Goal: Task Accomplishment & Management: Manage account settings

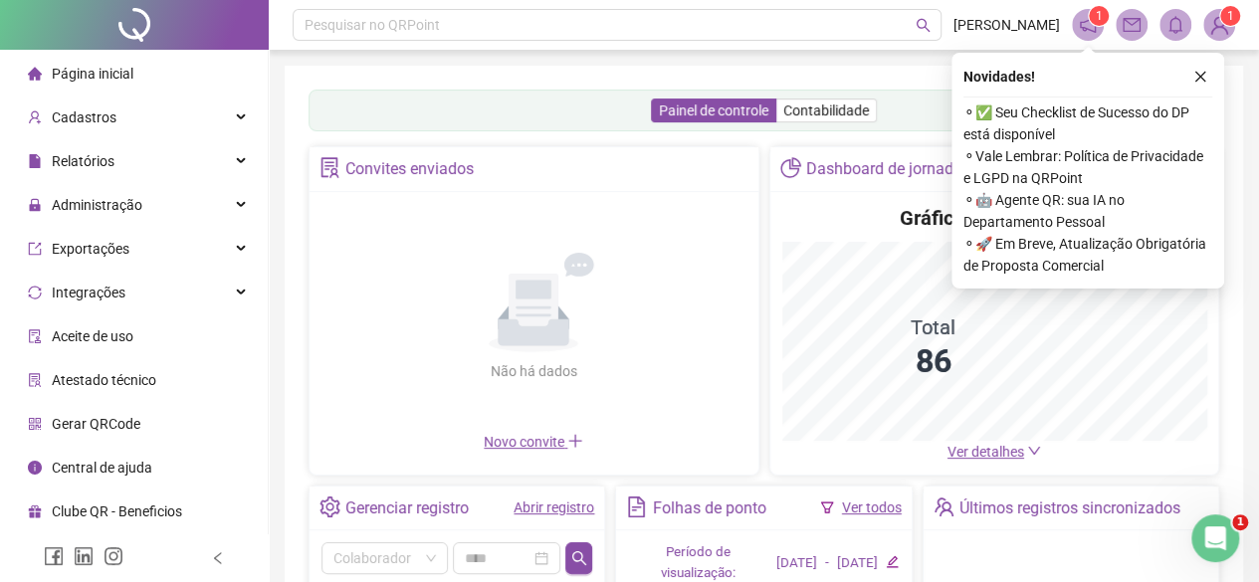
click at [551, 501] on link "Abrir registro" at bounding box center [553, 508] width 81 height 16
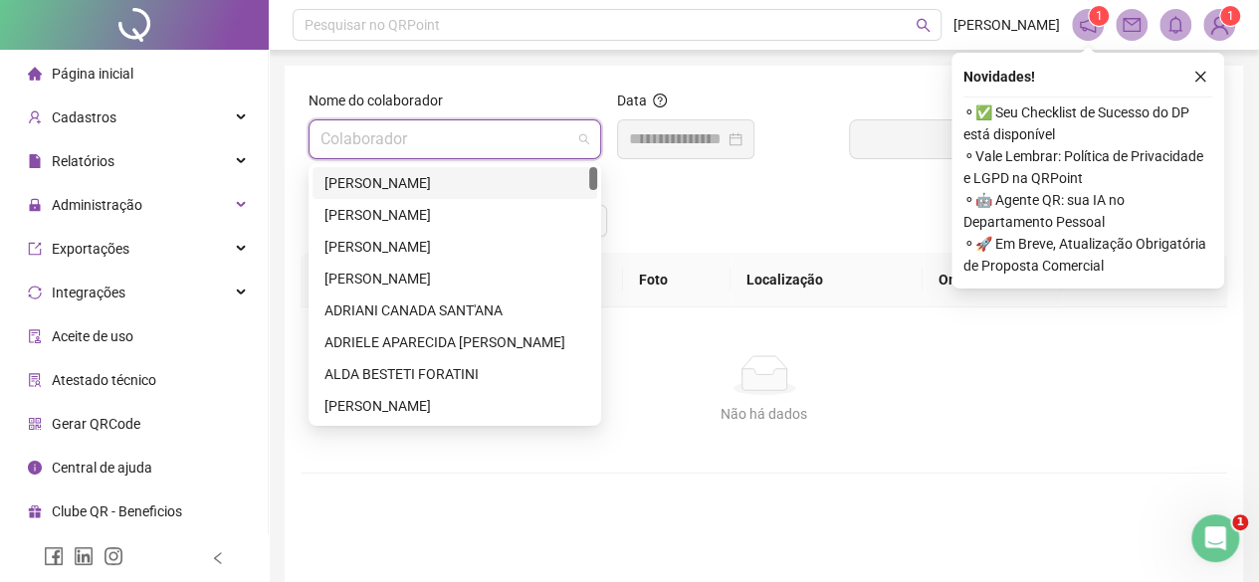
click at [502, 144] on input "search" at bounding box center [445, 139] width 251 height 38
click at [467, 184] on div "[PERSON_NAME]" at bounding box center [454, 183] width 261 height 22
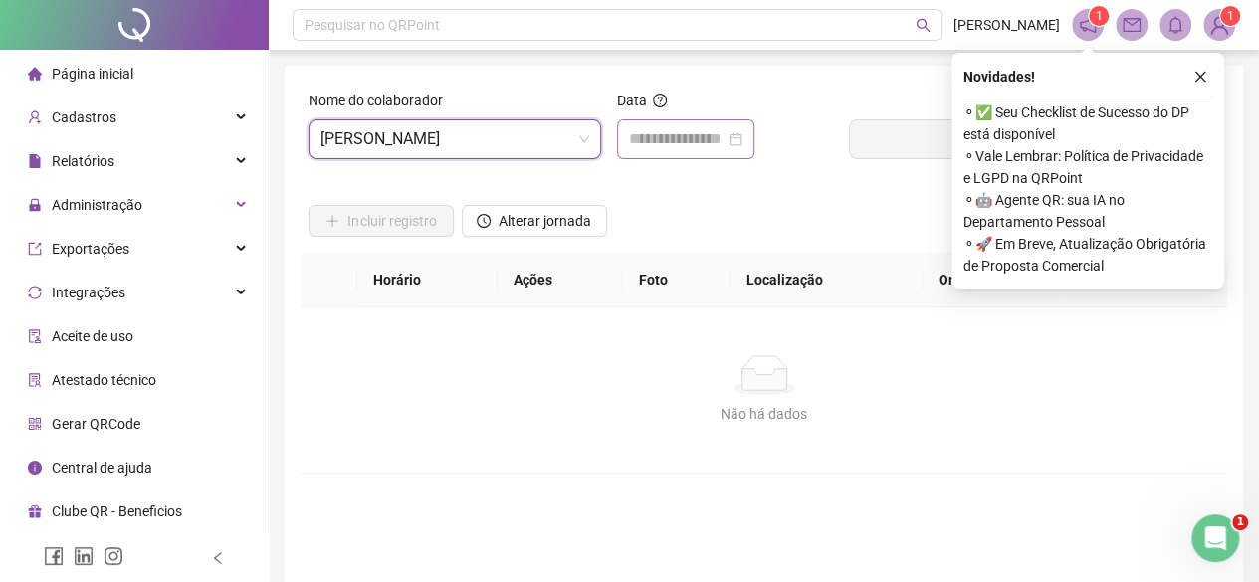
click at [663, 151] on div at bounding box center [685, 139] width 137 height 40
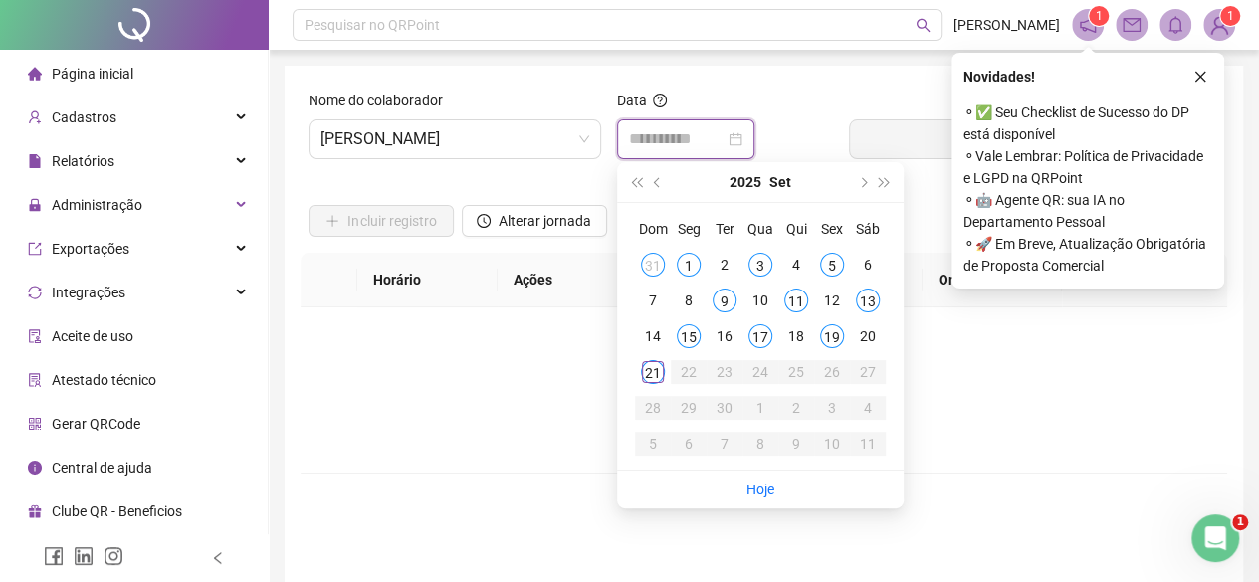
type input "**********"
click at [543, 231] on span "Alterar jornada" at bounding box center [545, 221] width 93 height 22
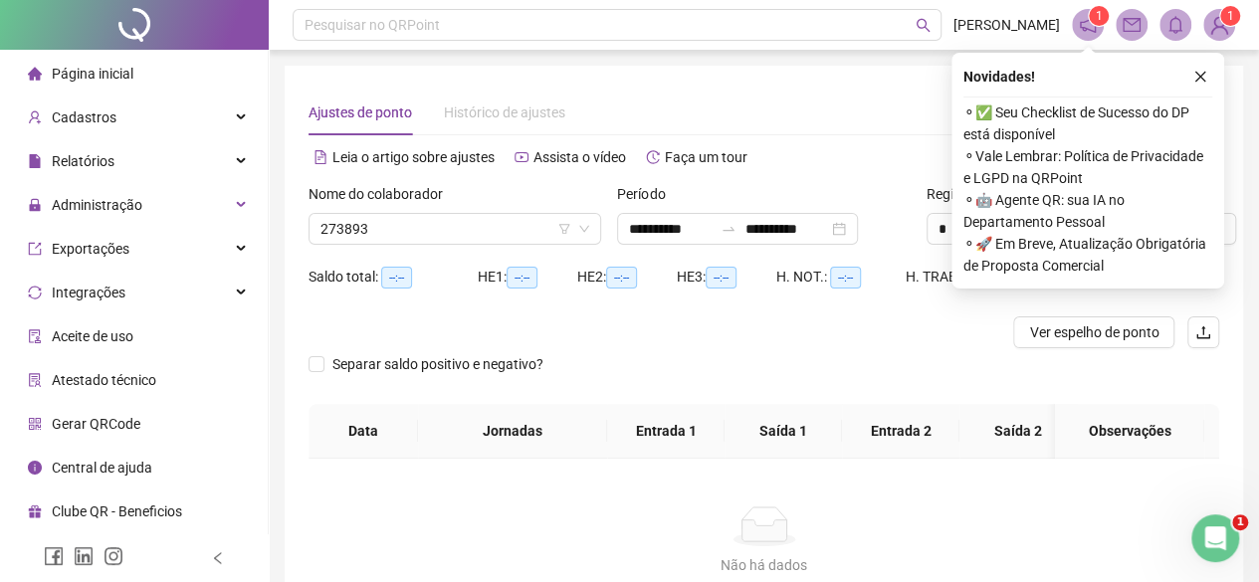
type input "**********"
click at [679, 230] on input "**********" at bounding box center [671, 229] width 84 height 22
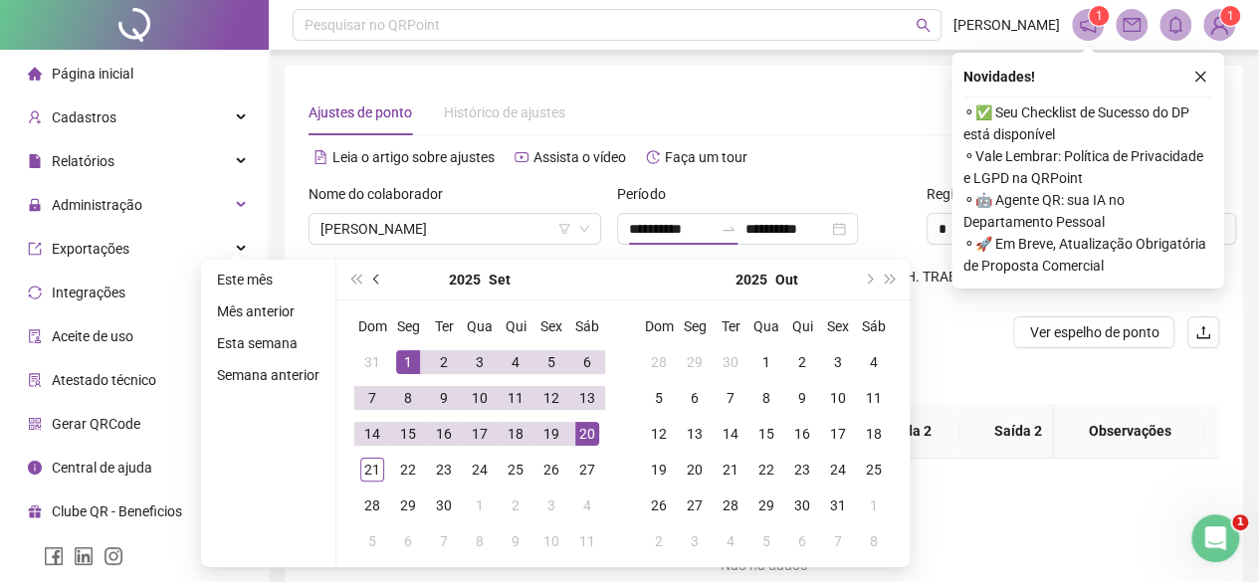
click at [382, 282] on button "prev-year" at bounding box center [377, 280] width 22 height 40
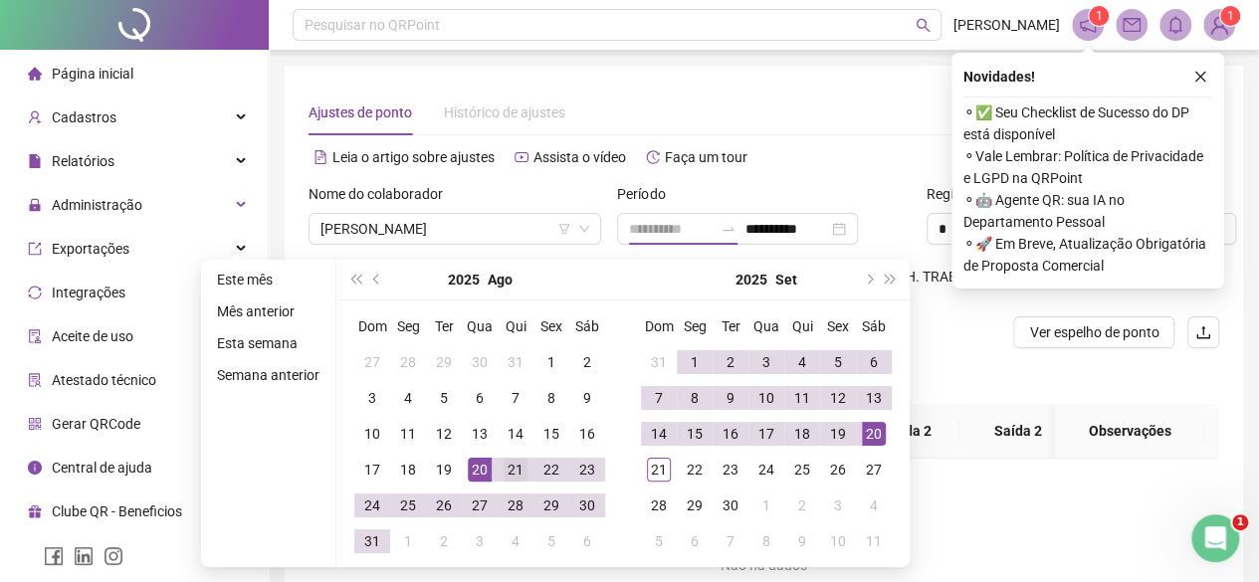
type input "**********"
click at [515, 467] on div "21" at bounding box center [516, 470] width 24 height 24
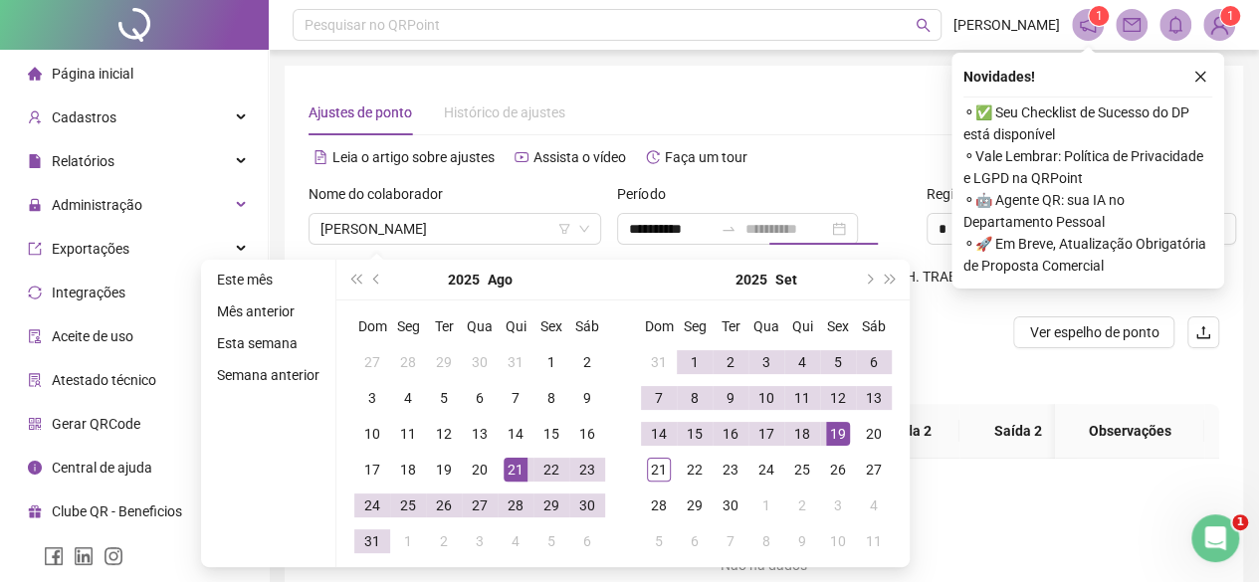
click at [828, 431] on div "19" at bounding box center [838, 434] width 24 height 24
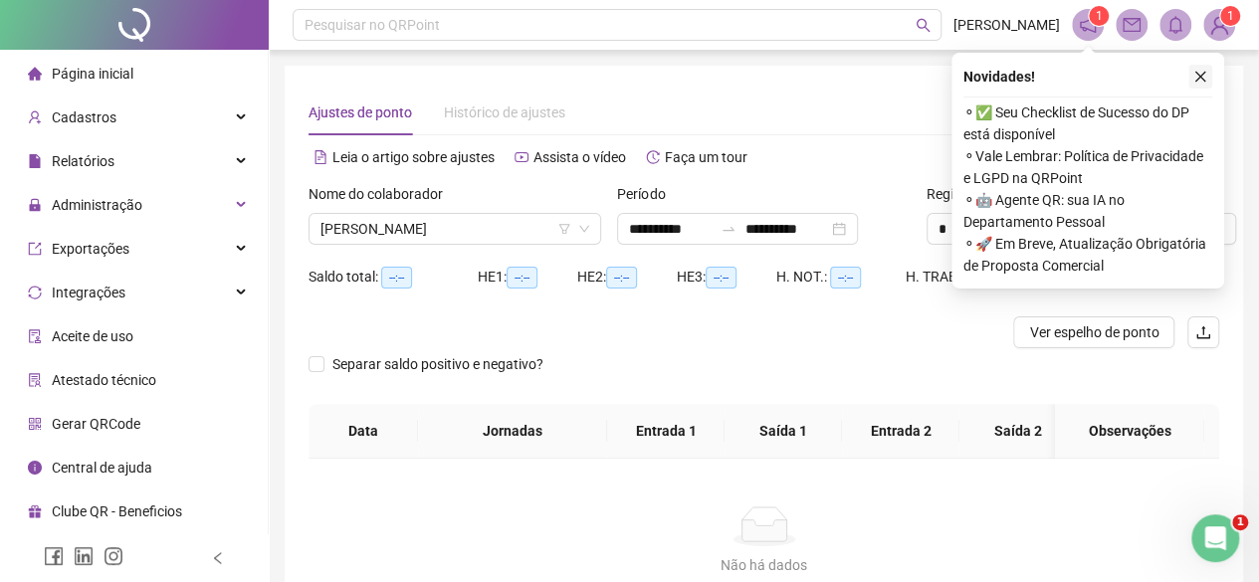
click at [1207, 81] on button "button" at bounding box center [1200, 77] width 24 height 24
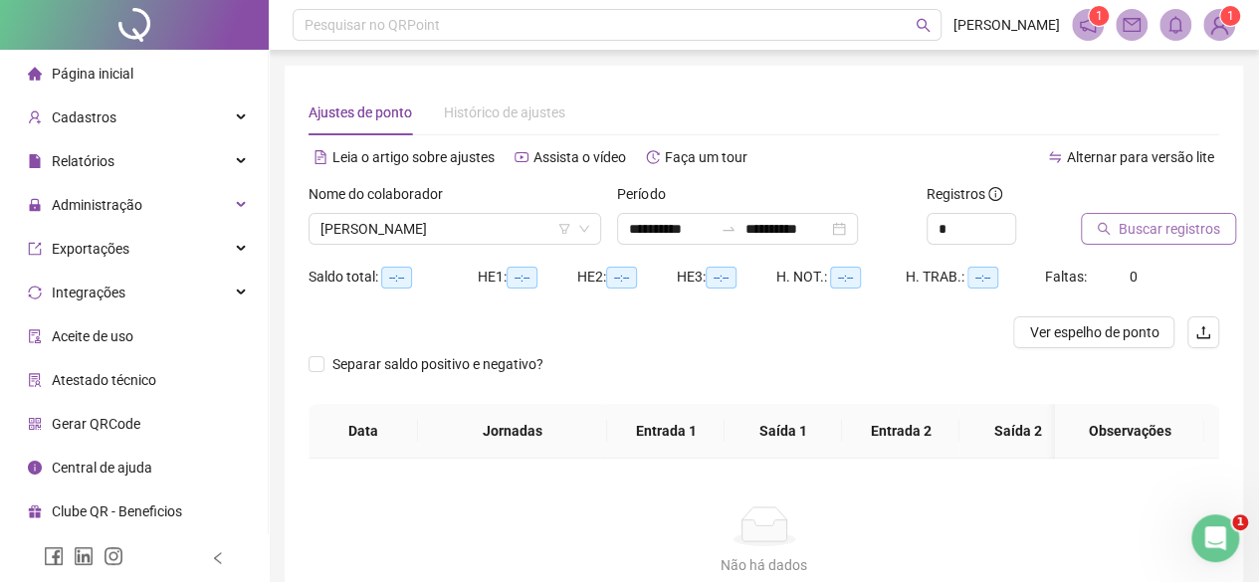
click at [1108, 224] on icon "search" at bounding box center [1104, 229] width 14 height 14
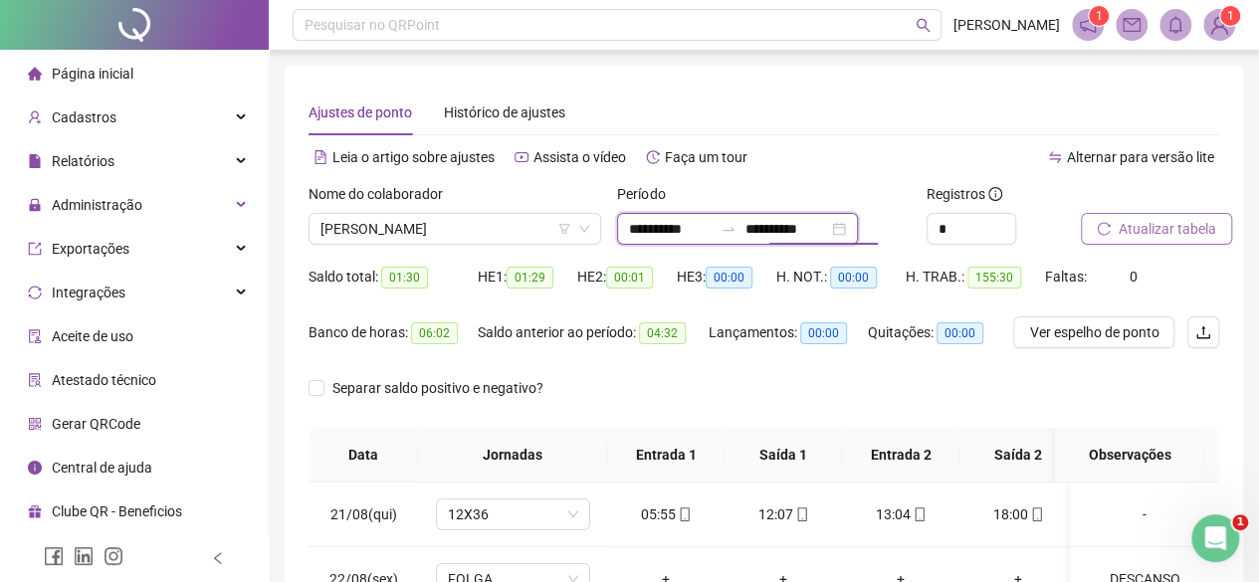
click at [788, 224] on input "**********" at bounding box center [786, 229] width 84 height 22
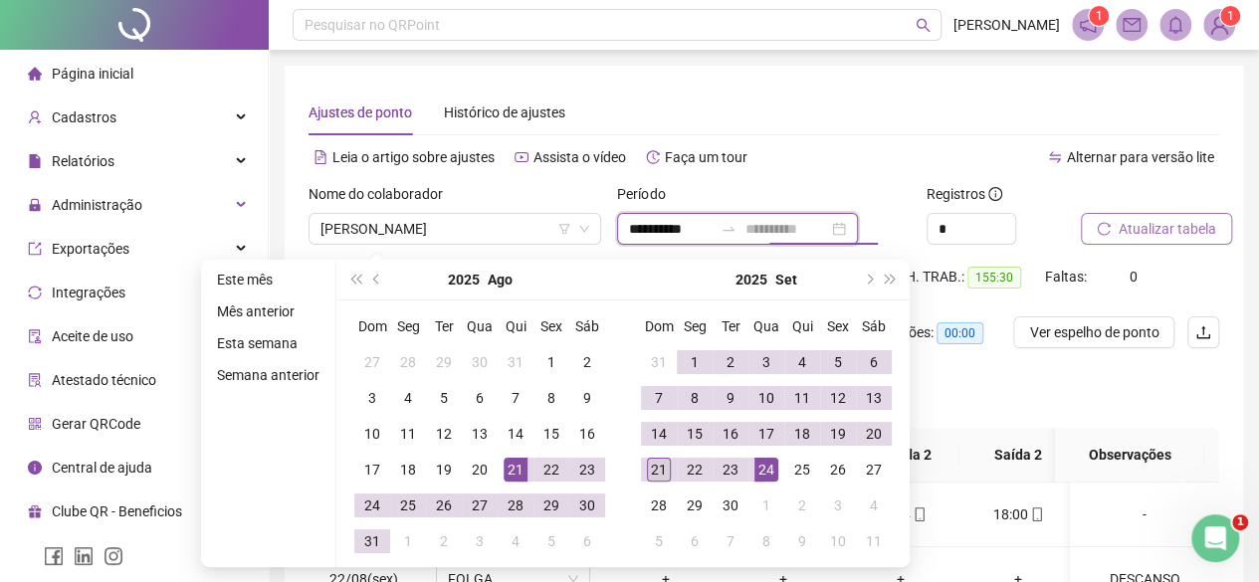
type input "**********"
click at [659, 460] on div "21" at bounding box center [659, 470] width 24 height 24
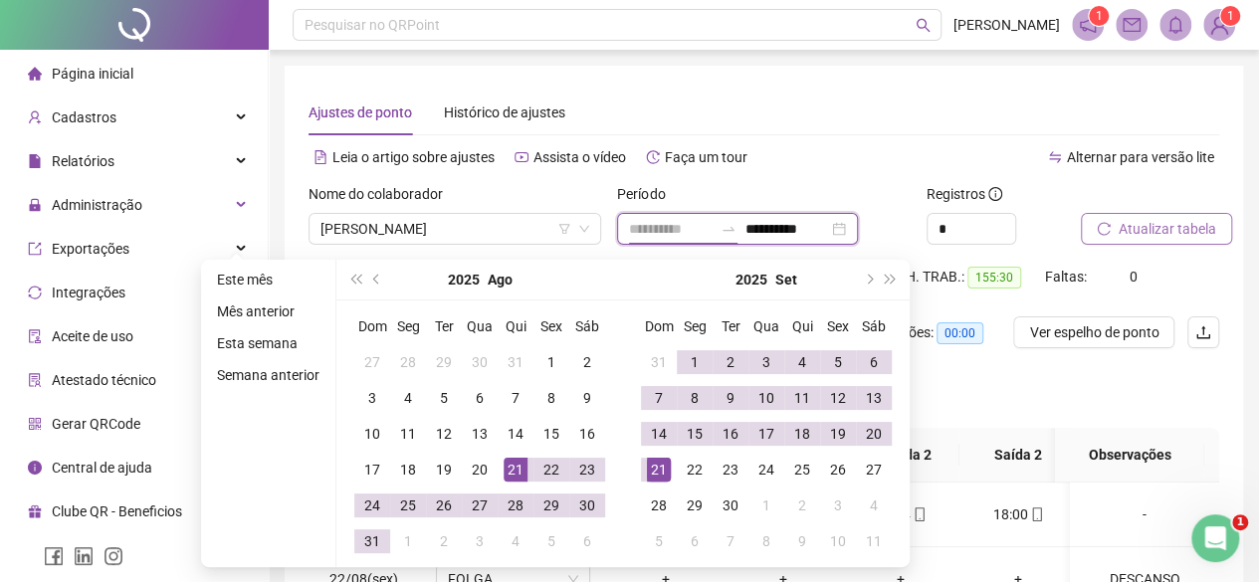
type input "**********"
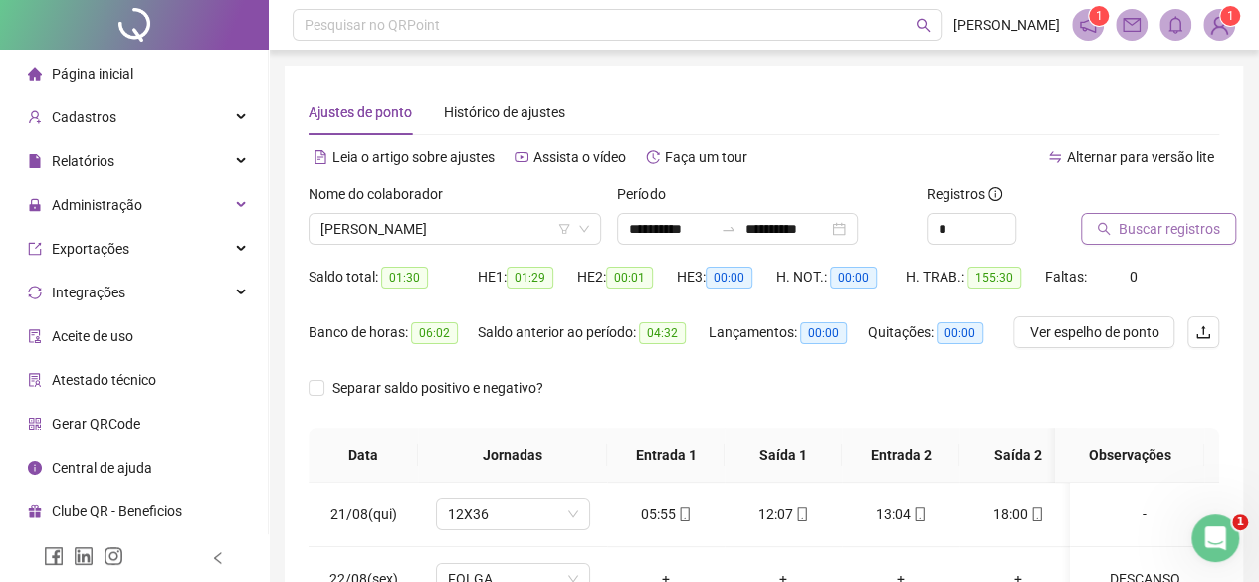
click at [1153, 229] on span "Buscar registros" at bounding box center [1168, 229] width 101 height 22
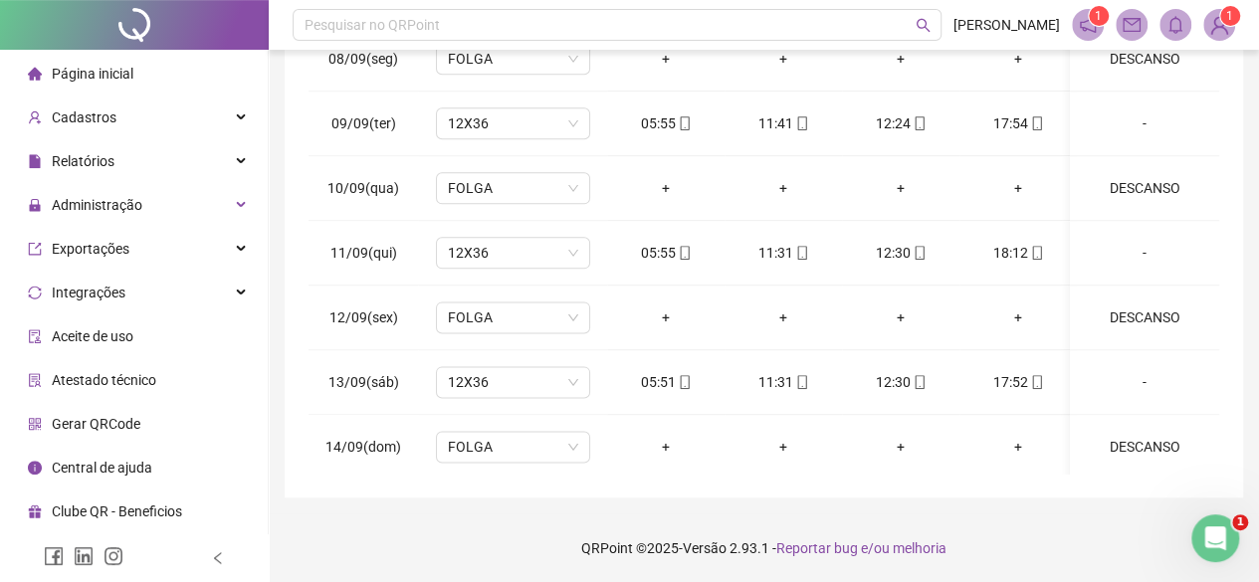
scroll to position [1650, 0]
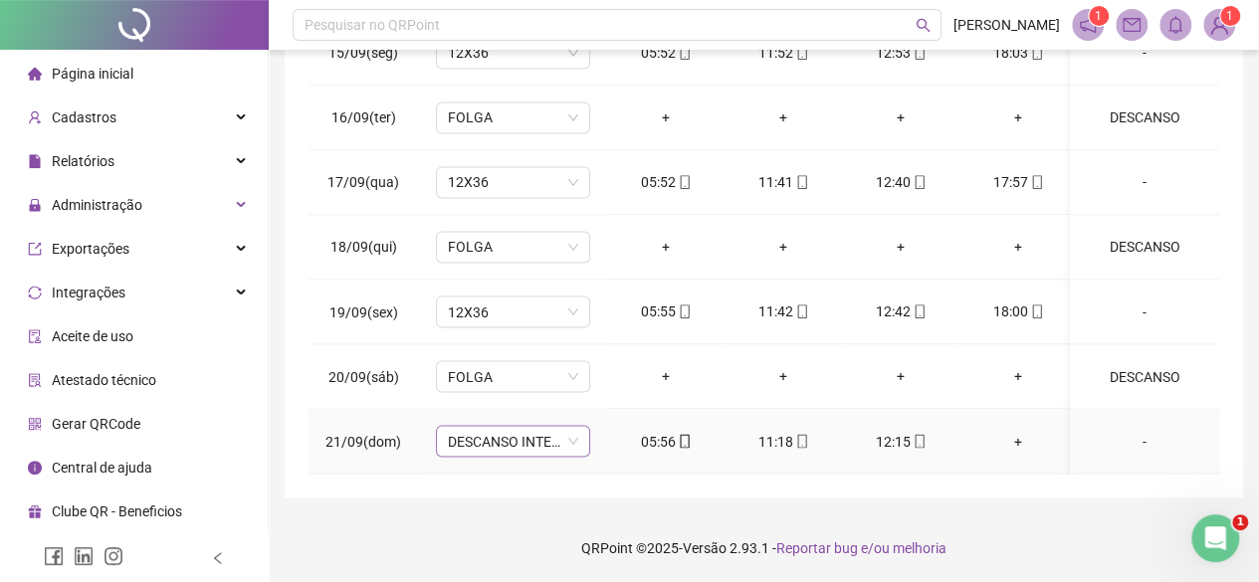
click at [540, 426] on span "DESCANSO INTER-JORNADA" at bounding box center [513, 441] width 130 height 30
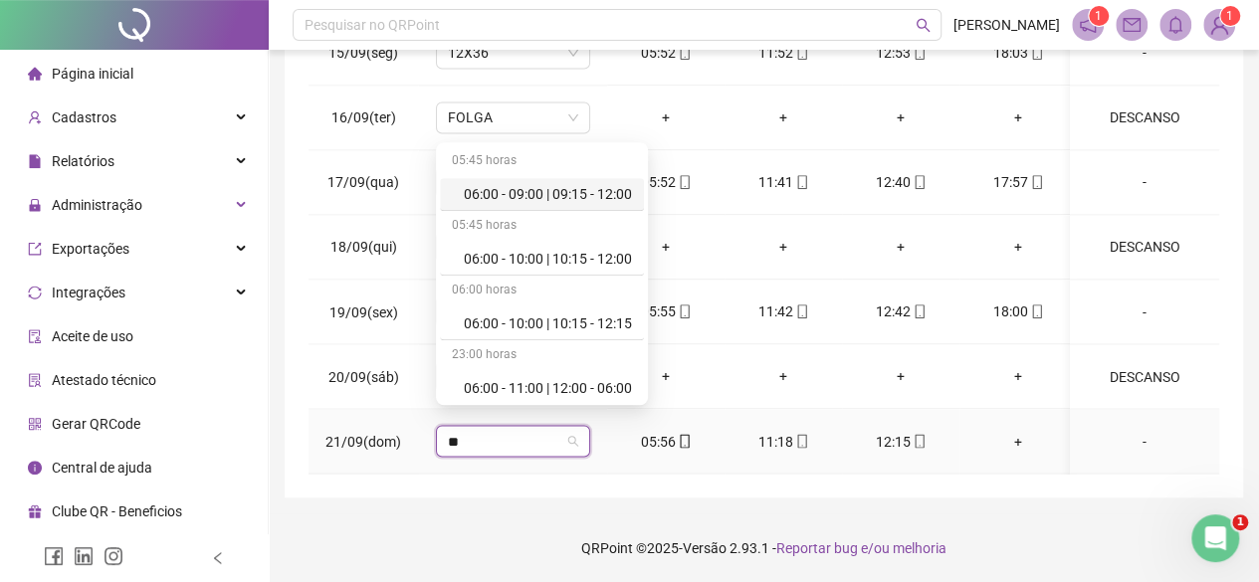
type input "***"
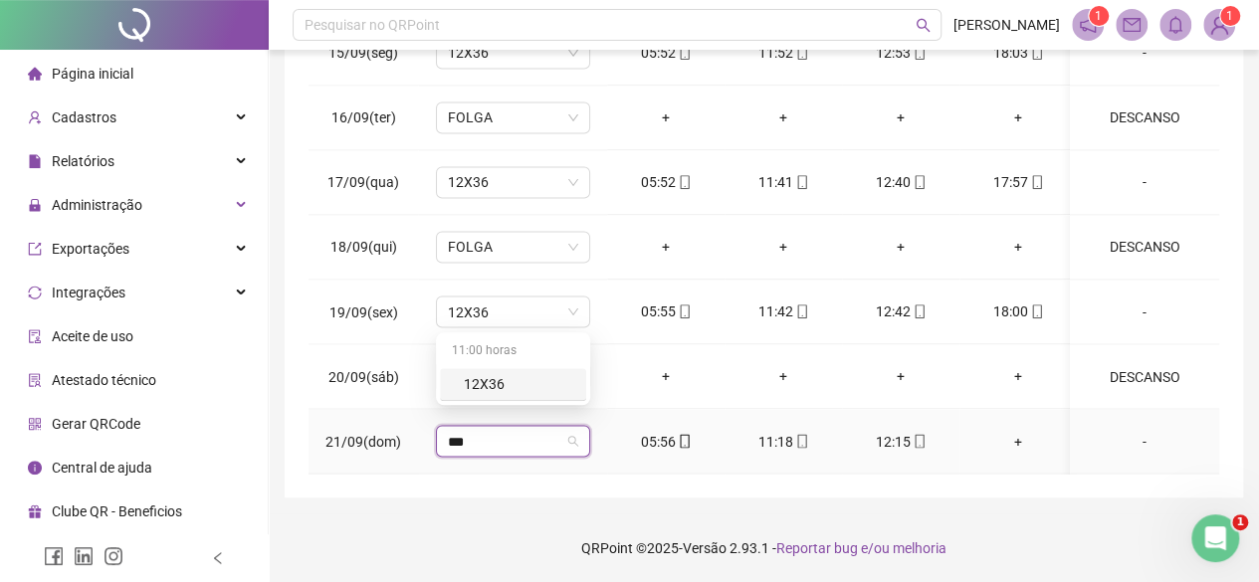
click at [472, 393] on div "12X36" at bounding box center [513, 384] width 146 height 33
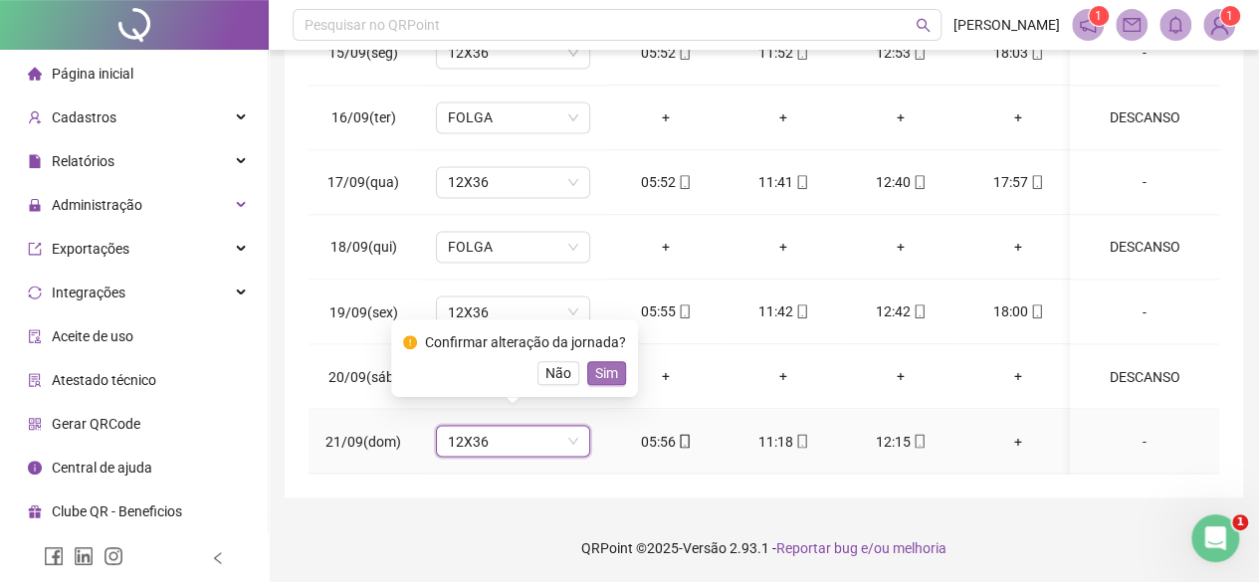
click at [599, 375] on span "Sim" at bounding box center [606, 373] width 23 height 22
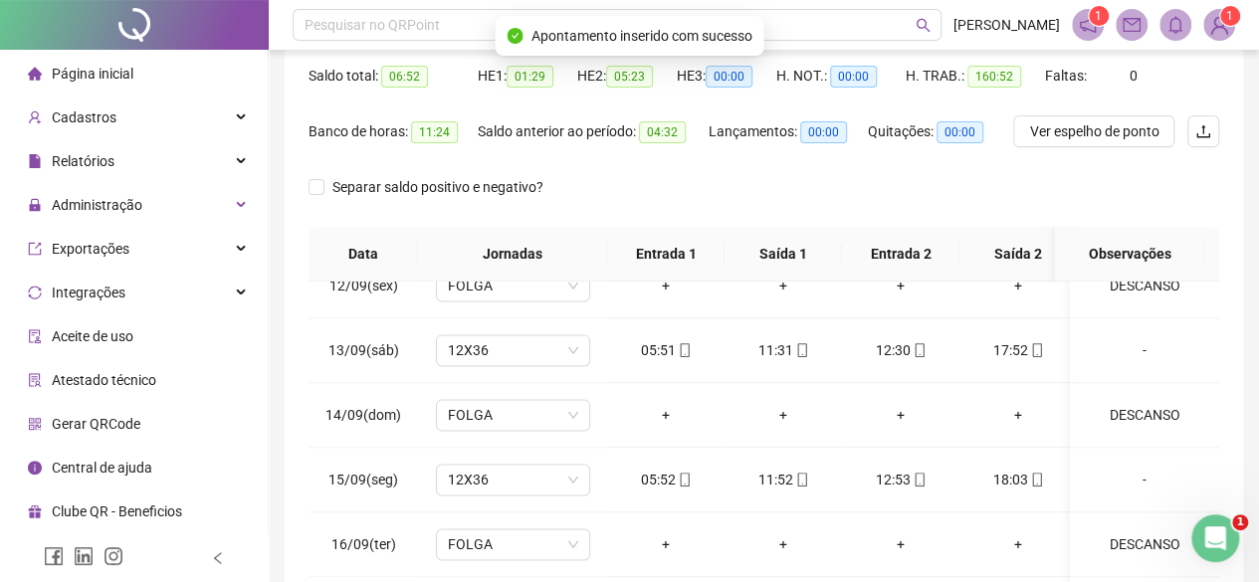
scroll to position [0, 0]
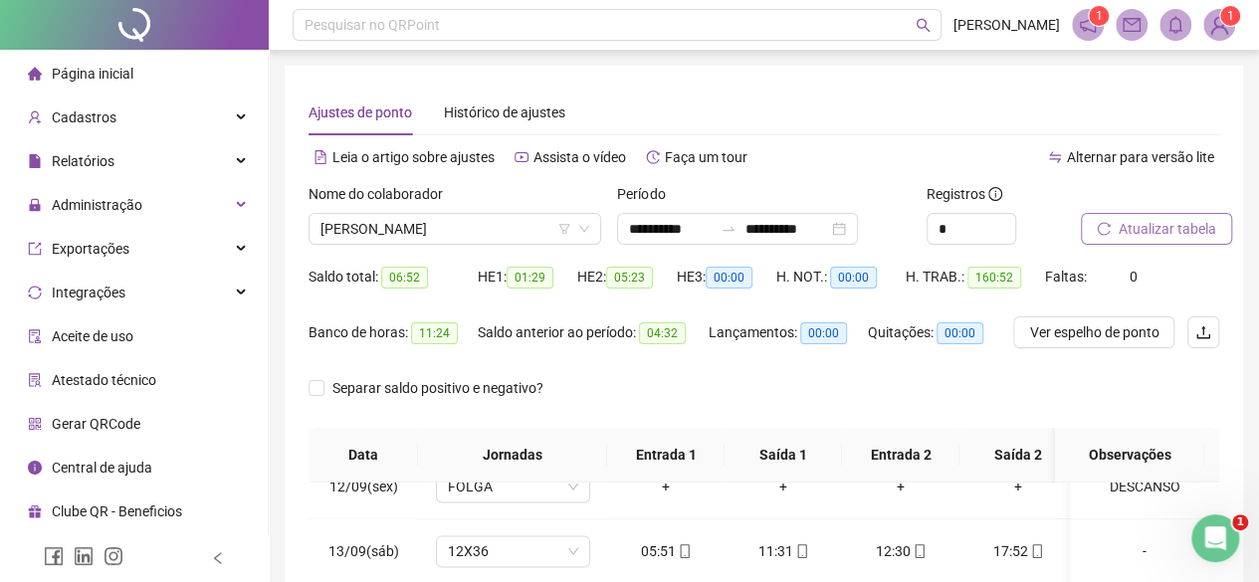
click at [1198, 222] on span "Atualizar tabela" at bounding box center [1167, 229] width 98 height 22
click at [393, 242] on span "[PERSON_NAME]" at bounding box center [454, 229] width 269 height 30
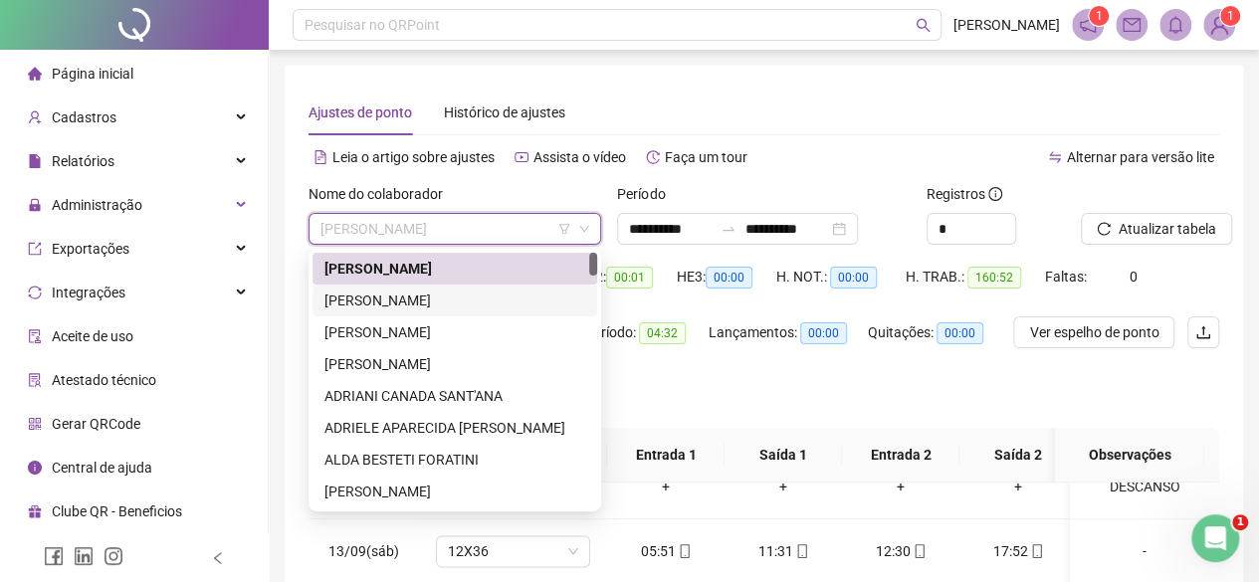
click at [361, 298] on div "[PERSON_NAME]" at bounding box center [454, 301] width 261 height 22
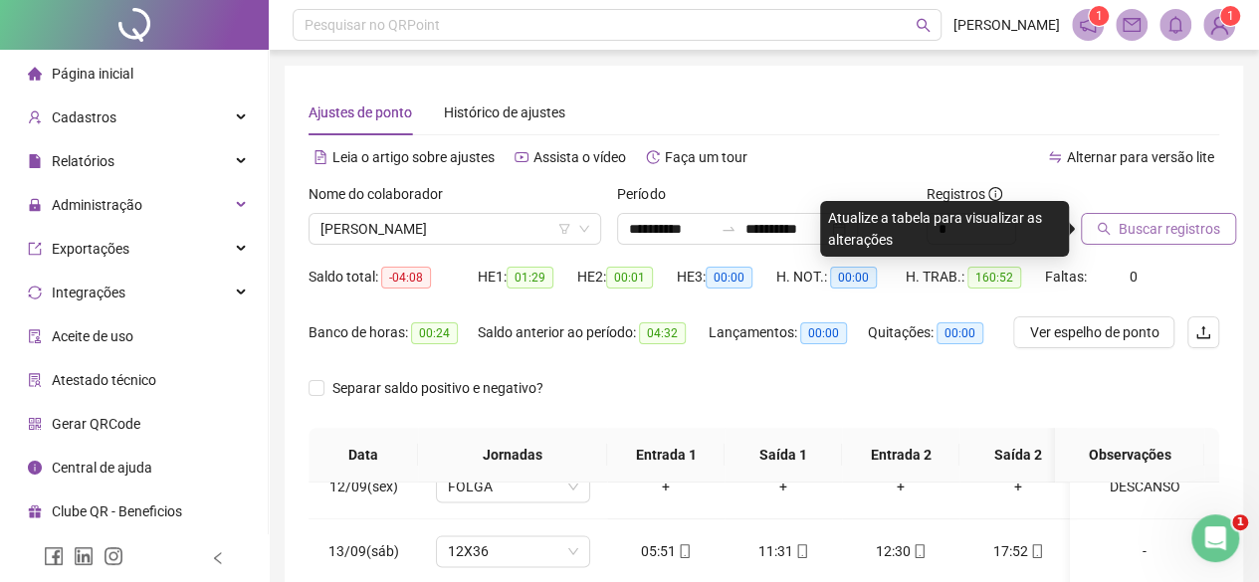
click at [1182, 225] on span "Buscar registros" at bounding box center [1168, 229] width 101 height 22
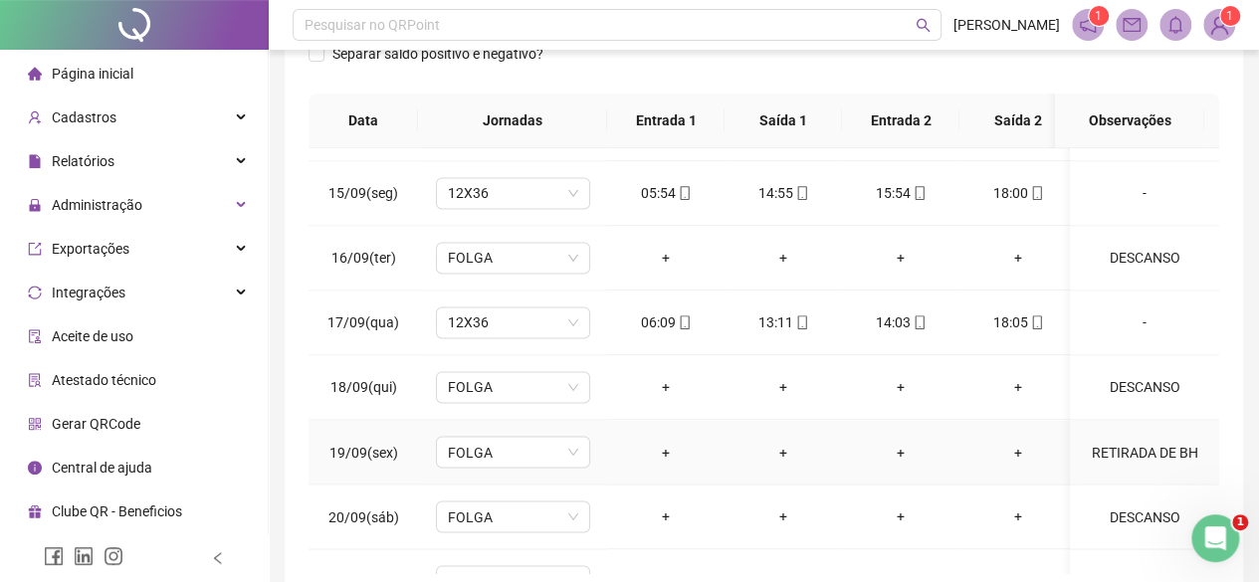
scroll to position [1650, 0]
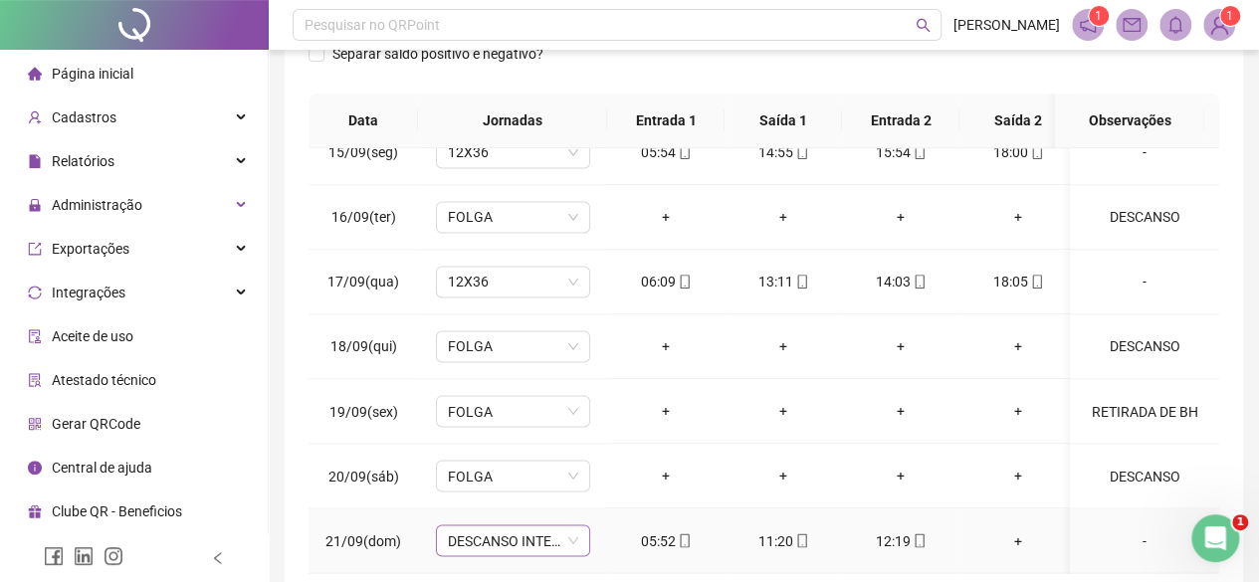
click at [509, 526] on span "DESCANSO INTER-JORNADA" at bounding box center [513, 540] width 130 height 30
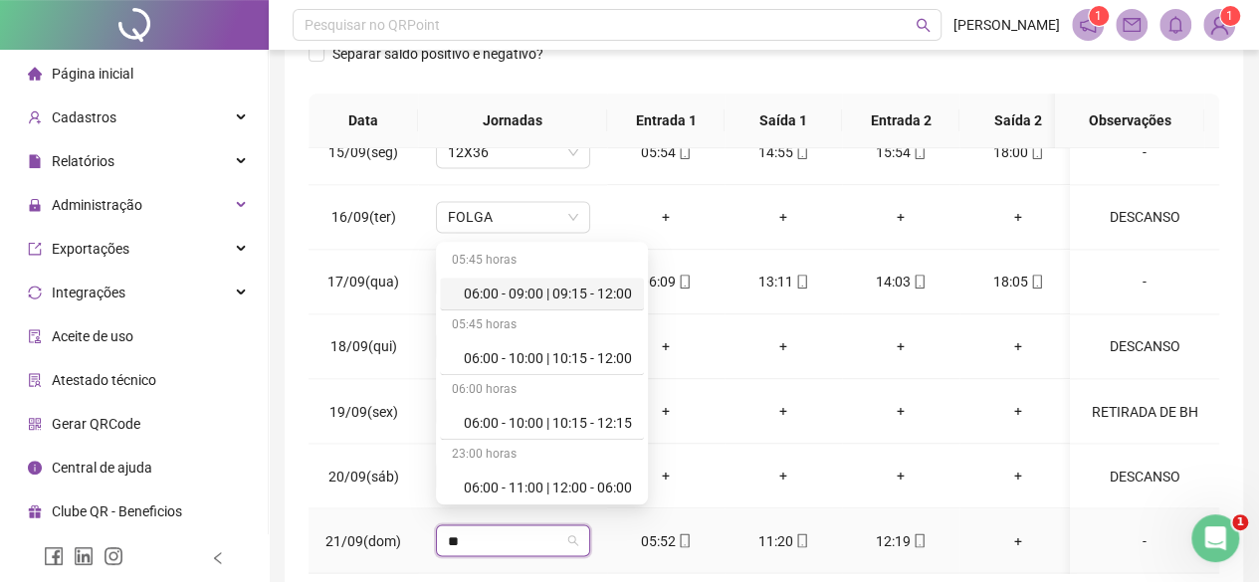
type input "***"
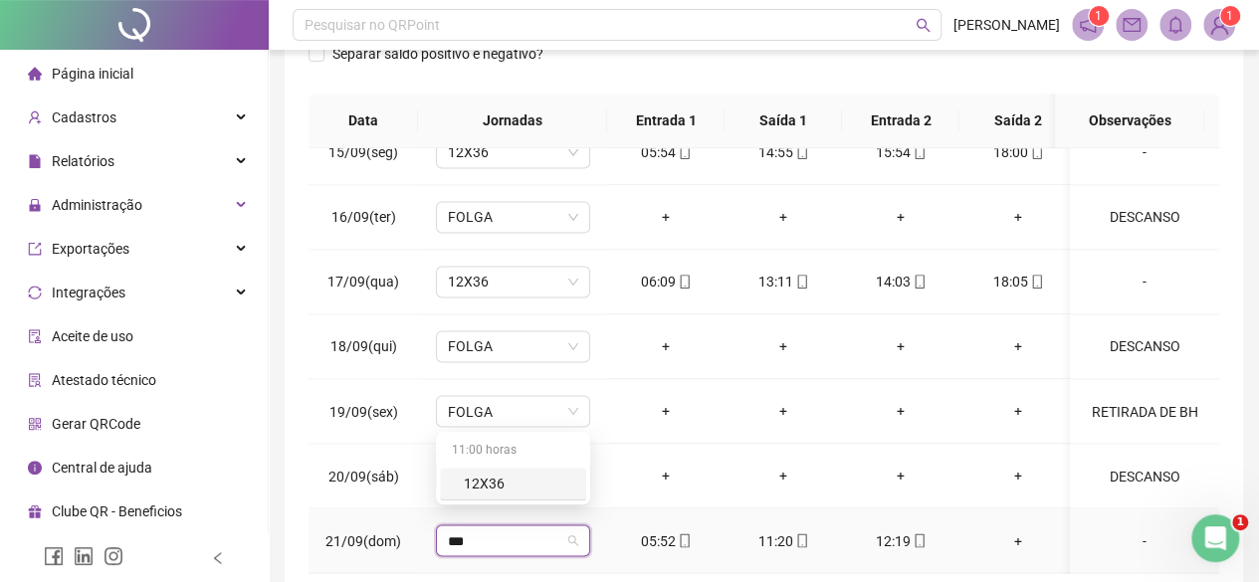
click at [480, 491] on div "12X36" at bounding box center [519, 484] width 110 height 22
click at [599, 471] on span "Sim" at bounding box center [606, 473] width 23 height 22
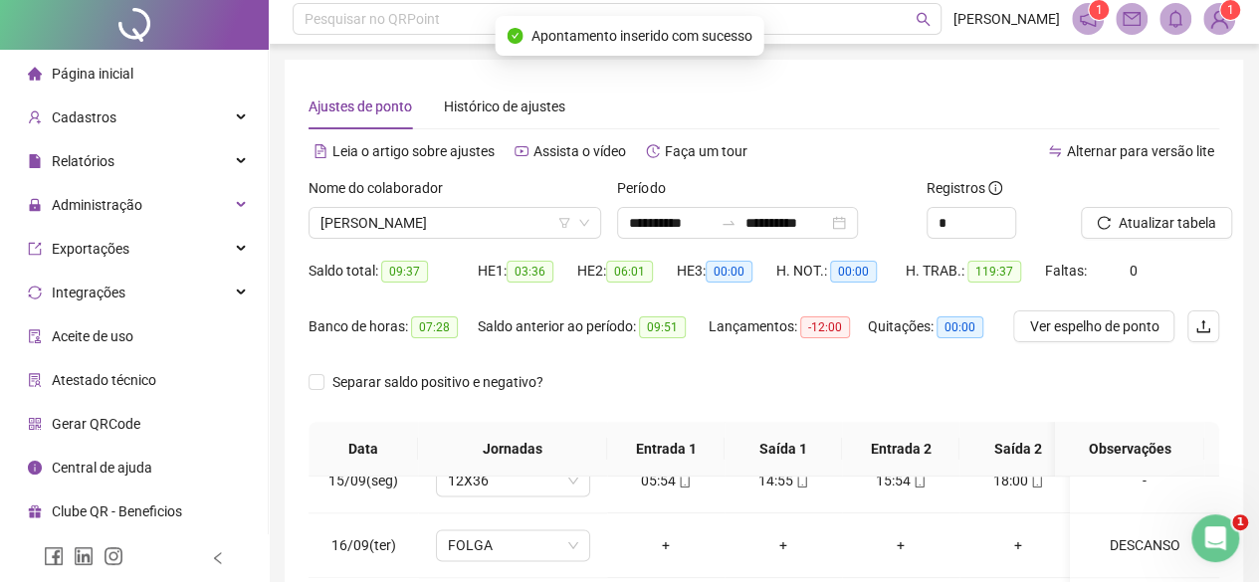
scroll to position [0, 0]
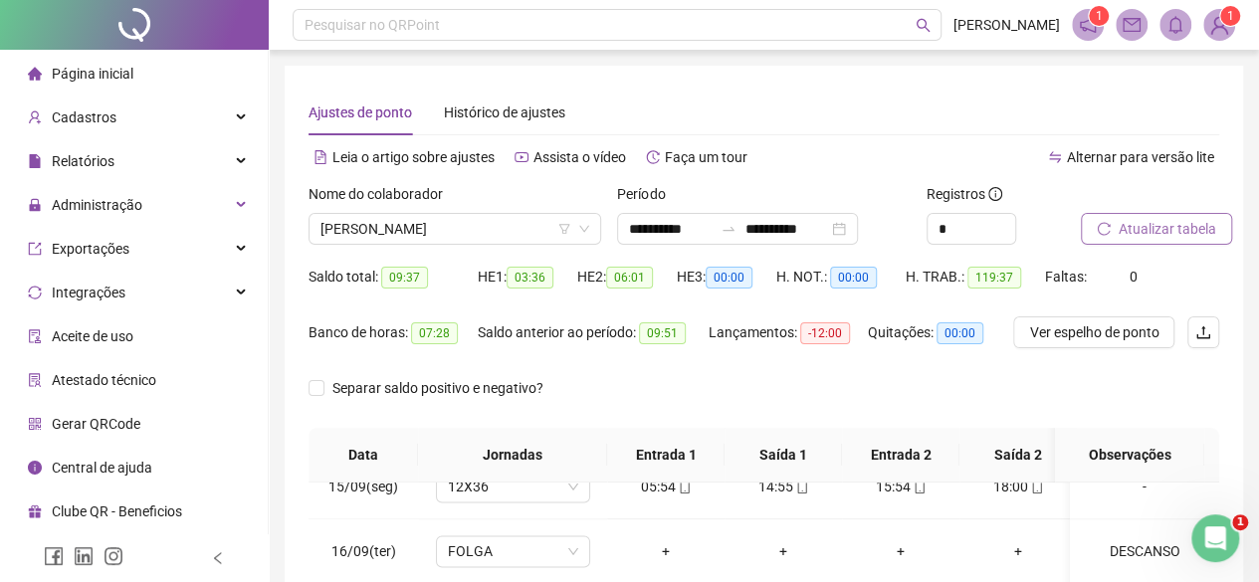
click at [1160, 220] on span "Atualizar tabela" at bounding box center [1167, 229] width 98 height 22
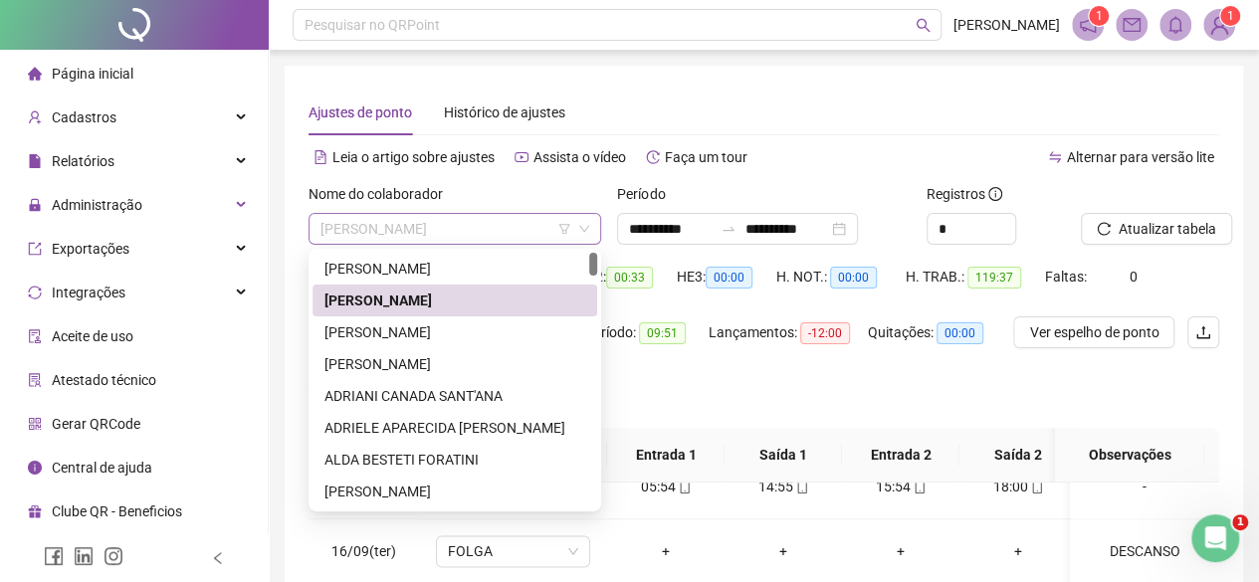
click at [476, 227] on span "[PERSON_NAME]" at bounding box center [454, 229] width 269 height 30
click at [460, 328] on div "[PERSON_NAME]" at bounding box center [454, 332] width 261 height 22
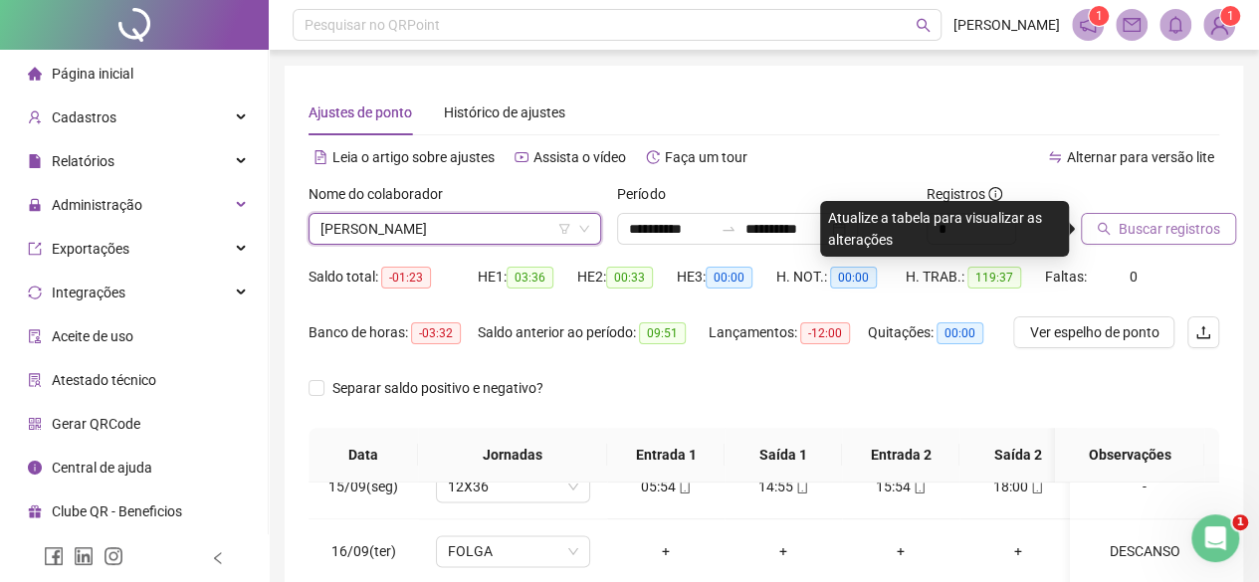
click at [1177, 231] on span "Buscar registros" at bounding box center [1168, 229] width 101 height 22
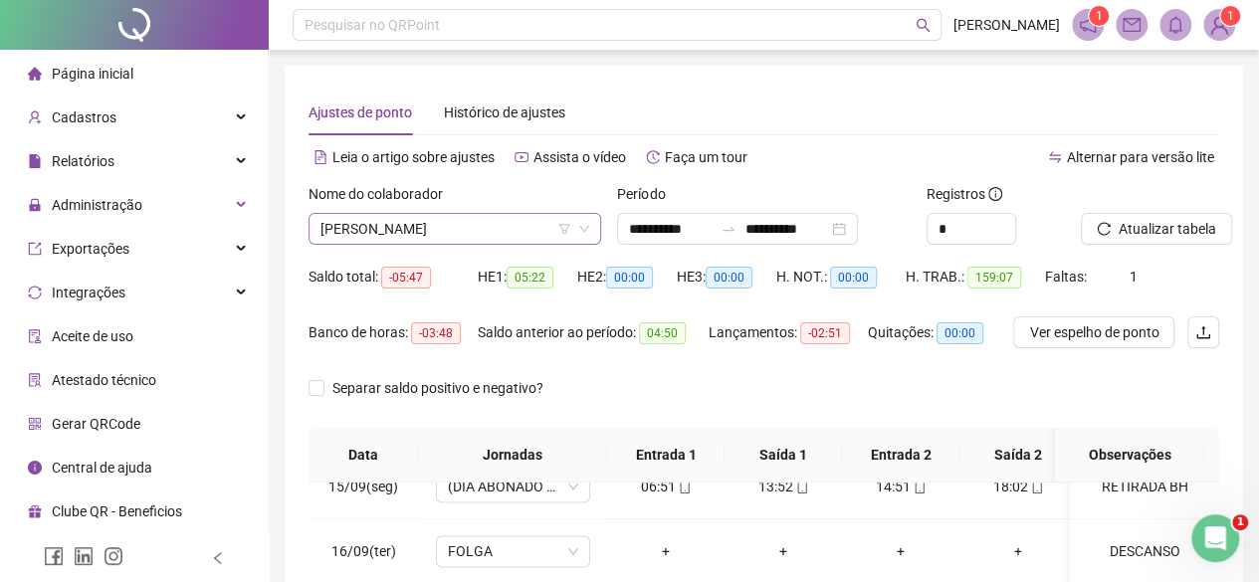
click at [391, 229] on span "[PERSON_NAME]" at bounding box center [454, 229] width 269 height 30
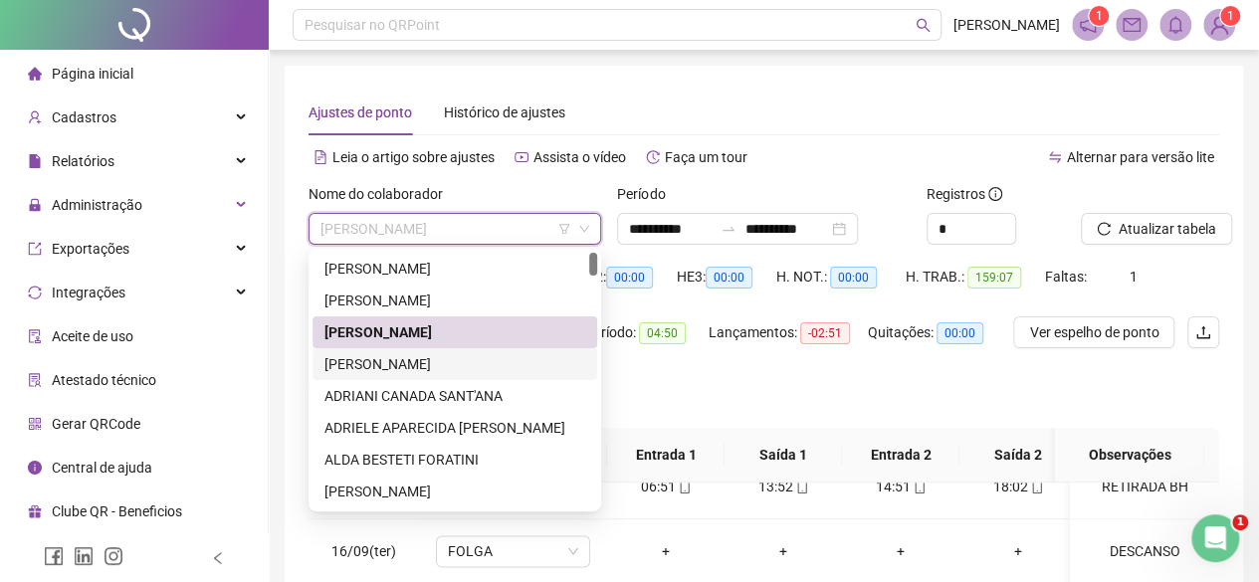
click at [403, 349] on div "[PERSON_NAME]" at bounding box center [454, 364] width 285 height 32
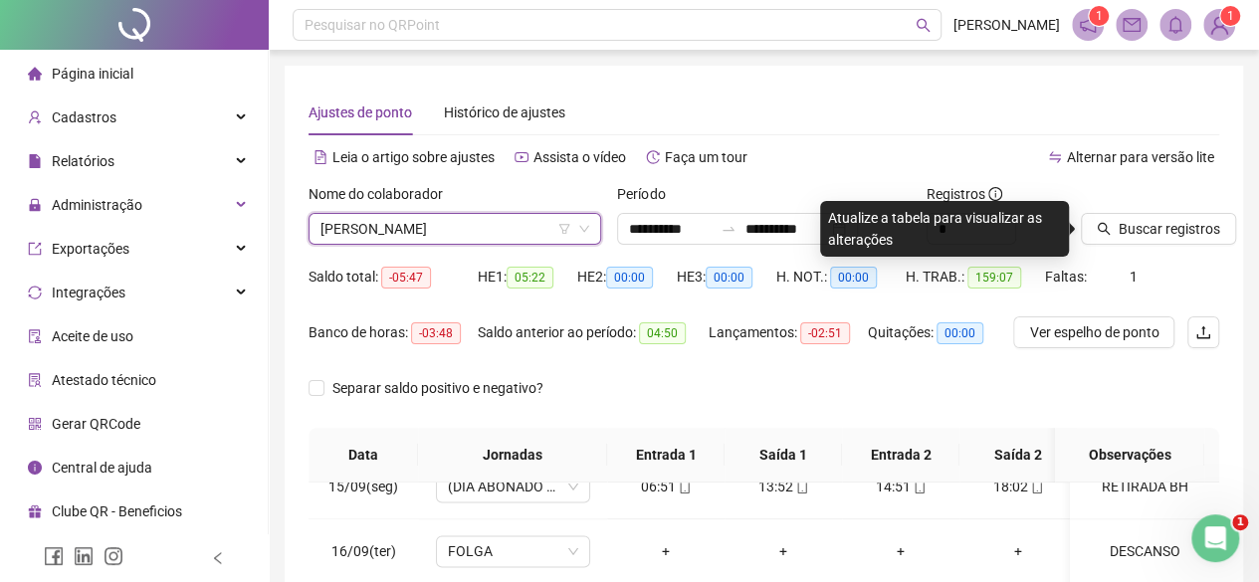
click at [1178, 245] on div "Buscar registros" at bounding box center [1150, 222] width 154 height 78
click at [1173, 234] on span "Buscar registros" at bounding box center [1168, 229] width 101 height 22
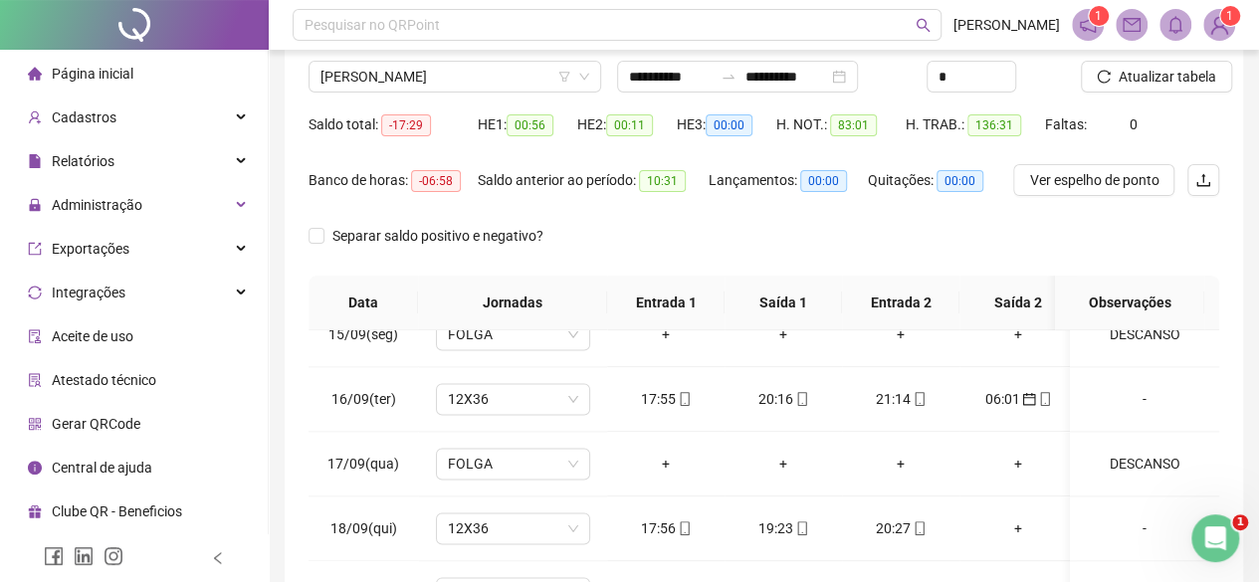
scroll to position [434, 0]
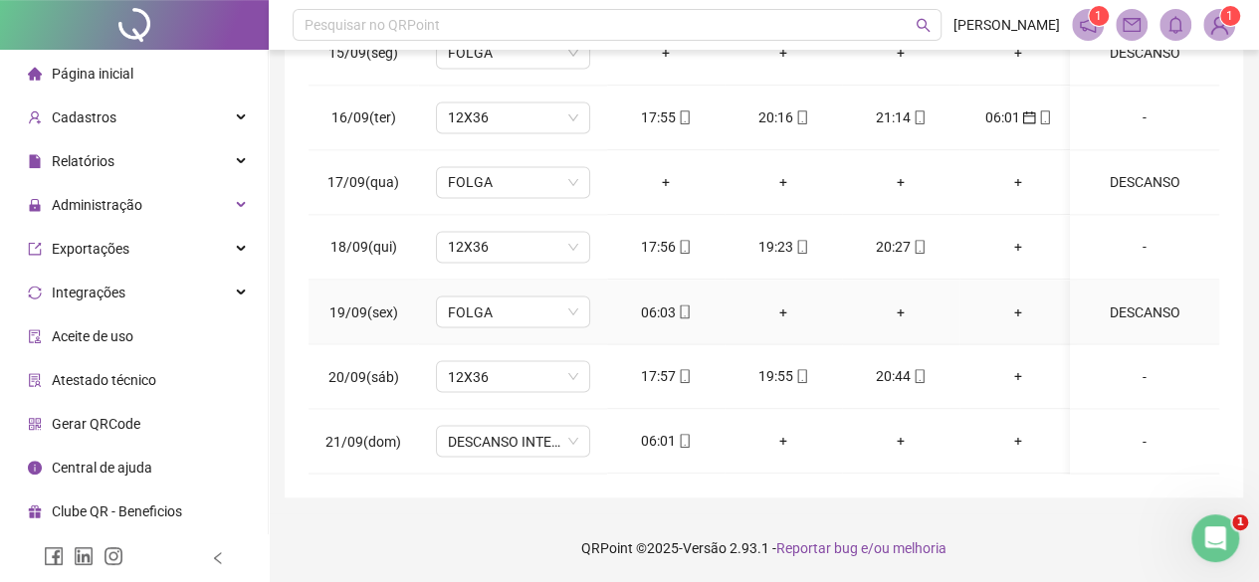
click at [650, 301] on div "06:03" at bounding box center [666, 312] width 86 height 22
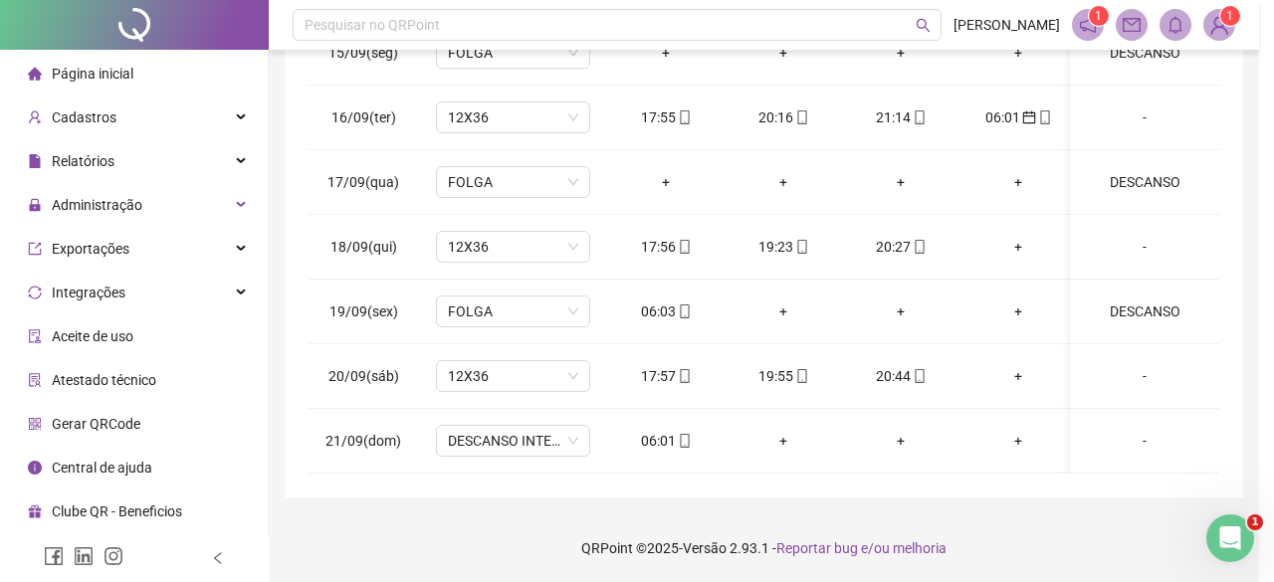
type input "**********"
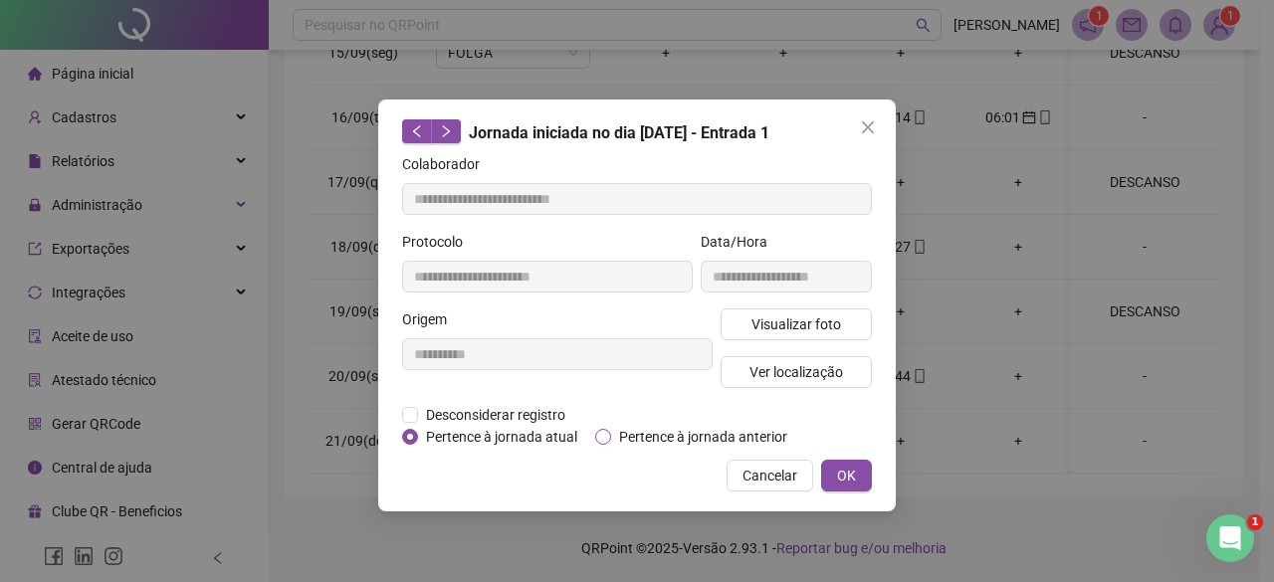
click at [645, 428] on span "Pertence à jornada anterior" at bounding box center [703, 437] width 184 height 22
click at [858, 477] on button "OK" at bounding box center [846, 476] width 51 height 32
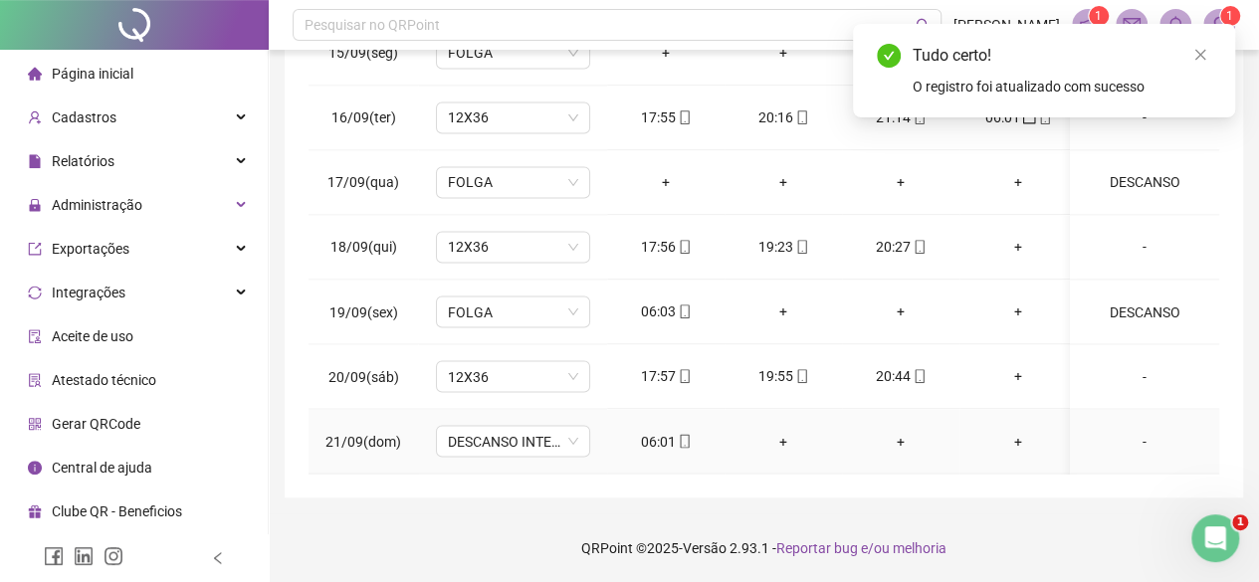
click at [672, 430] on div "06:01" at bounding box center [666, 441] width 86 height 22
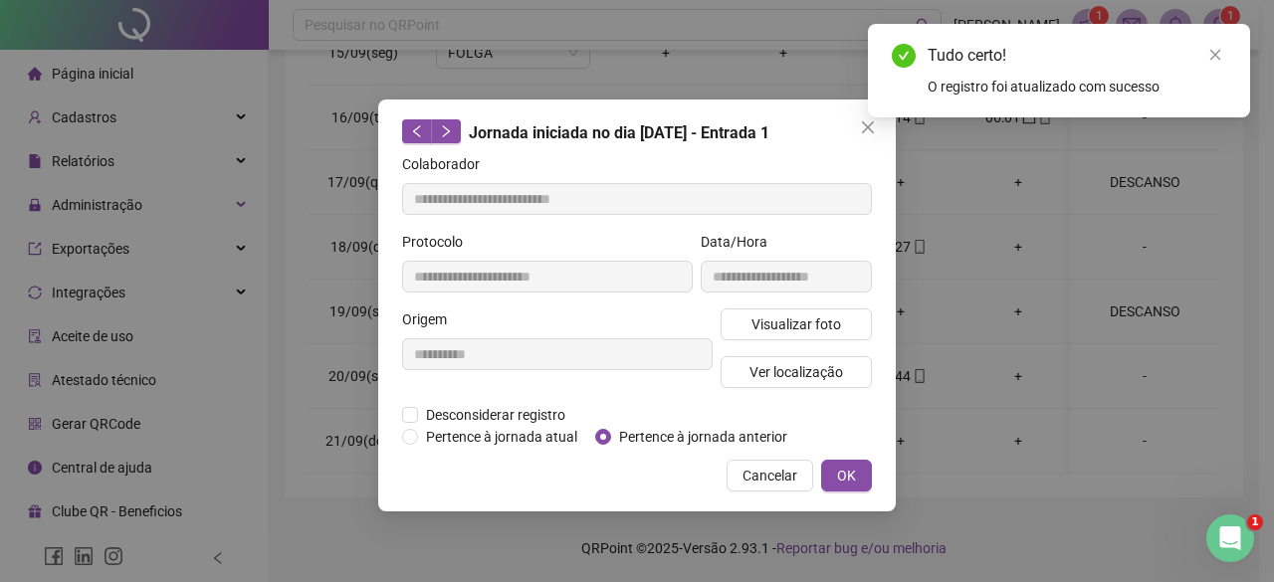
type input "**********"
click at [684, 442] on span "Pertence à jornada anterior" at bounding box center [703, 437] width 184 height 22
click at [848, 471] on span "OK" at bounding box center [846, 476] width 19 height 22
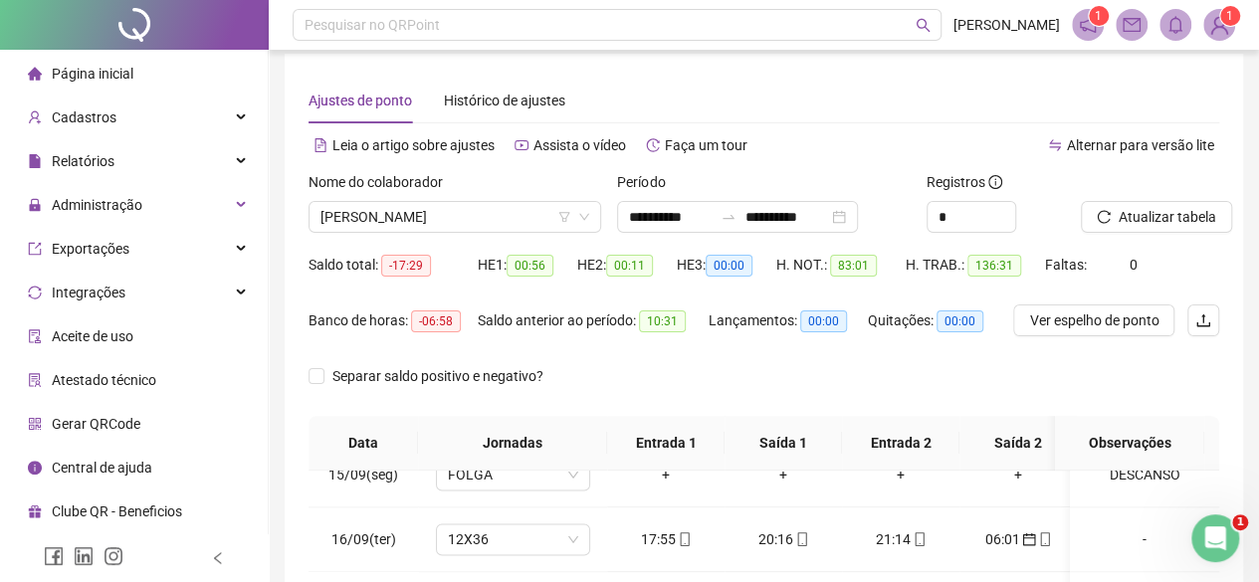
scroll to position [0, 0]
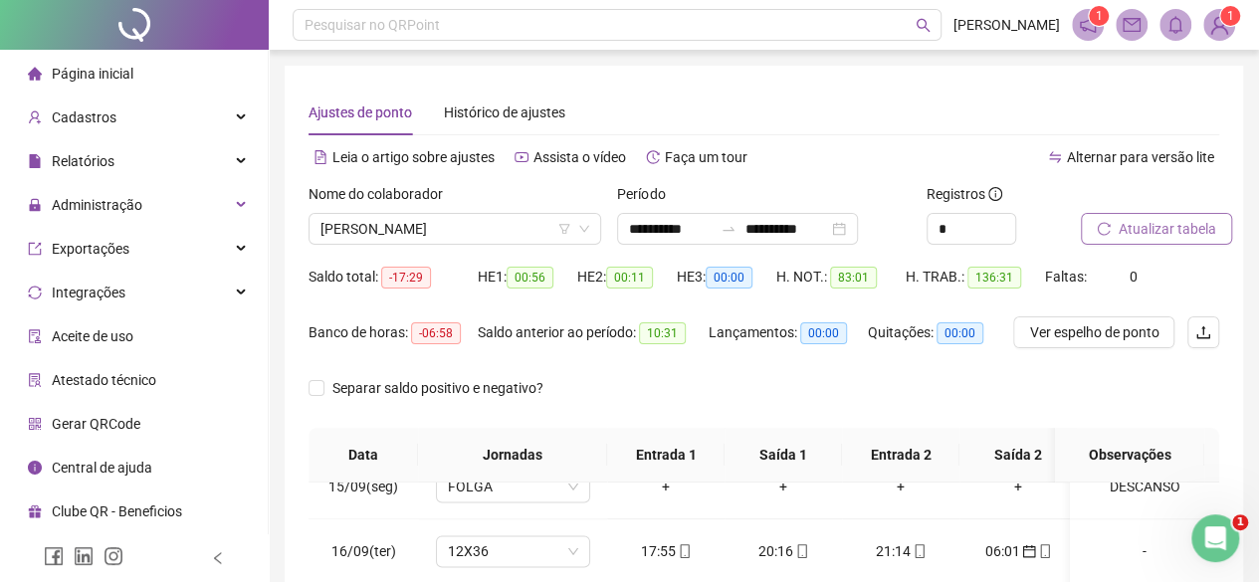
click at [1160, 236] on span "Atualizar tabela" at bounding box center [1167, 229] width 98 height 22
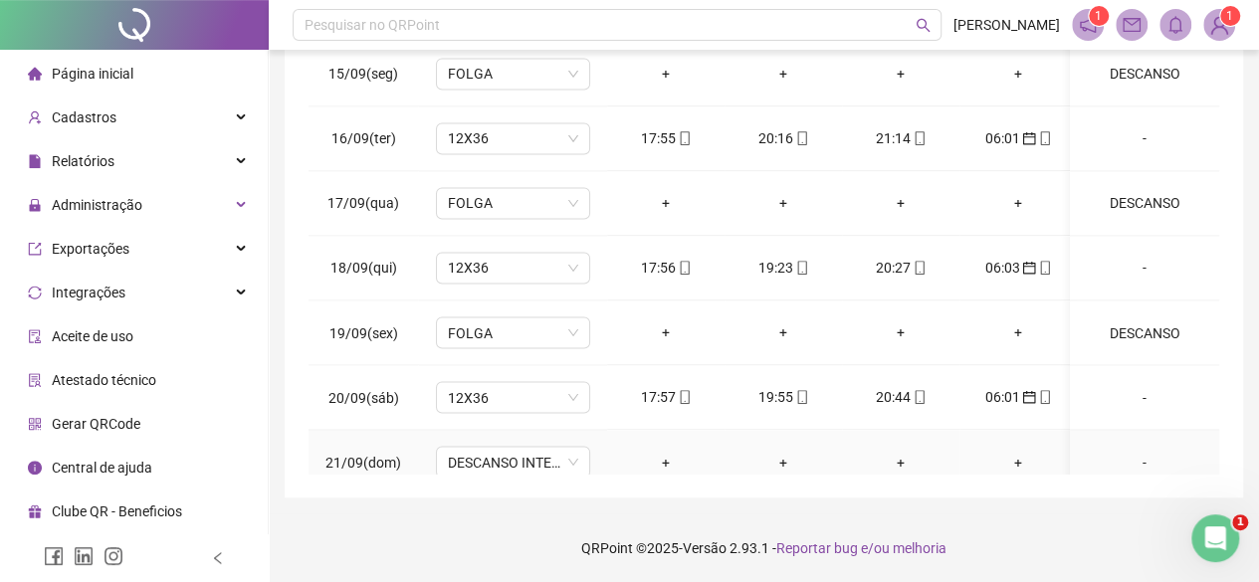
scroll to position [1650, 0]
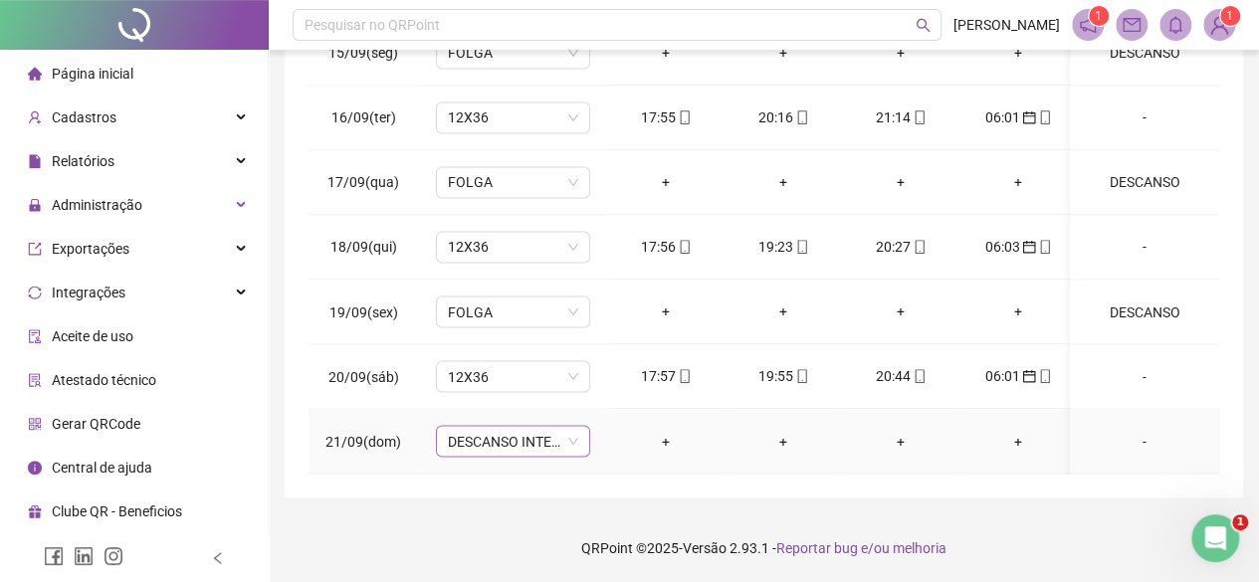
click at [454, 428] on span "DESCANSO INTER-JORNADA" at bounding box center [513, 441] width 130 height 30
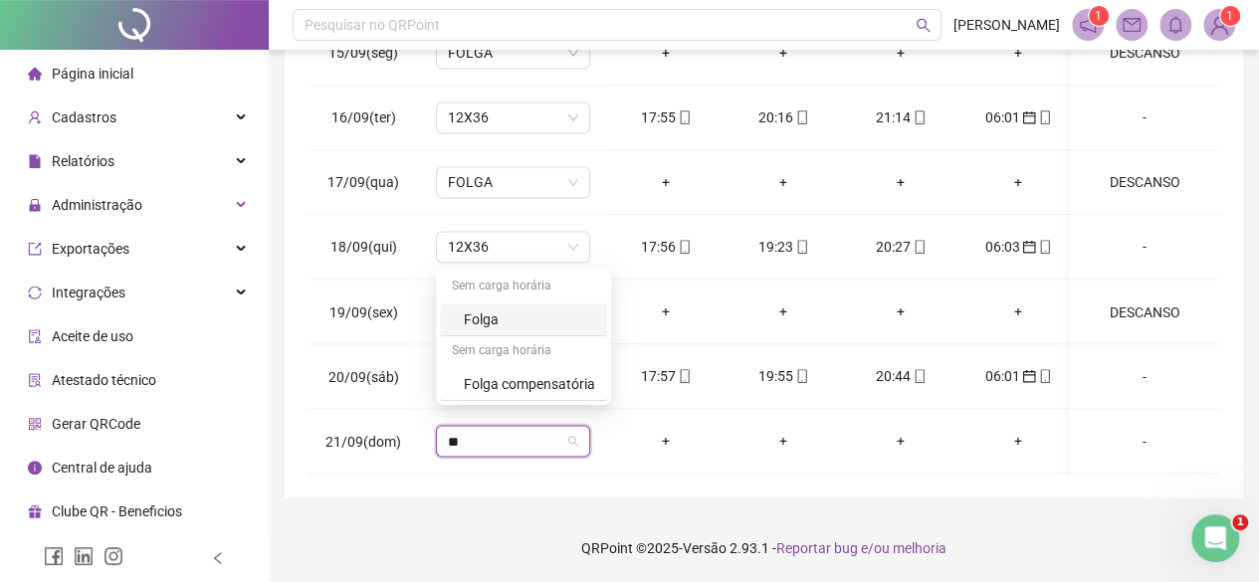
type input "***"
click at [466, 325] on div "Folga" at bounding box center [529, 319] width 131 height 22
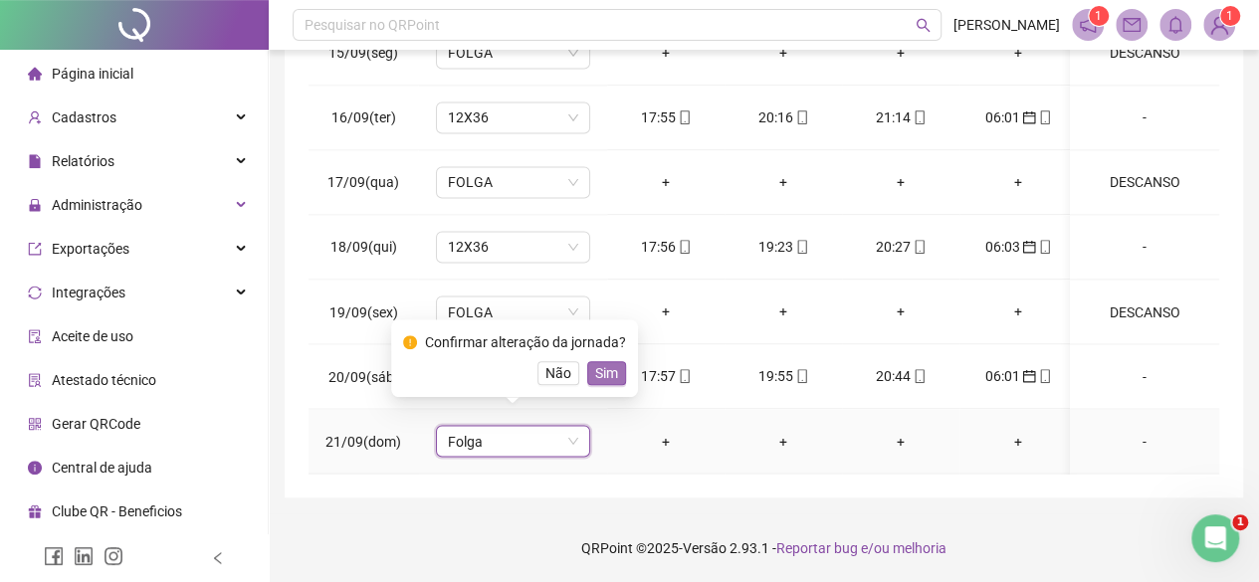
click at [607, 377] on span "Sim" at bounding box center [606, 373] width 23 height 22
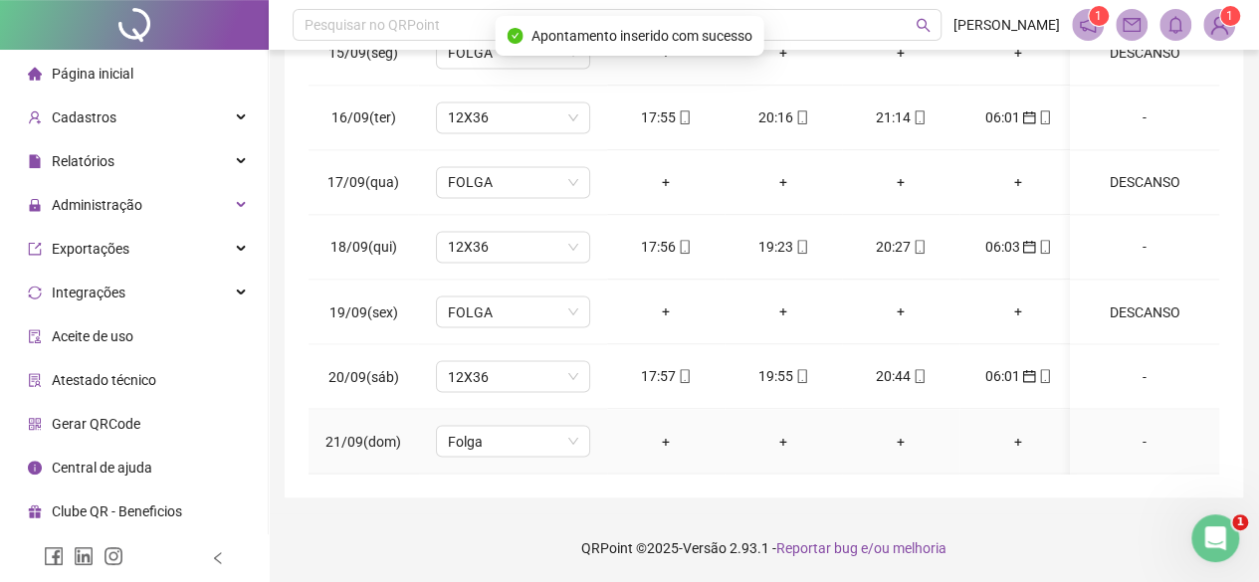
click at [1118, 430] on div "-" at bounding box center [1144, 441] width 117 height 22
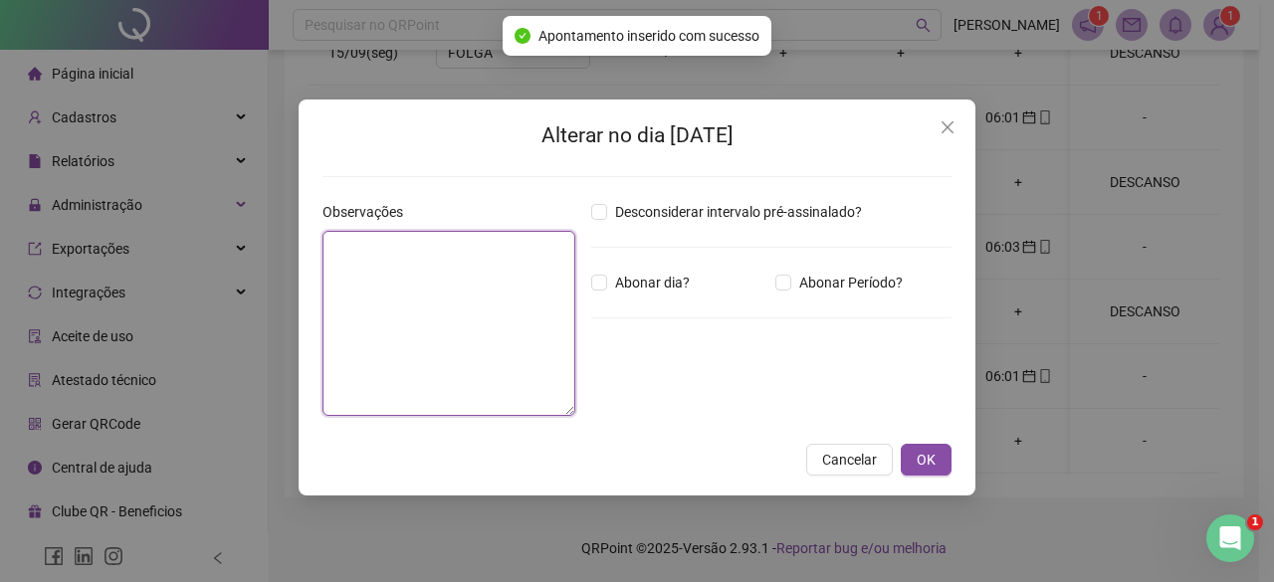
click at [406, 270] on textarea at bounding box center [448, 323] width 253 height 185
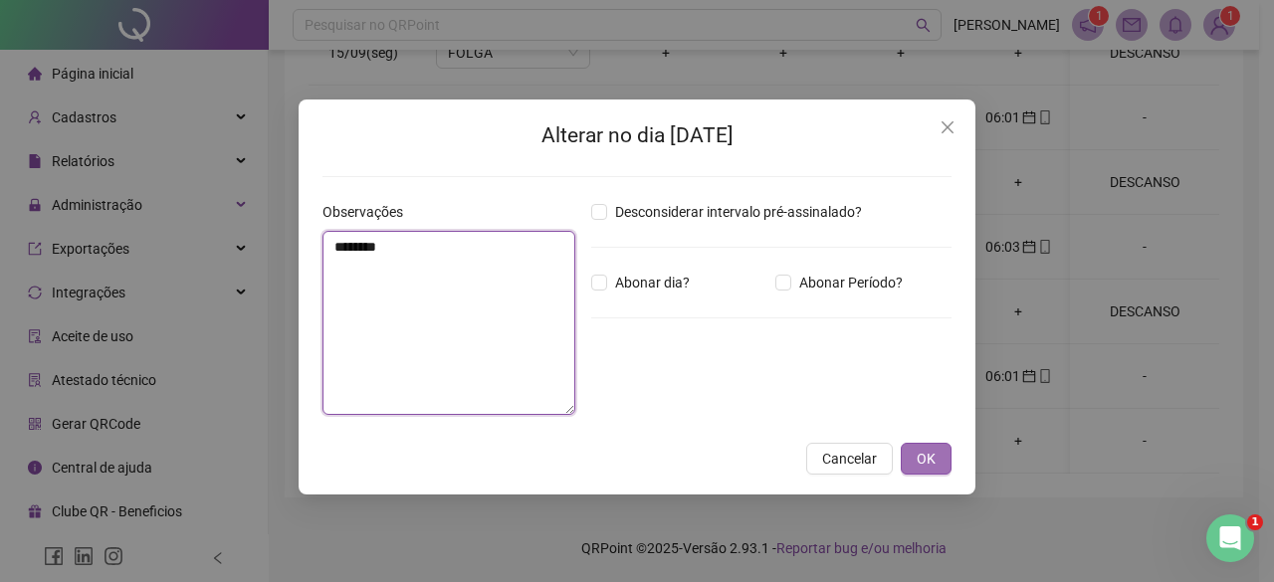
type textarea "********"
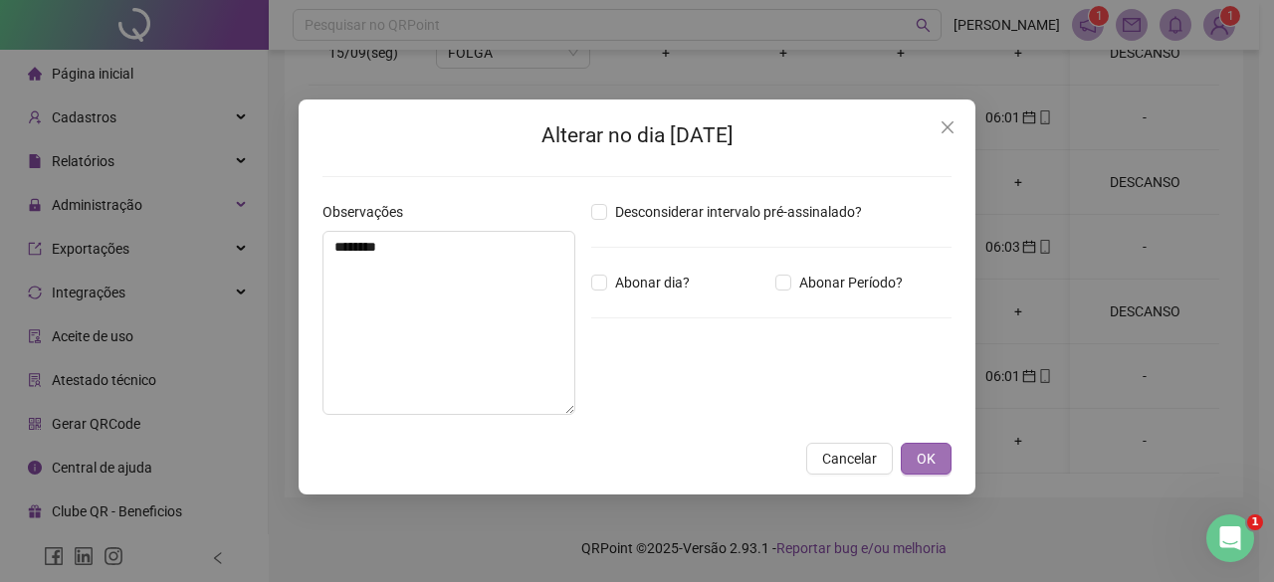
click at [927, 467] on span "OK" at bounding box center [925, 459] width 19 height 22
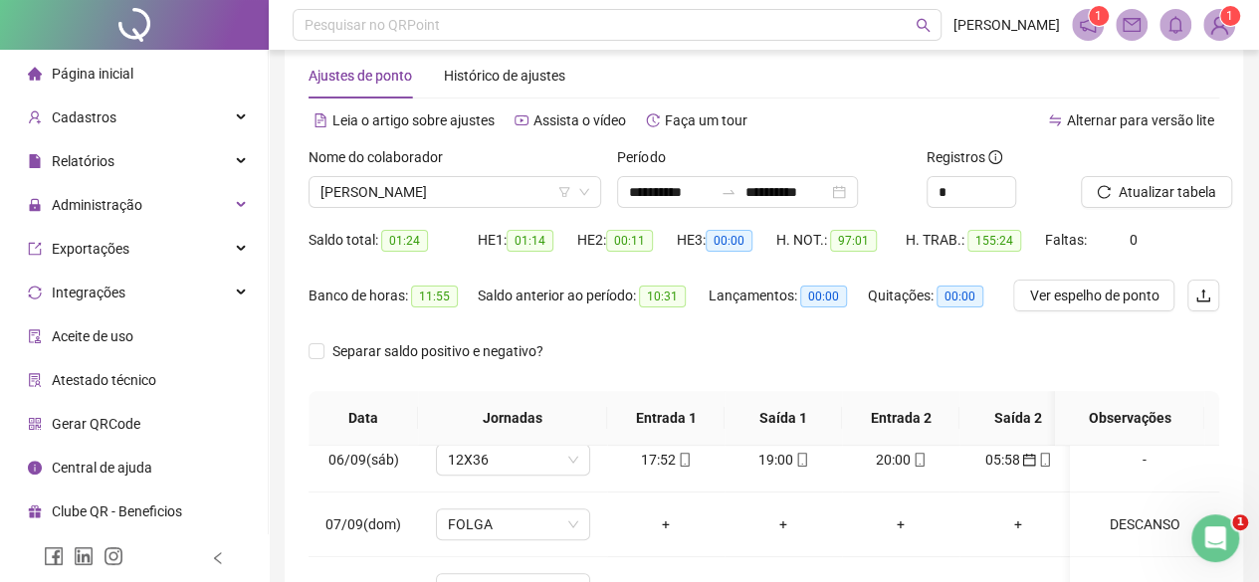
scroll to position [36, 0]
click at [1162, 179] on button "Atualizar tabela" at bounding box center [1156, 193] width 151 height 32
click at [367, 190] on span "[PERSON_NAME]" at bounding box center [454, 193] width 269 height 30
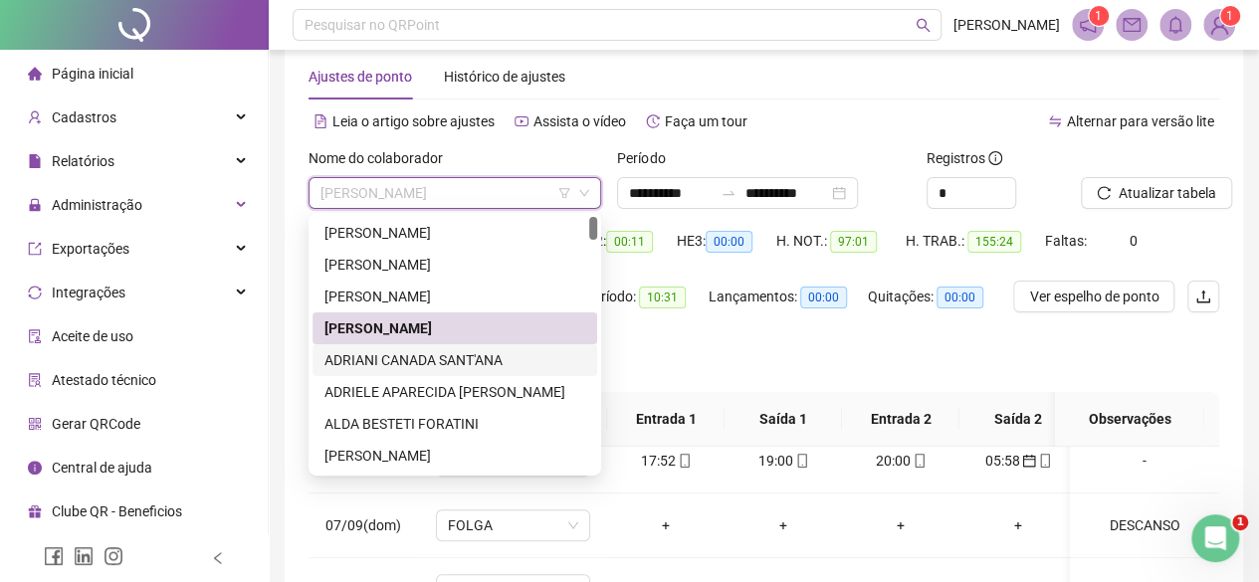
click at [418, 352] on div "ADRIANI CANADA SANT'ANA" at bounding box center [454, 360] width 261 height 22
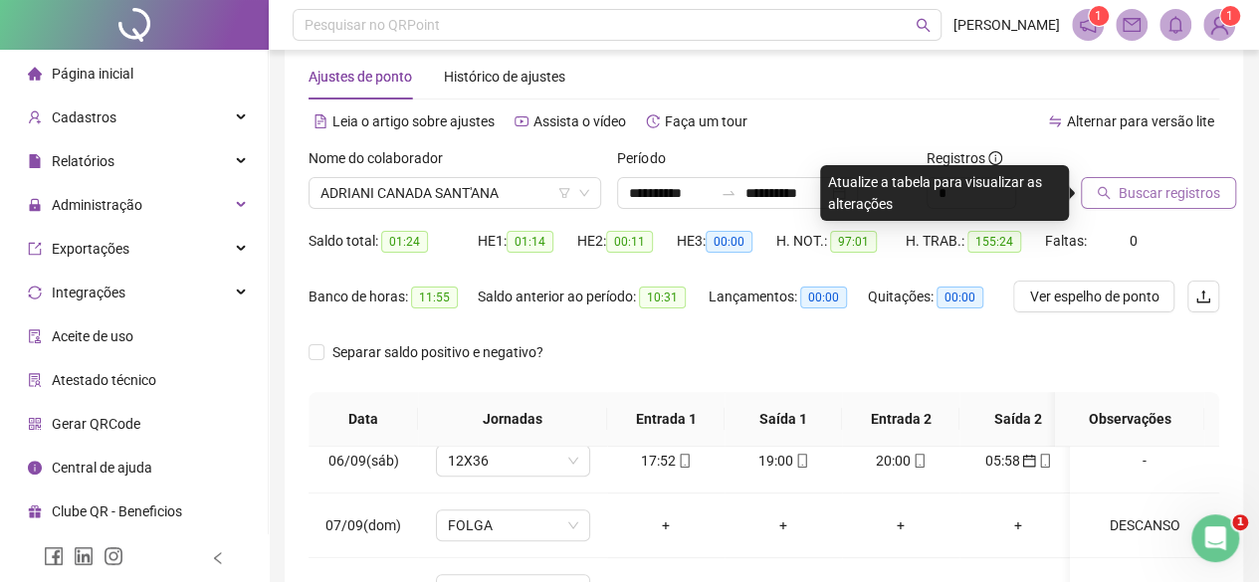
click at [1176, 195] on span "Buscar registros" at bounding box center [1168, 193] width 101 height 22
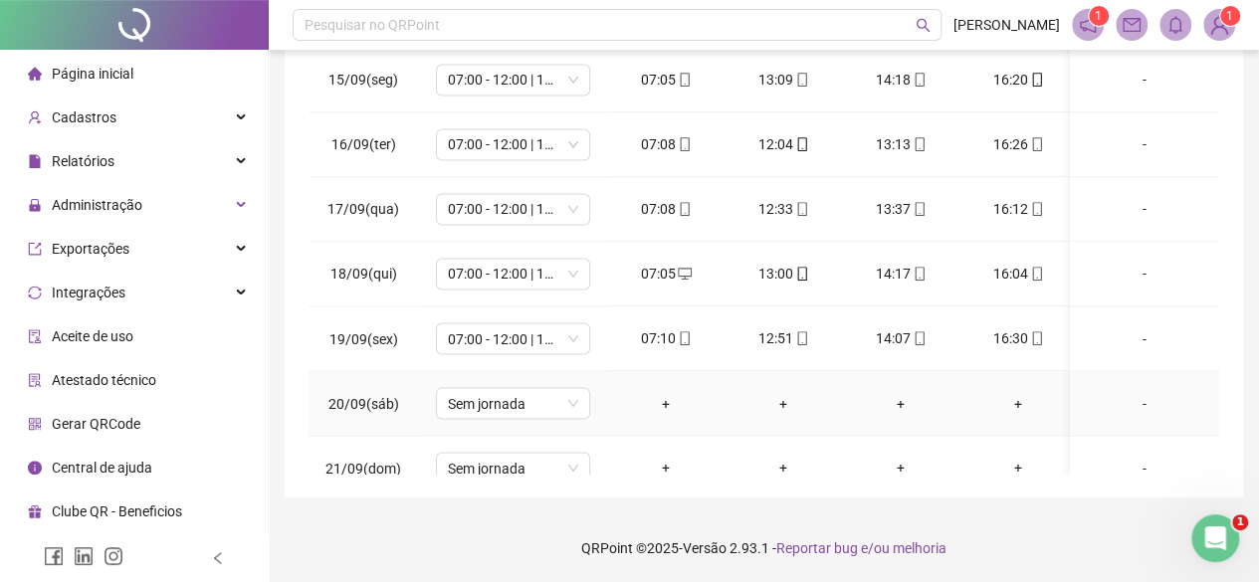
scroll to position [1650, 0]
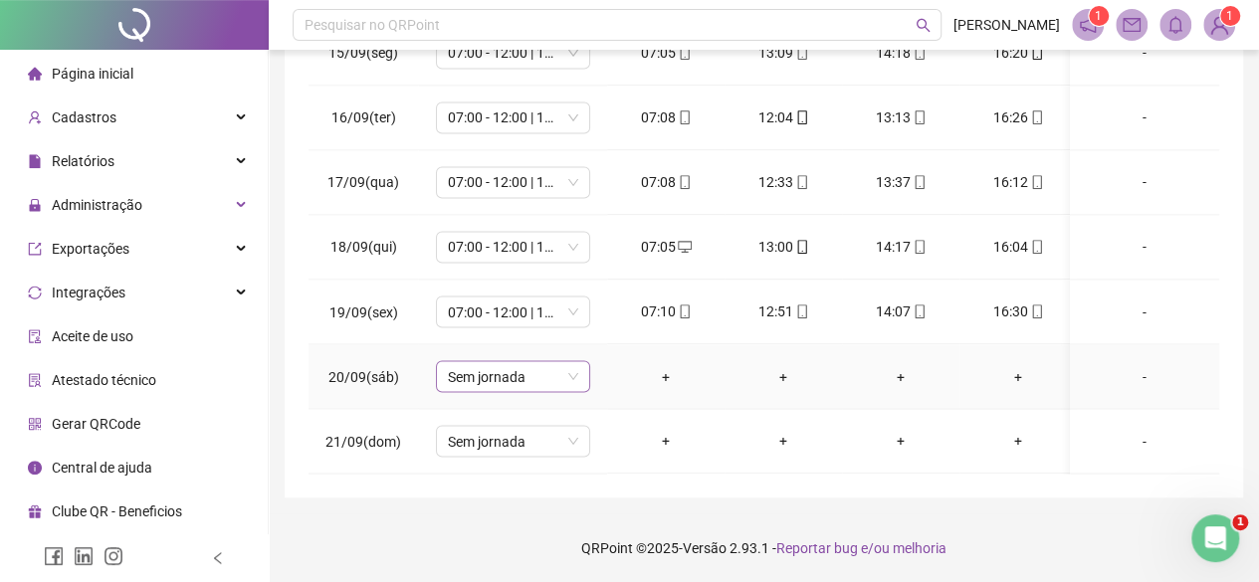
click at [465, 363] on span "Sem jornada" at bounding box center [513, 376] width 130 height 30
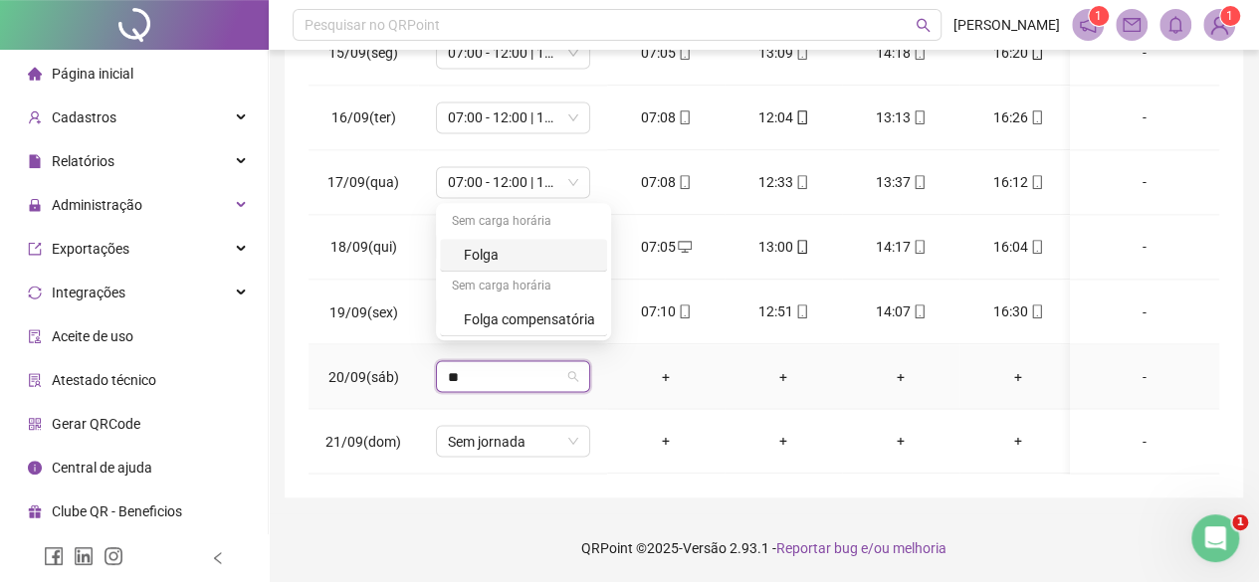
type input "***"
click at [474, 243] on div "Folga" at bounding box center [523, 255] width 167 height 33
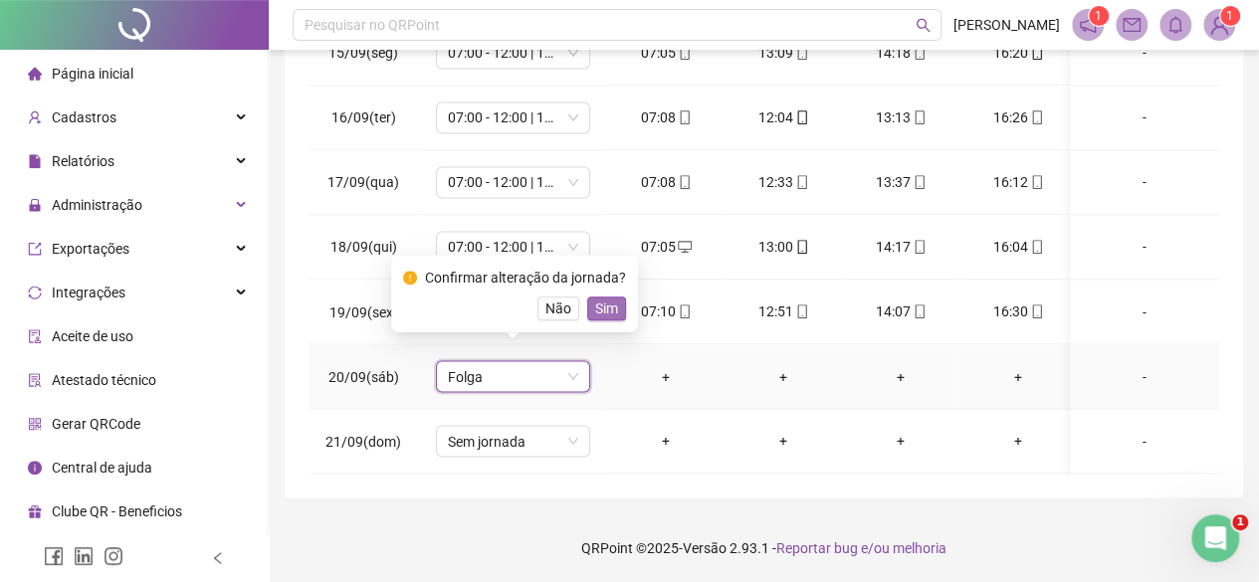
click at [603, 313] on span "Sim" at bounding box center [606, 309] width 23 height 22
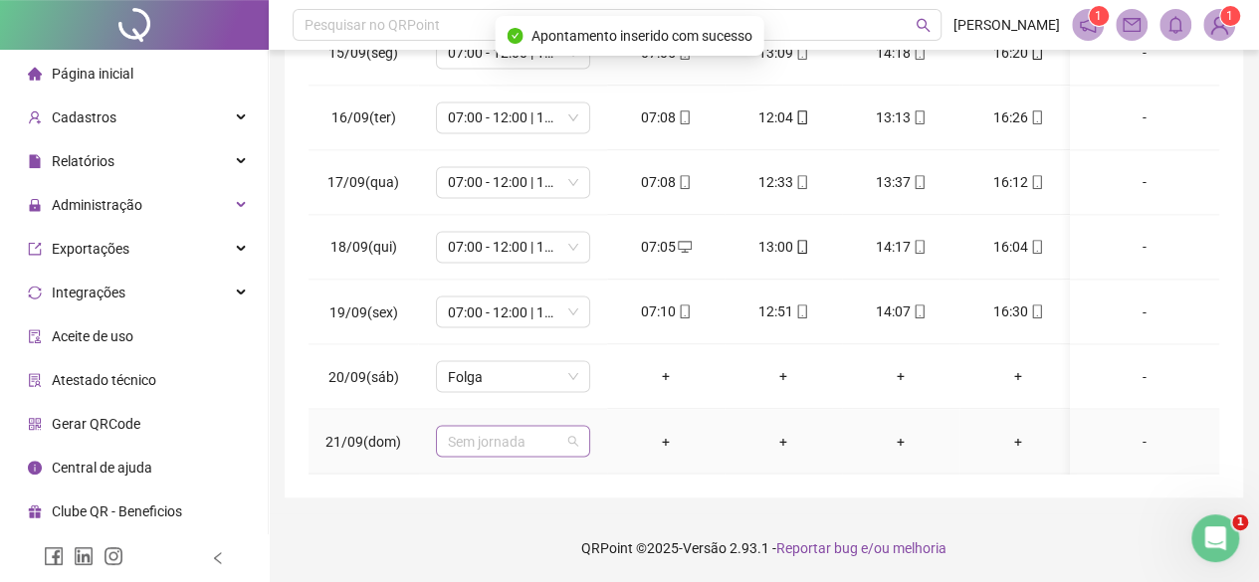
click at [521, 429] on span "Sem jornada" at bounding box center [513, 441] width 130 height 30
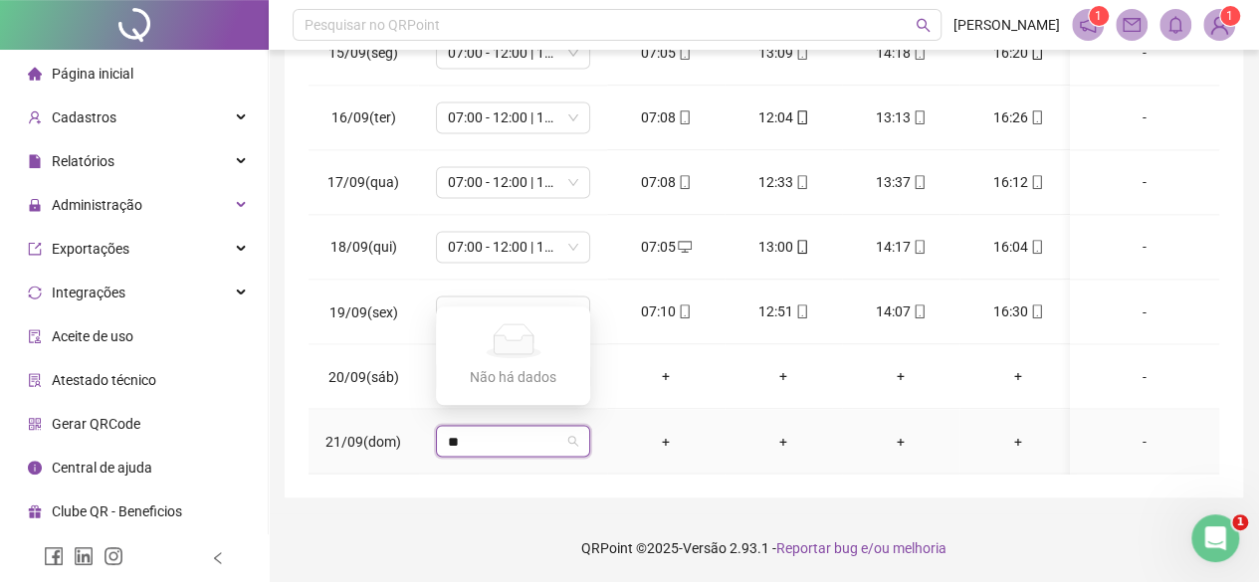
type input "*"
type input "****"
click at [504, 316] on div "Folga" at bounding box center [529, 319] width 131 height 22
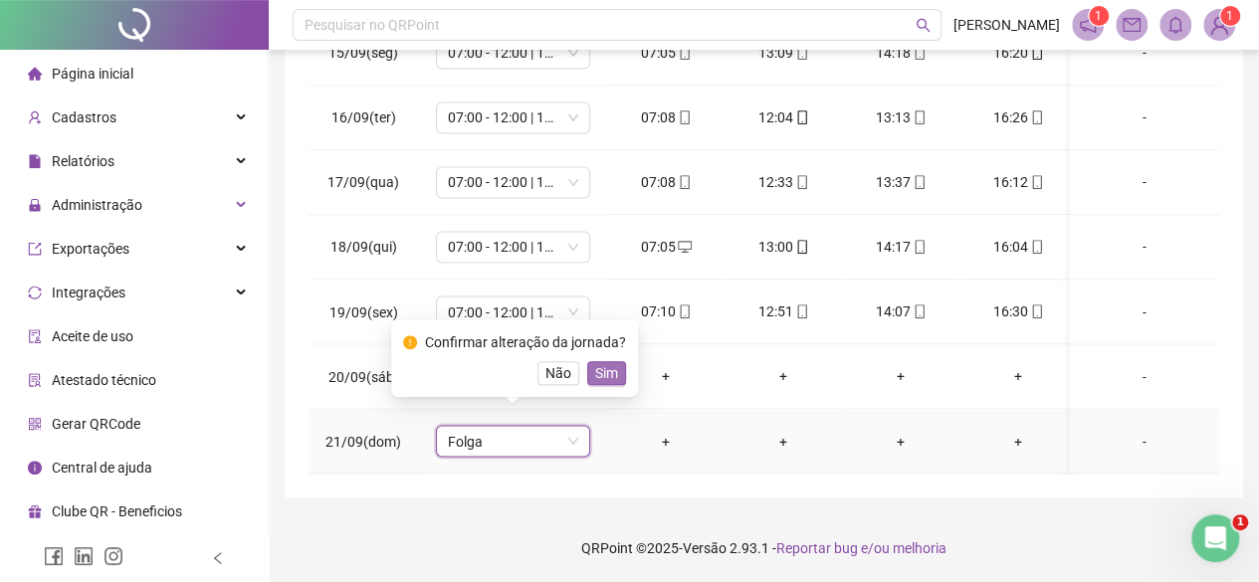
click at [595, 365] on span "Sim" at bounding box center [606, 373] width 23 height 22
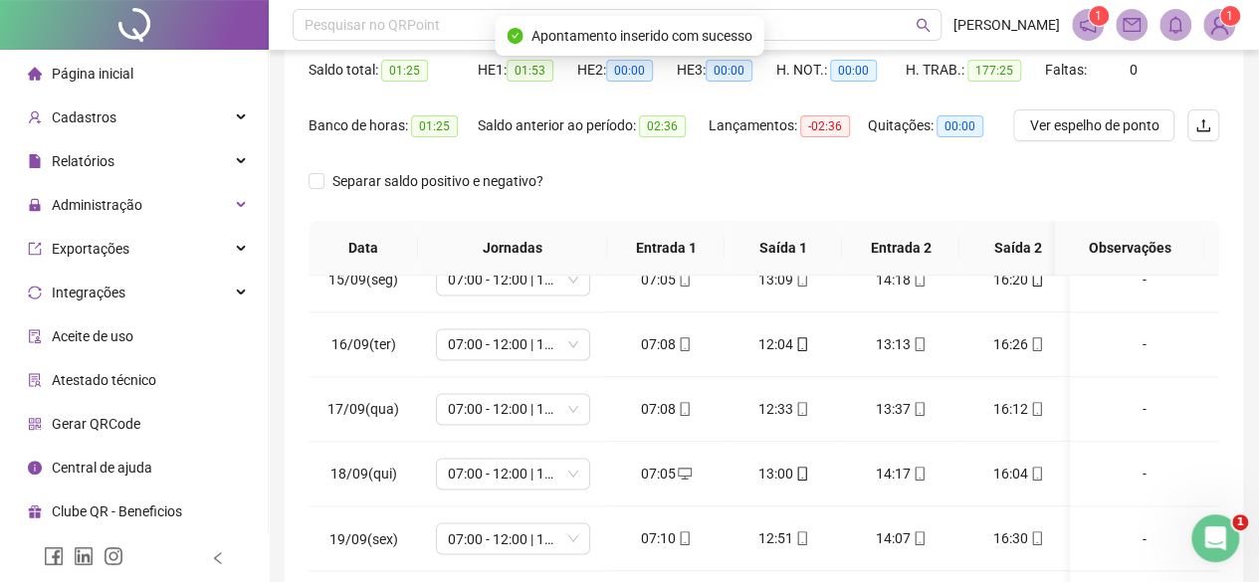
scroll to position [135, 0]
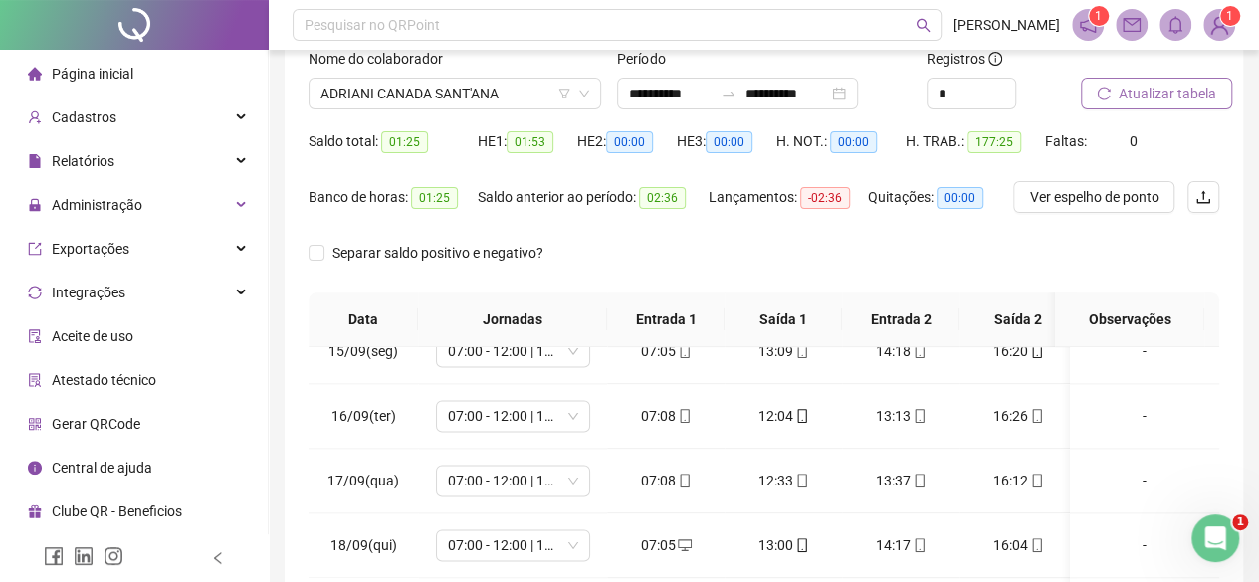
click at [1161, 79] on button "Atualizar tabela" at bounding box center [1156, 94] width 151 height 32
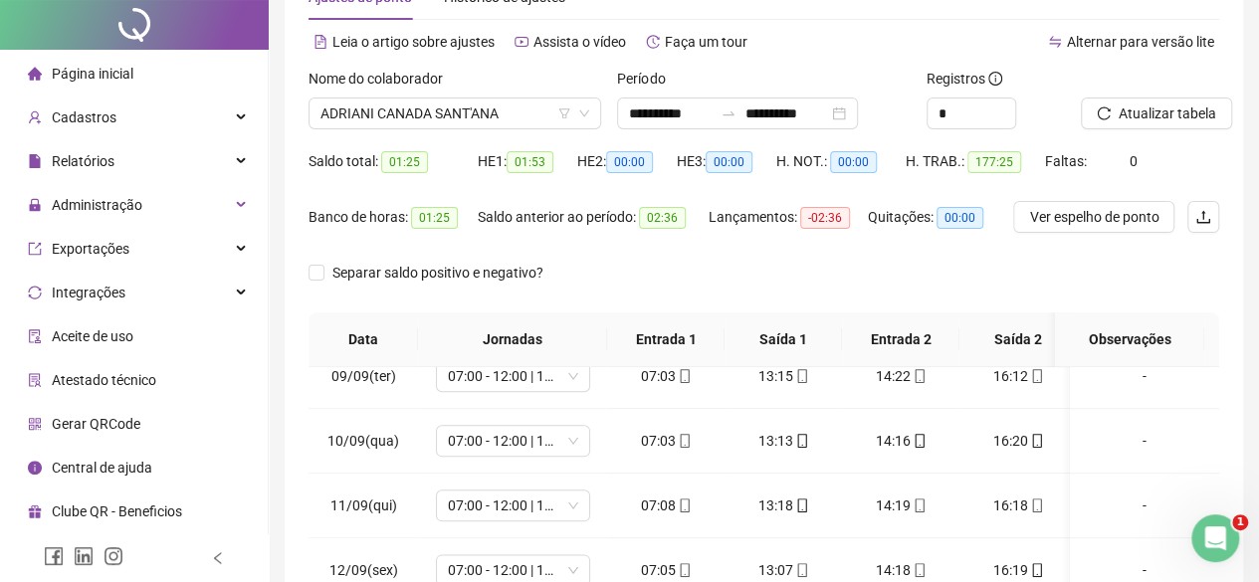
scroll to position [0, 0]
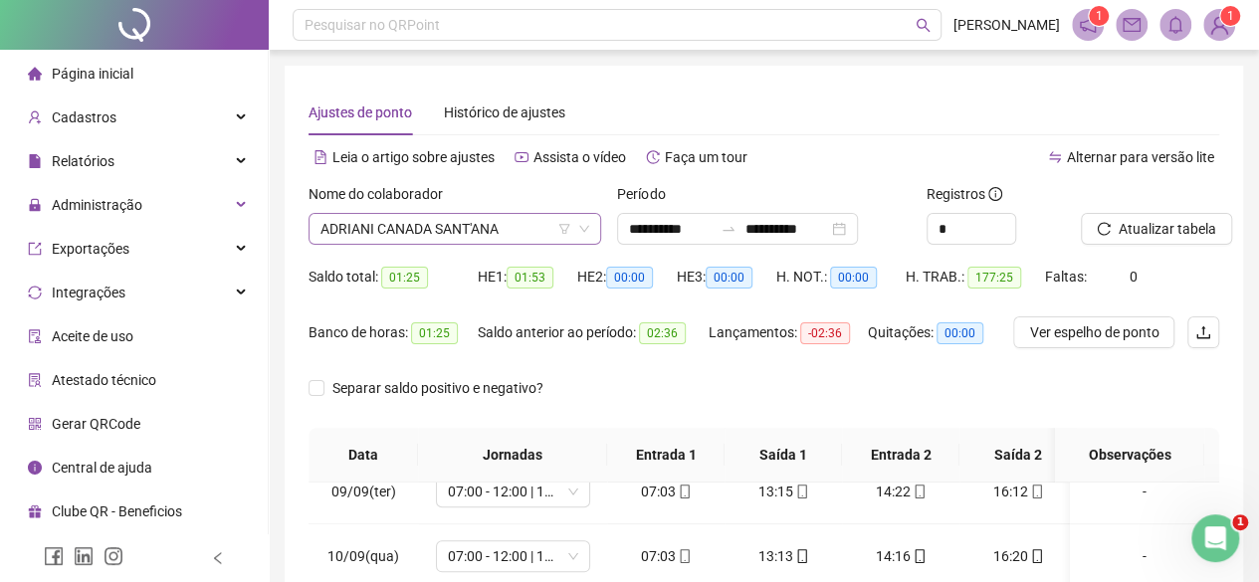
click at [414, 226] on span "ADRIANI CANADA SANT'ANA" at bounding box center [454, 229] width 269 height 30
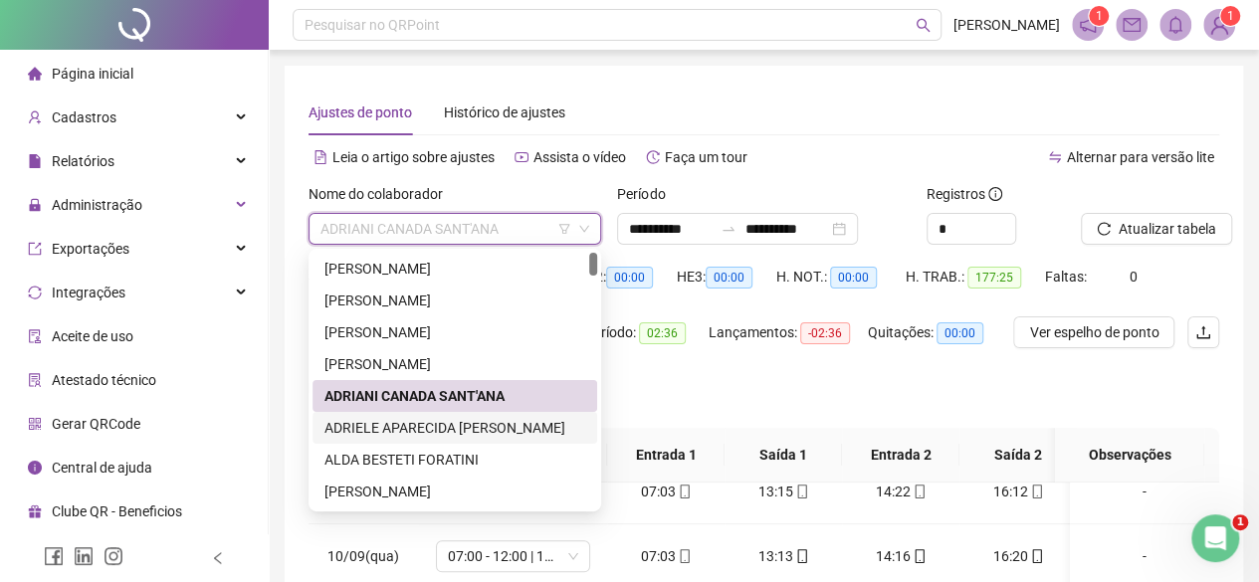
click at [372, 429] on div "ADRIELE APARECIDA [PERSON_NAME]" at bounding box center [454, 428] width 261 height 22
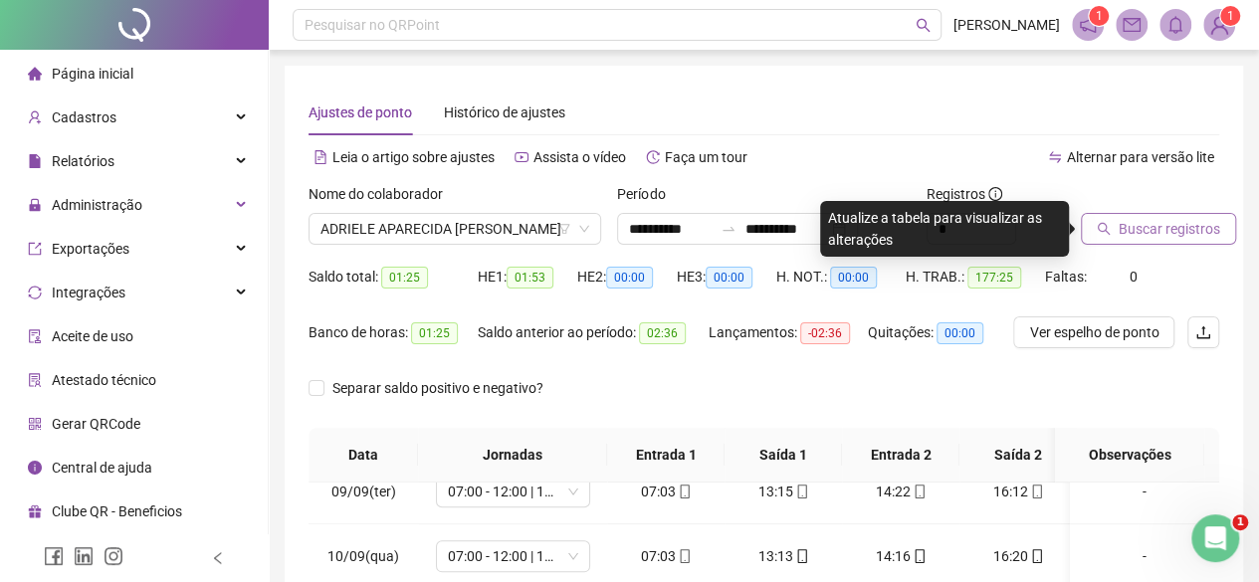
click at [1138, 234] on span "Buscar registros" at bounding box center [1168, 229] width 101 height 22
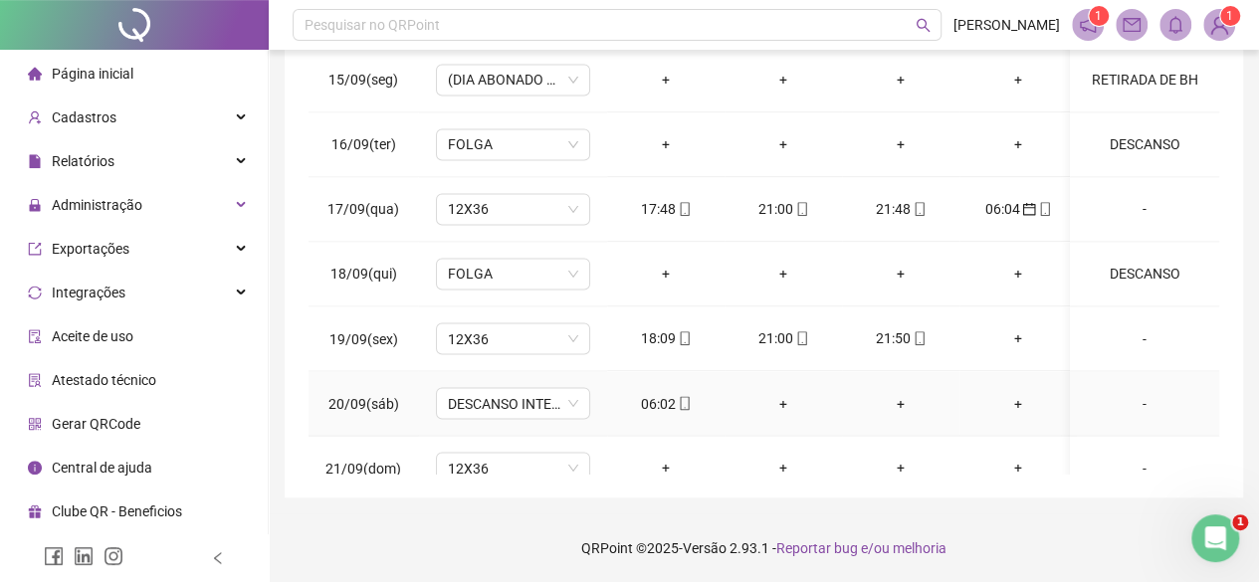
scroll to position [1650, 0]
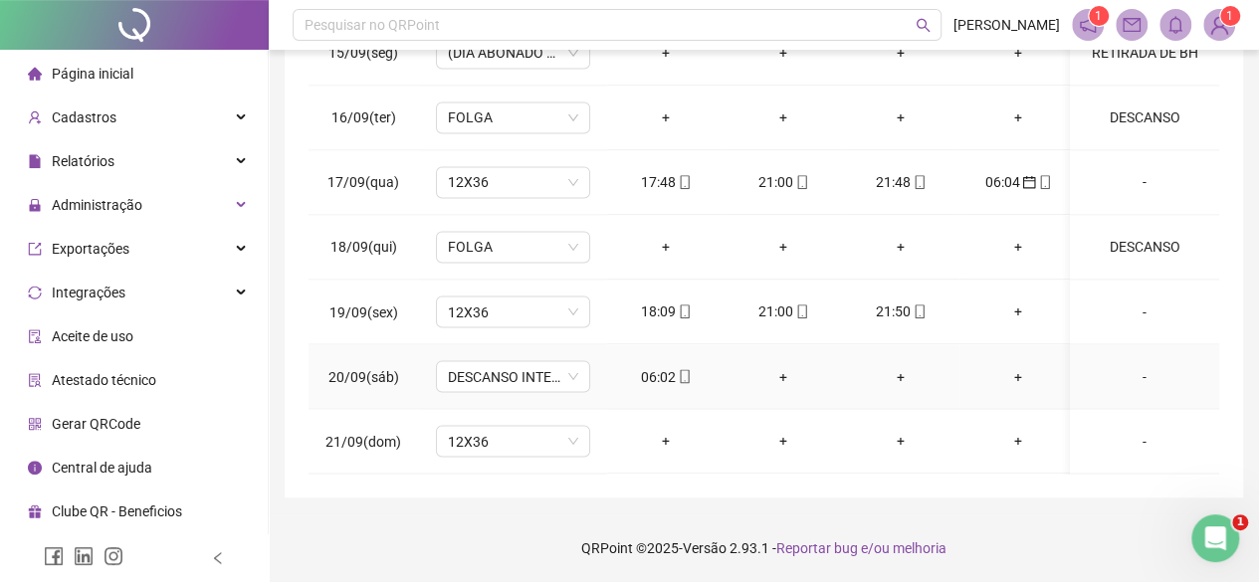
click at [657, 365] on div "06:02" at bounding box center [666, 376] width 86 height 22
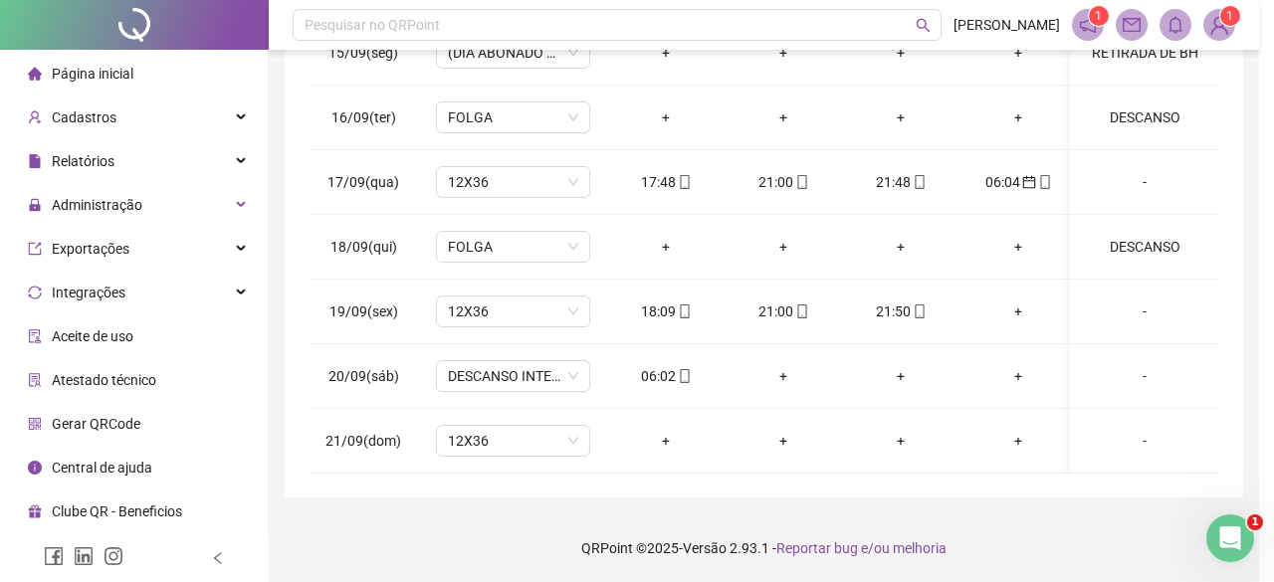
type input "**********"
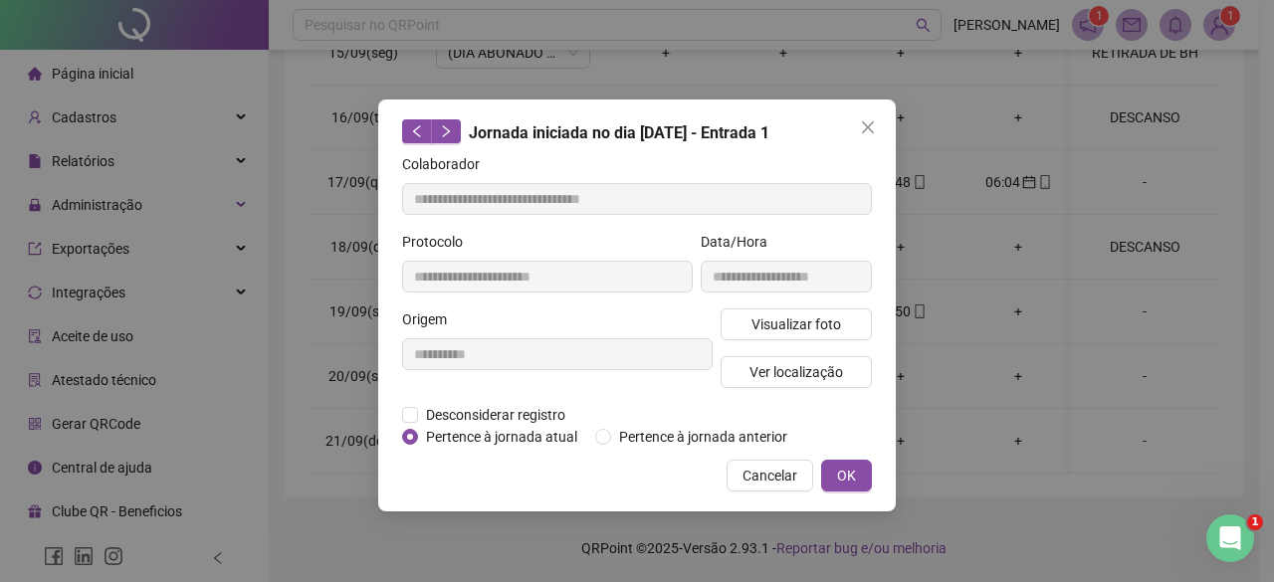
click at [677, 421] on div "Desconsiderar registro Pertence ao lanche" at bounding box center [637, 415] width 470 height 22
click at [677, 440] on span "Pertence à jornada anterior" at bounding box center [703, 437] width 184 height 22
click at [841, 465] on span "OK" at bounding box center [846, 476] width 19 height 22
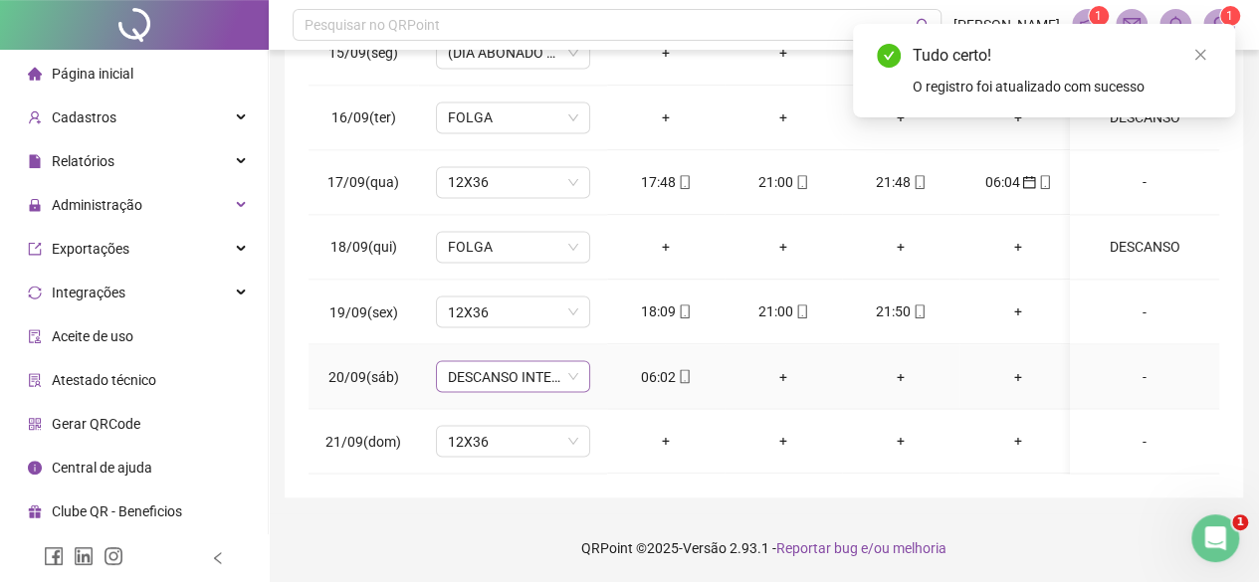
click at [497, 364] on span "DESCANSO INTER-JORNADA" at bounding box center [513, 376] width 130 height 30
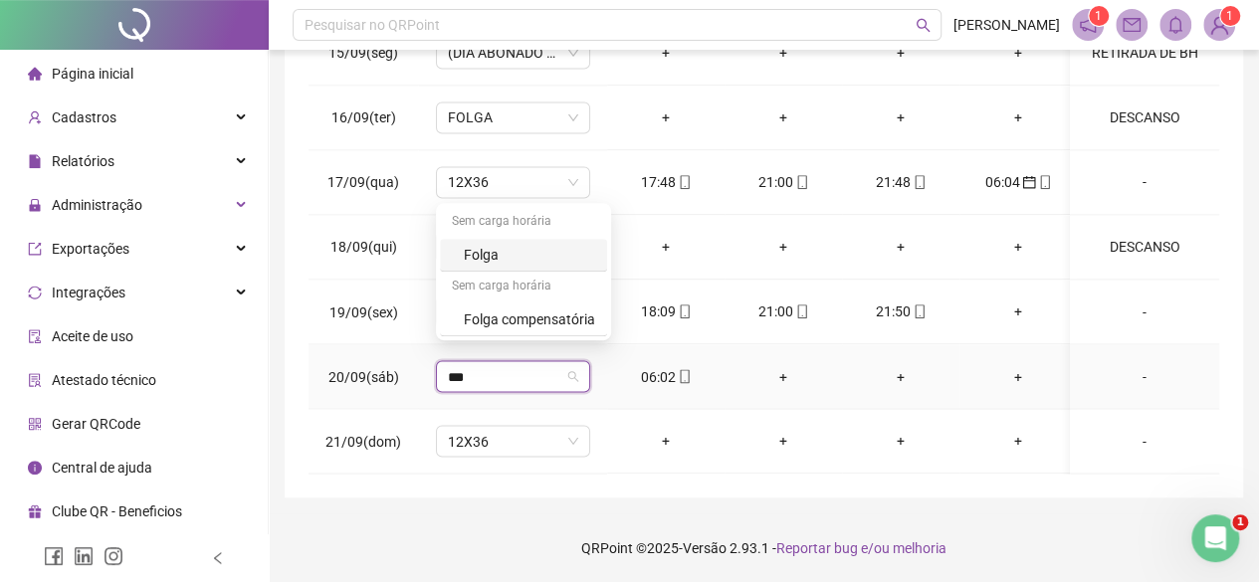
type input "****"
click at [470, 253] on div "Folga" at bounding box center [529, 255] width 131 height 22
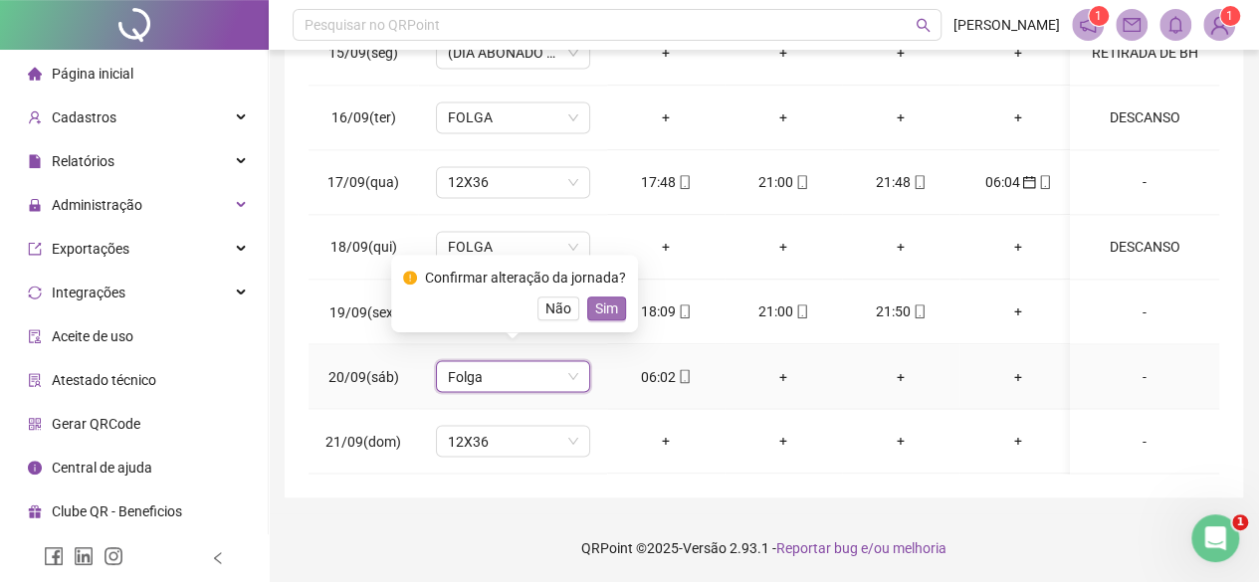
click at [600, 304] on span "Sim" at bounding box center [606, 309] width 23 height 22
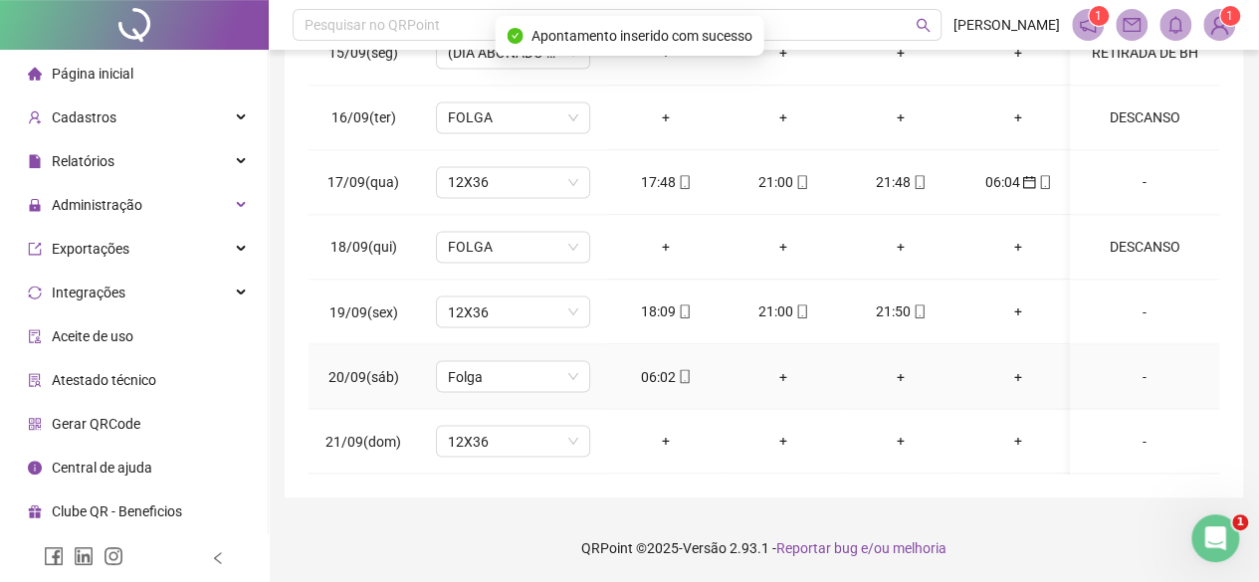
click at [1114, 365] on div "-" at bounding box center [1144, 376] width 117 height 22
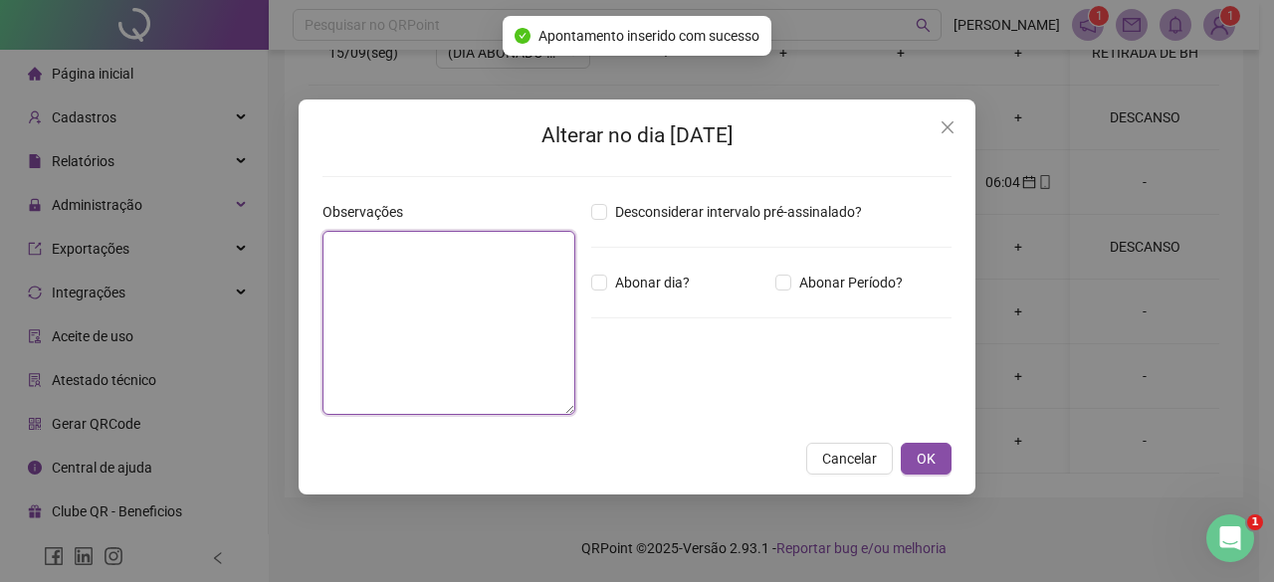
click at [446, 281] on textarea at bounding box center [448, 323] width 253 height 184
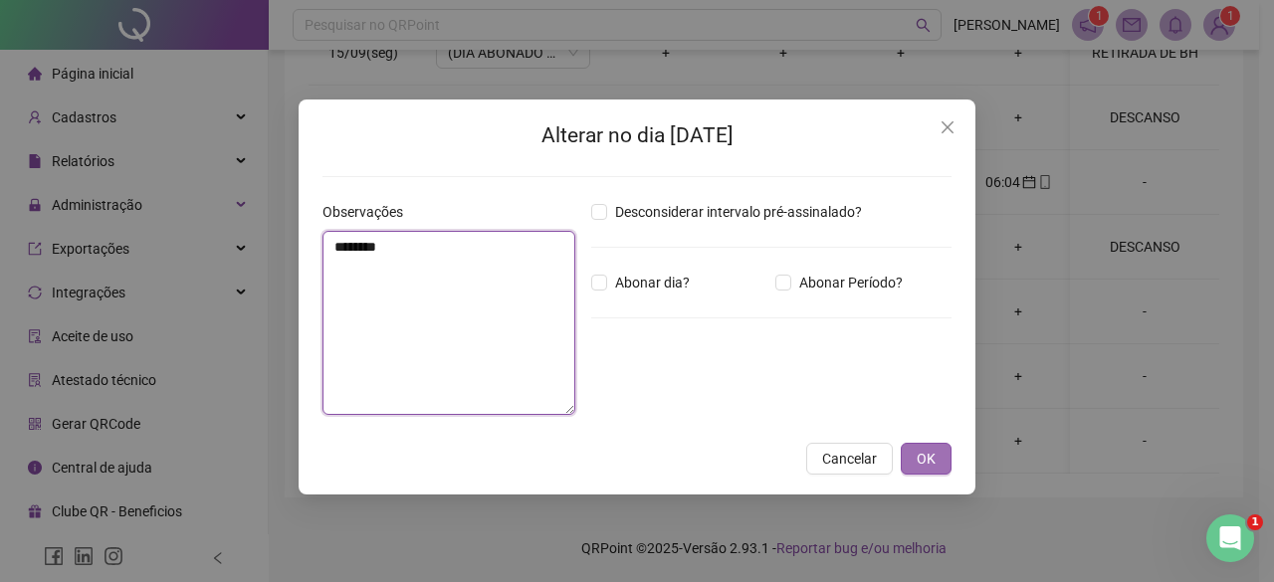
type textarea "********"
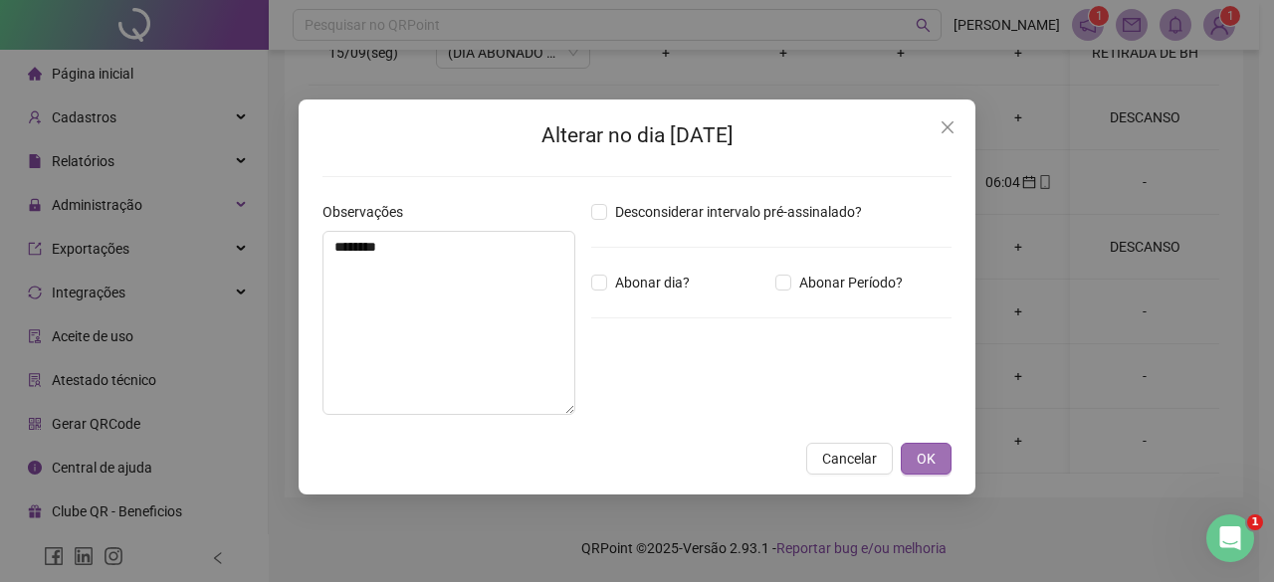
click at [919, 447] on button "OK" at bounding box center [926, 459] width 51 height 32
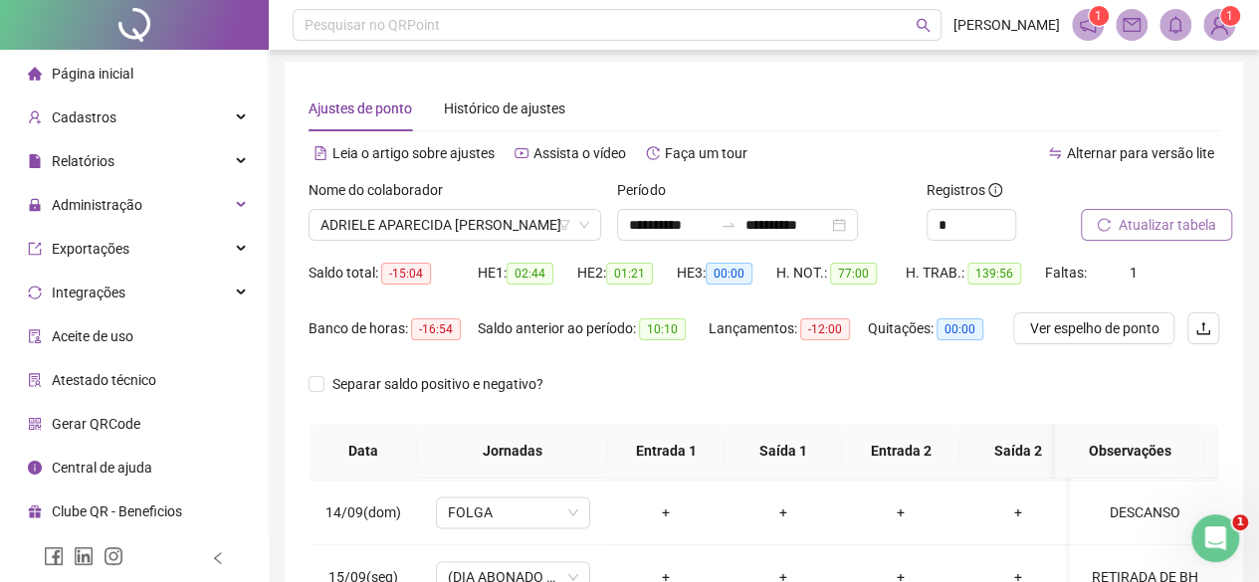
scroll to position [0, 0]
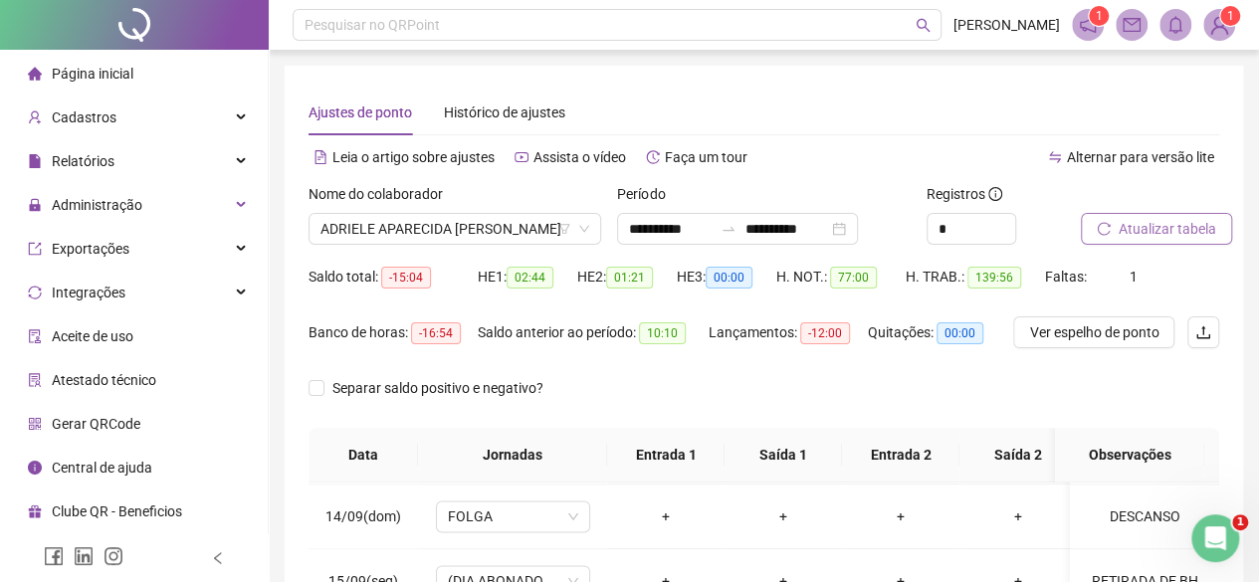
click at [1156, 224] on span "Atualizar tabela" at bounding box center [1167, 229] width 98 height 22
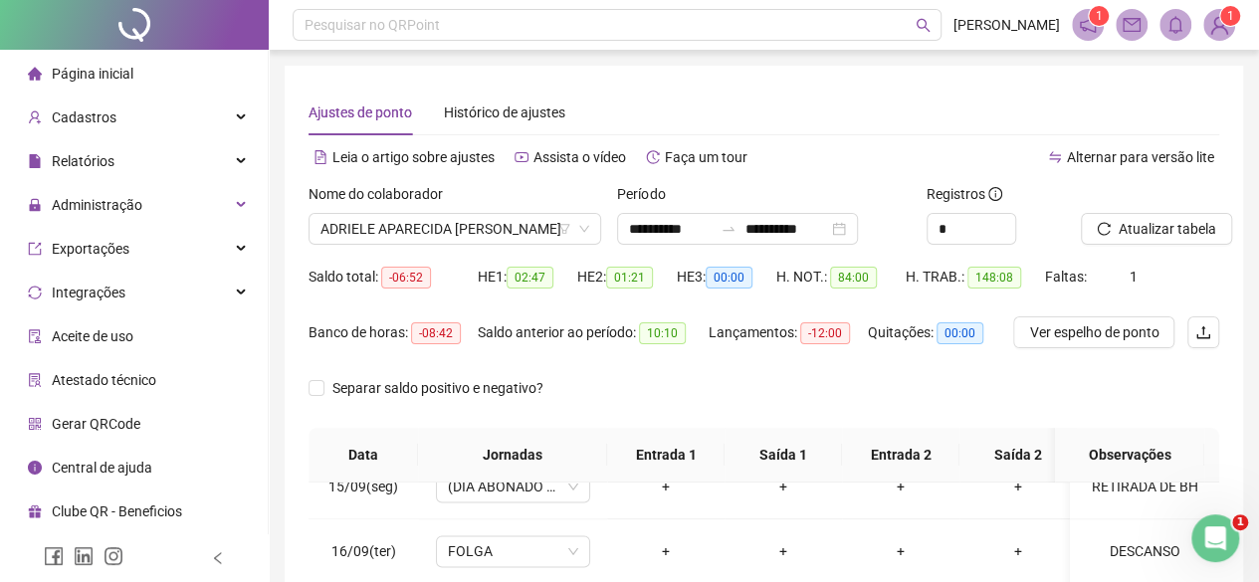
click at [492, 211] on div "Nome do colaborador" at bounding box center [454, 198] width 293 height 30
click at [493, 234] on span "ADRIELE APARECIDA [PERSON_NAME]" at bounding box center [454, 229] width 269 height 30
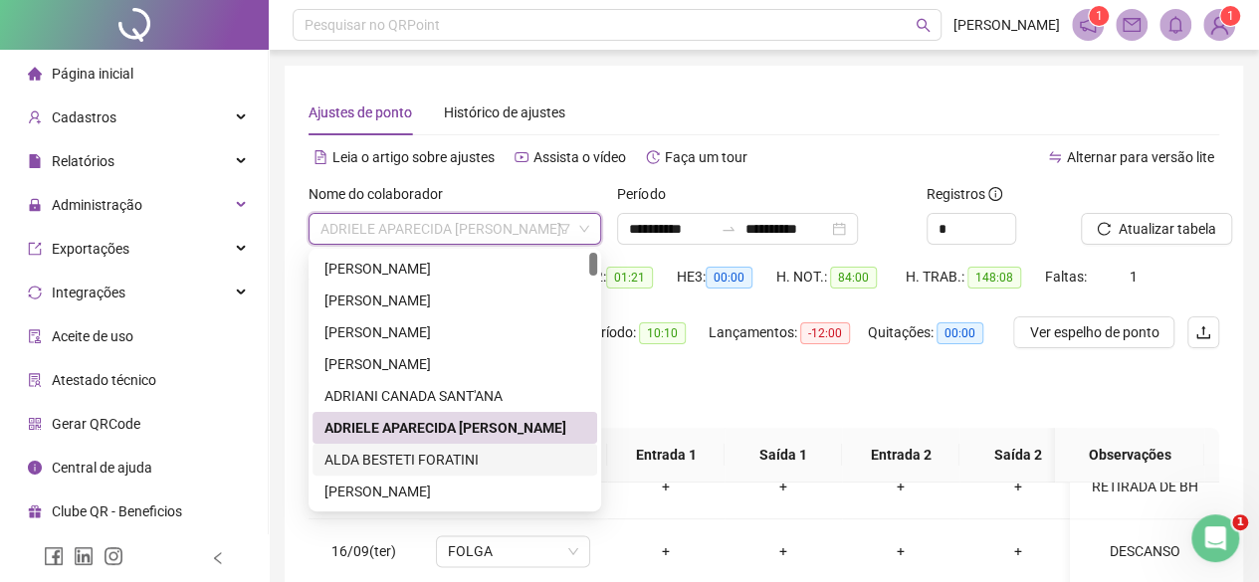
click at [426, 460] on div "ALDA BESTETI FORATINI" at bounding box center [454, 460] width 261 height 22
click at [426, 460] on th "Jornadas" at bounding box center [512, 455] width 189 height 55
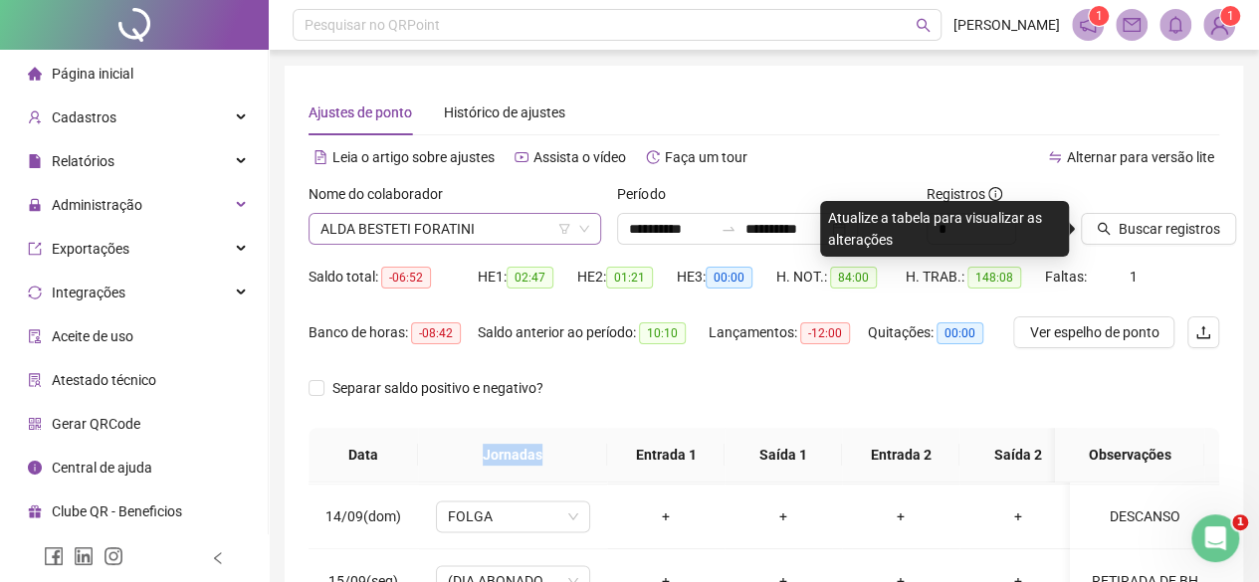
click at [467, 232] on span "ALDA BESTETI FORATINI" at bounding box center [454, 229] width 269 height 30
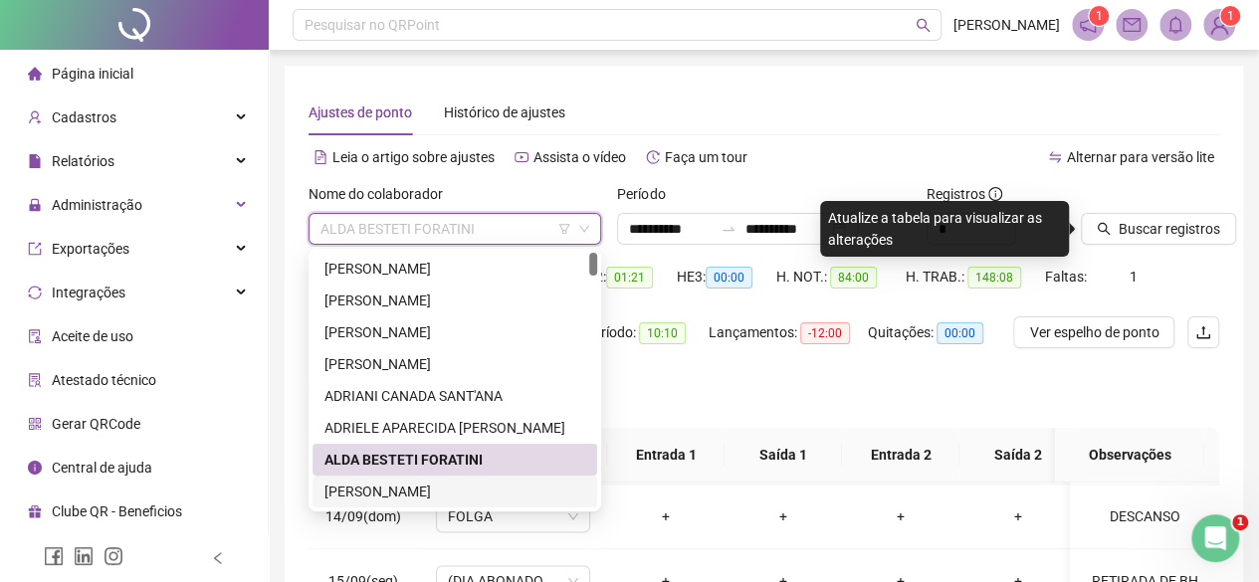
click at [406, 486] on div "[PERSON_NAME]" at bounding box center [454, 492] width 261 height 22
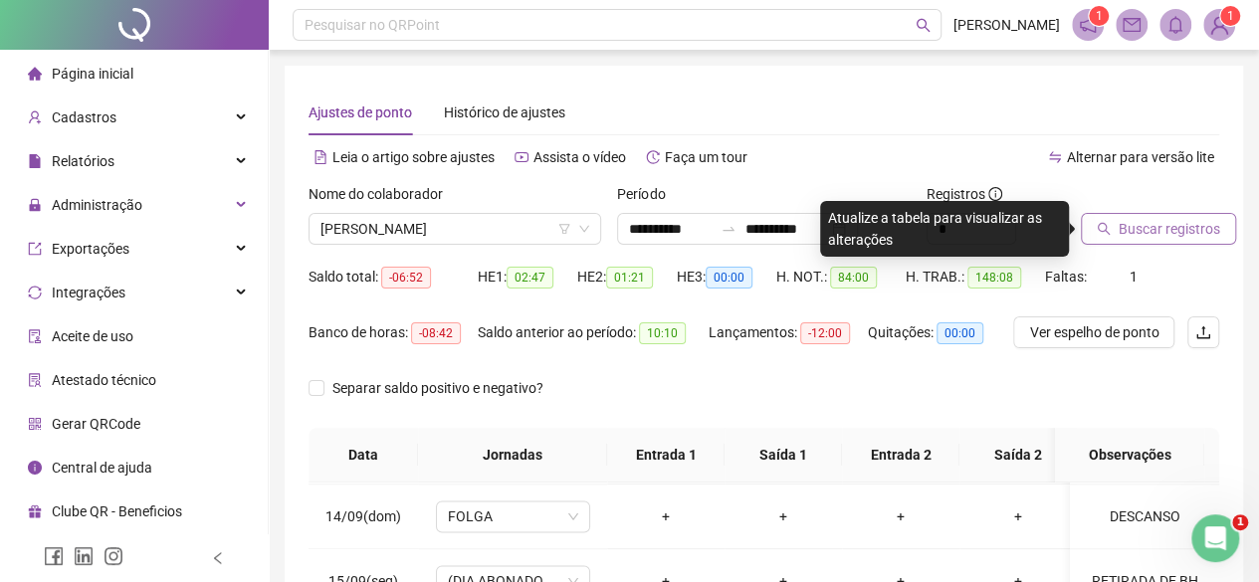
click at [1175, 218] on span "Buscar registros" at bounding box center [1168, 229] width 101 height 22
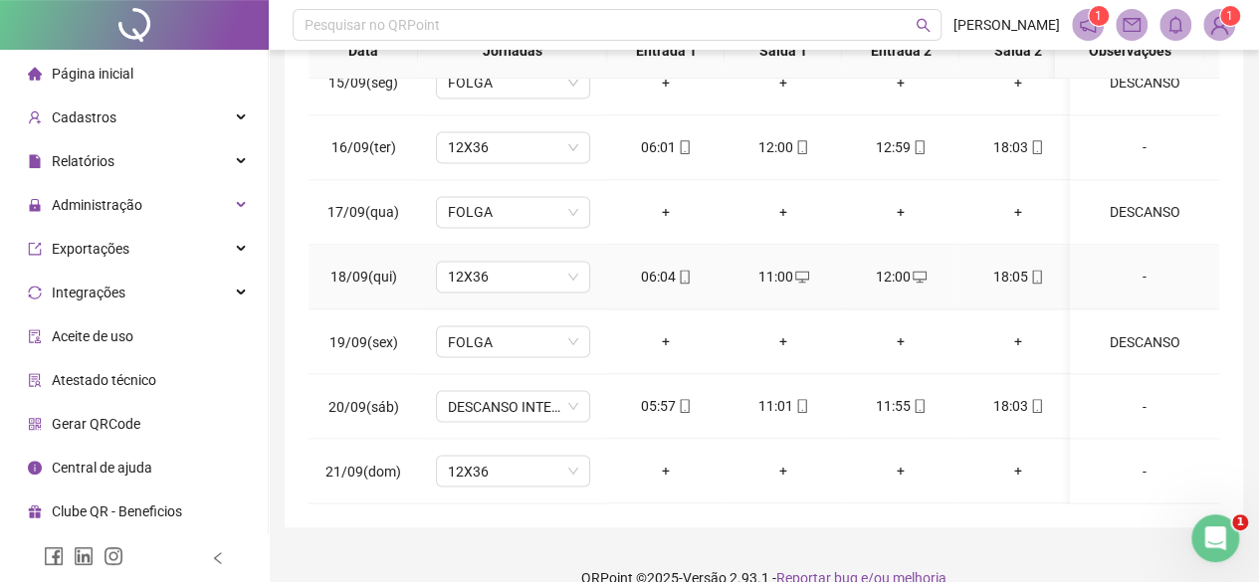
scroll to position [434, 0]
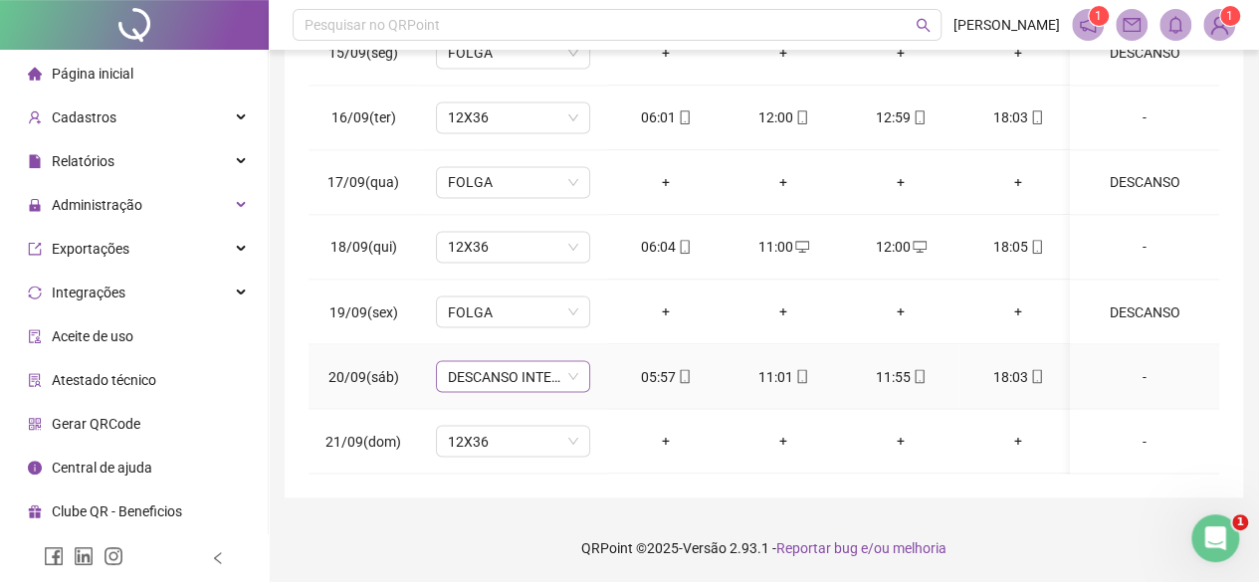
click at [581, 360] on div "DESCANSO INTER-JORNADA" at bounding box center [513, 376] width 154 height 32
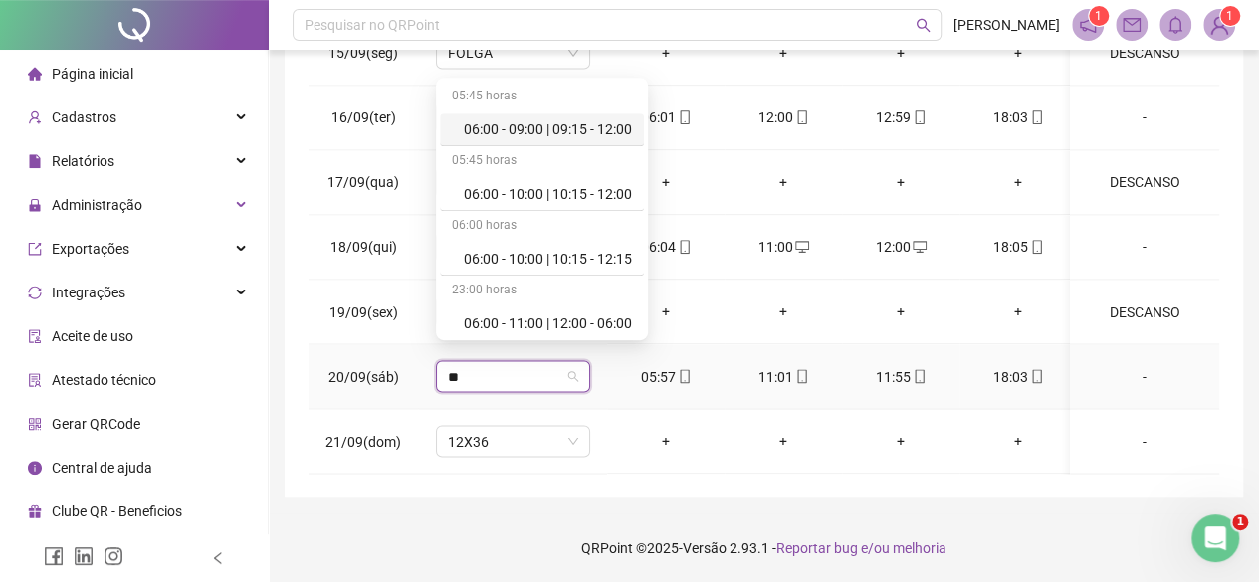
type input "***"
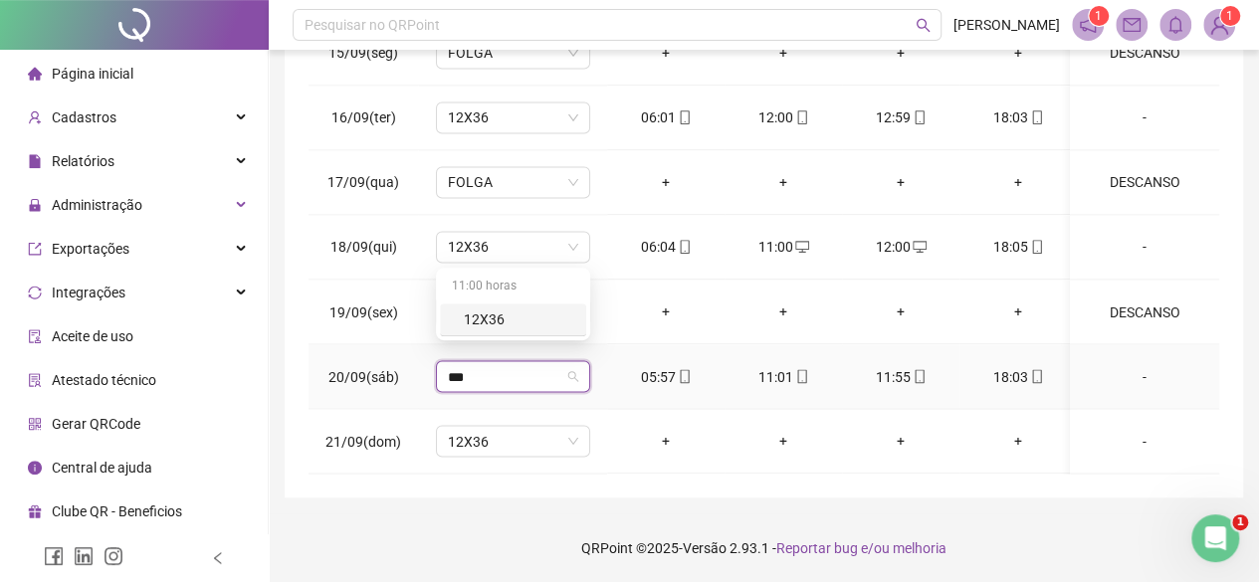
click at [551, 317] on div "12X36" at bounding box center [519, 319] width 110 height 22
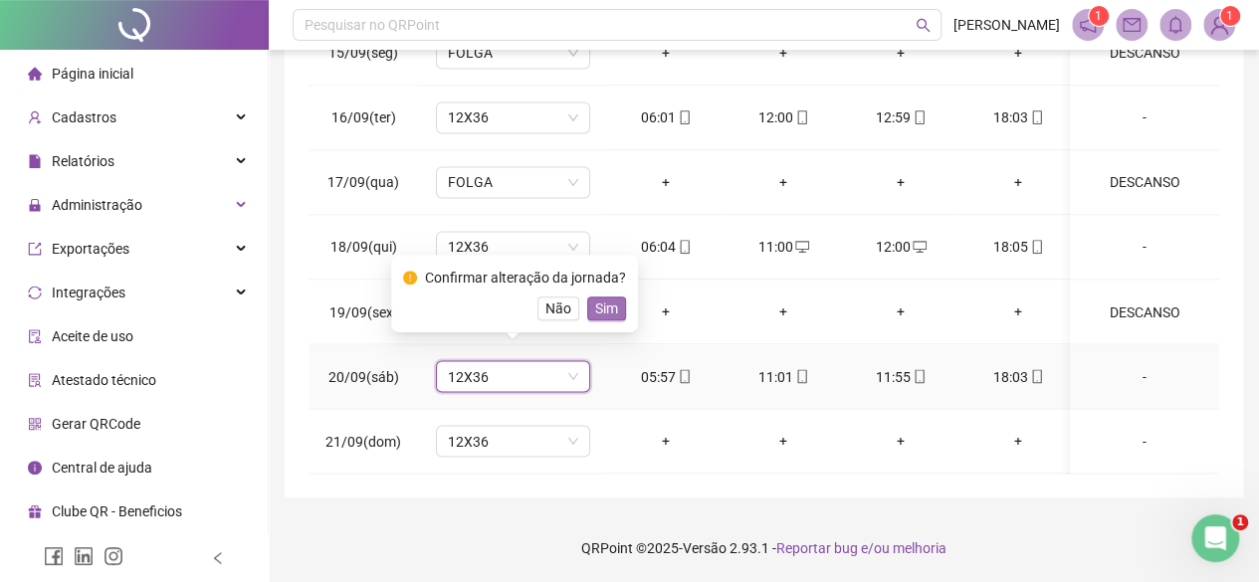
click at [615, 308] on button "Sim" at bounding box center [606, 309] width 39 height 24
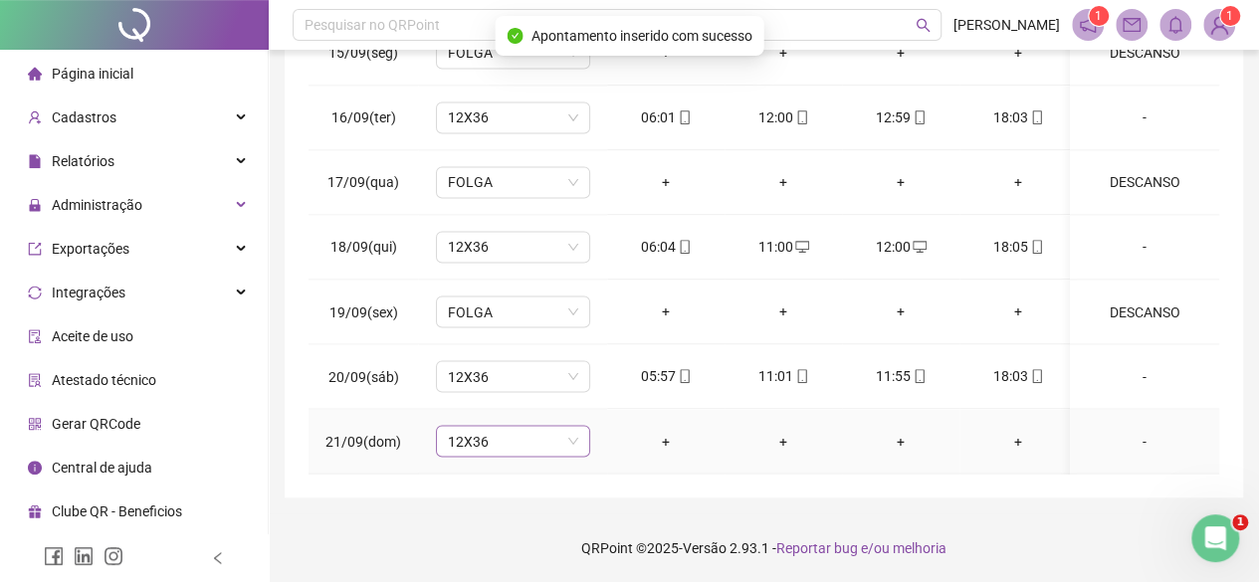
click at [519, 431] on span "12X36" at bounding box center [513, 441] width 130 height 30
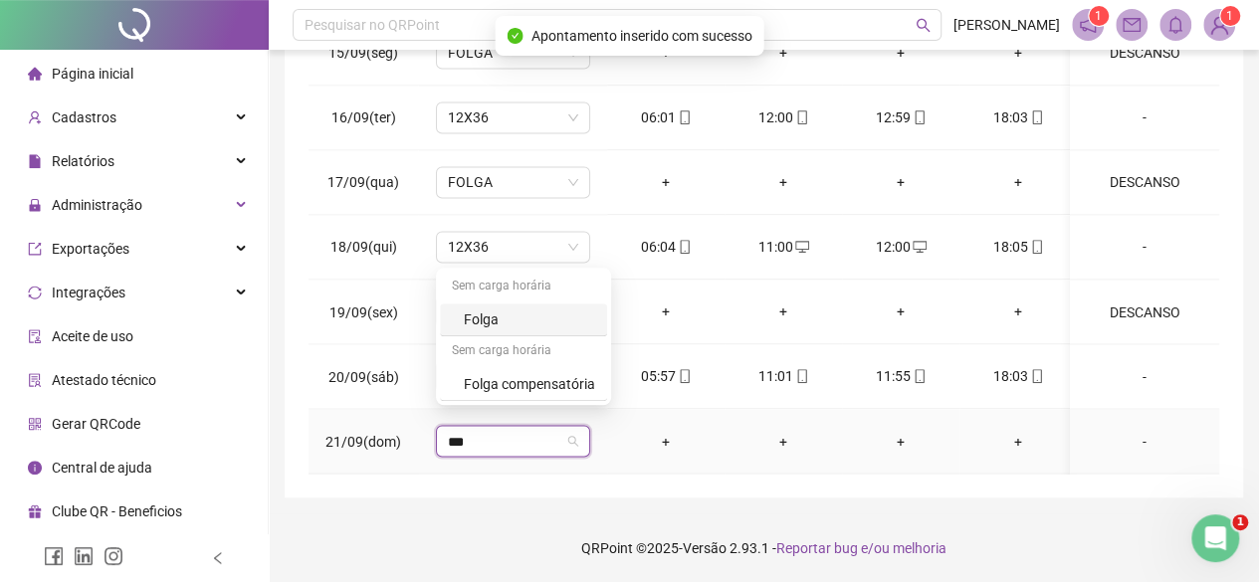
type input "****"
click at [462, 321] on div "Folga" at bounding box center [523, 320] width 167 height 33
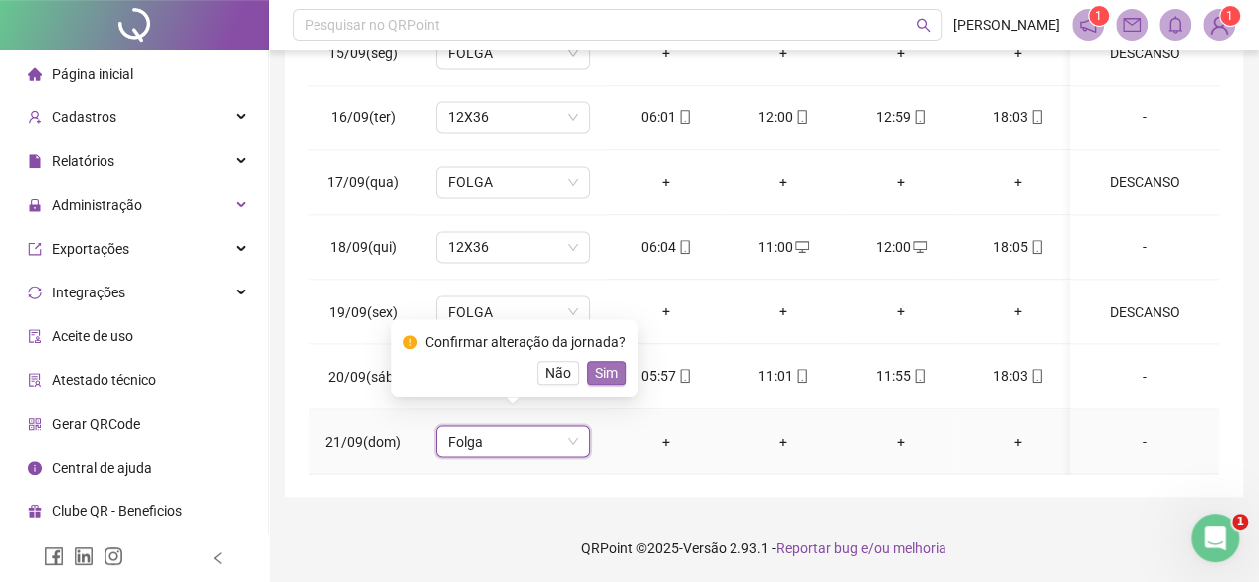
click at [599, 369] on span "Sim" at bounding box center [606, 373] width 23 height 22
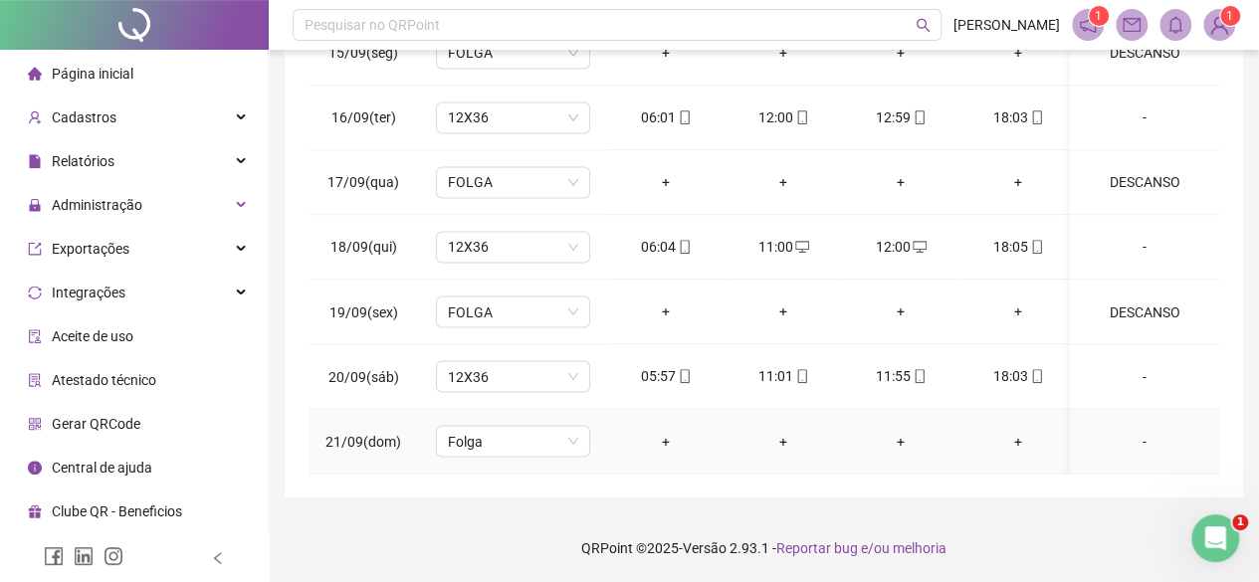
click at [1130, 434] on div "-" at bounding box center [1144, 441] width 117 height 22
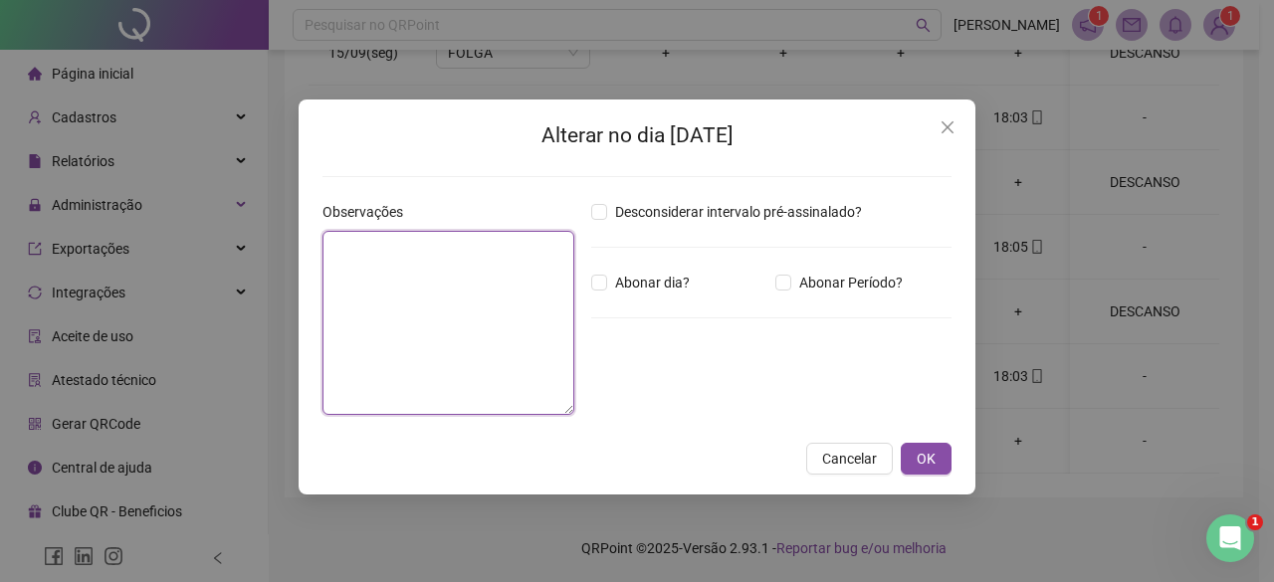
click at [396, 307] on textarea at bounding box center [448, 323] width 252 height 184
type textarea "********"
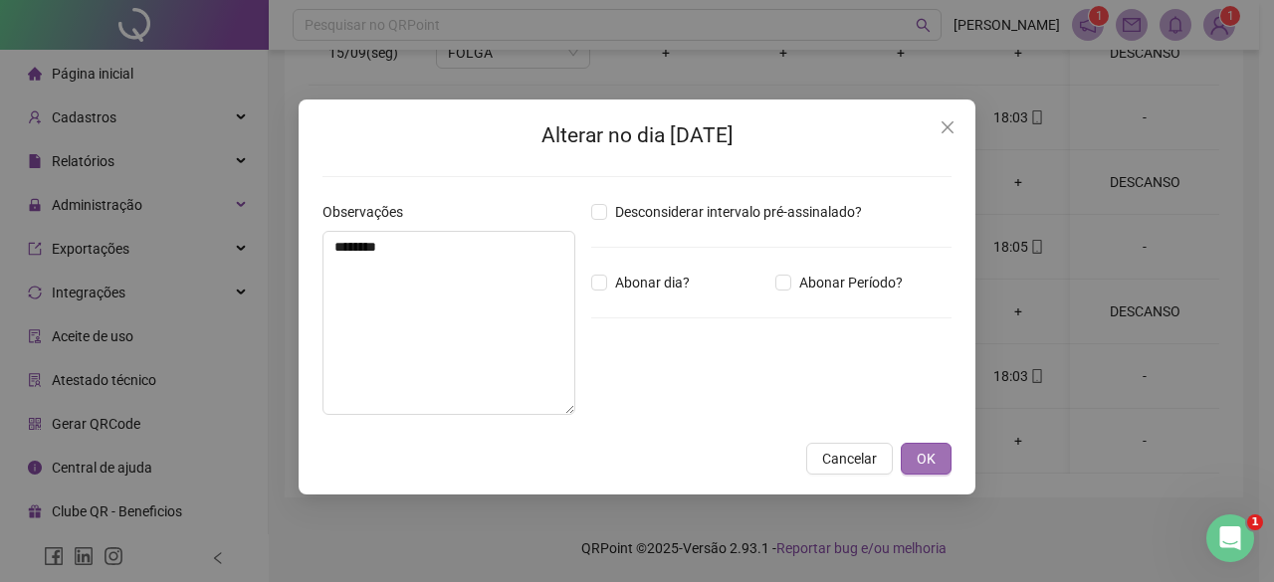
click at [920, 453] on span "OK" at bounding box center [925, 459] width 19 height 22
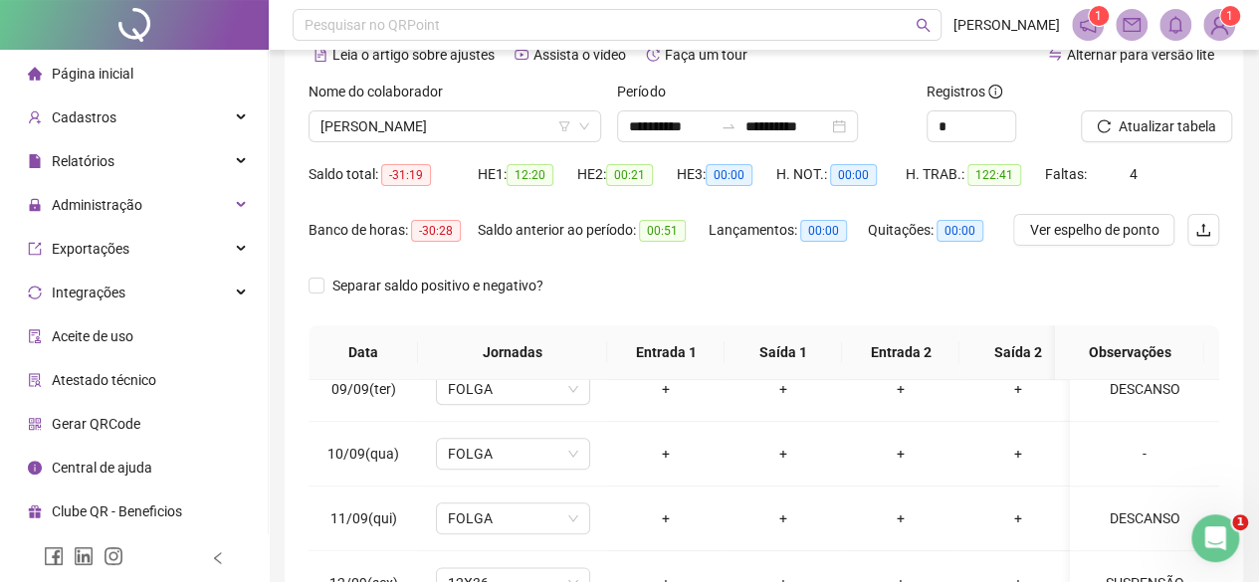
scroll to position [100, 0]
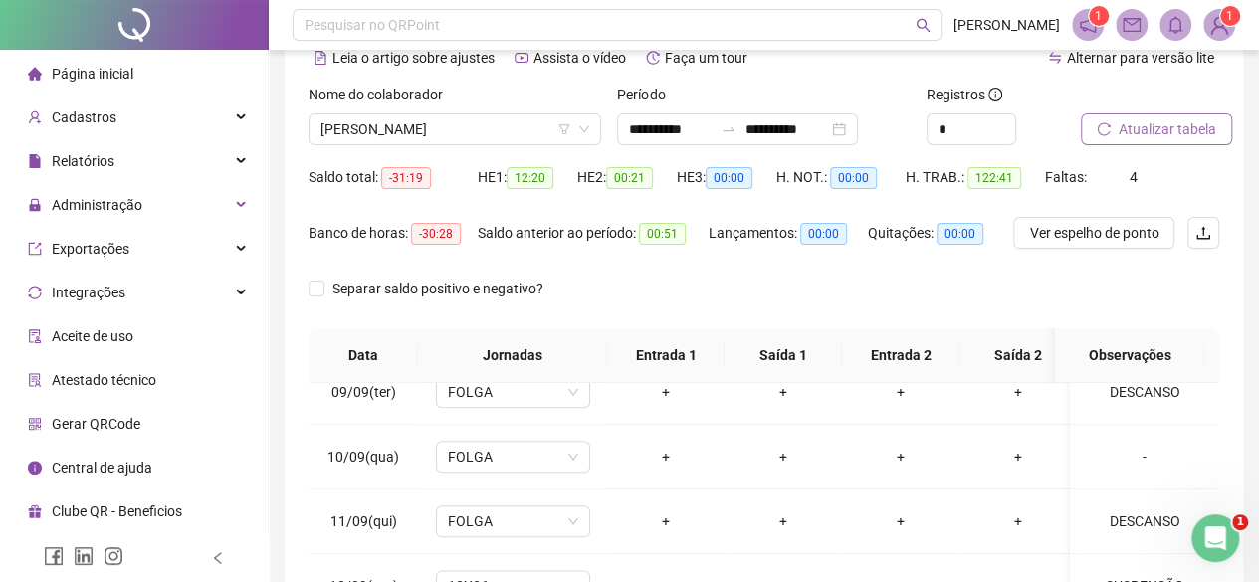
click at [1142, 126] on span "Atualizar tabela" at bounding box center [1167, 129] width 98 height 22
click at [394, 119] on span "[PERSON_NAME]" at bounding box center [454, 129] width 269 height 30
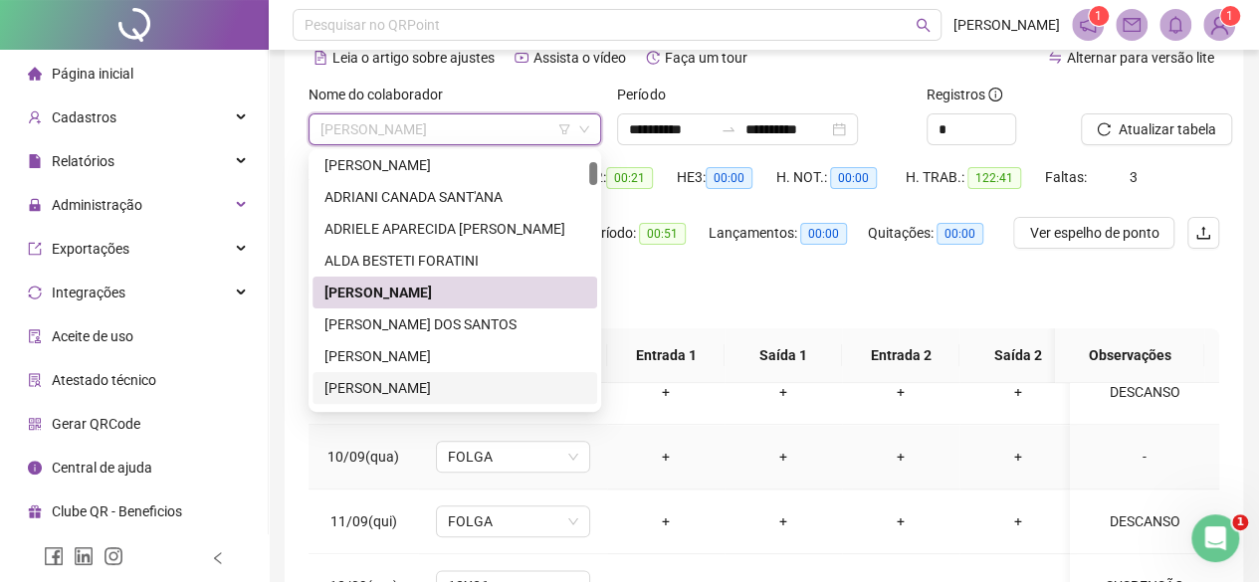
click at [1117, 433] on td "-" at bounding box center [1144, 457] width 149 height 65
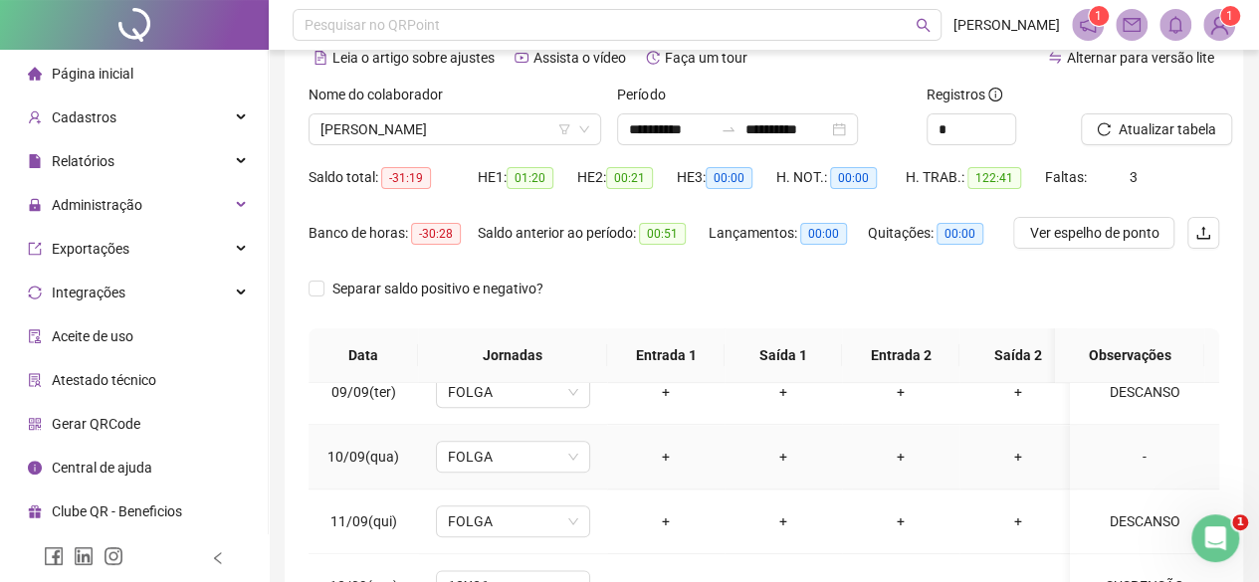
click at [1122, 433] on td "-" at bounding box center [1144, 457] width 149 height 65
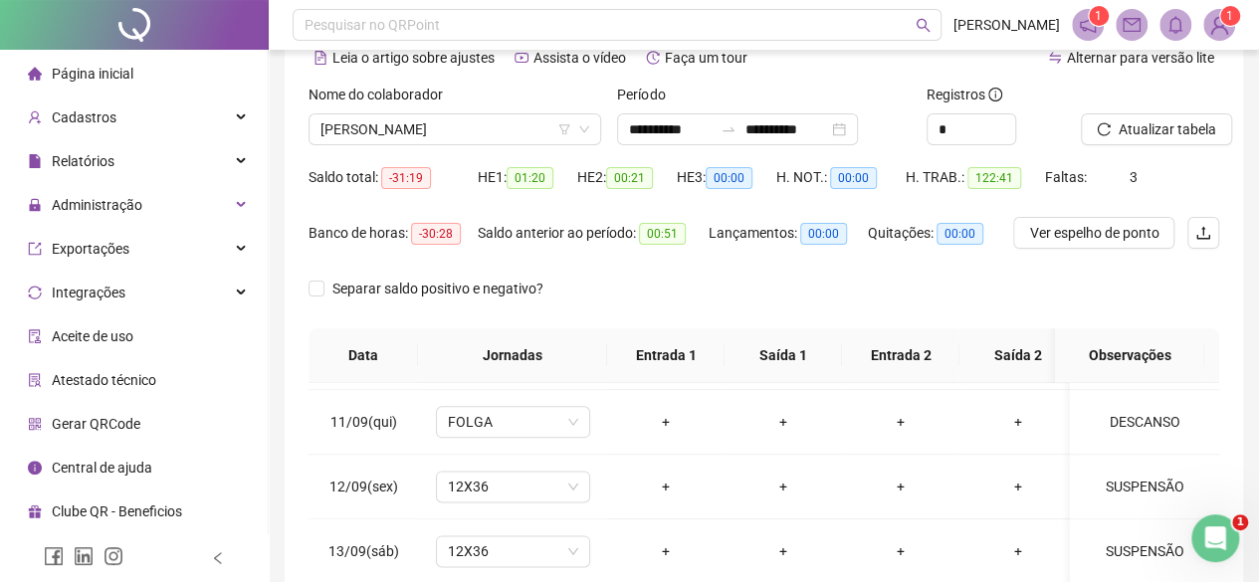
click at [512, 151] on div "Nome do colaborador ALESSANDRA MOLINA NUNES" at bounding box center [455, 123] width 308 height 78
click at [462, 132] on span "[PERSON_NAME]" at bounding box center [454, 129] width 269 height 30
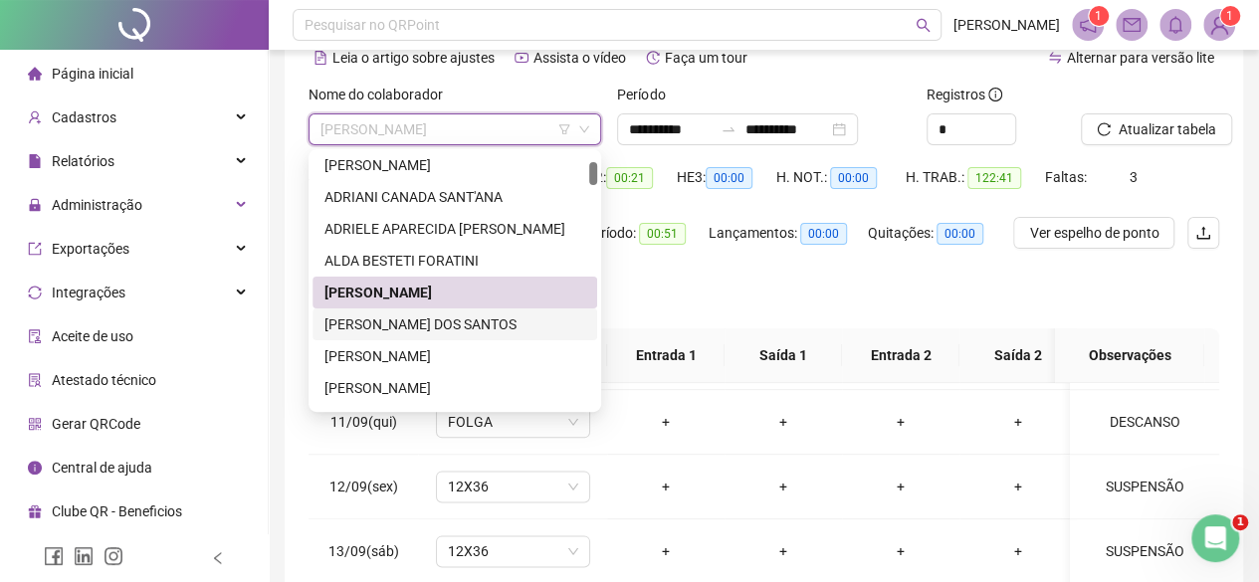
click at [342, 311] on div "[PERSON_NAME] DOS SANTOS" at bounding box center [454, 324] width 285 height 32
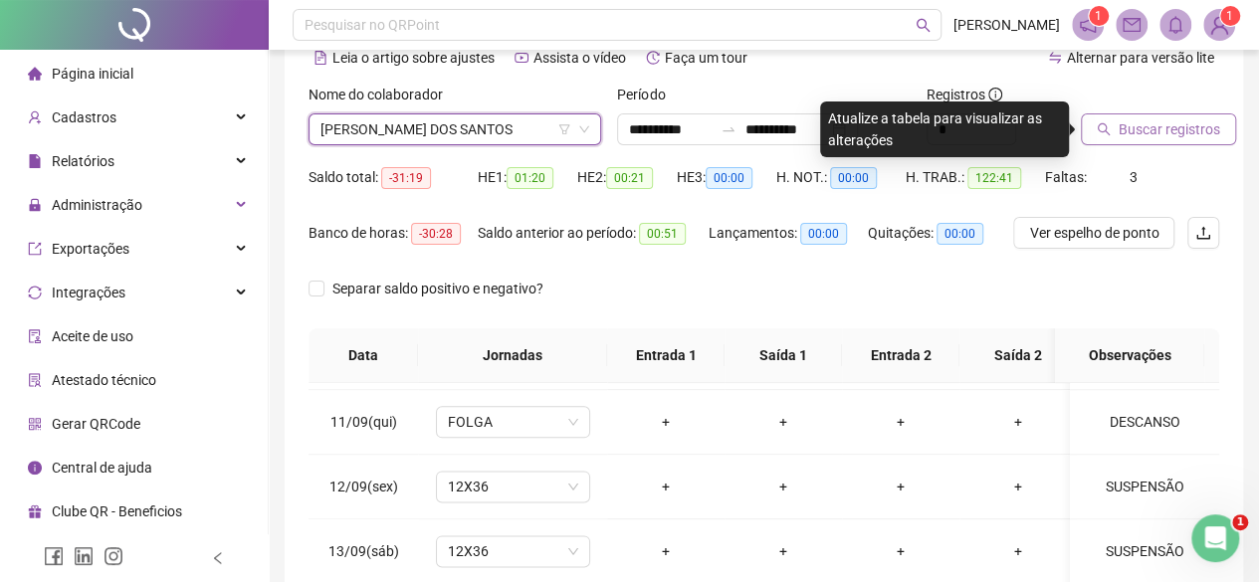
click at [1175, 142] on button "Buscar registros" at bounding box center [1158, 129] width 155 height 32
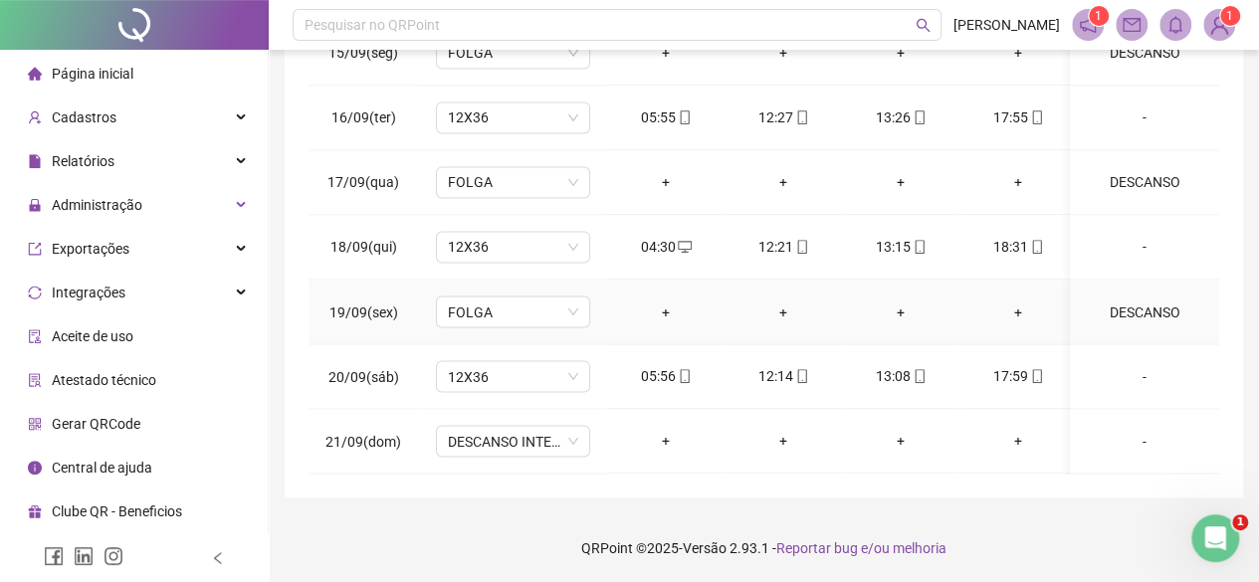
scroll to position [1650, 0]
click at [558, 426] on span "DESCANSO INTER-JORNADA" at bounding box center [513, 441] width 130 height 30
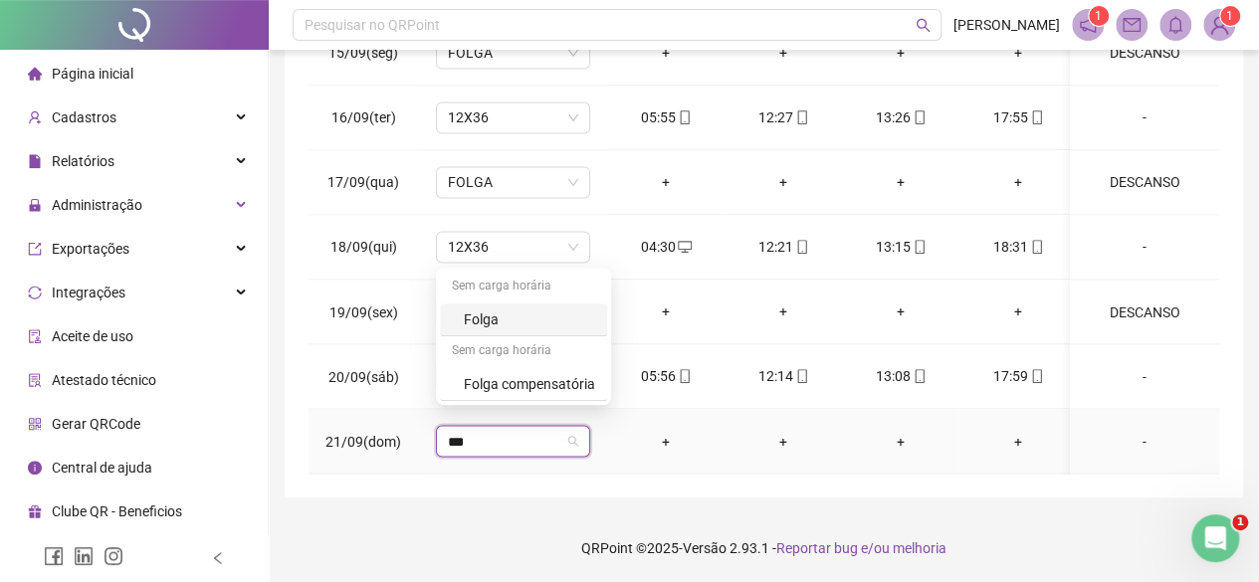
type input "****"
drag, startPoint x: 490, startPoint y: 296, endPoint x: 511, endPoint y: 317, distance: 31.0
click at [511, 317] on div "Sem carga horária Folga Sem carga horária Folga compensatória" at bounding box center [523, 336] width 167 height 129
click at [511, 317] on div "Folga" at bounding box center [529, 319] width 131 height 22
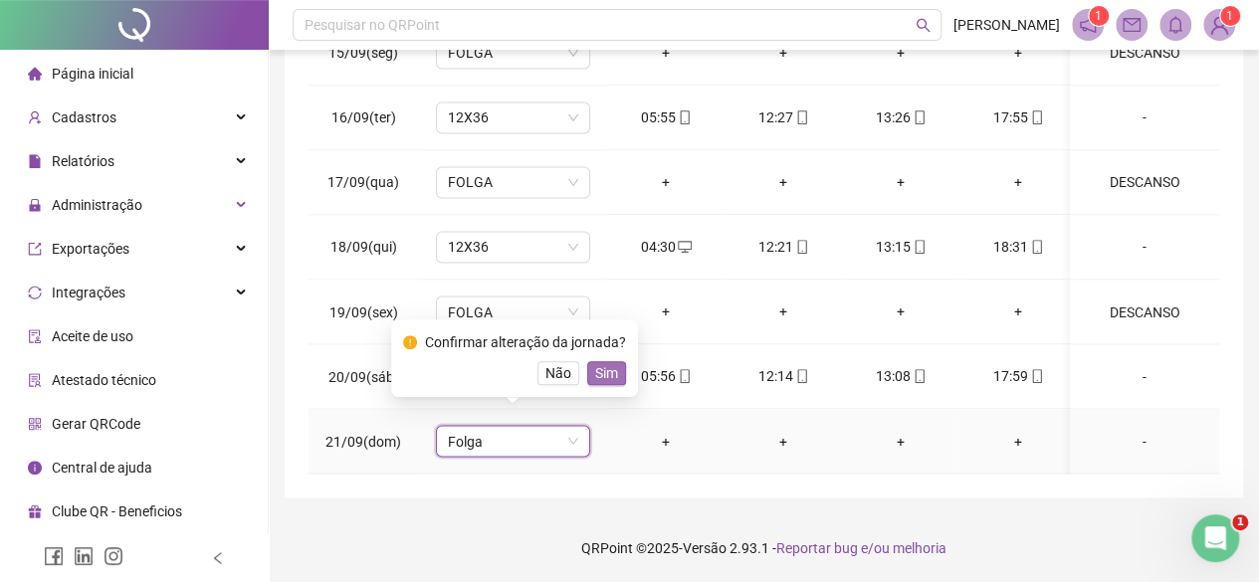
click at [612, 367] on span "Sim" at bounding box center [606, 373] width 23 height 22
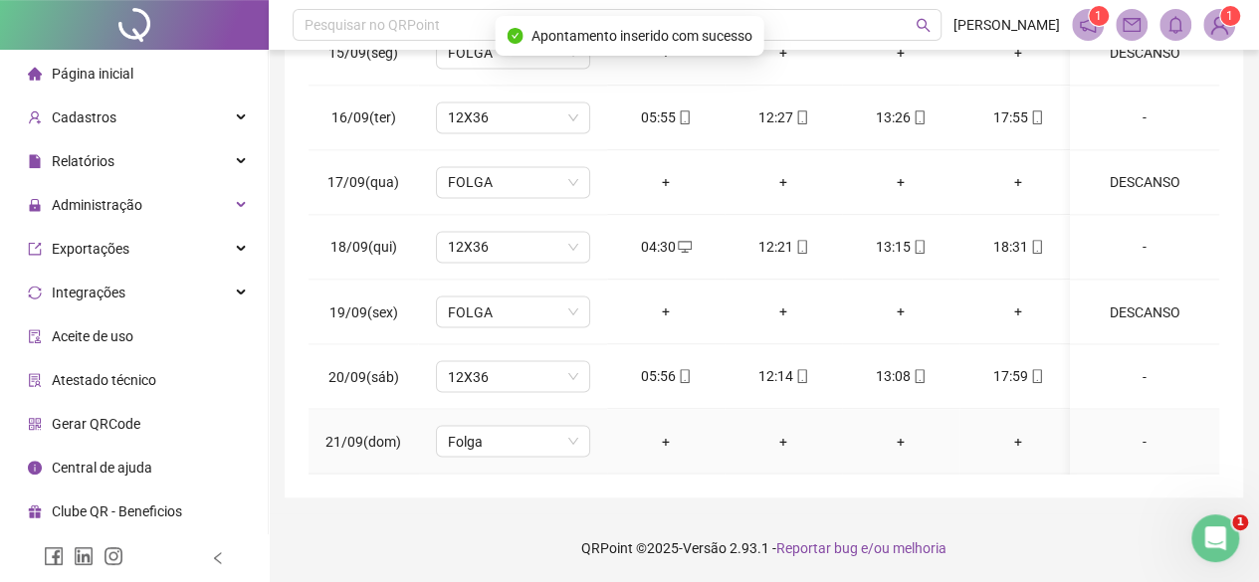
click at [1116, 435] on td "-" at bounding box center [1144, 441] width 149 height 65
click at [1127, 430] on div "-" at bounding box center [1144, 441] width 117 height 22
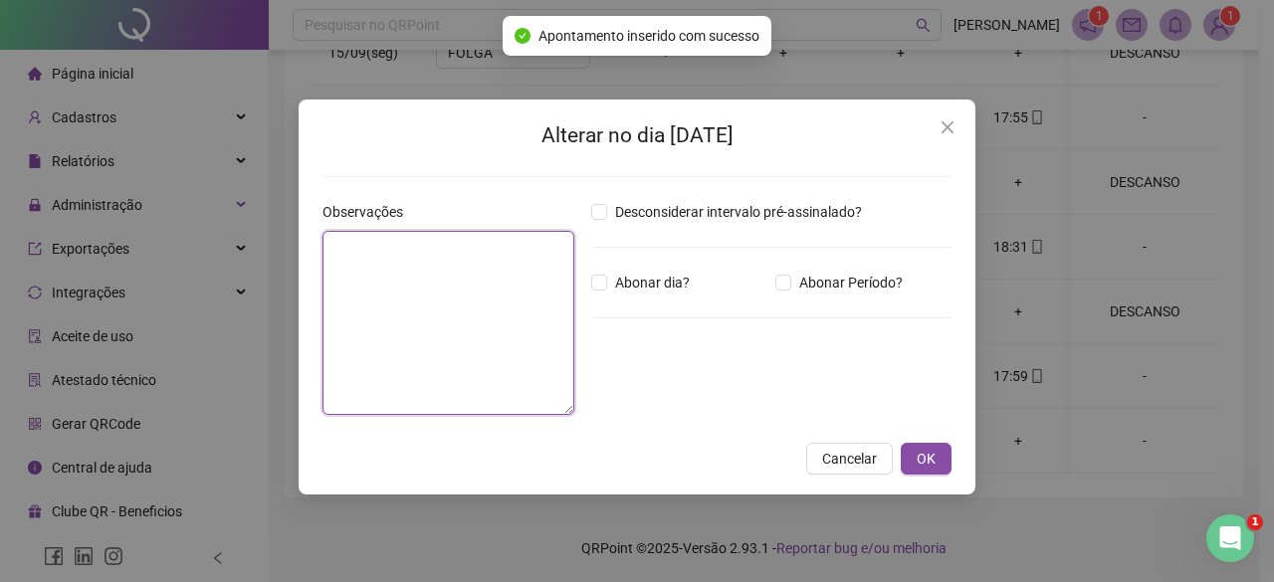
click at [396, 256] on textarea at bounding box center [448, 323] width 252 height 184
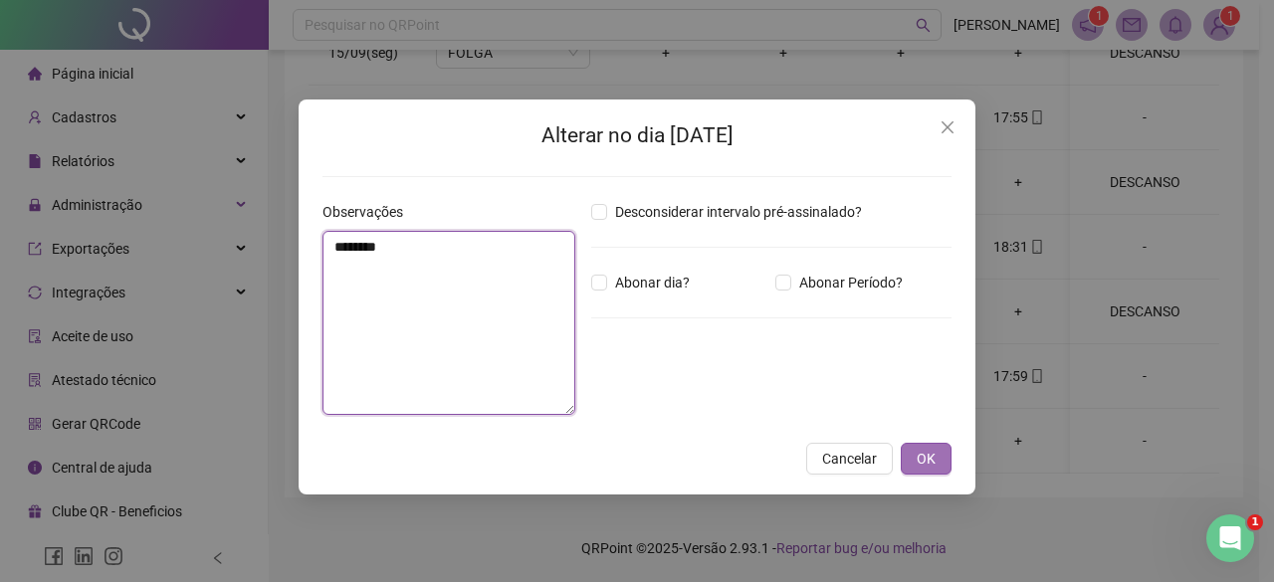
type textarea "********"
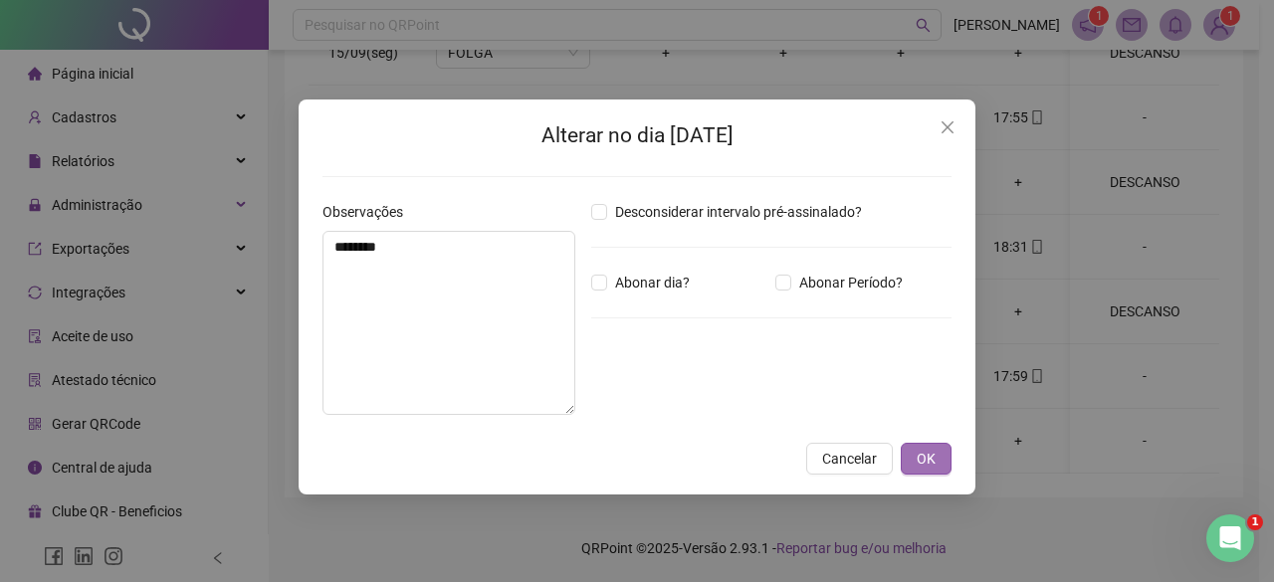
click at [924, 450] on span "OK" at bounding box center [925, 459] width 19 height 22
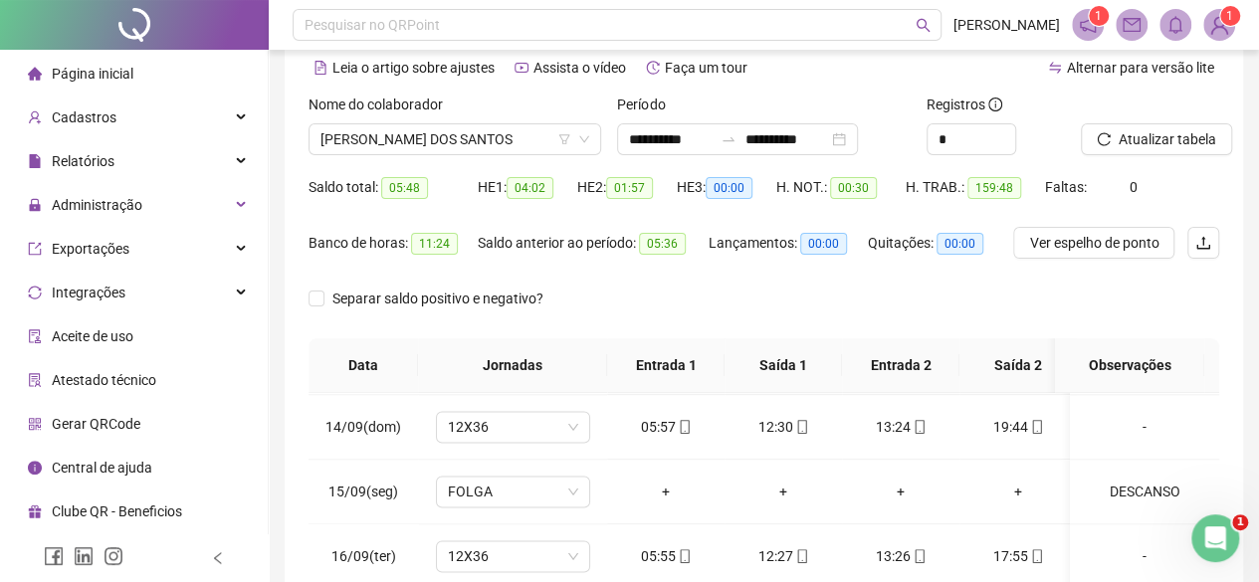
scroll to position [0, 0]
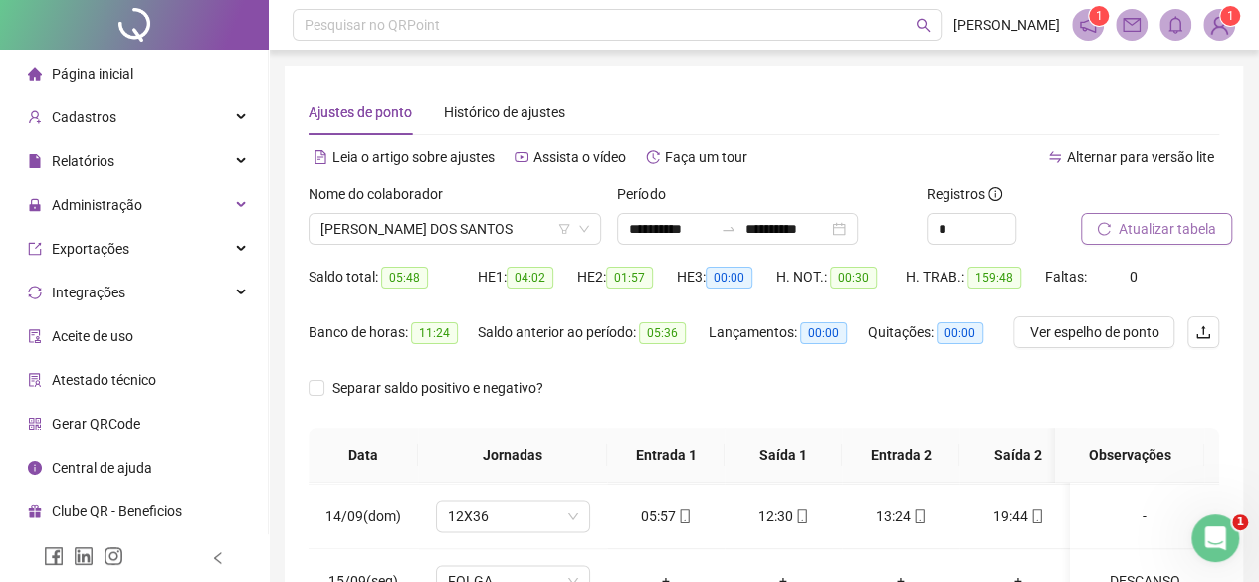
click at [1196, 230] on span "Atualizar tabela" at bounding box center [1167, 229] width 98 height 22
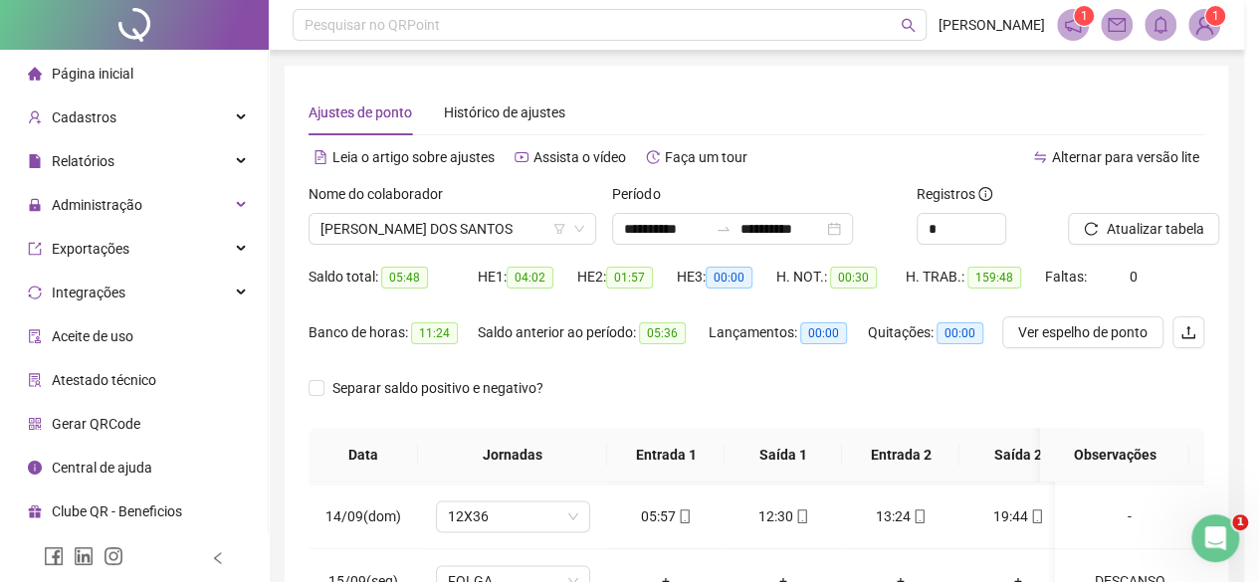
click at [397, 215] on span "[PERSON_NAME] DOS SANTOS" at bounding box center [452, 229] width 264 height 30
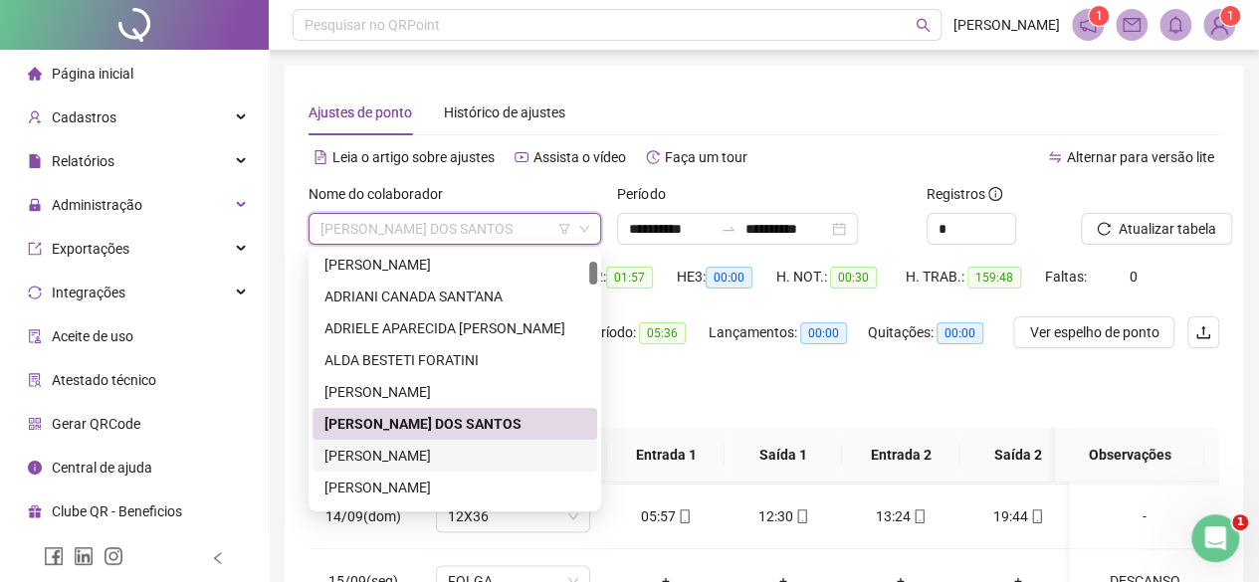
click at [371, 454] on div "[PERSON_NAME]" at bounding box center [454, 456] width 261 height 22
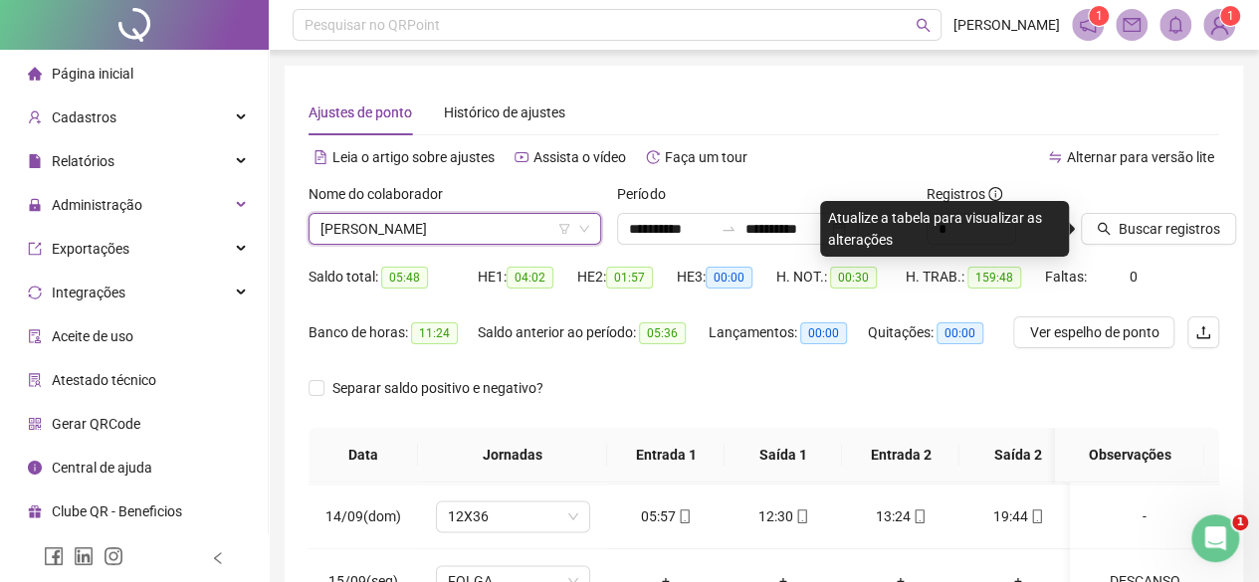
click at [364, 240] on span "[PERSON_NAME]" at bounding box center [454, 229] width 269 height 30
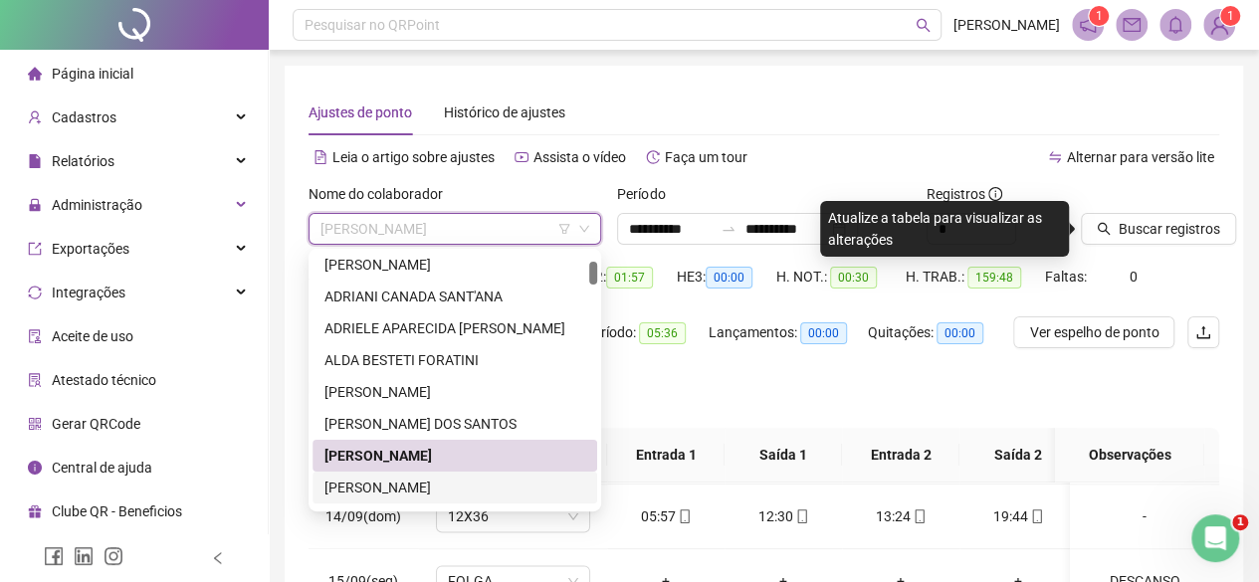
click at [396, 492] on div "[PERSON_NAME]" at bounding box center [454, 488] width 261 height 22
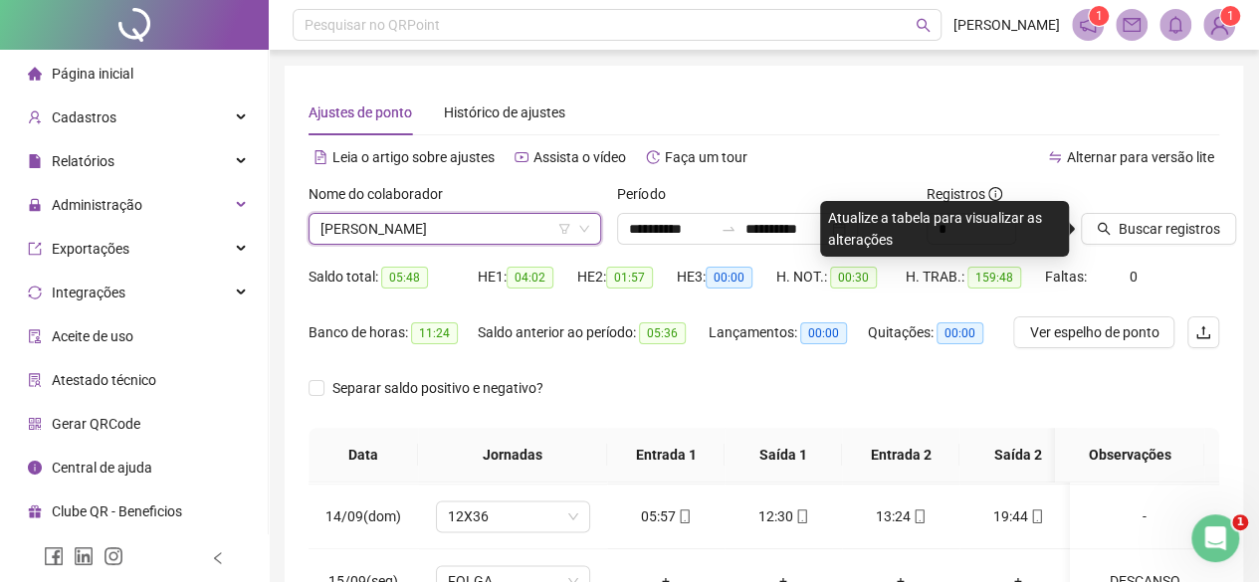
click at [1174, 252] on div "Buscar registros" at bounding box center [1150, 222] width 154 height 78
click at [1152, 244] on button "Buscar registros" at bounding box center [1158, 229] width 155 height 32
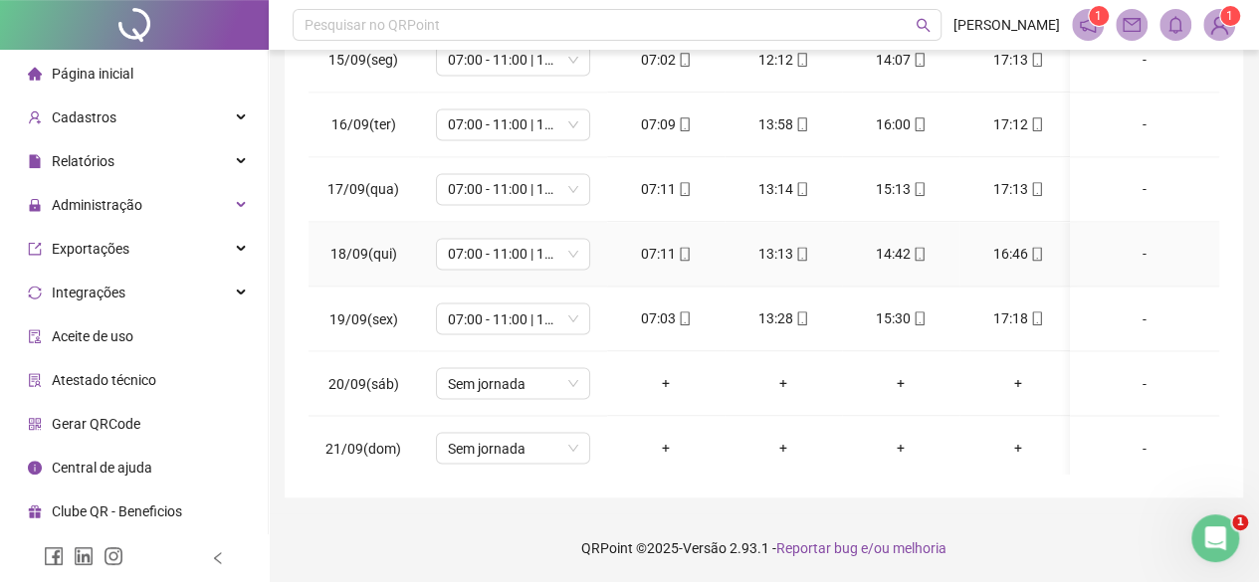
scroll to position [1650, 0]
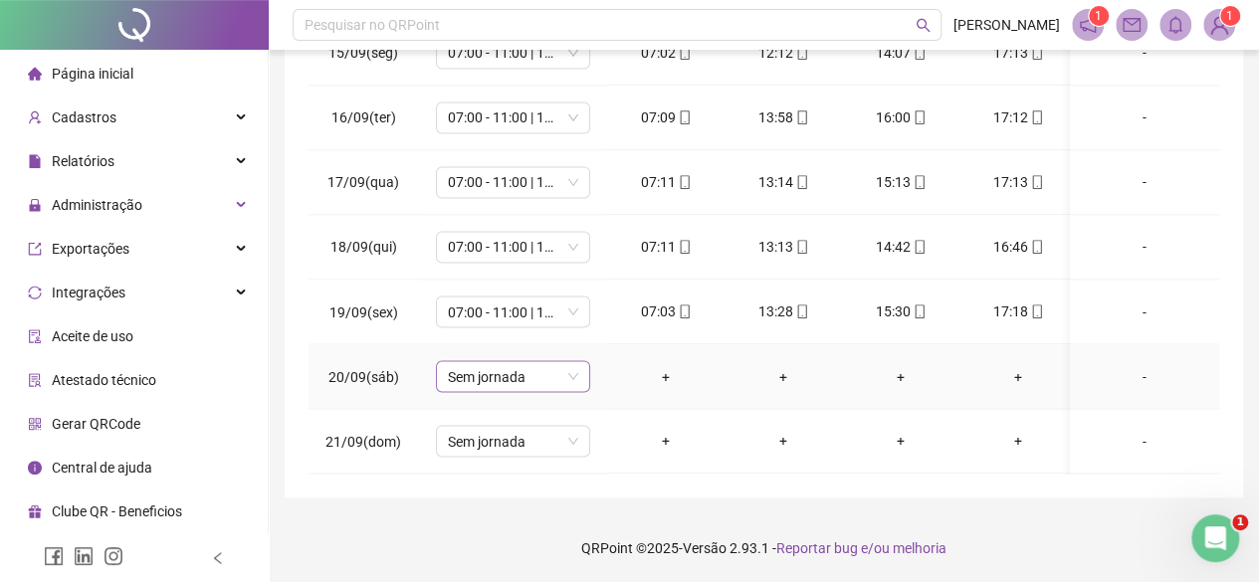
click at [545, 364] on span "Sem jornada" at bounding box center [513, 376] width 130 height 30
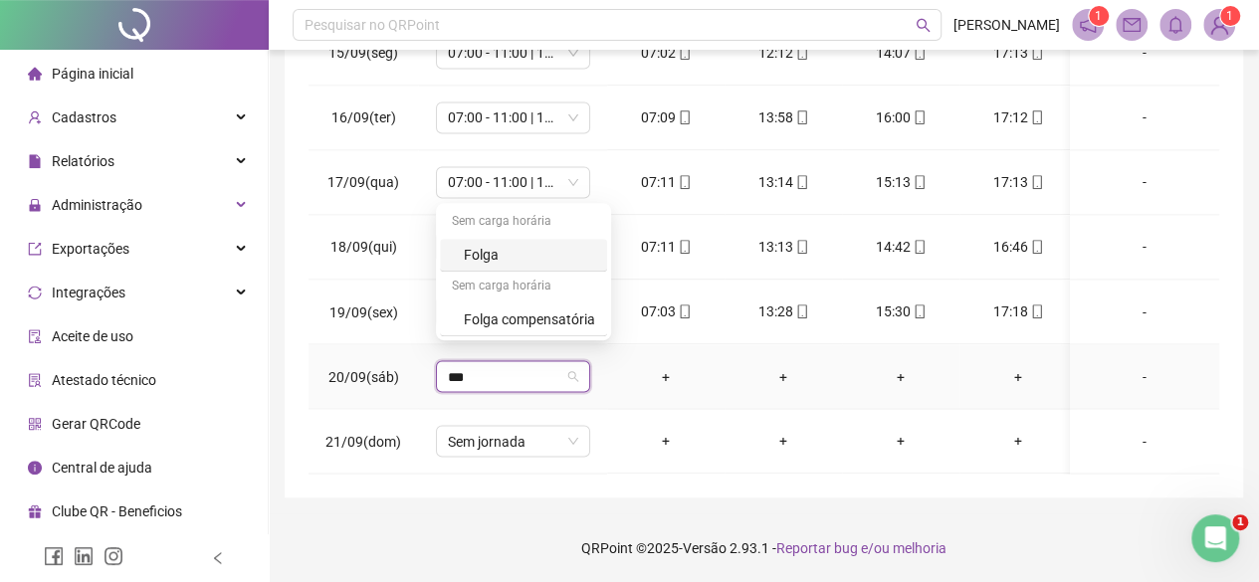
type input "****"
click at [474, 264] on div "Folga" at bounding box center [529, 255] width 131 height 22
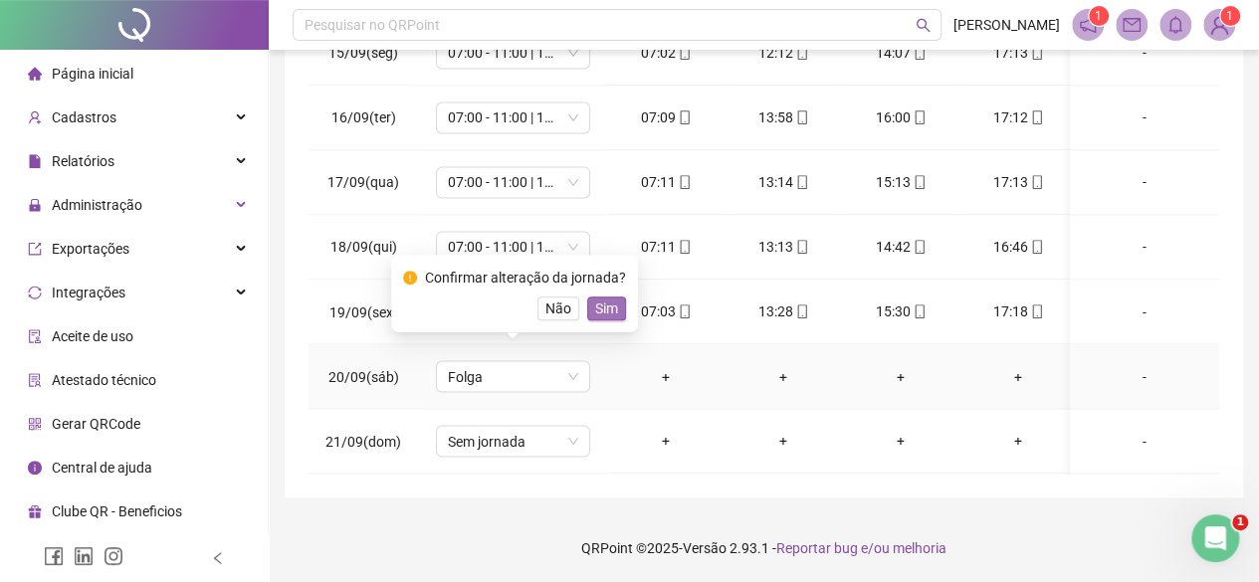
click at [602, 313] on span "Sim" at bounding box center [606, 309] width 23 height 22
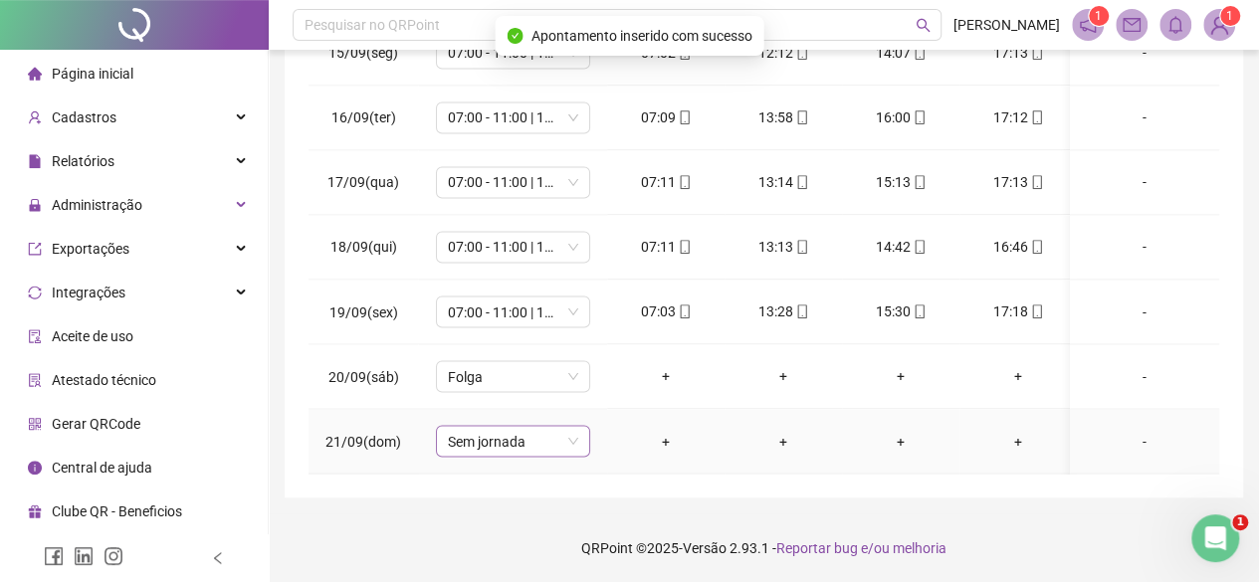
click at [509, 426] on span "Sem jornada" at bounding box center [513, 441] width 130 height 30
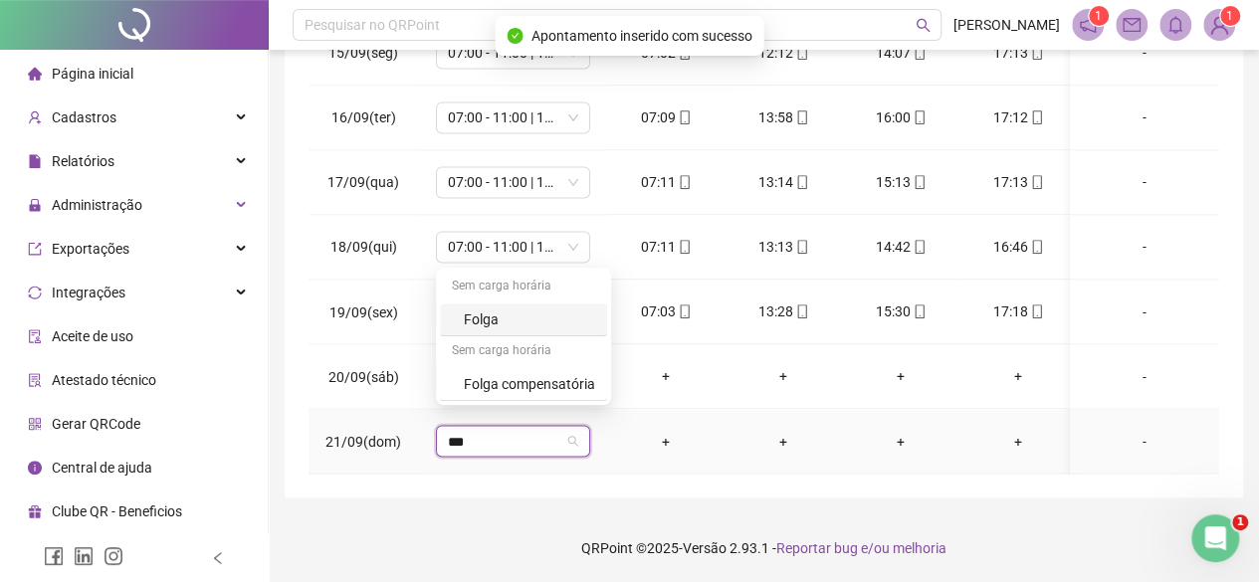
type input "****"
click at [472, 327] on div "Folga" at bounding box center [529, 319] width 131 height 22
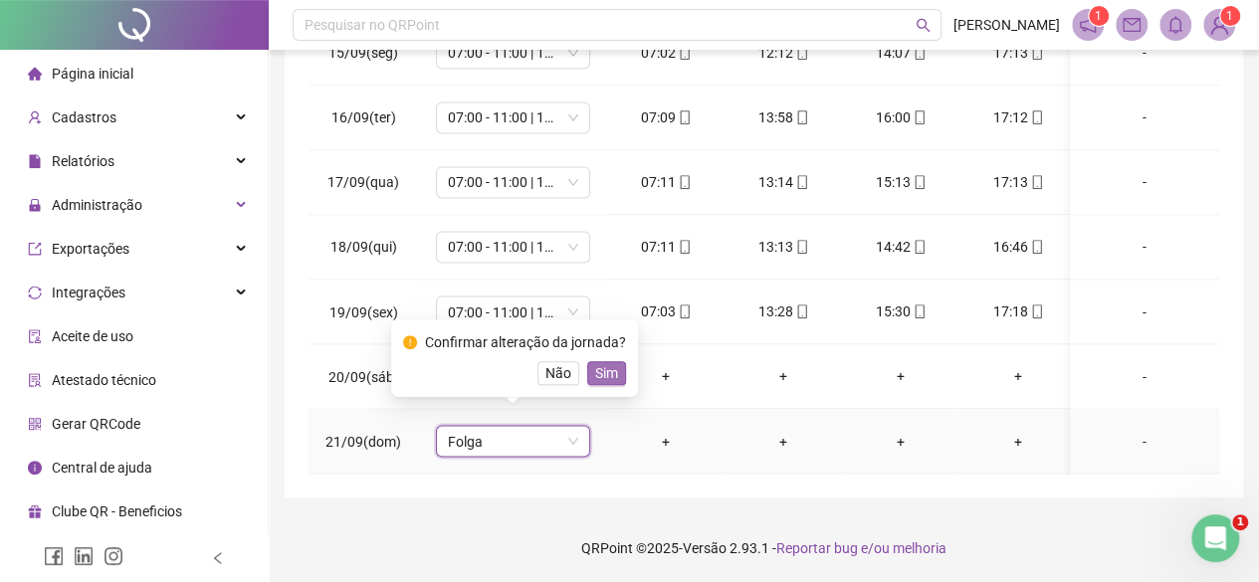
click at [606, 375] on span "Sim" at bounding box center [606, 373] width 23 height 22
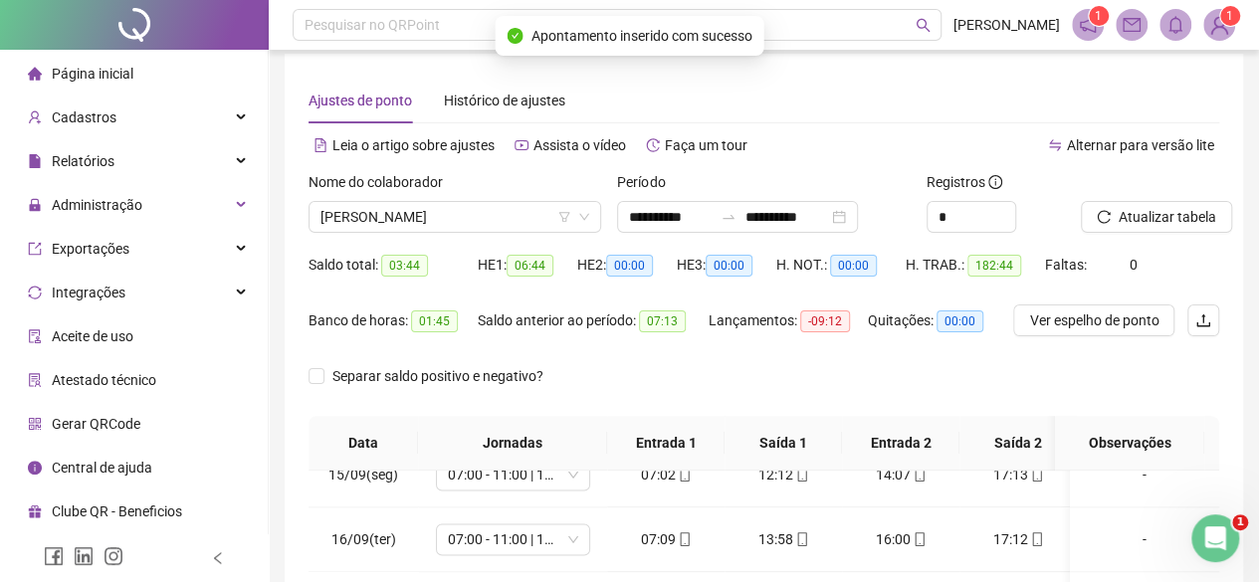
scroll to position [0, 0]
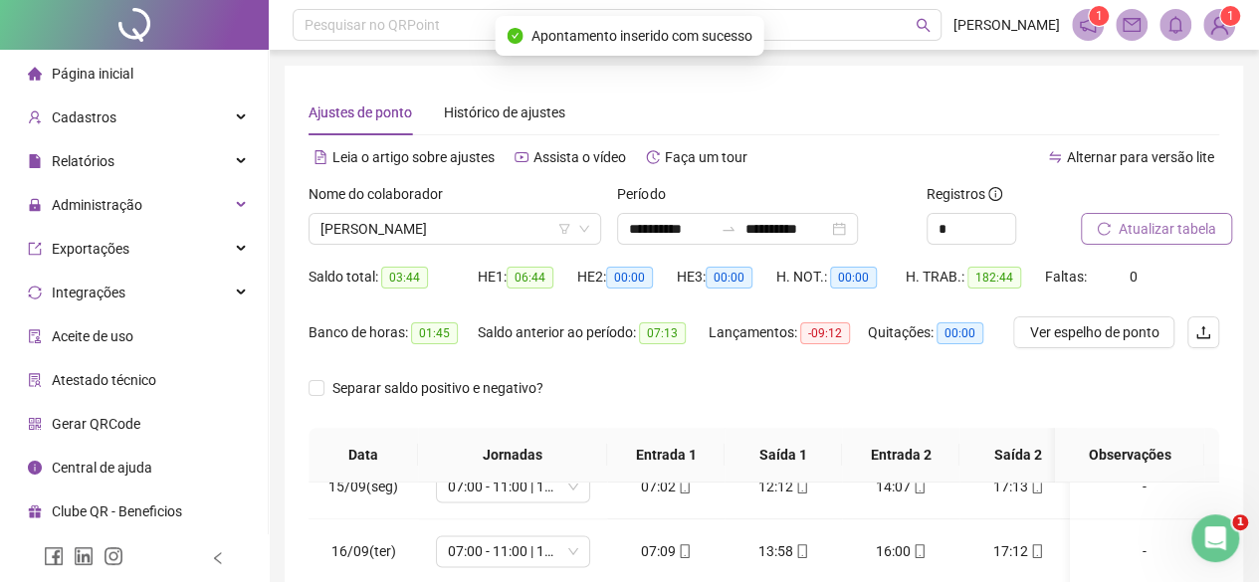
click at [1158, 243] on button "Atualizar tabela" at bounding box center [1156, 229] width 151 height 32
click at [346, 227] on span "[PERSON_NAME]" at bounding box center [454, 229] width 269 height 30
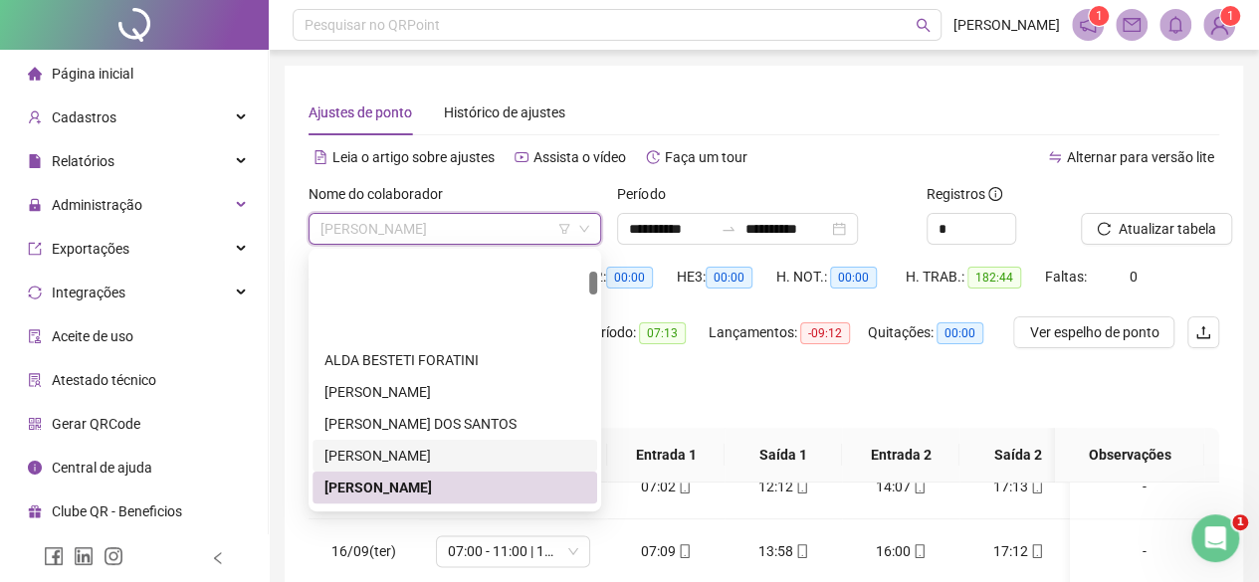
scroll to position [199, 0]
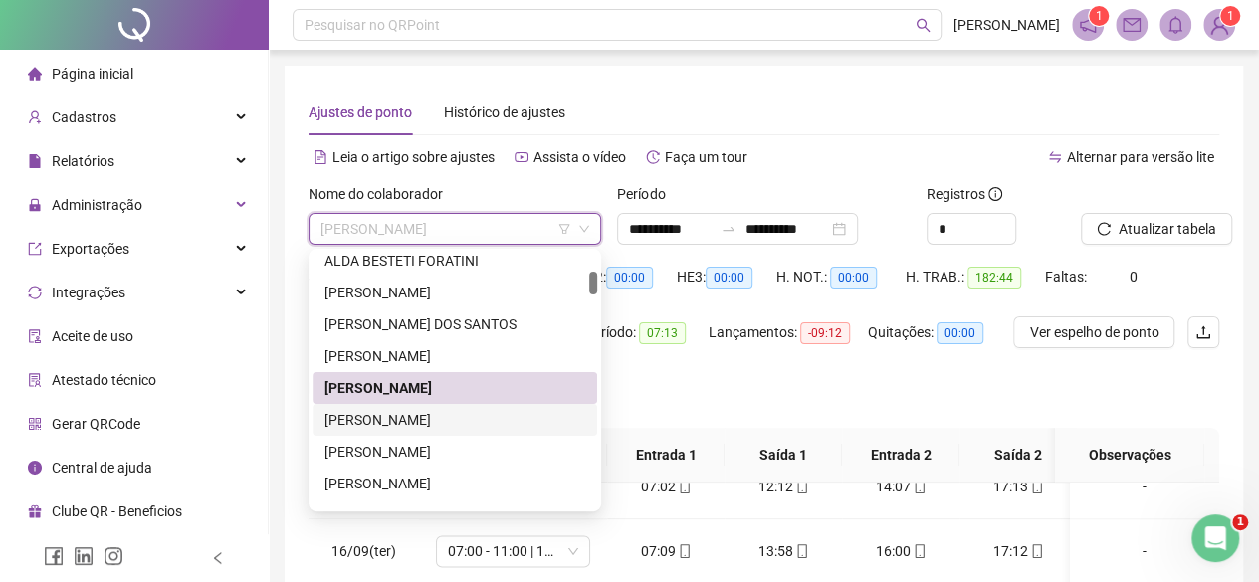
click at [379, 421] on div "[PERSON_NAME]" at bounding box center [454, 420] width 261 height 22
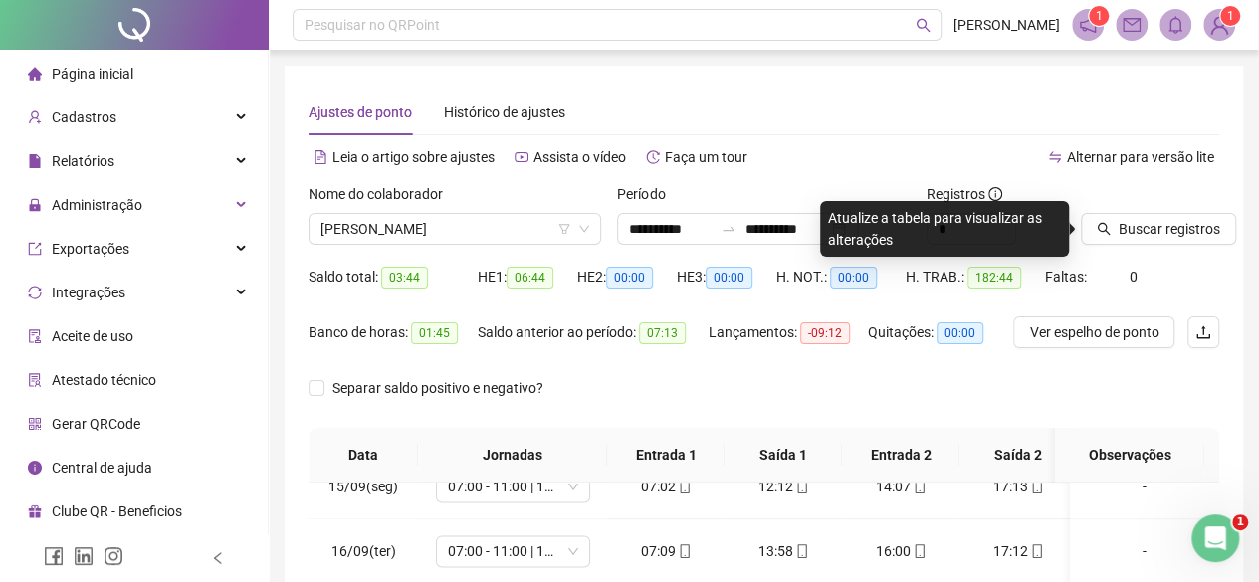
click at [1168, 246] on div "Buscar registros" at bounding box center [1150, 222] width 154 height 78
click at [1154, 229] on span "Buscar registros" at bounding box center [1168, 229] width 101 height 22
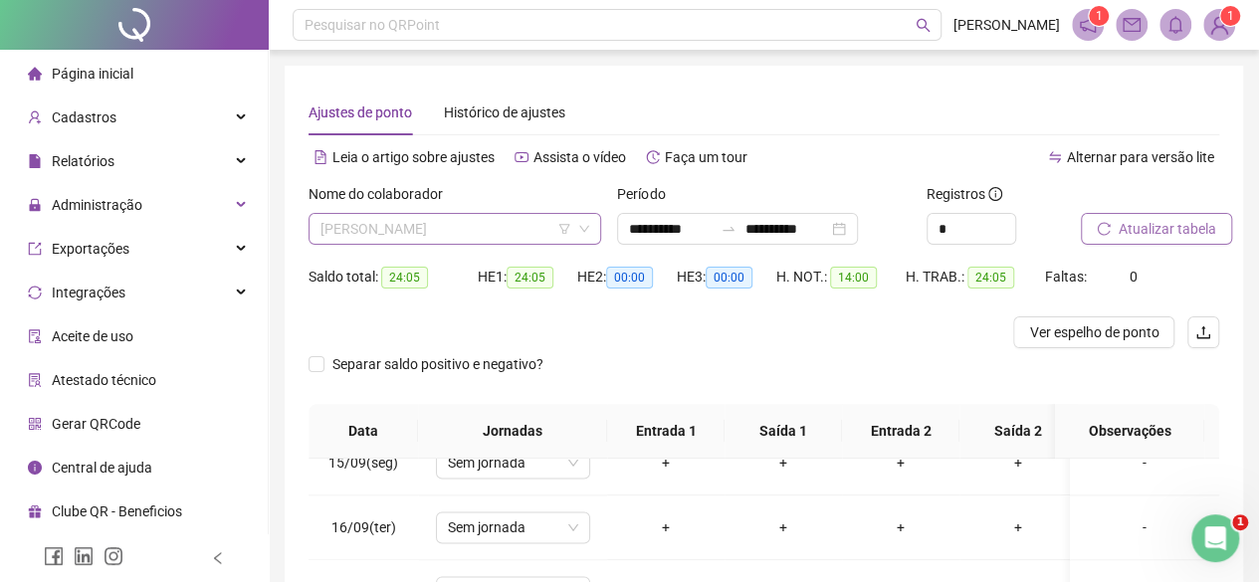
click at [455, 230] on span "[PERSON_NAME]" at bounding box center [454, 229] width 269 height 30
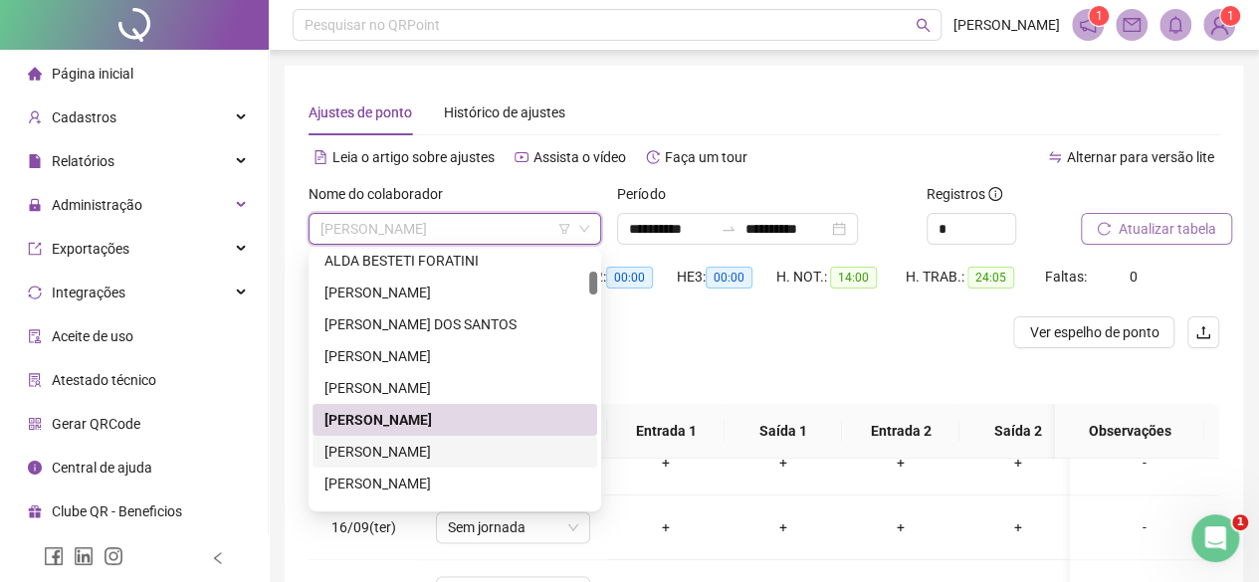
click at [454, 465] on div "[PERSON_NAME]" at bounding box center [454, 452] width 285 height 32
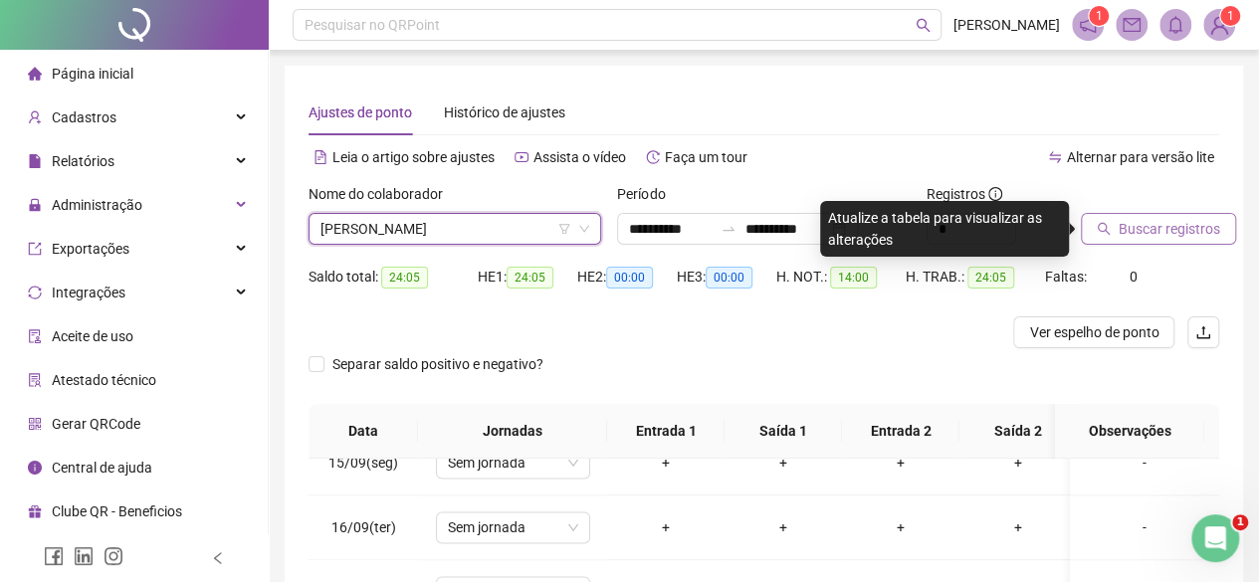
click at [1172, 232] on span "Buscar registros" at bounding box center [1168, 229] width 101 height 22
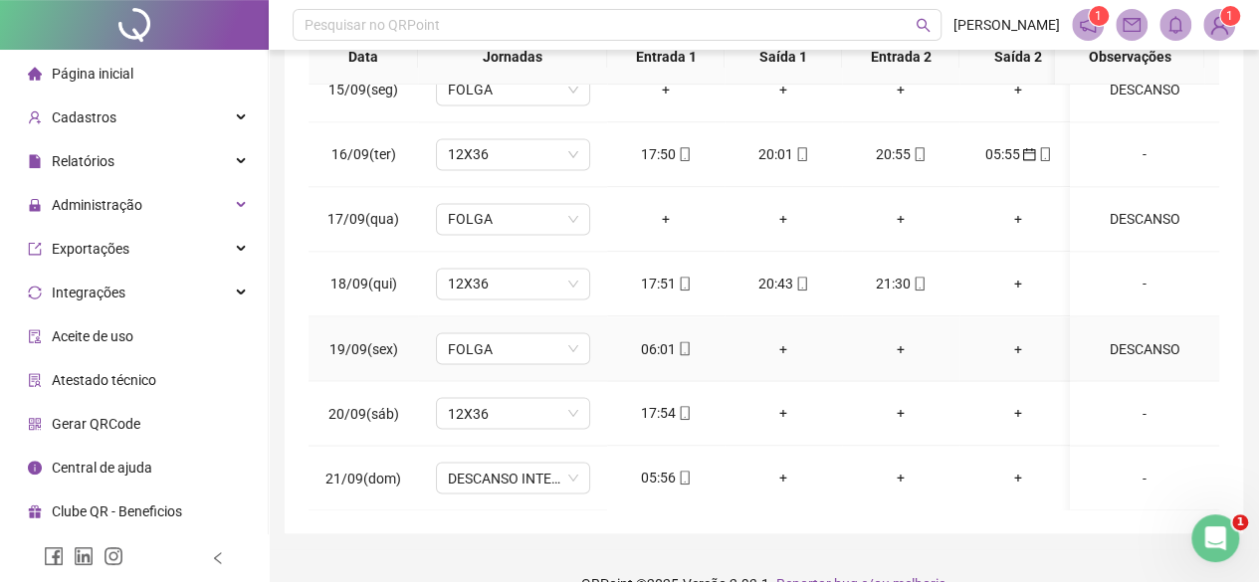
scroll to position [1650, 0]
click at [643, 339] on div "06:01" at bounding box center [666, 347] width 86 height 22
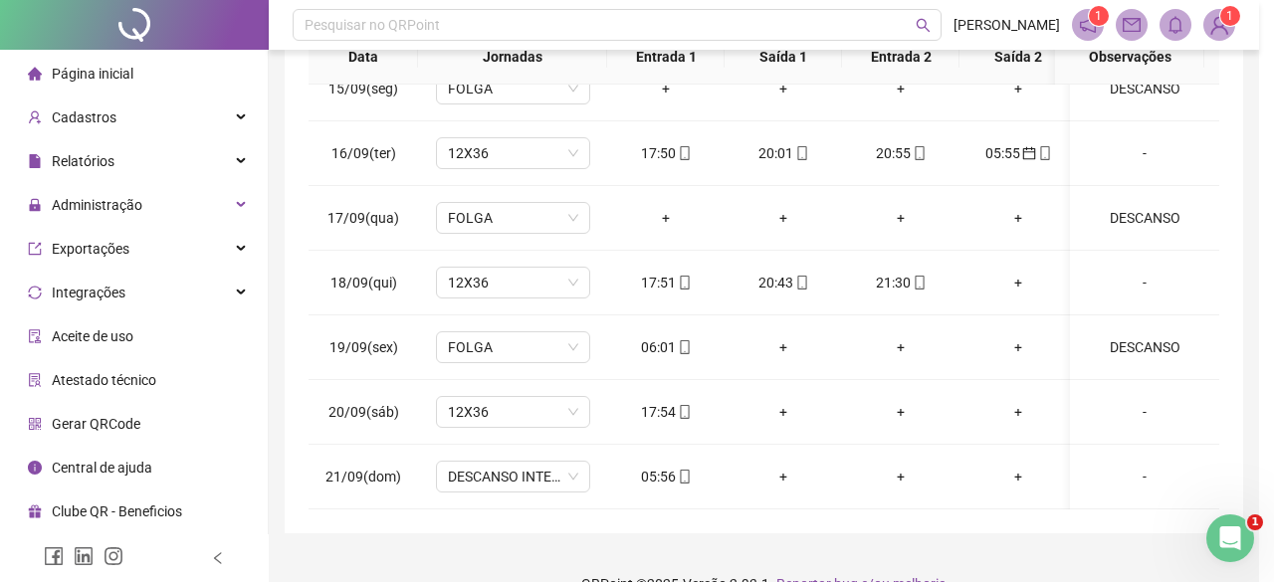
type input "**********"
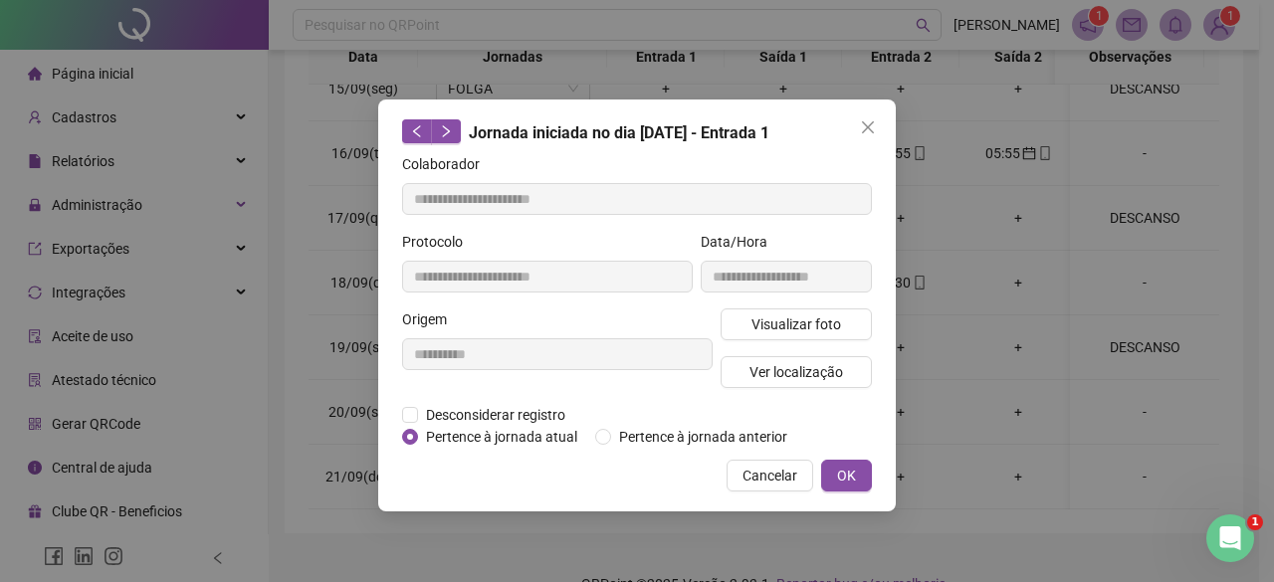
click at [679, 449] on div "**********" at bounding box center [636, 306] width 517 height 412
click at [673, 432] on span "Pertence à jornada anterior" at bounding box center [703, 437] width 184 height 22
click at [852, 481] on span "OK" at bounding box center [846, 476] width 19 height 22
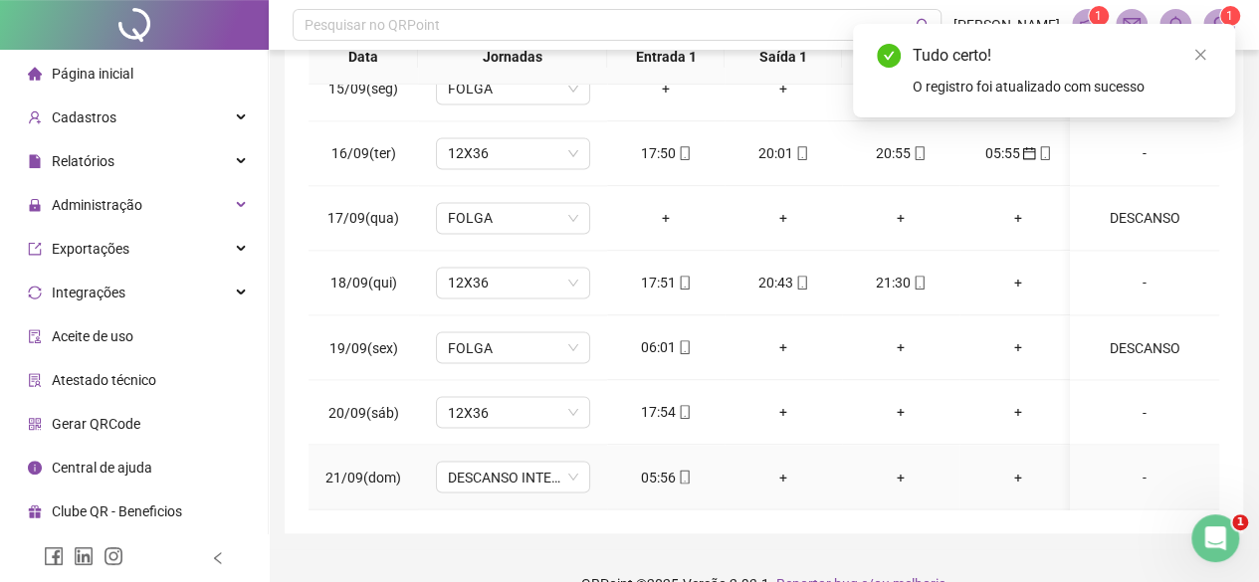
click at [663, 466] on div "05:56" at bounding box center [666, 477] width 86 height 22
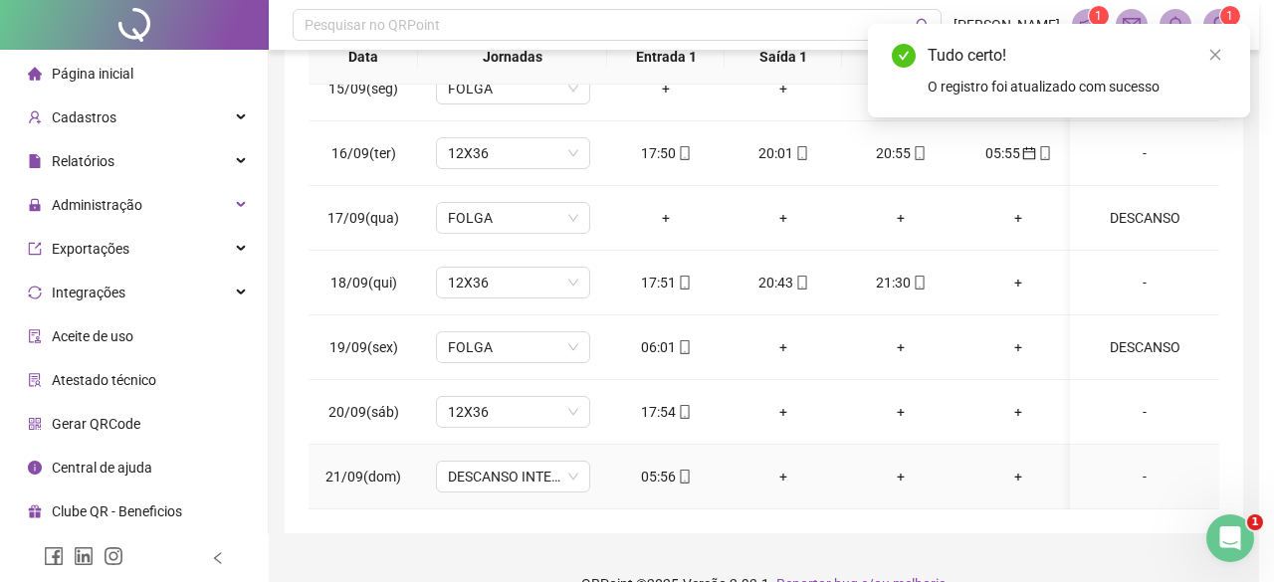
type input "**********"
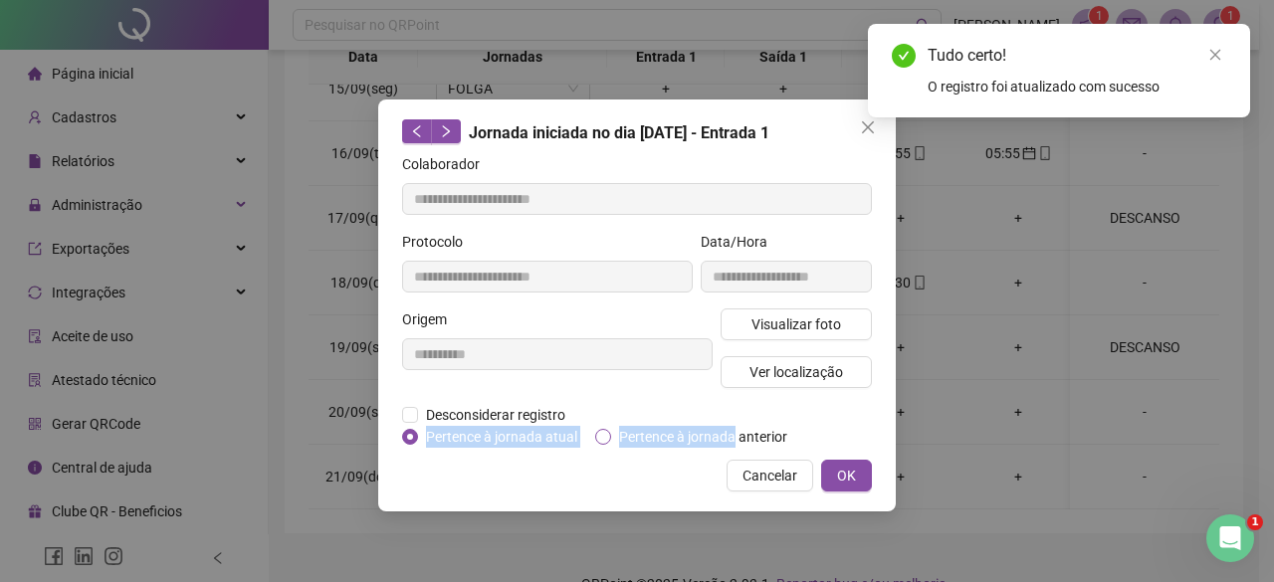
click at [732, 429] on form "**********" at bounding box center [637, 300] width 470 height 295
click at [731, 434] on span "Pertence à jornada anterior" at bounding box center [703, 437] width 184 height 22
click at [859, 471] on button "OK" at bounding box center [846, 476] width 51 height 32
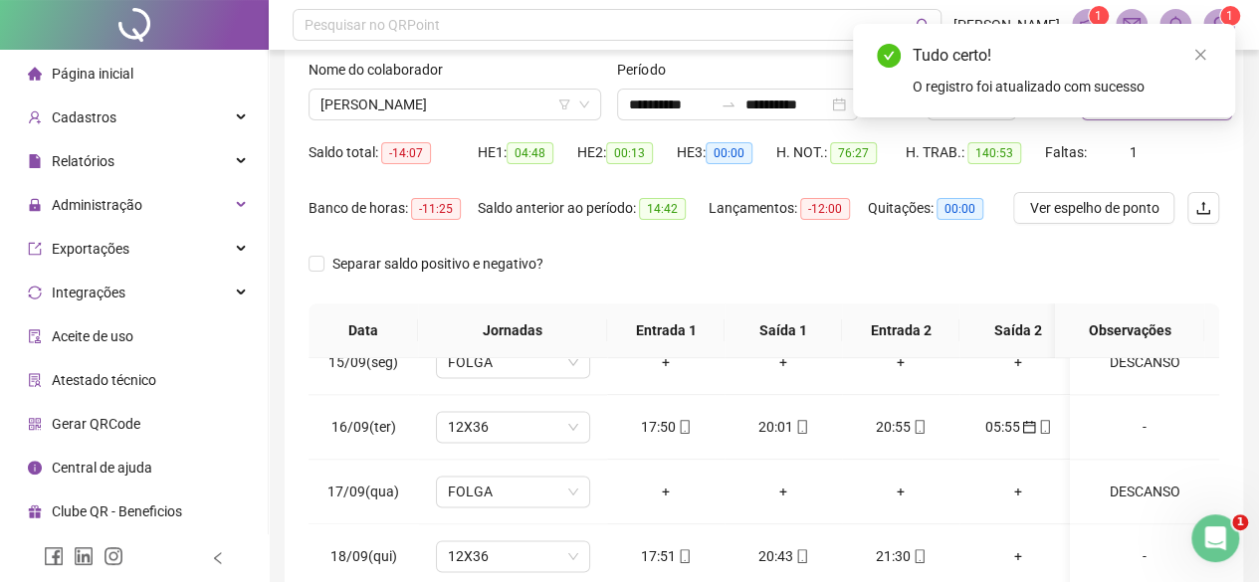
scroll to position [0, 0]
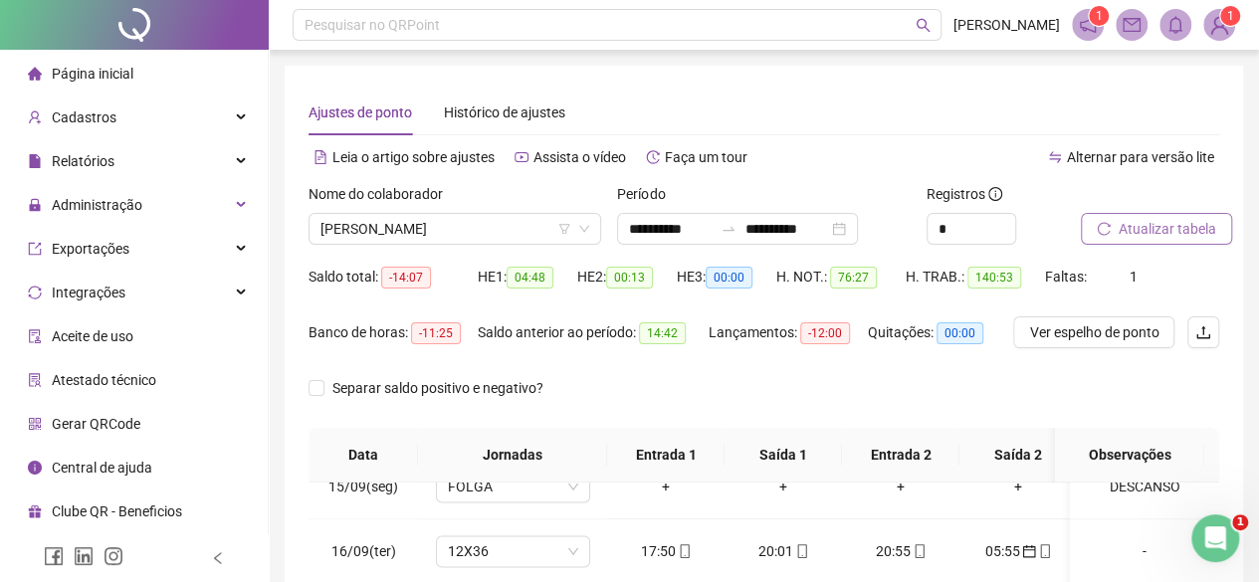
click at [1170, 232] on span "Atualizar tabela" at bounding box center [1167, 229] width 98 height 22
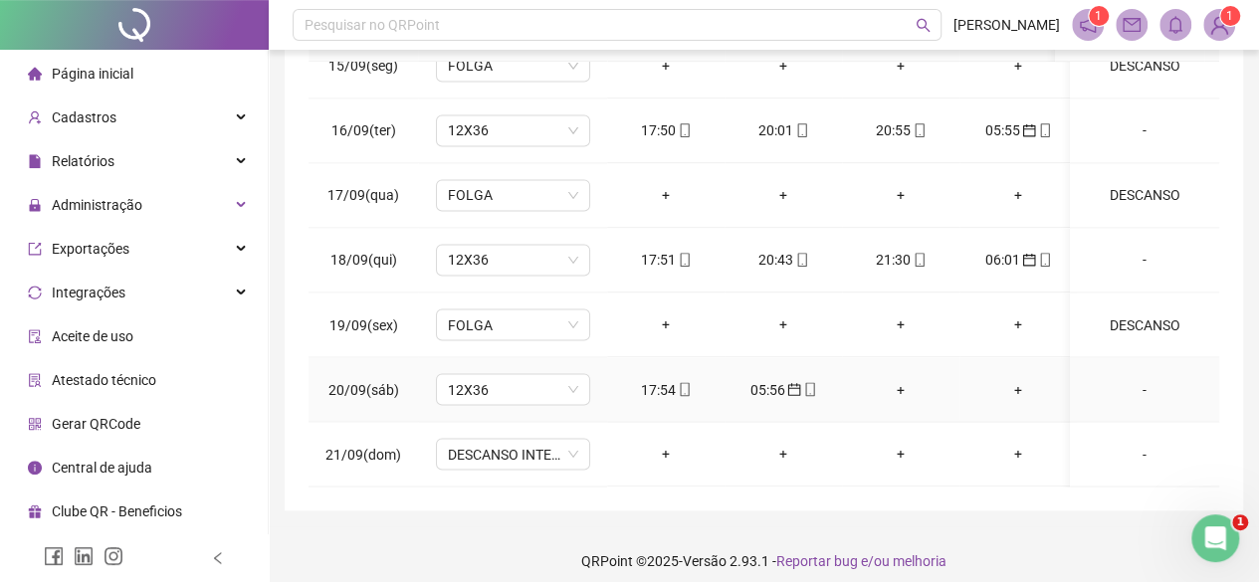
scroll to position [434, 0]
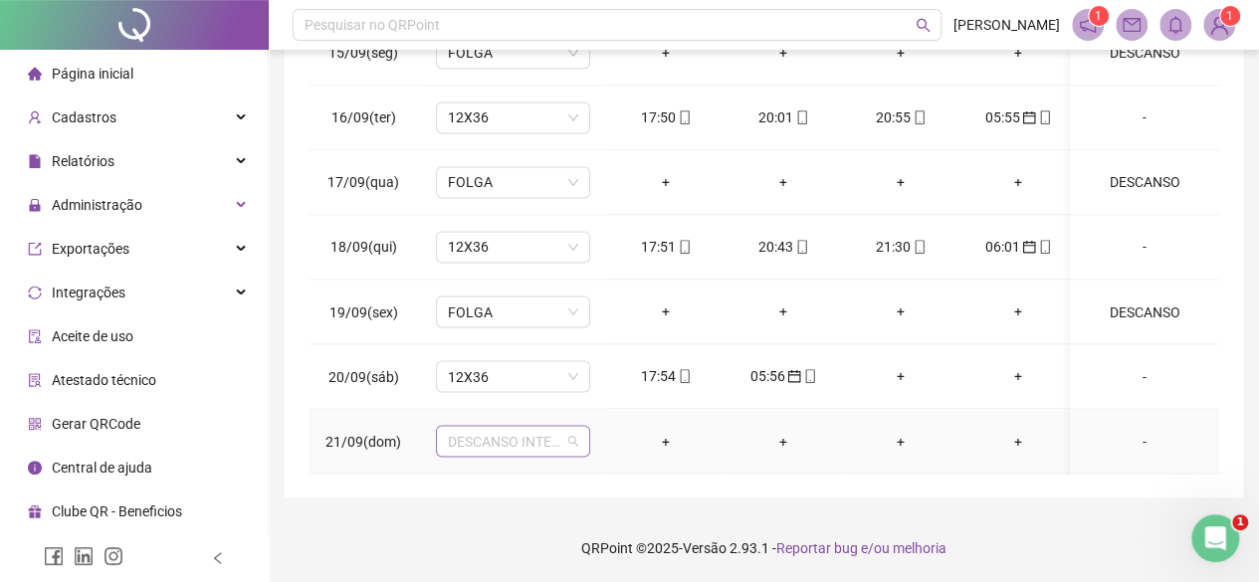
click at [521, 437] on span "DESCANSO INTER-JORNADA" at bounding box center [513, 441] width 130 height 30
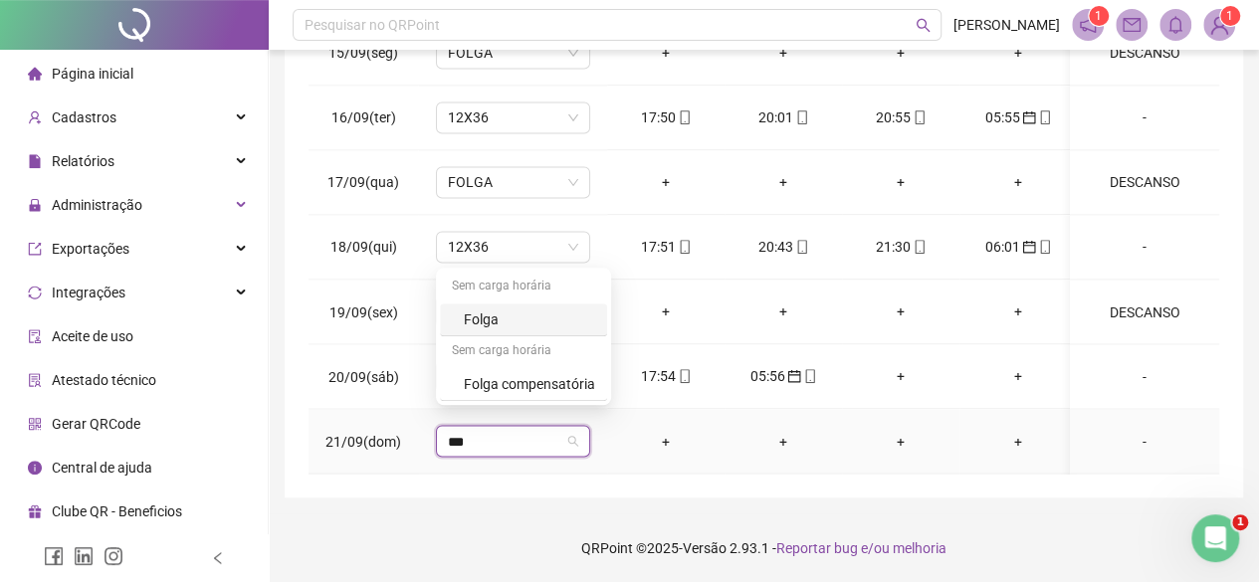
type input "****"
click at [525, 306] on div "Folga" at bounding box center [523, 320] width 167 height 33
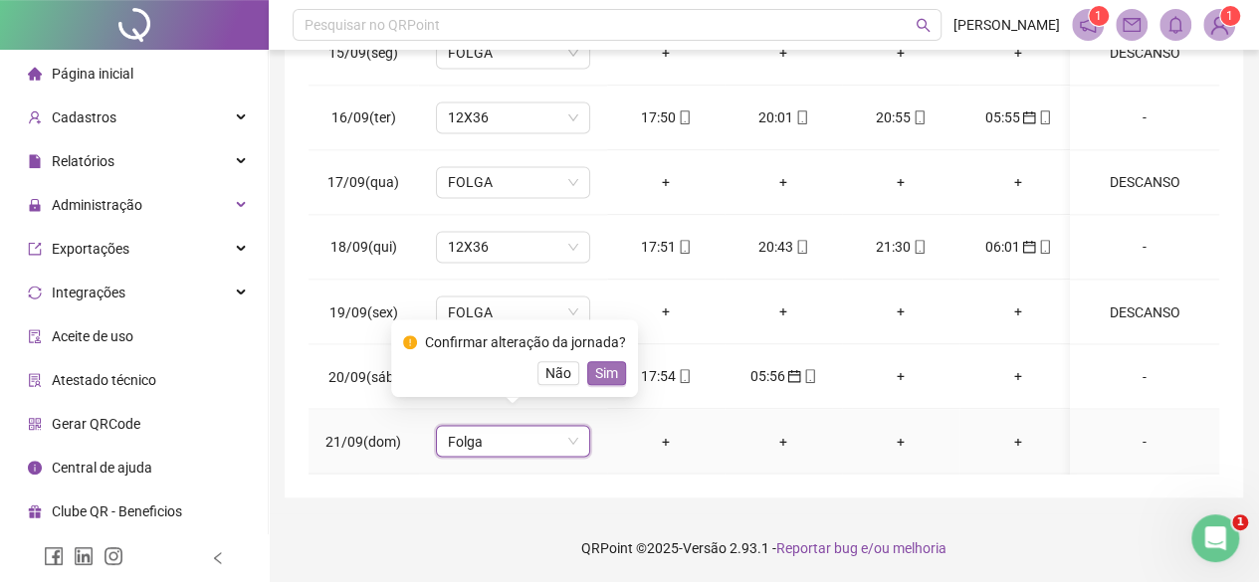
click at [608, 373] on span "Sim" at bounding box center [606, 373] width 23 height 22
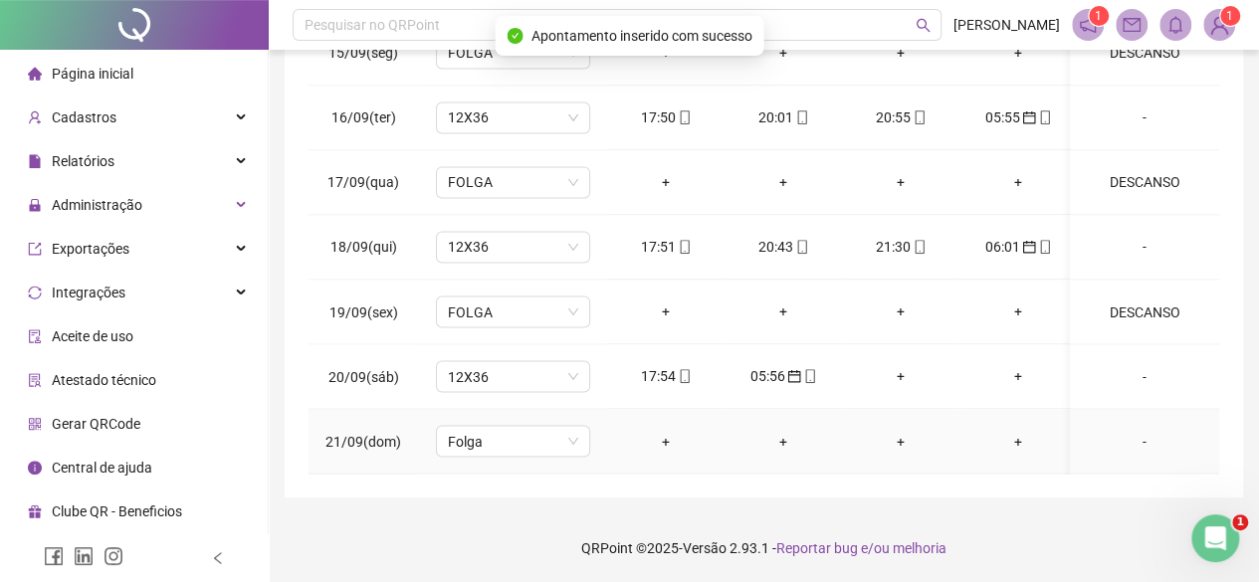
click at [1115, 430] on div "-" at bounding box center [1144, 441] width 117 height 22
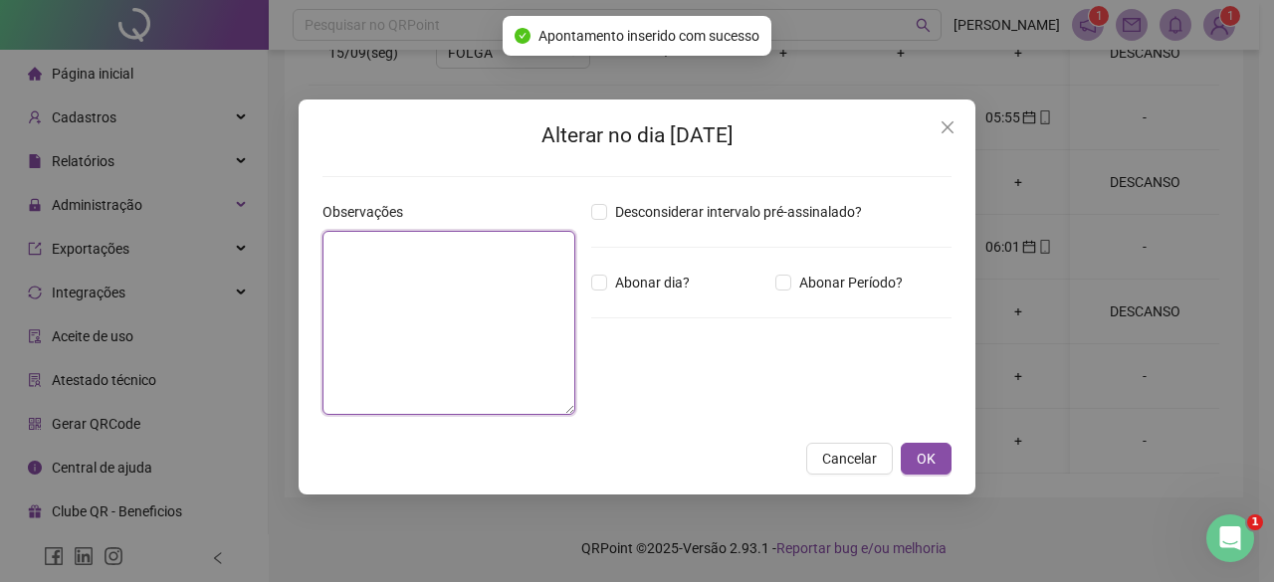
click at [521, 354] on textarea at bounding box center [448, 323] width 253 height 184
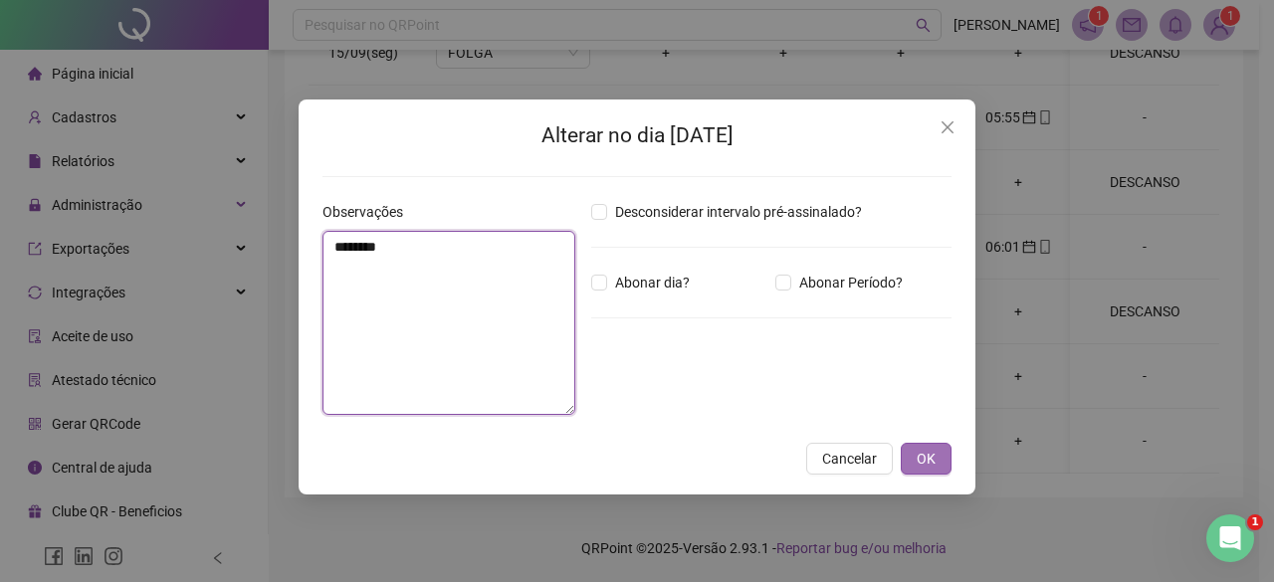
type textarea "********"
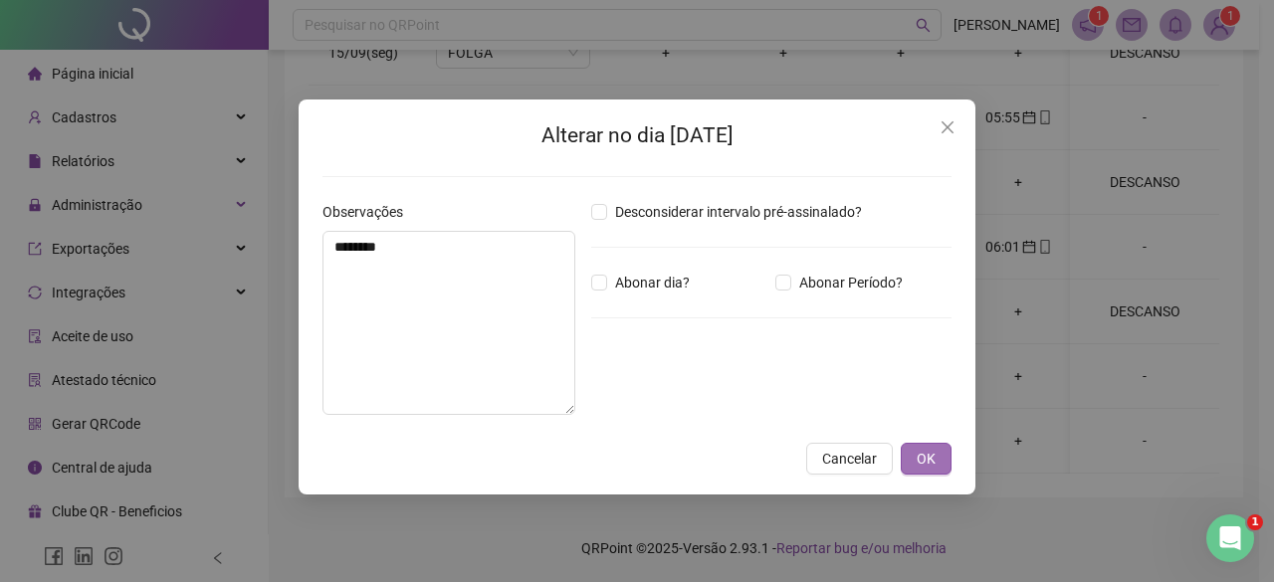
click at [947, 467] on button "OK" at bounding box center [926, 459] width 51 height 32
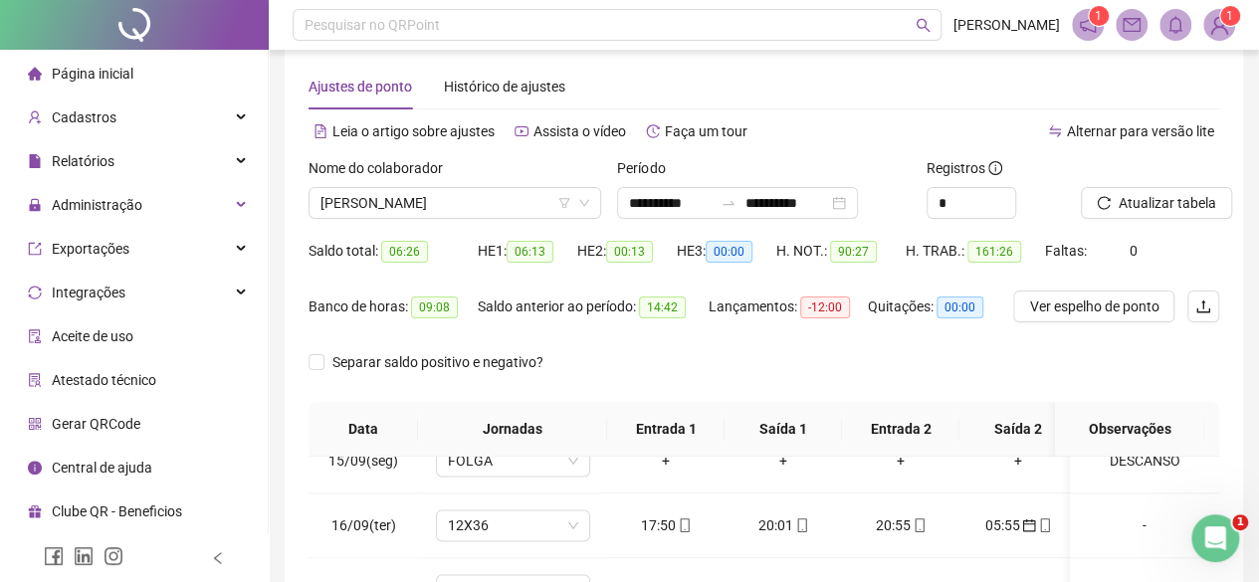
scroll to position [0, 0]
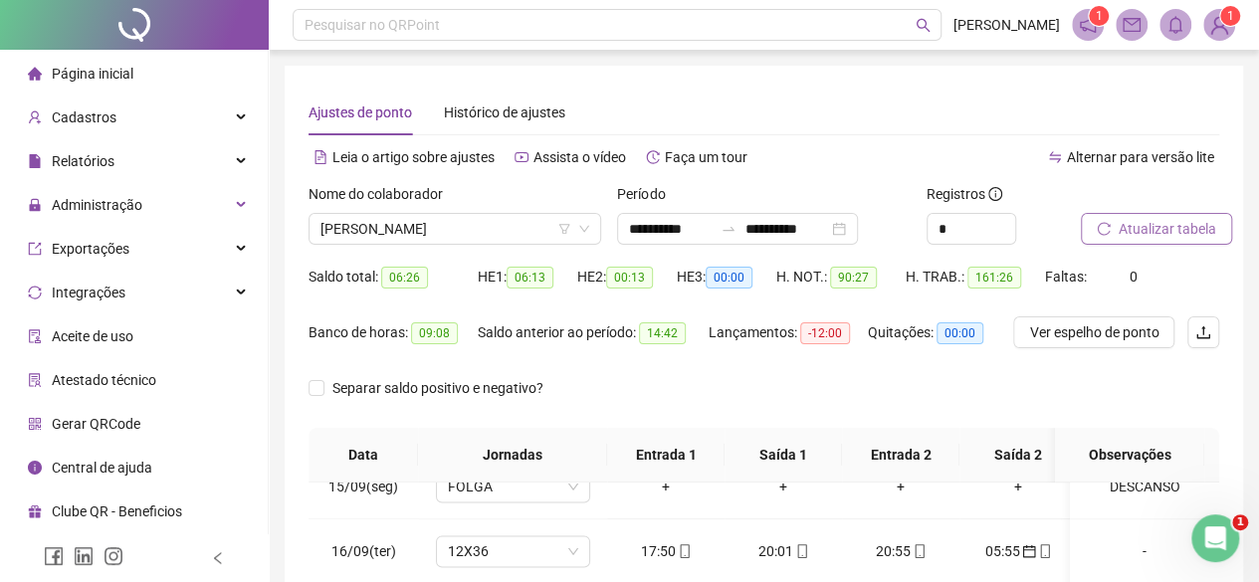
click at [1173, 239] on span "Atualizar tabela" at bounding box center [1167, 229] width 98 height 22
click at [414, 212] on div "Nome do colaborador" at bounding box center [454, 198] width 293 height 30
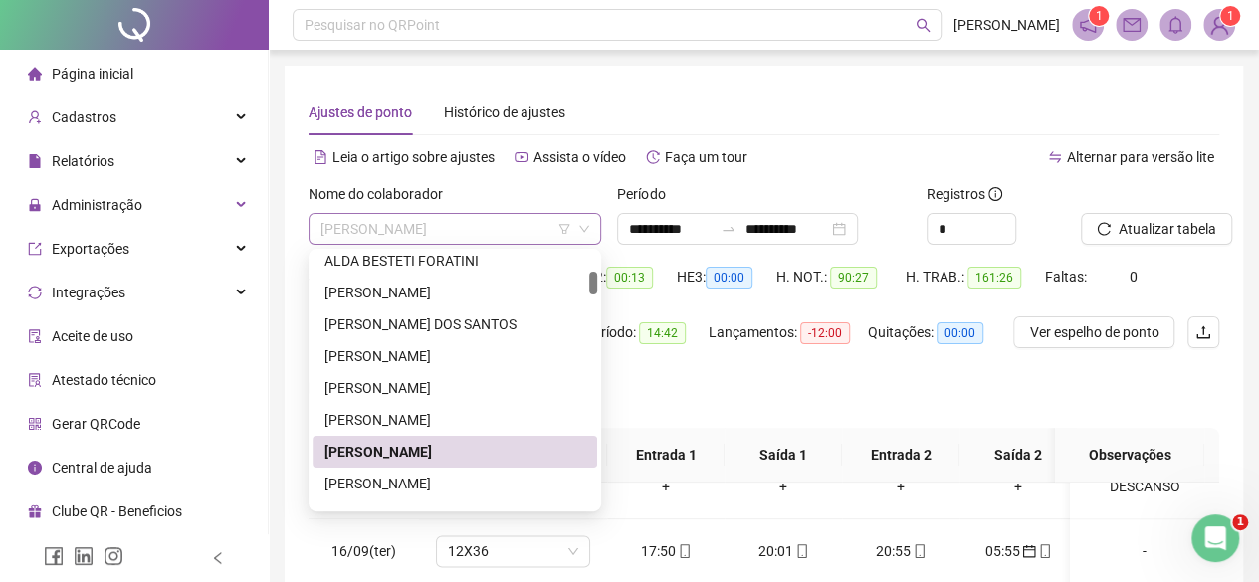
click at [425, 226] on span "[PERSON_NAME]" at bounding box center [454, 229] width 269 height 30
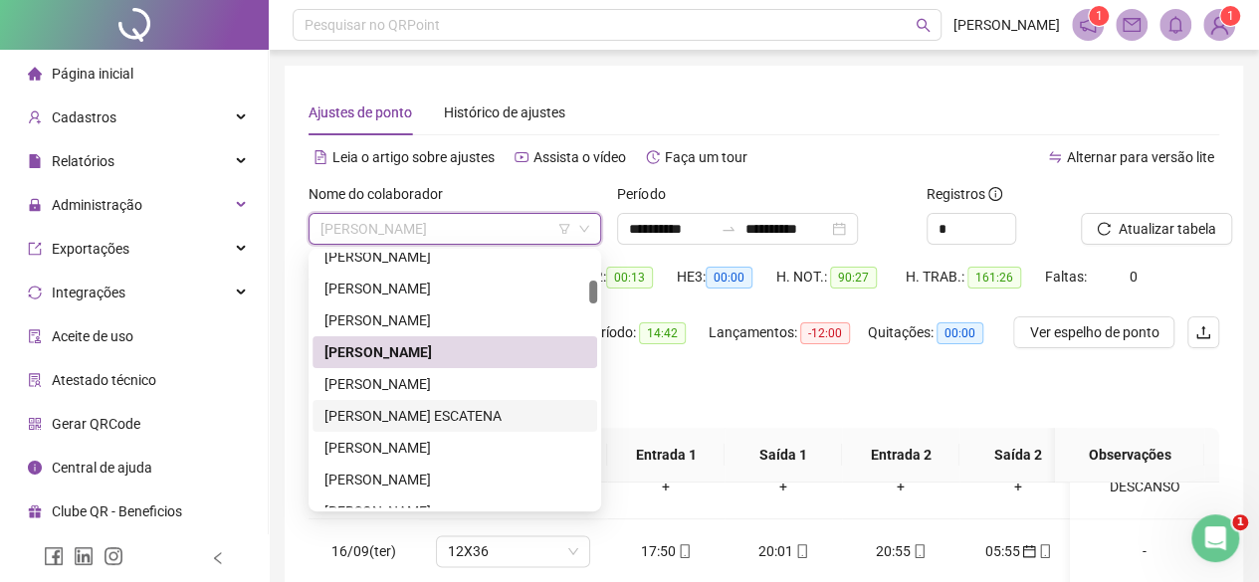
click at [551, 414] on div "[PERSON_NAME] ESCATENA" at bounding box center [454, 416] width 261 height 22
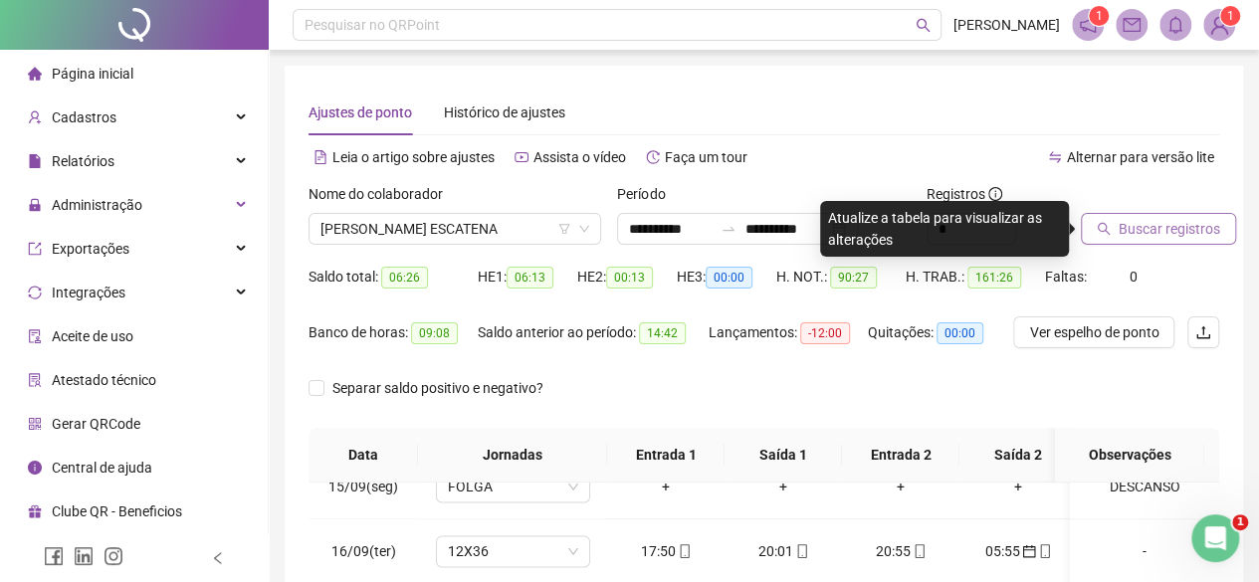
click at [1113, 230] on button "Buscar registros" at bounding box center [1158, 229] width 155 height 32
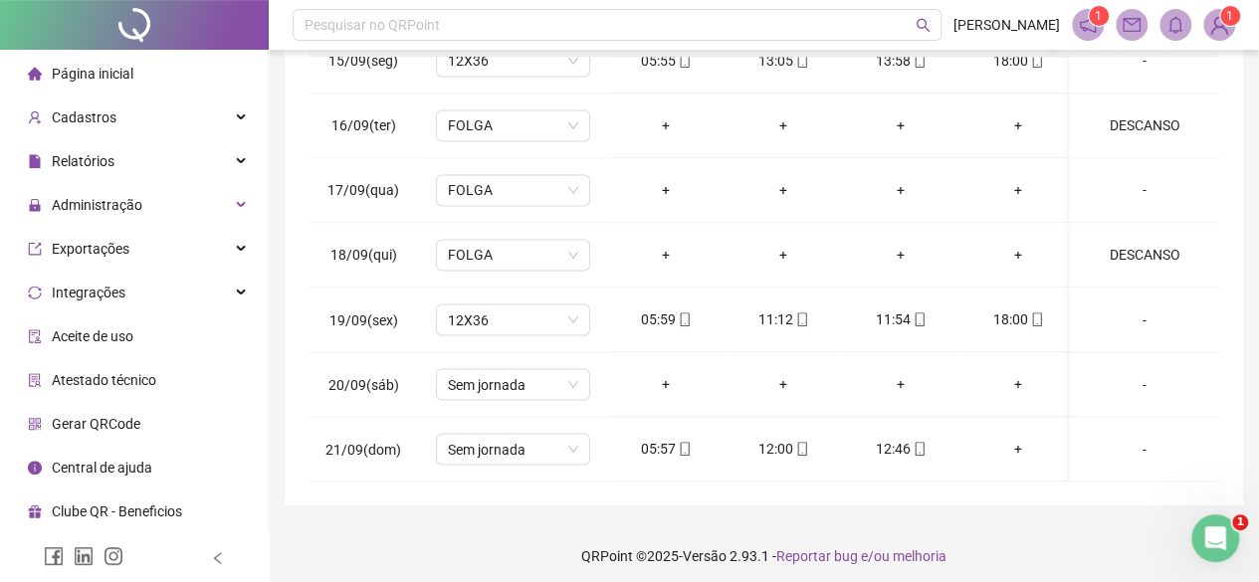
scroll to position [434, 0]
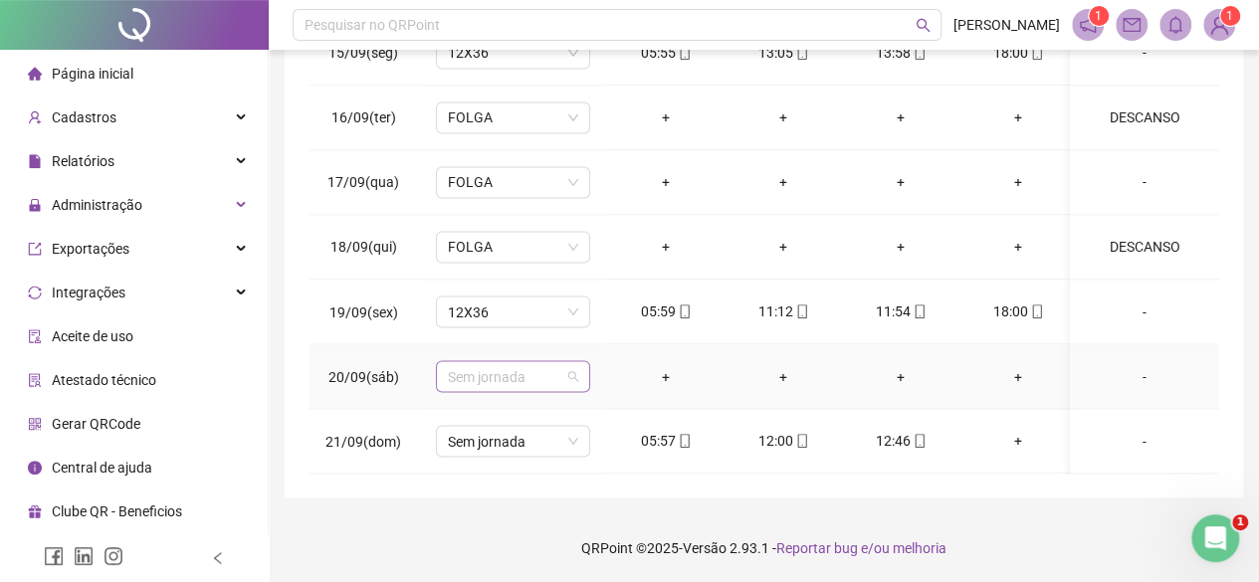
click at [452, 363] on span "Sem jornada" at bounding box center [513, 376] width 130 height 30
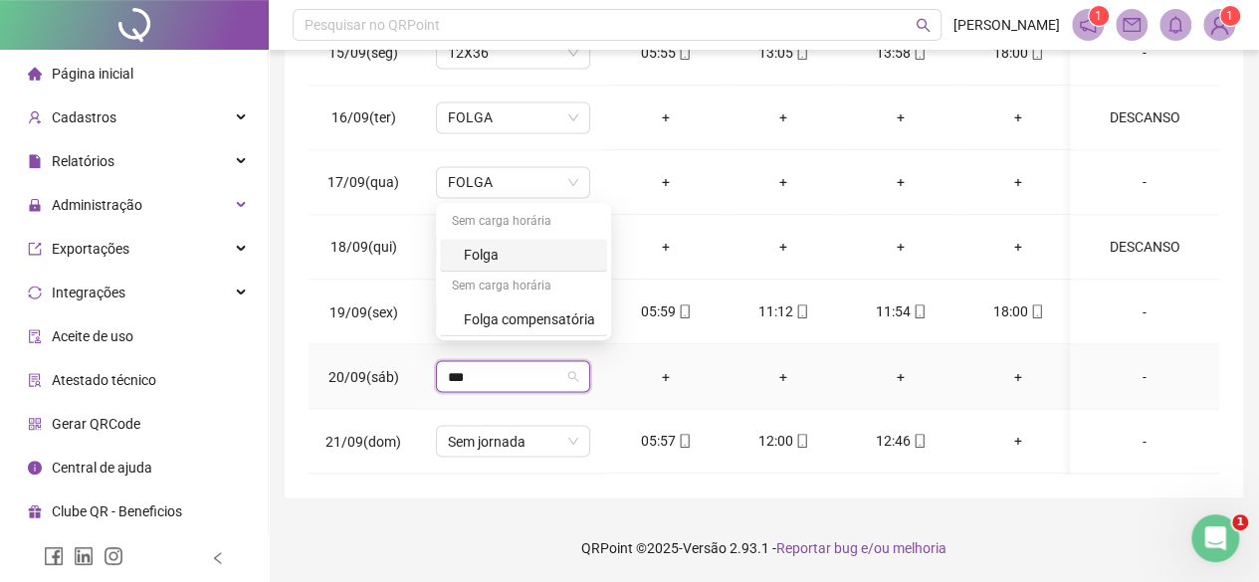
type input "****"
click at [547, 268] on div "Folga" at bounding box center [523, 255] width 167 height 33
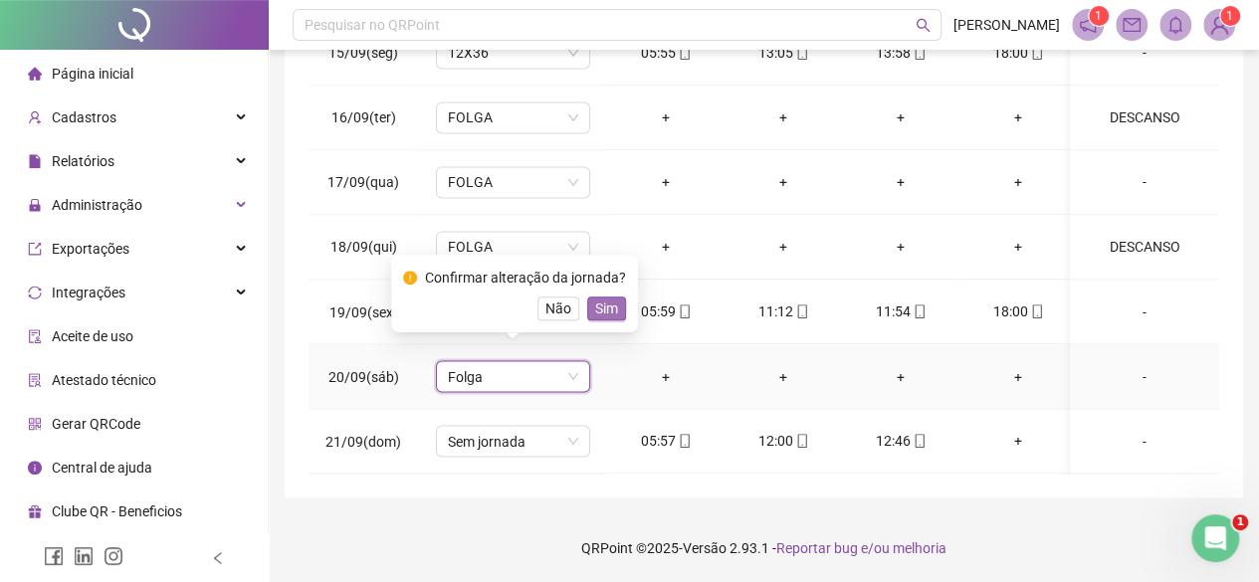
click at [612, 302] on span "Sim" at bounding box center [606, 309] width 23 height 22
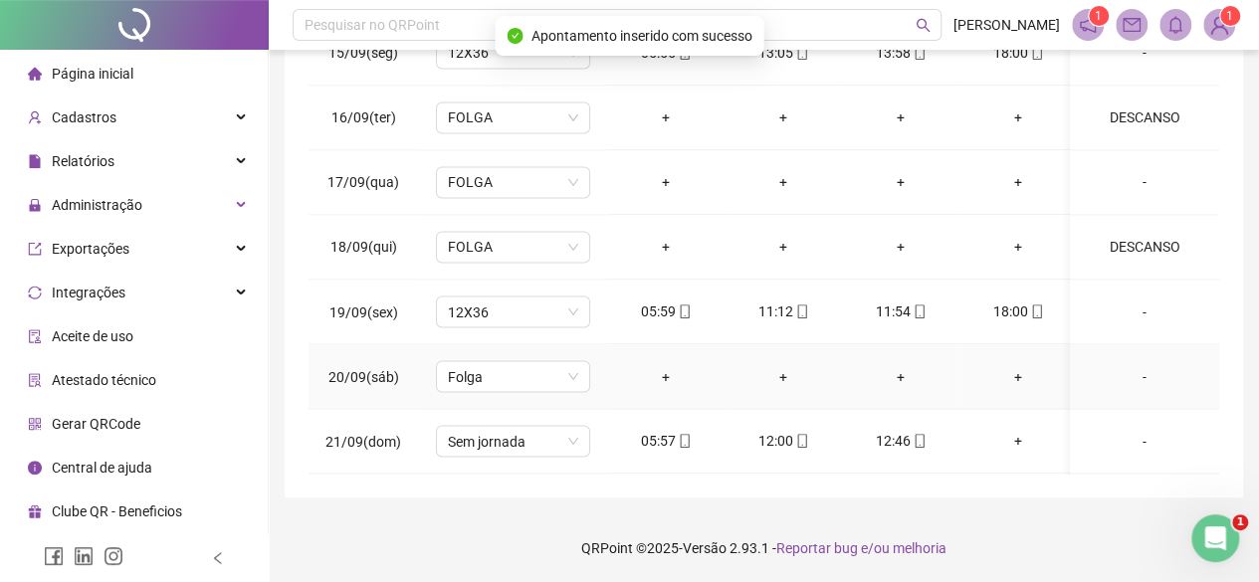
click at [1130, 365] on div "-" at bounding box center [1144, 376] width 117 height 22
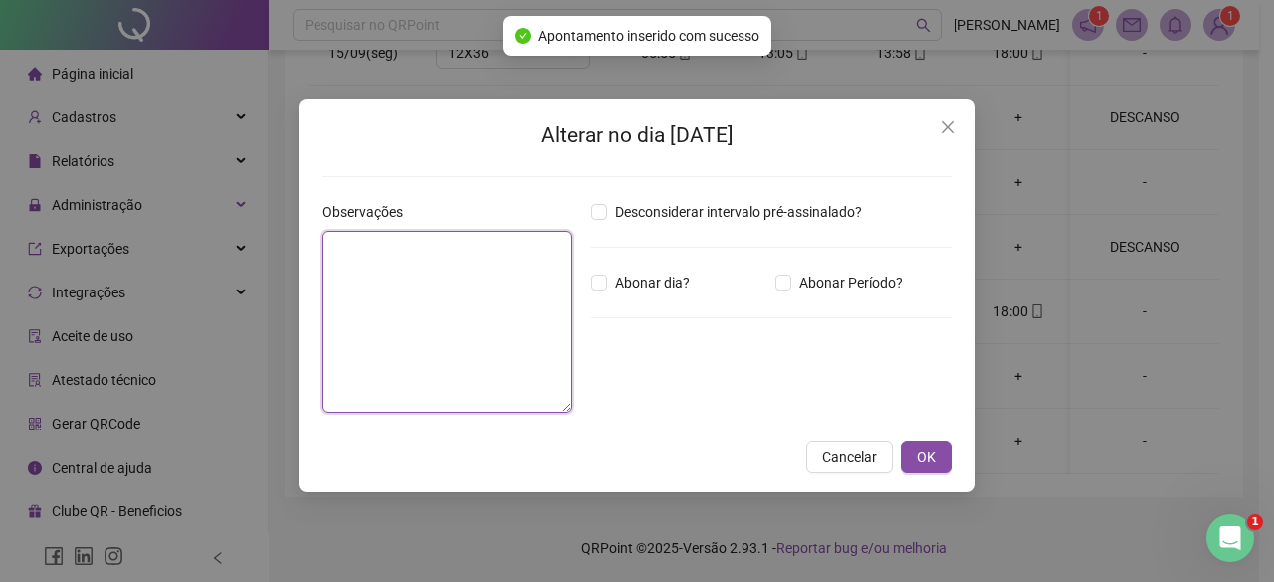
click at [464, 328] on textarea at bounding box center [447, 322] width 250 height 182
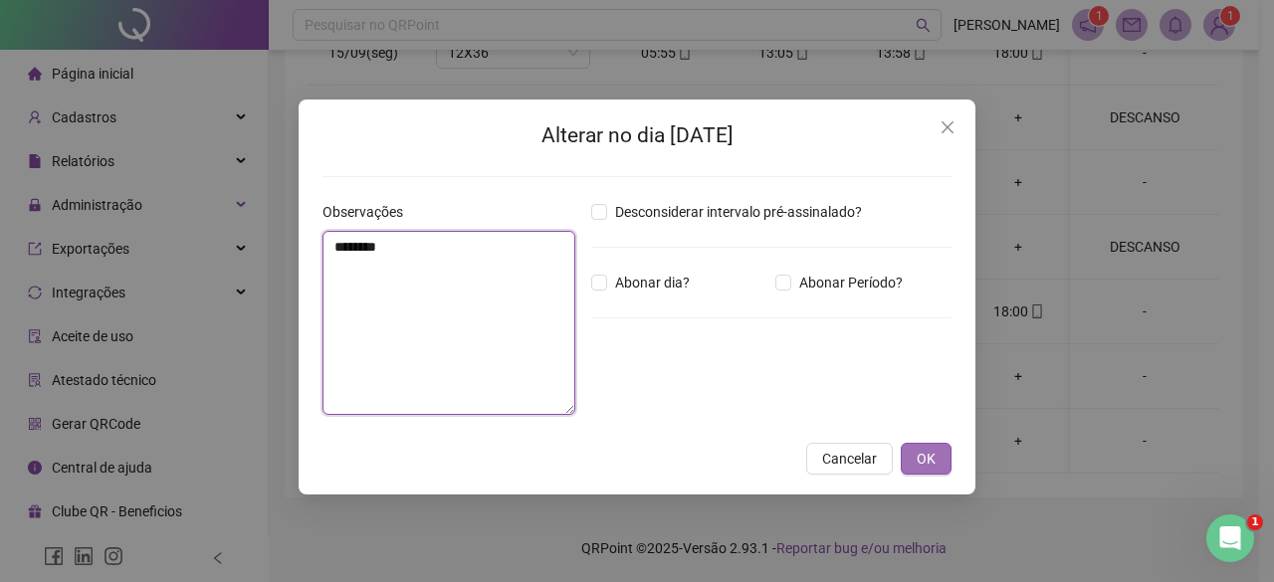
type textarea "********"
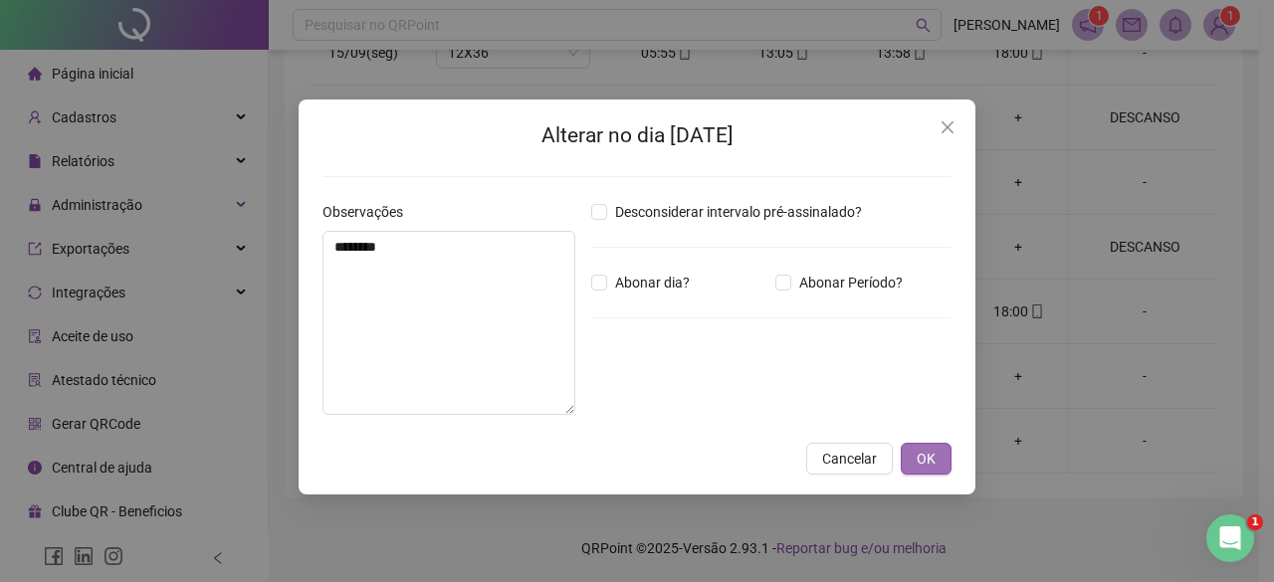
click at [921, 453] on span "OK" at bounding box center [925, 459] width 19 height 22
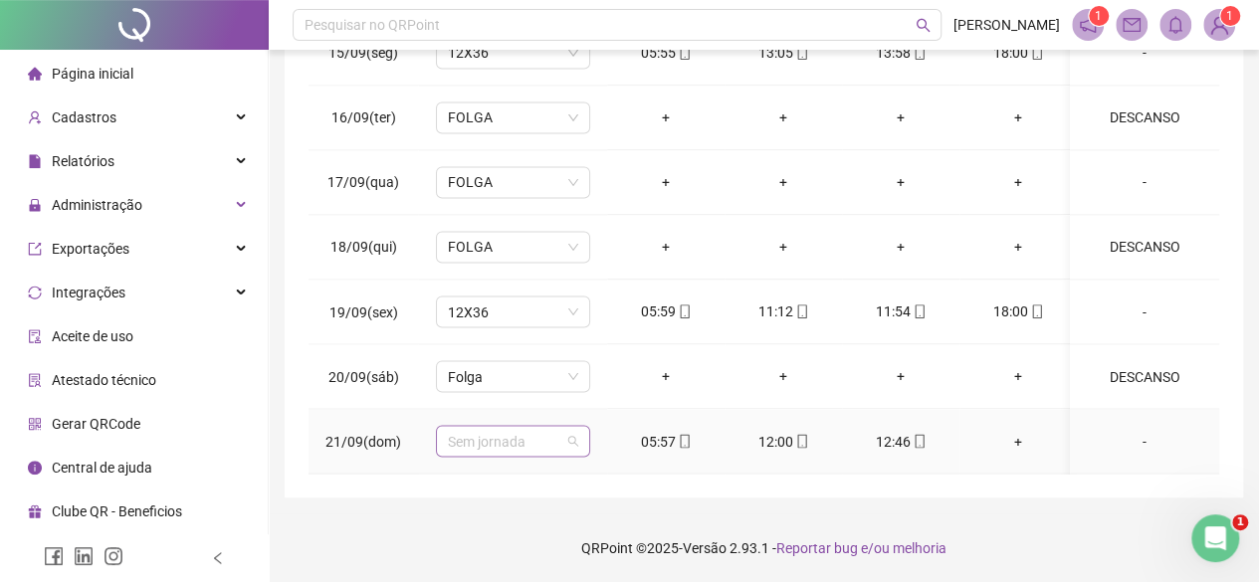
click at [453, 429] on span "Sem jornada" at bounding box center [513, 441] width 130 height 30
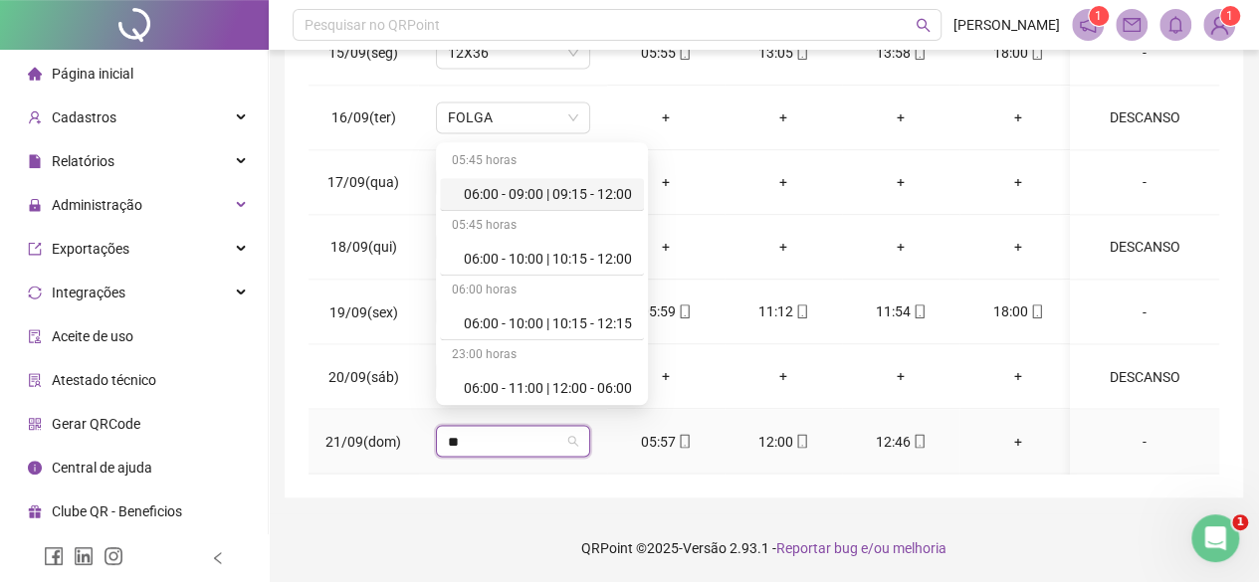
type input "***"
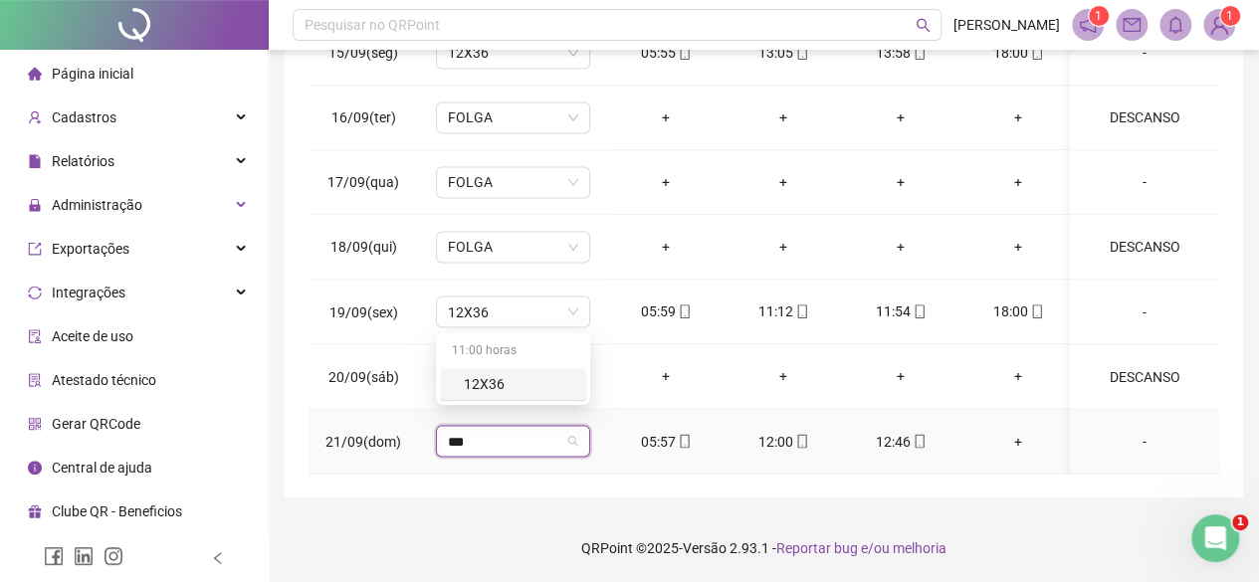
click at [493, 389] on div "12X36" at bounding box center [519, 384] width 110 height 22
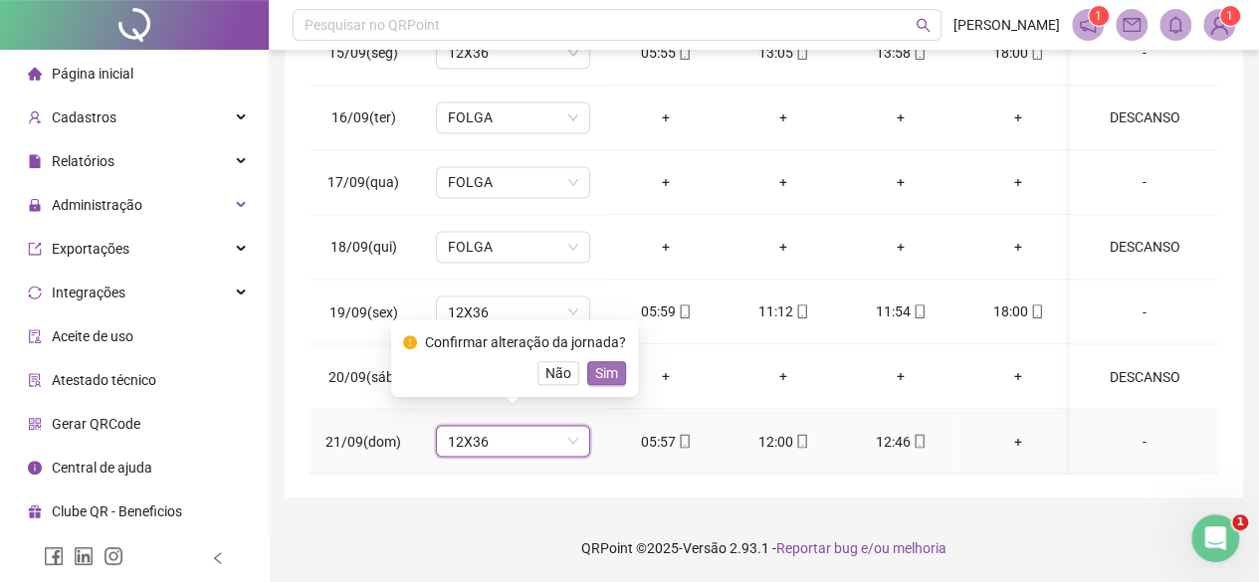
click at [621, 375] on button "Sim" at bounding box center [606, 373] width 39 height 24
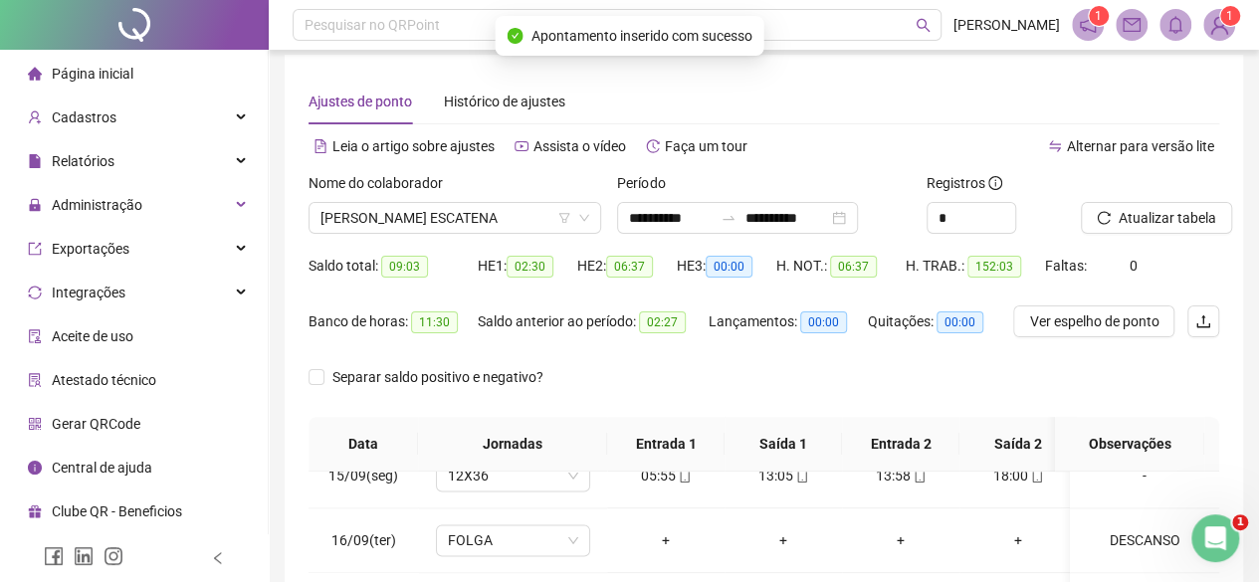
scroll to position [0, 0]
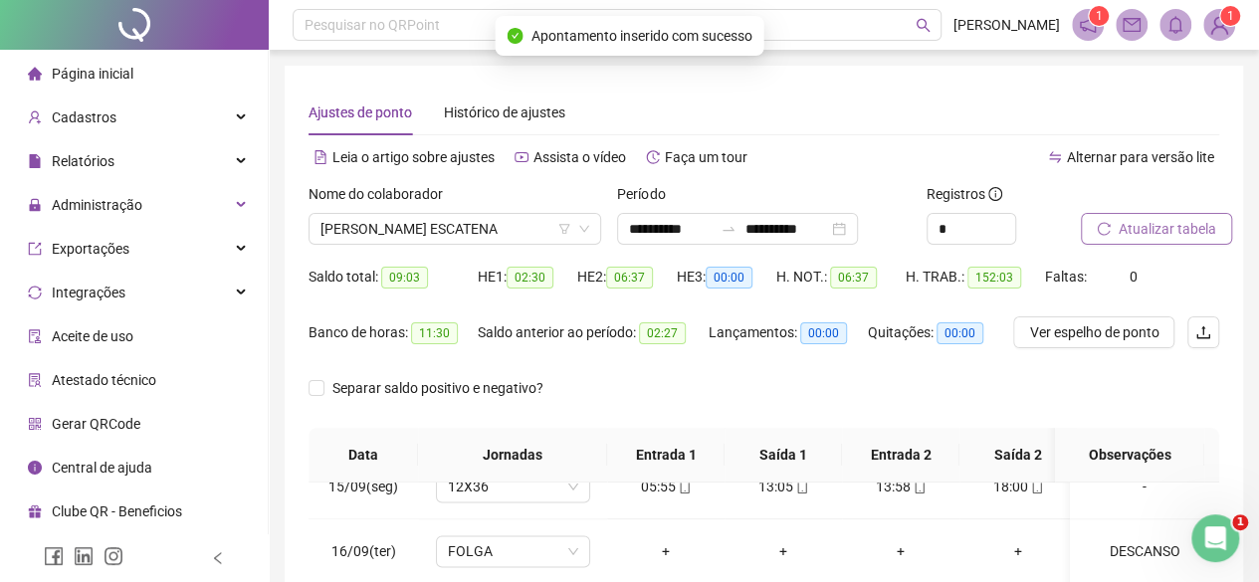
click at [1149, 223] on span "Atualizar tabela" at bounding box center [1167, 229] width 98 height 22
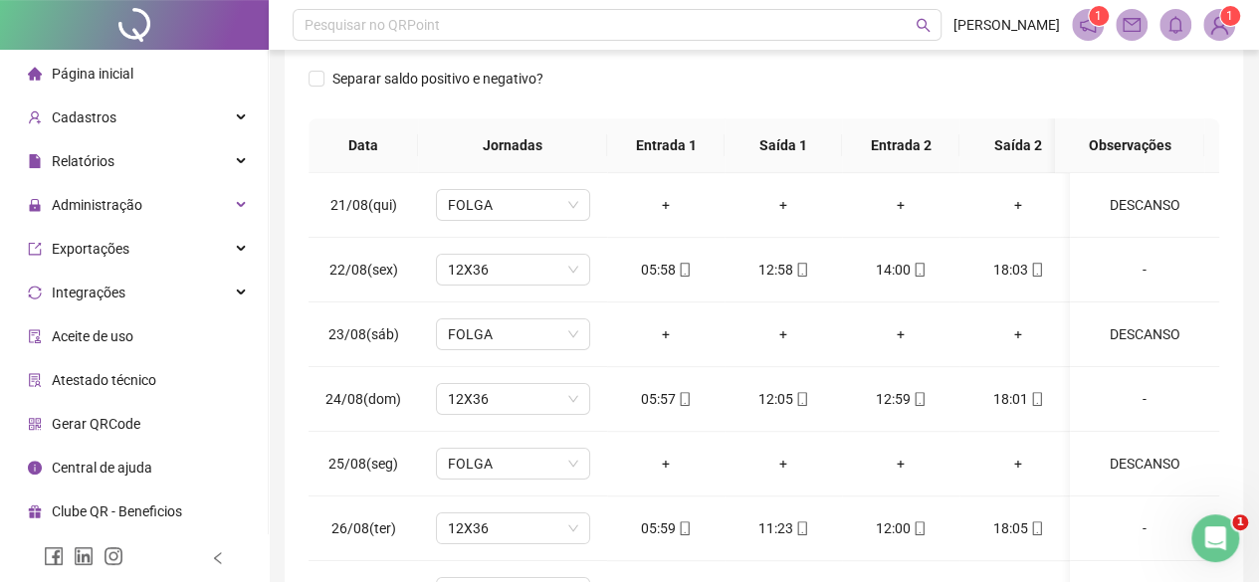
scroll to position [135, 0]
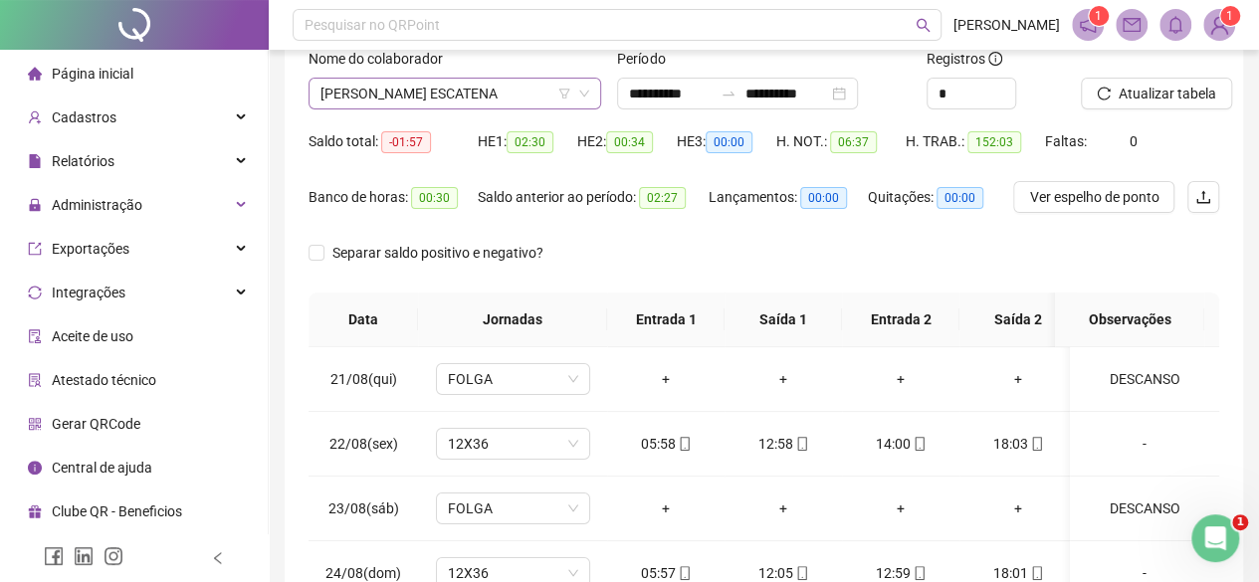
click at [402, 85] on span "[PERSON_NAME] ESCATENA" at bounding box center [454, 94] width 269 height 30
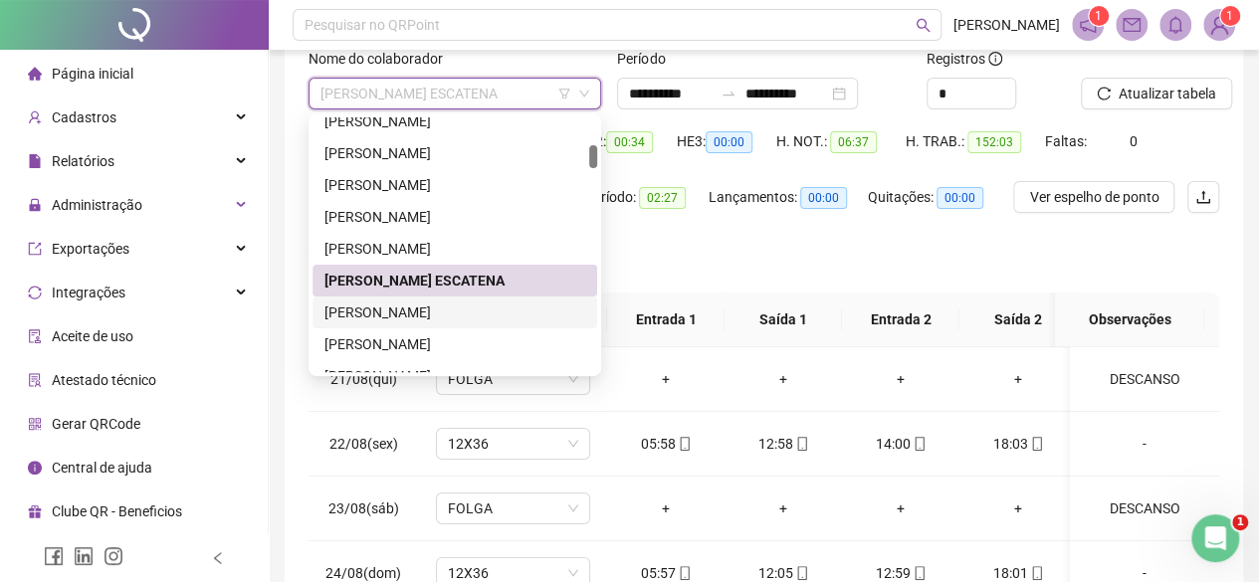
click at [412, 317] on div "[PERSON_NAME]" at bounding box center [454, 313] width 261 height 22
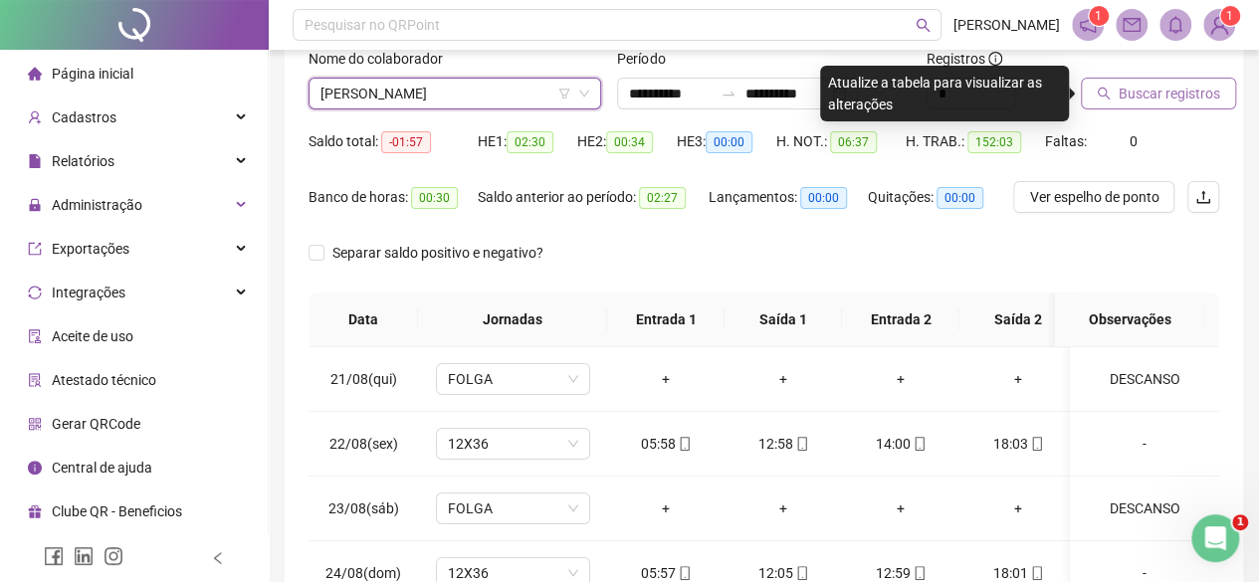
click at [1087, 95] on button "Buscar registros" at bounding box center [1158, 94] width 155 height 32
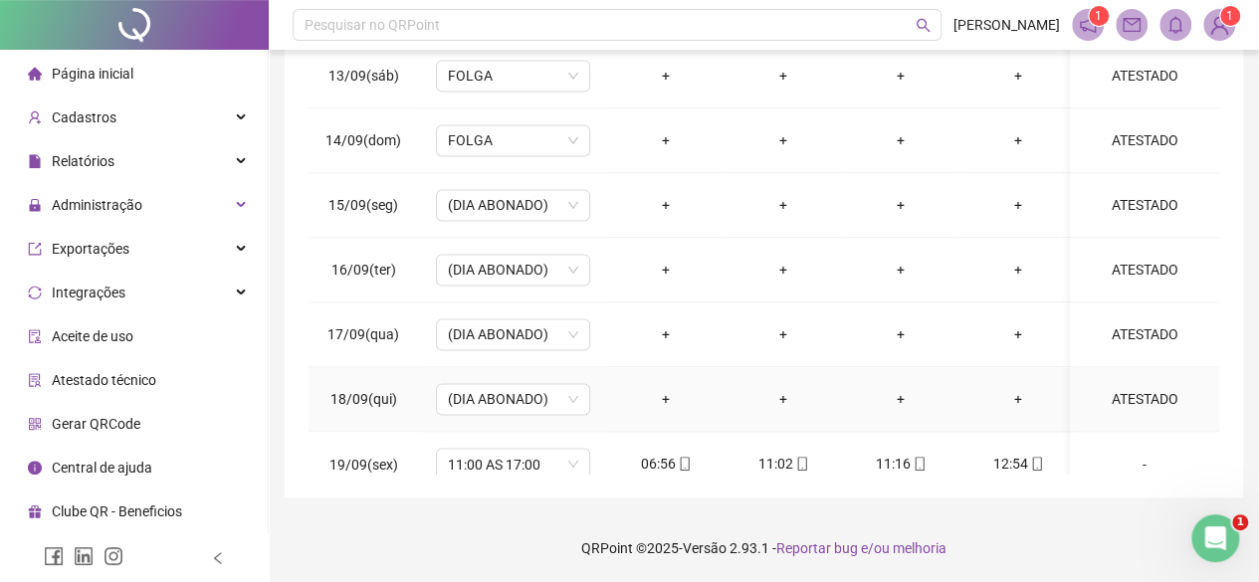
scroll to position [1650, 0]
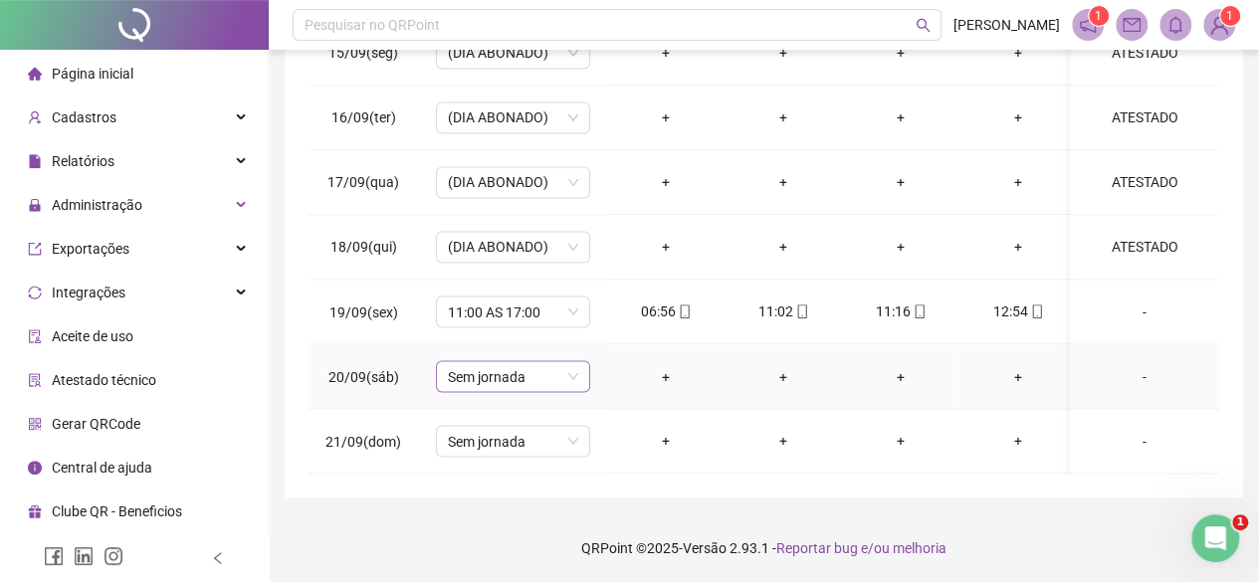
click at [520, 366] on span "Sem jornada" at bounding box center [513, 376] width 130 height 30
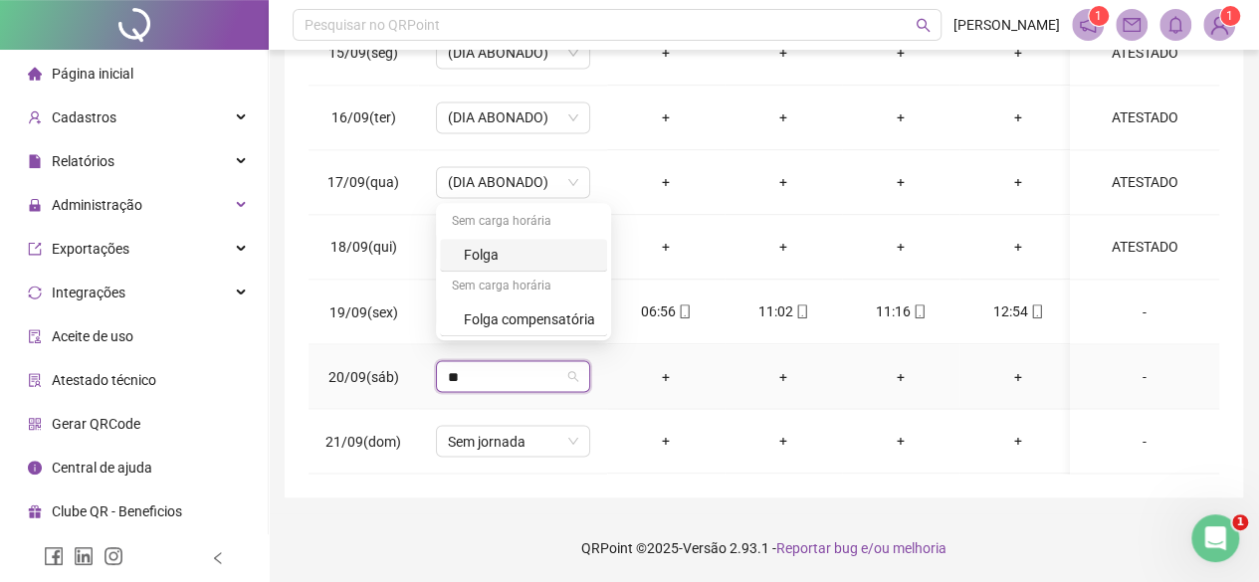
type input "***"
click at [490, 252] on div "Folga" at bounding box center [529, 255] width 131 height 22
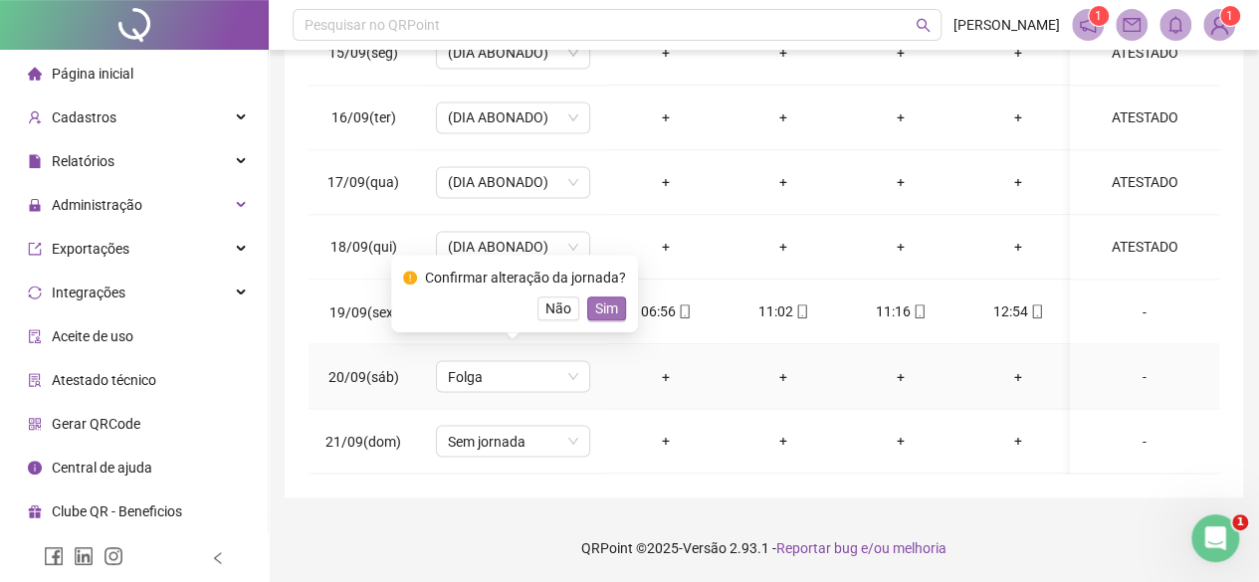
click at [613, 311] on span "Sim" at bounding box center [606, 309] width 23 height 22
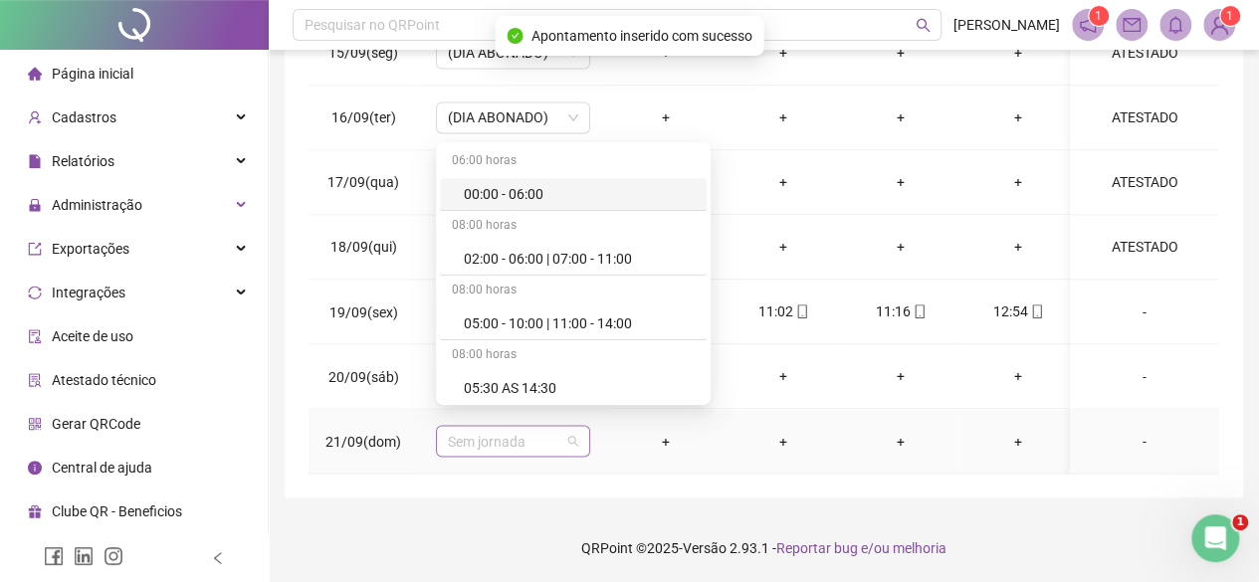
click at [513, 435] on span "Sem jornada" at bounding box center [513, 441] width 130 height 30
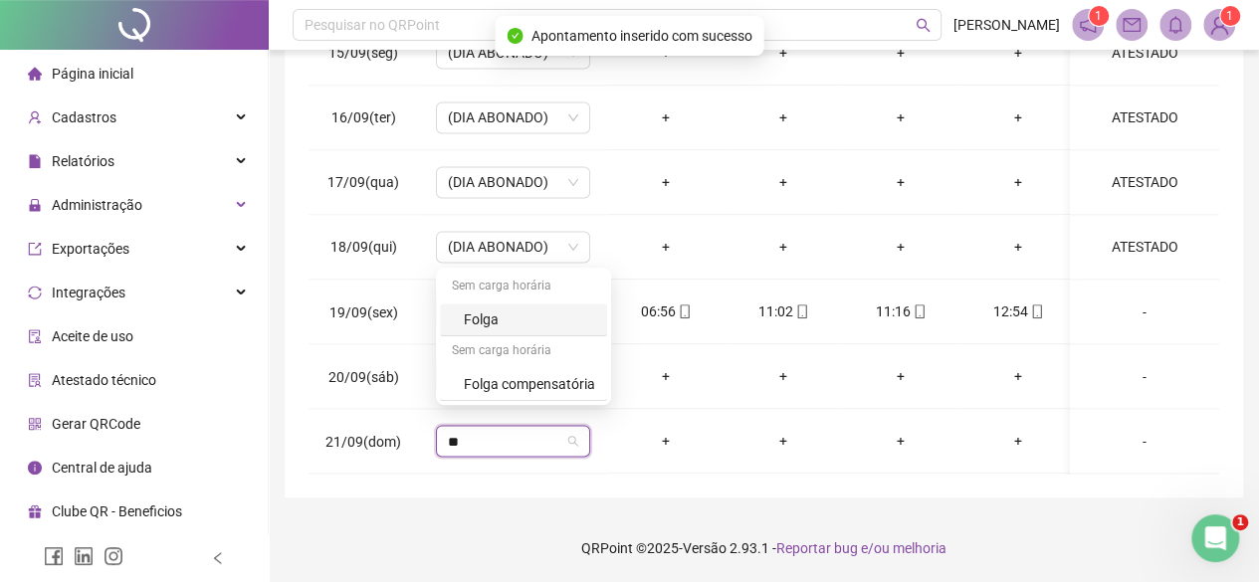
type input "***"
click at [529, 329] on div "Folga" at bounding box center [529, 319] width 131 height 22
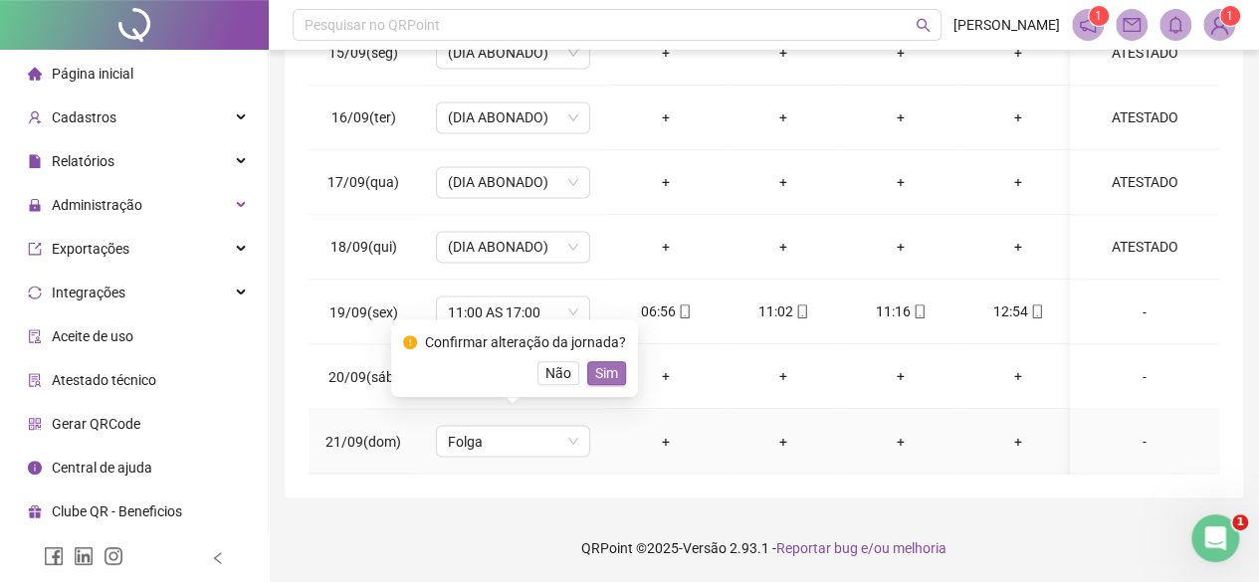
click at [601, 373] on span "Sim" at bounding box center [606, 373] width 23 height 22
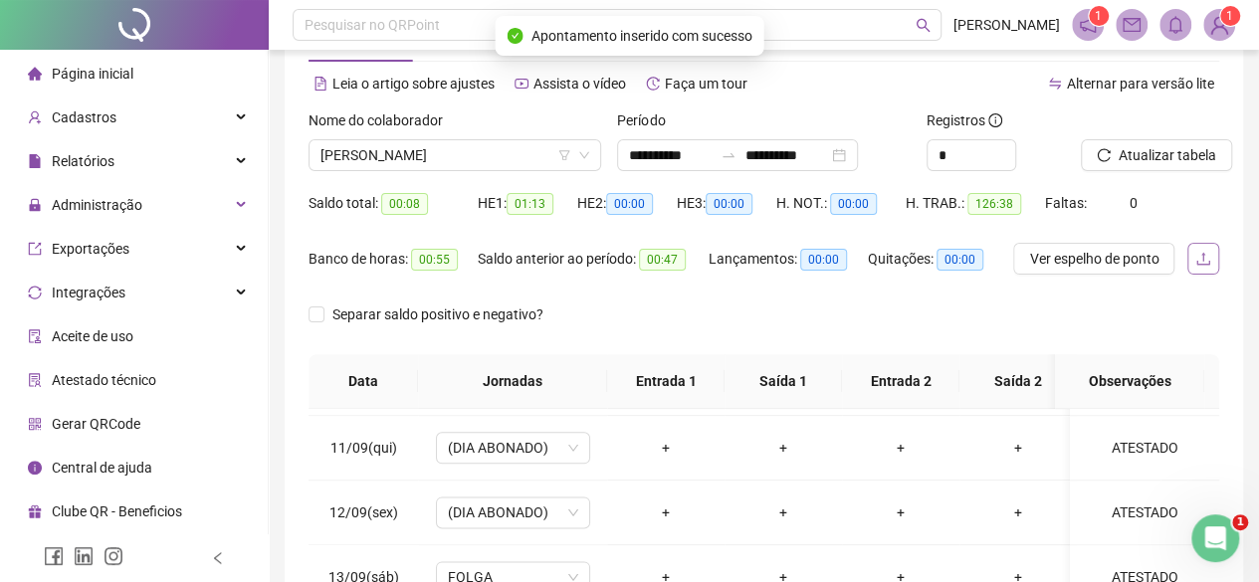
scroll to position [100, 0]
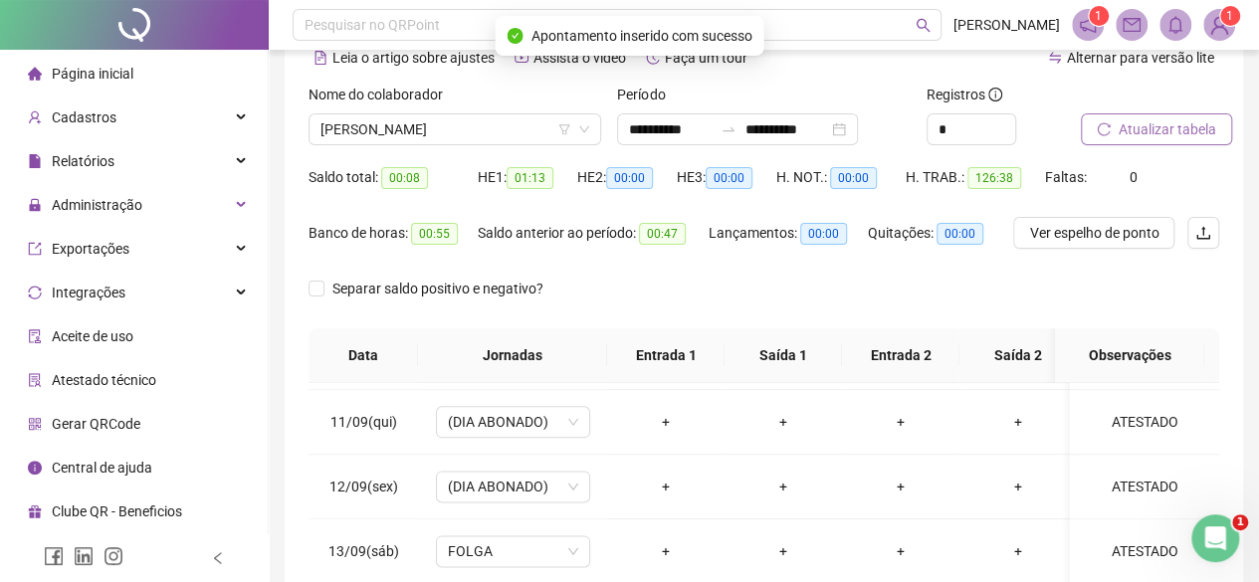
click at [1144, 119] on button "Atualizar tabela" at bounding box center [1156, 129] width 151 height 32
click at [450, 127] on span "[PERSON_NAME]" at bounding box center [454, 129] width 269 height 30
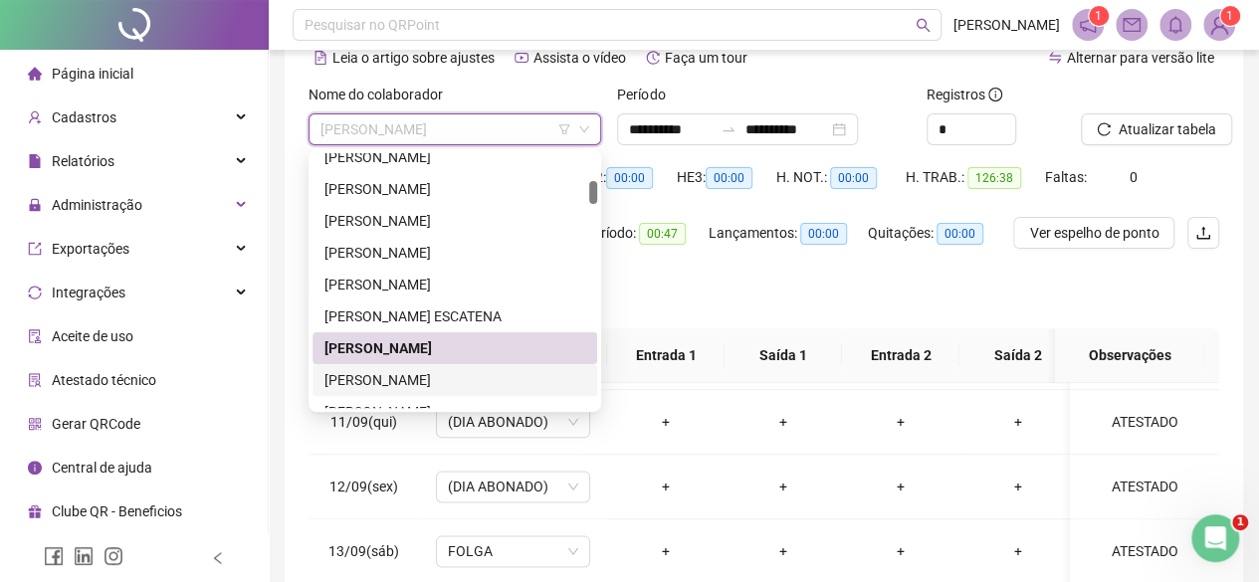
click at [413, 383] on div "[PERSON_NAME]" at bounding box center [454, 380] width 261 height 22
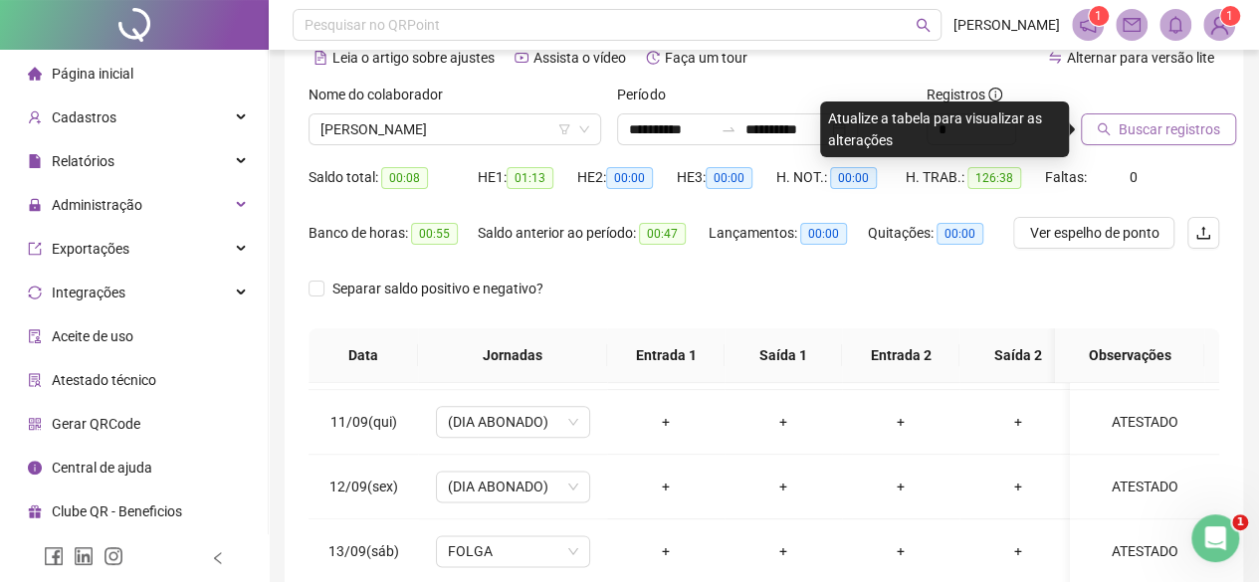
click at [1158, 141] on button "Buscar registros" at bounding box center [1158, 129] width 155 height 32
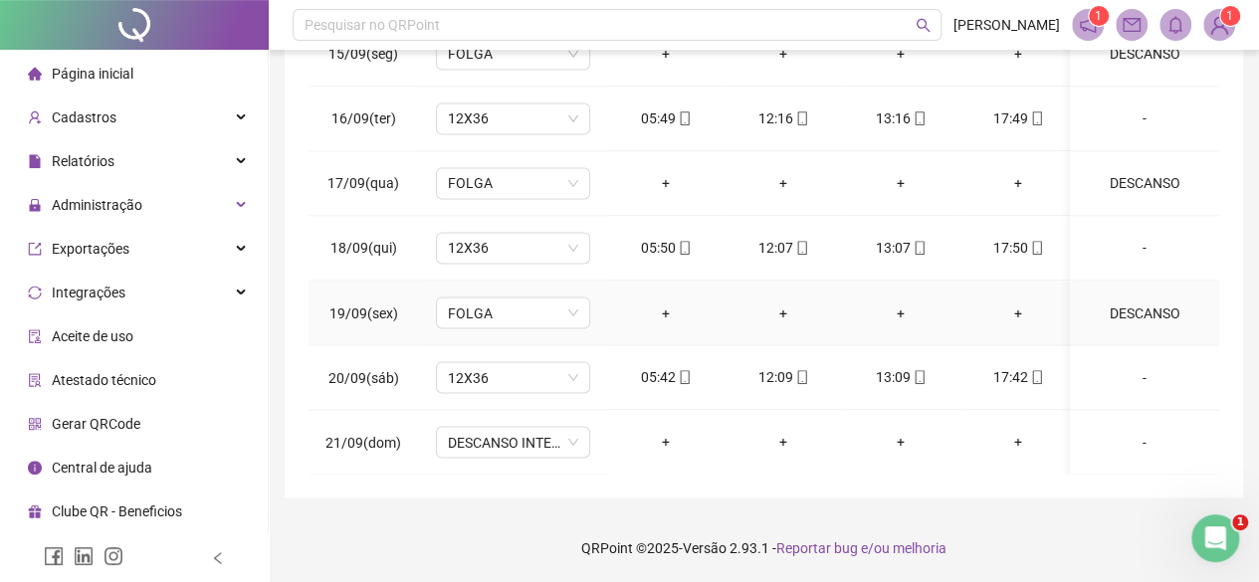
scroll to position [1650, 0]
click at [475, 429] on span "DESCANSO INTER-JORNADA" at bounding box center [513, 441] width 130 height 30
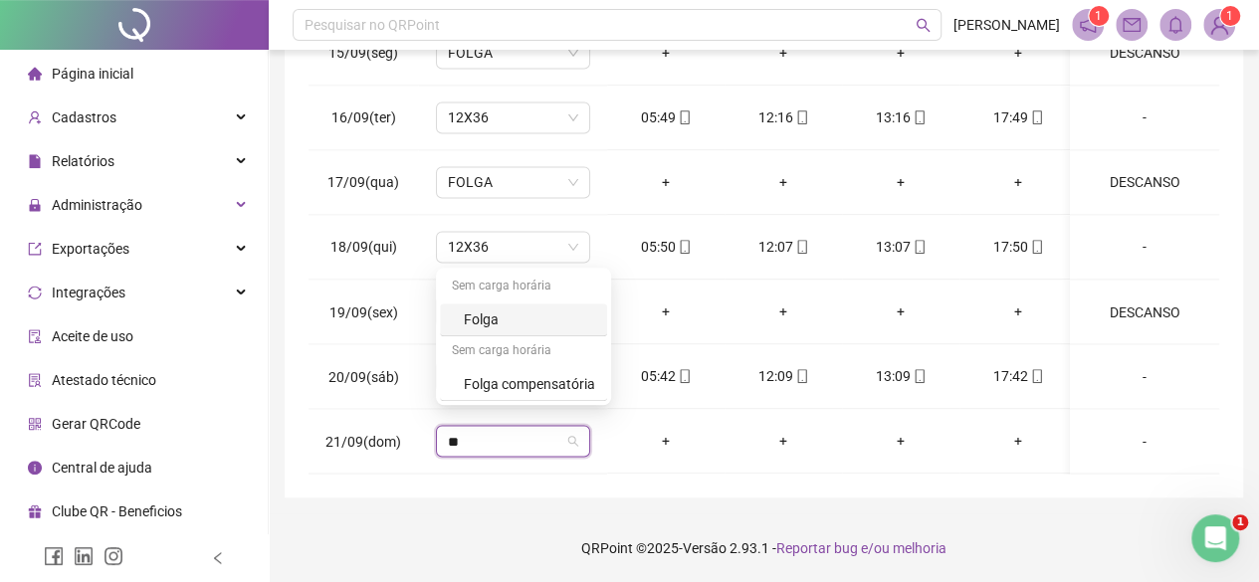
type input "***"
click at [547, 322] on div "Folga" at bounding box center [529, 319] width 131 height 22
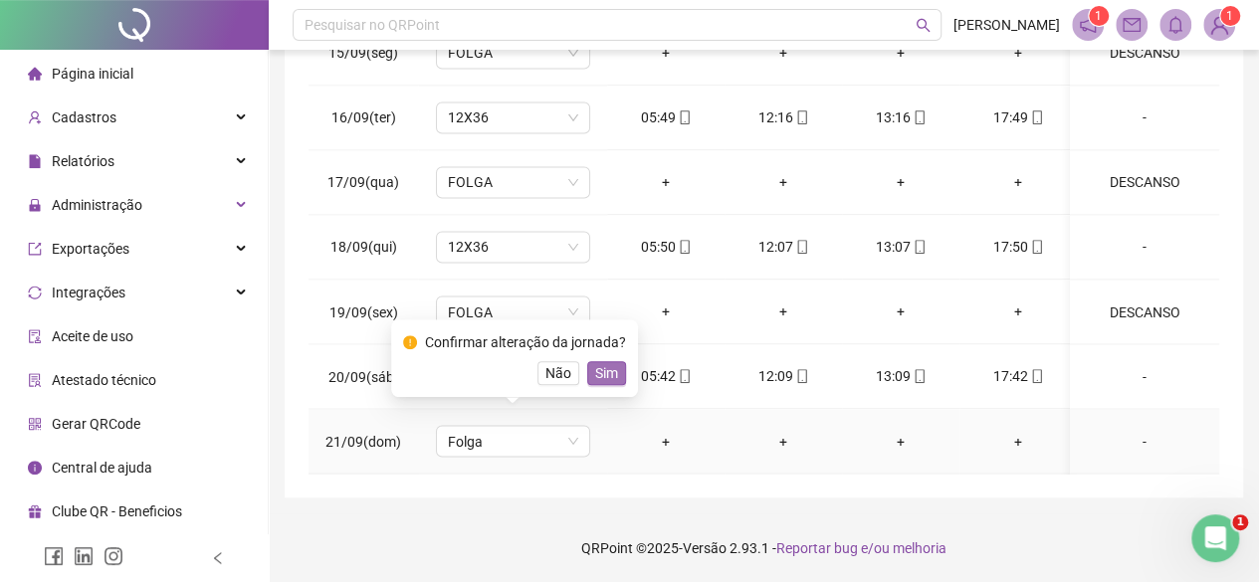
click at [596, 368] on span "Sim" at bounding box center [606, 373] width 23 height 22
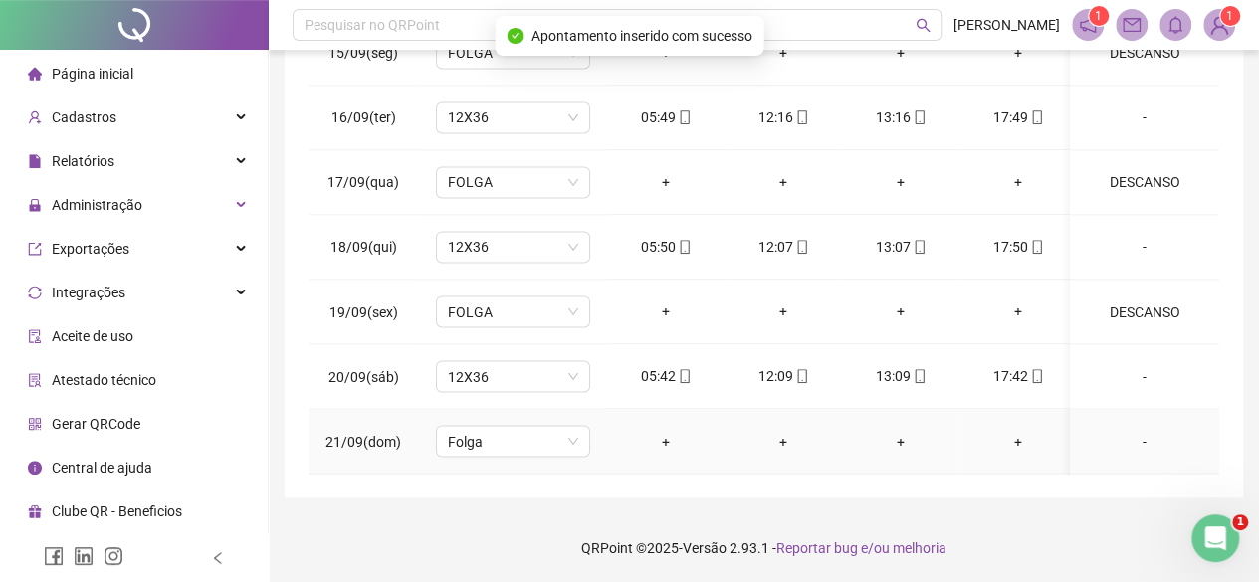
click at [1121, 443] on td "-" at bounding box center [1144, 441] width 149 height 65
click at [1134, 431] on div "-" at bounding box center [1144, 441] width 117 height 22
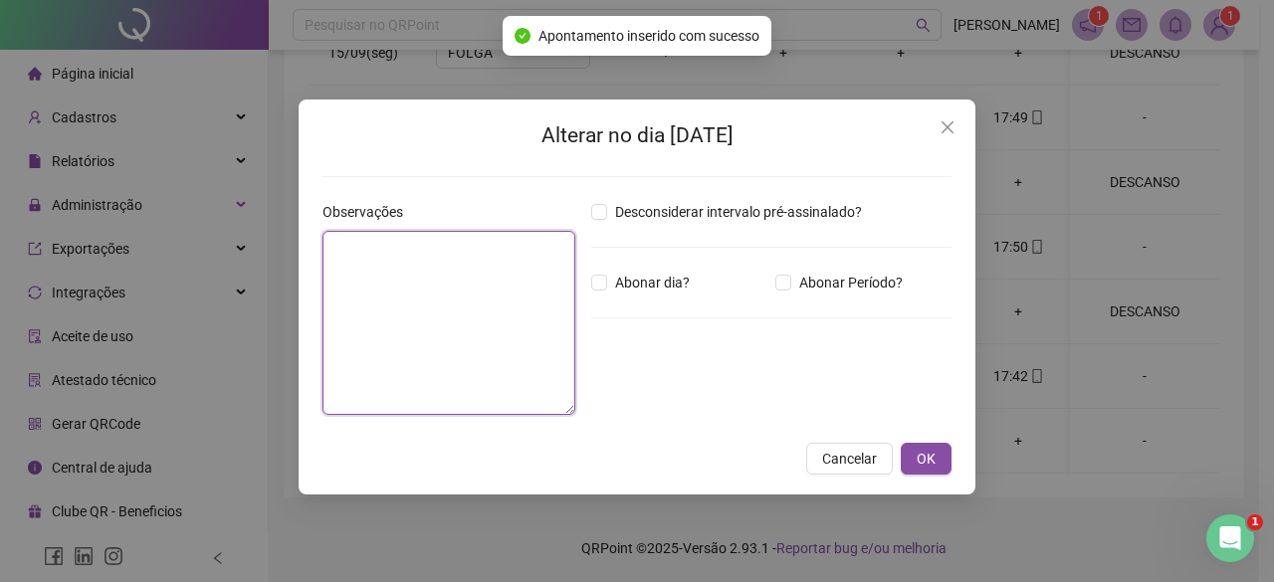
click at [449, 311] on textarea at bounding box center [448, 323] width 253 height 184
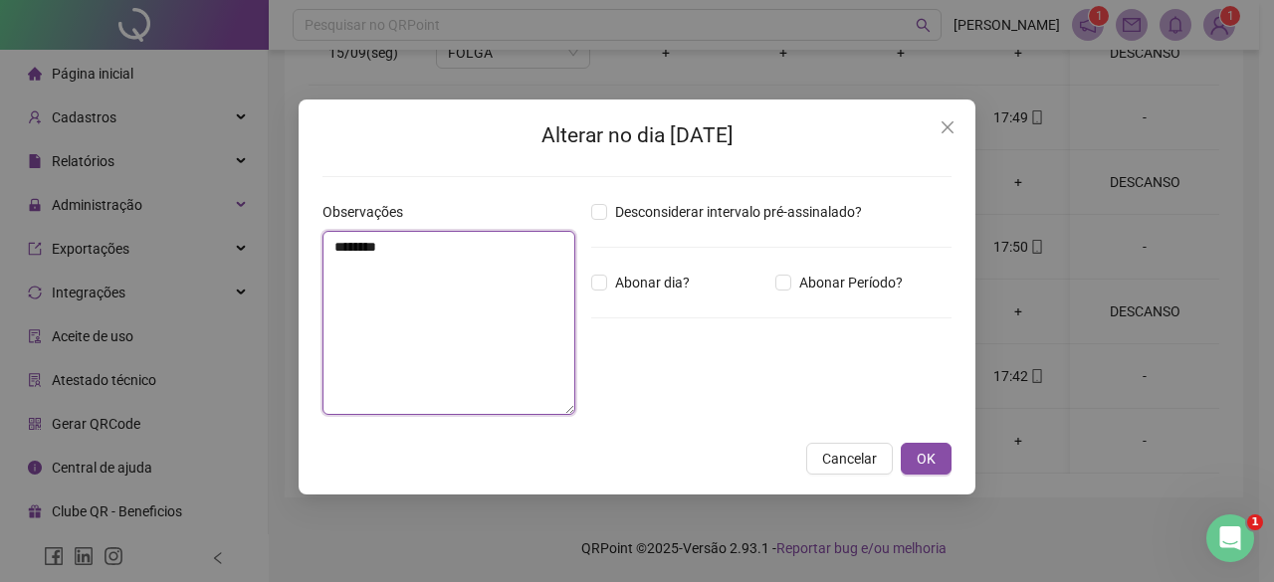
type textarea "********"
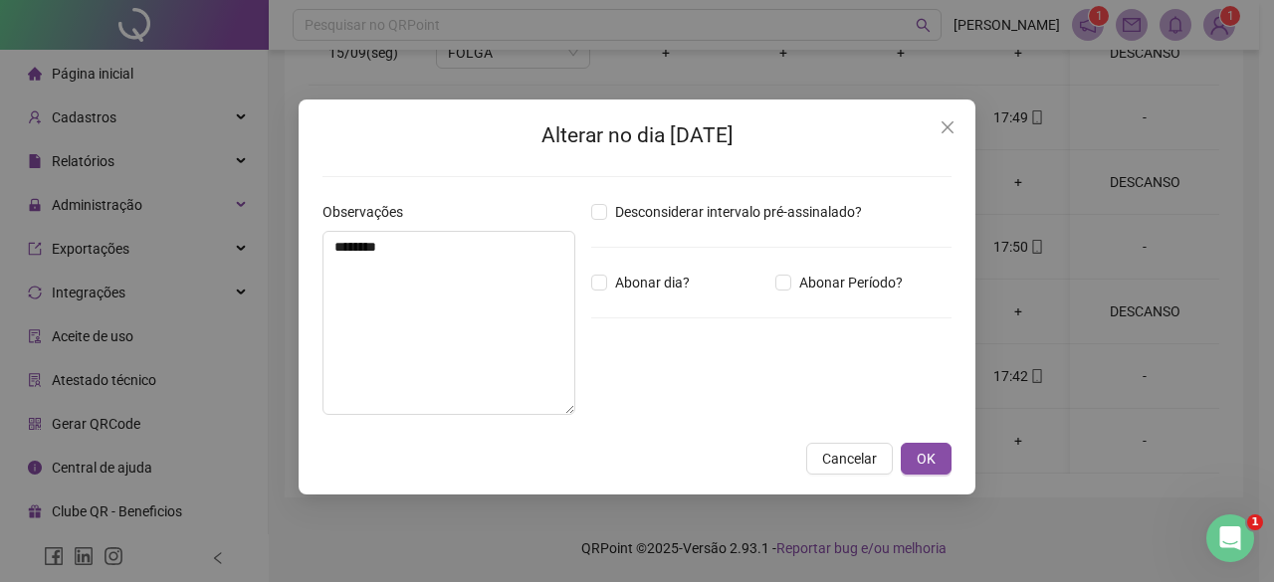
click at [921, 441] on div "Alterar no dia [DATE] Observações ******** Desconsiderar intervalo pré-assinala…" at bounding box center [637, 297] width 677 height 395
click at [931, 453] on span "OK" at bounding box center [925, 459] width 19 height 22
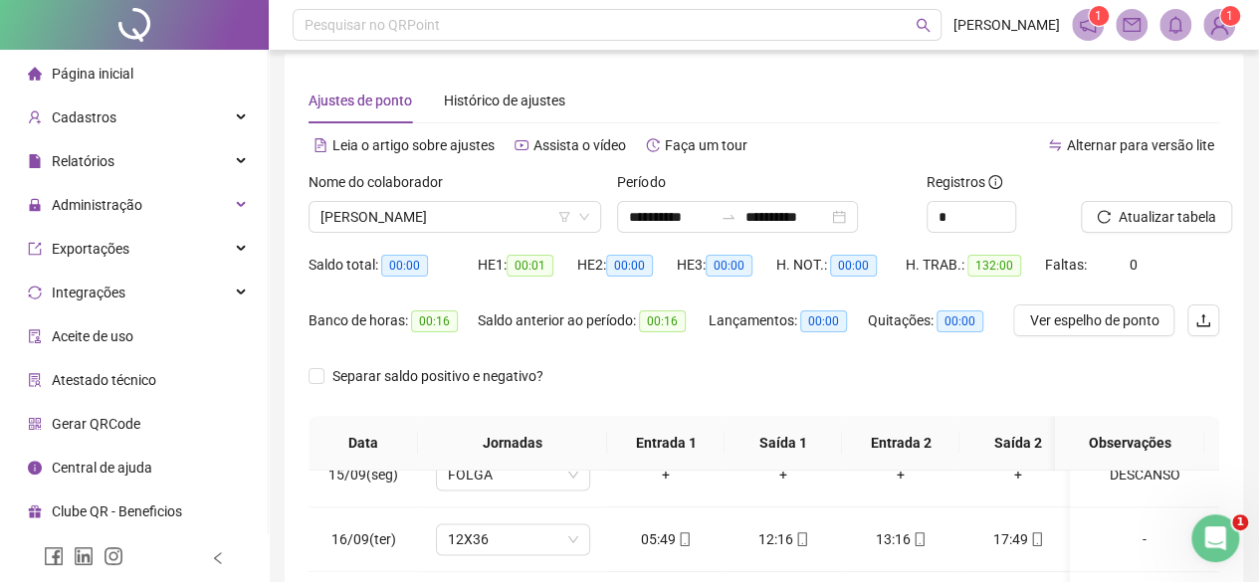
scroll to position [0, 0]
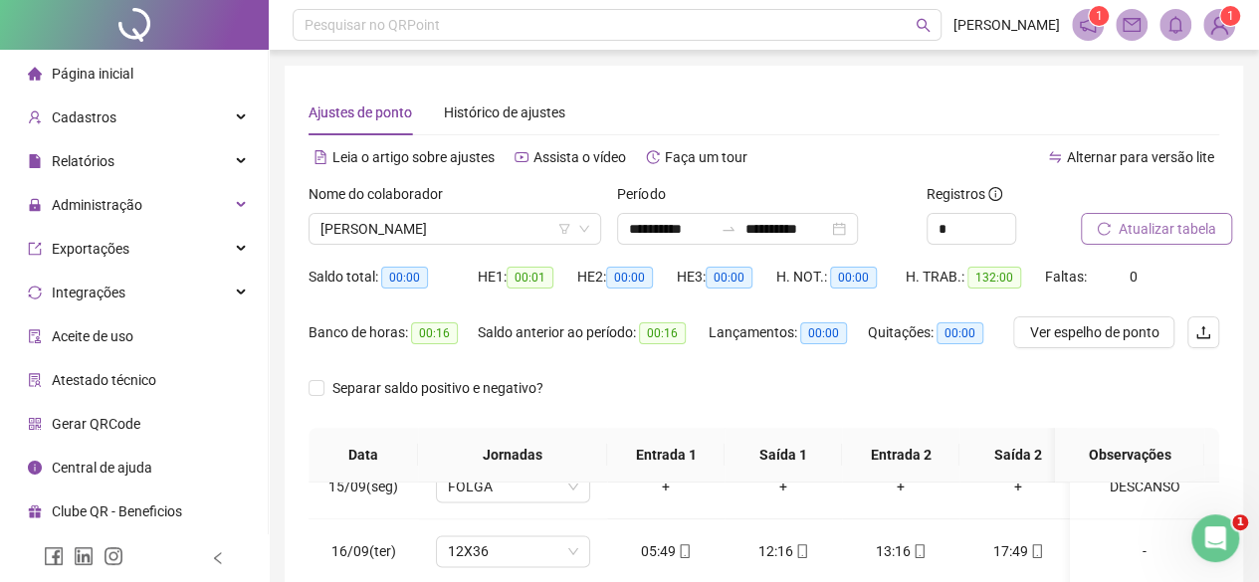
click at [1170, 215] on button "Atualizar tabela" at bounding box center [1156, 229] width 151 height 32
click at [464, 223] on span "[PERSON_NAME]" at bounding box center [454, 229] width 269 height 30
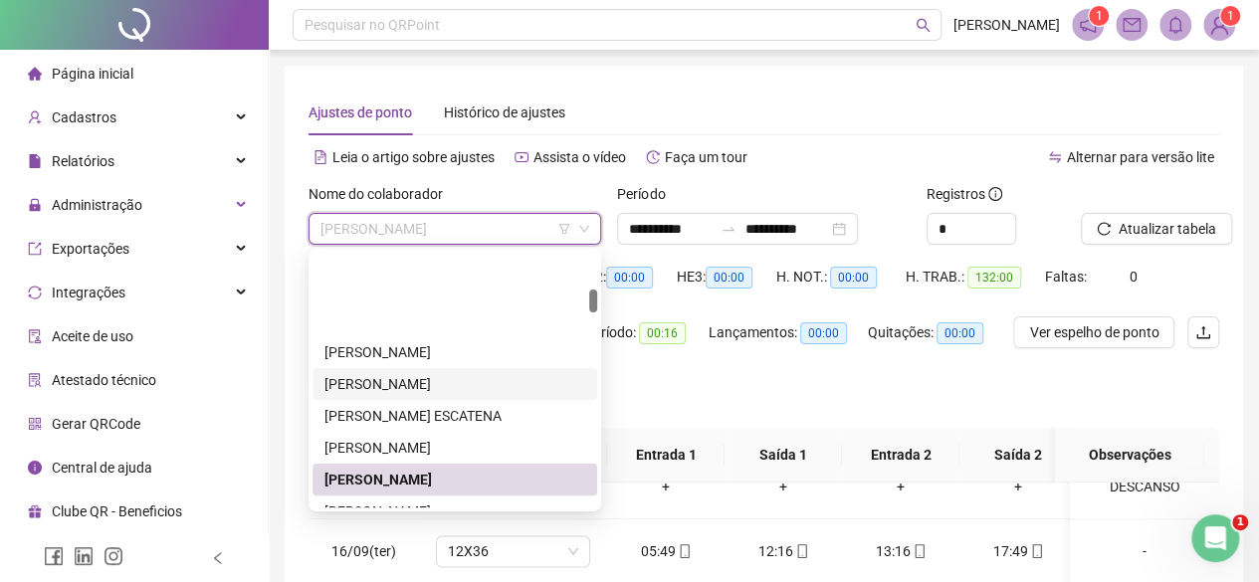
scroll to position [398, 0]
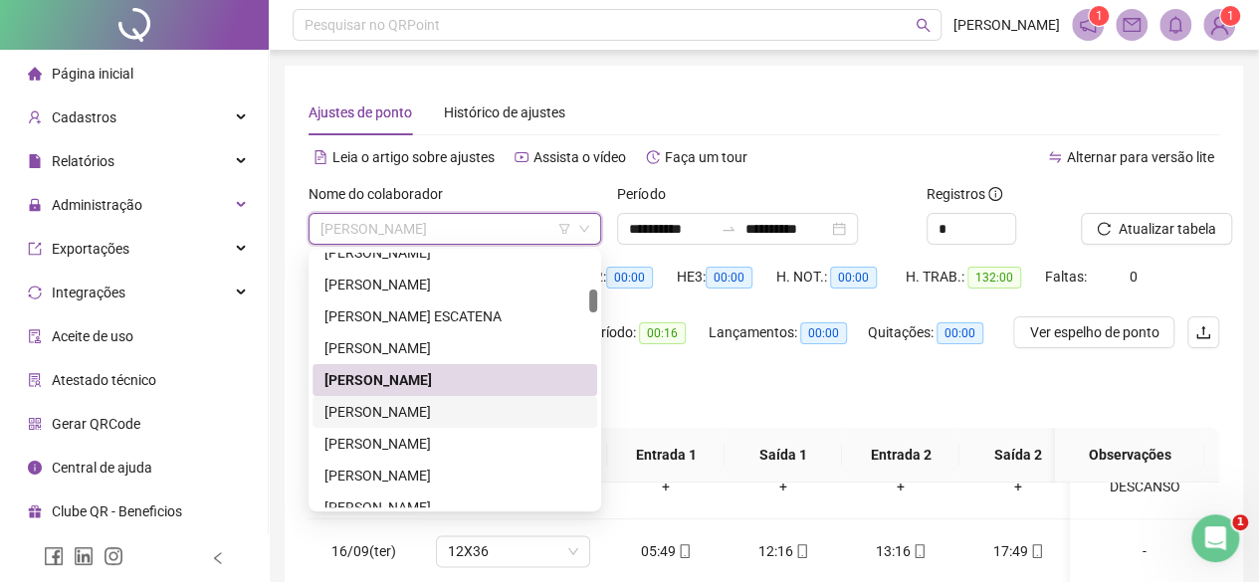
click at [387, 415] on div "[PERSON_NAME]" at bounding box center [454, 412] width 261 height 22
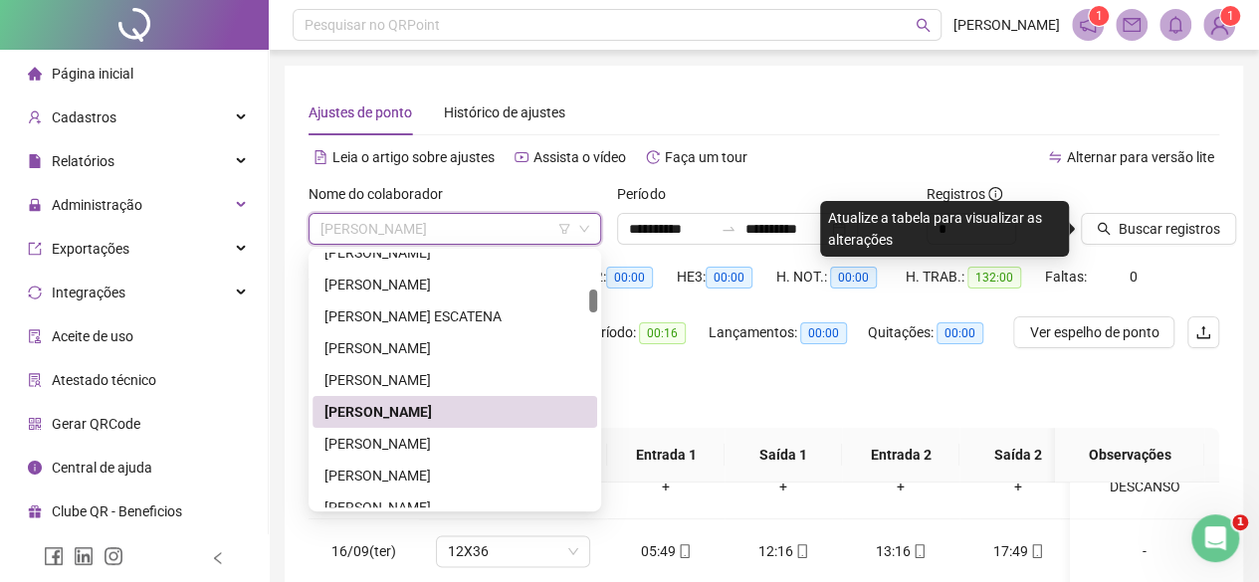
click at [531, 243] on span "[PERSON_NAME]" at bounding box center [454, 229] width 269 height 30
click at [388, 441] on div "[PERSON_NAME]" at bounding box center [454, 444] width 261 height 22
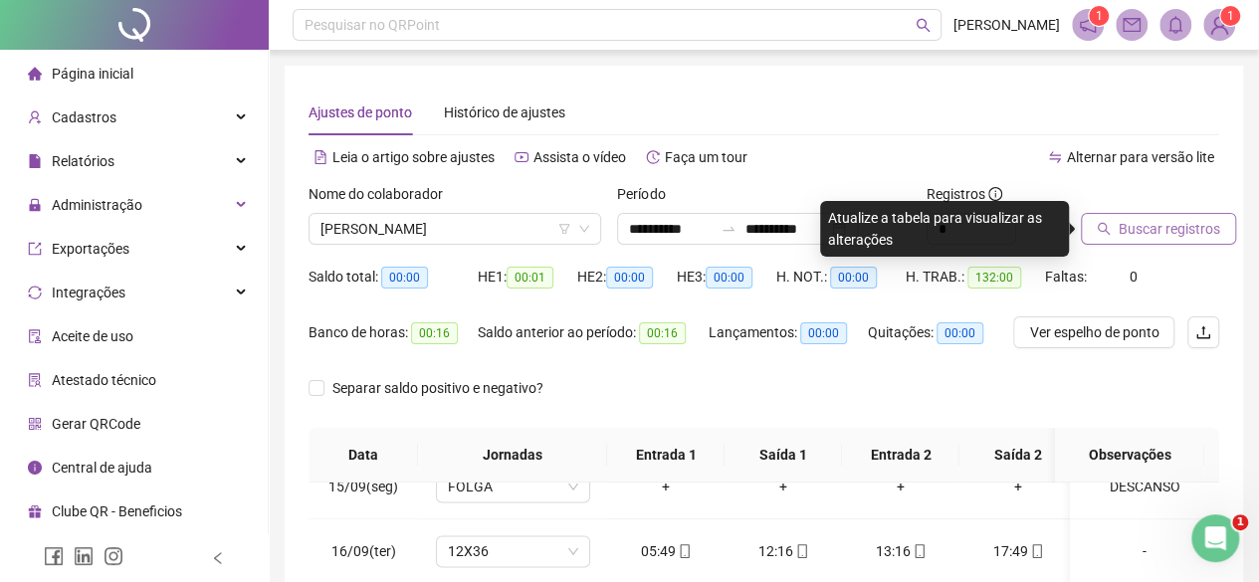
click at [1117, 240] on button "Buscar registros" at bounding box center [1158, 229] width 155 height 32
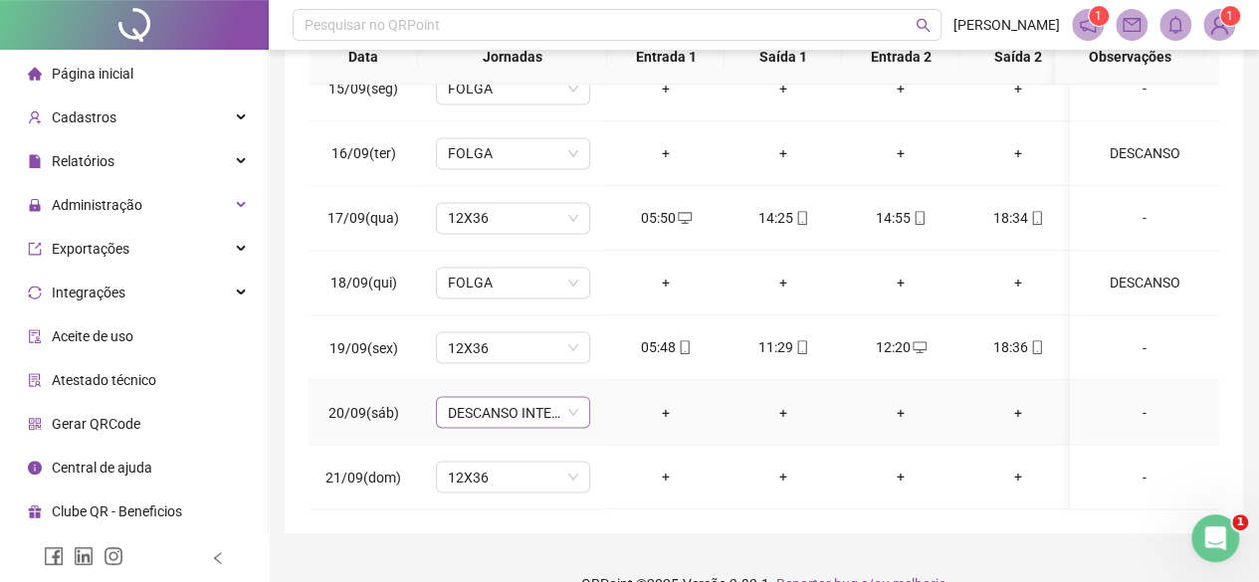
click at [579, 407] on div "DESCANSO INTER-JORNADA" at bounding box center [513, 412] width 154 height 32
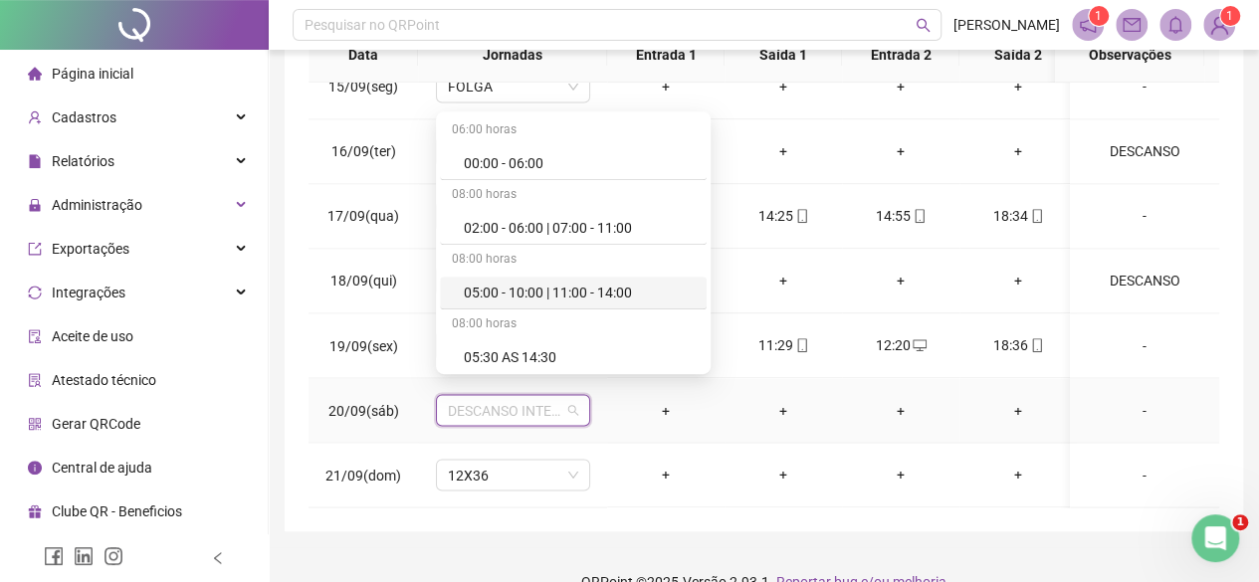
scroll to position [434, 0]
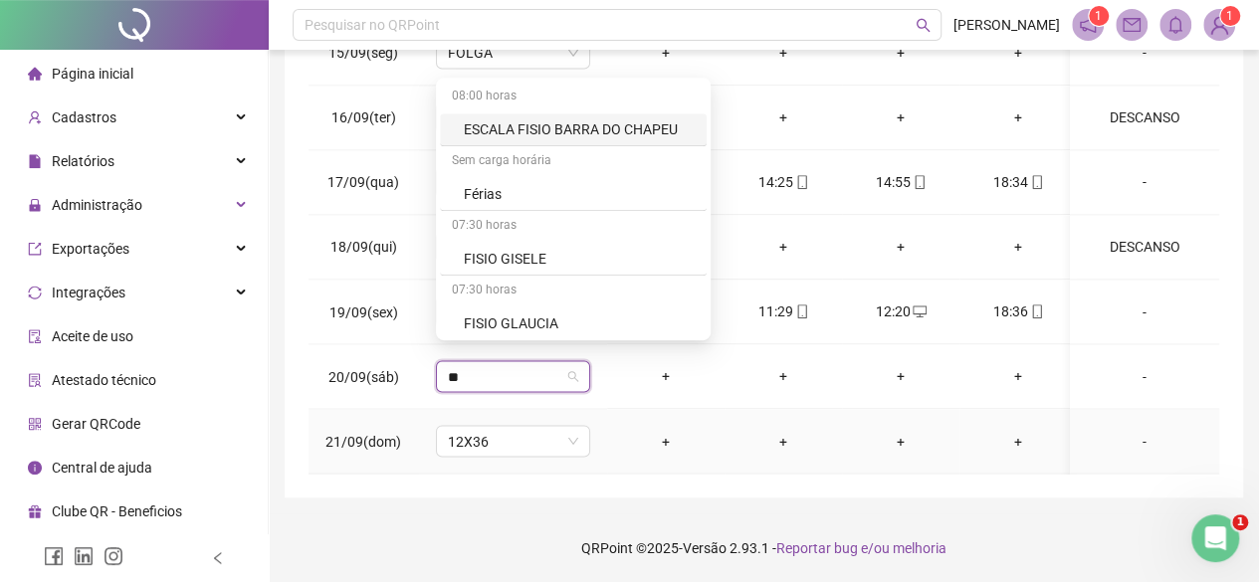
type input "***"
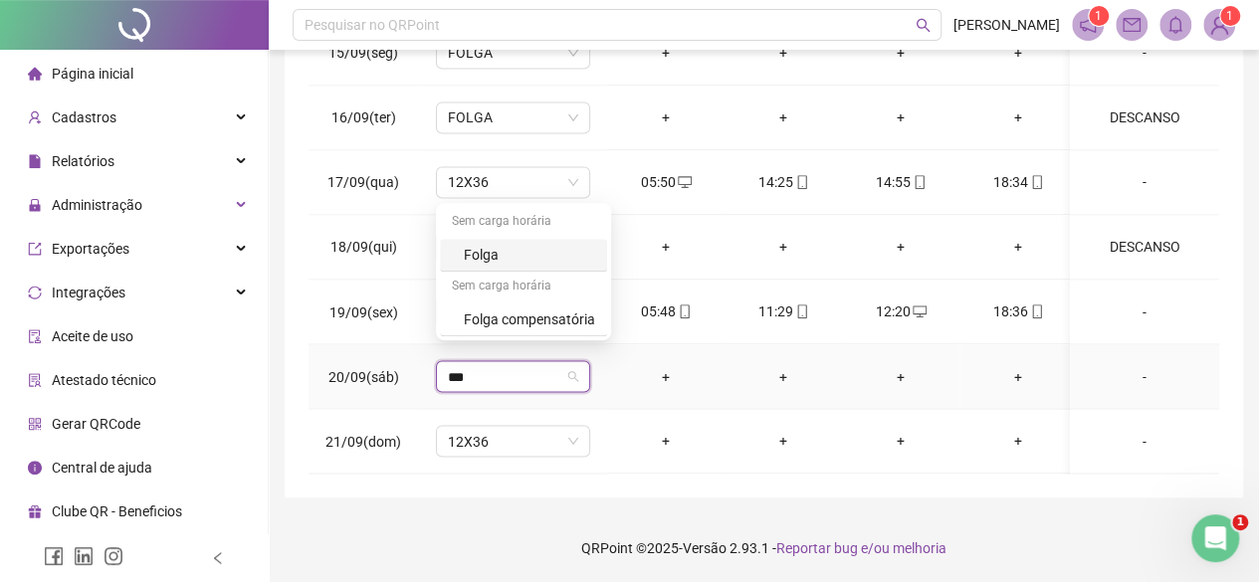
click at [497, 266] on div "Folga" at bounding box center [523, 255] width 167 height 33
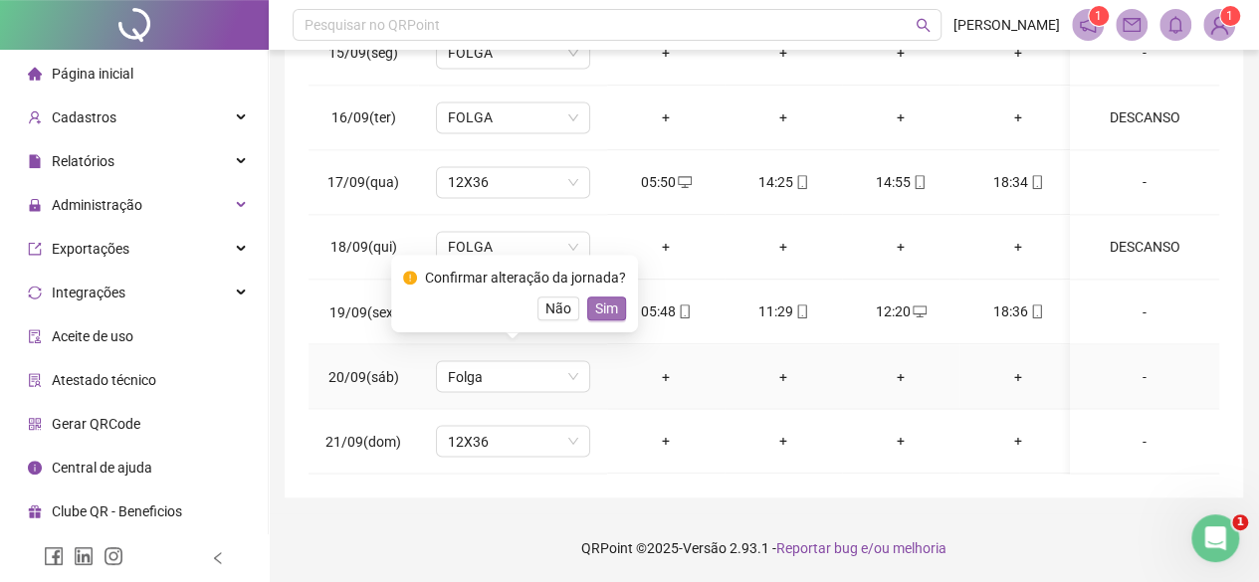
click at [608, 311] on span "Sim" at bounding box center [606, 309] width 23 height 22
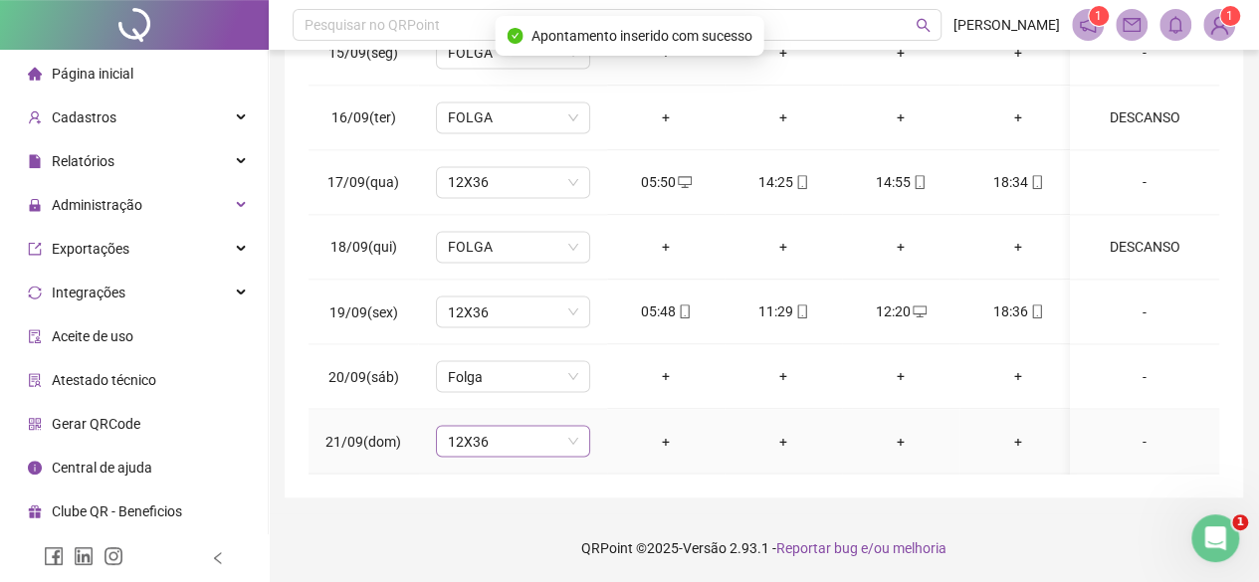
click at [549, 431] on span "12X36" at bounding box center [513, 441] width 130 height 30
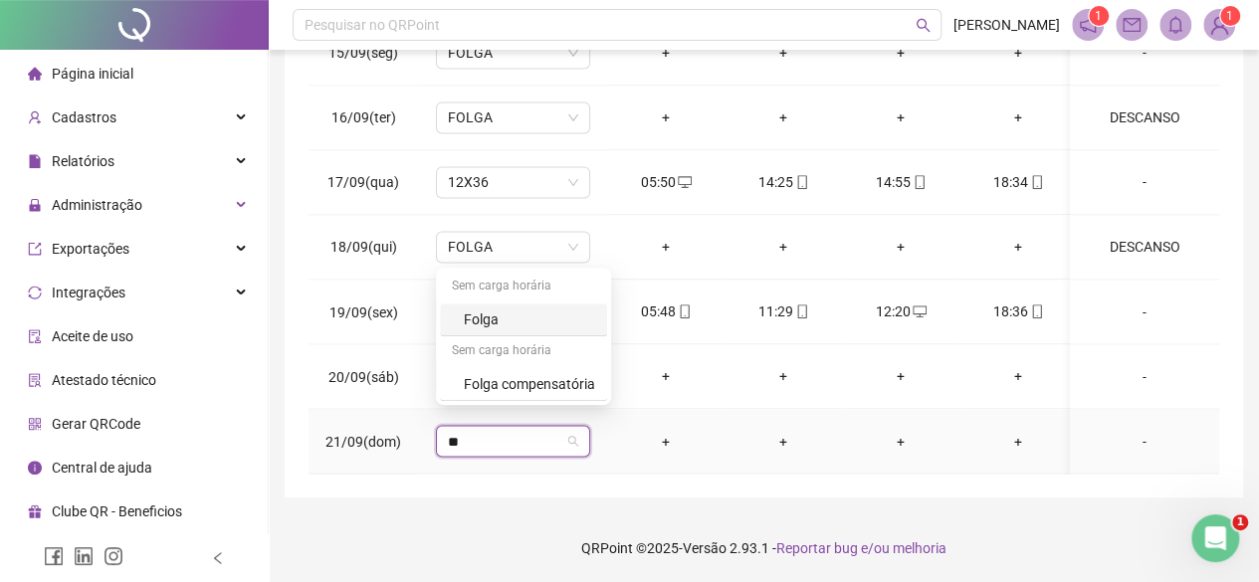
type input "***"
click at [533, 321] on div "Folga" at bounding box center [529, 319] width 131 height 22
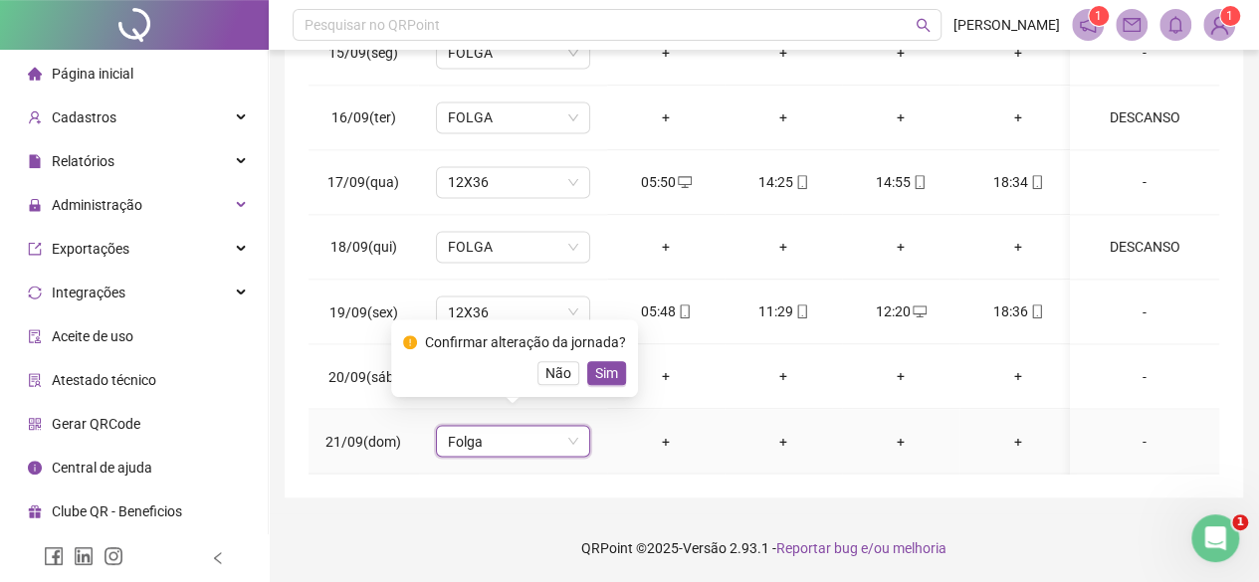
click at [608, 379] on span "Sim" at bounding box center [606, 373] width 23 height 22
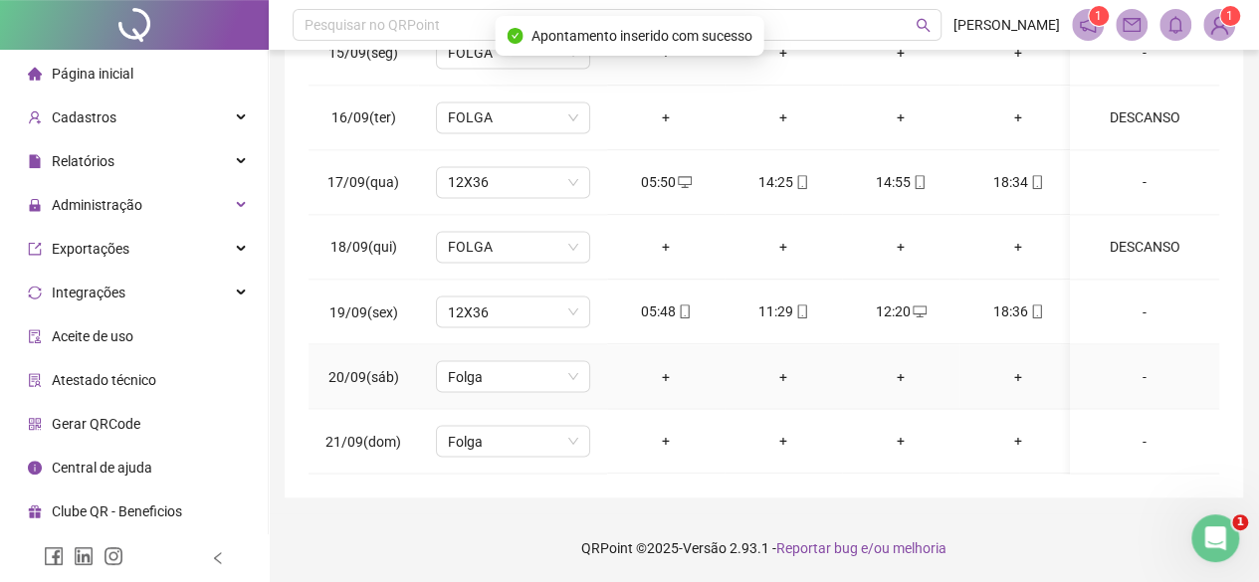
click at [1133, 367] on div "-" at bounding box center [1144, 376] width 117 height 22
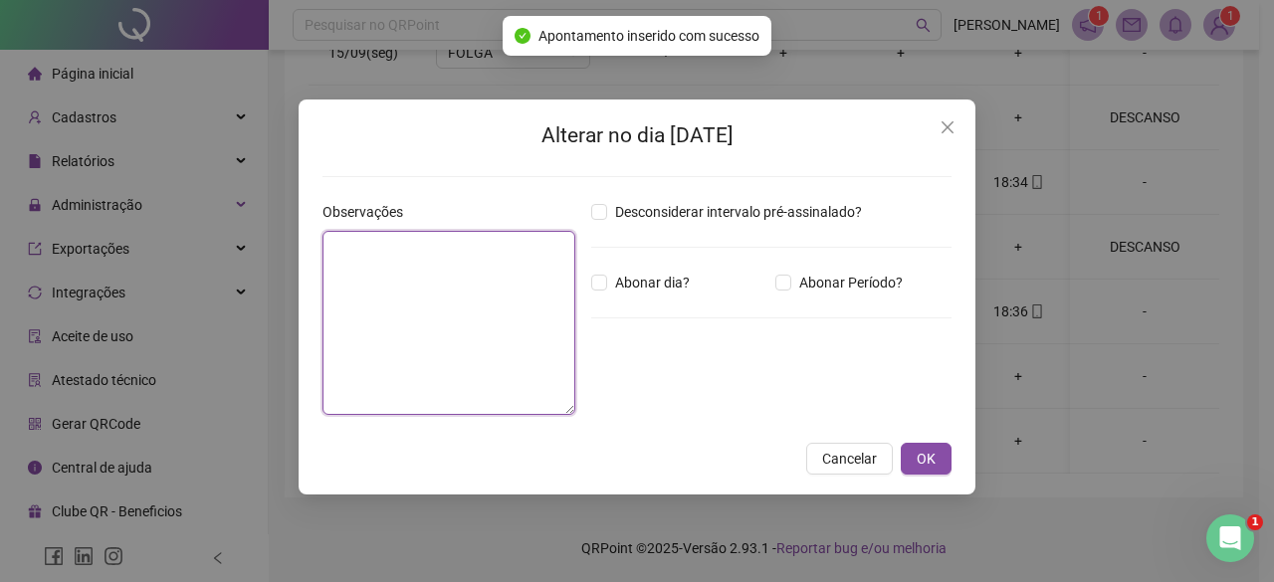
click at [517, 284] on textarea at bounding box center [448, 323] width 253 height 184
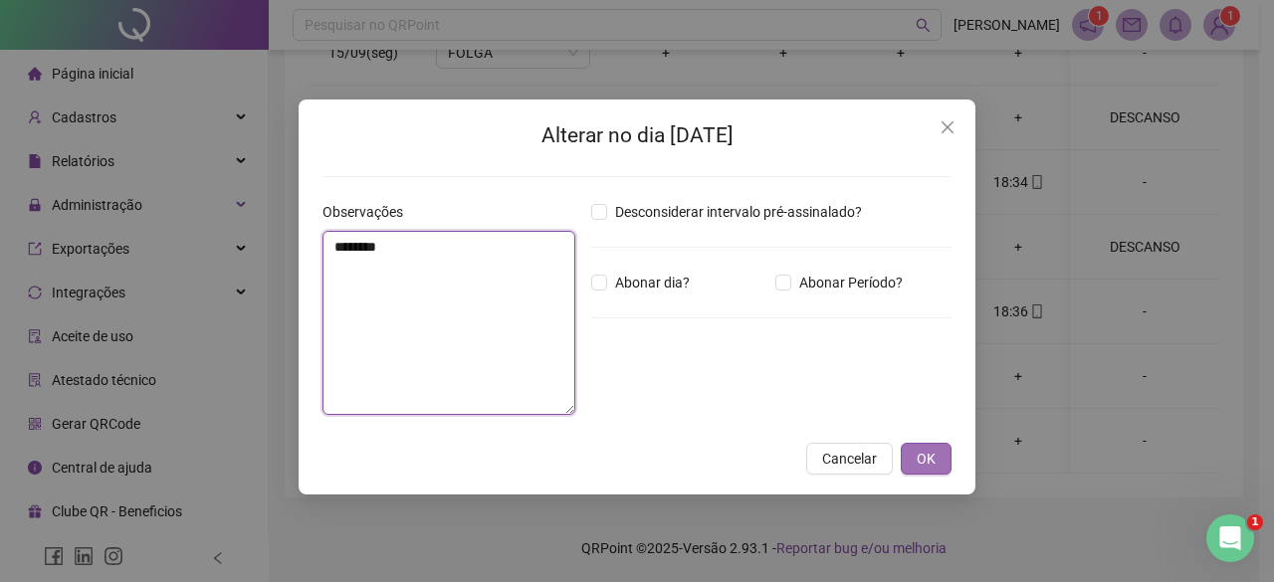
type textarea "********"
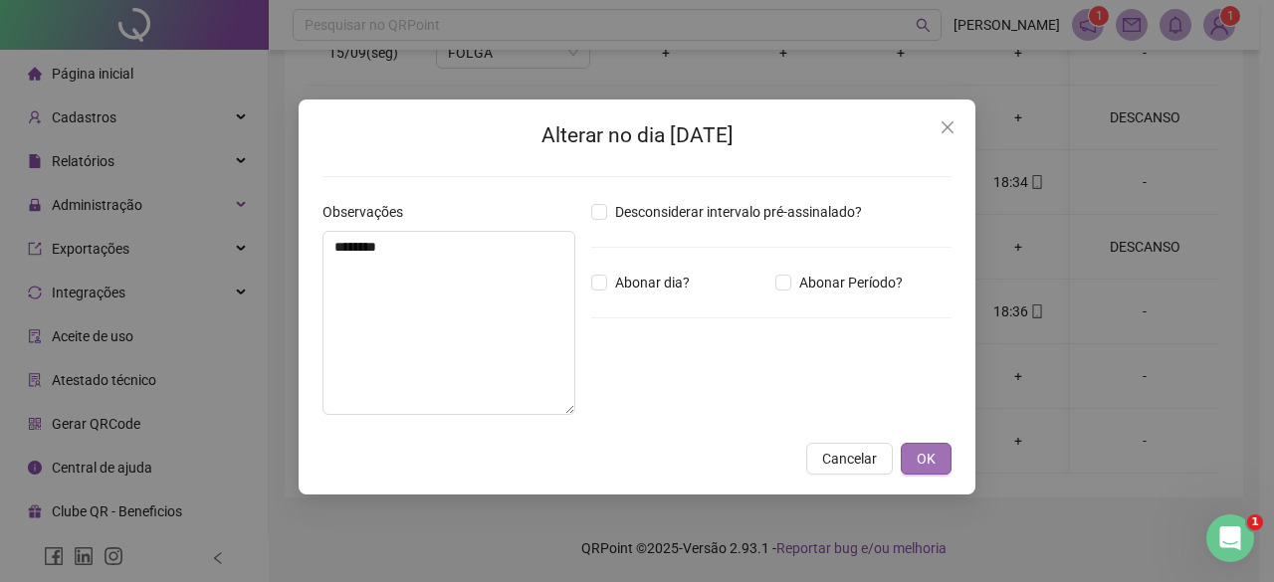
click at [943, 467] on button "OK" at bounding box center [926, 459] width 51 height 32
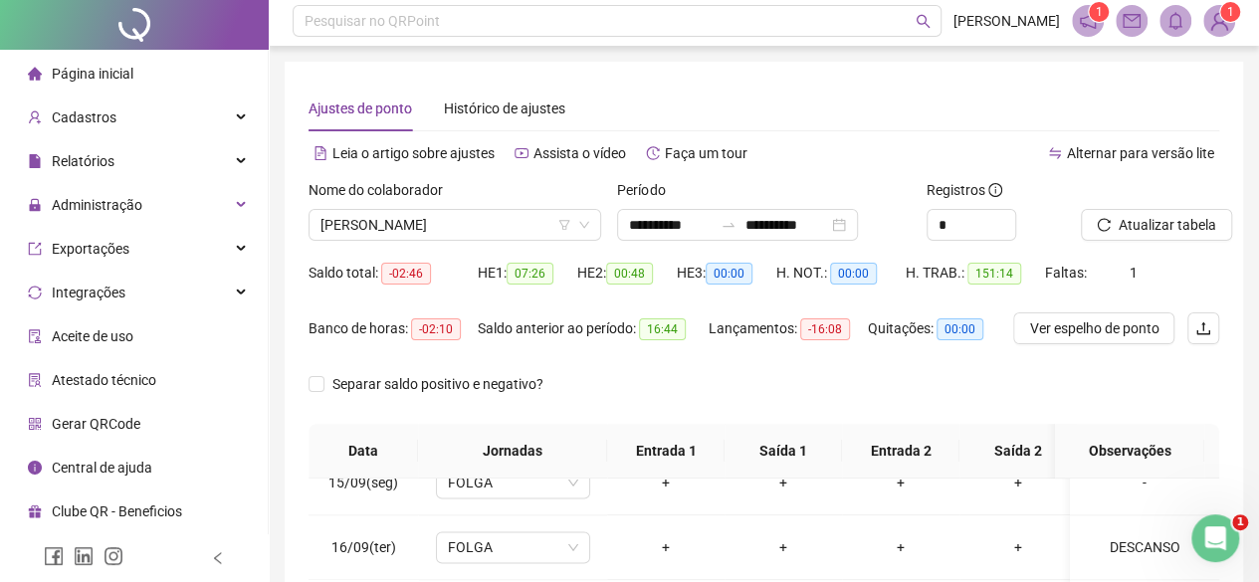
scroll to position [0, 0]
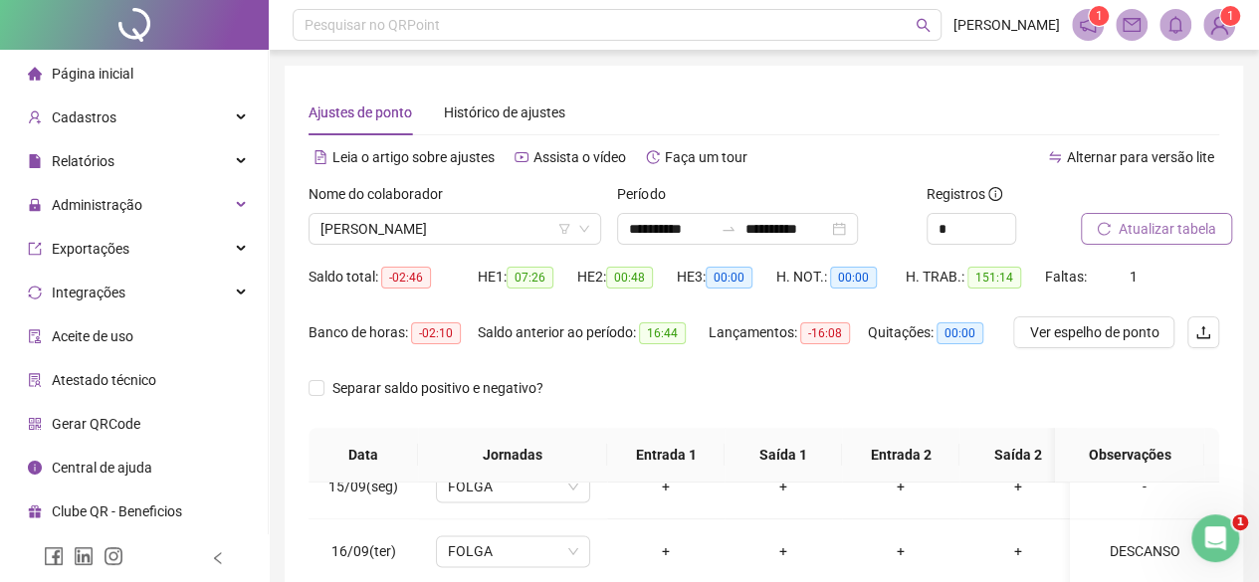
click at [1129, 222] on span "Atualizar tabela" at bounding box center [1167, 229] width 98 height 22
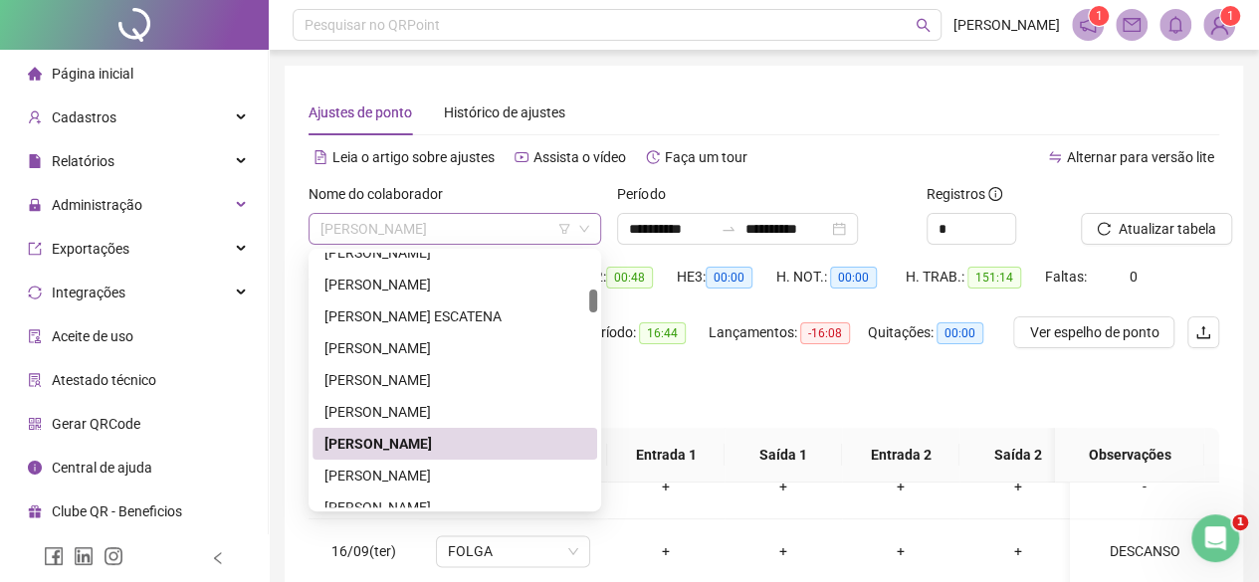
click at [394, 236] on span "[PERSON_NAME]" at bounding box center [454, 229] width 269 height 30
click at [407, 473] on div "[PERSON_NAME]" at bounding box center [454, 476] width 261 height 22
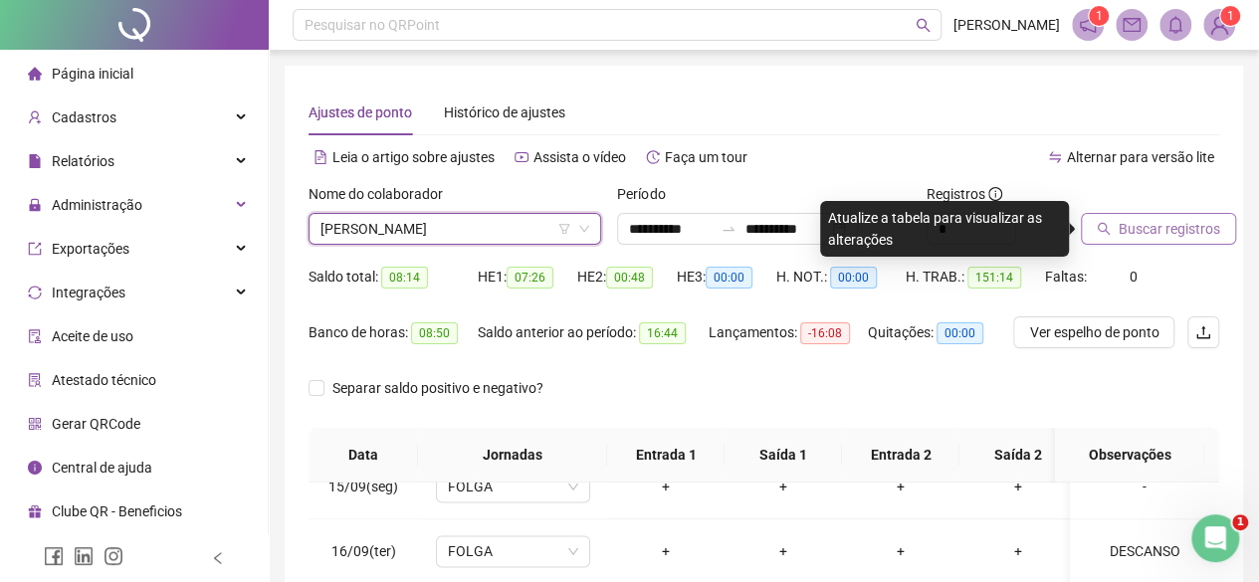
click at [1144, 239] on span "Buscar registros" at bounding box center [1168, 229] width 101 height 22
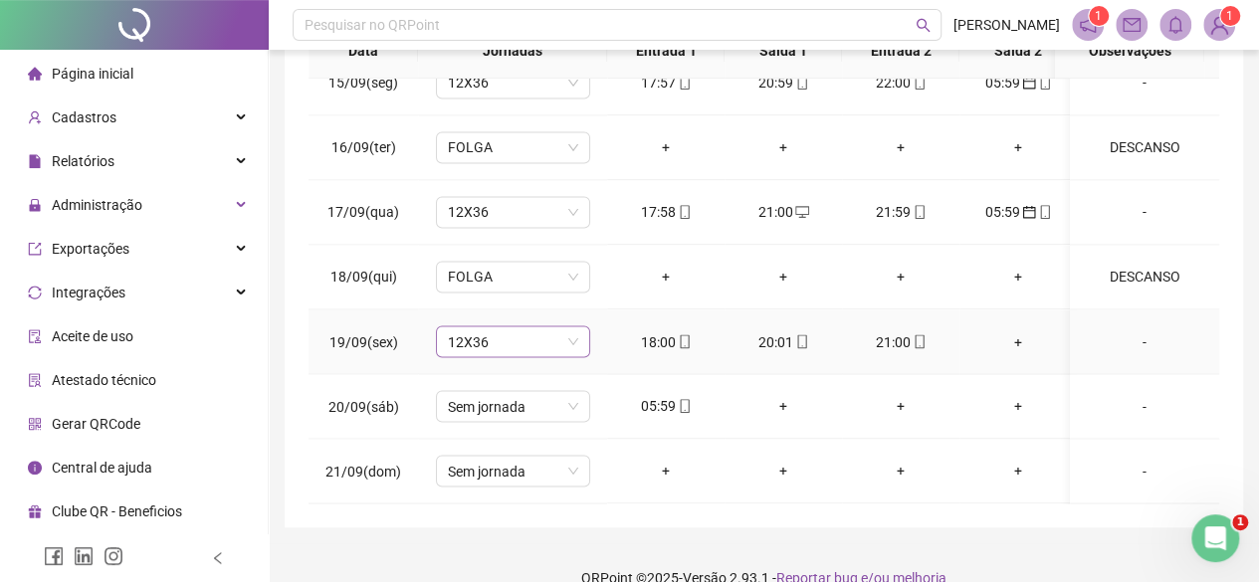
scroll to position [434, 0]
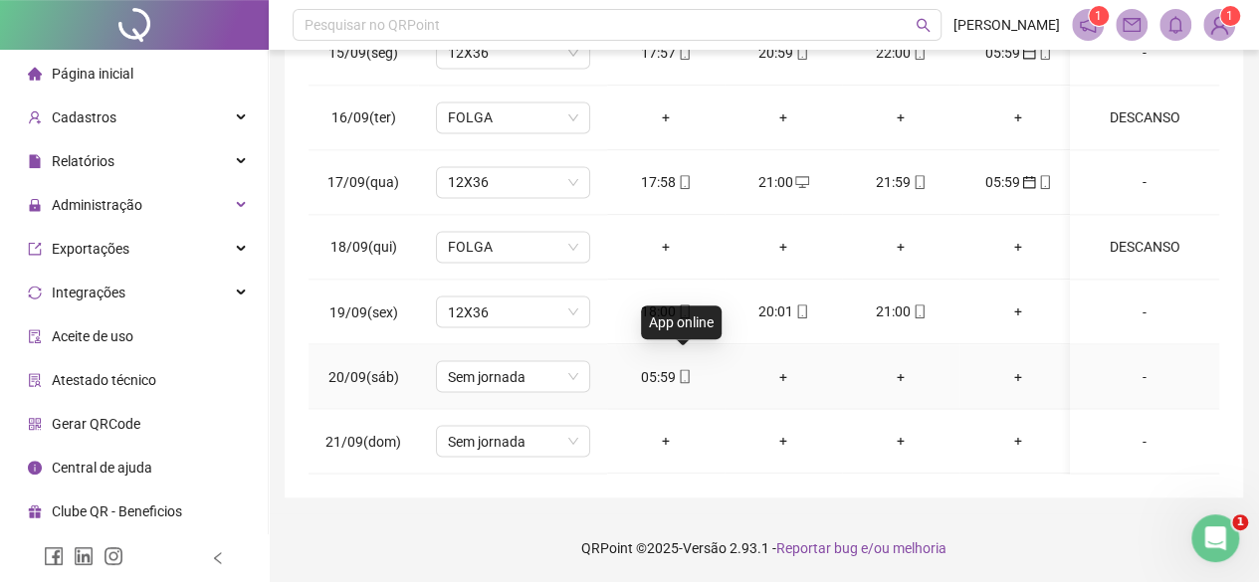
click at [678, 369] on icon "mobile" at bounding box center [685, 376] width 14 height 14
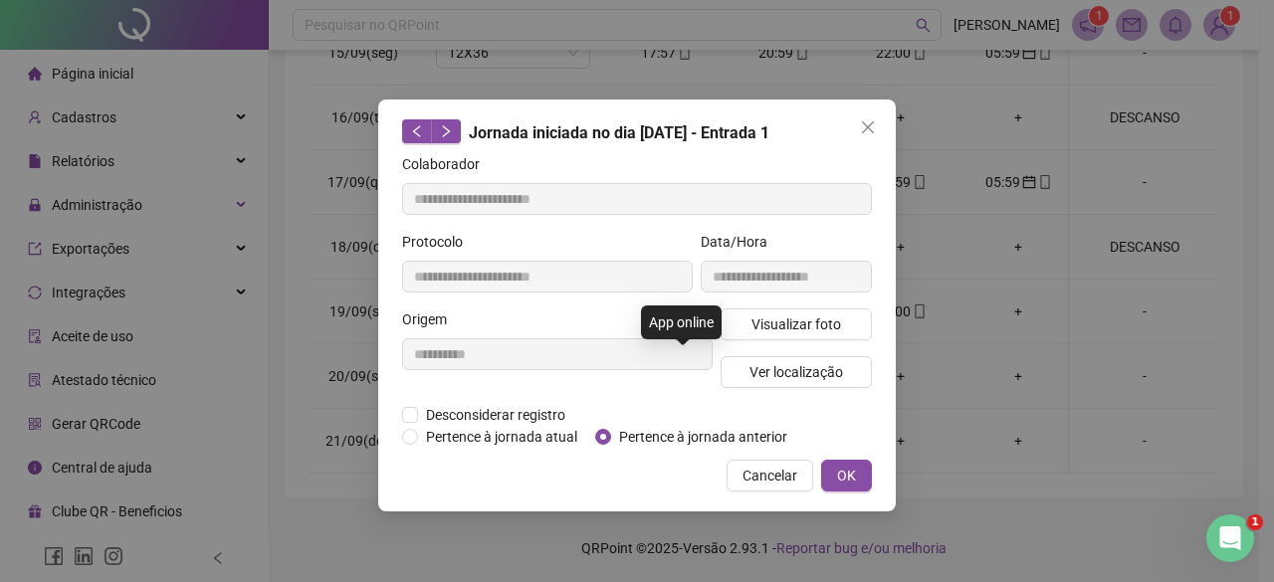
type input "**********"
click at [663, 430] on span "Pertence à jornada anterior" at bounding box center [703, 437] width 184 height 22
click at [858, 483] on button "OK" at bounding box center [846, 476] width 51 height 32
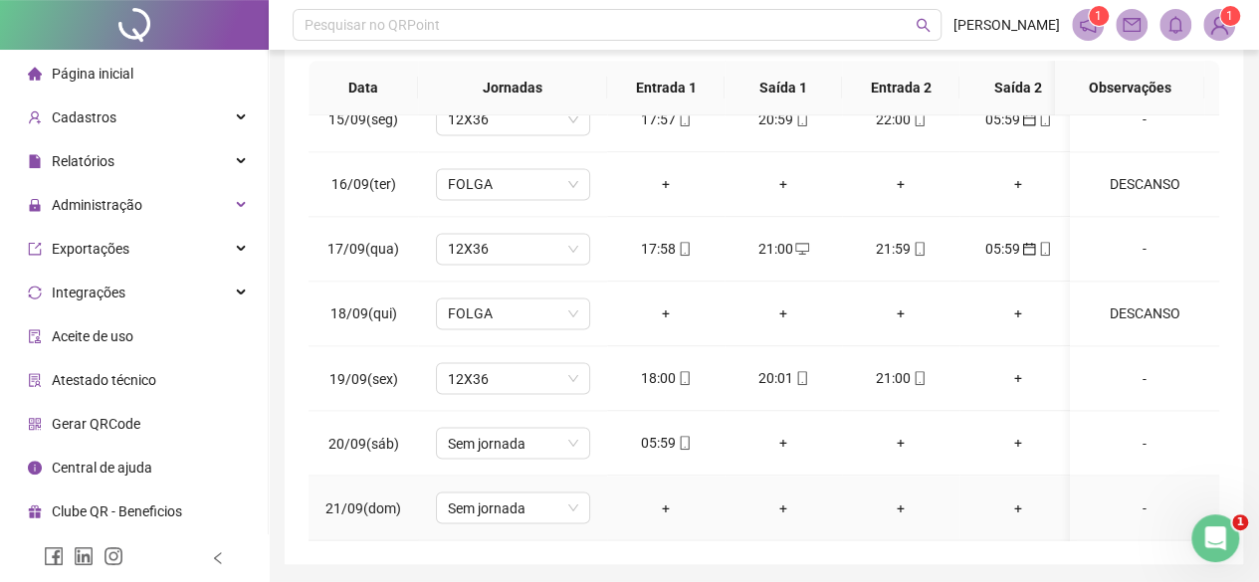
scroll to position [398, 0]
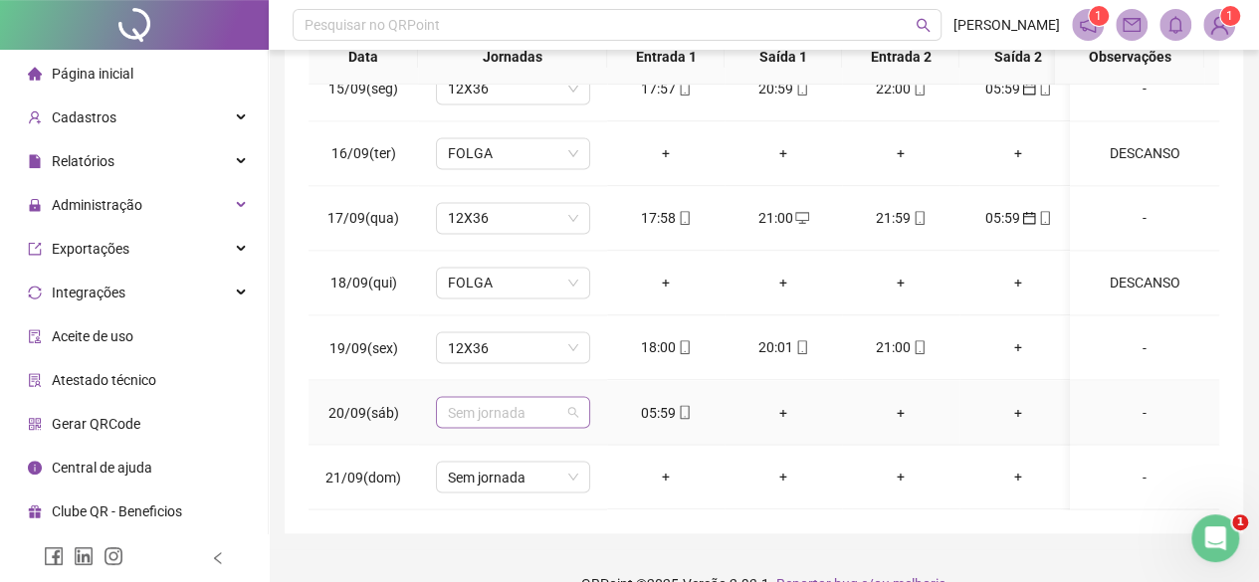
click at [498, 397] on span "Sem jornada" at bounding box center [513, 412] width 130 height 30
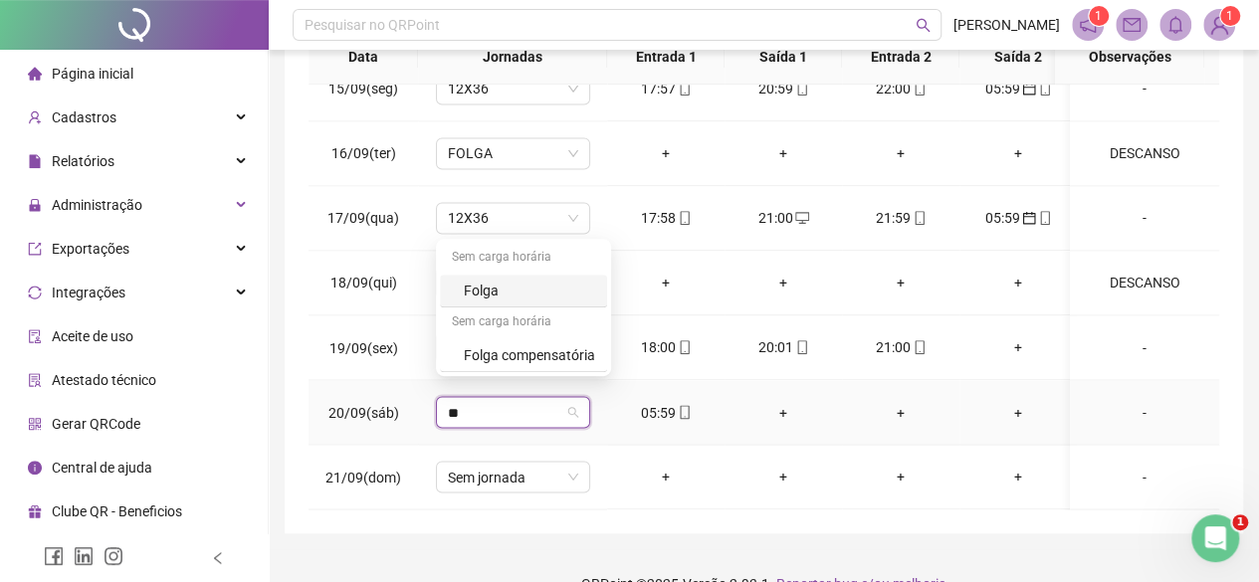
type input "***"
click at [482, 291] on div "Folga" at bounding box center [529, 291] width 131 height 22
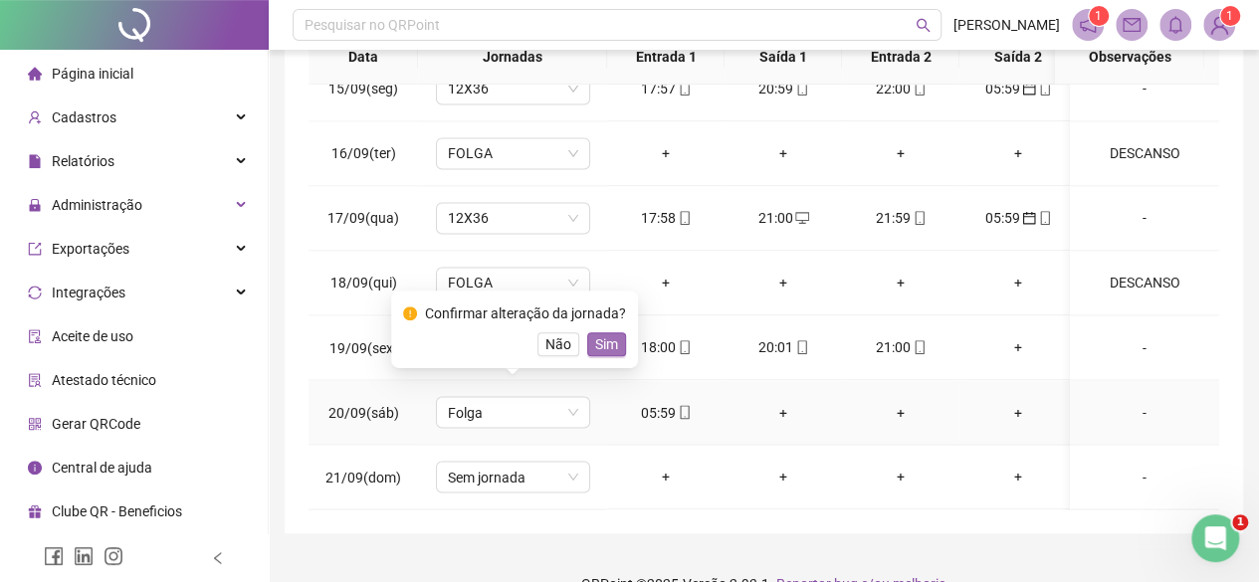
click at [611, 347] on span "Sim" at bounding box center [606, 344] width 23 height 22
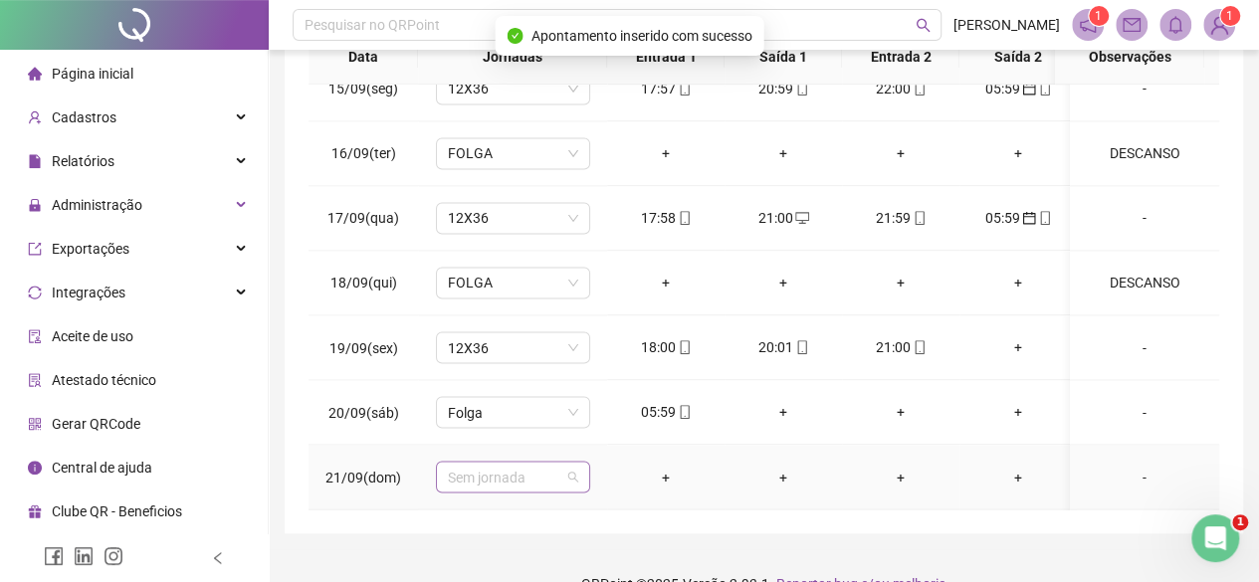
click at [513, 462] on span "Sem jornada" at bounding box center [513, 477] width 130 height 30
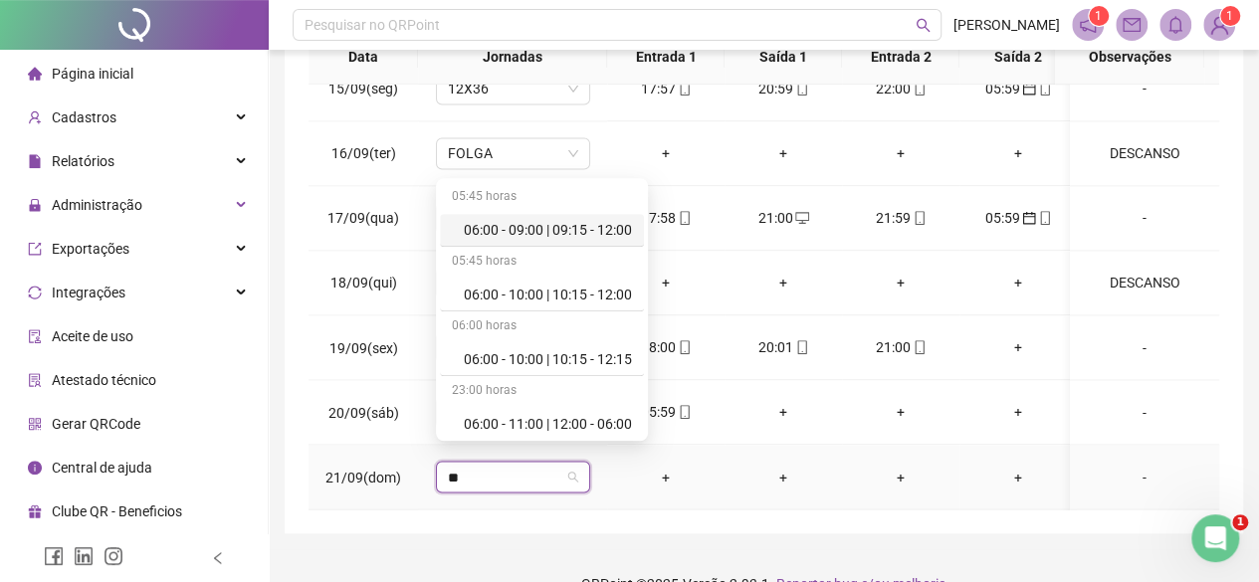
type input "***"
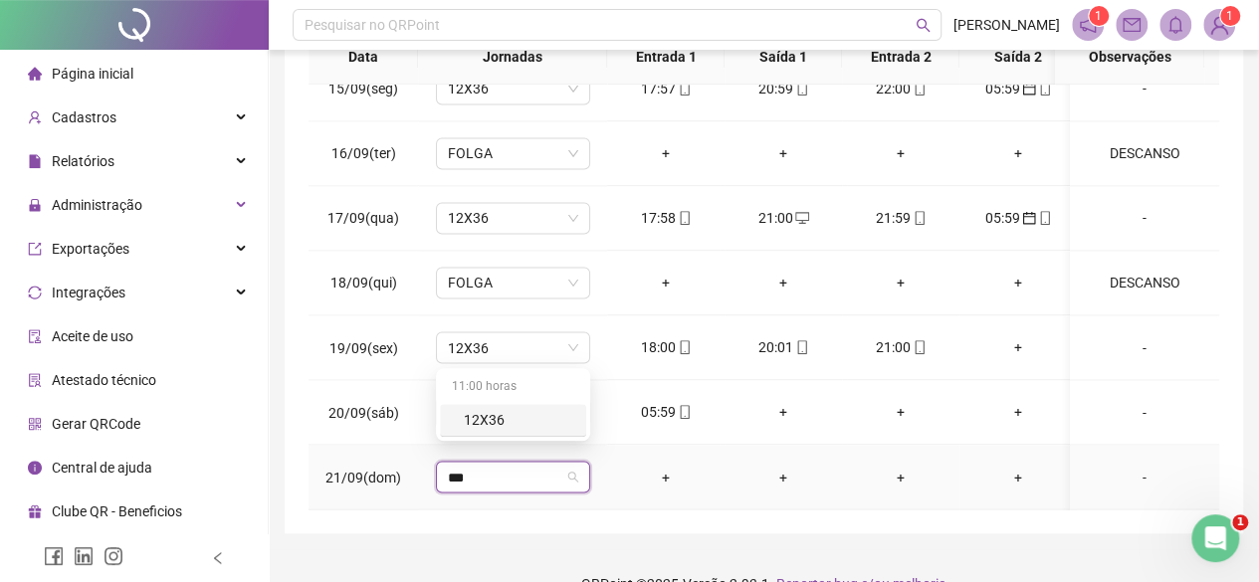
click at [529, 425] on div "12X36" at bounding box center [519, 420] width 110 height 22
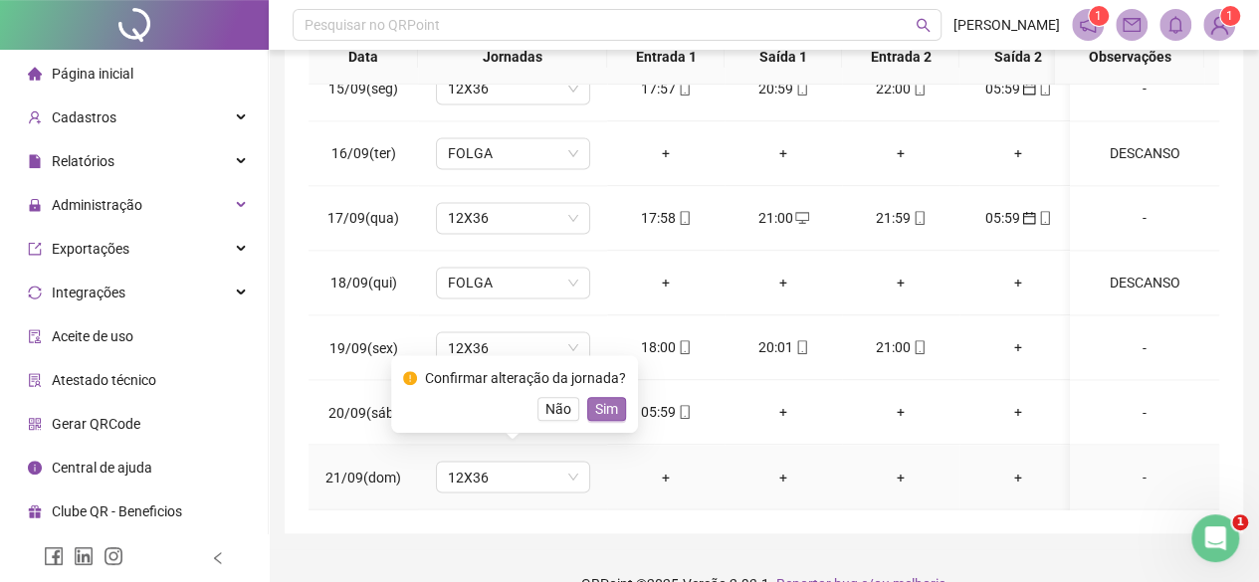
click at [609, 417] on span "Sim" at bounding box center [606, 409] width 23 height 22
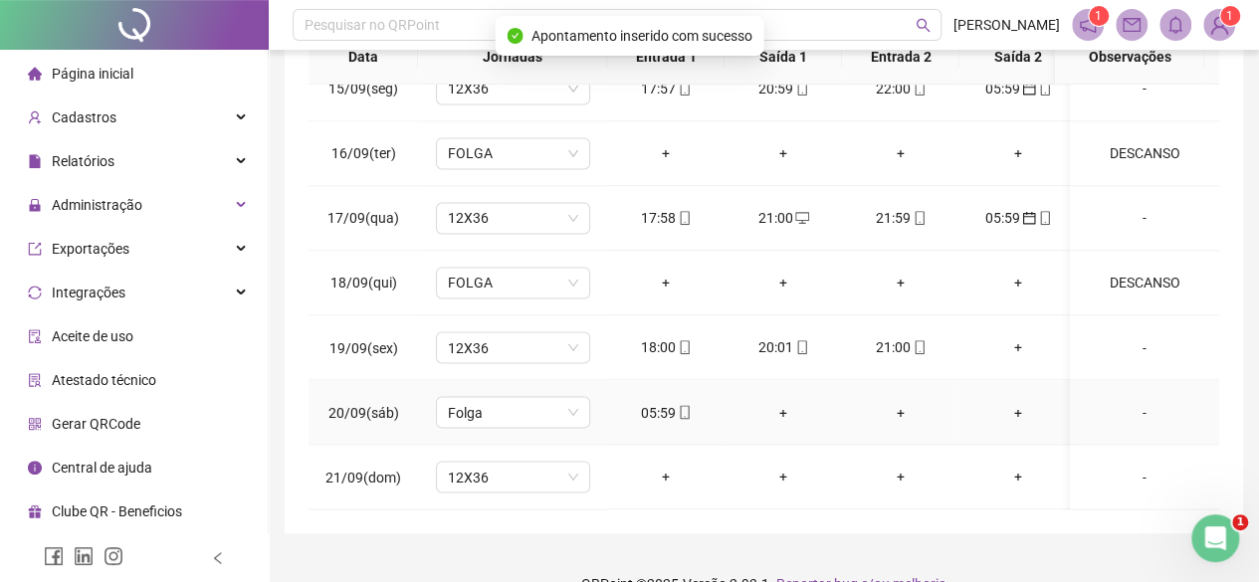
click at [1150, 401] on div "-" at bounding box center [1144, 412] width 117 height 22
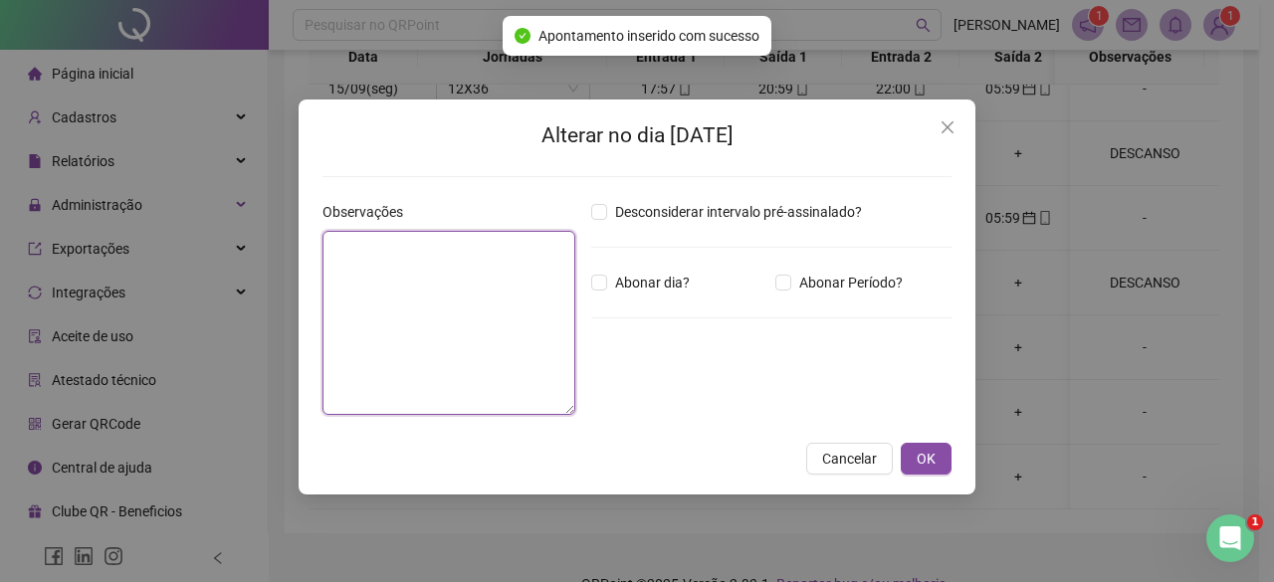
click at [422, 349] on textarea at bounding box center [448, 323] width 253 height 184
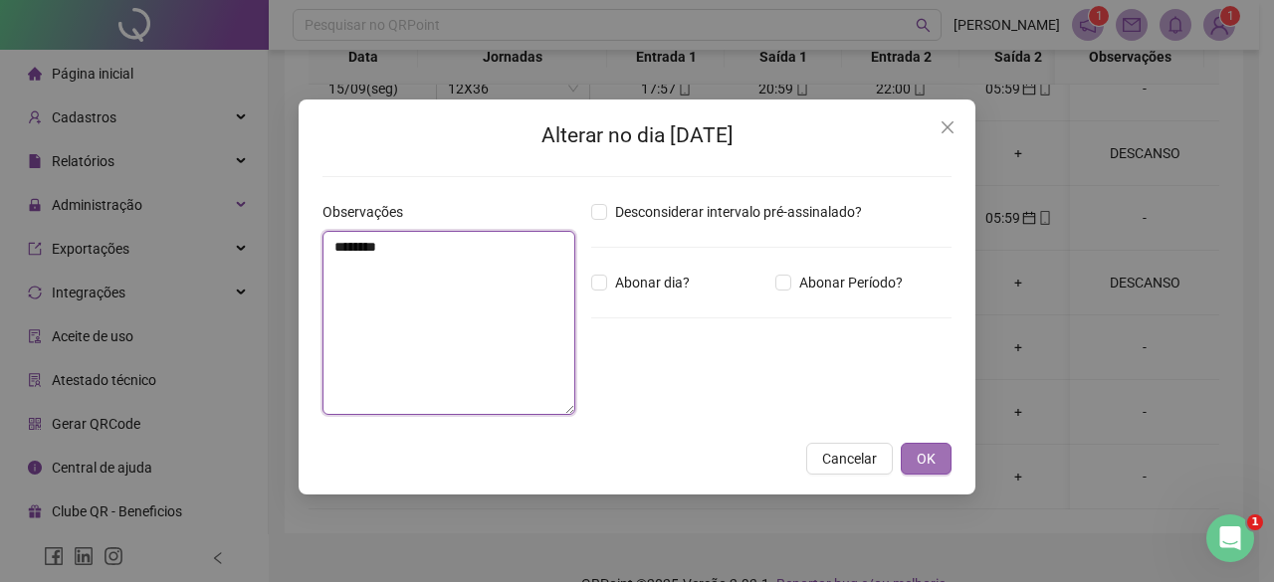
type textarea "********"
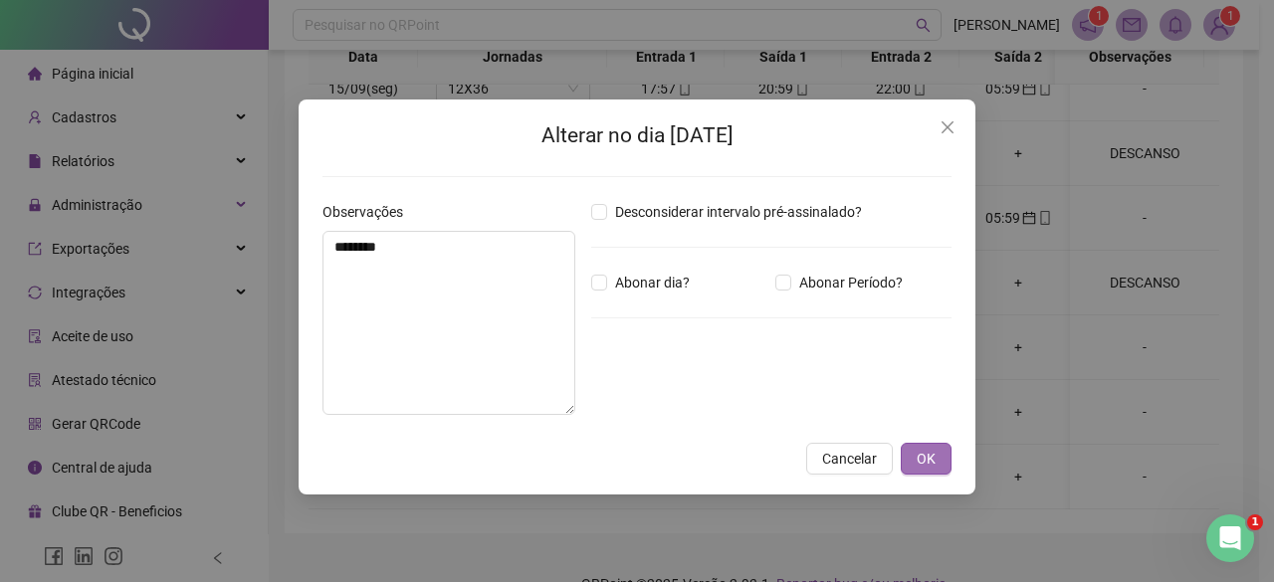
click at [908, 447] on button "OK" at bounding box center [926, 459] width 51 height 32
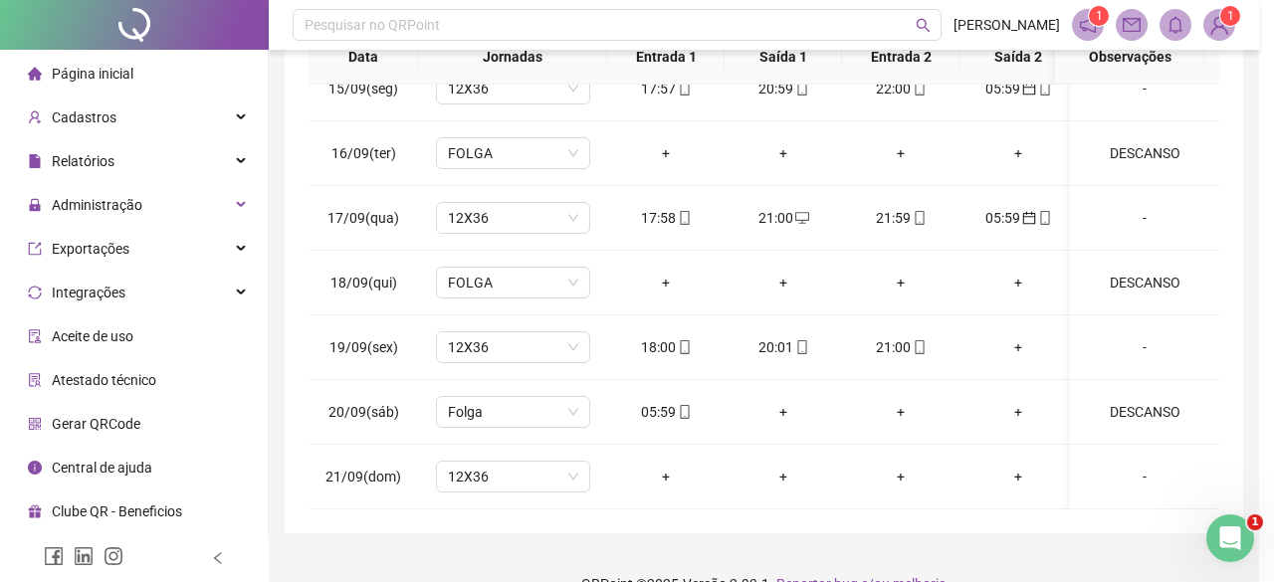
click at [921, 454] on div "Alterar no dia [DATE] Observações ******** Desconsiderar intervalo pré-assinala…" at bounding box center [637, 291] width 1274 height 582
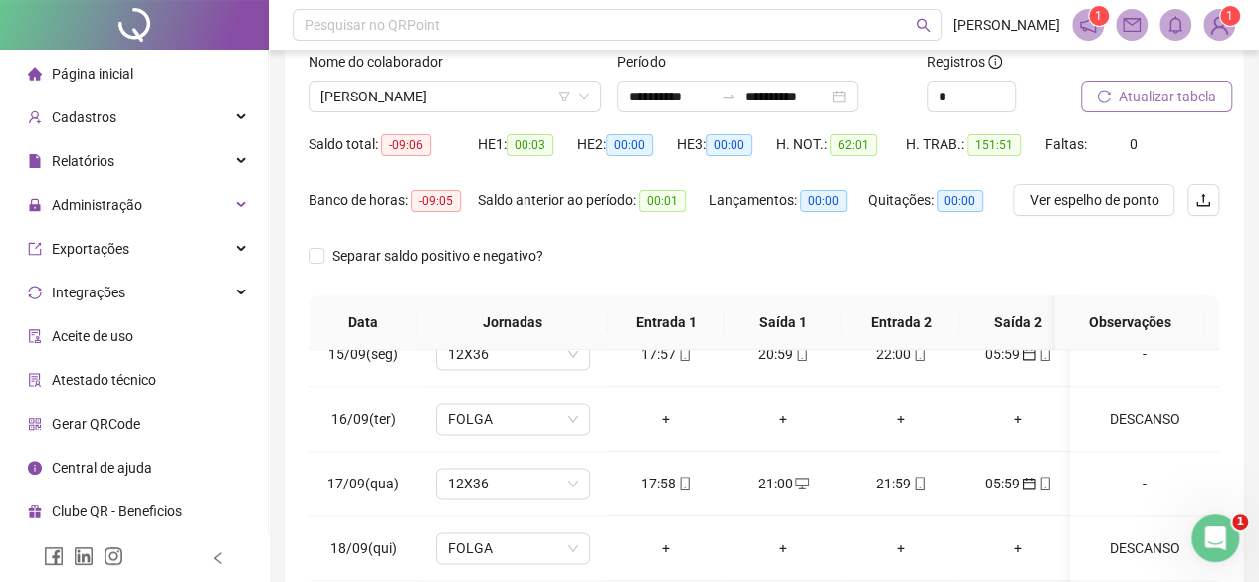
scroll to position [0, 0]
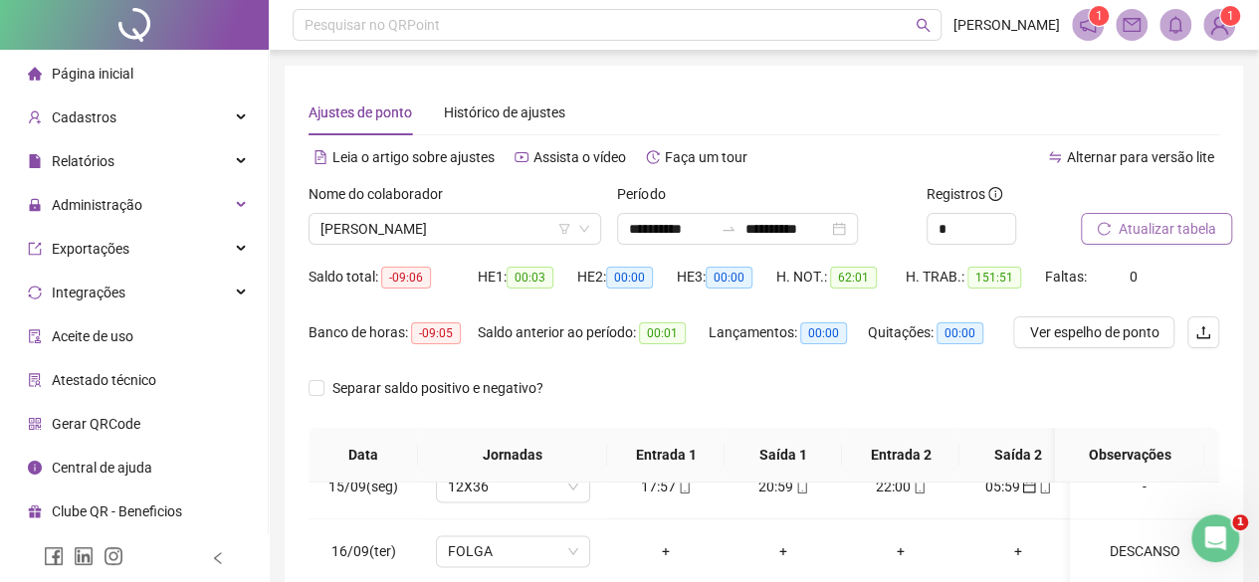
click at [1199, 240] on button "Atualizar tabela" at bounding box center [1156, 229] width 151 height 32
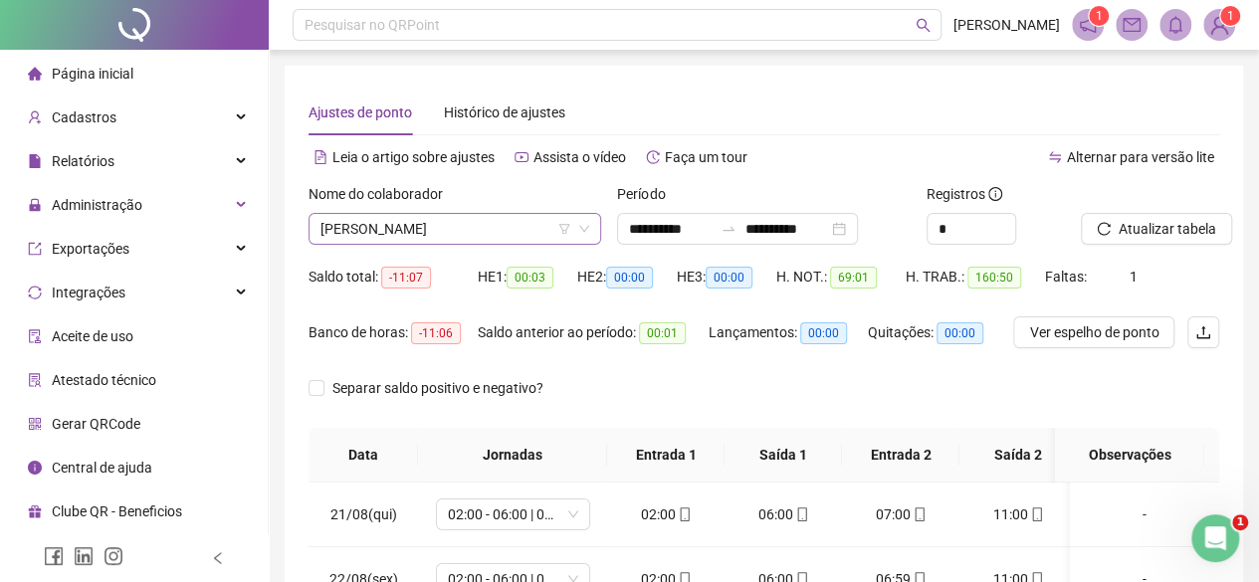
click at [423, 221] on span "[PERSON_NAME]" at bounding box center [454, 229] width 269 height 30
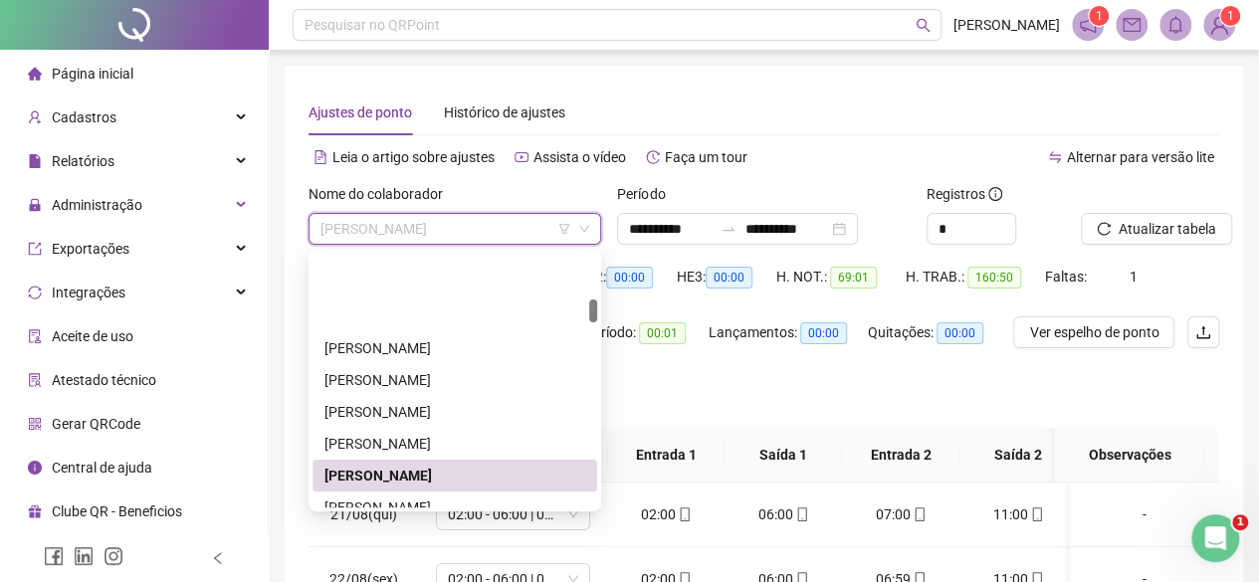
scroll to position [498, 0]
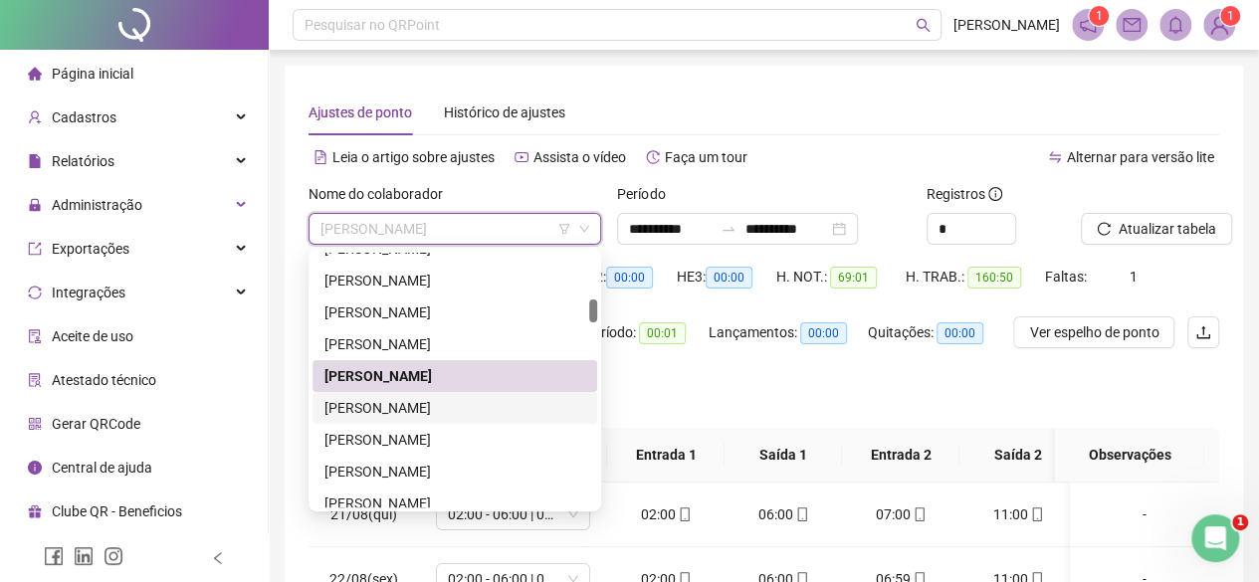
click at [374, 399] on div "[PERSON_NAME]" at bounding box center [454, 408] width 261 height 22
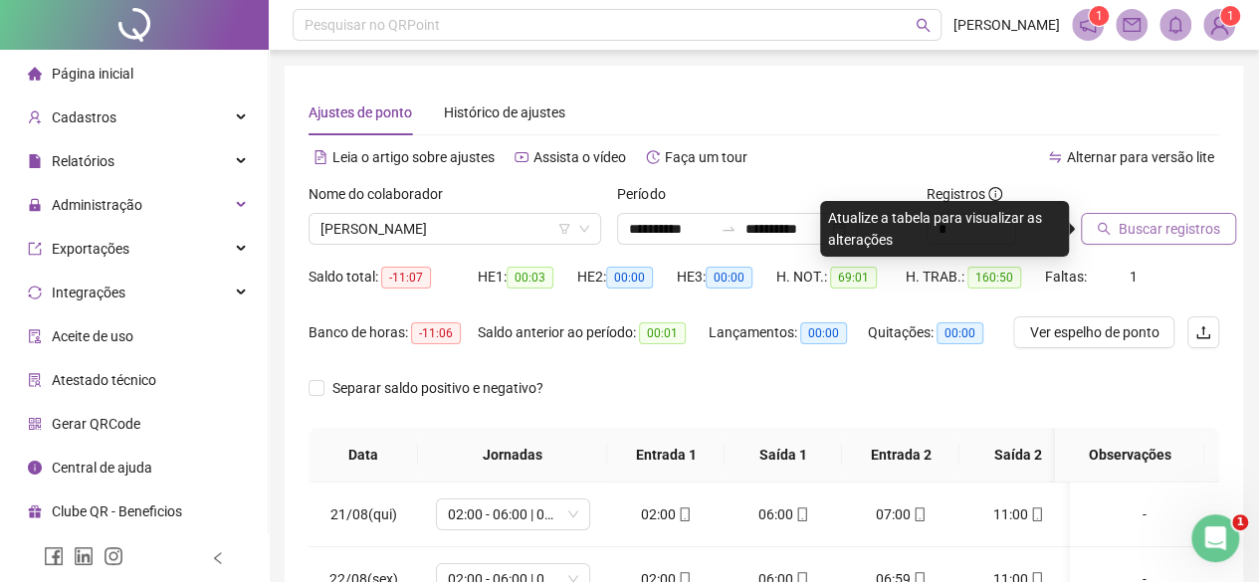
click at [1160, 231] on span "Buscar registros" at bounding box center [1168, 229] width 101 height 22
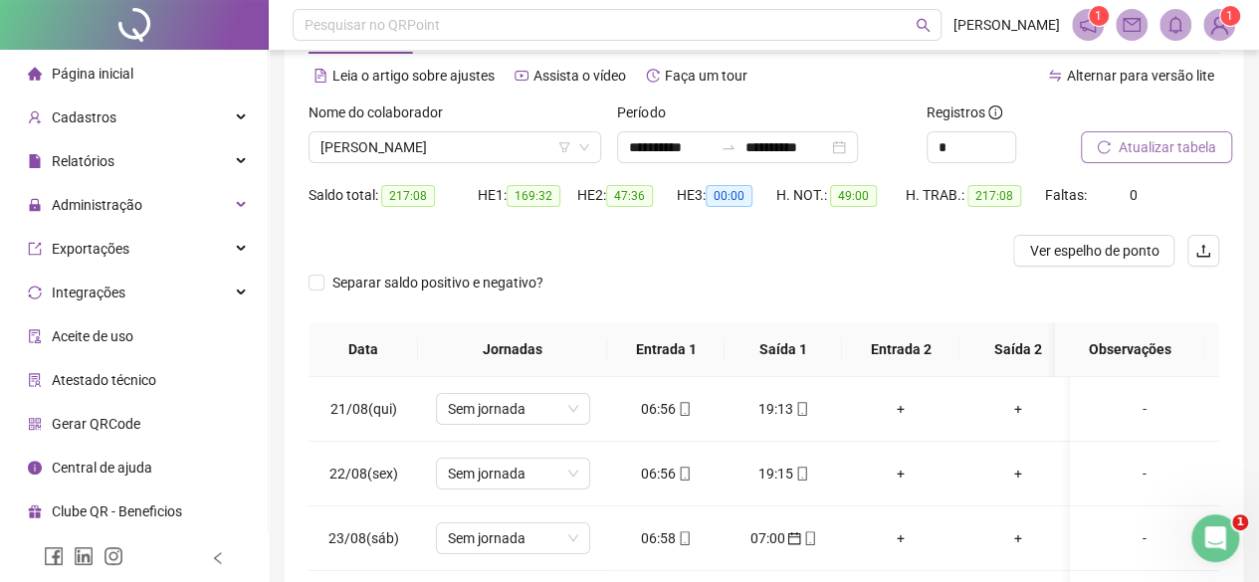
scroll to position [0, 0]
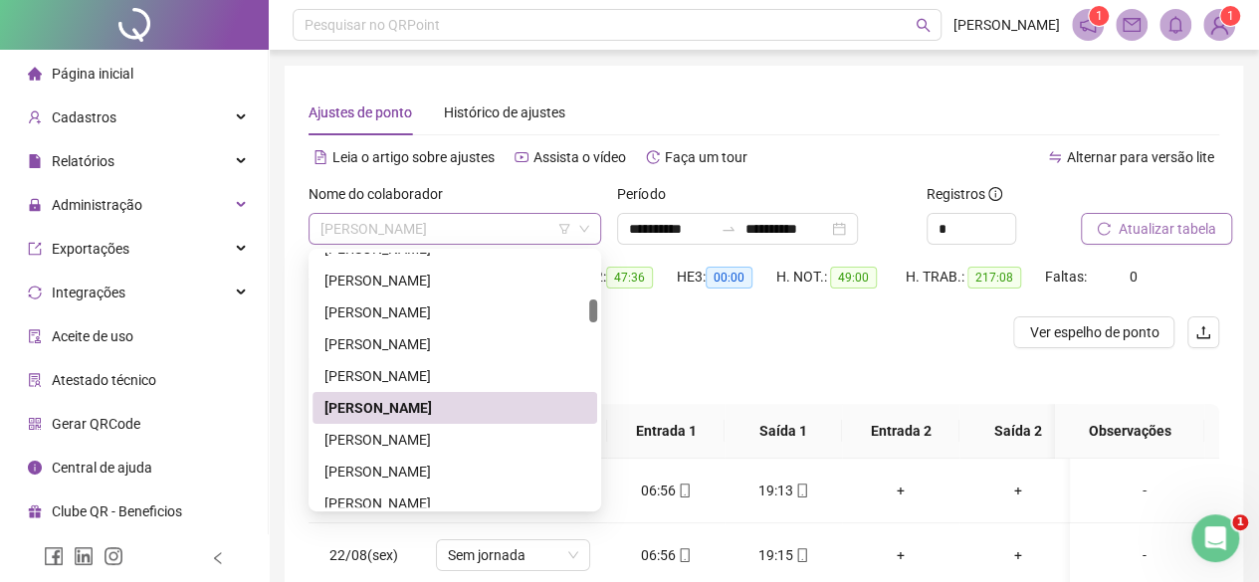
click at [448, 234] on span "[PERSON_NAME]" at bounding box center [454, 229] width 269 height 30
click at [357, 440] on div "[PERSON_NAME]" at bounding box center [454, 440] width 261 height 22
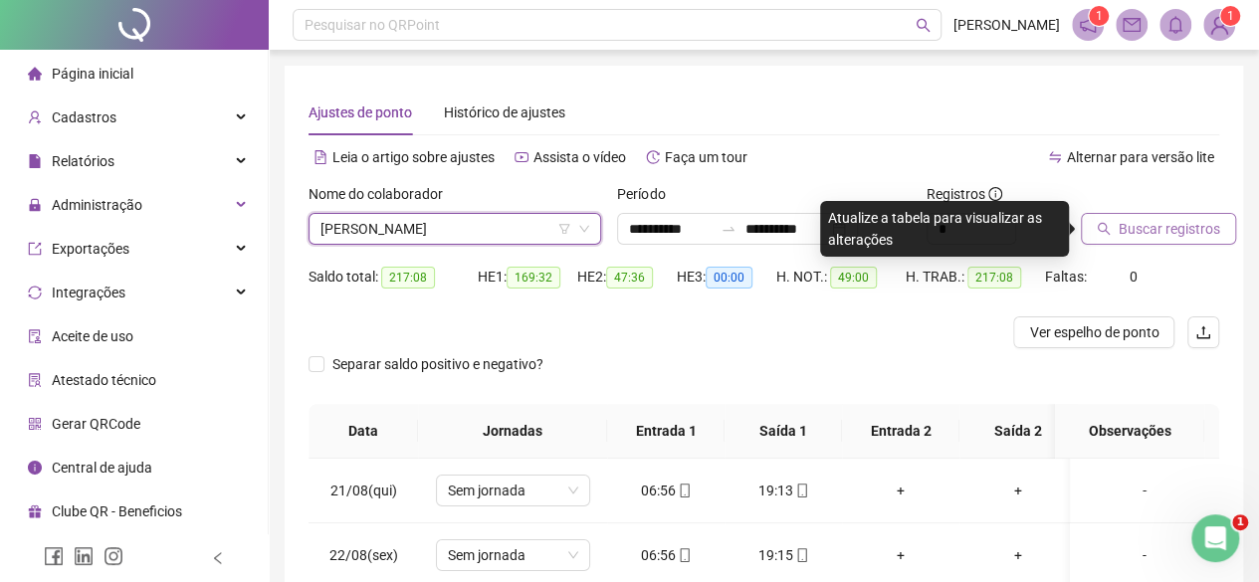
click at [1149, 246] on div "Buscar registros" at bounding box center [1150, 222] width 154 height 78
click at [1140, 238] on span "Buscar registros" at bounding box center [1168, 229] width 101 height 22
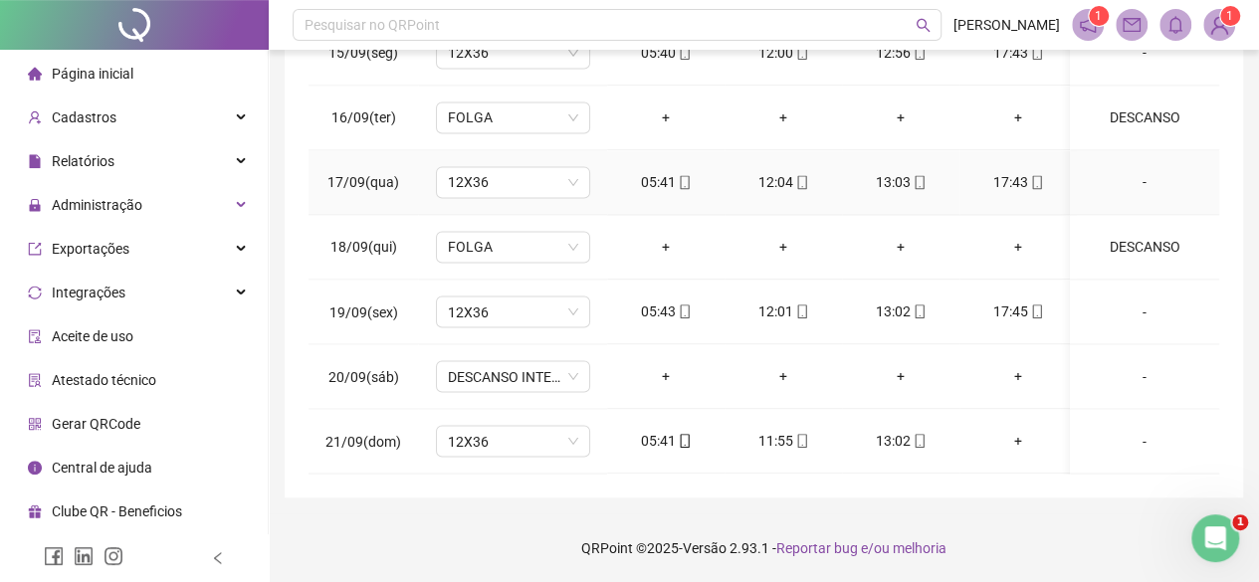
scroll to position [1650, 0]
click at [451, 361] on span "DESCANSO INTER-JORNADA" at bounding box center [513, 376] width 130 height 30
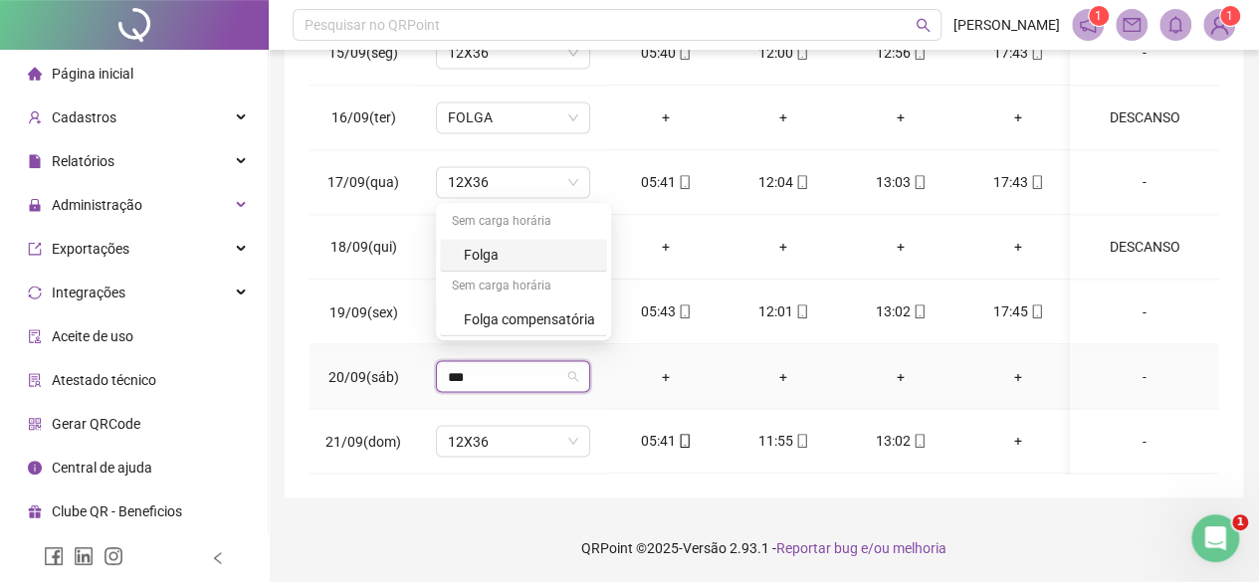
type input "****"
click at [507, 250] on div "Folga" at bounding box center [529, 255] width 131 height 22
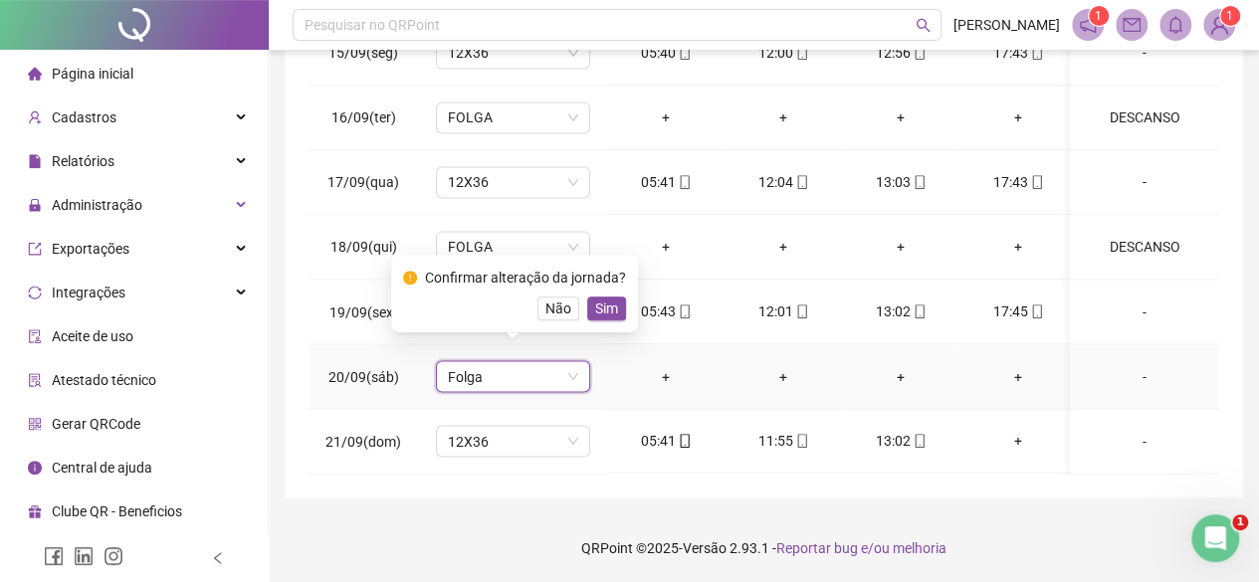
click at [603, 313] on span "Sim" at bounding box center [606, 309] width 23 height 22
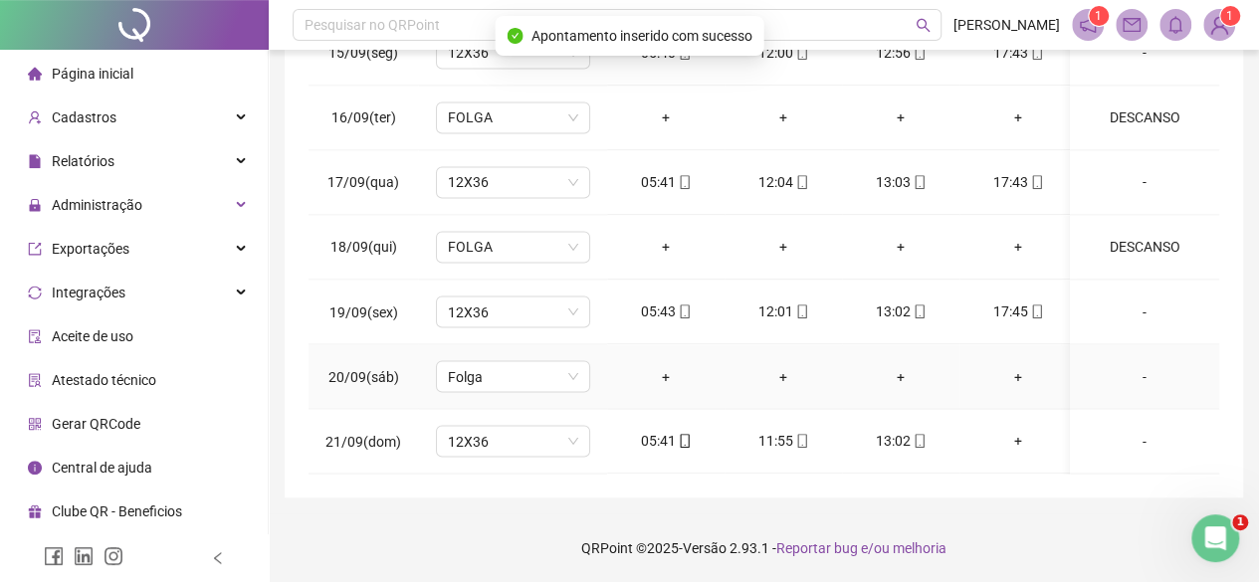
click at [1124, 371] on td "-" at bounding box center [1144, 376] width 149 height 65
click at [1132, 365] on div "-" at bounding box center [1144, 376] width 117 height 22
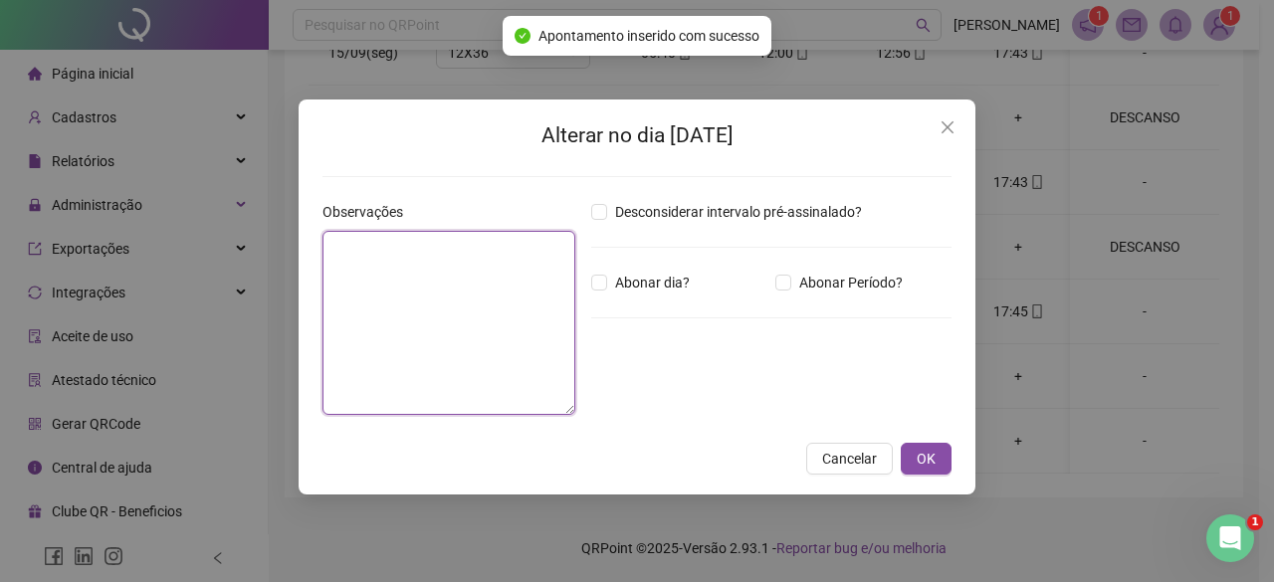
drag, startPoint x: 333, startPoint y: 319, endPoint x: 346, endPoint y: 323, distance: 13.5
click at [345, 323] on textarea at bounding box center [448, 323] width 253 height 184
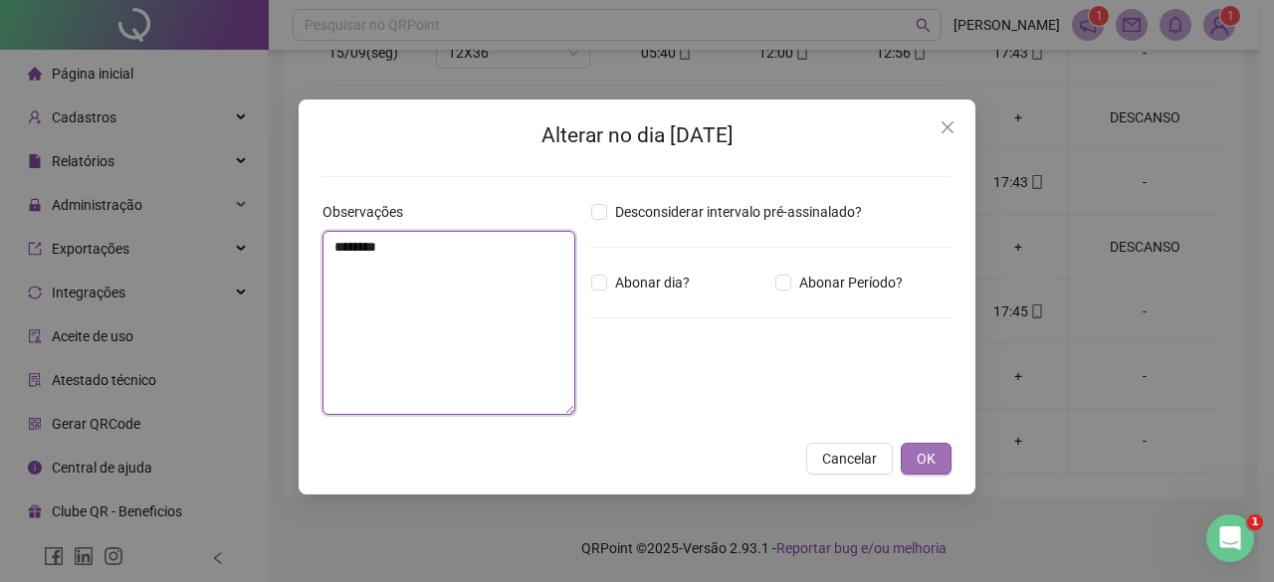
type textarea "********"
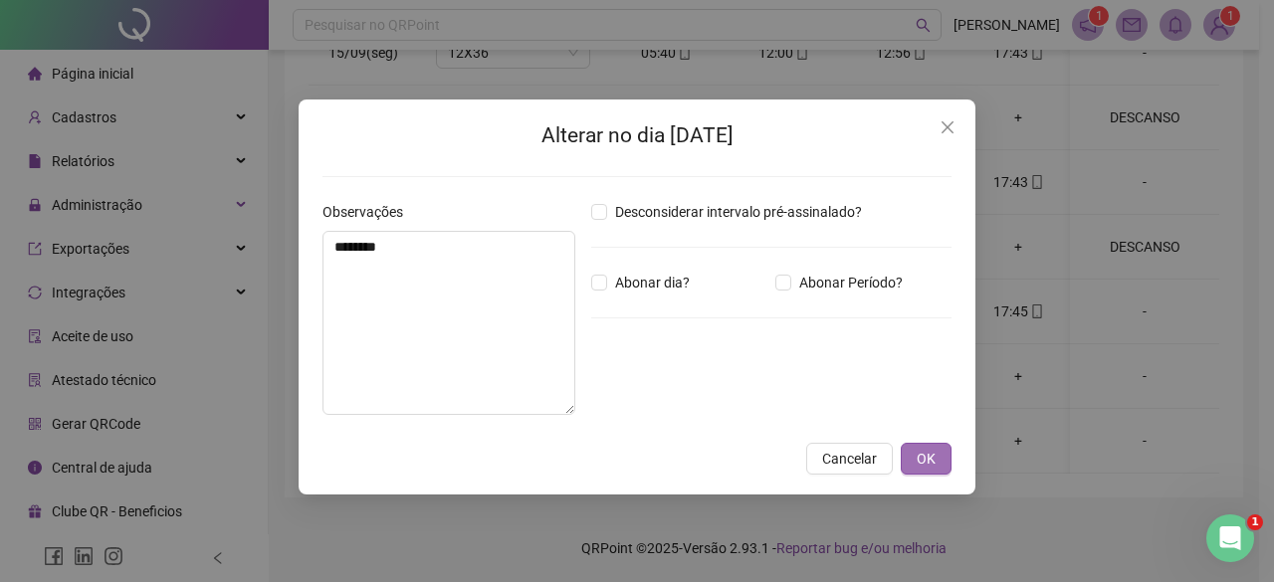
click at [936, 469] on button "OK" at bounding box center [926, 459] width 51 height 32
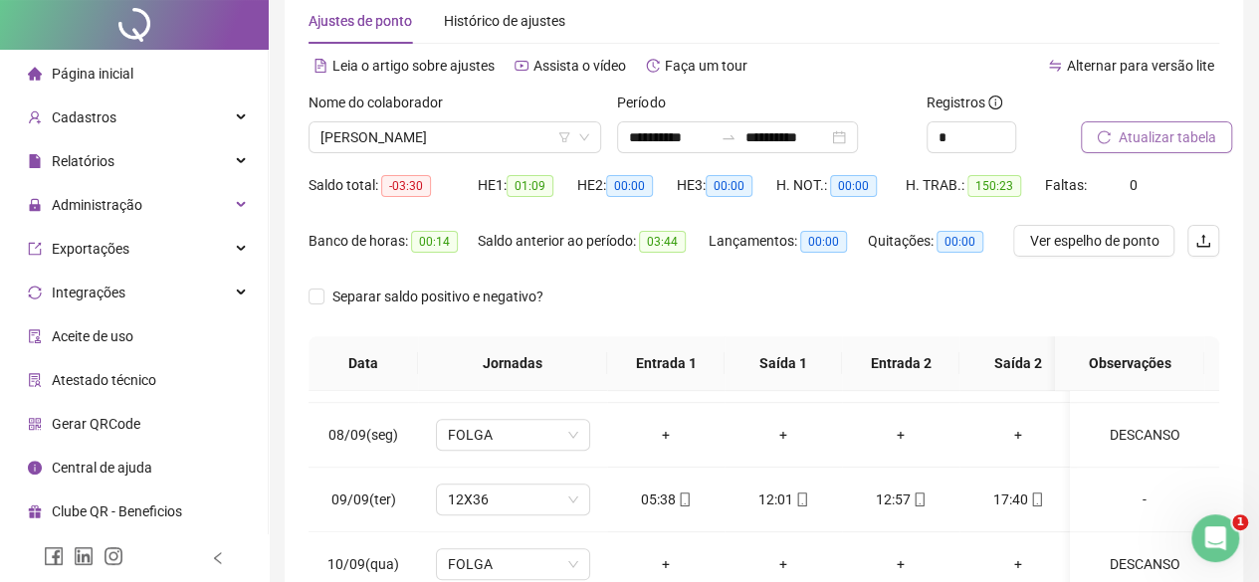
scroll to position [0, 0]
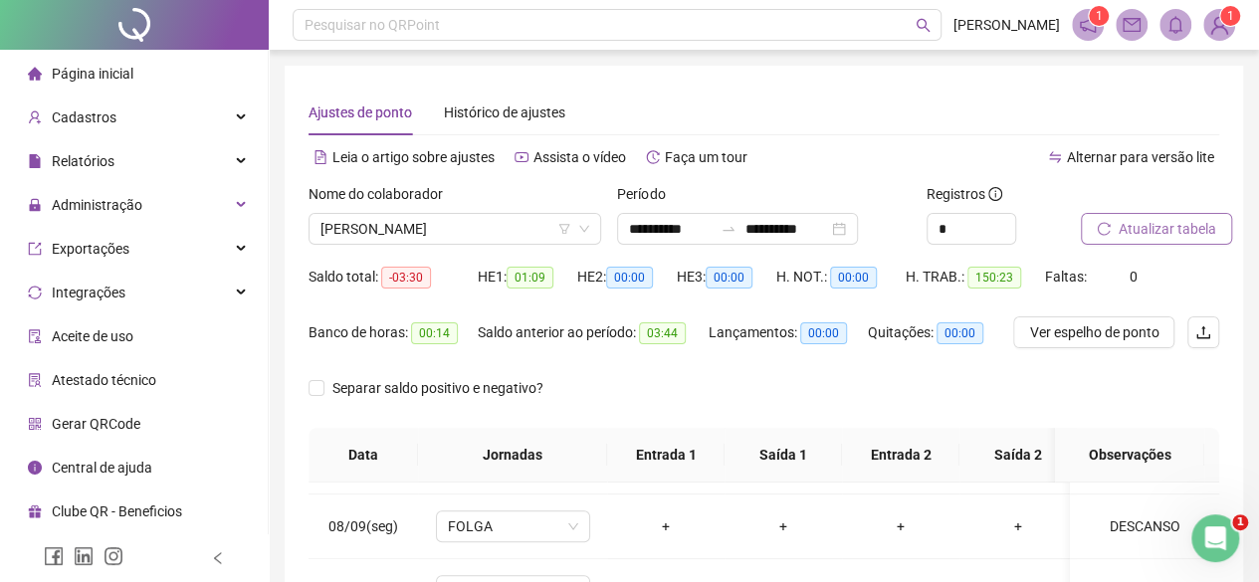
click at [1111, 238] on button "Atualizar tabela" at bounding box center [1156, 229] width 151 height 32
click at [403, 234] on span "[PERSON_NAME]" at bounding box center [454, 229] width 269 height 30
click at [402, 234] on span "[PERSON_NAME]" at bounding box center [454, 229] width 269 height 30
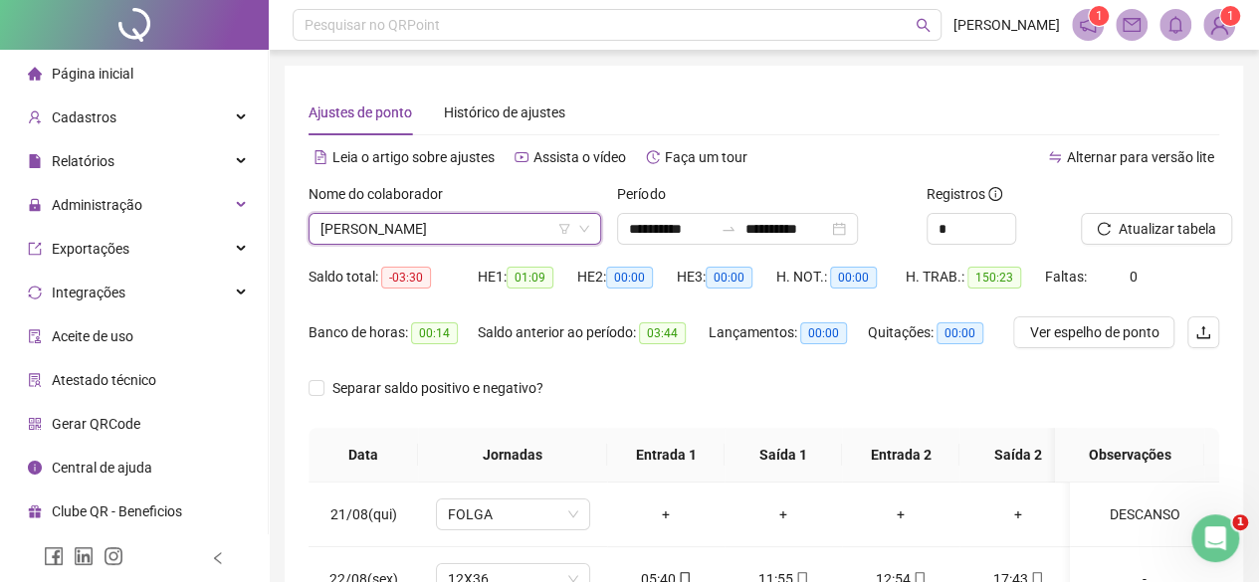
click at [416, 244] on input "search" at bounding box center [445, 229] width 251 height 30
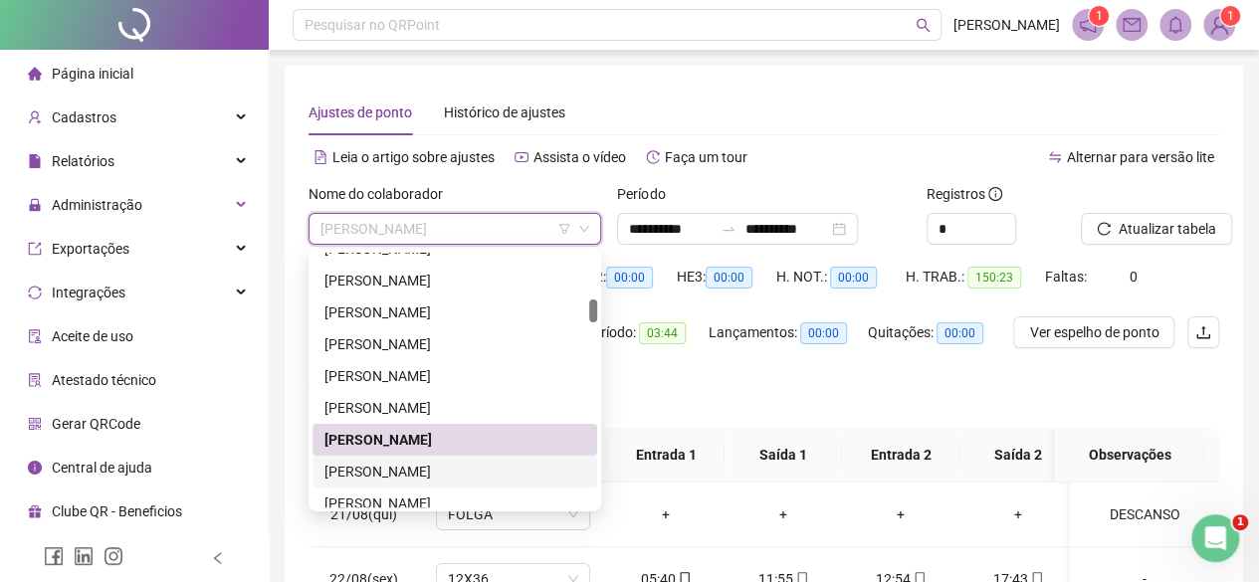
click at [390, 479] on div "[PERSON_NAME]" at bounding box center [454, 472] width 261 height 22
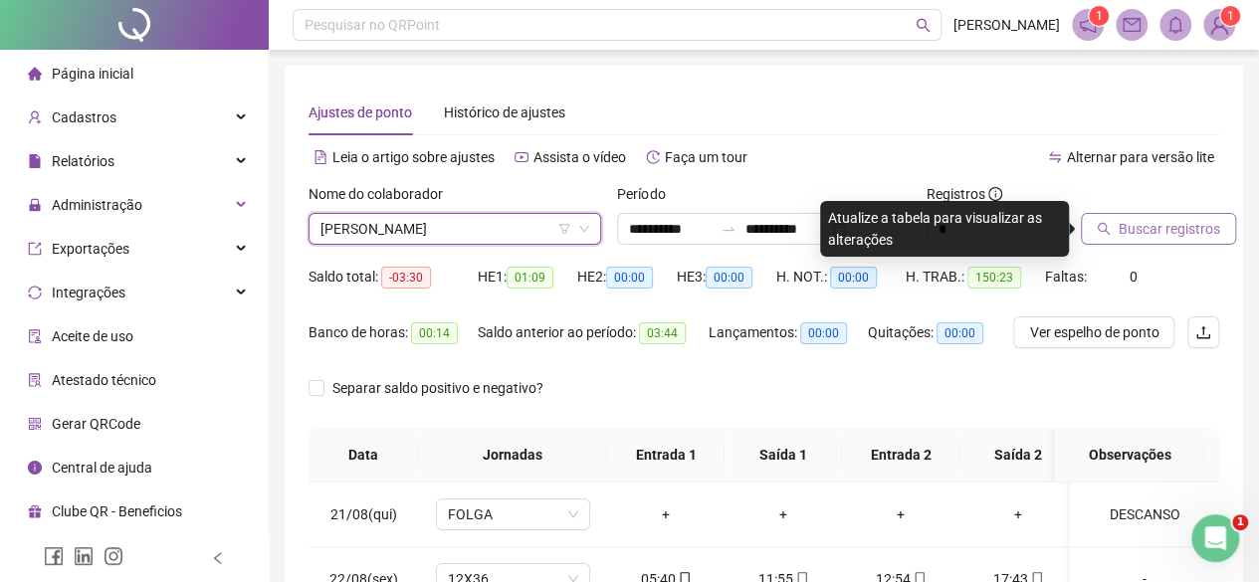
click at [1160, 229] on span "Buscar registros" at bounding box center [1168, 229] width 101 height 22
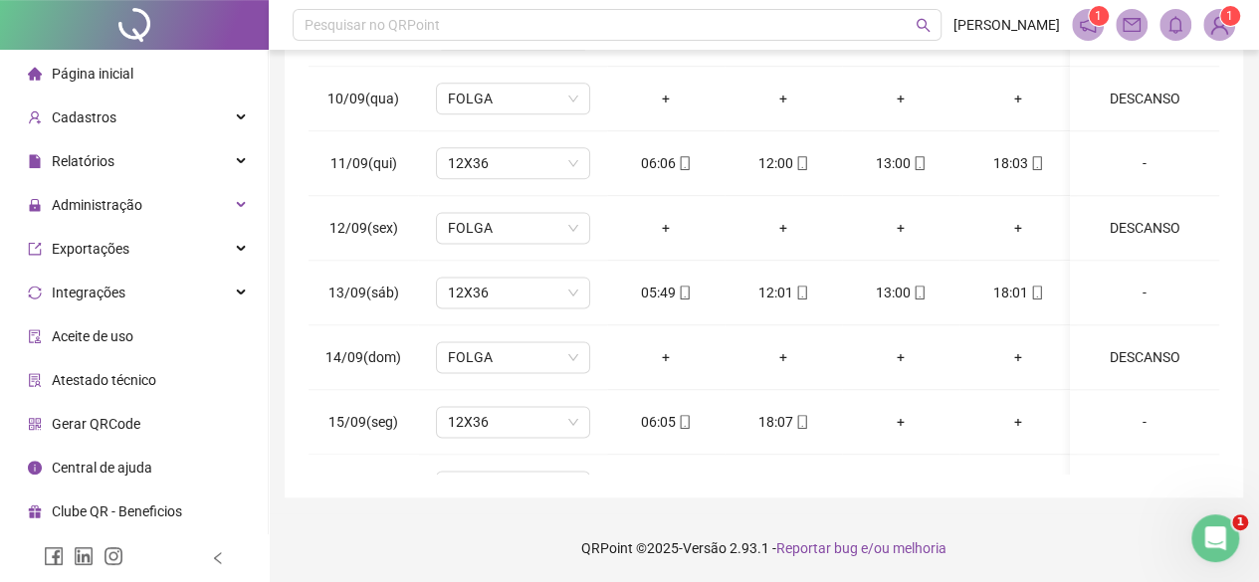
scroll to position [1650, 0]
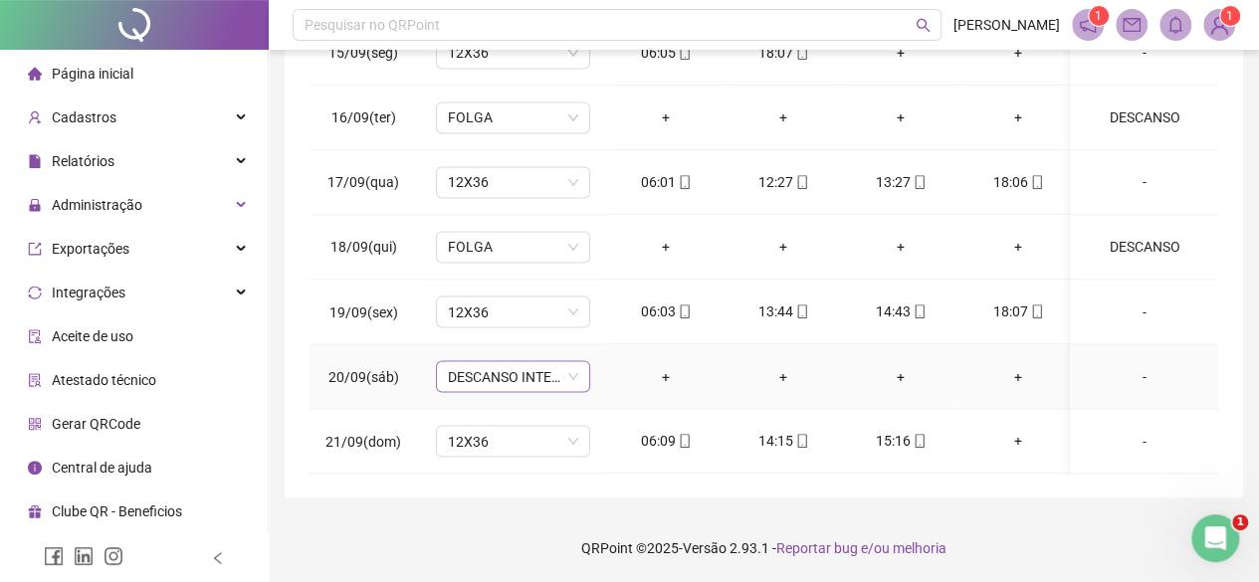
click at [547, 361] on span "DESCANSO INTER-JORNADA" at bounding box center [513, 376] width 130 height 30
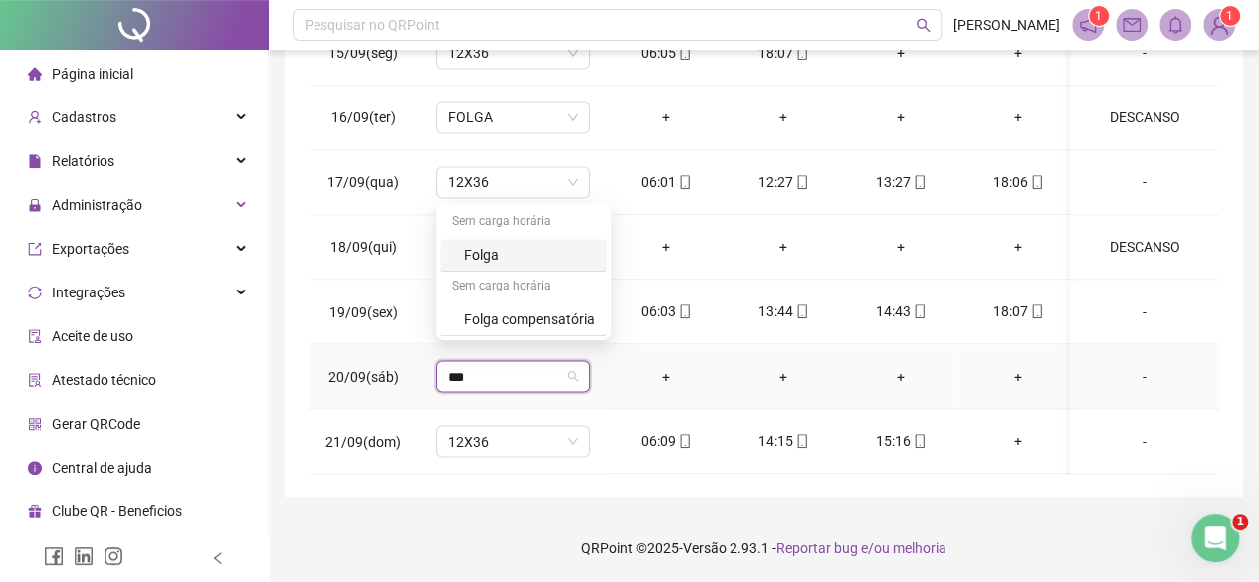
type input "****"
click at [514, 258] on div "Folga" at bounding box center [529, 255] width 131 height 22
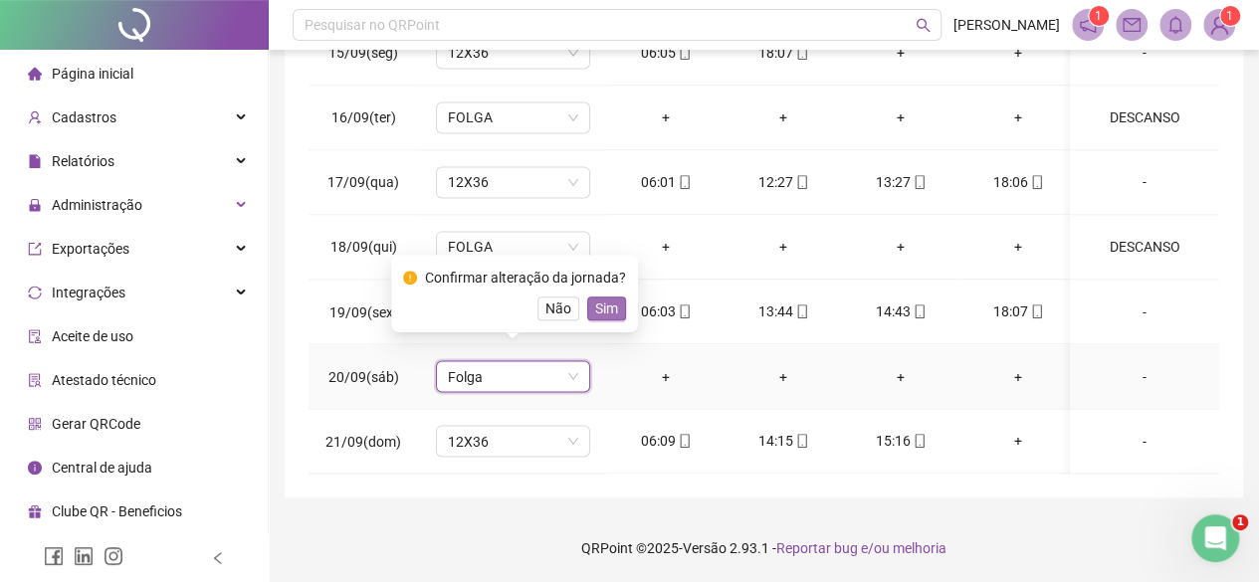
click at [599, 304] on span "Sim" at bounding box center [606, 309] width 23 height 22
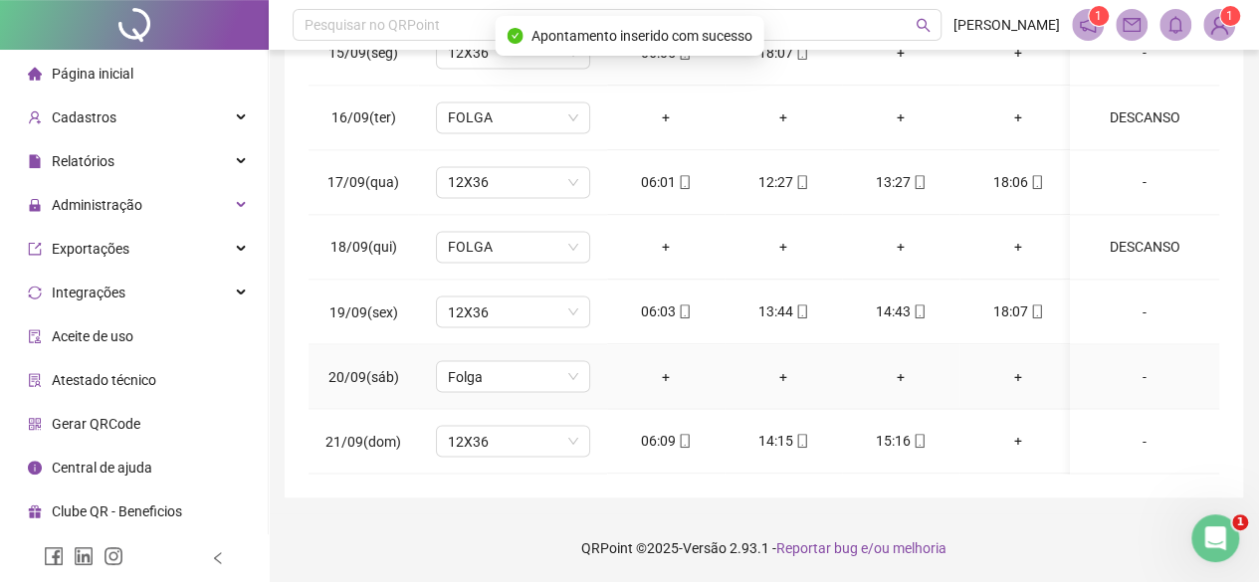
click at [1124, 365] on div "-" at bounding box center [1144, 376] width 117 height 22
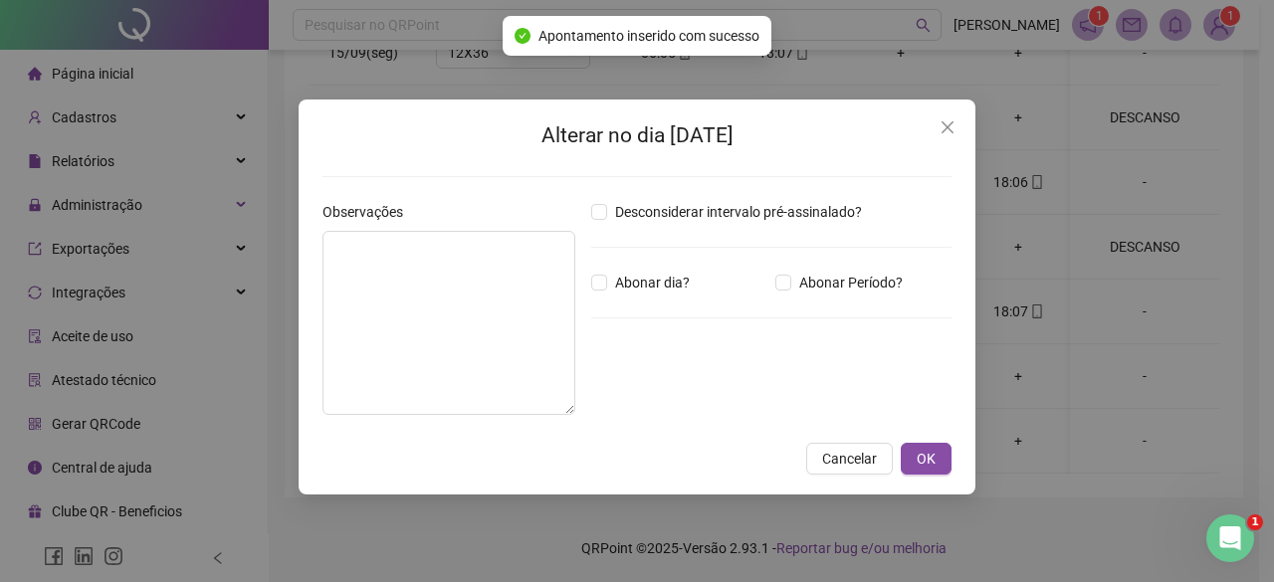
click at [309, 365] on div "Alterar no dia [DATE] Observações Desconsiderar intervalo pré-assinalado? Abona…" at bounding box center [637, 291] width 1274 height 582
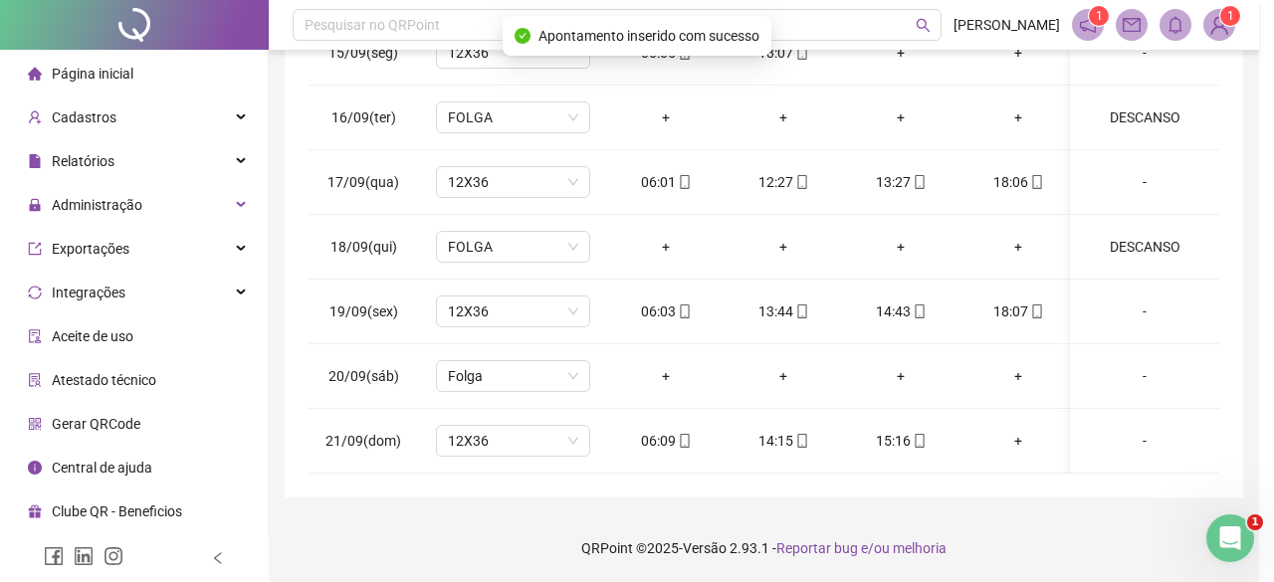
click at [342, 353] on div "Alterar no dia [DATE] Observações Desconsiderar intervalo pré-assinalado? Abona…" at bounding box center [637, 291] width 1274 height 582
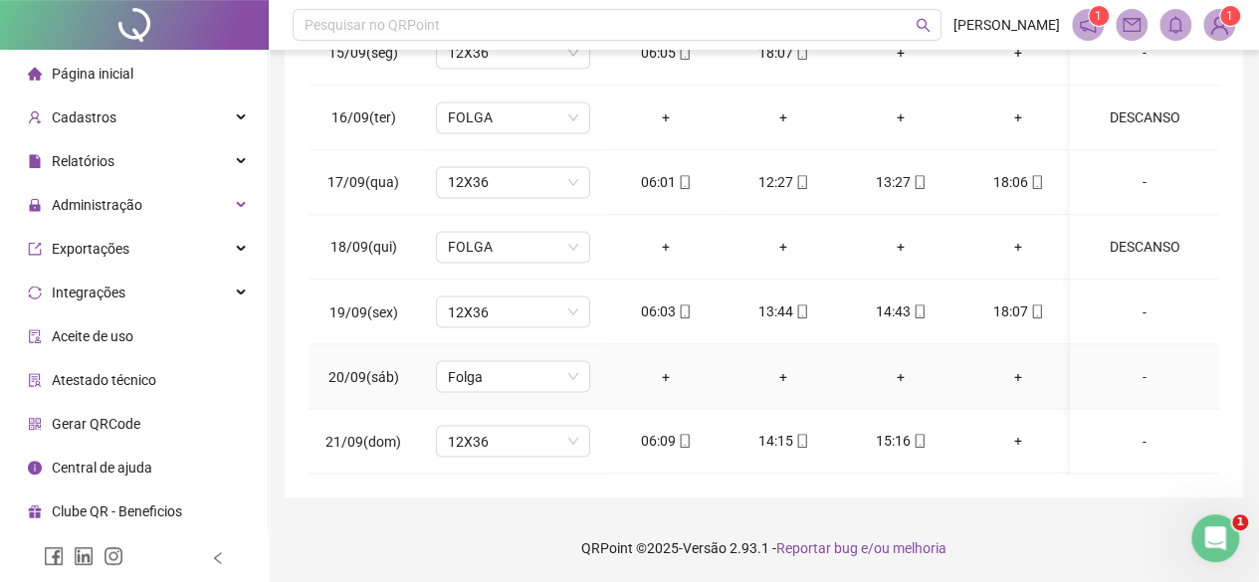
click at [1130, 365] on div "-" at bounding box center [1144, 376] width 117 height 22
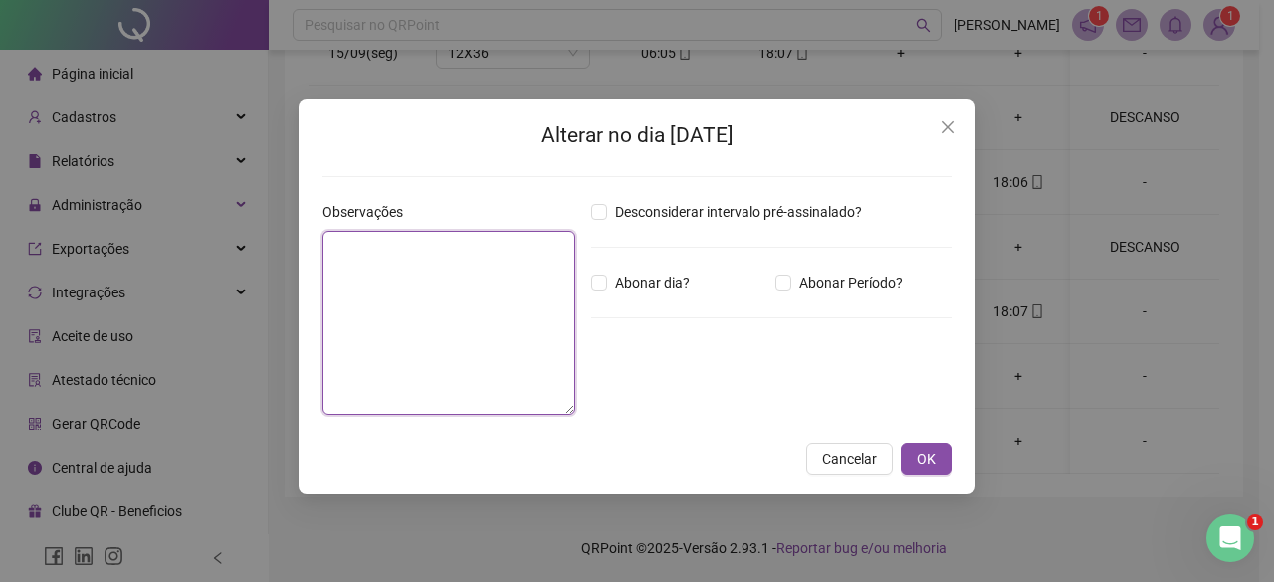
click at [451, 311] on textarea at bounding box center [448, 323] width 253 height 184
type textarea "********"
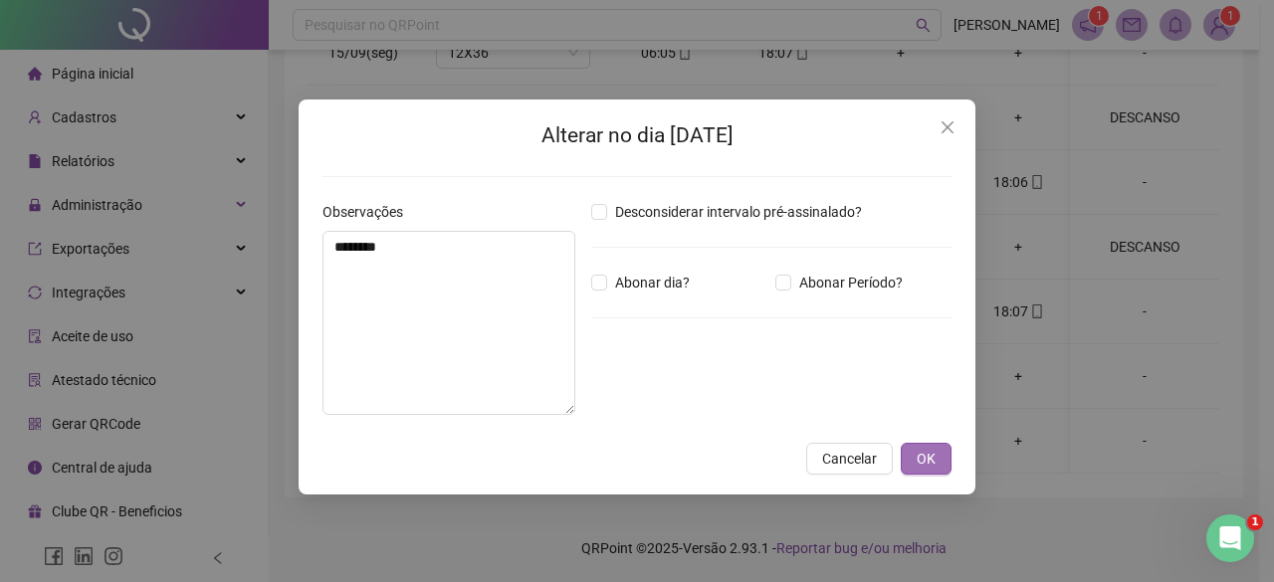
click at [935, 453] on button "OK" at bounding box center [926, 459] width 51 height 32
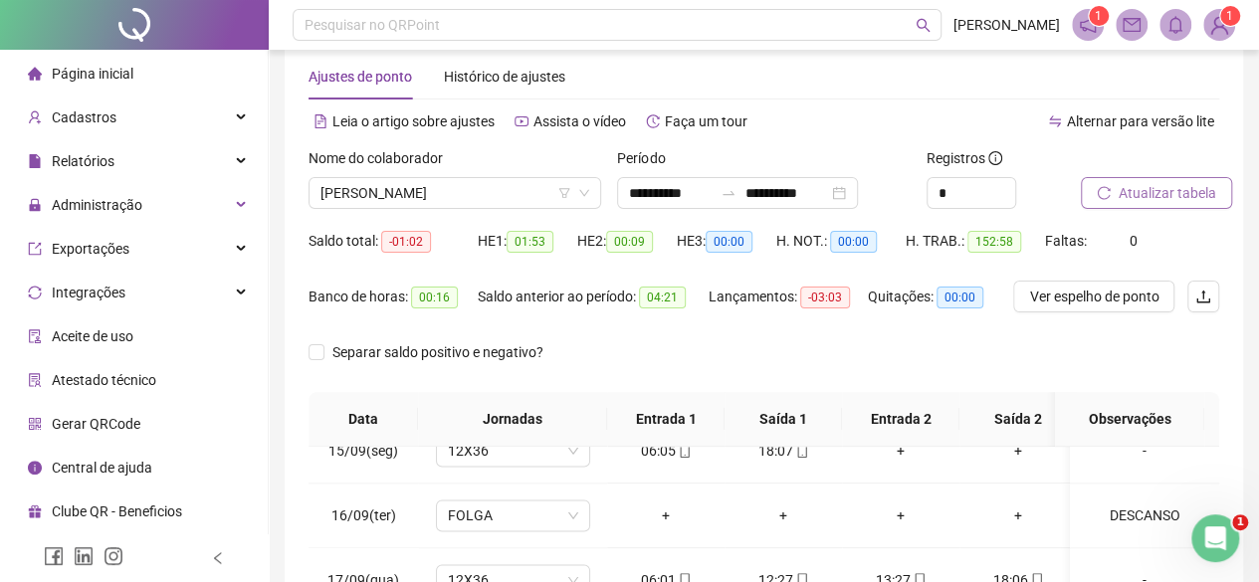
scroll to position [0, 0]
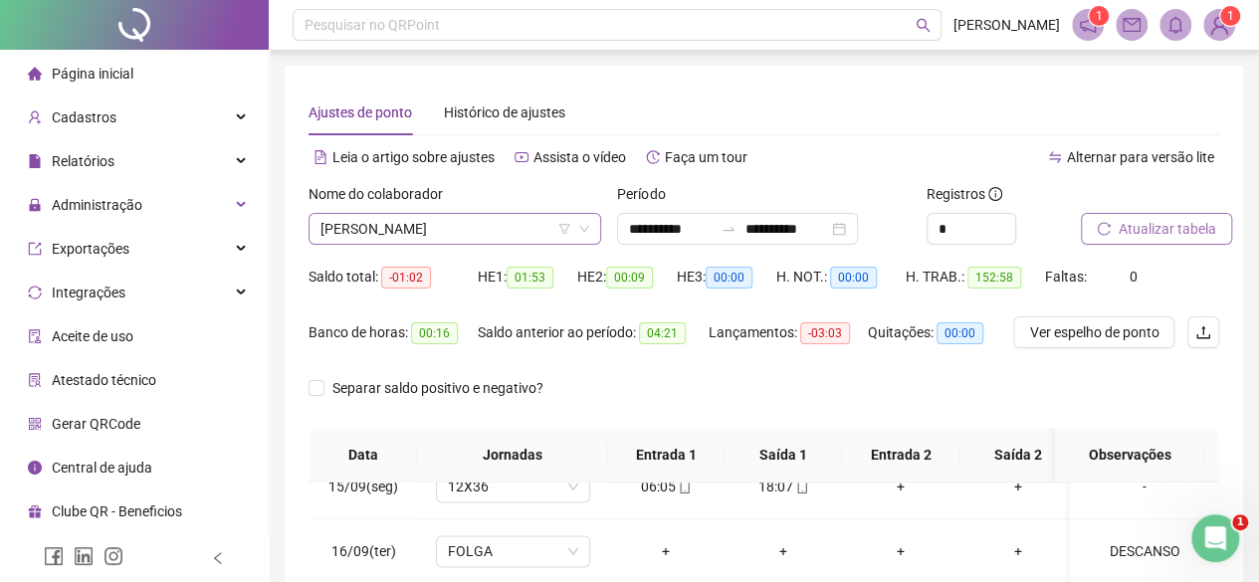
click at [459, 231] on span "[PERSON_NAME]" at bounding box center [454, 229] width 269 height 30
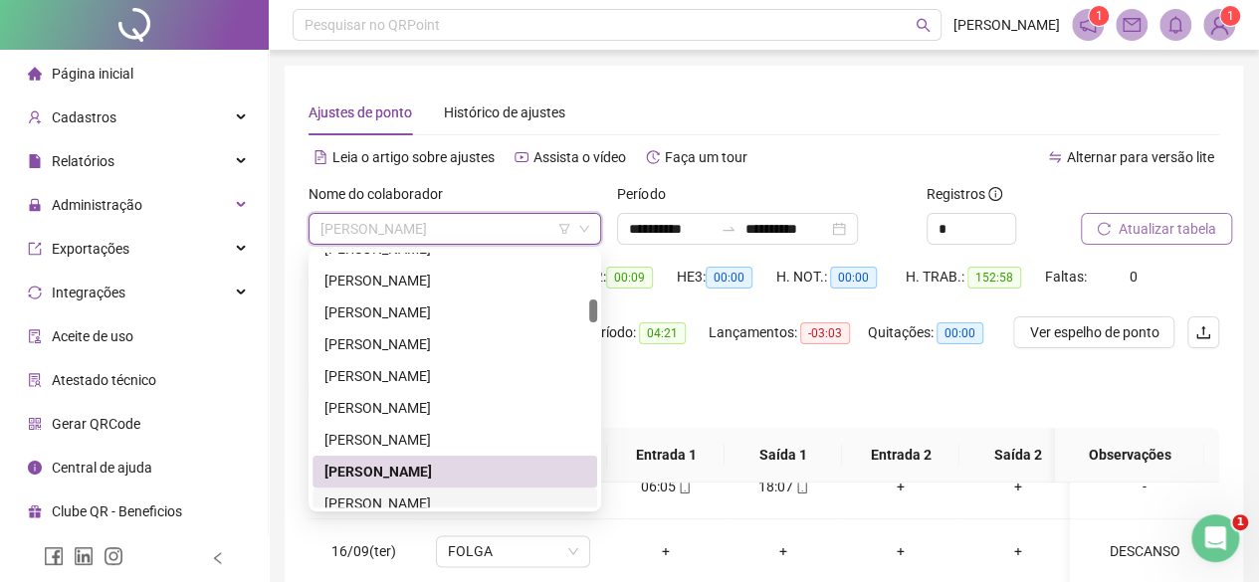
click at [384, 496] on div "[PERSON_NAME]" at bounding box center [454, 504] width 261 height 22
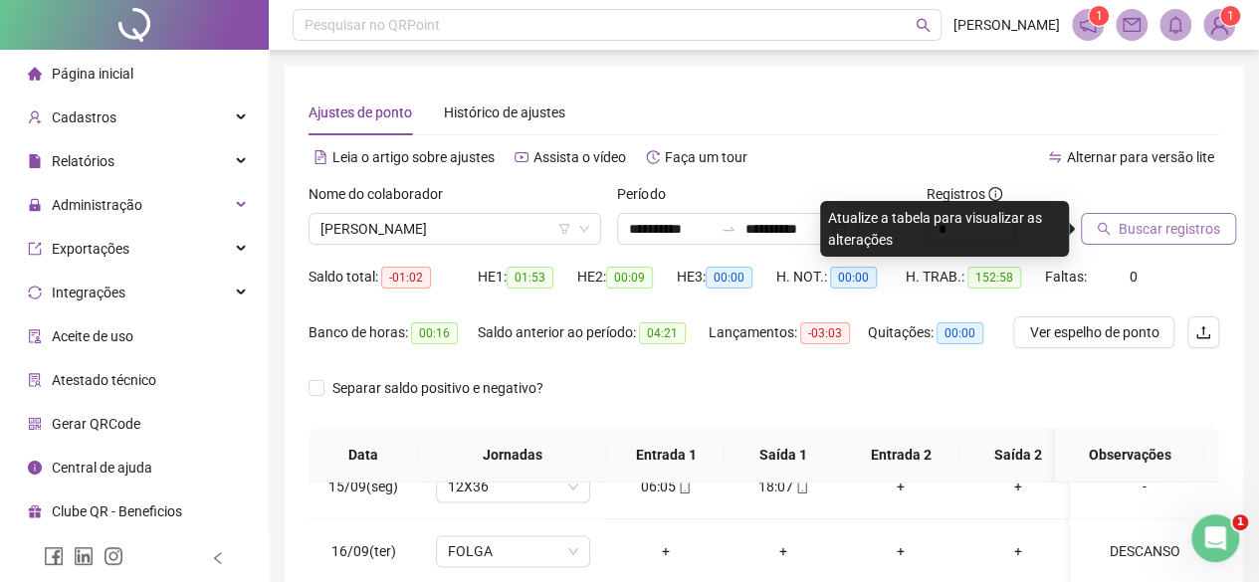
click at [1093, 236] on button "Buscar registros" at bounding box center [1158, 229] width 155 height 32
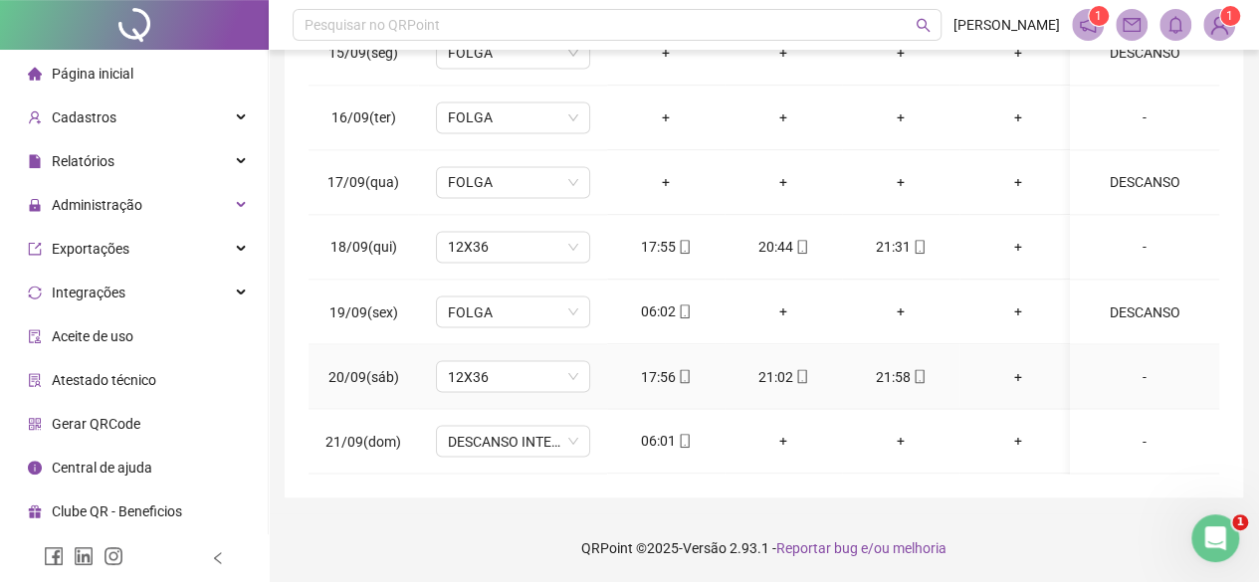
scroll to position [1650, 0]
click at [665, 301] on div "06:02" at bounding box center [666, 312] width 86 height 22
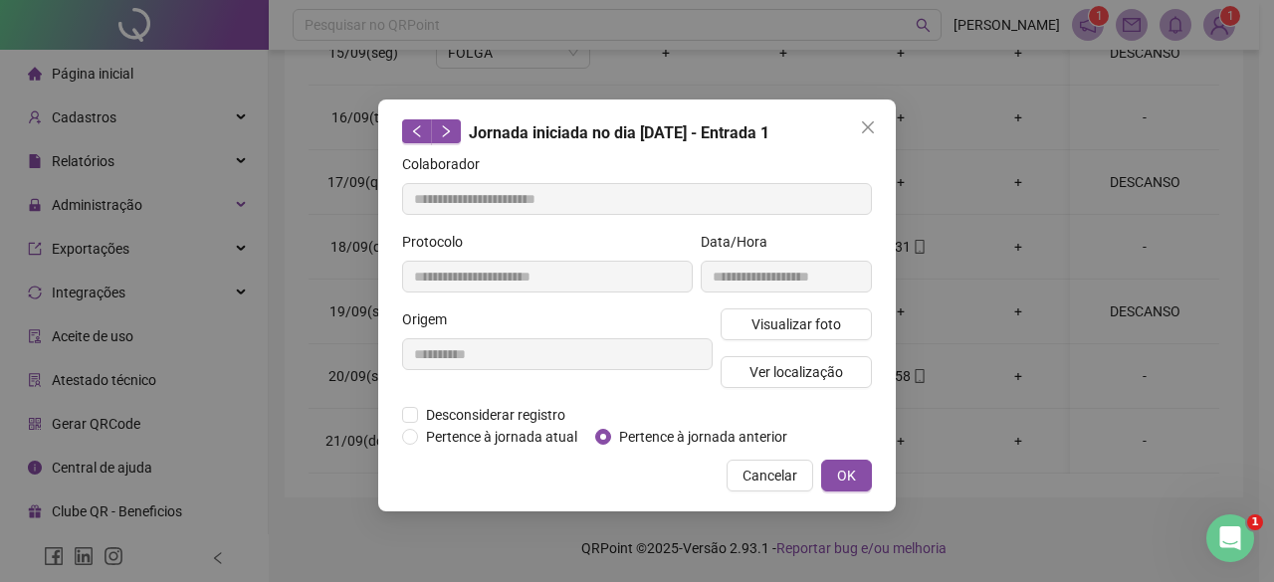
type input "**********"
click at [721, 442] on span "Pertence à jornada anterior" at bounding box center [703, 437] width 184 height 22
click at [851, 475] on span "OK" at bounding box center [846, 476] width 19 height 22
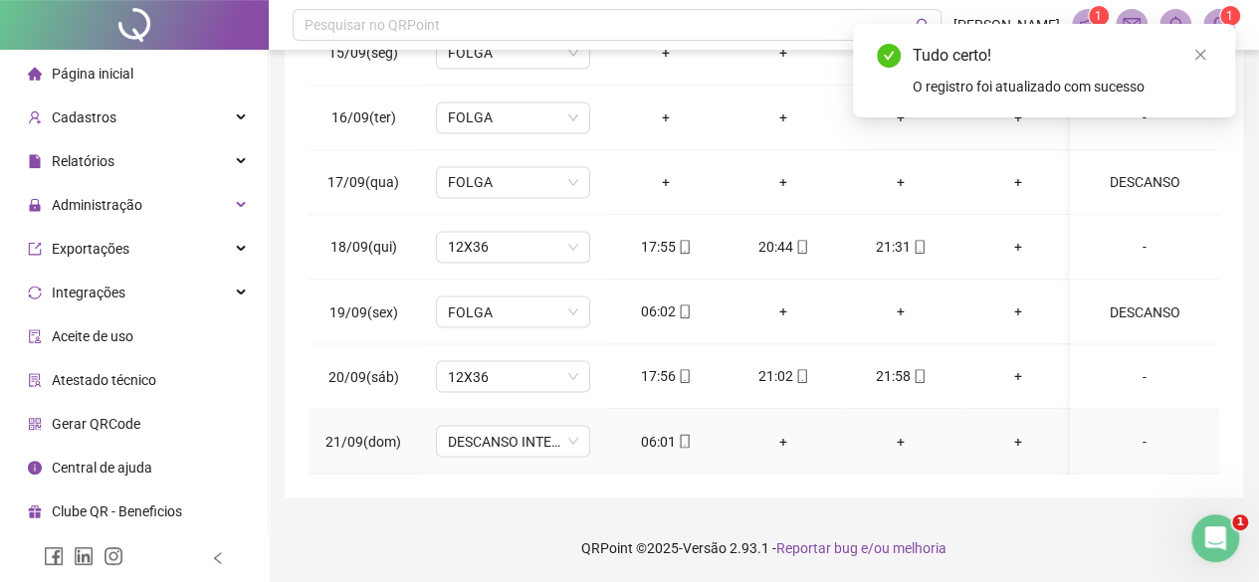
click at [666, 430] on div "06:01" at bounding box center [666, 441] width 86 height 22
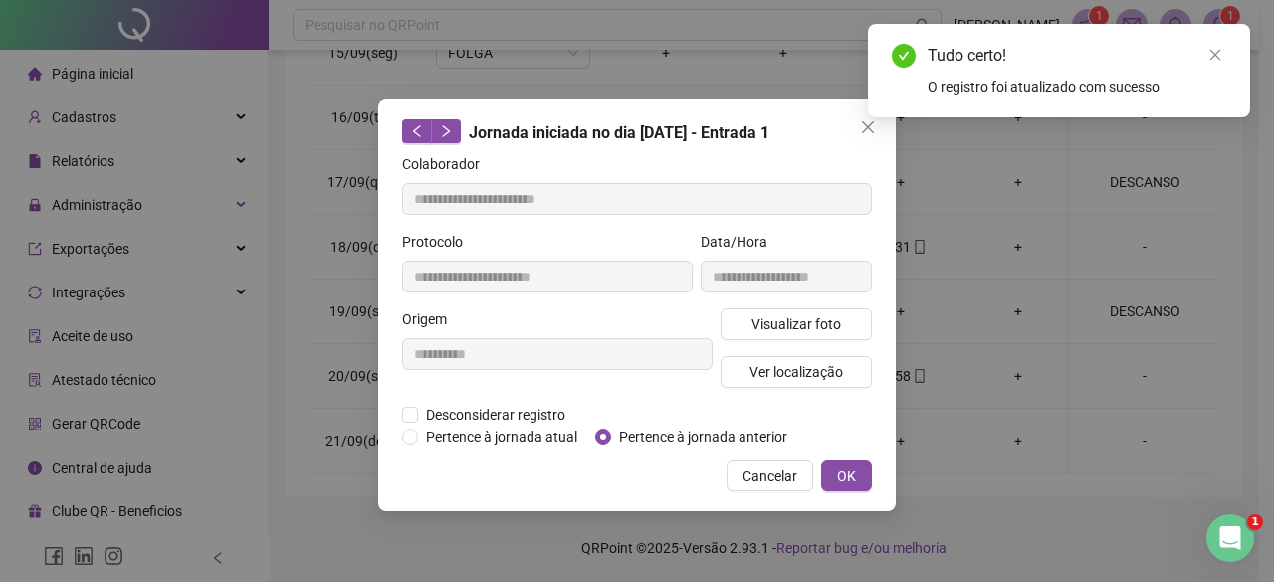
type input "**********"
click at [716, 429] on span "Pertence à jornada anterior" at bounding box center [703, 437] width 184 height 22
click at [848, 483] on span "OK" at bounding box center [846, 476] width 19 height 22
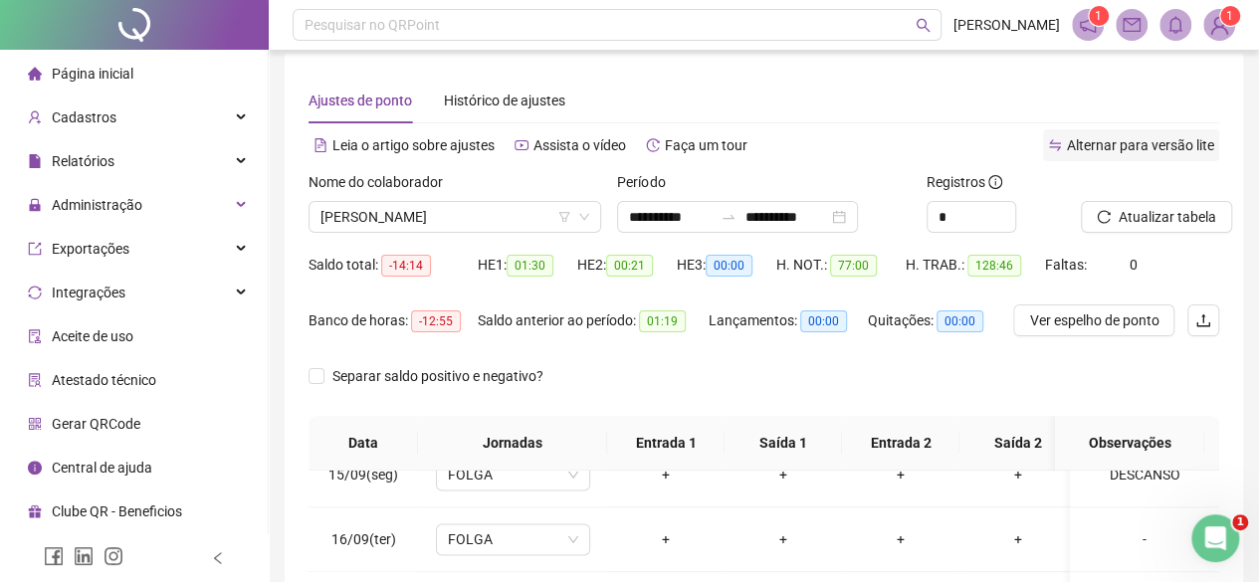
scroll to position [0, 0]
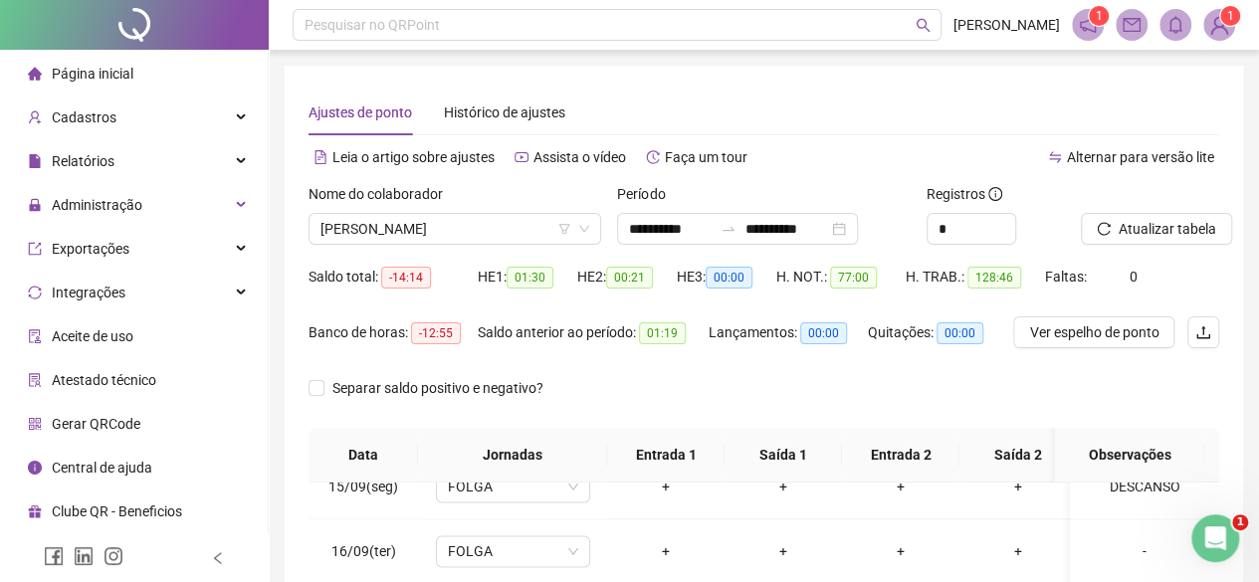
click at [1108, 232] on icon "reload" at bounding box center [1103, 228] width 13 height 13
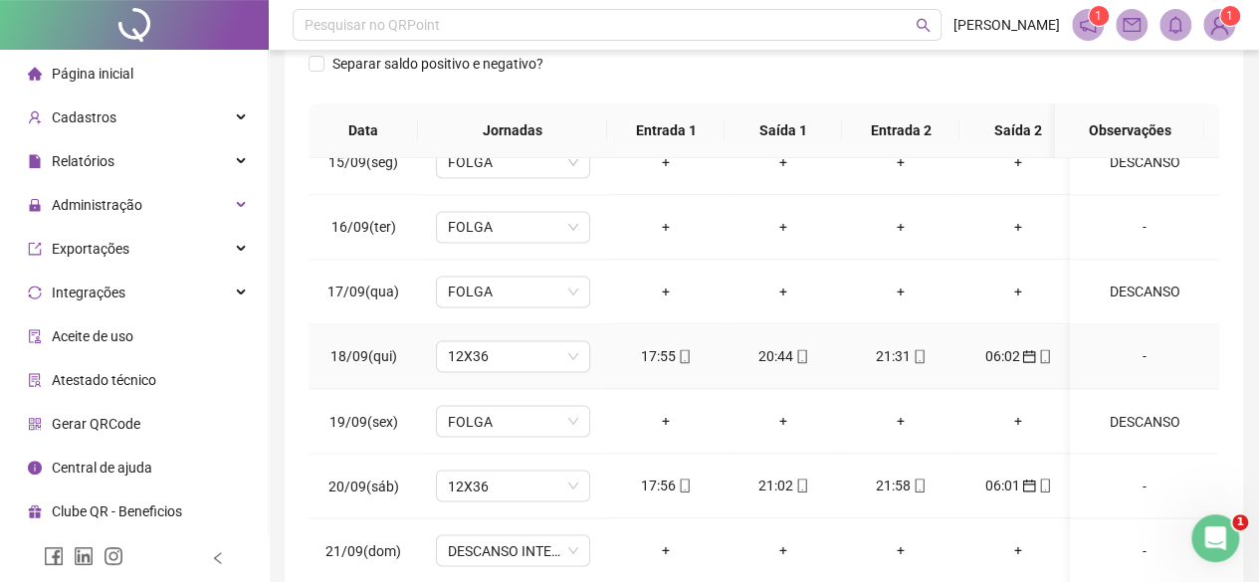
scroll to position [434, 0]
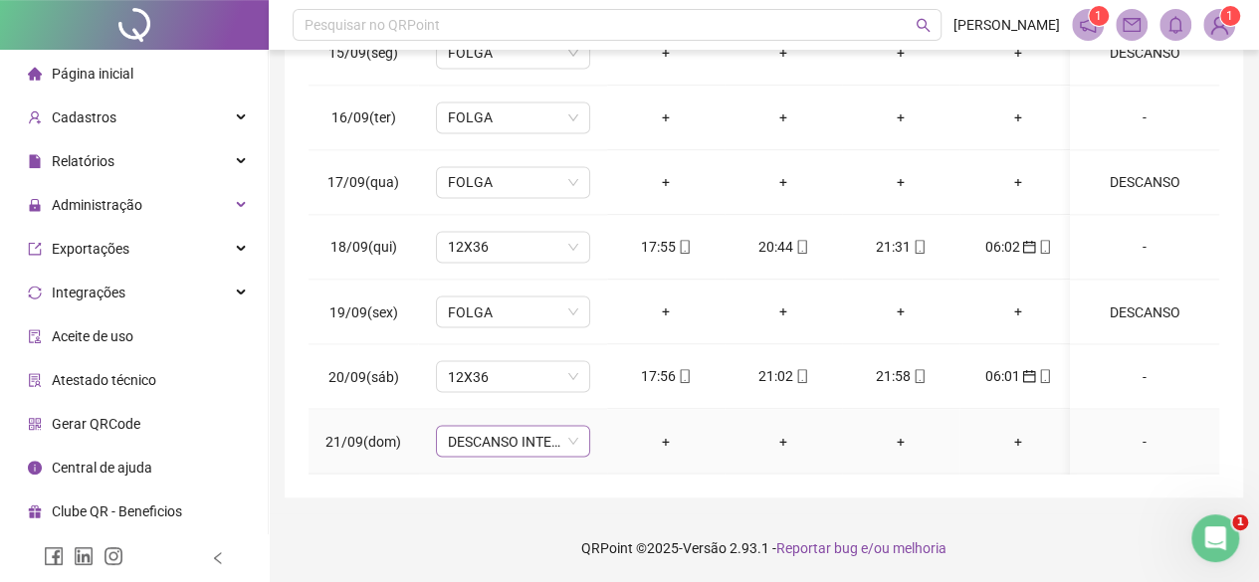
click at [561, 426] on span "DESCANSO INTER-JORNADA" at bounding box center [513, 441] width 130 height 30
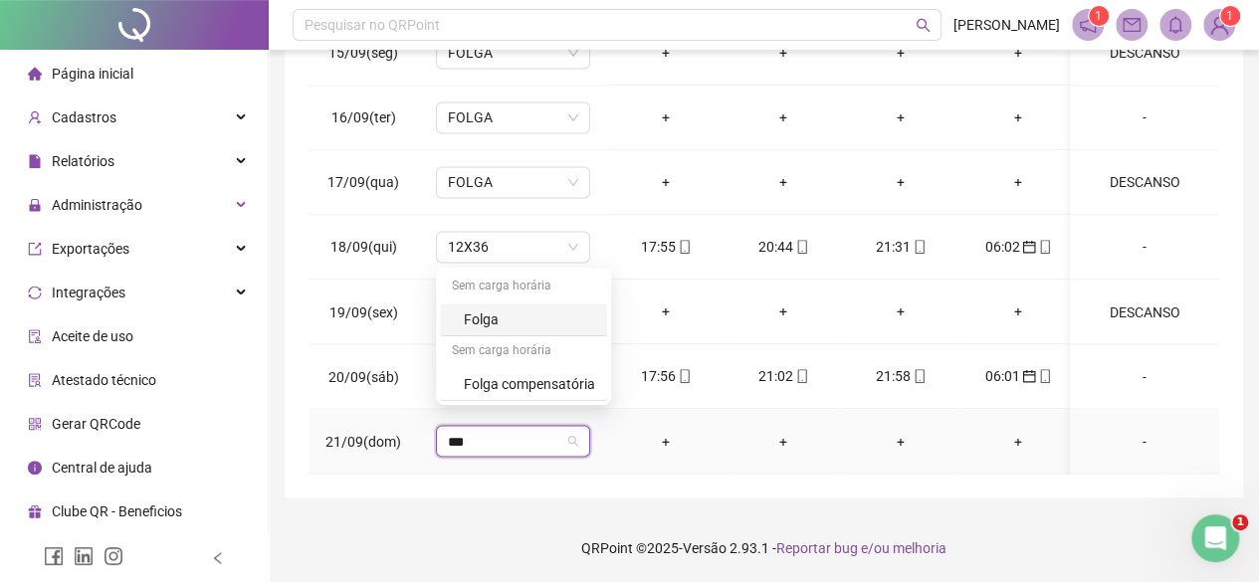
type input "****"
click at [506, 305] on div "Folga" at bounding box center [523, 320] width 167 height 33
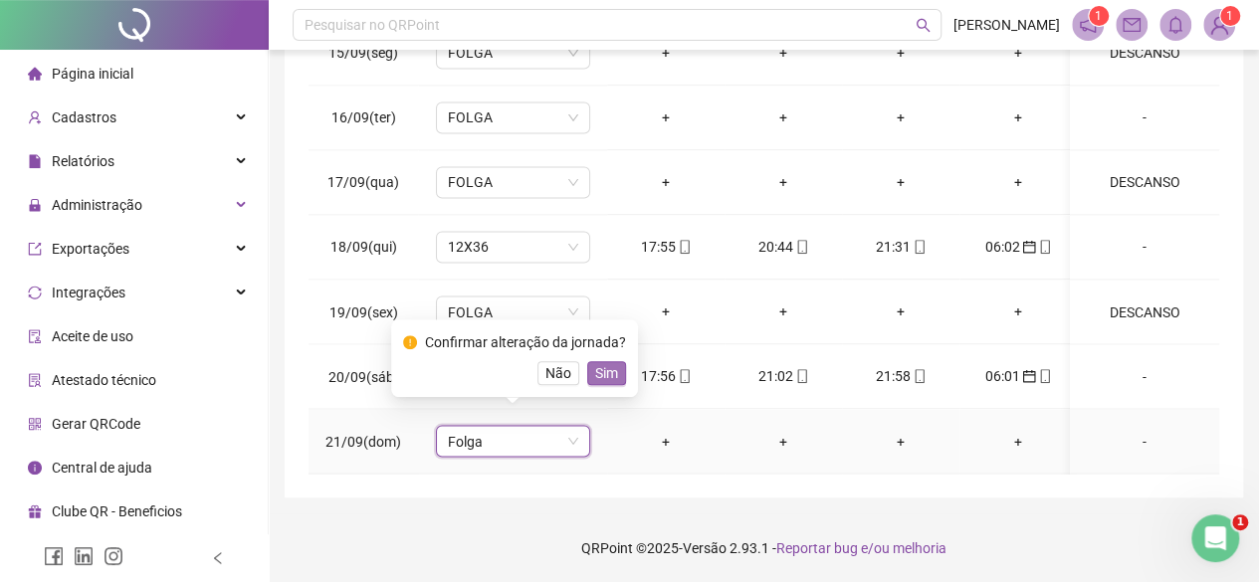
click at [599, 367] on span "Sim" at bounding box center [606, 373] width 23 height 22
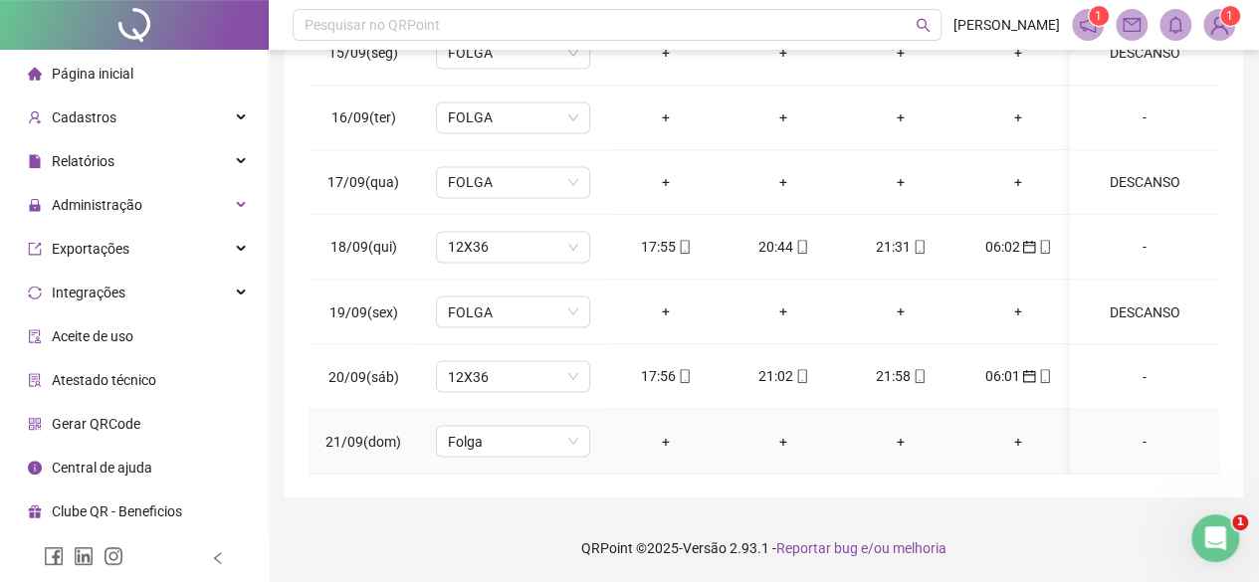
click at [1135, 430] on div "-" at bounding box center [1144, 441] width 117 height 22
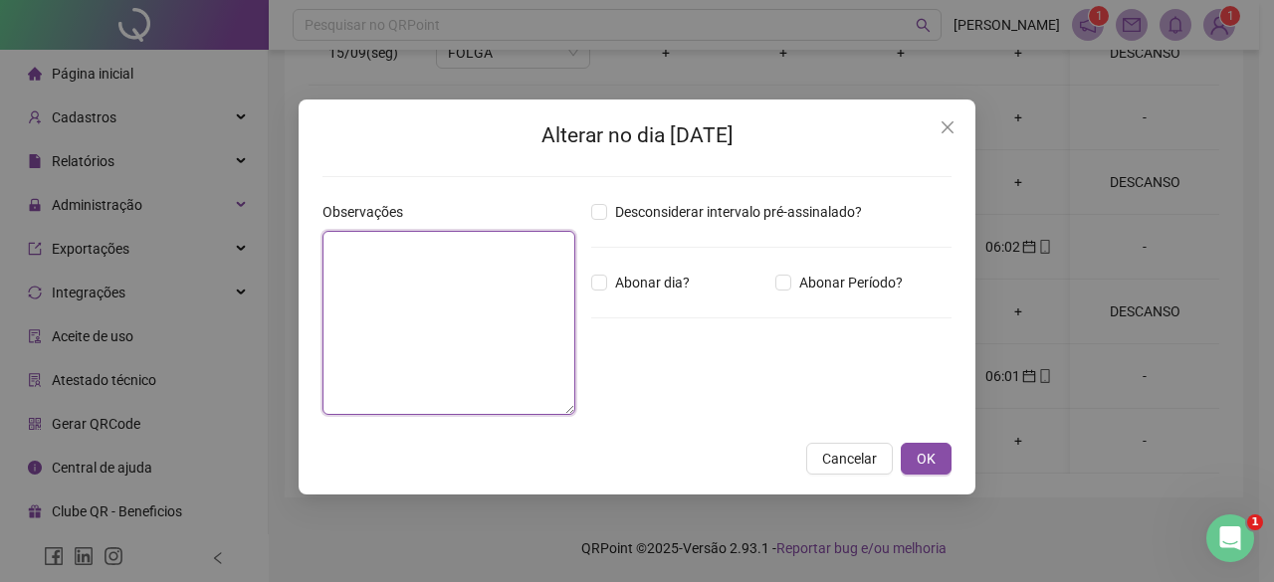
click at [551, 319] on textarea at bounding box center [448, 323] width 253 height 184
type textarea "*"
type textarea "********"
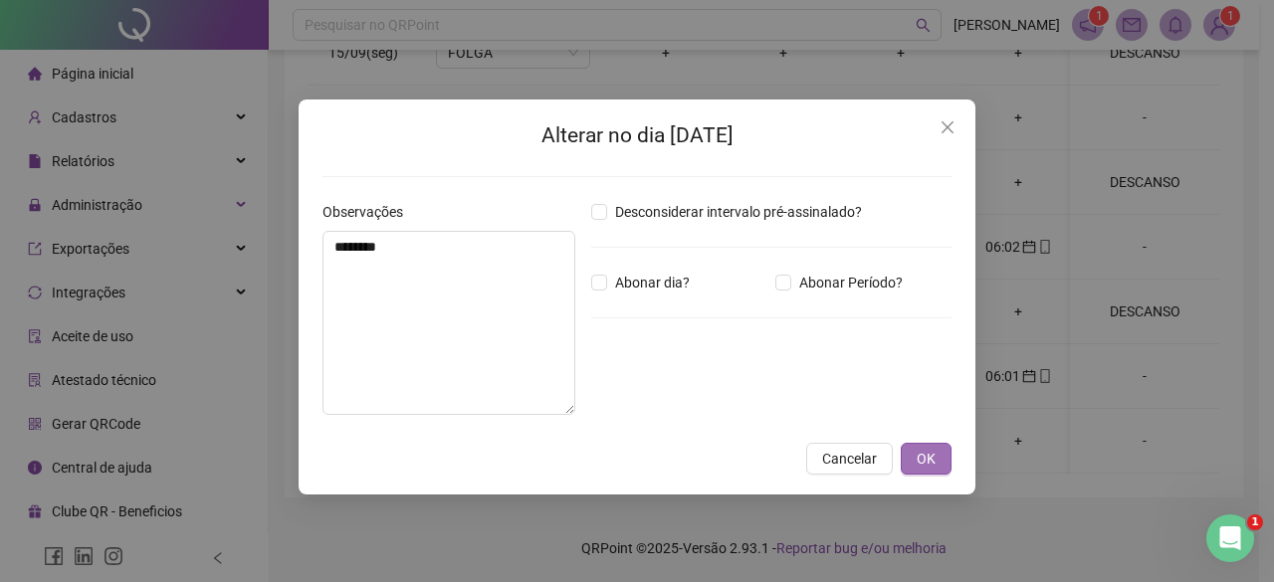
click at [926, 457] on span "OK" at bounding box center [925, 459] width 19 height 22
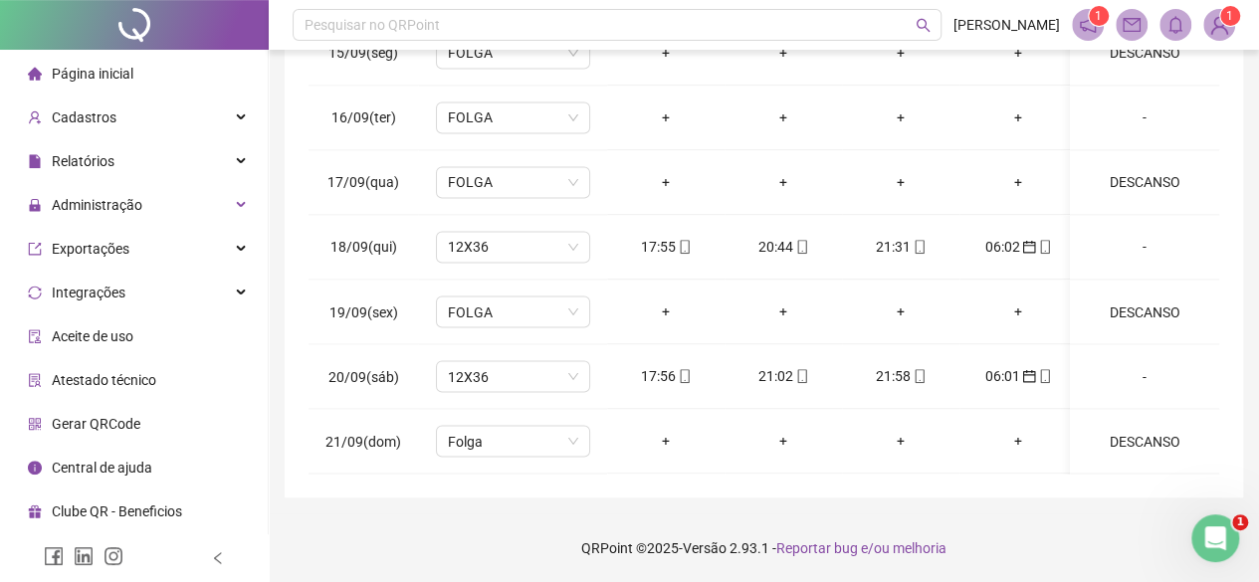
scroll to position [0, 0]
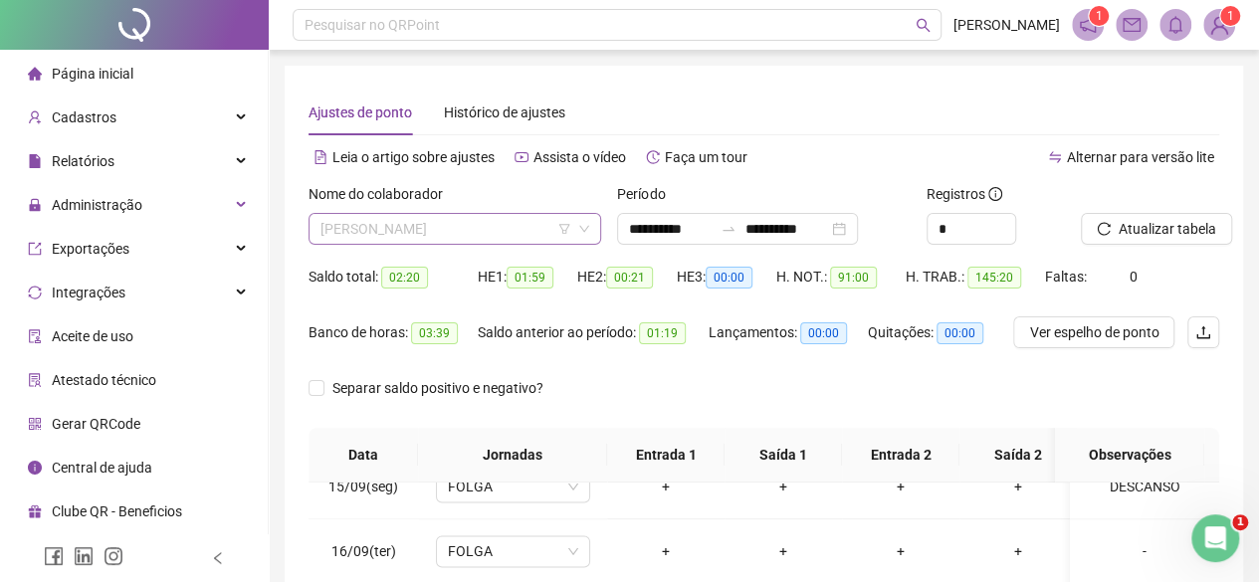
click at [406, 226] on span "[PERSON_NAME]" at bounding box center [454, 229] width 269 height 30
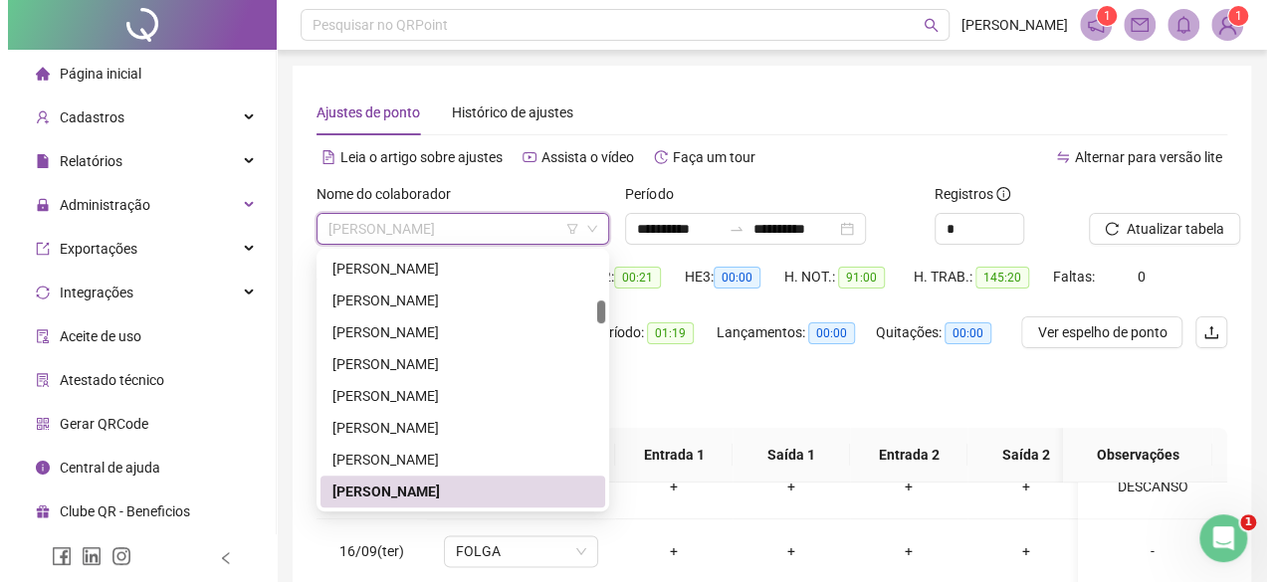
scroll to position [609, 0]
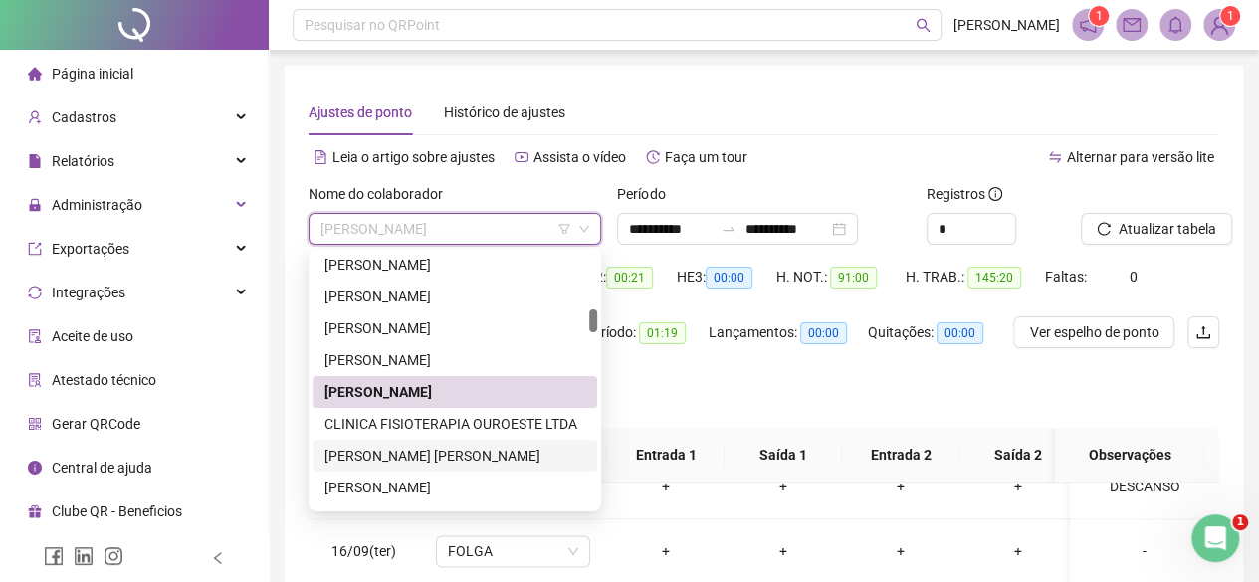
click at [412, 452] on div "[PERSON_NAME] [PERSON_NAME]" at bounding box center [454, 456] width 261 height 22
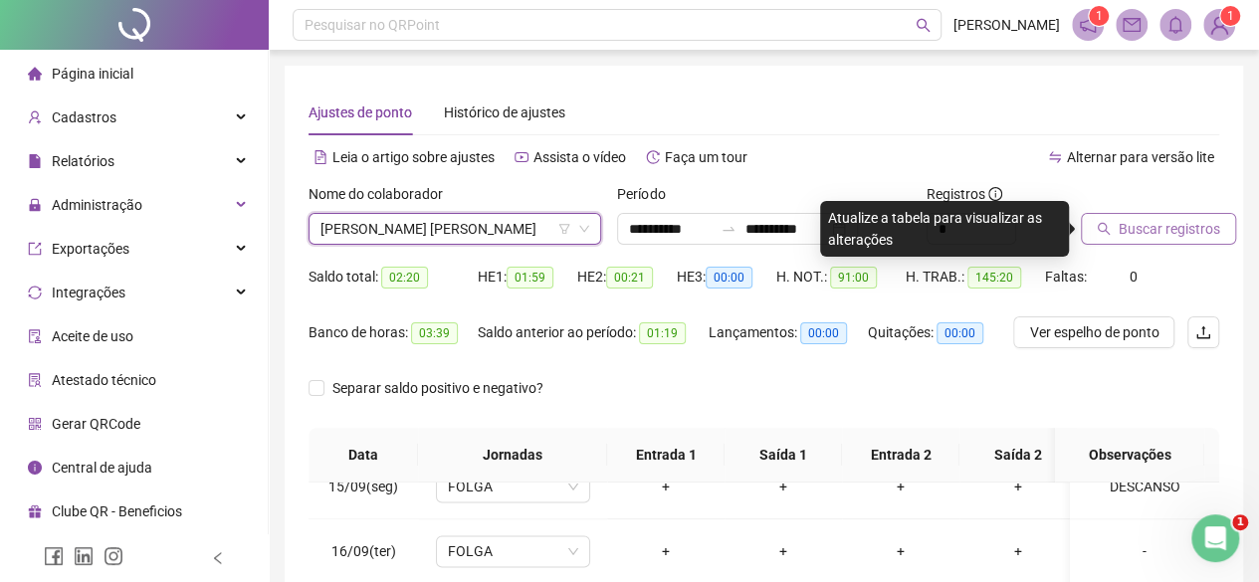
click at [1190, 231] on span "Buscar registros" at bounding box center [1168, 229] width 101 height 22
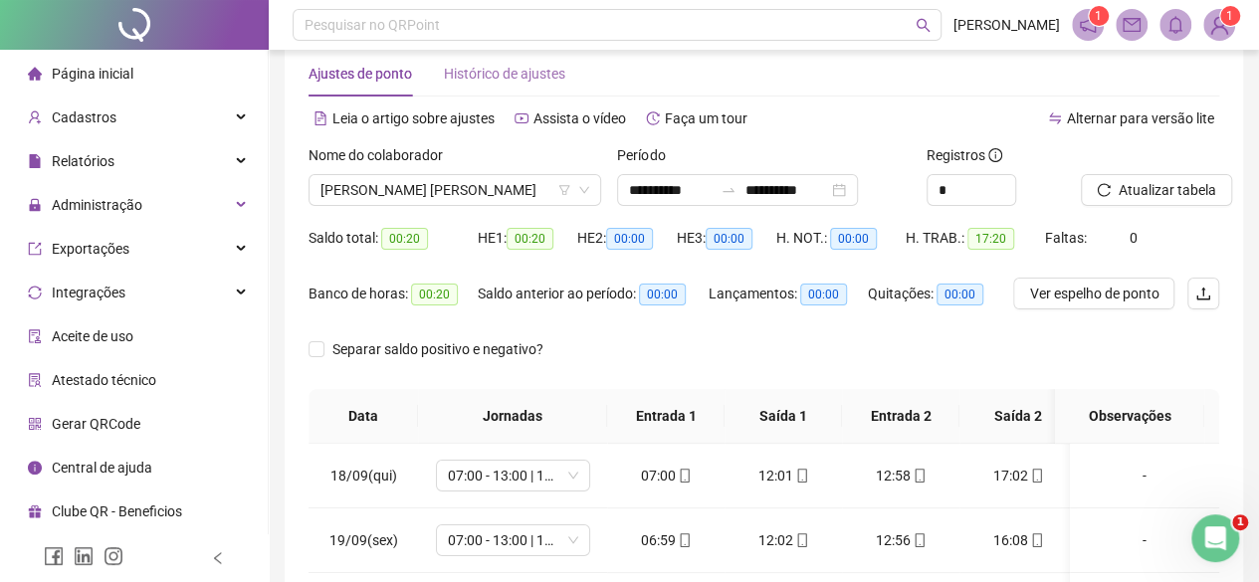
scroll to position [0, 0]
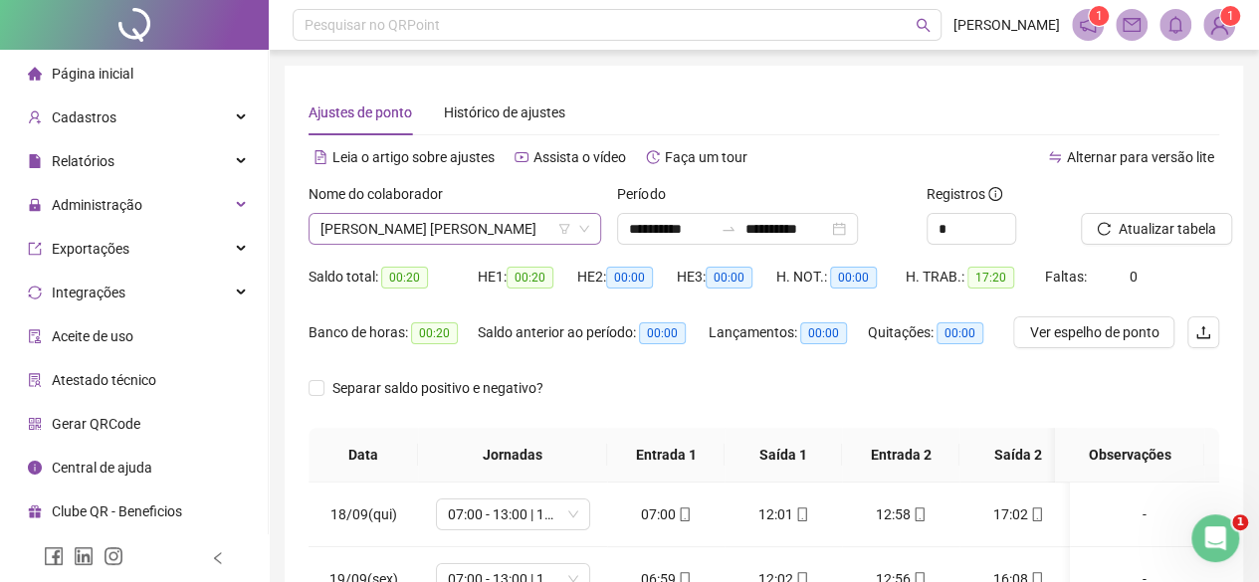
click at [416, 236] on span "[PERSON_NAME] [PERSON_NAME]" at bounding box center [454, 229] width 269 height 30
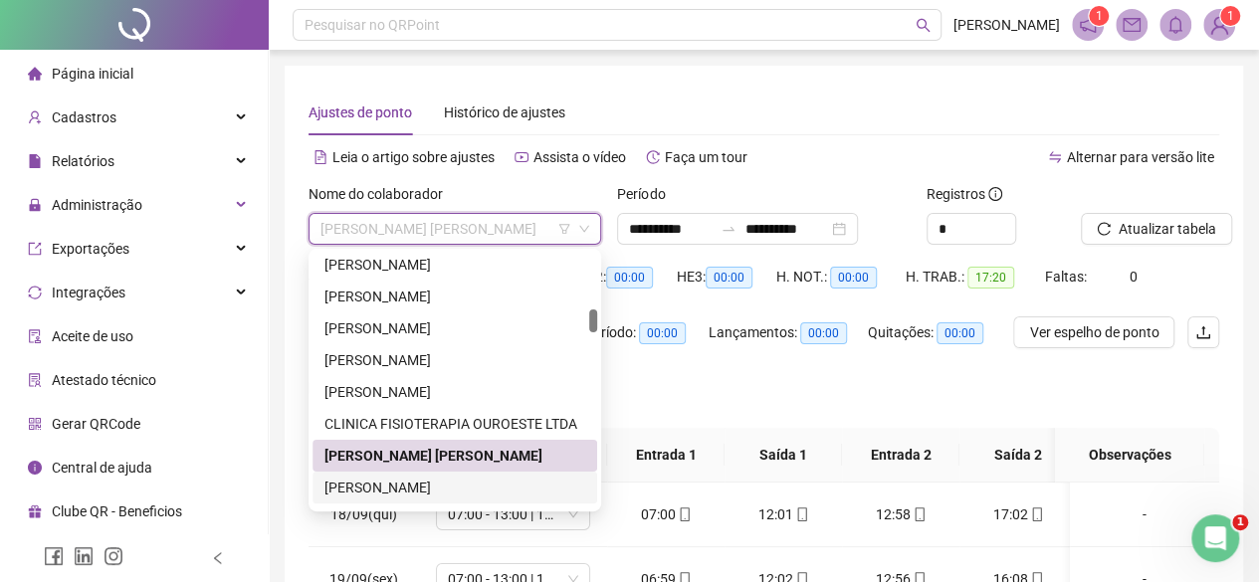
click at [380, 491] on div "[PERSON_NAME]" at bounding box center [454, 488] width 261 height 22
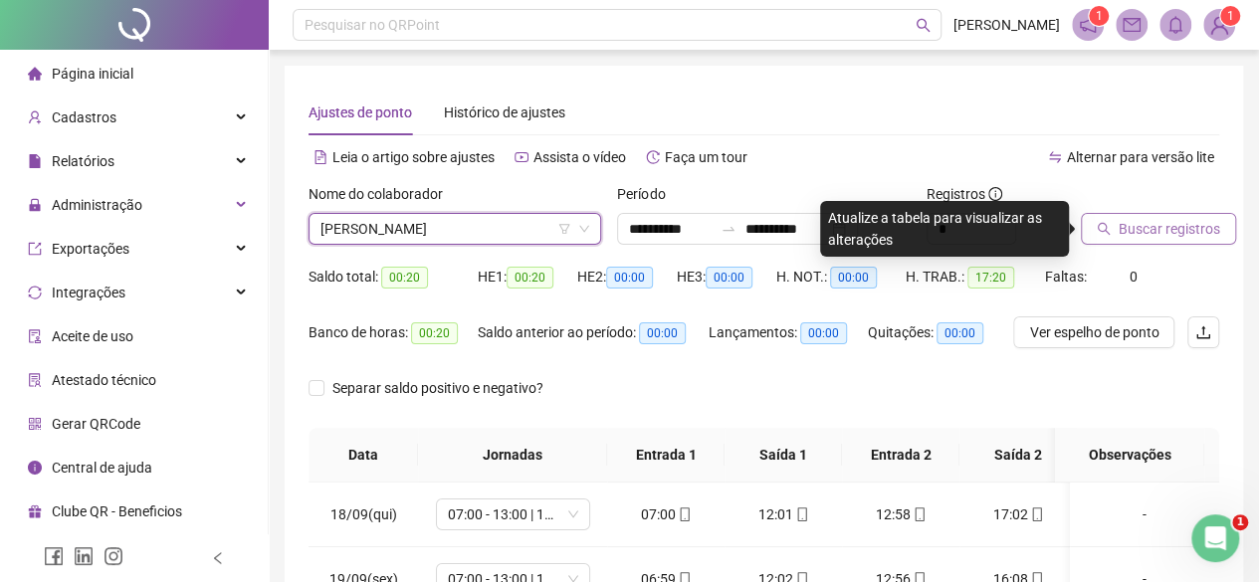
click at [1186, 218] on span "Buscar registros" at bounding box center [1168, 229] width 101 height 22
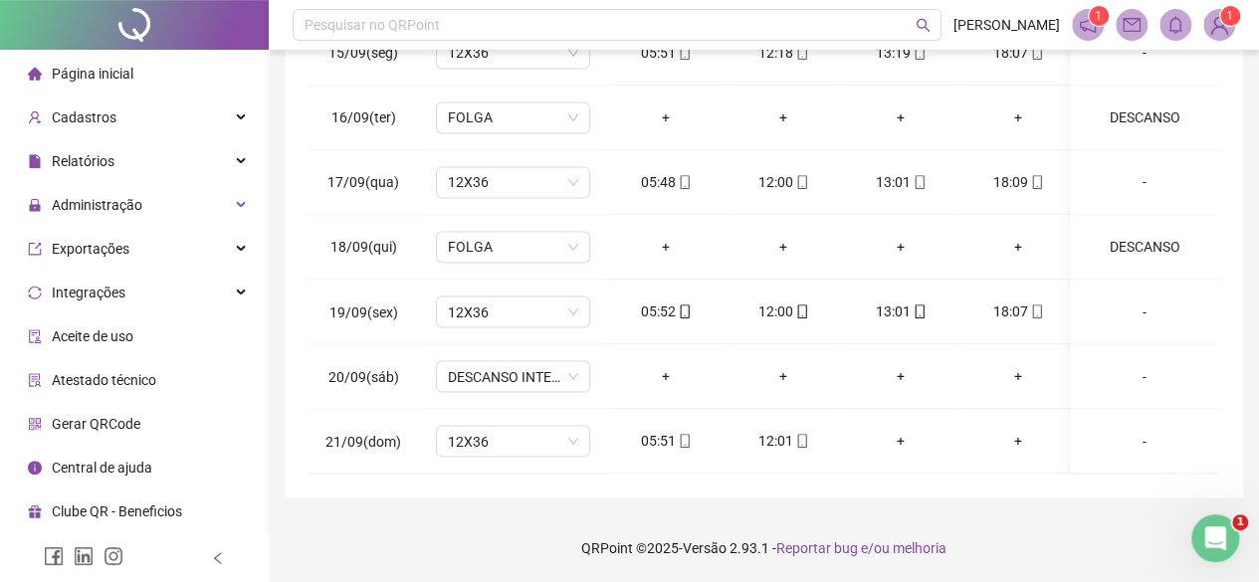
scroll to position [1650, 0]
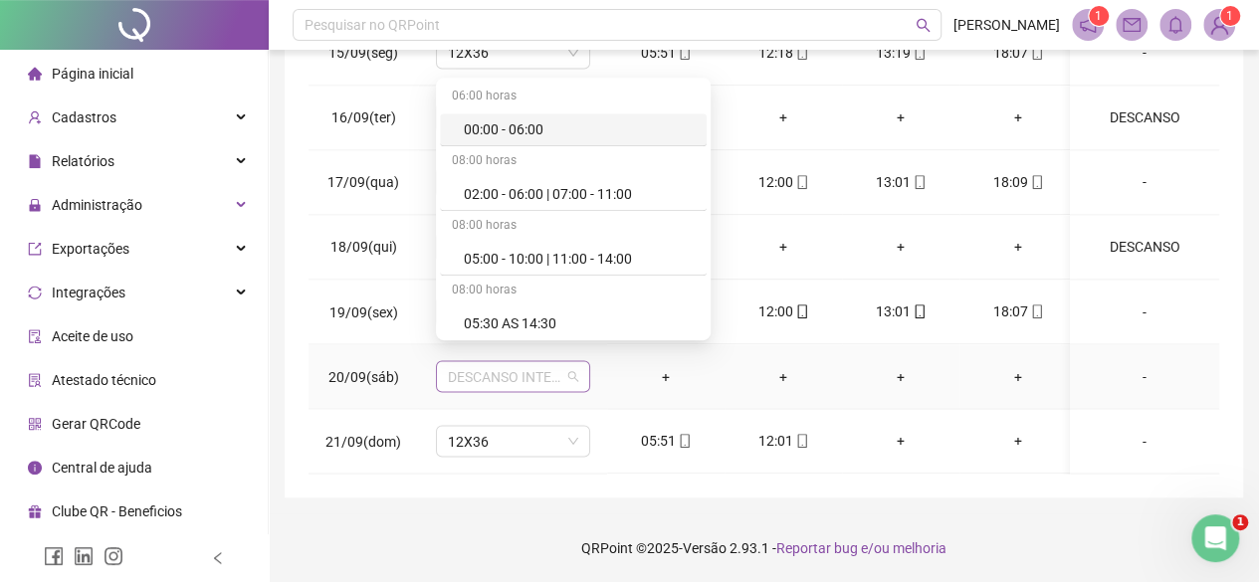
click at [543, 367] on span "DESCANSO INTER-JORNADA" at bounding box center [513, 376] width 130 height 30
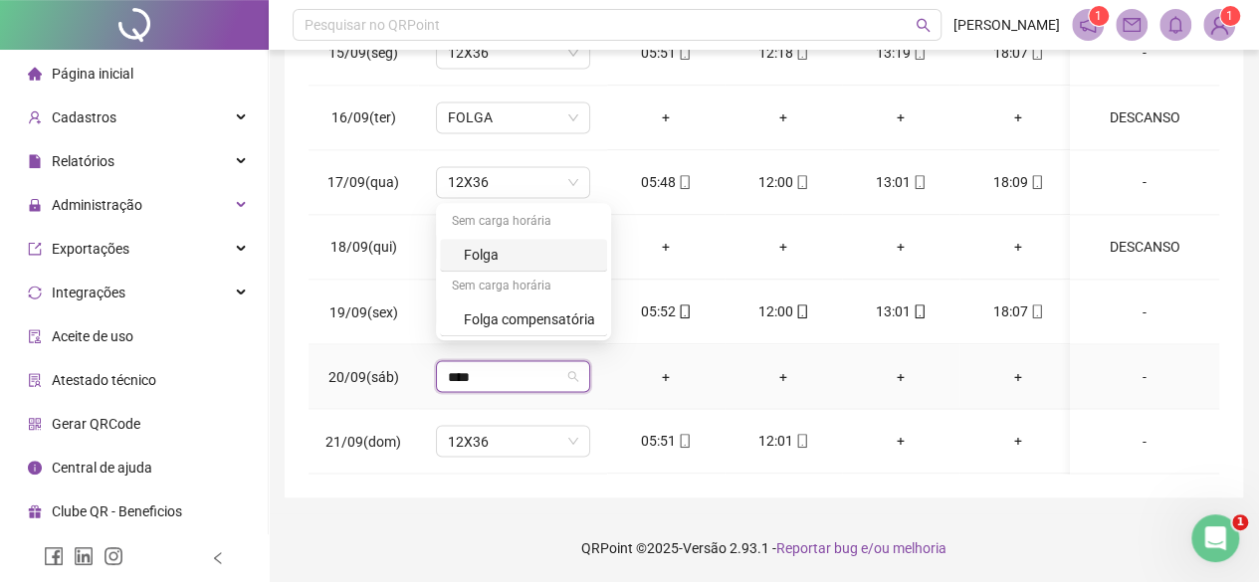
type input "*****"
click at [515, 252] on div "Folga" at bounding box center [529, 255] width 131 height 22
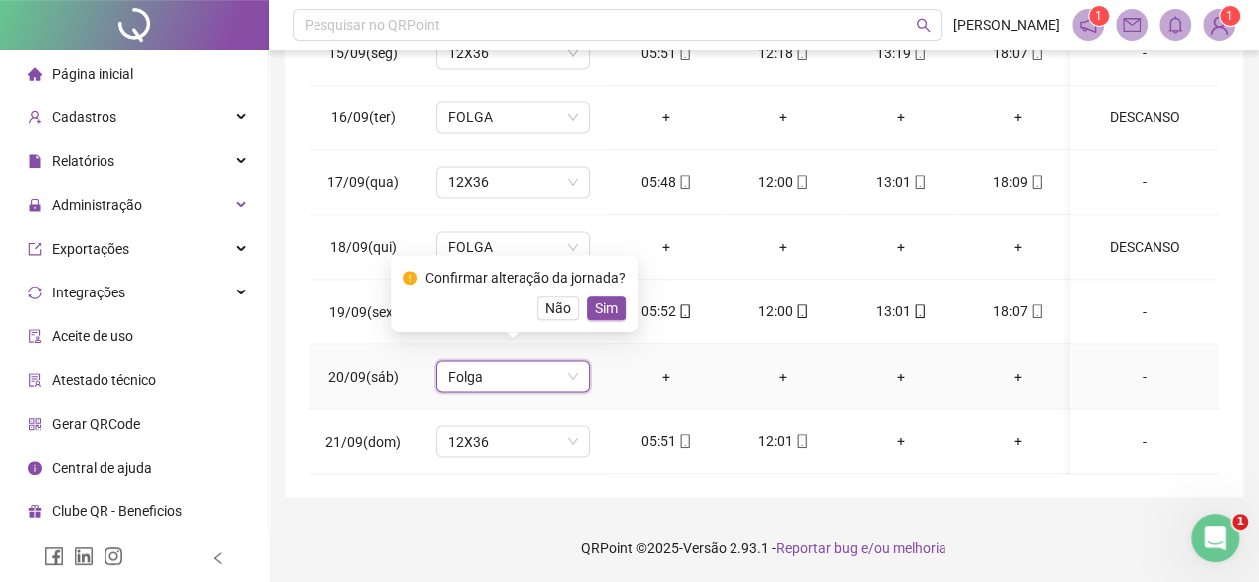
click at [595, 296] on div "Confirmar alteração da jornada? Não Sim" at bounding box center [514, 294] width 223 height 54
click at [600, 304] on span "Sim" at bounding box center [606, 309] width 23 height 22
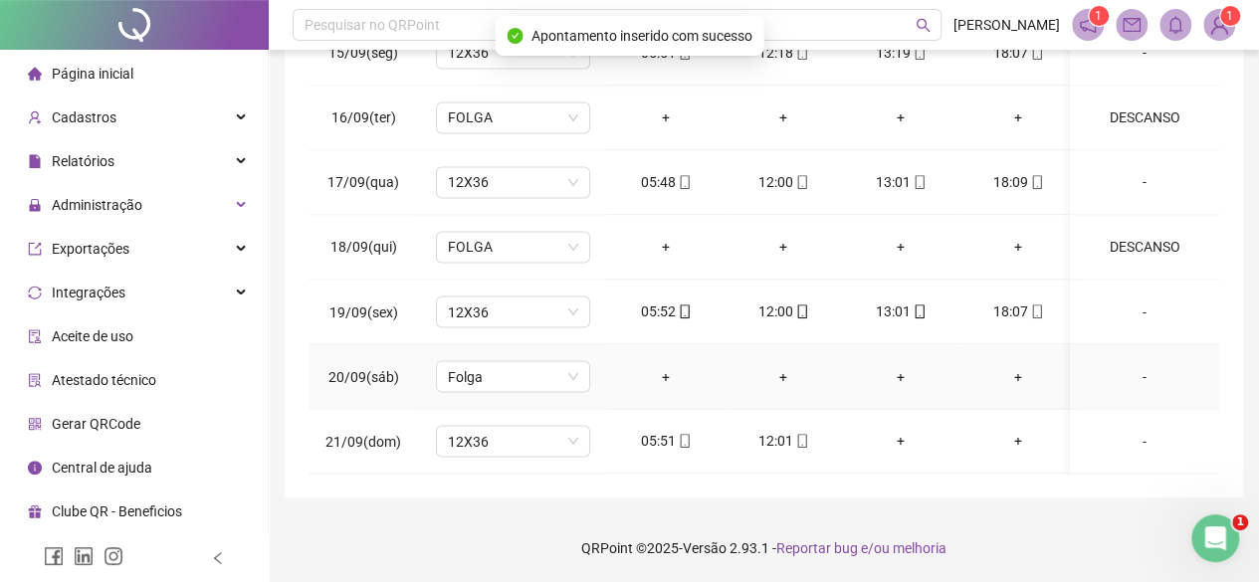
click at [1131, 365] on div "-" at bounding box center [1144, 376] width 117 height 22
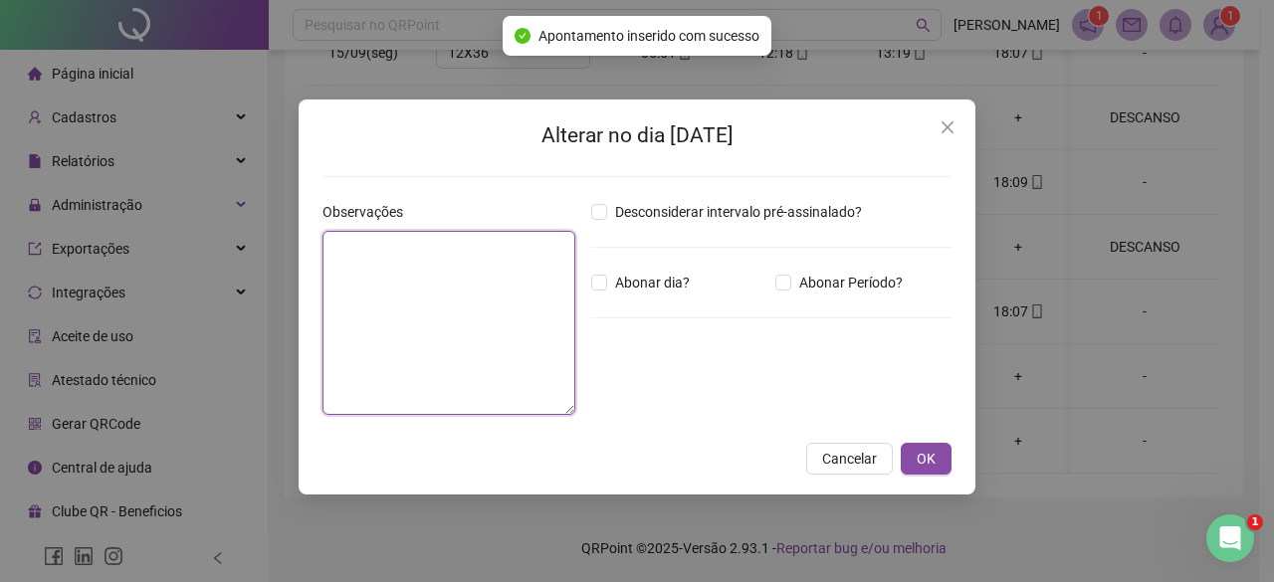
click at [458, 341] on textarea at bounding box center [448, 323] width 253 height 184
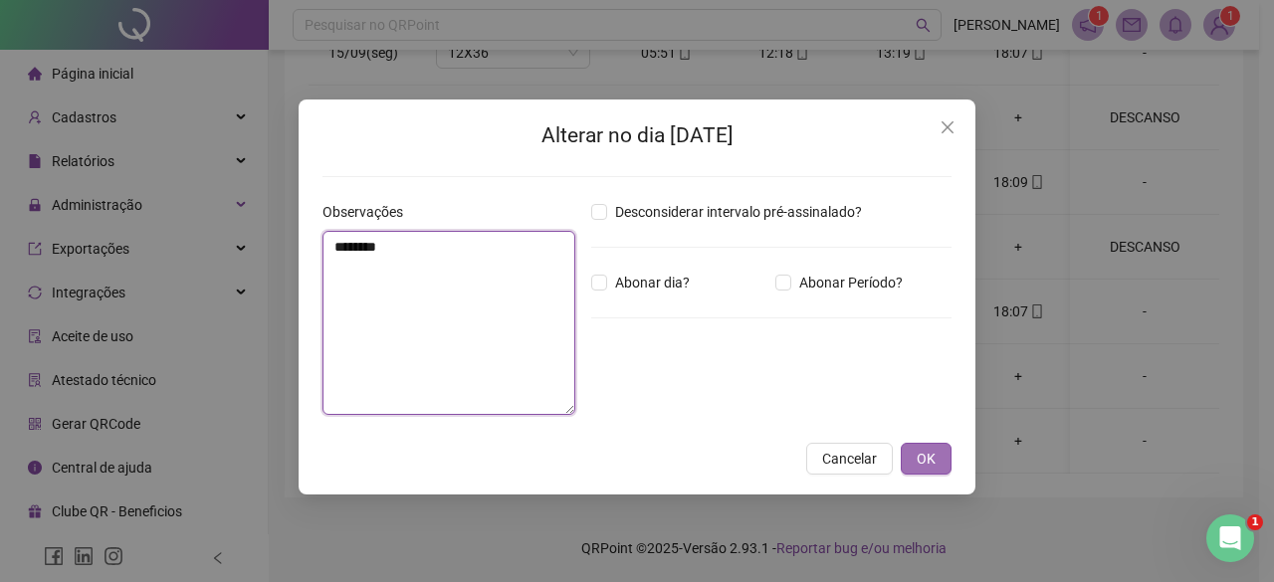
type textarea "********"
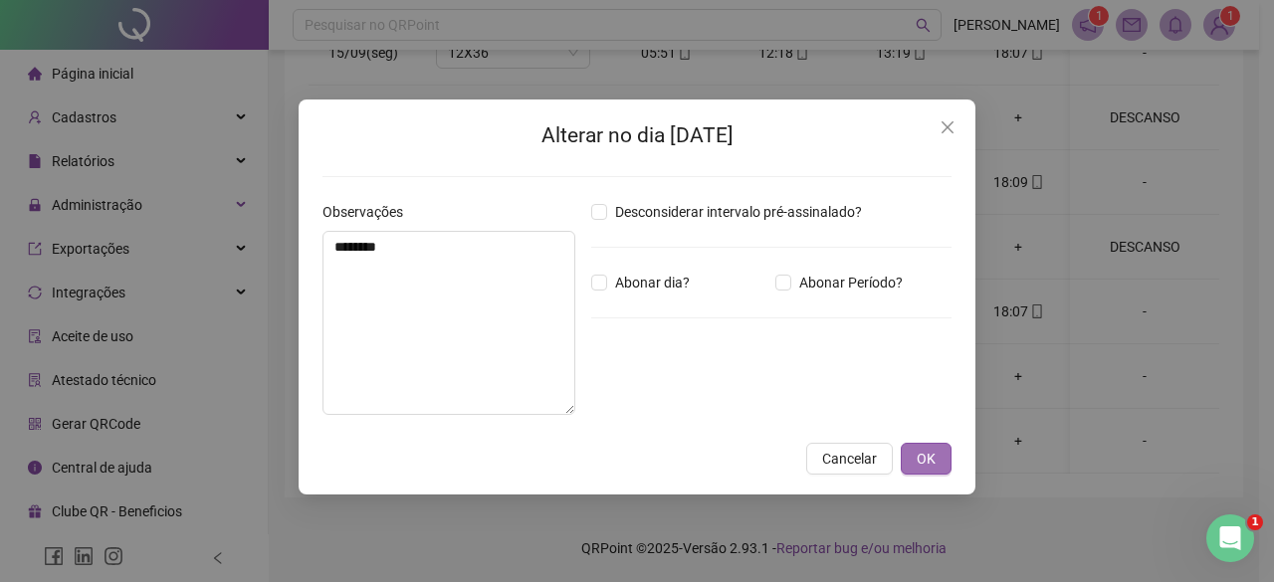
click at [935, 451] on span "OK" at bounding box center [925, 459] width 19 height 22
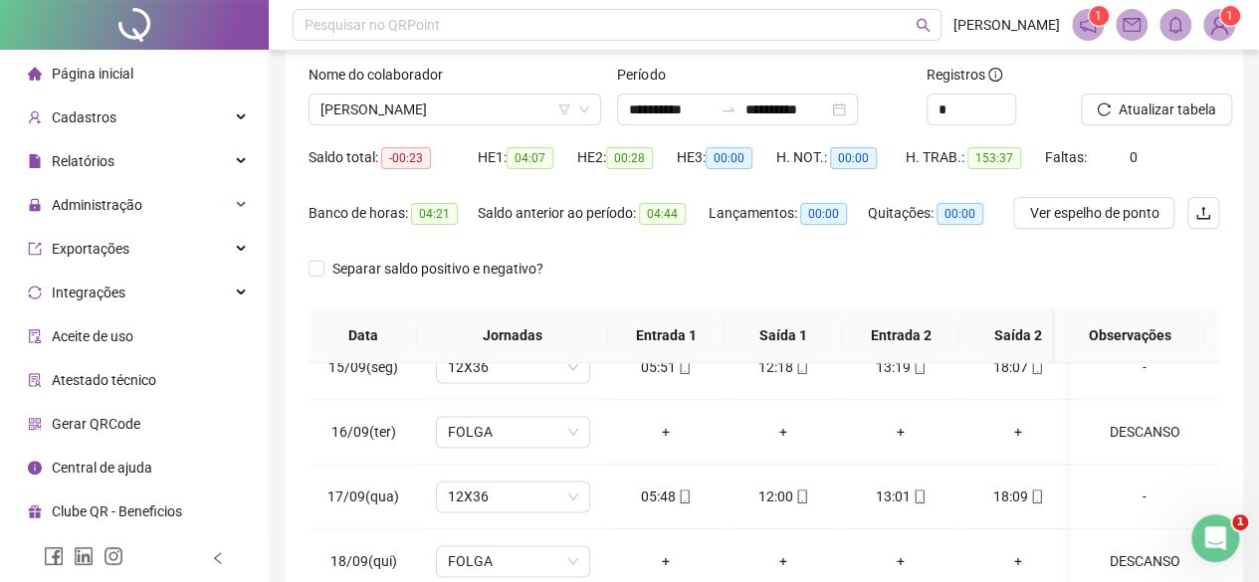
scroll to position [0, 0]
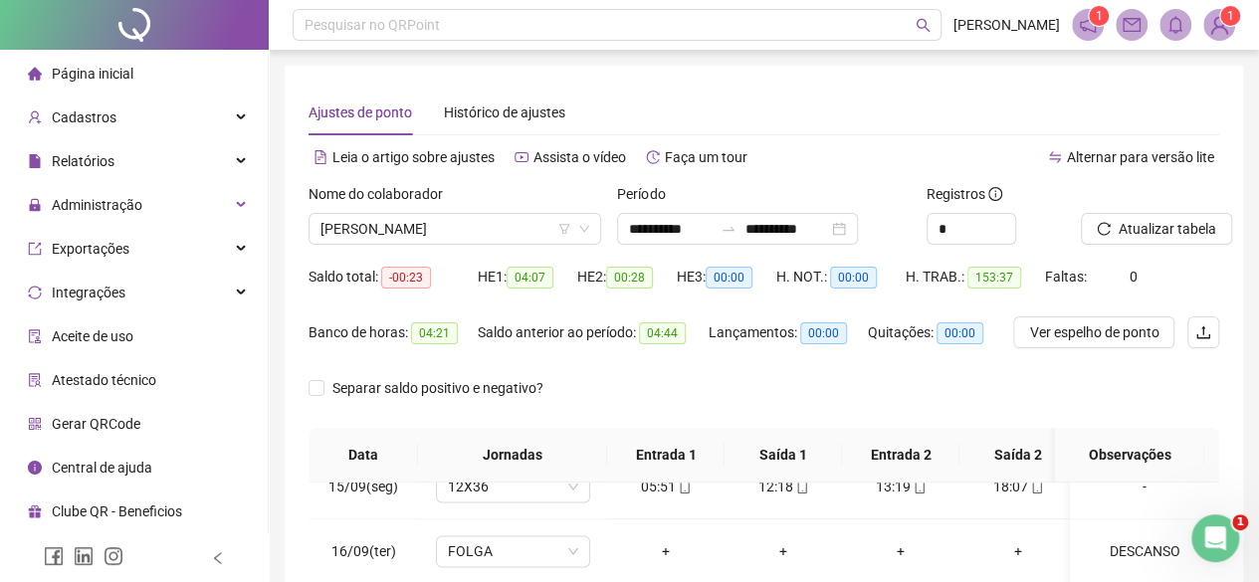
click at [1164, 254] on div "Atualizar tabela" at bounding box center [1150, 222] width 154 height 78
click at [1130, 238] on span "Atualizar tabela" at bounding box center [1167, 229] width 98 height 22
click at [406, 246] on div "Nome do colaborador DEBORA ANTONIA DE CARVALHO NOVAIS" at bounding box center [455, 222] width 308 height 78
click at [408, 225] on span "[PERSON_NAME]" at bounding box center [454, 229] width 269 height 30
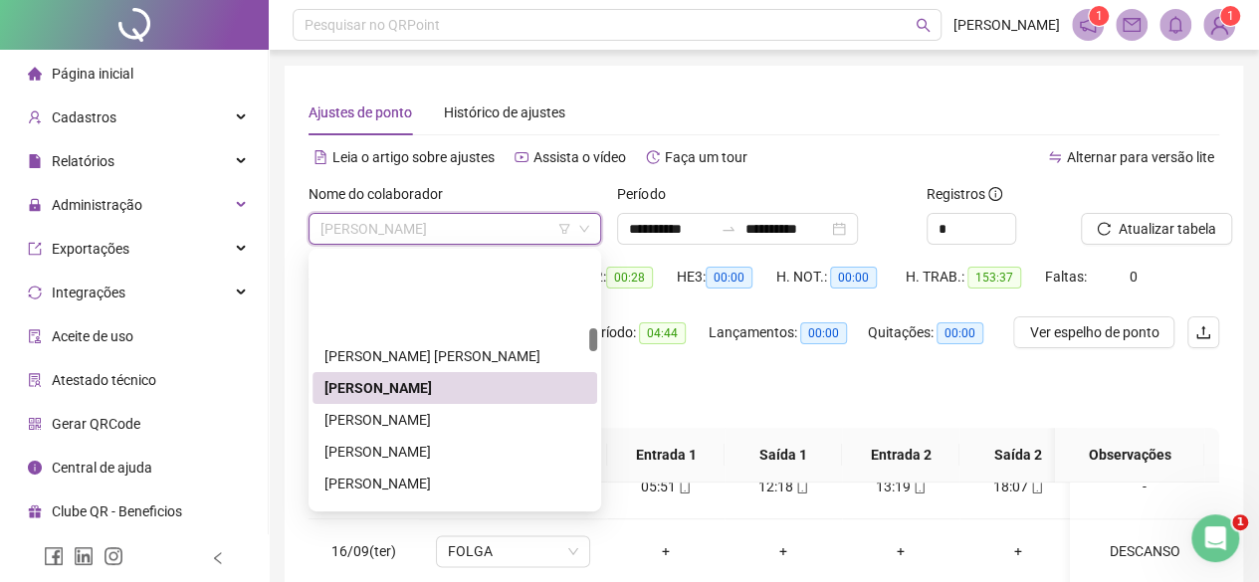
scroll to position [808, 0]
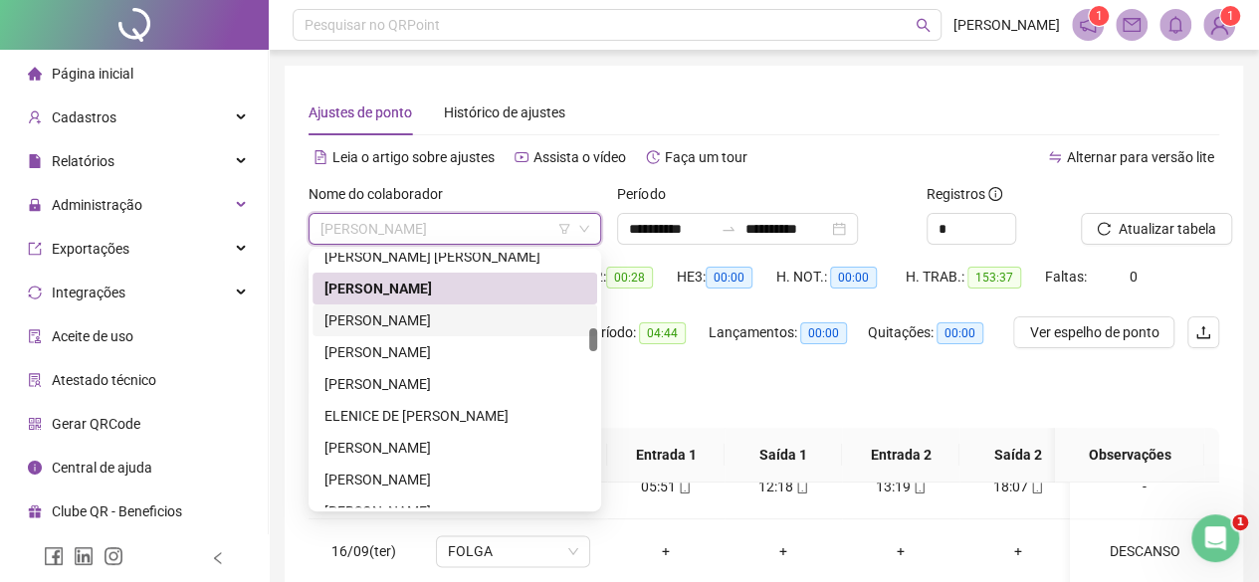
click at [434, 308] on div "[PERSON_NAME]" at bounding box center [454, 320] width 285 height 32
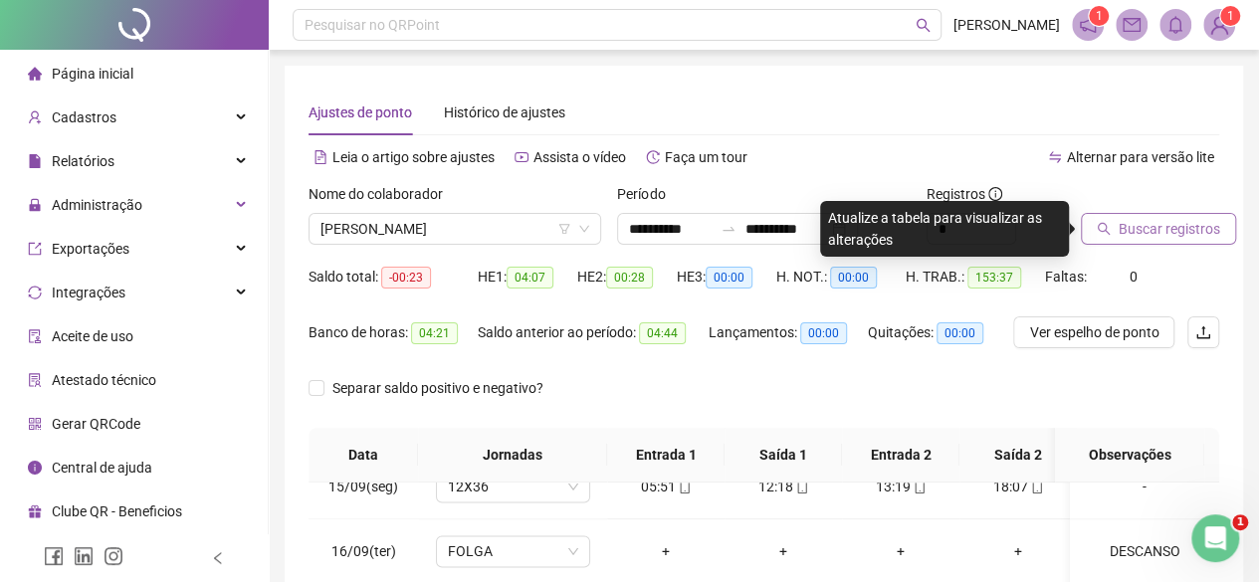
click at [1163, 217] on button "Buscar registros" at bounding box center [1158, 229] width 155 height 32
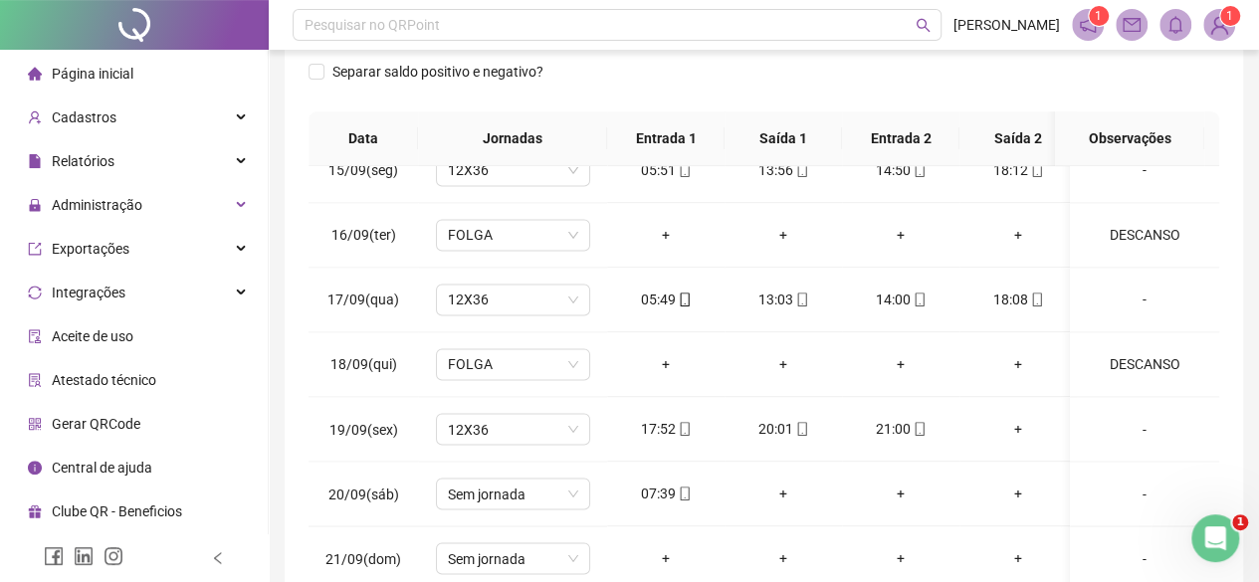
scroll to position [434, 0]
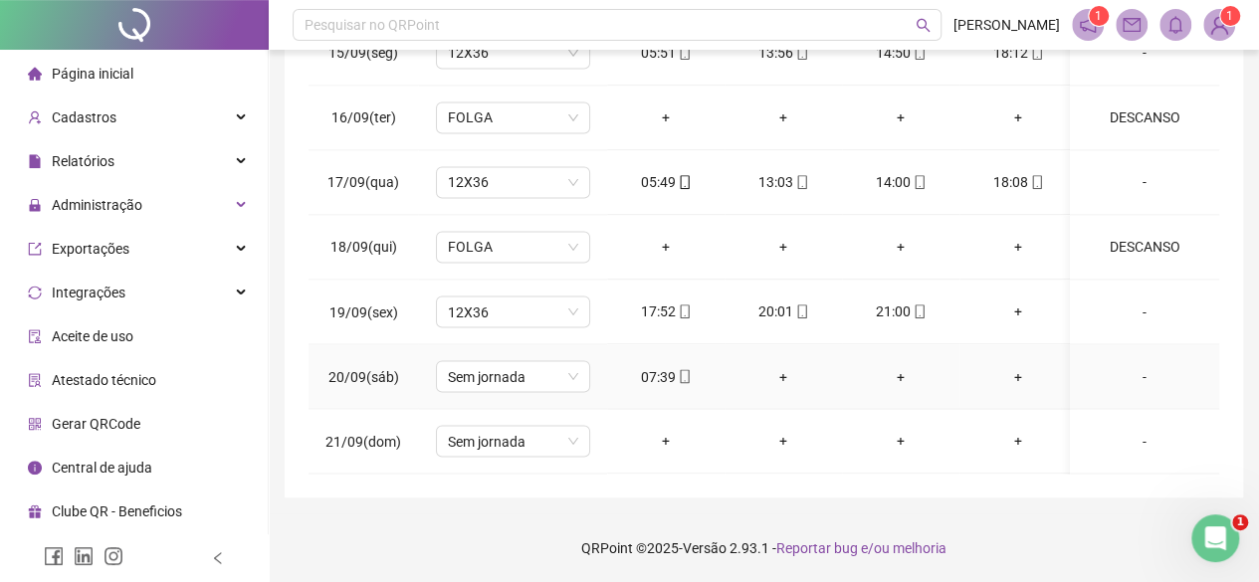
click at [657, 365] on div "07:39" at bounding box center [666, 376] width 86 height 22
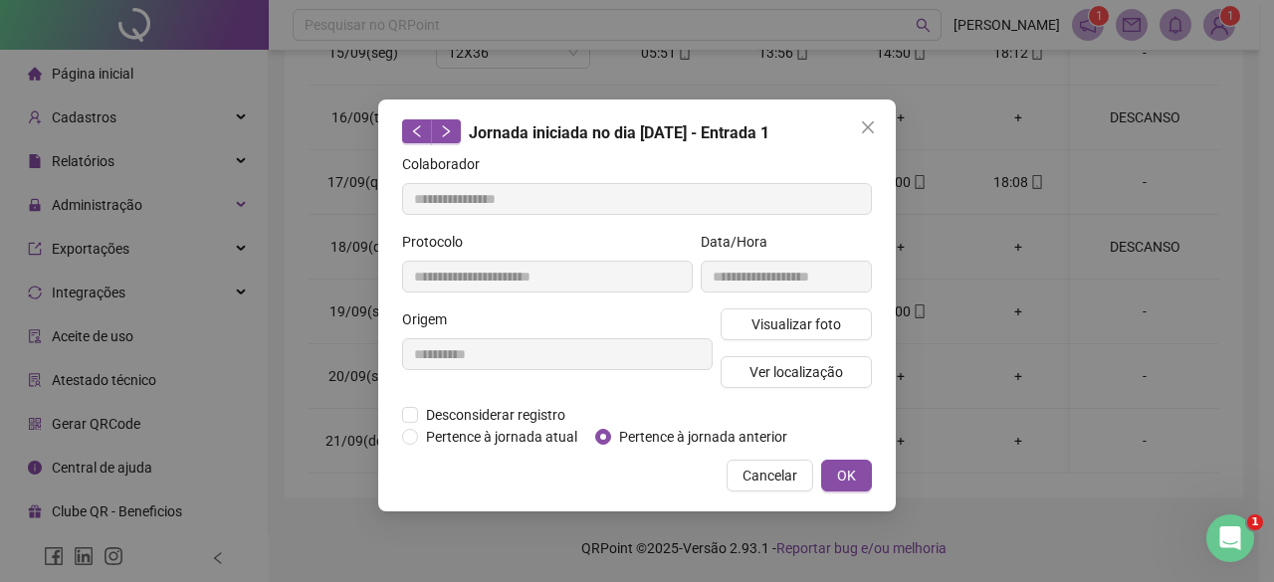
type input "**********"
click at [657, 435] on span "Pertence à jornada anterior" at bounding box center [703, 437] width 184 height 22
drag, startPoint x: 880, startPoint y: 485, endPoint x: 845, endPoint y: 475, distance: 36.2
click at [876, 485] on div "**********" at bounding box center [636, 306] width 517 height 412
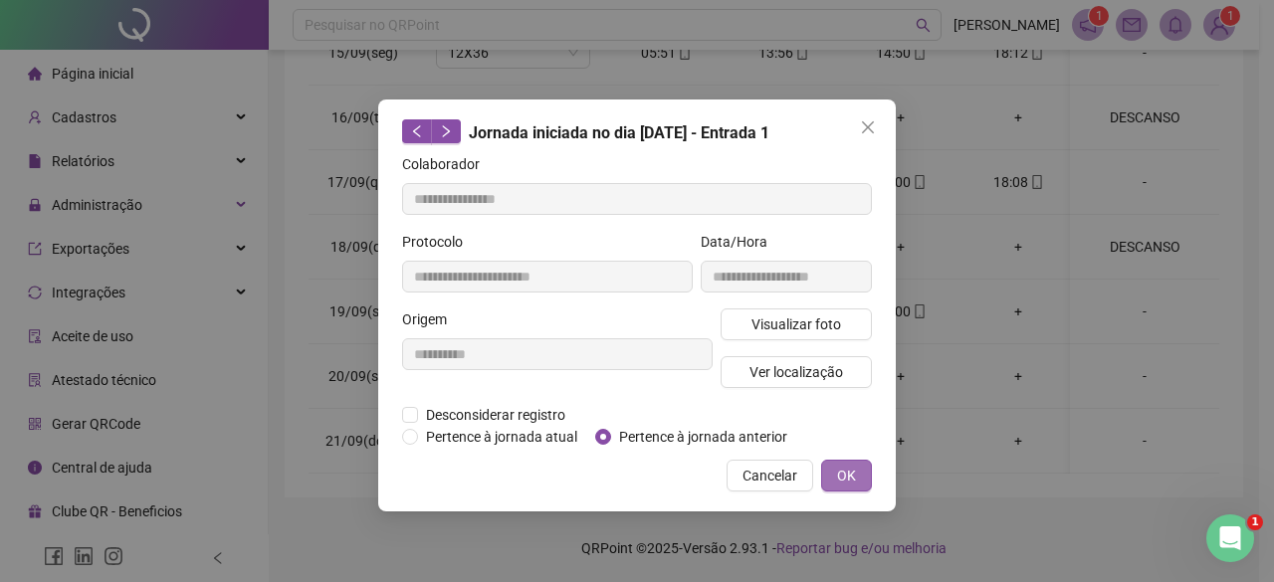
click at [841, 473] on span "OK" at bounding box center [846, 476] width 19 height 22
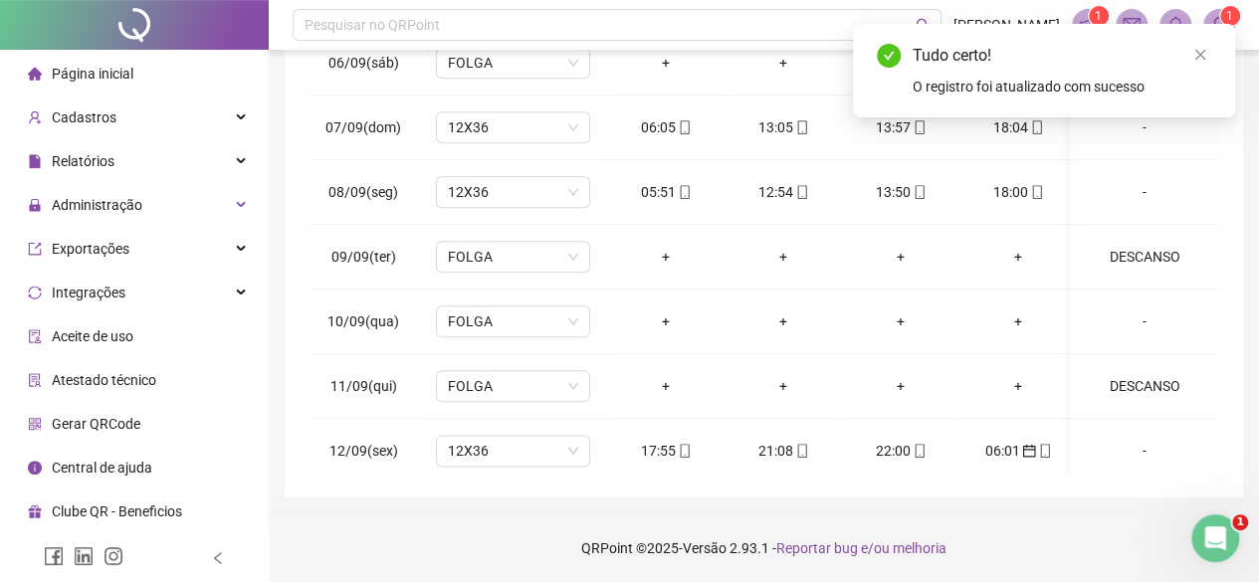
scroll to position [0, 0]
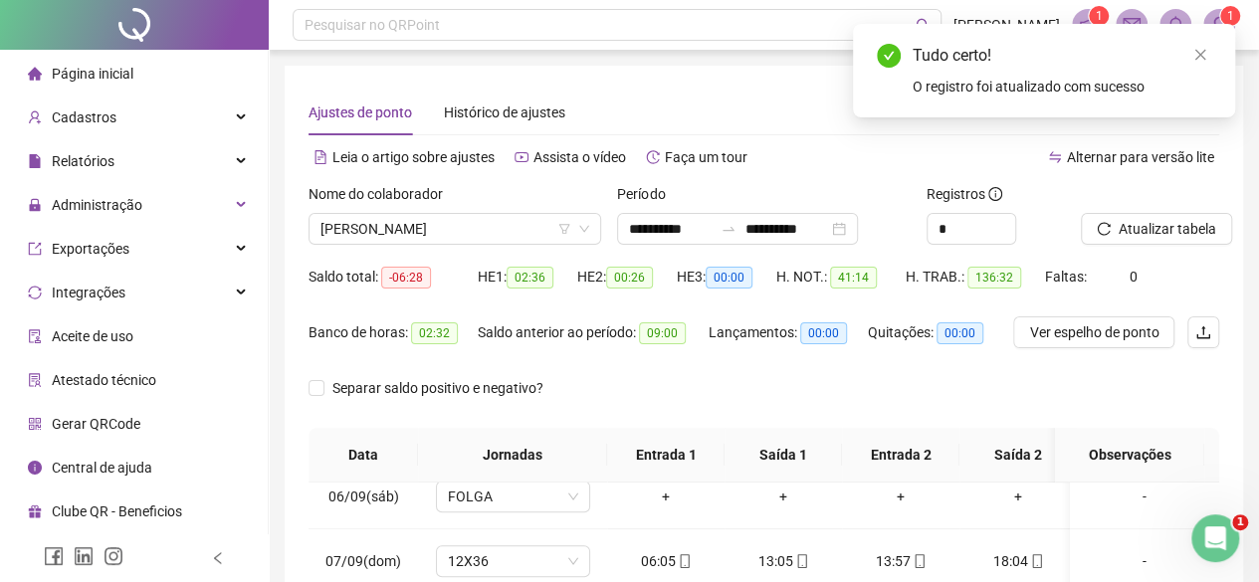
click at [1130, 212] on div at bounding box center [1125, 198] width 89 height 30
click at [1156, 218] on div "Atualizar tabela" at bounding box center [1125, 214] width 89 height 62
click at [1156, 218] on span "Atualizar tabela" at bounding box center [1167, 229] width 98 height 22
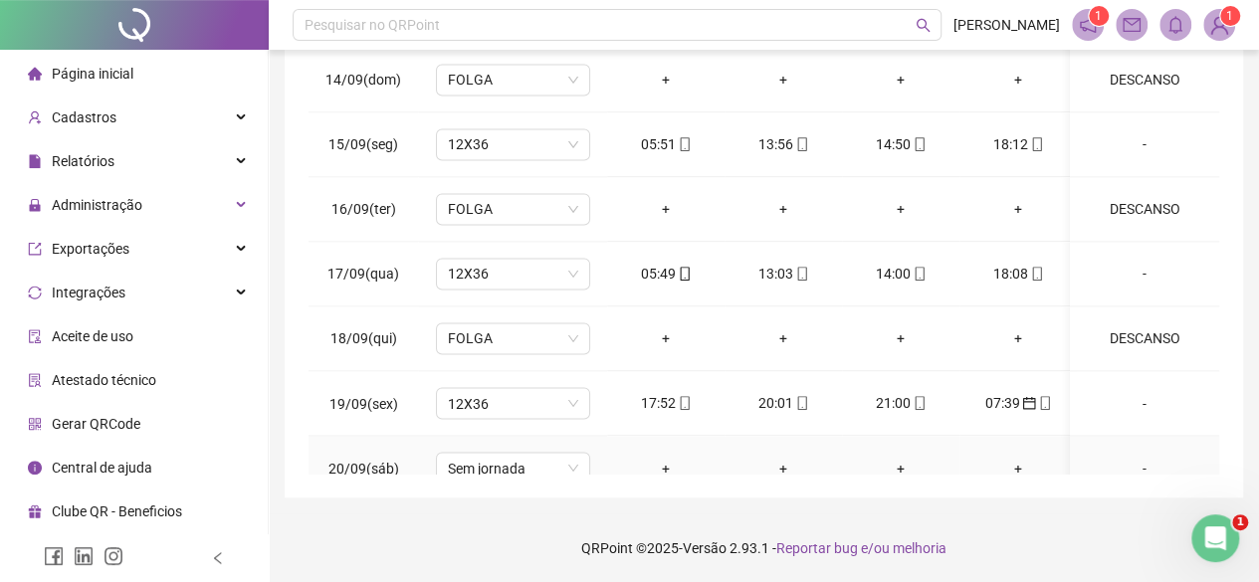
scroll to position [1650, 0]
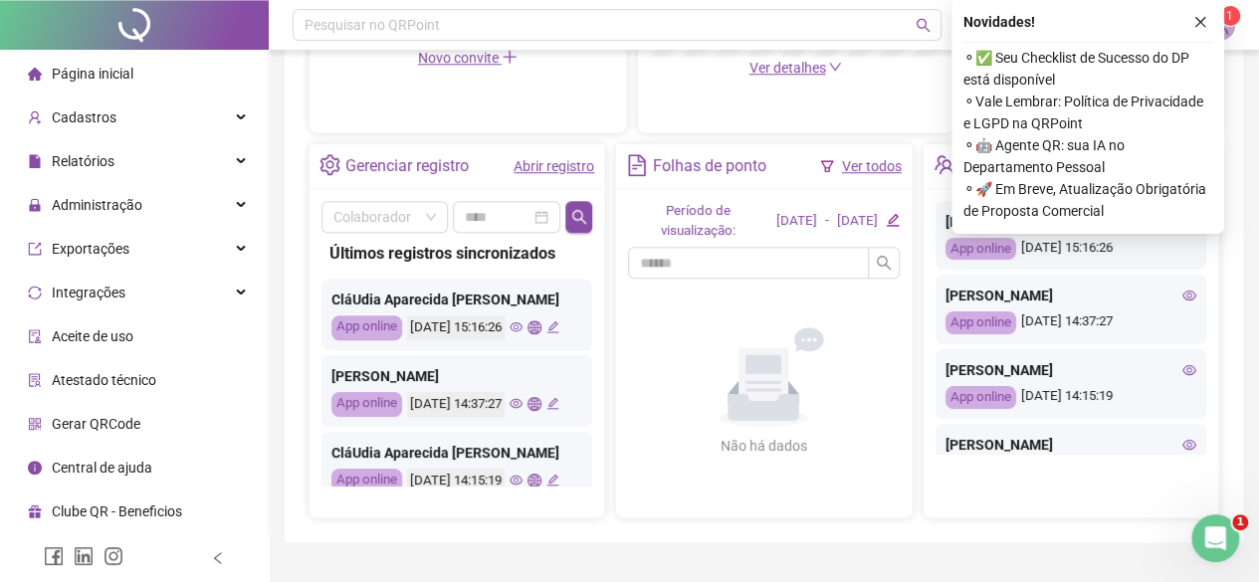
scroll to position [697, 0]
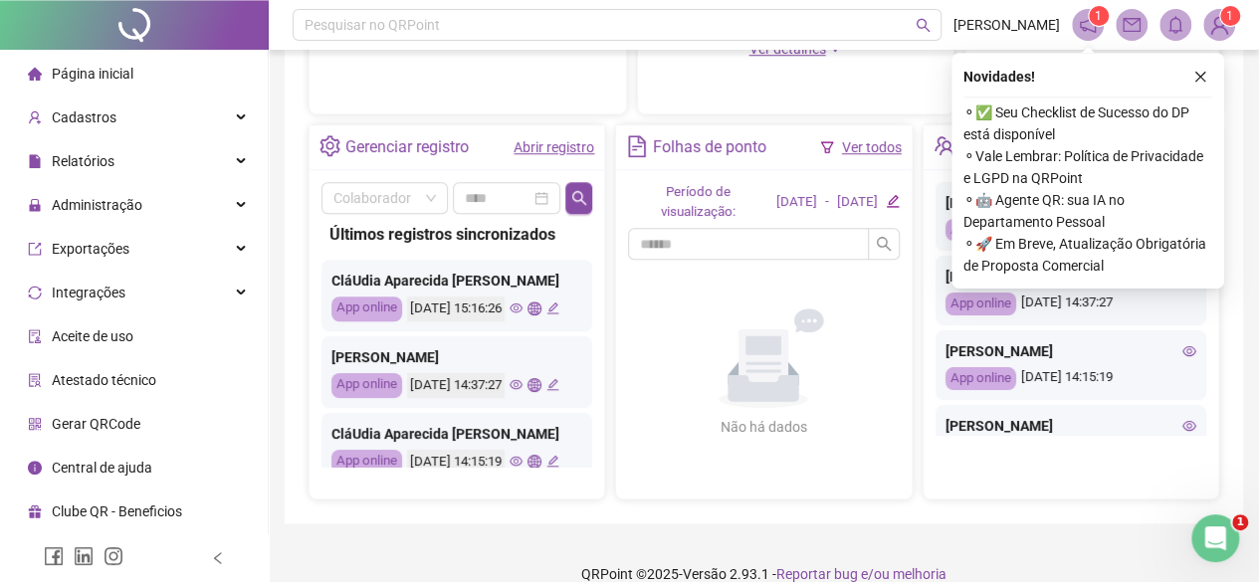
click at [551, 144] on link "Abrir registro" at bounding box center [553, 147] width 81 height 16
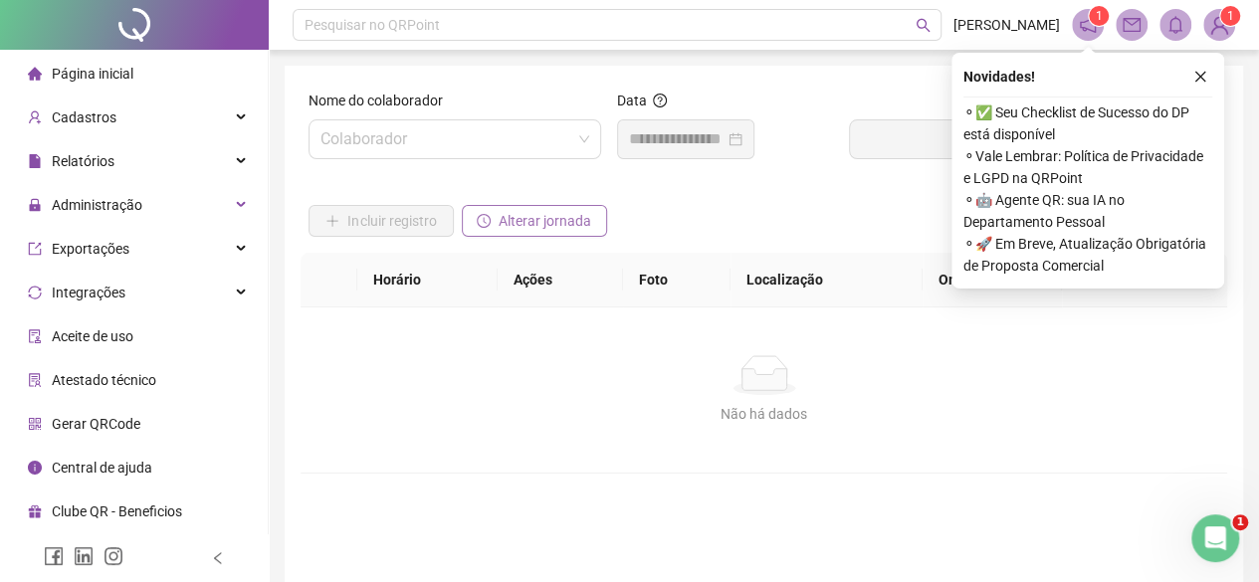
click at [519, 216] on span "Alterar jornada" at bounding box center [545, 221] width 93 height 22
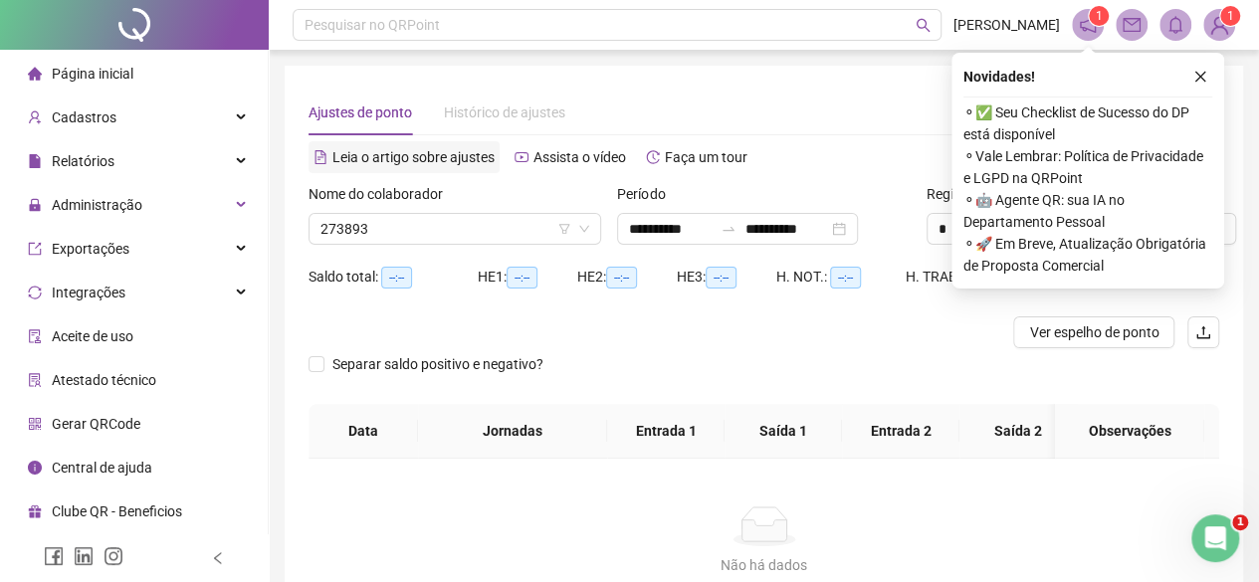
type input "**********"
click at [438, 214] on input "search" at bounding box center [445, 229] width 251 height 30
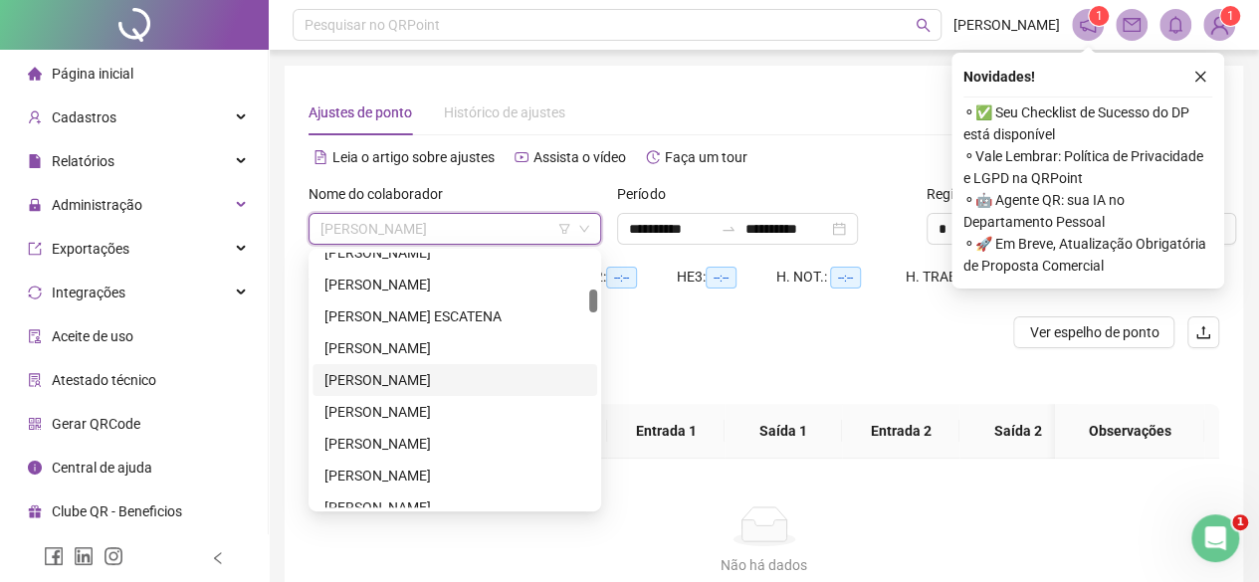
scroll to position [597, 0]
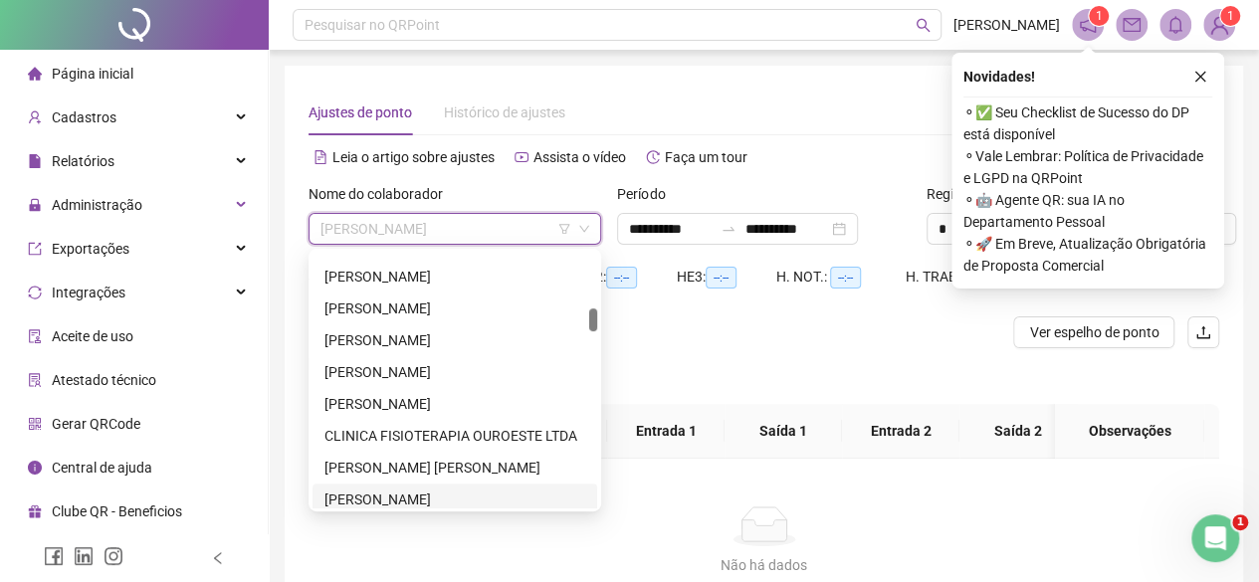
click at [432, 499] on div "[PERSON_NAME]" at bounding box center [454, 500] width 261 height 22
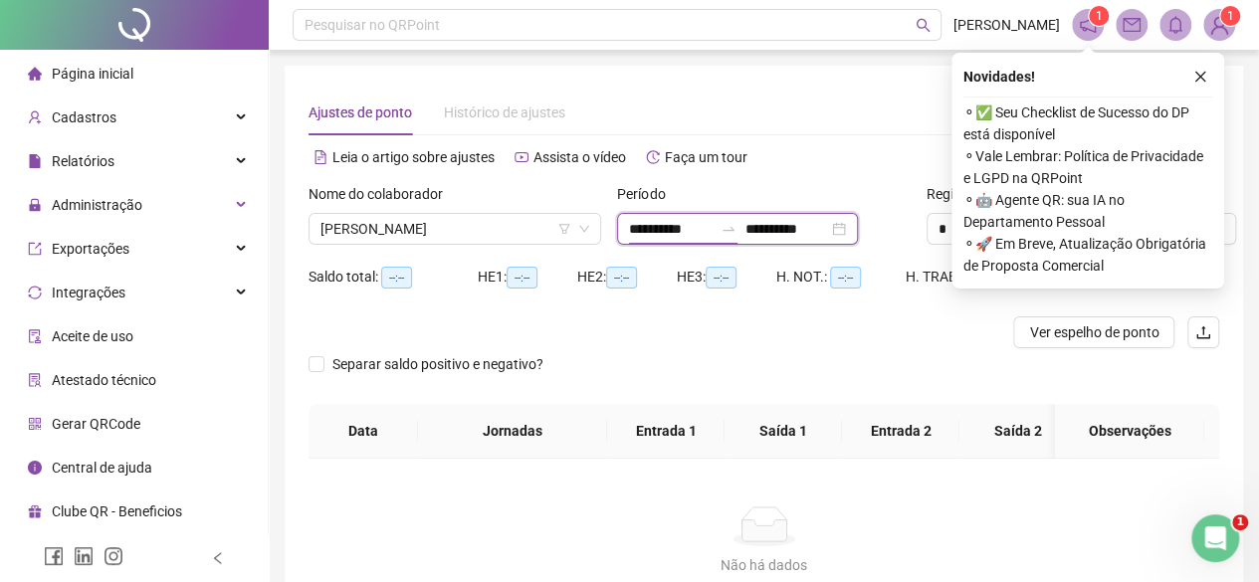
click at [703, 222] on input "**********" at bounding box center [671, 229] width 84 height 22
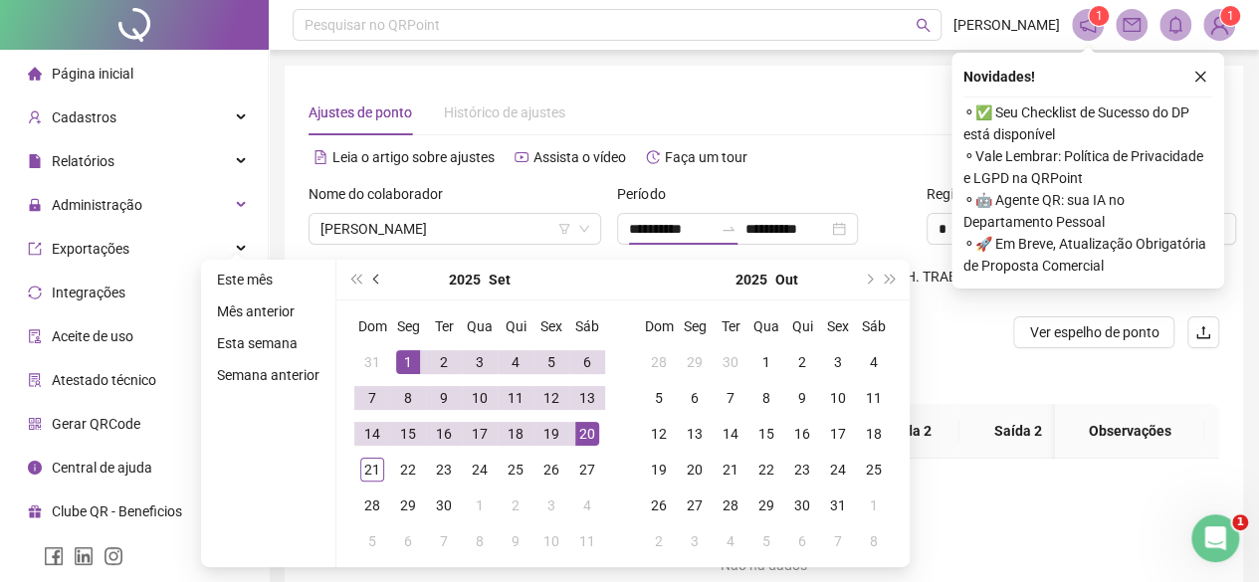
click at [367, 291] on button "prev-year" at bounding box center [377, 280] width 22 height 40
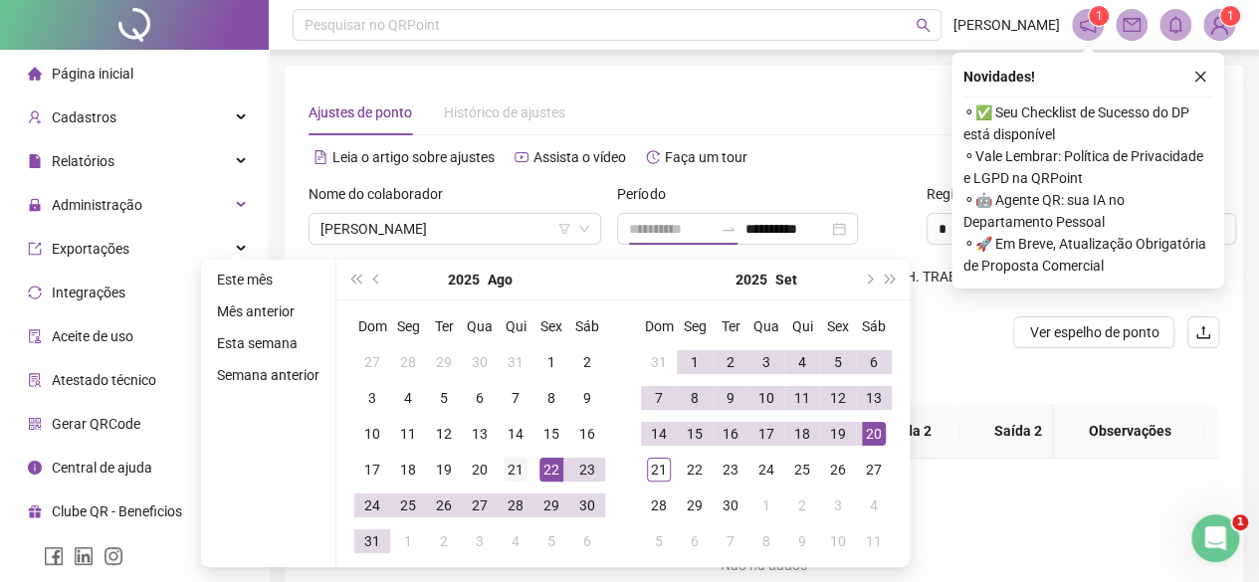
type input "**********"
click at [515, 465] on div "21" at bounding box center [516, 470] width 24 height 24
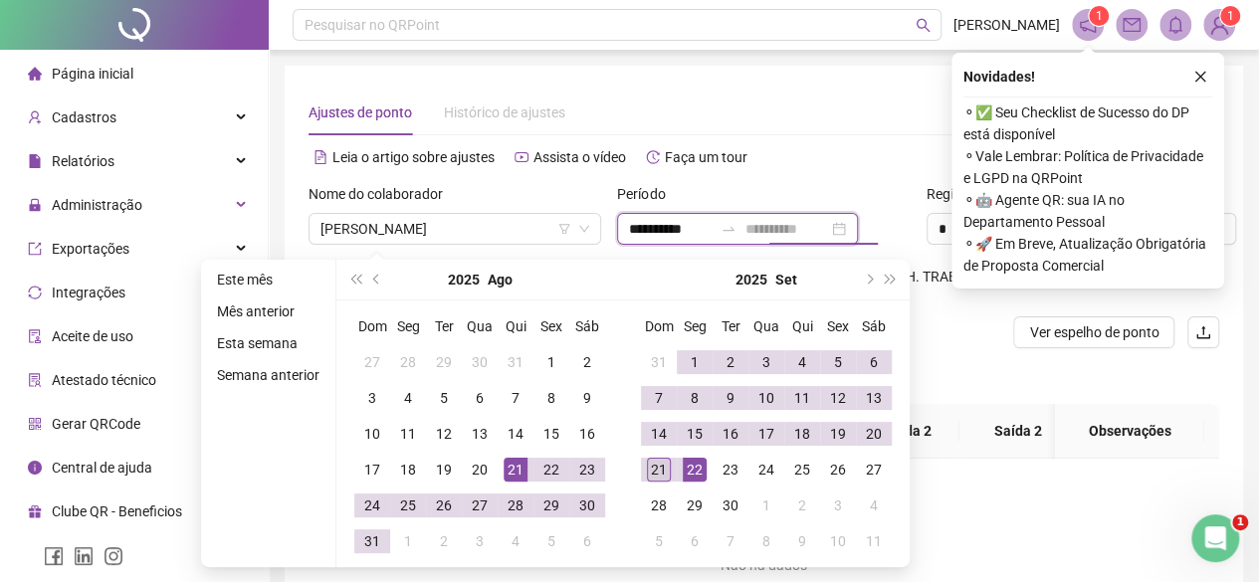
type input "**********"
click at [671, 461] on td "21" at bounding box center [659, 470] width 36 height 36
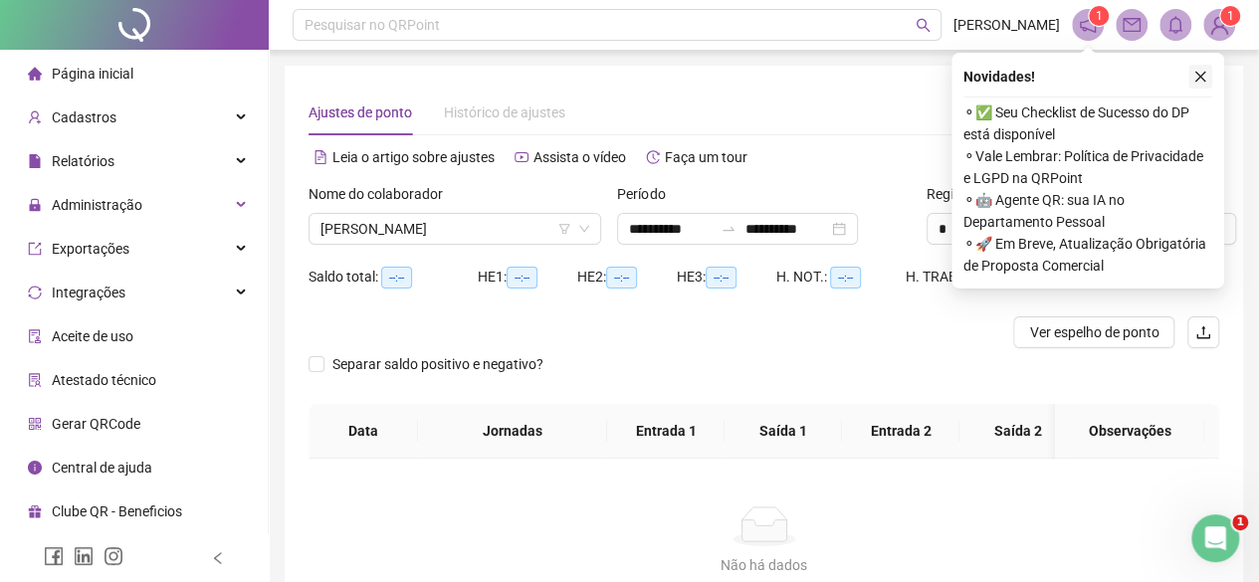
click at [1202, 75] on icon "close" at bounding box center [1200, 77] width 14 height 14
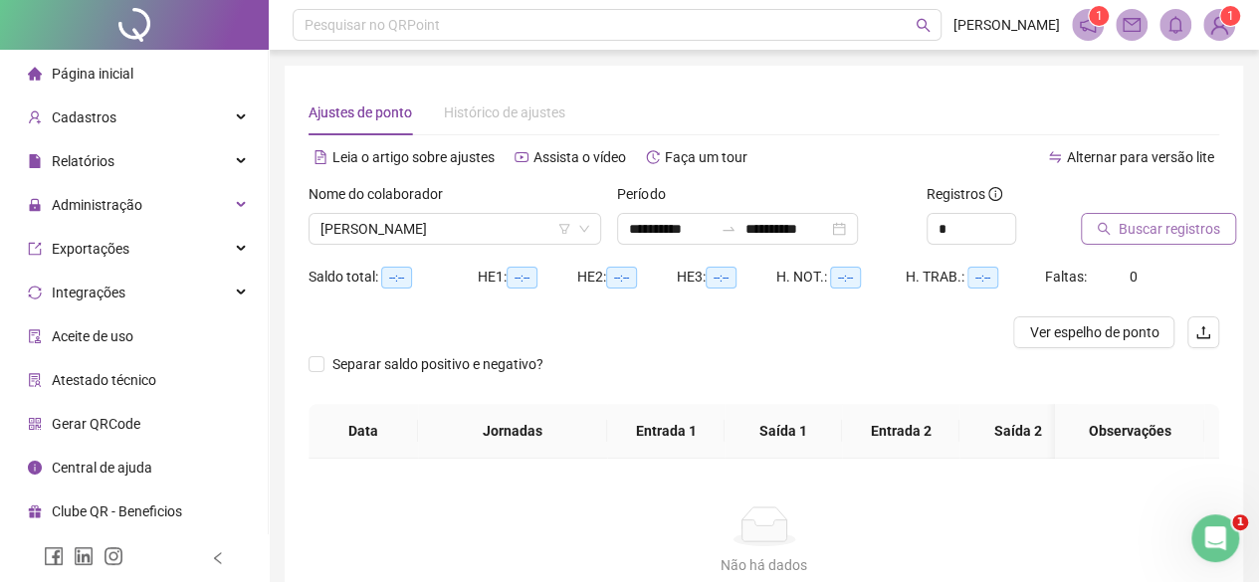
click at [1146, 238] on span "Buscar registros" at bounding box center [1168, 229] width 101 height 22
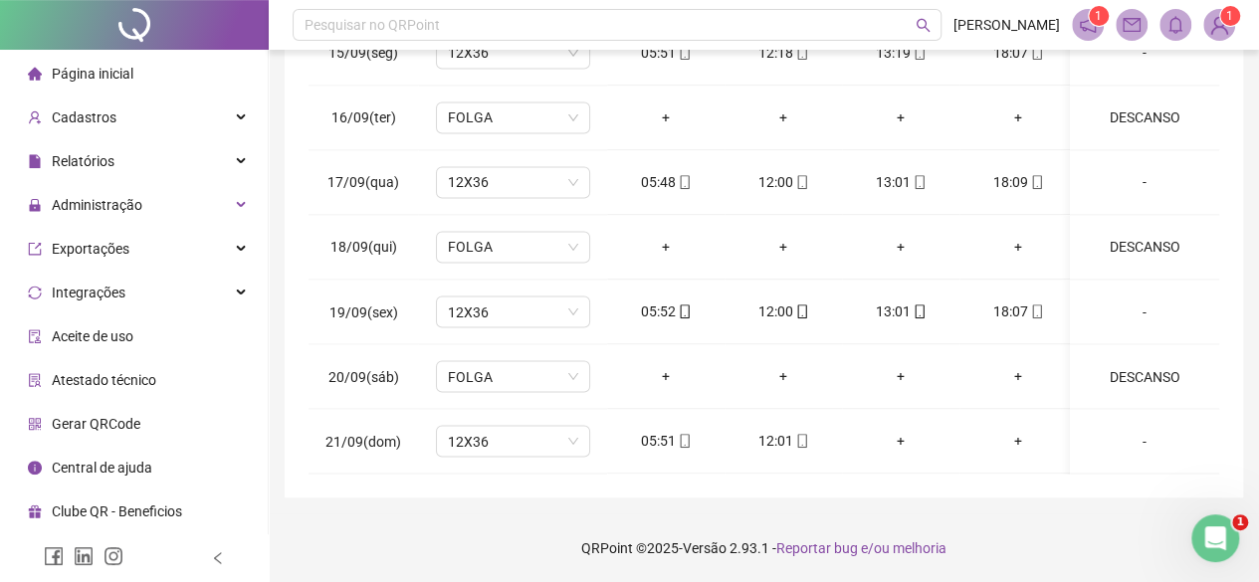
scroll to position [0, 0]
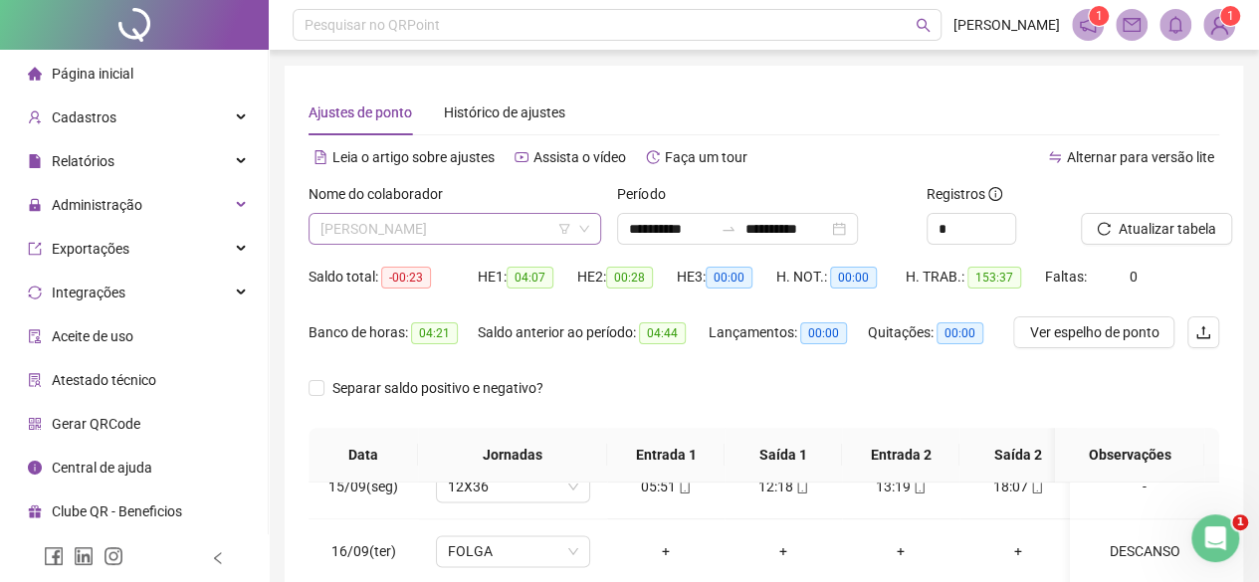
click at [453, 244] on div "[PERSON_NAME]" at bounding box center [454, 229] width 293 height 32
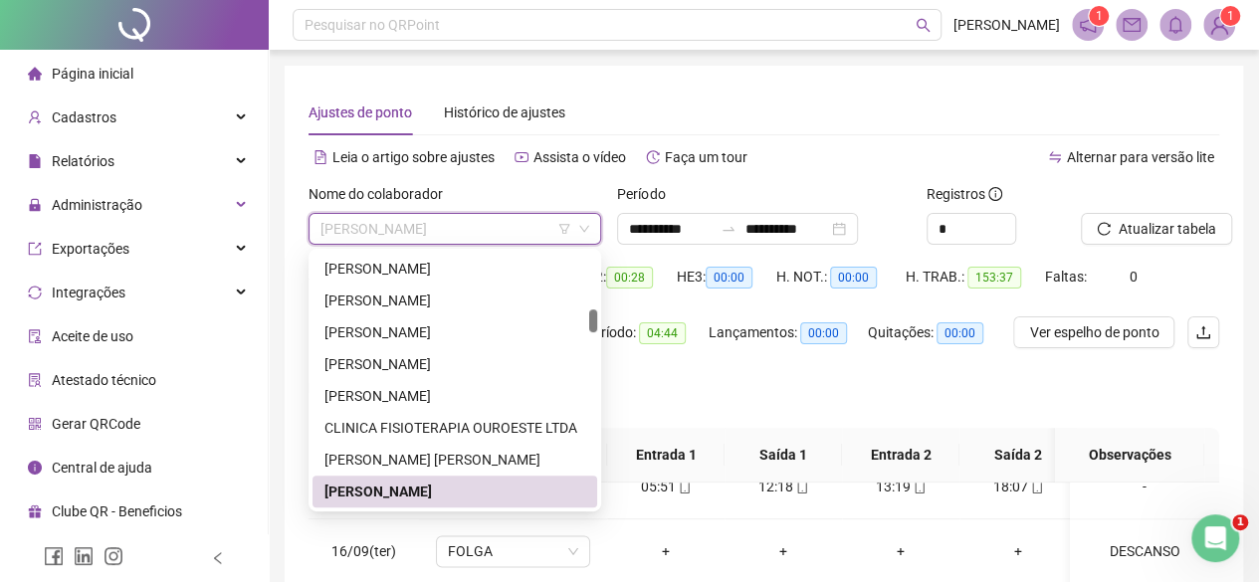
scroll to position [705, 0]
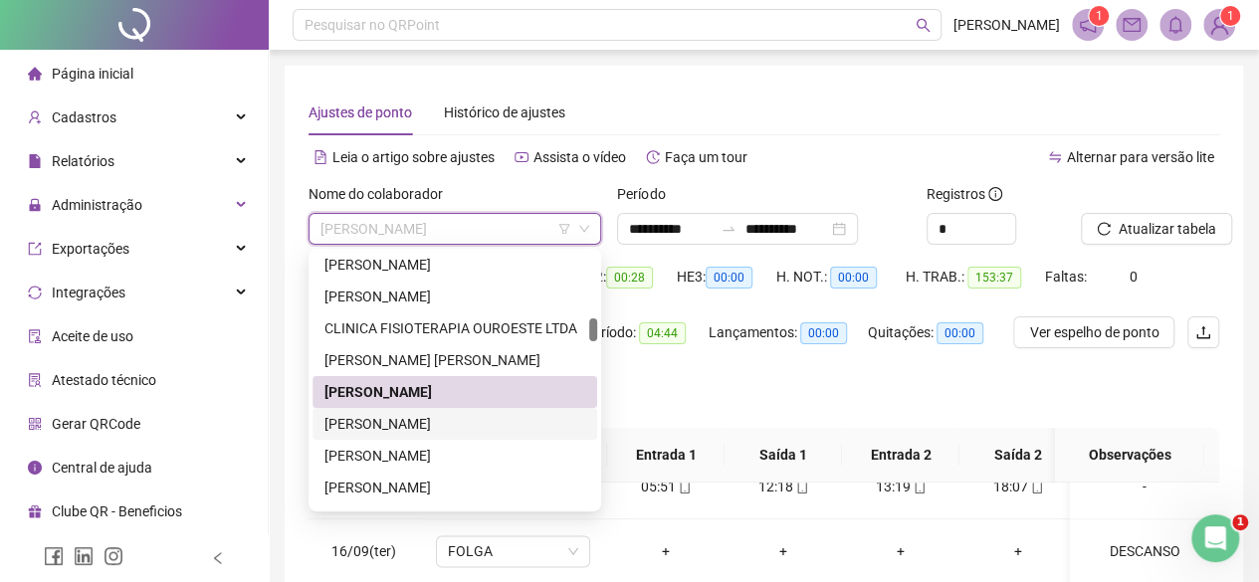
click at [372, 425] on div "[PERSON_NAME]" at bounding box center [454, 424] width 261 height 22
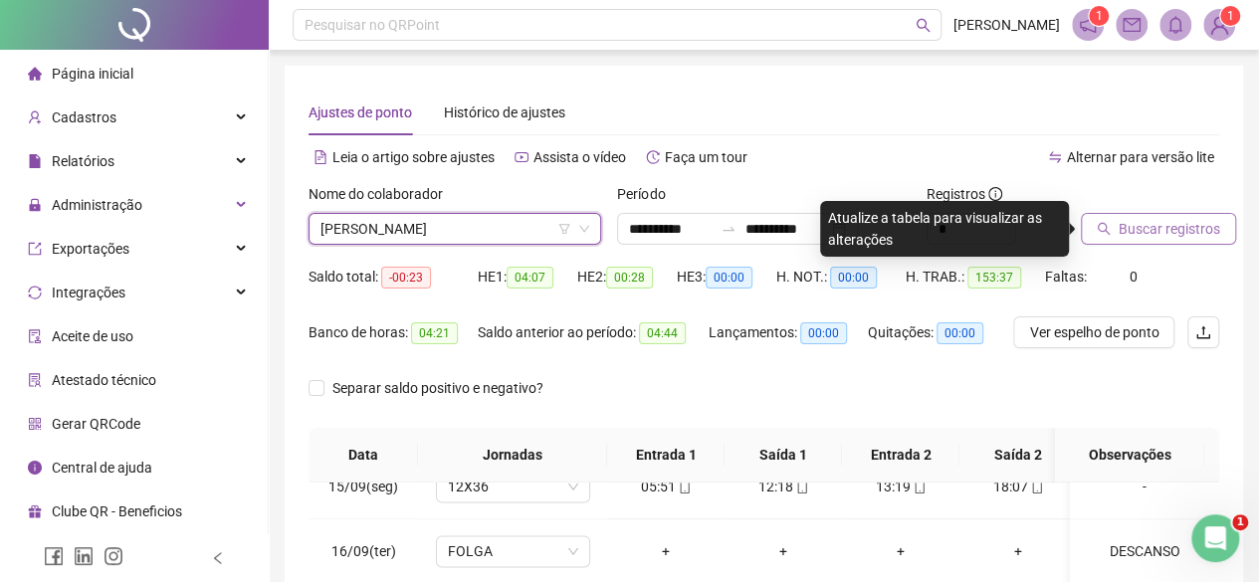
click at [1168, 220] on span "Buscar registros" at bounding box center [1168, 229] width 101 height 22
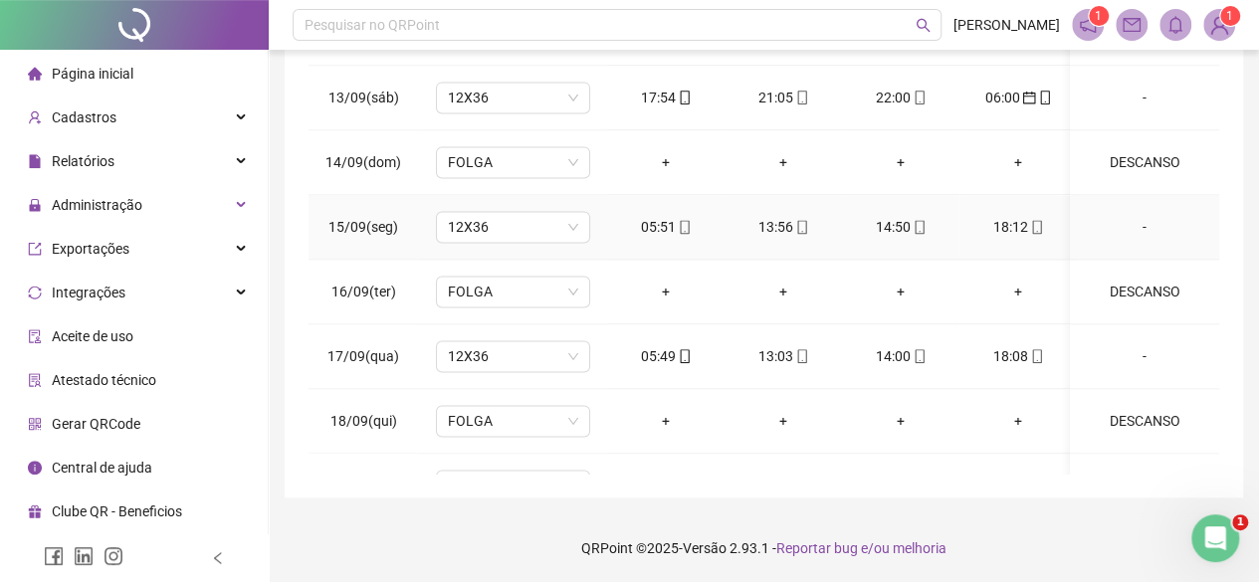
scroll to position [1650, 0]
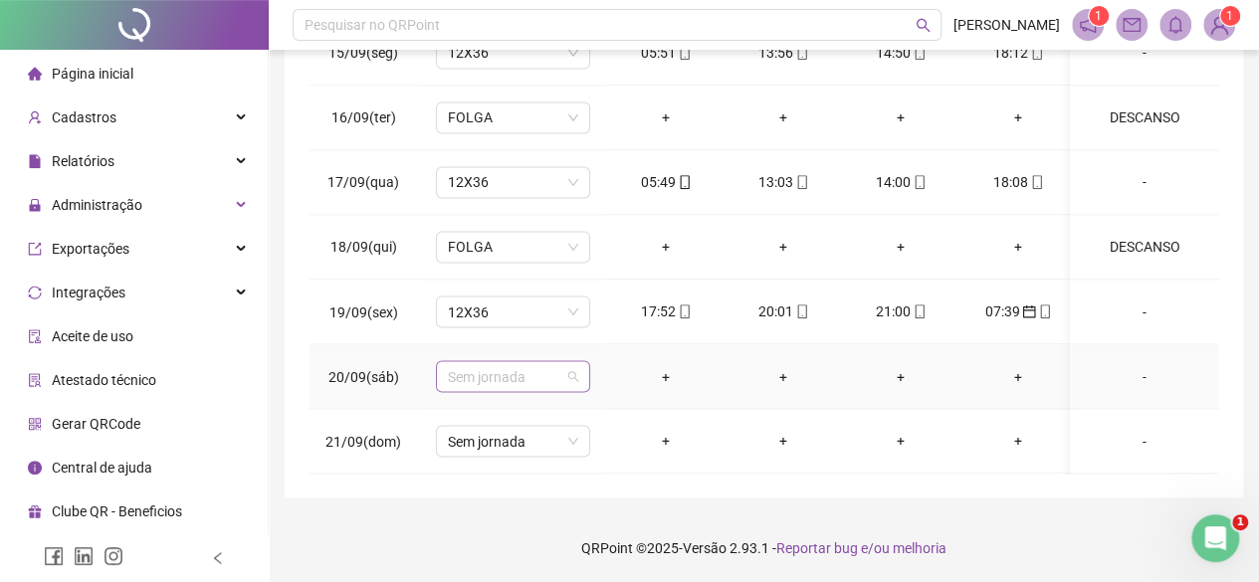
click at [512, 361] on span "Sem jornada" at bounding box center [513, 376] width 130 height 30
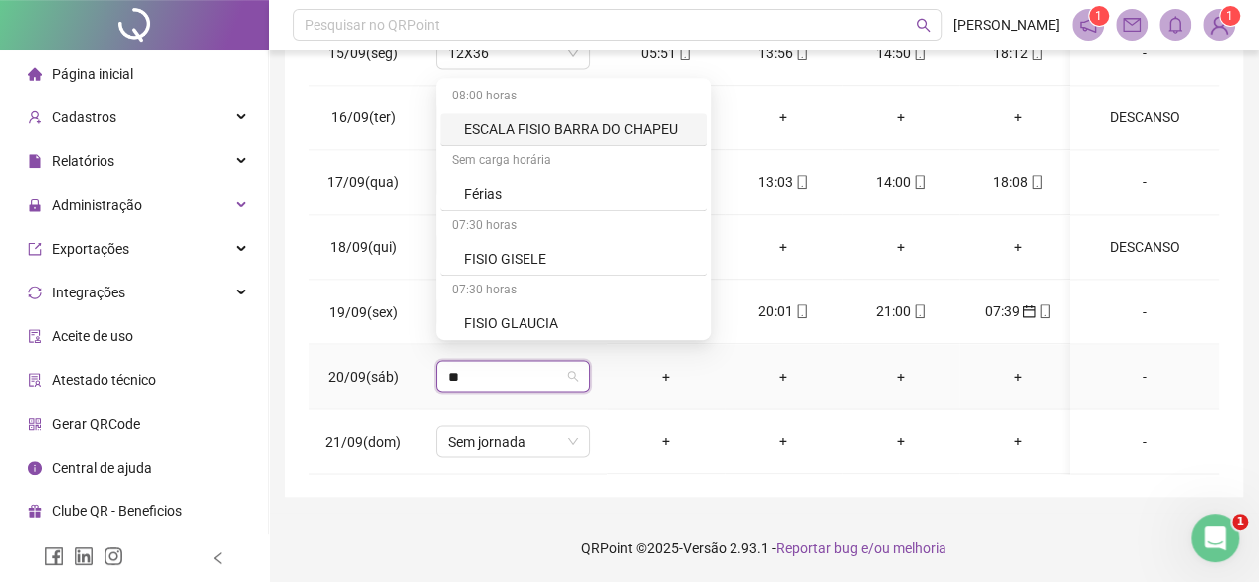
type input "***"
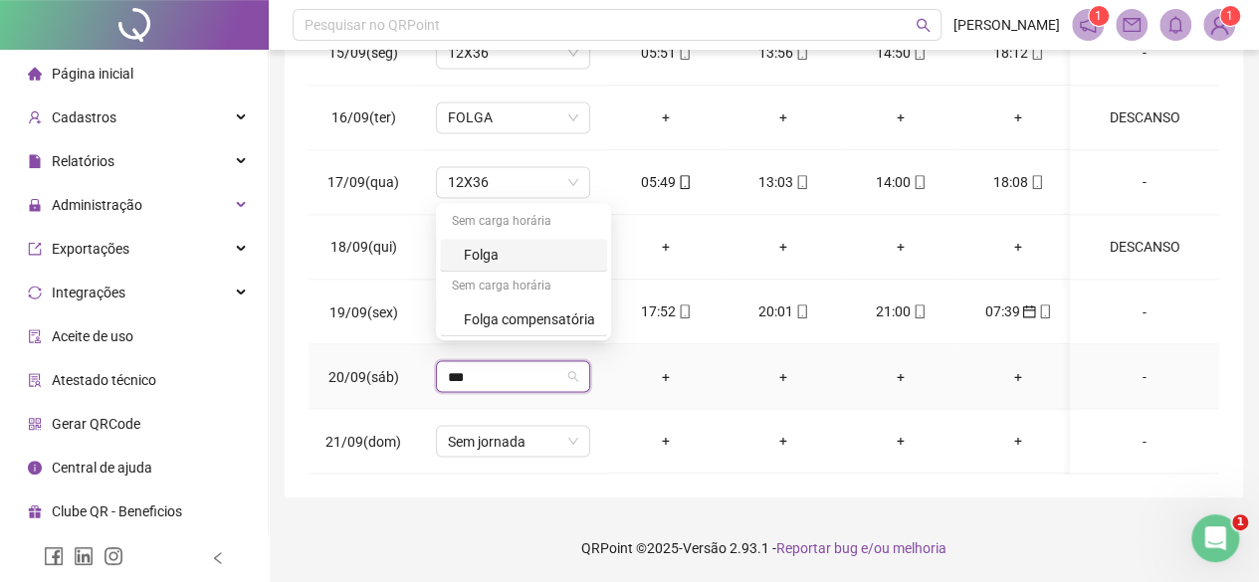
click at [497, 252] on div "Folga" at bounding box center [529, 255] width 131 height 22
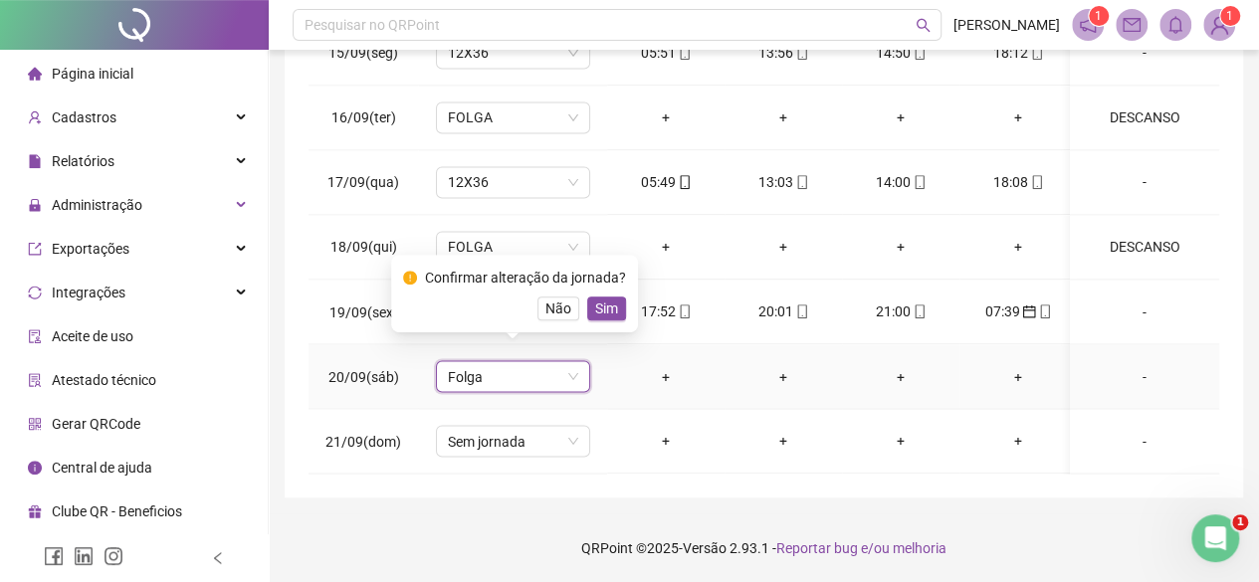
click at [599, 302] on span "Sim" at bounding box center [606, 309] width 23 height 22
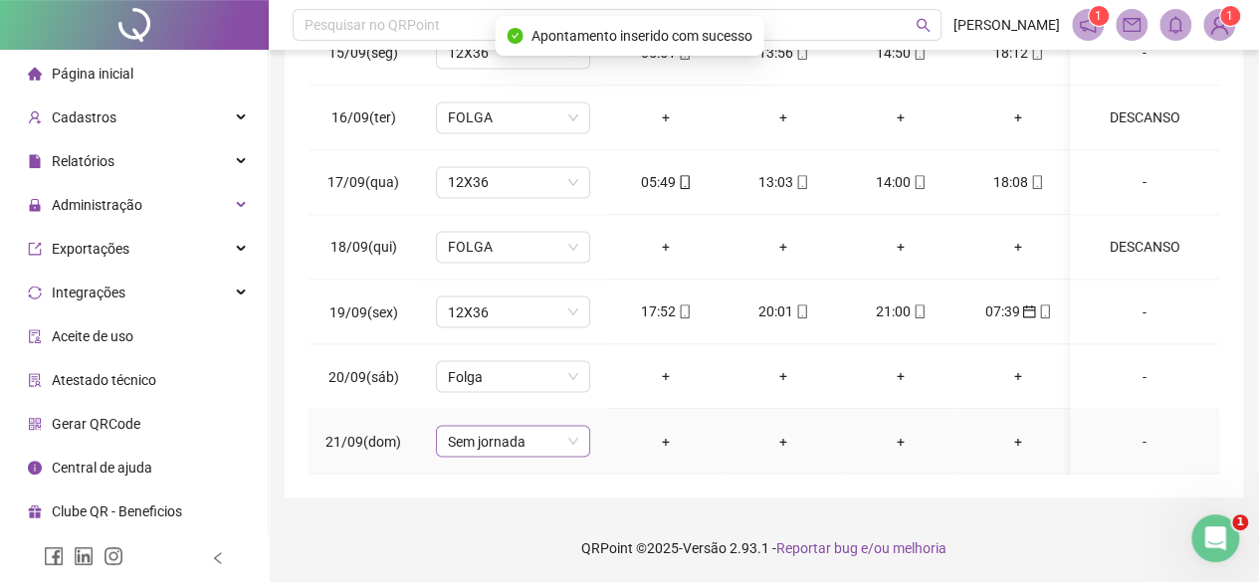
click at [538, 432] on span "Sem jornada" at bounding box center [513, 441] width 130 height 30
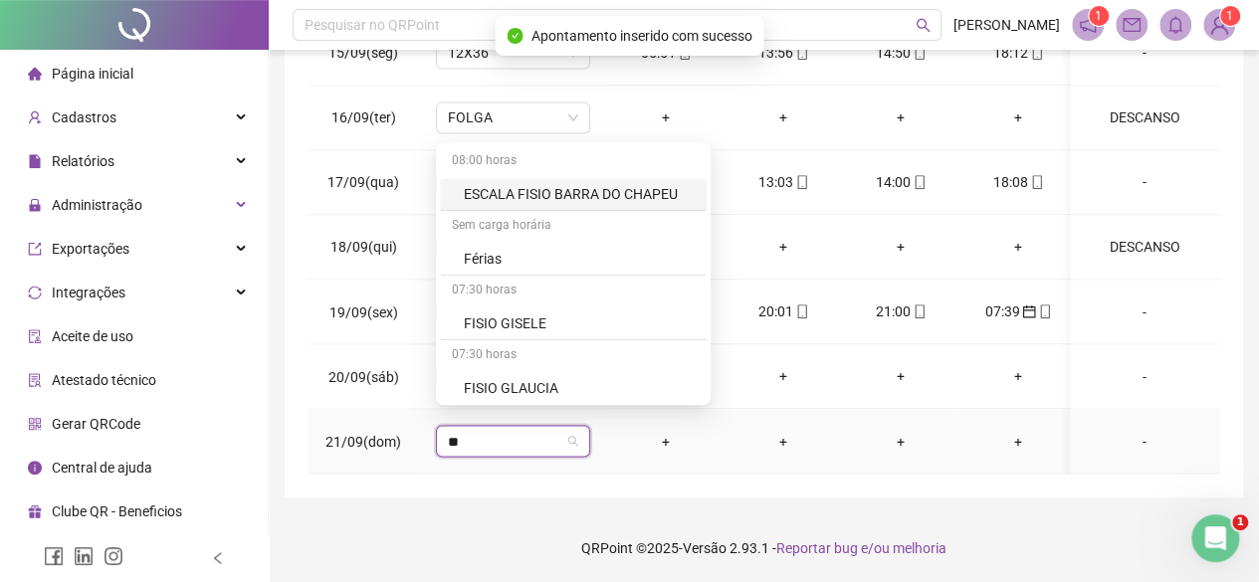
type input "***"
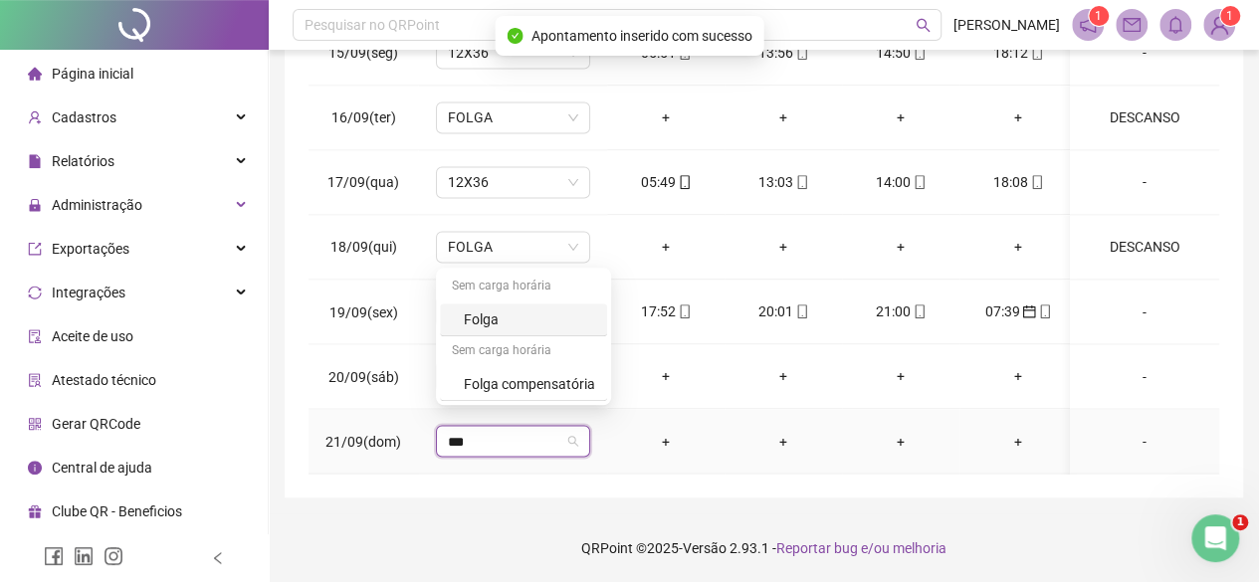
drag, startPoint x: 498, startPoint y: 311, endPoint x: 462, endPoint y: 261, distance: 62.1
click at [494, 305] on div "Folga" at bounding box center [523, 320] width 167 height 33
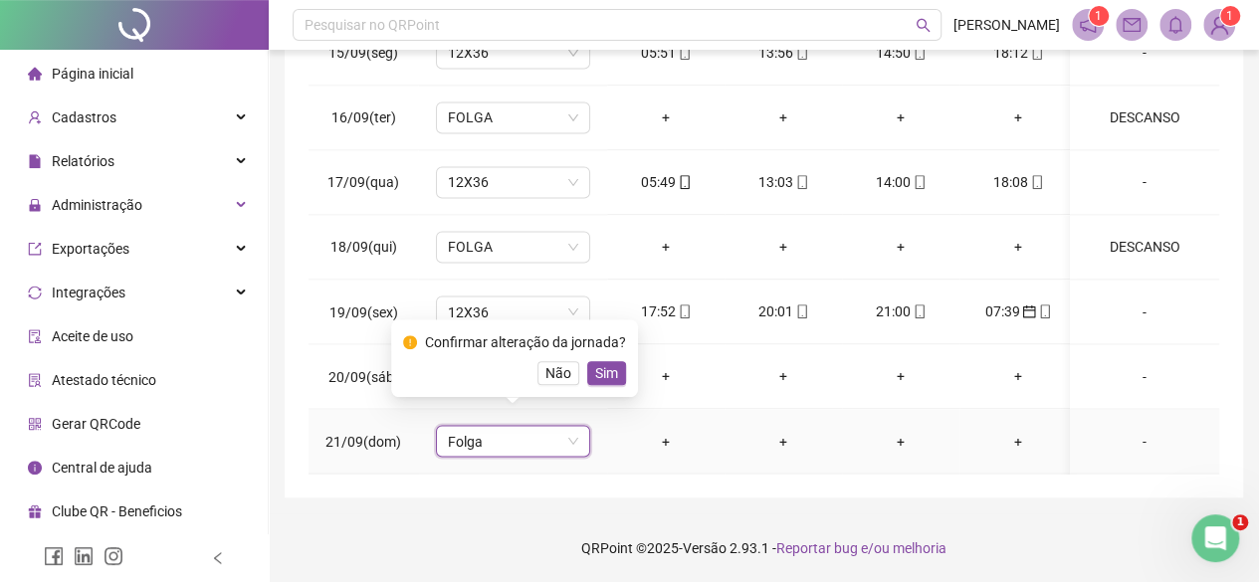
drag, startPoint x: 619, startPoint y: 371, endPoint x: 608, endPoint y: 359, distance: 16.2
click at [618, 367] on button "Sim" at bounding box center [606, 373] width 39 height 24
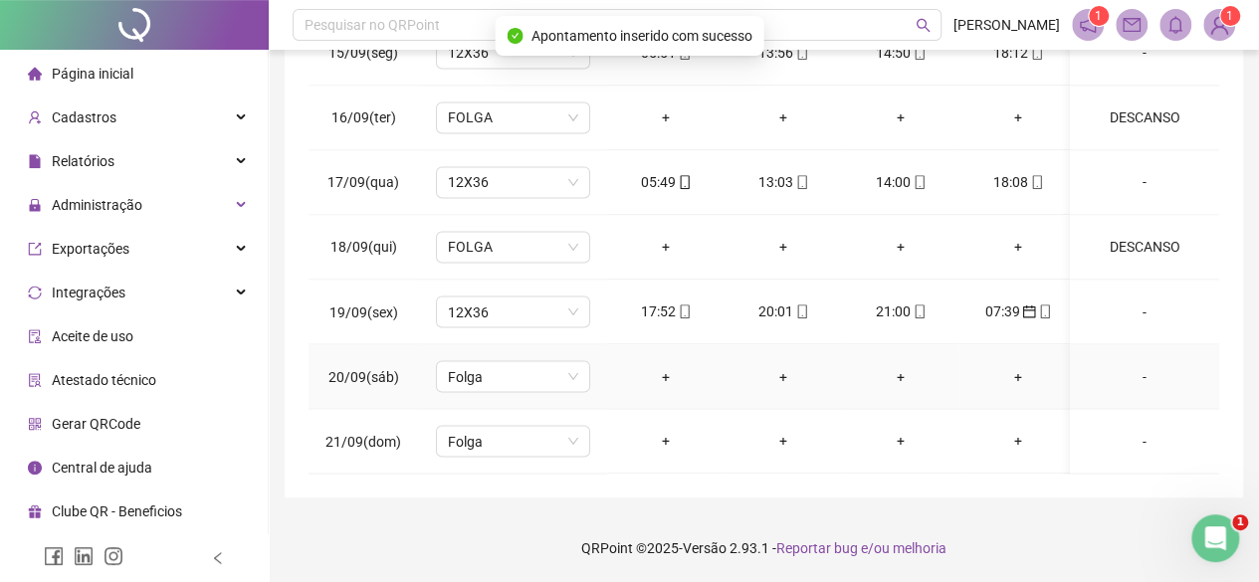
click at [1132, 365] on div "-" at bounding box center [1144, 376] width 117 height 22
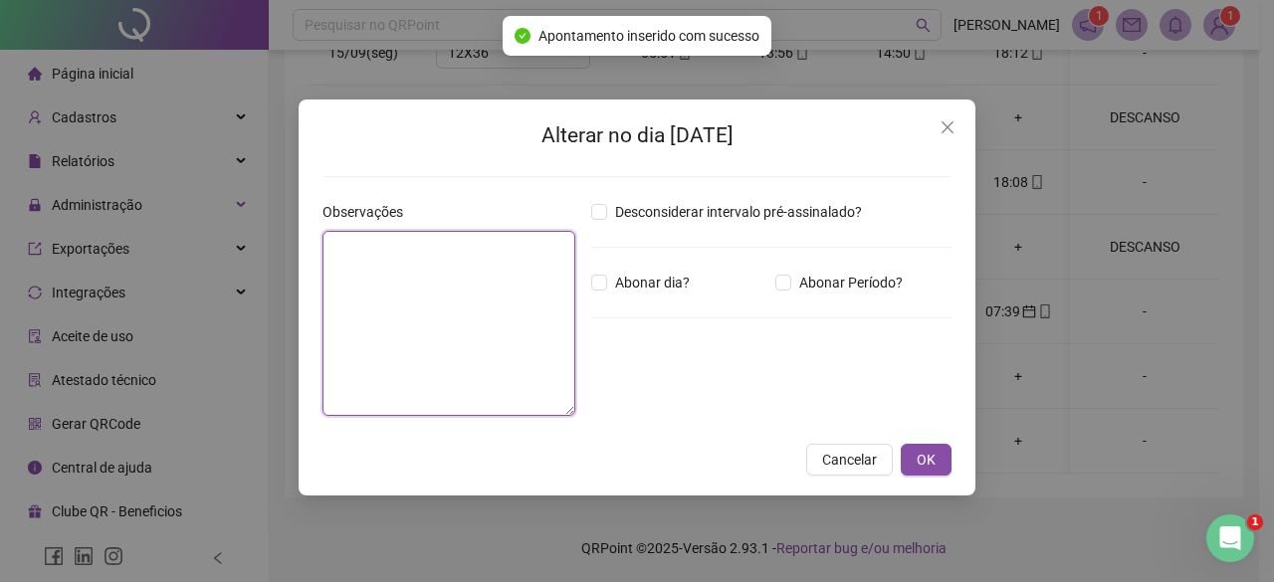
click at [502, 306] on textarea at bounding box center [448, 323] width 253 height 185
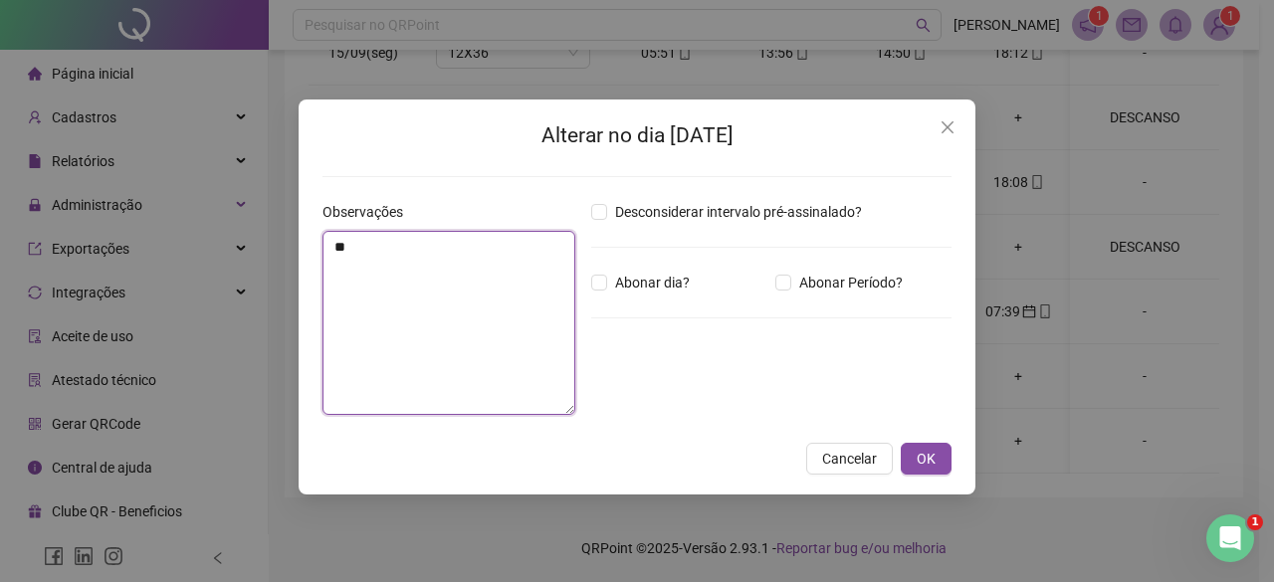
type textarea "*"
drag, startPoint x: 442, startPoint y: 275, endPoint x: 253, endPoint y: 286, distance: 189.4
click at [253, 286] on div "Alterar no dia [DATE] Observações ******** Desconsiderar intervalo pré-assinala…" at bounding box center [637, 291] width 1274 height 582
type textarea "********"
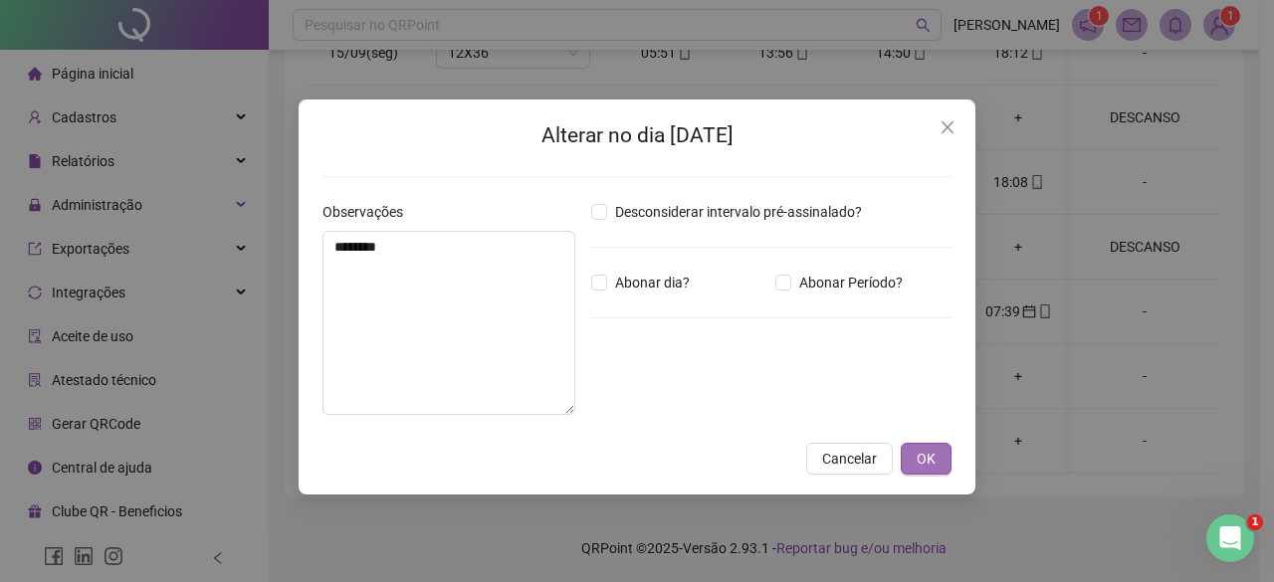
click at [939, 463] on button "OK" at bounding box center [926, 459] width 51 height 32
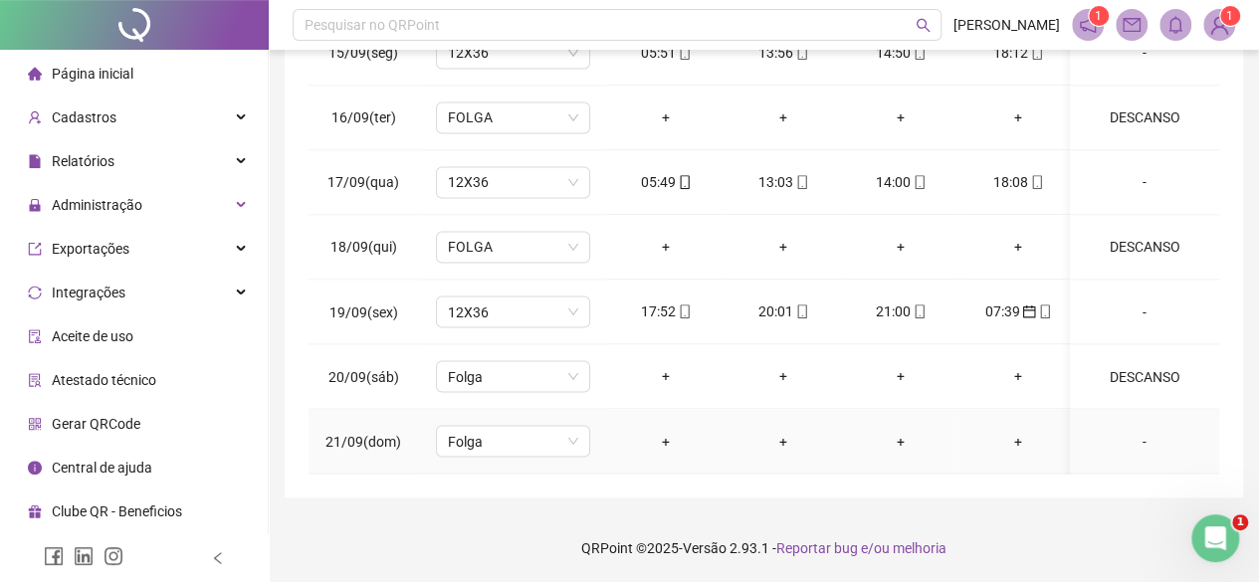
click at [1123, 412] on td "-" at bounding box center [1144, 441] width 149 height 65
click at [1129, 433] on div "-" at bounding box center [1144, 441] width 117 height 22
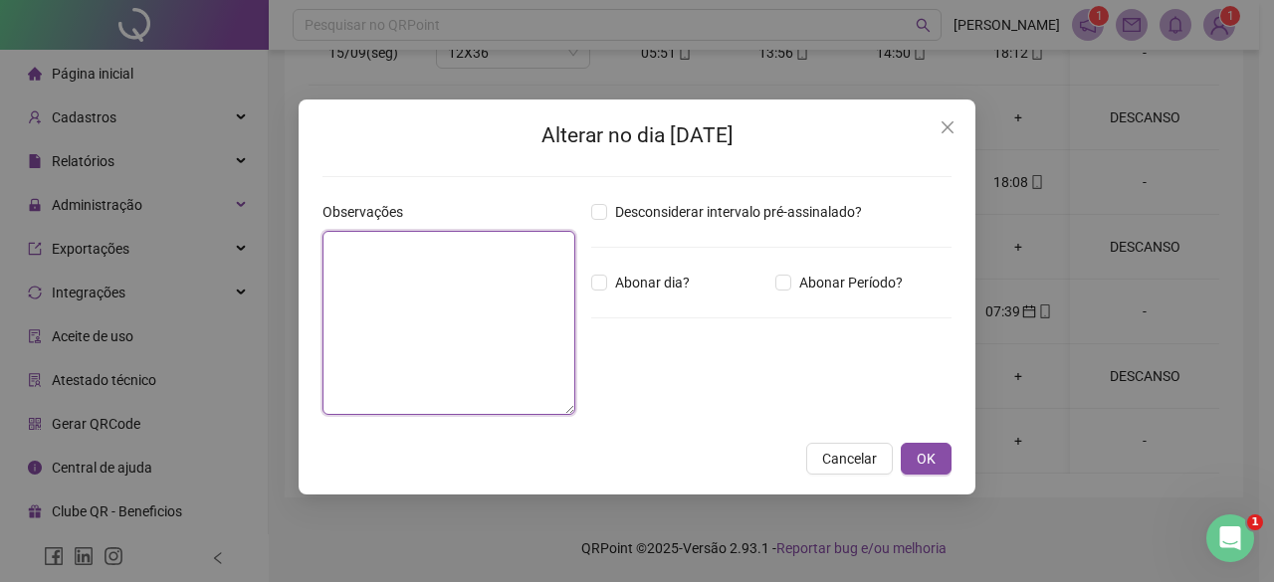
click at [374, 375] on textarea at bounding box center [448, 323] width 253 height 184
paste textarea "********"
type textarea "********"
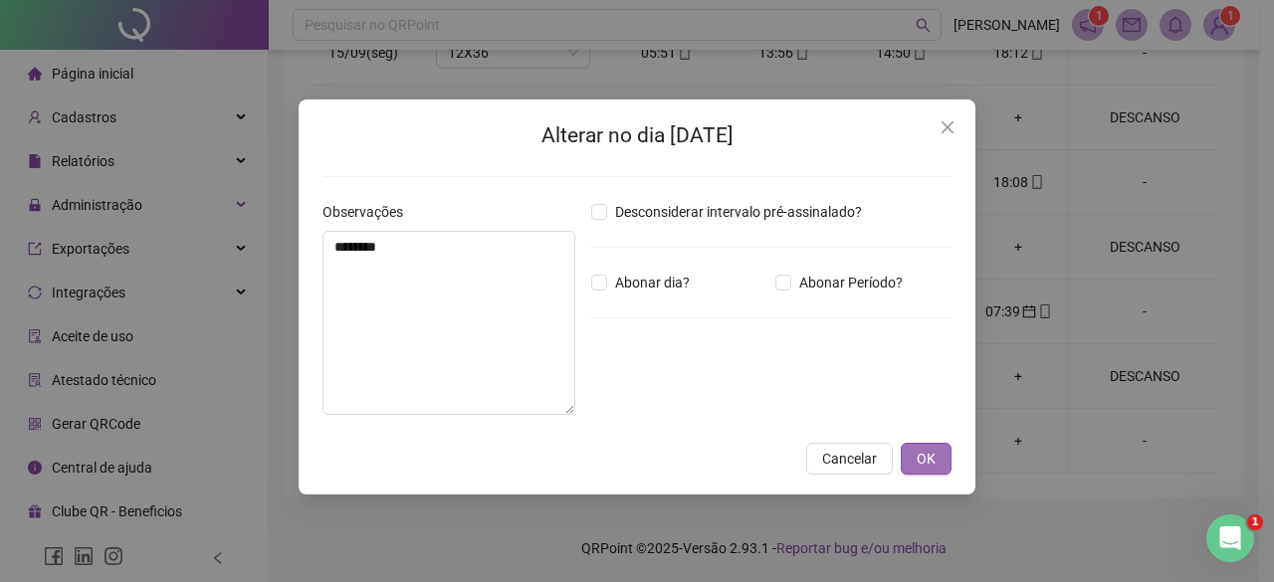
click at [924, 465] on span "OK" at bounding box center [925, 459] width 19 height 22
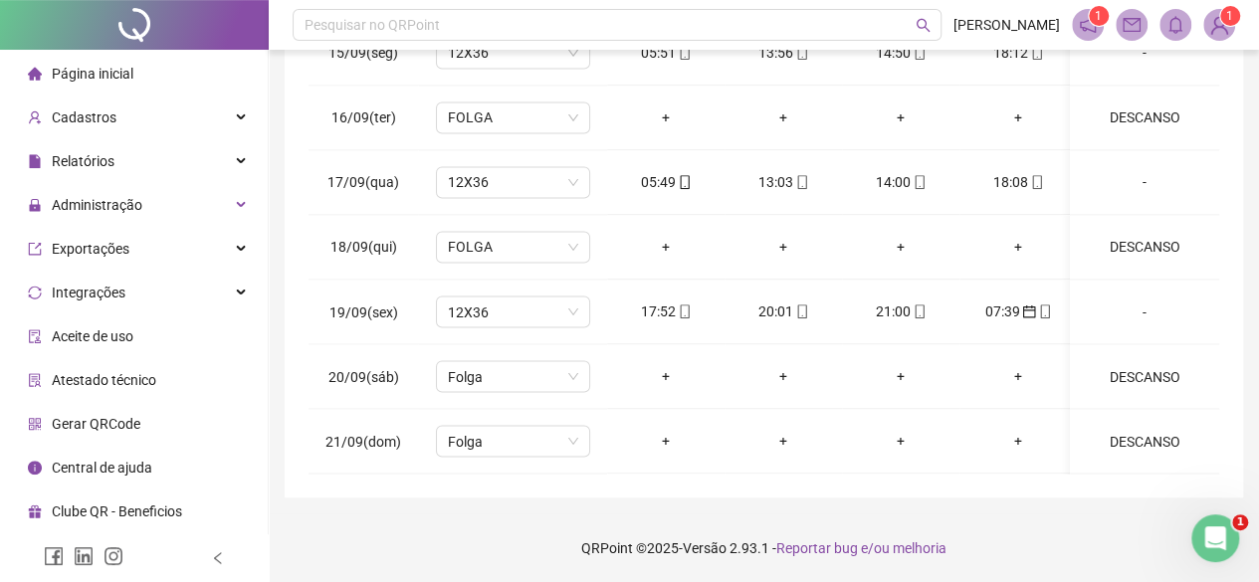
scroll to position [0, 0]
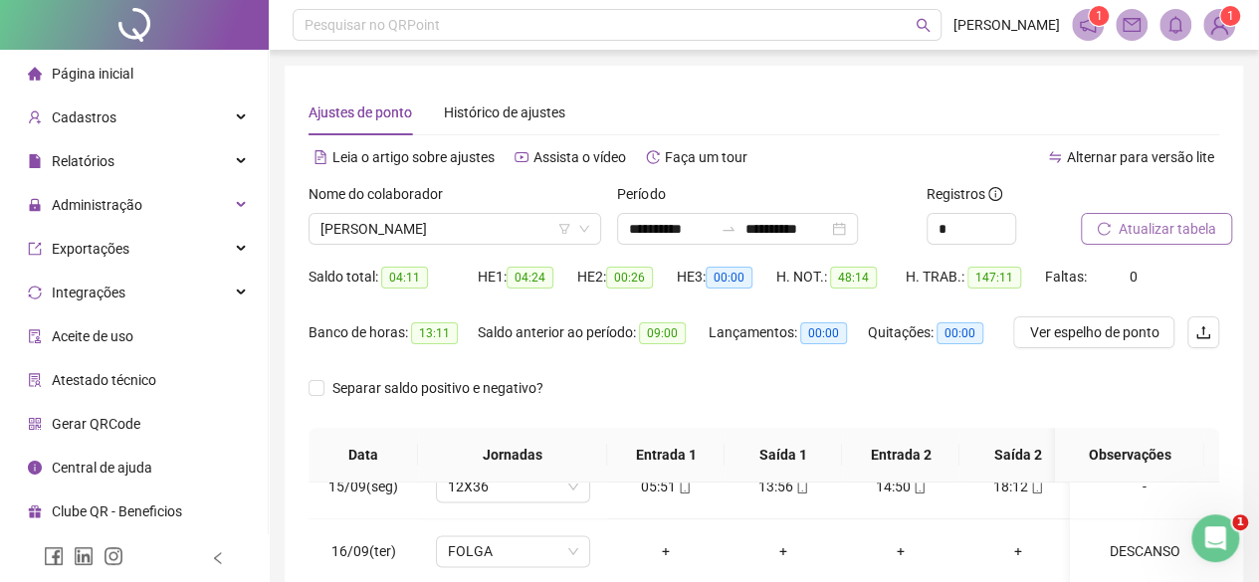
click at [1145, 228] on span "Atualizar tabela" at bounding box center [1167, 229] width 98 height 22
click at [387, 226] on span "[PERSON_NAME]" at bounding box center [454, 229] width 269 height 30
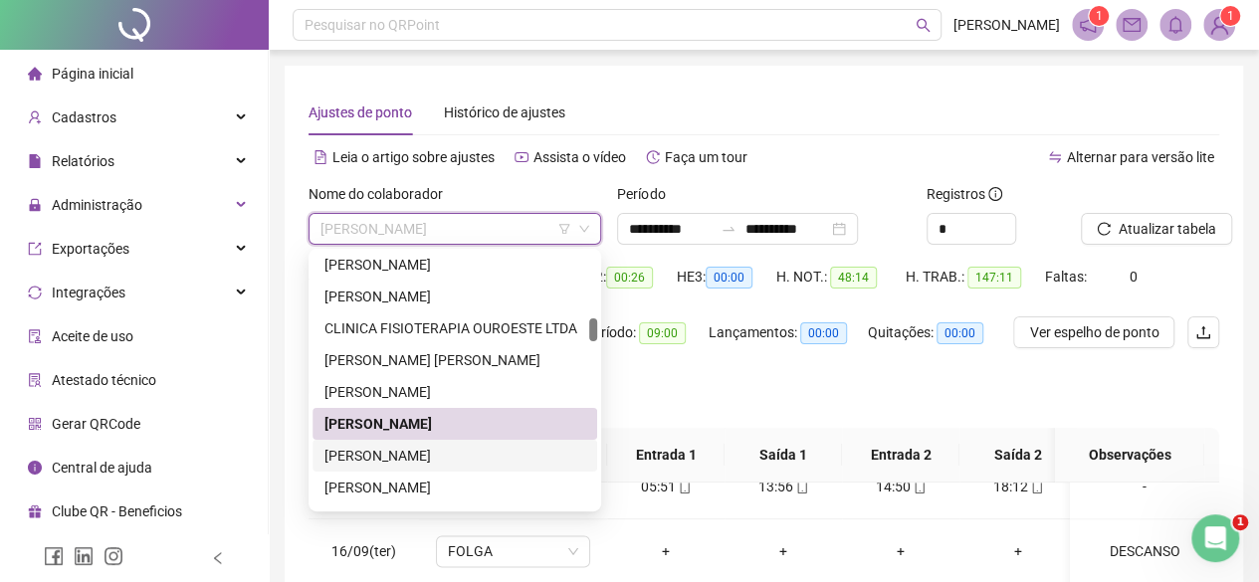
click at [370, 460] on div "[PERSON_NAME]" at bounding box center [454, 456] width 261 height 22
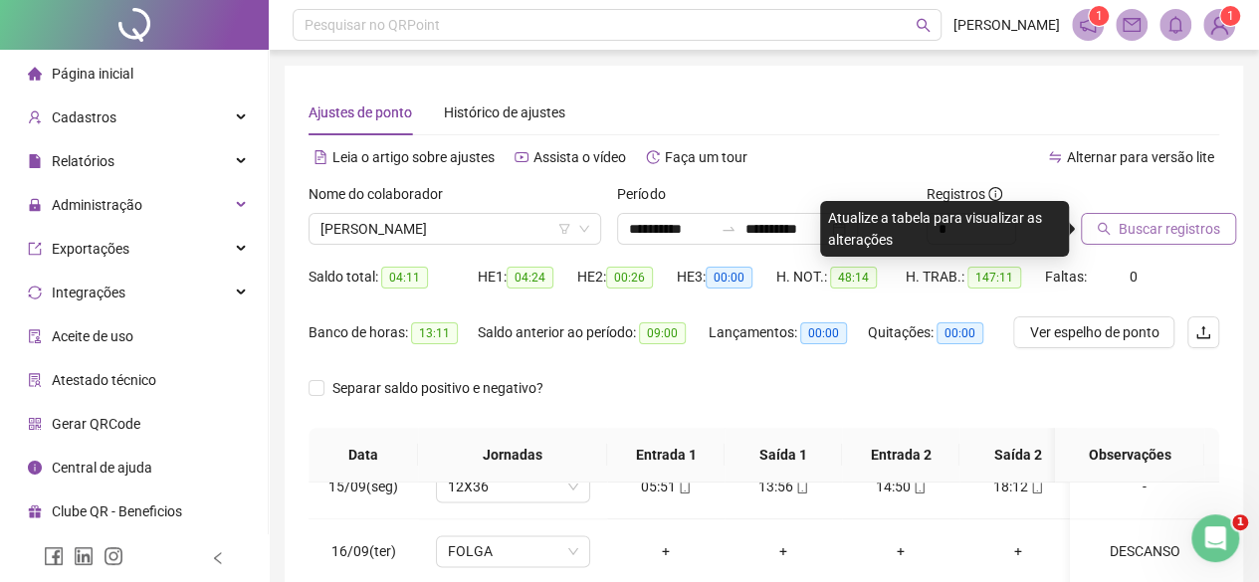
click at [1154, 239] on span "Buscar registros" at bounding box center [1168, 229] width 101 height 22
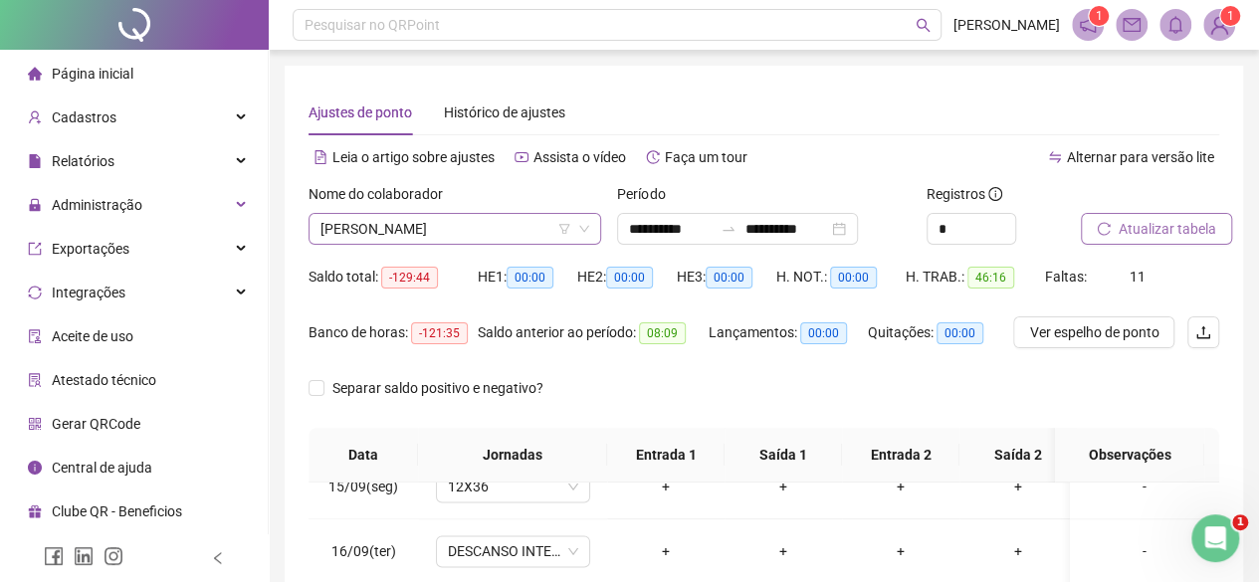
click at [392, 240] on span "[PERSON_NAME]" at bounding box center [454, 229] width 269 height 30
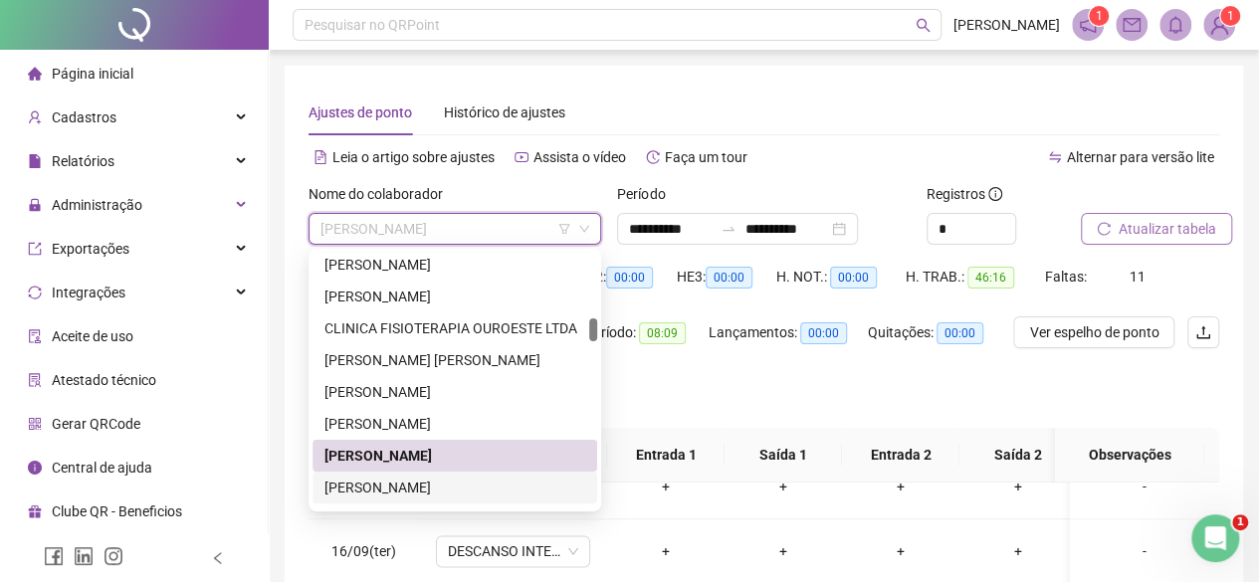
click at [358, 483] on div "[PERSON_NAME]" at bounding box center [454, 488] width 261 height 22
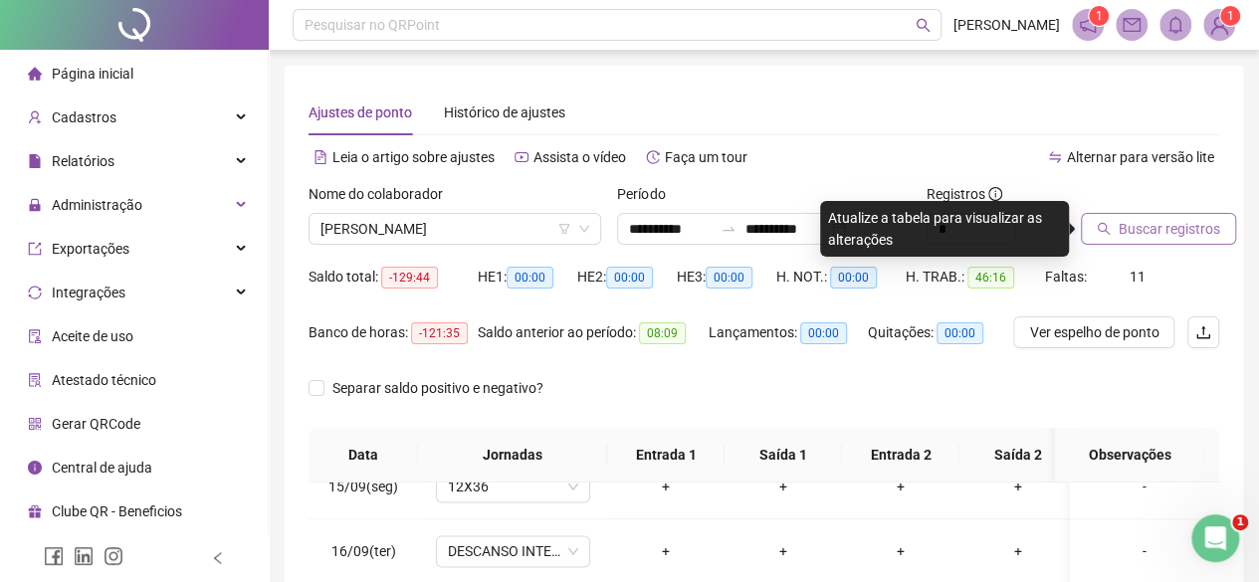
click at [1184, 244] on button "Buscar registros" at bounding box center [1158, 229] width 155 height 32
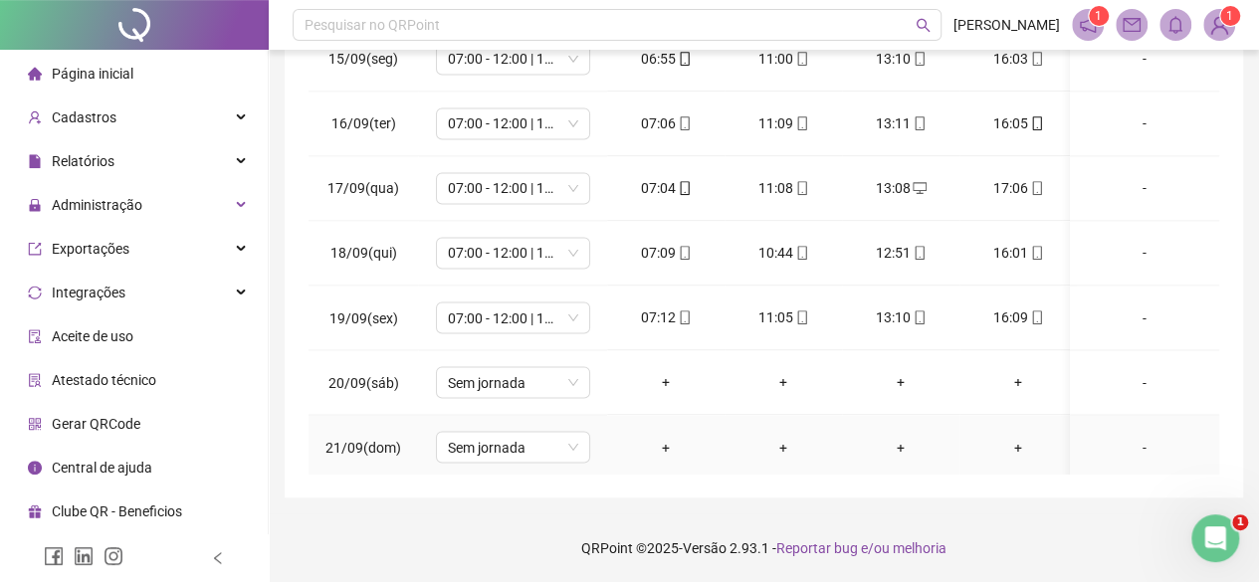
scroll to position [1650, 0]
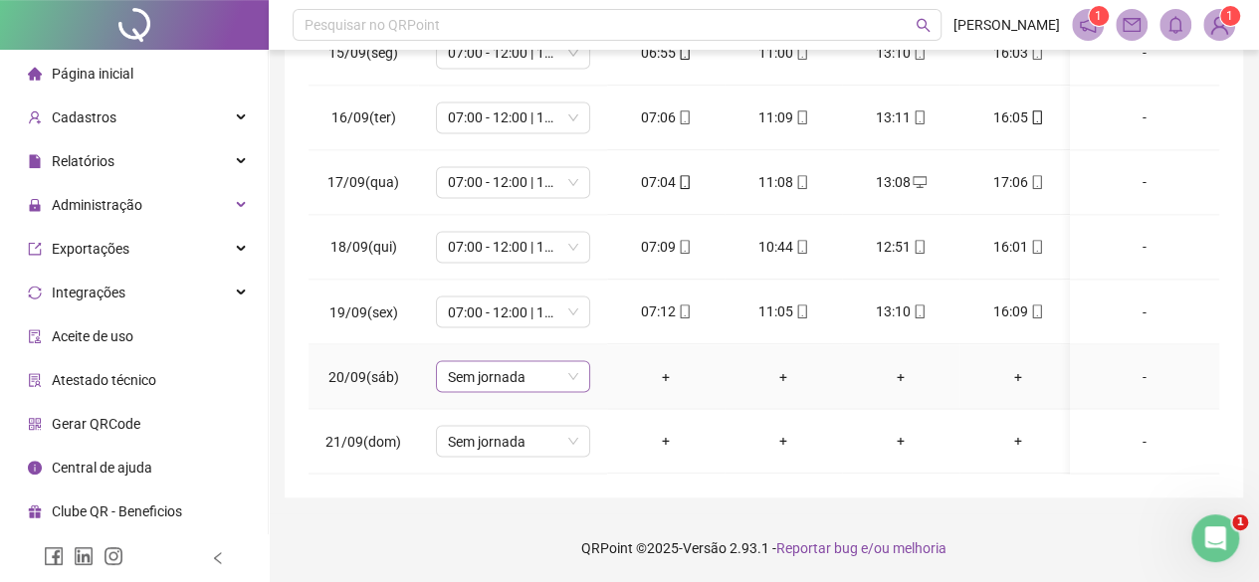
click at [509, 361] on span "Sem jornada" at bounding box center [513, 376] width 130 height 30
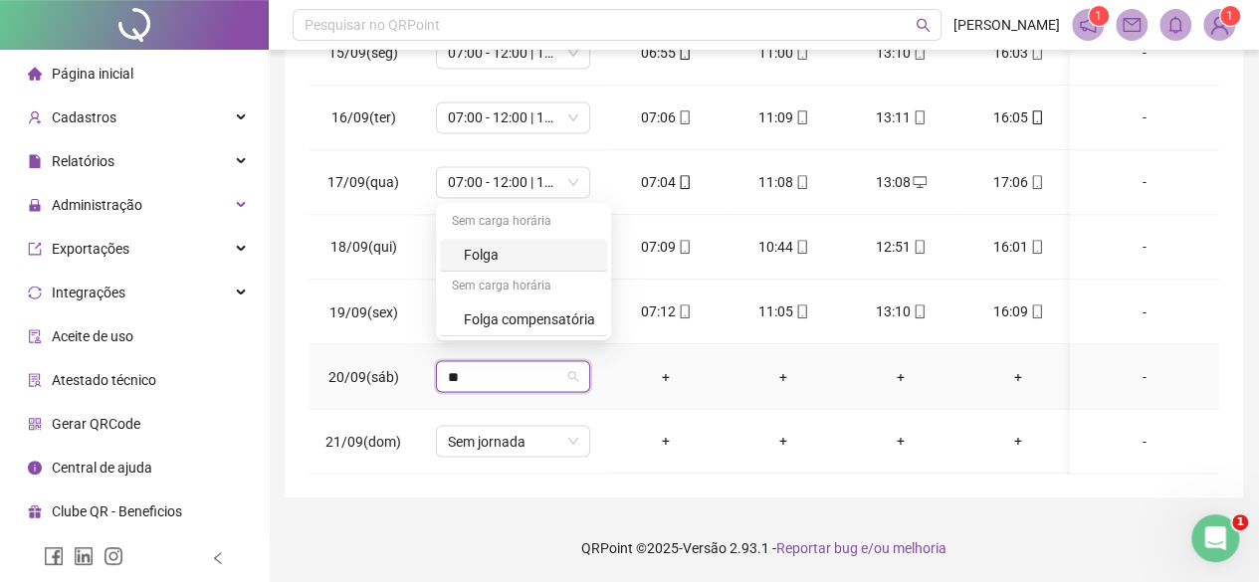
type input "***"
click at [513, 270] on div "Folga" at bounding box center [523, 255] width 167 height 33
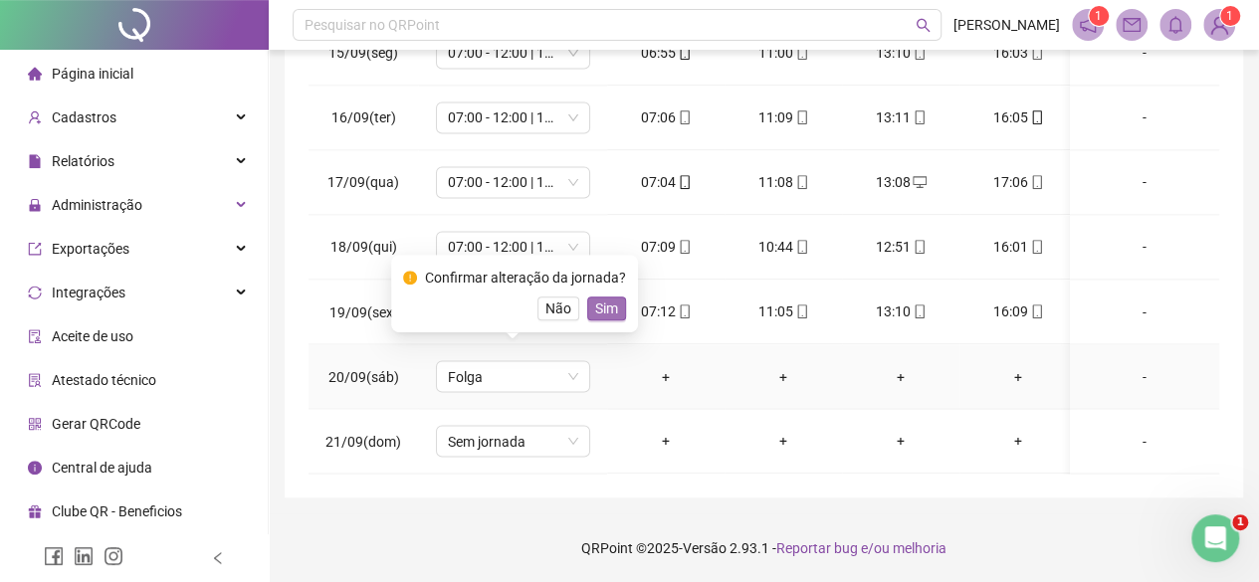
click at [609, 305] on span "Sim" at bounding box center [606, 309] width 23 height 22
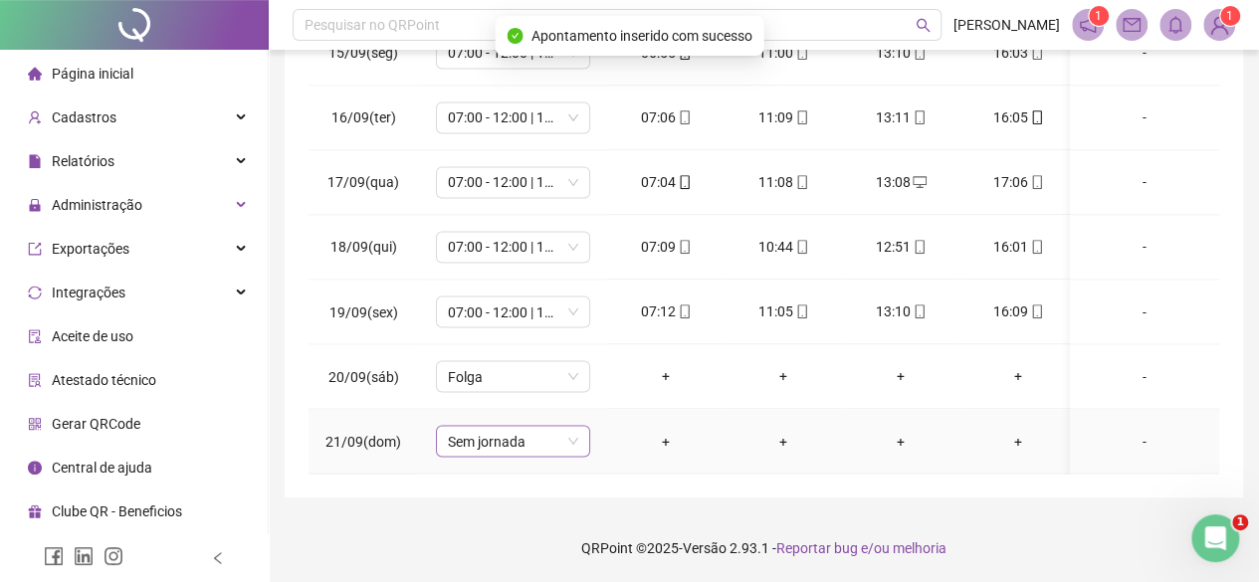
click at [489, 433] on span "Sem jornada" at bounding box center [513, 441] width 130 height 30
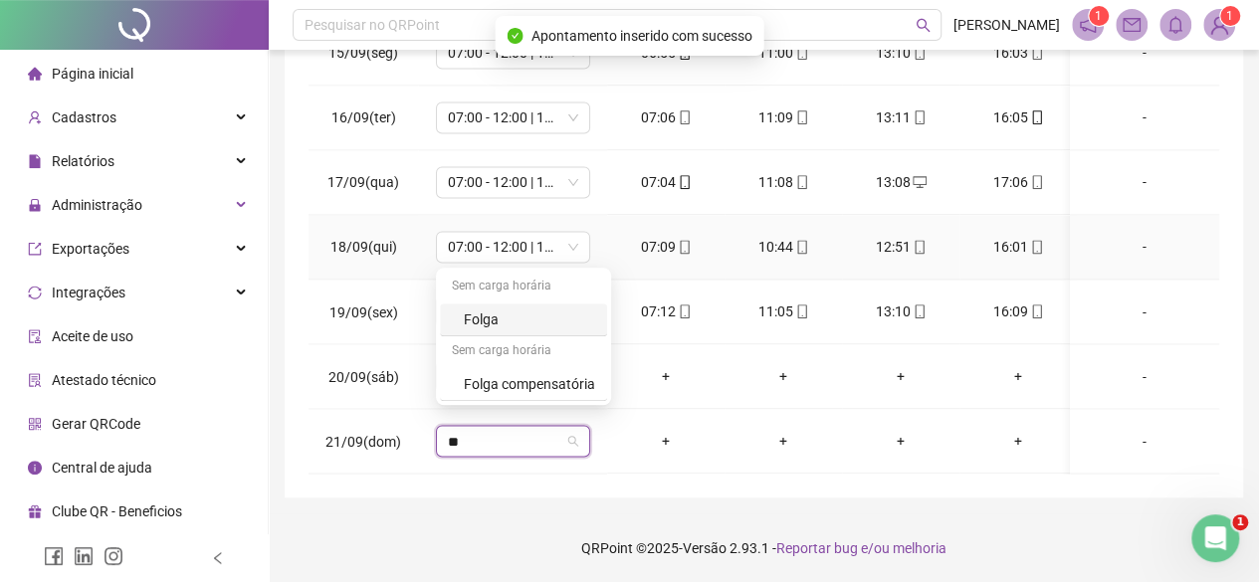
type input "***"
click at [537, 325] on div "Folga" at bounding box center [529, 319] width 131 height 22
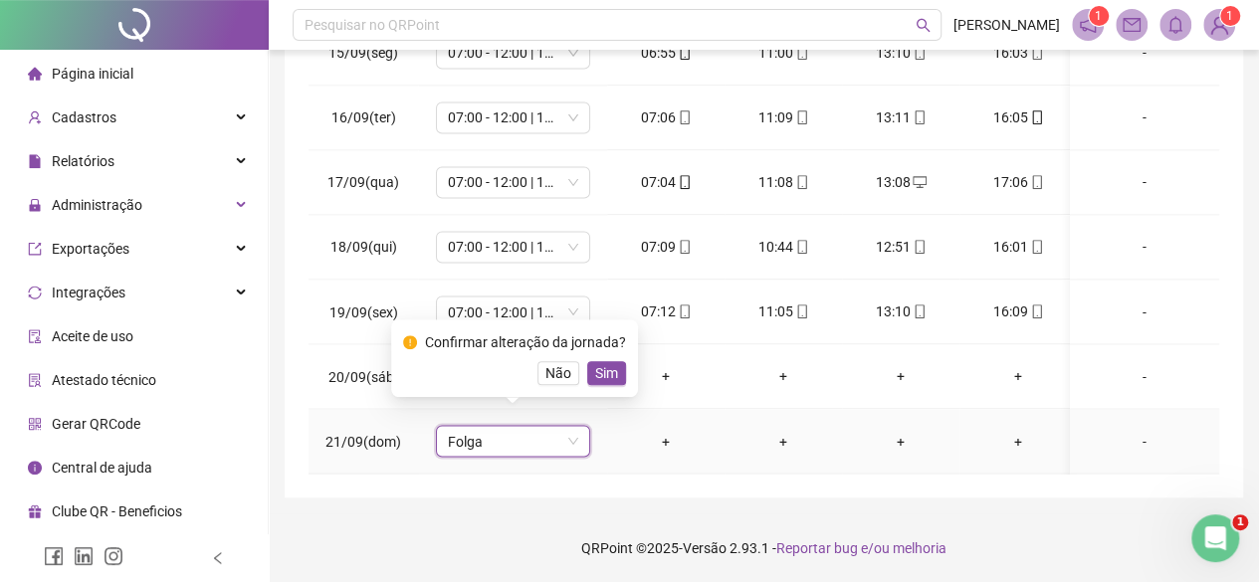
click at [619, 371] on button "Sim" at bounding box center [606, 373] width 39 height 24
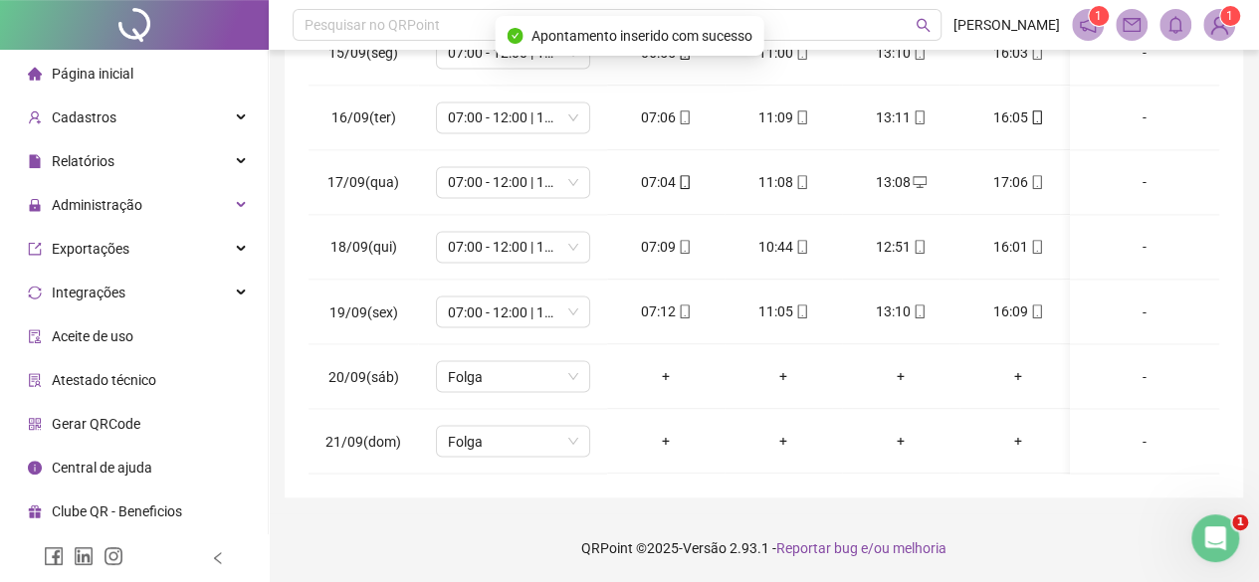
drag, startPoint x: 1273, startPoint y: 0, endPoint x: 308, endPoint y: 225, distance: 990.1
click at [306, 225] on div "**********" at bounding box center [764, 65] width 958 height 866
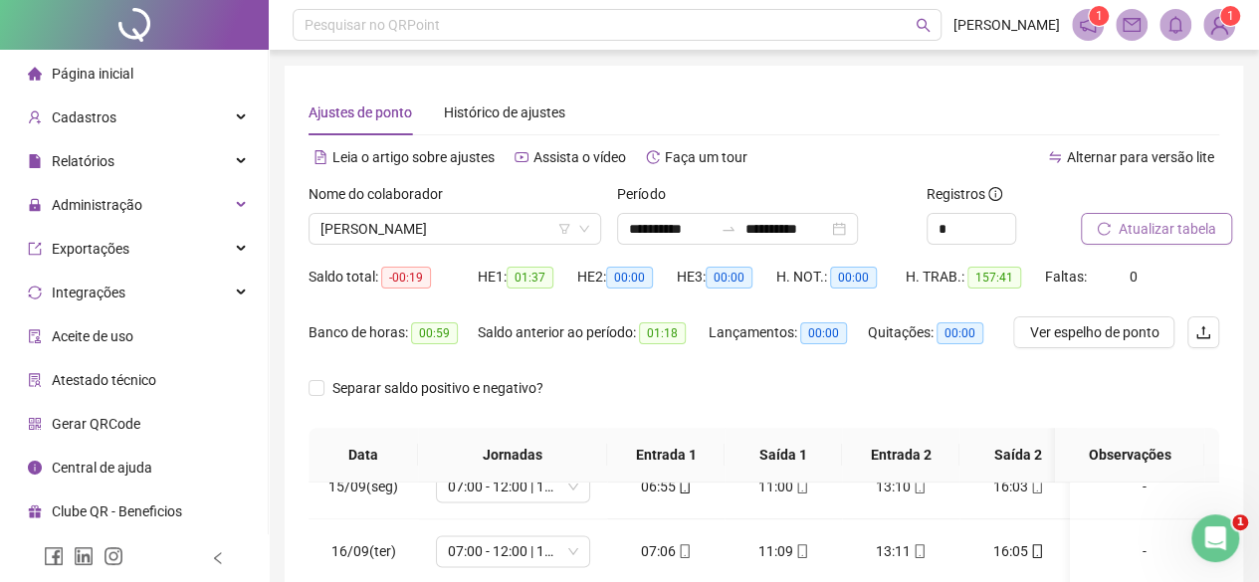
click at [1150, 227] on span "Atualizar tabela" at bounding box center [1167, 229] width 98 height 22
click at [368, 225] on span "[PERSON_NAME]" at bounding box center [454, 229] width 269 height 30
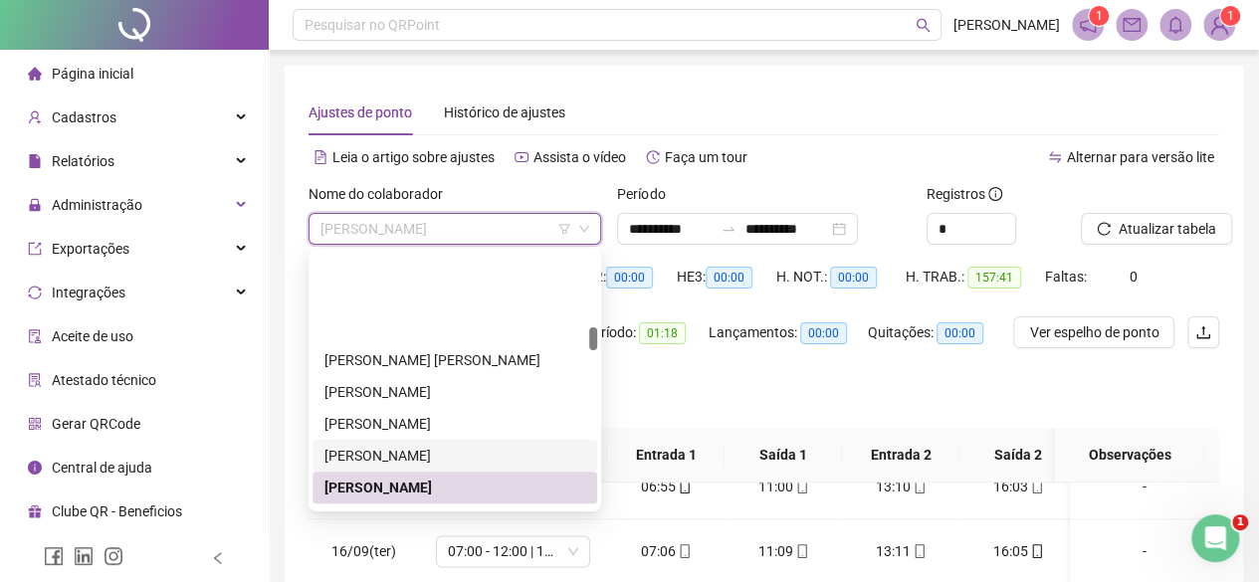
scroll to position [804, 0]
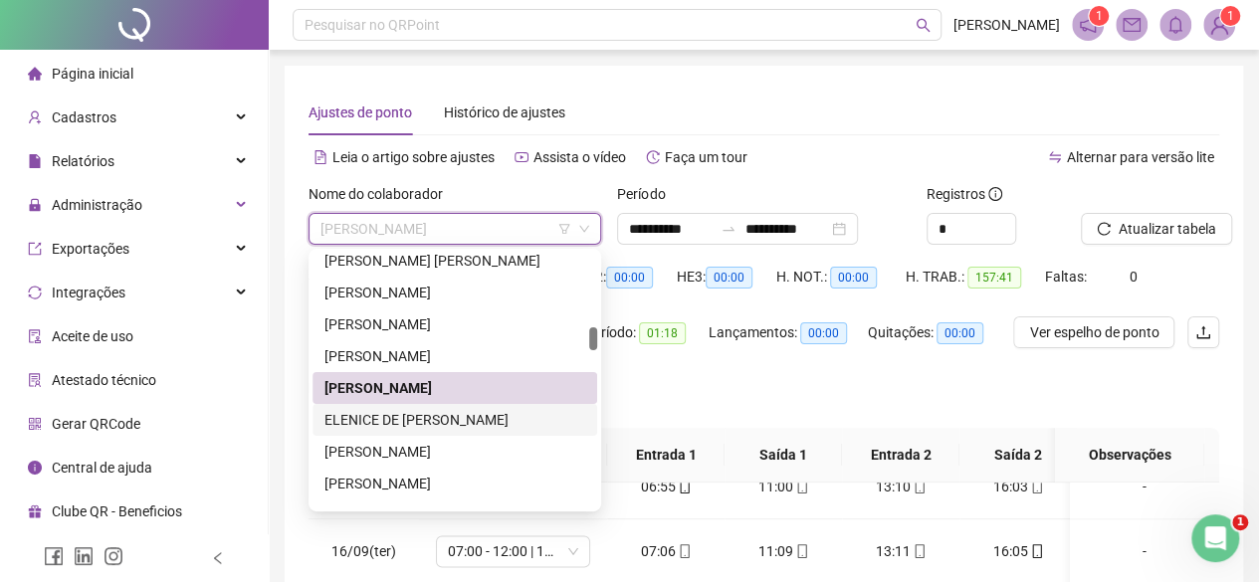
click at [352, 406] on div "ELENICE DE [PERSON_NAME]" at bounding box center [454, 420] width 285 height 32
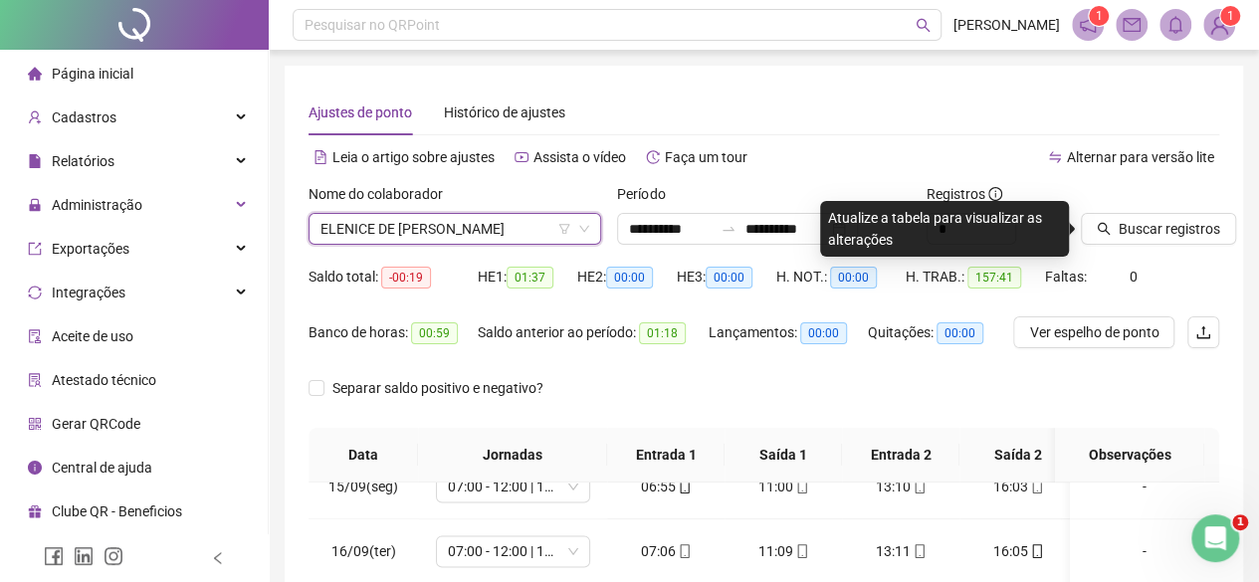
click at [557, 225] on span "ELENICE DE [PERSON_NAME]" at bounding box center [454, 229] width 269 height 30
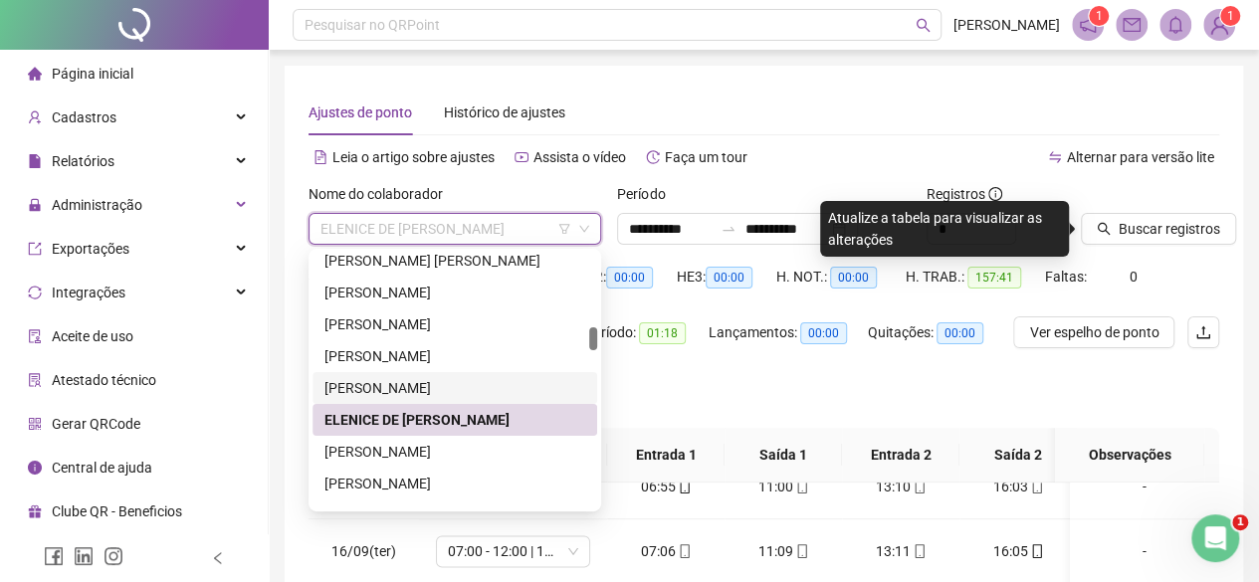
click at [1253, 201] on div "**********" at bounding box center [764, 508] width 990 height 1017
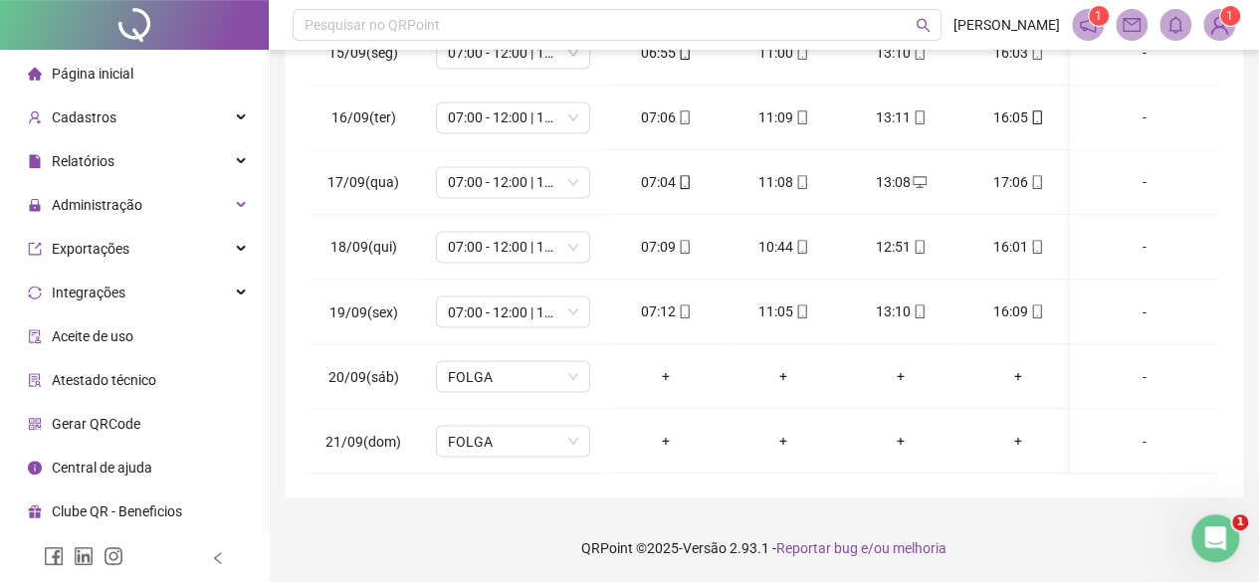
scroll to position [0, 0]
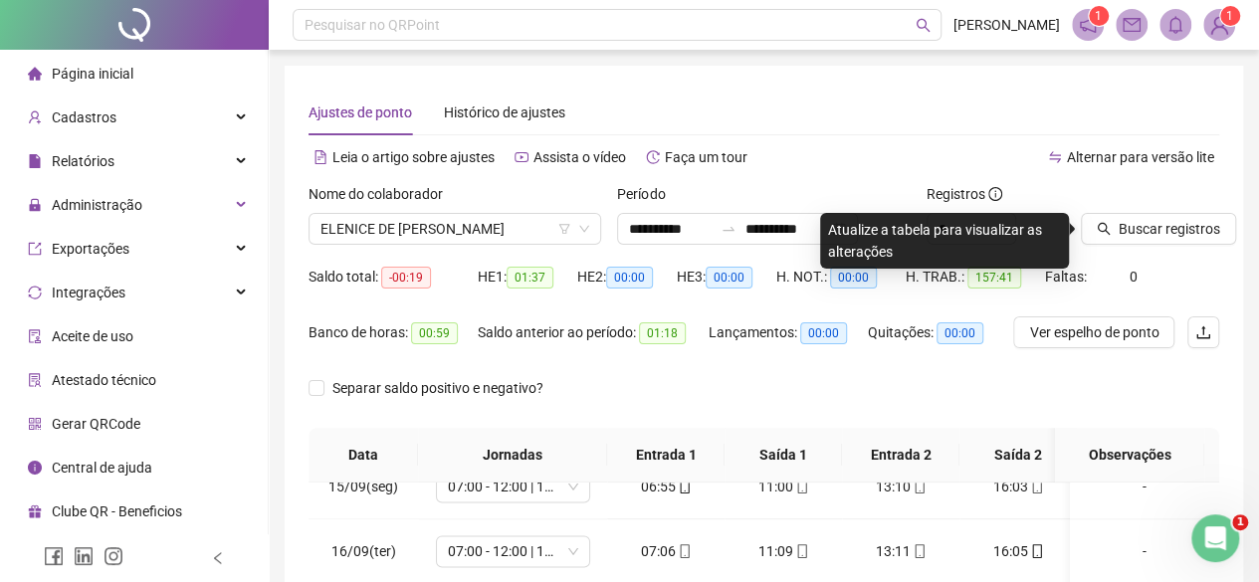
drag, startPoint x: 1200, startPoint y: 13, endPoint x: 1152, endPoint y: 12, distance: 47.8
click at [1190, 13] on div "1 1" at bounding box center [1153, 25] width 163 height 32
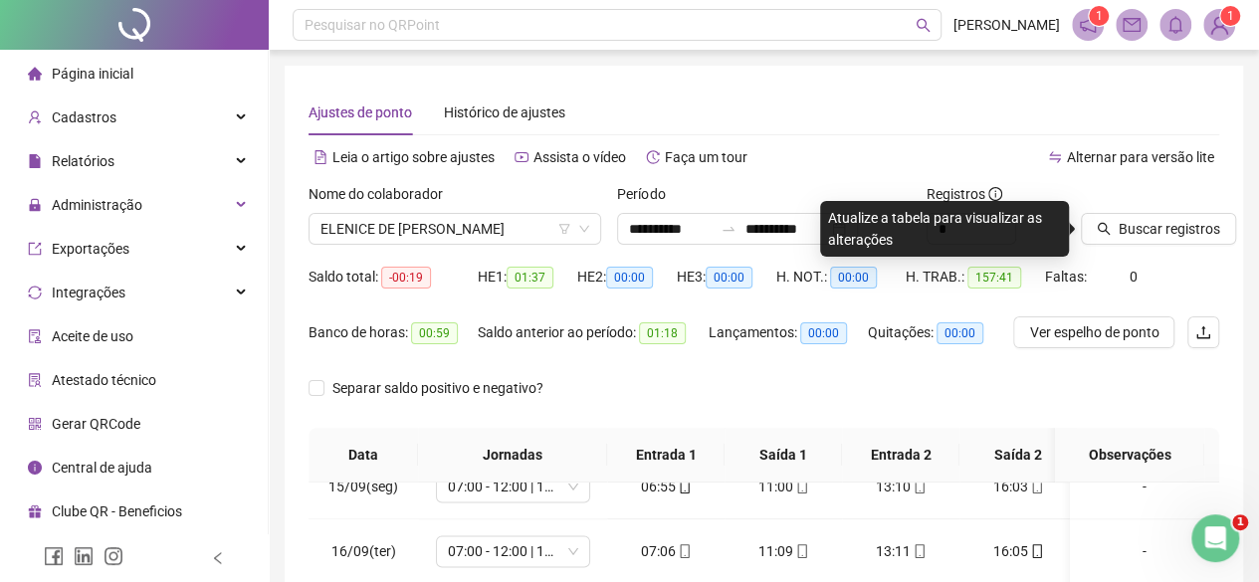
click at [426, 250] on div "Nome do colaborador ELENICE DE [PERSON_NAME]" at bounding box center [455, 222] width 308 height 78
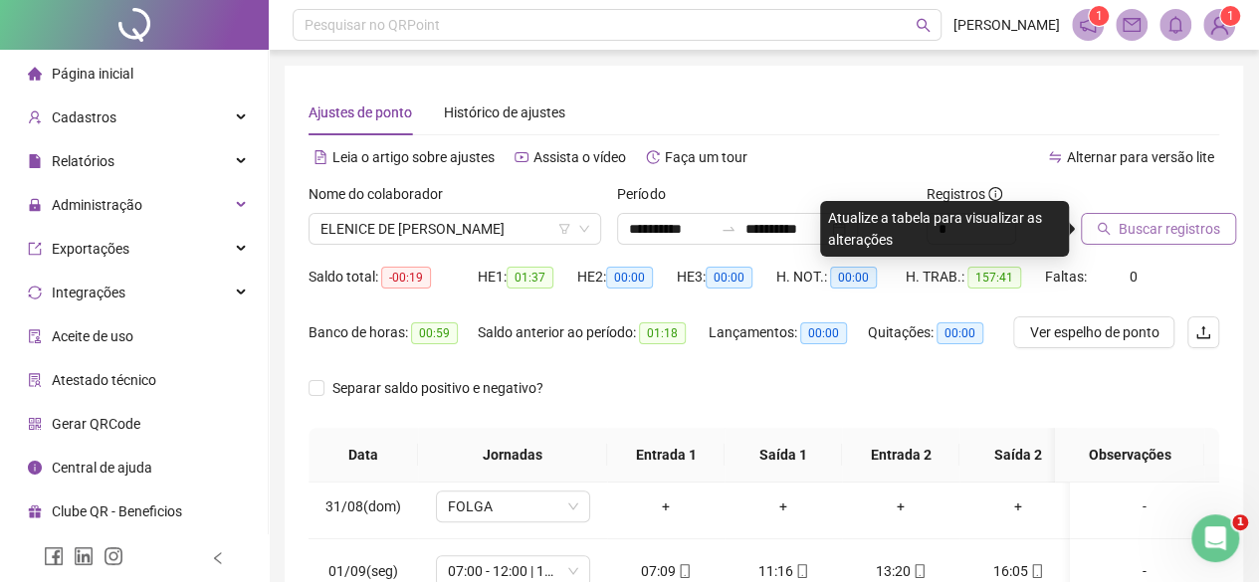
click at [1122, 214] on button "Buscar registros" at bounding box center [1158, 229] width 155 height 32
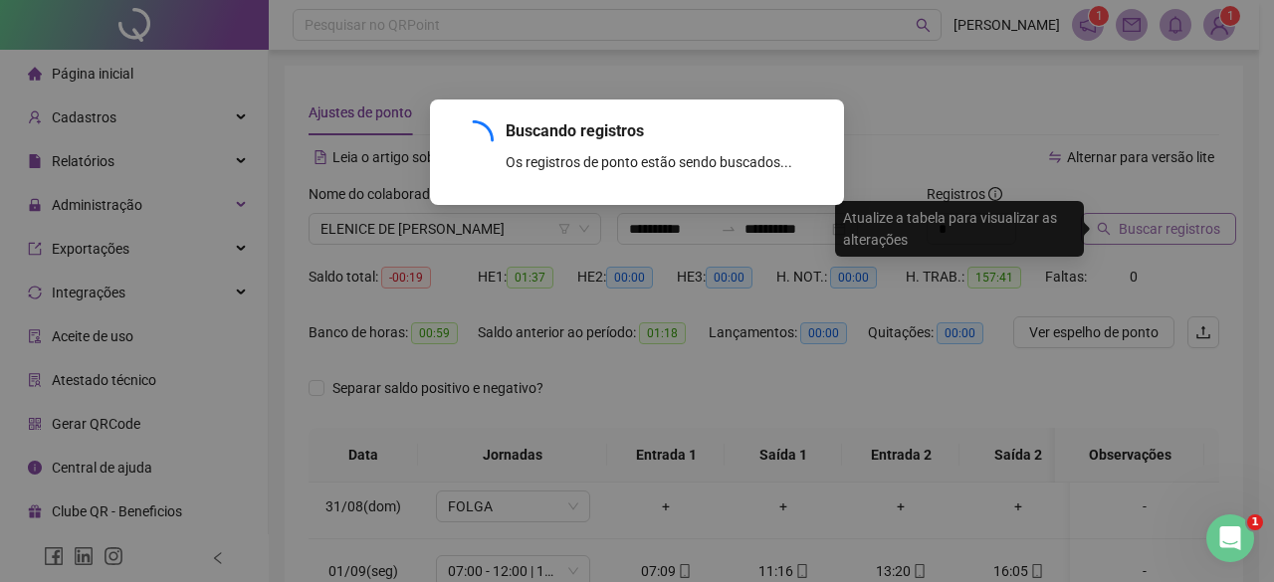
click at [1122, 216] on div "Buscando registros Os registros de ponto estão sendo buscados... OK" at bounding box center [637, 291] width 1274 height 582
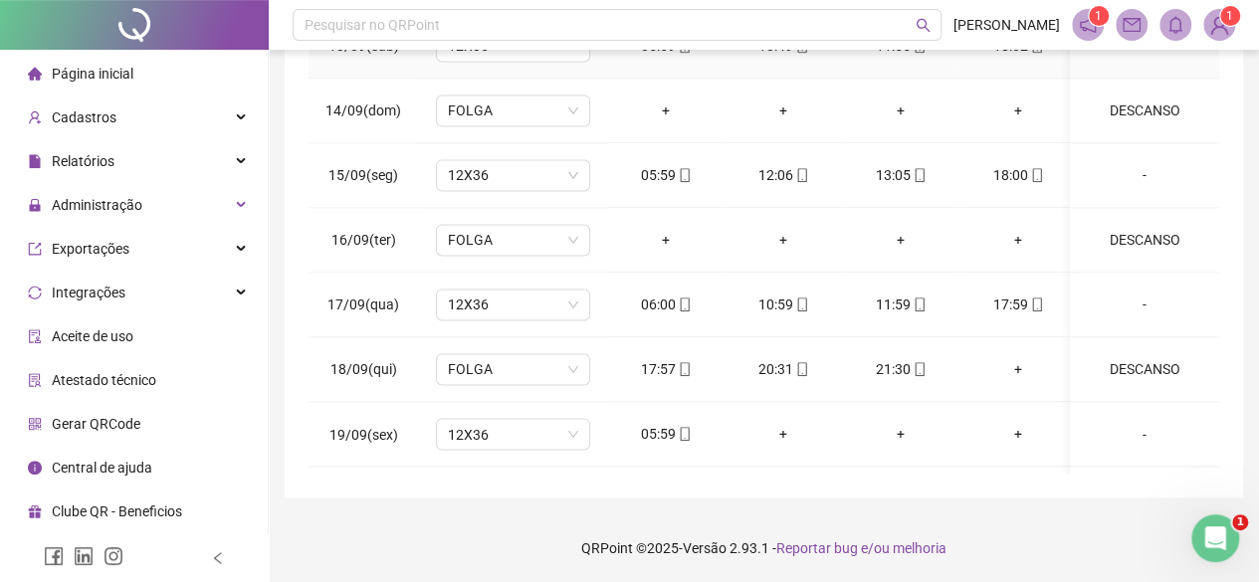
scroll to position [1650, 0]
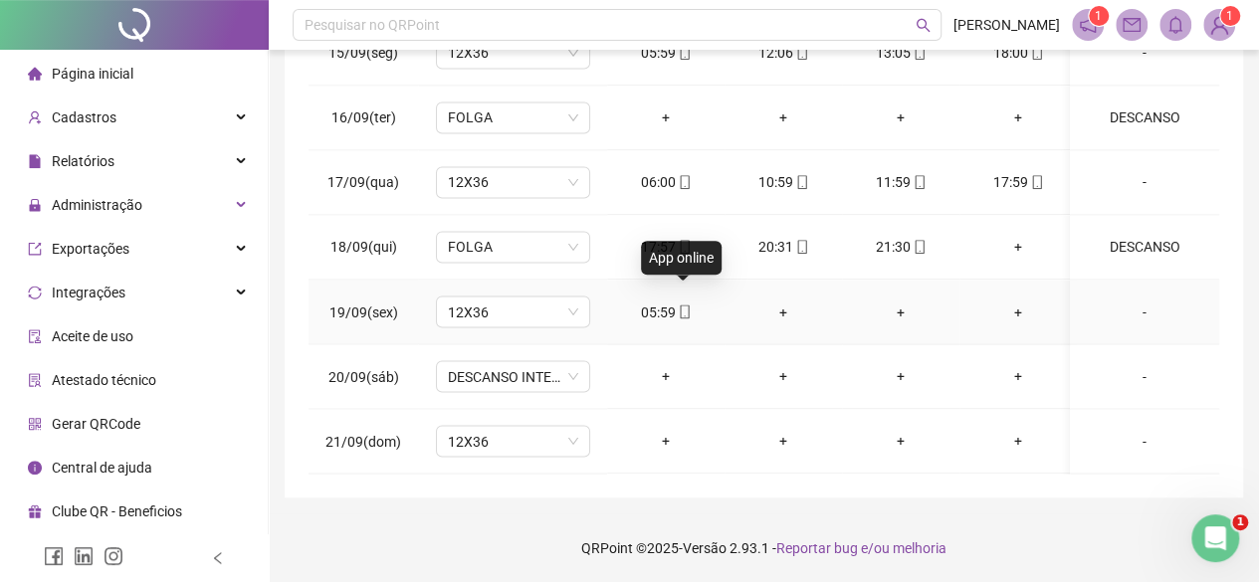
click at [685, 304] on span at bounding box center [684, 312] width 16 height 16
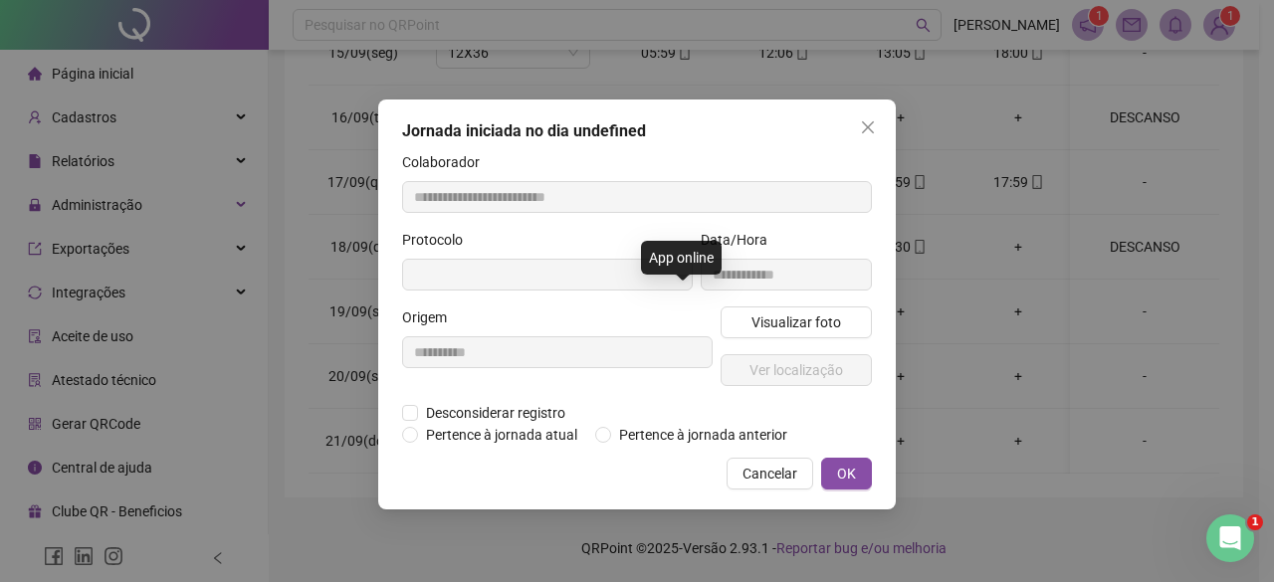
type input "**********"
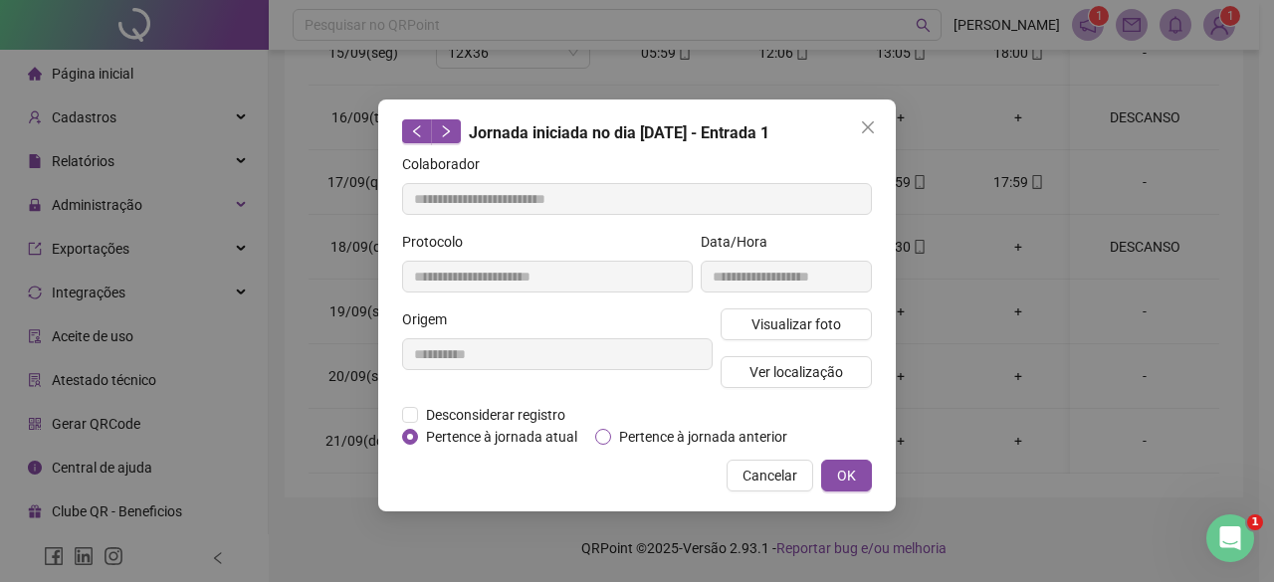
click at [694, 435] on span "Pertence à jornada anterior" at bounding box center [703, 437] width 184 height 22
click at [848, 465] on span "OK" at bounding box center [846, 476] width 19 height 22
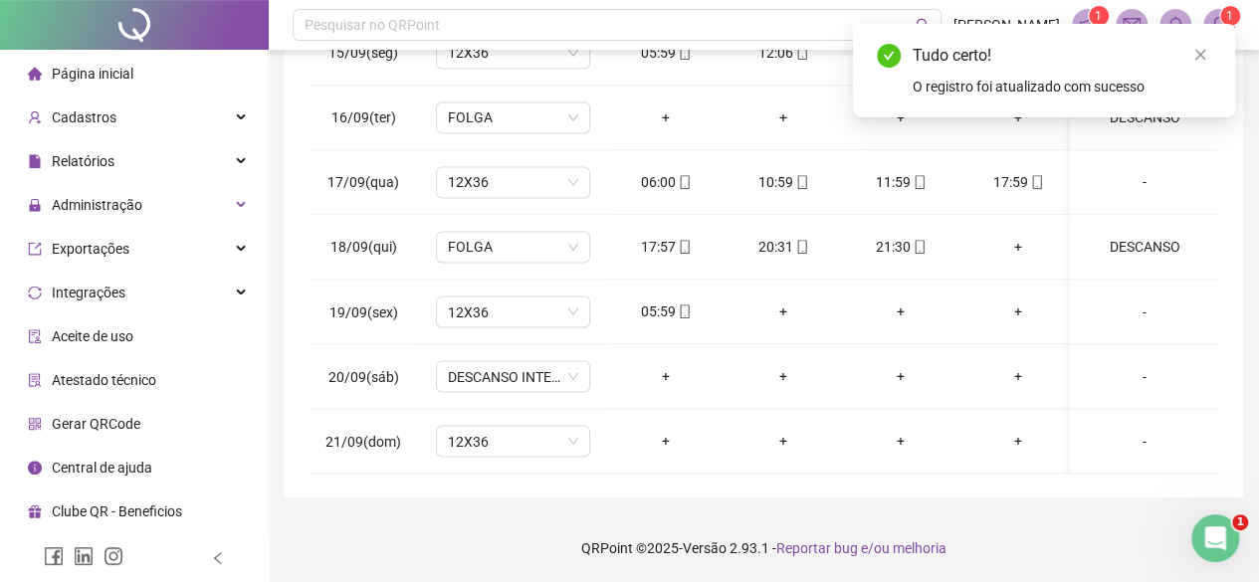
scroll to position [0, 0]
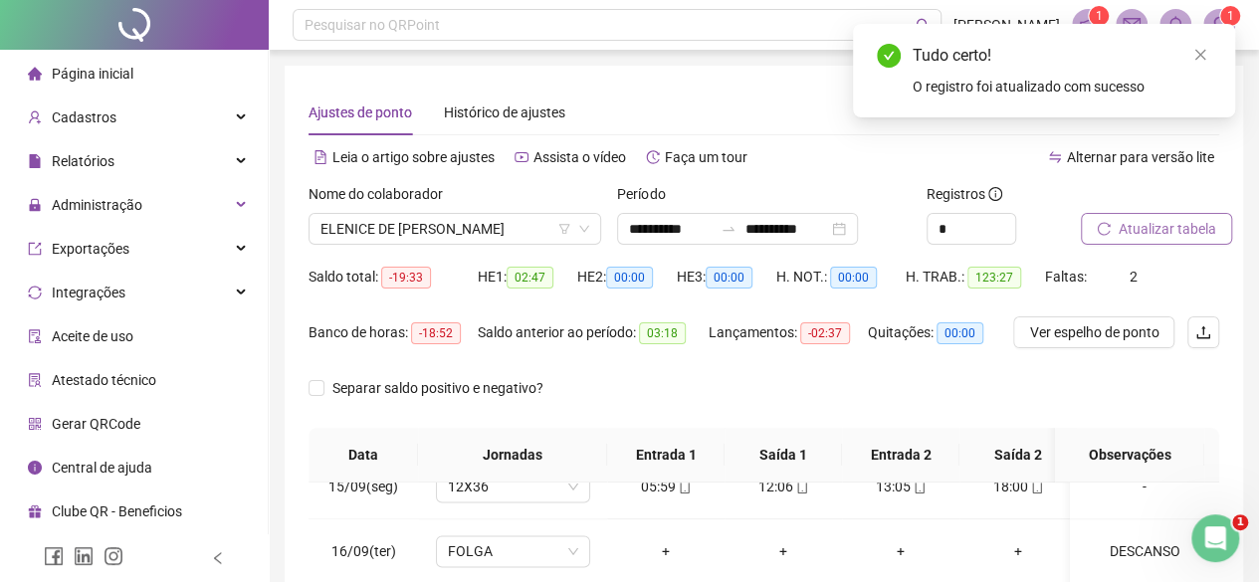
click at [1120, 232] on span "Atualizar tabela" at bounding box center [1167, 229] width 98 height 22
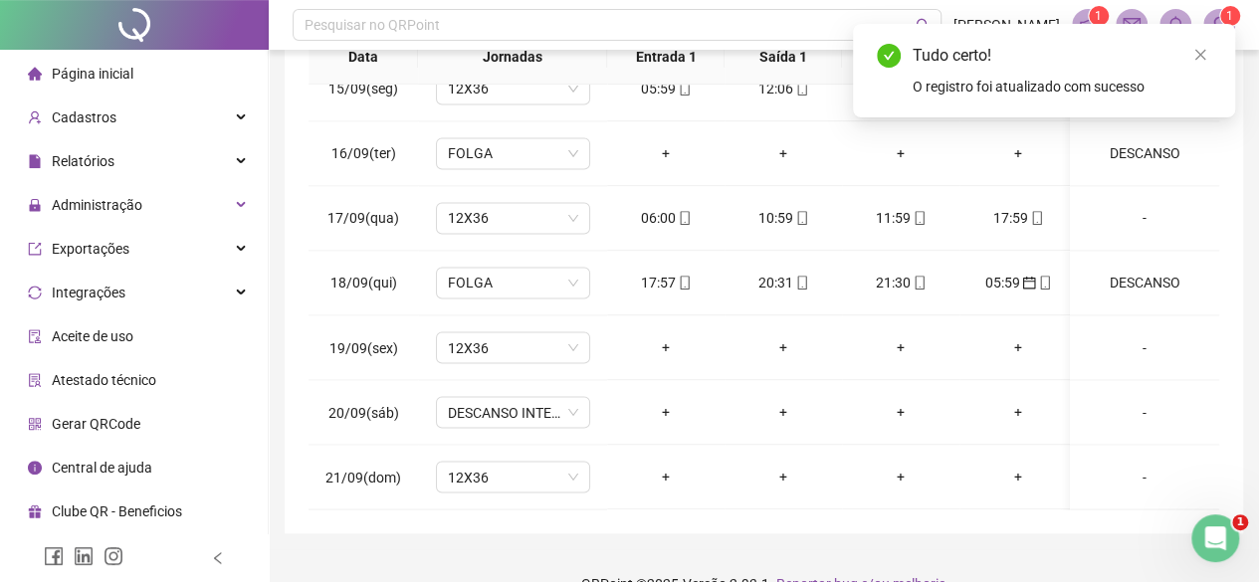
scroll to position [334, 0]
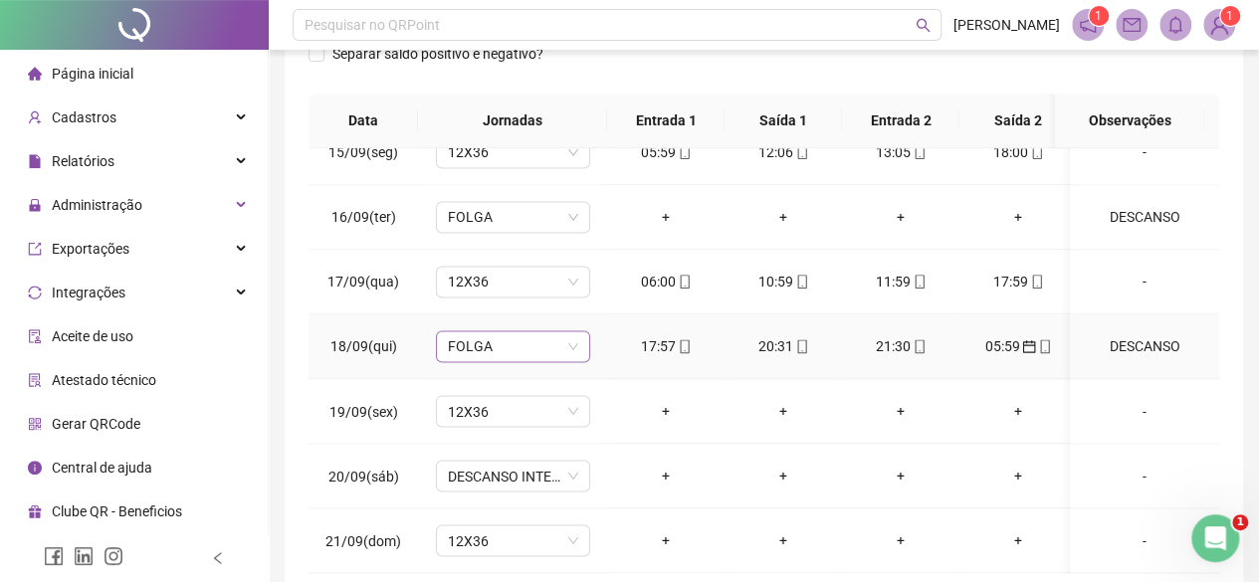
click at [561, 331] on span "FOLGA" at bounding box center [513, 346] width 130 height 30
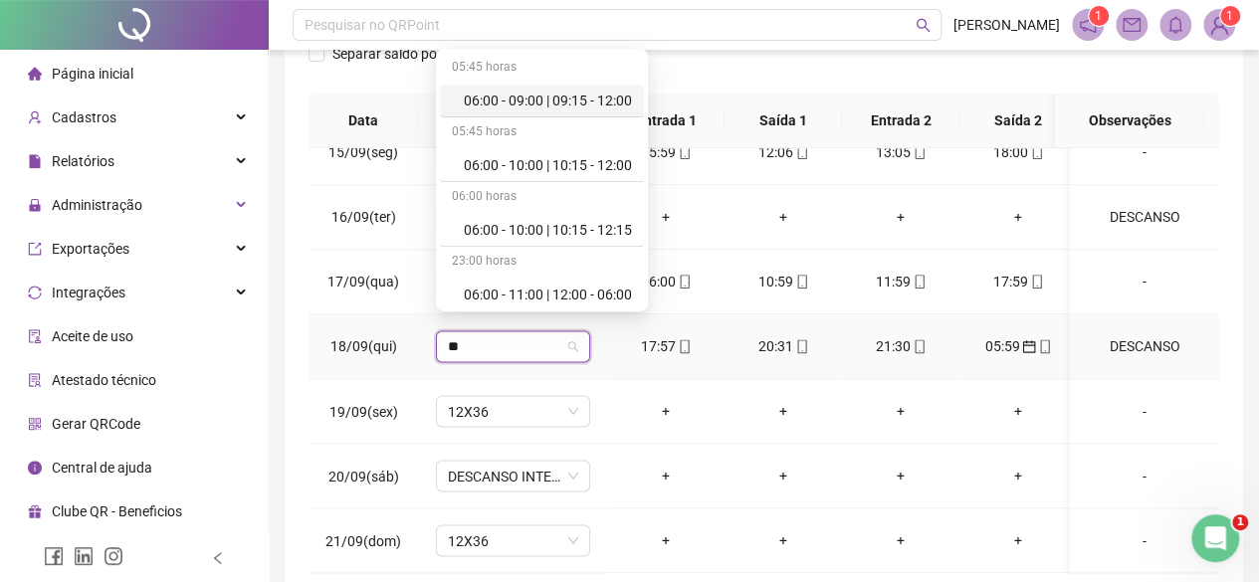
type input "***"
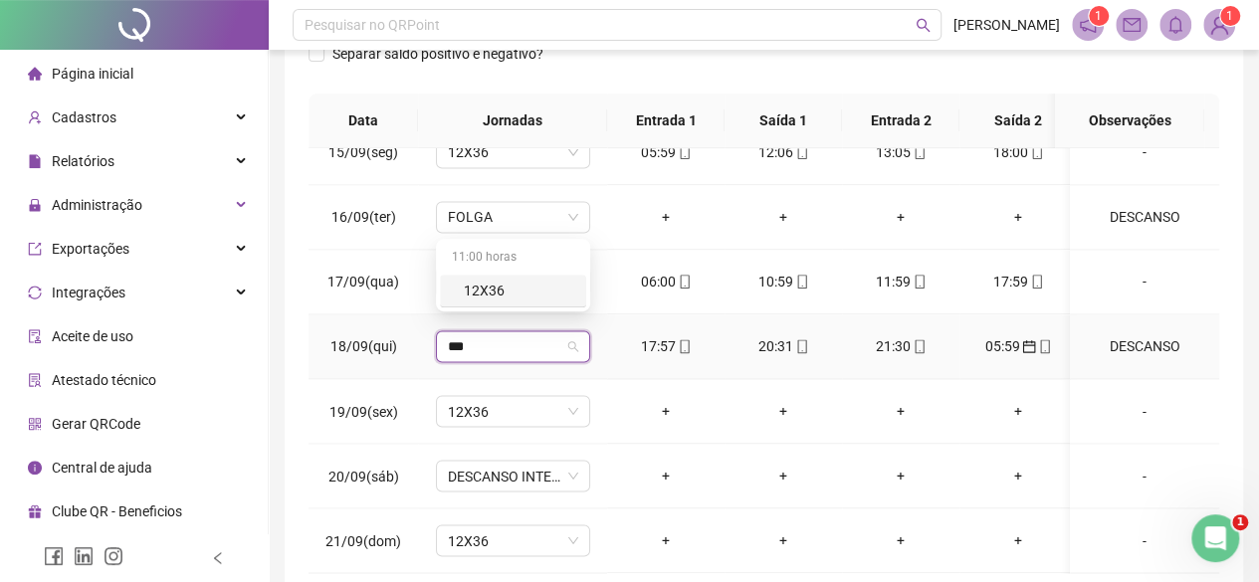
click at [523, 289] on div "12X36" at bounding box center [519, 291] width 110 height 22
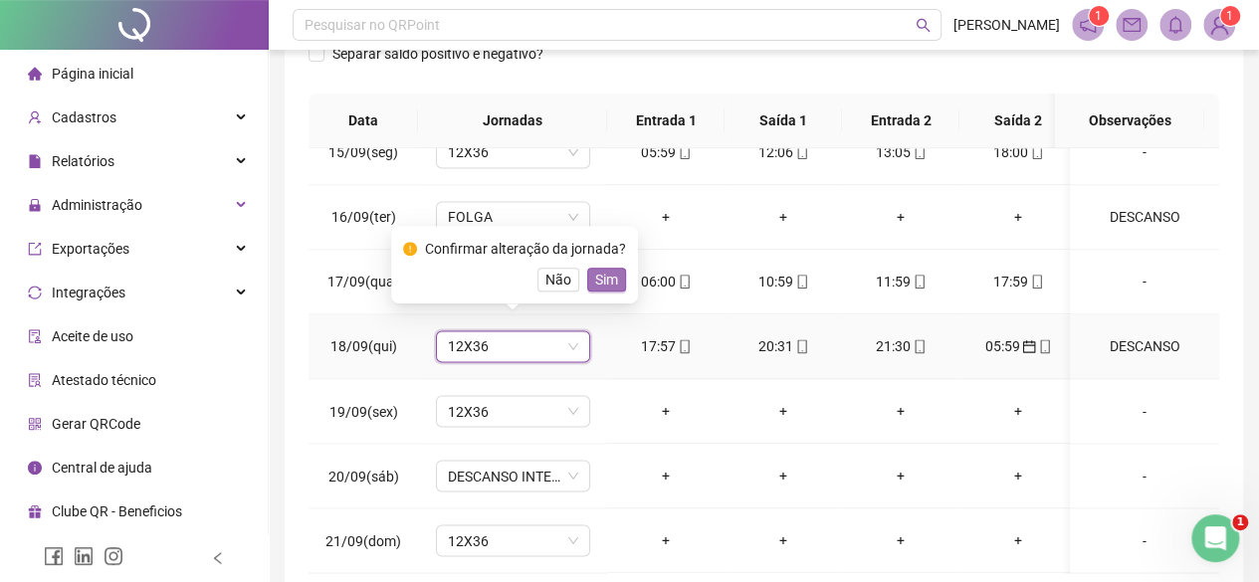
click at [610, 282] on span "Sim" at bounding box center [606, 280] width 23 height 22
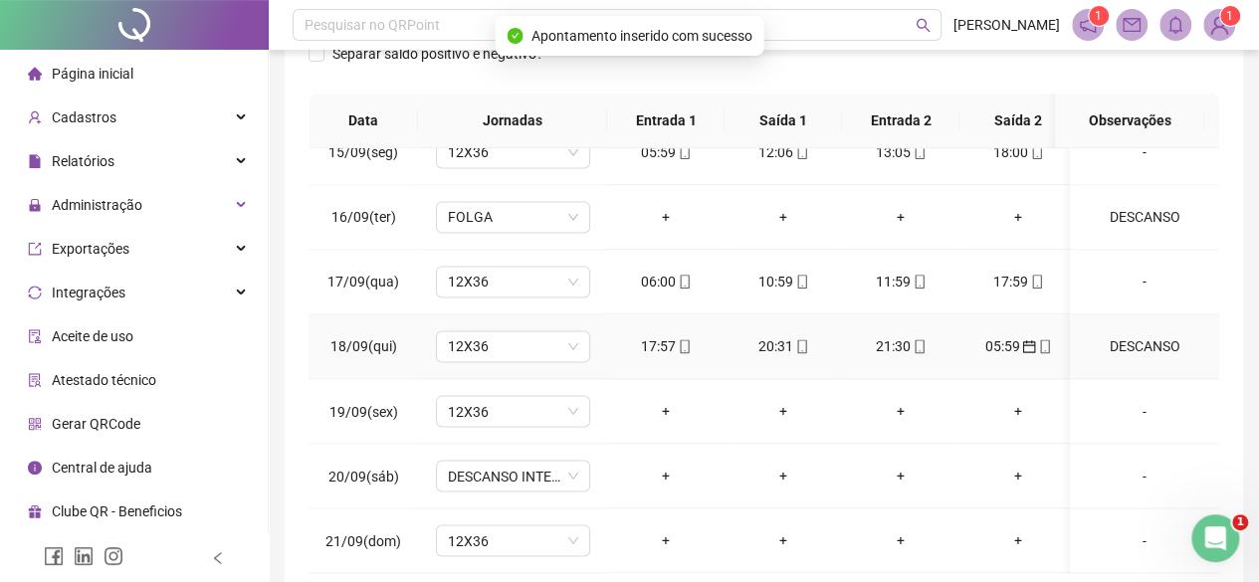
click at [1137, 335] on div "DESCANSO" at bounding box center [1144, 346] width 117 height 22
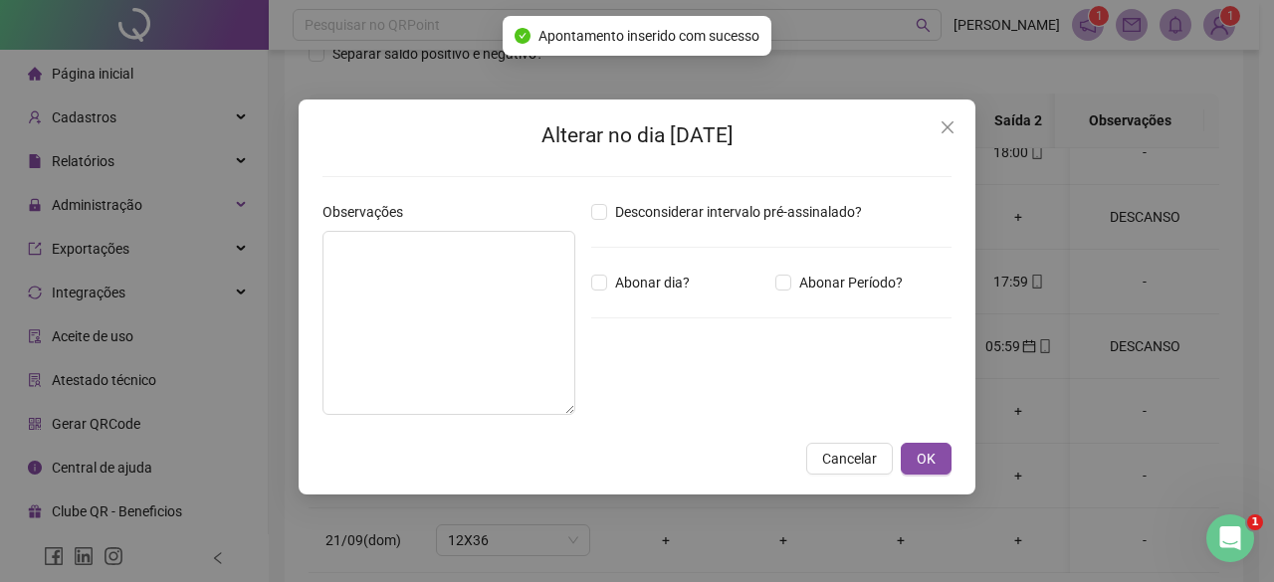
type textarea "********"
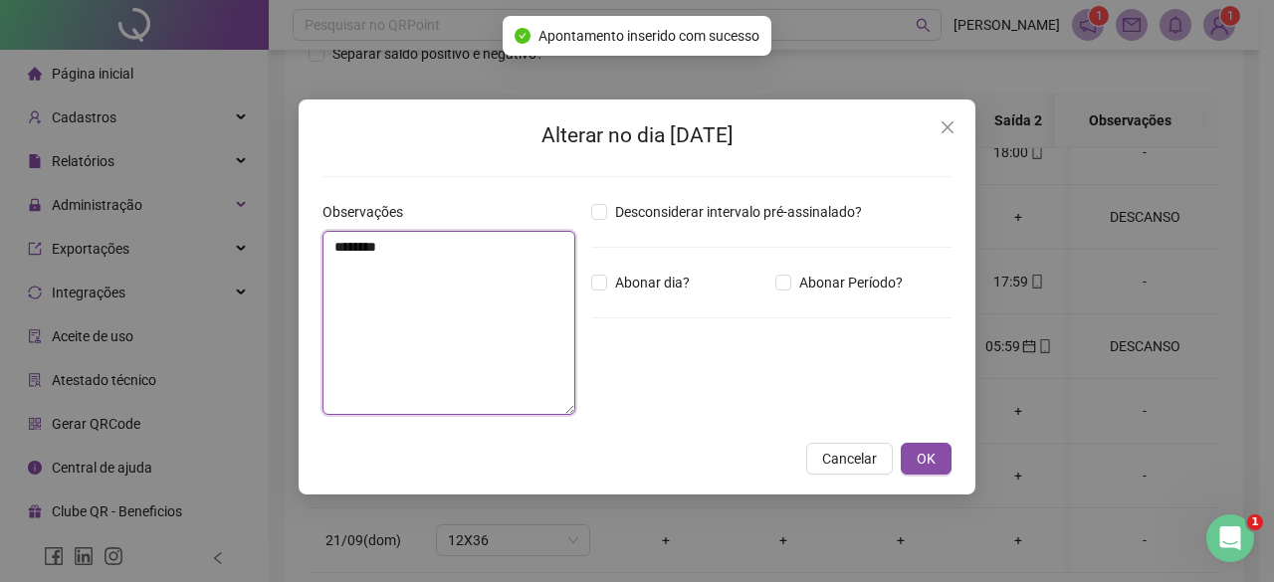
drag, startPoint x: 40, startPoint y: 205, endPoint x: 0, endPoint y: 25, distance: 184.5
click at [0, 72] on div "Alterar no dia [DATE] Observações ******** Desconsiderar intervalo pré-assinala…" at bounding box center [637, 291] width 1274 height 582
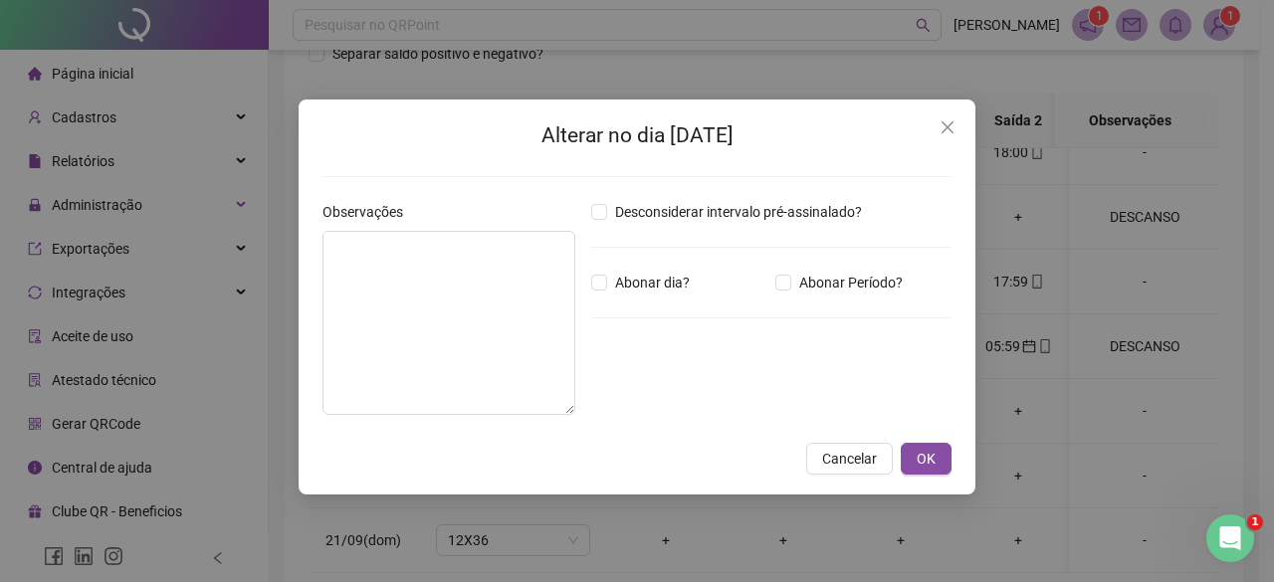
click at [952, 456] on div "Alterar no dia [DATE] Observações Desconsiderar intervalo pré-assinalado? Abona…" at bounding box center [637, 297] width 677 height 395
drag, startPoint x: 961, startPoint y: 441, endPoint x: 951, endPoint y: 453, distance: 15.5
click at [955, 449] on div "Alterar no dia [DATE] Observações Desconsiderar intervalo pré-assinalado? Abona…" at bounding box center [637, 297] width 677 height 395
click at [945, 462] on button "OK" at bounding box center [926, 459] width 51 height 32
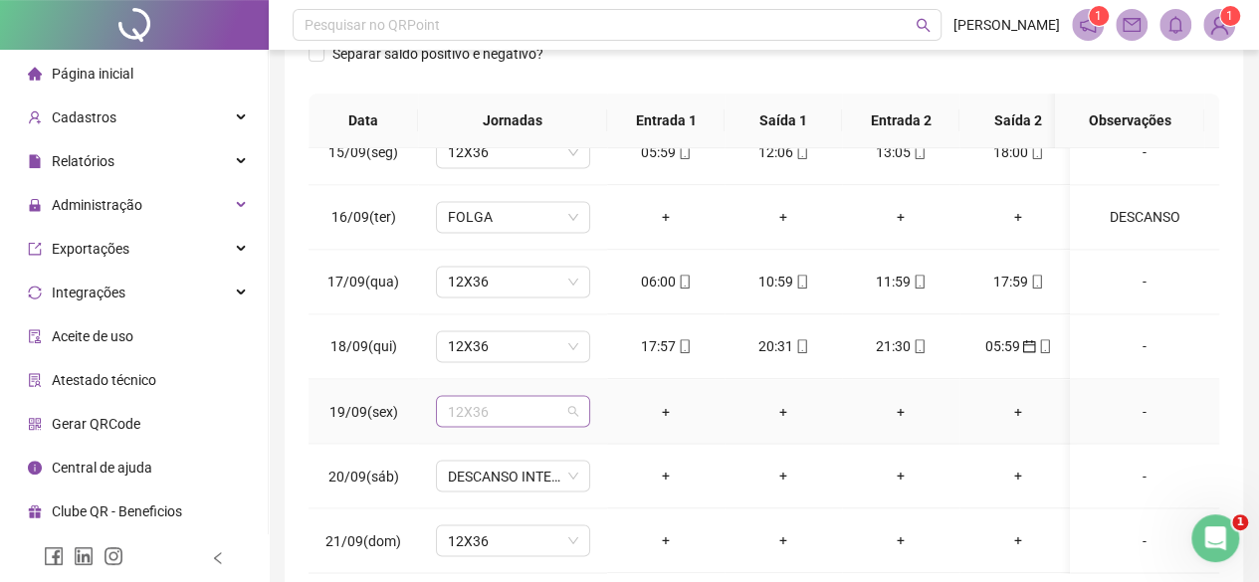
click at [530, 396] on span "12X36" at bounding box center [513, 411] width 130 height 30
click at [508, 396] on span "12X36" at bounding box center [513, 411] width 130 height 30
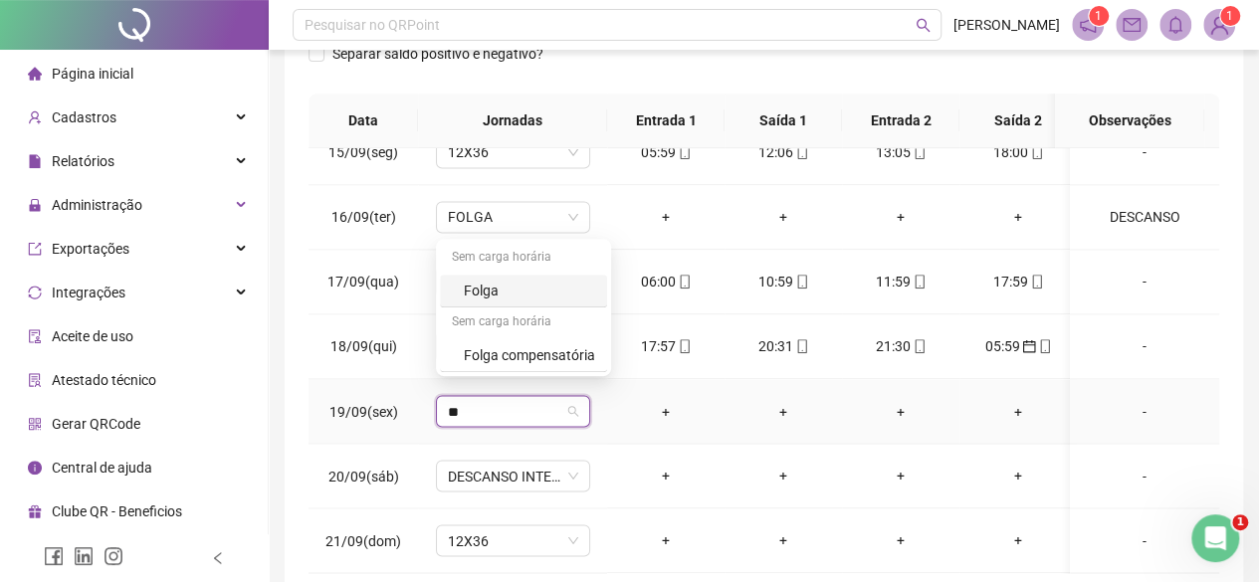
type input "***"
click at [509, 292] on div "Folga" at bounding box center [529, 291] width 131 height 22
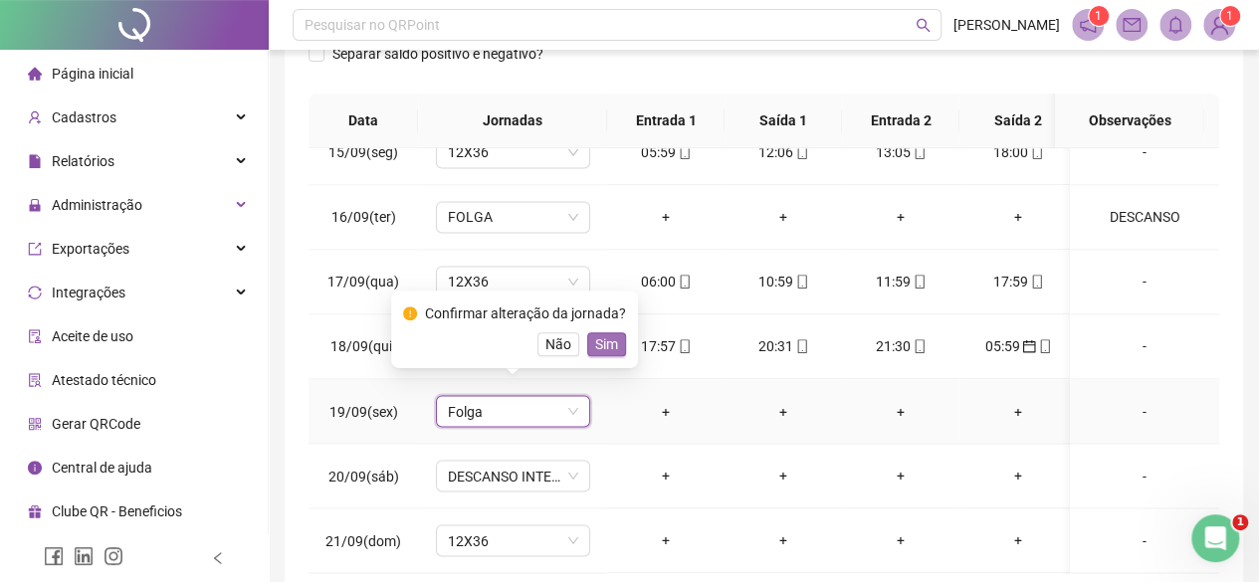
click at [587, 345] on button "Sim" at bounding box center [606, 344] width 39 height 24
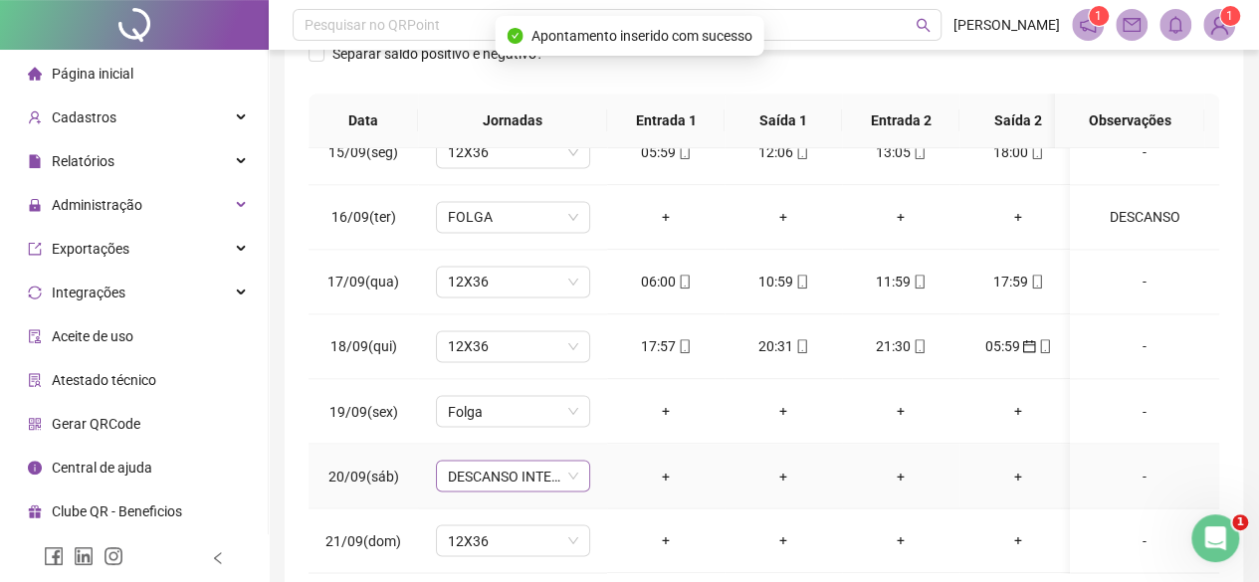
click at [506, 470] on span "DESCANSO INTER-JORNADA" at bounding box center [513, 476] width 130 height 30
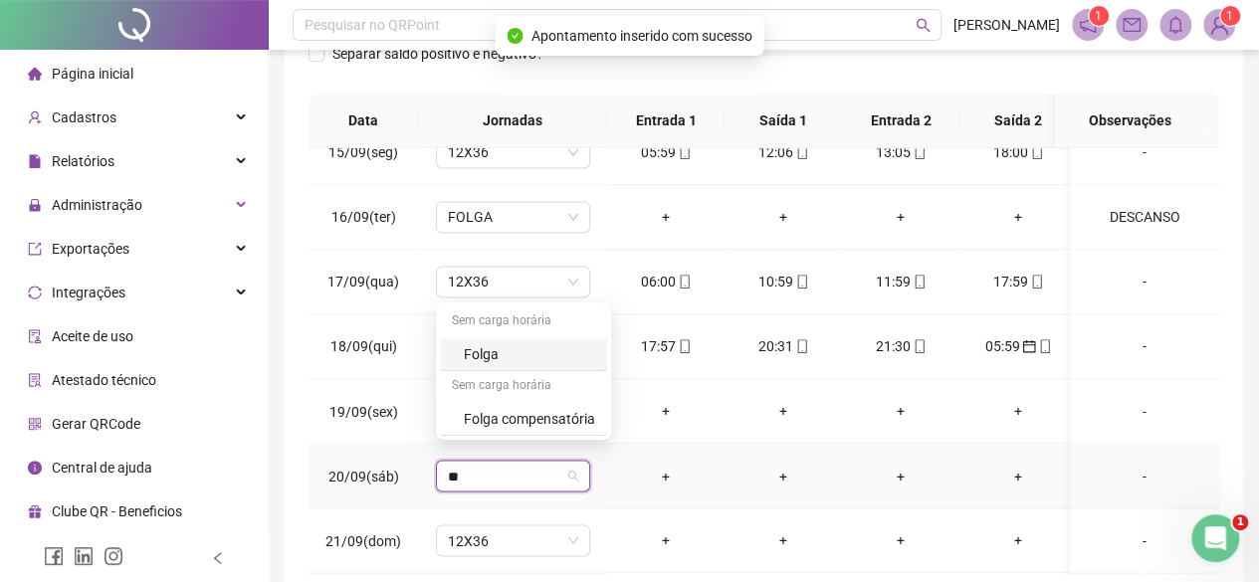
type input "***"
click at [461, 369] on div "Folga" at bounding box center [523, 354] width 167 height 33
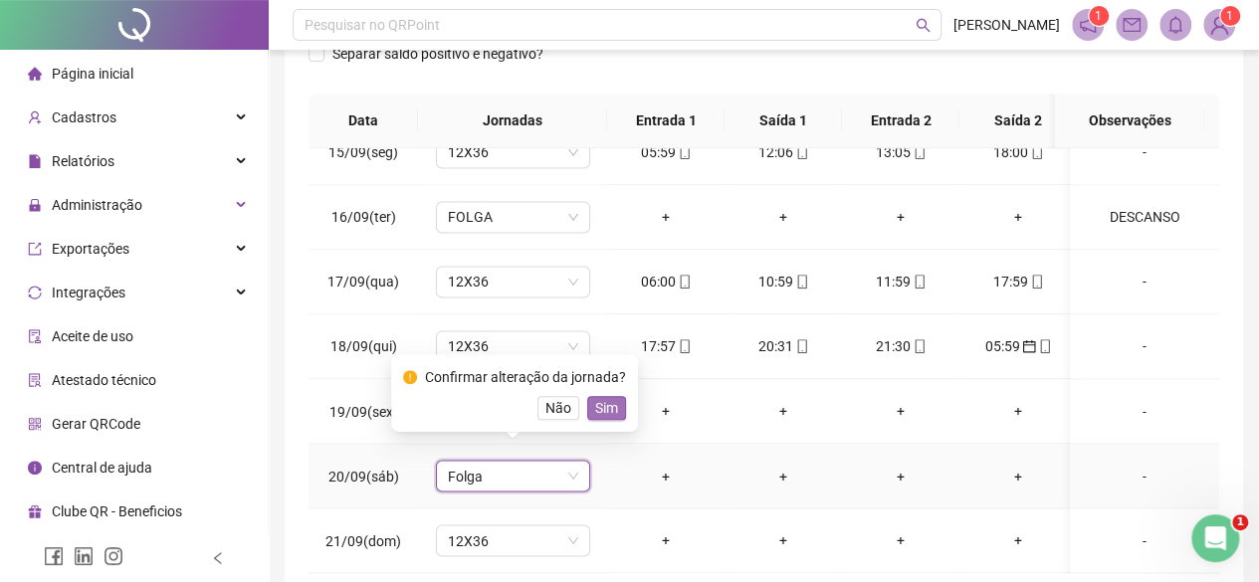
click at [606, 400] on span "Sim" at bounding box center [606, 408] width 23 height 22
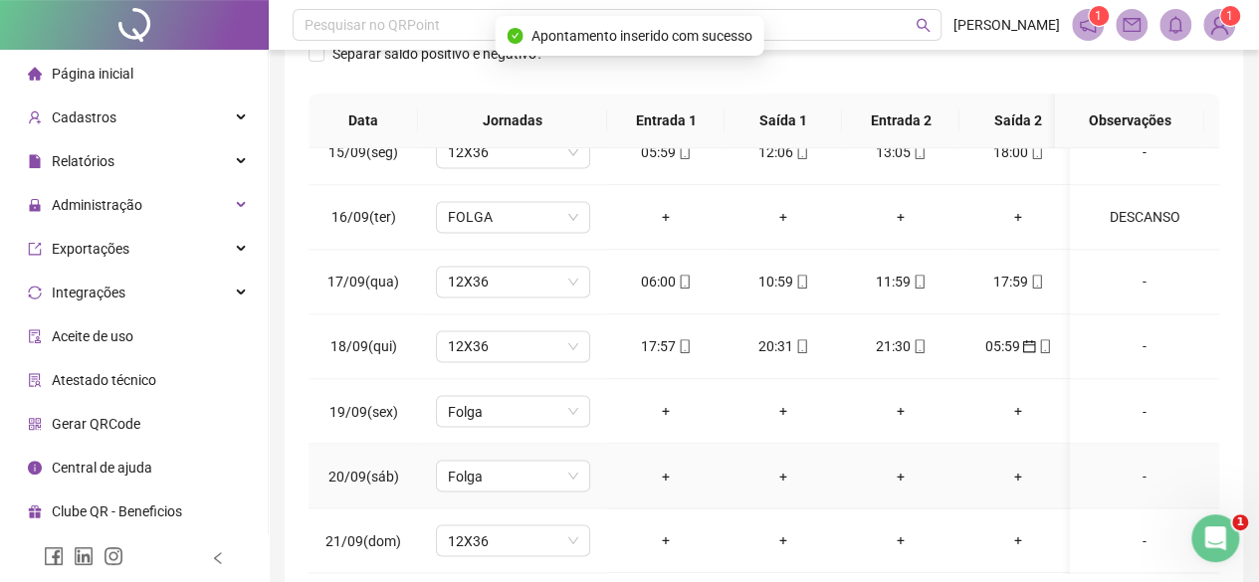
click at [1129, 465] on div "-" at bounding box center [1144, 476] width 117 height 22
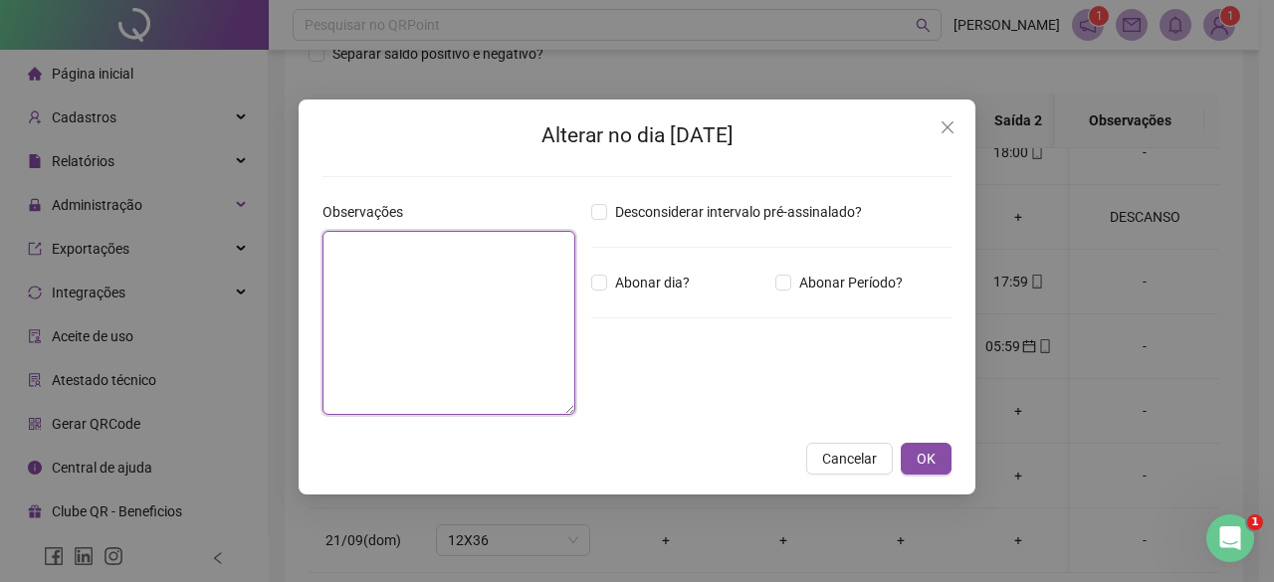
drag, startPoint x: 462, startPoint y: 331, endPoint x: 474, endPoint y: 350, distance: 22.4
click at [468, 342] on textarea at bounding box center [448, 323] width 253 height 184
paste textarea "********"
type textarea "********"
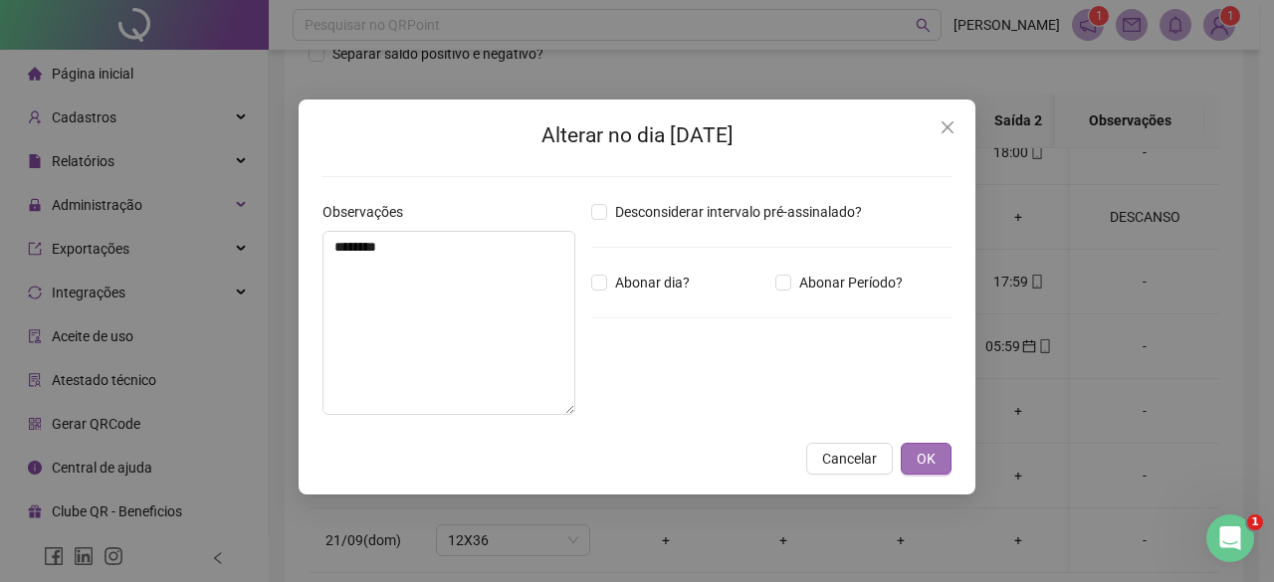
click at [938, 464] on button "OK" at bounding box center [926, 459] width 51 height 32
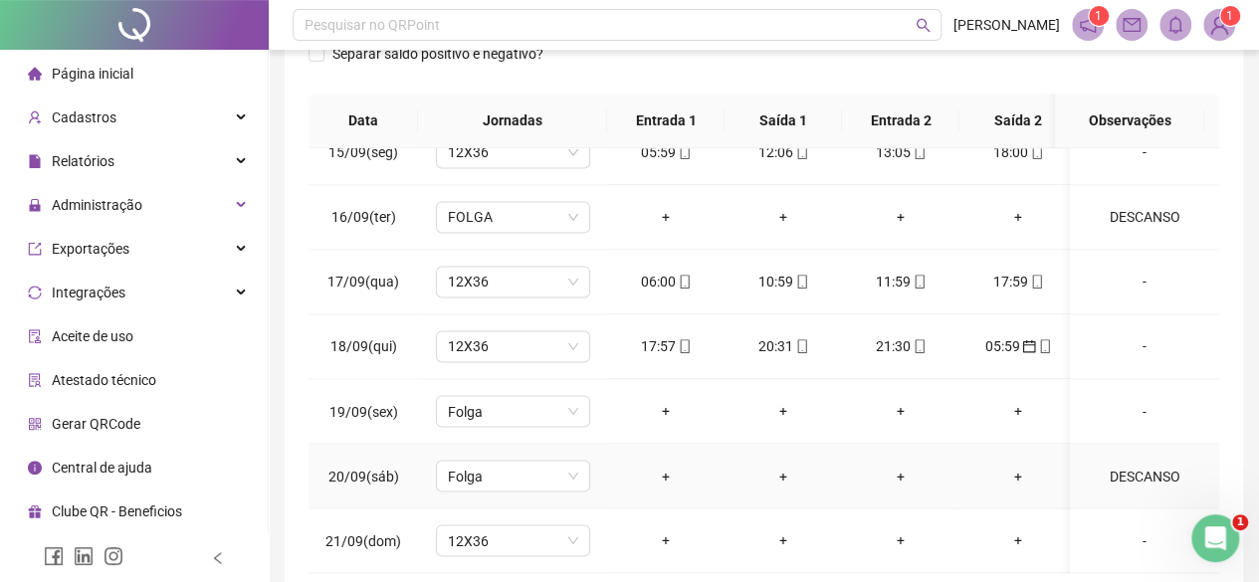
scroll to position [434, 0]
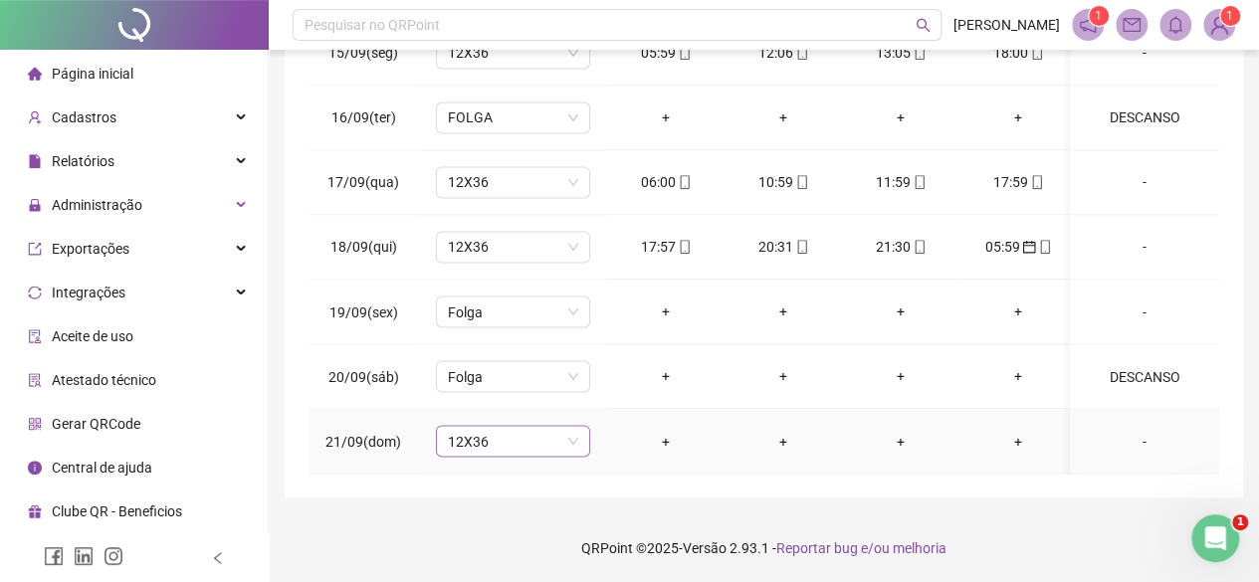
click at [512, 436] on span "12X36" at bounding box center [513, 441] width 130 height 30
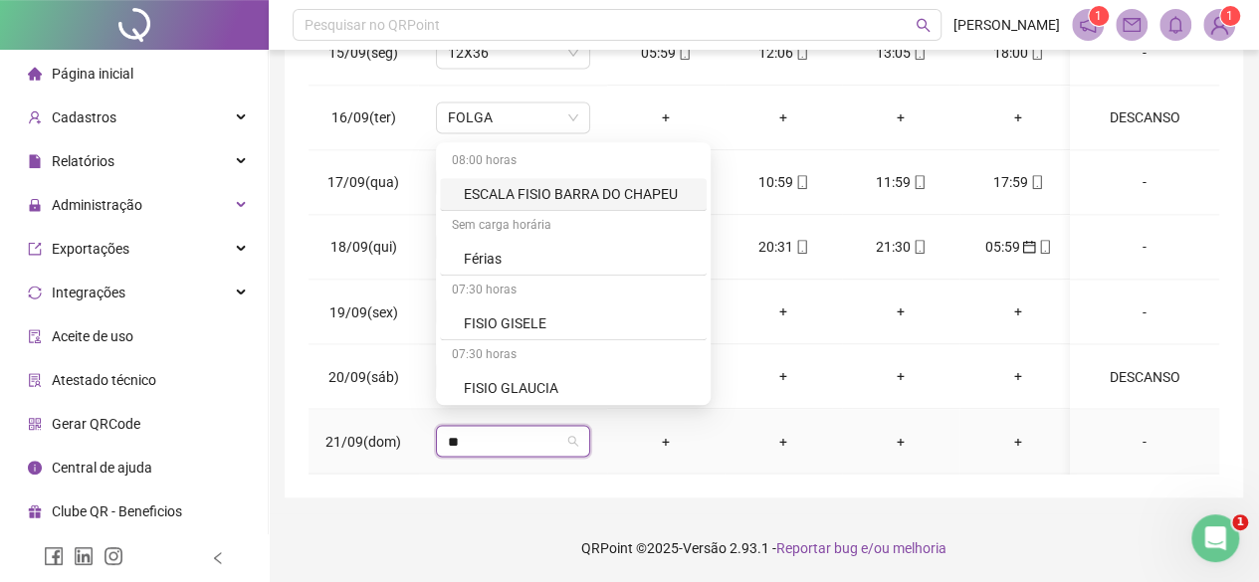
type input "***"
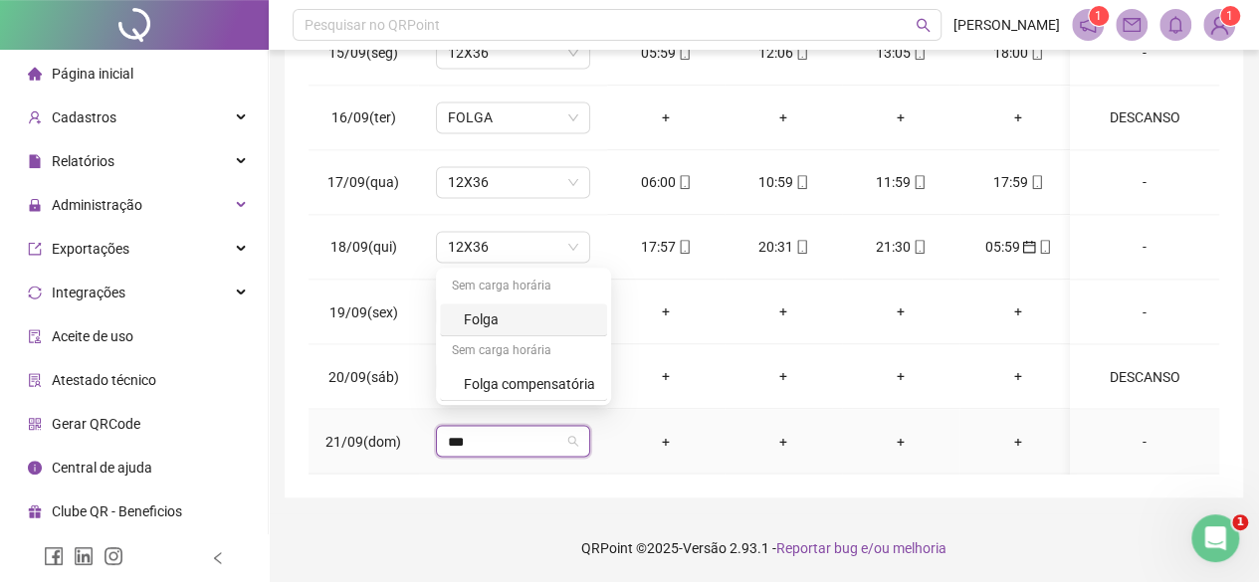
click at [473, 323] on div "Folga" at bounding box center [529, 319] width 131 height 22
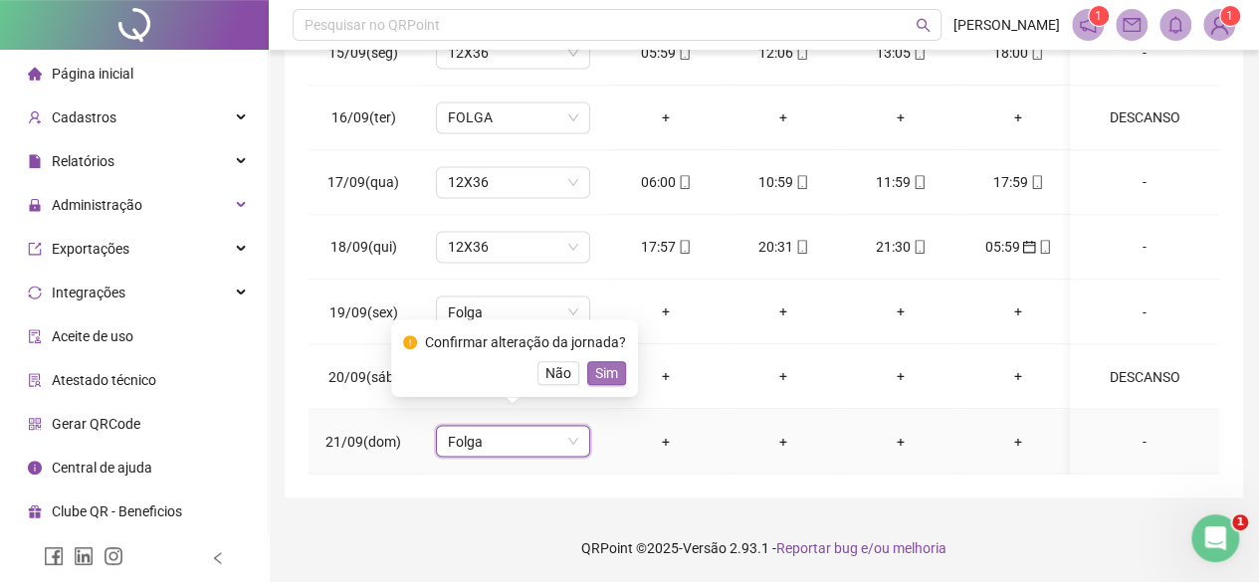
click at [597, 375] on span "Sim" at bounding box center [606, 373] width 23 height 22
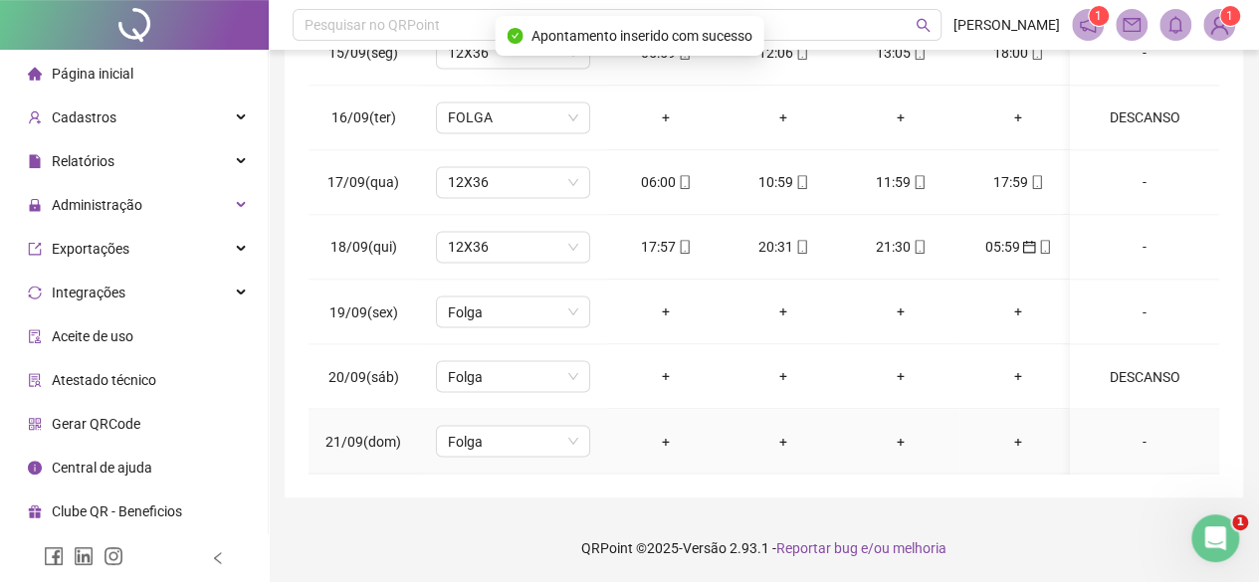
click at [1146, 430] on div "-" at bounding box center [1144, 441] width 117 height 22
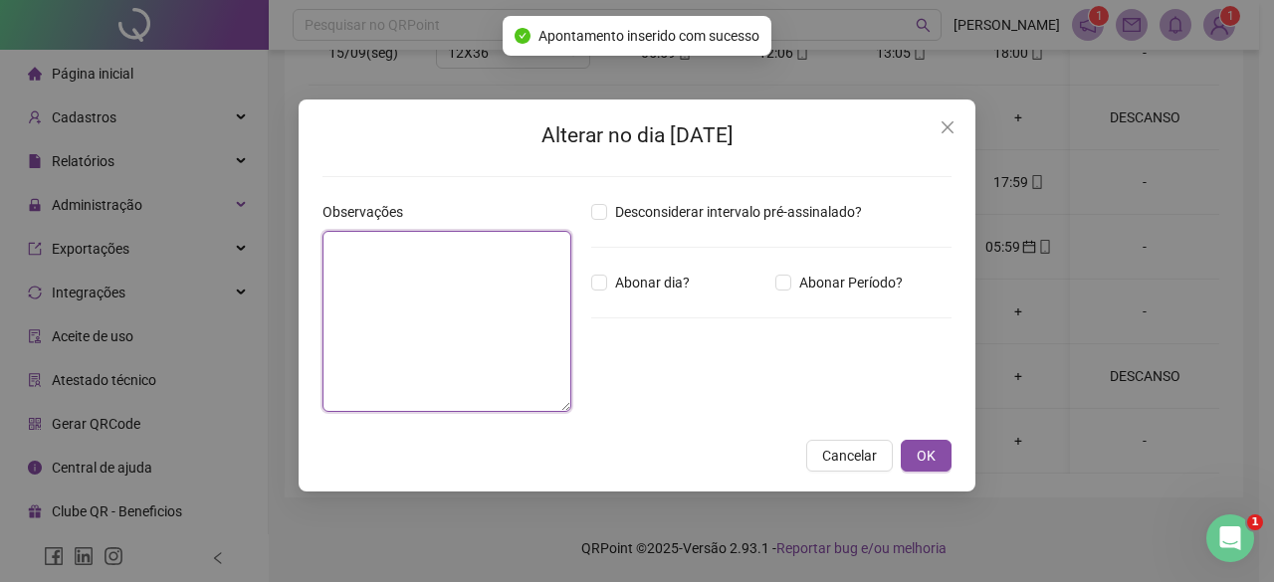
click at [487, 313] on textarea at bounding box center [446, 321] width 249 height 181
type textarea "*"
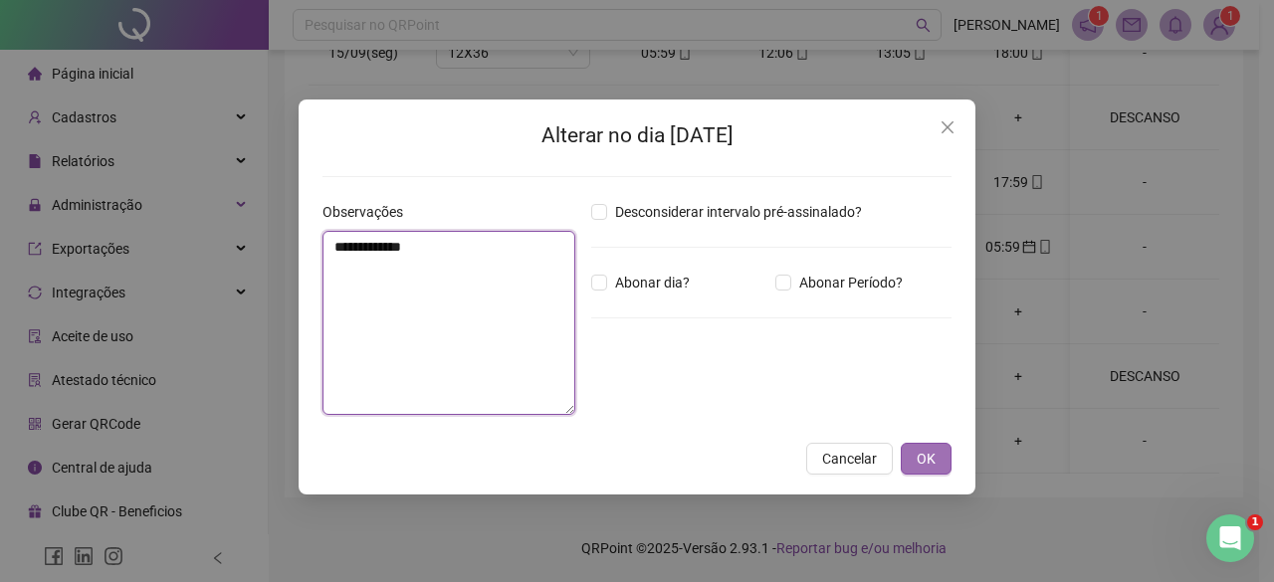
type textarea "**********"
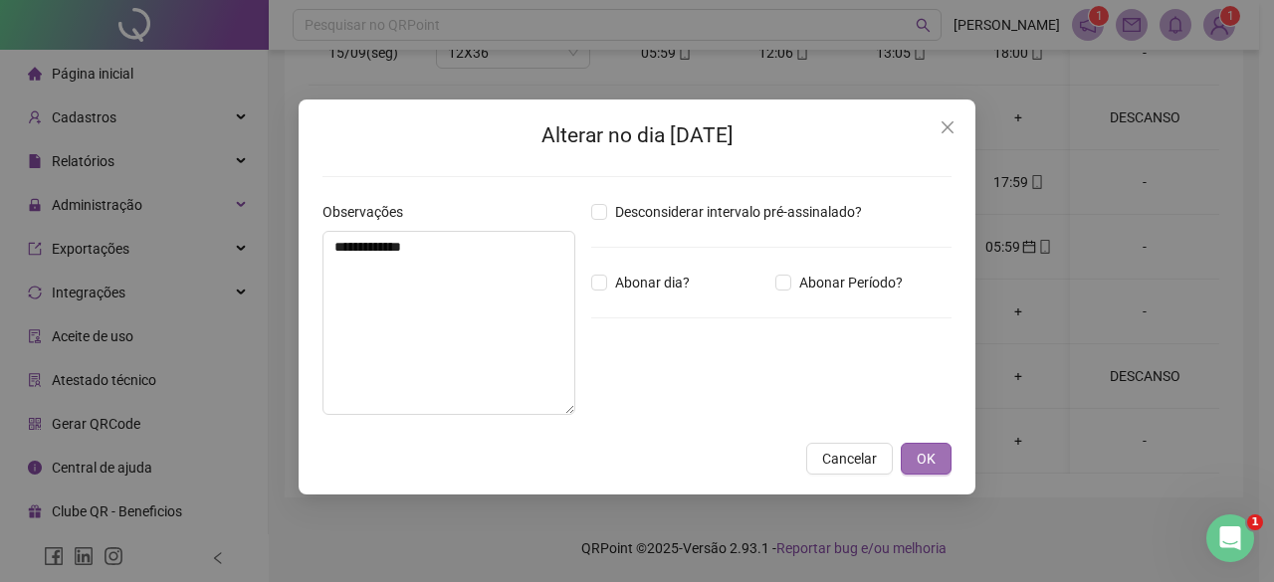
click at [935, 456] on button "OK" at bounding box center [926, 459] width 51 height 32
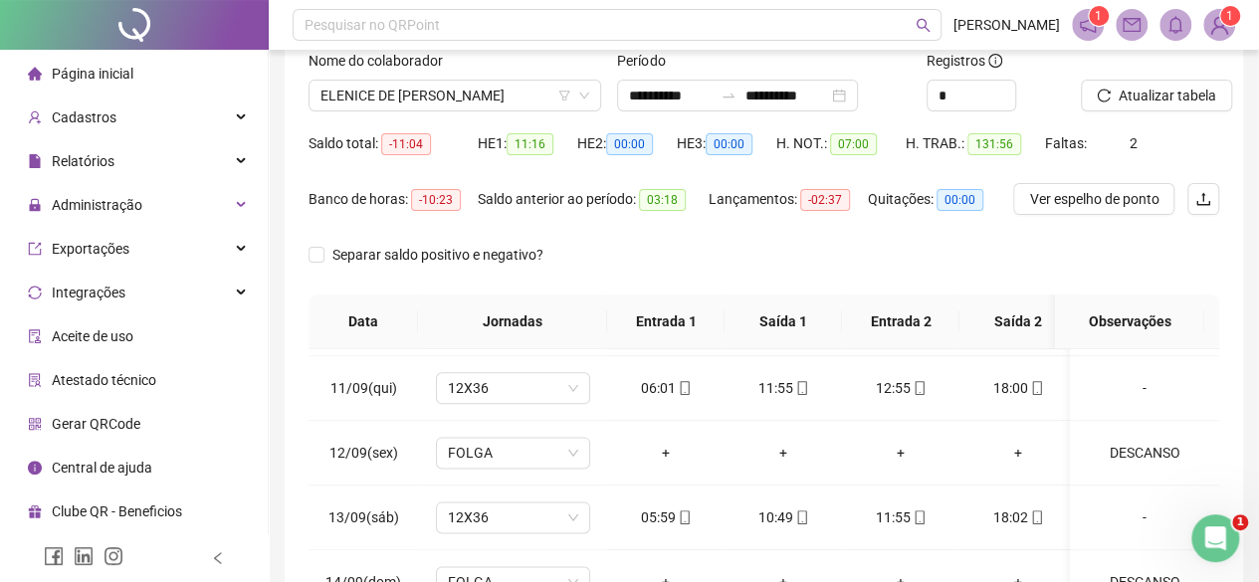
scroll to position [0, 0]
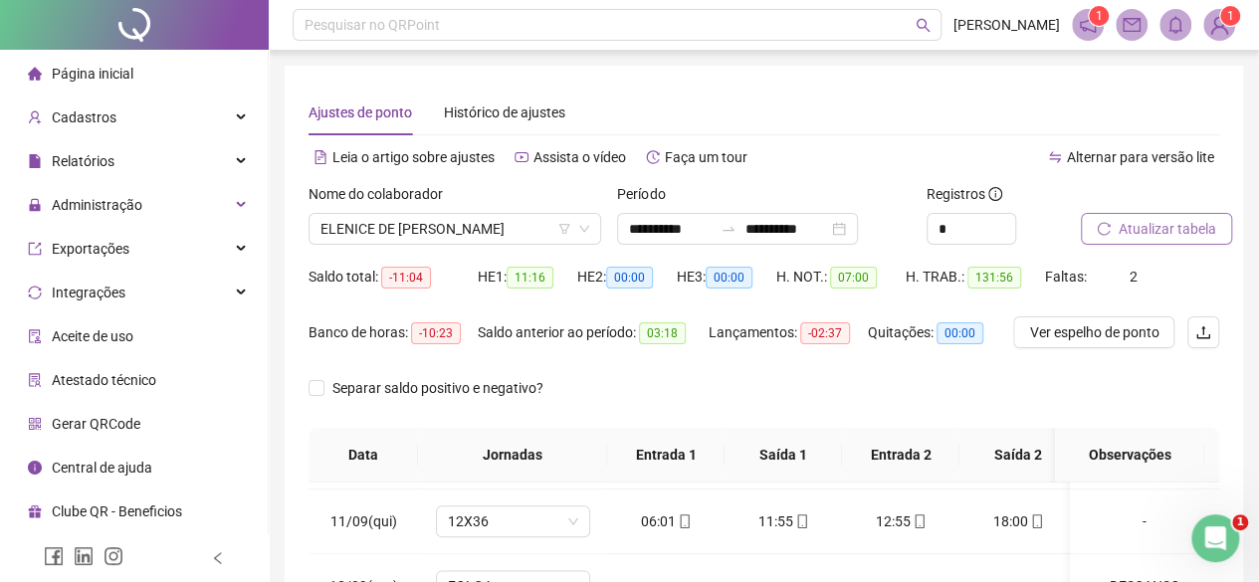
click at [1162, 230] on span "Atualizar tabela" at bounding box center [1167, 229] width 98 height 22
click at [430, 228] on span "ELENICE DE [PERSON_NAME]" at bounding box center [454, 229] width 269 height 30
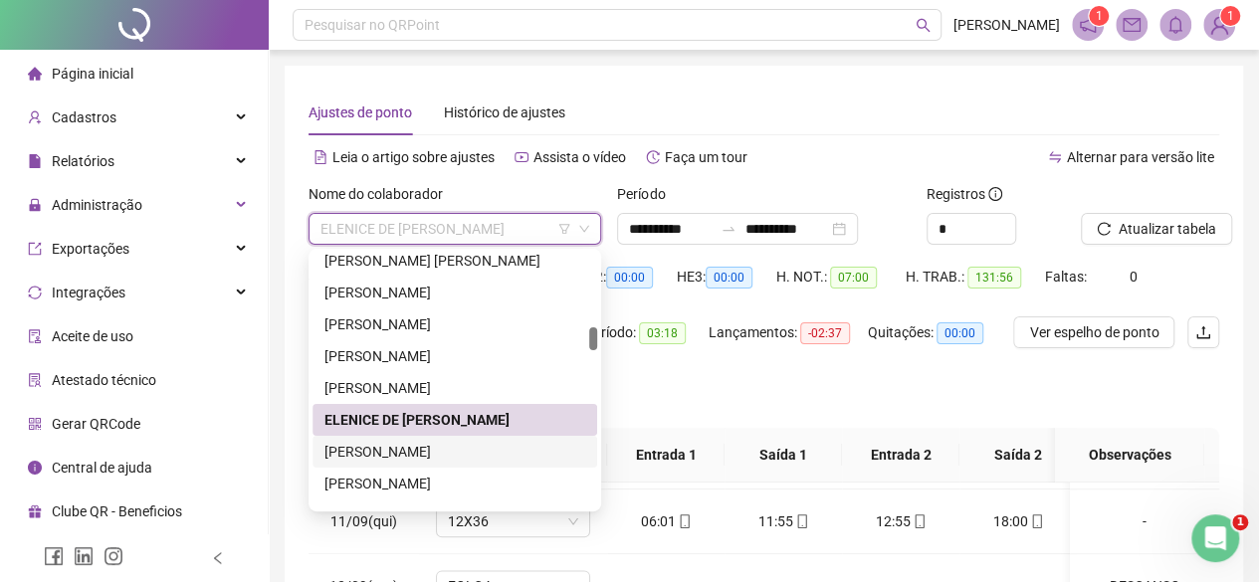
click at [424, 446] on div "[PERSON_NAME]" at bounding box center [454, 452] width 261 height 22
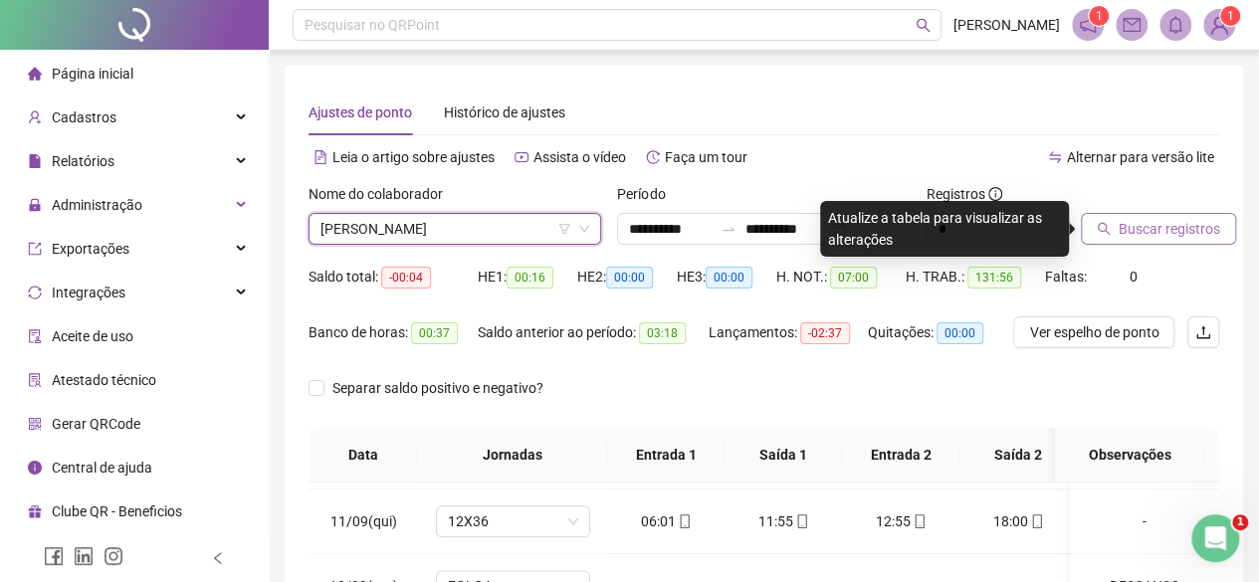
click at [1128, 240] on button "Buscar registros" at bounding box center [1158, 229] width 155 height 32
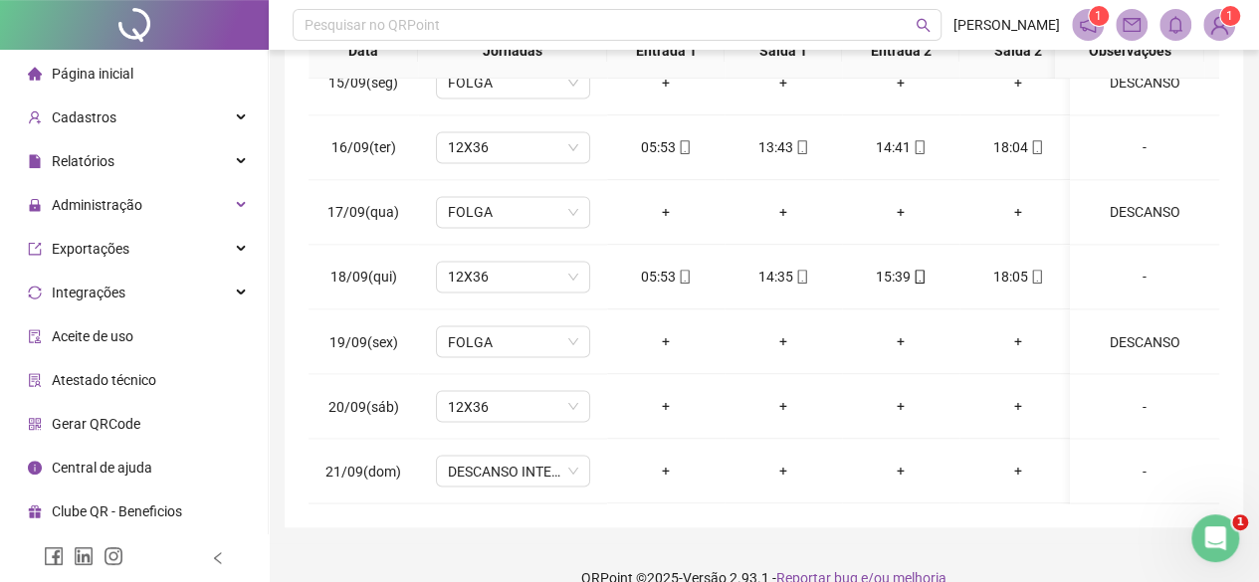
scroll to position [434, 0]
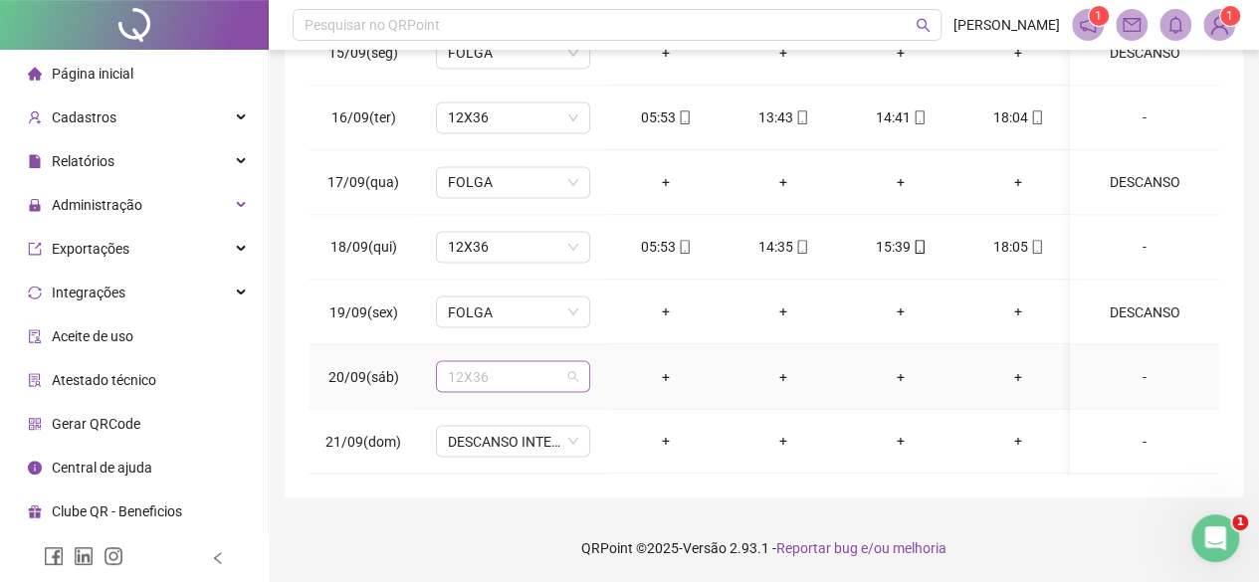
click at [511, 361] on span "12X36" at bounding box center [513, 376] width 130 height 30
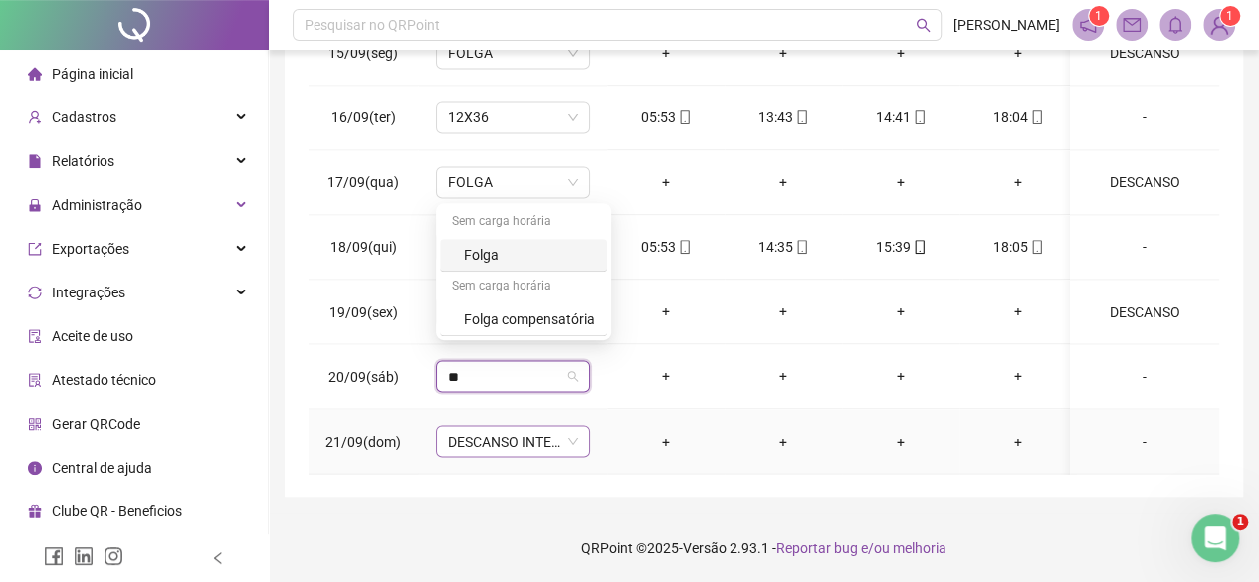
type input "***"
click at [469, 263] on div "Folga" at bounding box center [529, 255] width 131 height 22
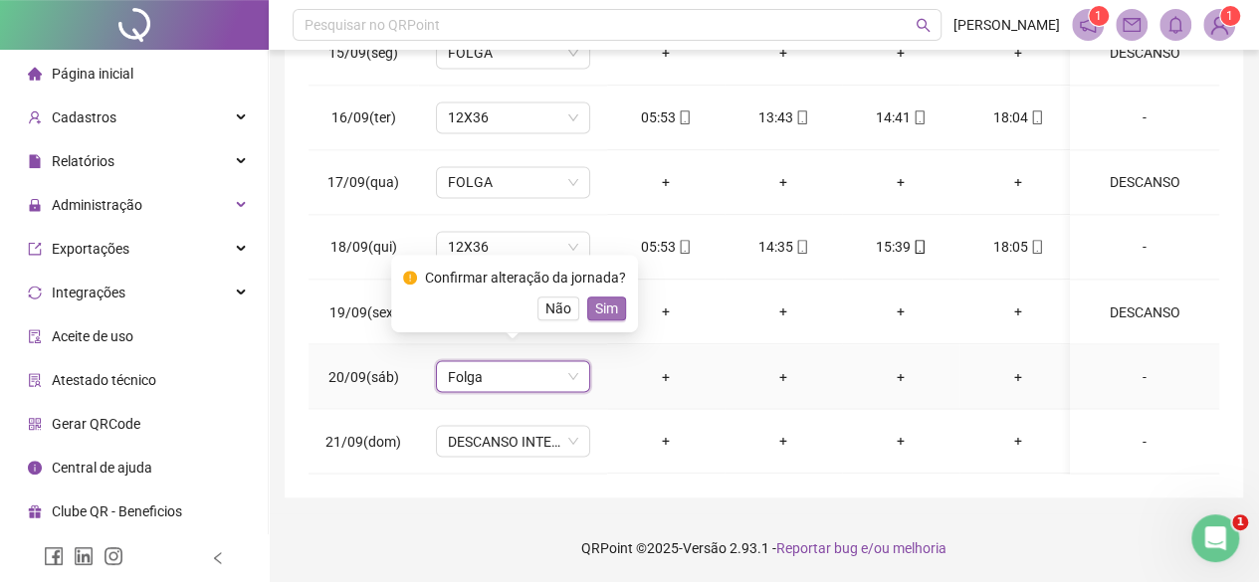
click at [595, 298] on span "Sim" at bounding box center [606, 309] width 23 height 22
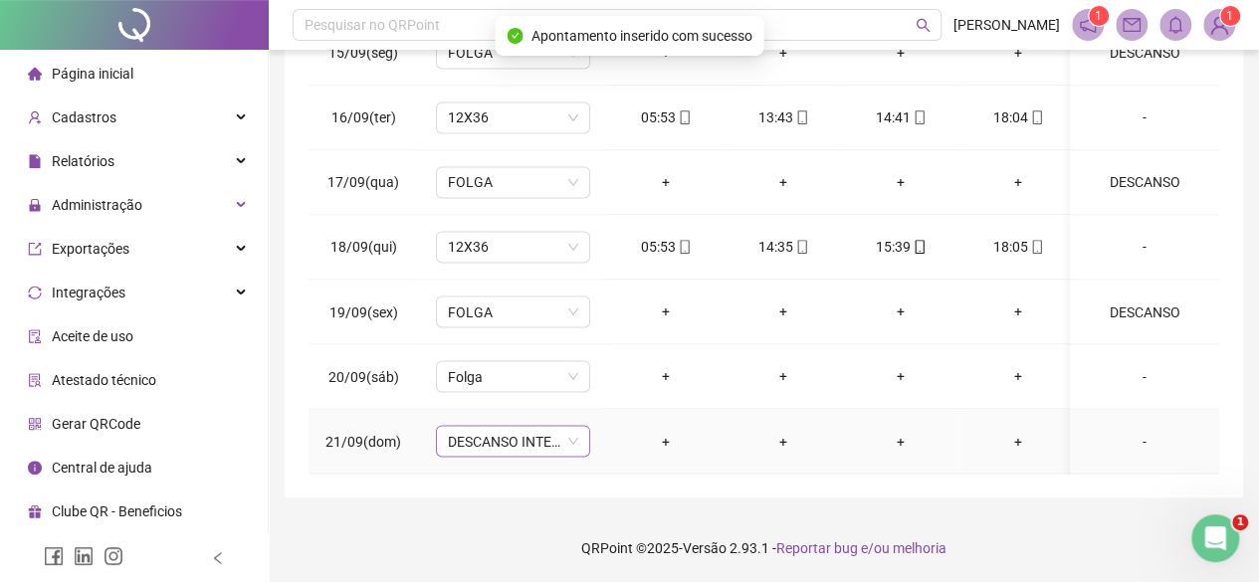
click at [514, 426] on span "DESCANSO INTER-JORNADA" at bounding box center [513, 441] width 130 height 30
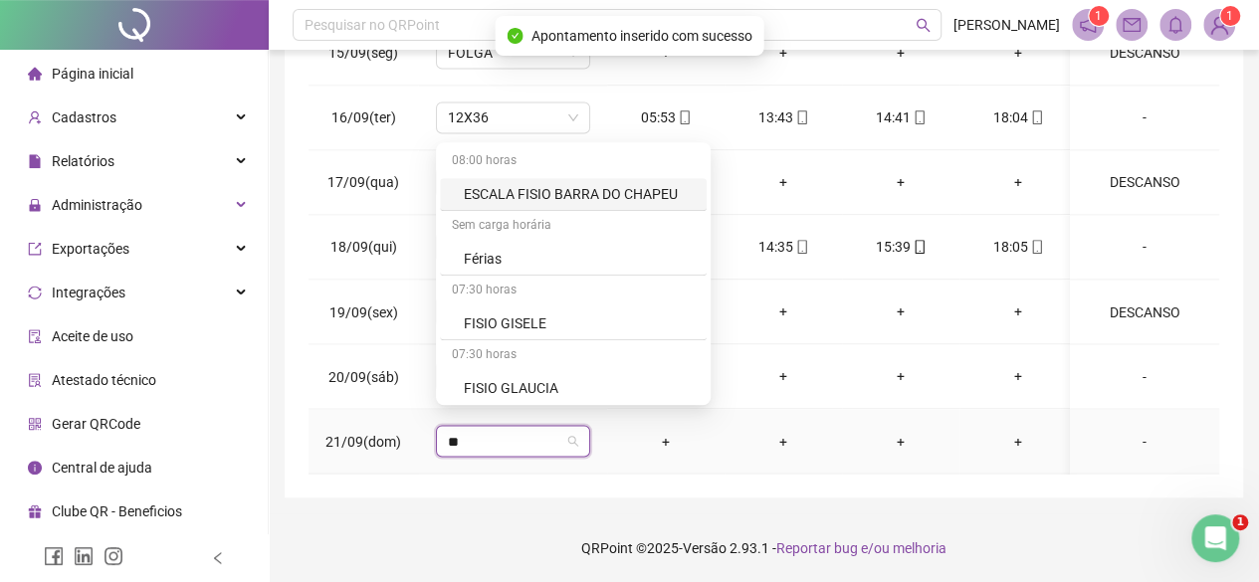
type input "***"
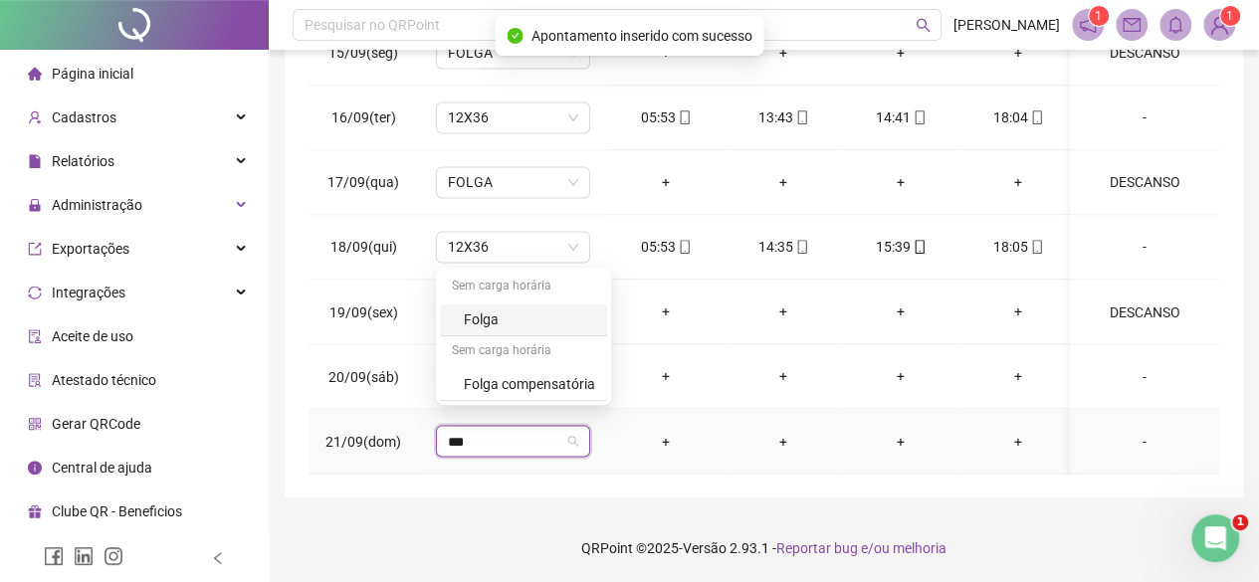
click at [507, 306] on div "Folga" at bounding box center [523, 320] width 167 height 33
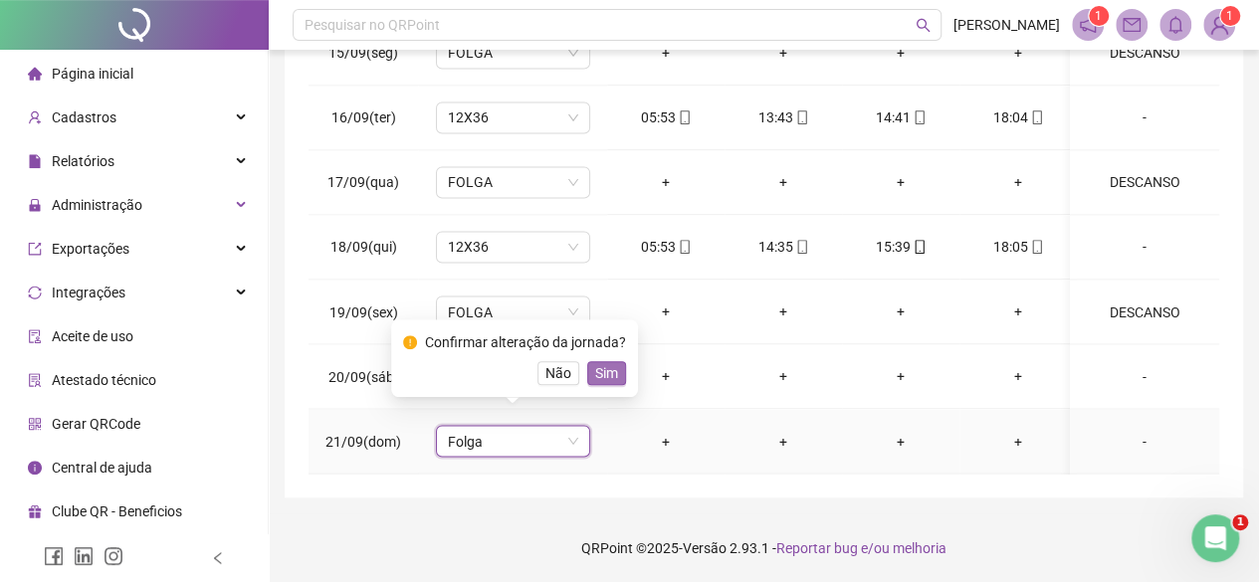
click at [595, 369] on span "Sim" at bounding box center [606, 373] width 23 height 22
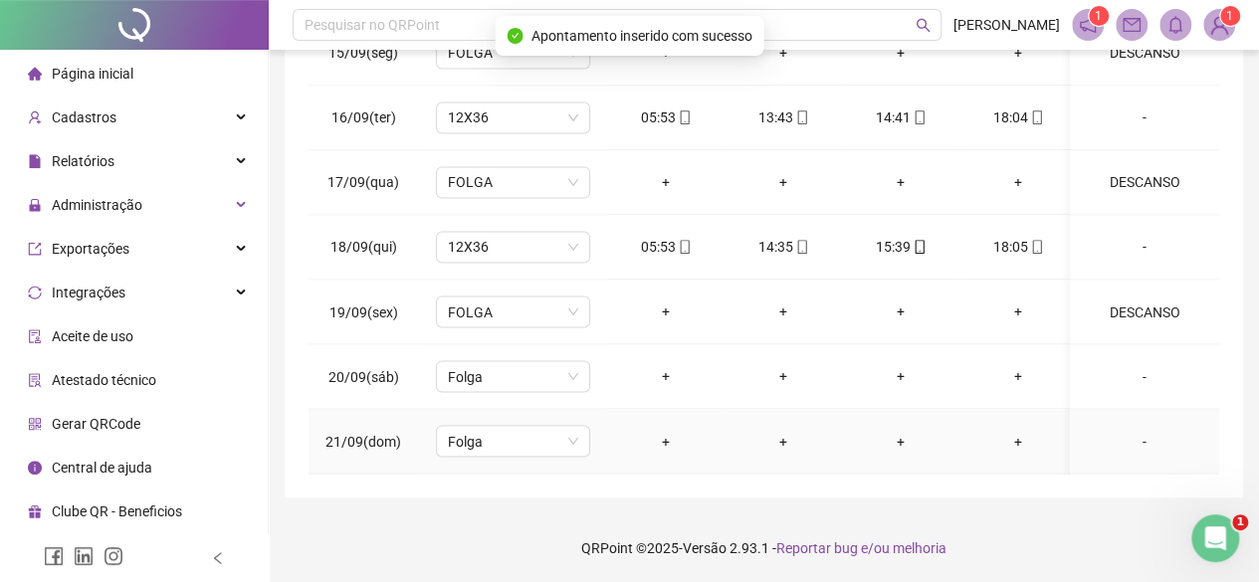
click at [1135, 434] on div "-" at bounding box center [1144, 441] width 117 height 22
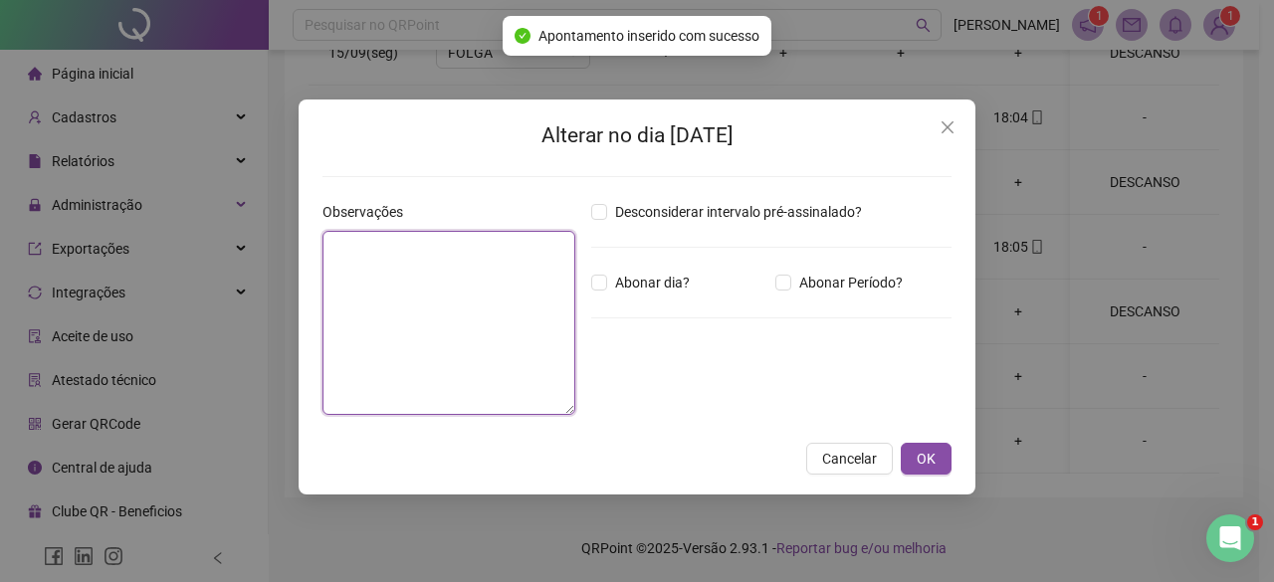
click at [561, 254] on textarea at bounding box center [448, 323] width 253 height 184
paste textarea "********"
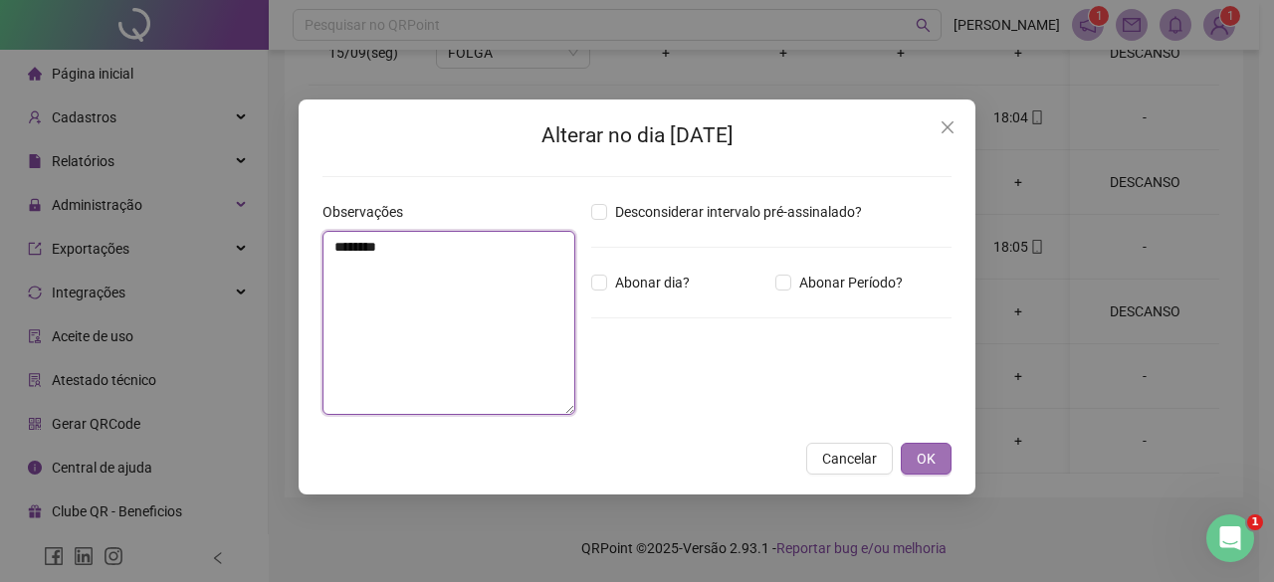
type textarea "********"
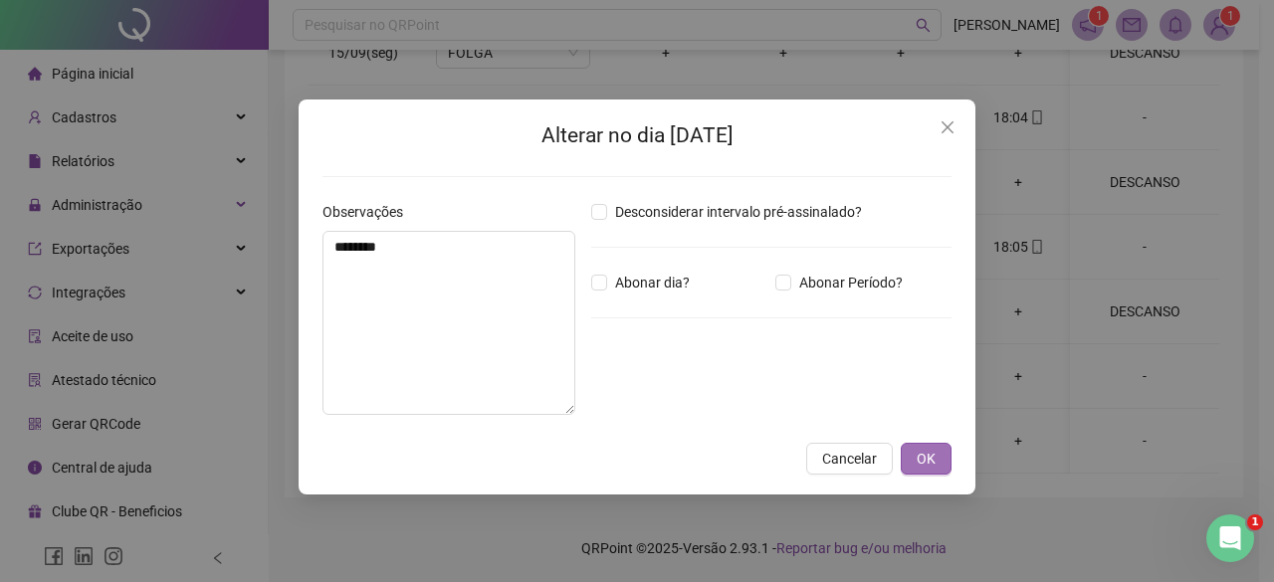
click at [927, 465] on span "OK" at bounding box center [925, 459] width 19 height 22
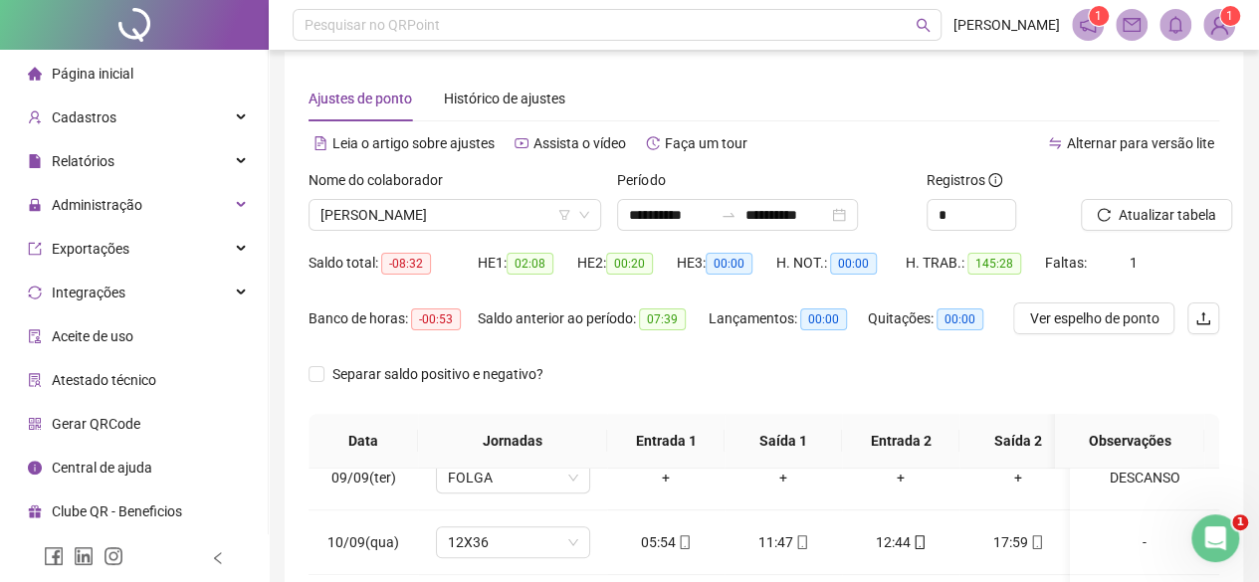
scroll to position [0, 0]
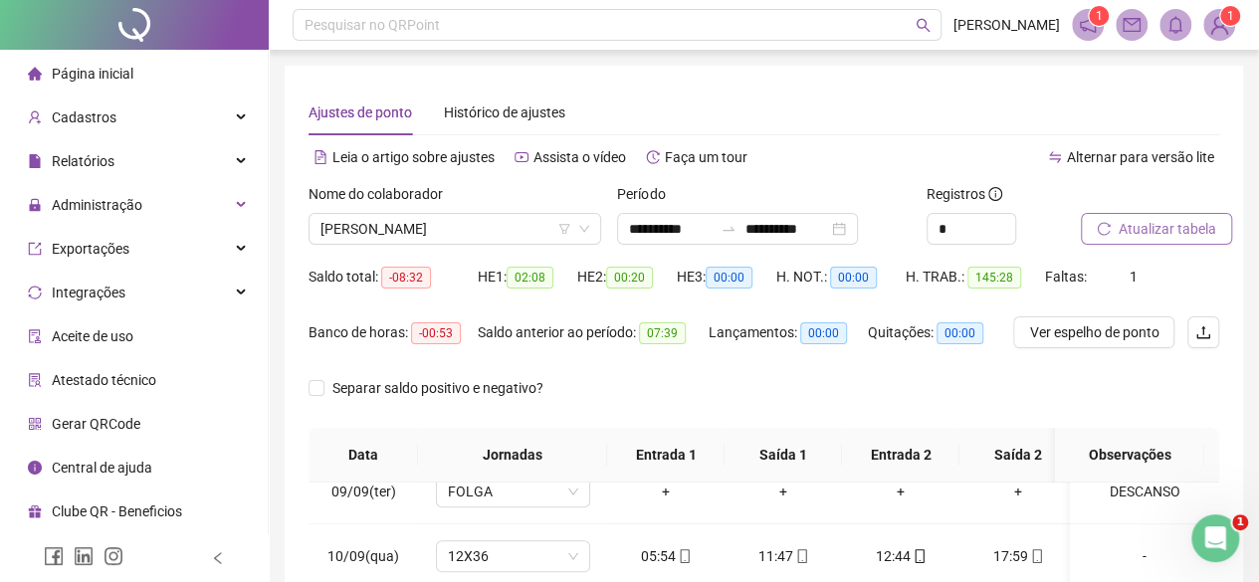
click at [1170, 232] on span "Atualizar tabela" at bounding box center [1167, 229] width 98 height 22
click at [434, 224] on span "[PERSON_NAME]" at bounding box center [454, 229] width 269 height 30
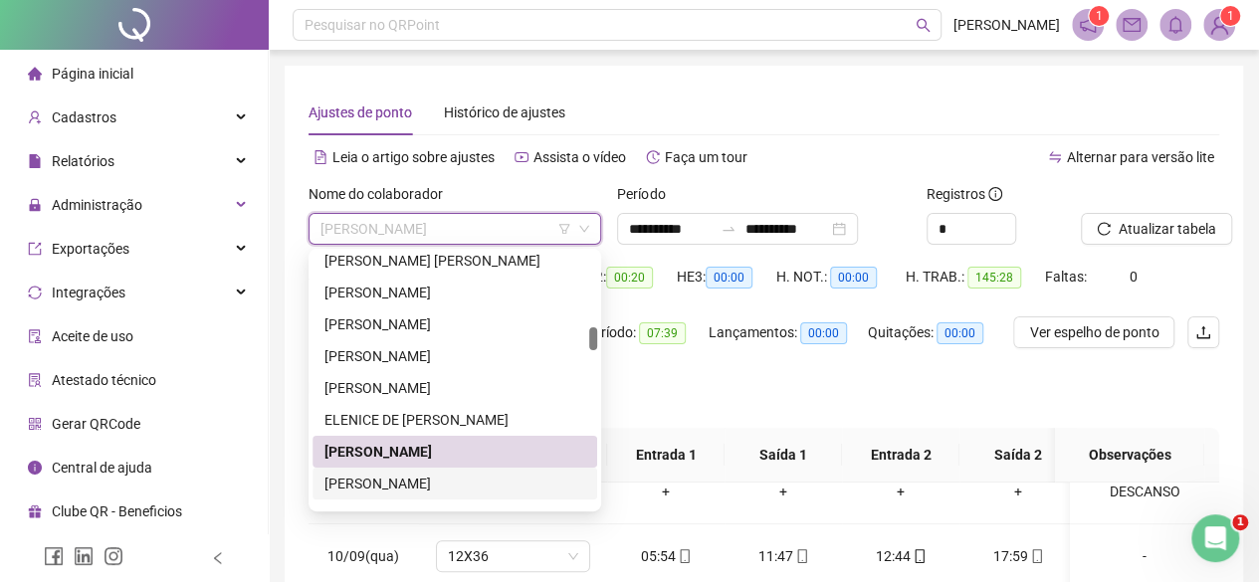
click at [402, 480] on div "[PERSON_NAME]" at bounding box center [454, 484] width 261 height 22
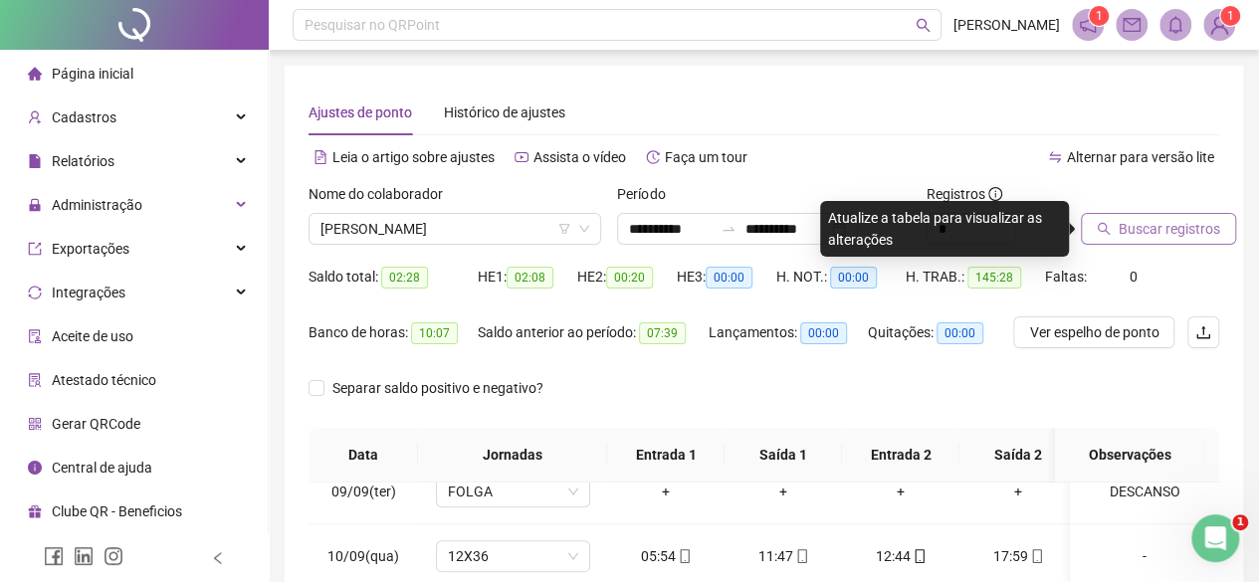
click at [1172, 244] on button "Buscar registros" at bounding box center [1158, 229] width 155 height 32
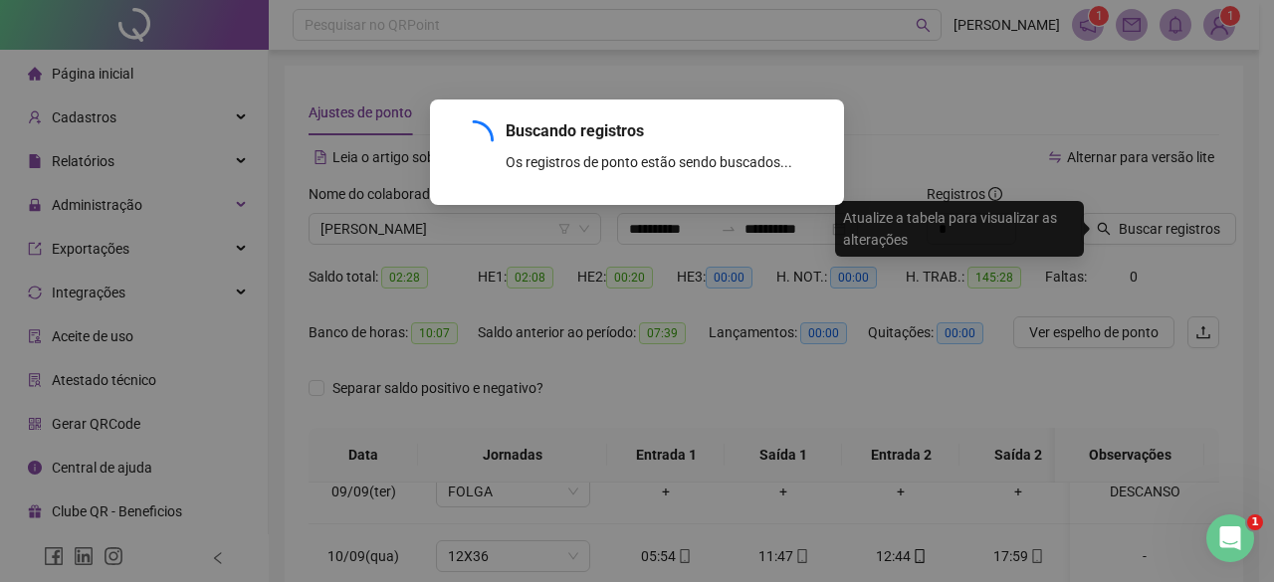
drag, startPoint x: 1172, startPoint y: 244, endPoint x: 1176, endPoint y: 216, distance: 28.1
click at [1176, 216] on div "Buscando registros Os registros de ponto estão sendo buscados... OK" at bounding box center [637, 291] width 1274 height 582
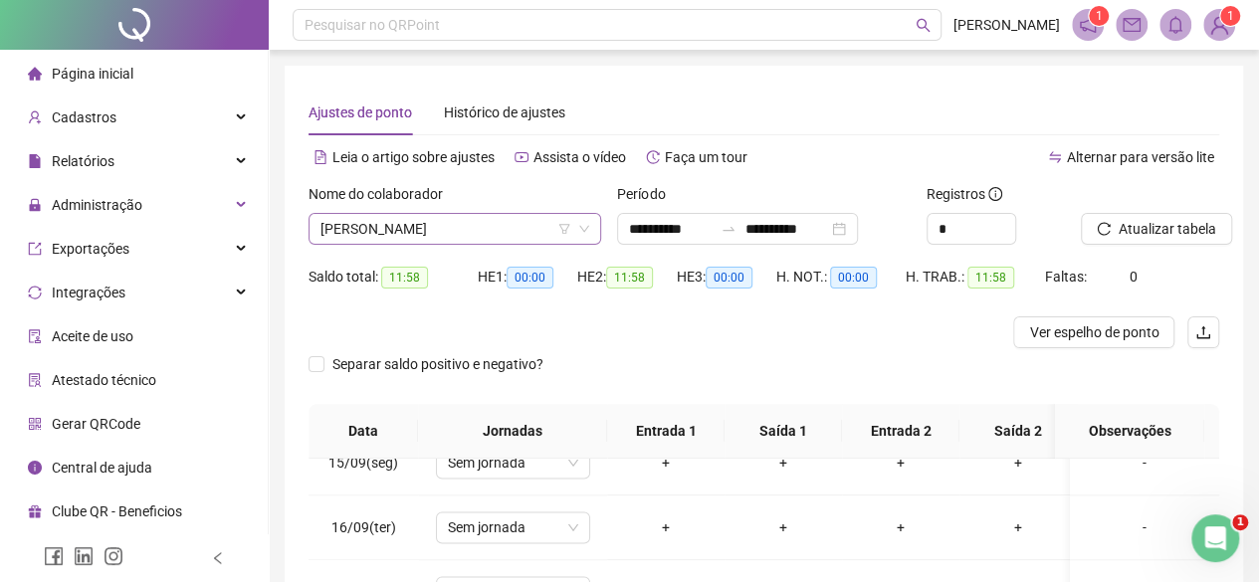
click at [408, 233] on span "[PERSON_NAME]" at bounding box center [454, 229] width 269 height 30
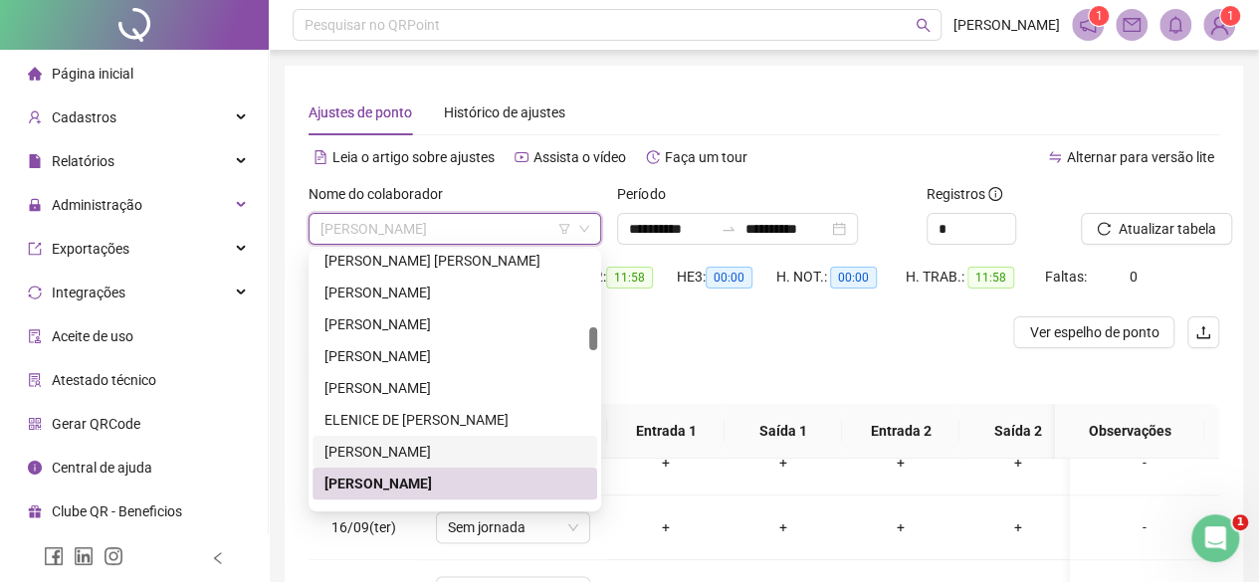
scroll to position [904, 0]
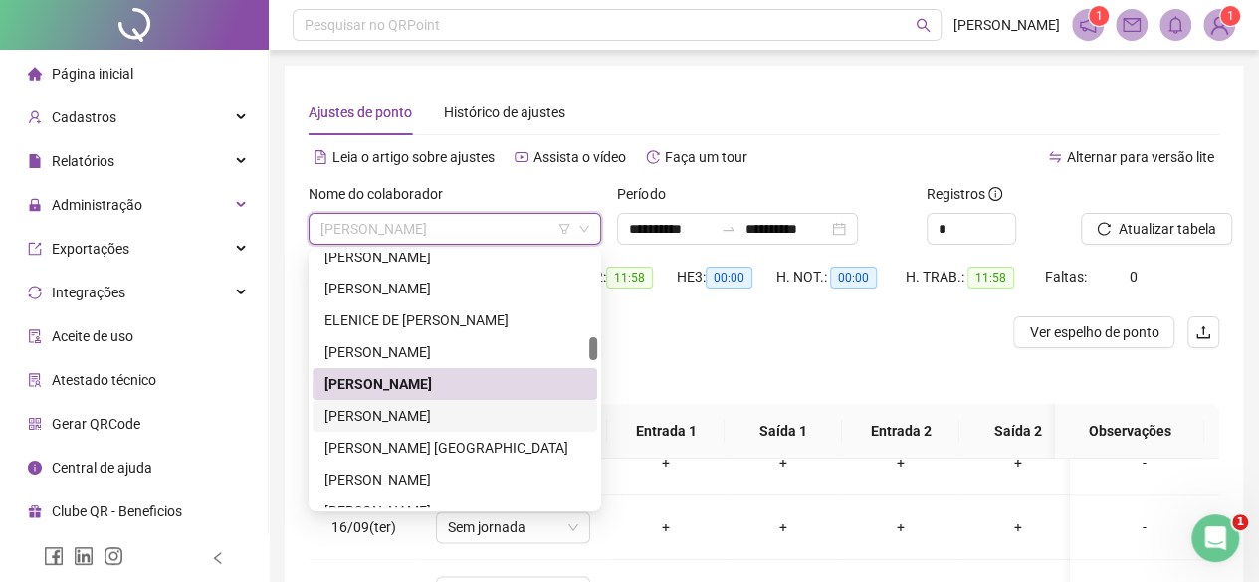
click at [374, 412] on div "[PERSON_NAME]" at bounding box center [454, 416] width 261 height 22
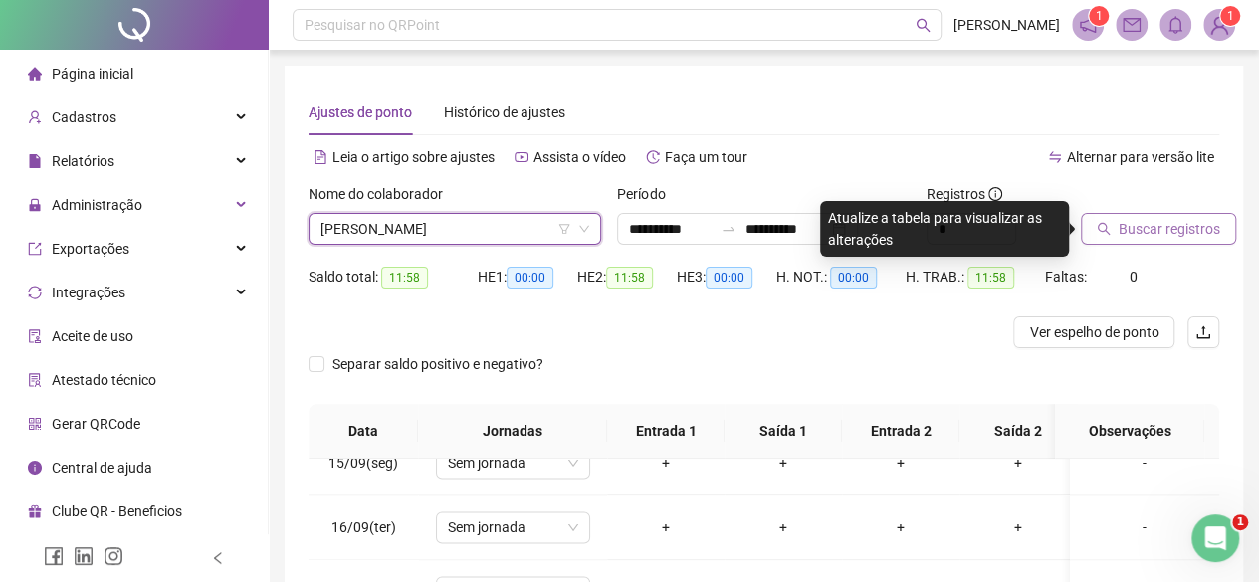
click at [1103, 216] on button "Buscar registros" at bounding box center [1158, 229] width 155 height 32
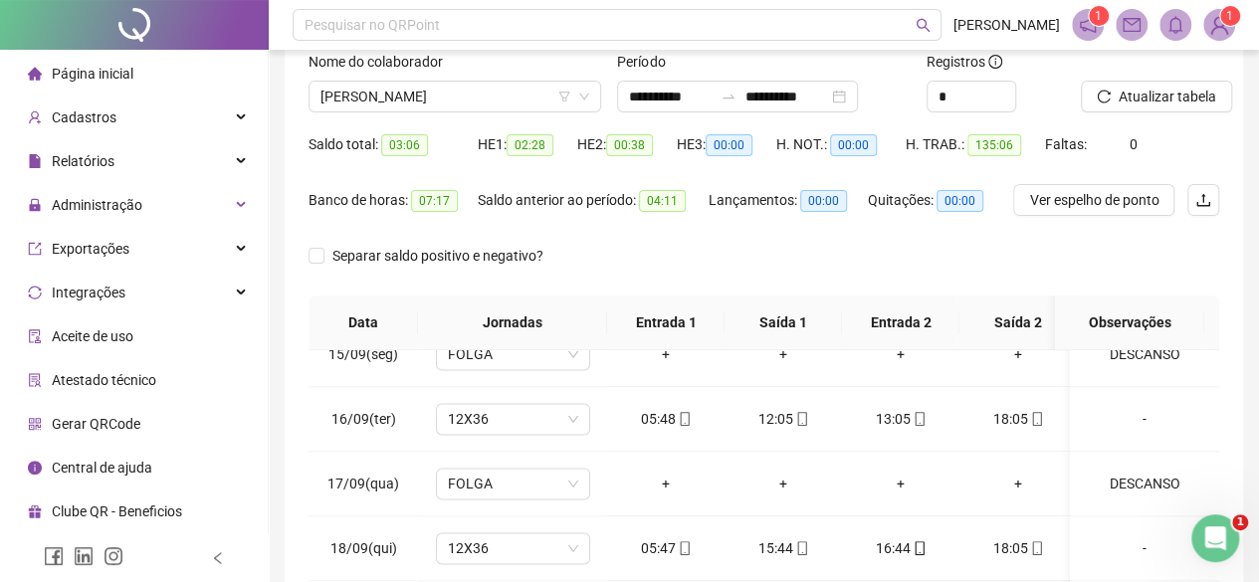
scroll to position [434, 0]
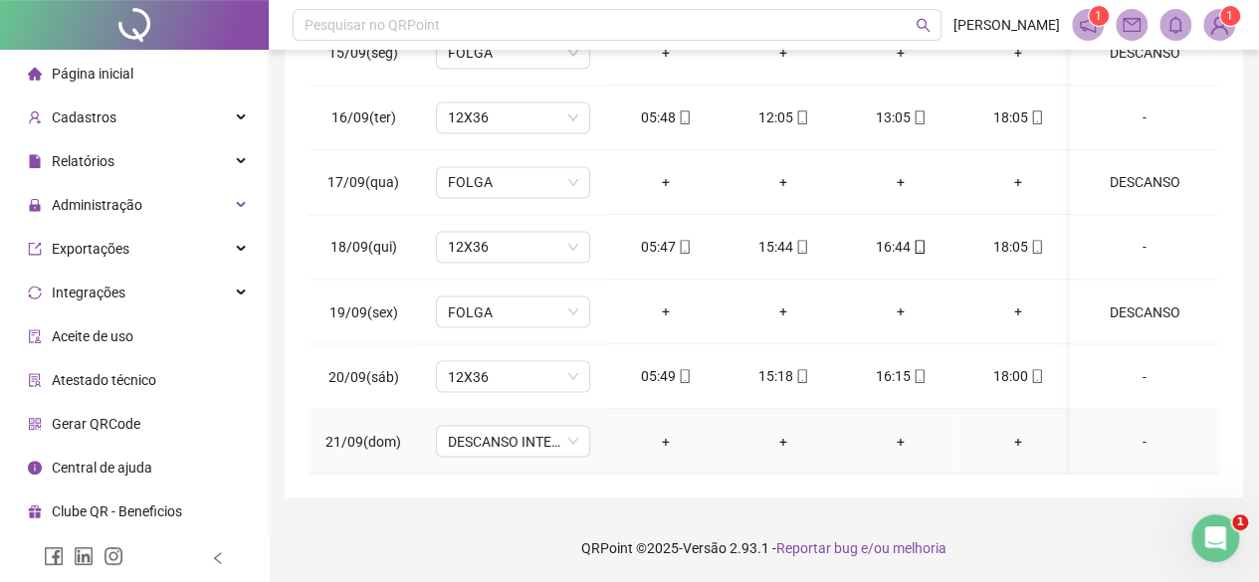
click at [502, 441] on td "DESCANSO INTER-JORNADA" at bounding box center [512, 441] width 189 height 65
click at [505, 427] on span "DESCANSO INTER-JORNADA" at bounding box center [513, 441] width 130 height 30
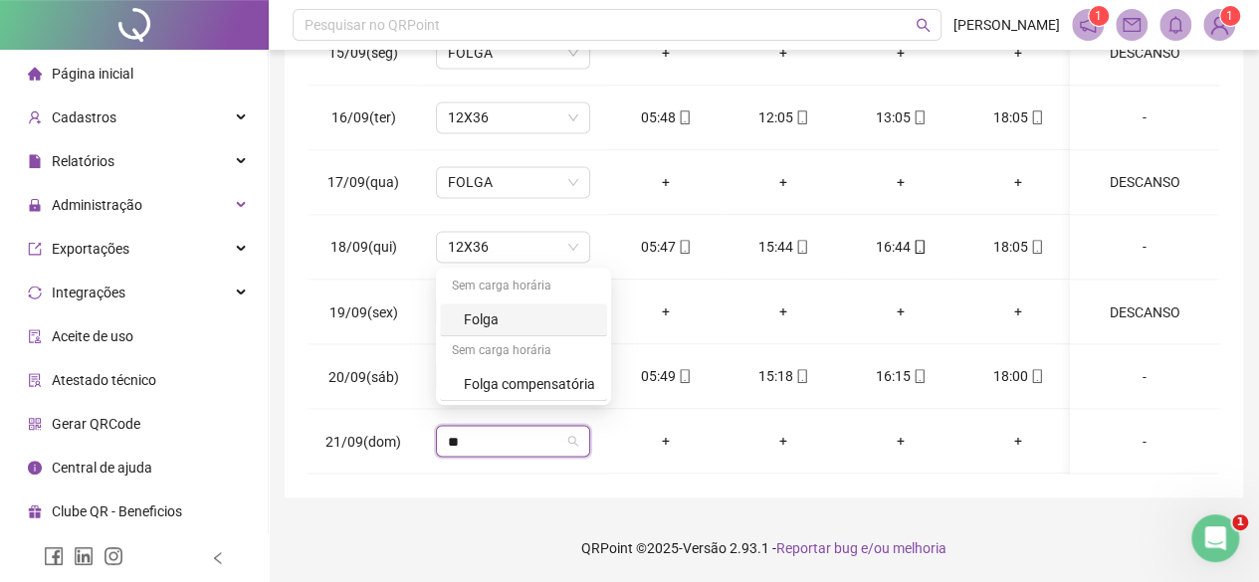
type input "***"
click at [537, 331] on div "Folga" at bounding box center [523, 320] width 167 height 33
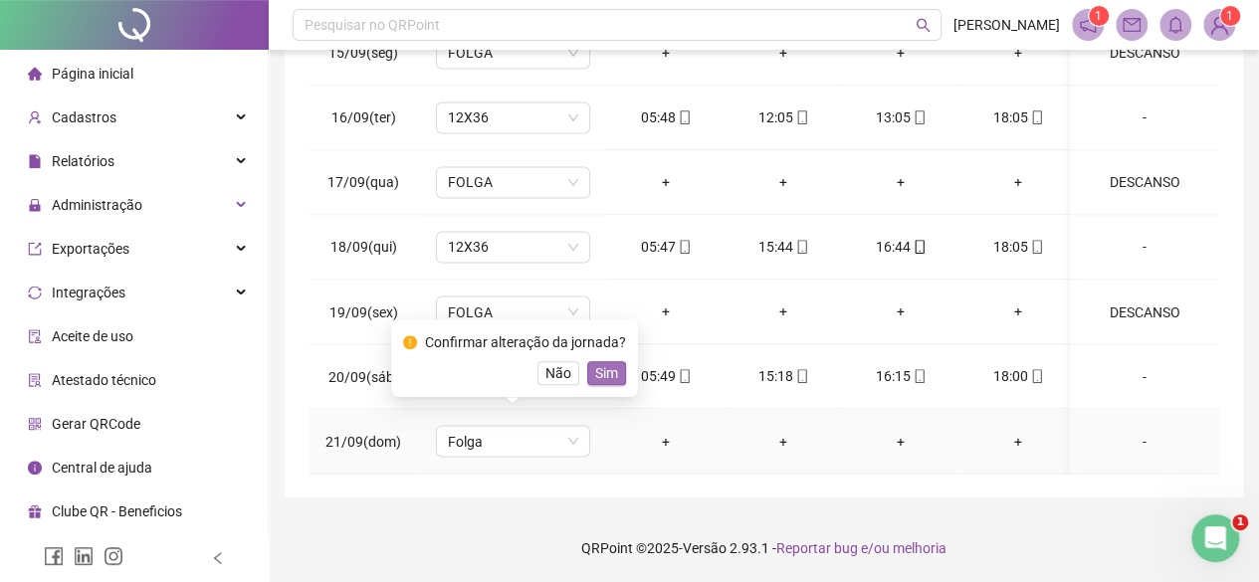
click at [587, 372] on button "Sim" at bounding box center [606, 373] width 39 height 24
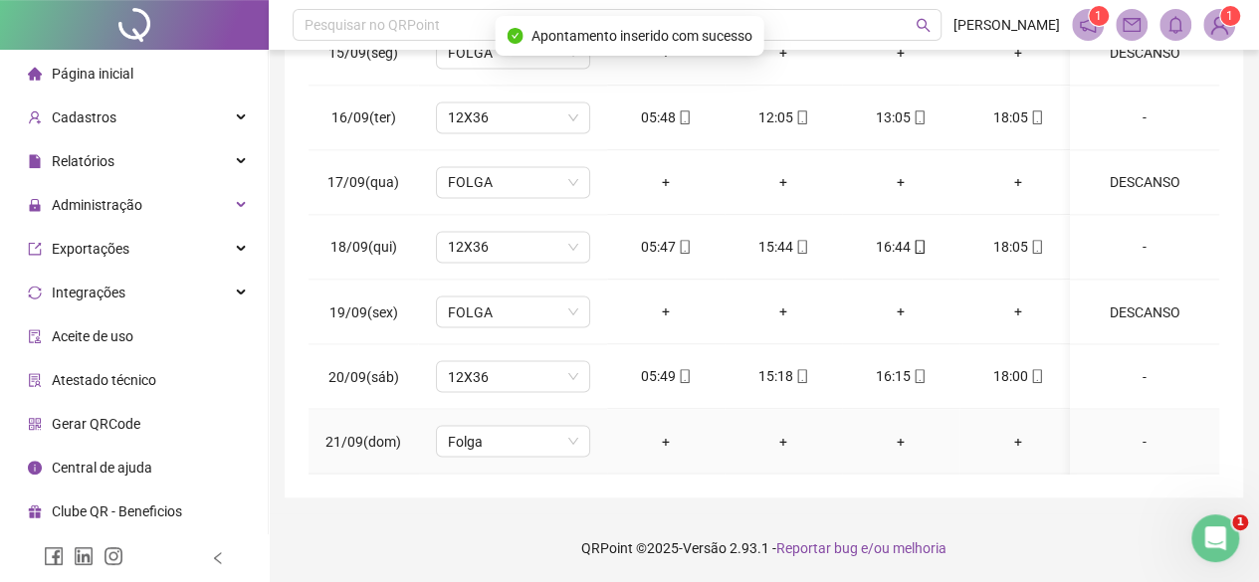
click at [1132, 430] on div "-" at bounding box center [1144, 441] width 117 height 22
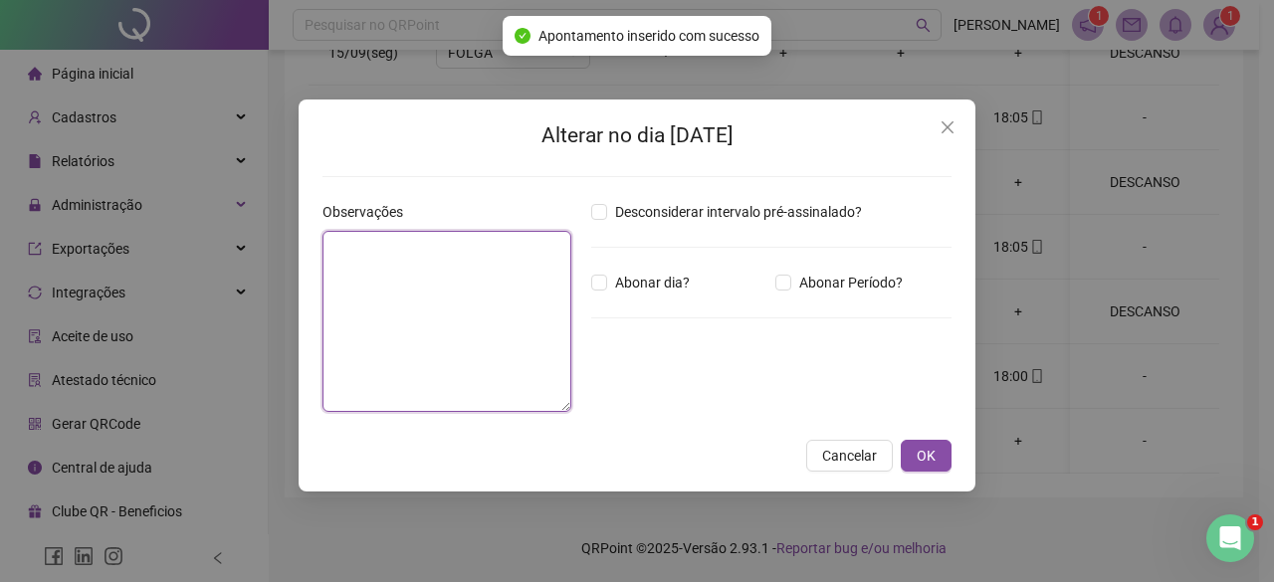
click at [515, 316] on textarea at bounding box center [446, 321] width 249 height 181
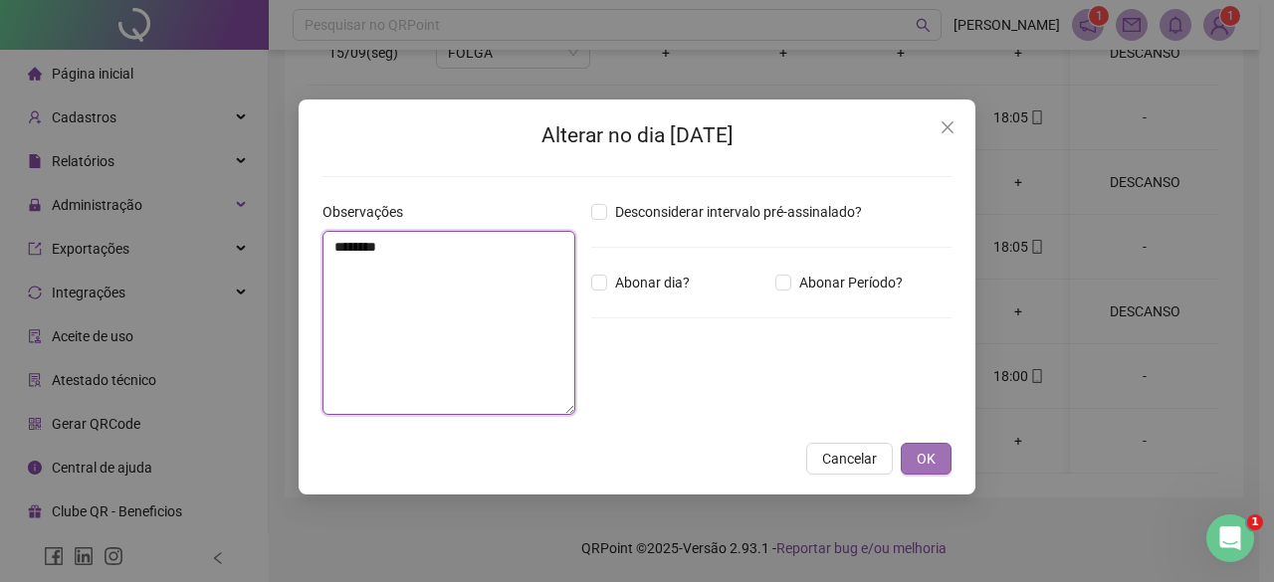
type textarea "********"
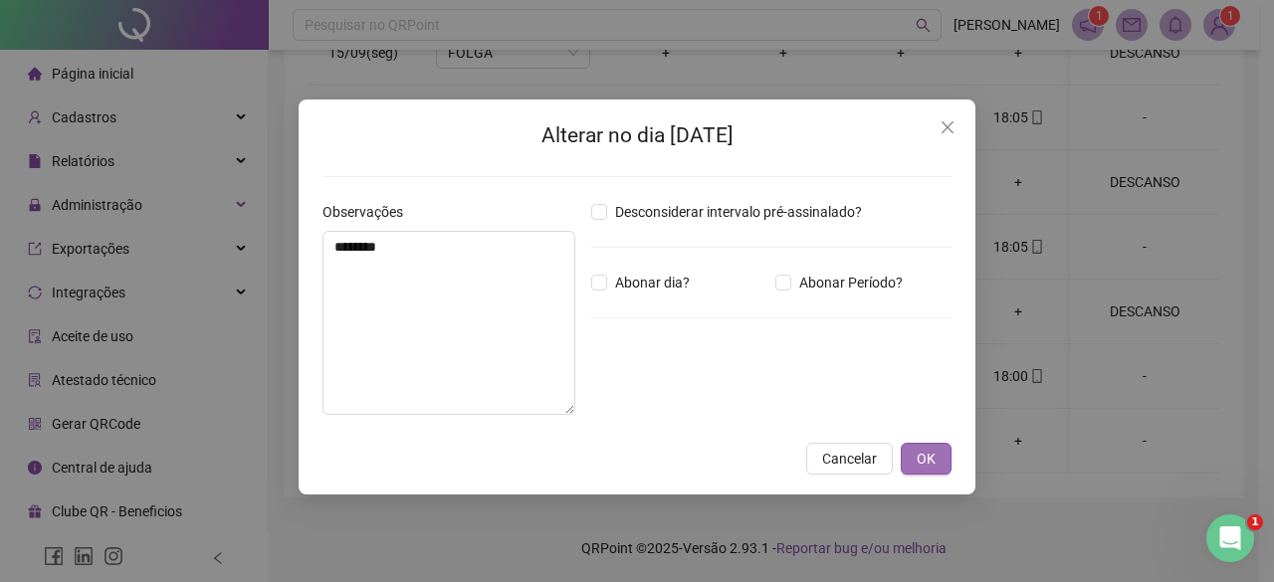
click at [916, 457] on span "OK" at bounding box center [925, 459] width 19 height 22
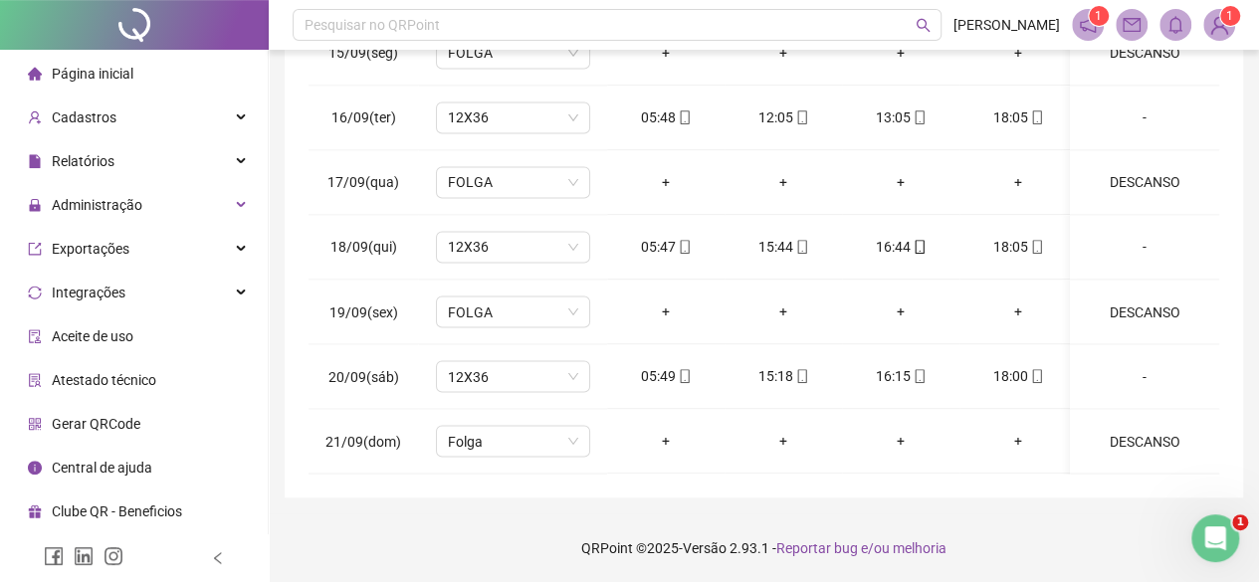
scroll to position [0, 0]
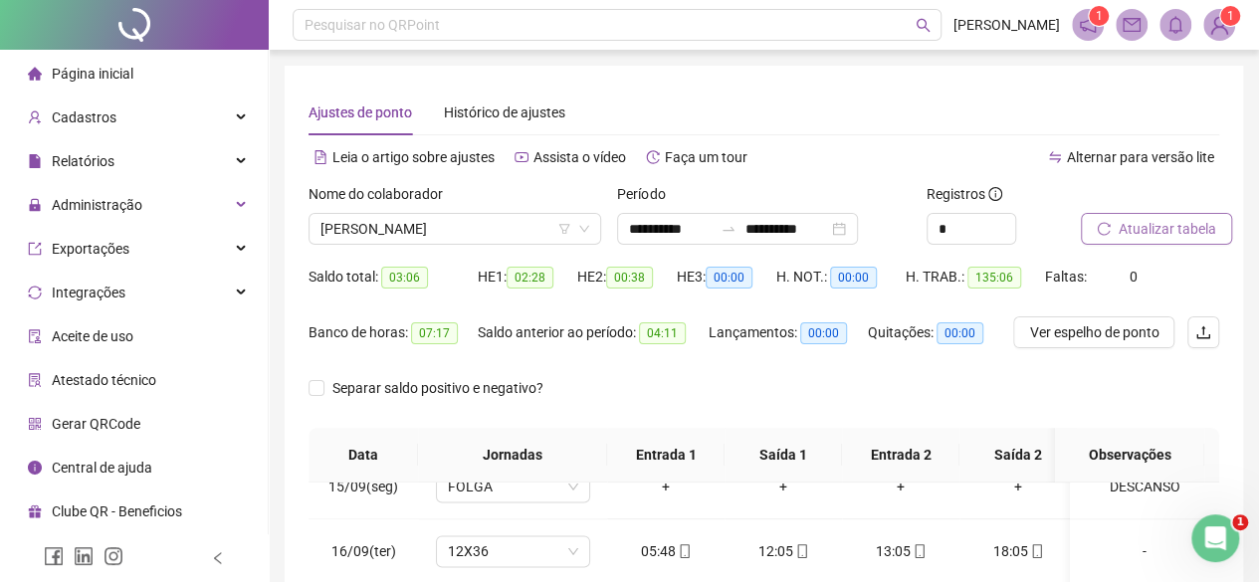
click at [1172, 223] on span "Atualizar tabela" at bounding box center [1167, 229] width 98 height 22
click at [394, 225] on span "[PERSON_NAME]" at bounding box center [454, 229] width 269 height 30
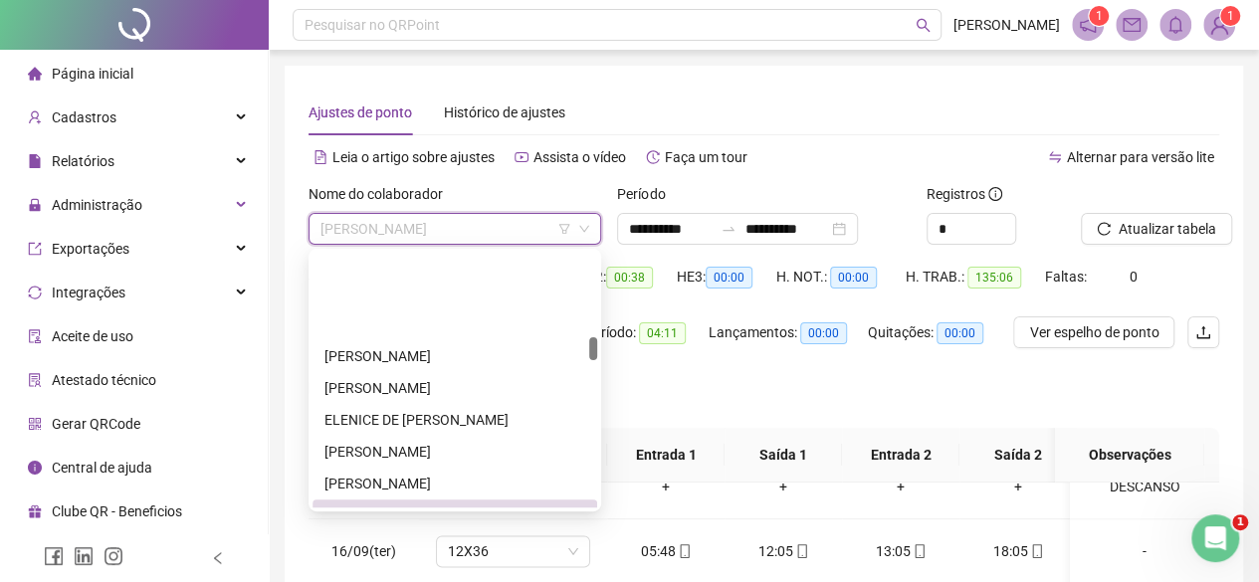
scroll to position [904, 0]
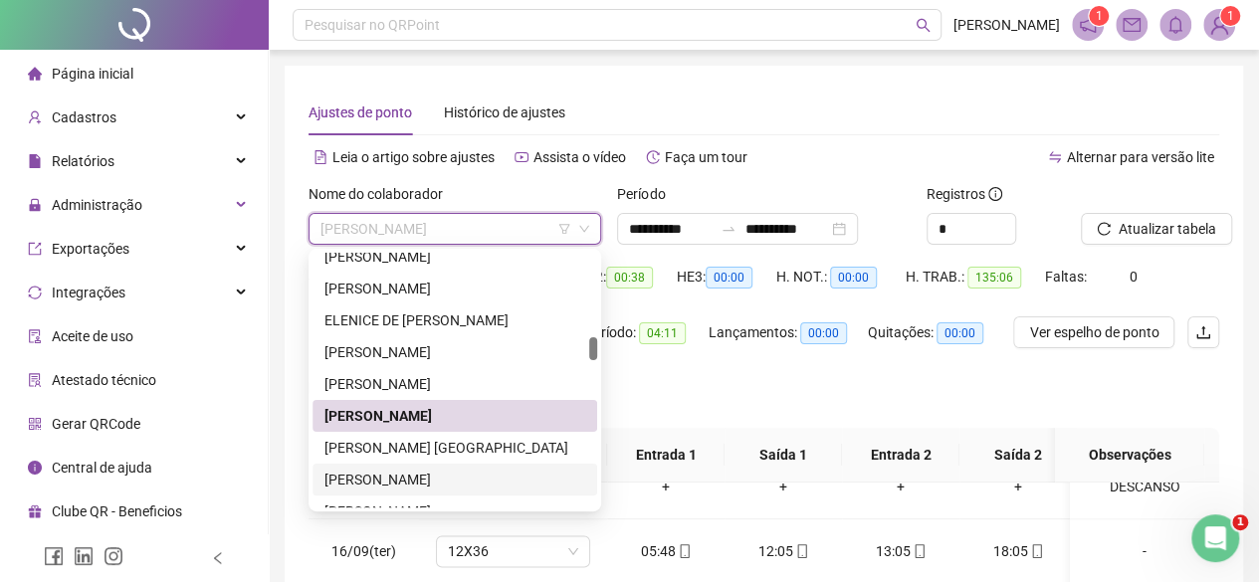
click at [439, 478] on div "[PERSON_NAME]" at bounding box center [454, 480] width 261 height 22
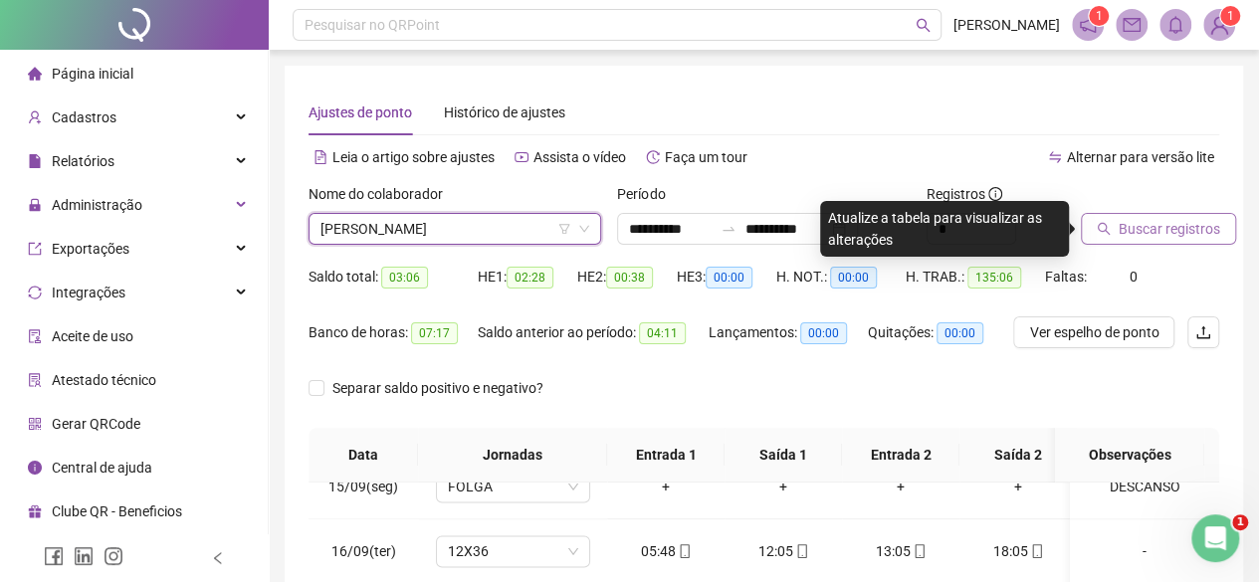
click at [1159, 229] on span "Buscar registros" at bounding box center [1168, 229] width 101 height 22
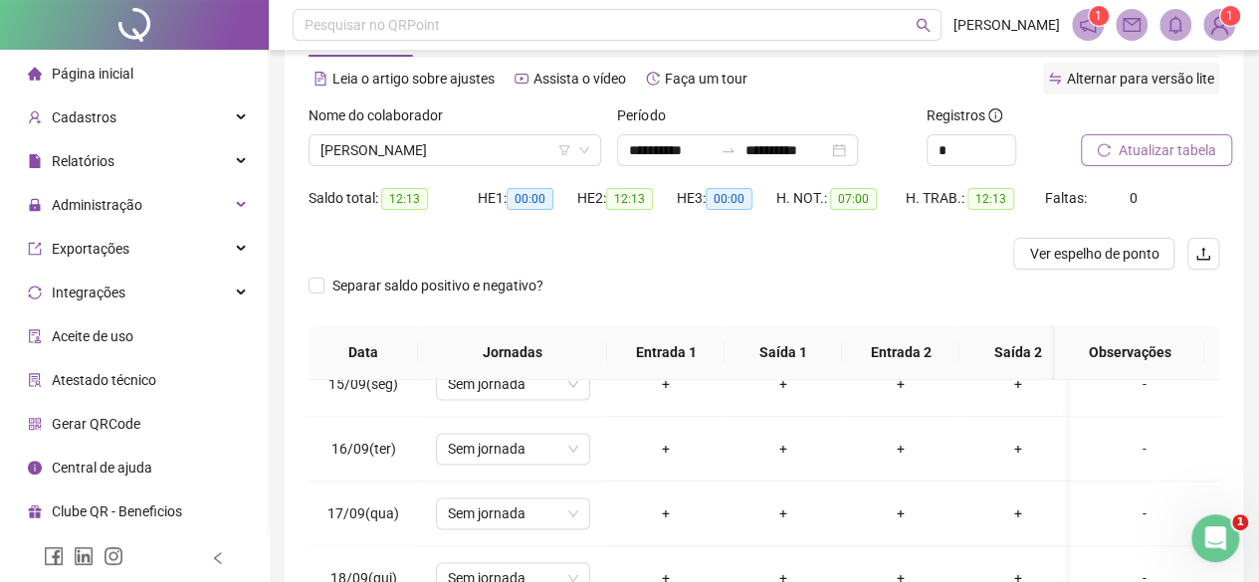
scroll to position [0, 0]
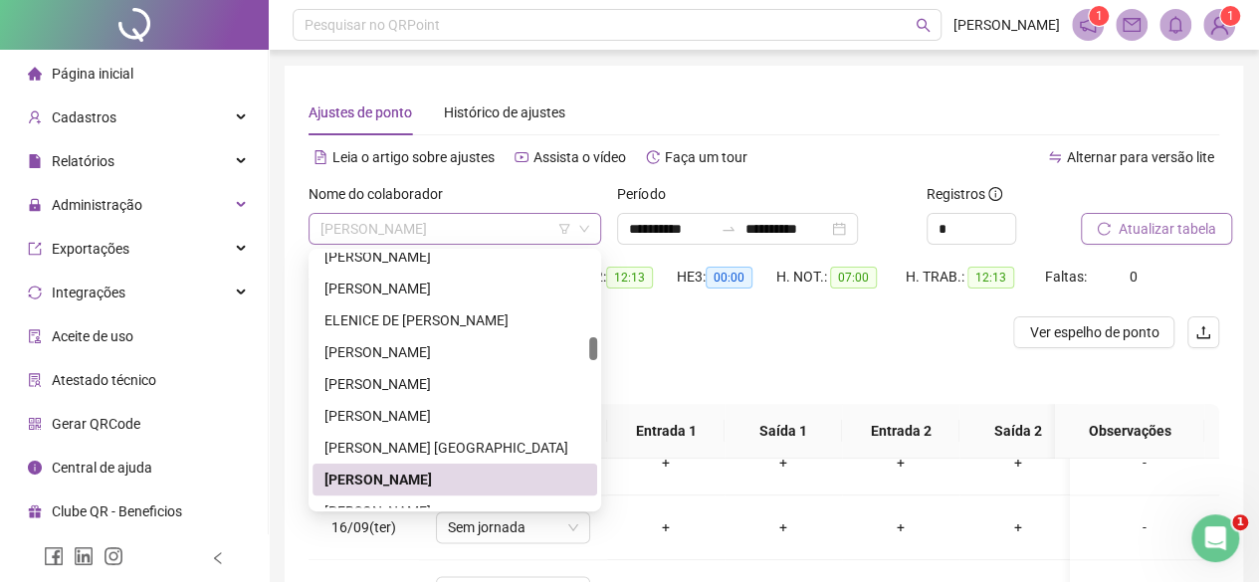
drag, startPoint x: 542, startPoint y: 219, endPoint x: 528, endPoint y: 227, distance: 16.0
click at [541, 219] on span "[PERSON_NAME]" at bounding box center [454, 229] width 269 height 30
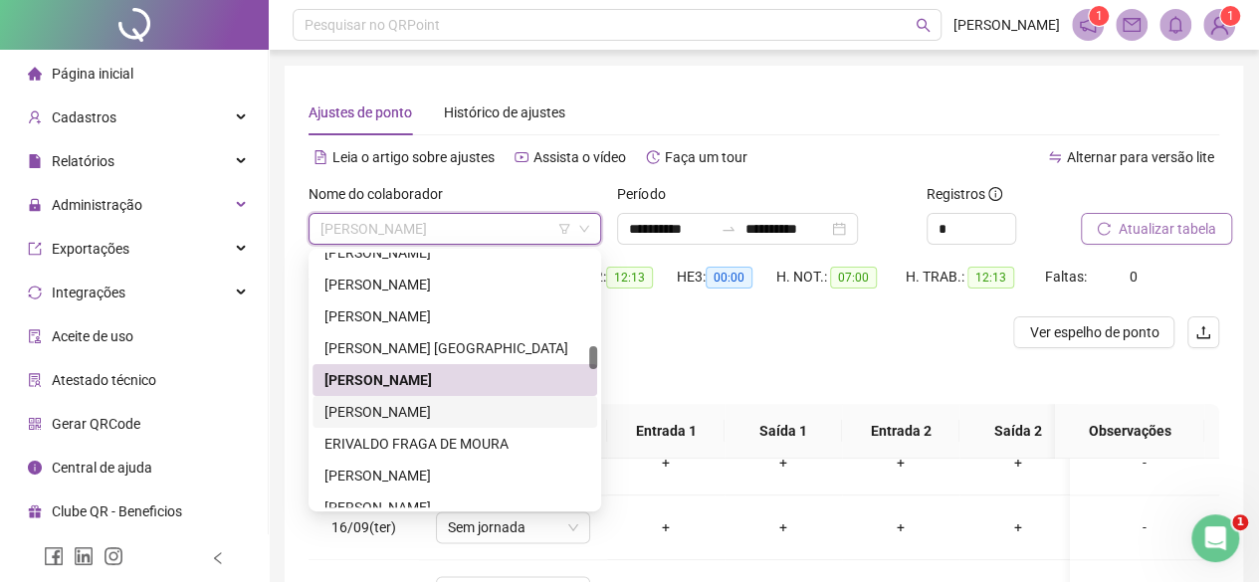
click at [389, 416] on div "[PERSON_NAME]" at bounding box center [454, 412] width 261 height 22
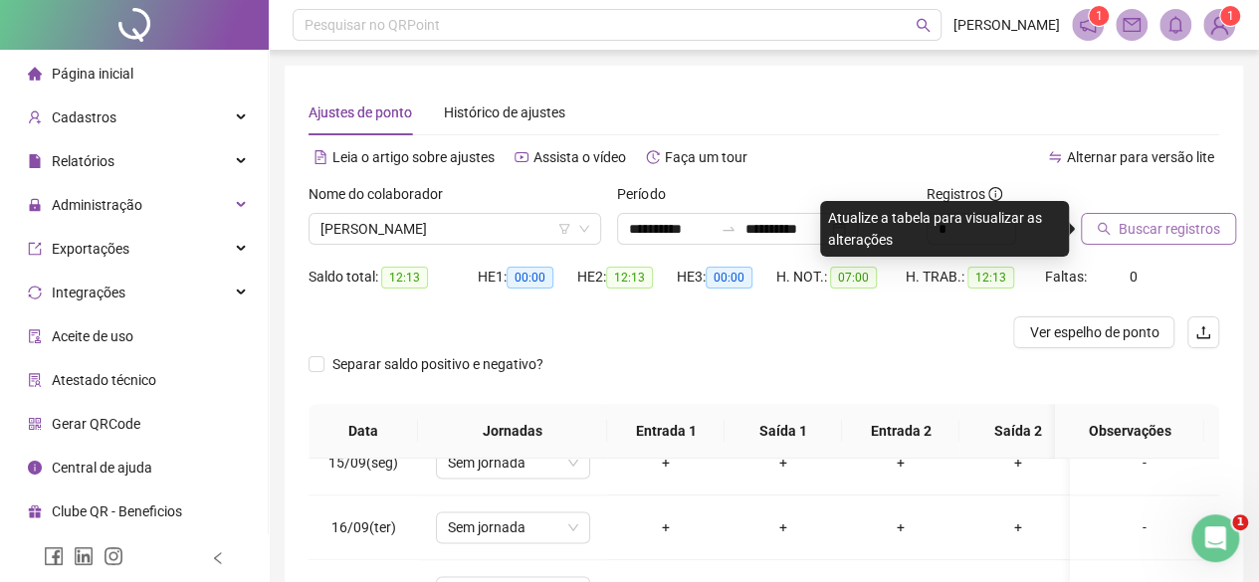
click at [1194, 237] on span "Buscar registros" at bounding box center [1168, 229] width 101 height 22
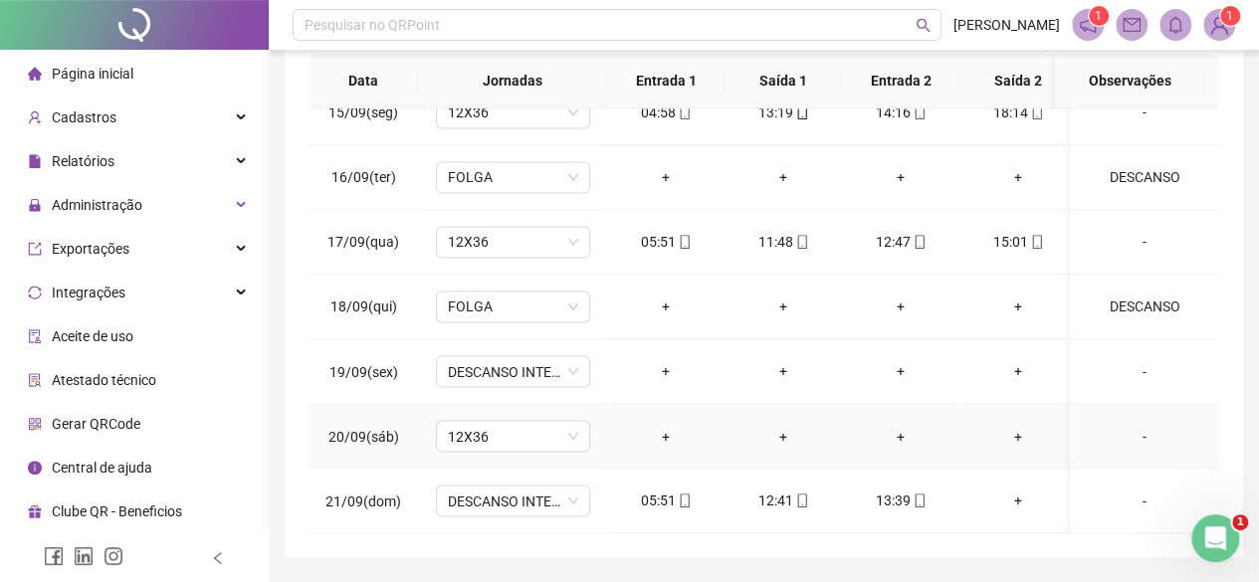
scroll to position [434, 0]
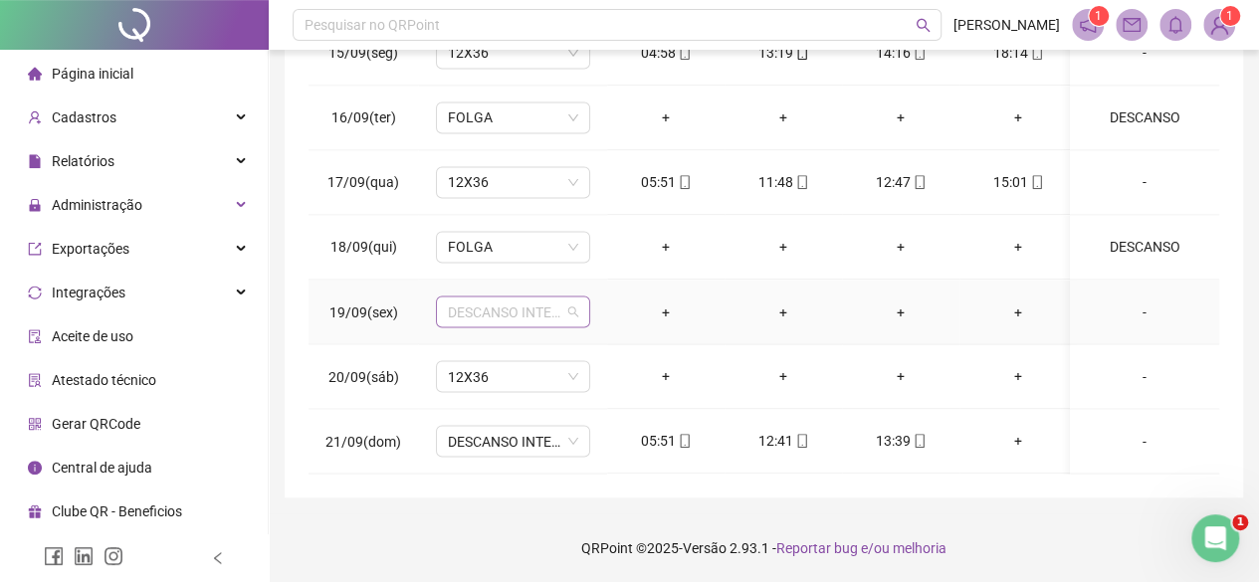
click at [490, 297] on span "DESCANSO INTER-JORNADA" at bounding box center [513, 312] width 130 height 30
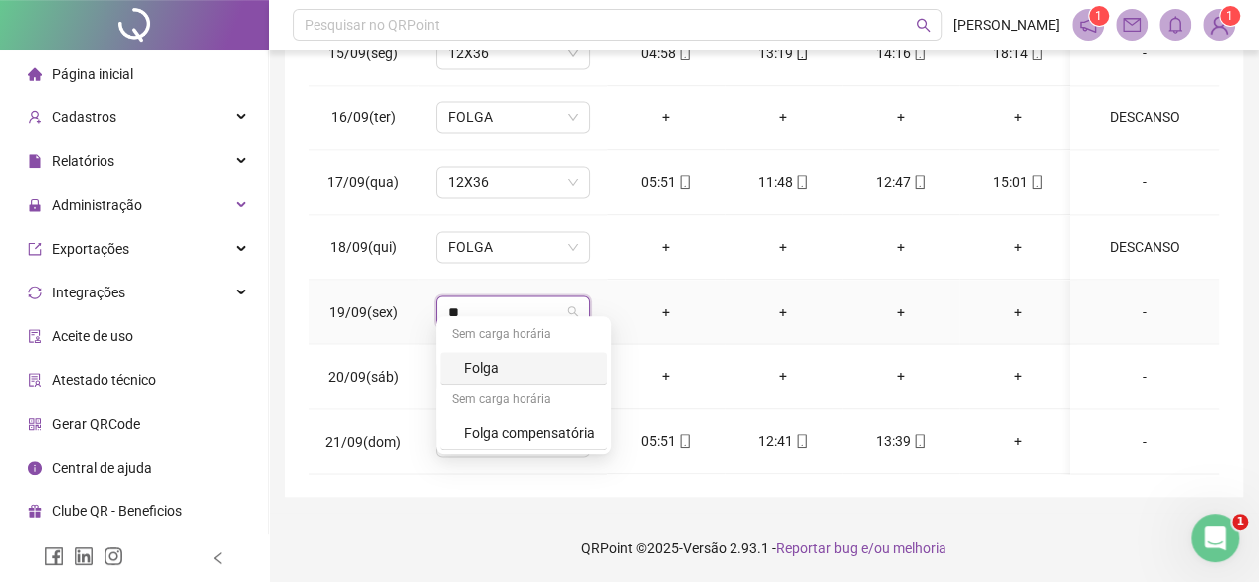
type input "***"
click at [483, 365] on div "Folga" at bounding box center [529, 368] width 131 height 22
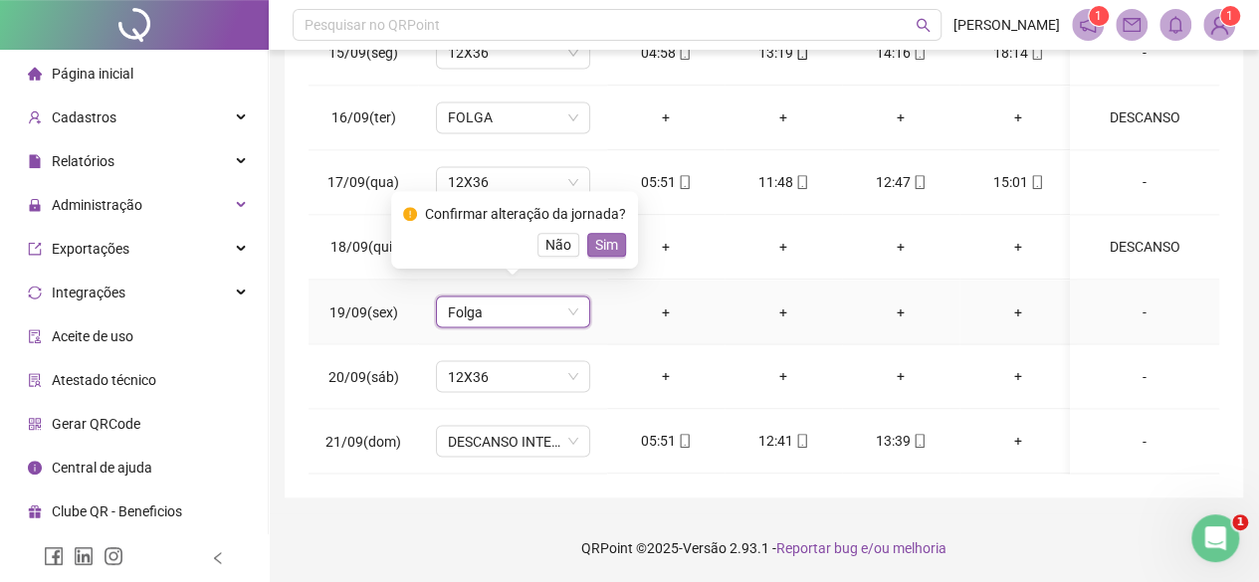
click at [613, 246] on span "Sim" at bounding box center [606, 245] width 23 height 22
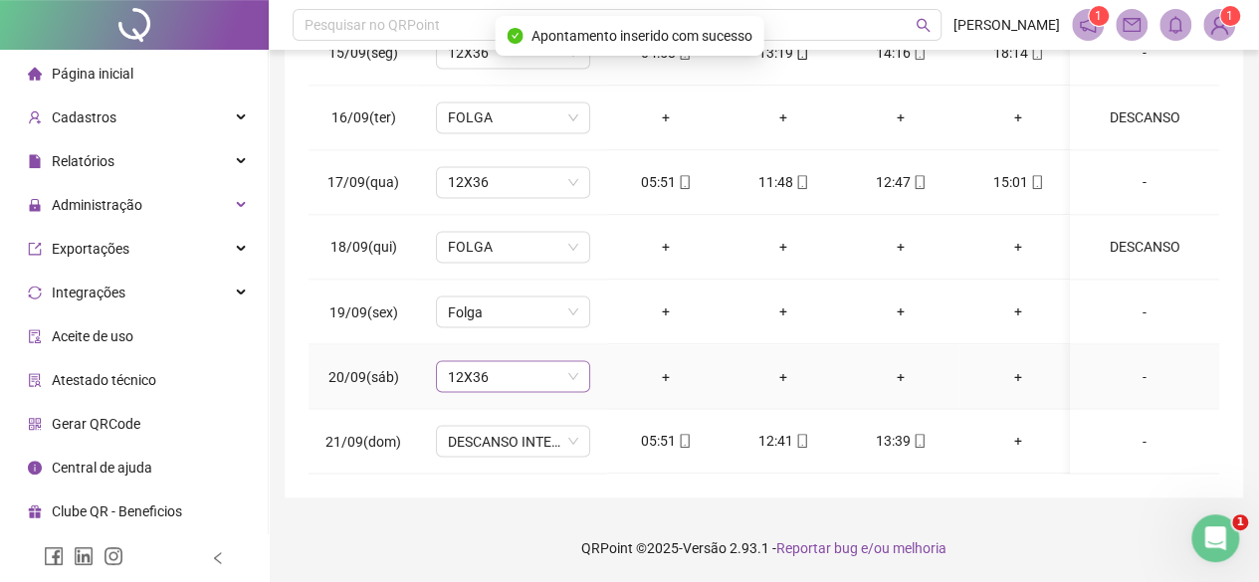
click at [519, 367] on span "12X36" at bounding box center [513, 376] width 130 height 30
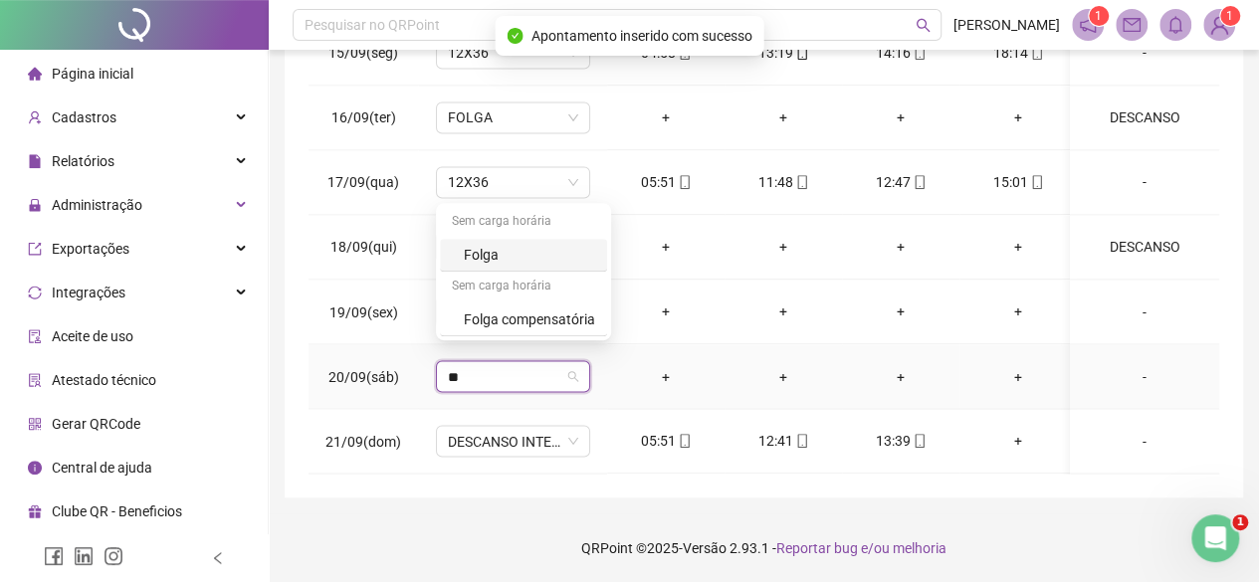
type input "***"
click at [550, 258] on div "Folga" at bounding box center [529, 255] width 131 height 22
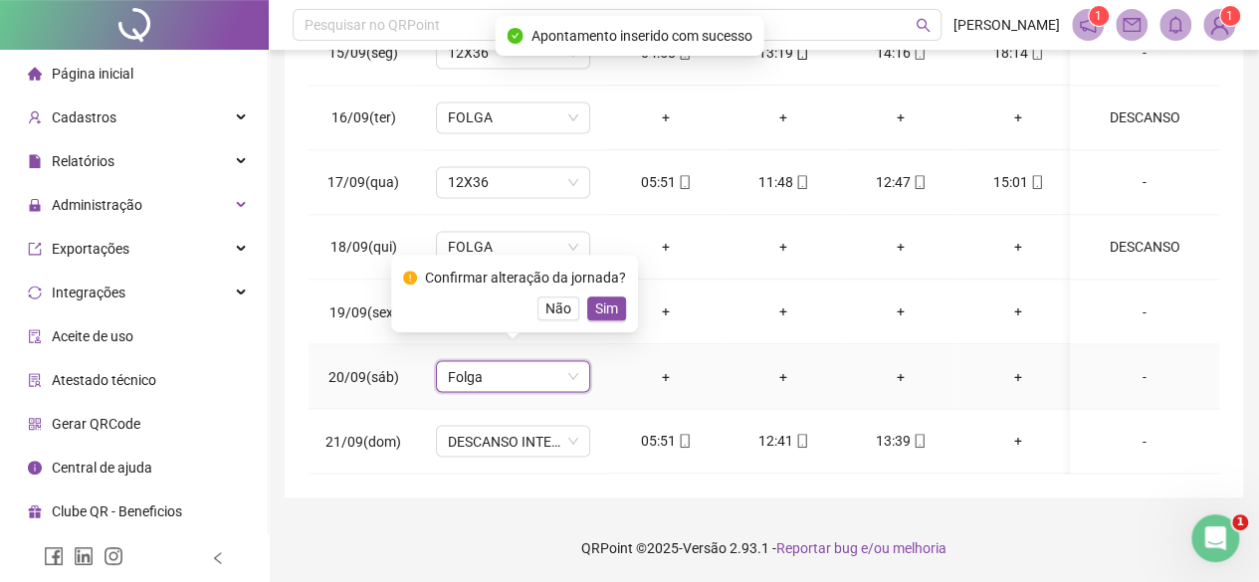
click at [573, 291] on div "Confirmar alteração da jornada? Não Sim" at bounding box center [514, 294] width 223 height 54
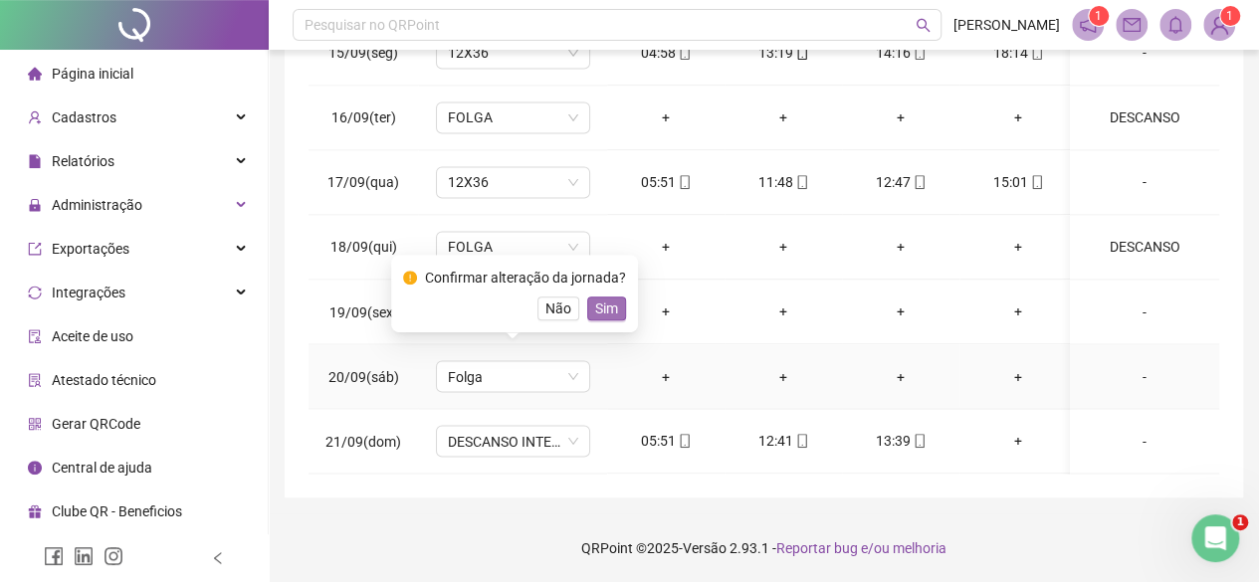
click at [613, 304] on span "Sim" at bounding box center [606, 309] width 23 height 22
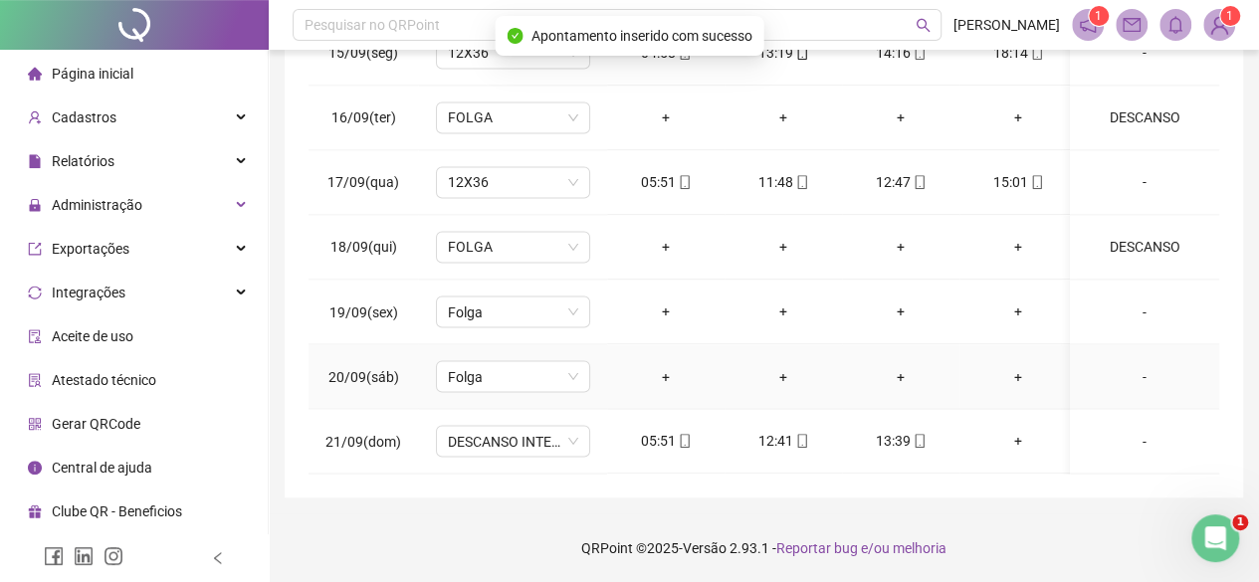
click at [1135, 365] on div "-" at bounding box center [1144, 376] width 117 height 22
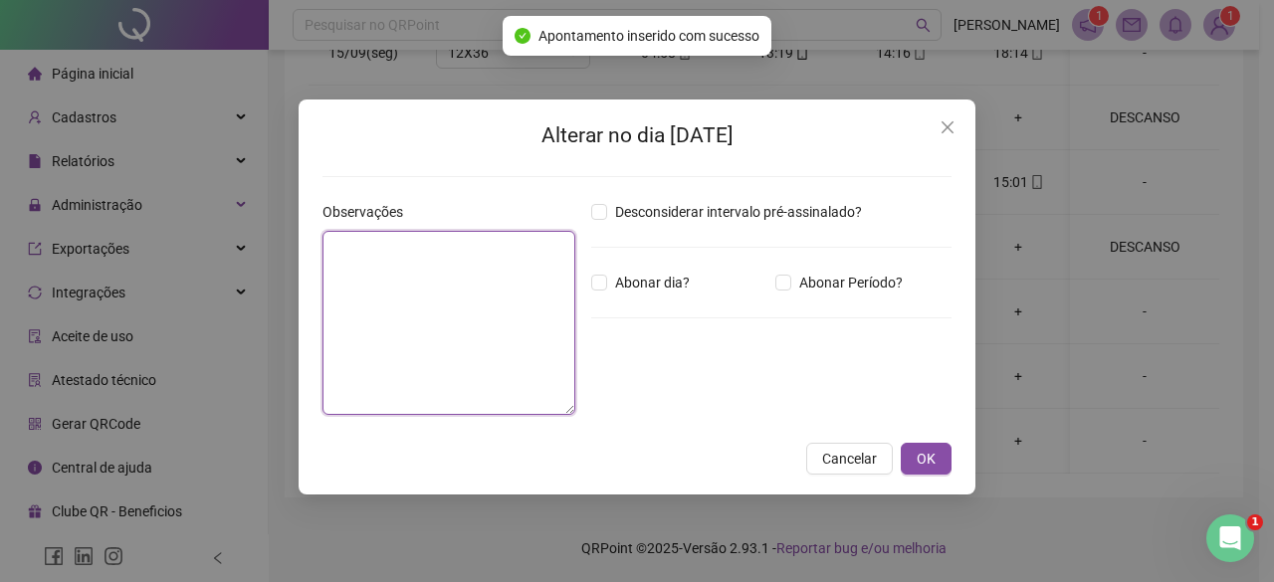
click at [565, 302] on textarea at bounding box center [448, 323] width 253 height 184
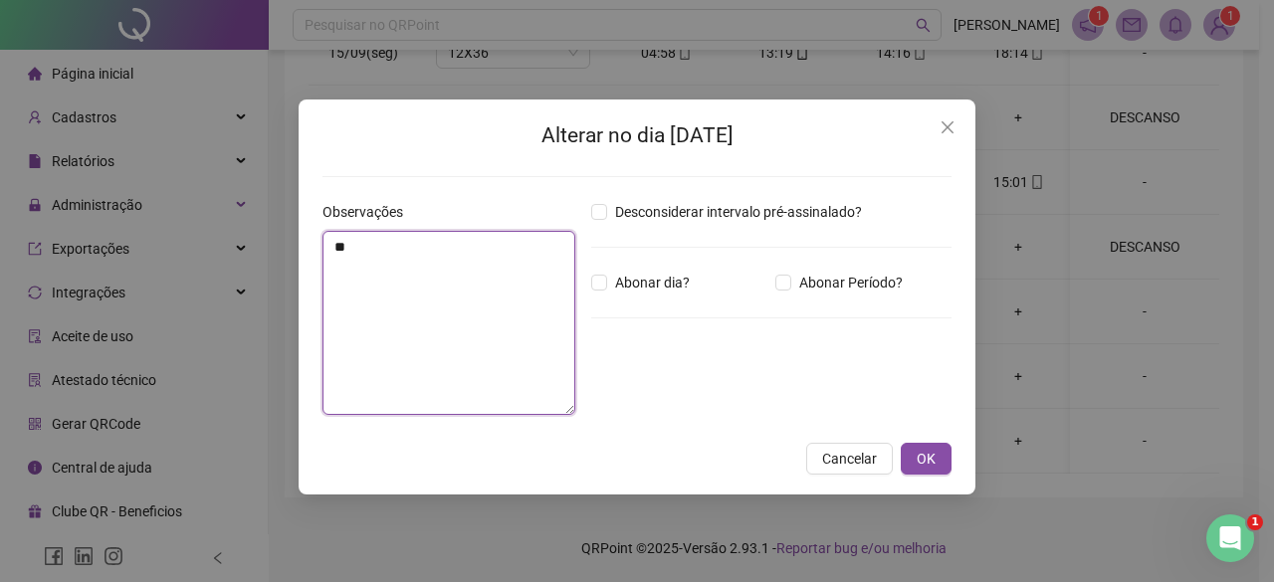
type textarea "*"
type textarea "********"
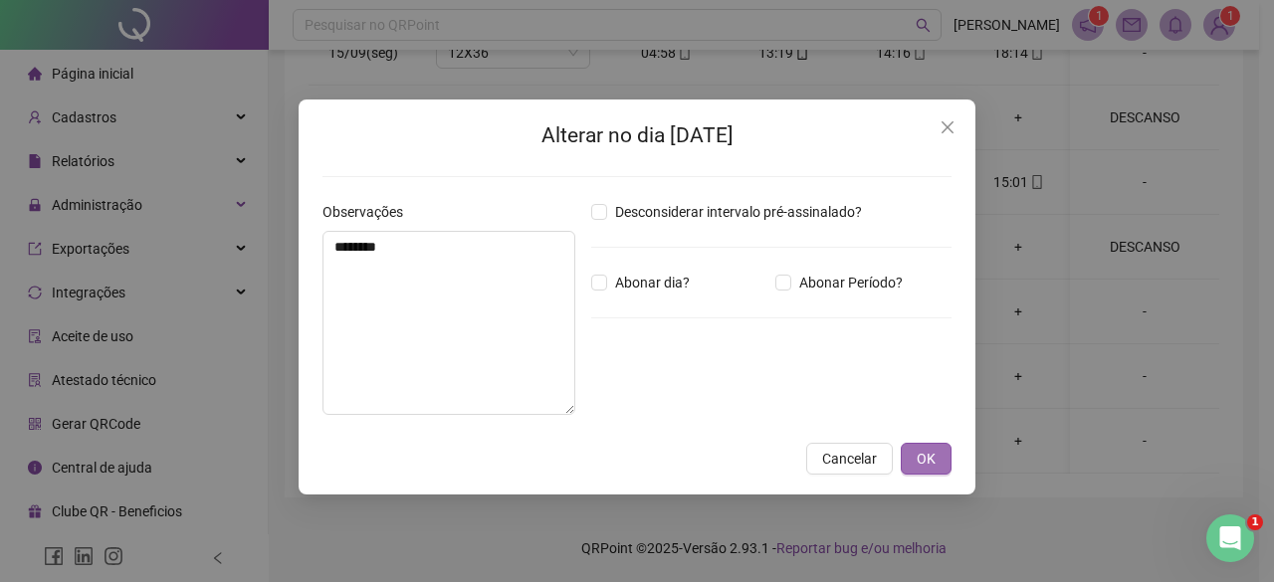
click at [945, 459] on button "OK" at bounding box center [926, 459] width 51 height 32
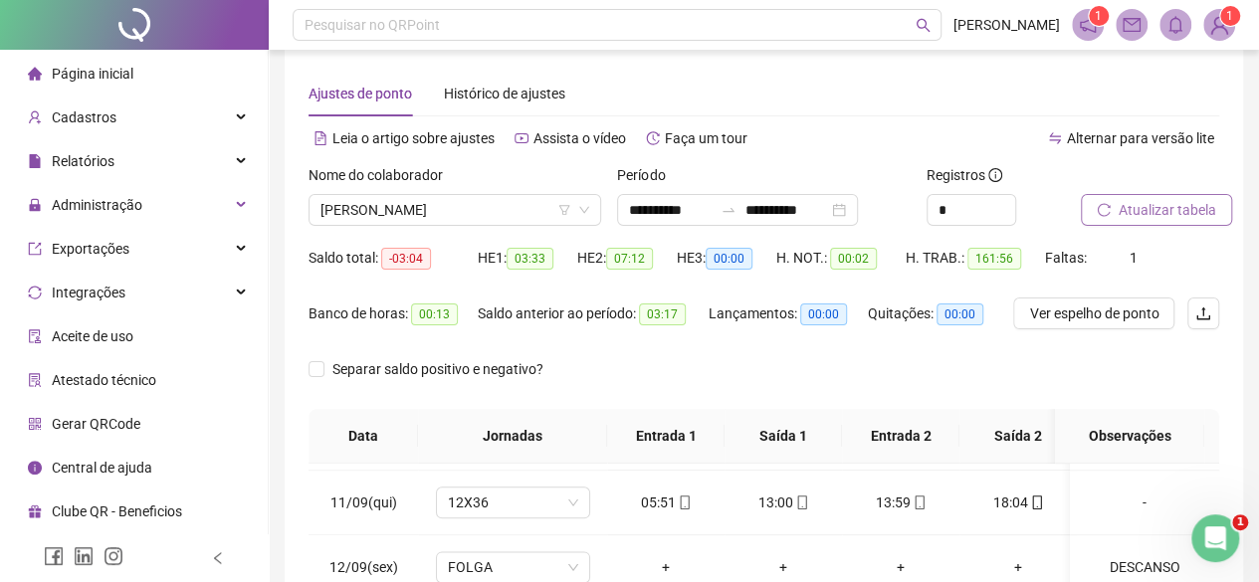
scroll to position [0, 0]
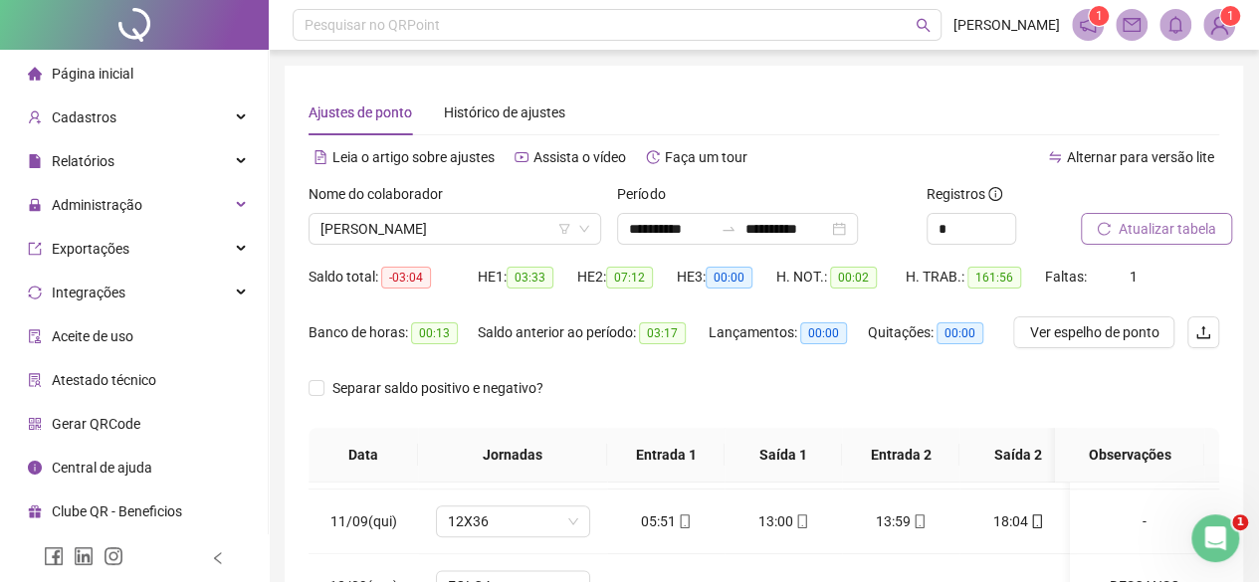
click at [1170, 220] on span "Atualizar tabela" at bounding box center [1167, 229] width 98 height 22
click at [425, 224] on span "[PERSON_NAME]" at bounding box center [454, 229] width 269 height 30
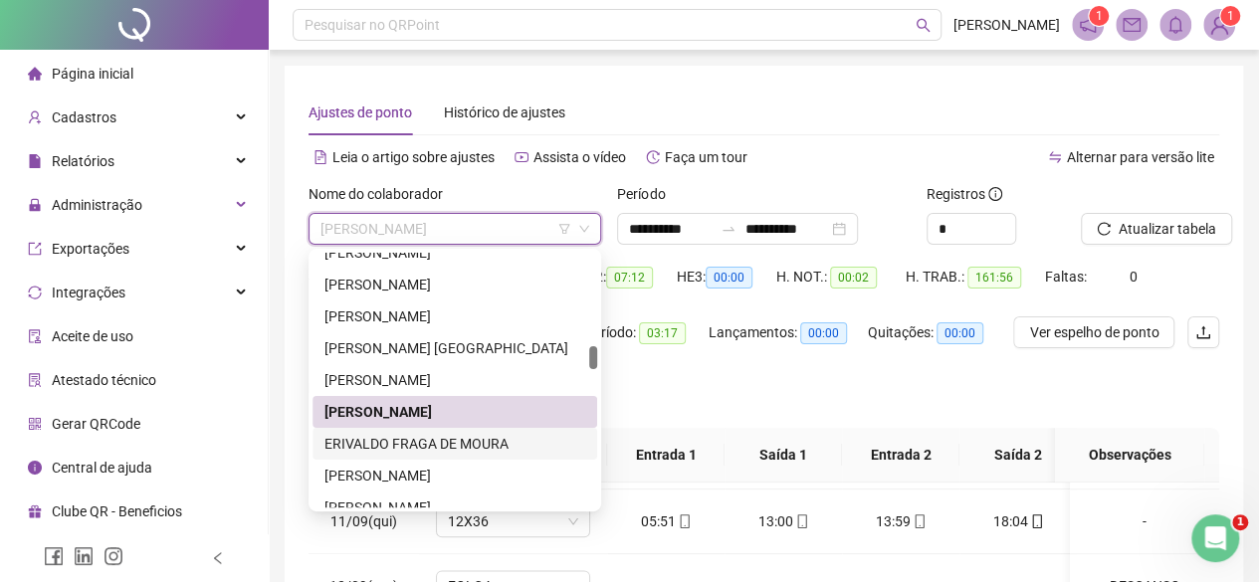
click at [352, 448] on div "ERIVALDO FRAGA DE MOURA" at bounding box center [454, 444] width 261 height 22
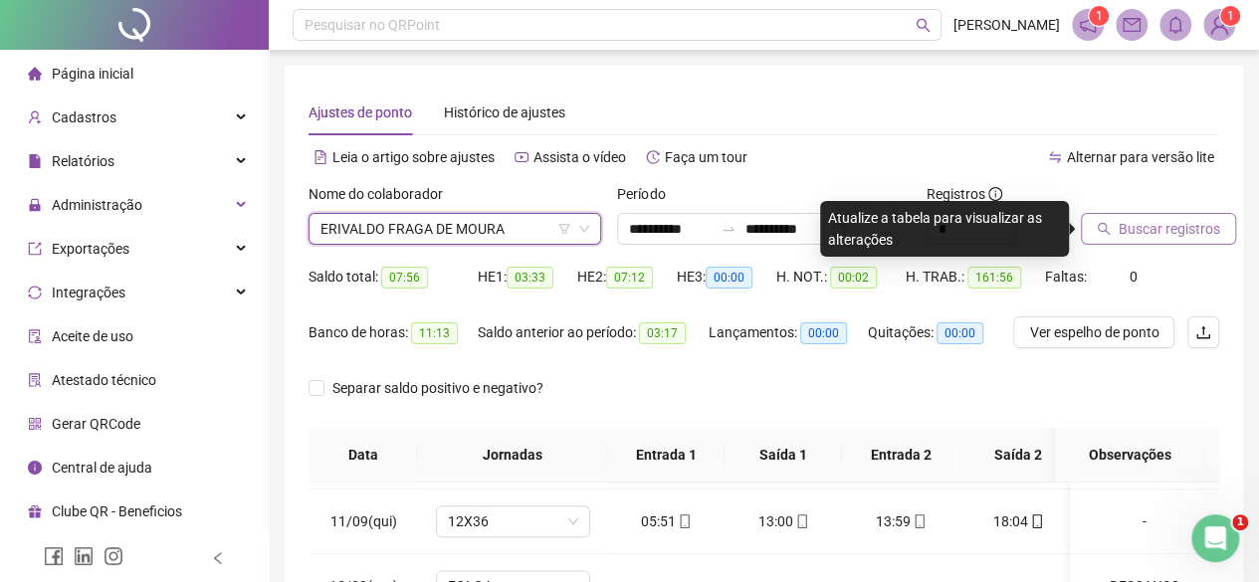
click at [1120, 232] on span "Buscar registros" at bounding box center [1168, 229] width 101 height 22
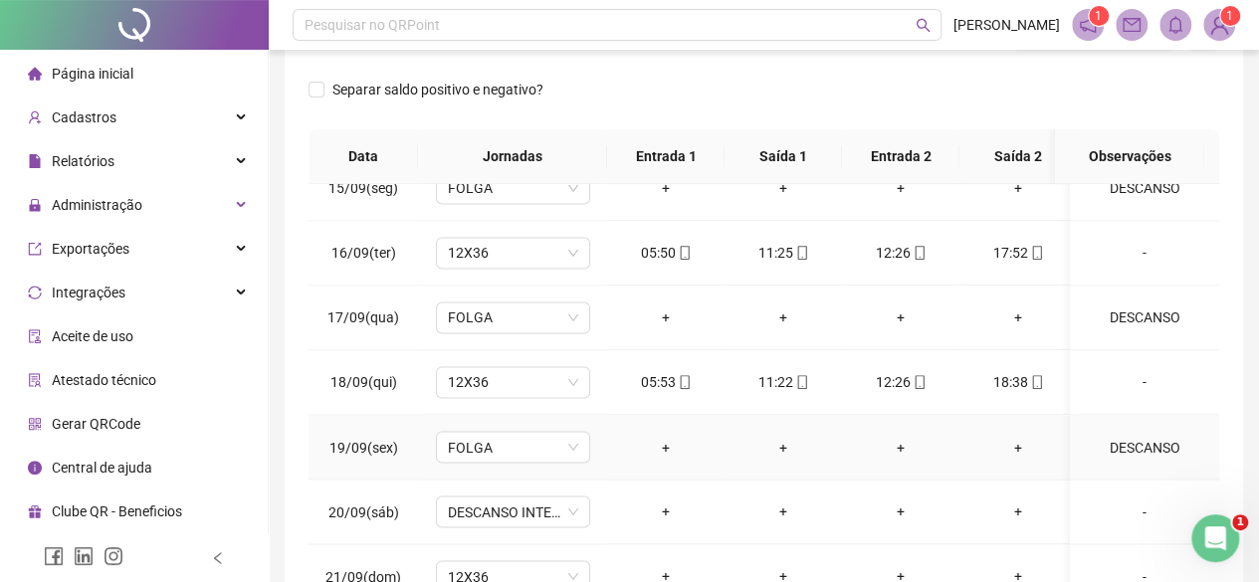
scroll to position [434, 0]
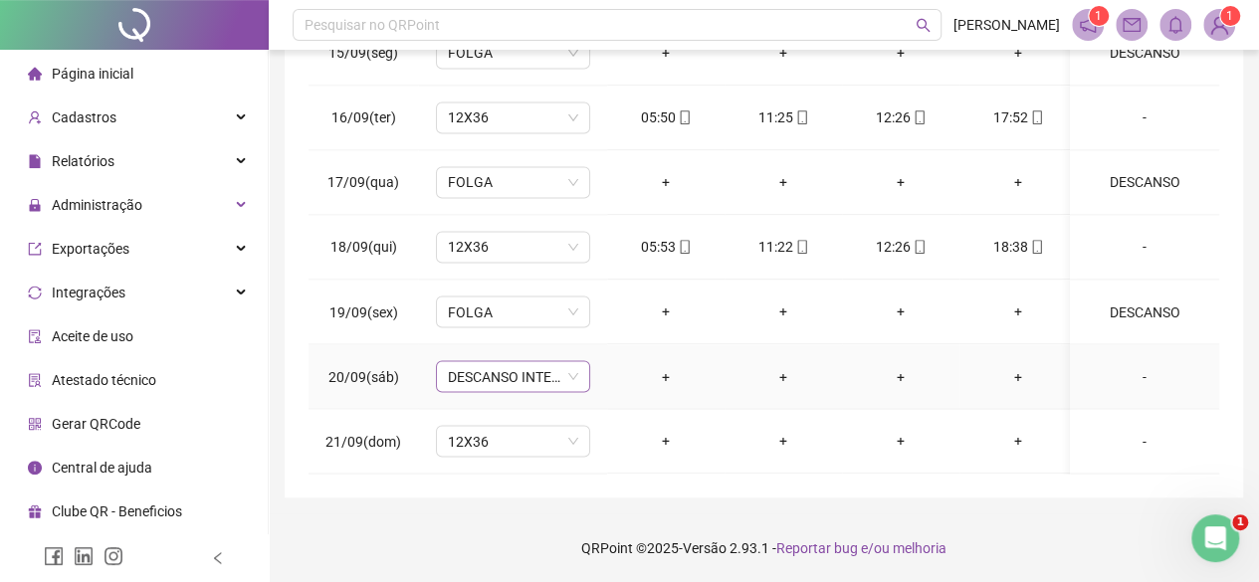
click at [466, 361] on span "DESCANSO INTER-JORNADA" at bounding box center [513, 376] width 130 height 30
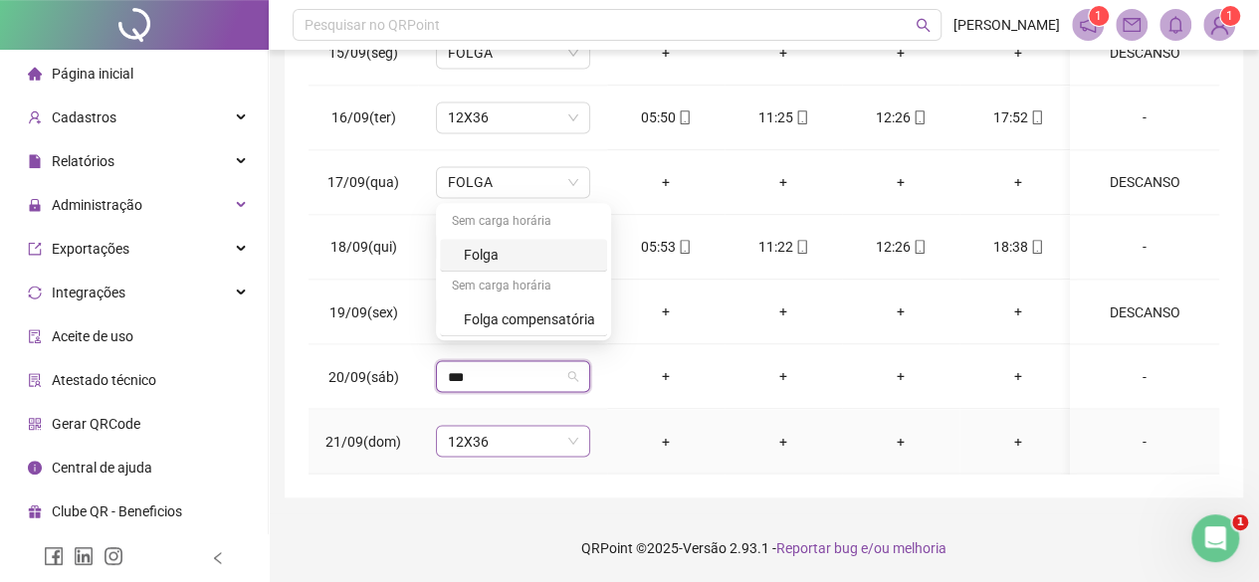
type input "****"
click at [579, 252] on div "Folga" at bounding box center [529, 255] width 131 height 22
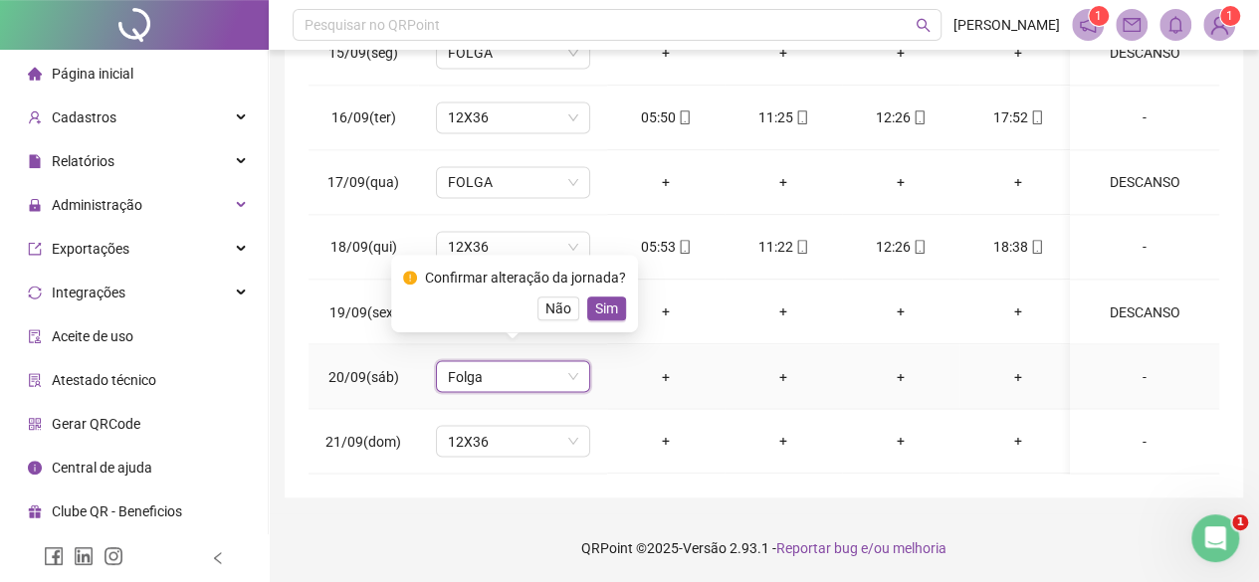
click at [609, 325] on div "Confirmar alteração da jornada? Não Sim" at bounding box center [514, 294] width 247 height 78
click at [606, 299] on span "Sim" at bounding box center [606, 309] width 23 height 22
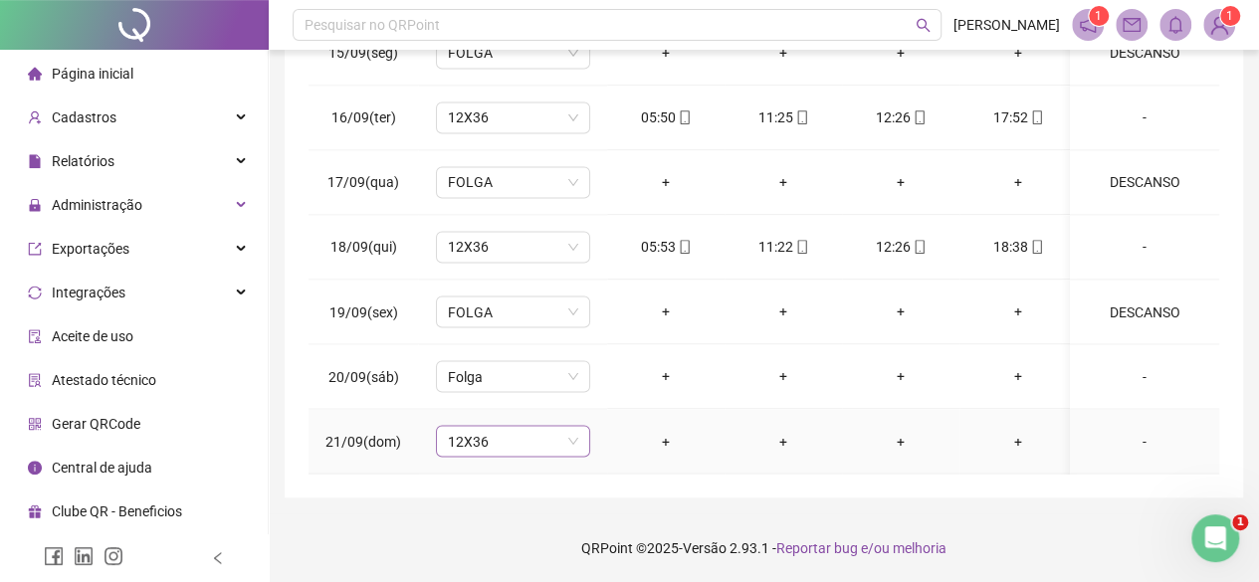
click at [498, 429] on span "12X36" at bounding box center [513, 441] width 130 height 30
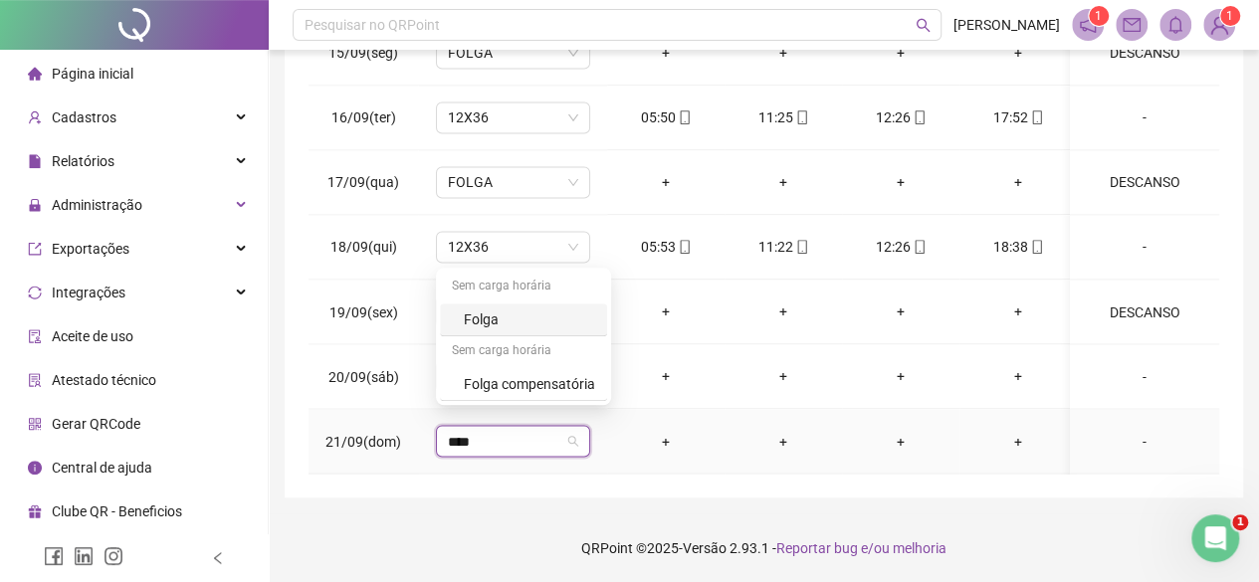
type input "*****"
click at [526, 334] on div "Folga" at bounding box center [523, 320] width 167 height 33
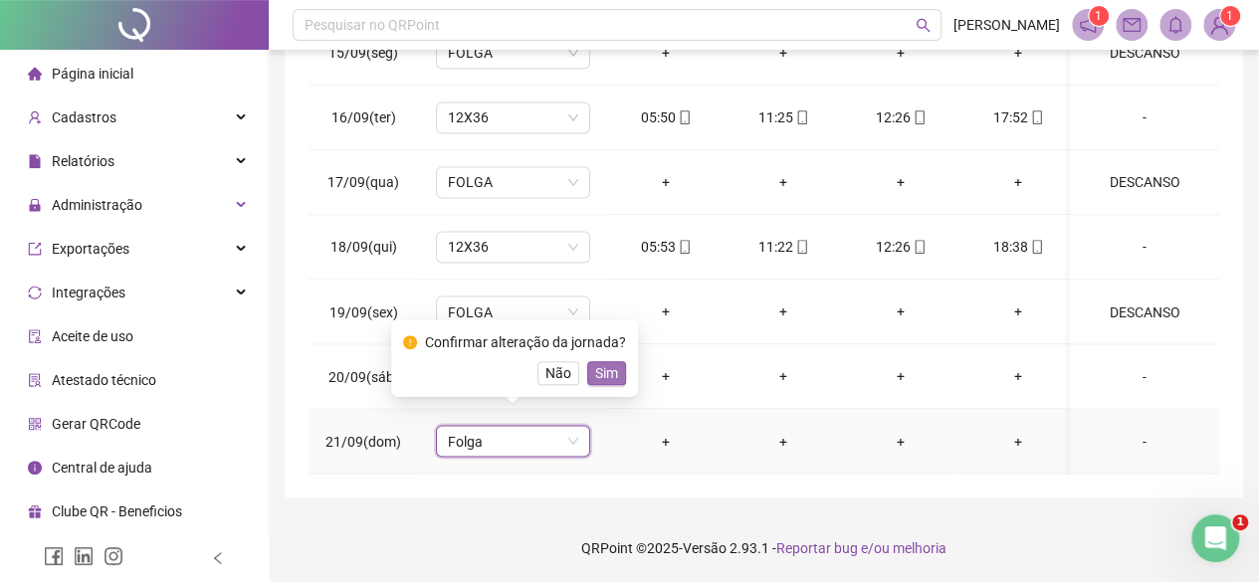
click at [602, 363] on span "Sim" at bounding box center [606, 373] width 23 height 22
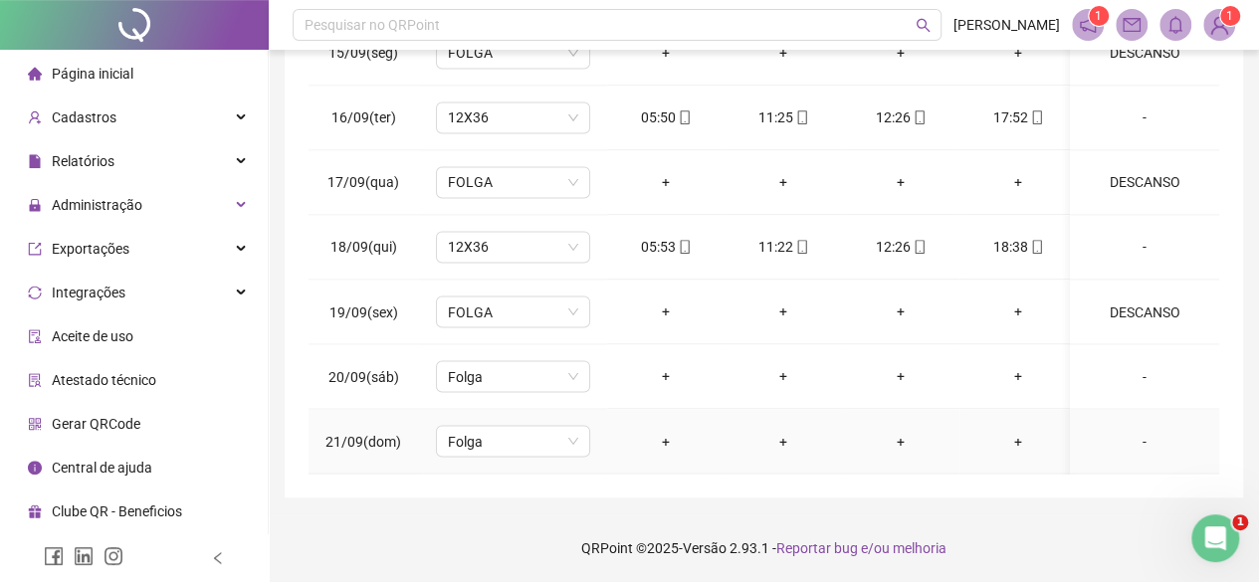
click at [1132, 412] on td "-" at bounding box center [1144, 441] width 149 height 65
click at [1134, 430] on div "-" at bounding box center [1144, 441] width 117 height 22
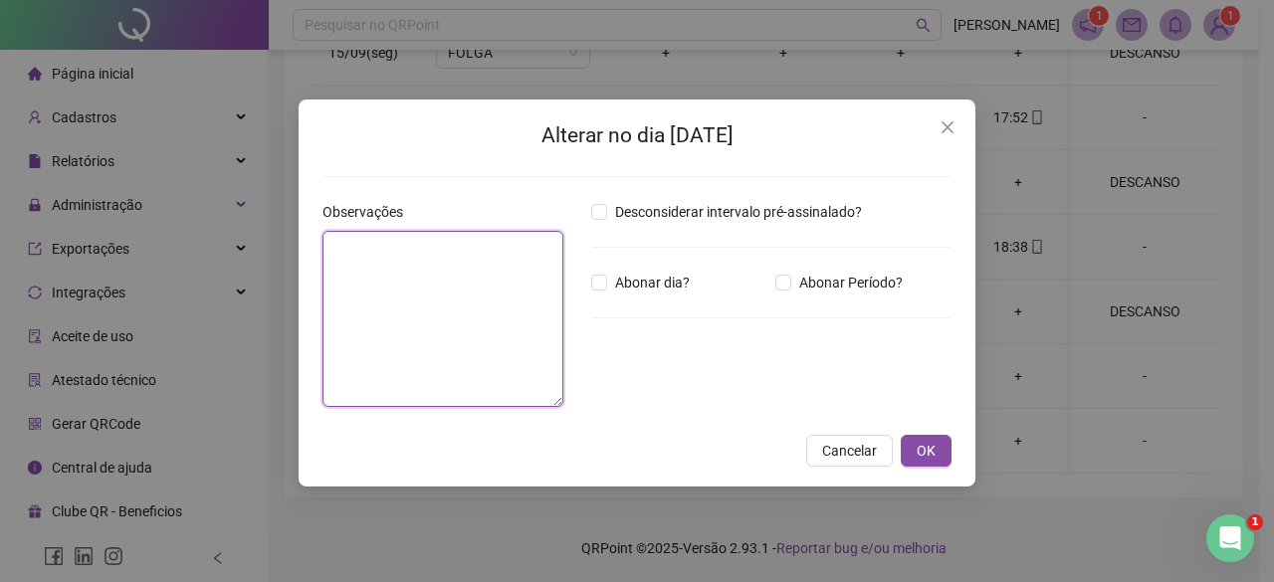
click at [472, 288] on textarea at bounding box center [442, 319] width 241 height 176
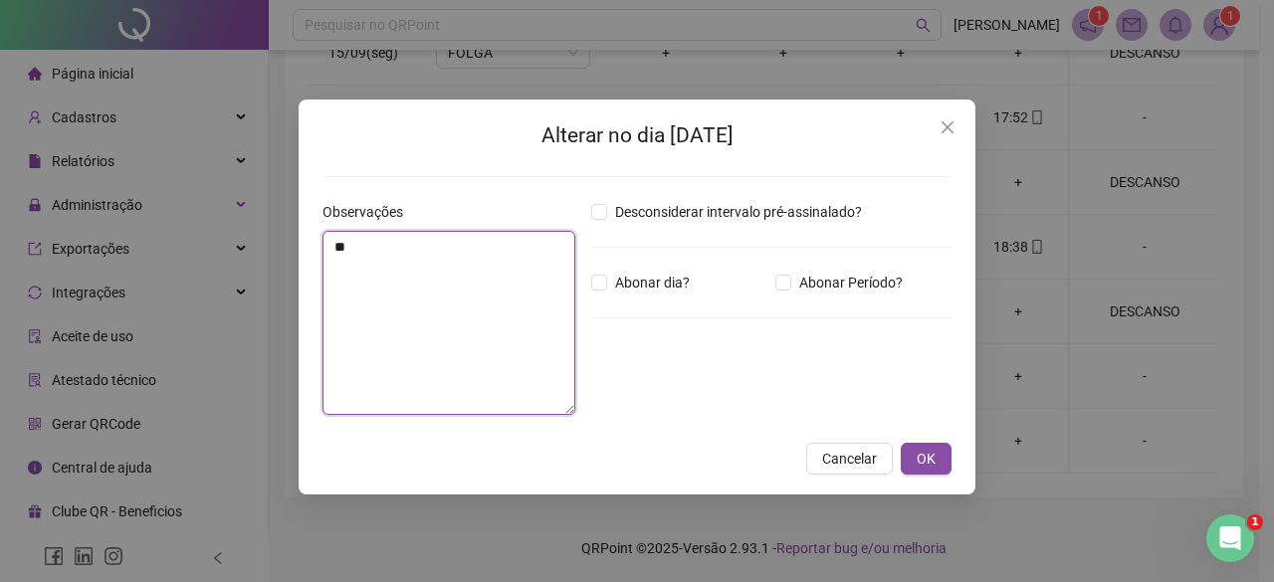
type textarea "*"
type textarea "********"
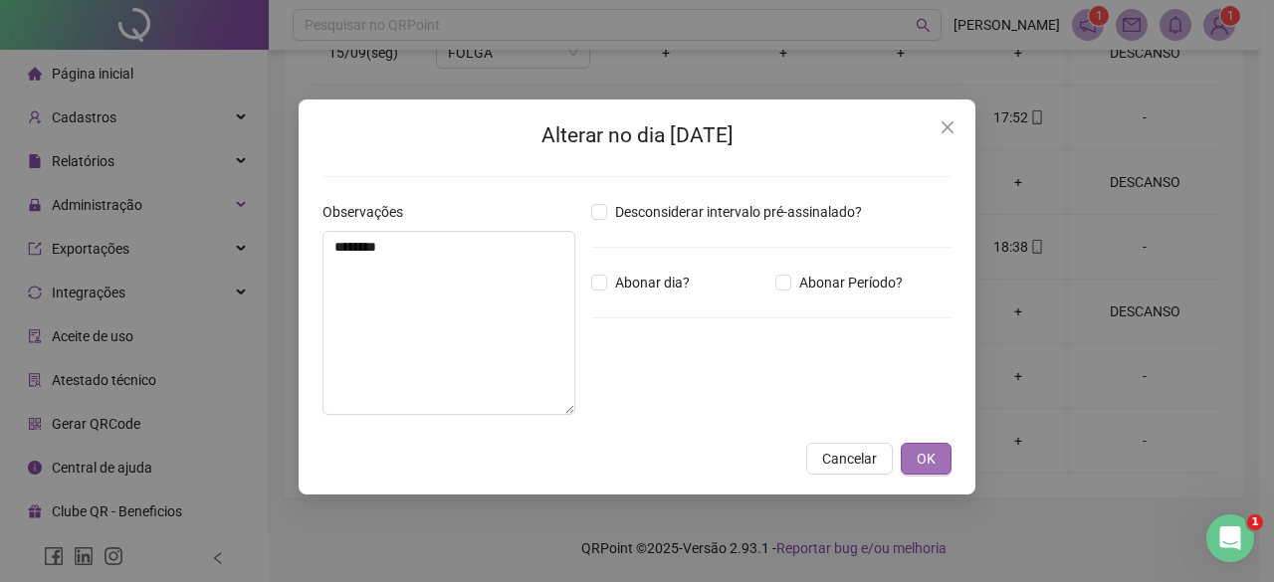
click at [902, 456] on button "OK" at bounding box center [926, 459] width 51 height 32
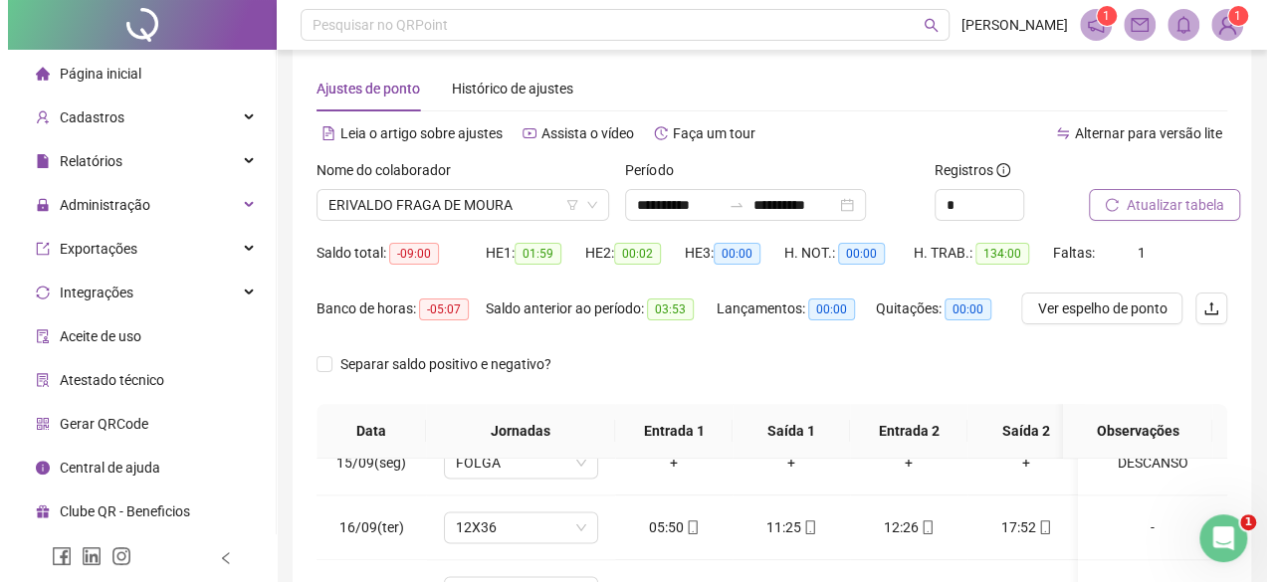
scroll to position [0, 0]
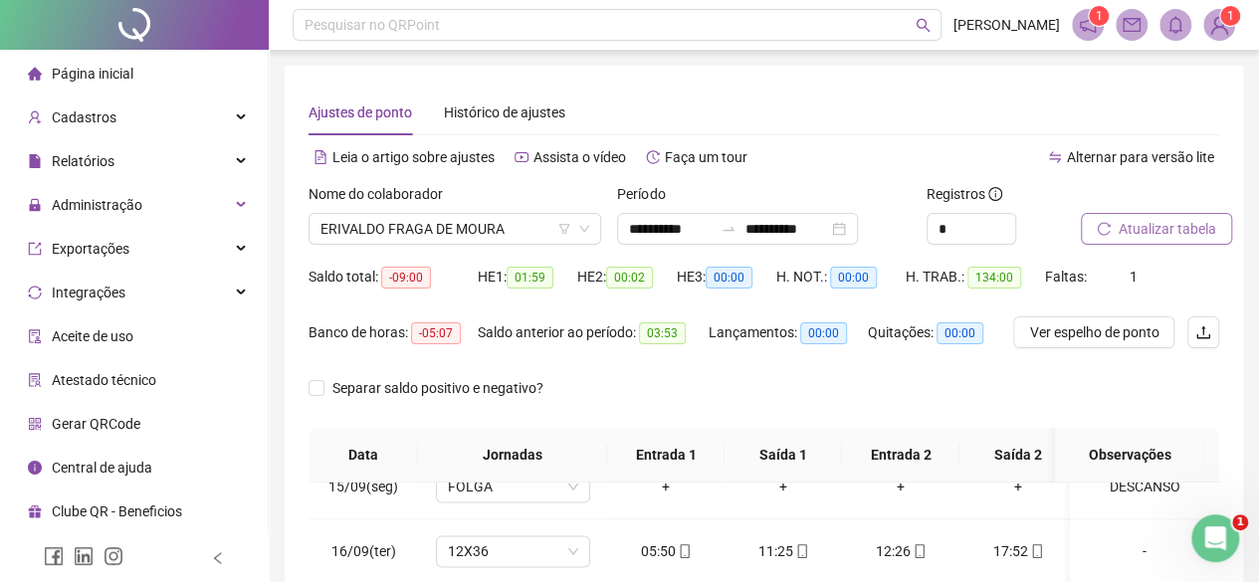
click at [1151, 229] on span "Atualizar tabela" at bounding box center [1167, 229] width 98 height 22
click at [430, 218] on span "ERIVALDO FRAGA DE MOURA" at bounding box center [454, 229] width 269 height 30
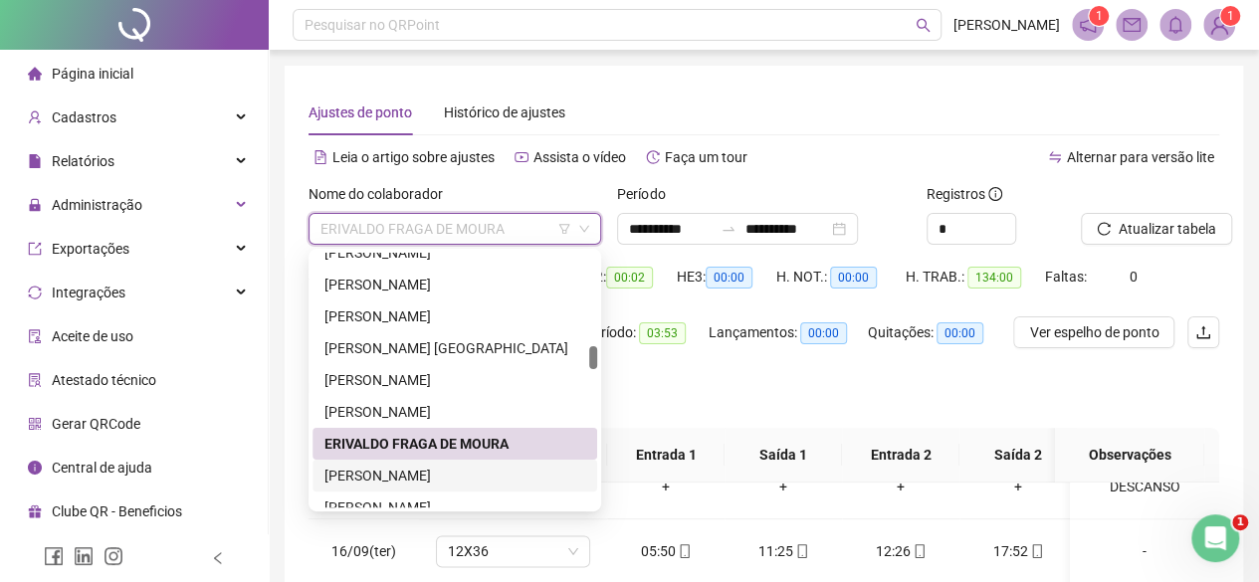
click at [428, 461] on div "[PERSON_NAME]" at bounding box center [454, 476] width 285 height 32
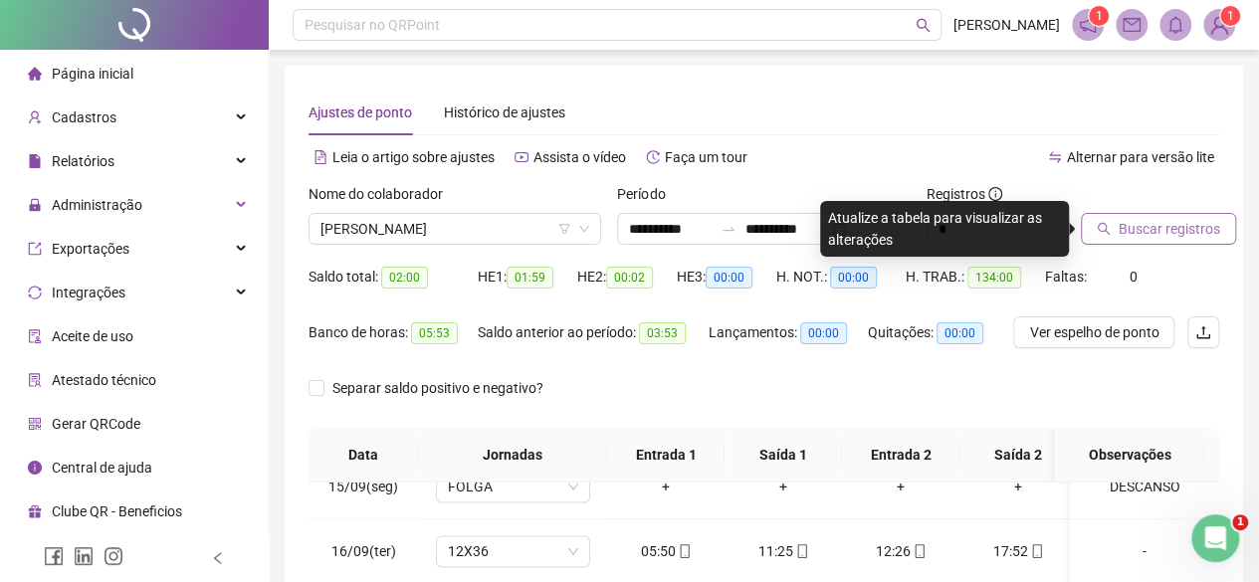
click at [1194, 222] on span "Buscar registros" at bounding box center [1168, 229] width 101 height 22
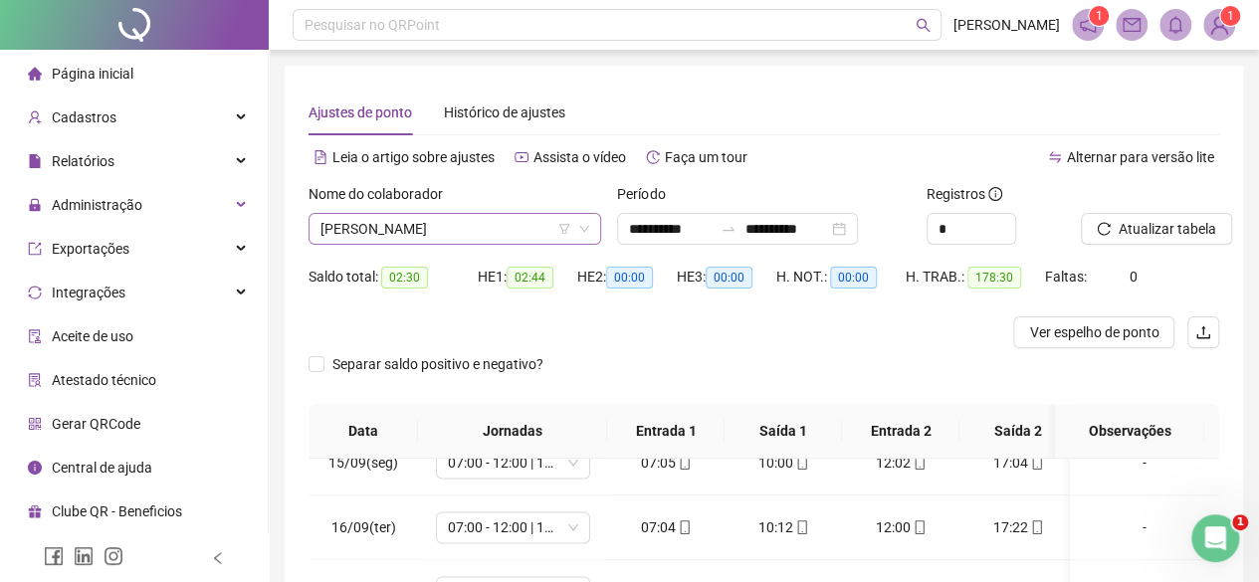
click at [380, 236] on span "[PERSON_NAME]" at bounding box center [454, 229] width 269 height 30
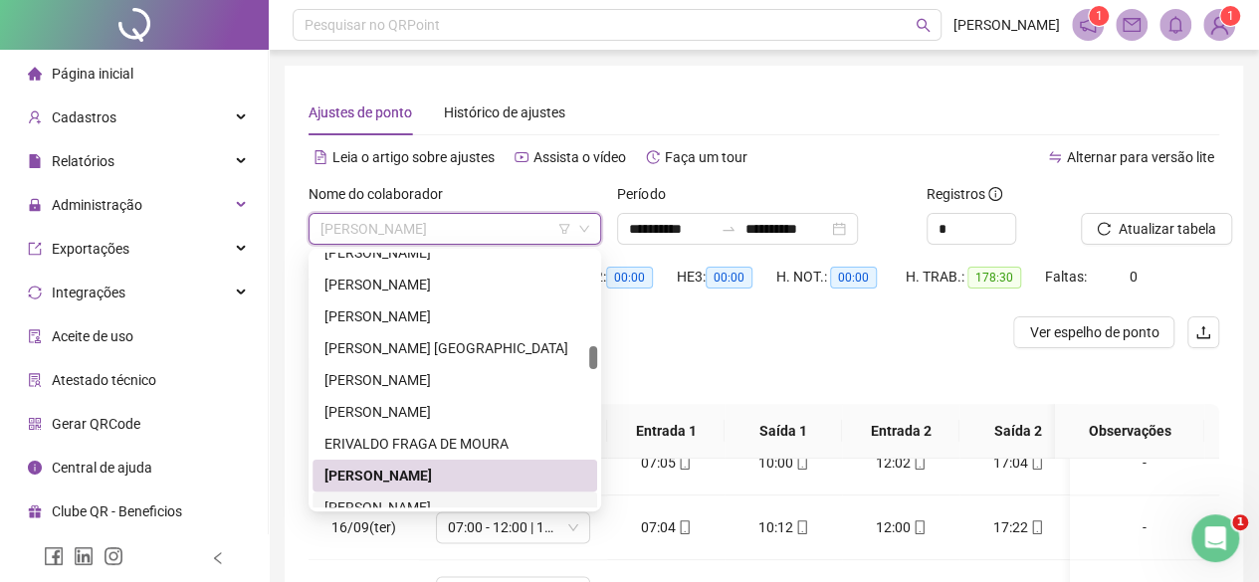
scroll to position [1103, 0]
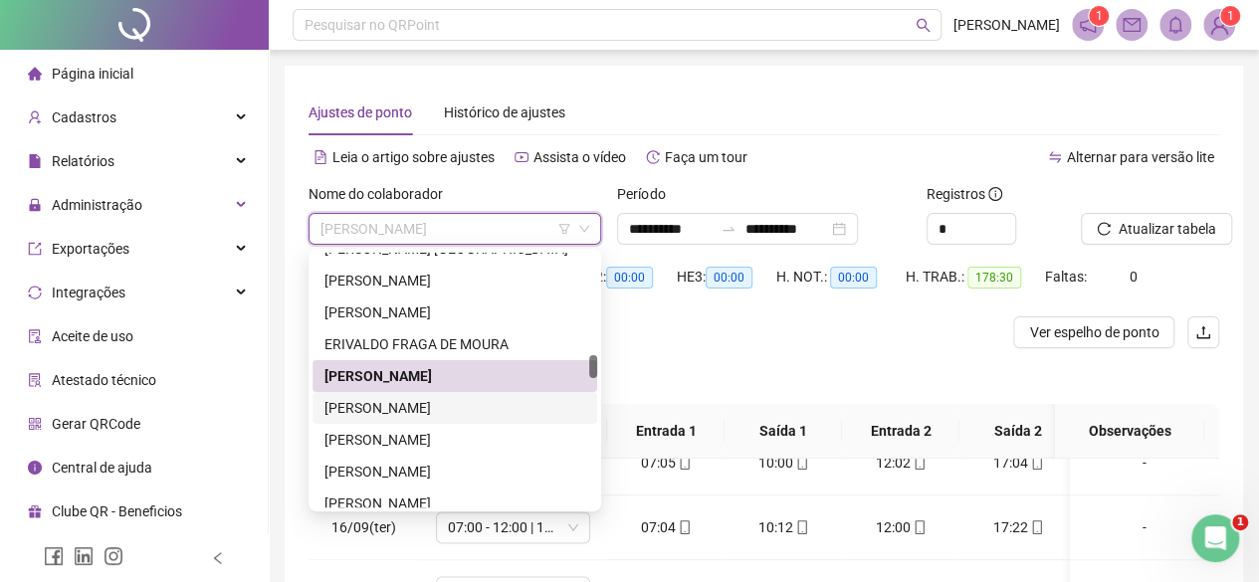
click at [413, 409] on div "[PERSON_NAME]" at bounding box center [454, 408] width 261 height 22
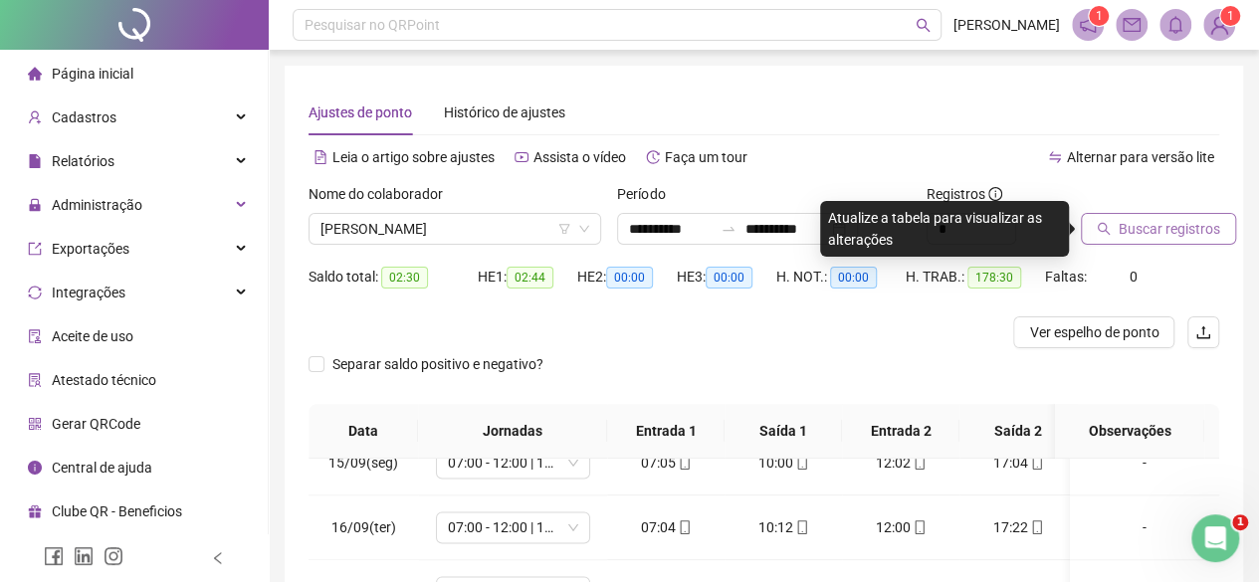
click at [1123, 229] on span "Buscar registros" at bounding box center [1168, 229] width 101 height 22
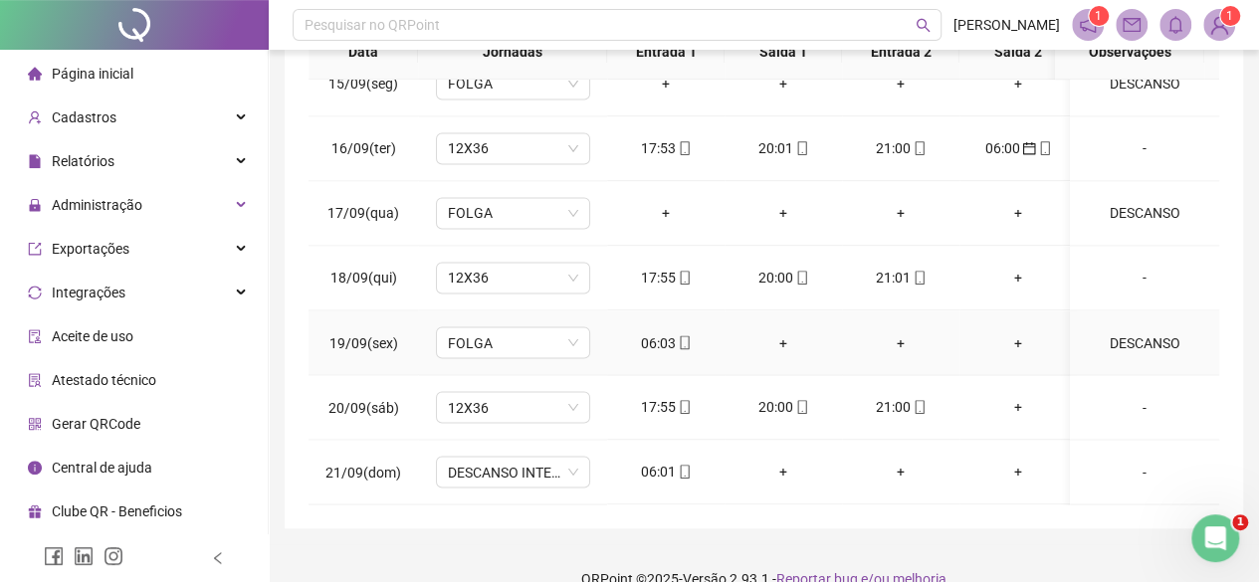
scroll to position [434, 0]
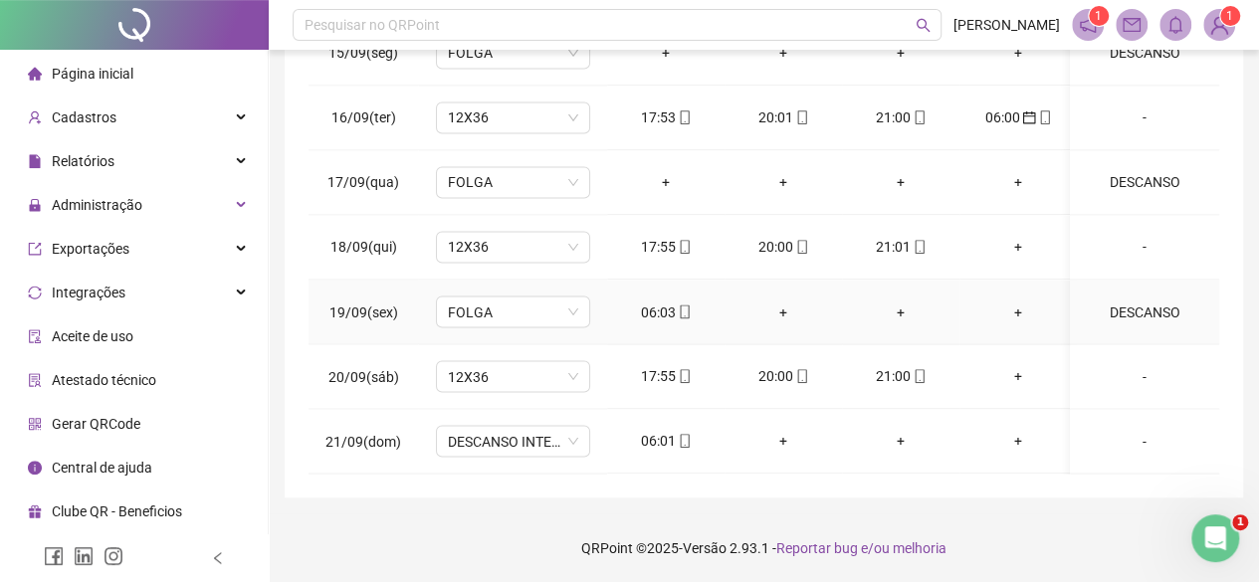
click at [669, 301] on div "06:03" at bounding box center [666, 312] width 86 height 22
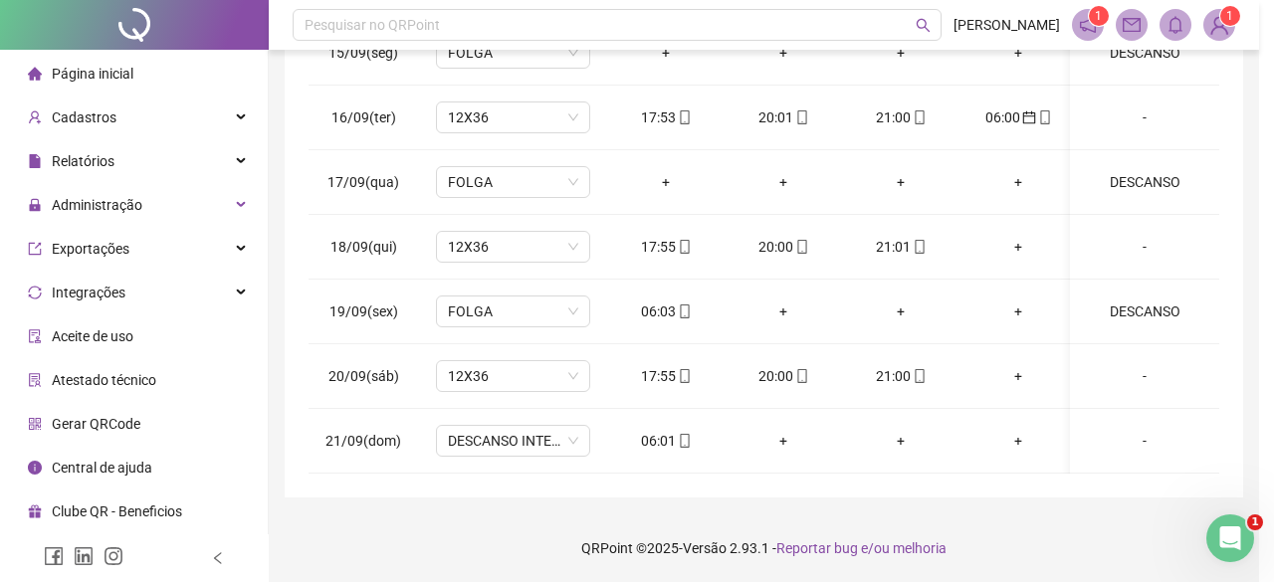
type input "**********"
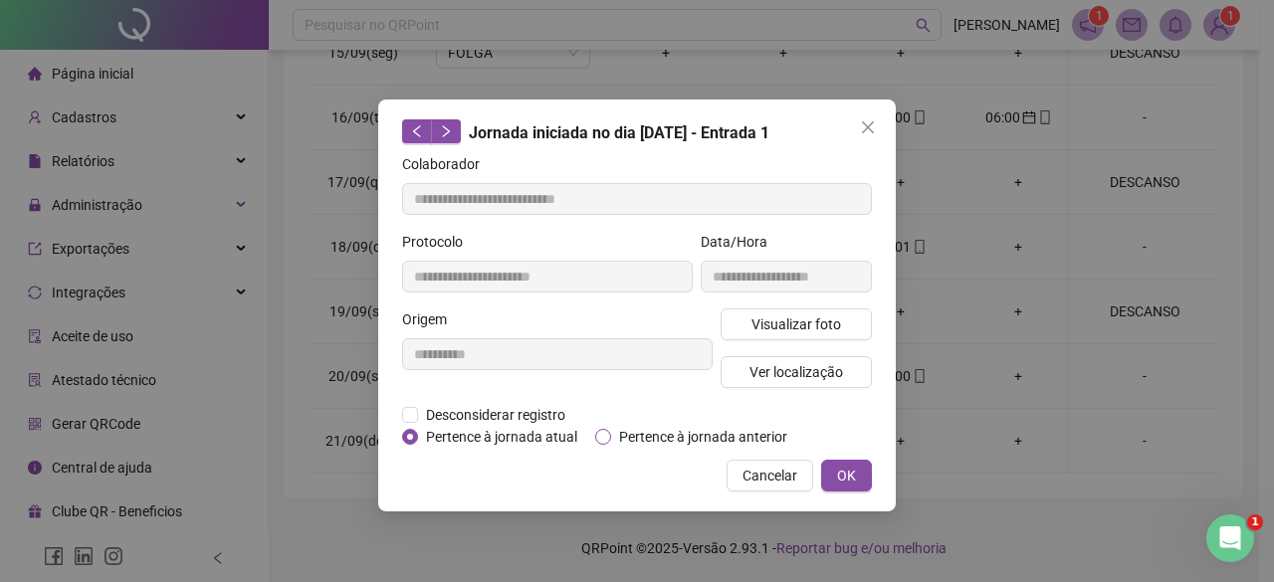
click at [663, 428] on span "Pertence à jornada anterior" at bounding box center [703, 437] width 184 height 22
click at [856, 477] on button "OK" at bounding box center [846, 476] width 51 height 32
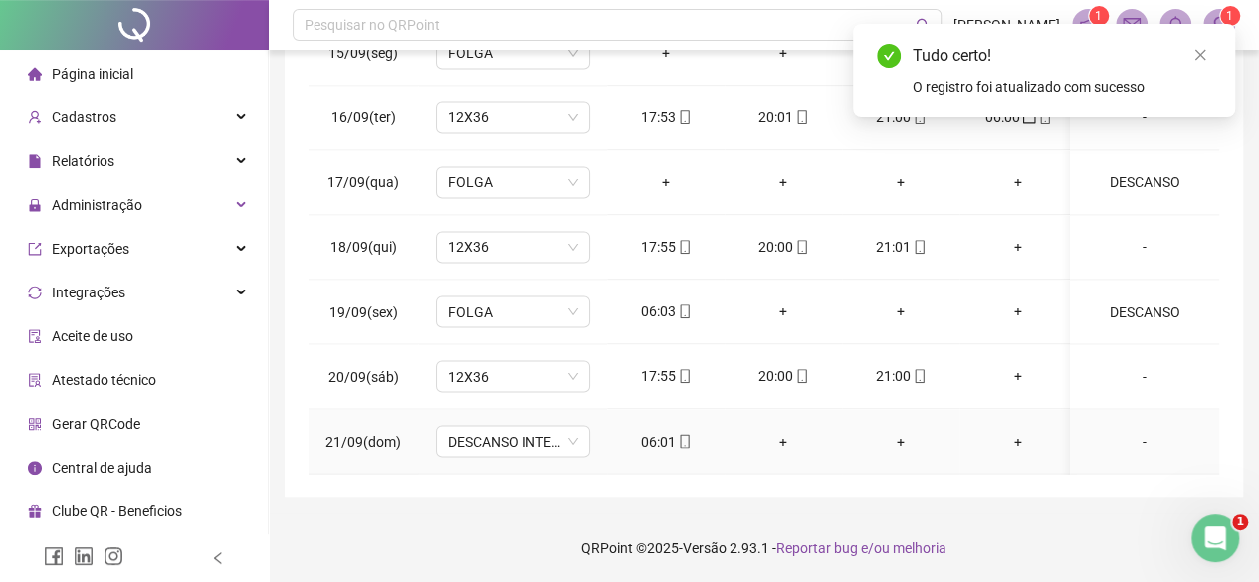
click at [663, 430] on div "06:01" at bounding box center [666, 441] width 86 height 22
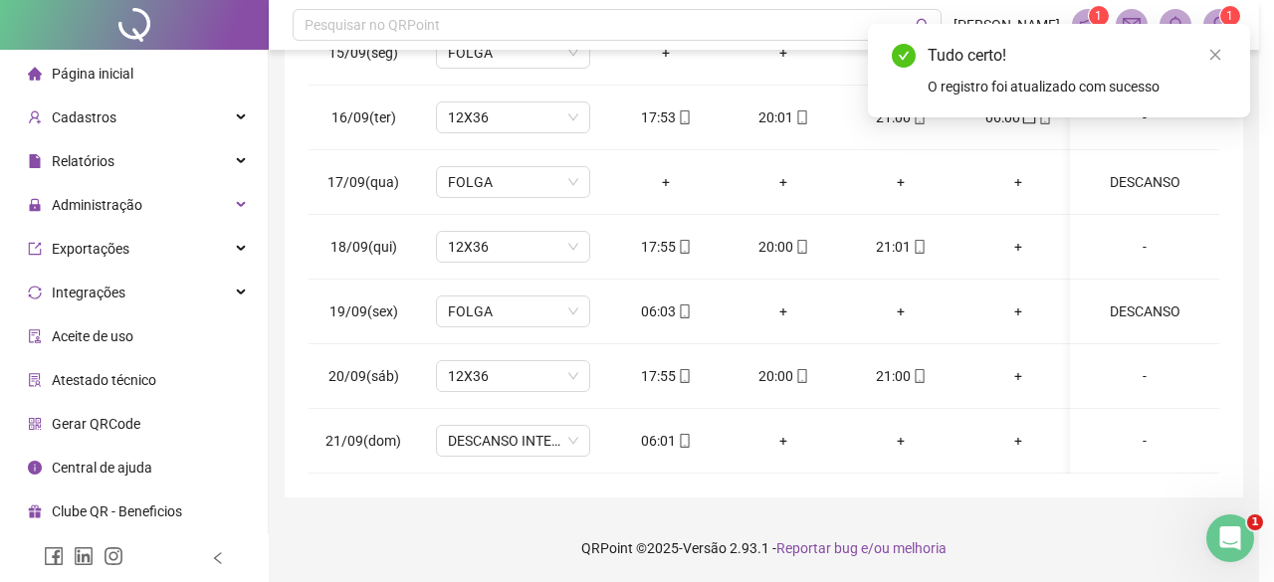
type input "**********"
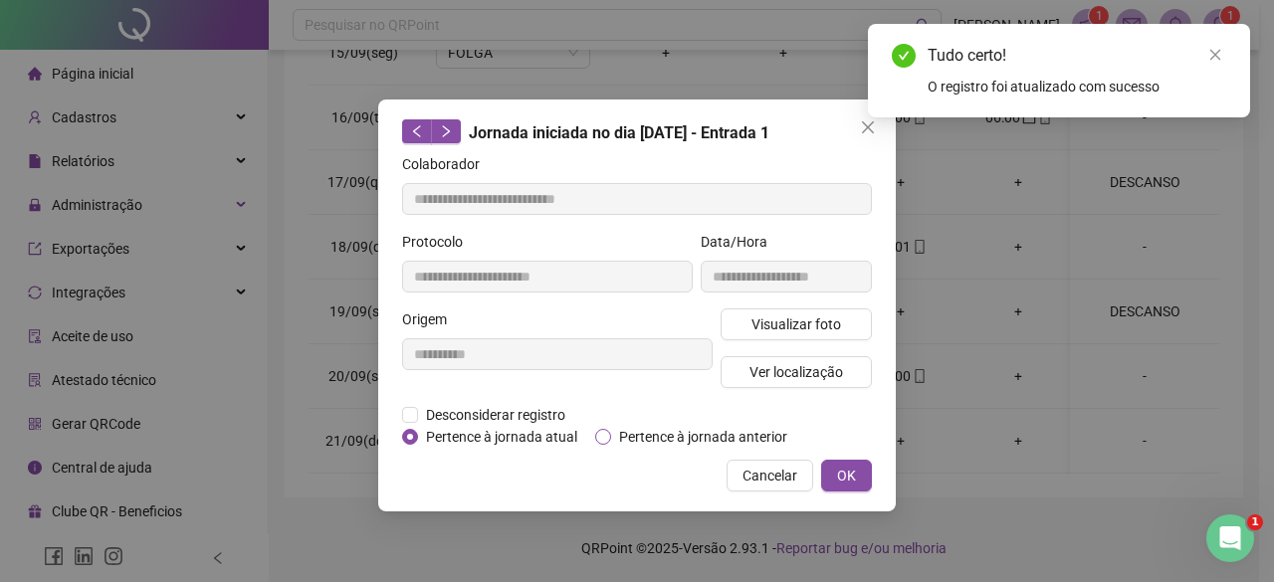
click at [735, 432] on span "Pertence à jornada anterior" at bounding box center [703, 437] width 184 height 22
click at [844, 469] on span "OK" at bounding box center [846, 476] width 19 height 22
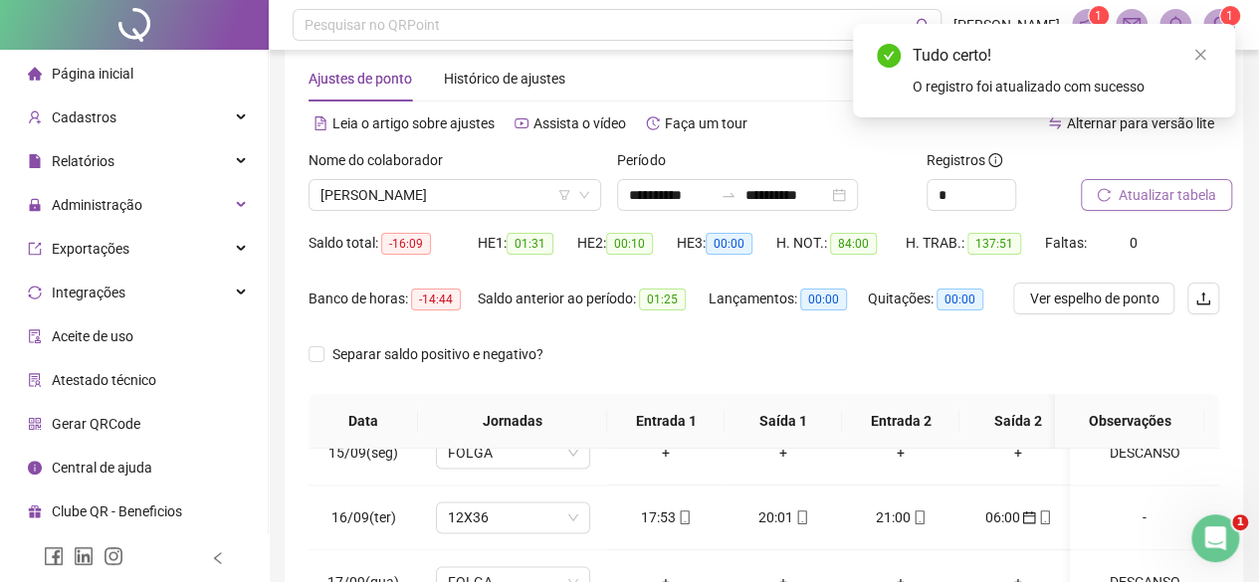
scroll to position [0, 0]
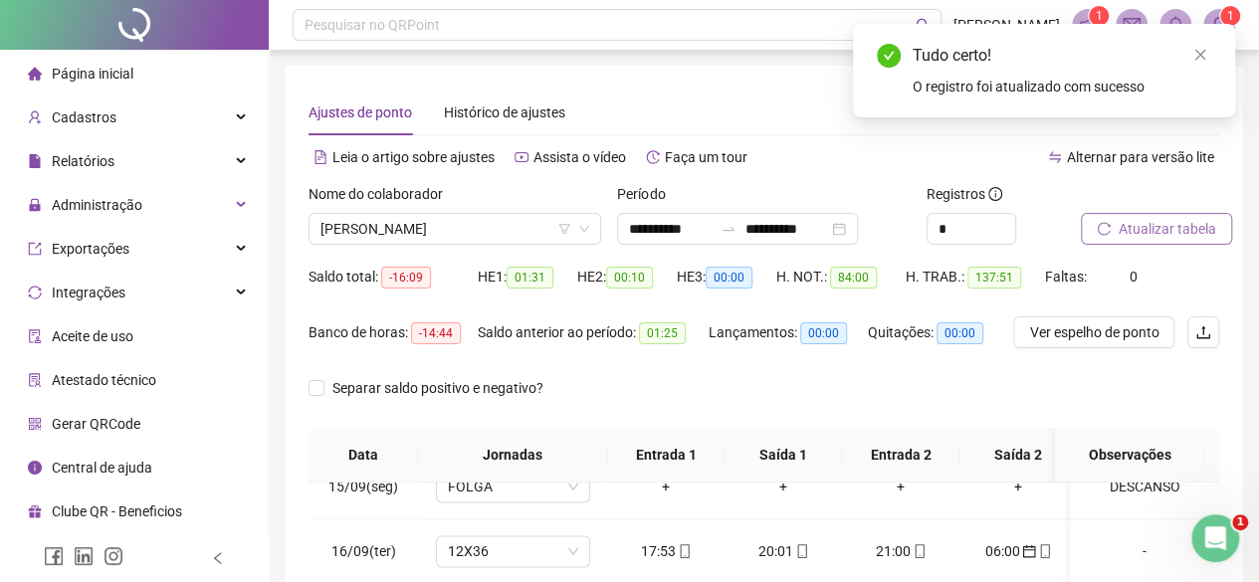
click at [1126, 215] on button "Atualizar tabela" at bounding box center [1156, 229] width 151 height 32
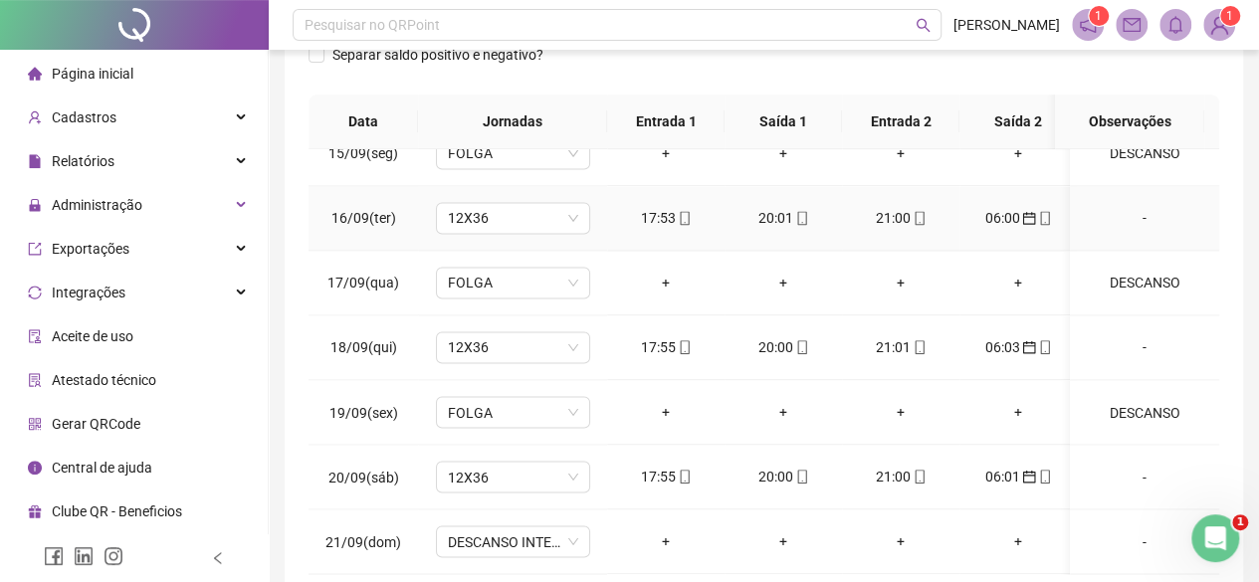
scroll to position [434, 0]
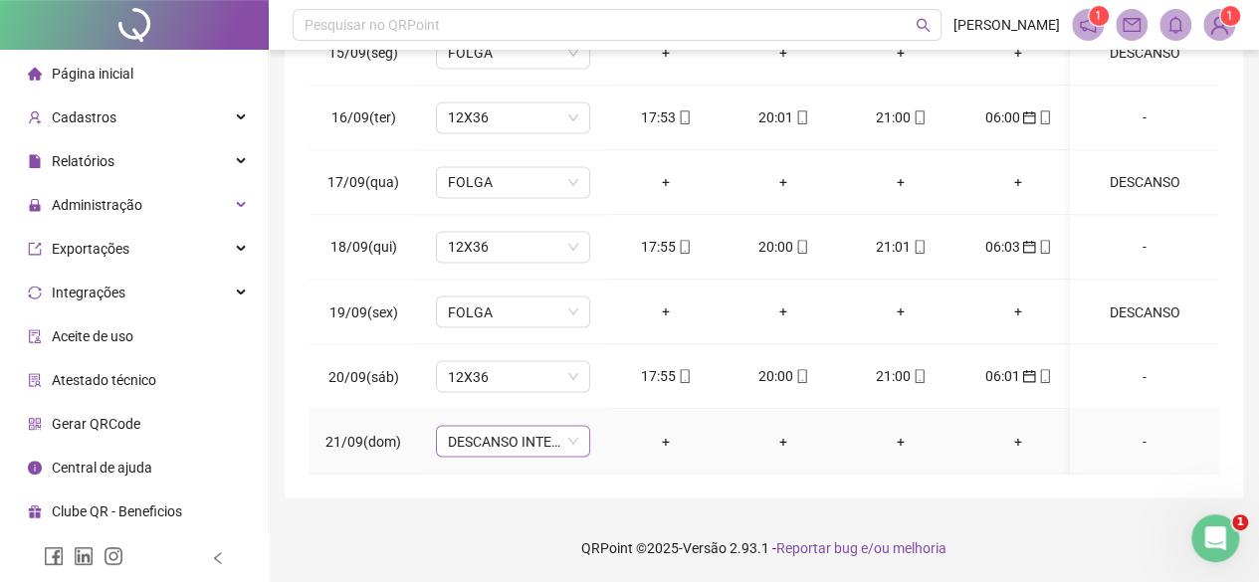
click at [500, 426] on span "DESCANSO INTER-JORNADA" at bounding box center [513, 441] width 130 height 30
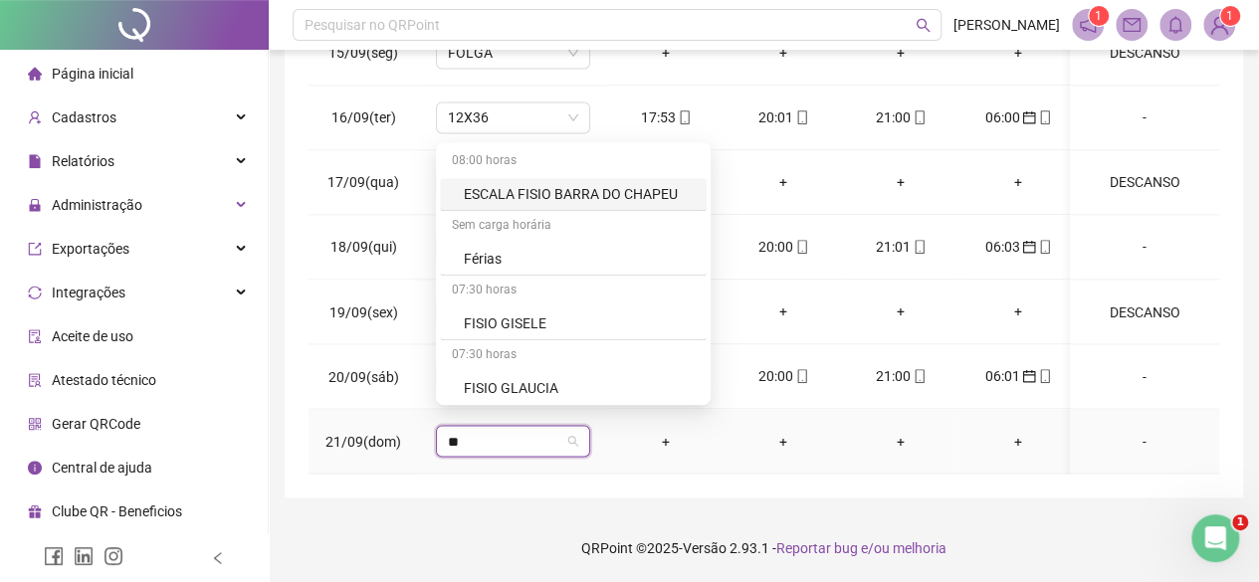
type input "***"
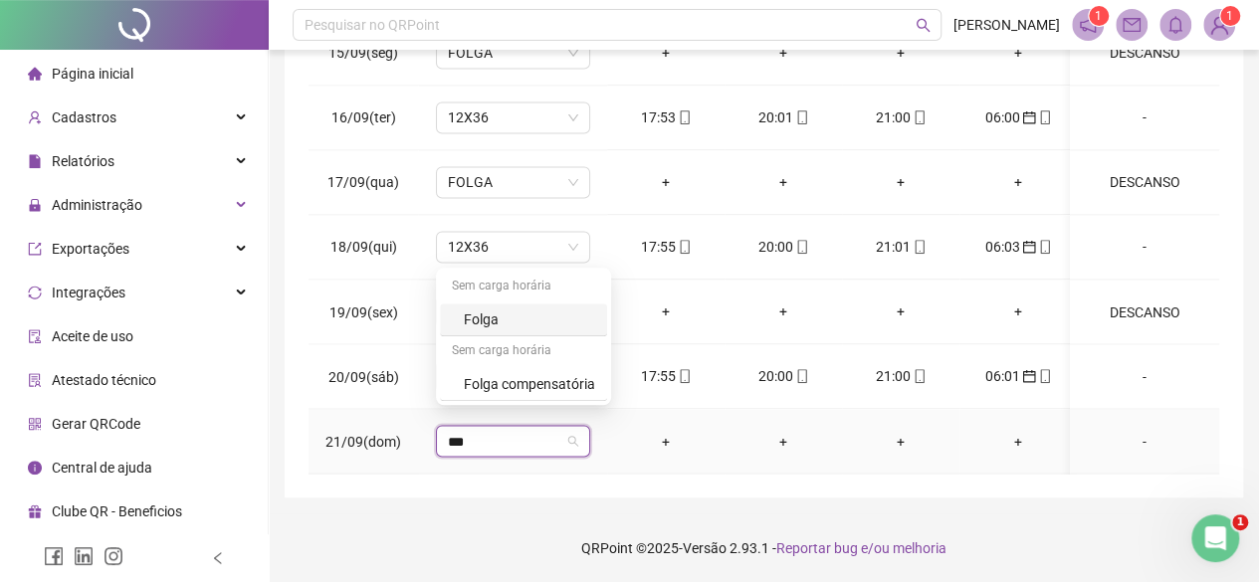
click at [543, 331] on div "Folga" at bounding box center [523, 320] width 167 height 33
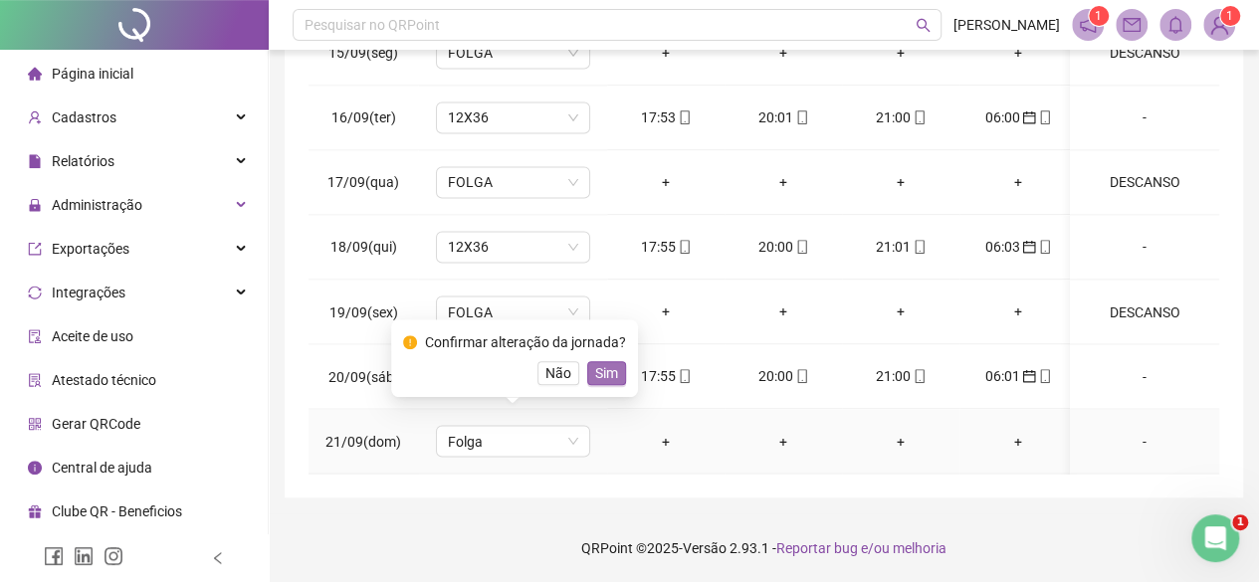
click at [619, 381] on div "Não Sim" at bounding box center [514, 373] width 223 height 24
click at [595, 382] on span "Sim" at bounding box center [606, 373] width 23 height 22
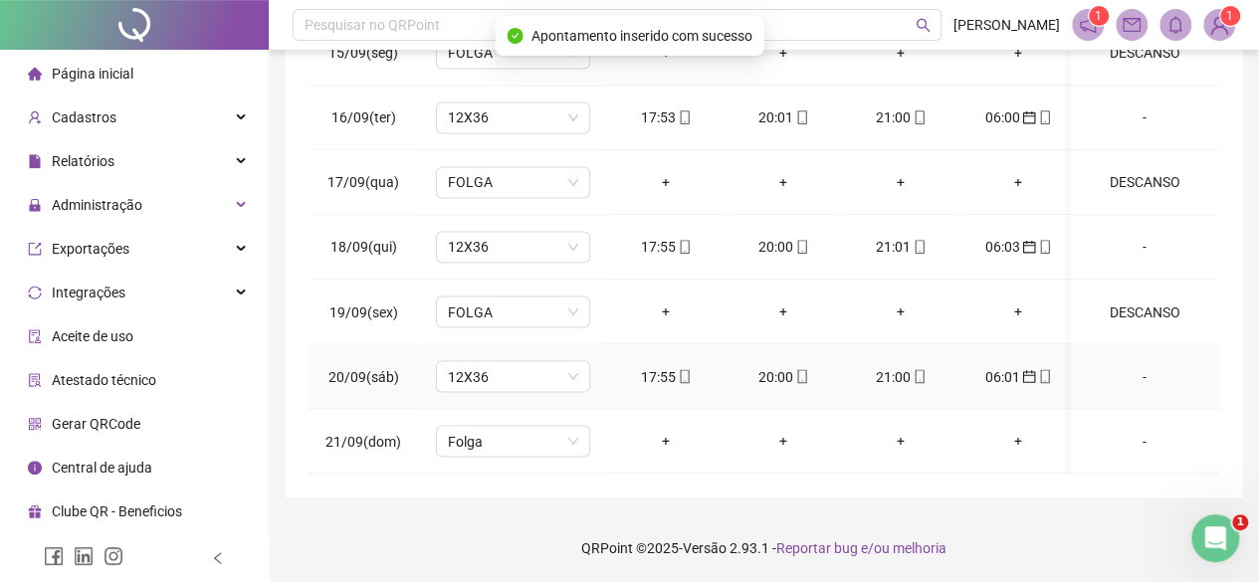
click at [598, 381] on td "12X36" at bounding box center [512, 376] width 189 height 65
click at [1135, 433] on div "-" at bounding box center [1144, 441] width 117 height 22
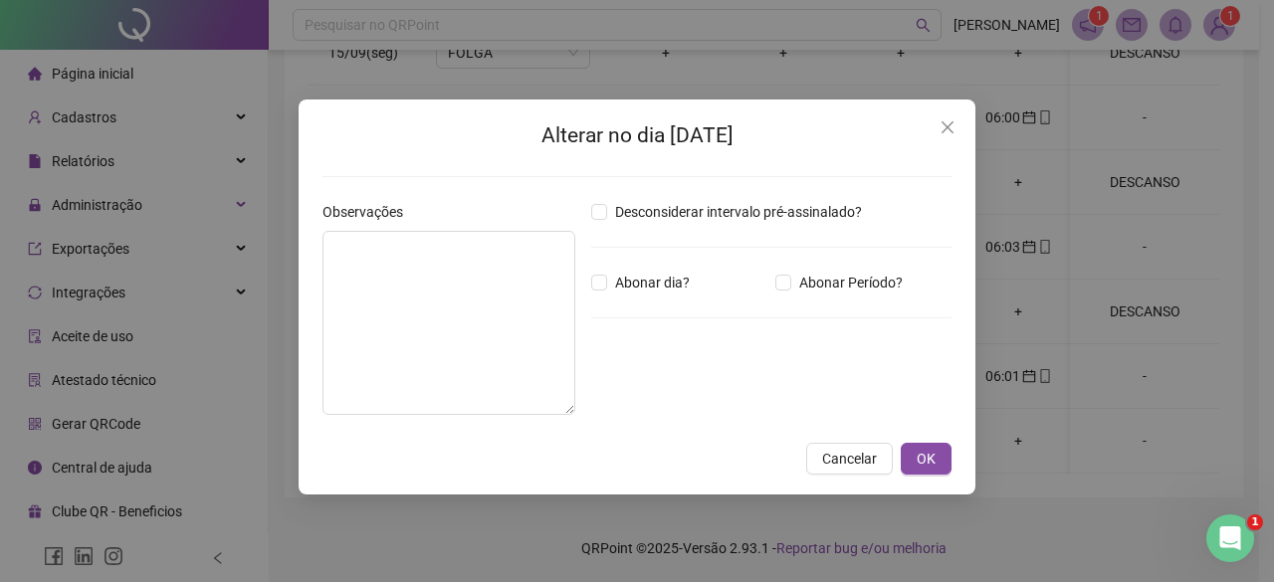
click at [303, 238] on div "Alterar no dia [DATE] Observações Desconsiderar intervalo pré-assinalado? Abona…" at bounding box center [637, 291] width 1274 height 582
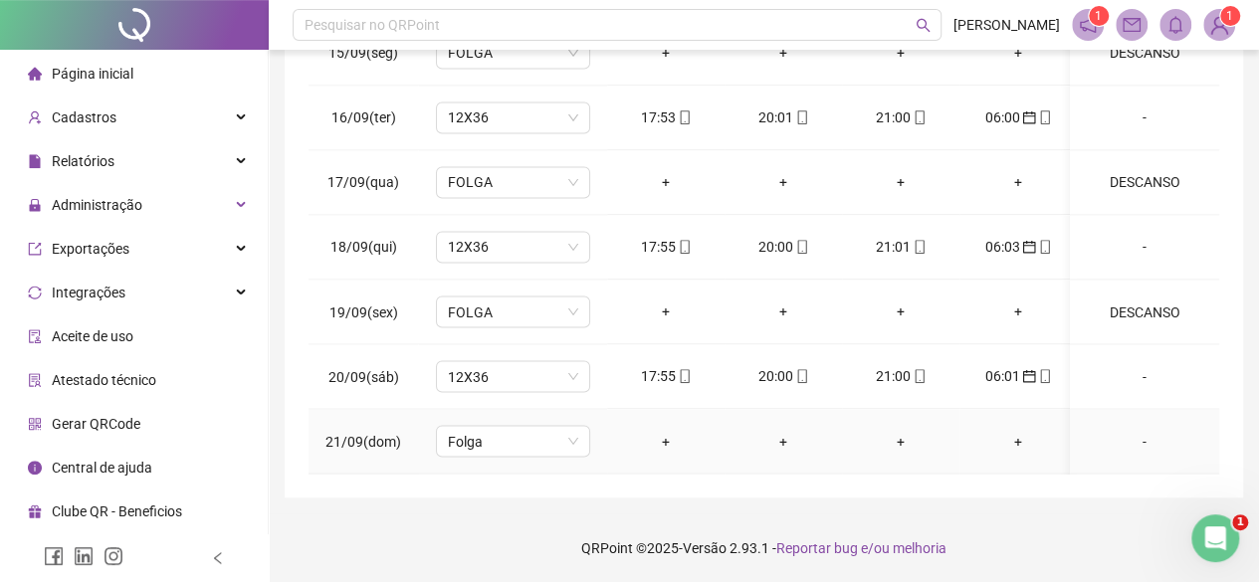
click at [1131, 430] on div "-" at bounding box center [1144, 441] width 117 height 22
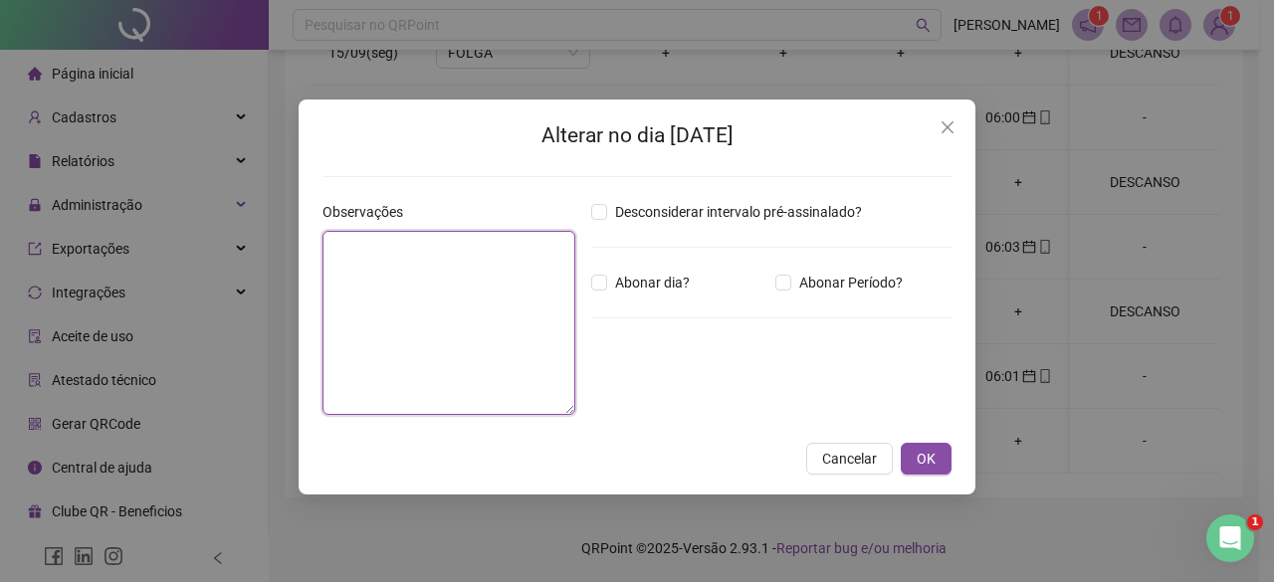
click at [409, 309] on textarea at bounding box center [448, 323] width 253 height 184
type textarea "********"
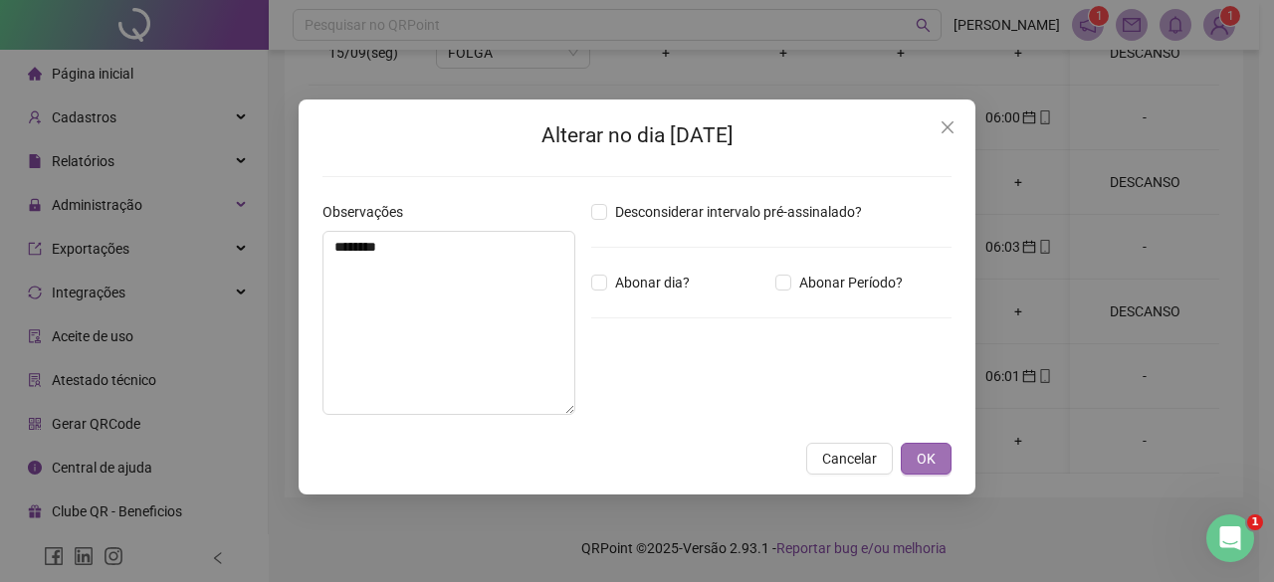
click at [913, 461] on button "OK" at bounding box center [926, 459] width 51 height 32
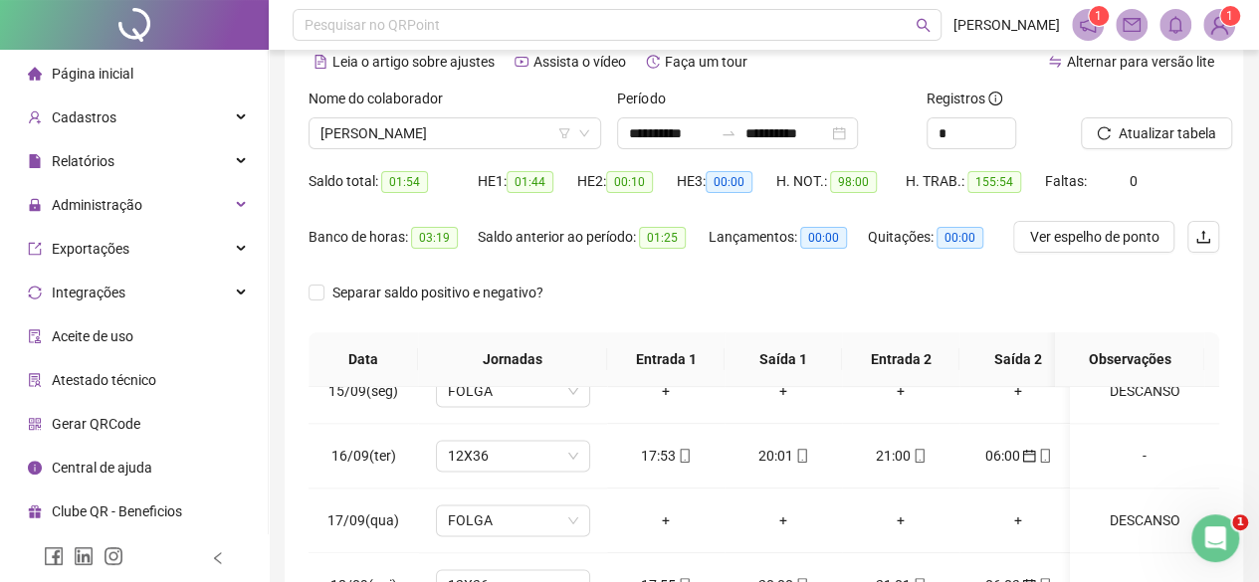
scroll to position [0, 0]
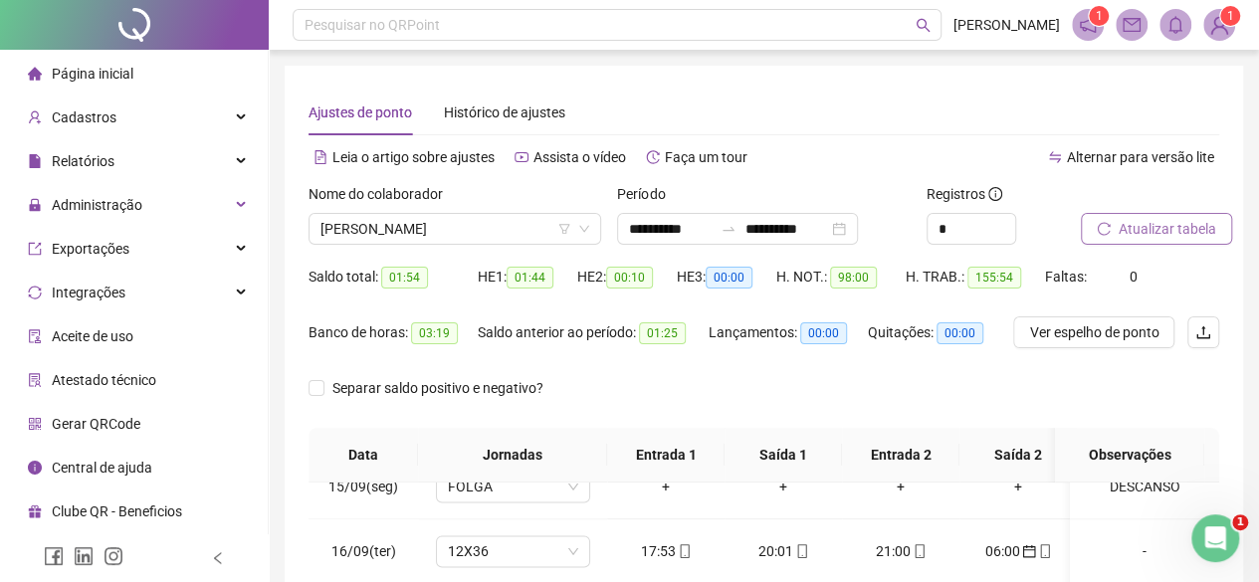
click at [1115, 219] on button "Atualizar tabela" at bounding box center [1156, 229] width 151 height 32
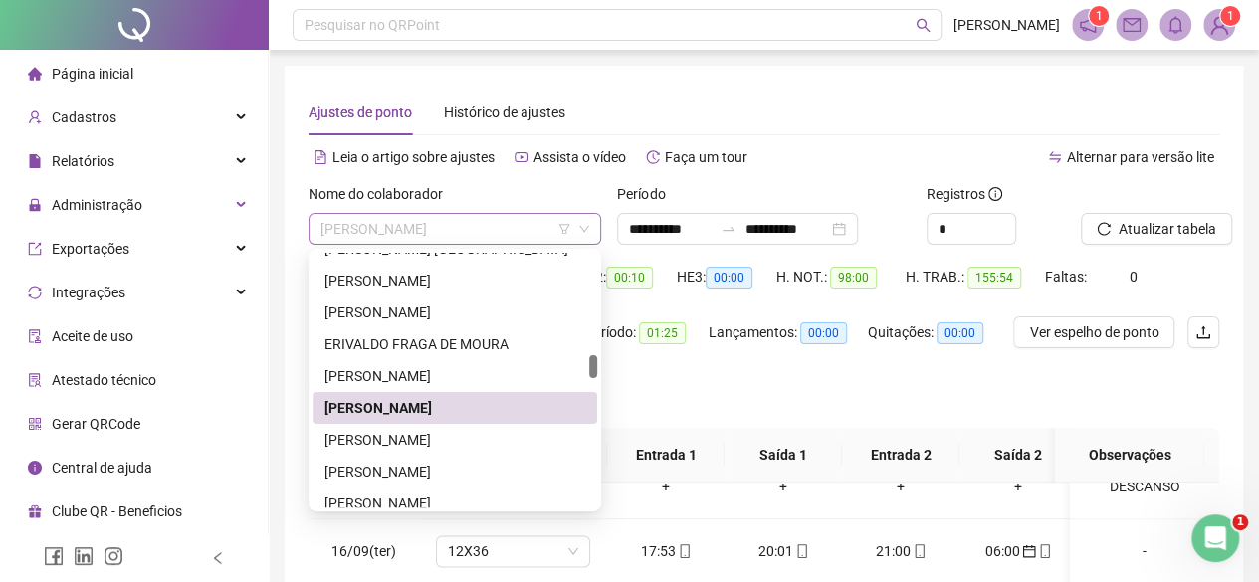
click at [488, 226] on span "[PERSON_NAME]" at bounding box center [454, 229] width 269 height 30
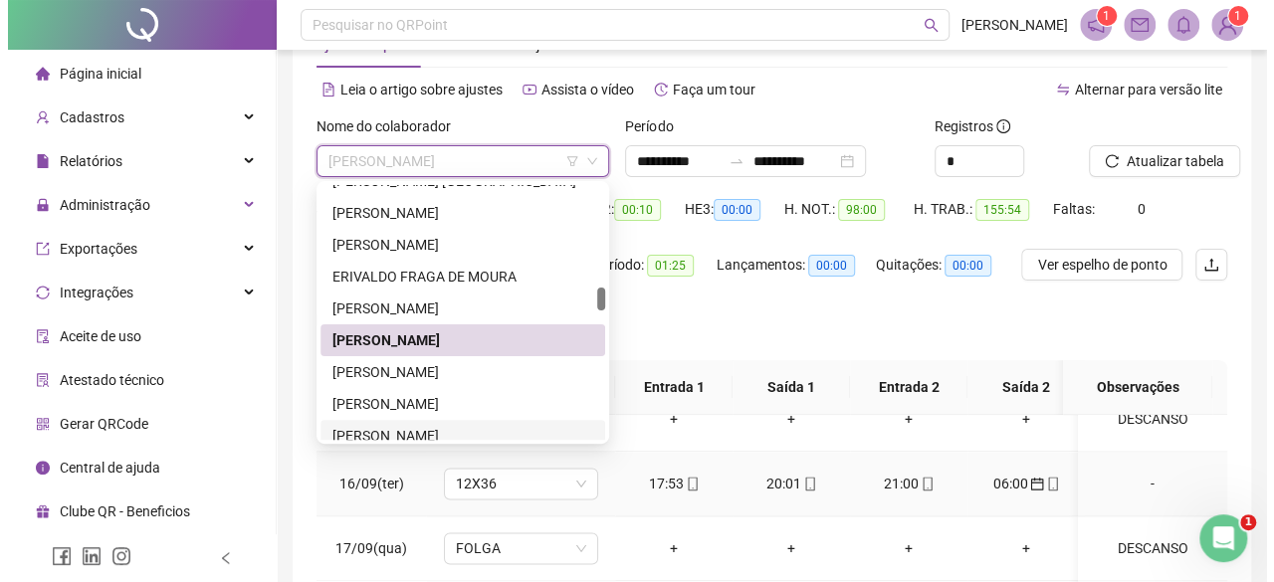
scroll to position [100, 0]
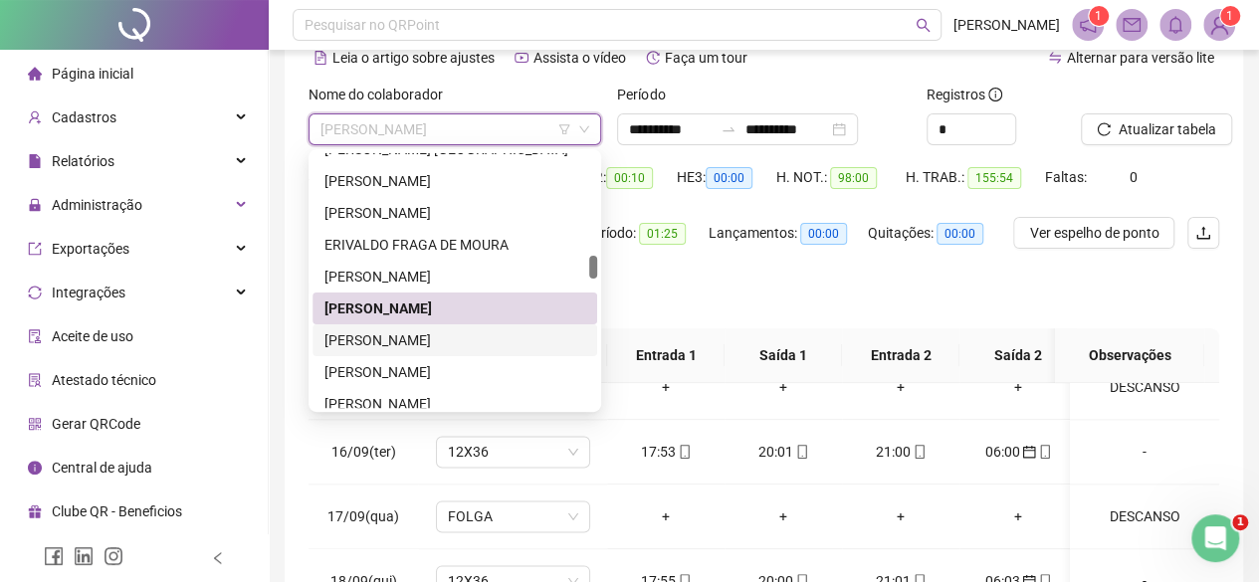
click at [413, 341] on div "[PERSON_NAME]" at bounding box center [454, 340] width 261 height 22
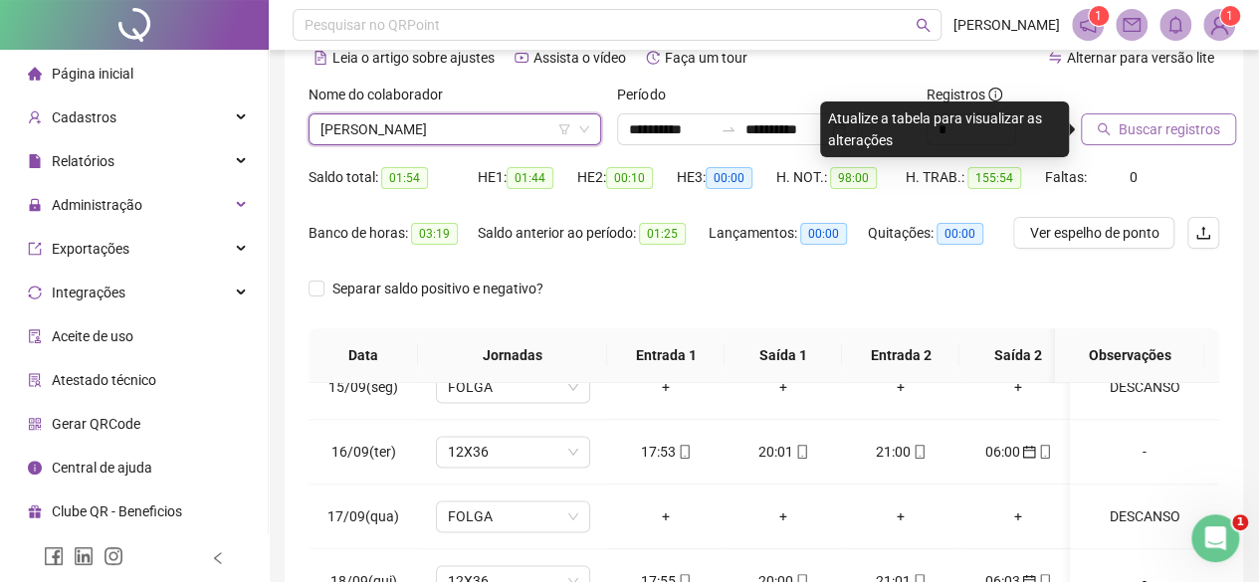
click at [1226, 134] on button "Buscar registros" at bounding box center [1158, 129] width 155 height 32
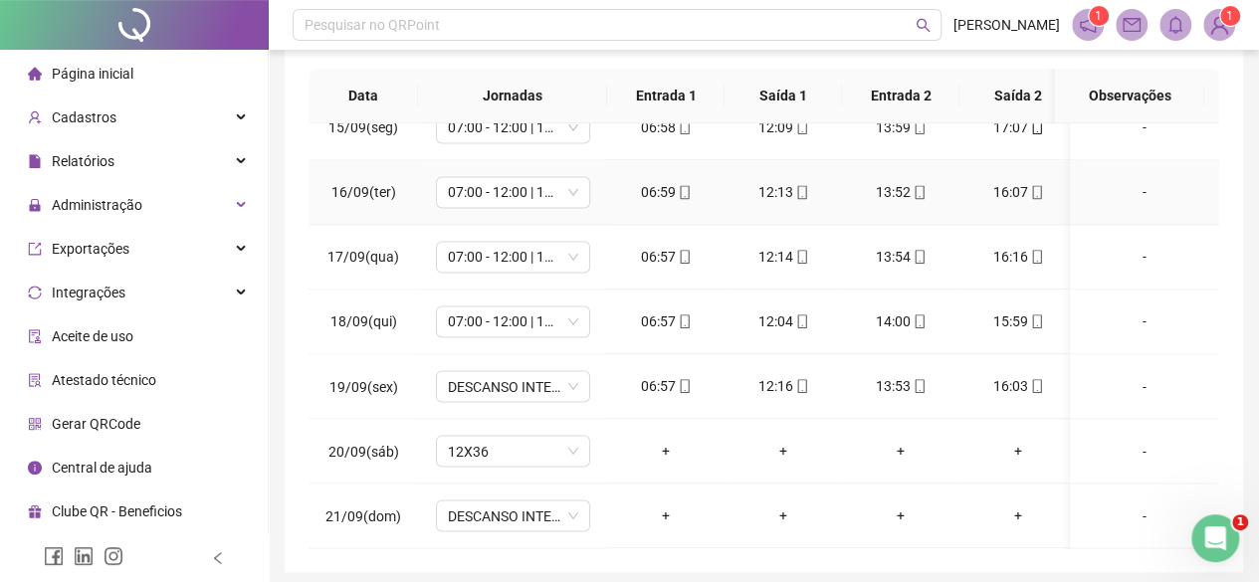
scroll to position [434, 0]
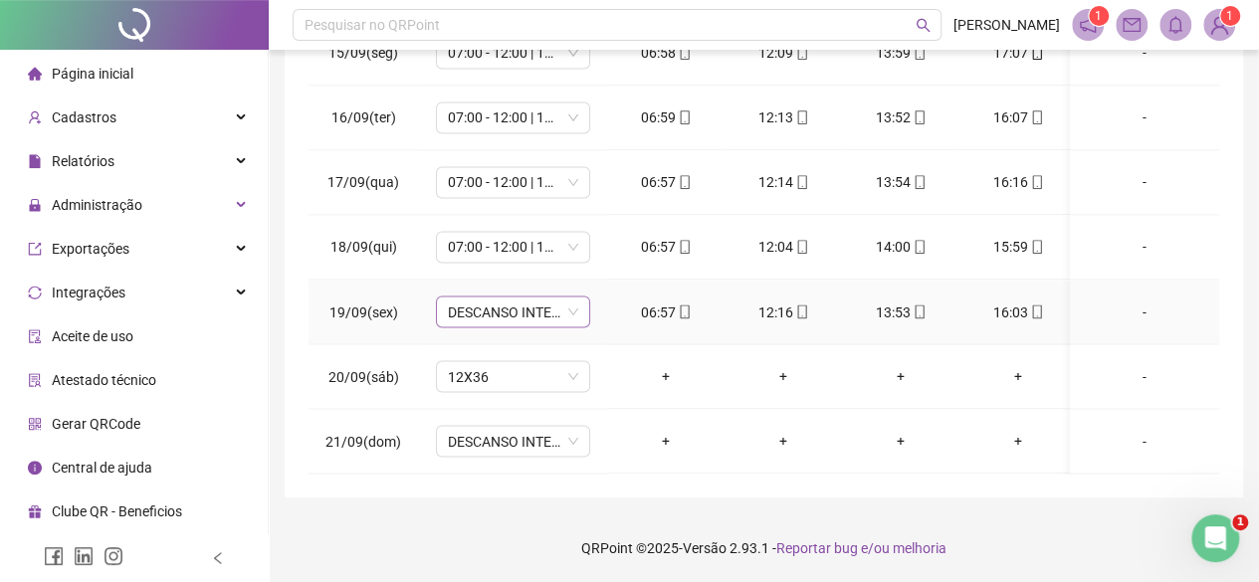
click at [545, 297] on span "DESCANSO INTER-JORNADA" at bounding box center [513, 312] width 130 height 30
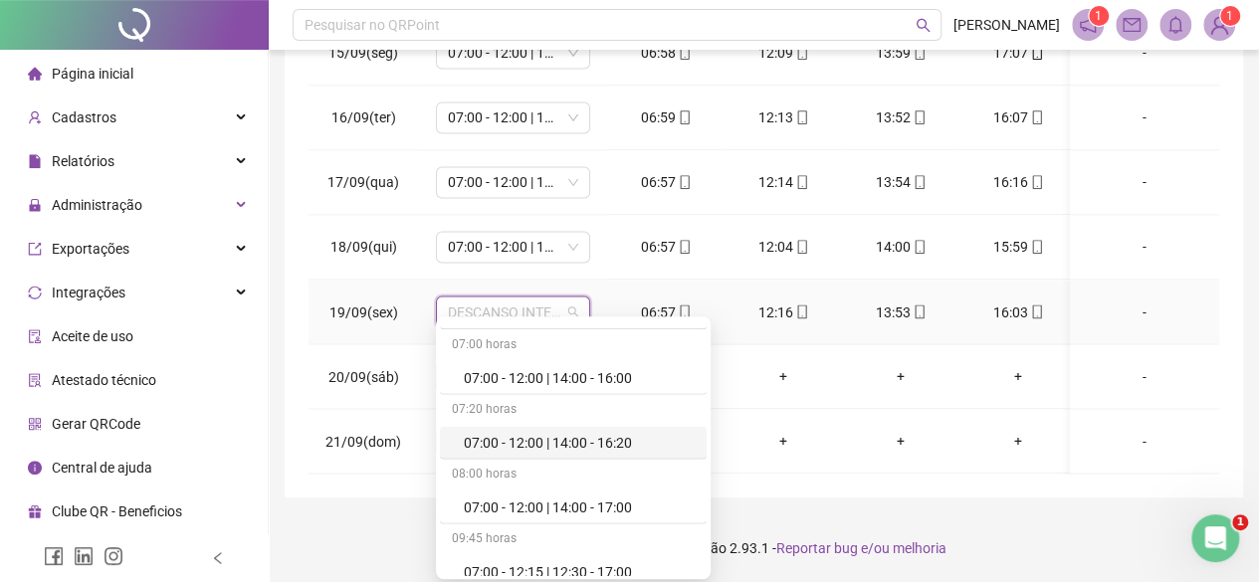
scroll to position [2492, 0]
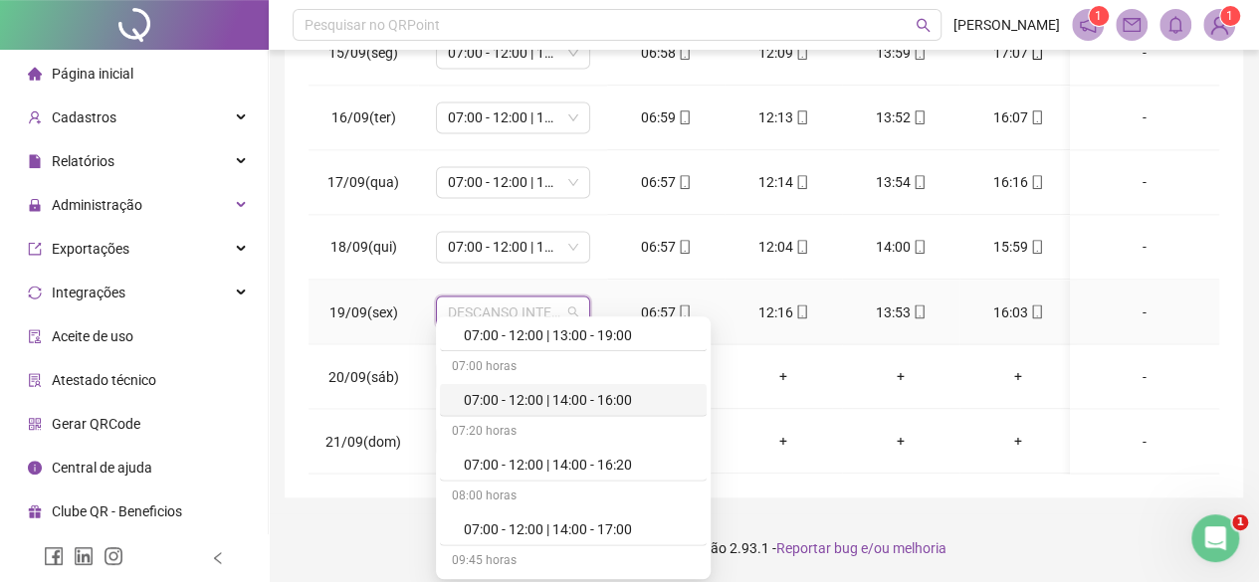
click at [595, 391] on div "07:00 - 12:00 | 14:00 - 16:00" at bounding box center [579, 399] width 231 height 22
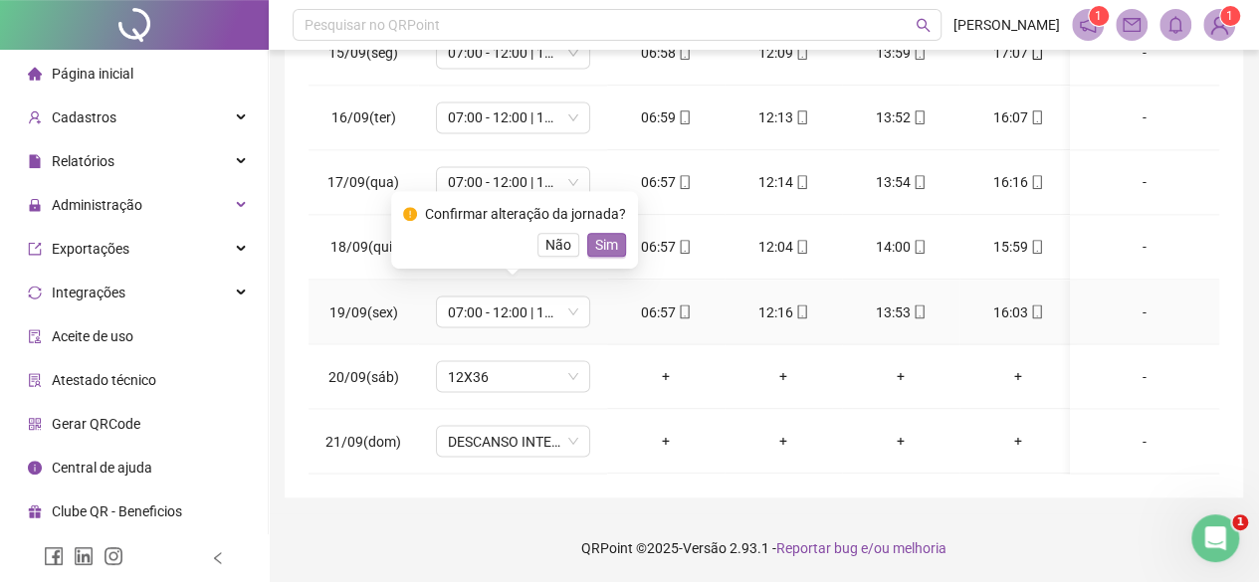
click at [618, 252] on button "Sim" at bounding box center [606, 245] width 39 height 24
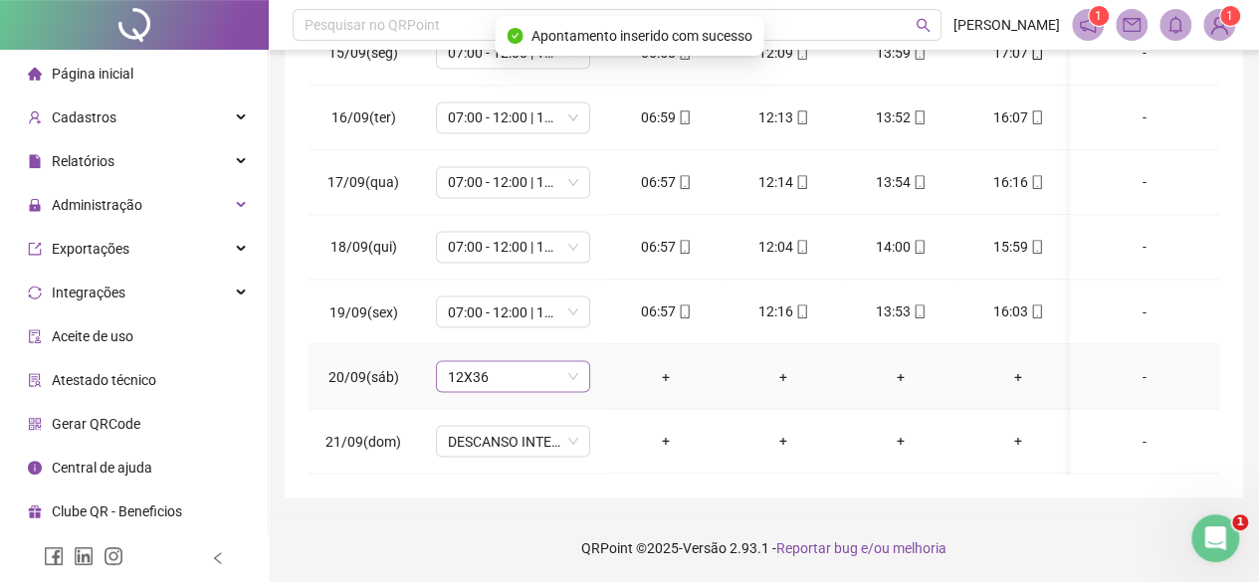
click at [519, 361] on span "12X36" at bounding box center [513, 376] width 130 height 30
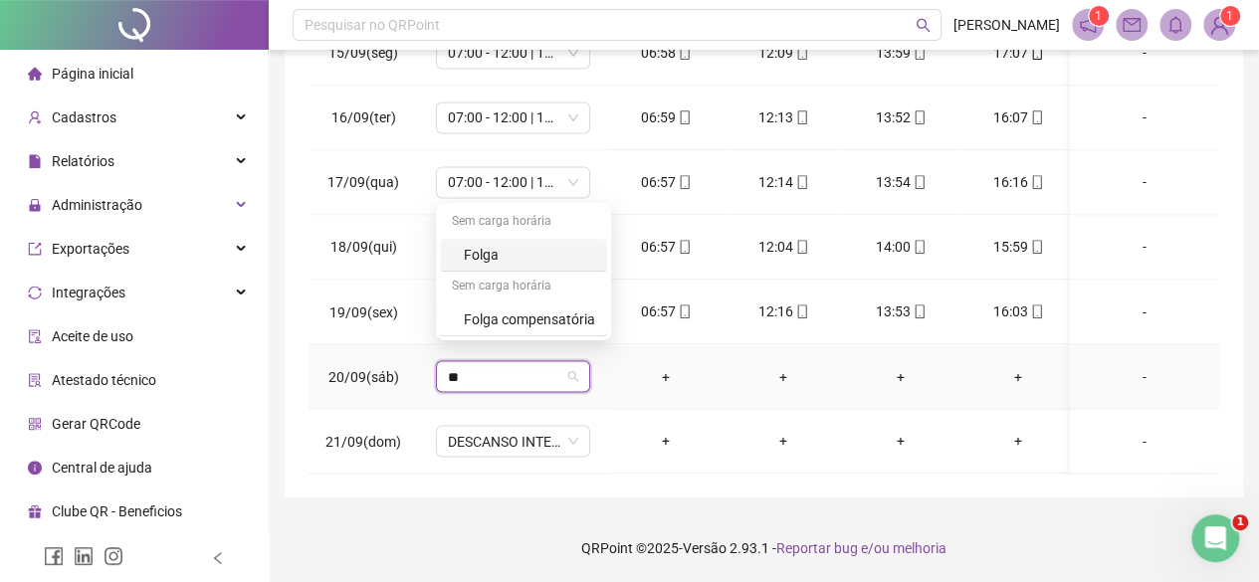
type input "***"
click at [567, 254] on div "Folga" at bounding box center [529, 255] width 131 height 22
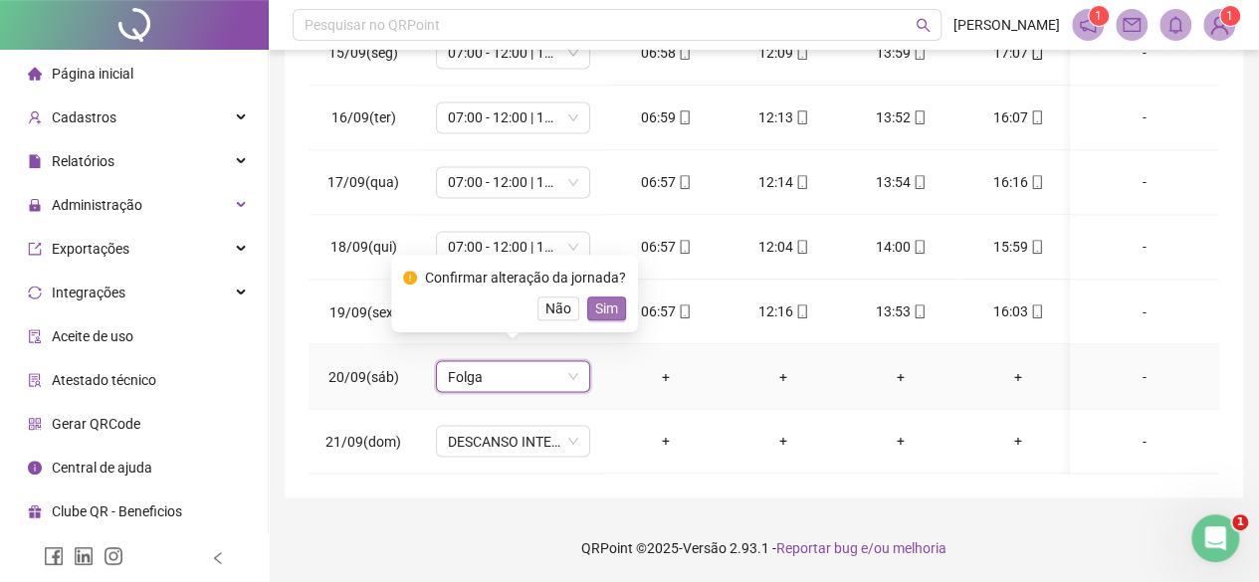
click at [604, 309] on span "Sim" at bounding box center [606, 309] width 23 height 22
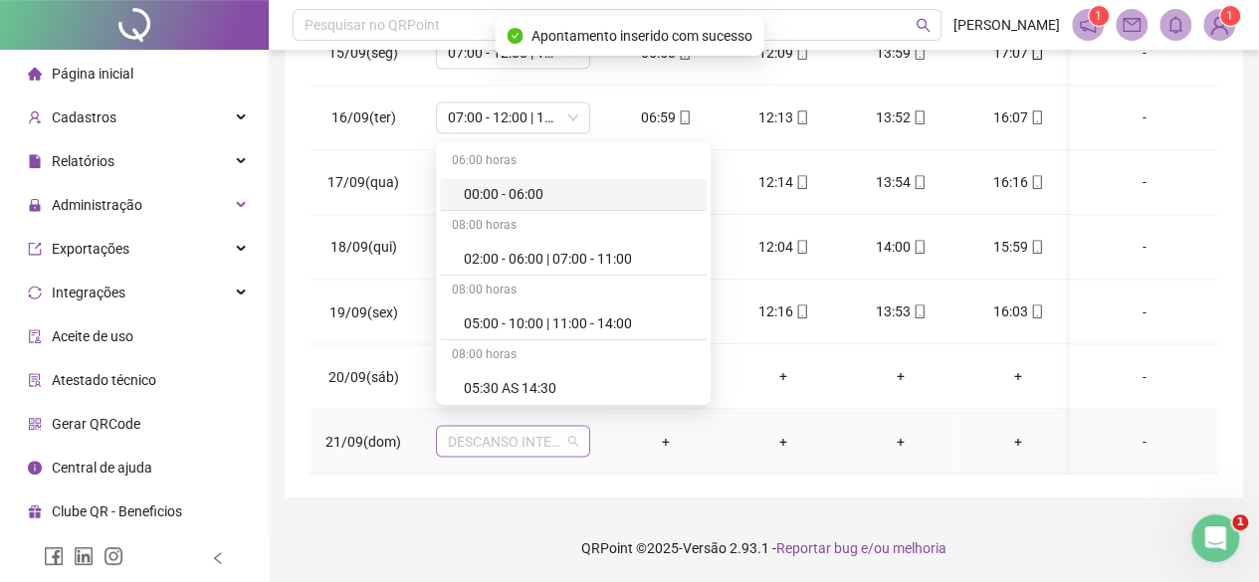
click at [524, 426] on span "DESCANSO INTER-JORNADA" at bounding box center [513, 441] width 130 height 30
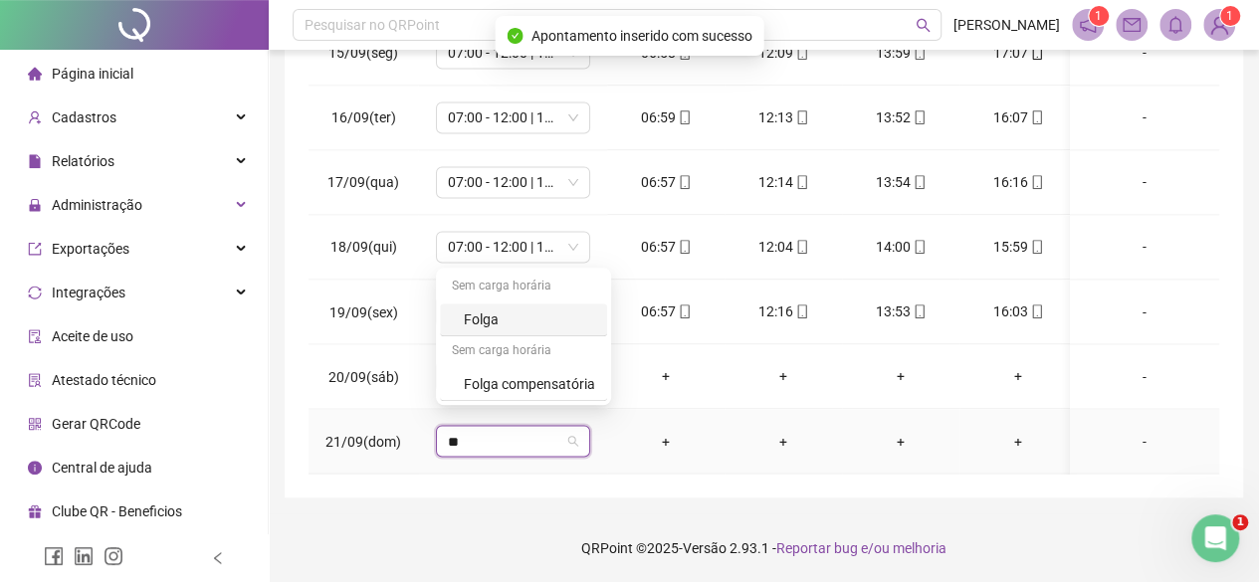
type input "***"
click at [499, 319] on div "Folga" at bounding box center [529, 319] width 131 height 22
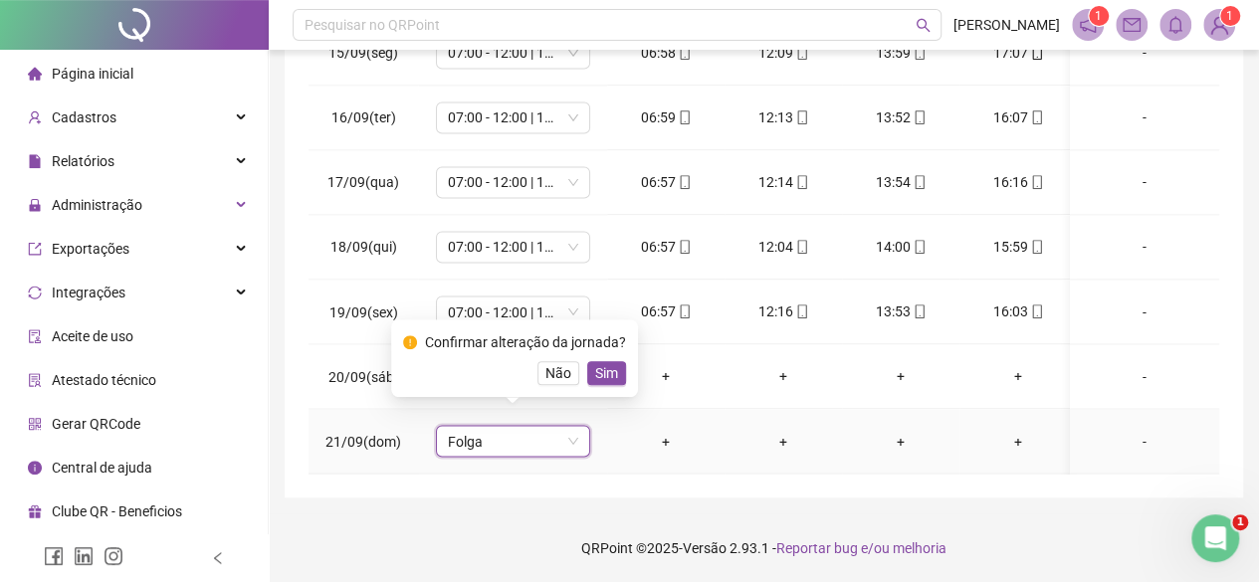
click at [622, 374] on div "Confirmar alteração da jornada? Não Sim" at bounding box center [514, 358] width 247 height 78
click at [610, 376] on span "Sim" at bounding box center [606, 373] width 23 height 22
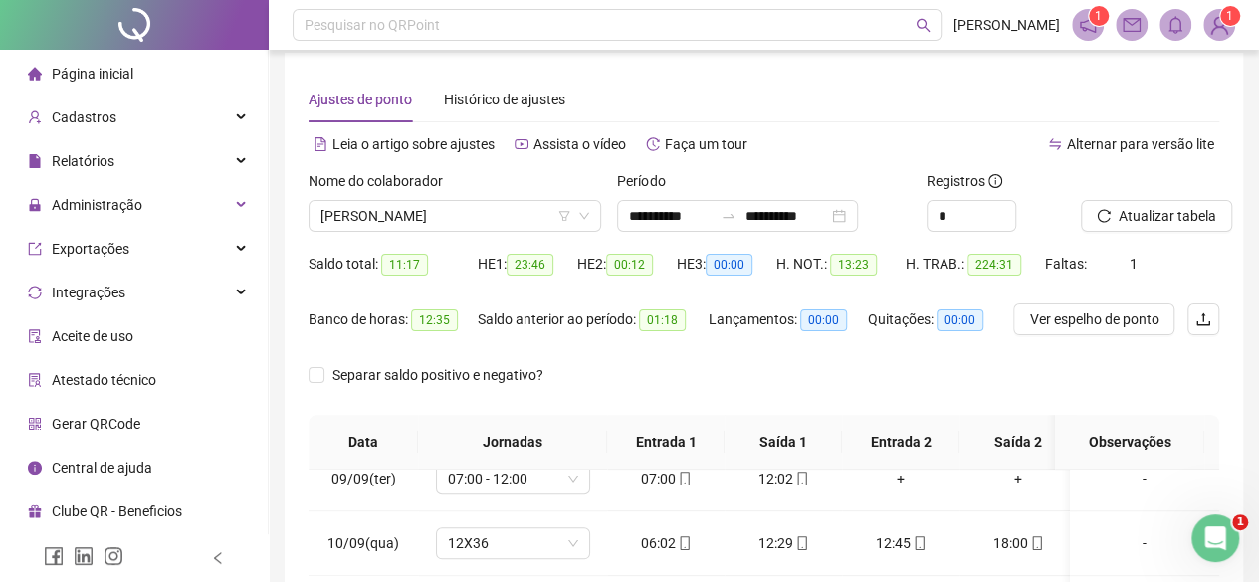
scroll to position [0, 0]
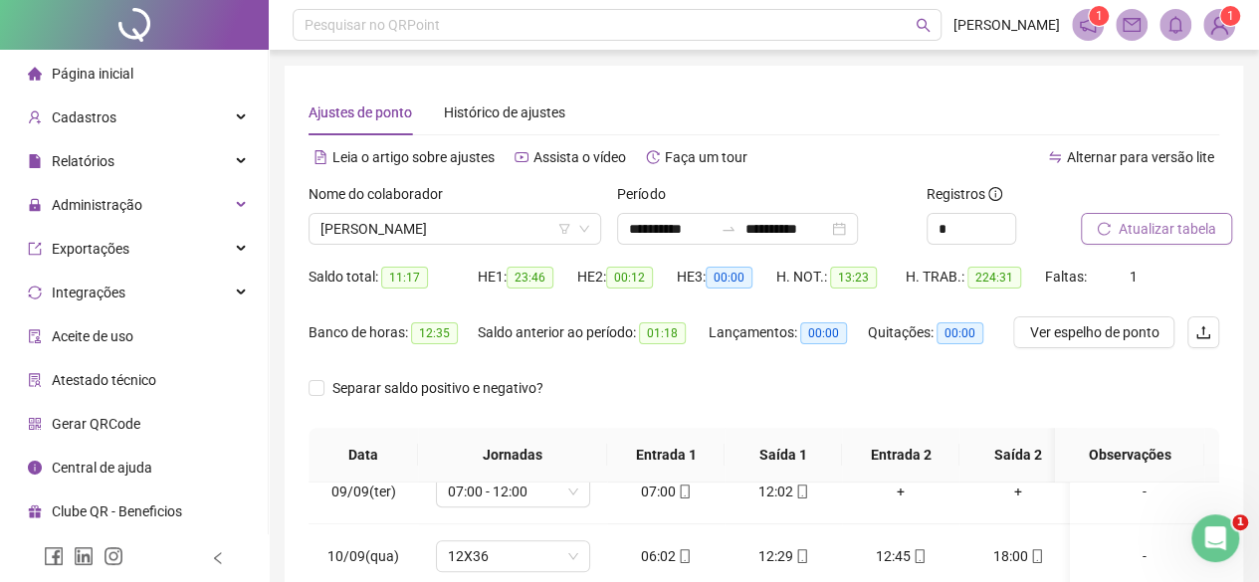
click at [1146, 226] on span "Atualizar tabela" at bounding box center [1167, 229] width 98 height 22
click at [527, 235] on span "[PERSON_NAME]" at bounding box center [454, 229] width 269 height 30
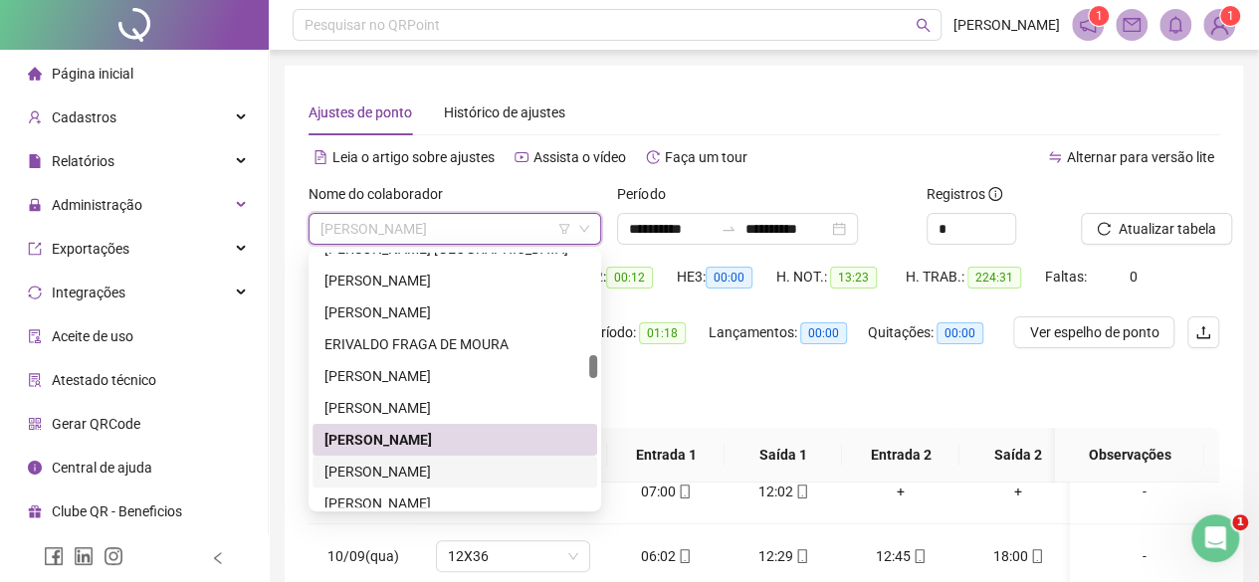
click at [420, 469] on div "[PERSON_NAME]" at bounding box center [454, 472] width 261 height 22
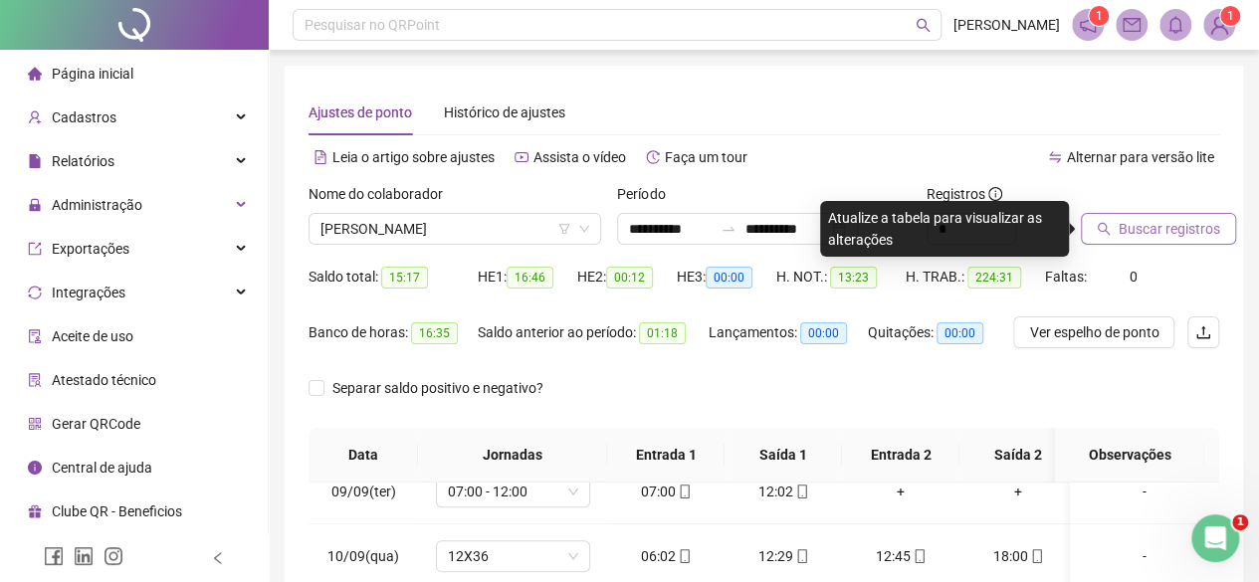
click at [1115, 223] on button "Buscar registros" at bounding box center [1158, 229] width 155 height 32
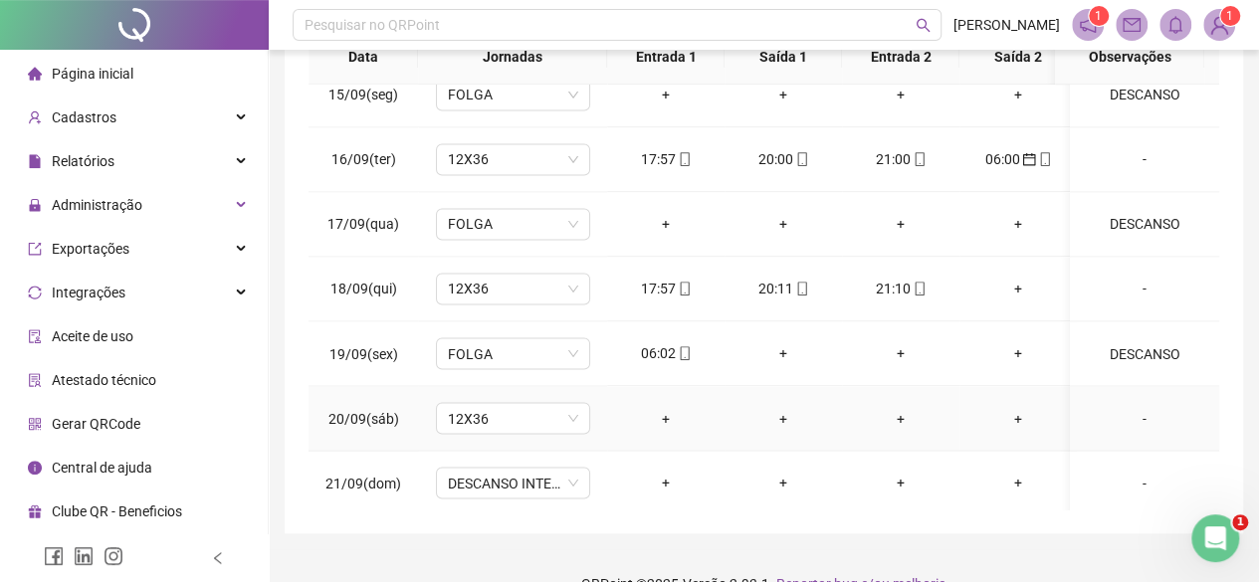
scroll to position [1650, 0]
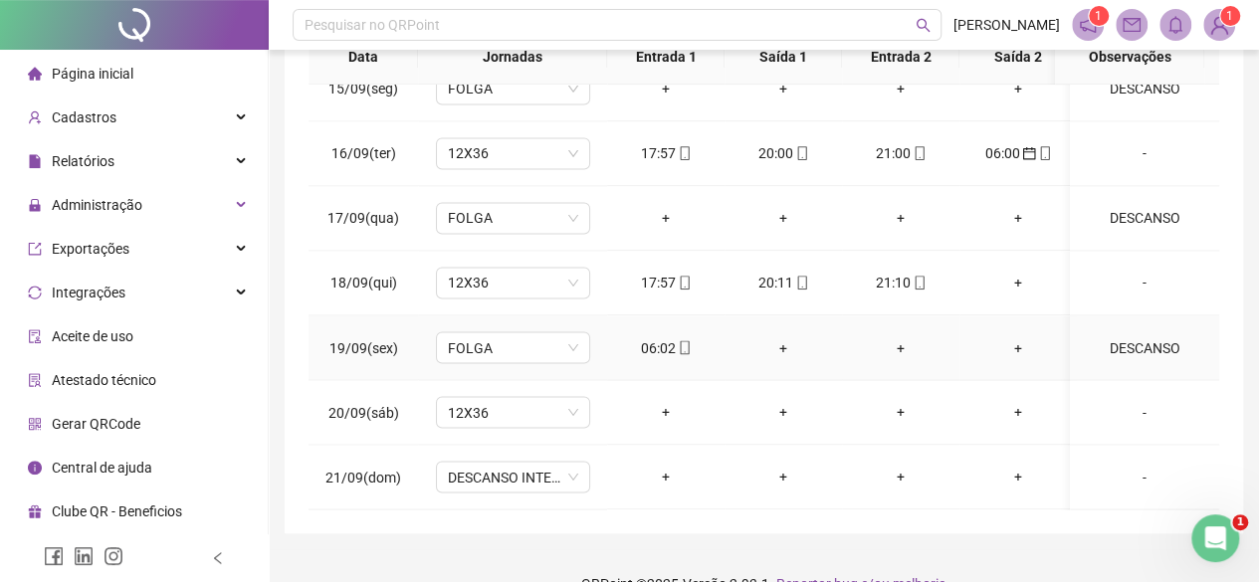
click at [659, 336] on div "06:02" at bounding box center [666, 347] width 86 height 22
type input "**********"
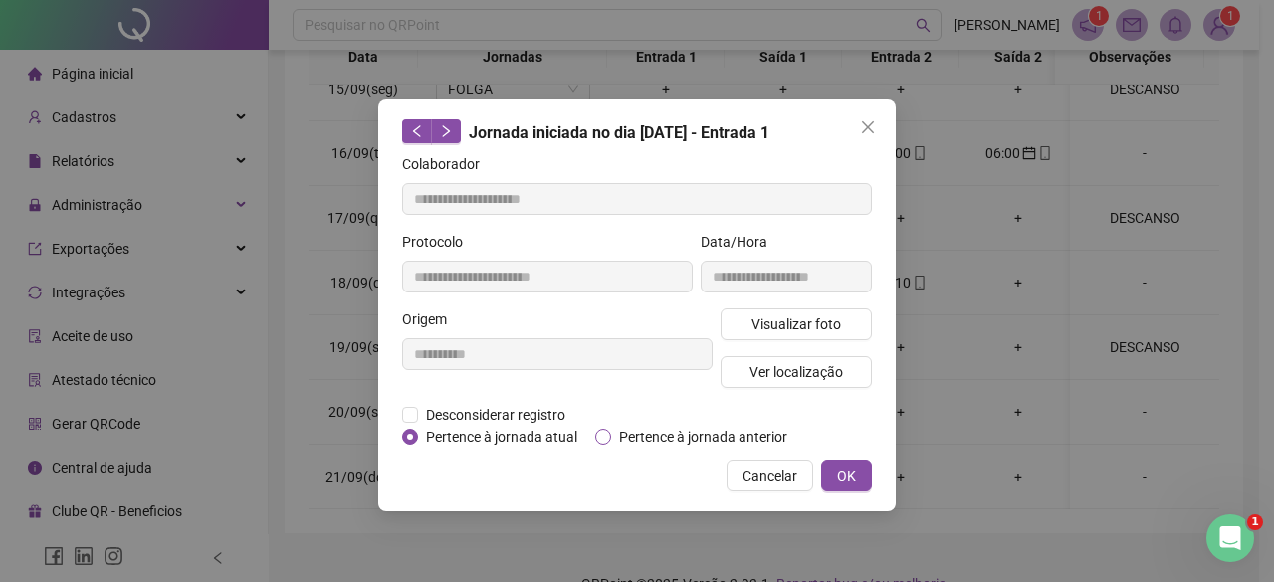
click at [734, 428] on span "Pertence à jornada anterior" at bounding box center [703, 437] width 184 height 22
click at [854, 476] on span "OK" at bounding box center [846, 476] width 19 height 22
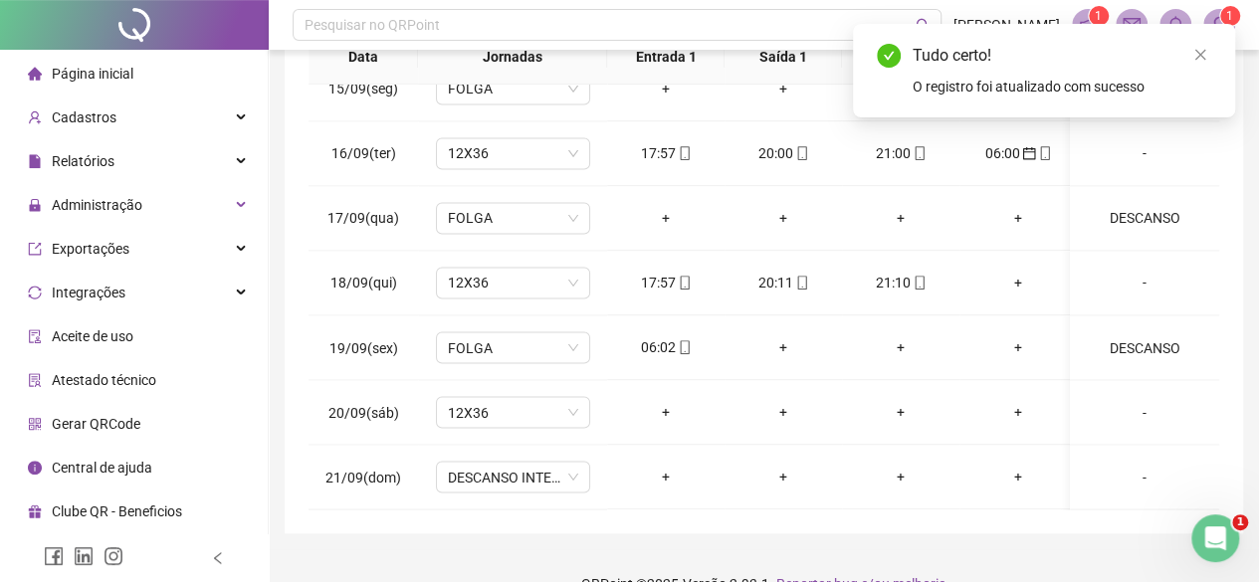
scroll to position [0, 0]
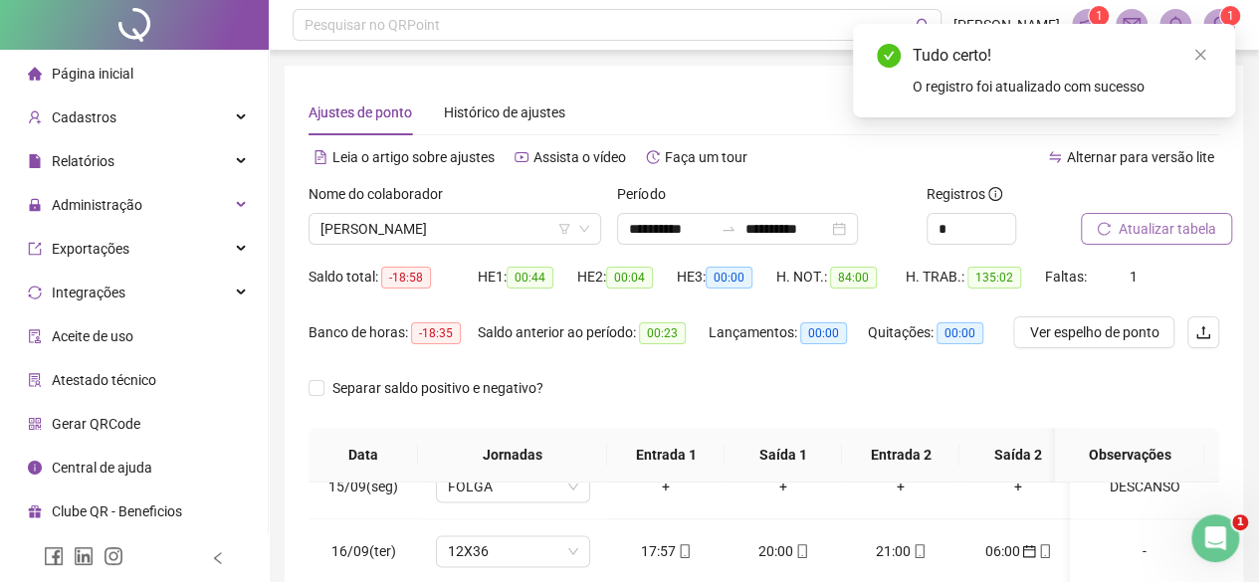
click at [1170, 218] on span "Atualizar tabela" at bounding box center [1167, 229] width 98 height 22
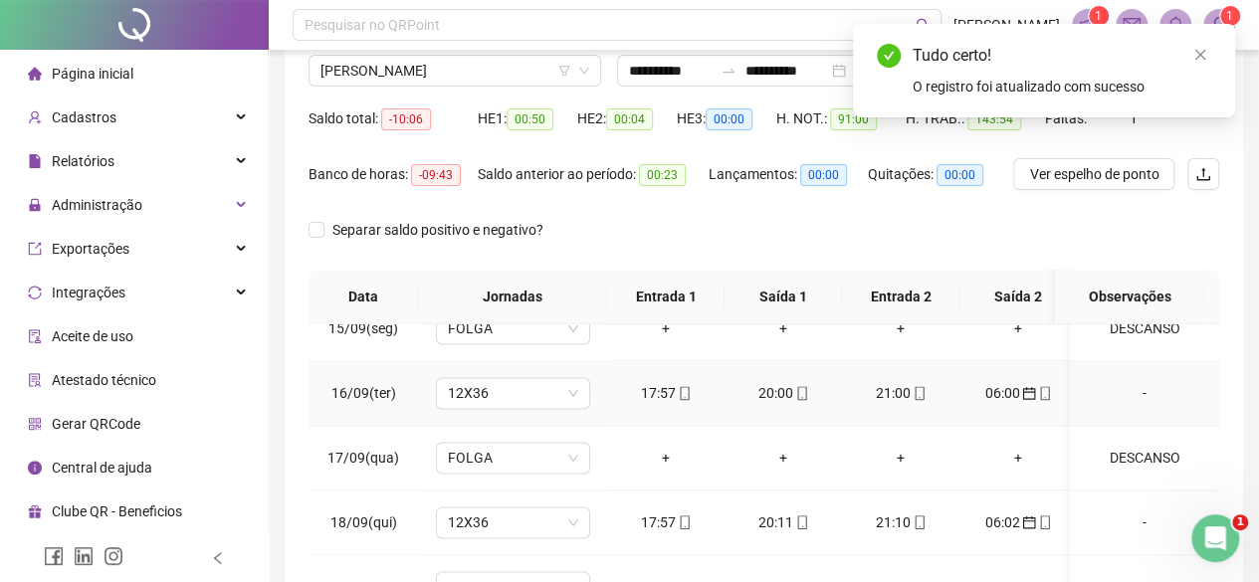
scroll to position [434, 0]
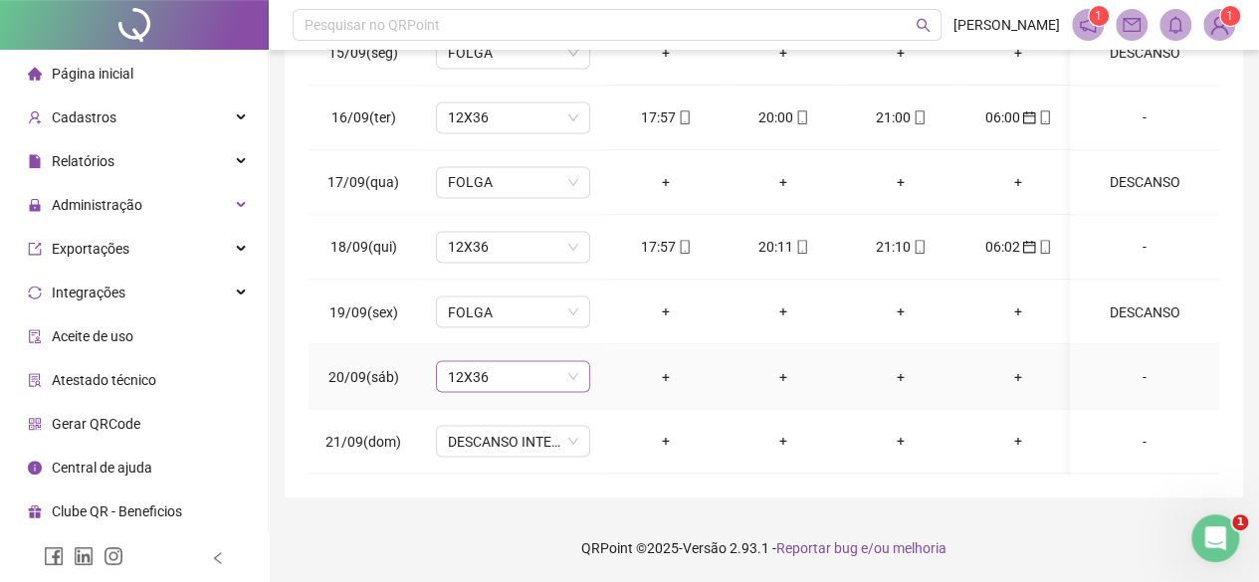
click at [518, 367] on span "12X36" at bounding box center [513, 376] width 130 height 30
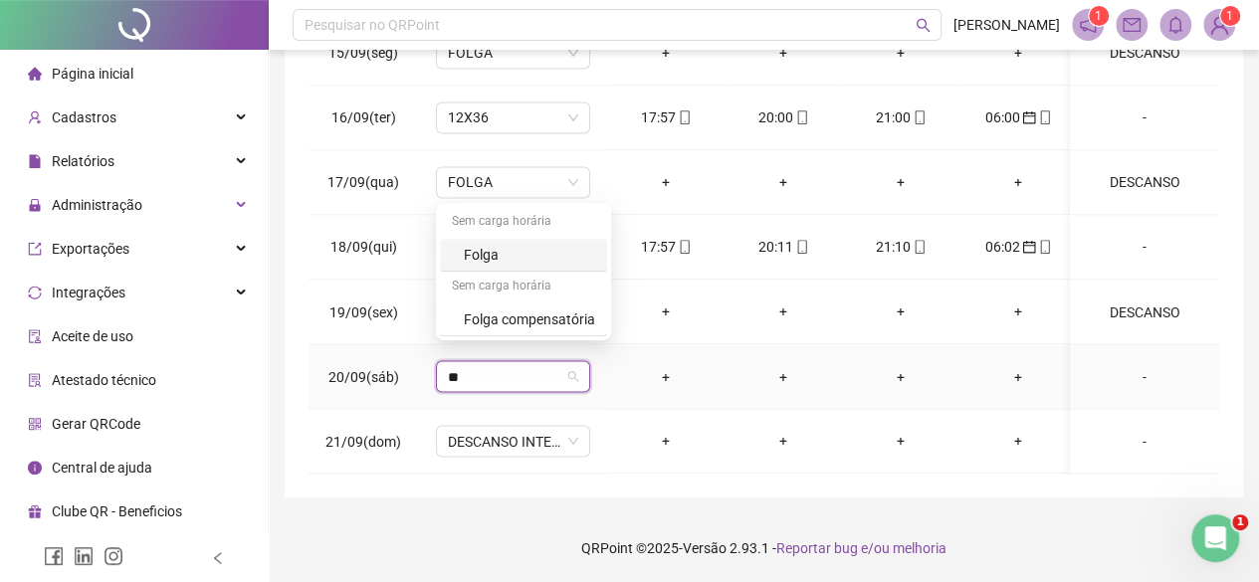
type input "***"
click at [502, 256] on div "Folga" at bounding box center [529, 255] width 131 height 22
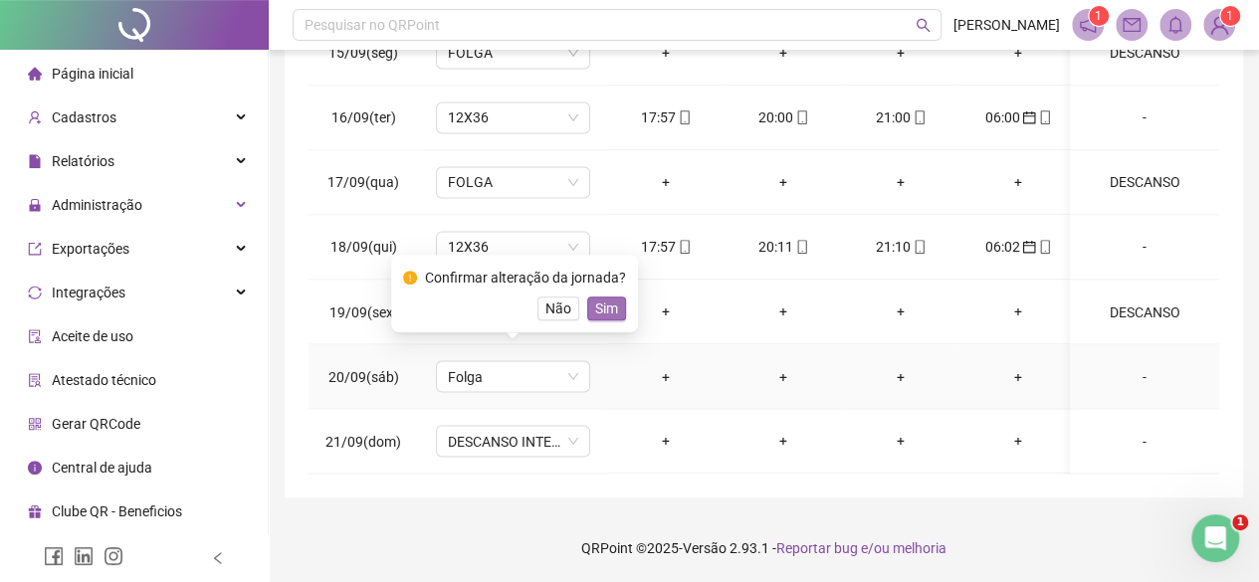
click at [611, 302] on span "Sim" at bounding box center [606, 309] width 23 height 22
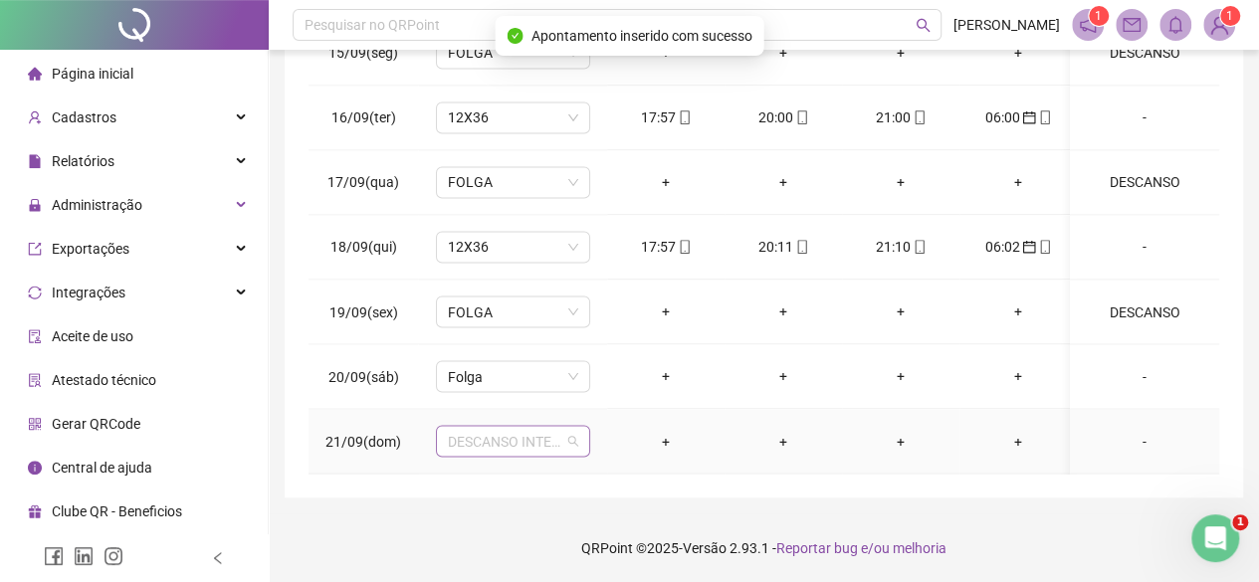
click at [527, 427] on span "DESCANSO INTER-JORNADA" at bounding box center [513, 441] width 130 height 30
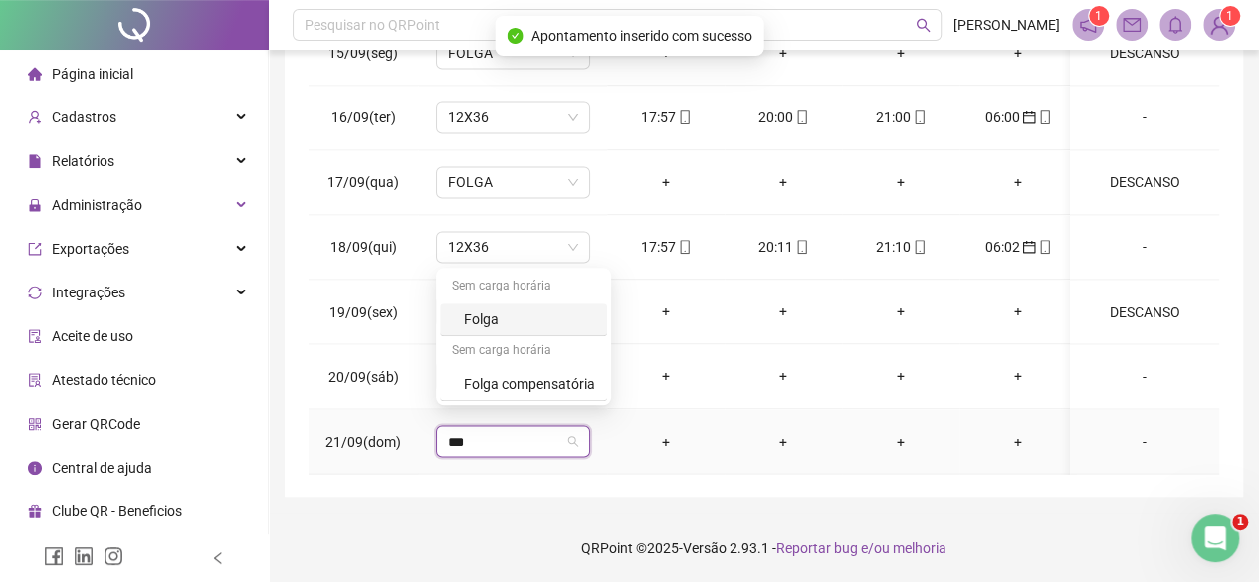
type input "****"
click at [514, 311] on div "Folga" at bounding box center [529, 319] width 131 height 22
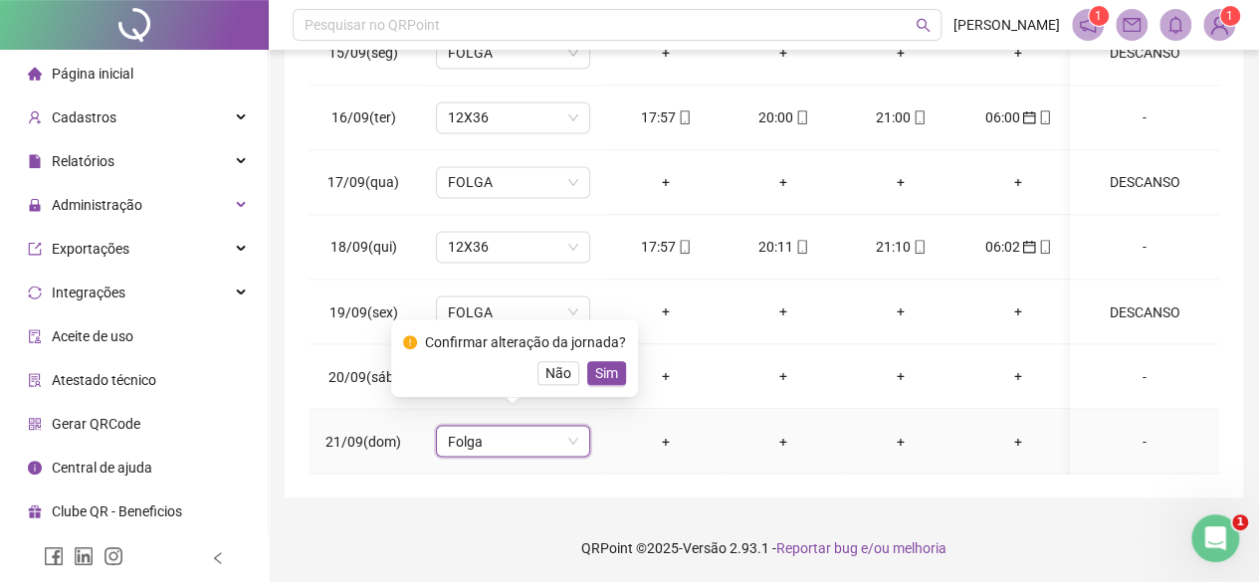
click at [601, 365] on span "Sim" at bounding box center [606, 373] width 23 height 22
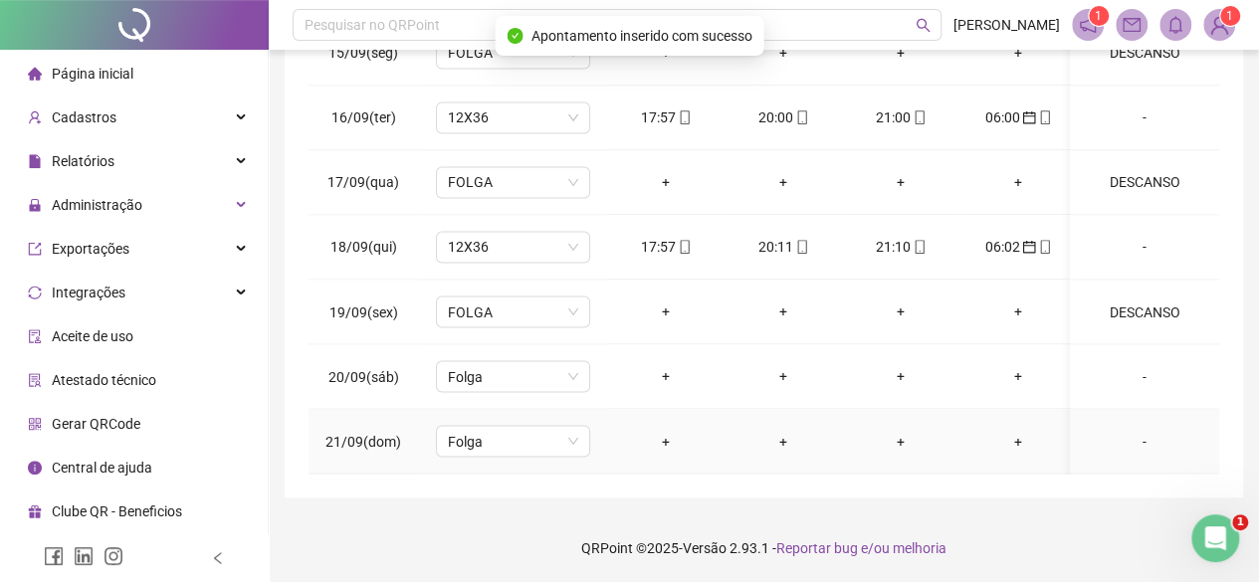
click at [1143, 430] on div "-" at bounding box center [1144, 441] width 117 height 22
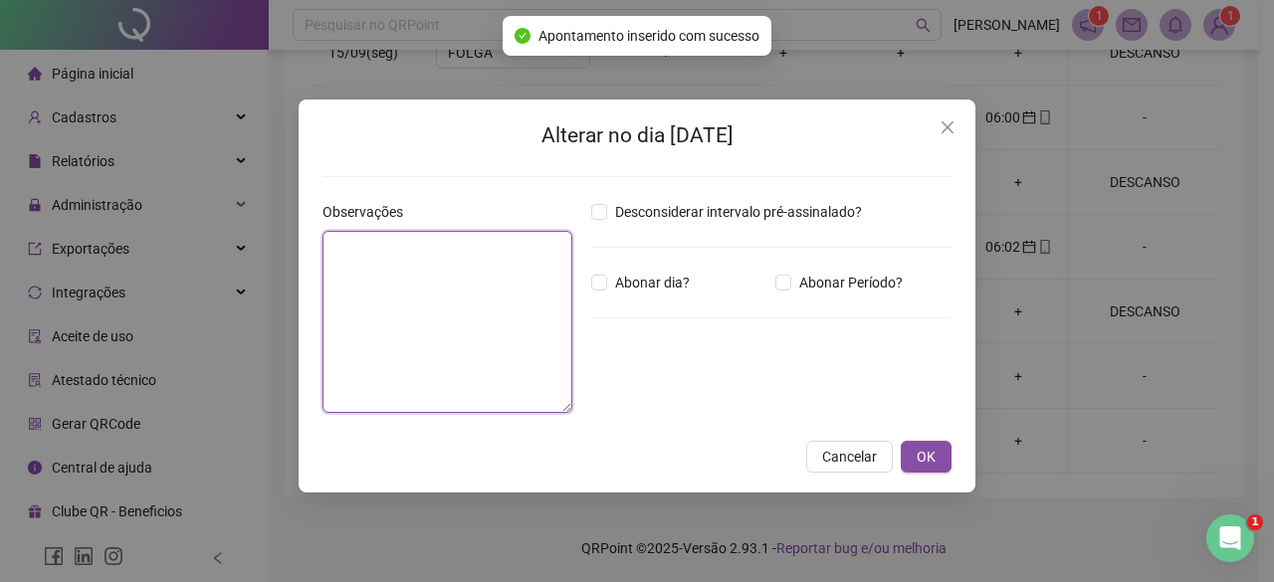
click at [481, 277] on textarea at bounding box center [447, 322] width 250 height 182
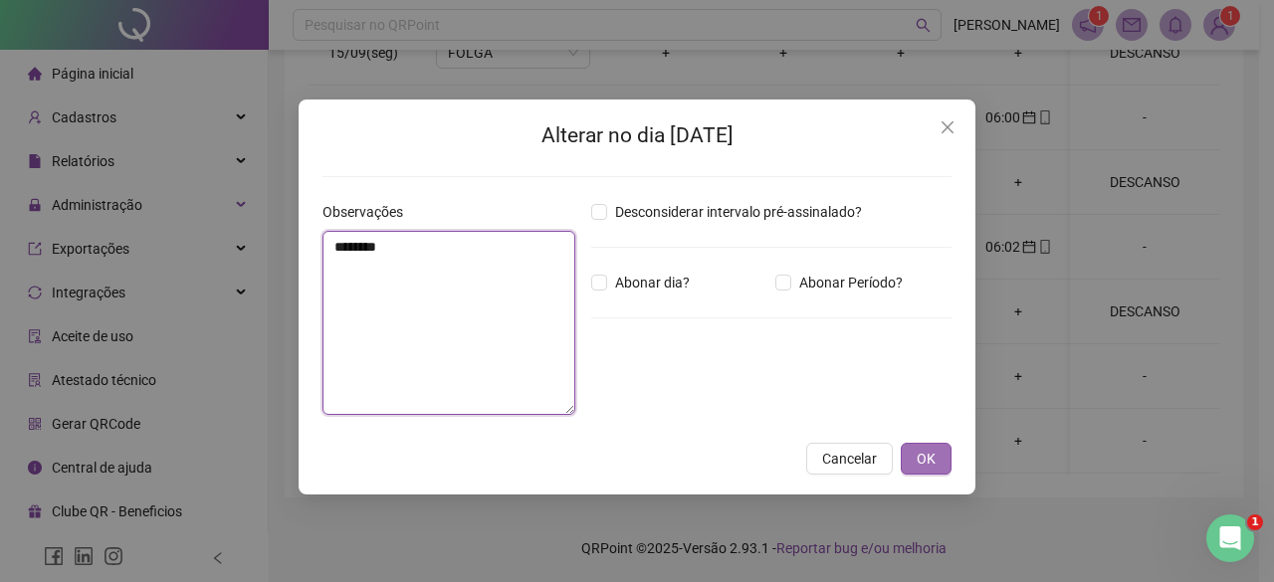
type textarea "********"
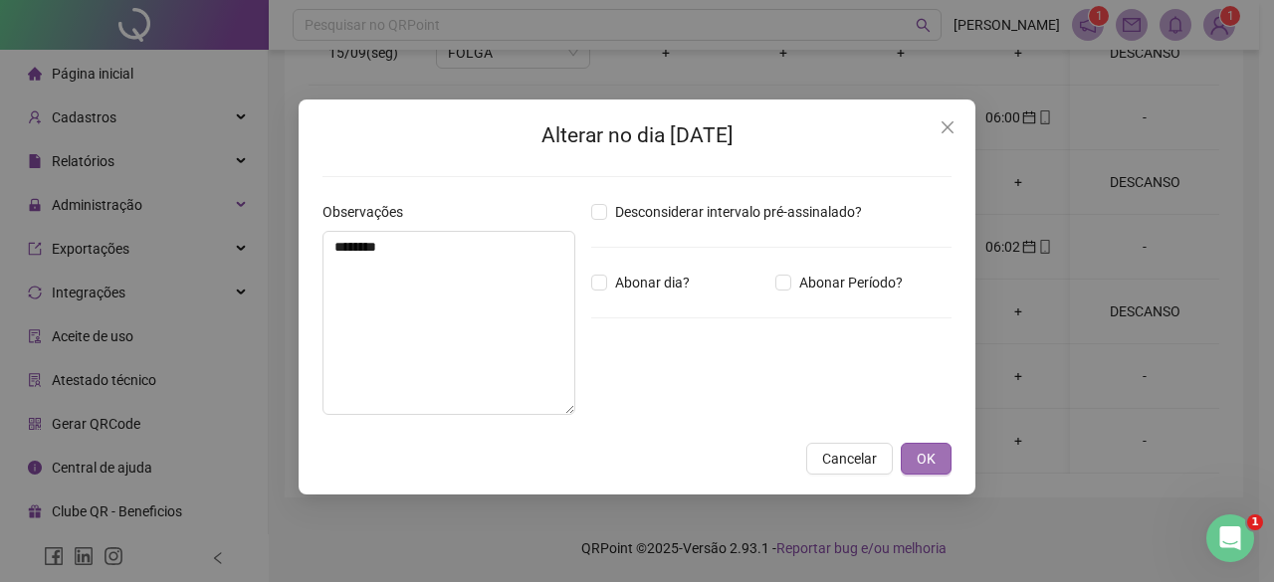
drag, startPoint x: 918, startPoint y: 455, endPoint x: 902, endPoint y: 449, distance: 17.9
click at [913, 455] on button "OK" at bounding box center [926, 459] width 51 height 32
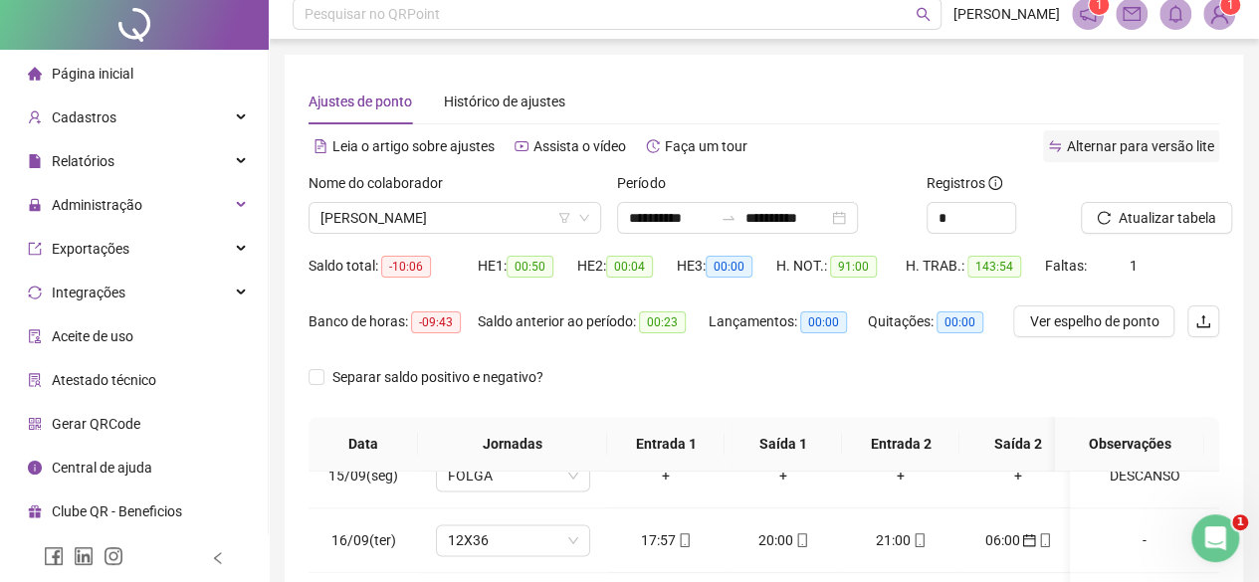
scroll to position [0, 0]
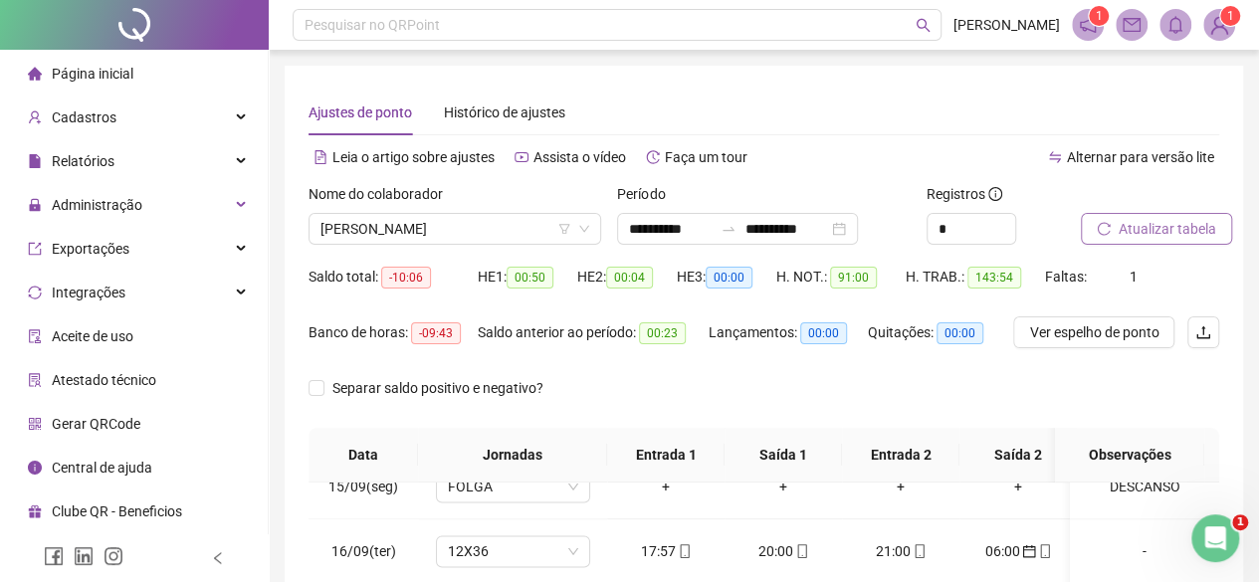
click at [1181, 238] on span "Atualizar tabela" at bounding box center [1167, 229] width 98 height 22
click at [411, 232] on span "[PERSON_NAME]" at bounding box center [454, 229] width 269 height 30
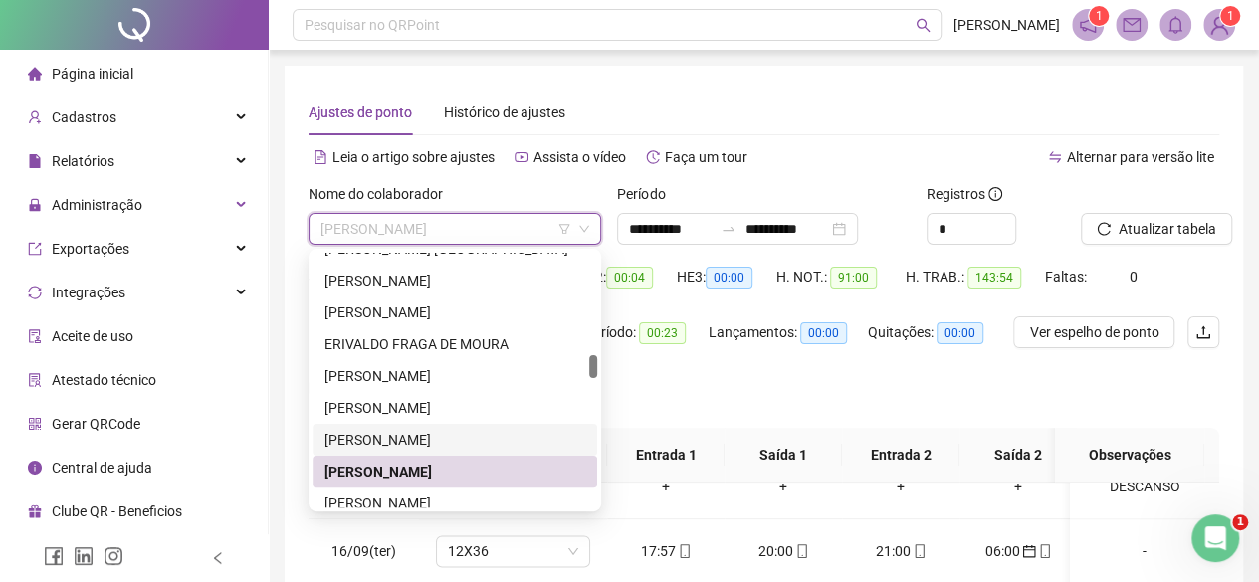
scroll to position [1202, 0]
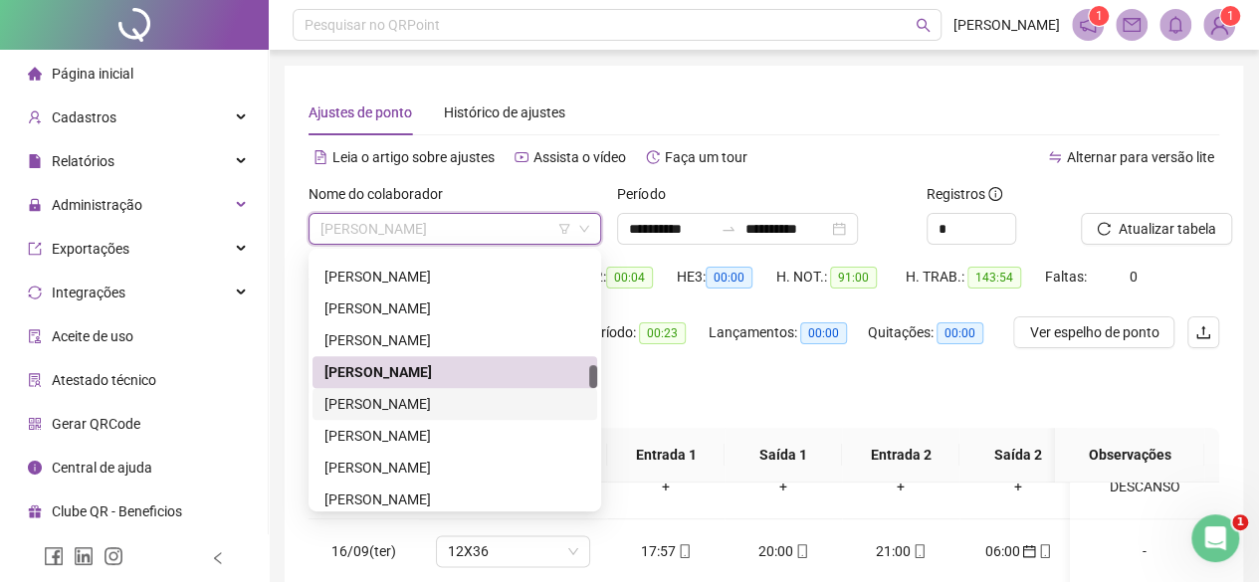
click at [361, 407] on div "[PERSON_NAME]" at bounding box center [454, 404] width 261 height 22
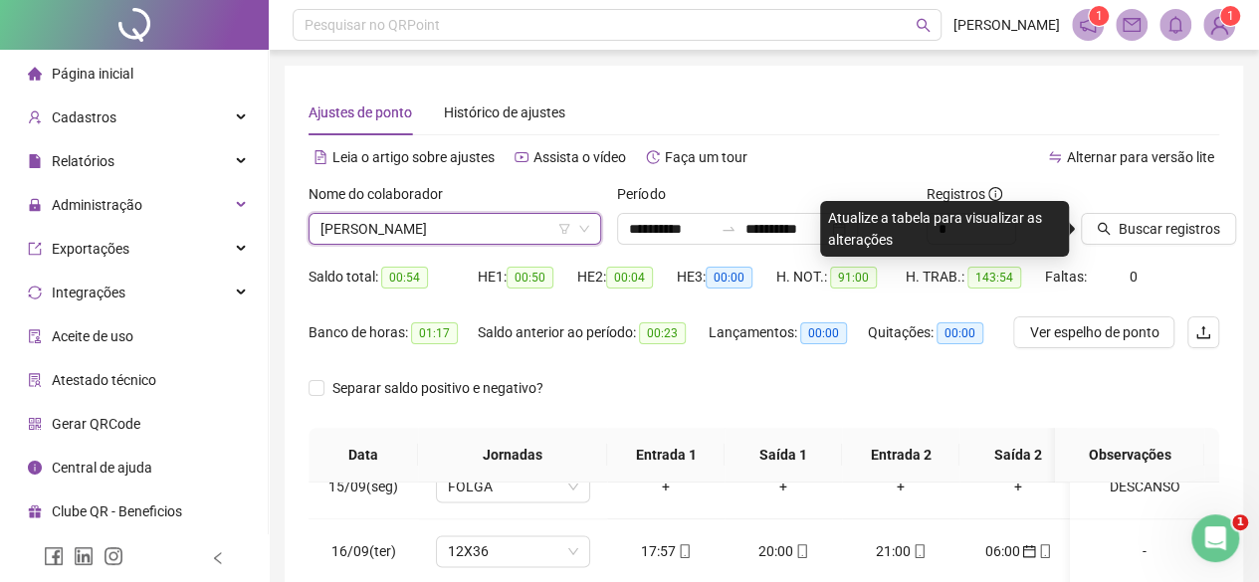
click at [1130, 200] on div at bounding box center [1125, 198] width 89 height 30
drag, startPoint x: 1116, startPoint y: 223, endPoint x: 1111, endPoint y: 242, distance: 19.6
click at [1111, 242] on button "Buscar registros" at bounding box center [1158, 229] width 155 height 32
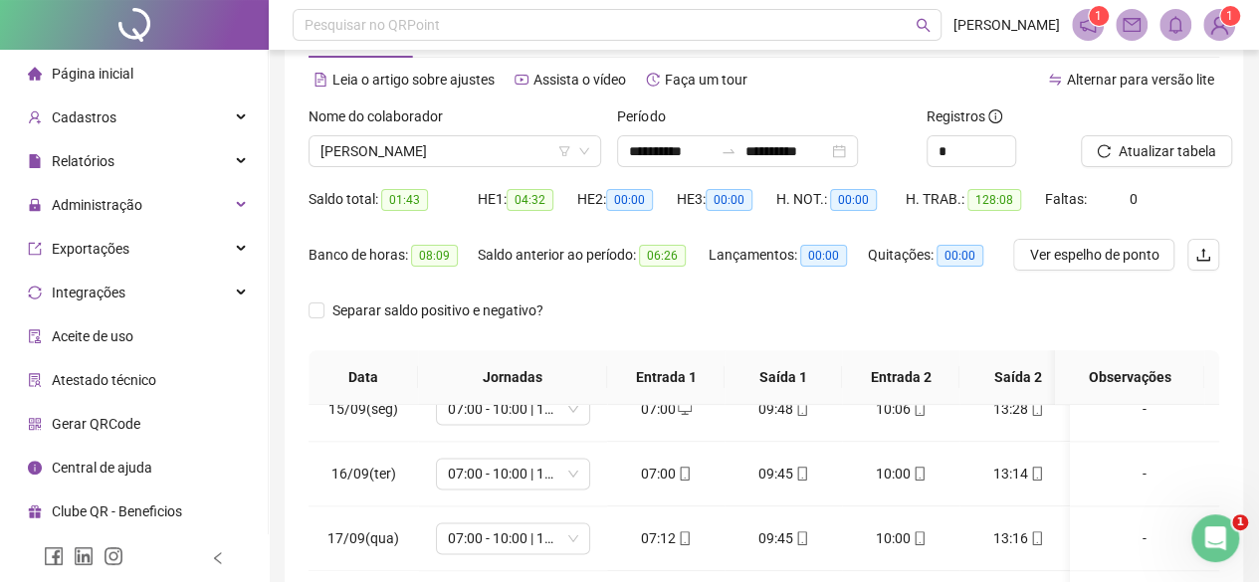
scroll to position [0, 0]
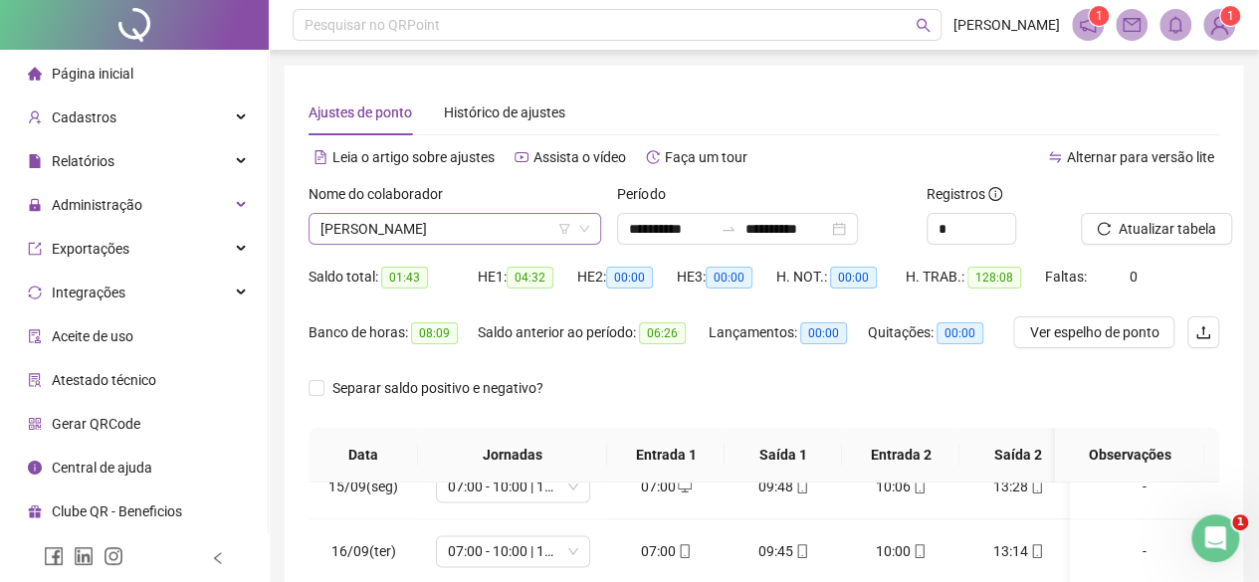
click at [479, 217] on span "[PERSON_NAME]" at bounding box center [454, 229] width 269 height 30
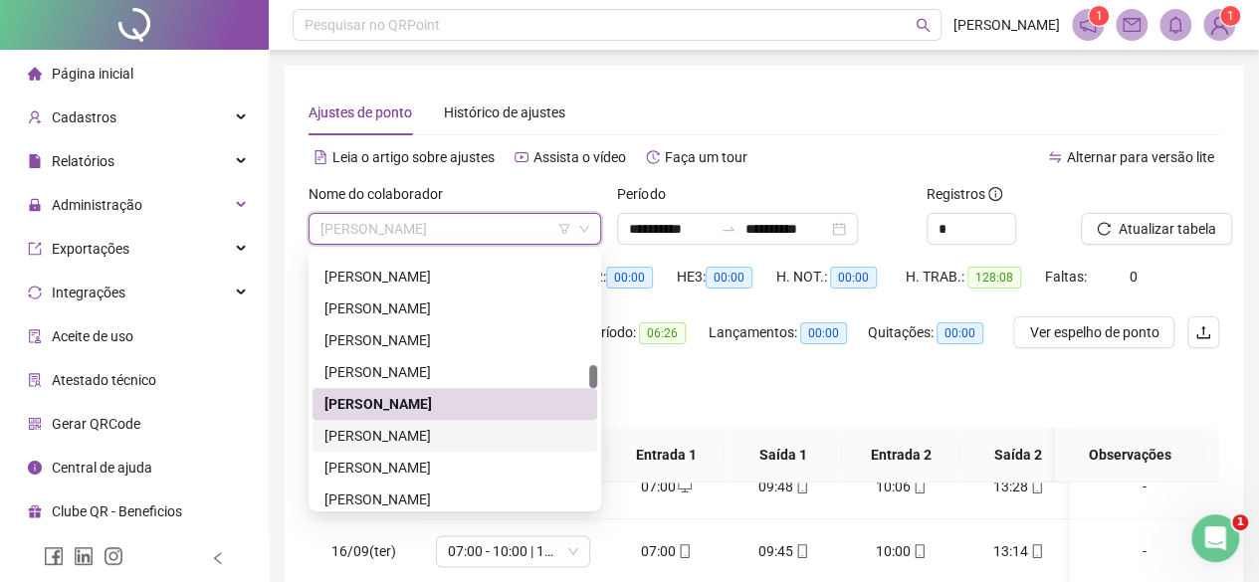
click at [372, 436] on div "[PERSON_NAME]" at bounding box center [454, 436] width 261 height 22
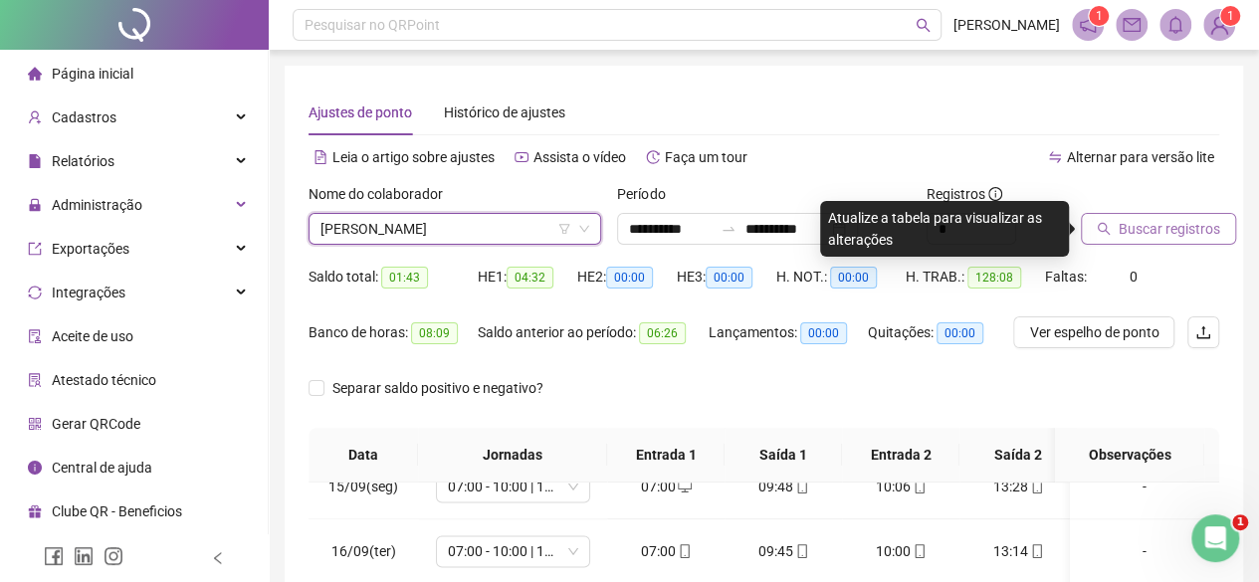
click at [1128, 230] on span "Buscar registros" at bounding box center [1168, 229] width 101 height 22
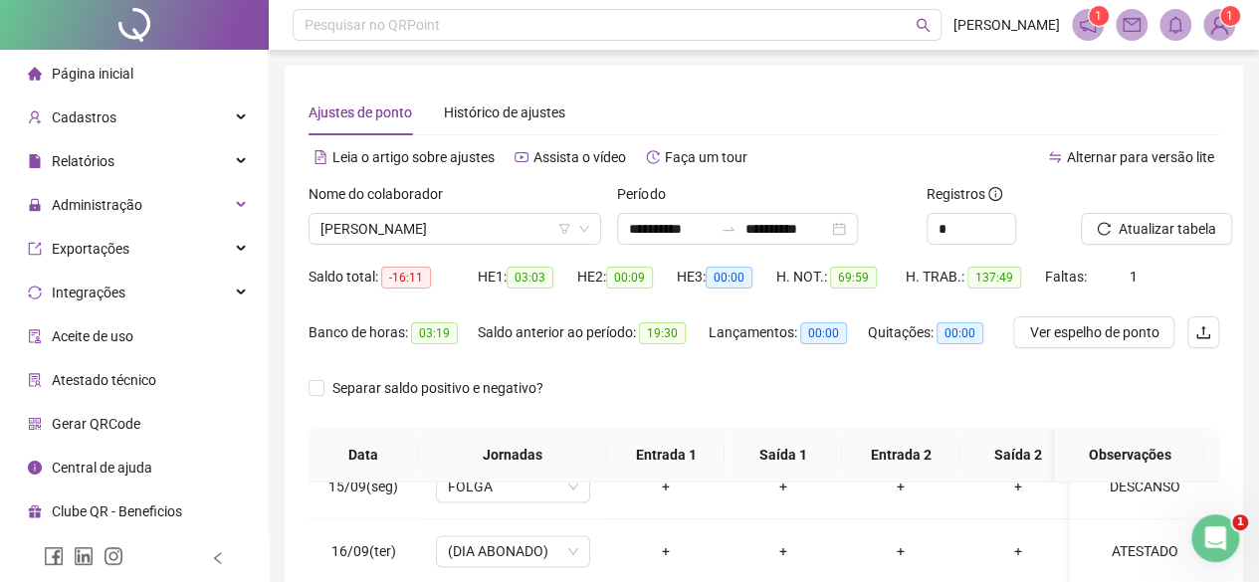
scroll to position [434, 0]
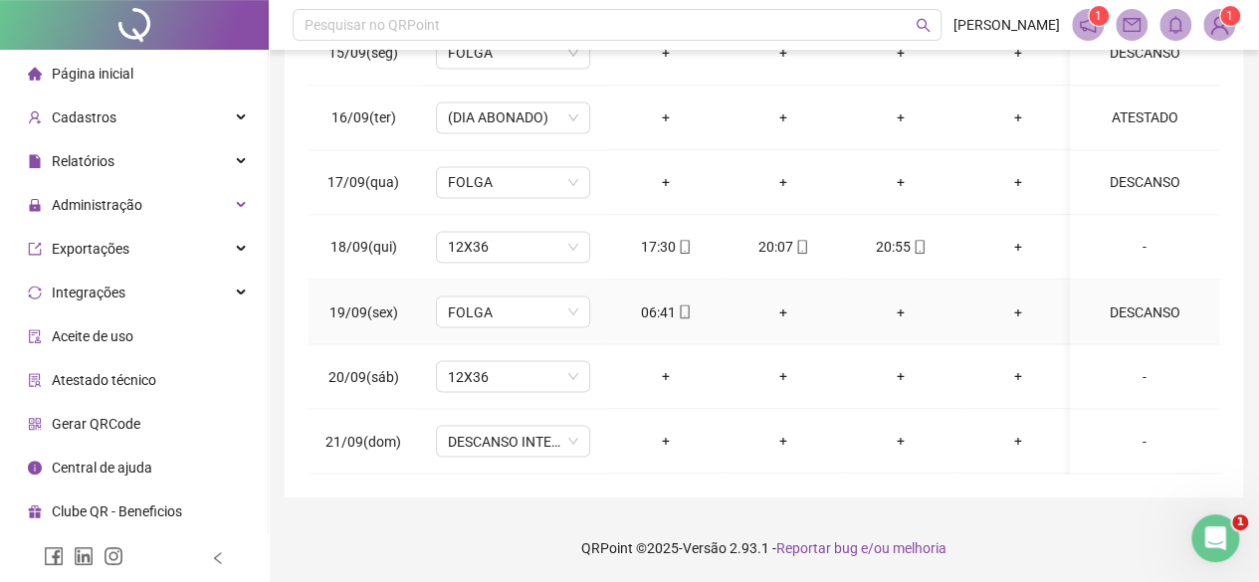
click at [660, 301] on div "06:41" at bounding box center [666, 312] width 86 height 22
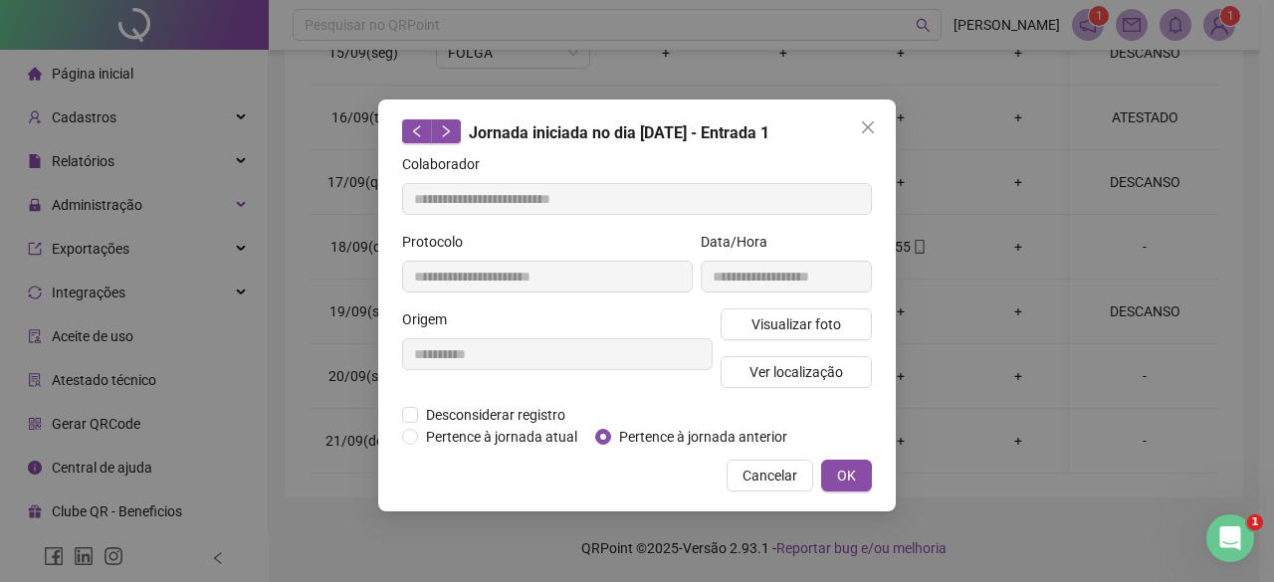
type input "**********"
click at [673, 437] on span "Pertence à jornada anterior" at bounding box center [703, 437] width 184 height 22
click at [837, 473] on span "OK" at bounding box center [846, 476] width 19 height 22
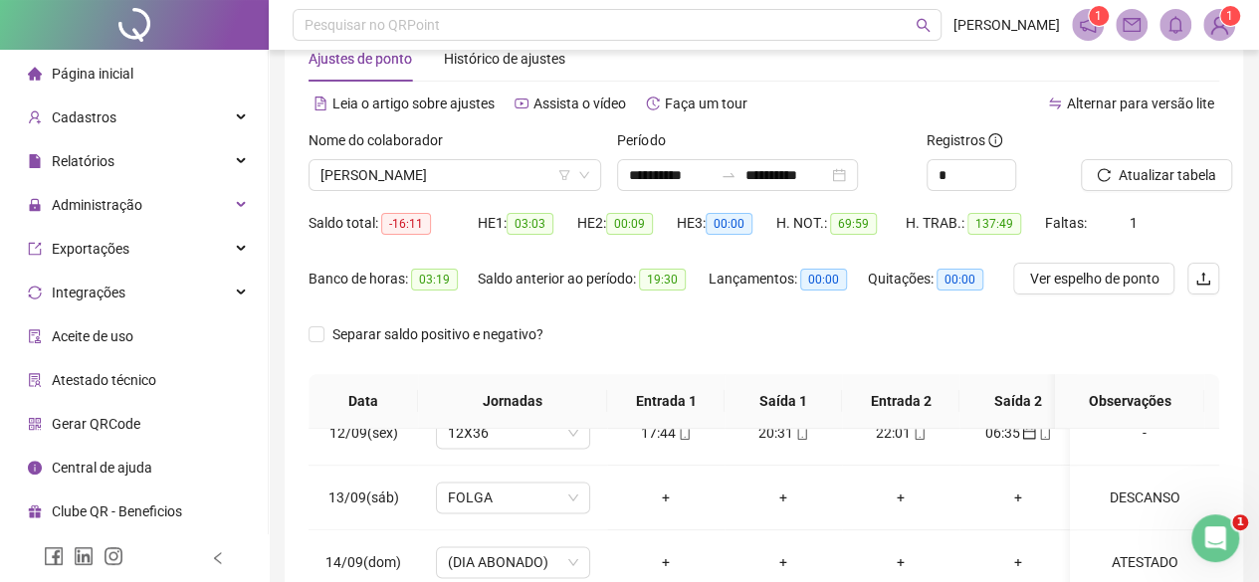
scroll to position [0, 0]
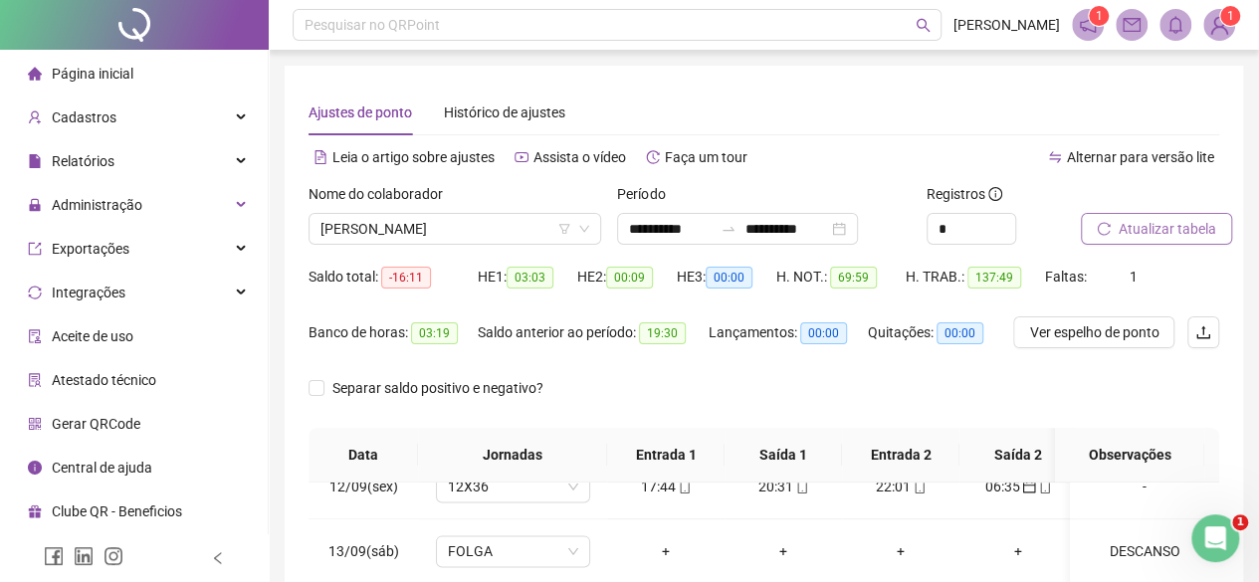
click at [1177, 234] on span "Atualizar tabela" at bounding box center [1167, 229] width 98 height 22
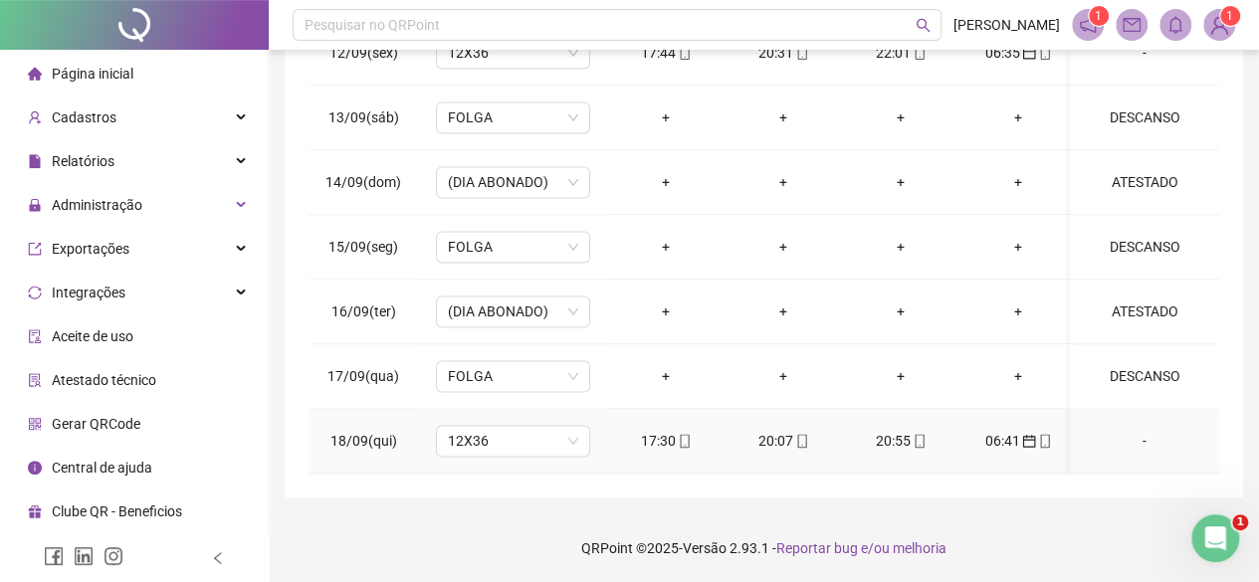
scroll to position [1650, 0]
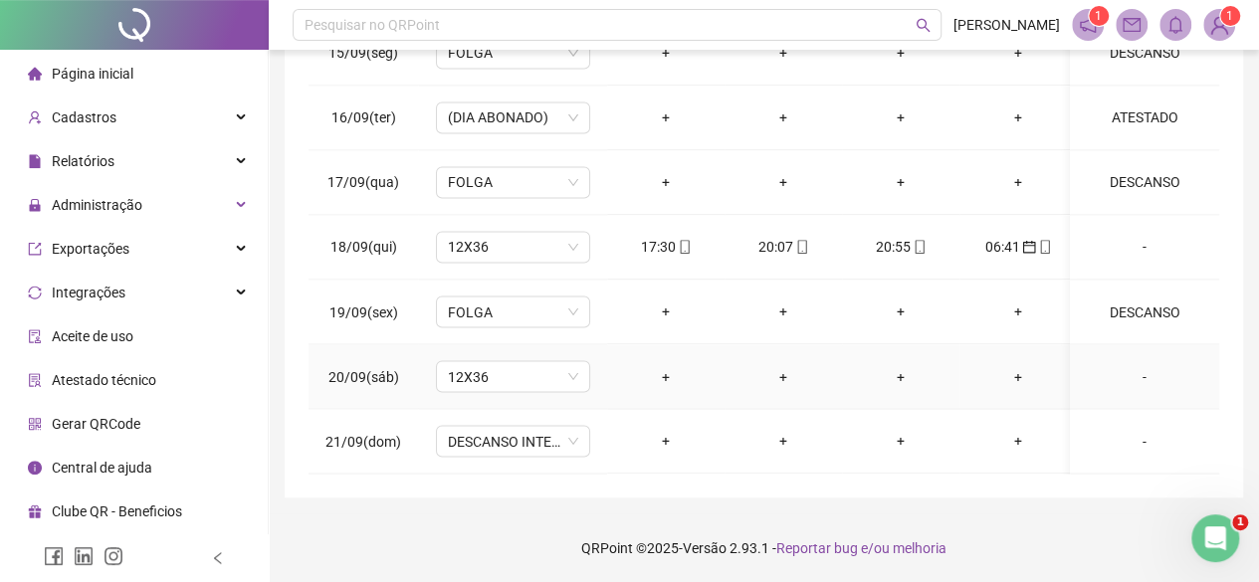
click at [1130, 365] on div "-" at bounding box center [1144, 376] width 117 height 22
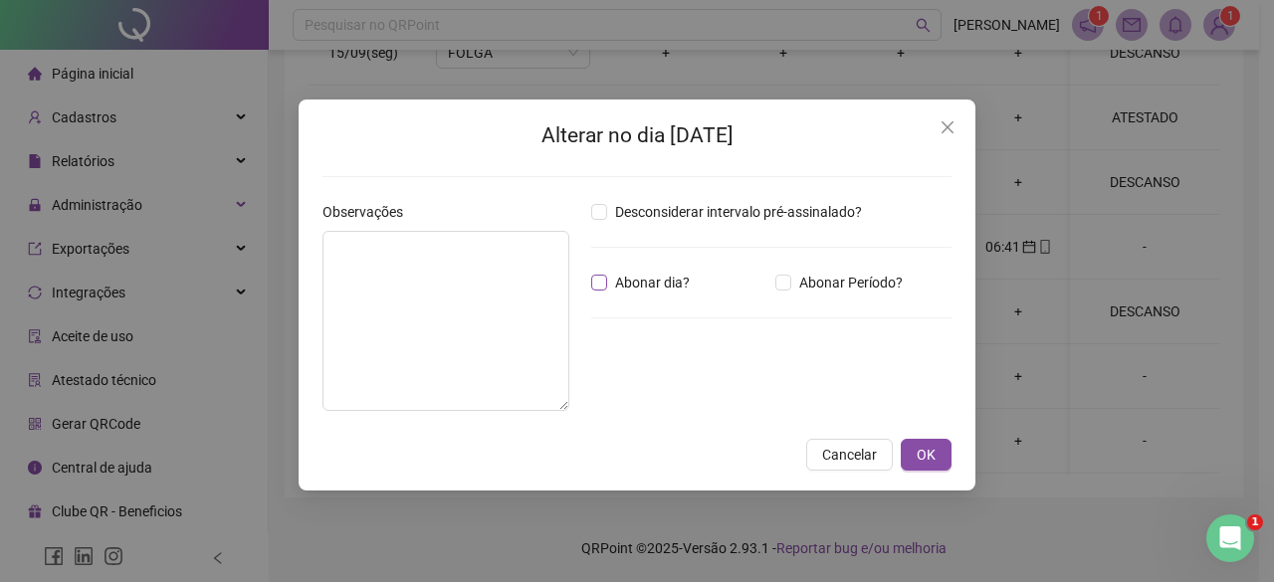
click at [653, 287] on span "Abonar dia?" at bounding box center [652, 283] width 91 height 22
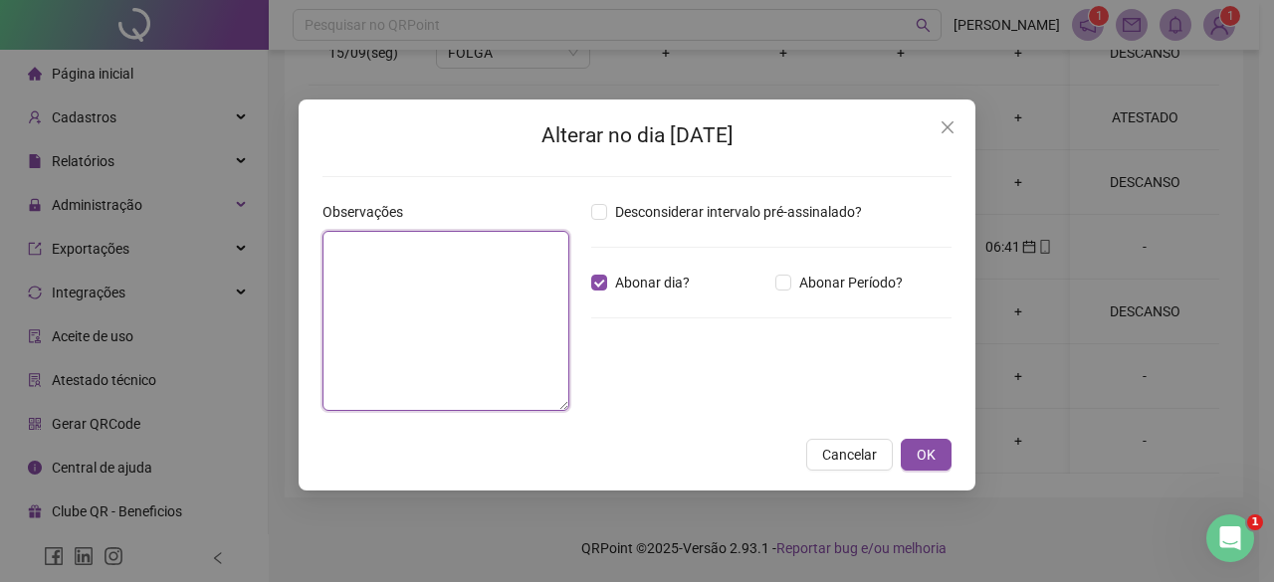
click at [499, 287] on textarea at bounding box center [445, 321] width 247 height 180
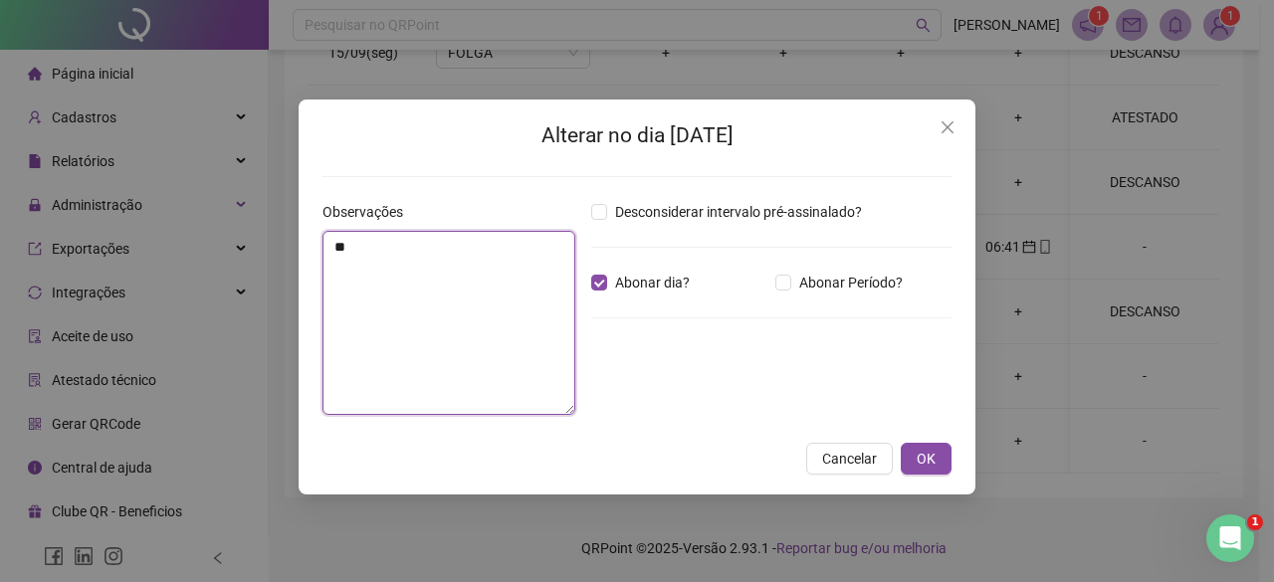
type textarea "*"
type textarea "**********"
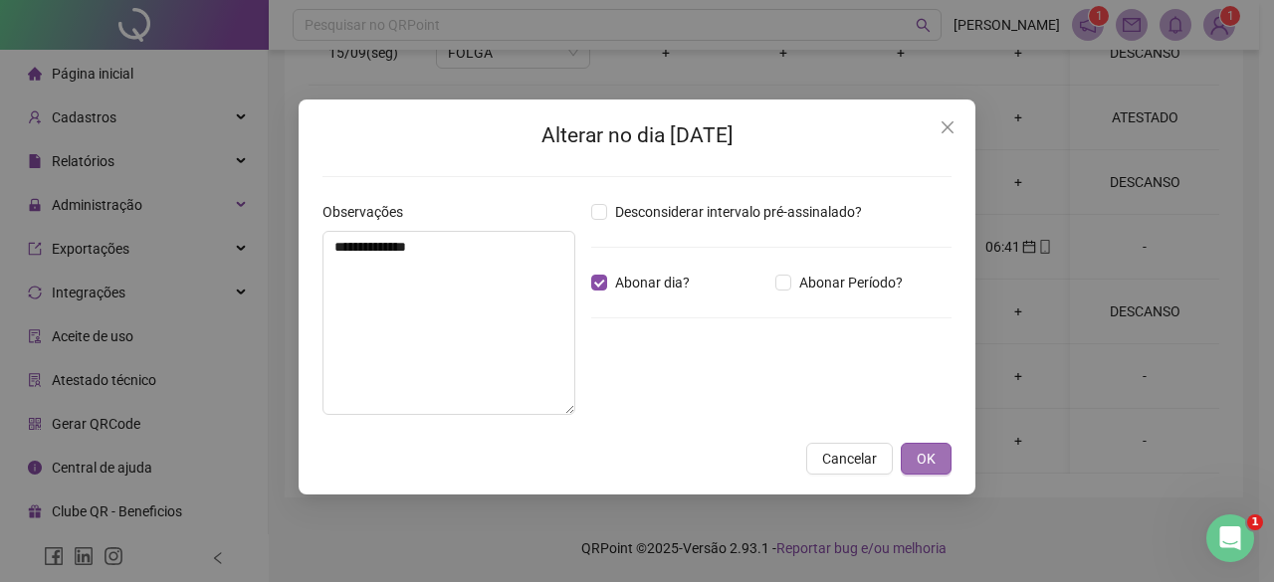
click at [914, 453] on button "OK" at bounding box center [926, 459] width 51 height 32
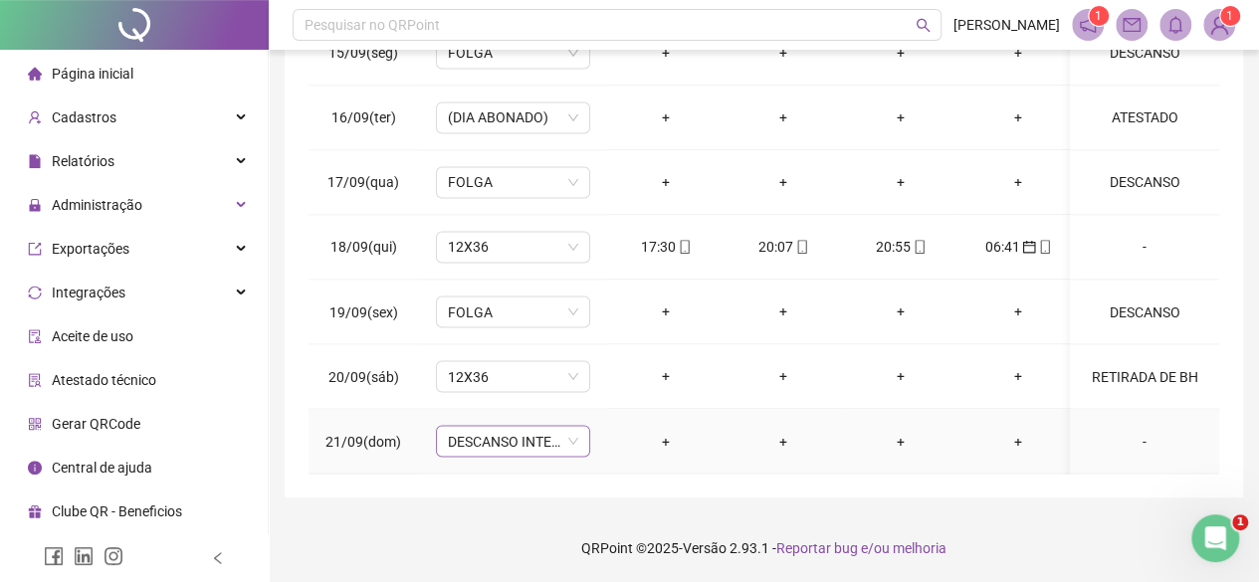
click at [550, 426] on span "DESCANSO INTER-JORNADA" at bounding box center [513, 441] width 130 height 30
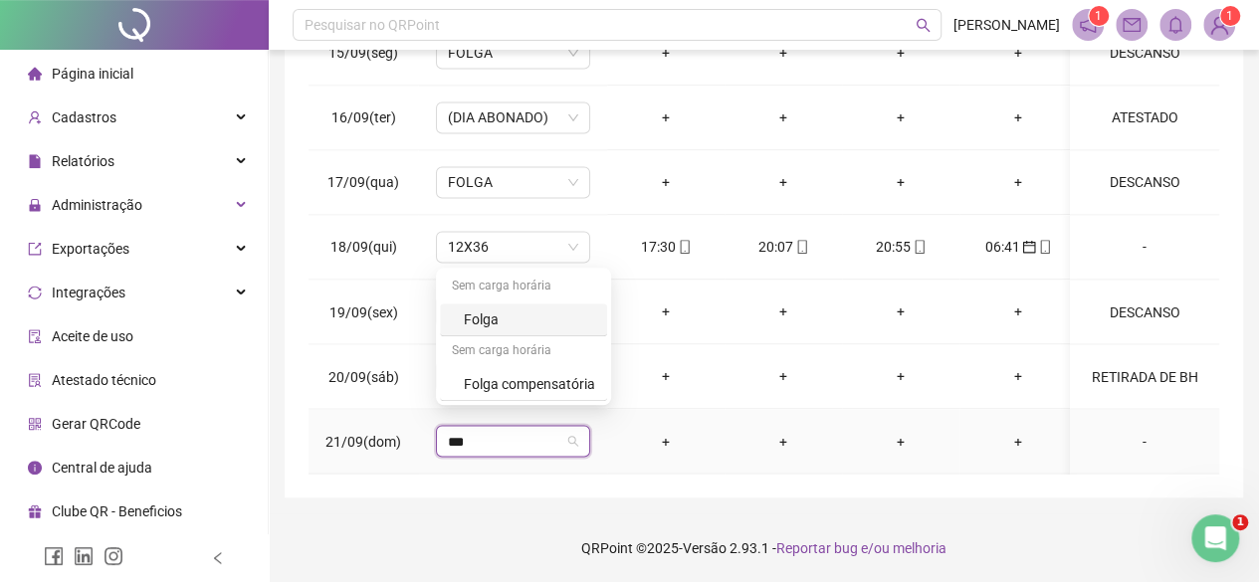
type input "****"
click at [485, 329] on div "Folga" at bounding box center [529, 319] width 131 height 22
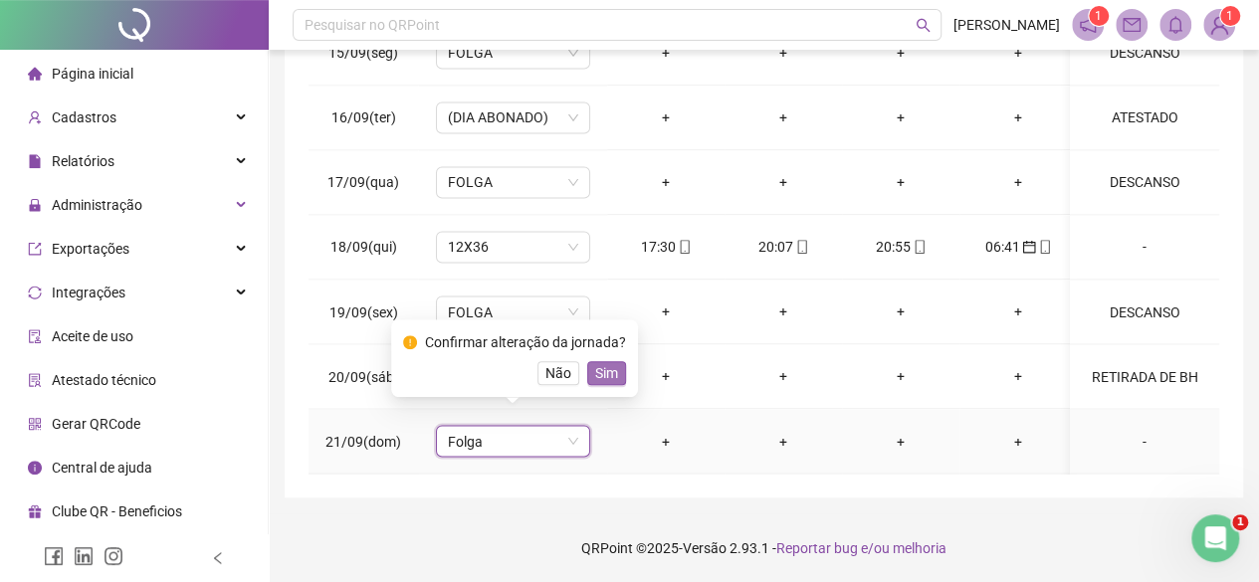
click at [605, 375] on span "Sim" at bounding box center [606, 373] width 23 height 22
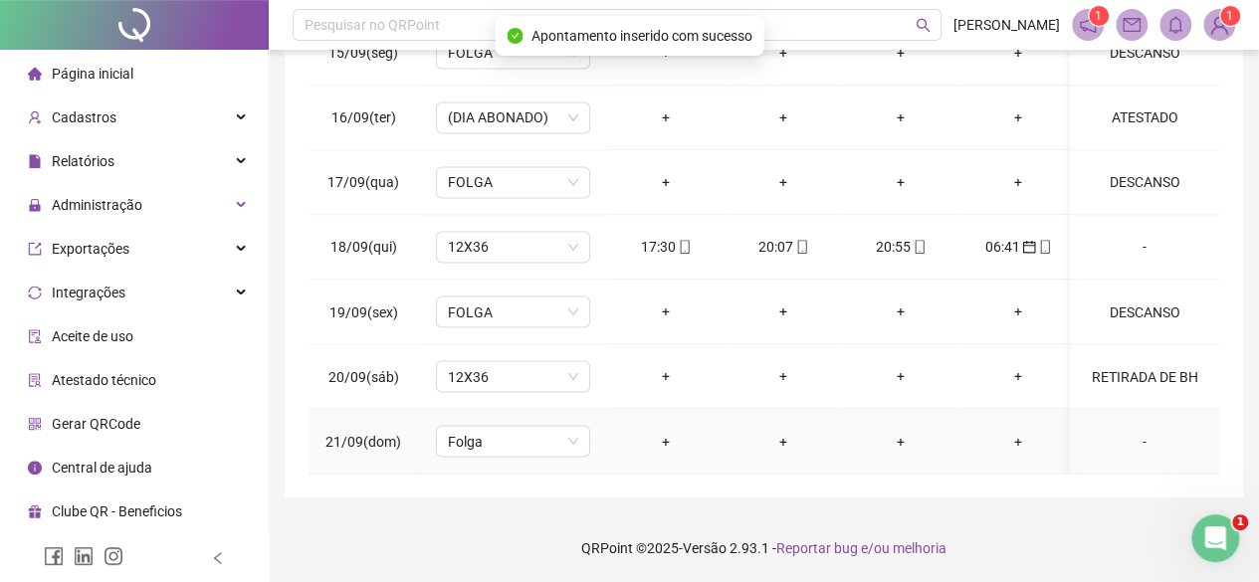
click at [1128, 430] on div "-" at bounding box center [1144, 441] width 117 height 22
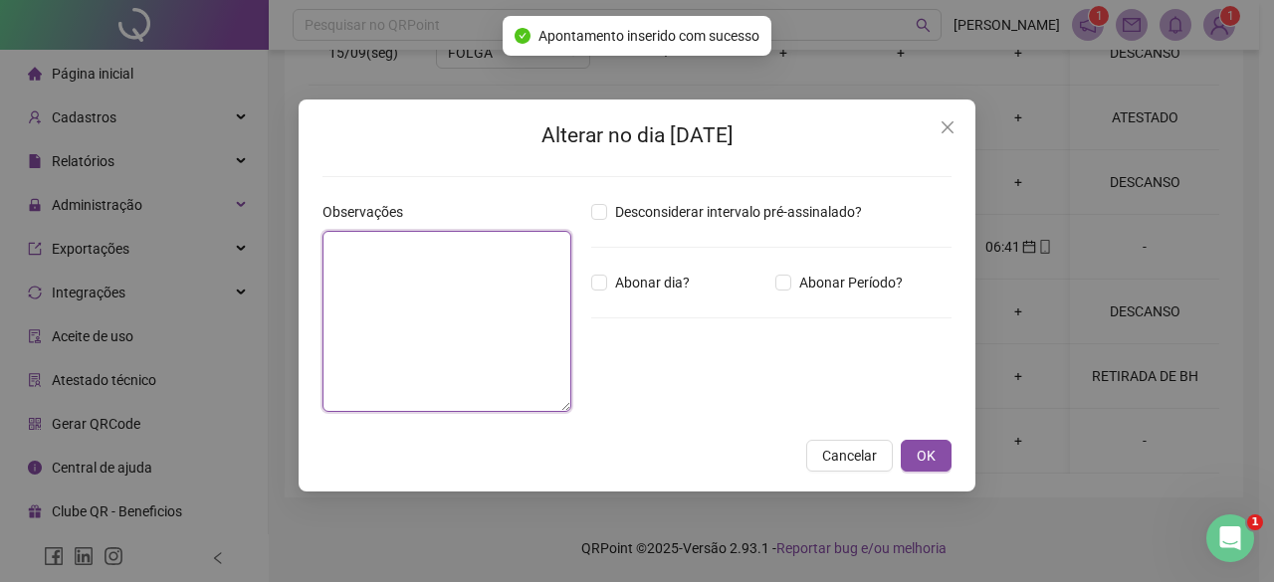
drag, startPoint x: 449, startPoint y: 302, endPoint x: 432, endPoint y: 305, distance: 17.4
click at [450, 302] on textarea at bounding box center [446, 321] width 249 height 181
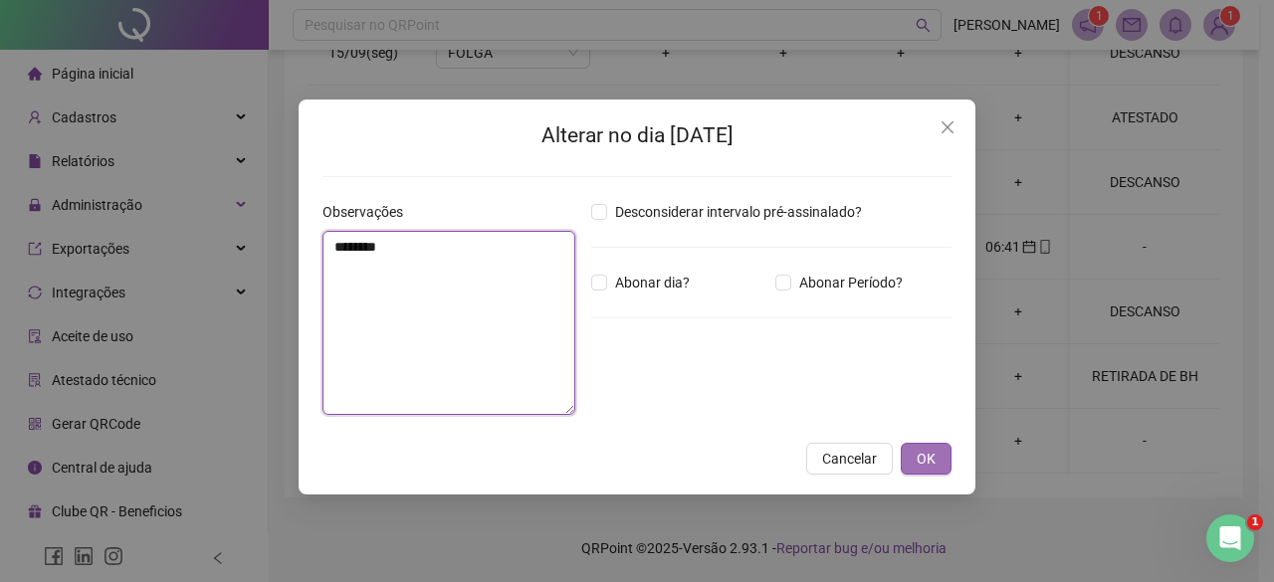
type textarea "********"
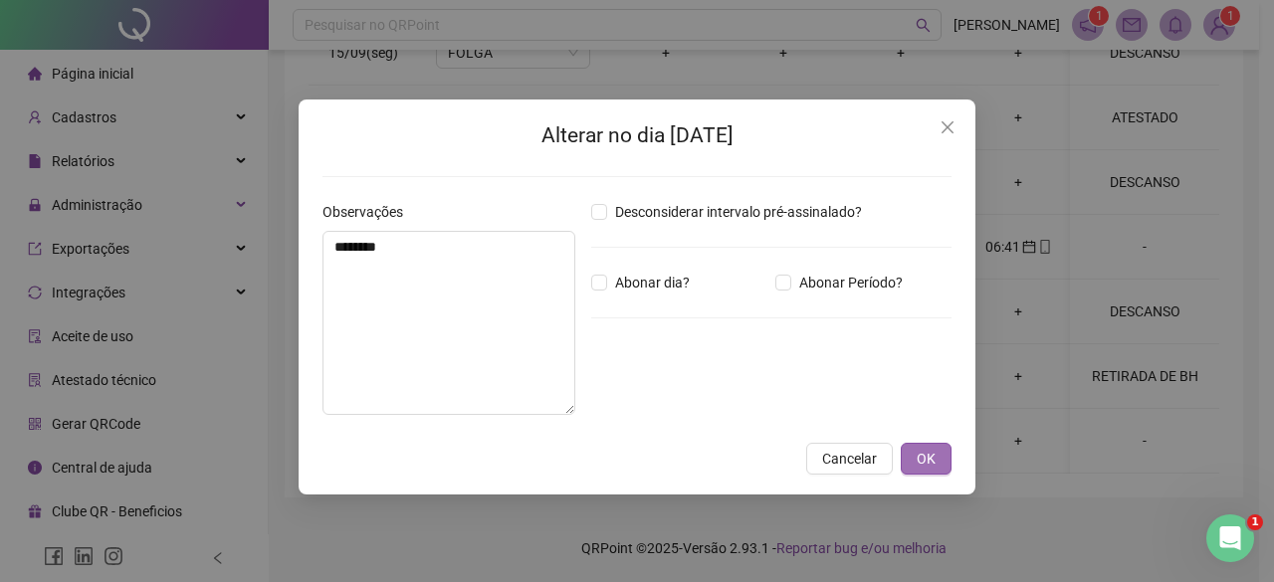
click at [925, 445] on button "OK" at bounding box center [926, 459] width 51 height 32
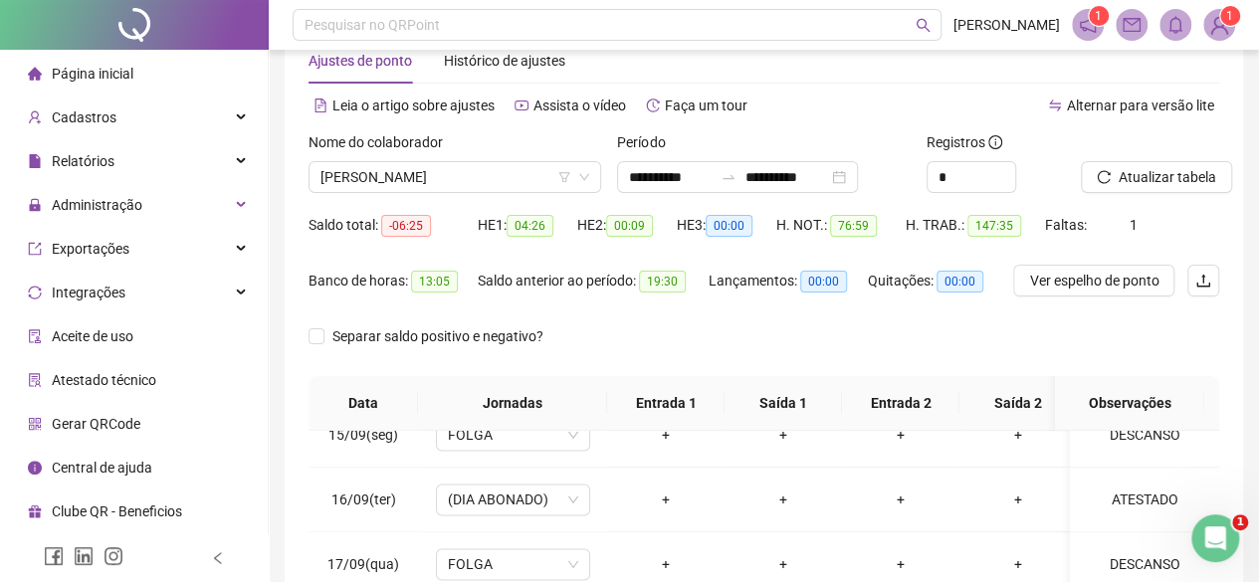
scroll to position [0, 0]
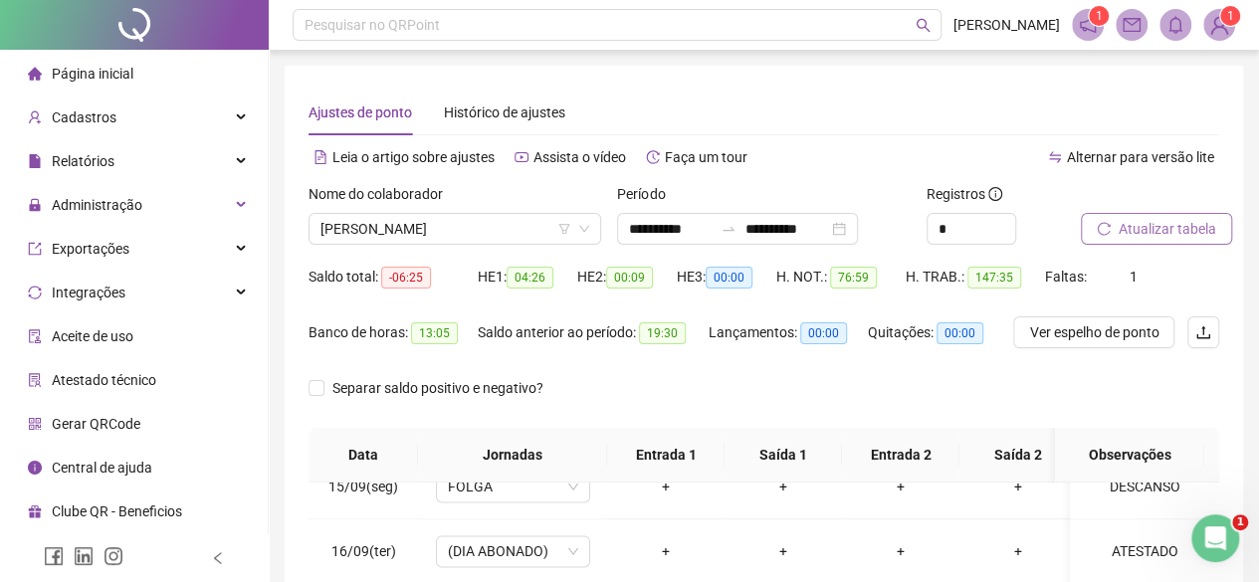
click at [1186, 222] on span "Atualizar tabela" at bounding box center [1167, 229] width 98 height 22
click at [398, 231] on span "[PERSON_NAME]" at bounding box center [454, 229] width 269 height 30
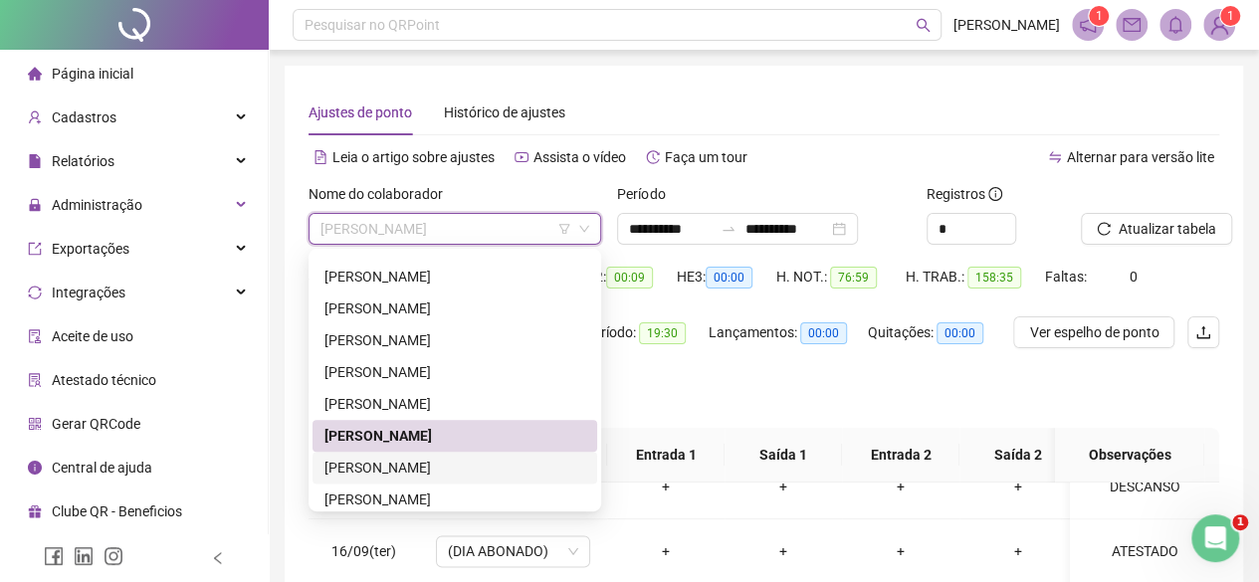
scroll to position [1302, 0]
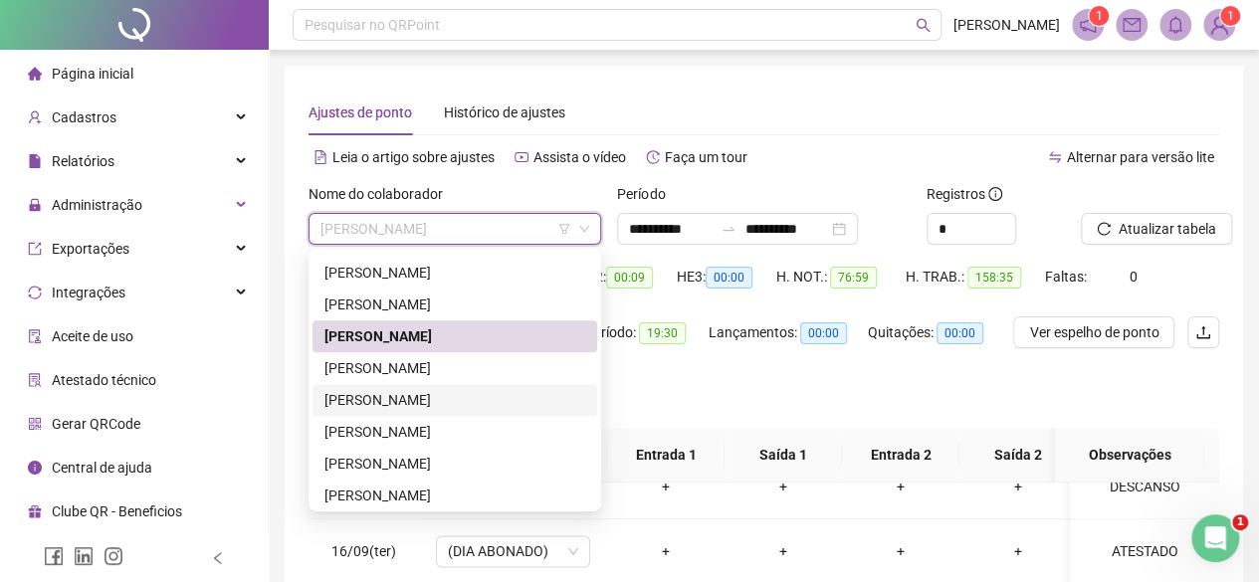
click at [414, 399] on div "[PERSON_NAME]" at bounding box center [454, 400] width 261 height 22
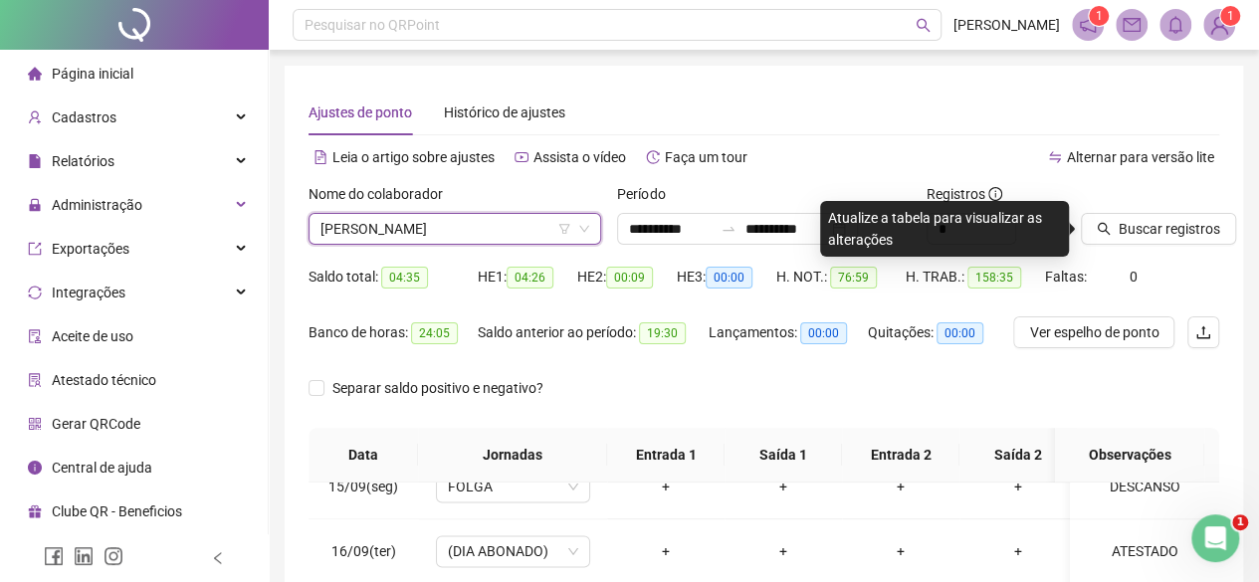
click at [376, 213] on div "[PERSON_NAME]" at bounding box center [454, 229] width 293 height 32
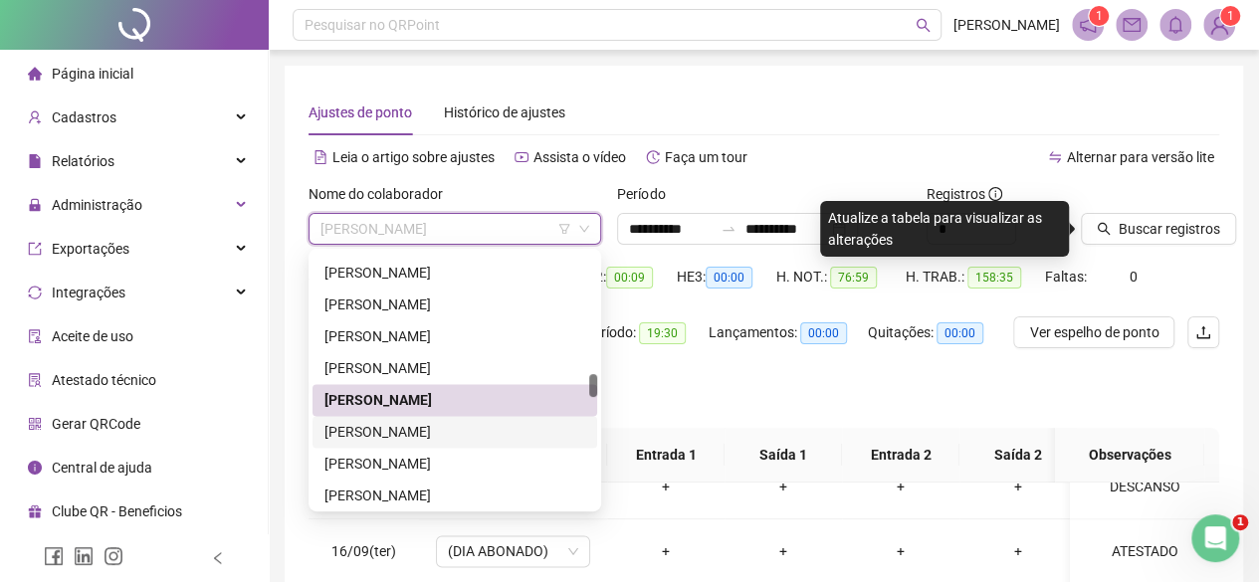
click at [487, 427] on div "[PERSON_NAME]" at bounding box center [454, 432] width 261 height 22
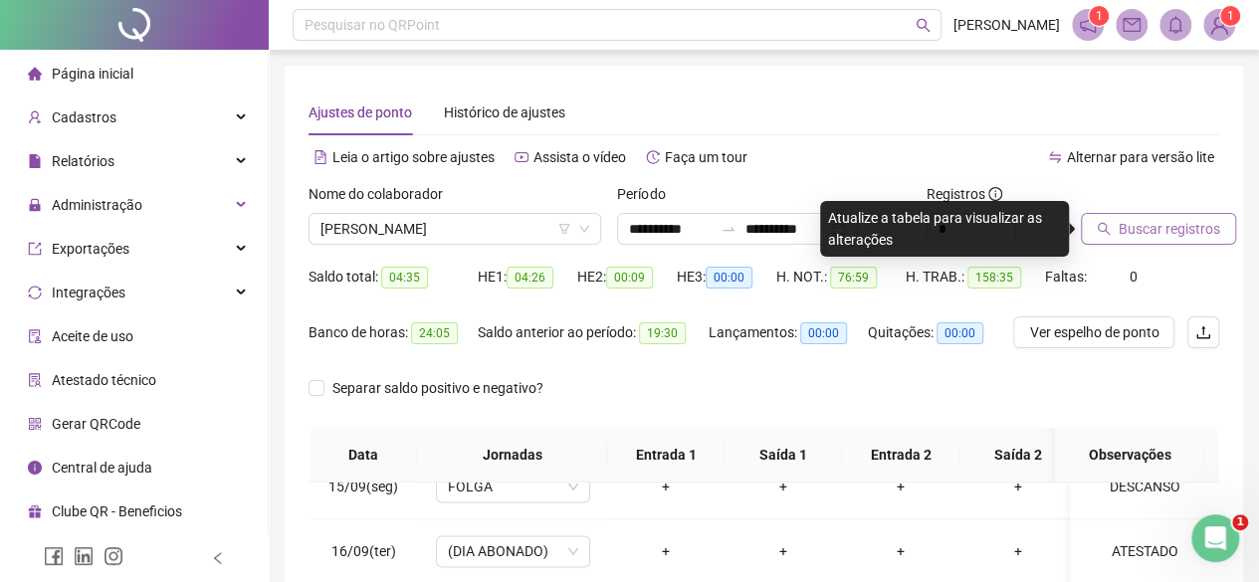
click at [1164, 226] on span "Buscar registros" at bounding box center [1168, 229] width 101 height 22
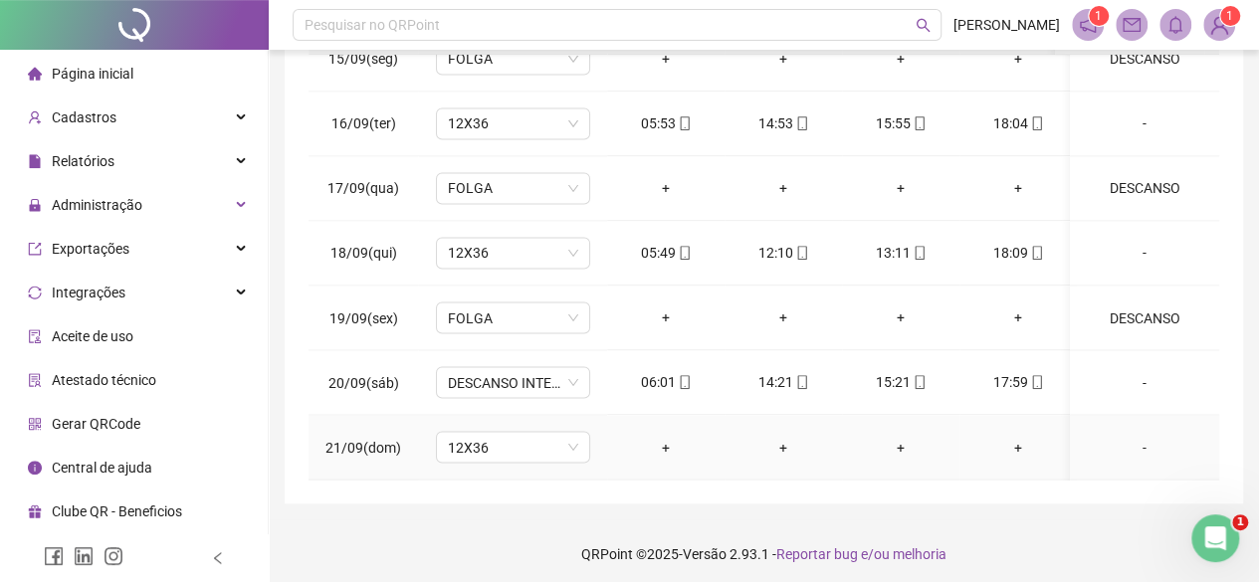
scroll to position [434, 0]
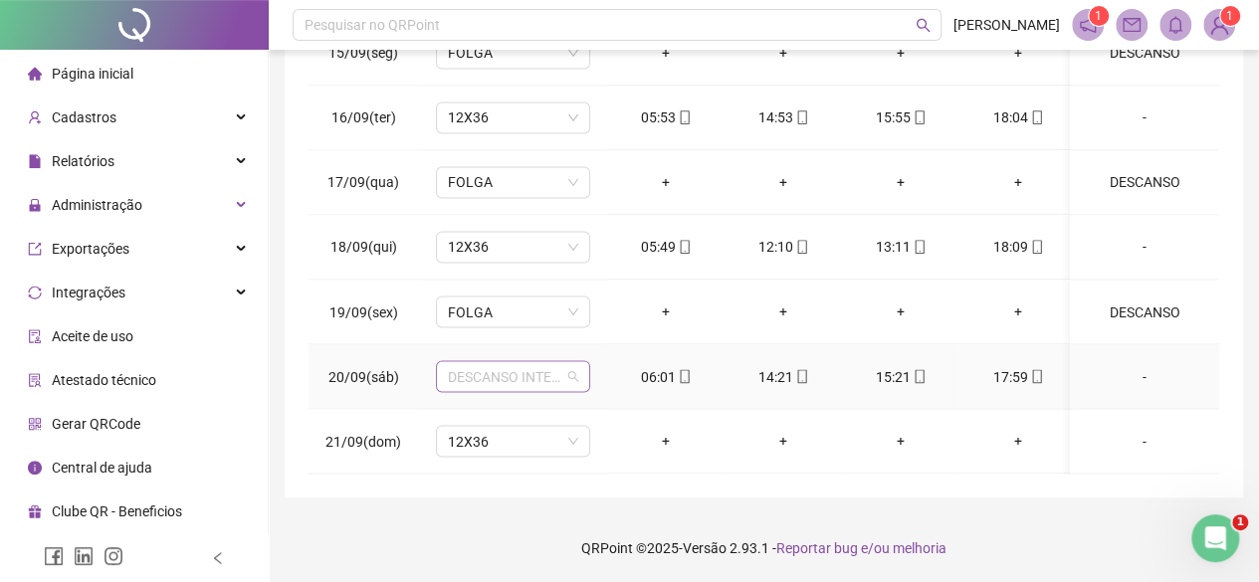
click at [550, 361] on span "DESCANSO INTER-JORNADA" at bounding box center [513, 376] width 130 height 30
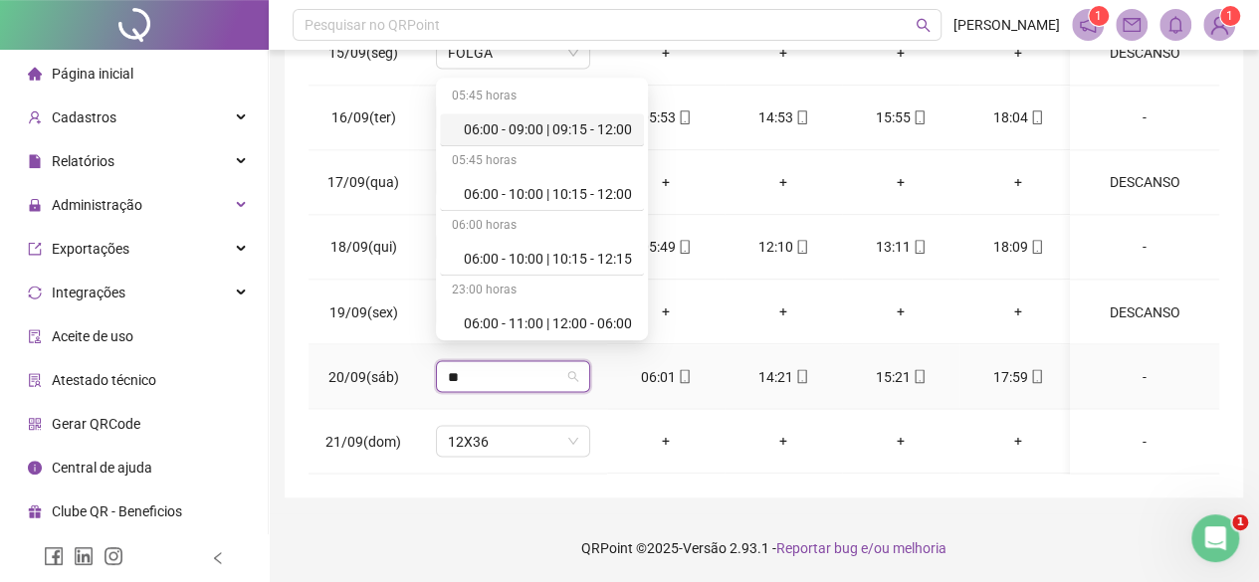
type input "***"
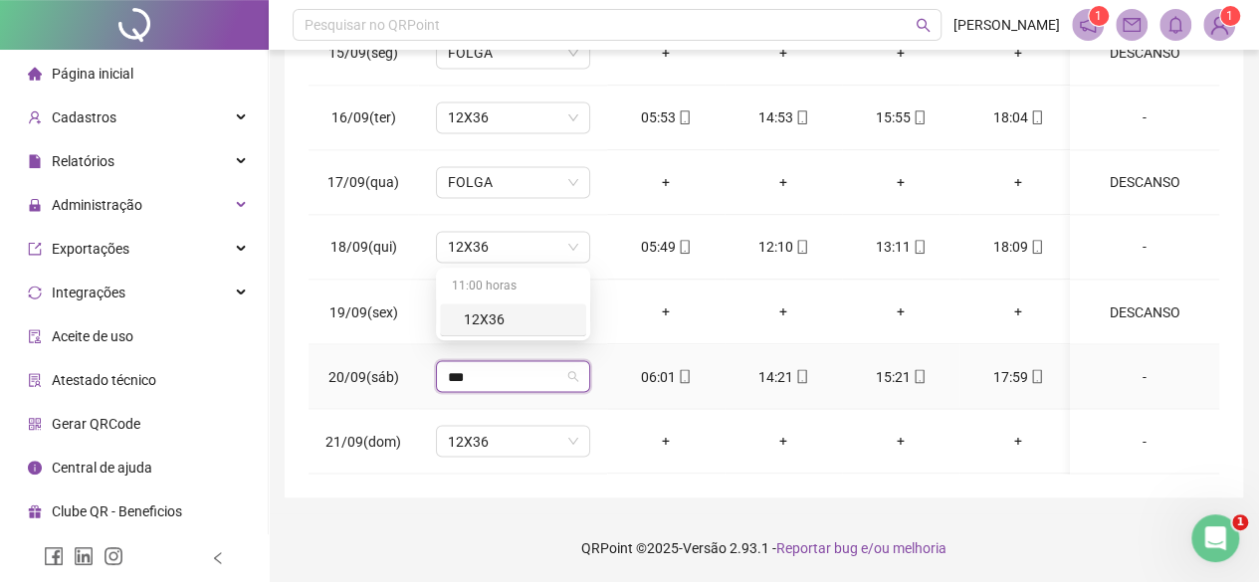
click at [511, 326] on div "12X36" at bounding box center [519, 319] width 110 height 22
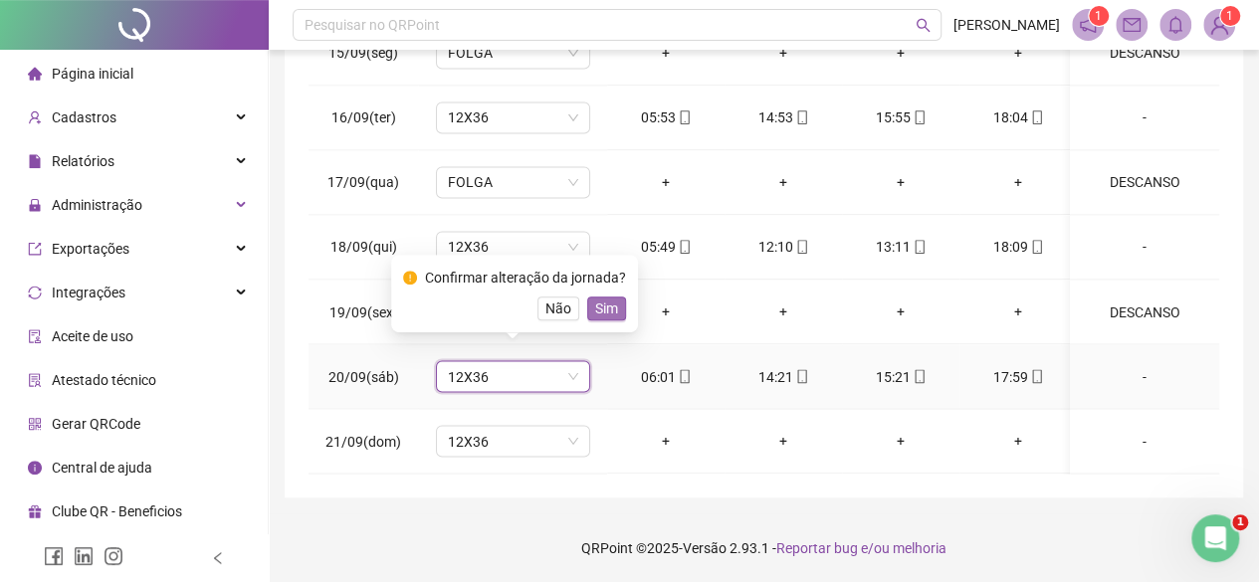
click at [600, 312] on span "Sim" at bounding box center [606, 309] width 23 height 22
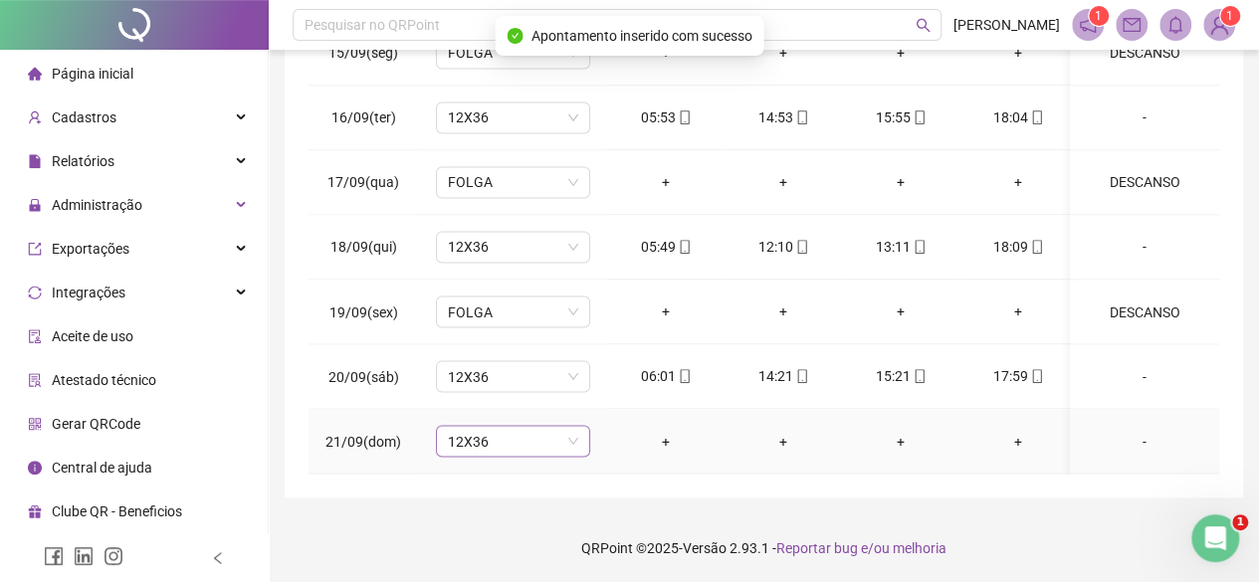
click at [521, 437] on span "12X36" at bounding box center [513, 441] width 130 height 30
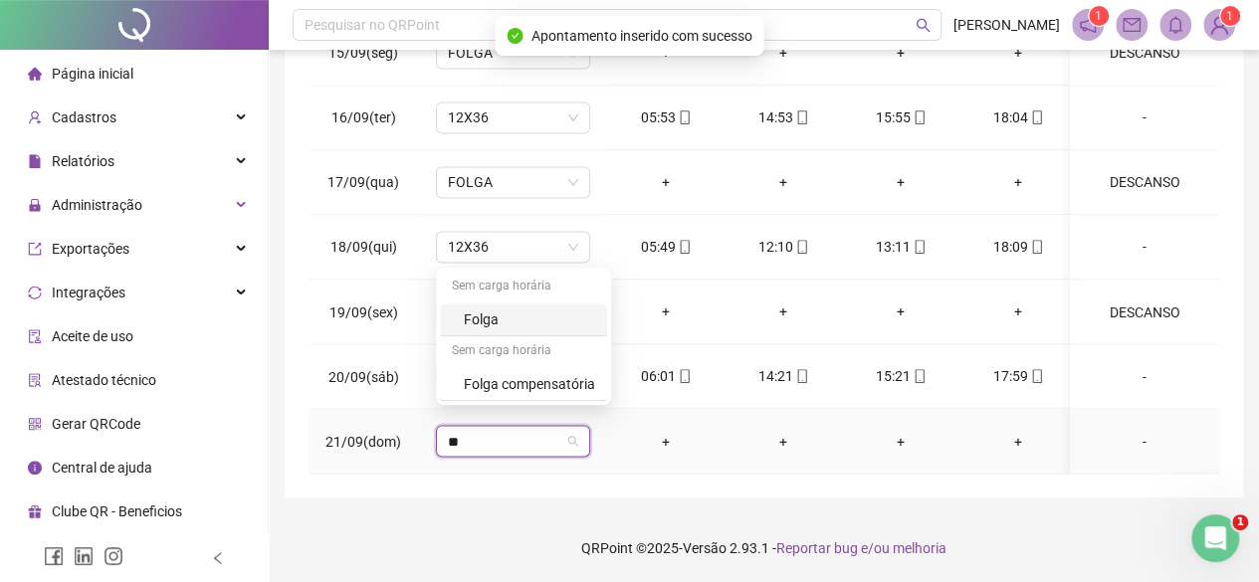
type input "***"
click at [507, 333] on div "Folga" at bounding box center [523, 320] width 167 height 33
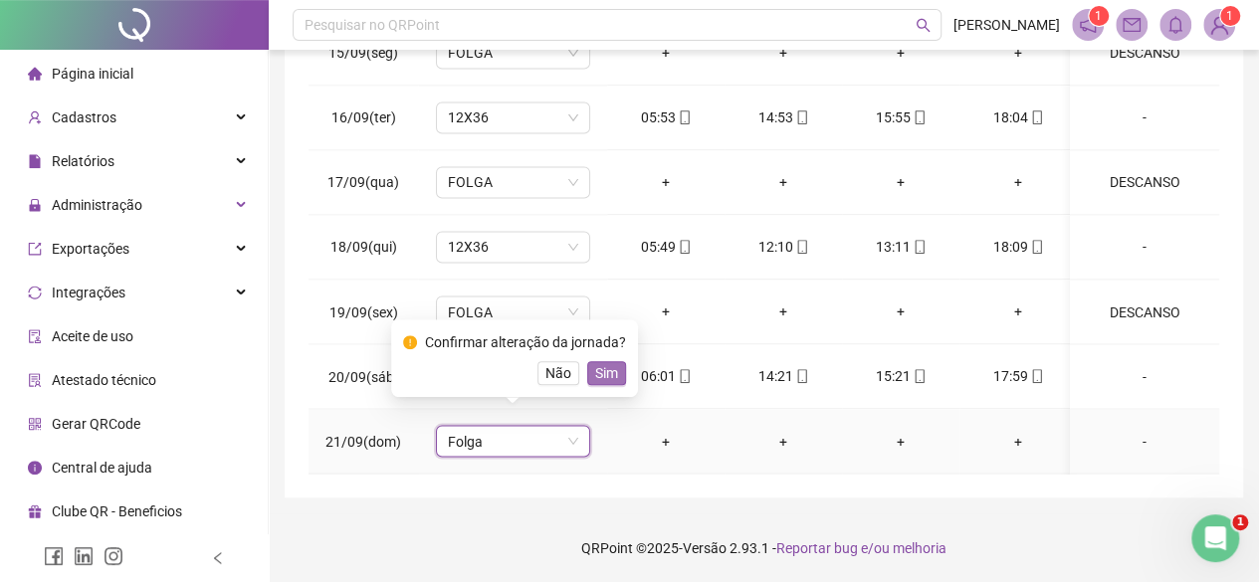
click at [609, 363] on span "Sim" at bounding box center [606, 373] width 23 height 22
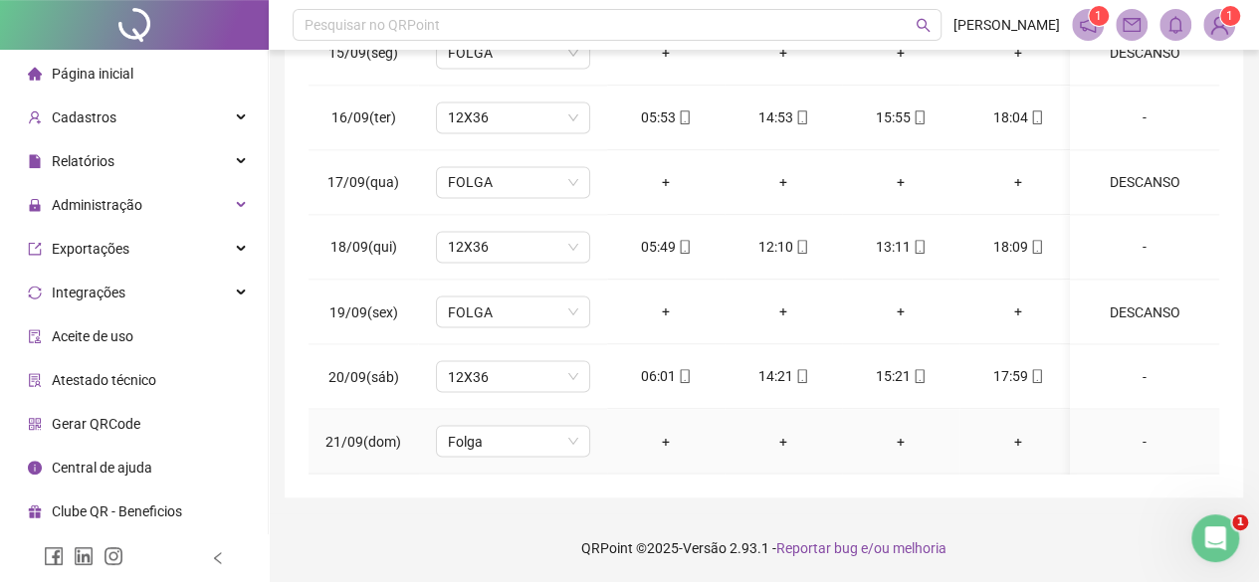
click at [1120, 430] on div "-" at bounding box center [1144, 441] width 117 height 22
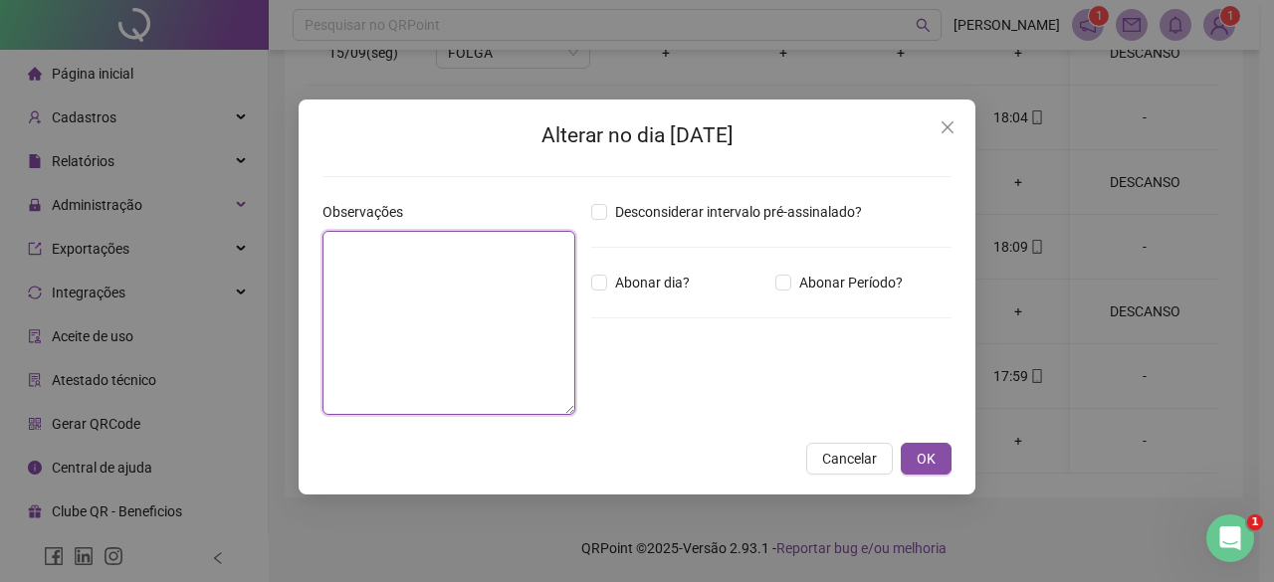
click at [369, 276] on textarea at bounding box center [448, 323] width 253 height 184
type textarea "*"
type textarea "********"
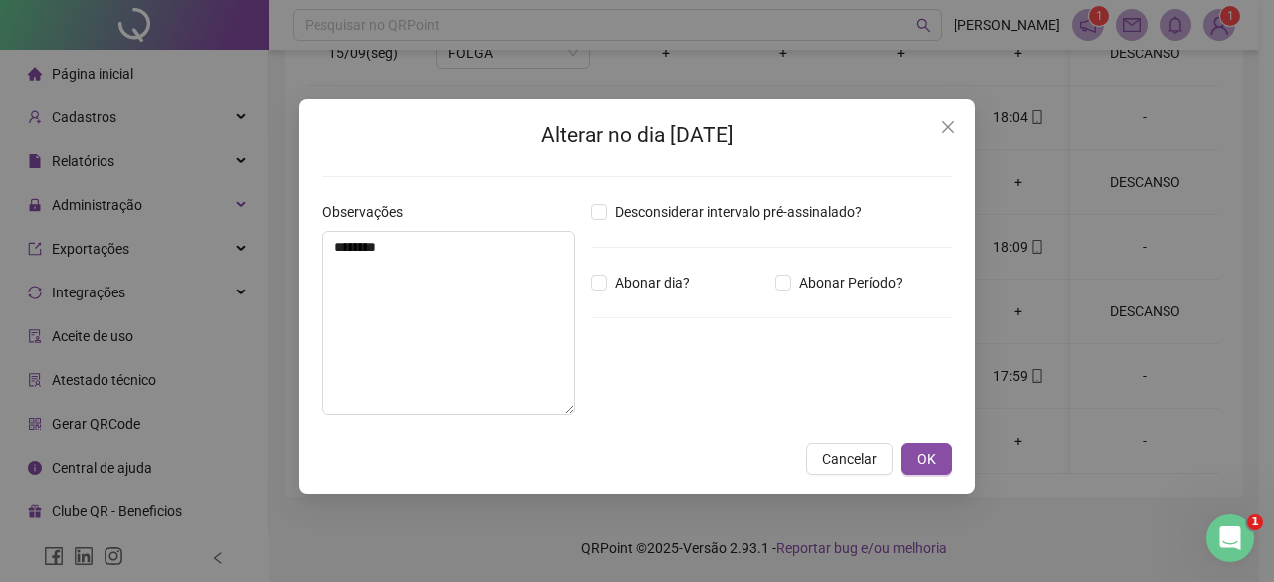
click at [927, 438] on div "Alterar no dia [DATE] Observações ******** Desconsiderar intervalo pré-assinala…" at bounding box center [637, 297] width 677 height 395
click at [931, 452] on span "OK" at bounding box center [925, 459] width 19 height 22
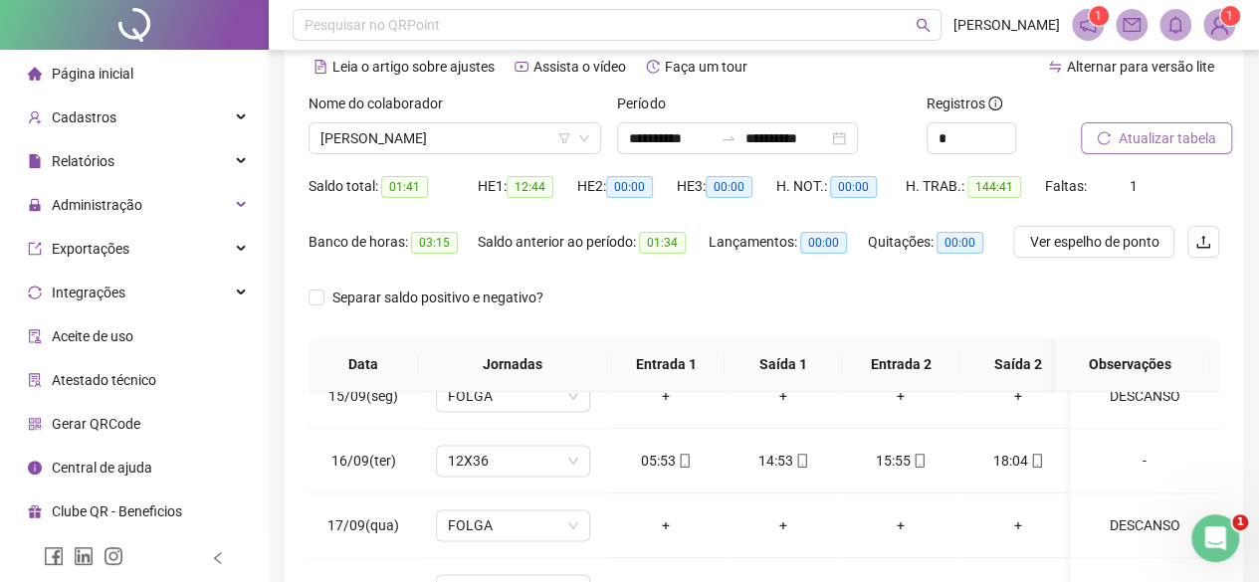
scroll to position [0, 0]
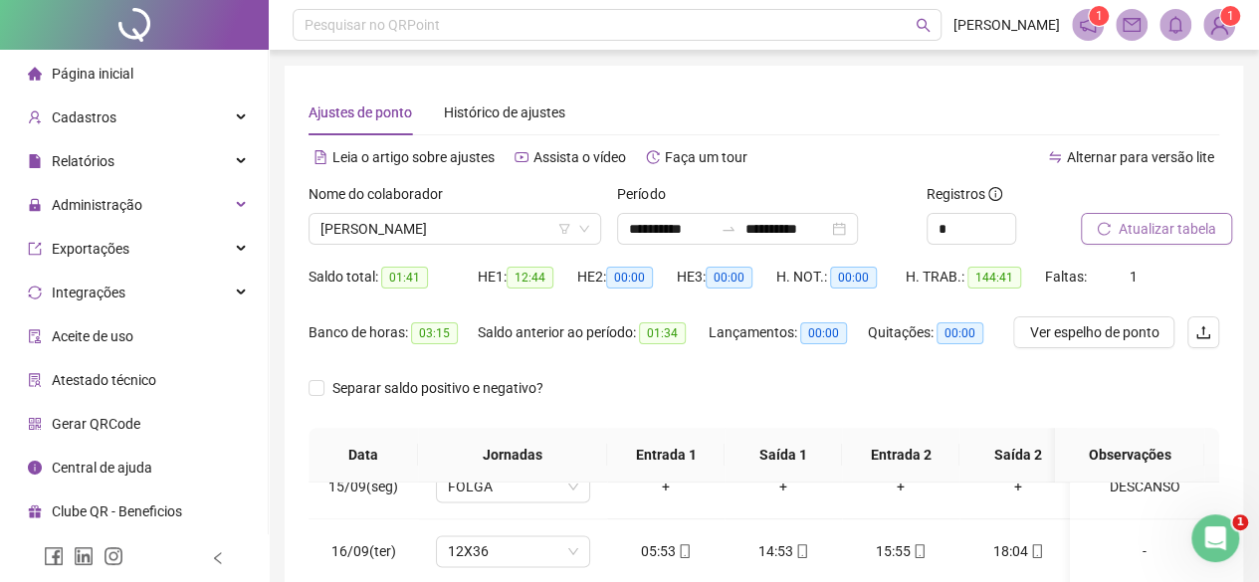
click at [1162, 232] on span "Atualizar tabela" at bounding box center [1167, 229] width 98 height 22
click at [388, 224] on span "[PERSON_NAME]" at bounding box center [454, 229] width 269 height 30
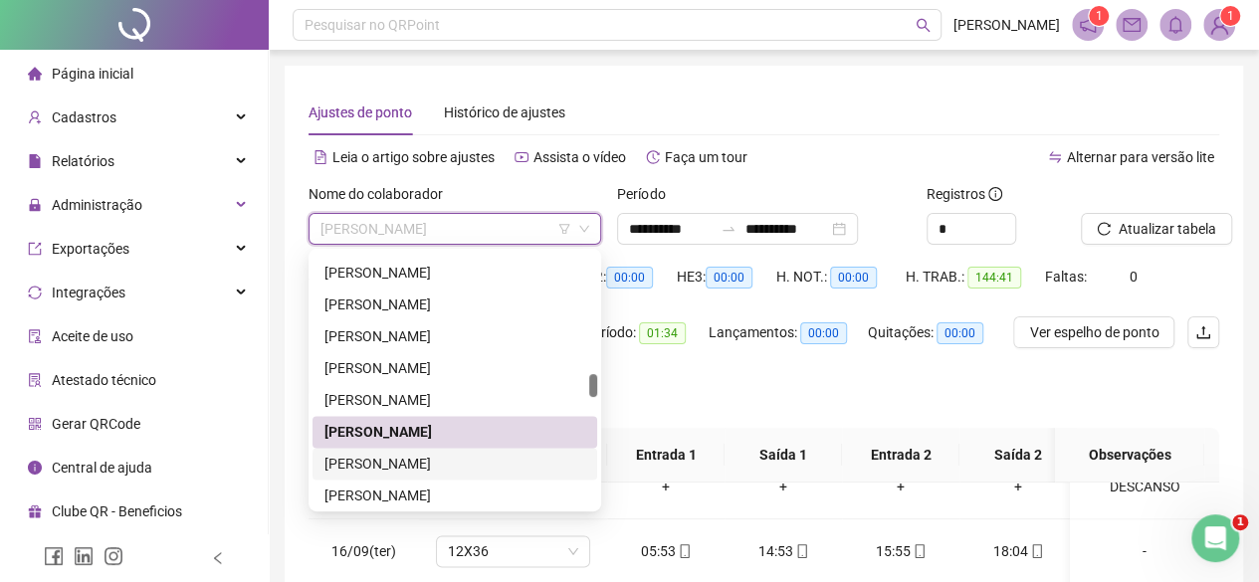
click at [369, 463] on div "[PERSON_NAME]" at bounding box center [454, 464] width 261 height 22
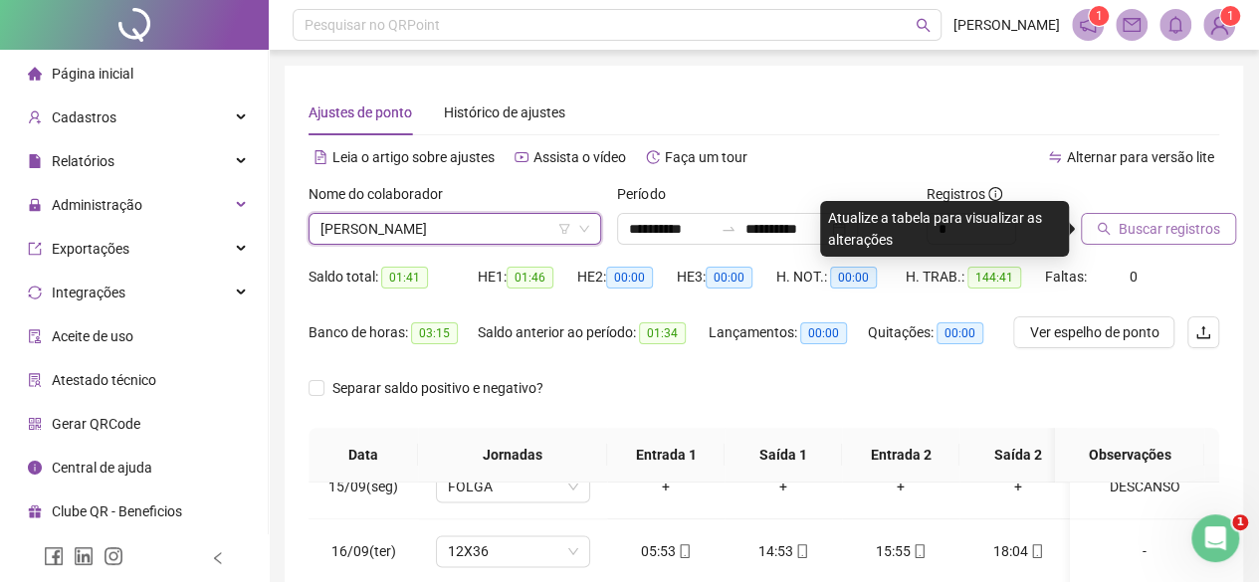
click at [1156, 240] on button "Buscar registros" at bounding box center [1158, 229] width 155 height 32
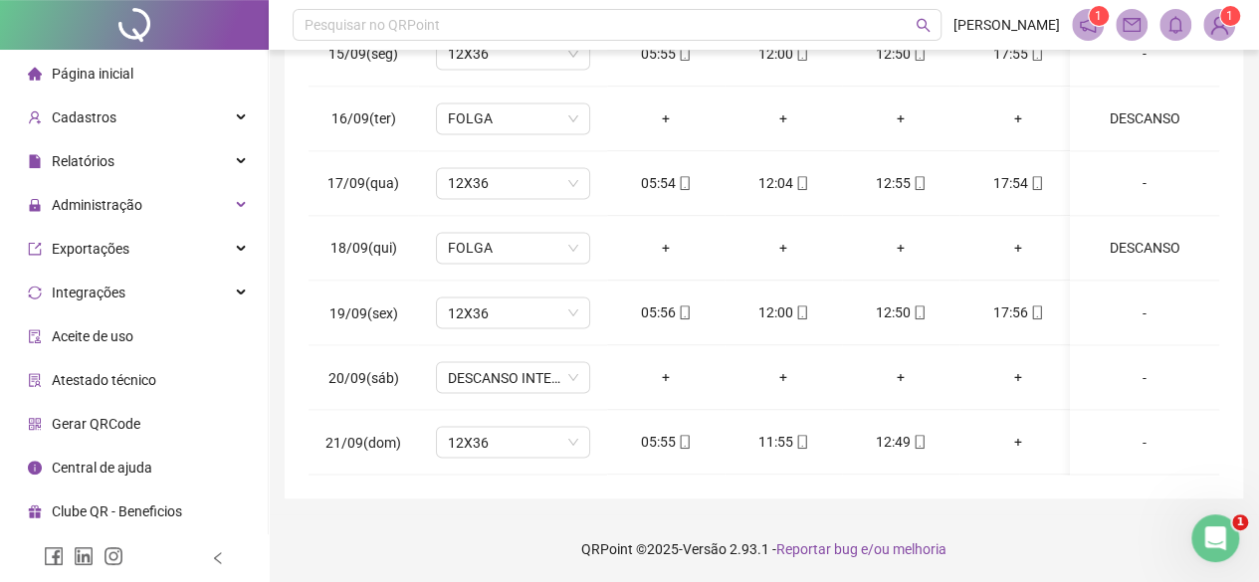
scroll to position [434, 0]
click at [476, 361] on span "DESCANSO INTER-JORNADA" at bounding box center [513, 376] width 130 height 30
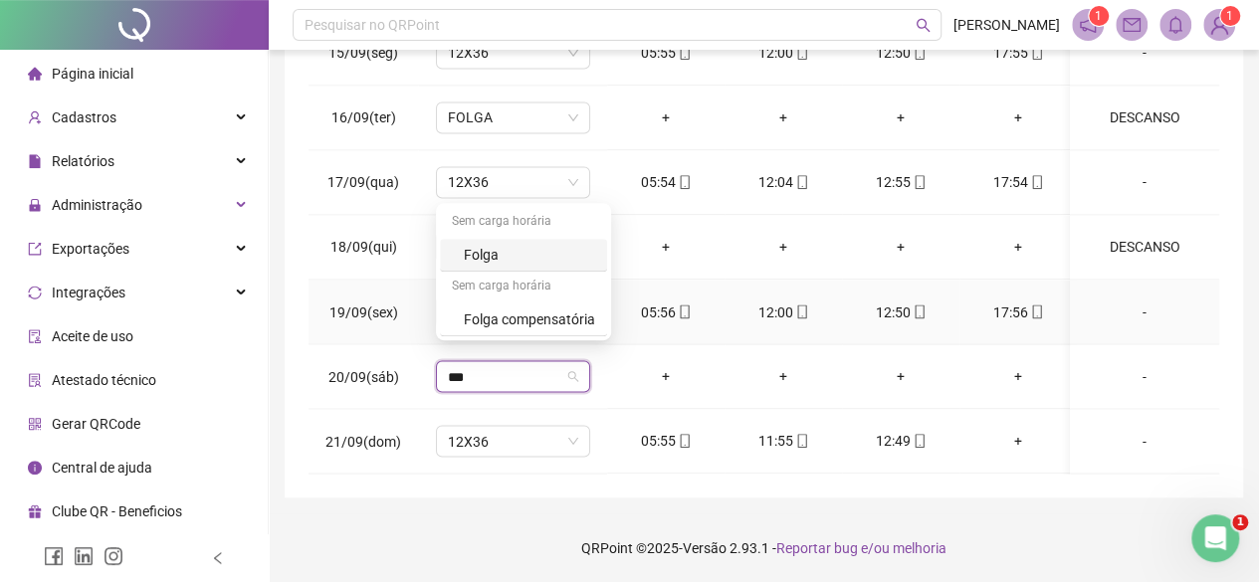
type input "****"
click at [523, 255] on div "Folga" at bounding box center [529, 255] width 131 height 22
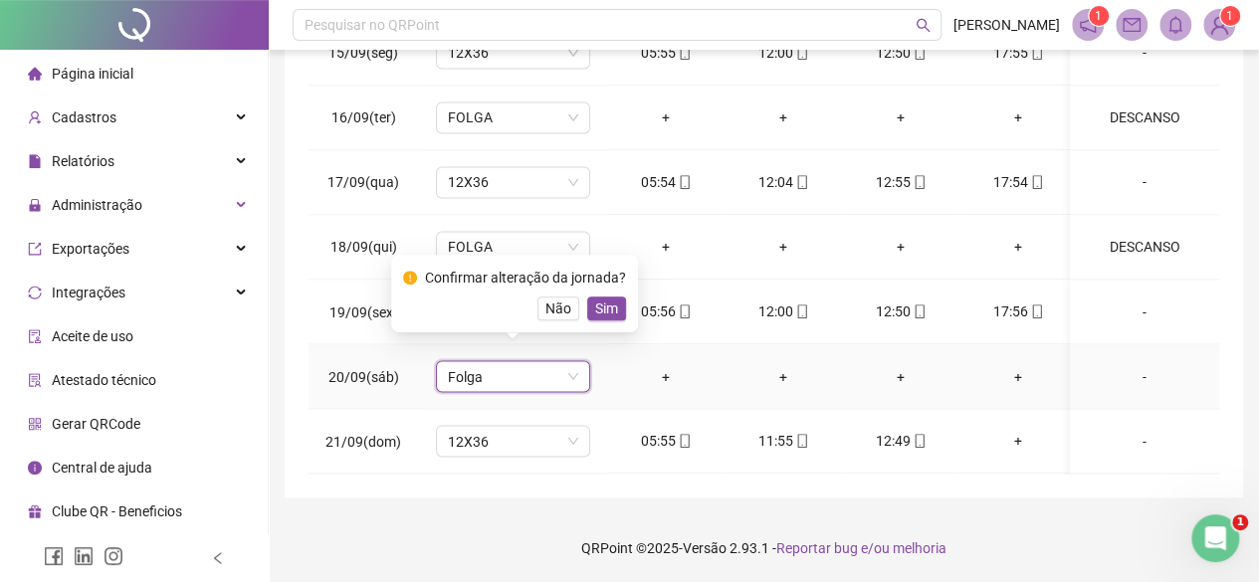
click at [625, 304] on div "Confirmar alteração da jornada? Não Sim" at bounding box center [514, 294] width 247 height 78
click at [601, 311] on span "Sim" at bounding box center [606, 309] width 23 height 22
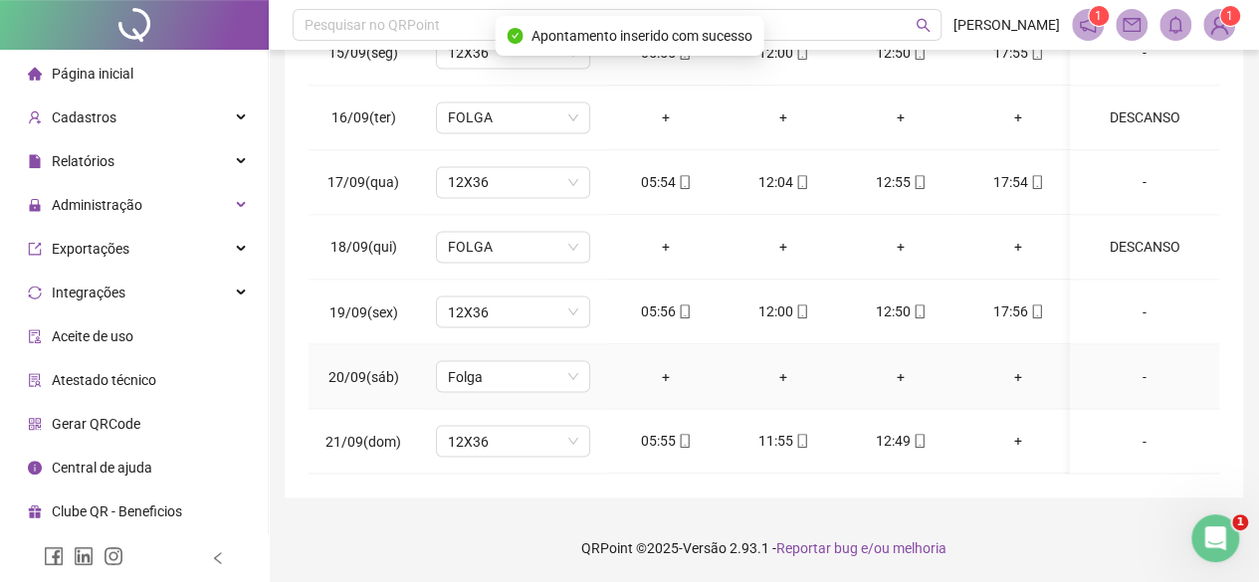
click at [1128, 365] on div "-" at bounding box center [1144, 376] width 117 height 22
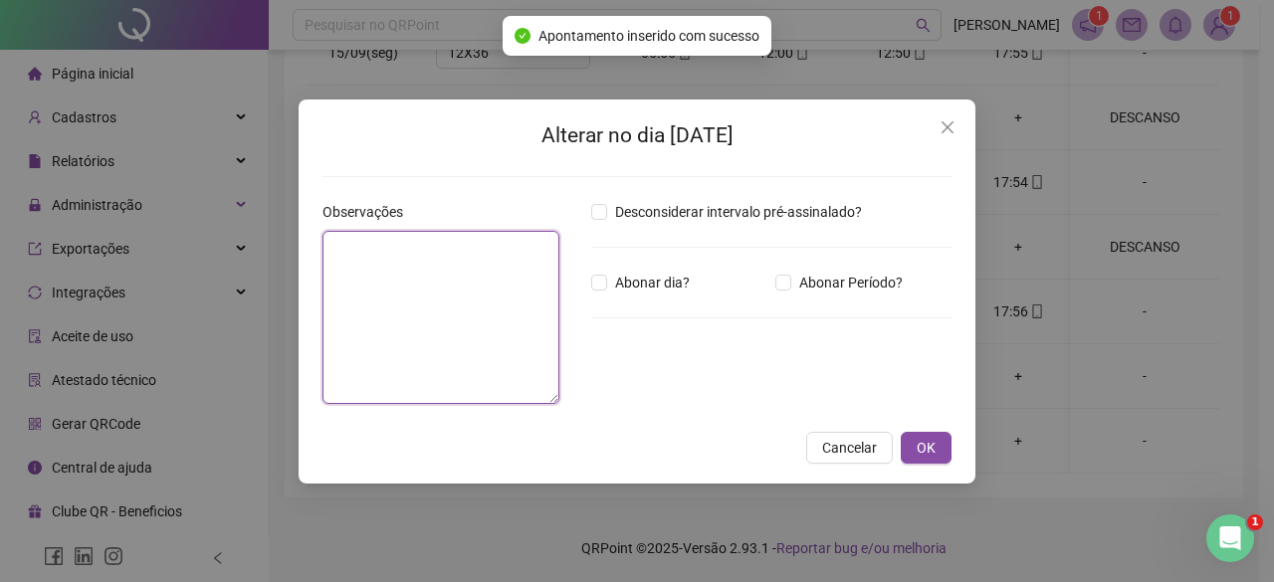
click at [430, 266] on textarea at bounding box center [440, 317] width 237 height 173
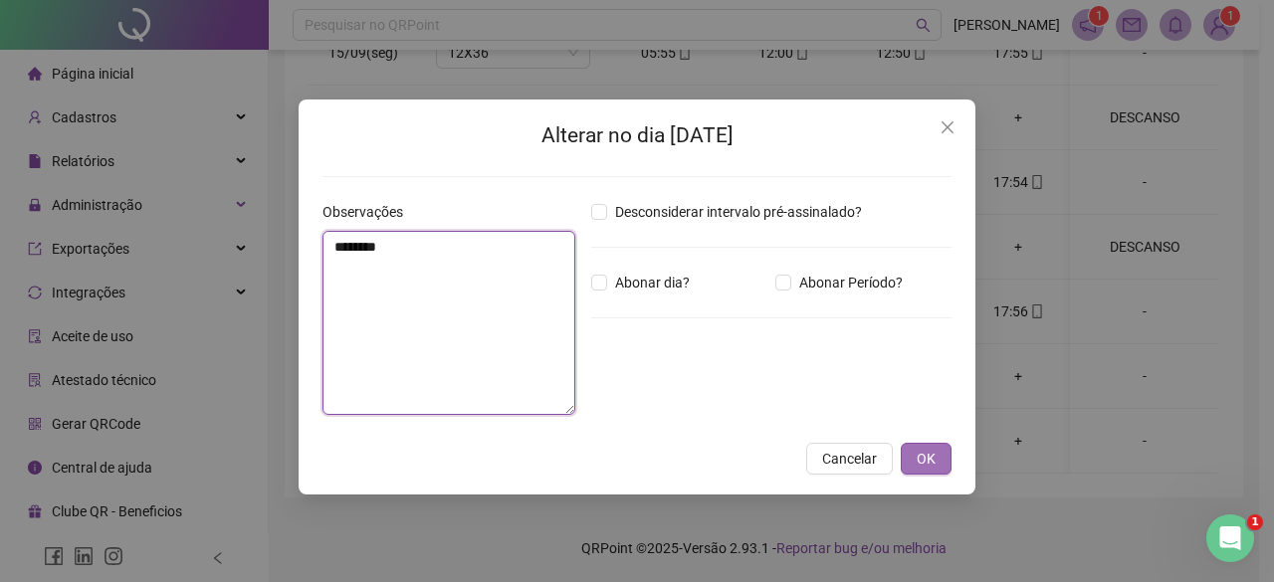
type textarea "********"
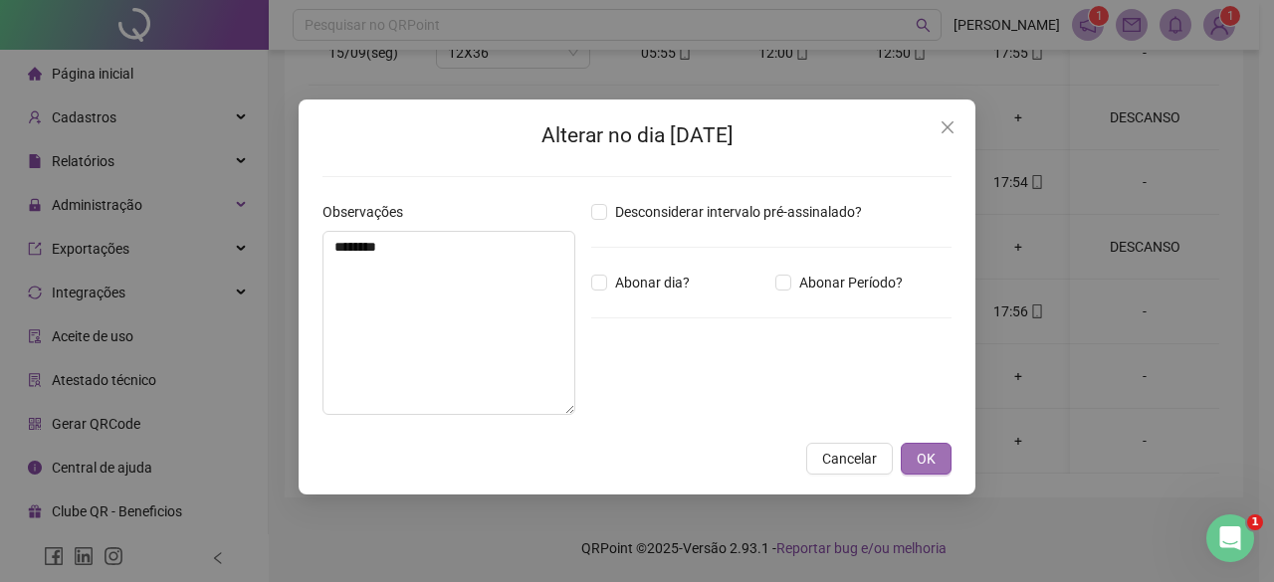
click at [928, 459] on span "OK" at bounding box center [925, 459] width 19 height 22
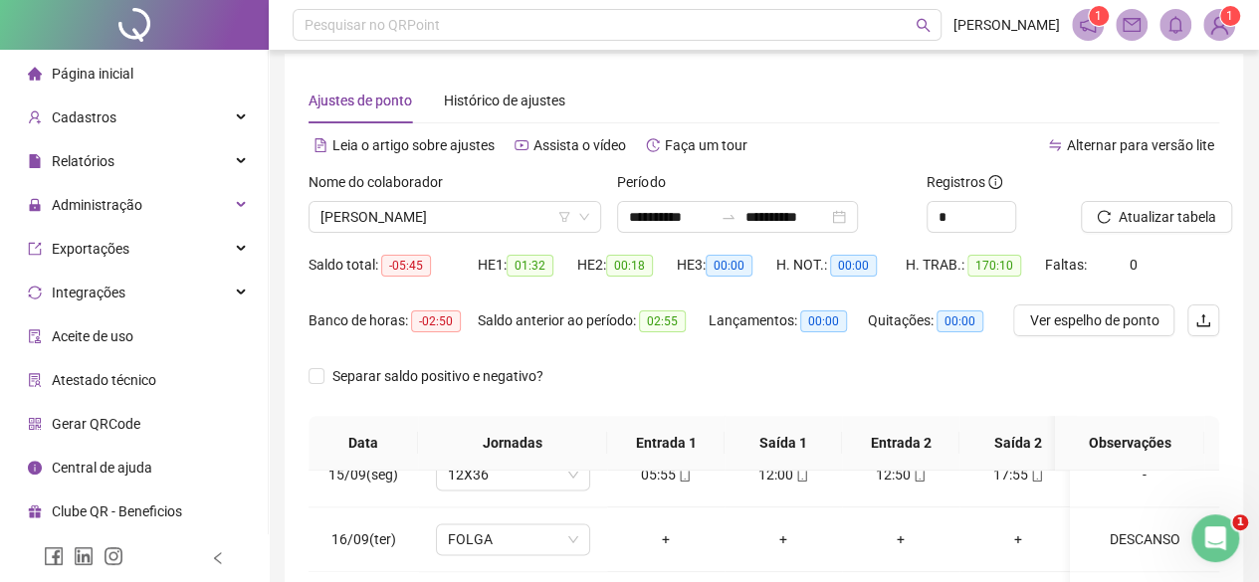
scroll to position [0, 0]
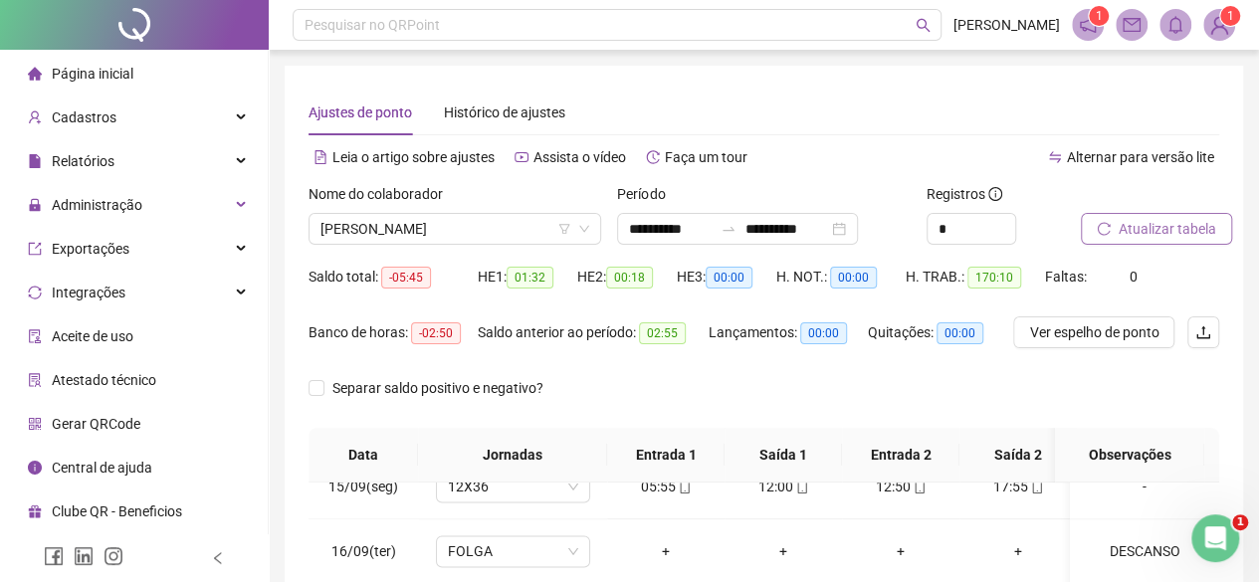
click at [1172, 234] on span "Atualizar tabela" at bounding box center [1167, 229] width 98 height 22
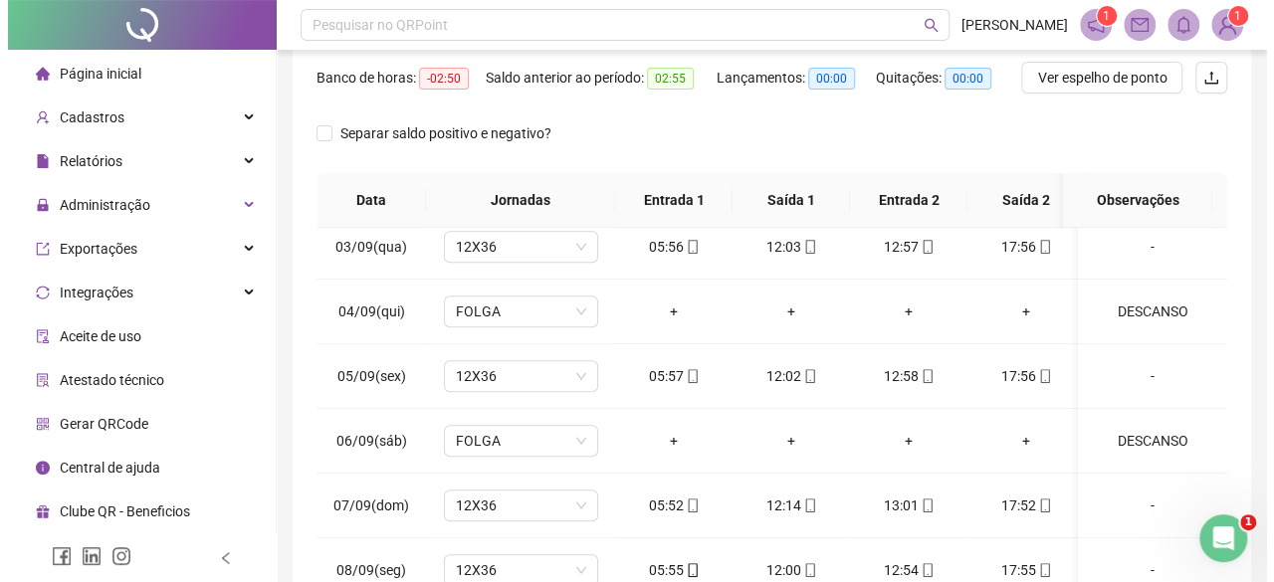
scroll to position [135, 0]
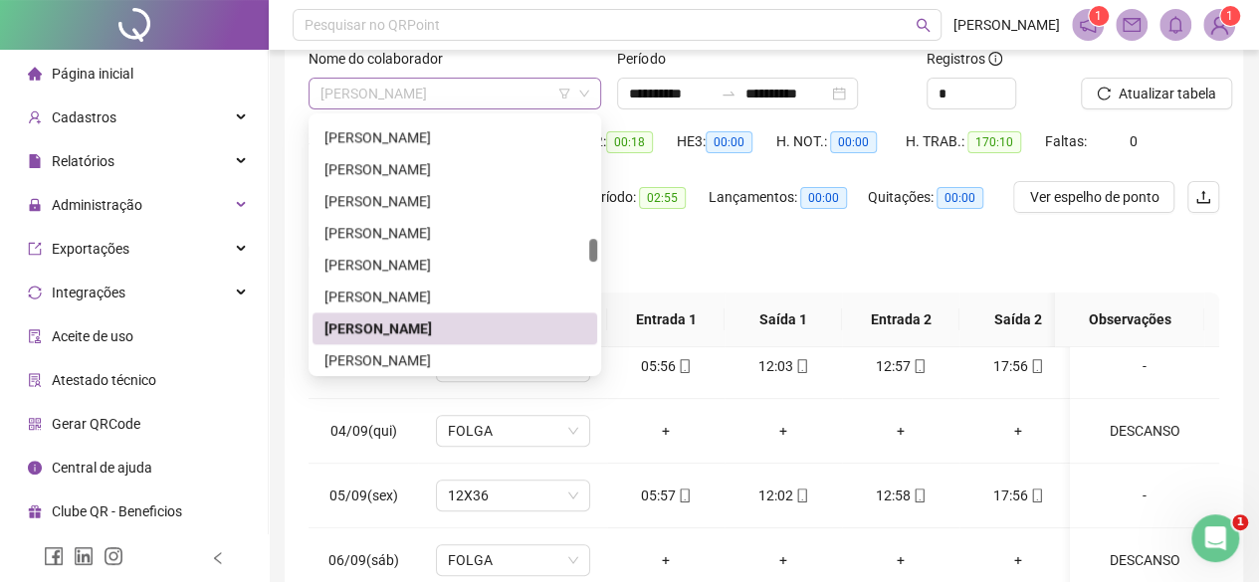
click at [518, 88] on span "[PERSON_NAME]" at bounding box center [454, 94] width 269 height 30
click at [414, 355] on div "[PERSON_NAME]" at bounding box center [454, 360] width 261 height 22
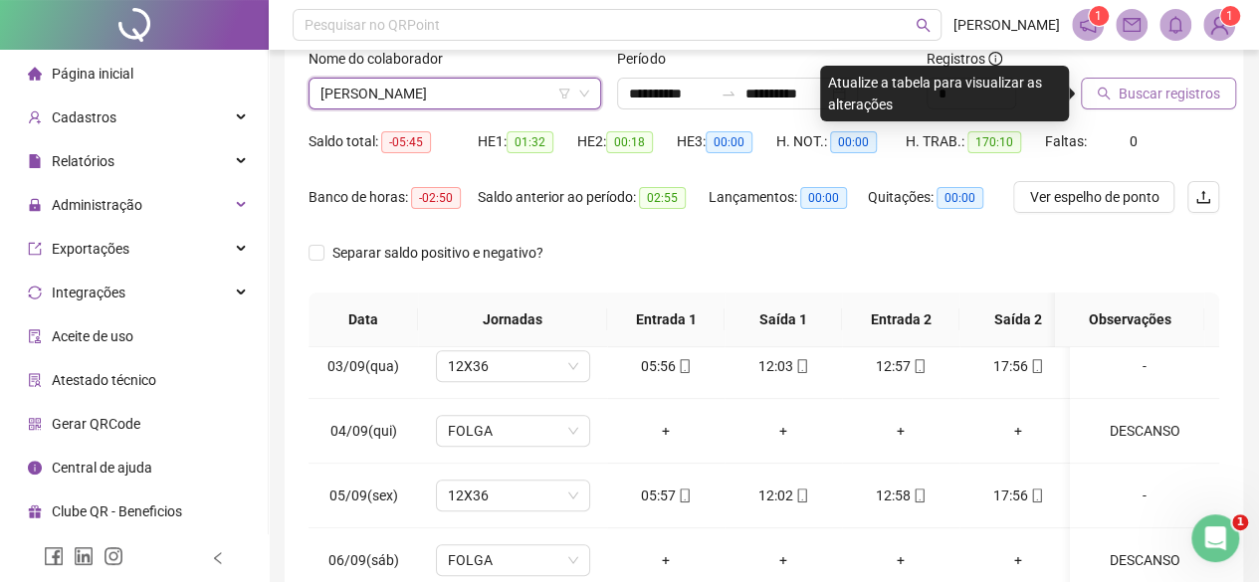
click at [1197, 90] on span "Buscar registros" at bounding box center [1168, 94] width 101 height 22
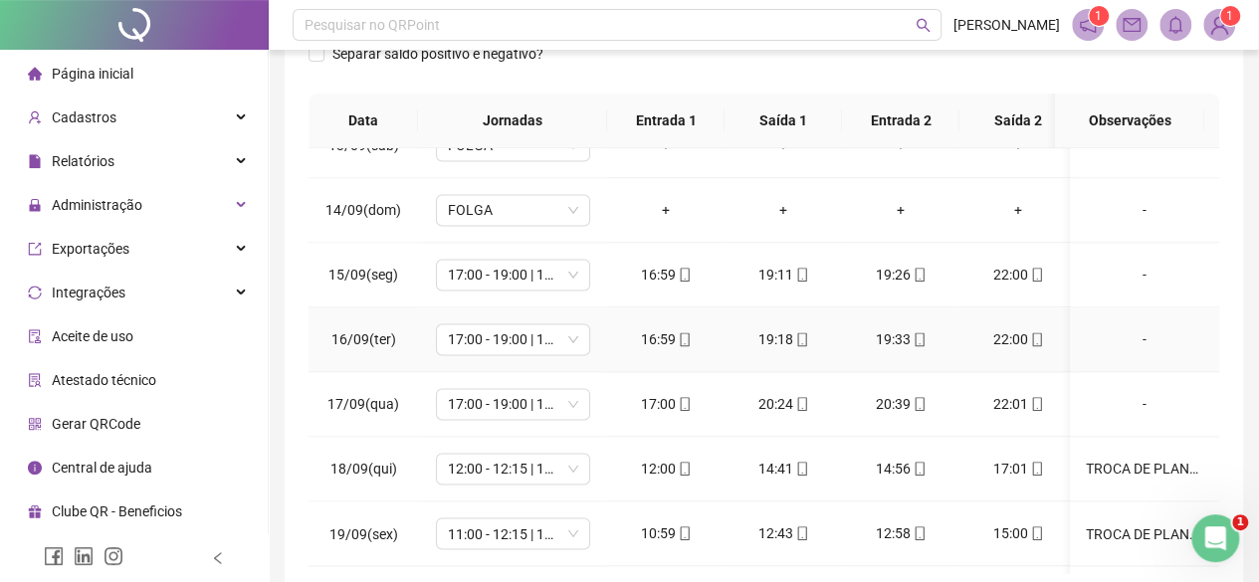
scroll to position [1650, 0]
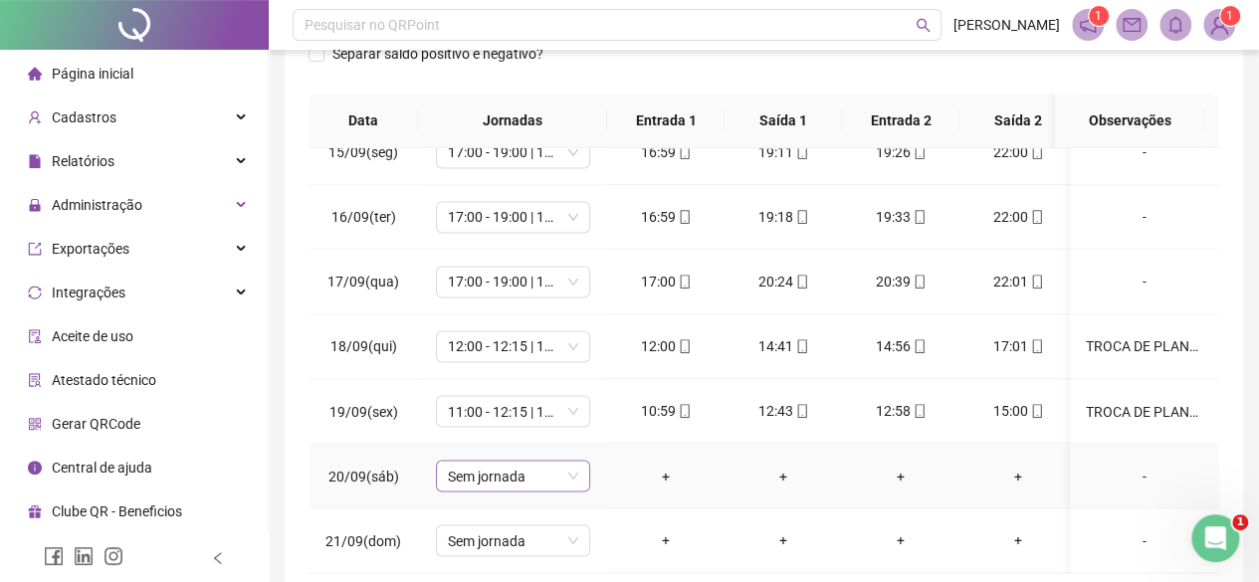
click at [462, 461] on span "Sem jornada" at bounding box center [513, 476] width 130 height 30
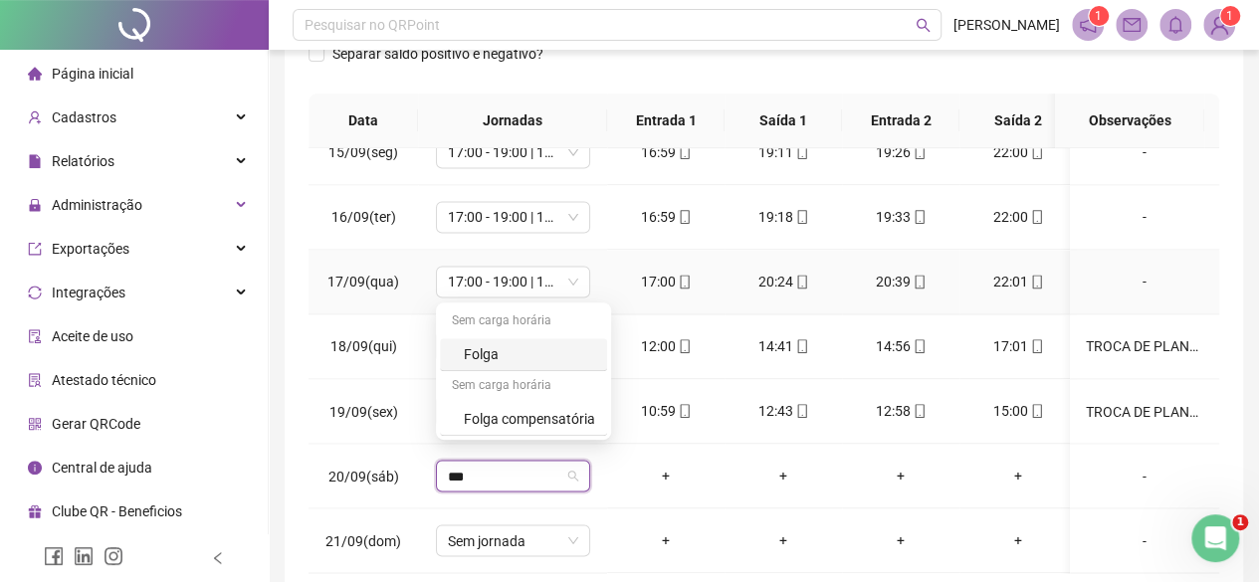
type input "****"
click at [485, 348] on div "Folga" at bounding box center [529, 354] width 131 height 22
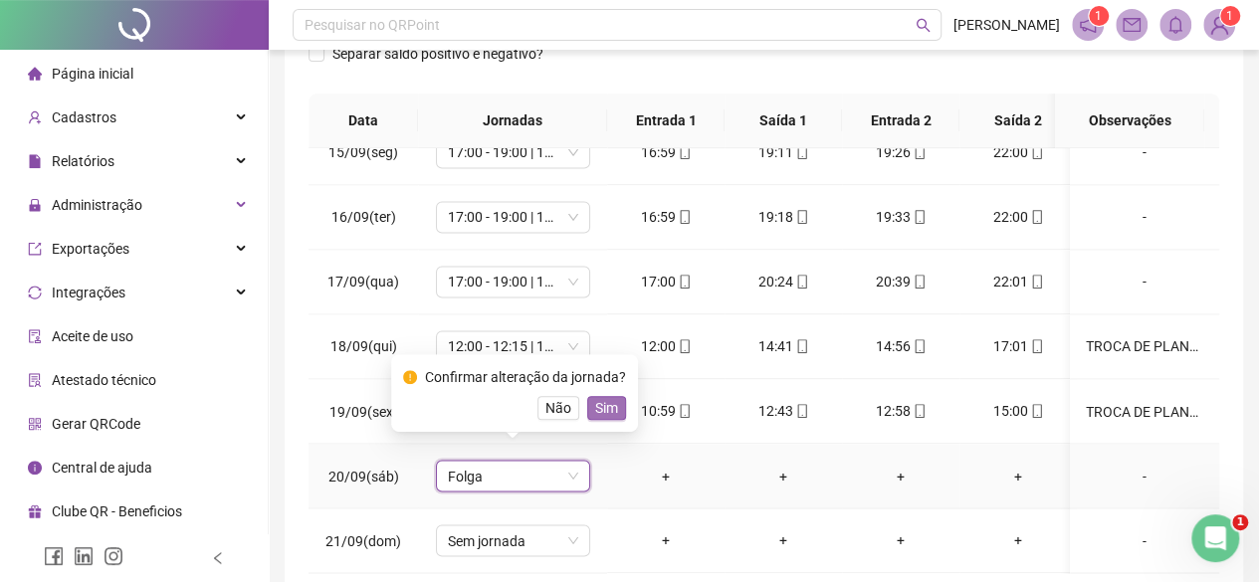
click at [607, 401] on span "Sim" at bounding box center [606, 408] width 23 height 22
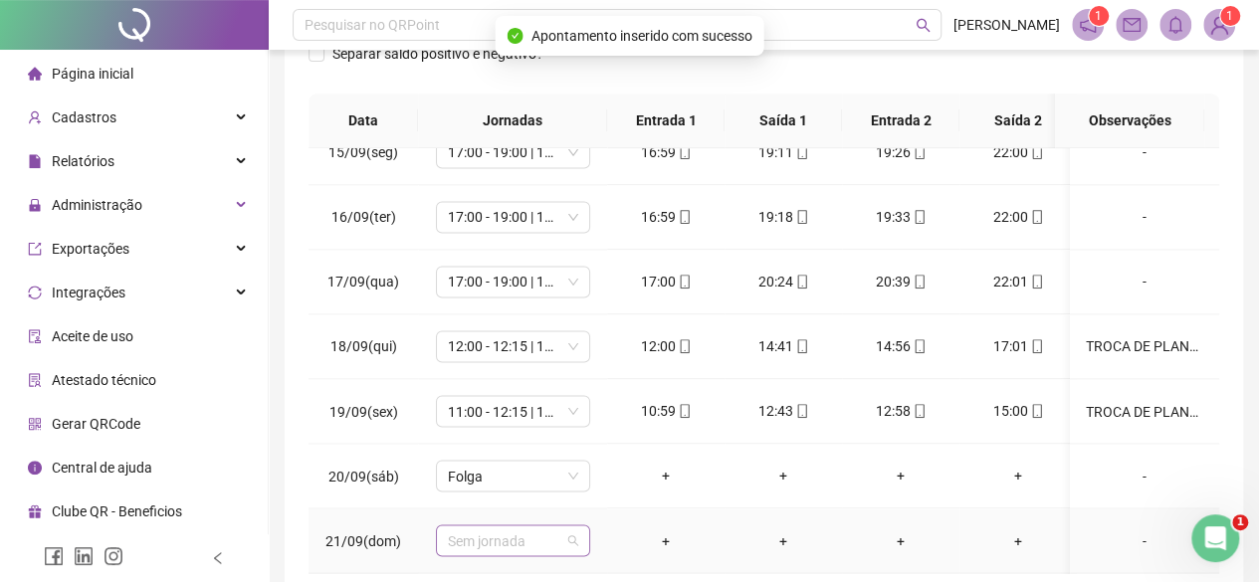
click at [531, 525] on span "Sem jornada" at bounding box center [513, 540] width 130 height 30
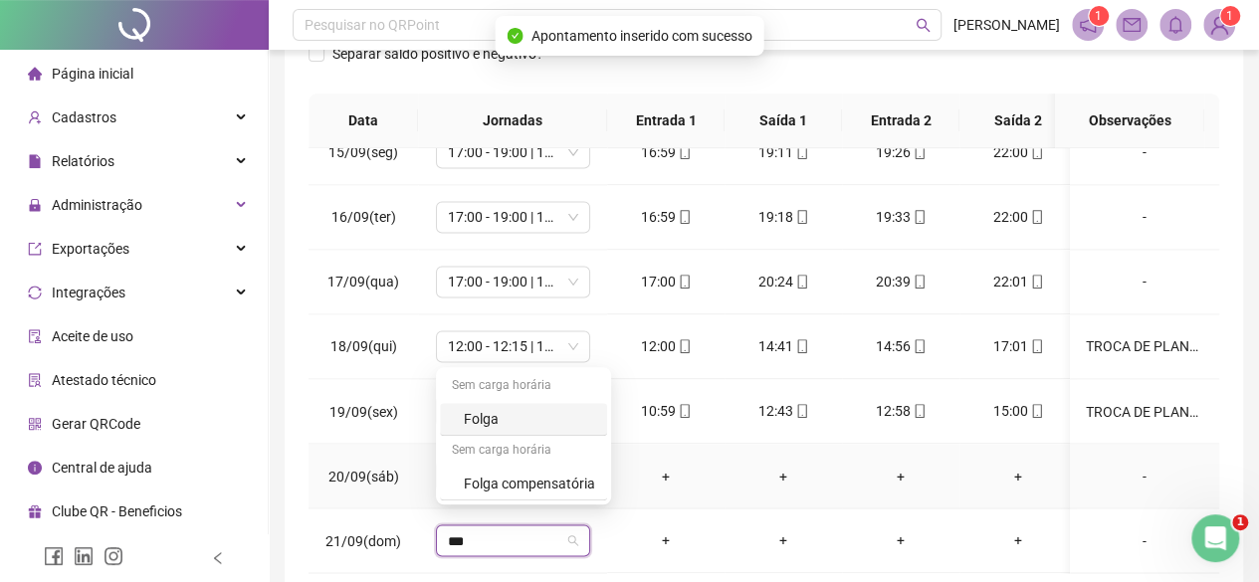
type input "****"
click at [468, 411] on div "Folga" at bounding box center [529, 419] width 131 height 22
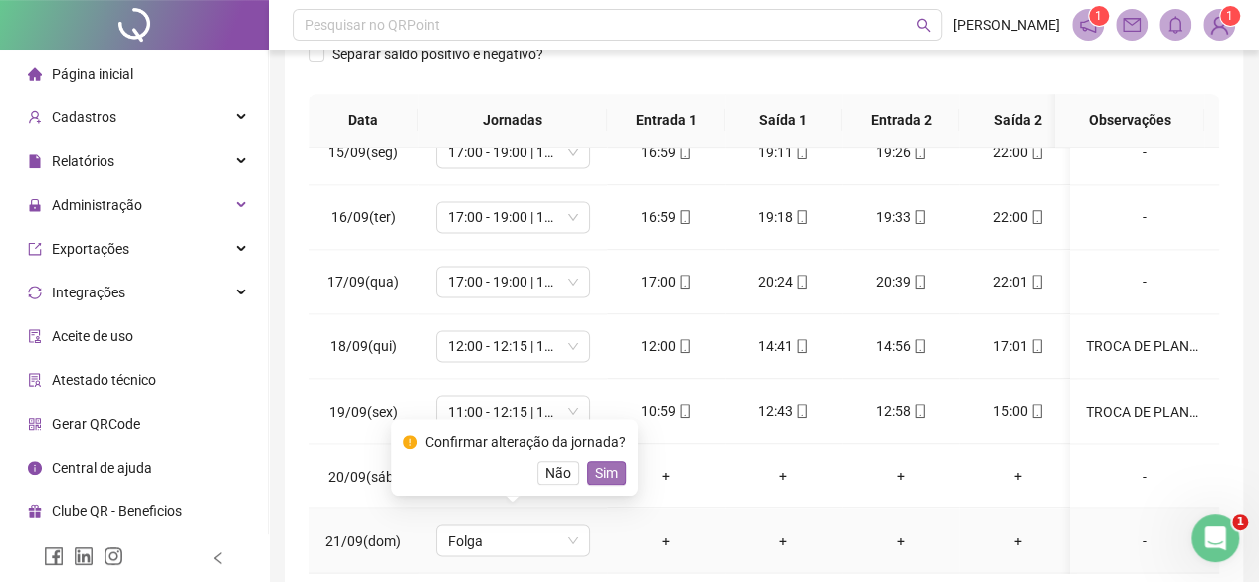
click at [612, 474] on span "Sim" at bounding box center [606, 473] width 23 height 22
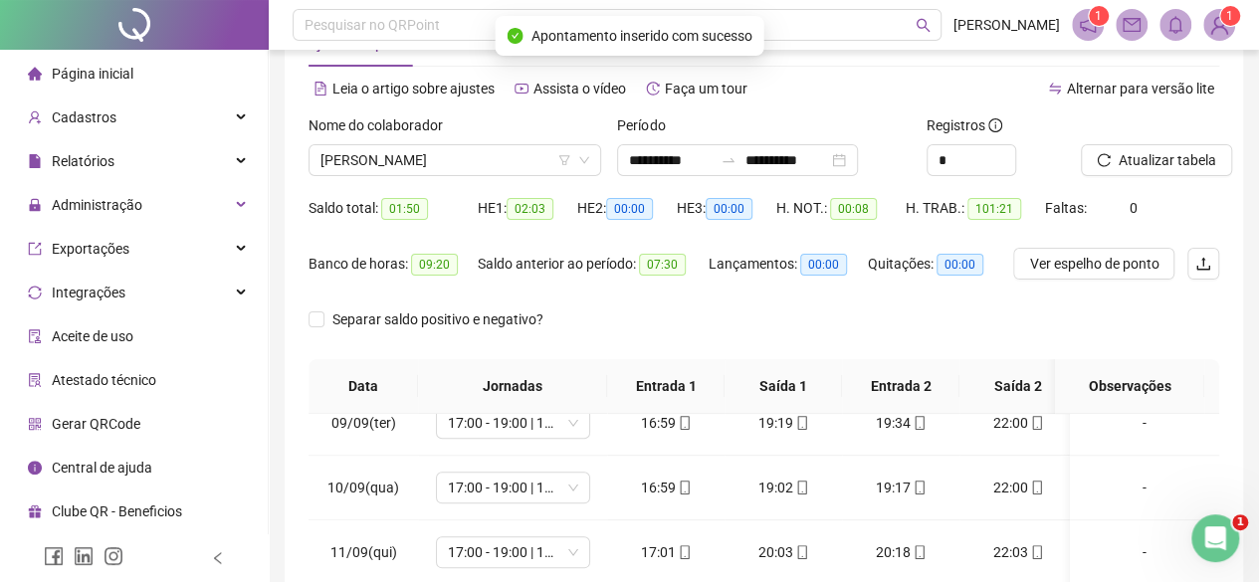
scroll to position [100, 0]
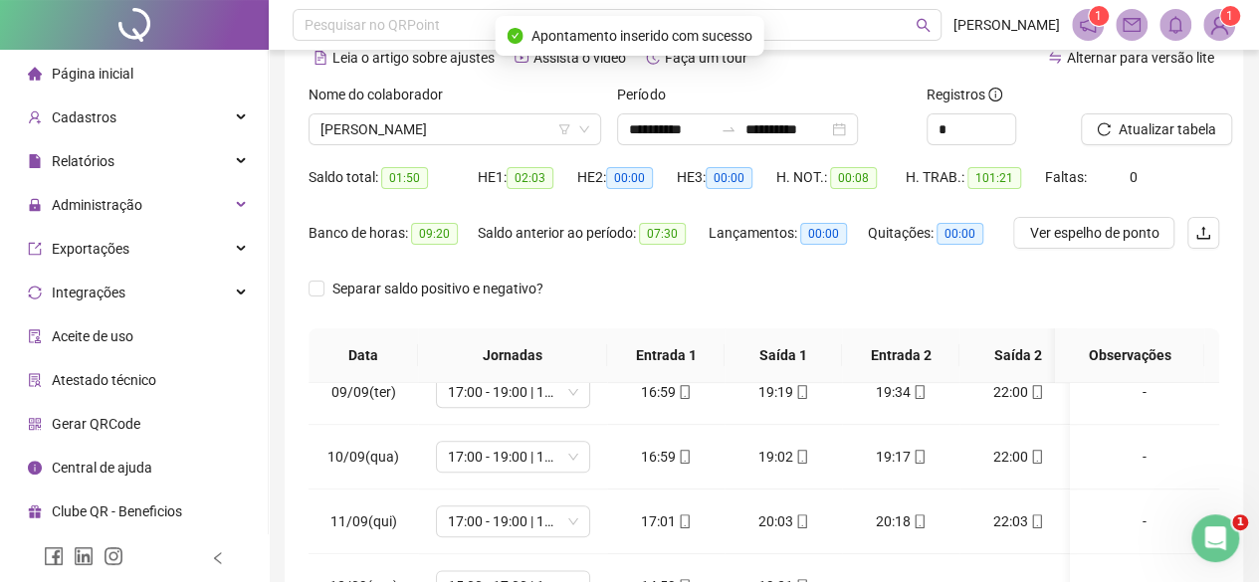
drag, startPoint x: 1162, startPoint y: 156, endPoint x: 1146, endPoint y: 154, distance: 16.0
click at [1153, 154] on div "Atualizar tabela" at bounding box center [1150, 123] width 154 height 78
click at [1142, 153] on div "Atualizar tabela" at bounding box center [1150, 123] width 154 height 78
click at [1124, 144] on button "Atualizar tabela" at bounding box center [1156, 129] width 151 height 32
click at [442, 154] on div "Nome do colaborador [PERSON_NAME]" at bounding box center [455, 123] width 308 height 78
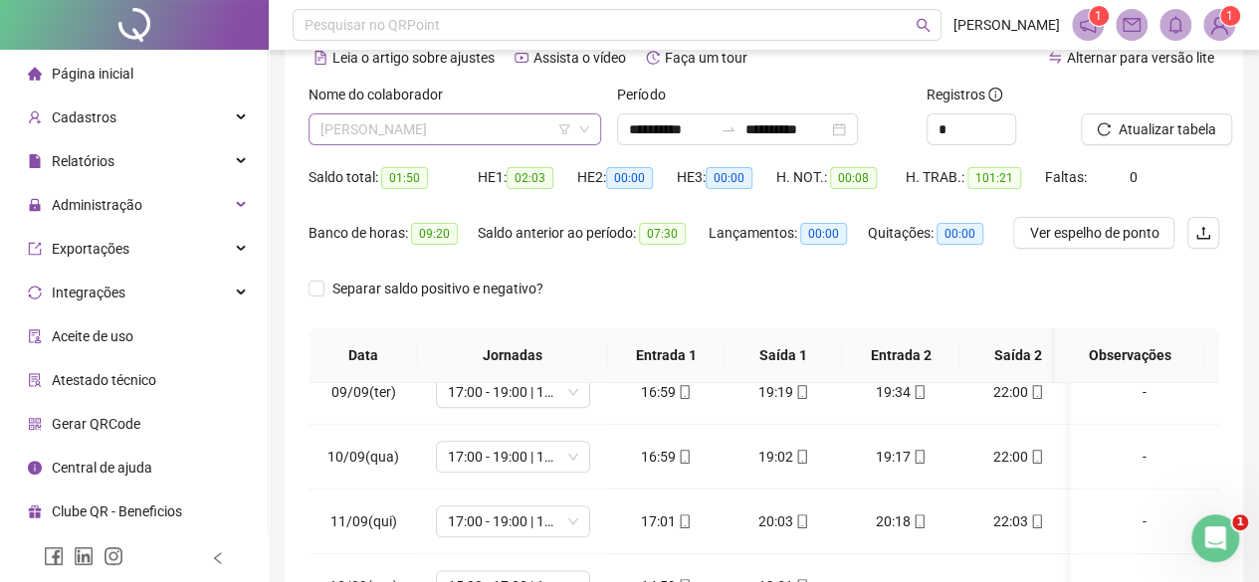
click at [444, 143] on span "[PERSON_NAME]" at bounding box center [454, 129] width 269 height 30
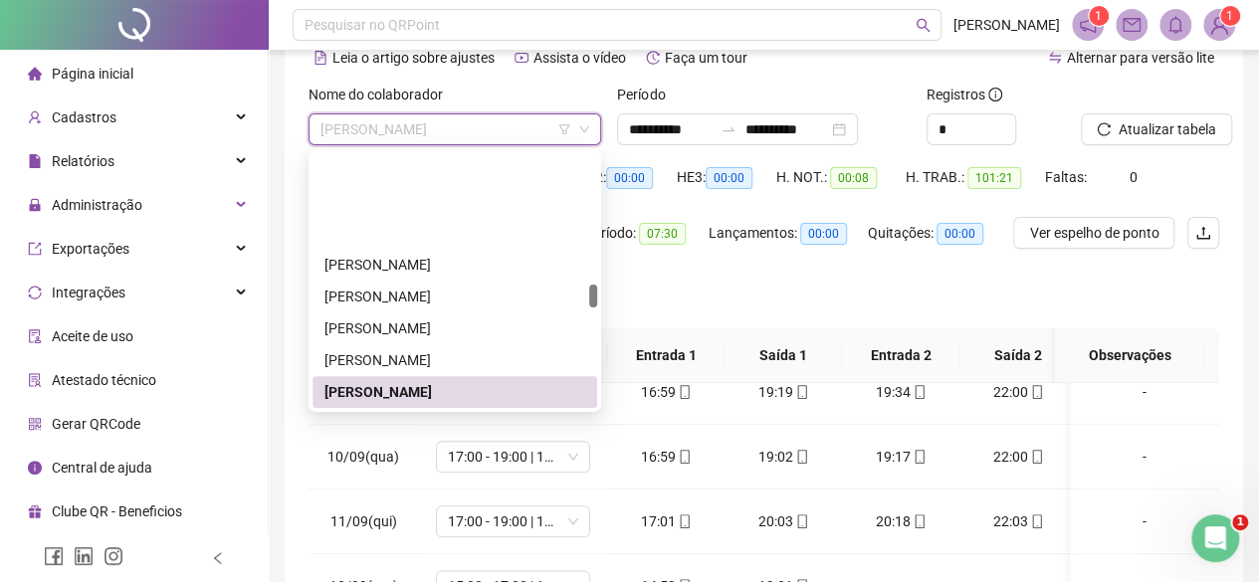
scroll to position [1405, 0]
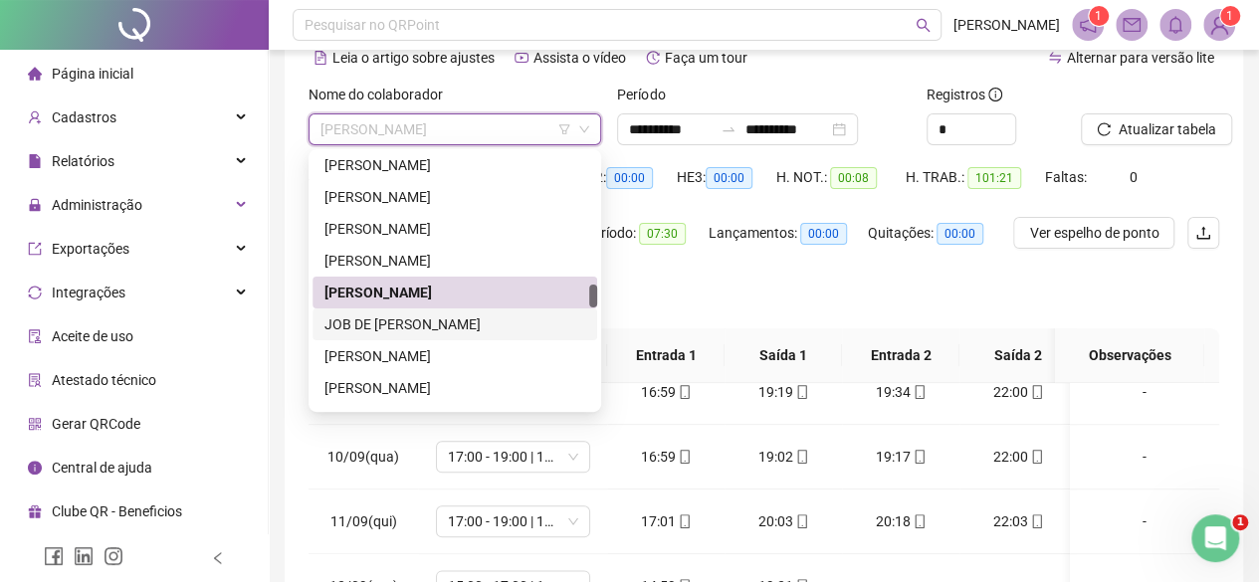
click at [386, 326] on div "JOB DE [PERSON_NAME]" at bounding box center [454, 324] width 261 height 22
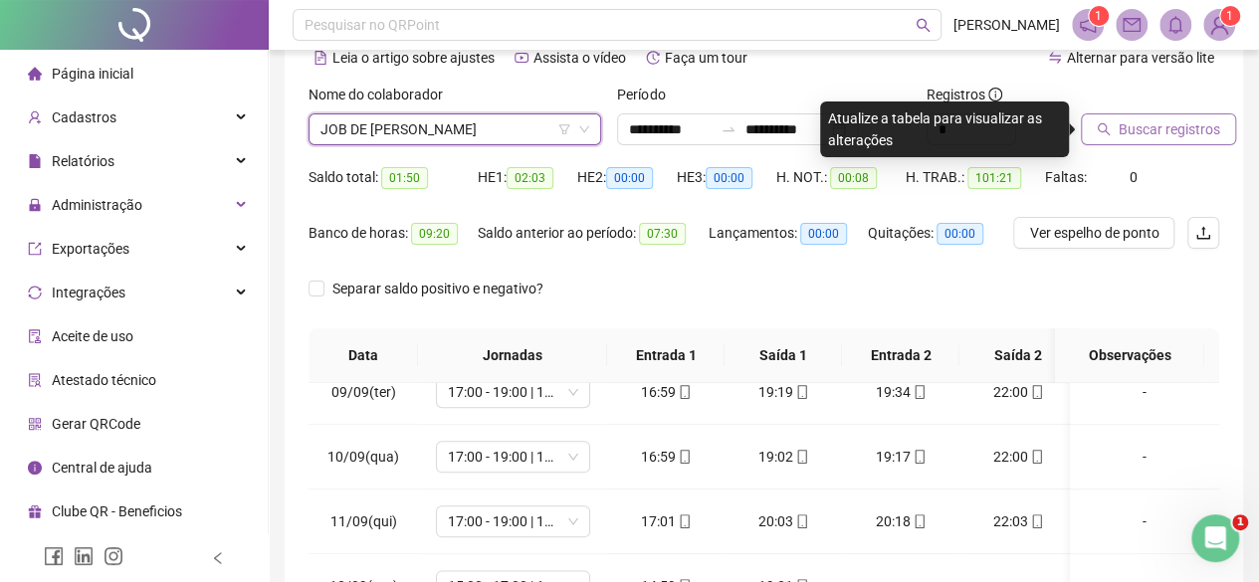
click at [1131, 124] on span "Buscar registros" at bounding box center [1168, 129] width 101 height 22
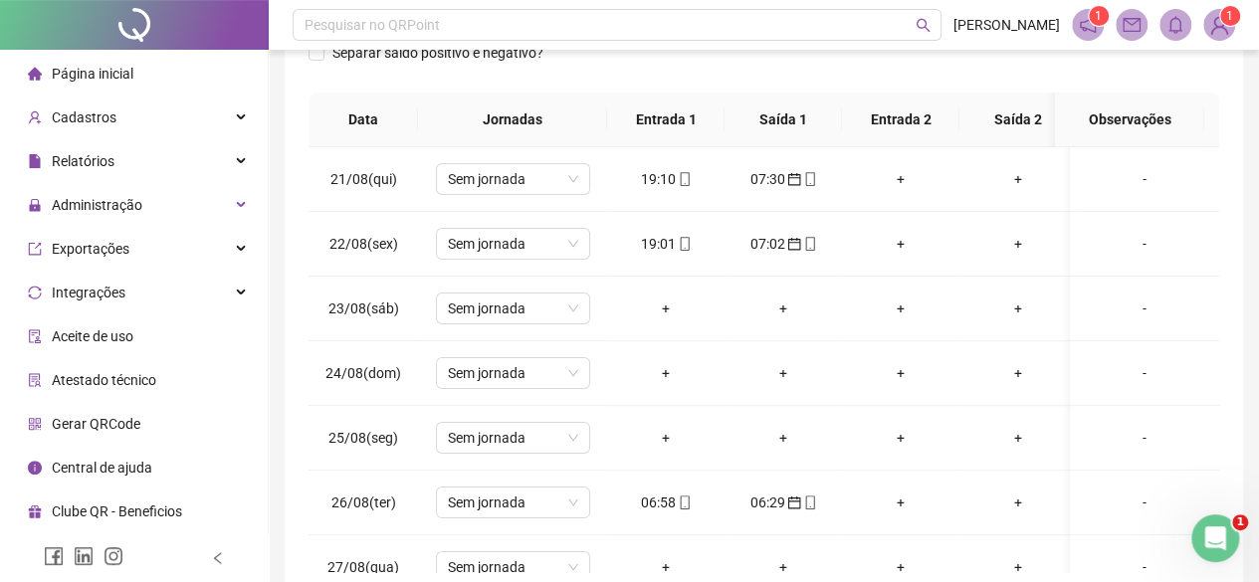
scroll to position [0, 0]
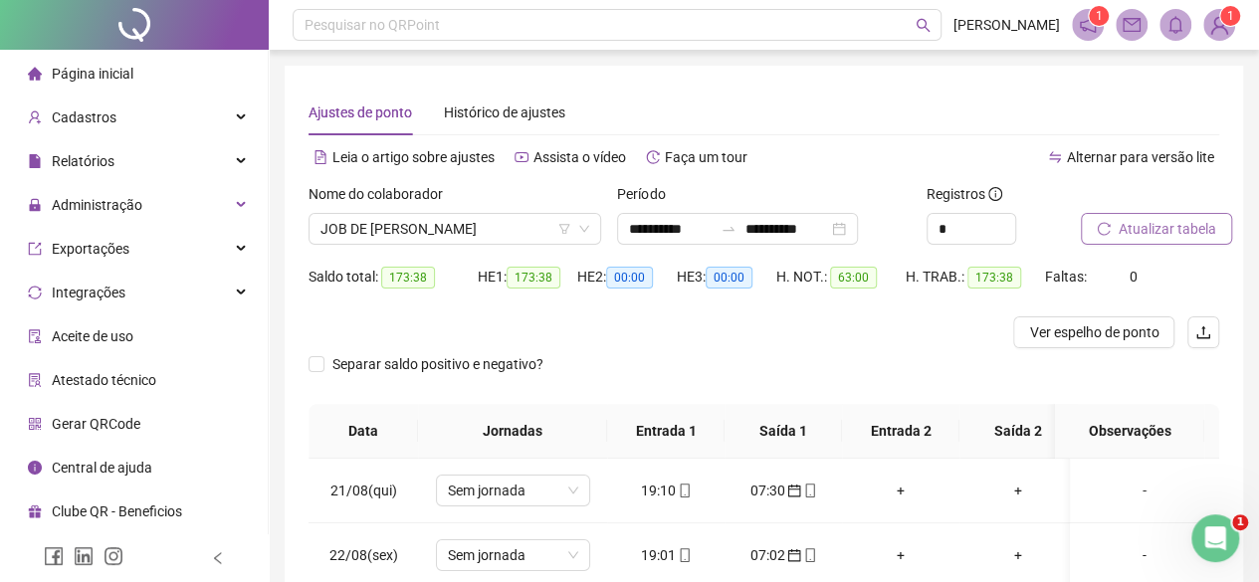
click at [400, 251] on div "Nome do colaborador JOB DE [PERSON_NAME]" at bounding box center [455, 222] width 308 height 78
click at [395, 240] on span "JOB DE [PERSON_NAME]" at bounding box center [454, 229] width 269 height 30
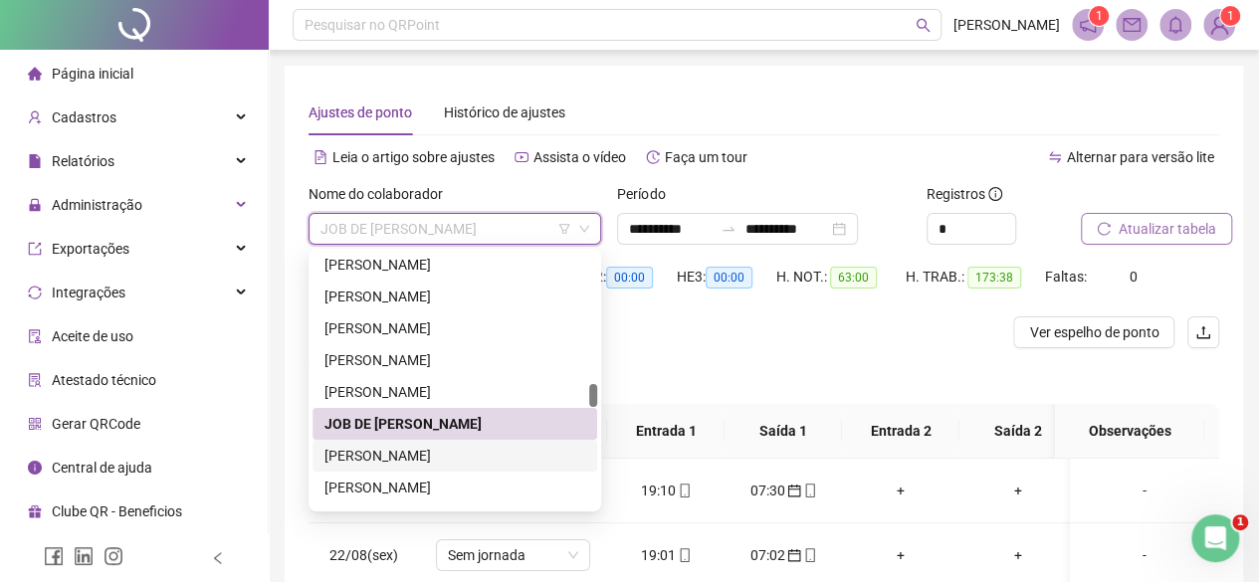
click at [376, 459] on div "[PERSON_NAME]" at bounding box center [454, 456] width 261 height 22
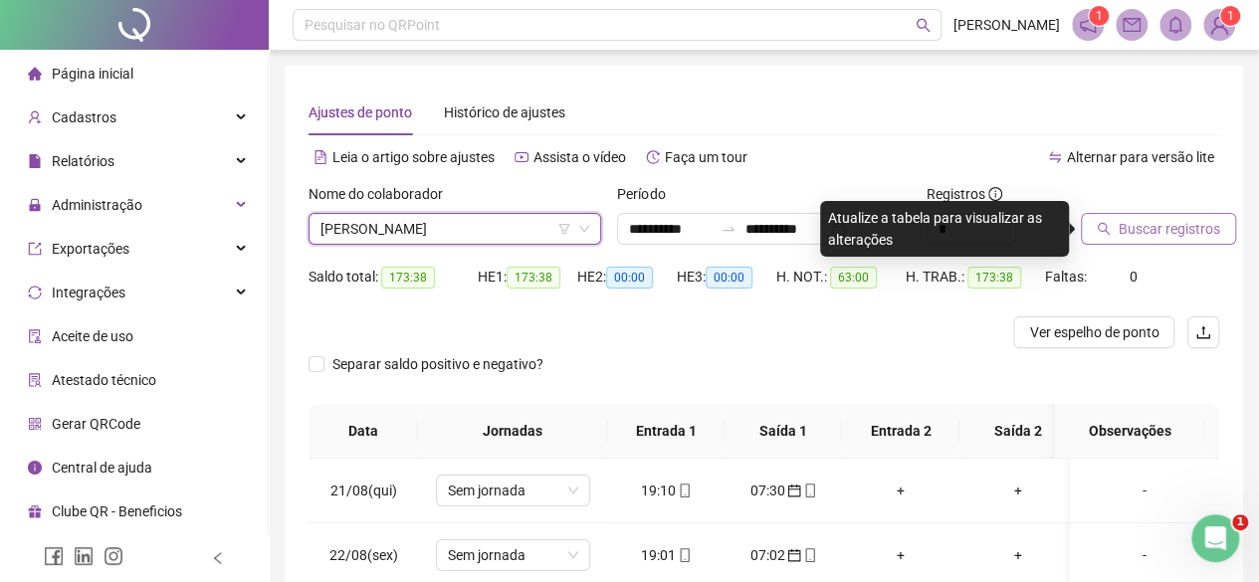
click at [1116, 236] on button "Buscar registros" at bounding box center [1158, 229] width 155 height 32
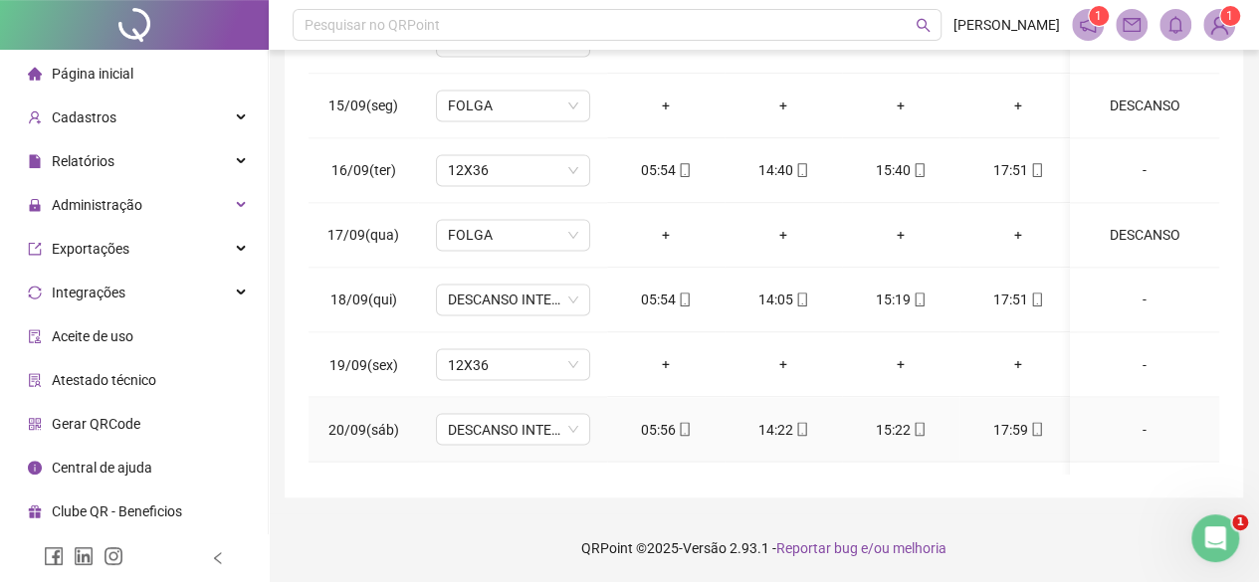
scroll to position [1650, 0]
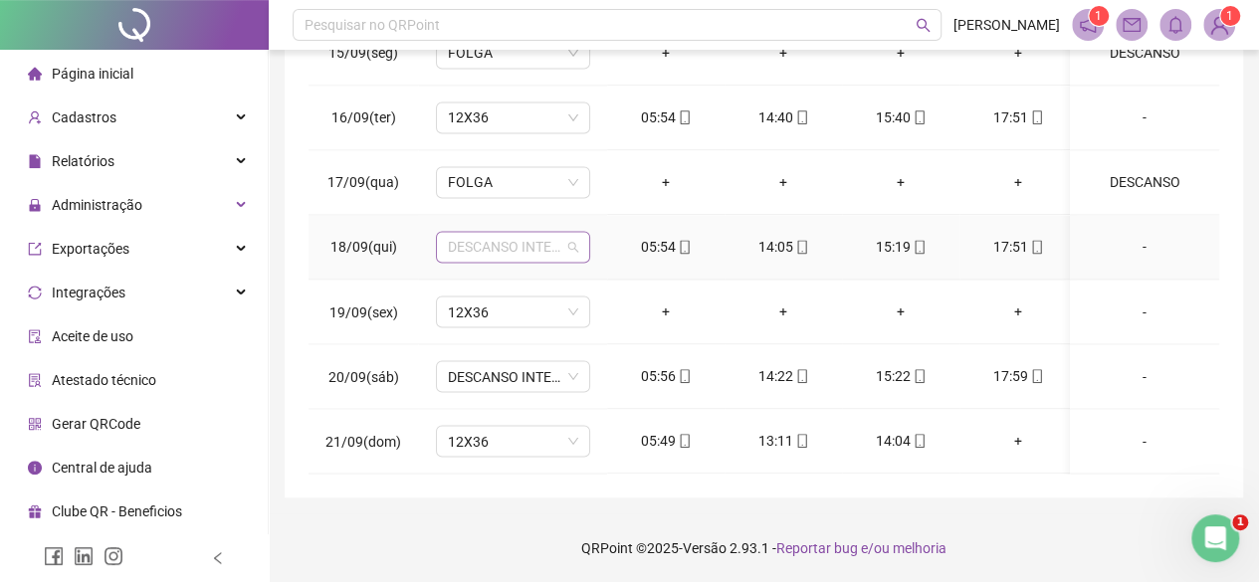
click at [542, 232] on span "DESCANSO INTER-JORNADA" at bounding box center [513, 247] width 130 height 30
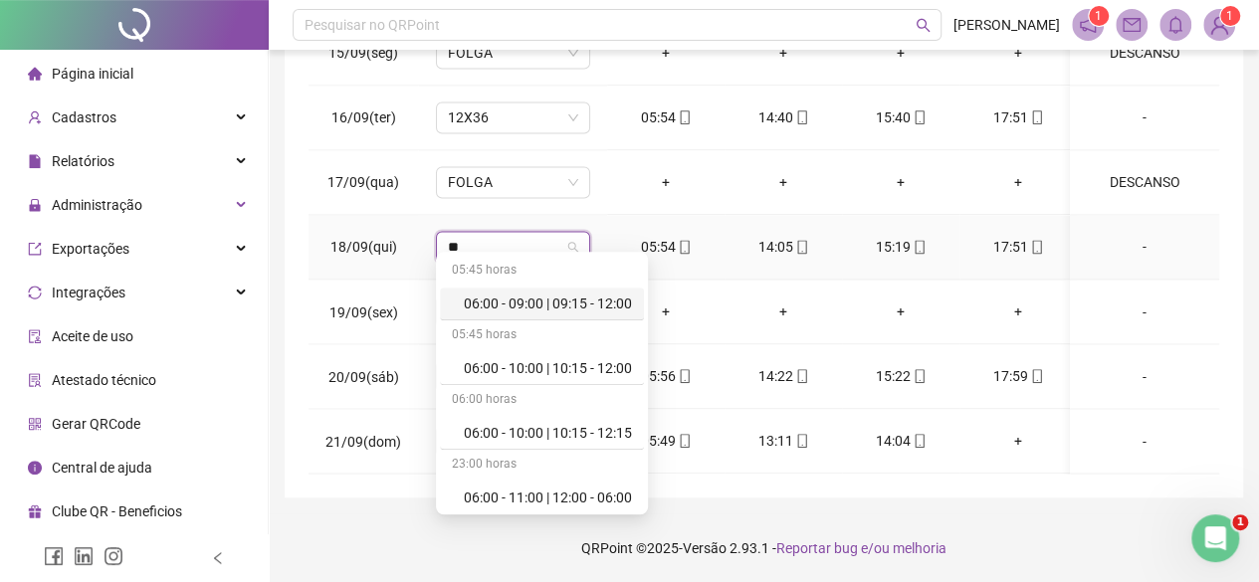
type input "***"
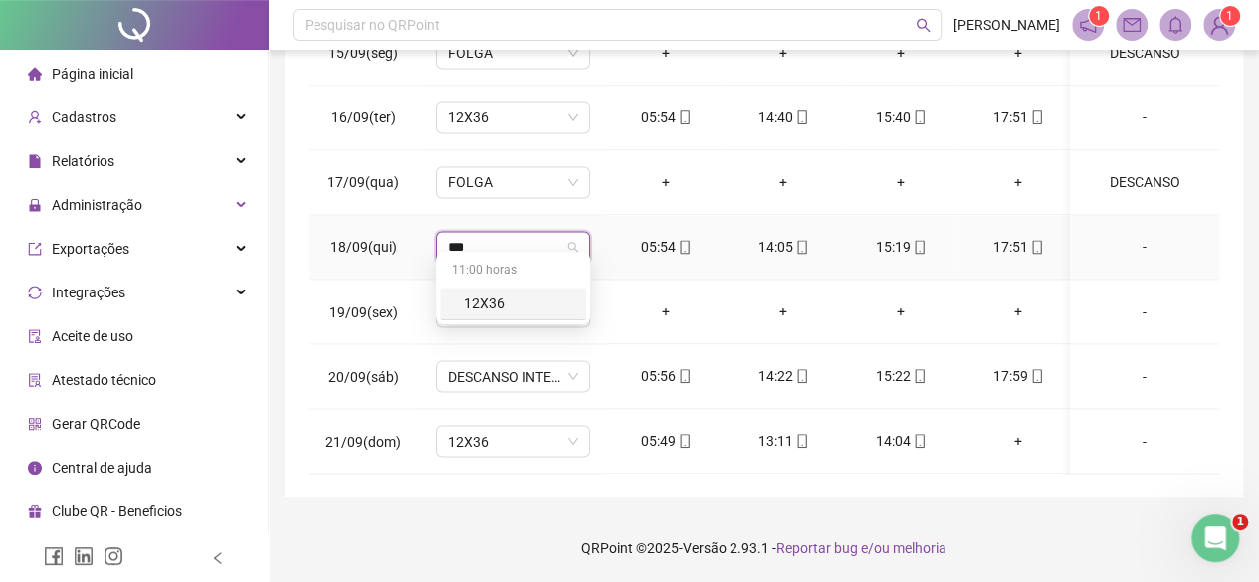
click at [494, 297] on div "12X36" at bounding box center [519, 304] width 110 height 22
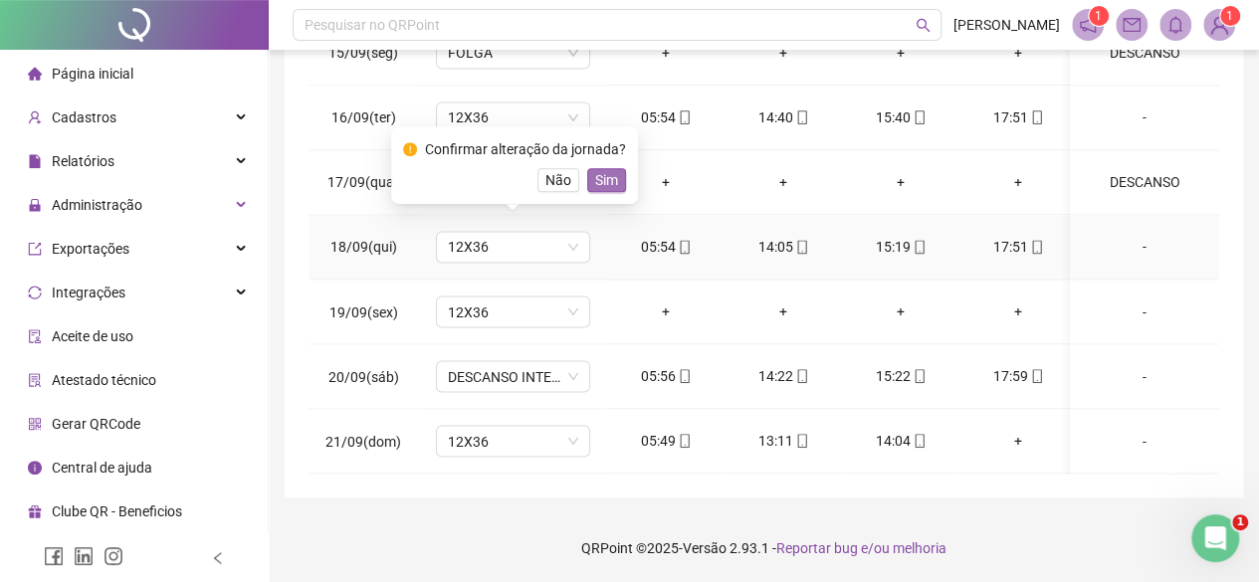
click at [610, 176] on span "Sim" at bounding box center [606, 180] width 23 height 22
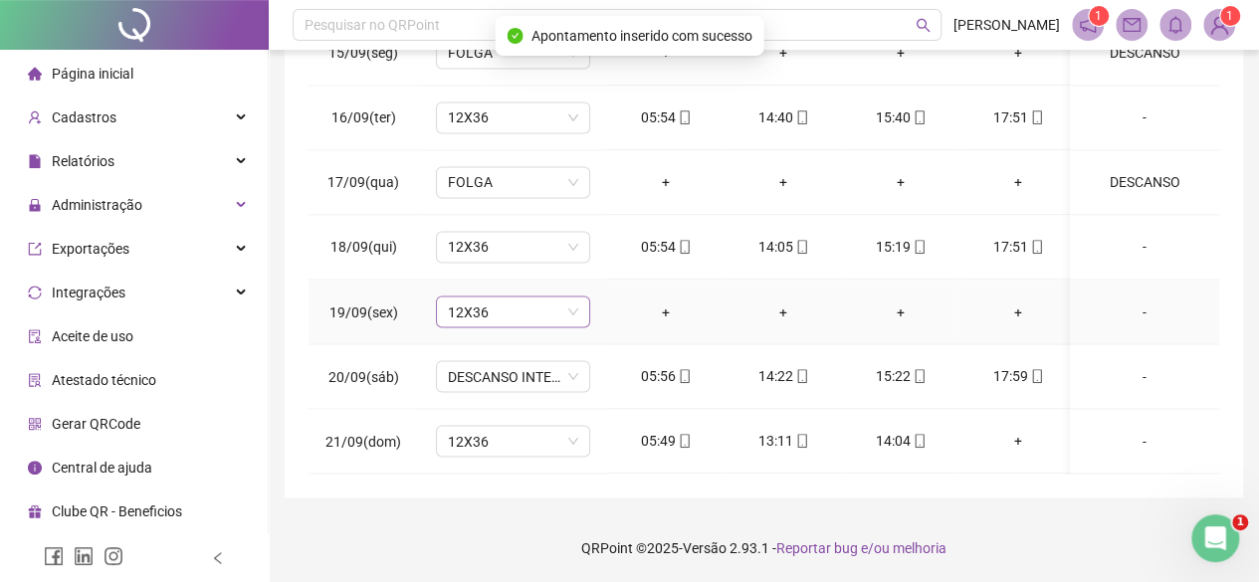
click at [551, 297] on span "12X36" at bounding box center [513, 312] width 130 height 30
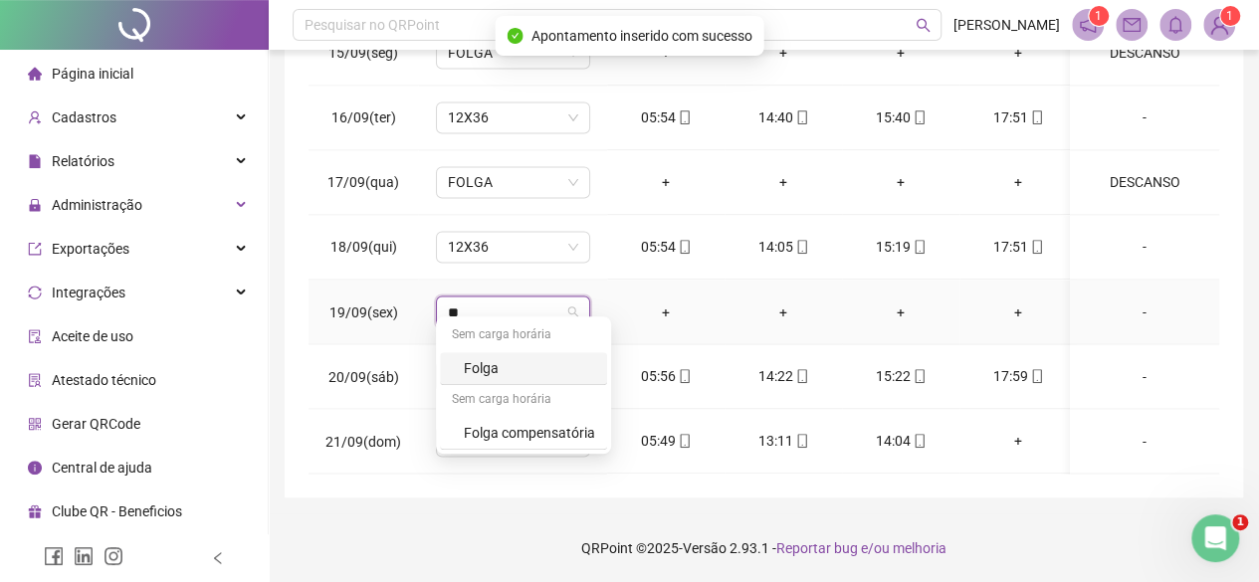
type input "***"
click at [479, 371] on div "Folga" at bounding box center [529, 368] width 131 height 22
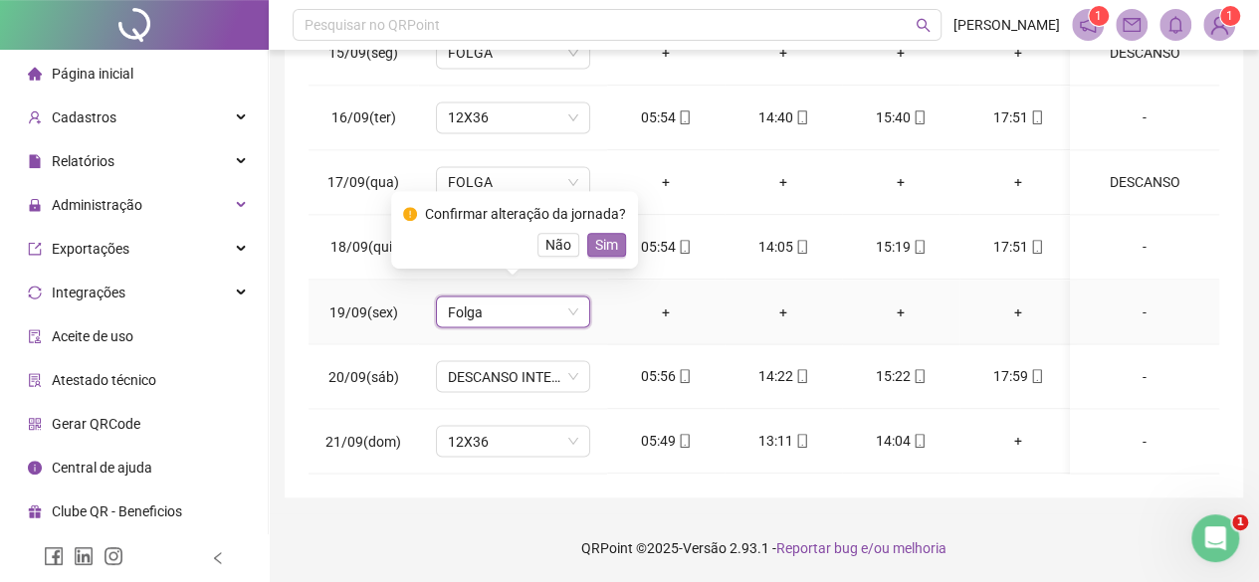
click at [595, 244] on span "Sim" at bounding box center [606, 245] width 23 height 22
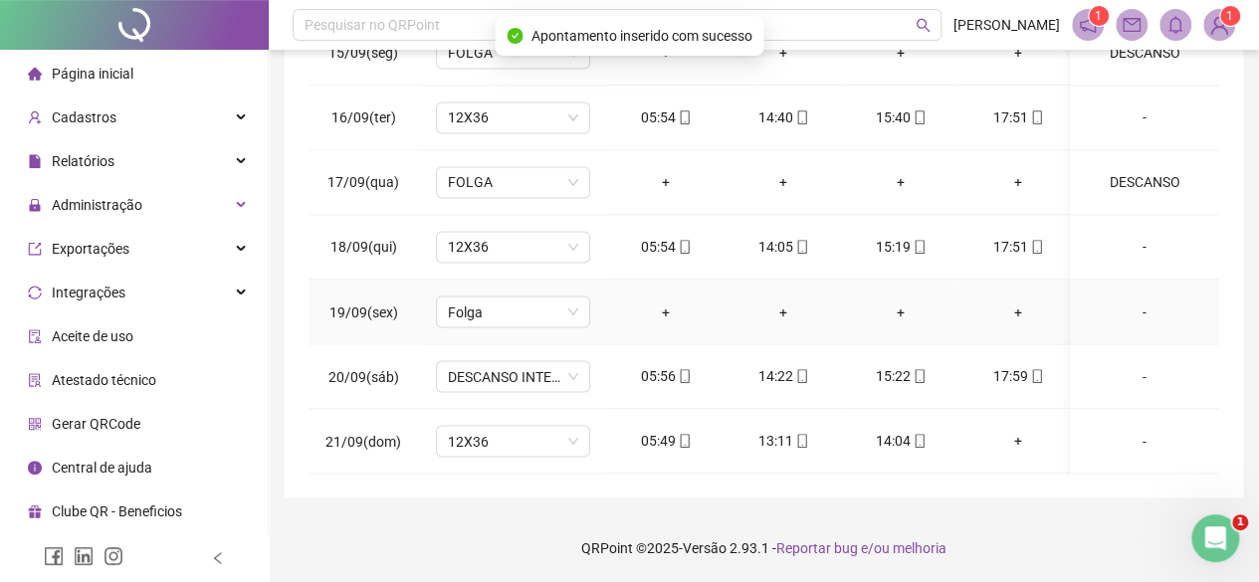
click at [1134, 301] on div "-" at bounding box center [1144, 312] width 117 height 22
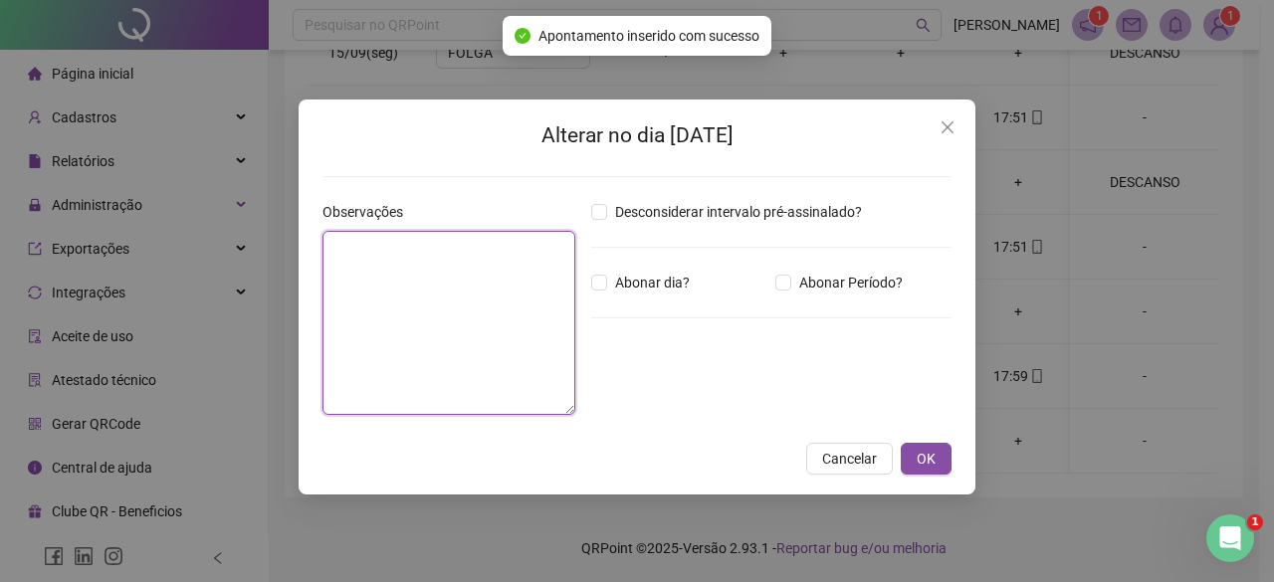
click at [525, 260] on textarea at bounding box center [448, 323] width 253 height 184
paste textarea "********"
type textarea "********"
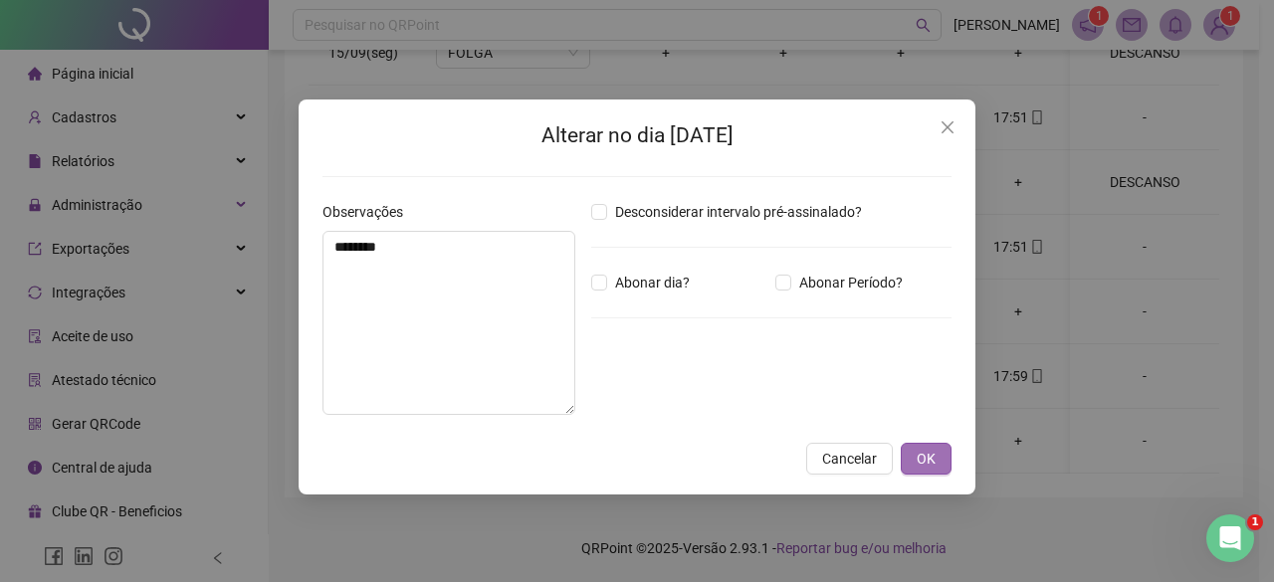
click at [922, 473] on button "OK" at bounding box center [926, 459] width 51 height 32
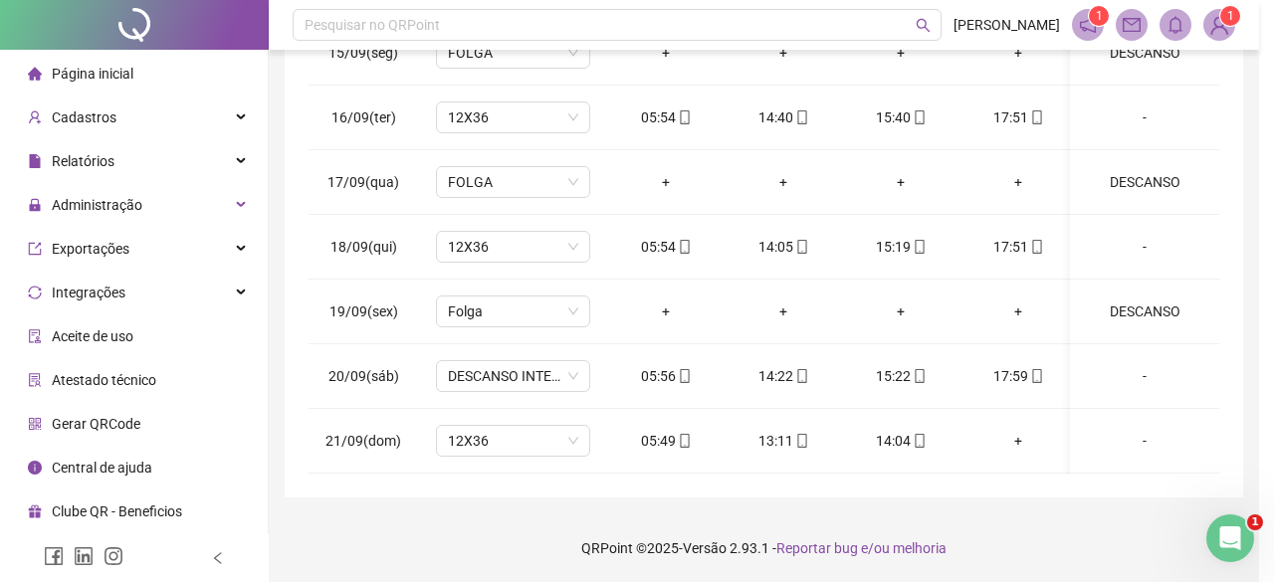
click at [923, 457] on div "Alterar no dia [DATE] Observações ******** Desconsiderar intervalo pré-assinala…" at bounding box center [637, 291] width 1274 height 582
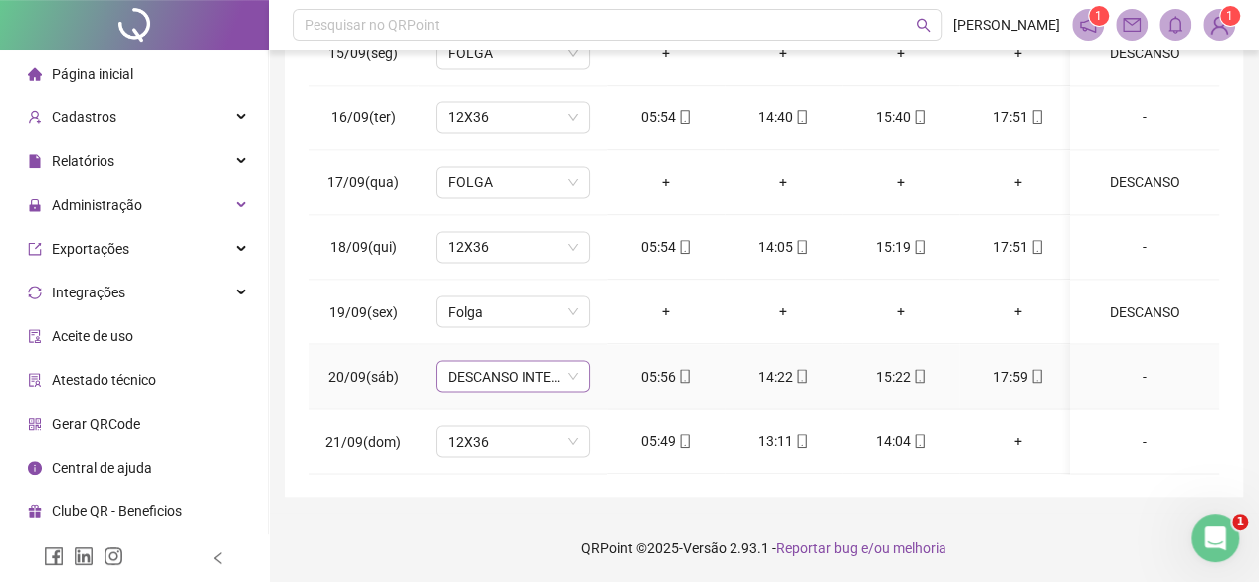
click at [500, 361] on span "DESCANSO INTER-JORNADA" at bounding box center [513, 376] width 130 height 30
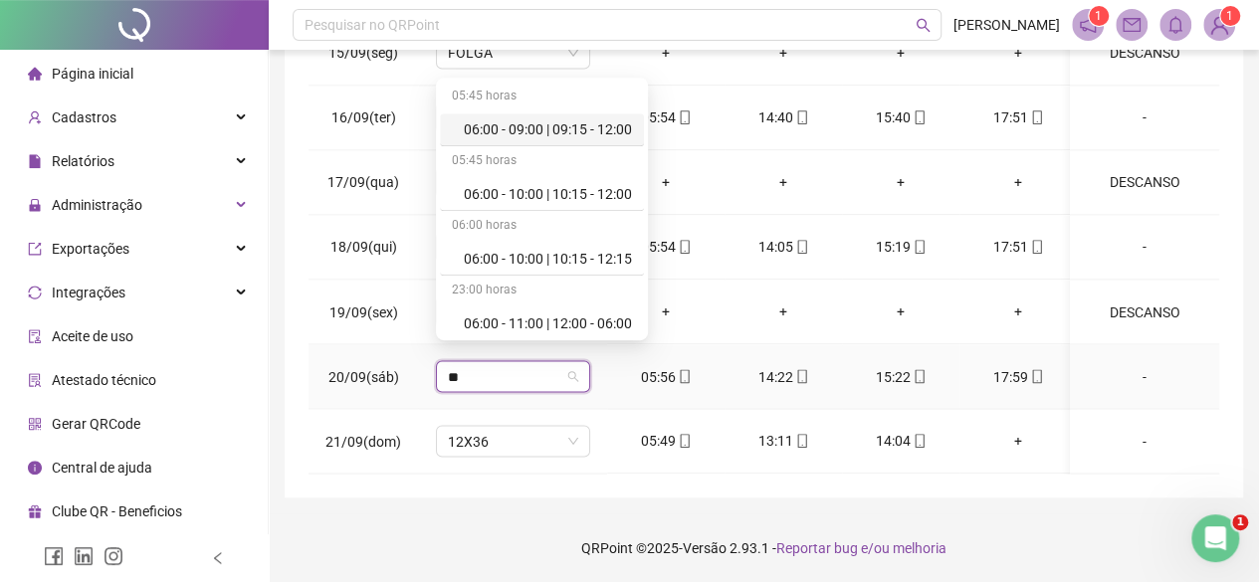
type input "***"
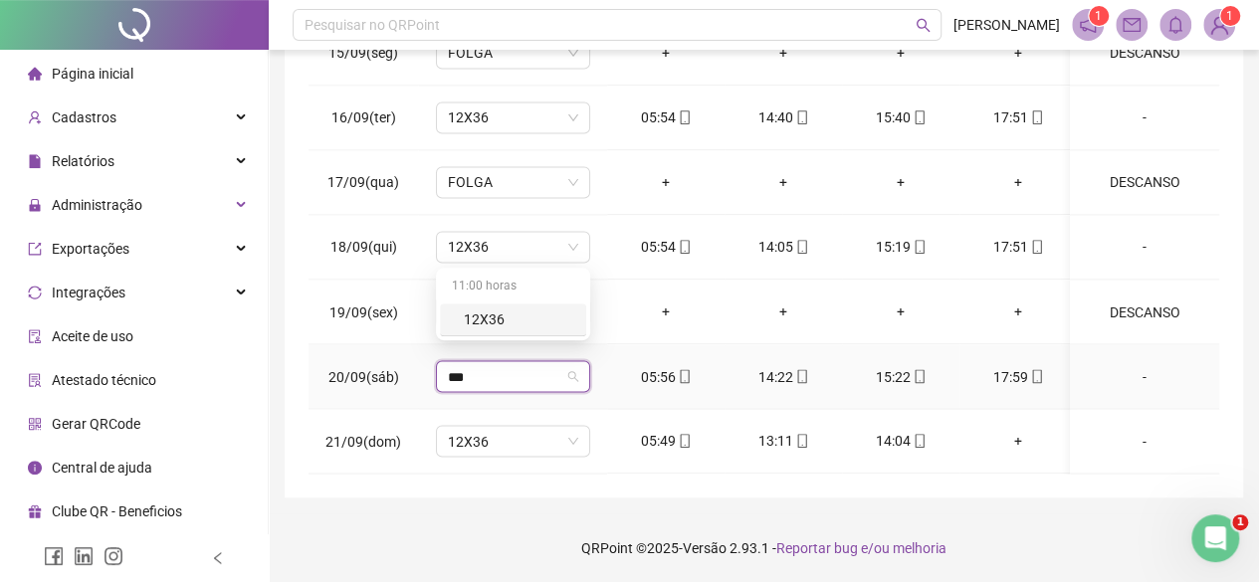
click at [485, 330] on div "12X36" at bounding box center [513, 320] width 146 height 33
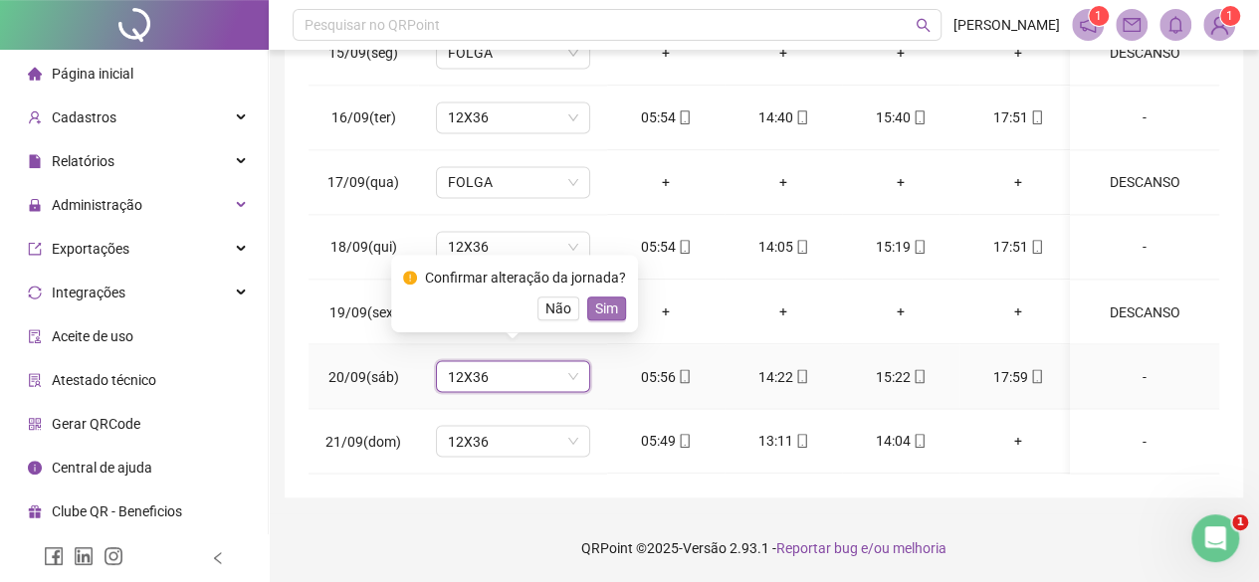
click at [601, 298] on span "Sim" at bounding box center [606, 309] width 23 height 22
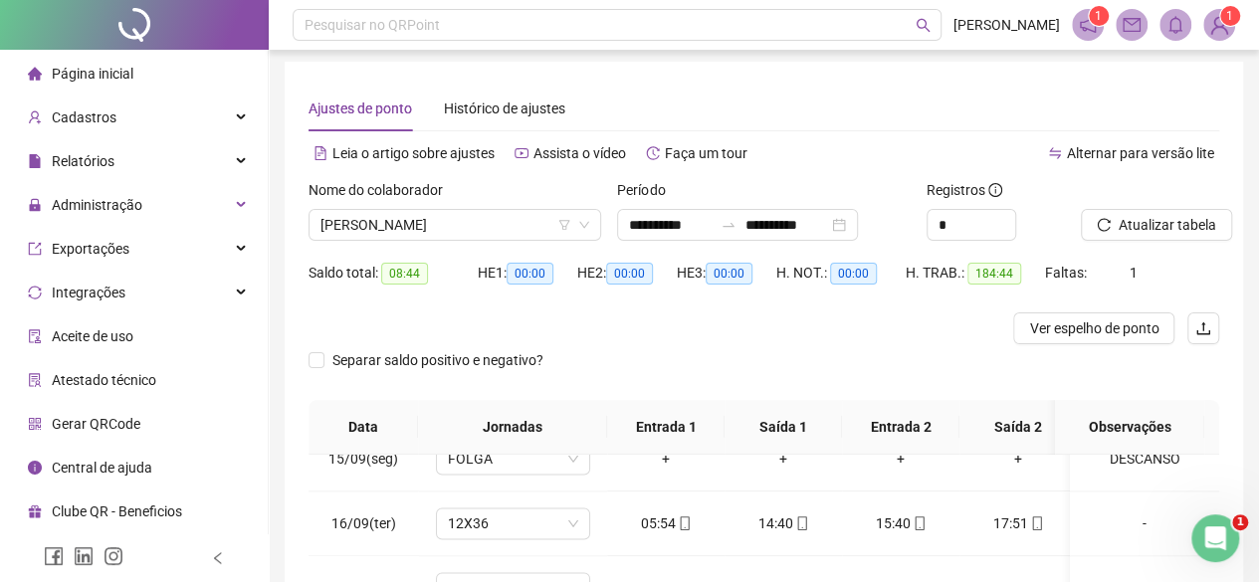
scroll to position [0, 0]
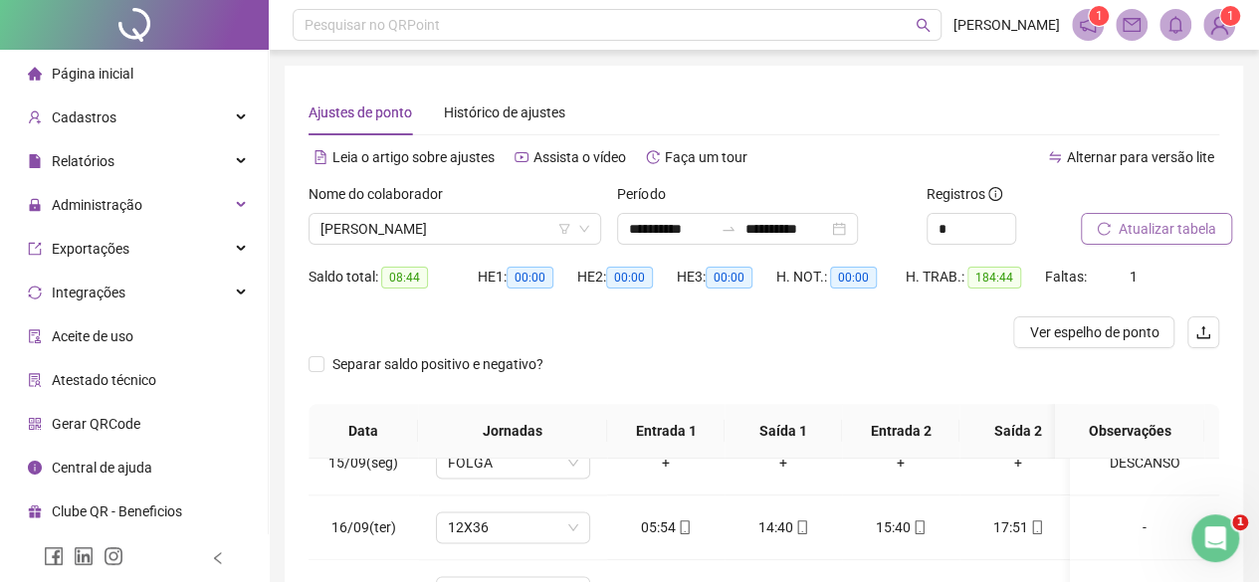
click at [1183, 242] on button "Atualizar tabela" at bounding box center [1156, 229] width 151 height 32
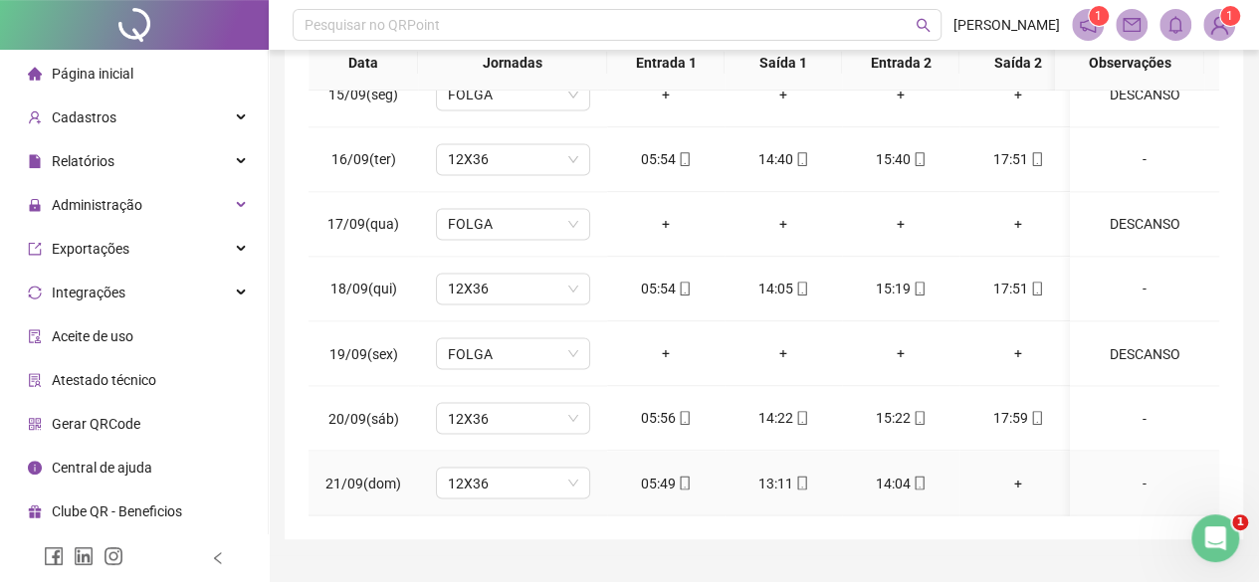
scroll to position [410, 0]
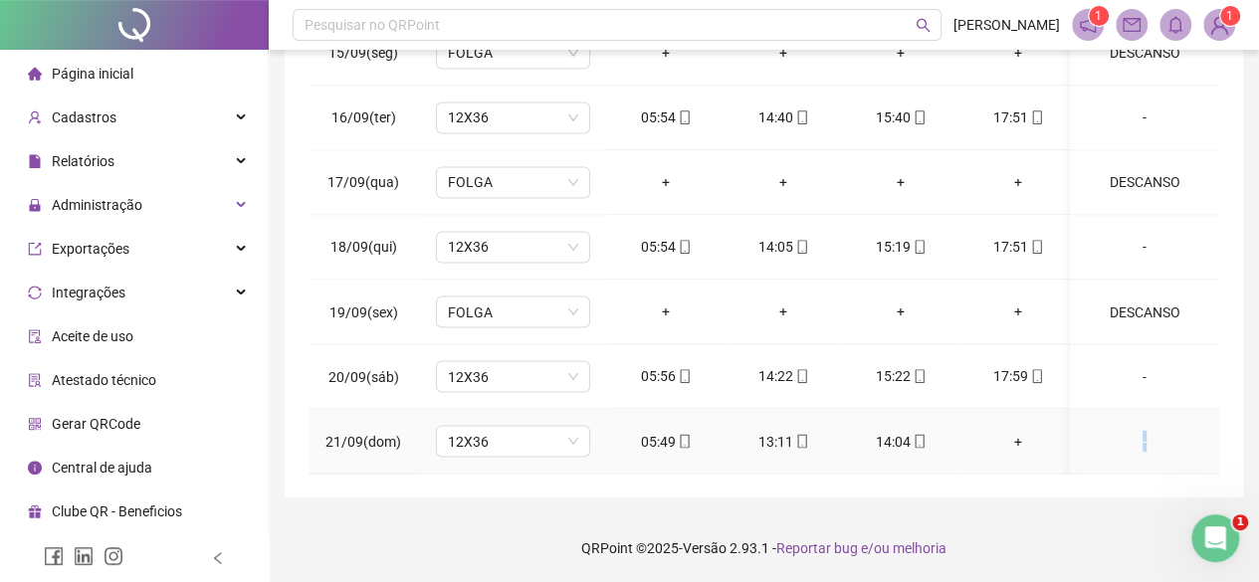
click at [1124, 431] on div "-" at bounding box center [1144, 441] width 117 height 22
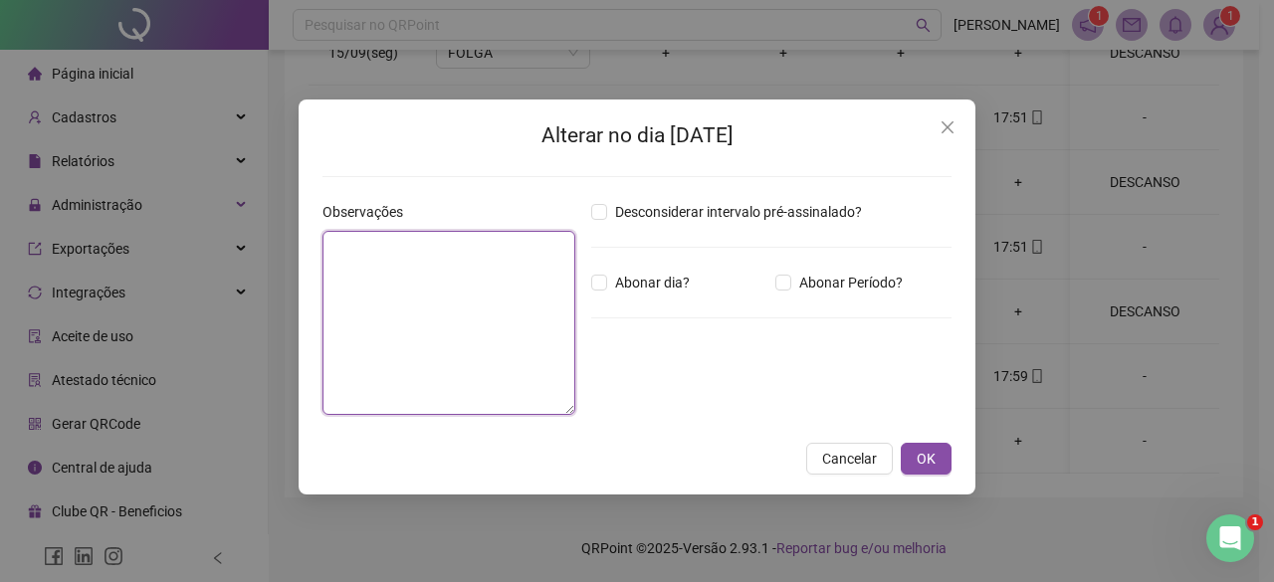
click at [376, 290] on textarea at bounding box center [448, 323] width 253 height 184
type textarea "**"
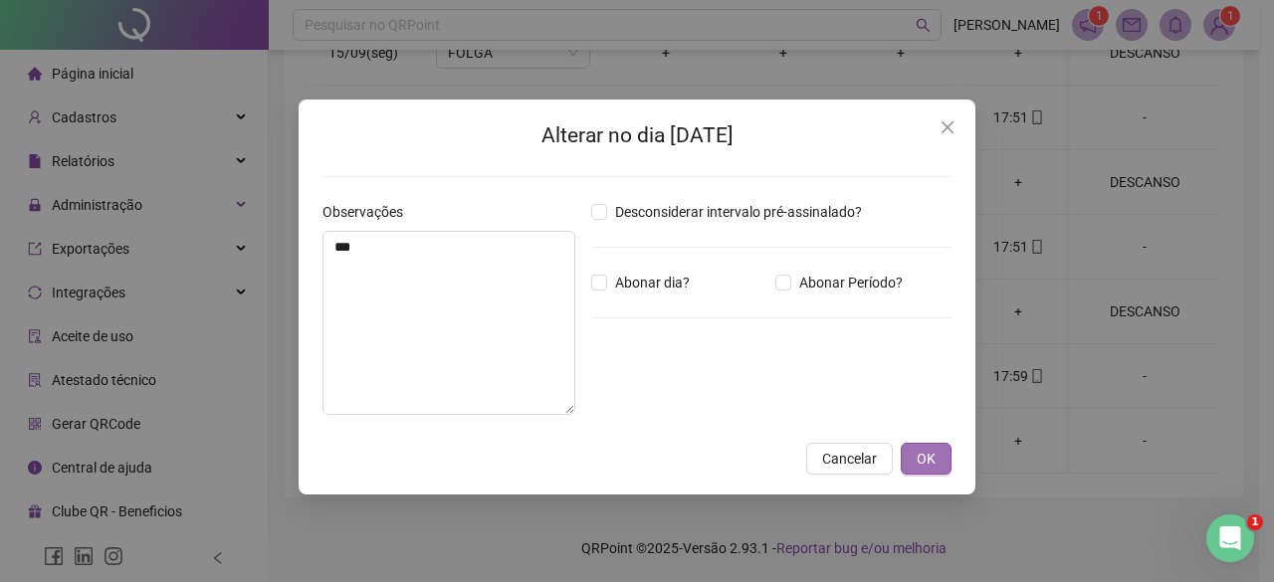
click at [909, 466] on button "OK" at bounding box center [926, 459] width 51 height 32
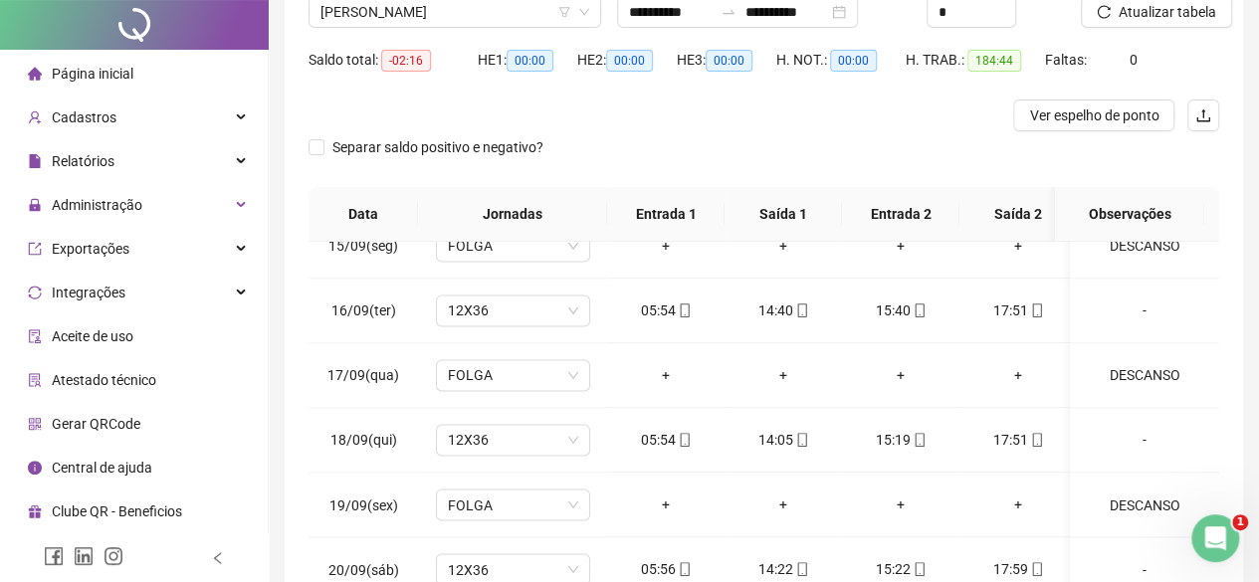
scroll to position [0, 0]
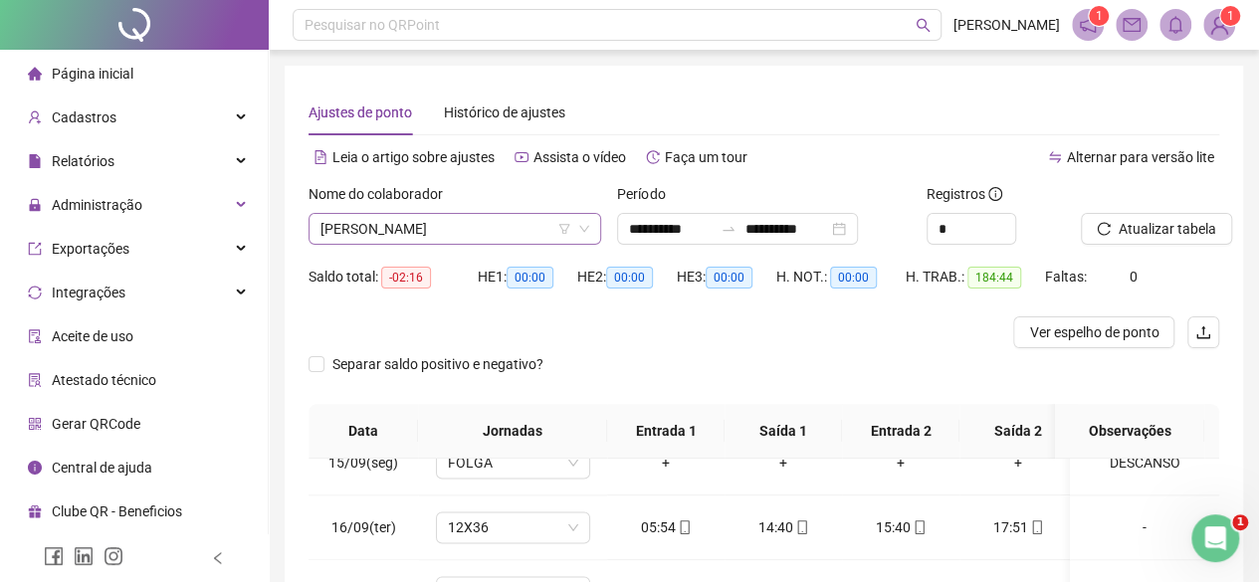
drag, startPoint x: 386, startPoint y: 233, endPoint x: 362, endPoint y: 221, distance: 26.7
click at [386, 234] on span "[PERSON_NAME]" at bounding box center [454, 229] width 269 height 30
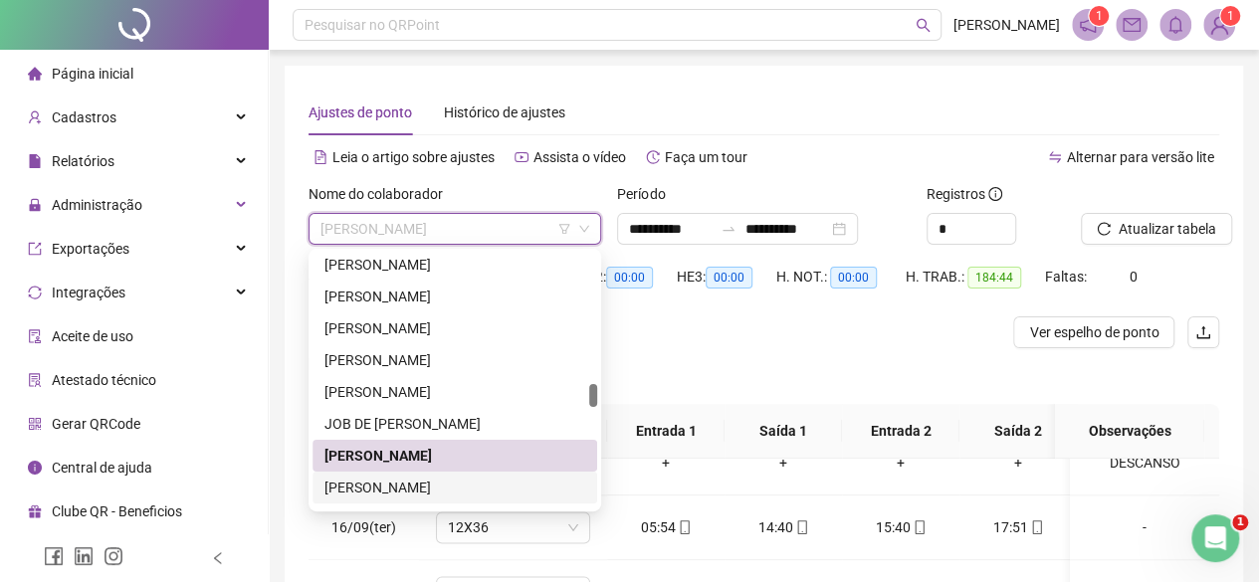
click at [375, 489] on div "[PERSON_NAME]" at bounding box center [454, 488] width 261 height 22
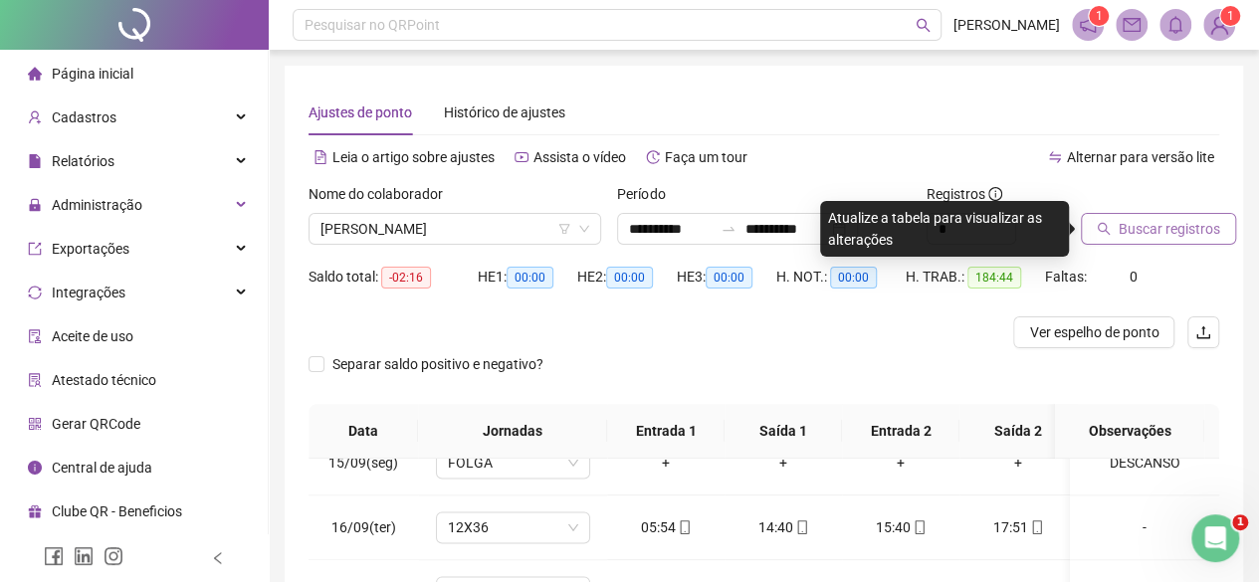
click at [1144, 224] on button "Buscar registros" at bounding box center [1158, 229] width 155 height 32
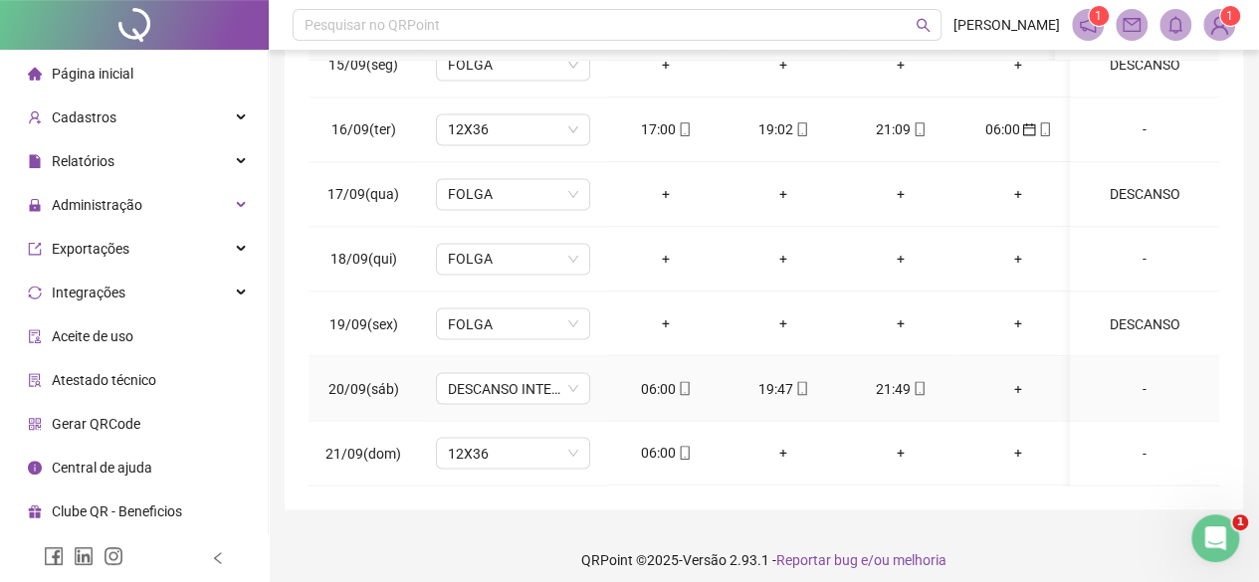
scroll to position [434, 0]
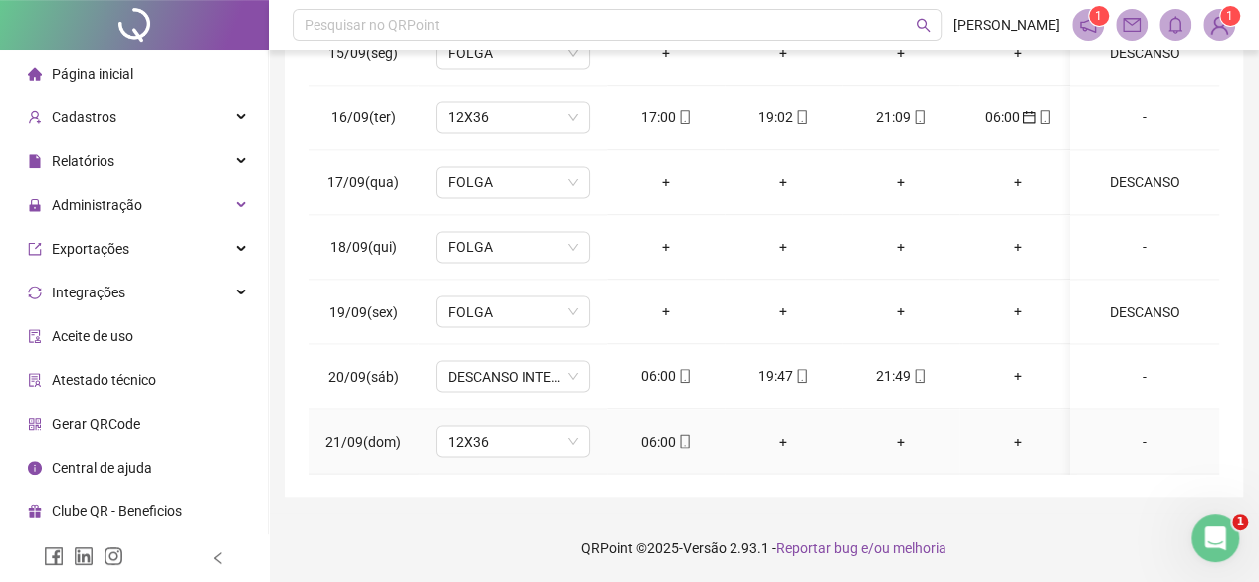
click at [665, 430] on div "06:00" at bounding box center [666, 441] width 86 height 22
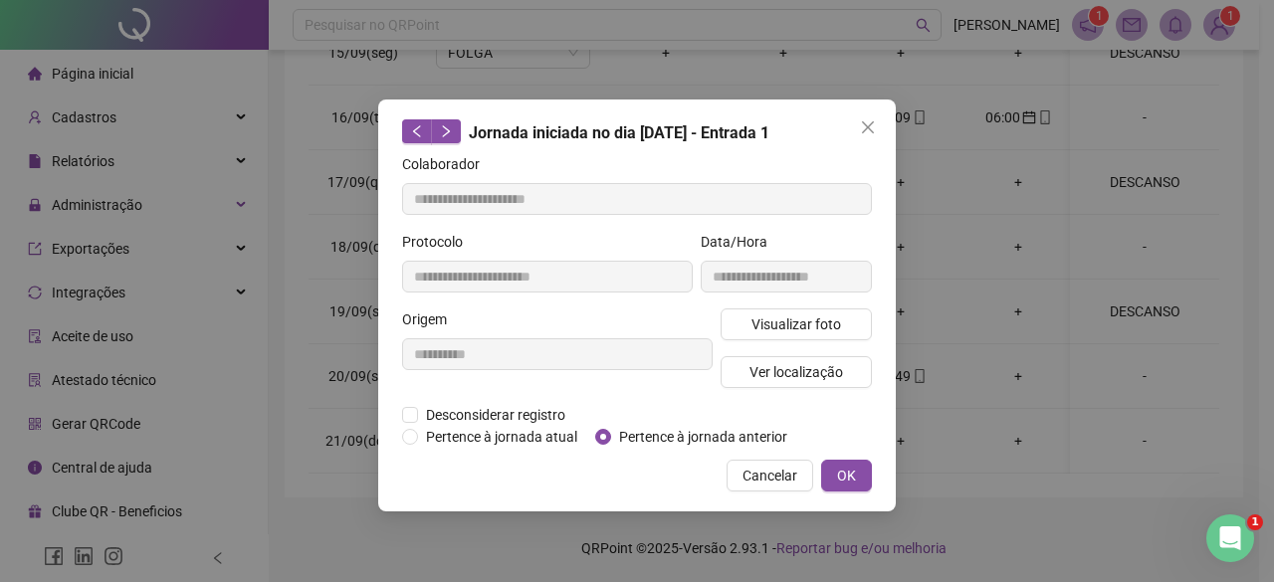
type input "**********"
click at [671, 431] on span "Pertence à jornada anterior" at bounding box center [703, 437] width 184 height 22
click at [770, 469] on span "Cancelar" at bounding box center [769, 476] width 55 height 22
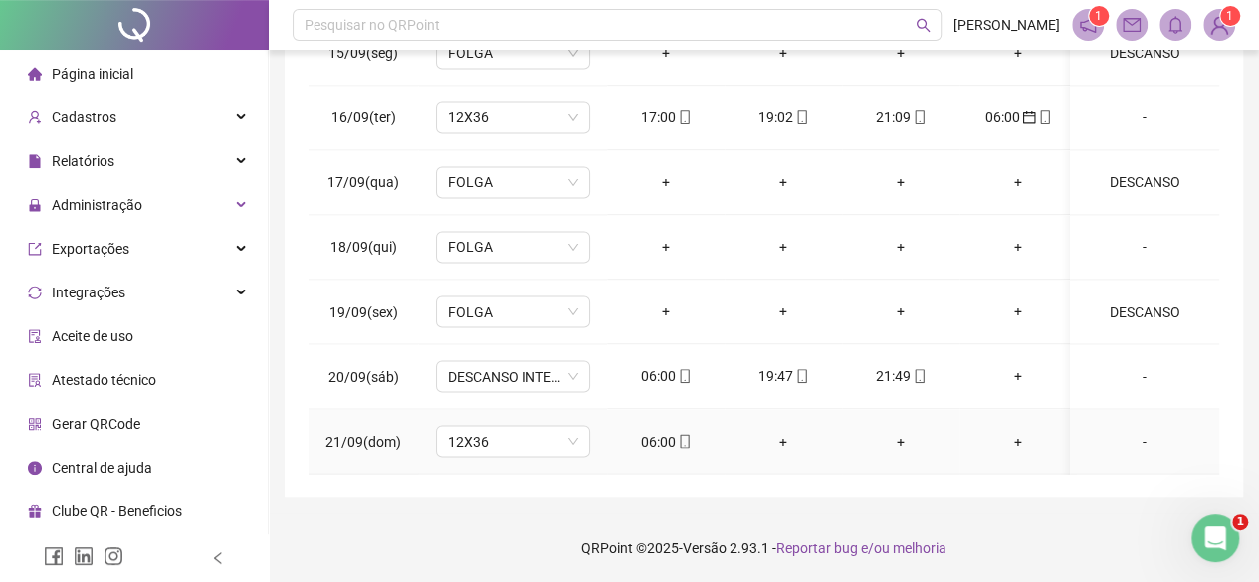
click at [665, 430] on div "06:00" at bounding box center [666, 441] width 86 height 22
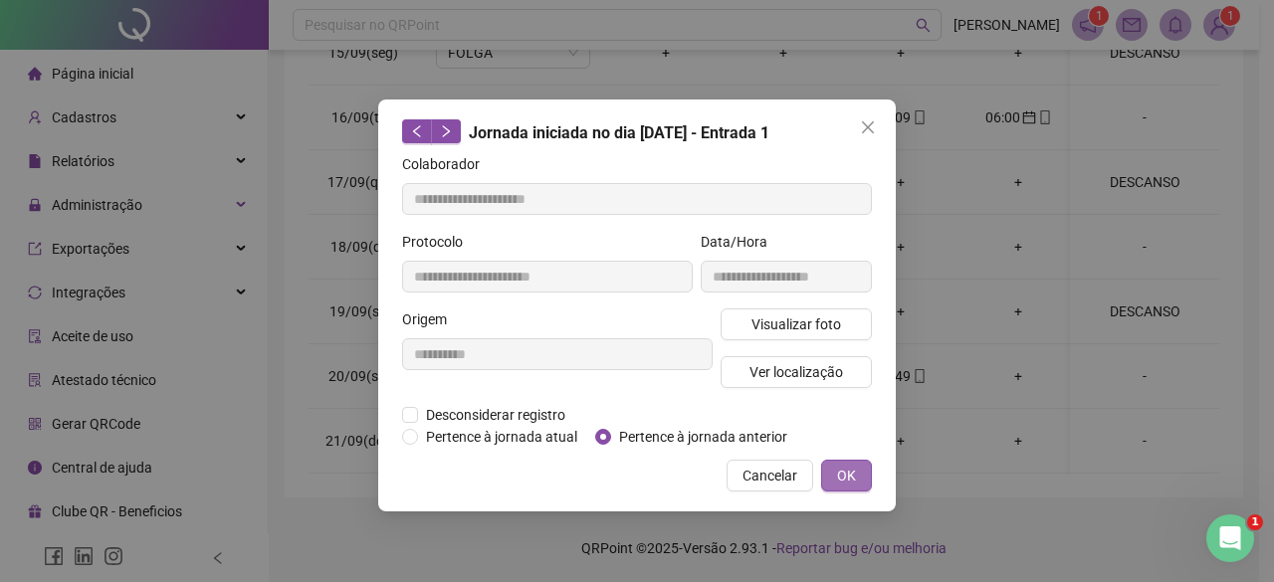
click at [860, 469] on button "OK" at bounding box center [846, 476] width 51 height 32
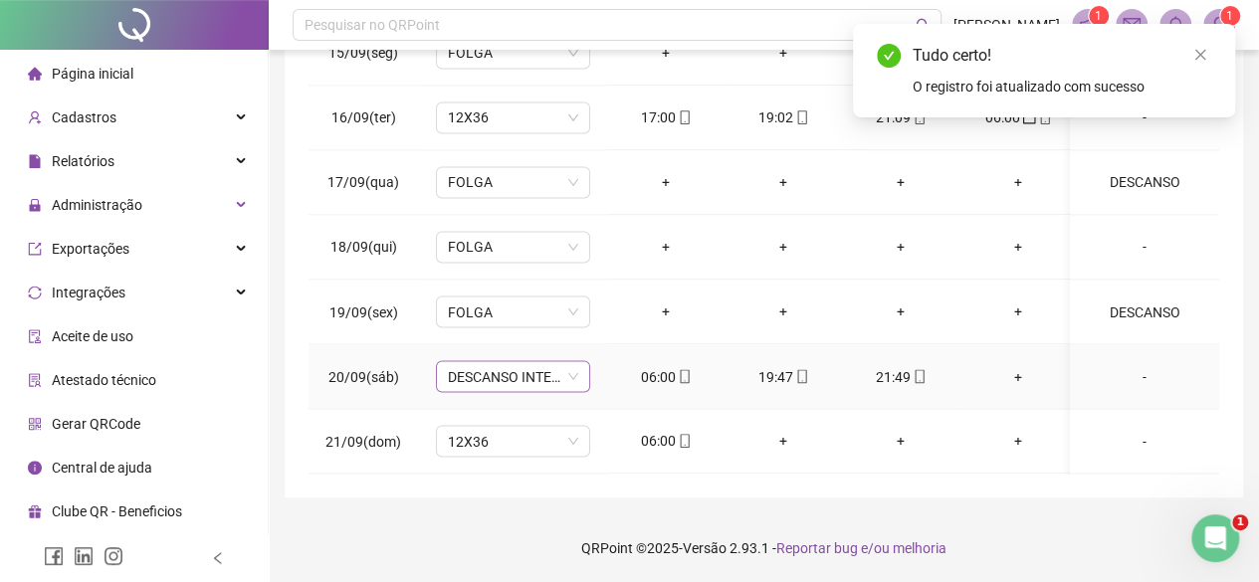
click at [493, 361] on span "DESCANSO INTER-JORNADA" at bounding box center [513, 376] width 130 height 30
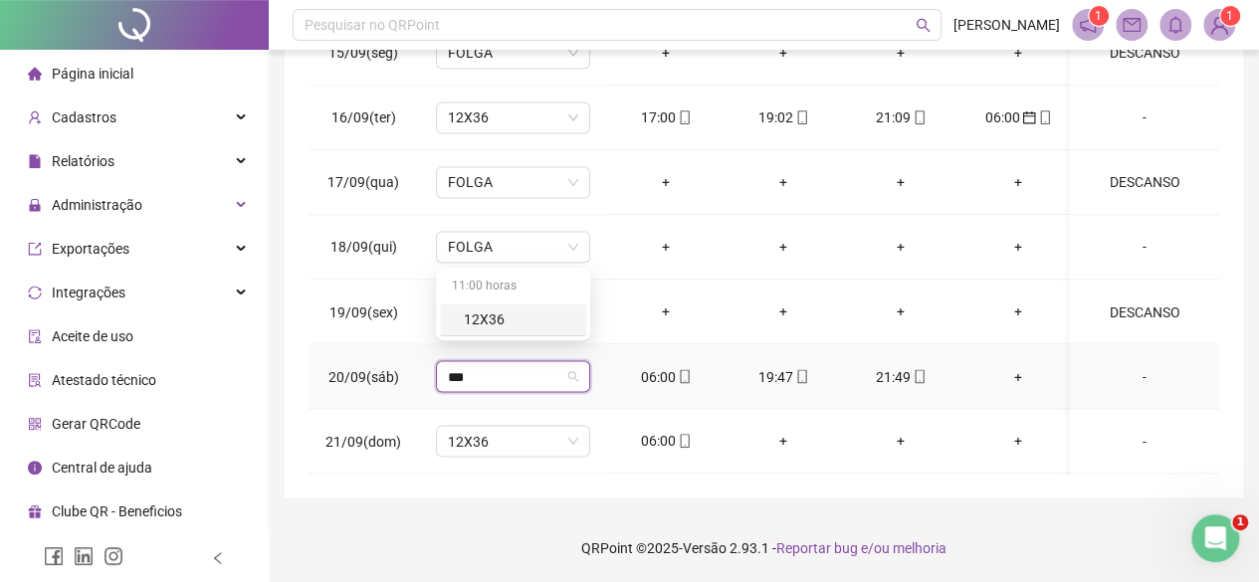
type input "***"
click at [529, 337] on div "11:00 horas 12X36" at bounding box center [513, 304] width 154 height 73
click at [519, 325] on div "12X36" at bounding box center [519, 319] width 110 height 22
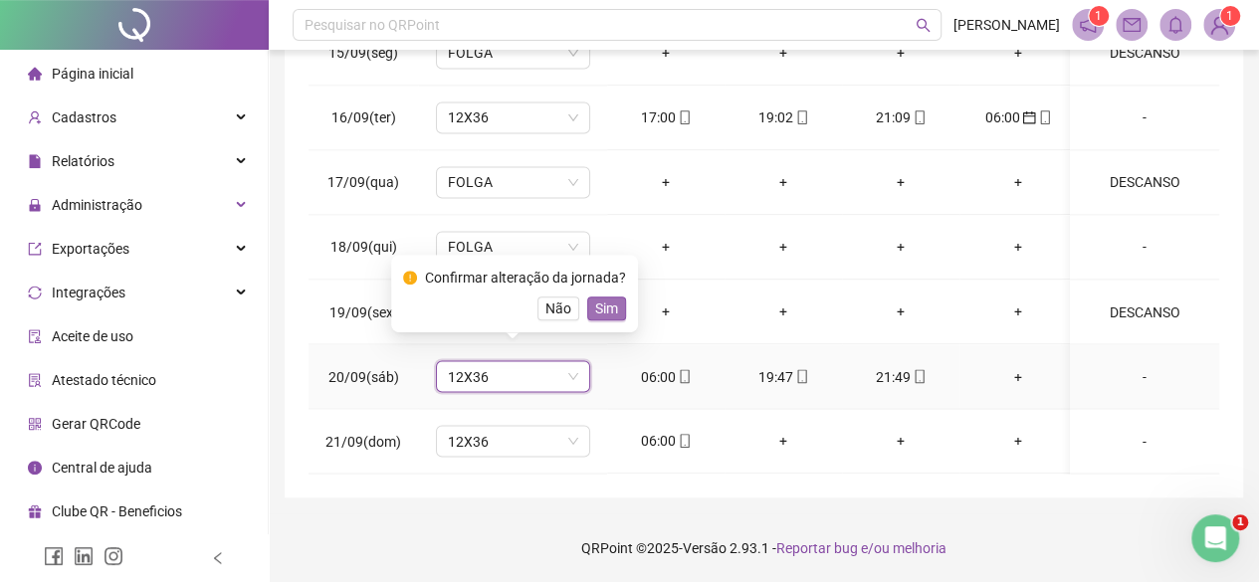
click at [599, 318] on span "Sim" at bounding box center [606, 309] width 23 height 22
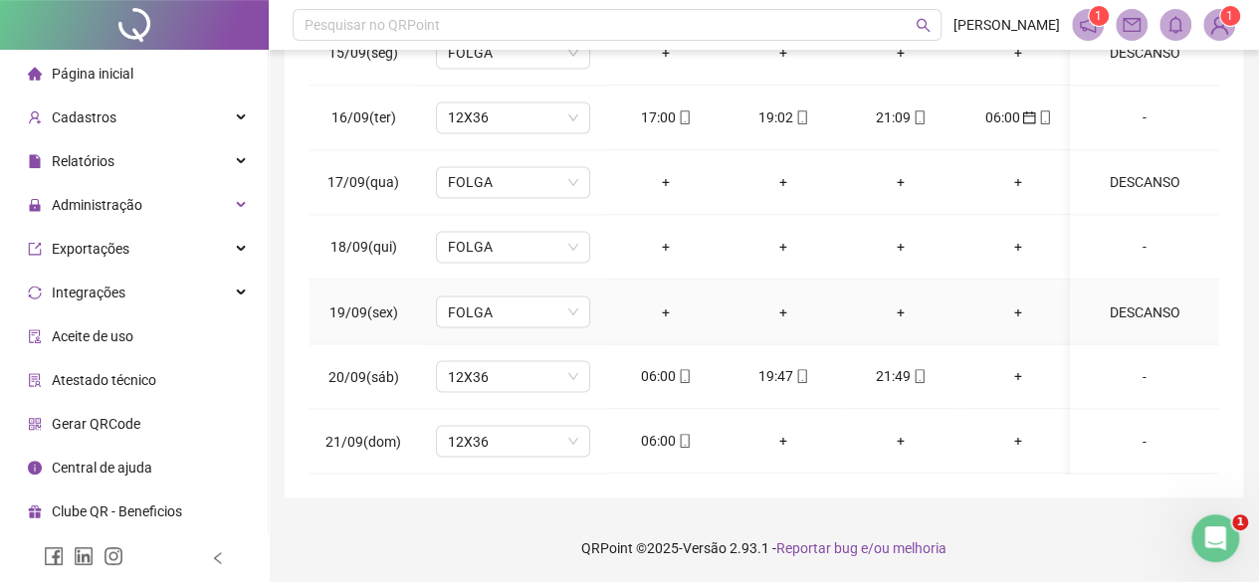
click at [601, 307] on td "FOLGA" at bounding box center [512, 312] width 189 height 65
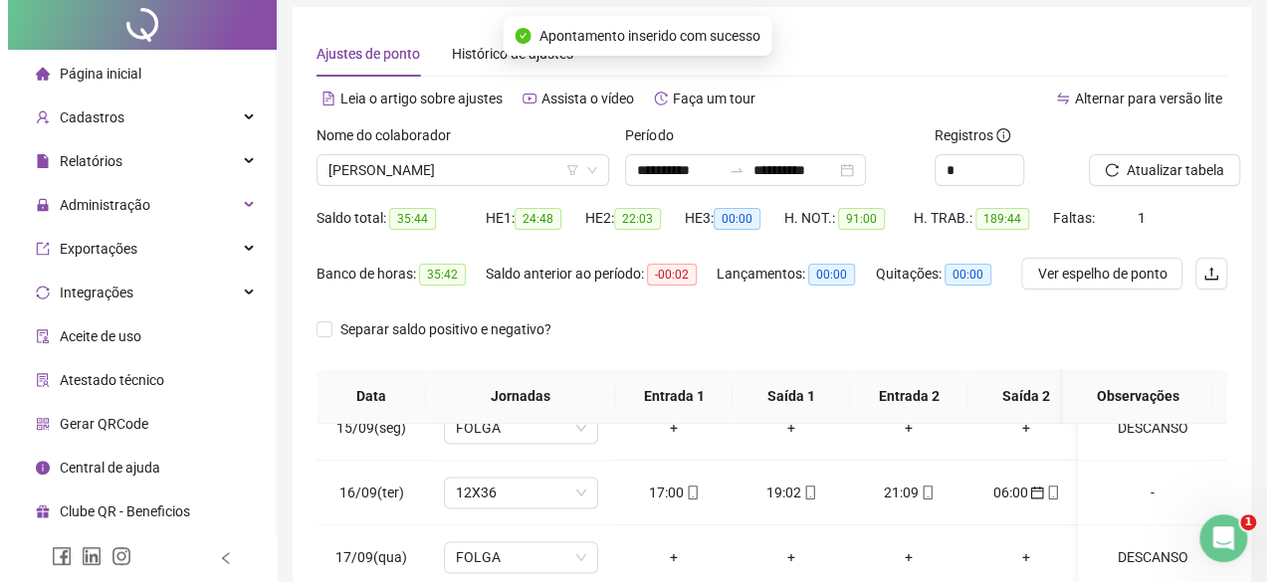
scroll to position [0, 0]
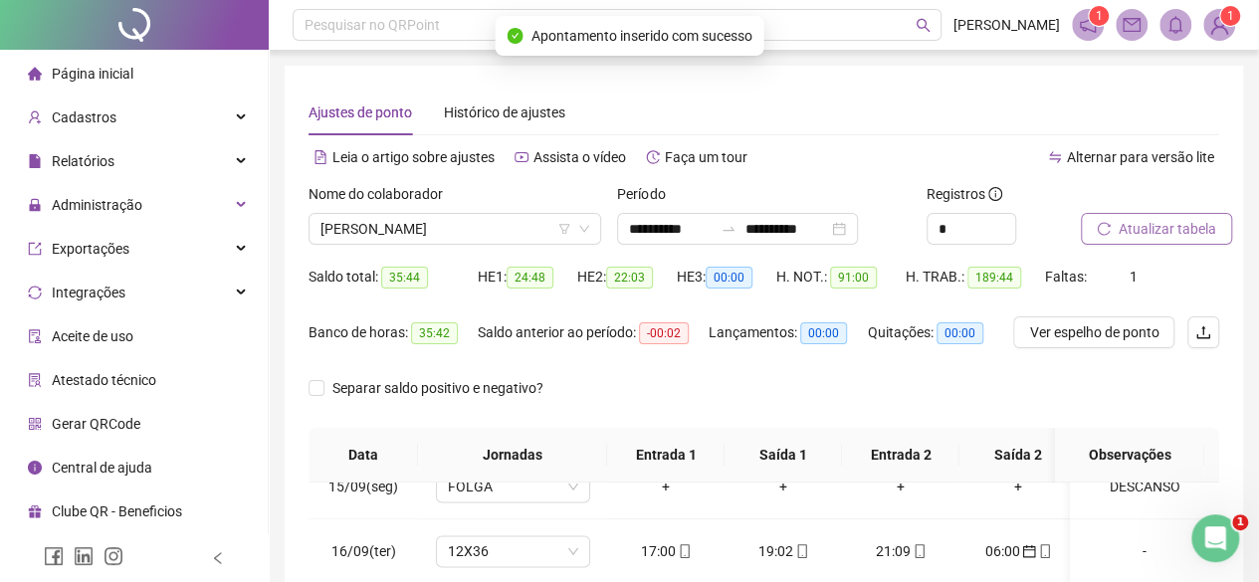
click at [1168, 228] on span "Atualizar tabela" at bounding box center [1167, 229] width 98 height 22
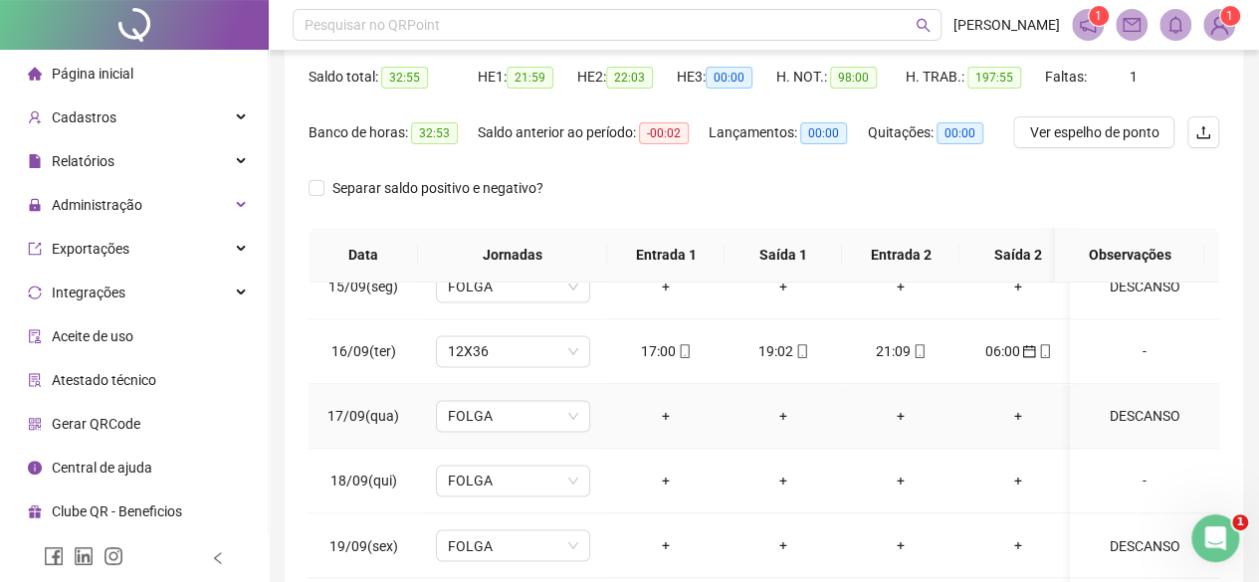
scroll to position [434, 0]
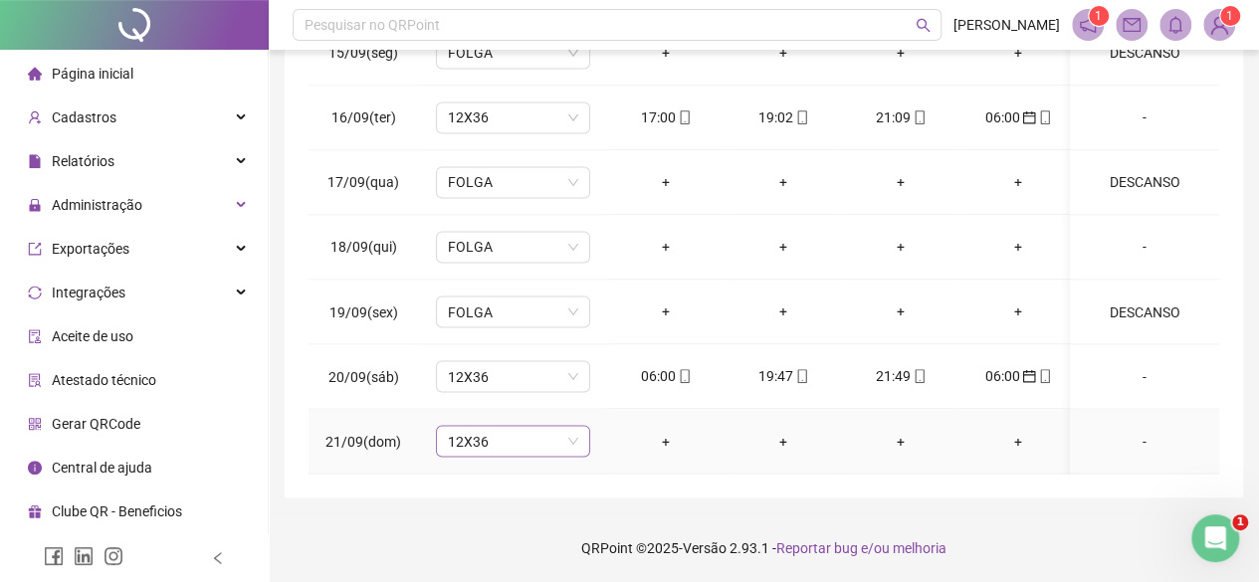
click at [523, 427] on span "12X36" at bounding box center [513, 441] width 130 height 30
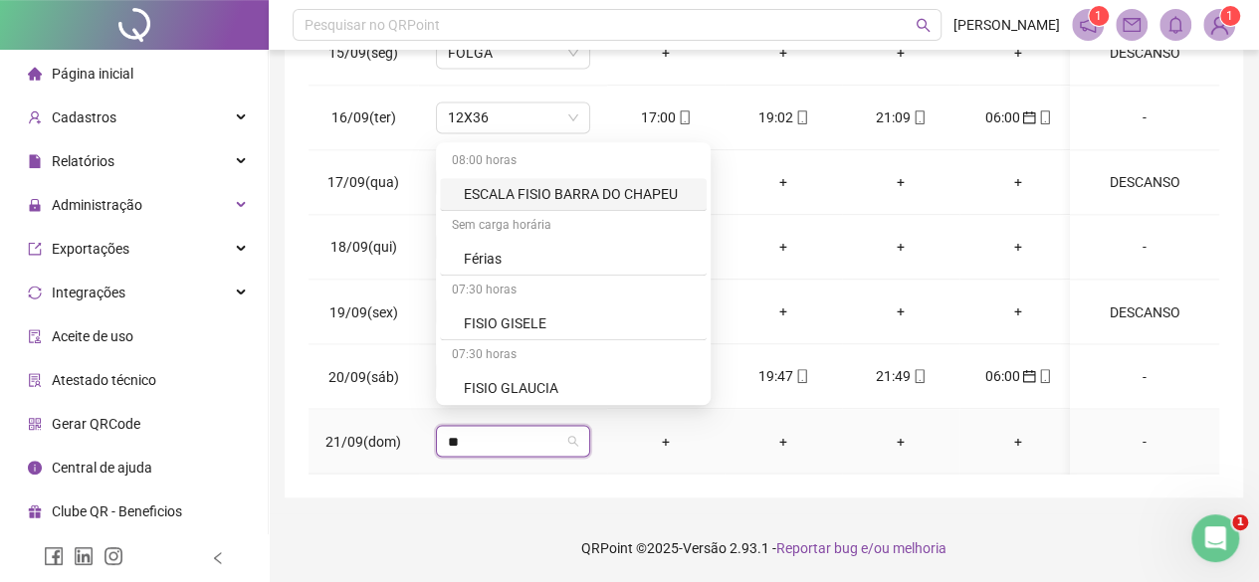
type input "***"
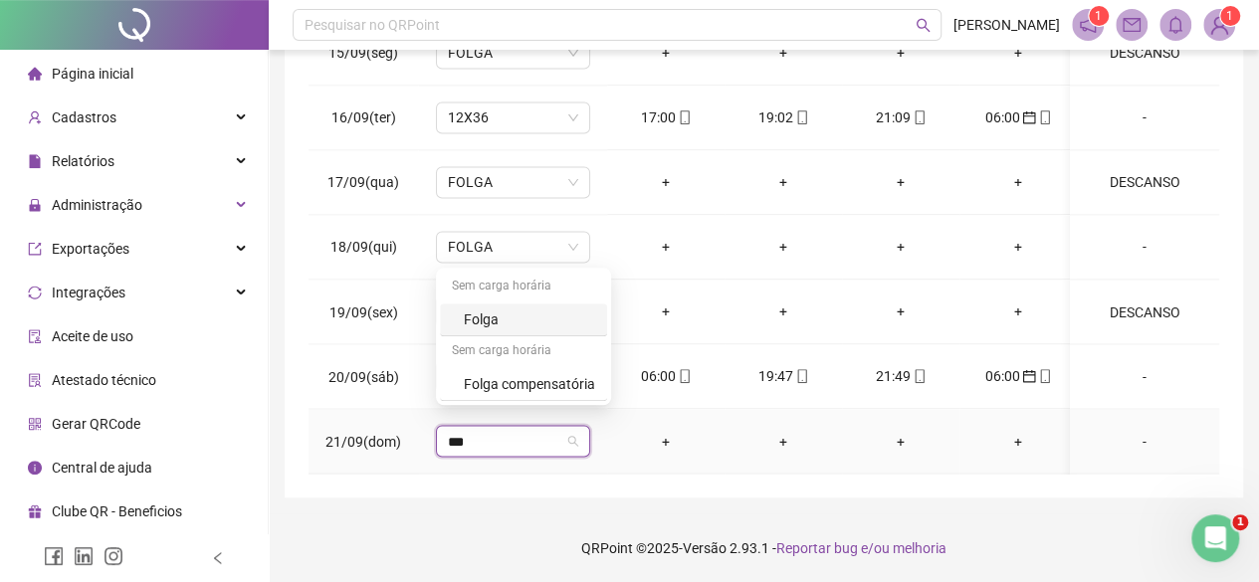
click at [507, 329] on div "Folga" at bounding box center [529, 319] width 131 height 22
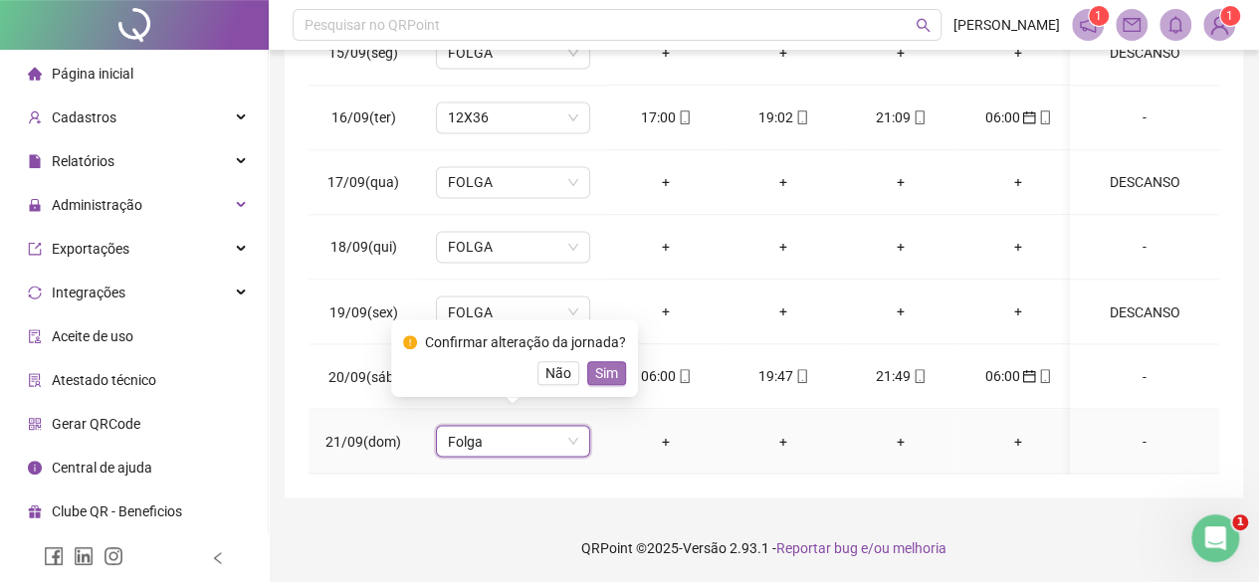
click at [605, 367] on span "Sim" at bounding box center [606, 373] width 23 height 22
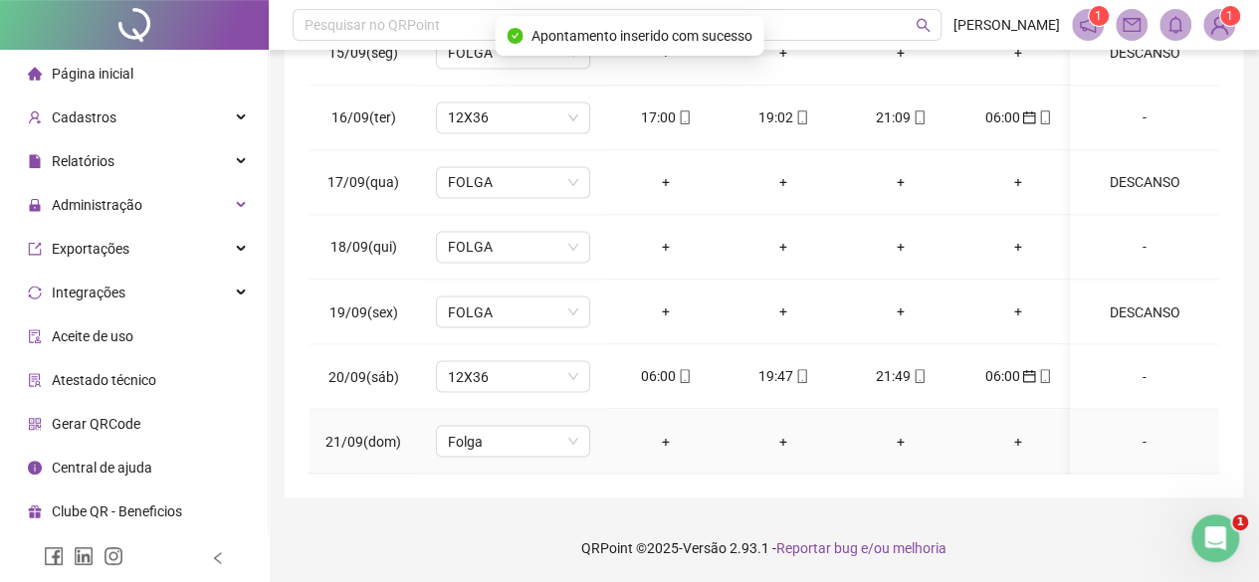
click at [1134, 430] on div "-" at bounding box center [1144, 441] width 117 height 22
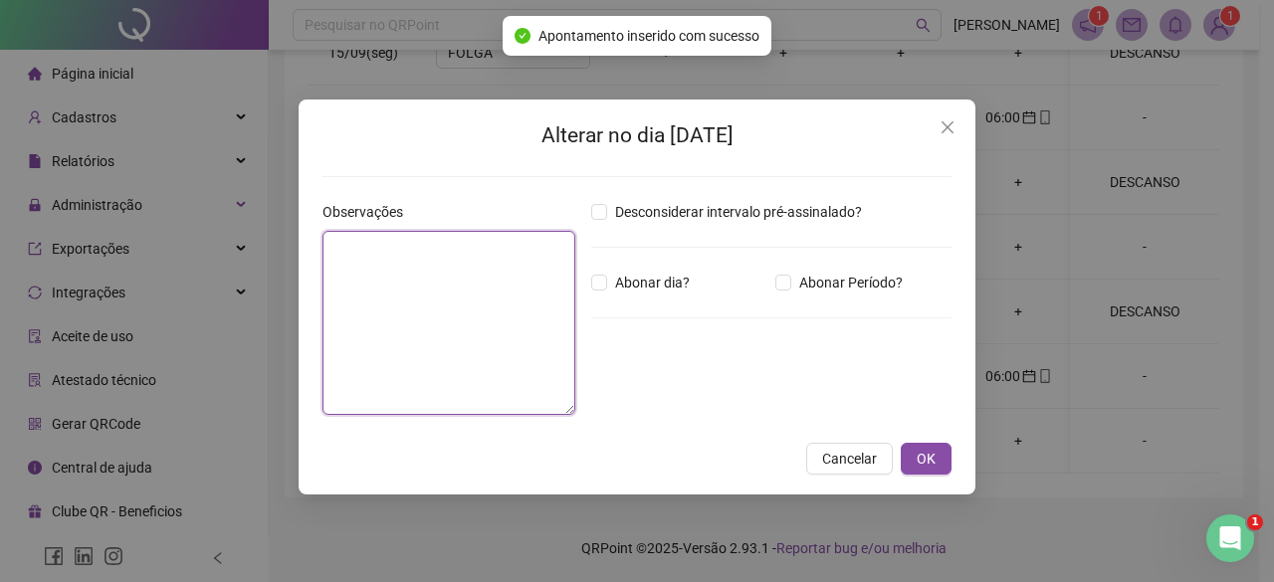
click at [521, 310] on textarea at bounding box center [448, 323] width 253 height 184
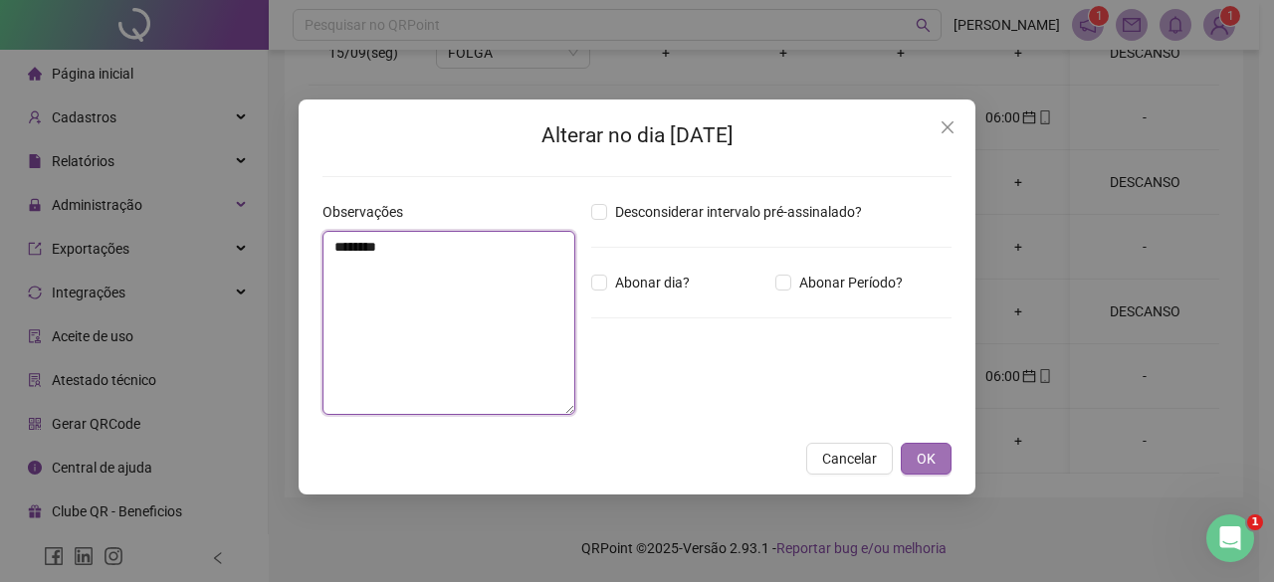
type textarea "********"
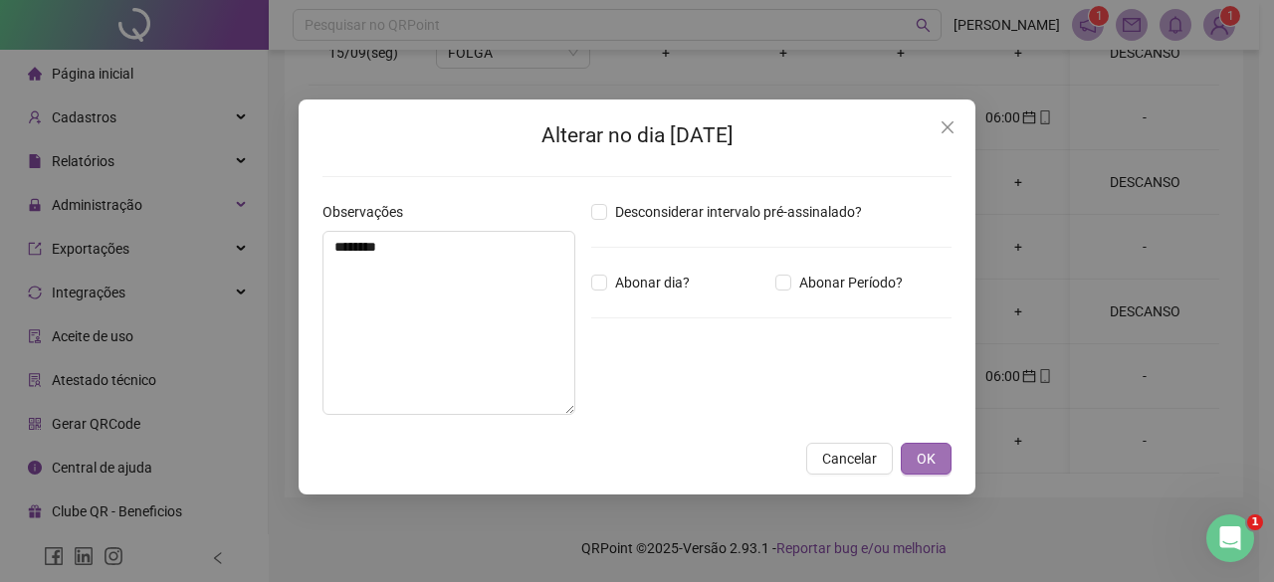
click at [914, 459] on button "OK" at bounding box center [926, 459] width 51 height 32
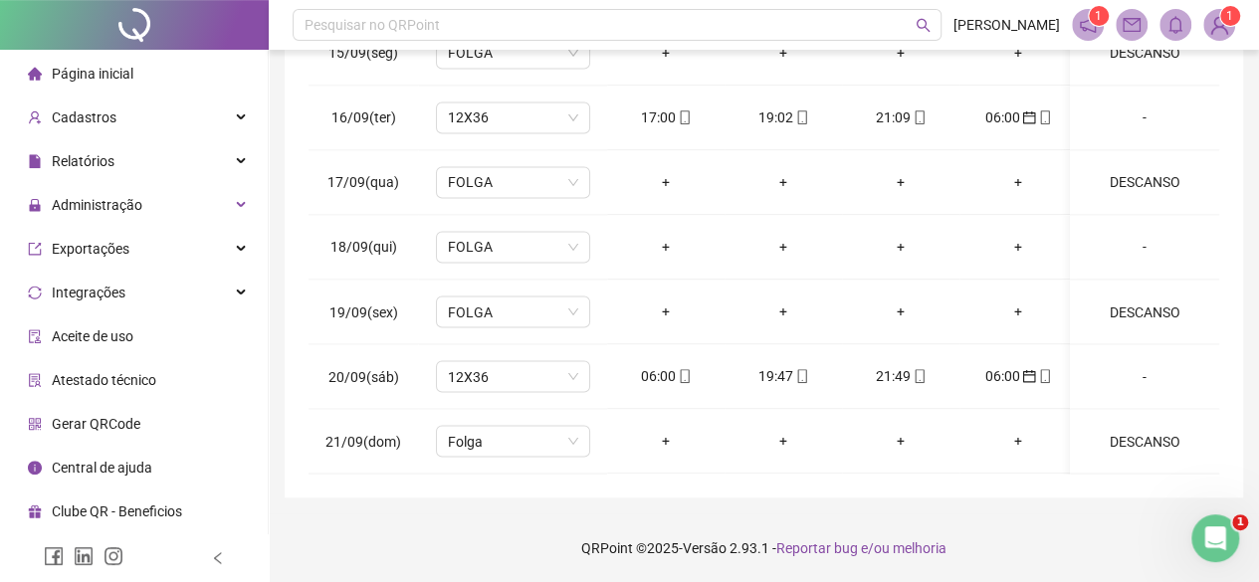
scroll to position [0, 0]
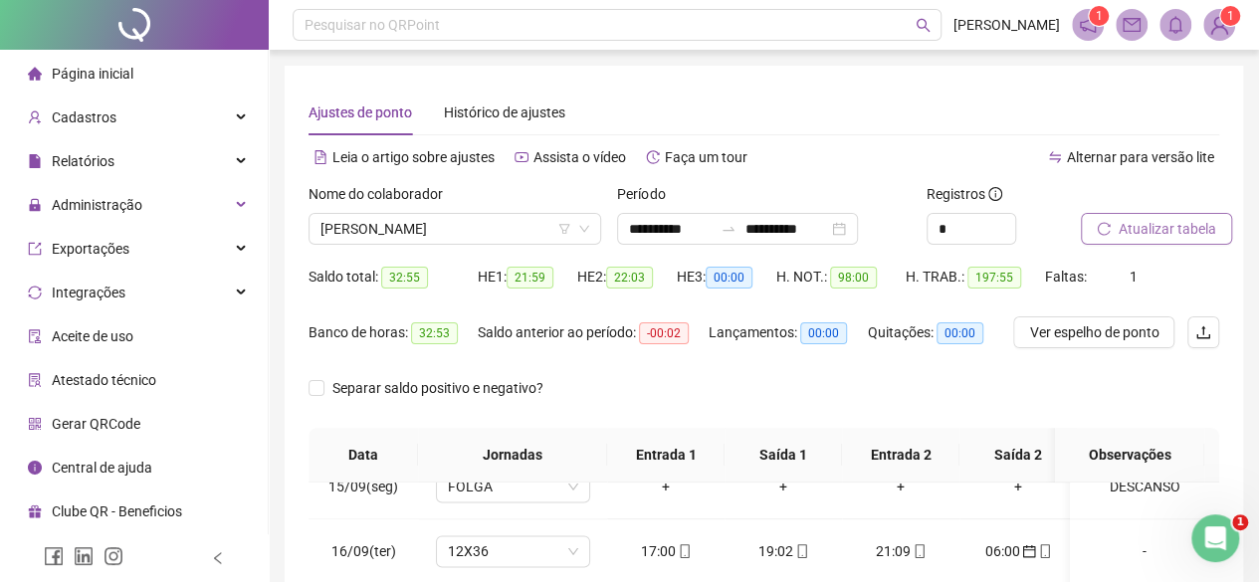
click at [1146, 221] on span "Atualizar tabela" at bounding box center [1167, 229] width 98 height 22
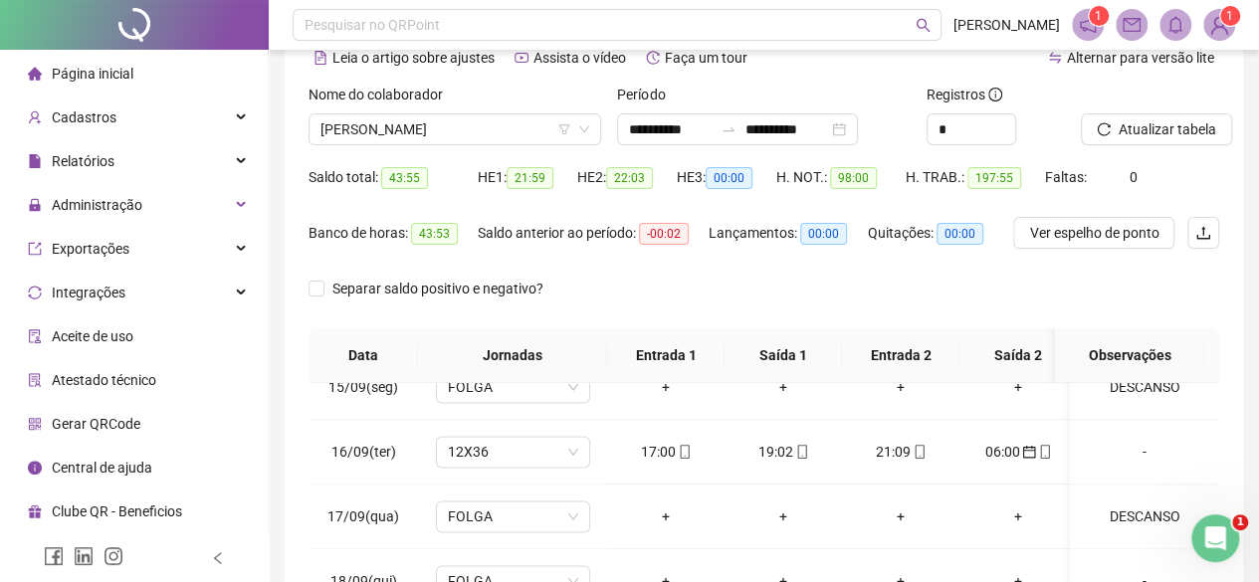
scroll to position [100, 0]
click at [388, 111] on div "Nome do colaborador" at bounding box center [454, 99] width 293 height 30
click at [406, 143] on span "[PERSON_NAME]" at bounding box center [454, 129] width 269 height 30
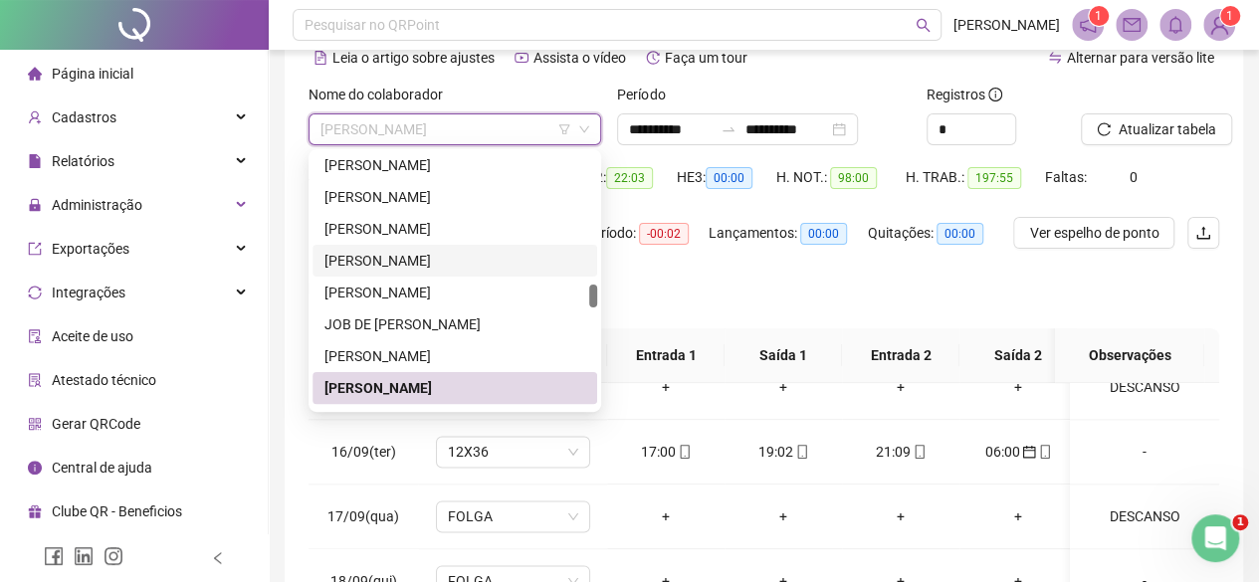
scroll to position [1505, 0]
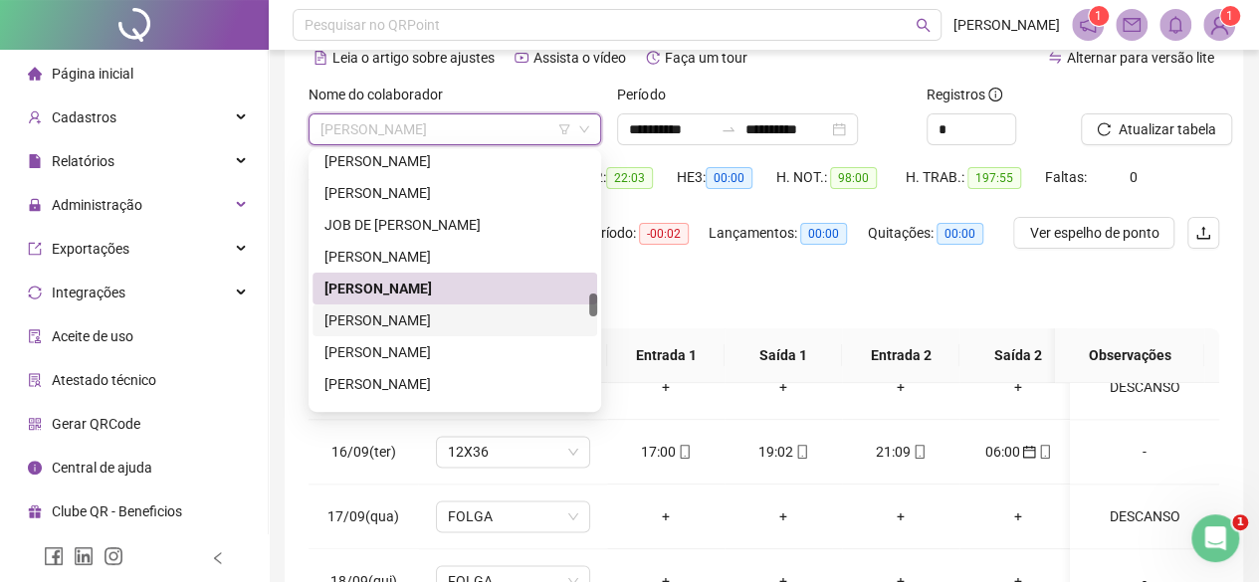
click at [388, 308] on div "[PERSON_NAME]" at bounding box center [454, 320] width 285 height 32
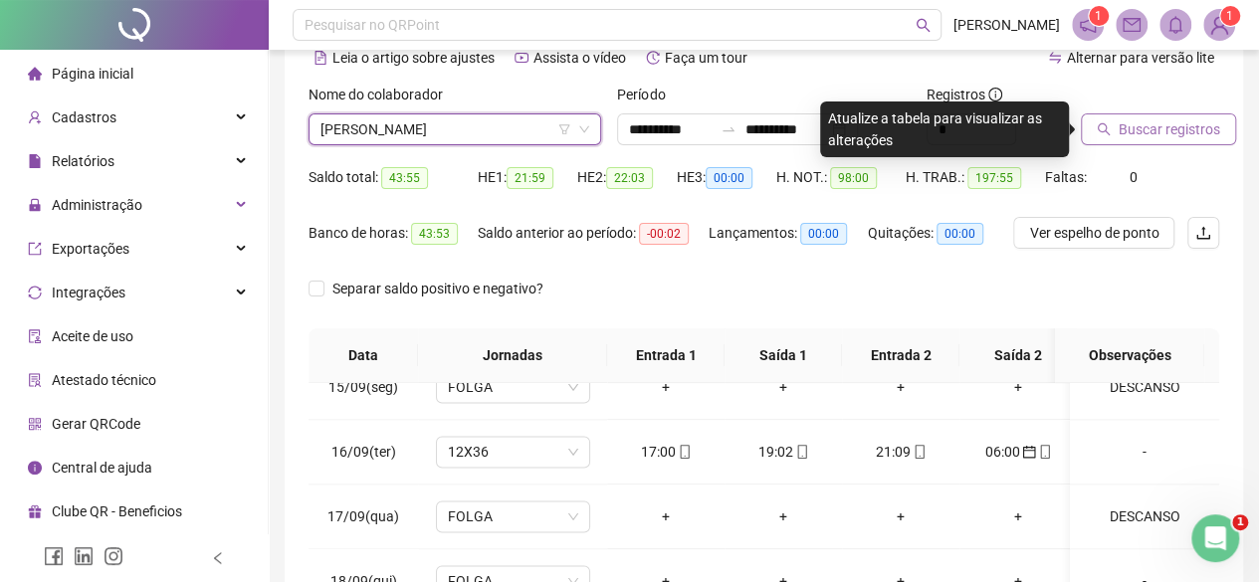
click at [1111, 126] on button "Buscar registros" at bounding box center [1158, 129] width 155 height 32
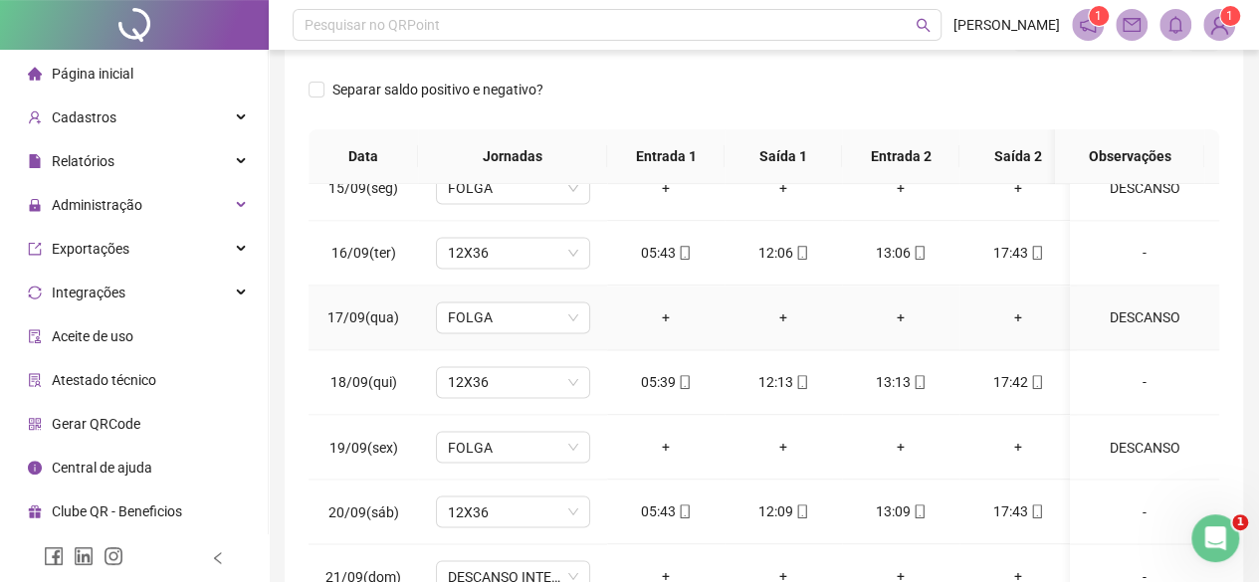
scroll to position [434, 0]
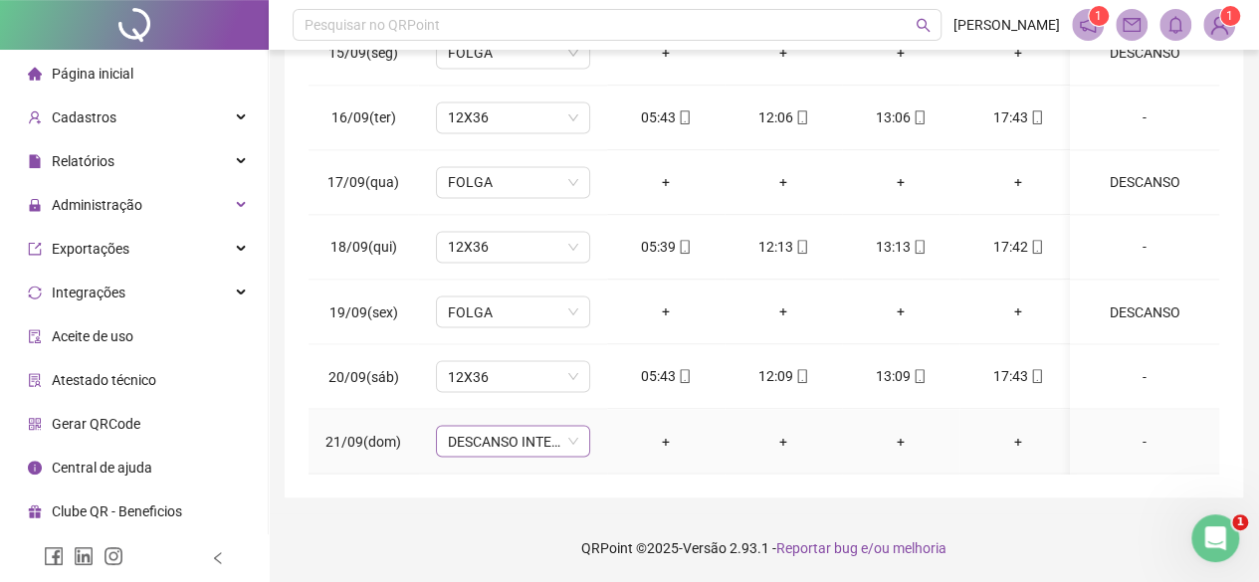
click at [502, 426] on span "DESCANSO INTER-JORNADA" at bounding box center [513, 441] width 130 height 30
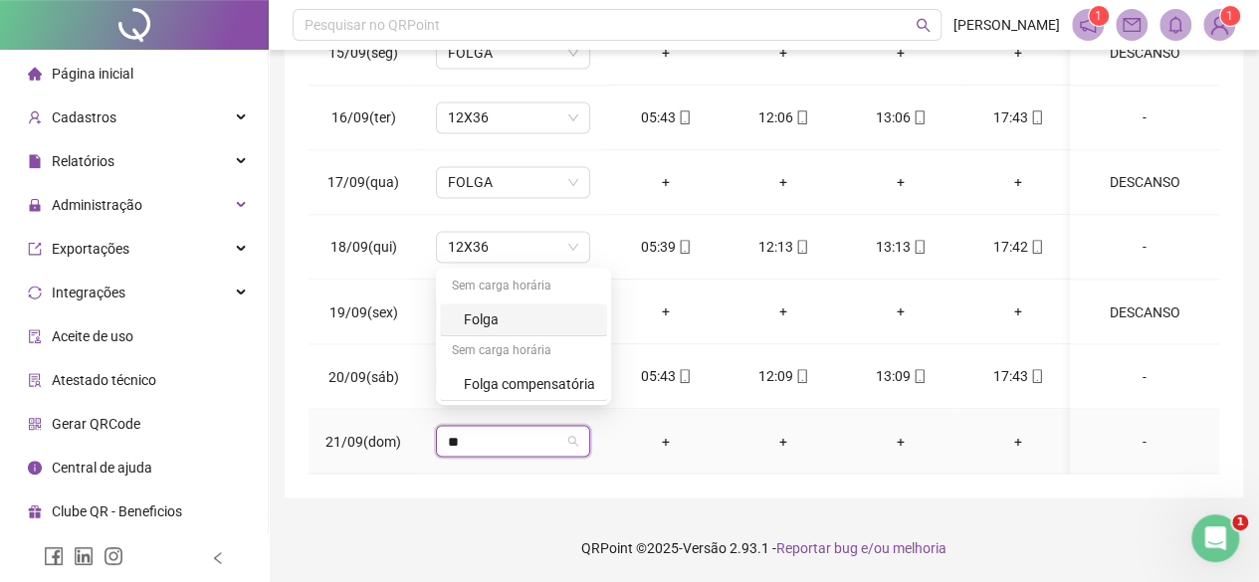
type input "***"
click at [490, 322] on div "Folga" at bounding box center [529, 319] width 131 height 22
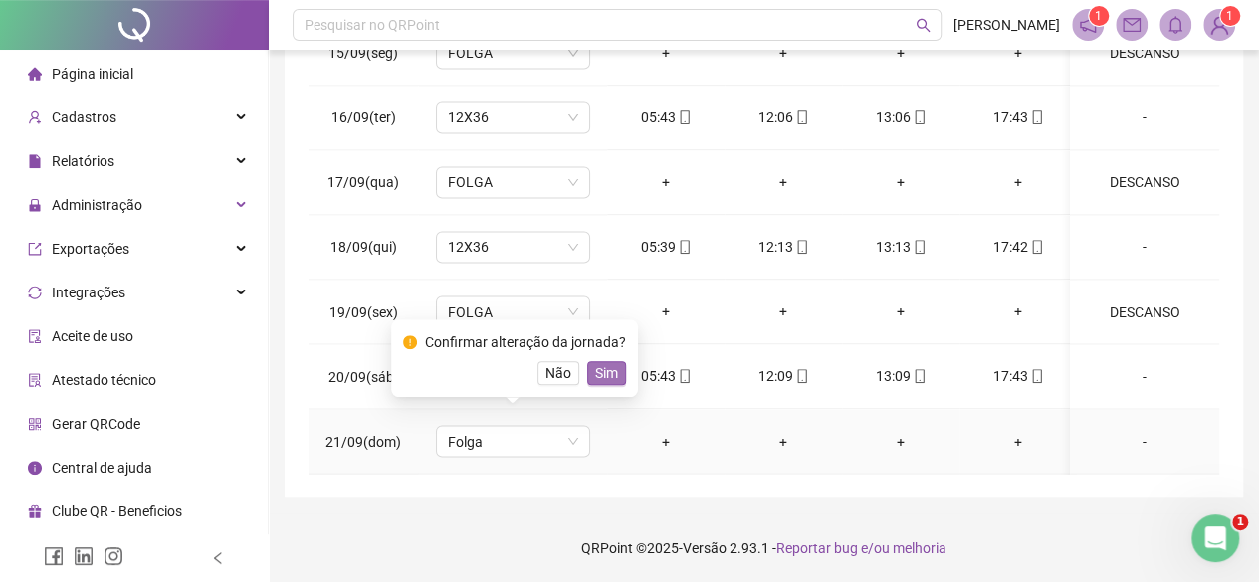
click at [605, 368] on span "Sim" at bounding box center [606, 373] width 23 height 22
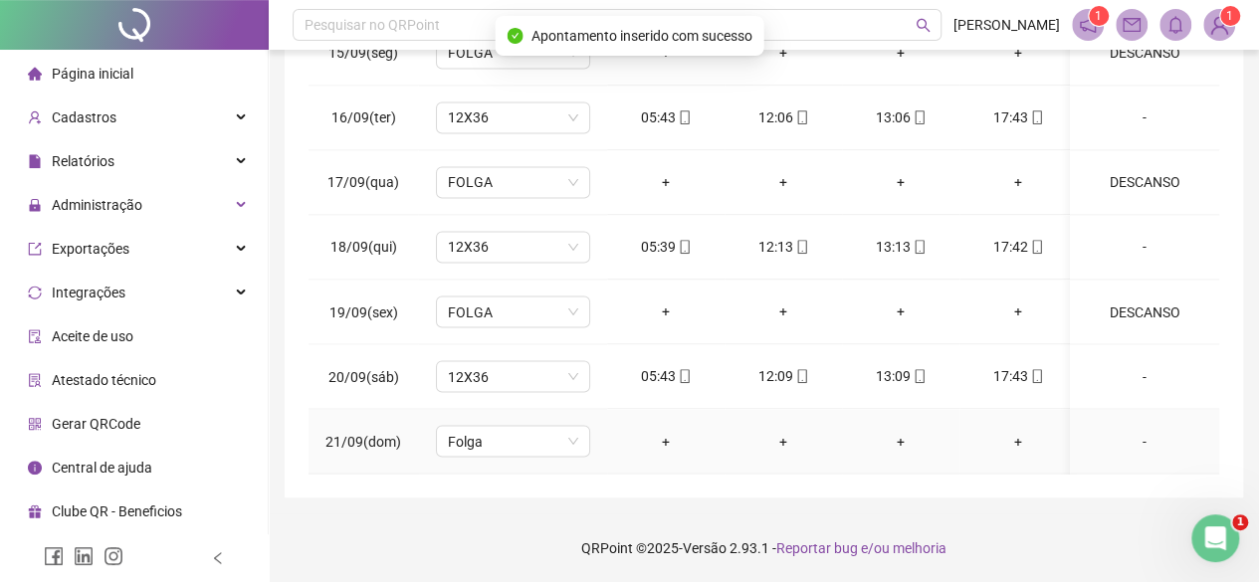
click at [1136, 431] on div "-" at bounding box center [1144, 441] width 117 height 22
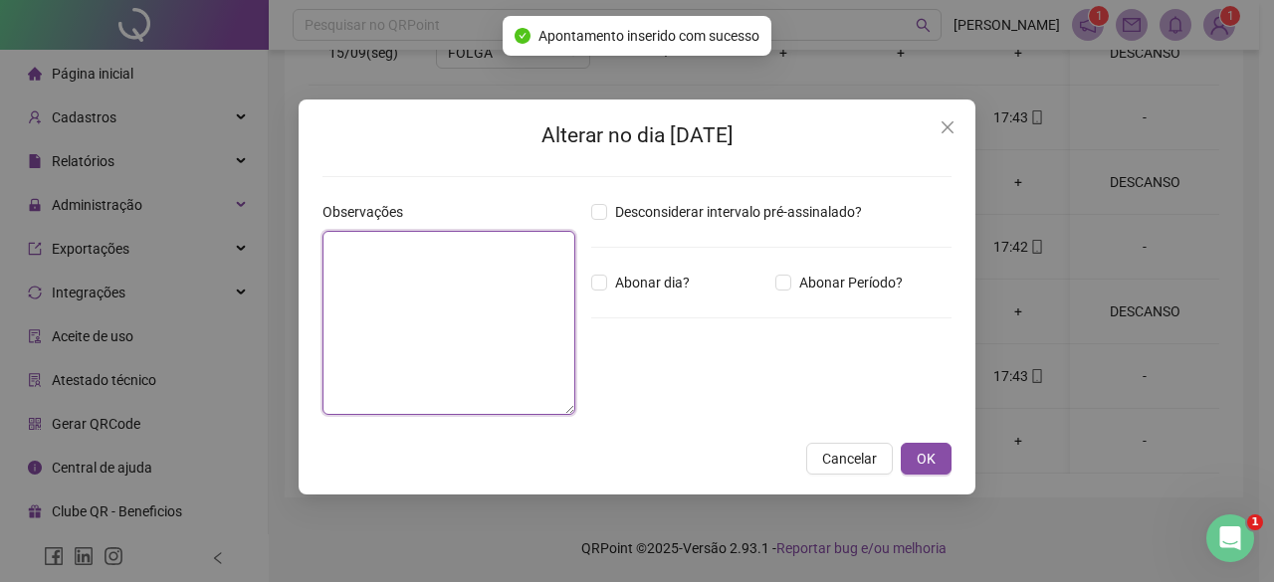
click at [424, 246] on textarea at bounding box center [448, 323] width 253 height 184
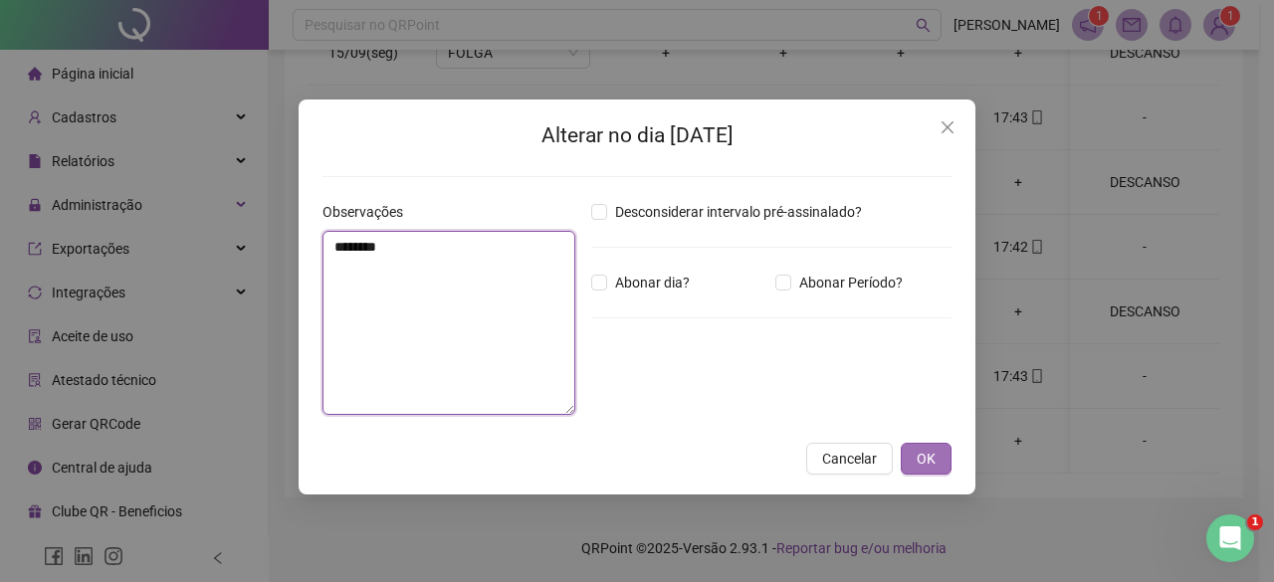
type textarea "********"
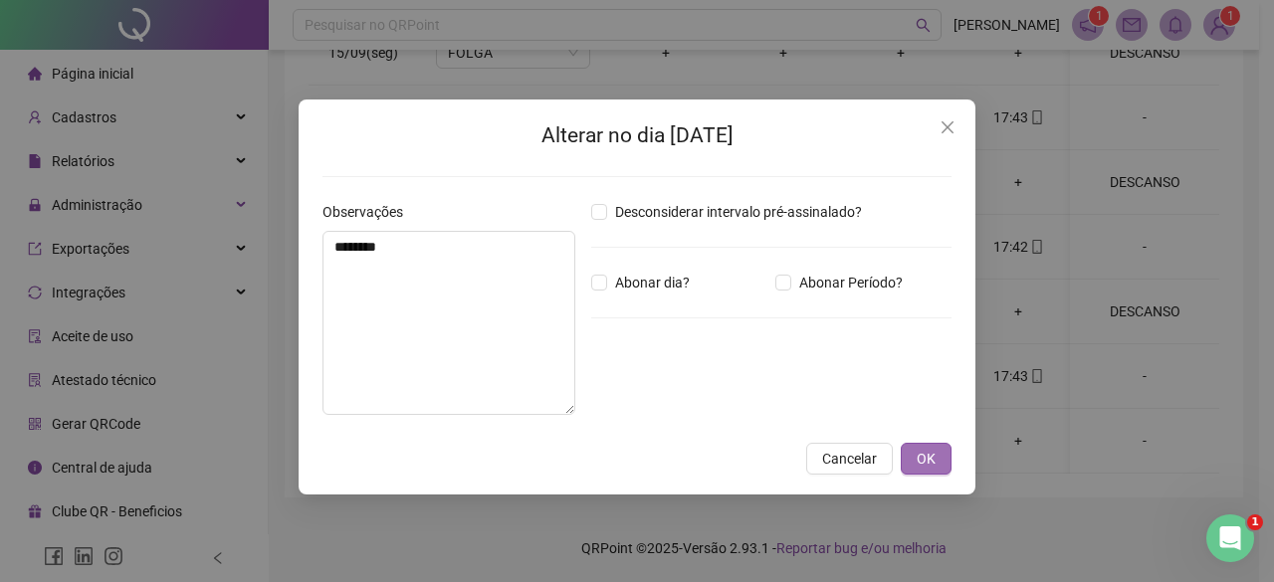
click at [917, 446] on button "OK" at bounding box center [926, 459] width 51 height 32
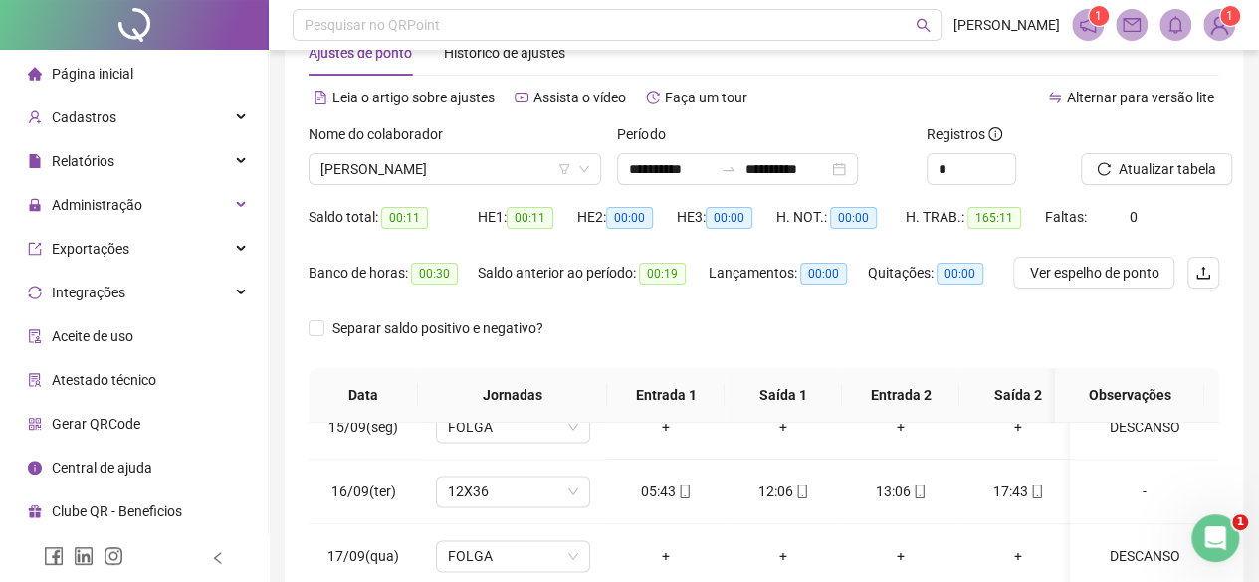
scroll to position [0, 0]
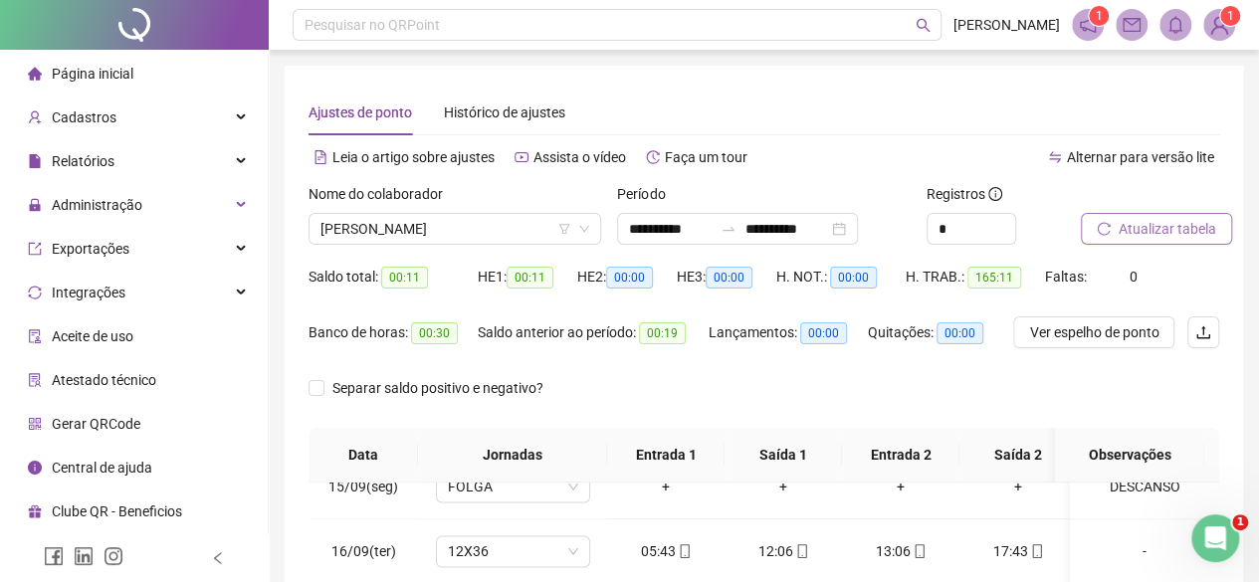
click at [1161, 224] on span "Atualizar tabela" at bounding box center [1167, 229] width 98 height 22
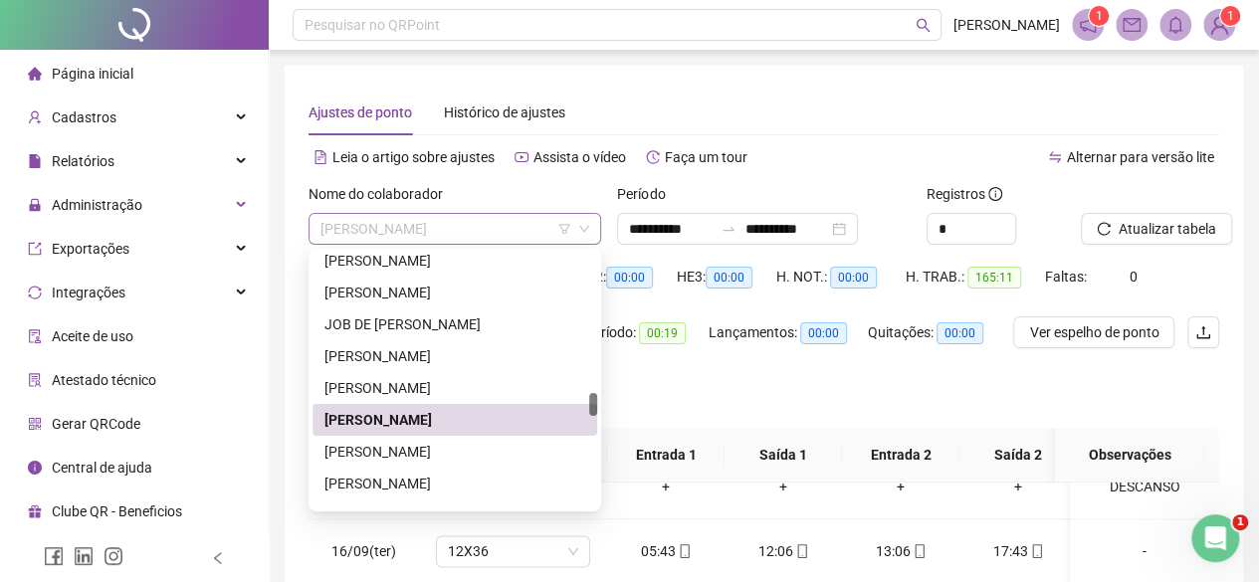
click at [475, 222] on span "[PERSON_NAME]" at bounding box center [454, 229] width 269 height 30
click at [449, 457] on div "[PERSON_NAME]" at bounding box center [454, 452] width 261 height 22
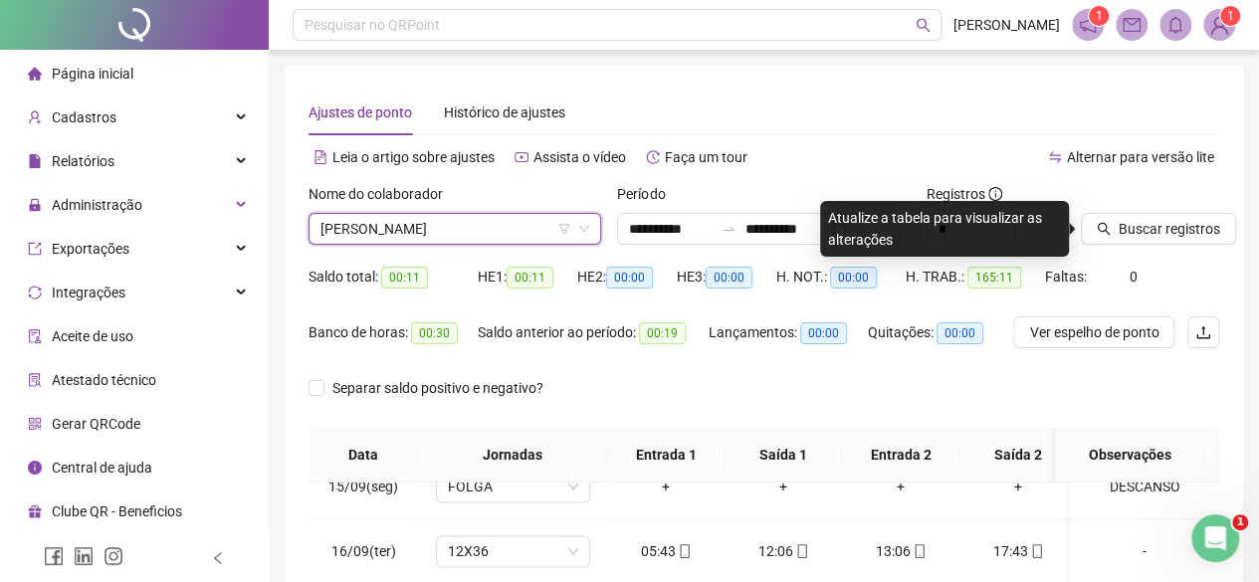
click at [1180, 247] on div "Buscar registros" at bounding box center [1150, 222] width 154 height 78
click at [1181, 219] on span "Buscar registros" at bounding box center [1168, 229] width 101 height 22
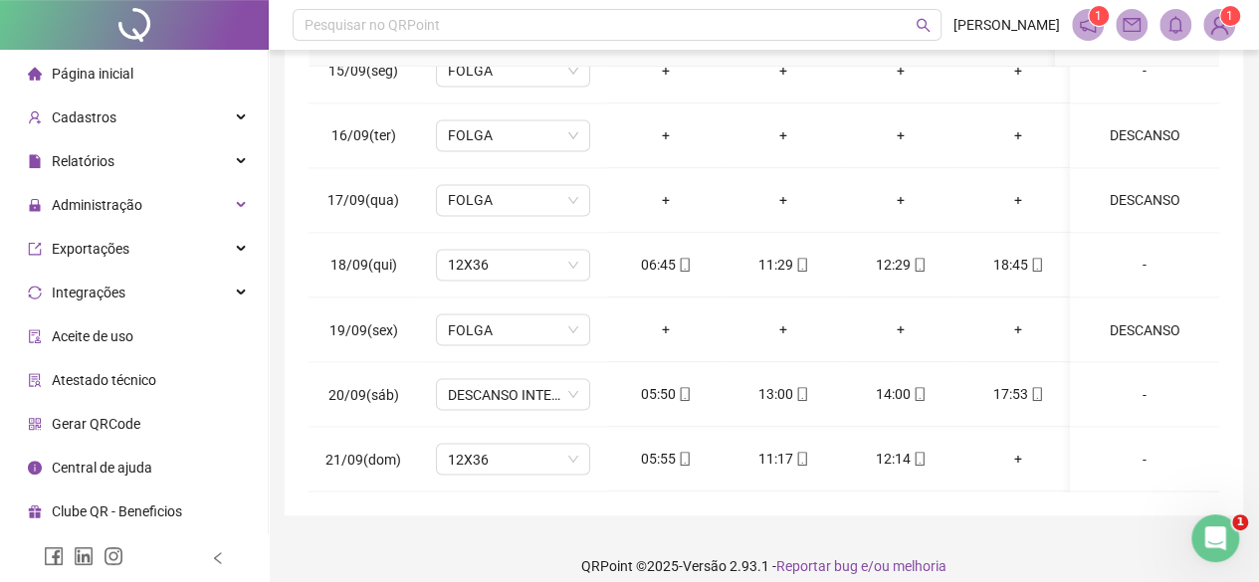
scroll to position [434, 0]
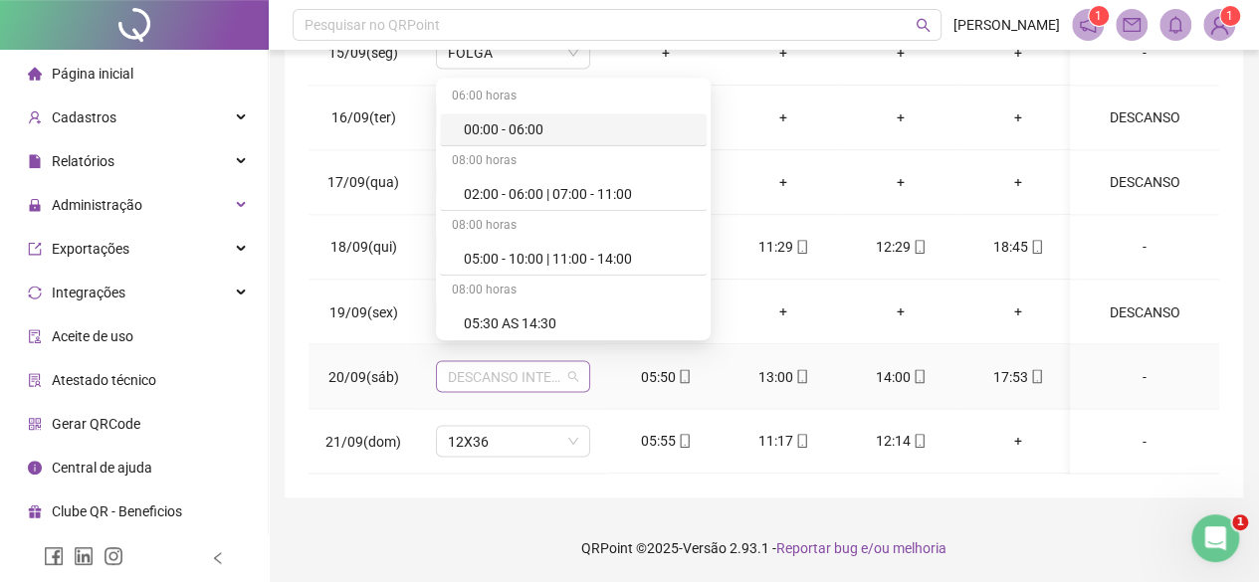
click at [525, 363] on span "DESCANSO INTER-JORNADA" at bounding box center [513, 376] width 130 height 30
type input "***"
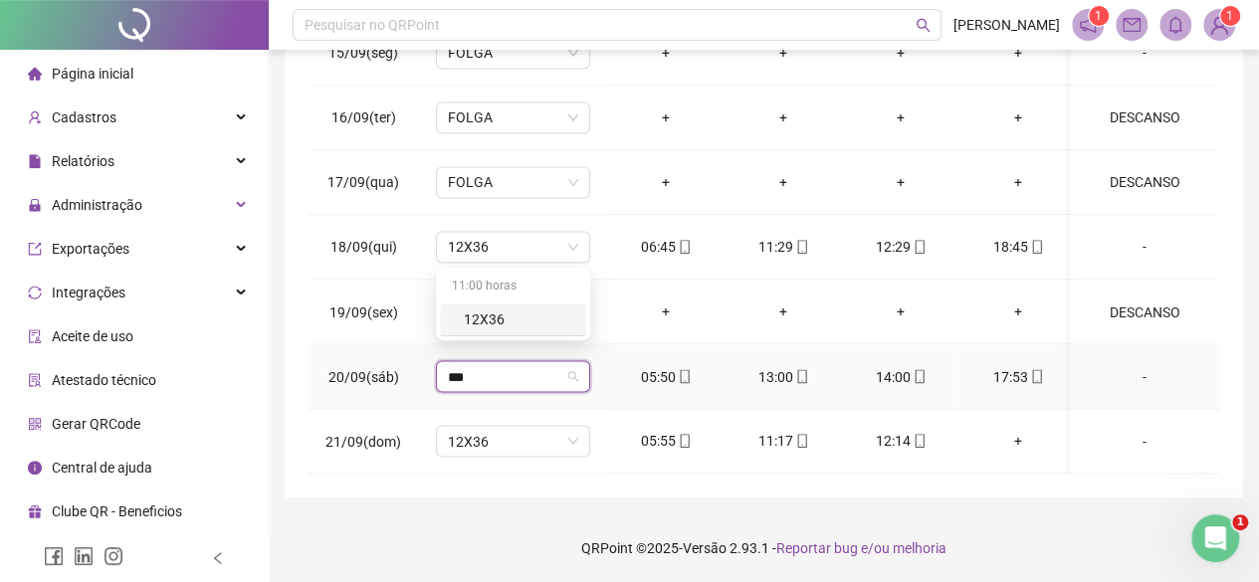
click at [502, 300] on div "11:00 horas" at bounding box center [513, 288] width 146 height 32
click at [494, 325] on div "12X36" at bounding box center [519, 319] width 110 height 22
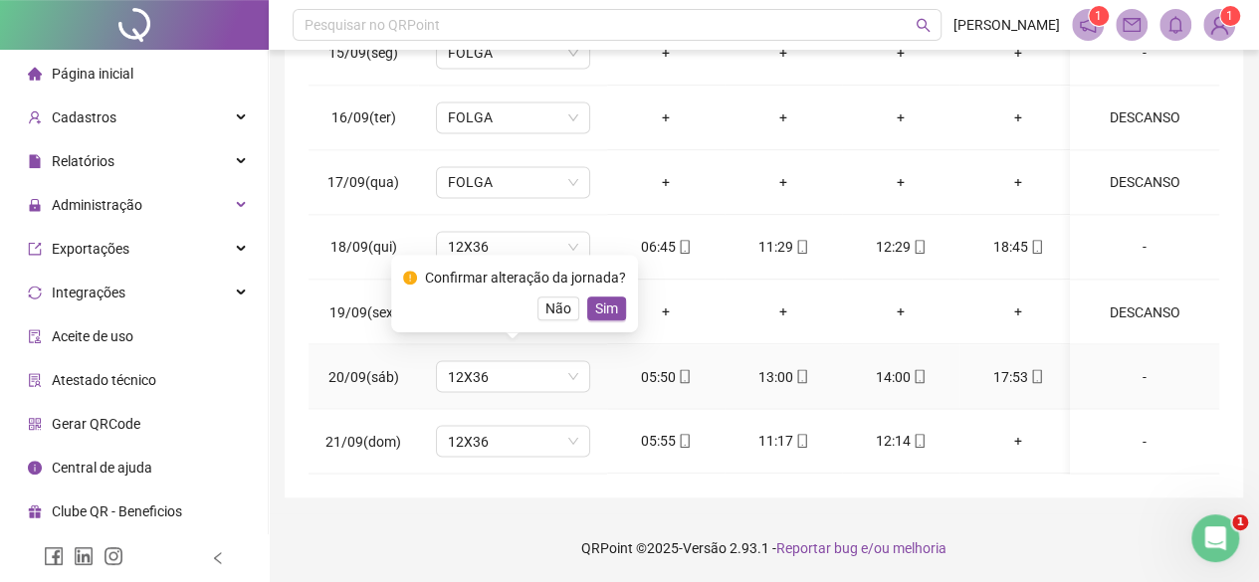
click at [590, 296] on div "Confirmar alteração da jornada? Não Sim" at bounding box center [514, 294] width 223 height 54
click at [599, 307] on span "Sim" at bounding box center [606, 309] width 23 height 22
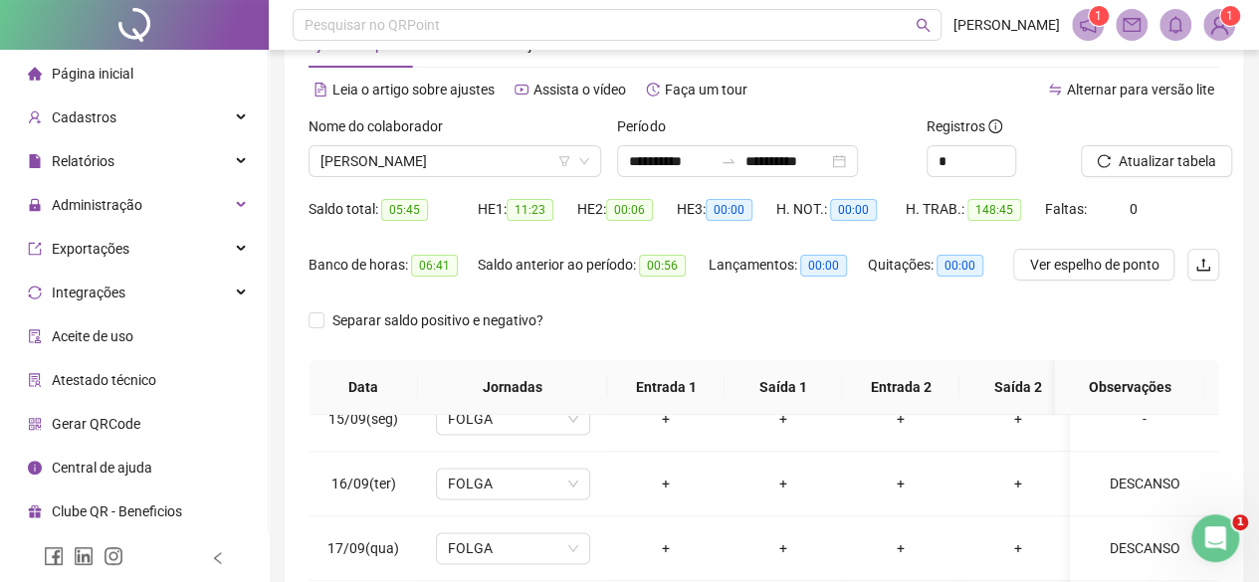
scroll to position [0, 0]
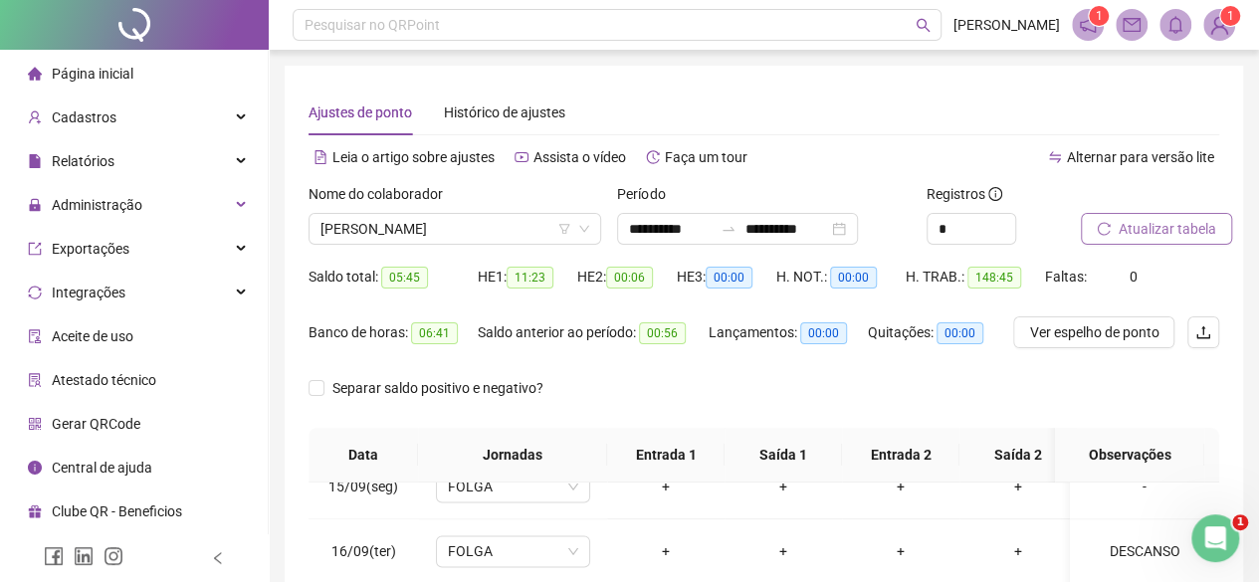
click at [1156, 230] on span "Atualizar tabela" at bounding box center [1167, 229] width 98 height 22
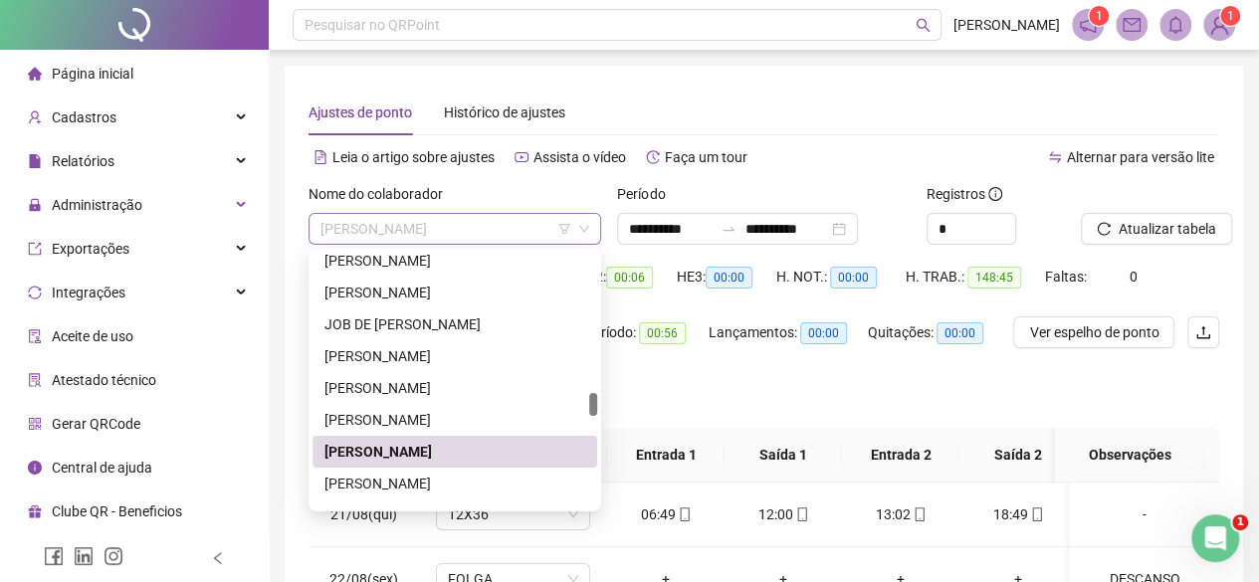
click at [414, 229] on span "[PERSON_NAME]" at bounding box center [454, 229] width 269 height 30
click at [395, 487] on div "[PERSON_NAME]" at bounding box center [454, 484] width 261 height 22
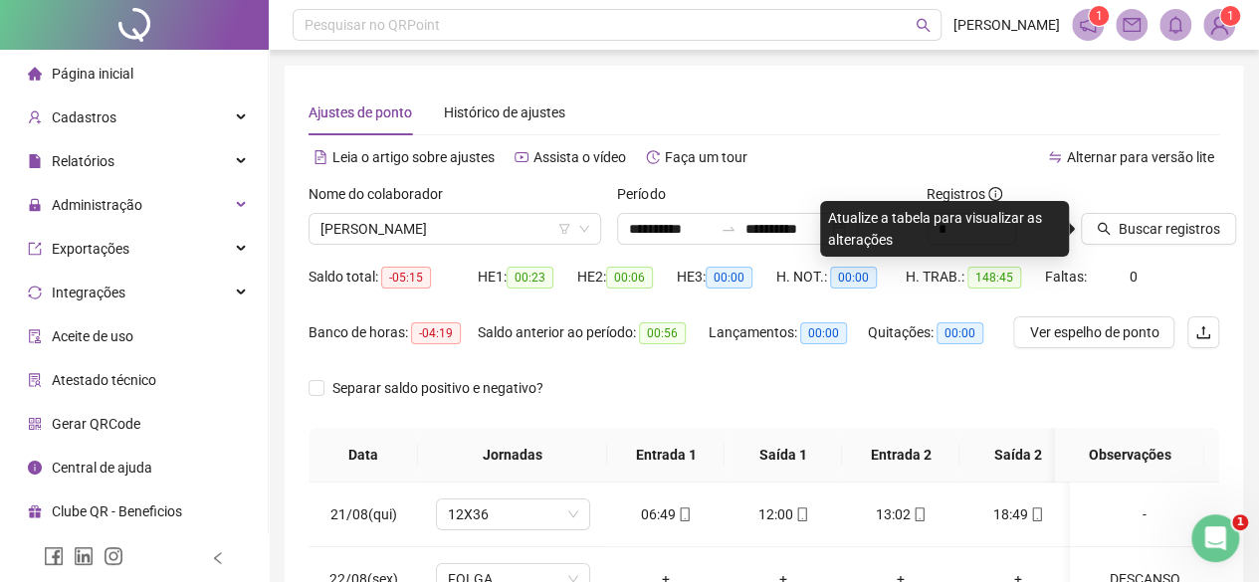
click at [1189, 211] on div "Buscar registros" at bounding box center [1150, 214] width 138 height 62
click at [1200, 233] on span "Buscar registros" at bounding box center [1168, 229] width 101 height 22
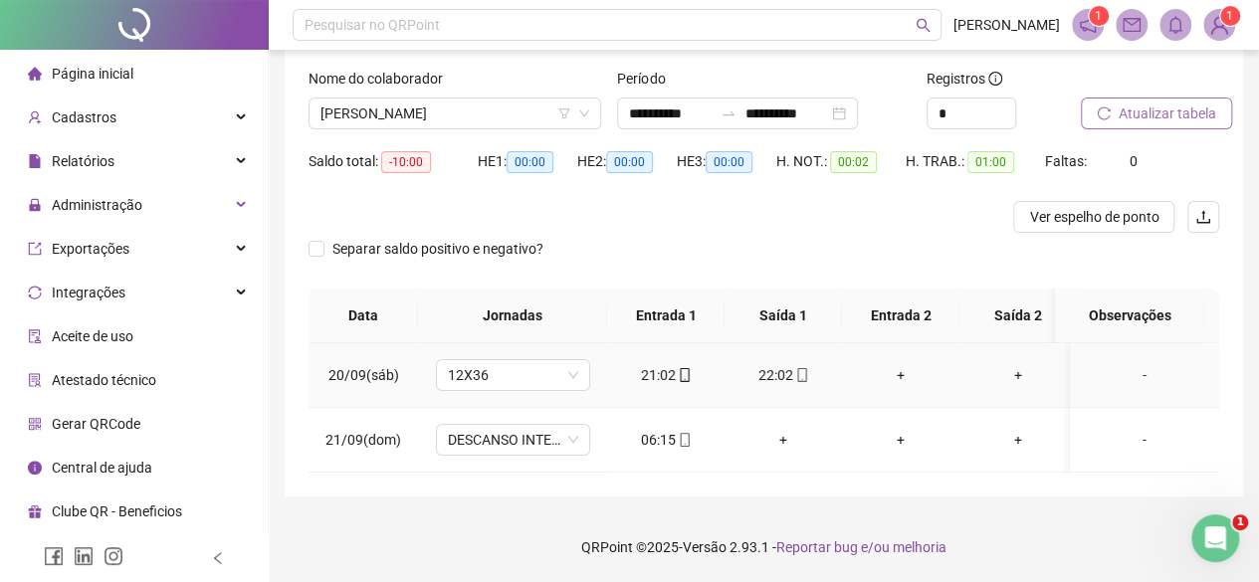
scroll to position [129, 0]
click at [671, 429] on div "06:15" at bounding box center [666, 440] width 86 height 22
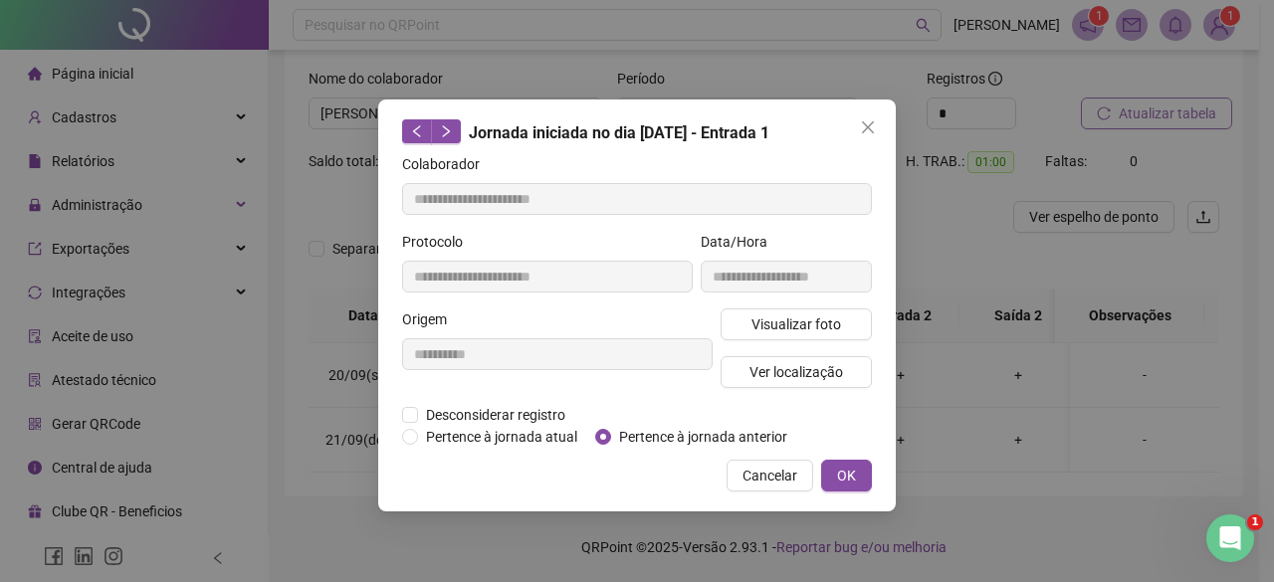
type input "**********"
click at [649, 438] on span "Pertence à jornada anterior" at bounding box center [703, 437] width 184 height 22
click at [838, 468] on span "OK" at bounding box center [846, 476] width 19 height 22
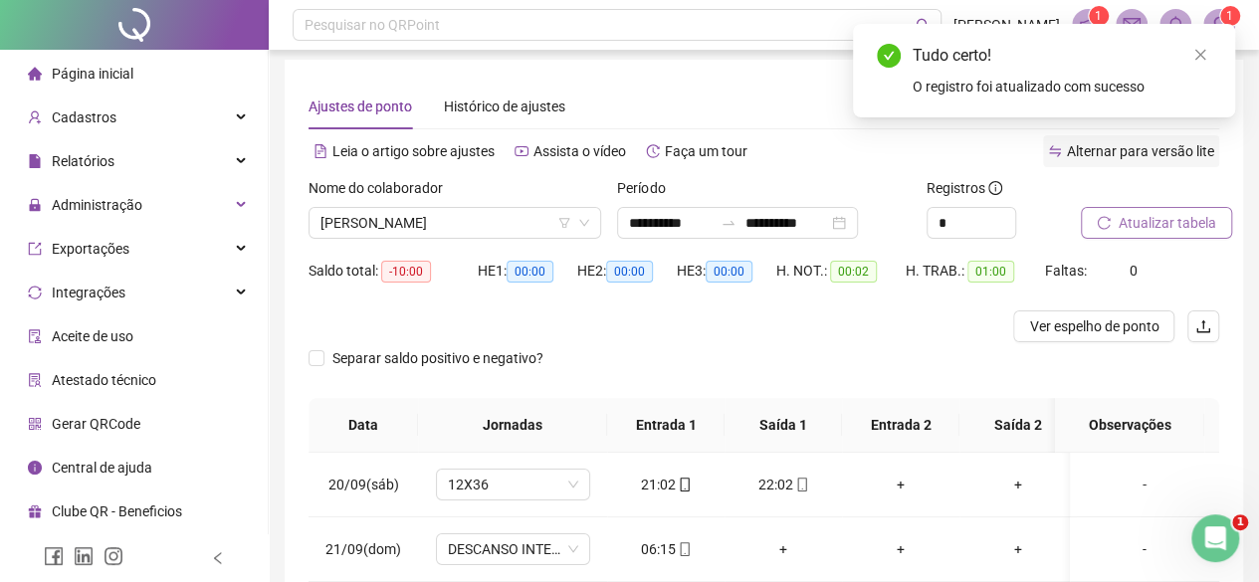
scroll to position [0, 0]
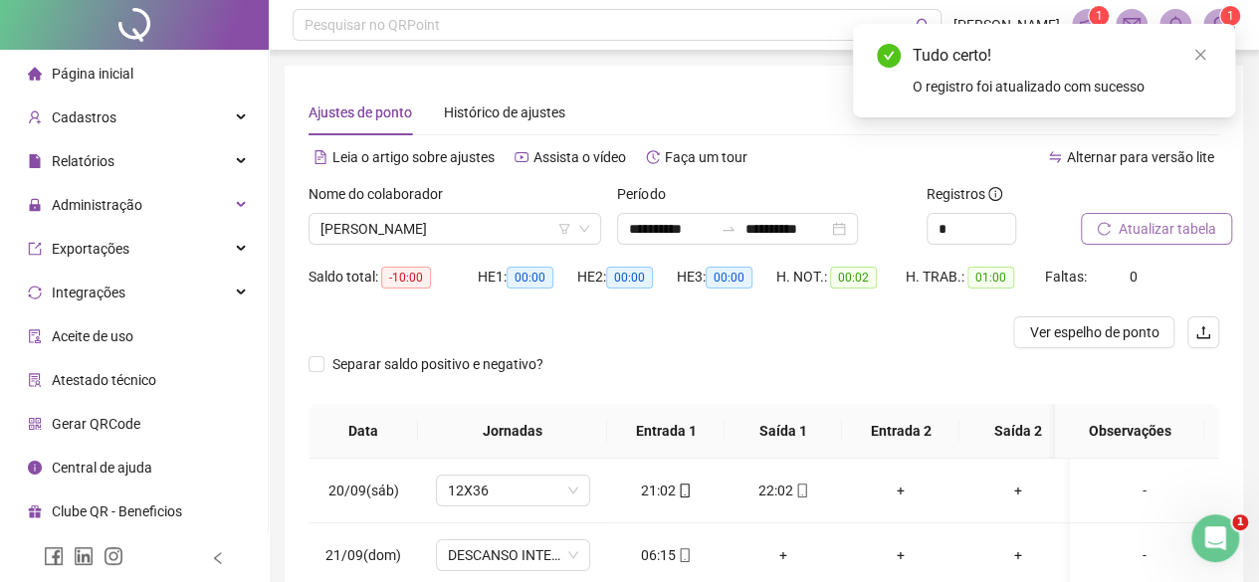
click at [1141, 236] on span "Atualizar tabela" at bounding box center [1167, 229] width 98 height 22
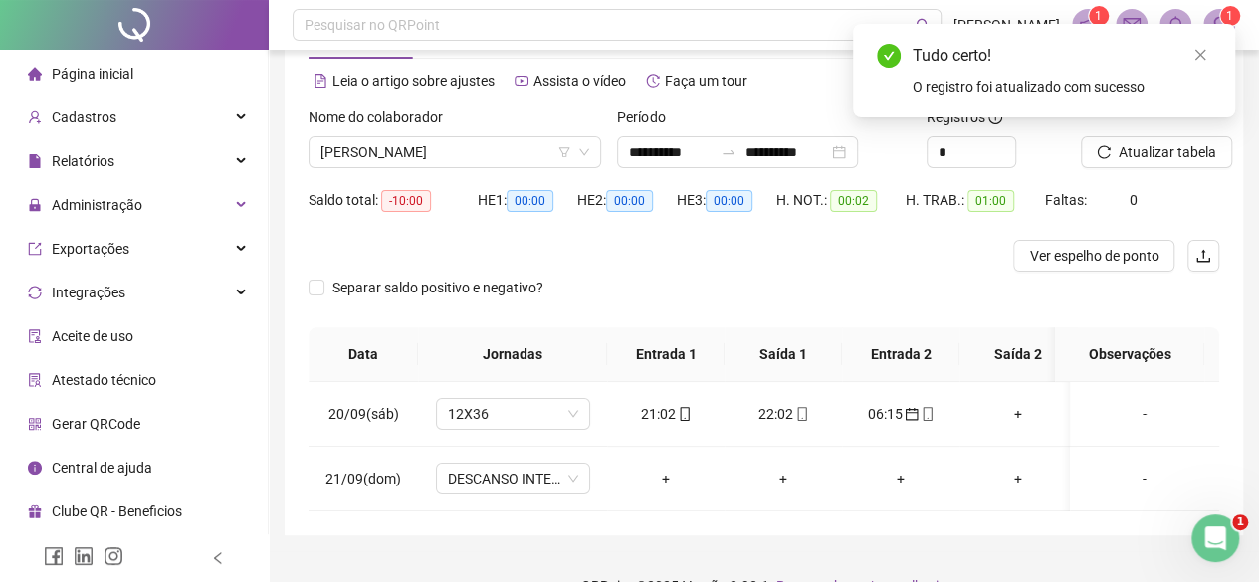
scroll to position [129, 0]
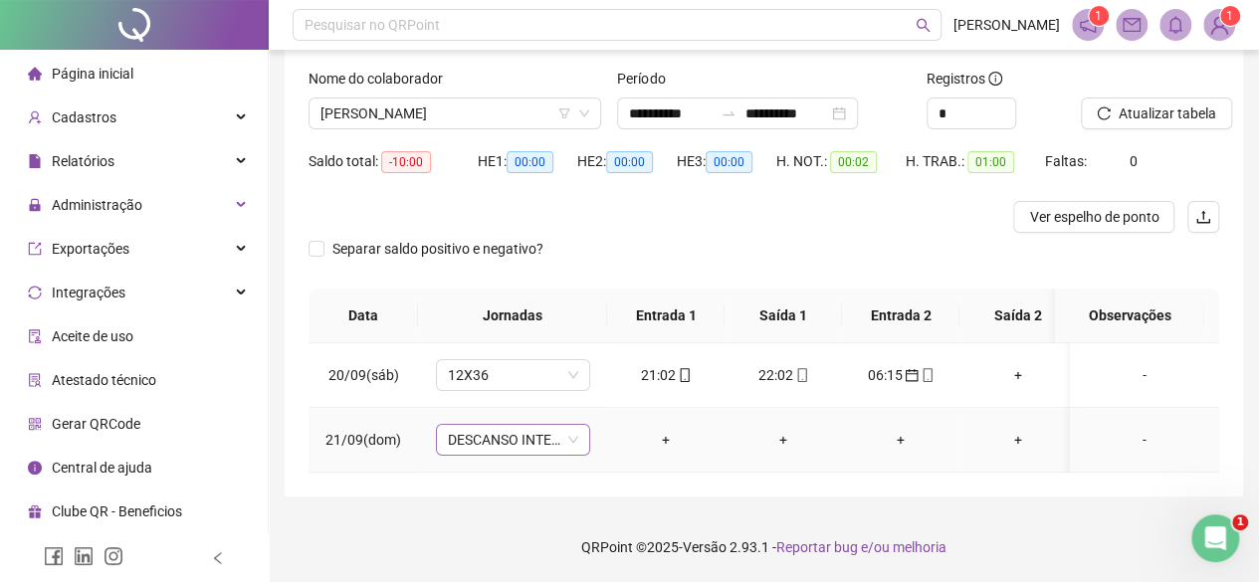
click at [458, 425] on span "DESCANSO INTER-JORNADA" at bounding box center [513, 440] width 130 height 30
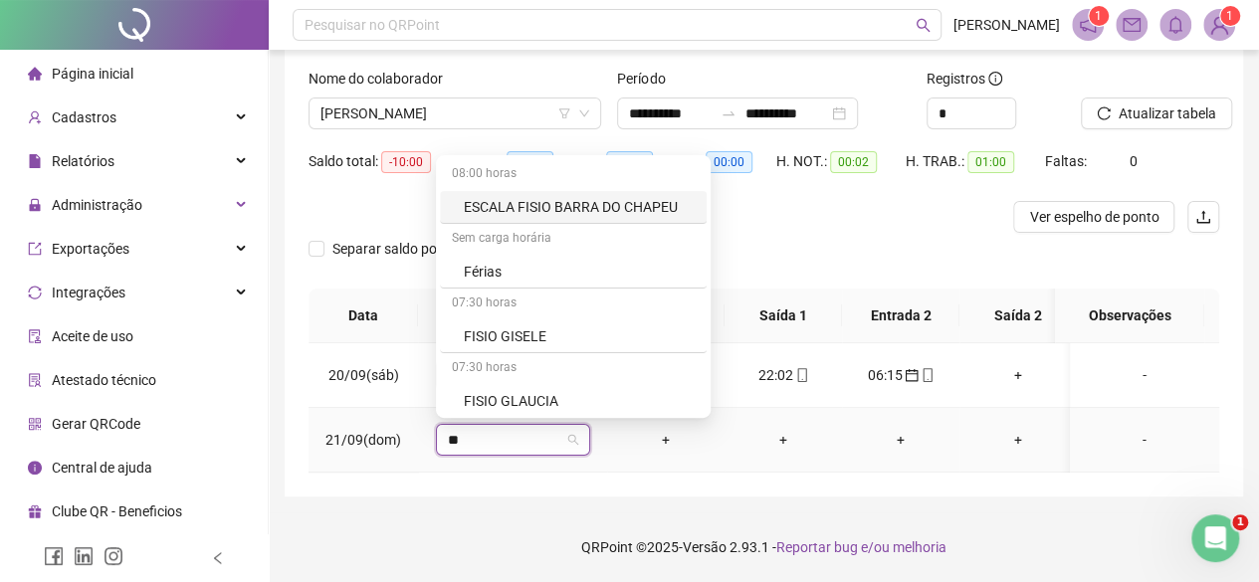
type input "***"
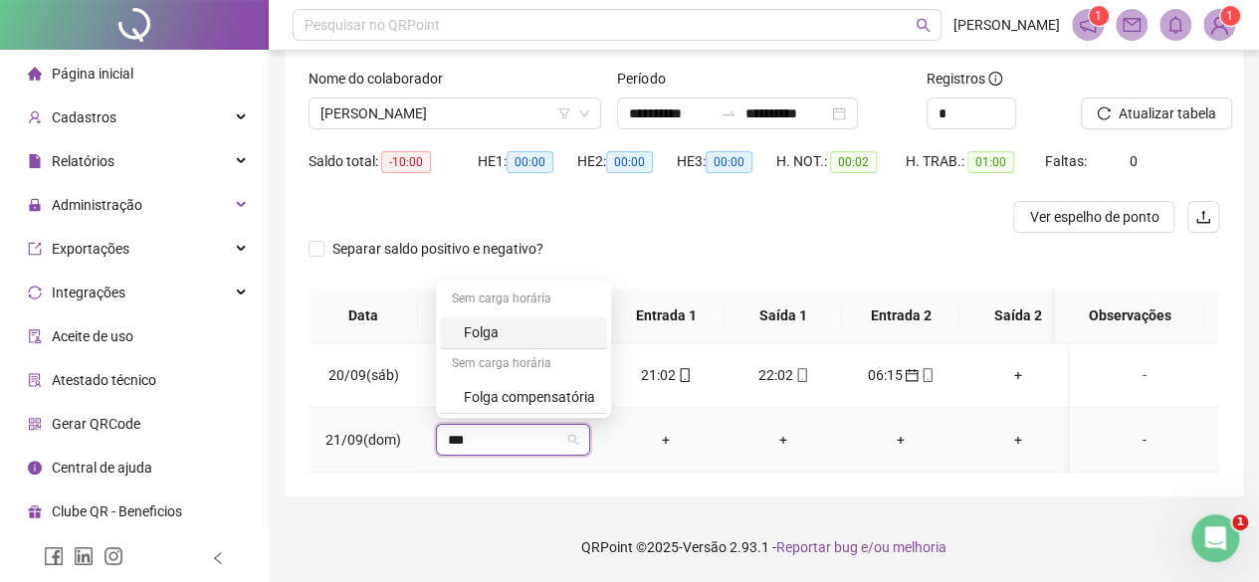
click at [539, 328] on div "Folga" at bounding box center [529, 332] width 131 height 22
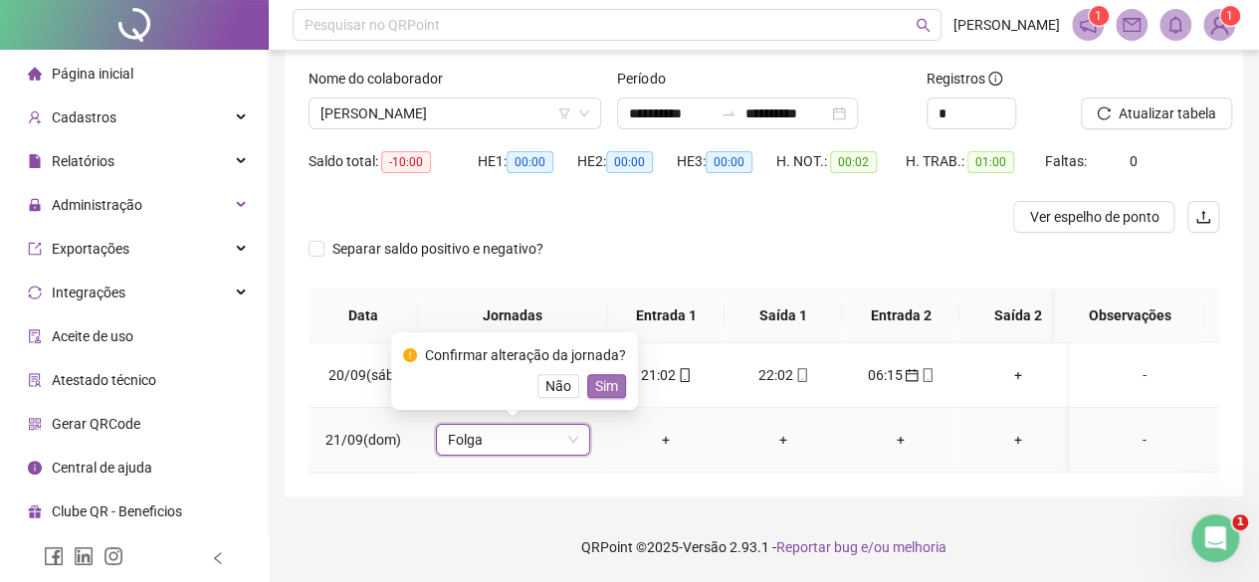
click at [617, 375] on button "Sim" at bounding box center [606, 386] width 39 height 24
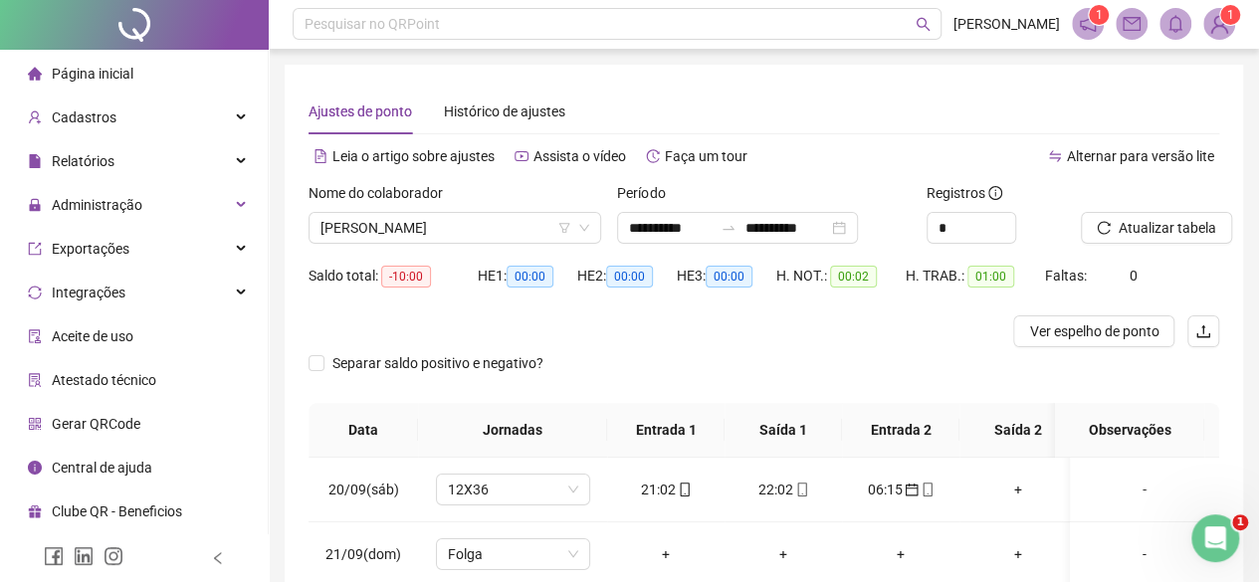
scroll to position [0, 0]
click at [409, 234] on span "[PERSON_NAME]" at bounding box center [454, 229] width 269 height 30
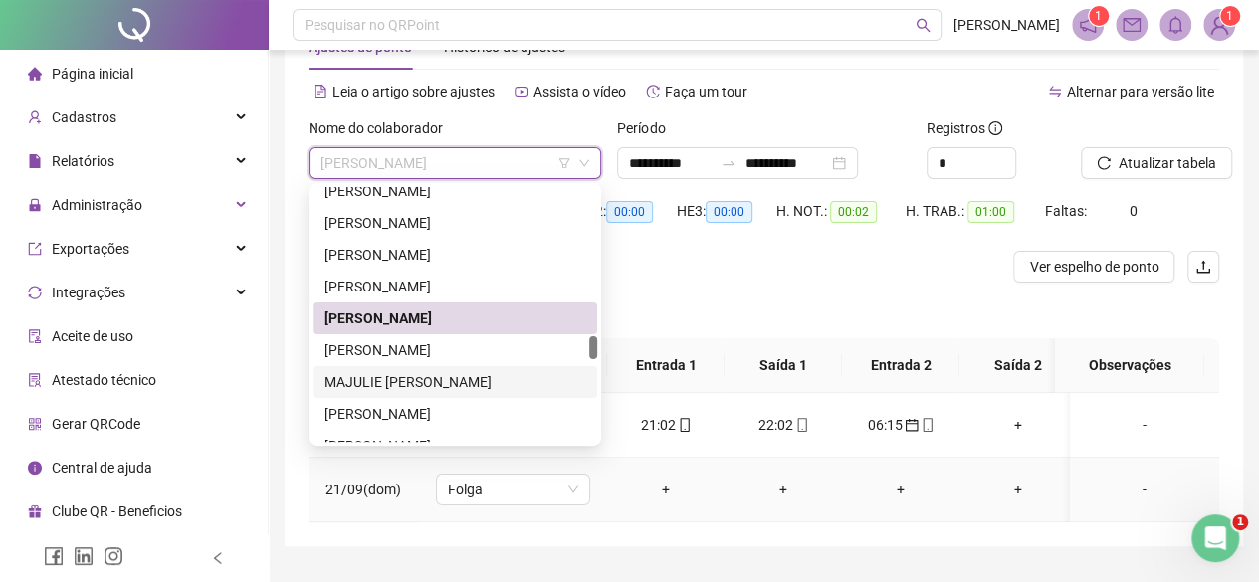
scroll to position [129, 0]
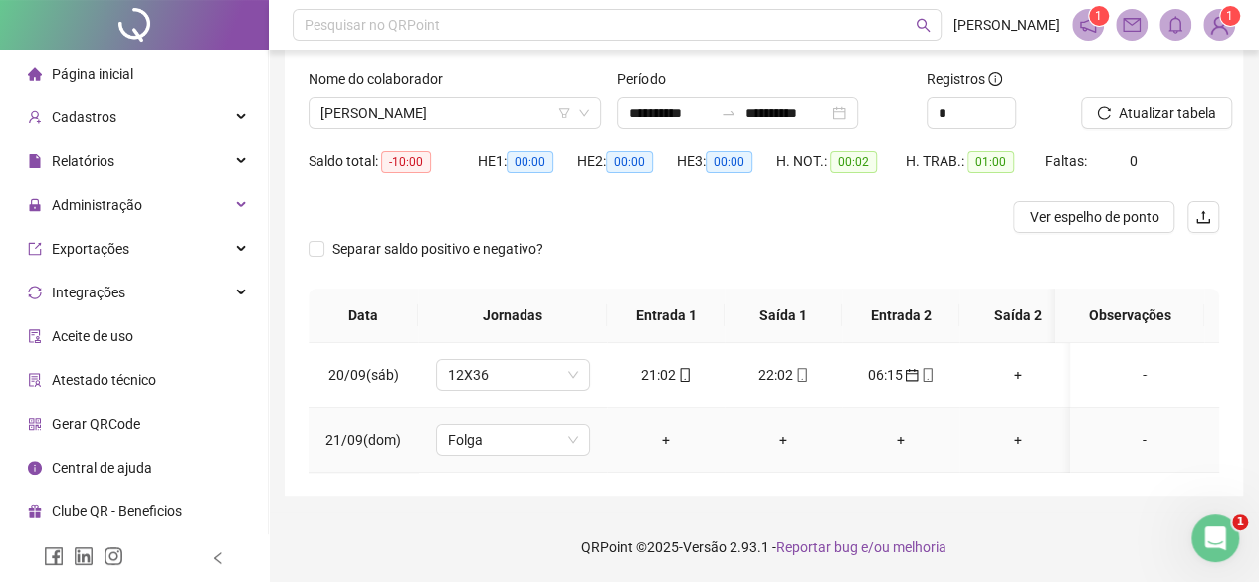
click at [1164, 432] on div "-" at bounding box center [1144, 440] width 117 height 22
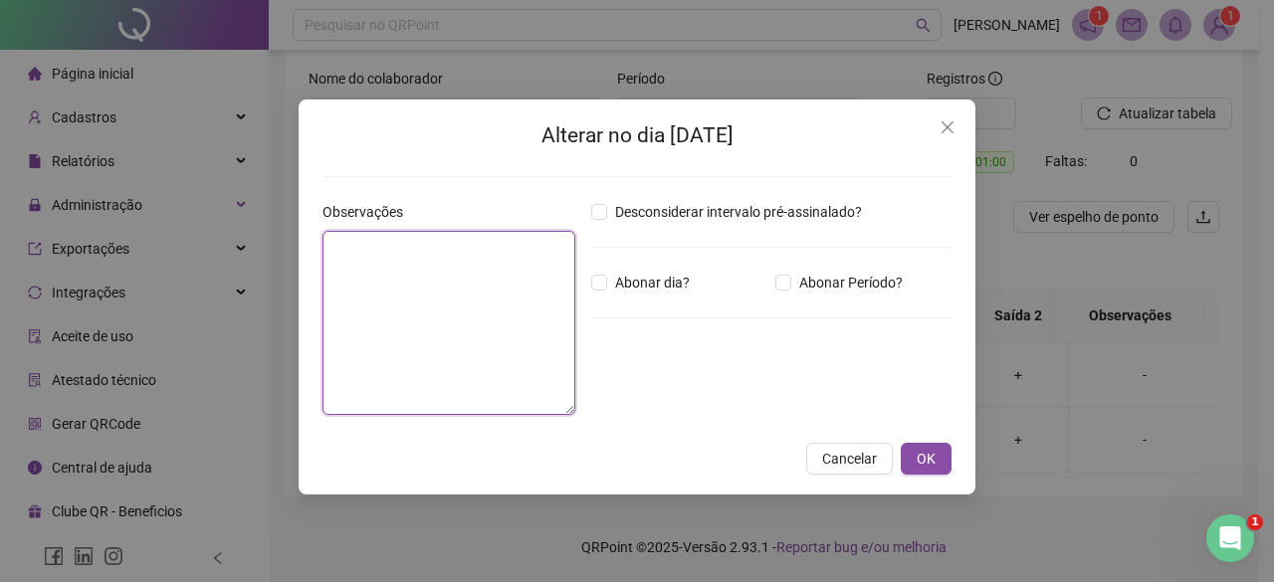
click at [512, 331] on textarea at bounding box center [448, 323] width 253 height 184
type textarea "********"
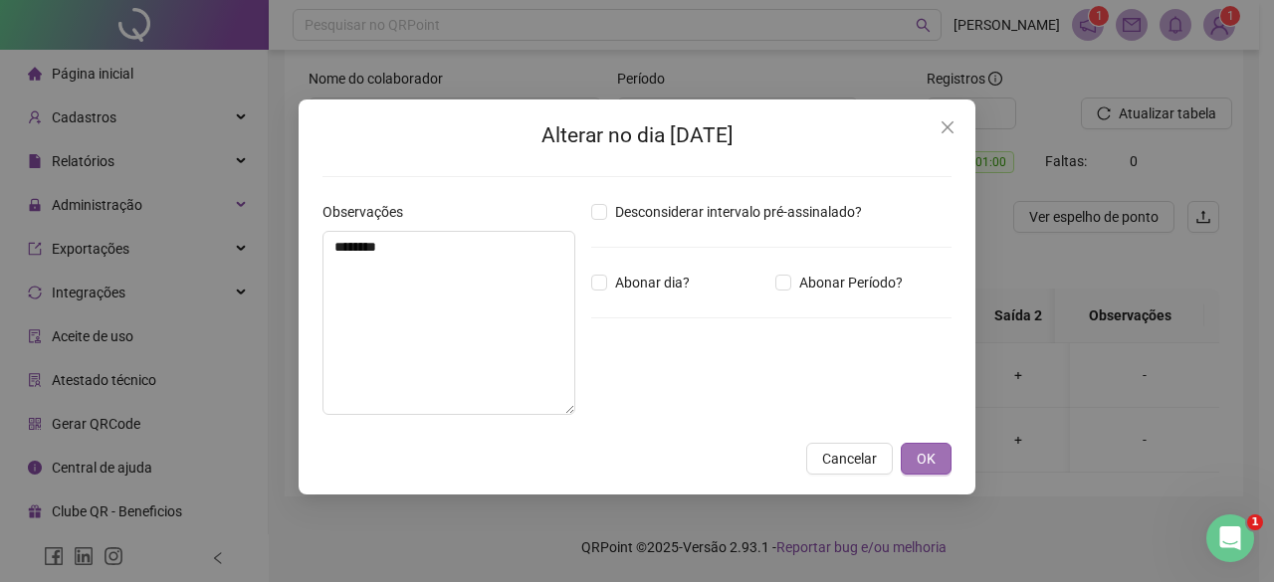
click at [944, 453] on button "OK" at bounding box center [926, 459] width 51 height 32
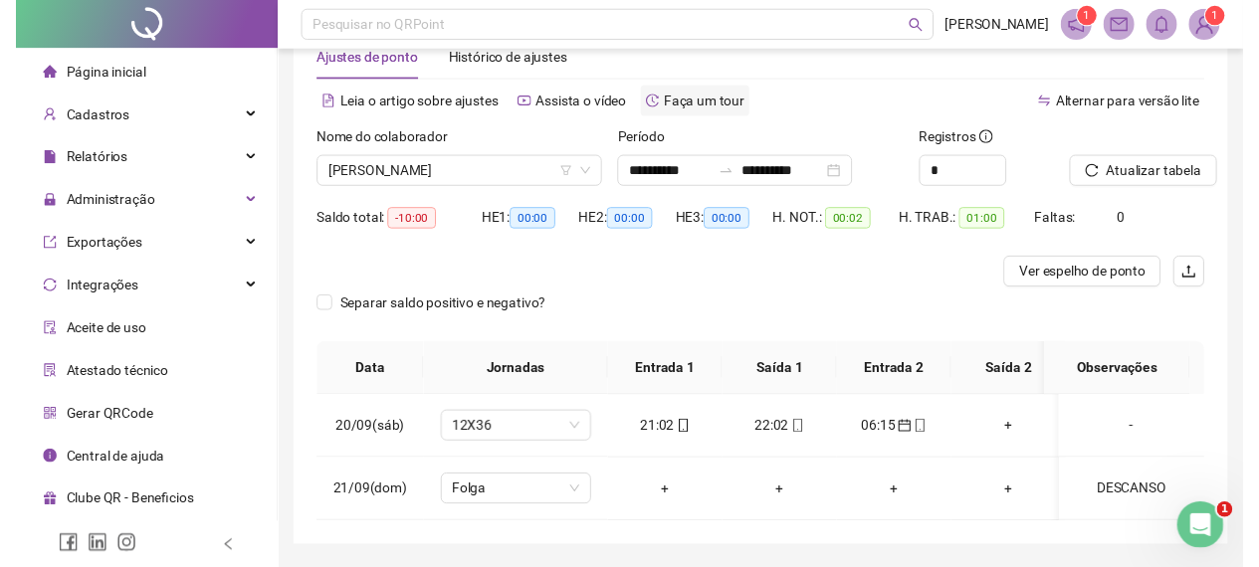
scroll to position [30, 0]
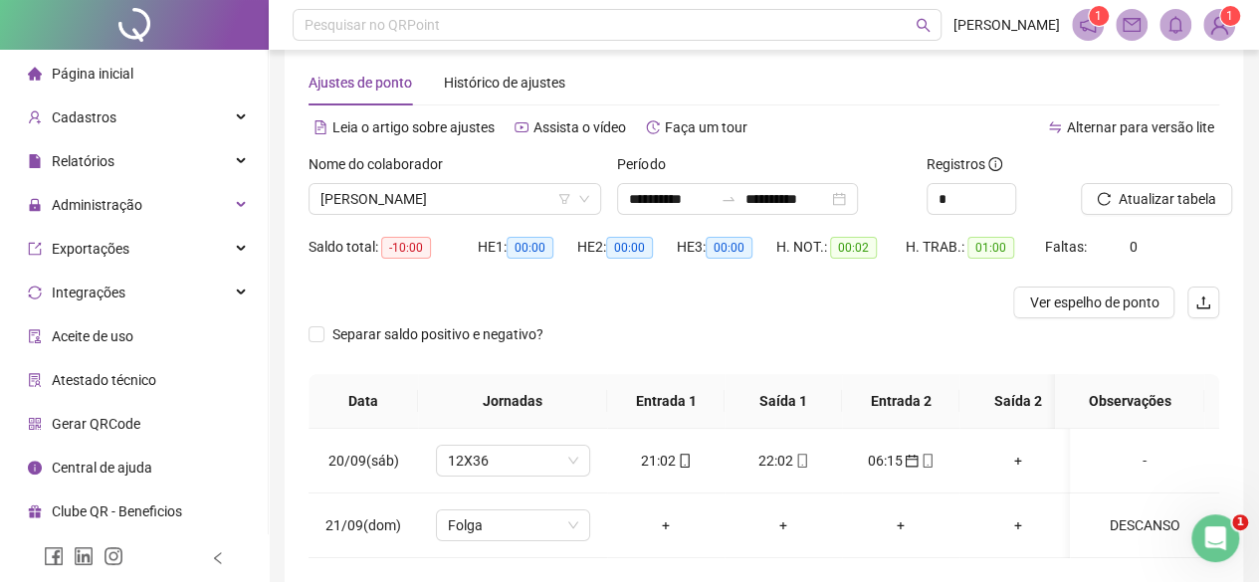
click at [456, 164] on label "Nome do colaborador" at bounding box center [381, 164] width 147 height 22
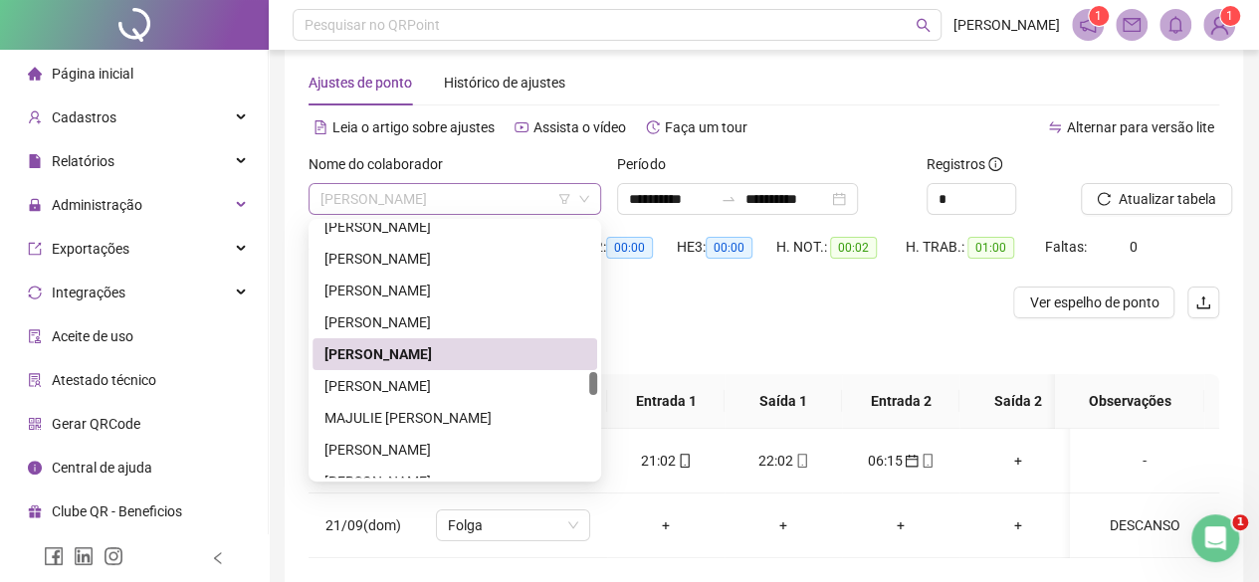
click at [448, 197] on span "[PERSON_NAME]" at bounding box center [454, 199] width 269 height 30
click at [378, 379] on div "[PERSON_NAME]" at bounding box center [454, 386] width 261 height 22
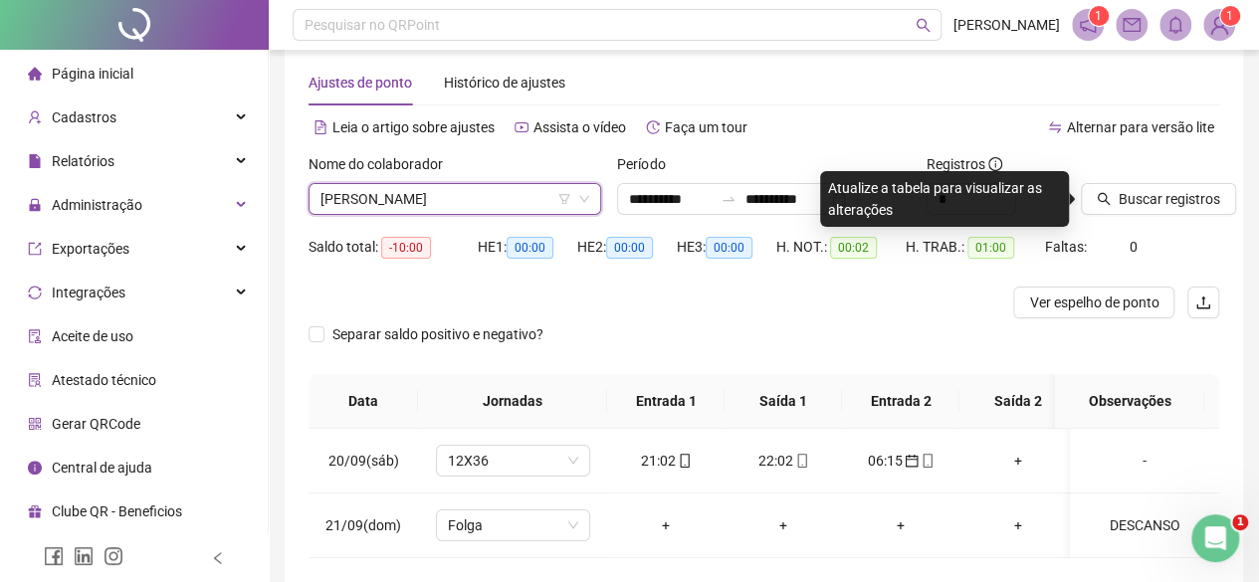
click at [531, 197] on span "[PERSON_NAME]" at bounding box center [454, 199] width 269 height 30
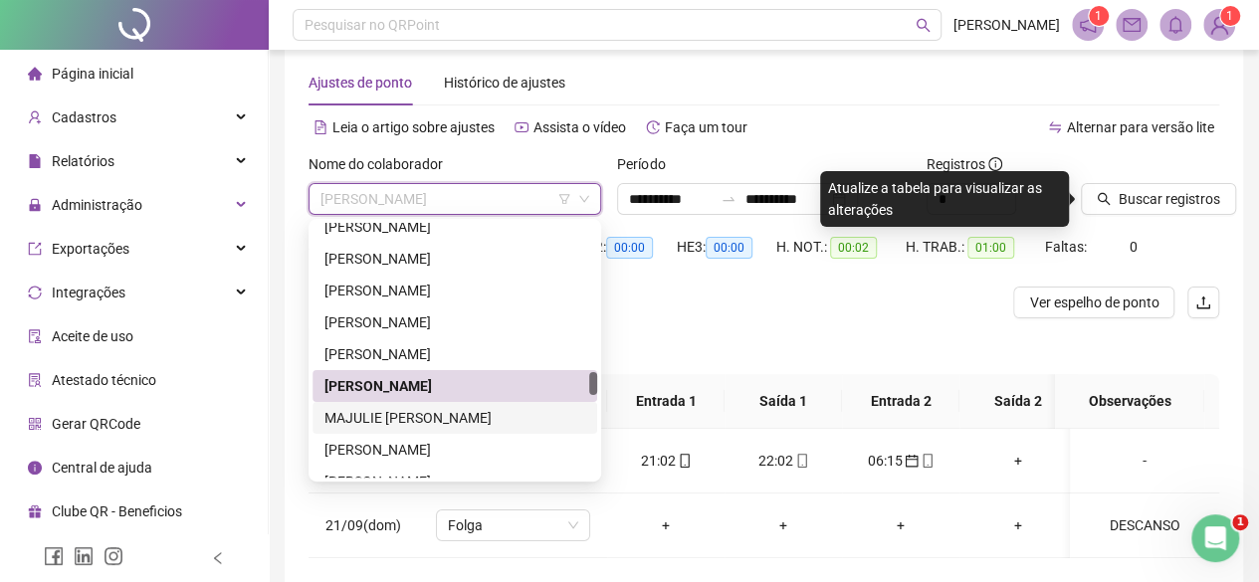
click at [487, 414] on div "MAJULIE [PERSON_NAME]" at bounding box center [454, 418] width 261 height 22
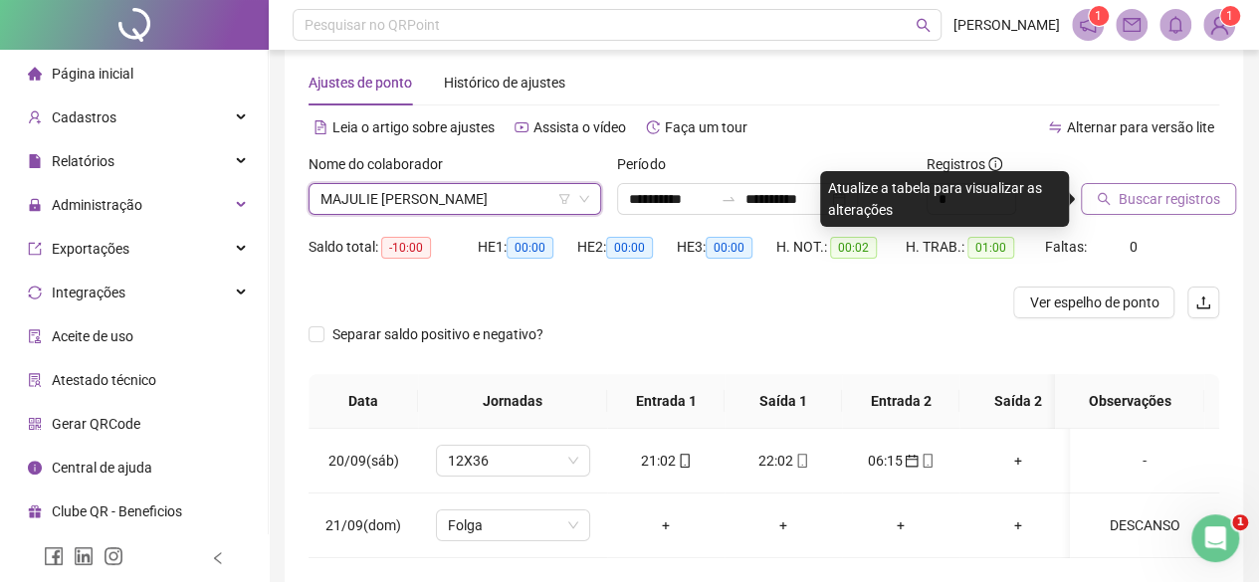
click at [1204, 201] on span "Buscar registros" at bounding box center [1168, 199] width 101 height 22
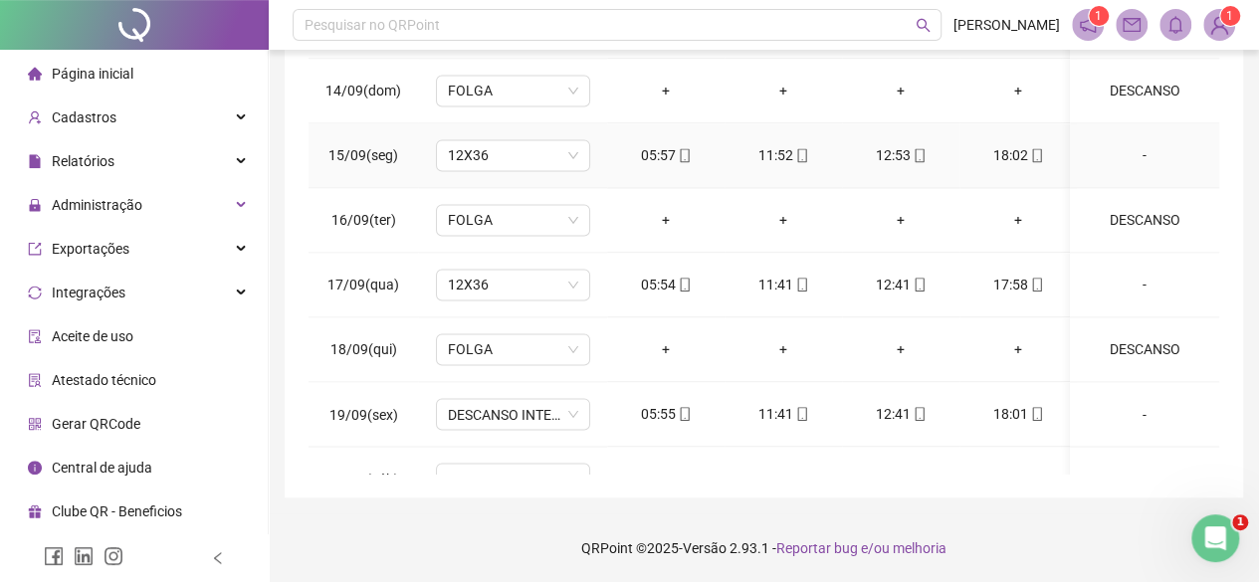
scroll to position [1650, 0]
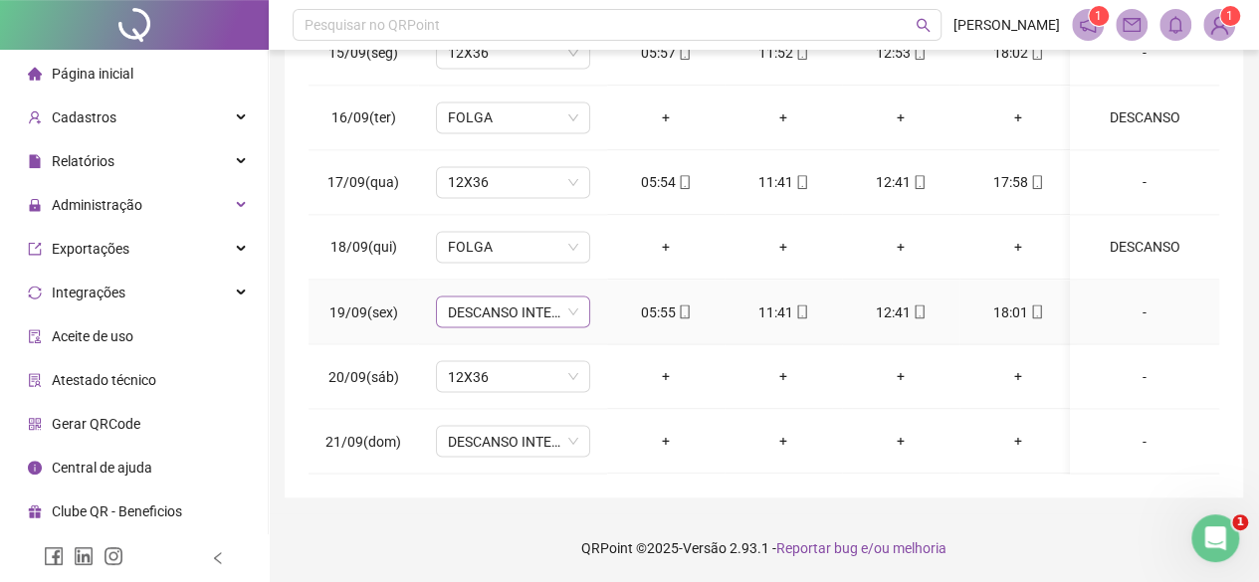
click at [489, 307] on span "DESCANSO INTER-JORNADA" at bounding box center [513, 312] width 130 height 30
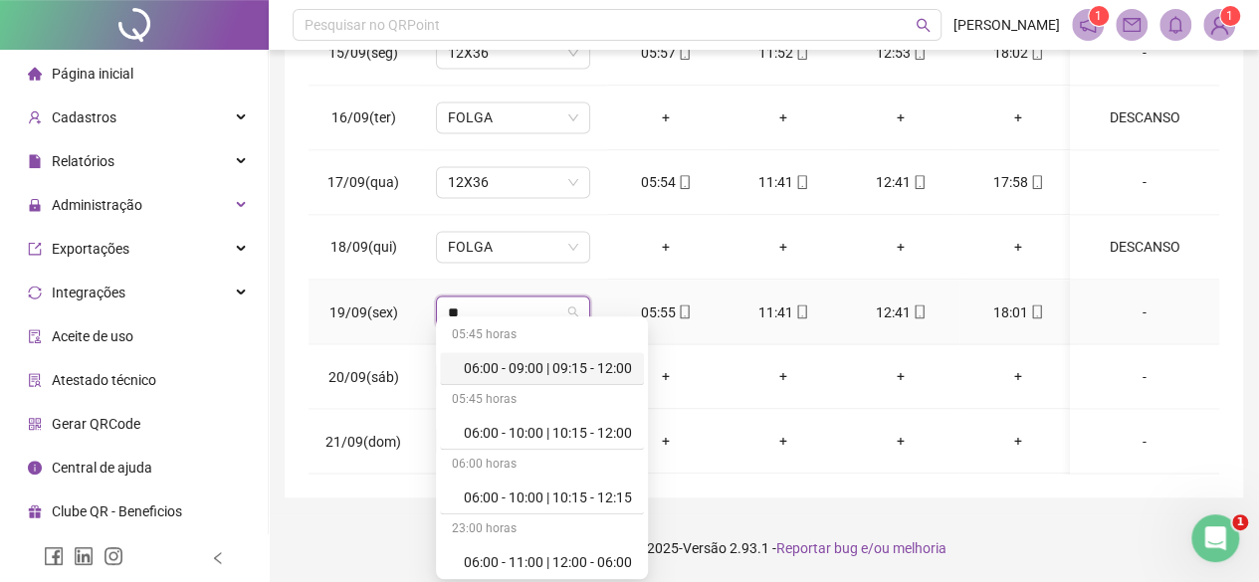
type input "***"
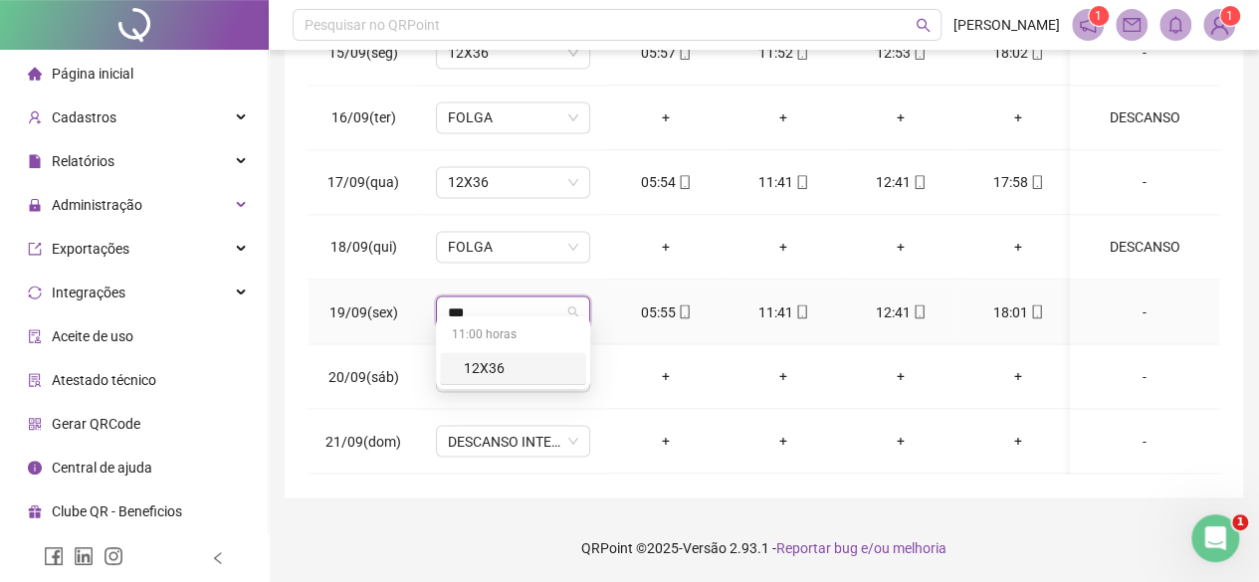
click at [496, 359] on div "12X36" at bounding box center [519, 368] width 110 height 22
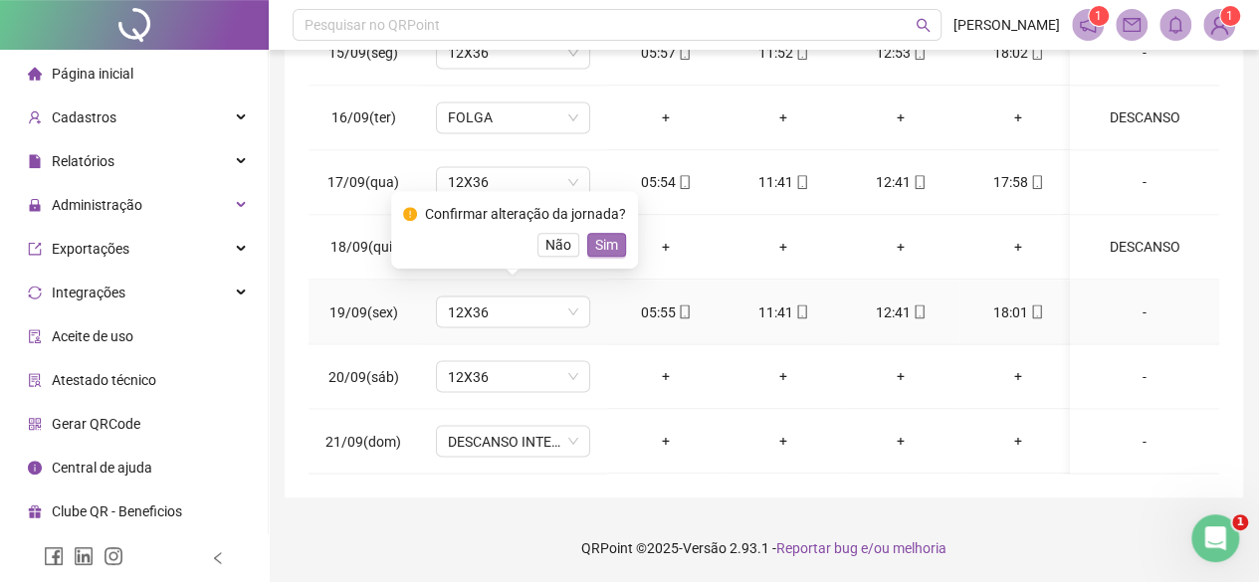
click at [621, 249] on button "Sim" at bounding box center [606, 245] width 39 height 24
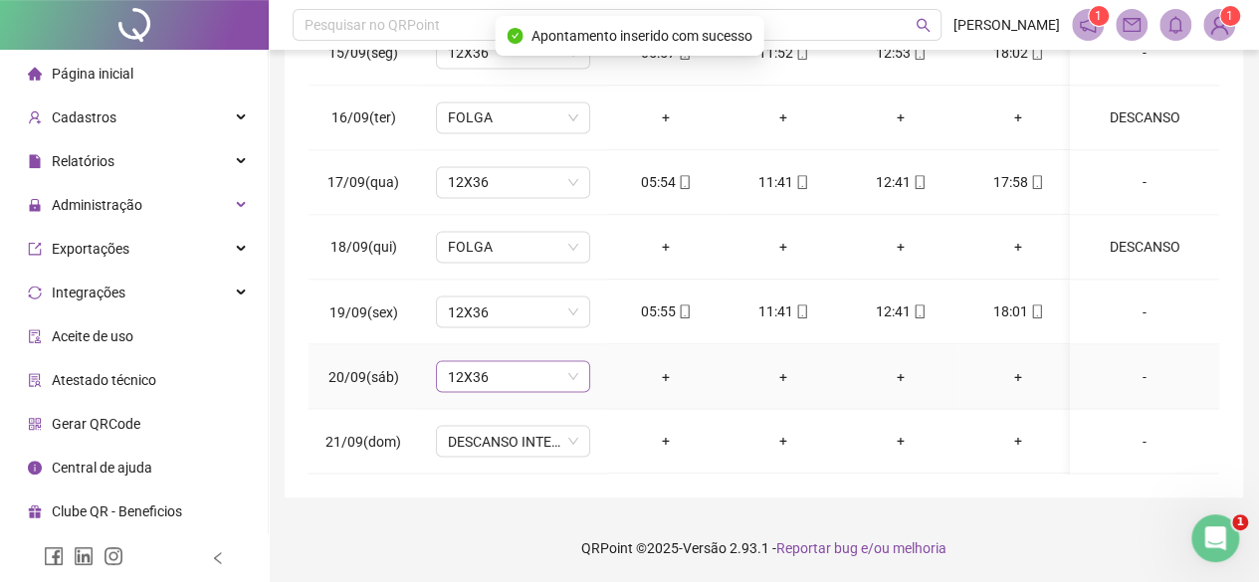
click at [520, 363] on span "12X36" at bounding box center [513, 376] width 130 height 30
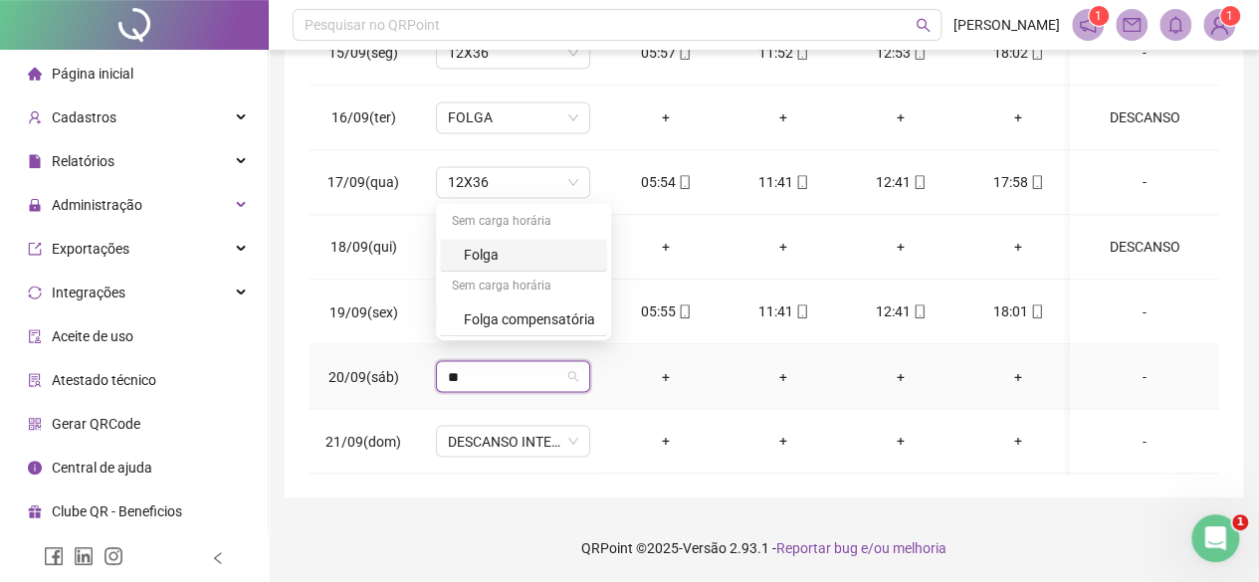
type input "***"
click at [516, 254] on div "Folga" at bounding box center [529, 255] width 131 height 22
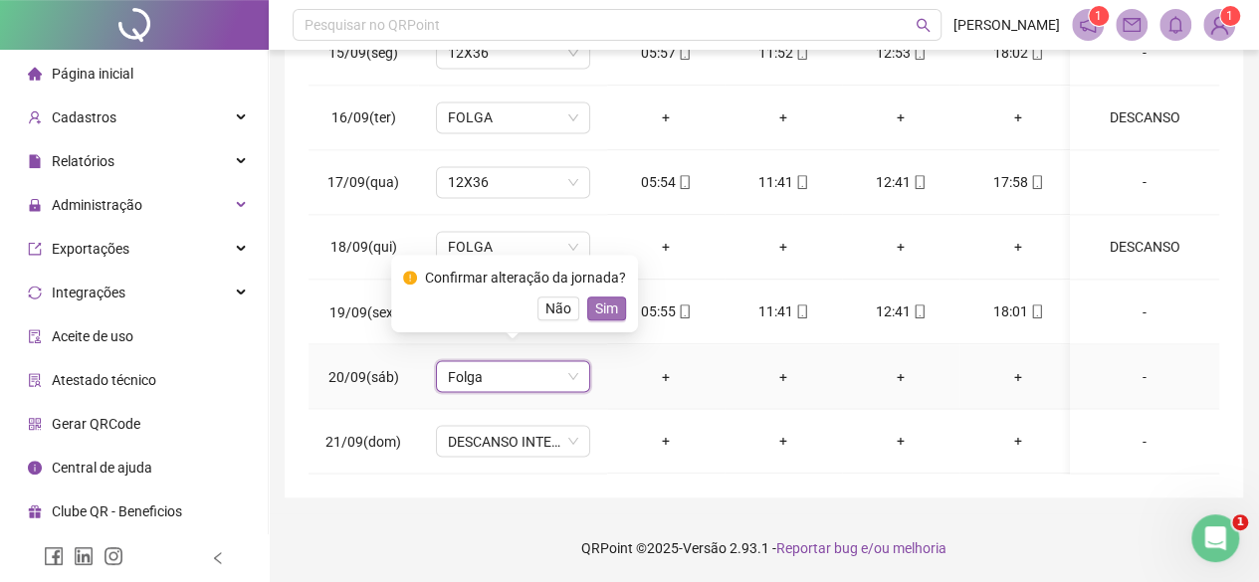
click at [607, 302] on span "Sim" at bounding box center [606, 309] width 23 height 22
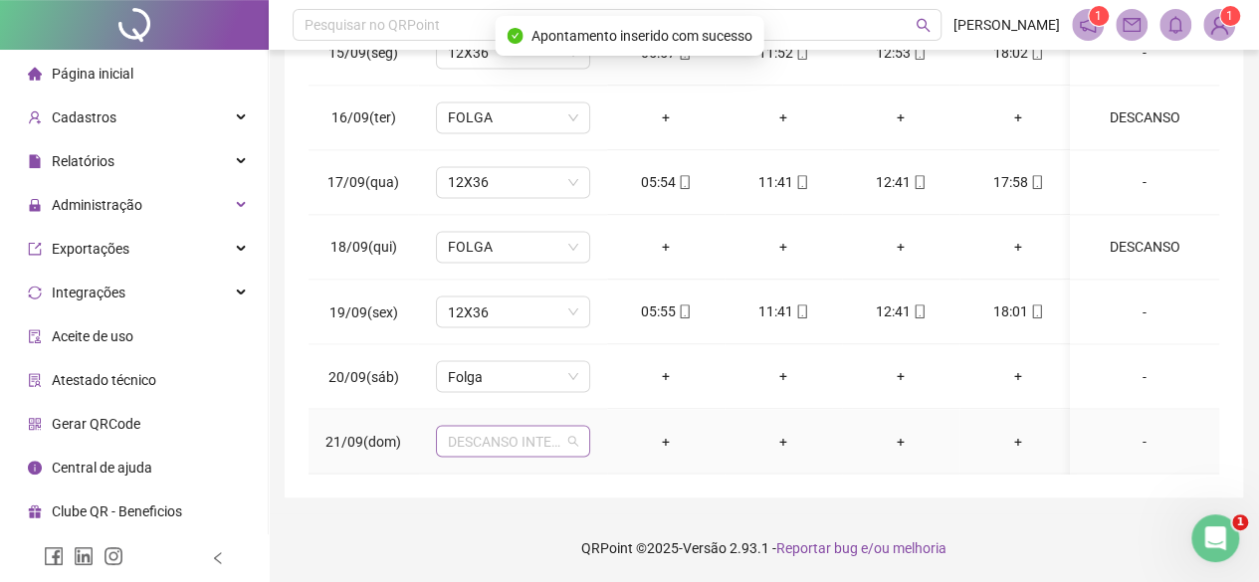
click at [527, 433] on span "DESCANSO INTER-JORNADA" at bounding box center [513, 441] width 130 height 30
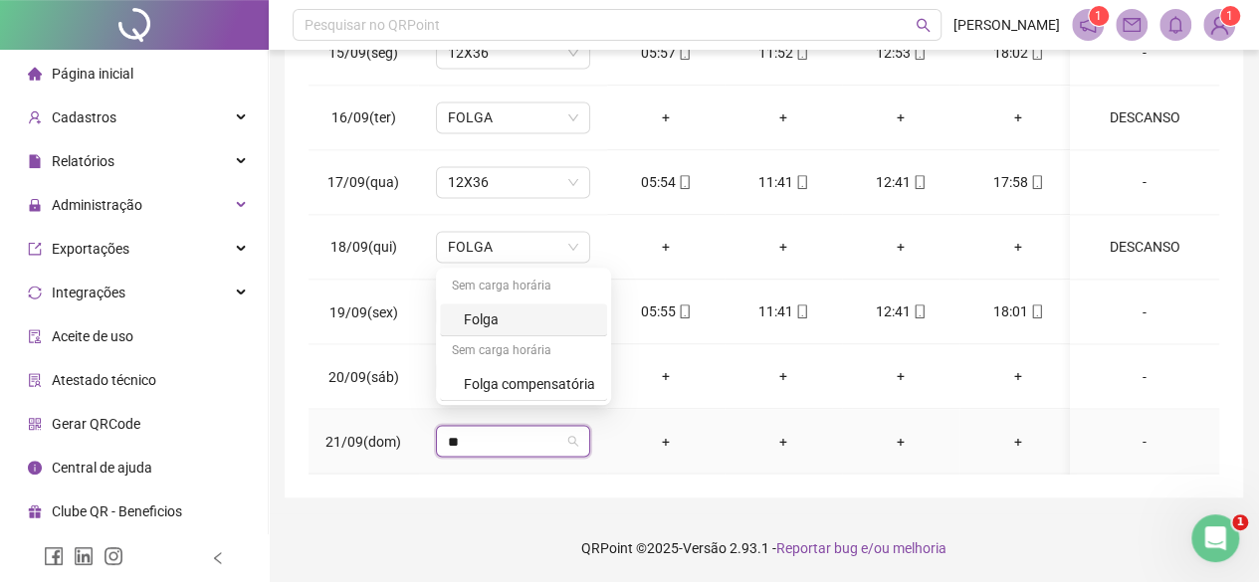
type input "***"
click at [564, 327] on div "Folga" at bounding box center [529, 319] width 131 height 22
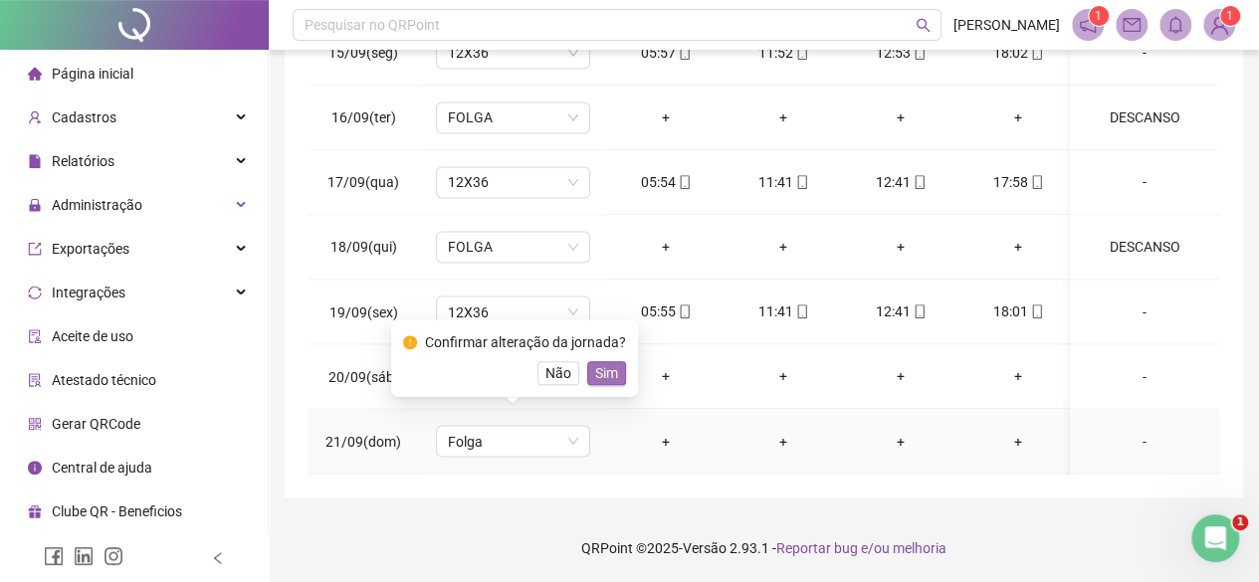
click at [605, 377] on span "Sim" at bounding box center [606, 373] width 23 height 22
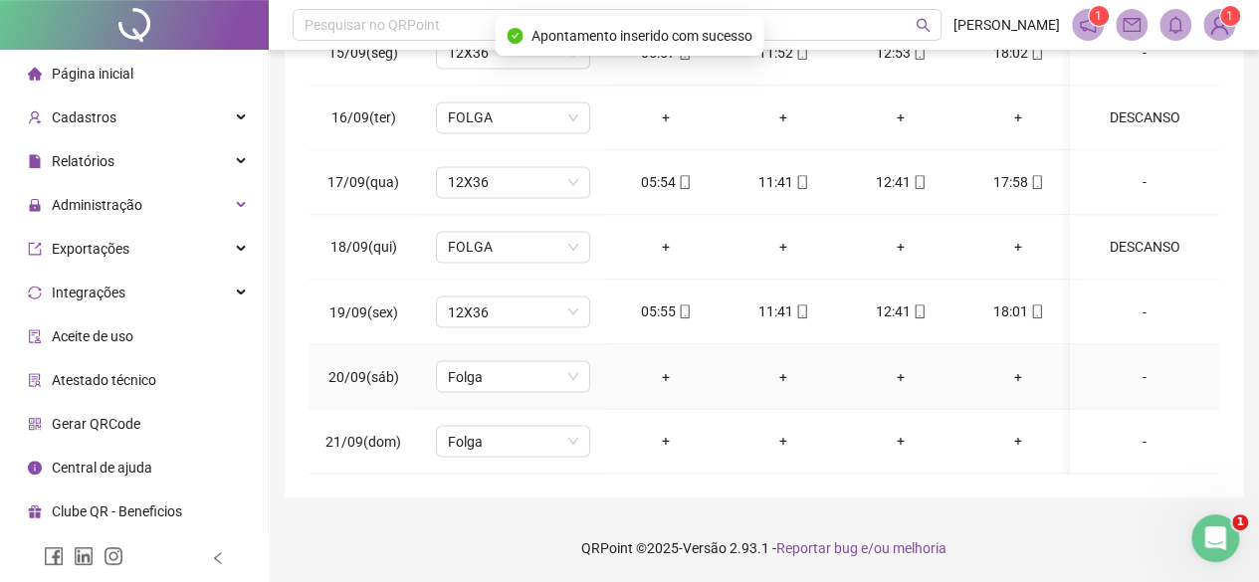
click at [1132, 367] on div "-" at bounding box center [1144, 376] width 117 height 22
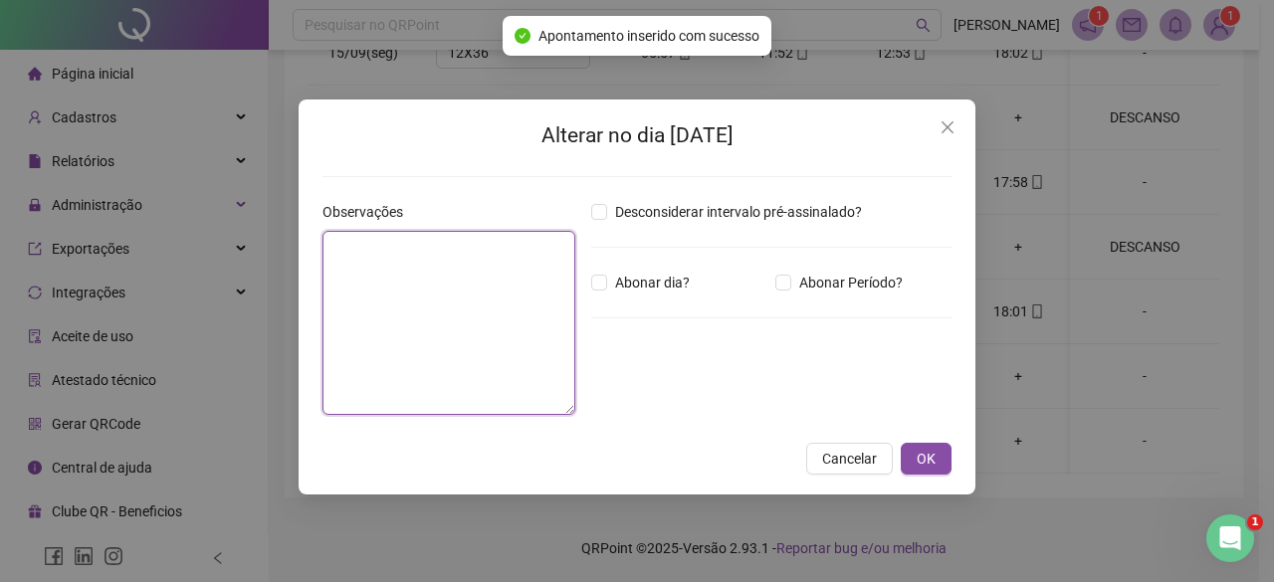
click at [490, 295] on textarea at bounding box center [448, 323] width 253 height 184
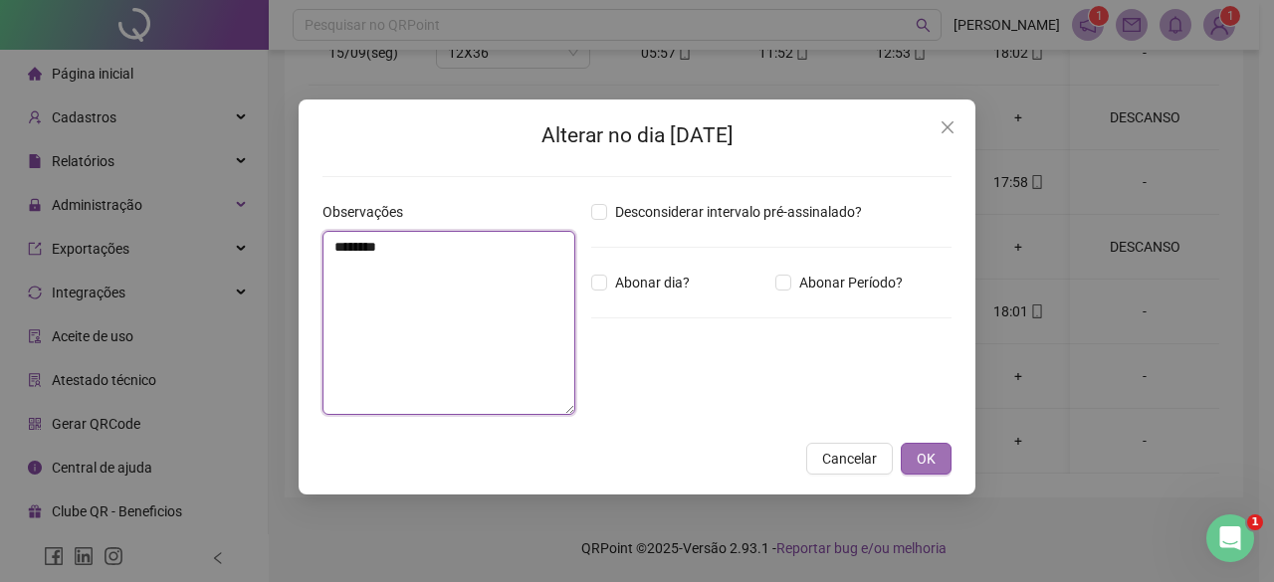
type textarea "********"
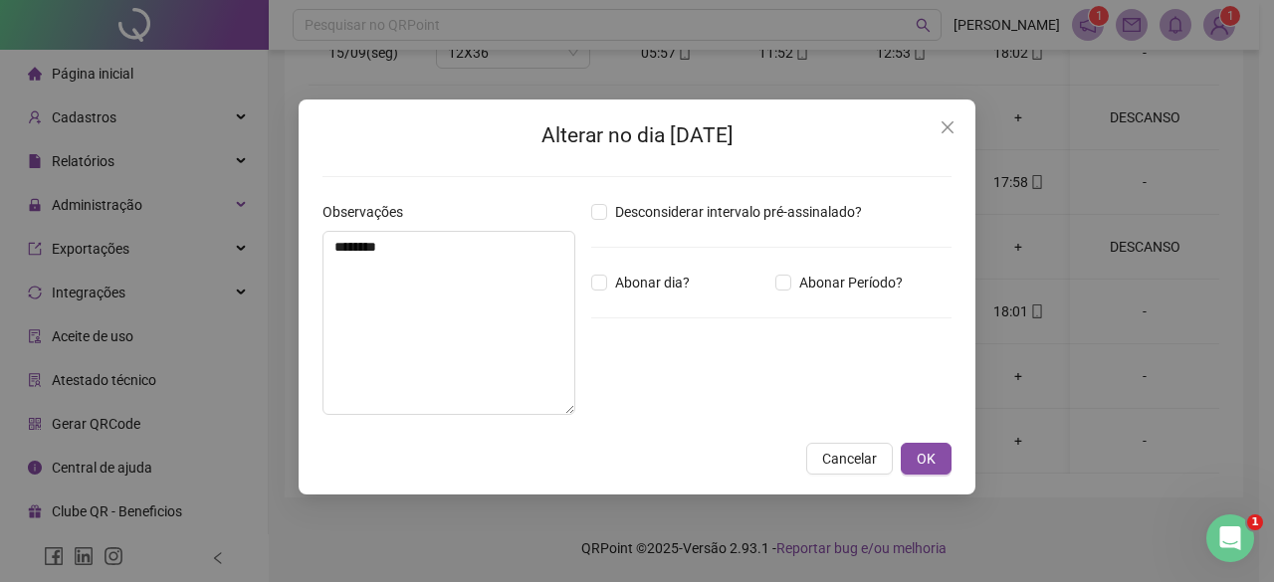
click at [900, 464] on div "Cancelar OK" at bounding box center [636, 459] width 629 height 32
click at [959, 457] on div "Alterar no dia [DATE] Observações ******** Desconsiderar intervalo pré-assinala…" at bounding box center [637, 297] width 677 height 395
click at [937, 459] on button "OK" at bounding box center [926, 459] width 51 height 32
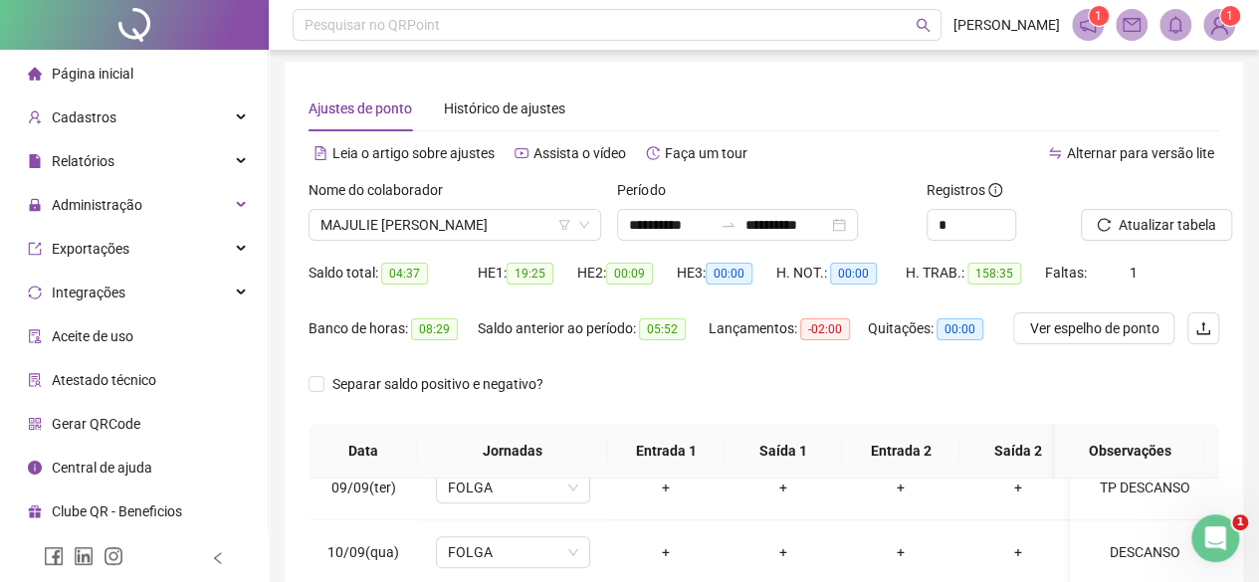
scroll to position [0, 0]
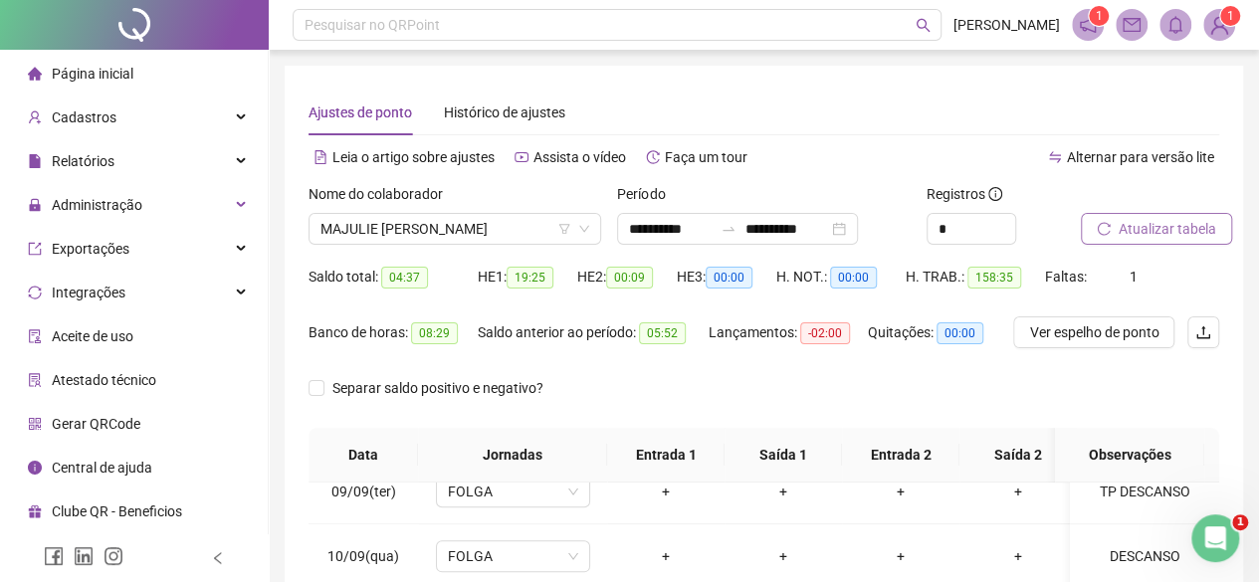
click at [1196, 214] on button "Atualizar tabela" at bounding box center [1156, 229] width 151 height 32
click at [413, 226] on span "MAJULIE [PERSON_NAME]" at bounding box center [454, 229] width 269 height 30
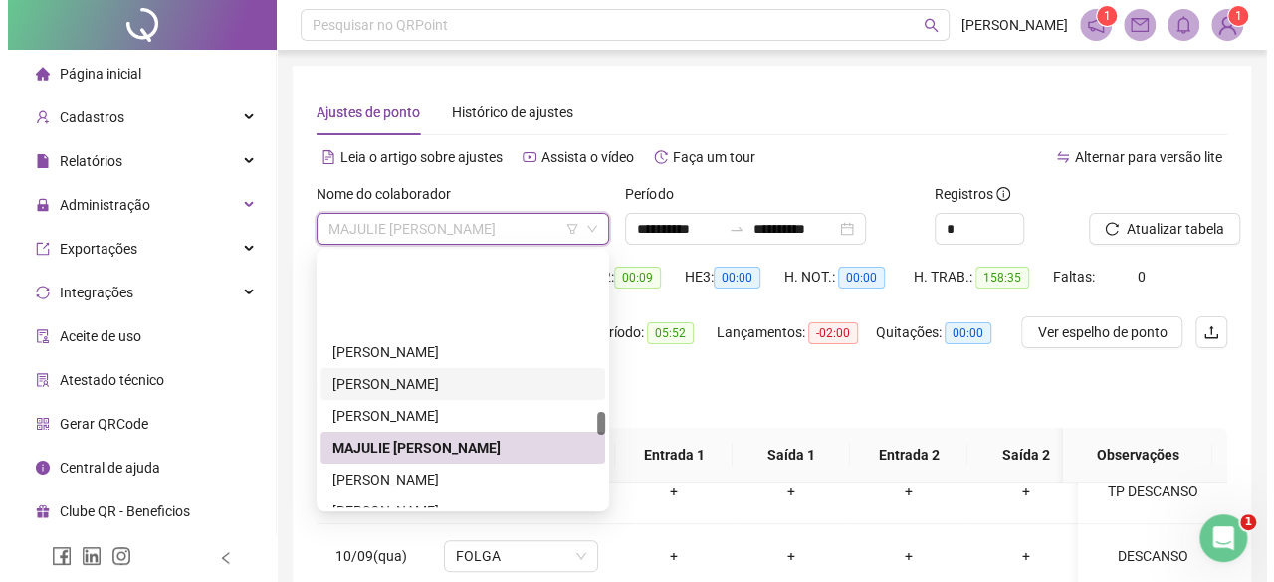
scroll to position [1704, 0]
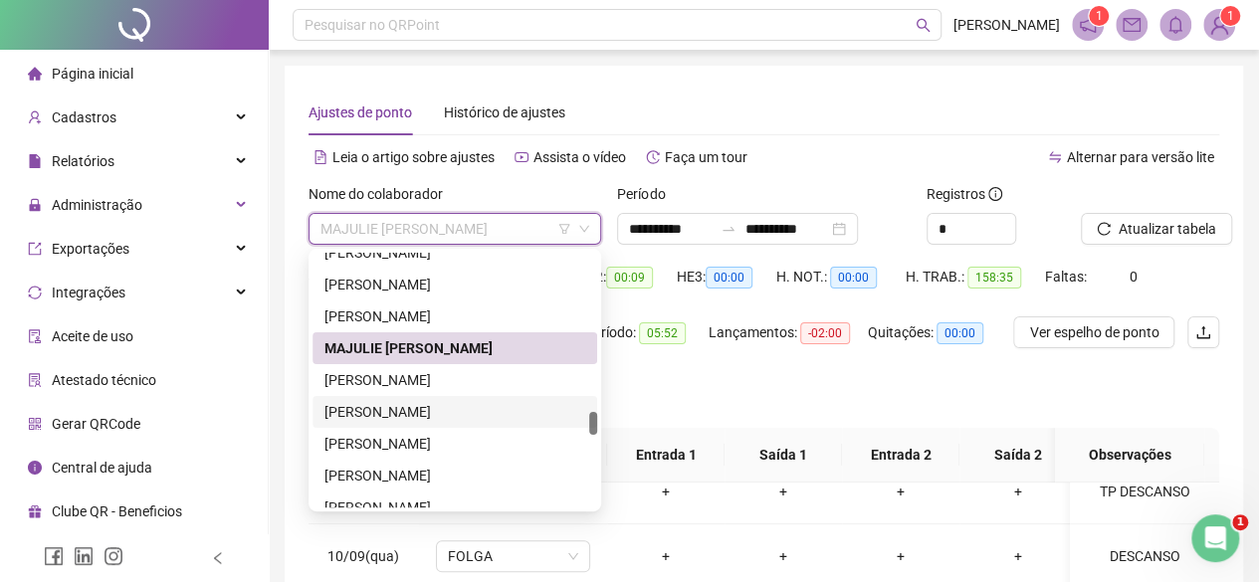
click at [376, 383] on div "[PERSON_NAME]" at bounding box center [454, 380] width 261 height 22
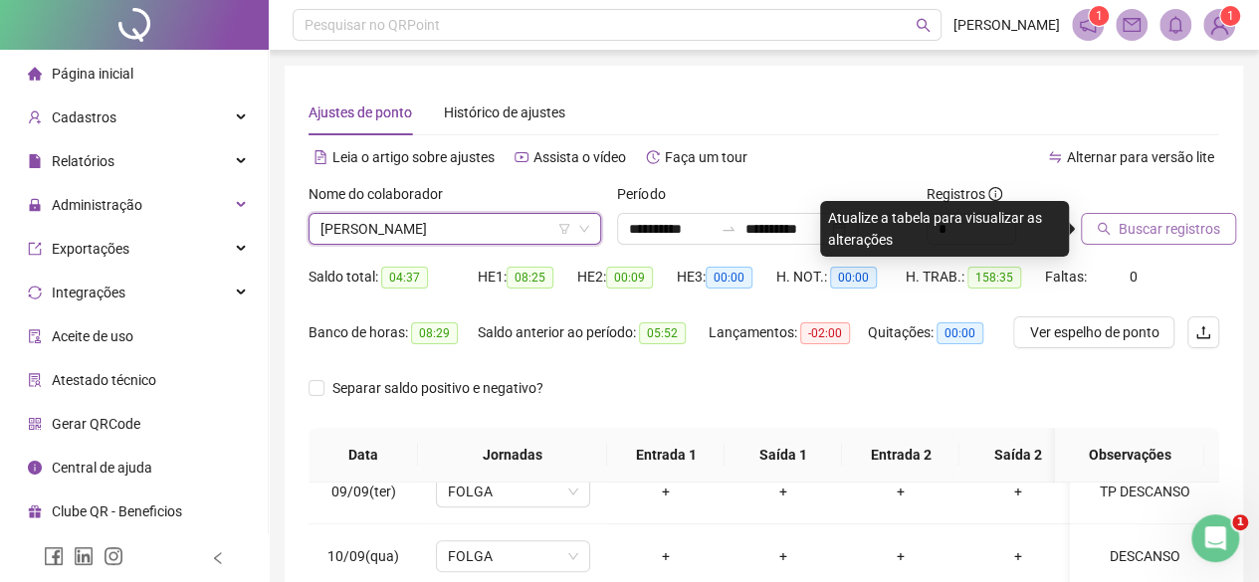
click at [1184, 218] on span "Buscar registros" at bounding box center [1168, 229] width 101 height 22
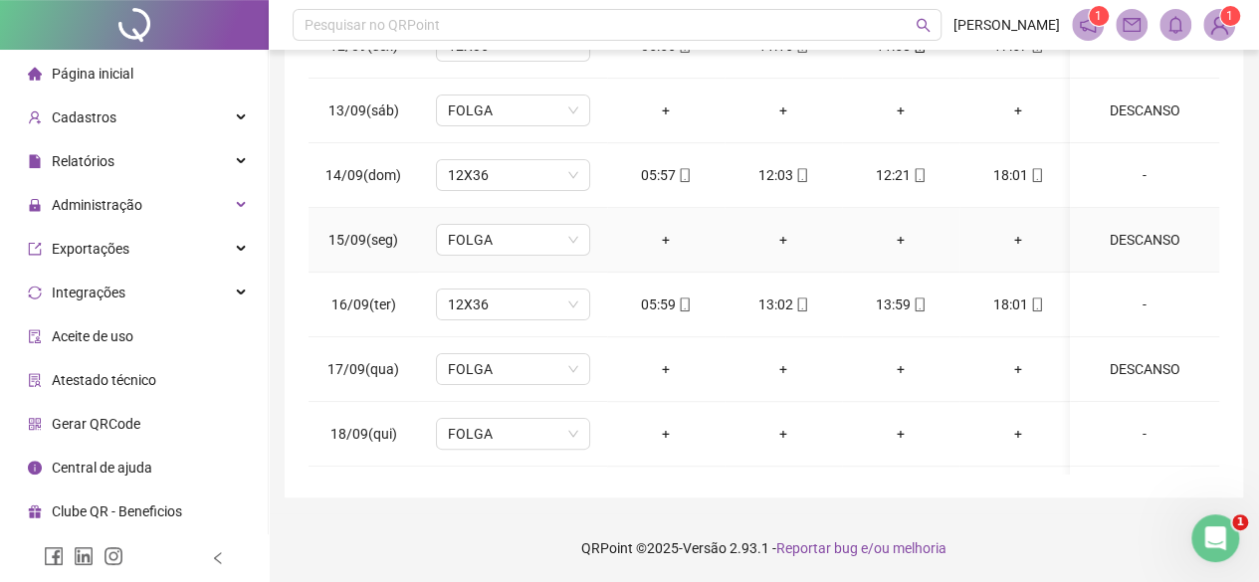
scroll to position [299, 0]
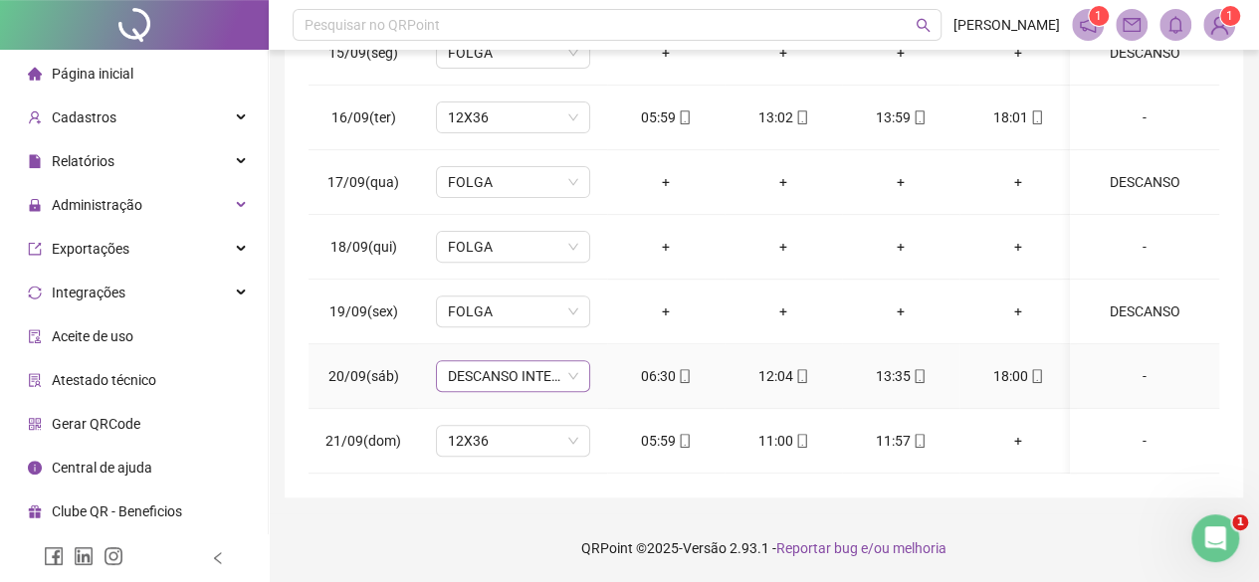
click at [535, 361] on span "DESCANSO INTER-JORNADA" at bounding box center [513, 376] width 130 height 30
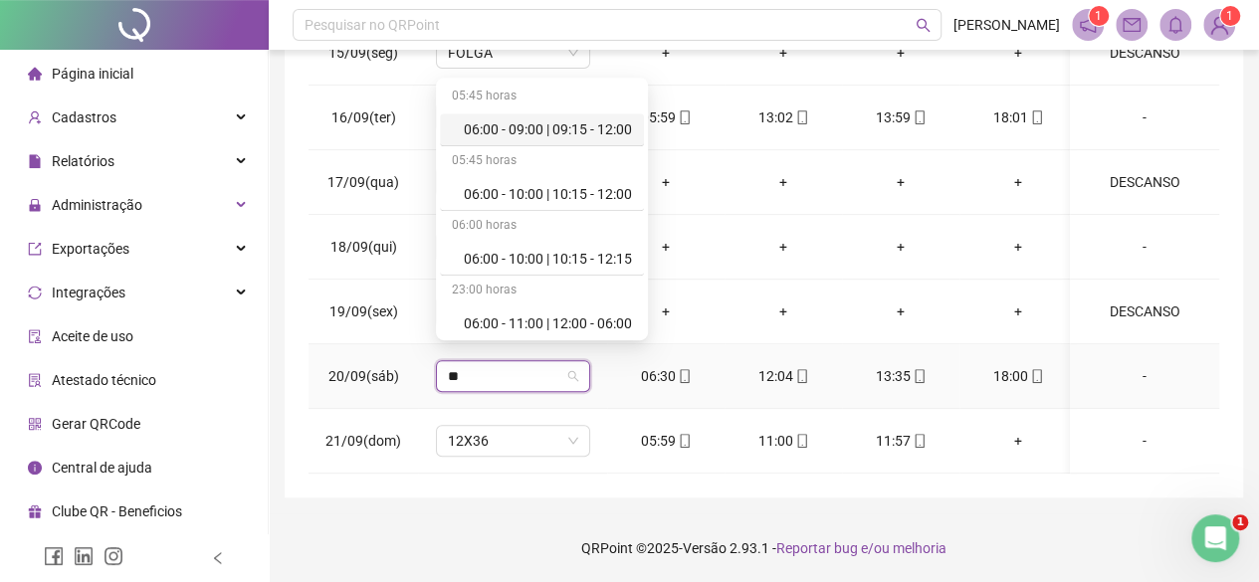
type input "***"
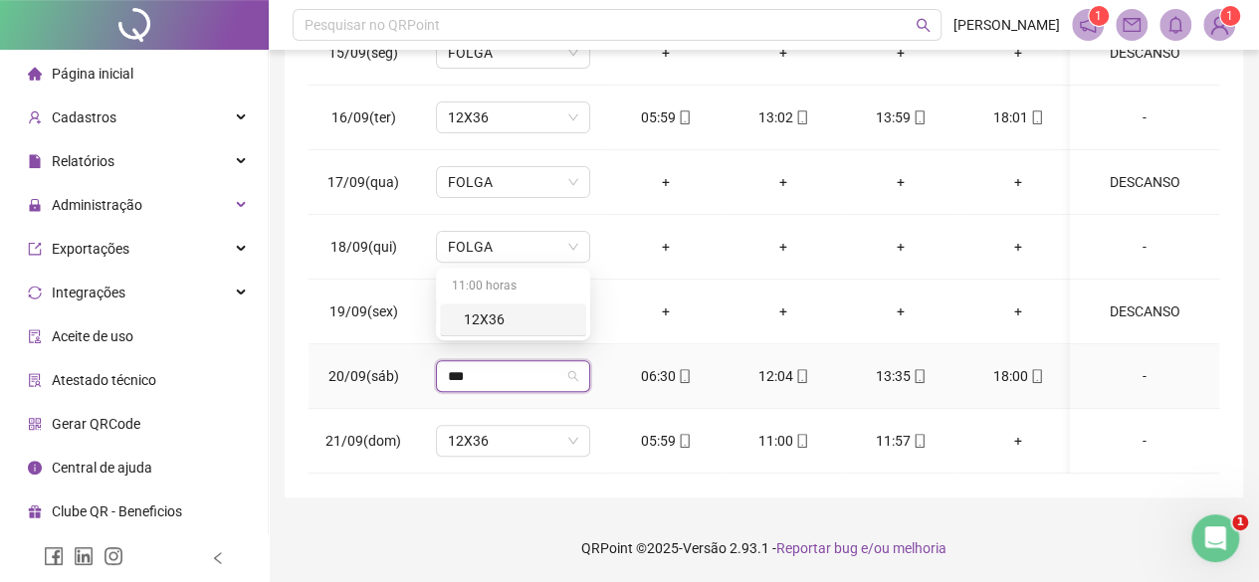
click at [522, 317] on div "12X36" at bounding box center [519, 319] width 110 height 22
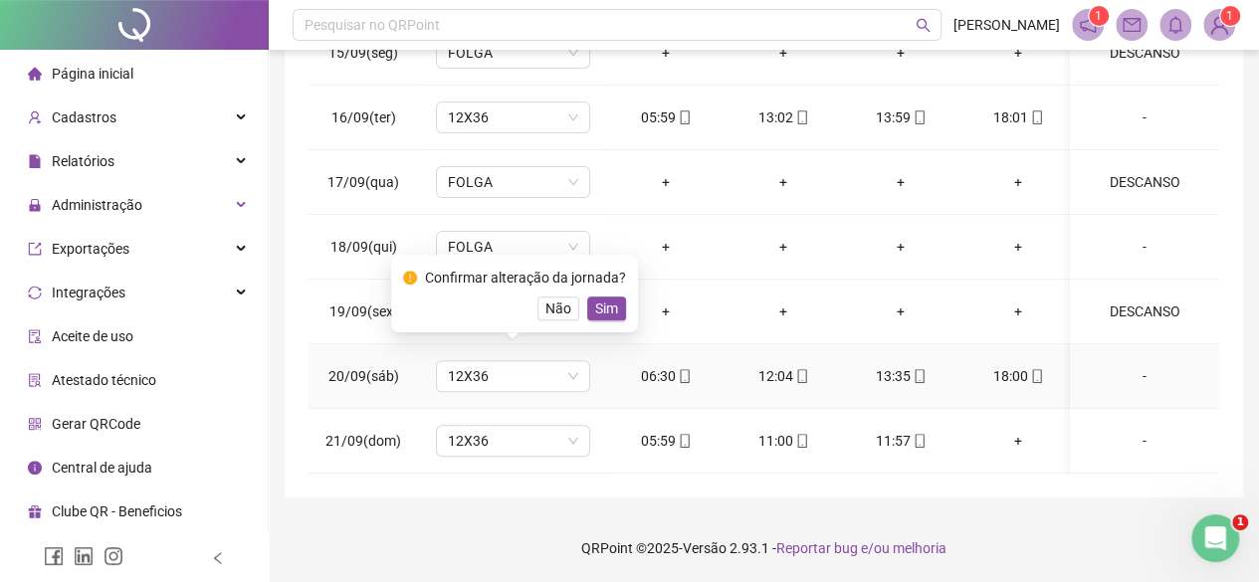
click at [620, 290] on div "Confirmar alteração da jornada? Não Sim" at bounding box center [514, 294] width 223 height 54
click at [620, 310] on button "Sim" at bounding box center [606, 309] width 39 height 24
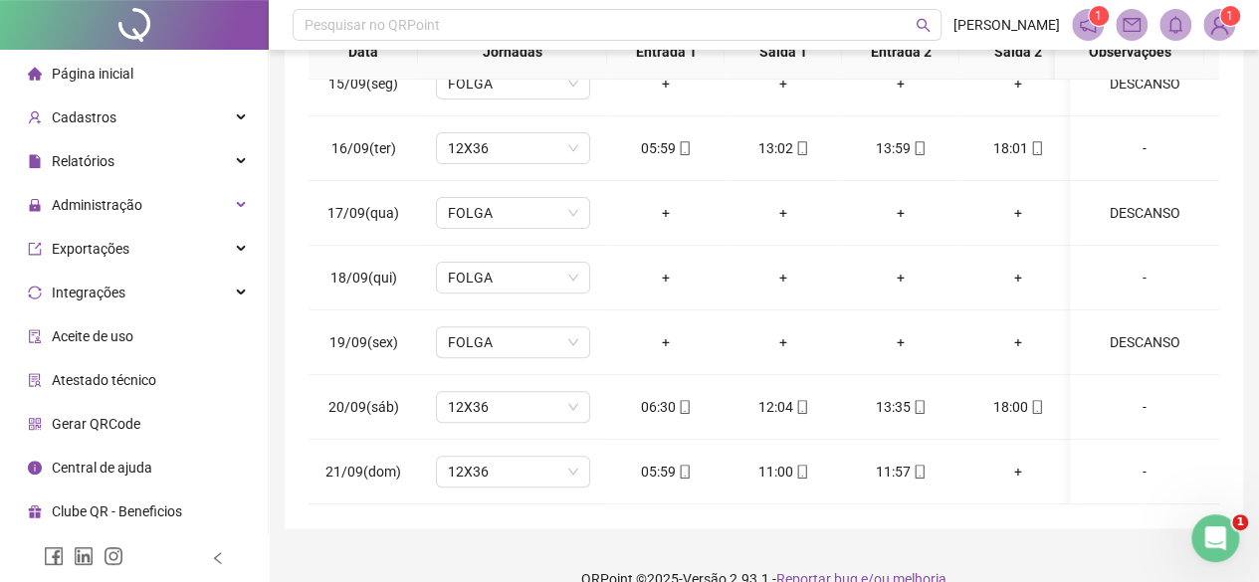
scroll to position [434, 0]
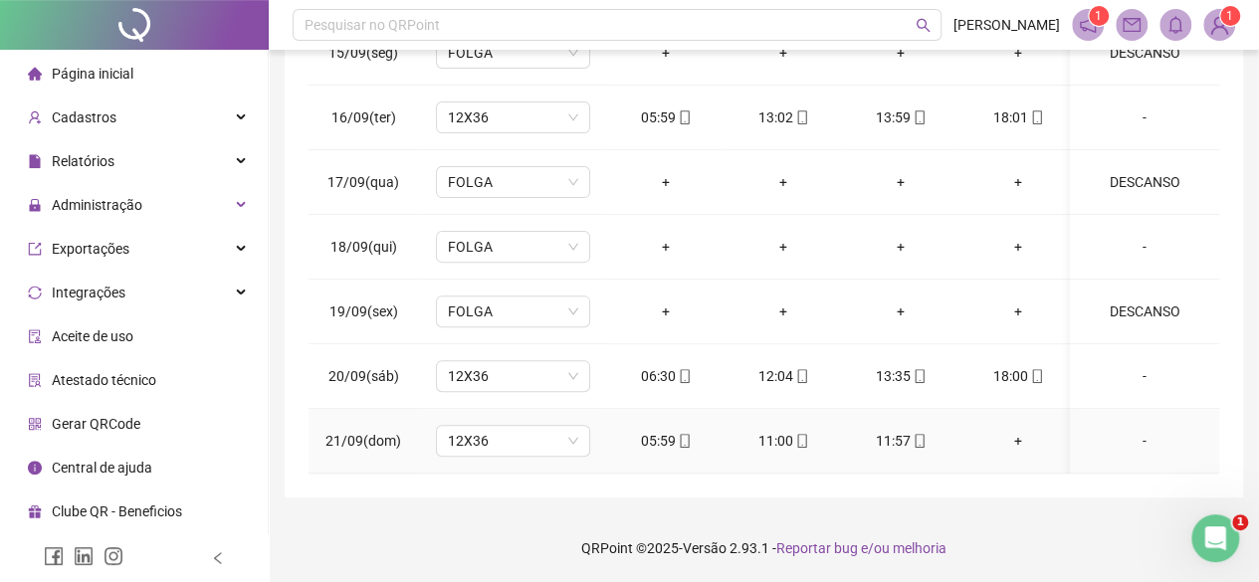
click at [1128, 434] on div "-" at bounding box center [1144, 441] width 117 height 22
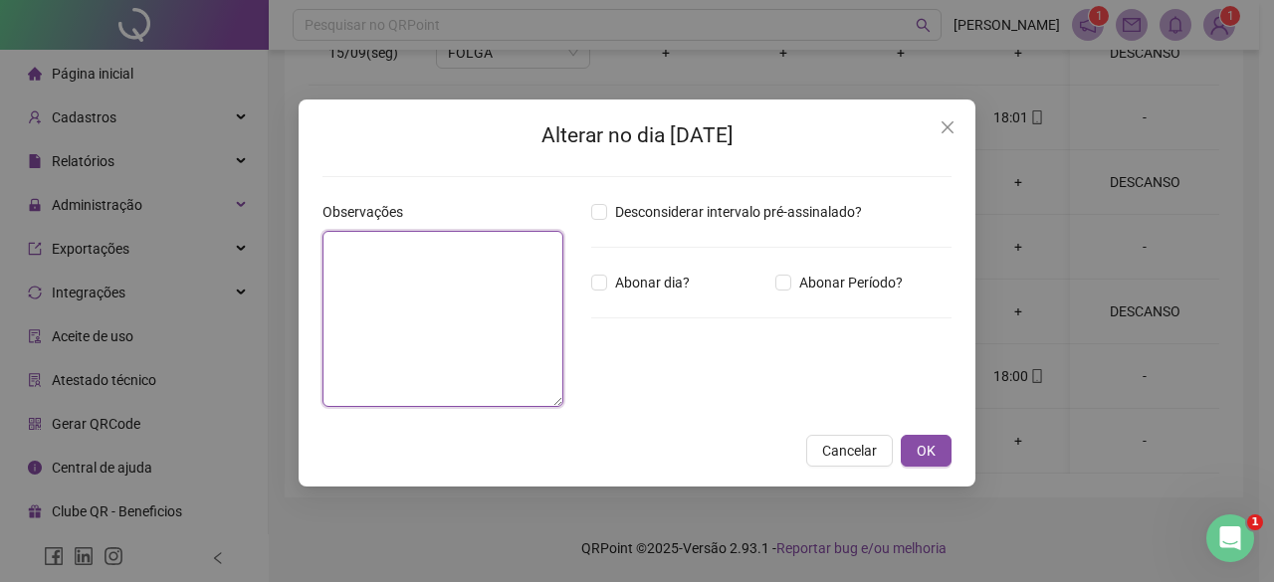
click at [553, 261] on textarea at bounding box center [442, 319] width 241 height 176
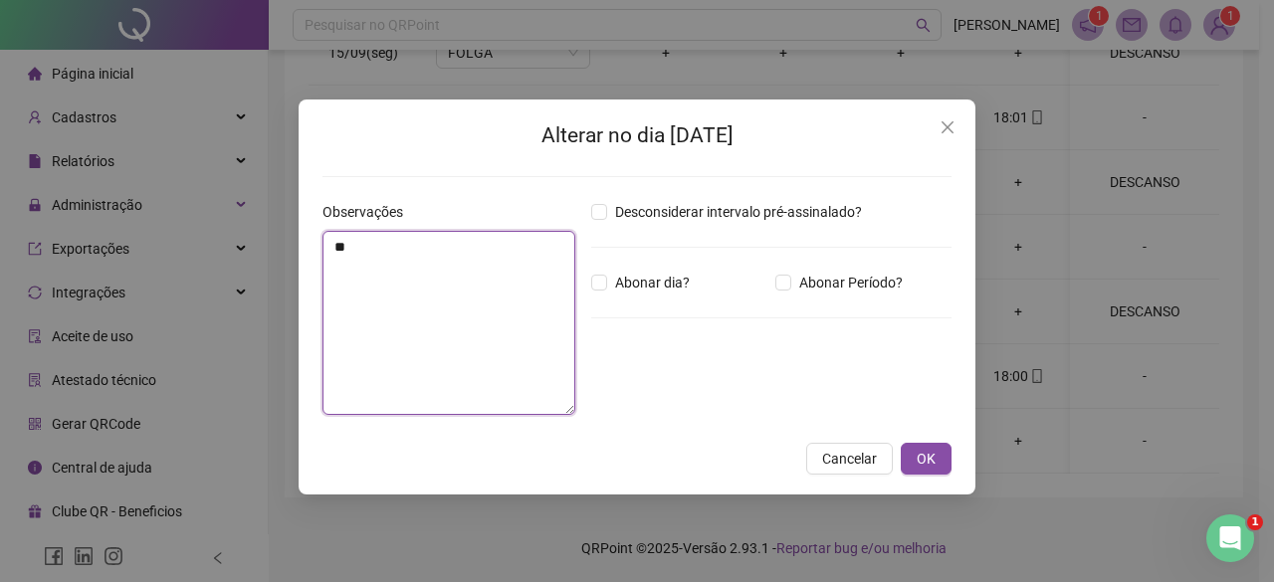
type textarea "**"
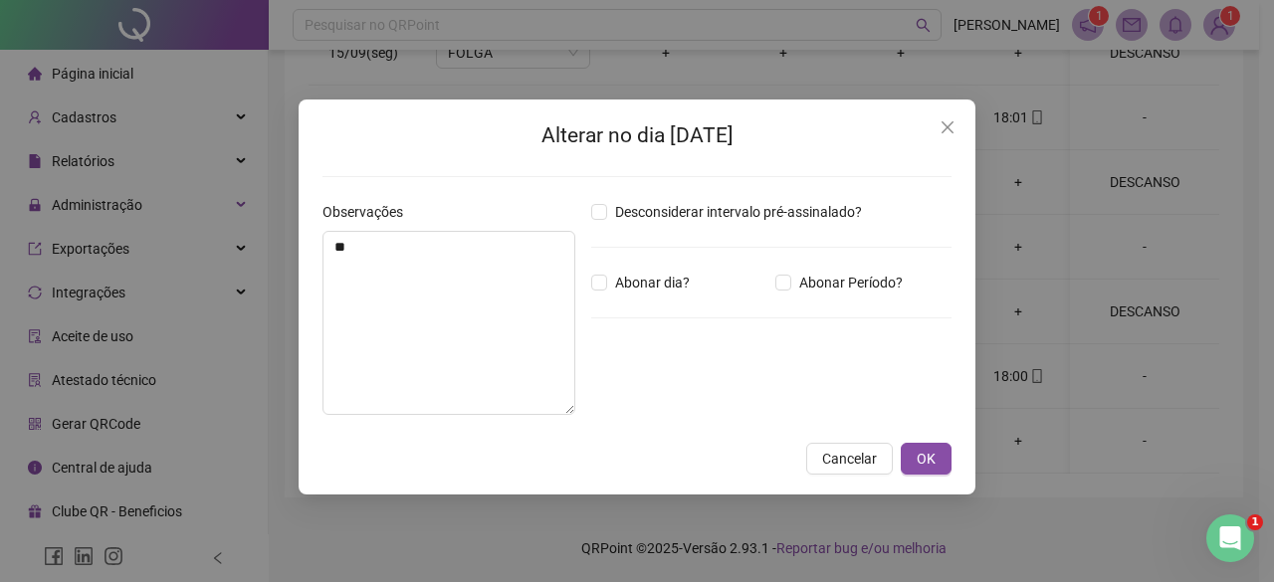
click at [935, 433] on div "Alterar no dia [DATE] Observações ** Desconsiderar intervalo pré-assinalado? Ab…" at bounding box center [637, 297] width 677 height 395
click at [945, 470] on button "OK" at bounding box center [926, 459] width 51 height 32
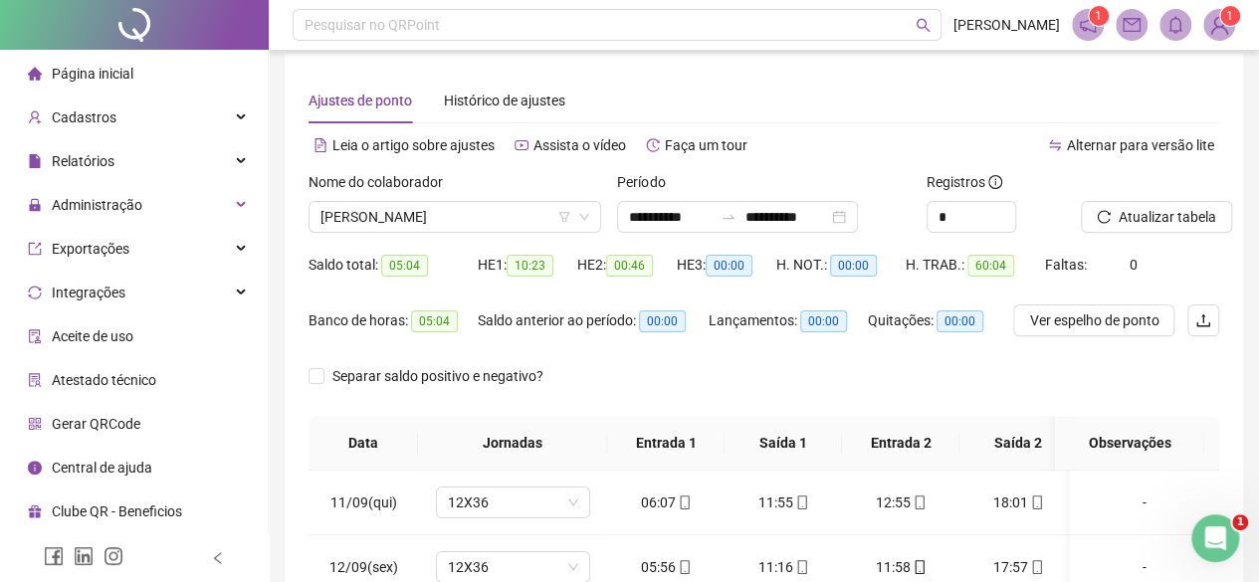
scroll to position [0, 0]
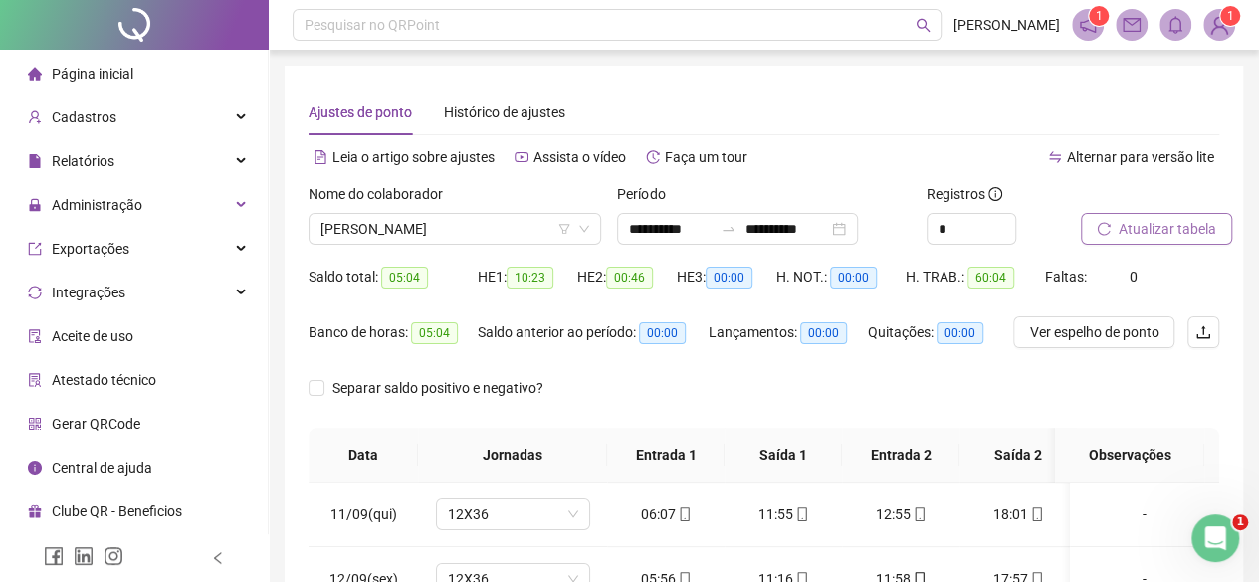
click at [1141, 238] on span "Atualizar tabela" at bounding box center [1167, 229] width 98 height 22
click at [460, 234] on span "[PERSON_NAME]" at bounding box center [454, 229] width 269 height 30
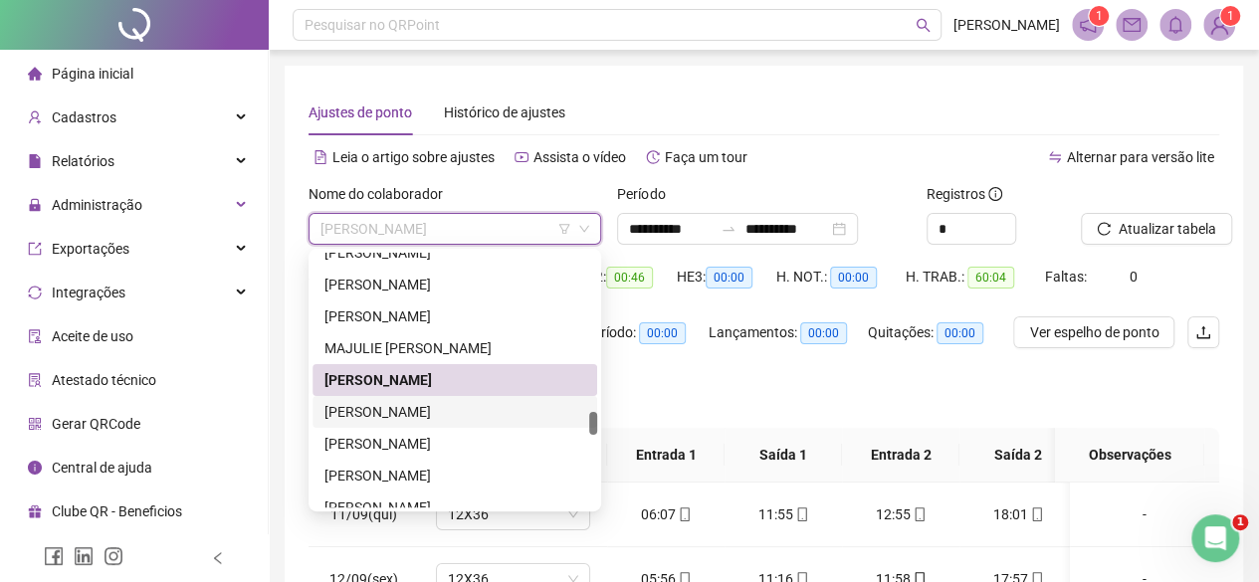
click at [426, 407] on div "[PERSON_NAME]" at bounding box center [454, 412] width 261 height 22
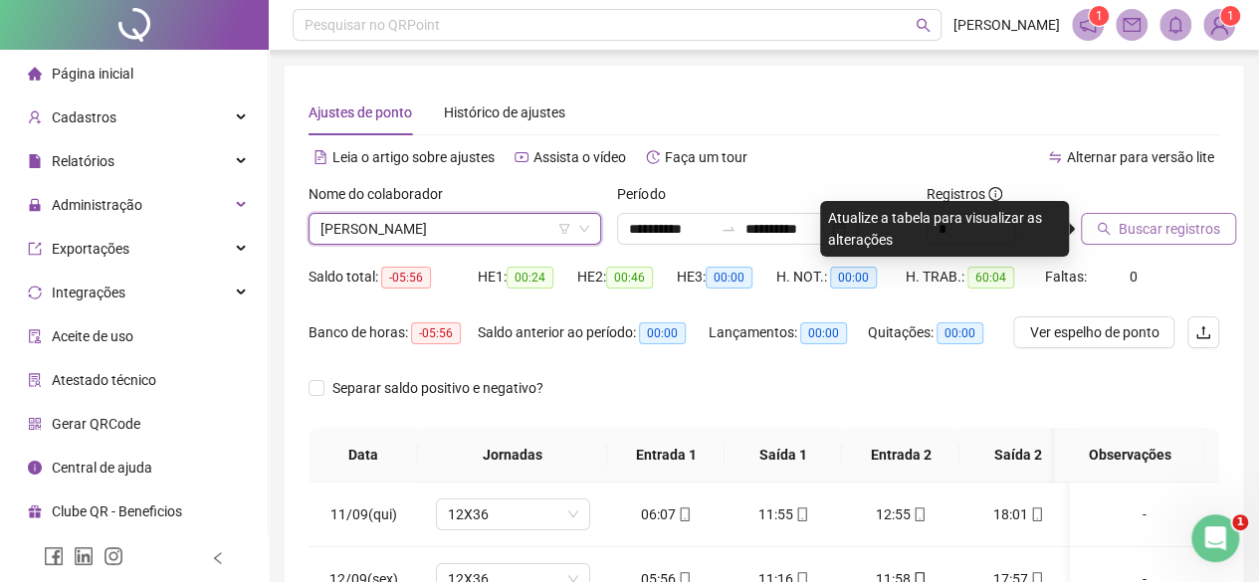
click at [1156, 230] on span "Buscar registros" at bounding box center [1168, 229] width 101 height 22
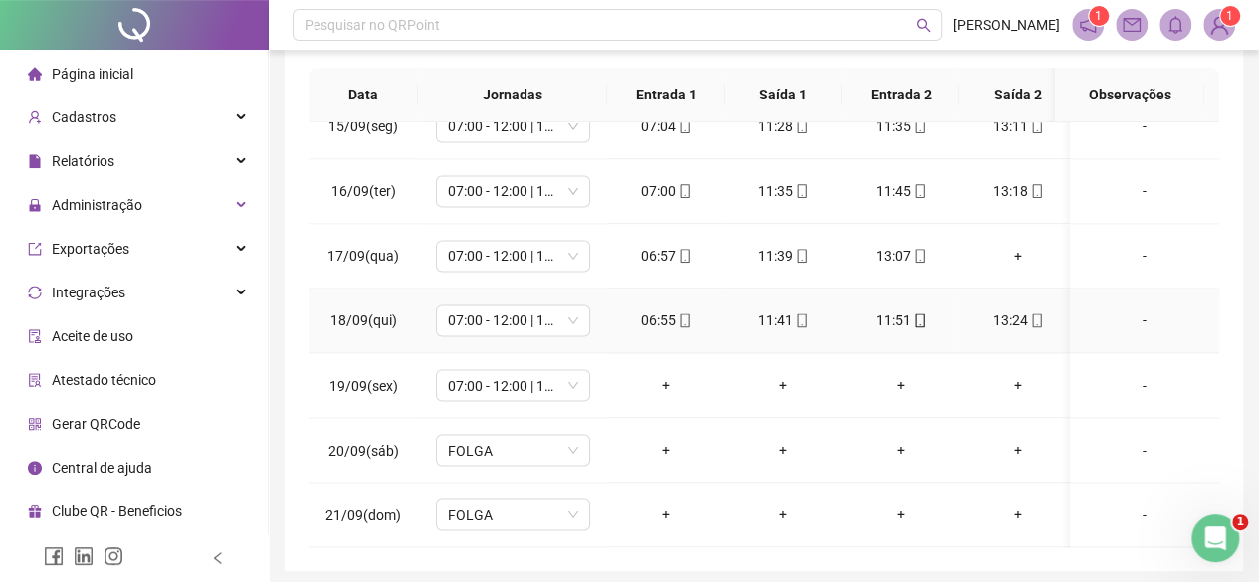
scroll to position [434, 0]
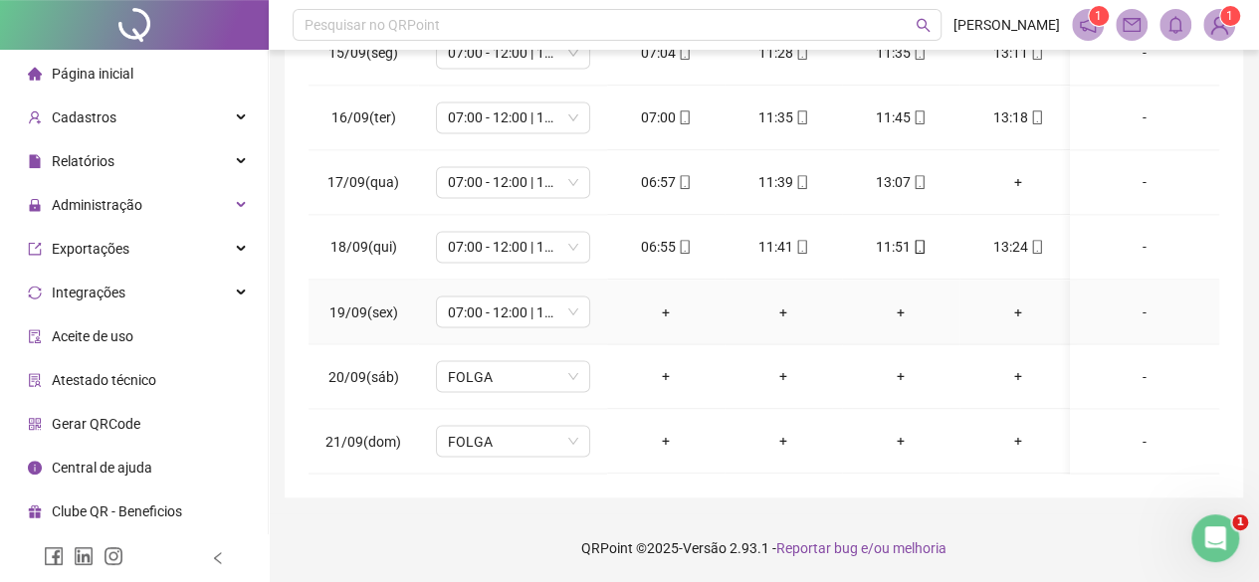
click at [1121, 301] on div "-" at bounding box center [1144, 312] width 117 height 22
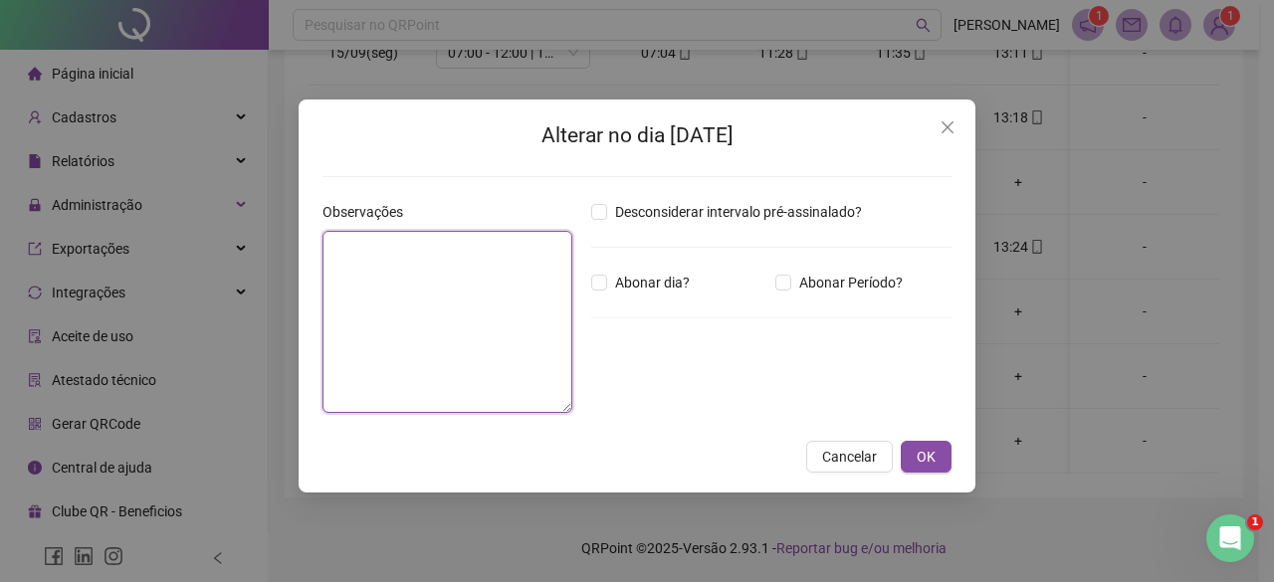
click at [435, 234] on textarea at bounding box center [447, 322] width 250 height 182
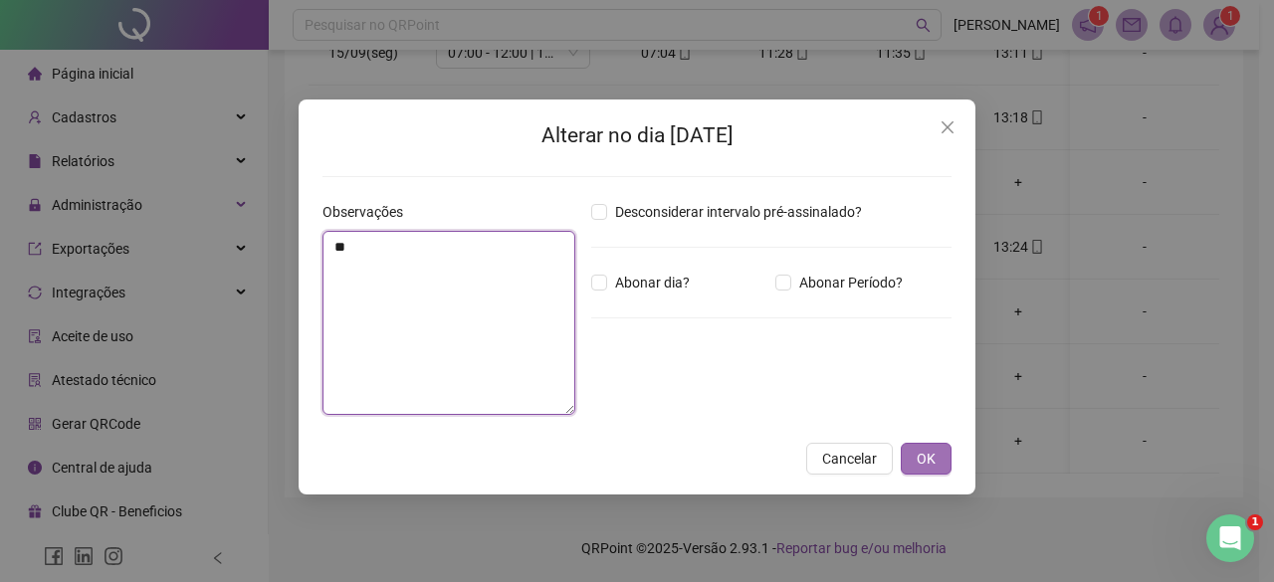
type textarea "**"
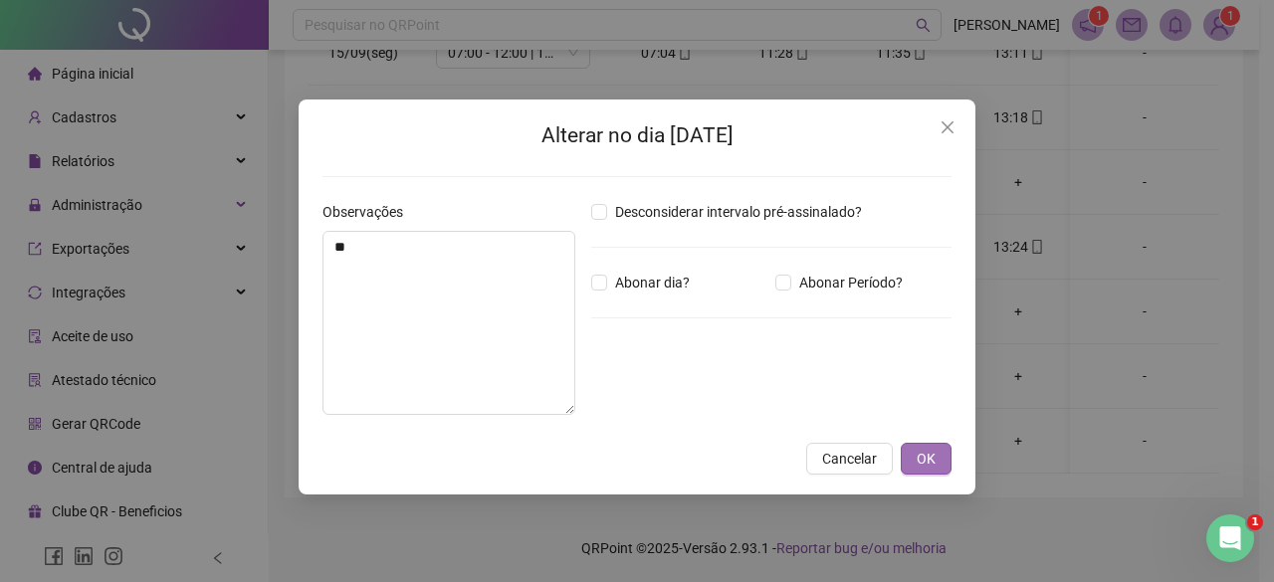
click at [927, 456] on span "OK" at bounding box center [925, 459] width 19 height 22
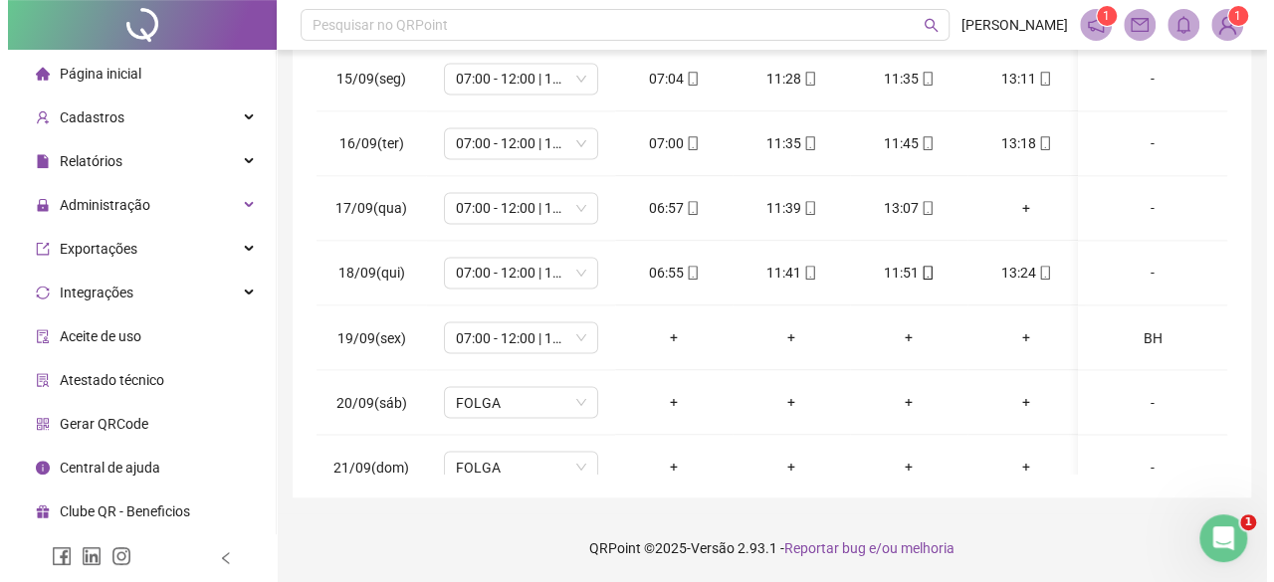
scroll to position [1650, 0]
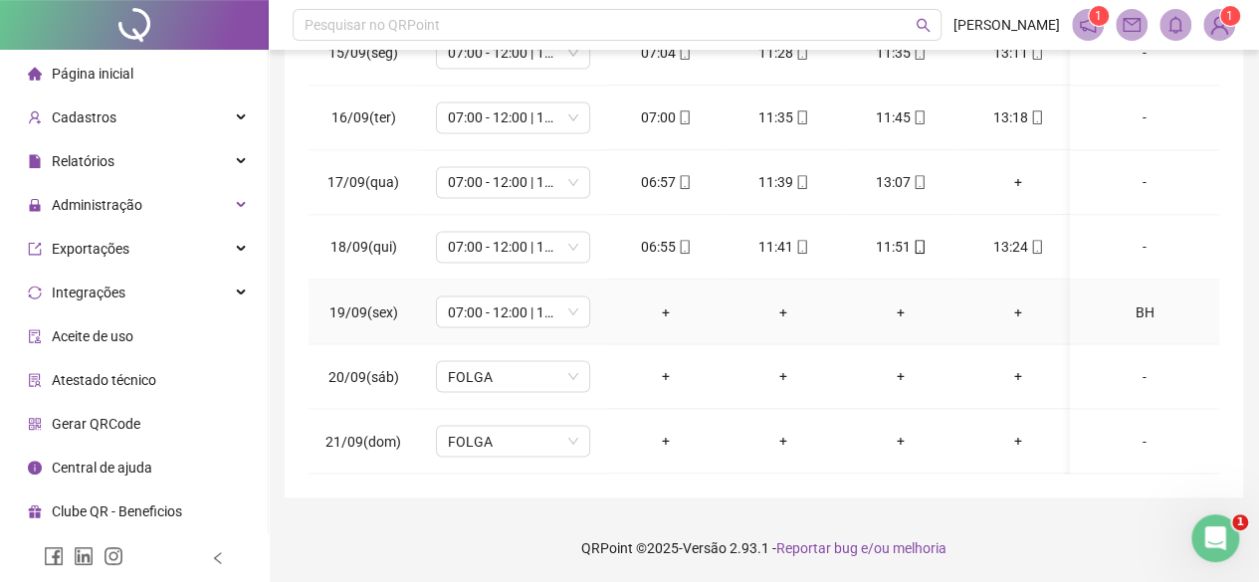
click at [1139, 301] on div "BH" at bounding box center [1144, 312] width 117 height 22
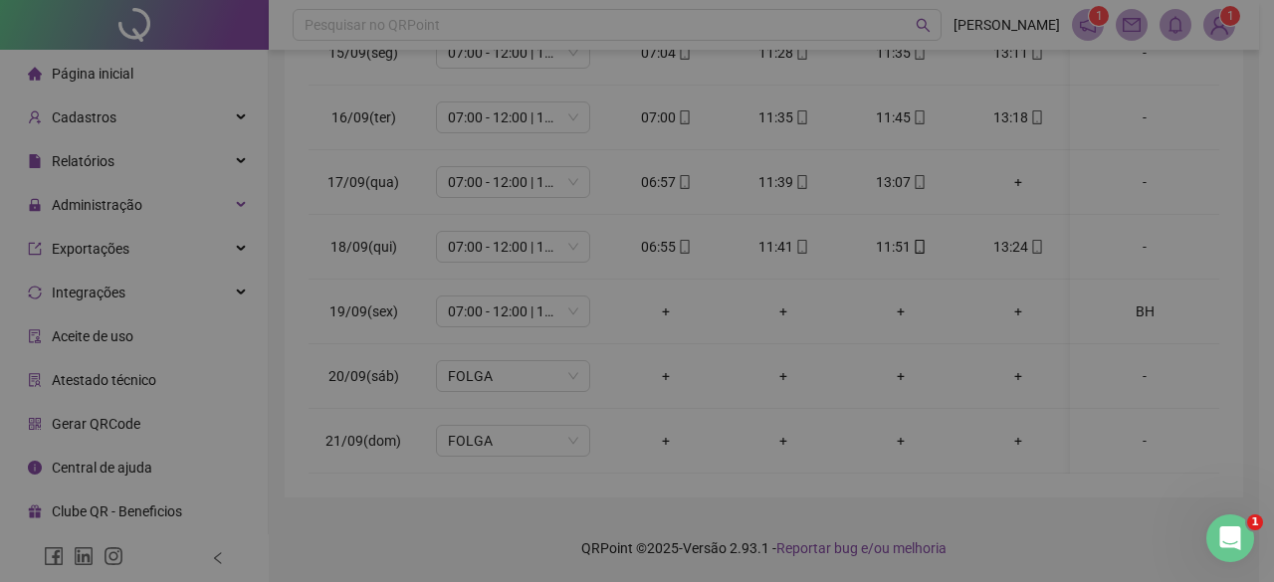
type textarea "**"
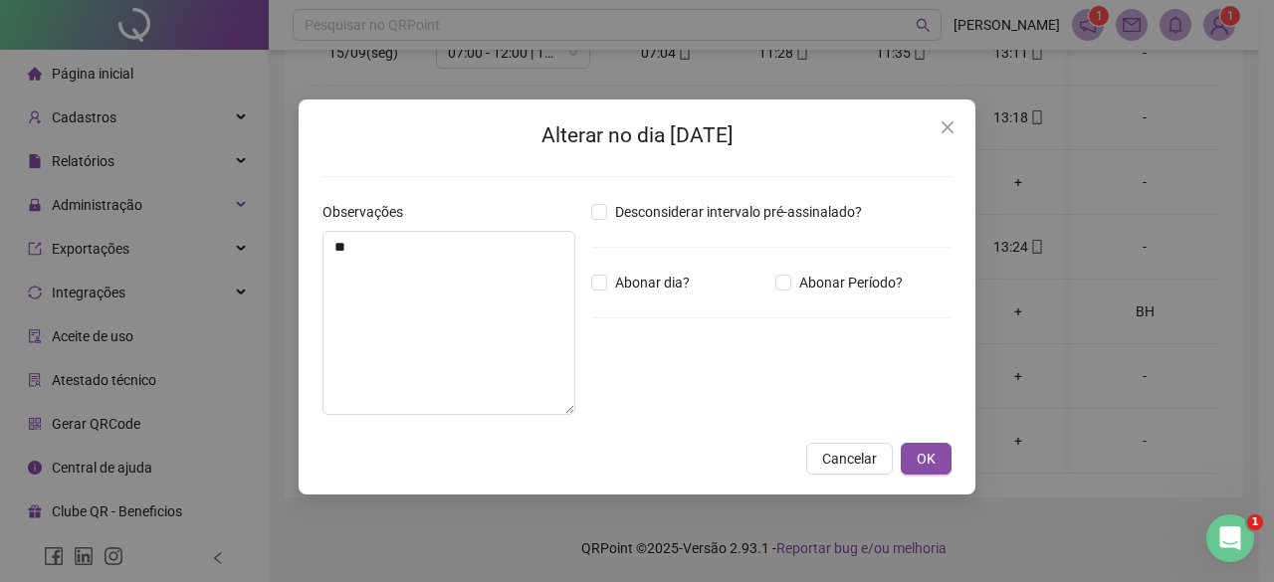
click at [864, 456] on span "Cancelar" at bounding box center [849, 459] width 55 height 22
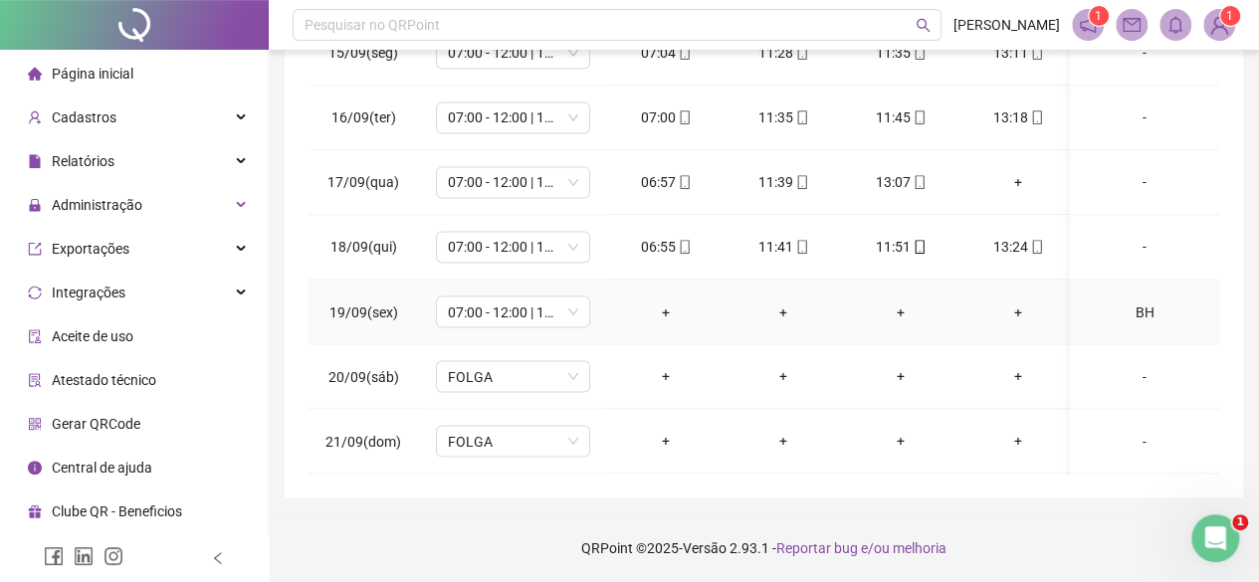
click at [1126, 307] on td "BH" at bounding box center [1144, 312] width 149 height 65
click at [1125, 301] on div "BH" at bounding box center [1144, 312] width 117 height 22
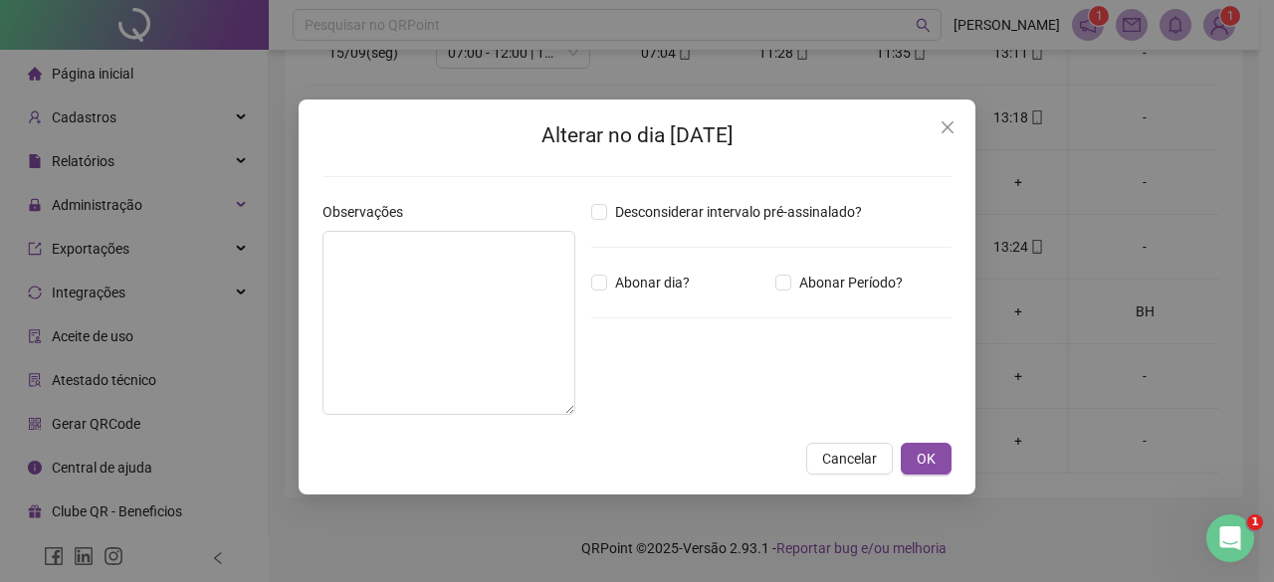
type textarea "**"
click at [824, 281] on span "Abonar Período?" at bounding box center [850, 283] width 119 height 22
drag, startPoint x: 659, startPoint y: 394, endPoint x: 0, endPoint y: -65, distance: 802.7
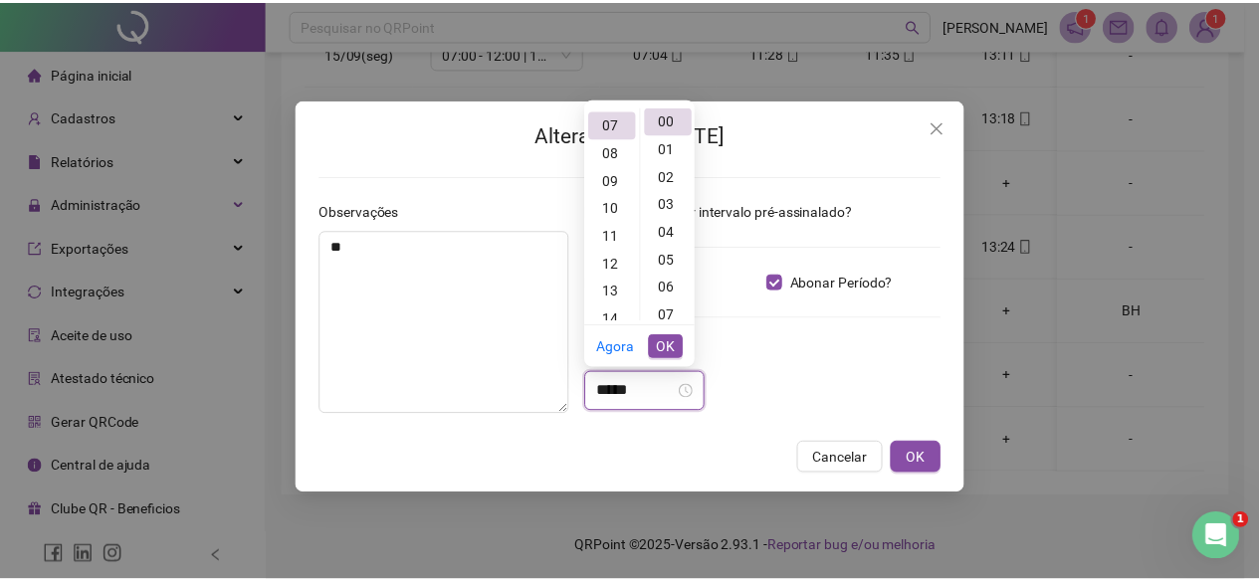
scroll to position [195, 0]
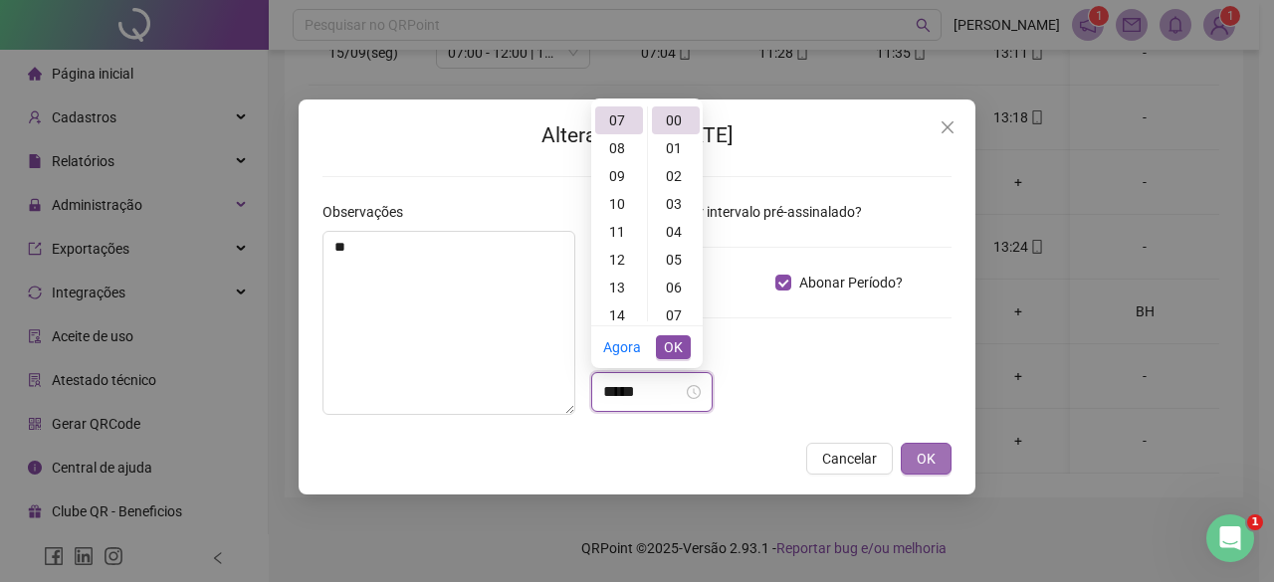
type input "*****"
click at [926, 459] on span "OK" at bounding box center [925, 459] width 19 height 22
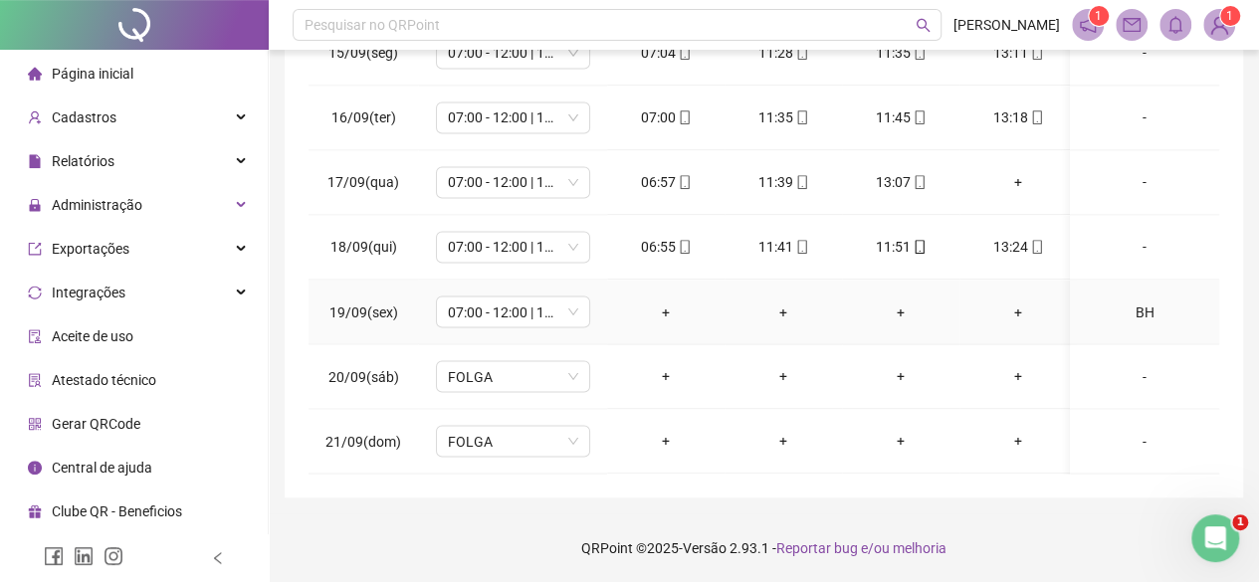
click at [1133, 301] on div "BH" at bounding box center [1144, 312] width 117 height 22
type input "*****"
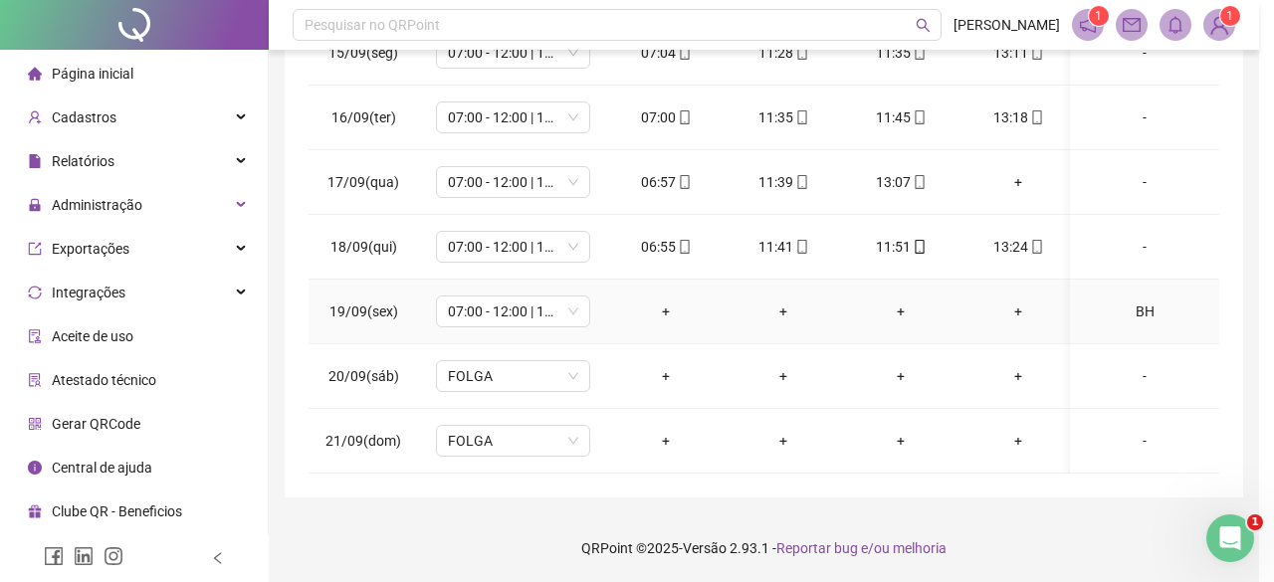
type textarea "**"
type input "*****"
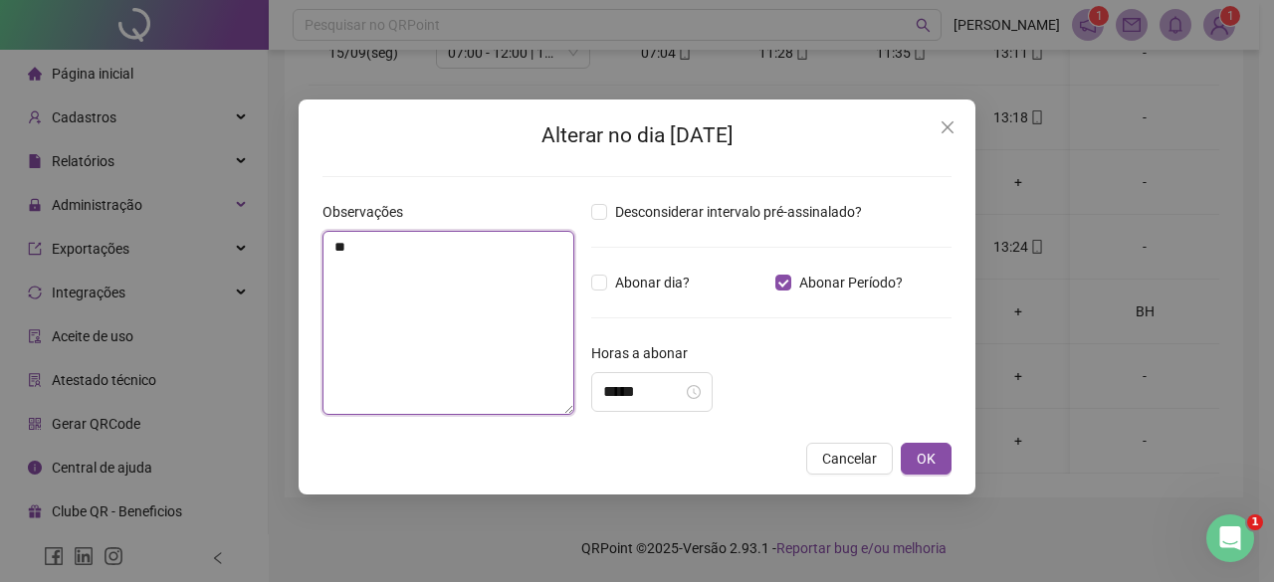
drag, startPoint x: 472, startPoint y: 286, endPoint x: 0, endPoint y: -42, distance: 574.2
type textarea "**********"
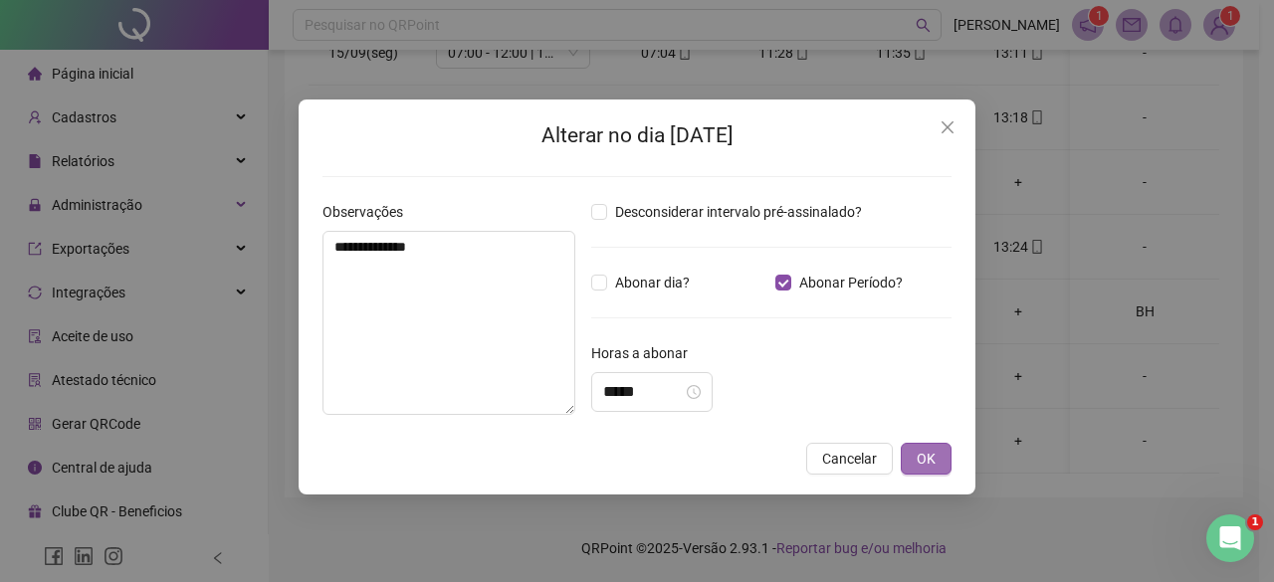
click at [921, 464] on span "OK" at bounding box center [925, 459] width 19 height 22
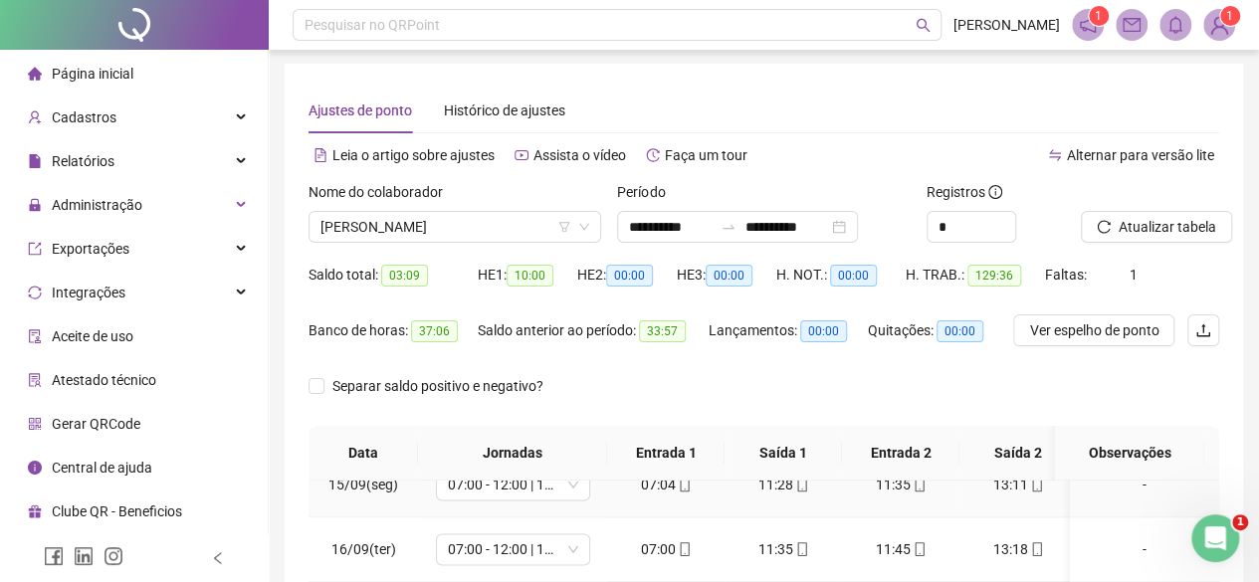
scroll to position [0, 0]
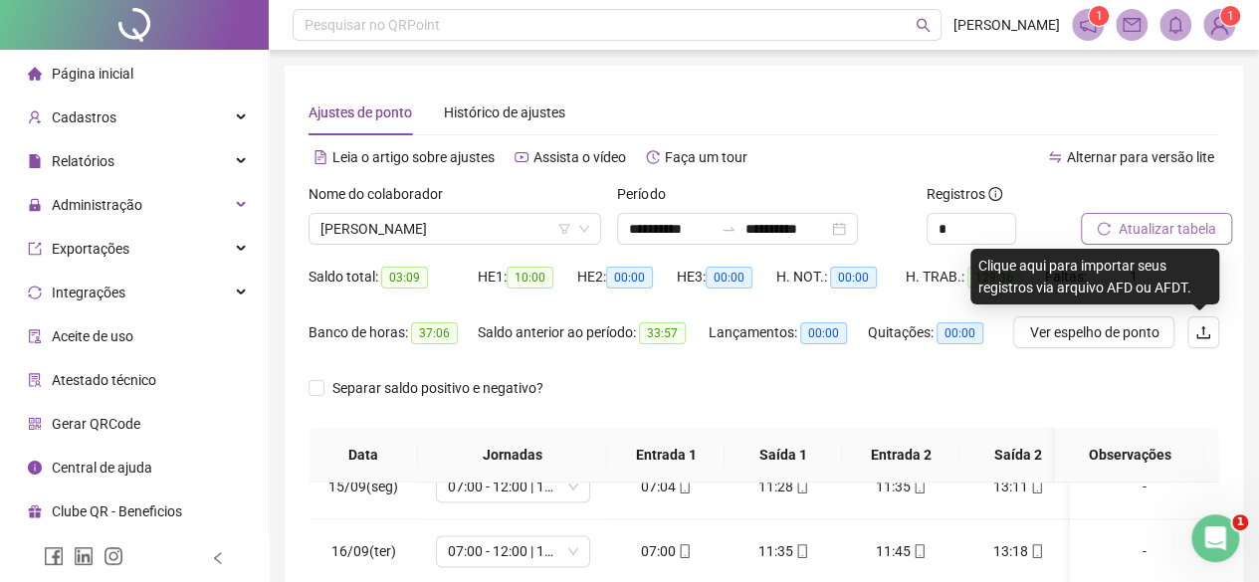
click at [1152, 234] on span "Atualizar tabela" at bounding box center [1167, 229] width 98 height 22
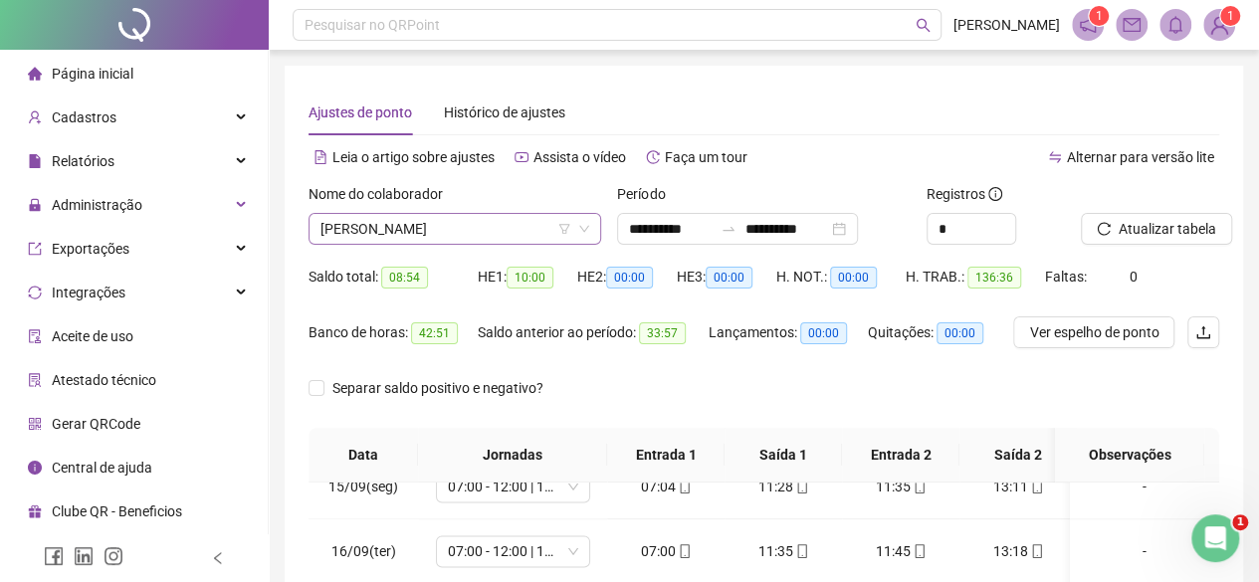
click at [421, 214] on span "[PERSON_NAME]" at bounding box center [454, 229] width 269 height 30
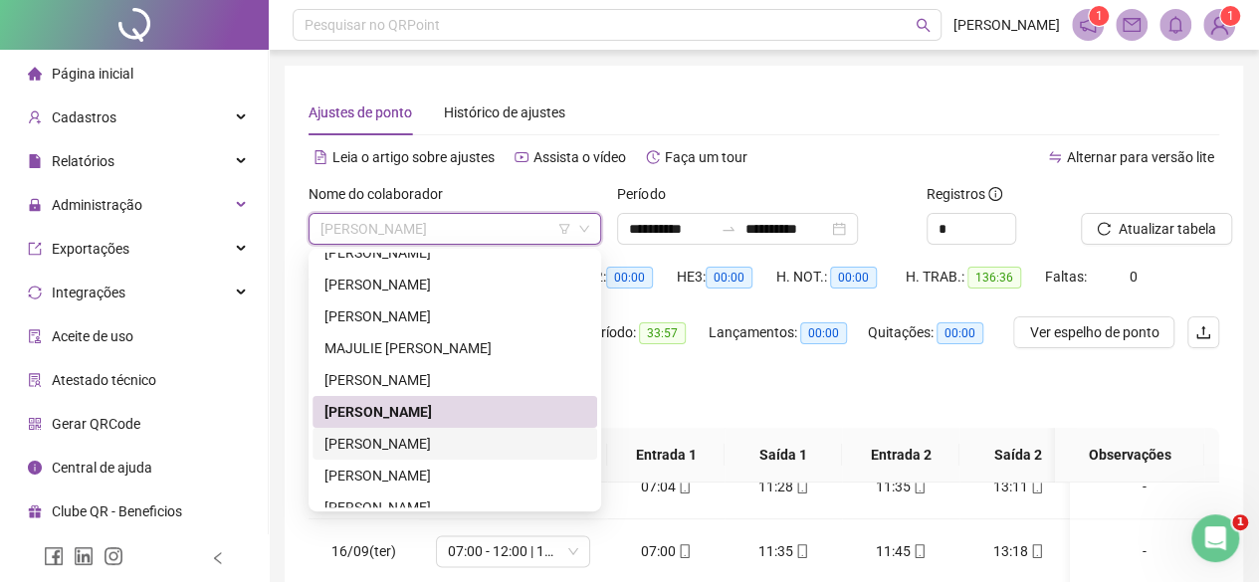
click at [414, 441] on div "[PERSON_NAME]" at bounding box center [454, 444] width 261 height 22
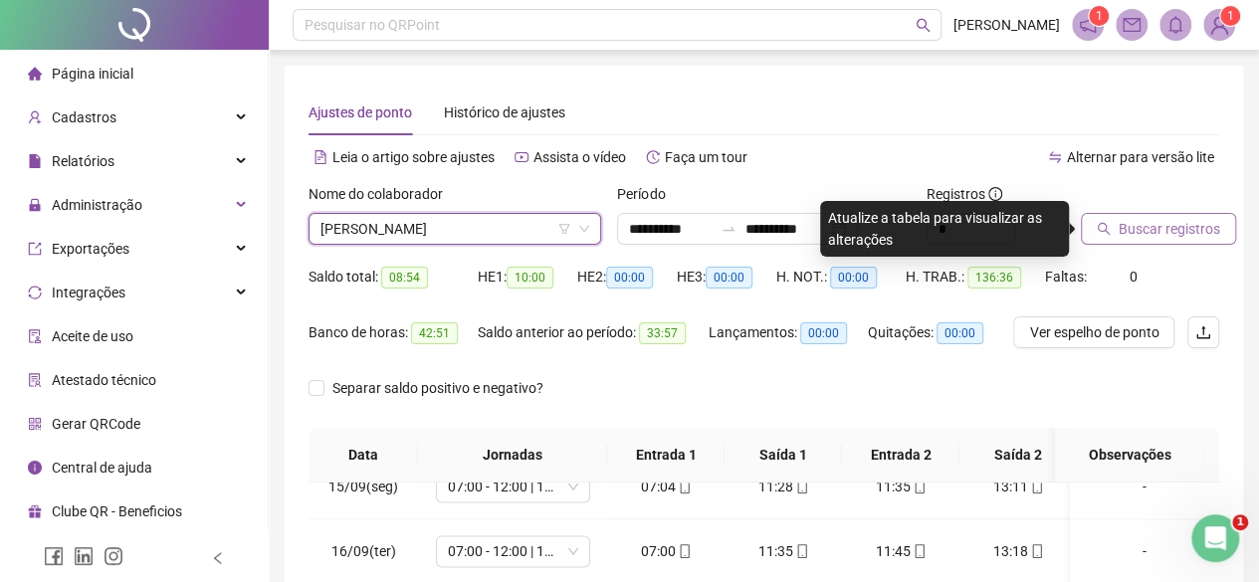
click at [1156, 220] on span "Buscar registros" at bounding box center [1168, 229] width 101 height 22
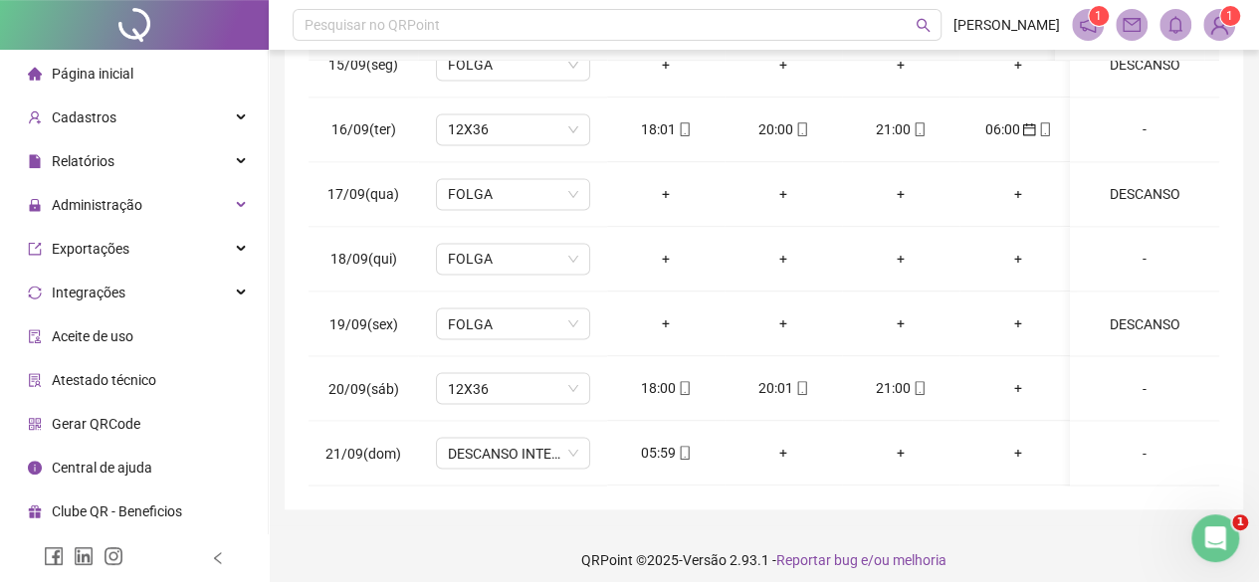
scroll to position [434, 0]
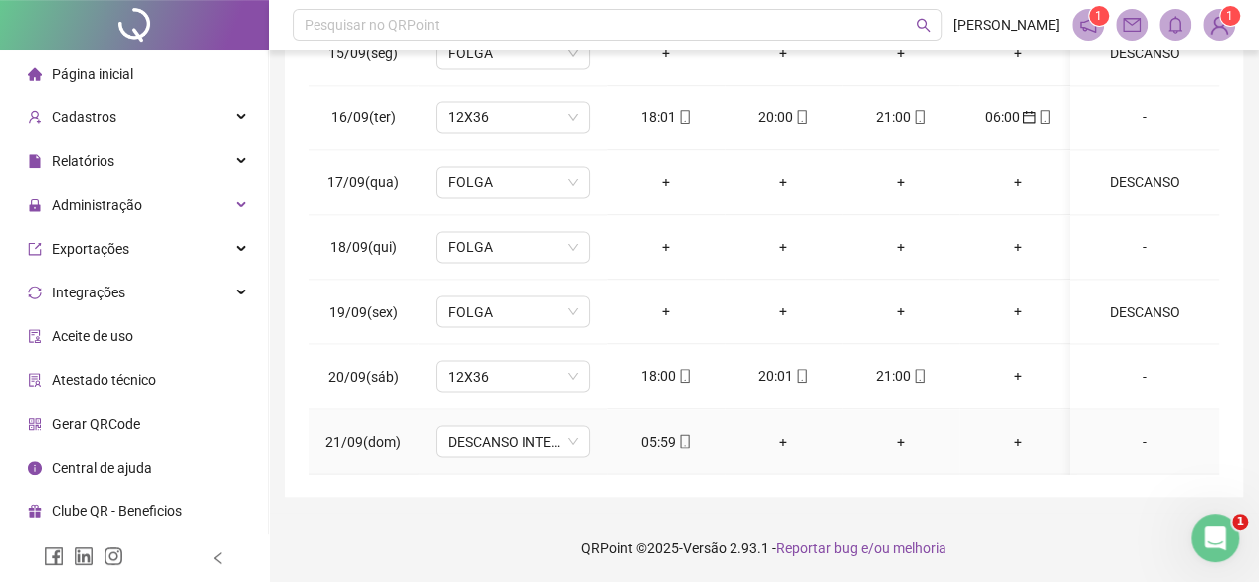
click at [669, 430] on div "05:59" at bounding box center [666, 441] width 86 height 22
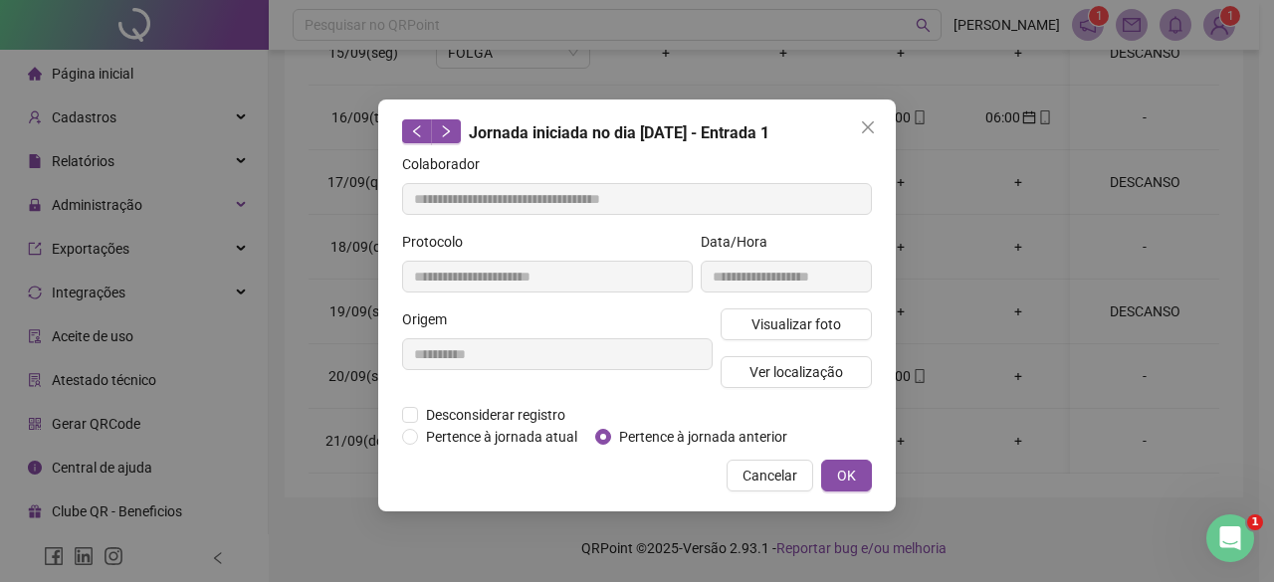
type input "**********"
click at [671, 435] on span "Pertence à jornada anterior" at bounding box center [703, 437] width 184 height 22
click at [855, 471] on span "OK" at bounding box center [846, 476] width 19 height 22
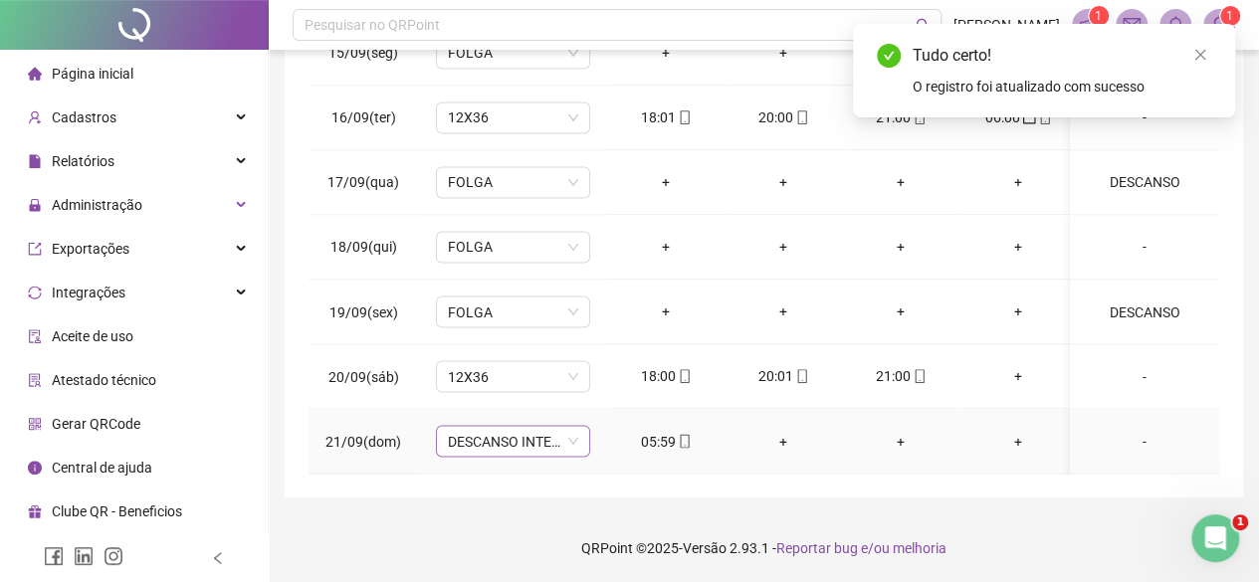
click at [497, 429] on span "DESCANSO INTER-JORNADA" at bounding box center [513, 441] width 130 height 30
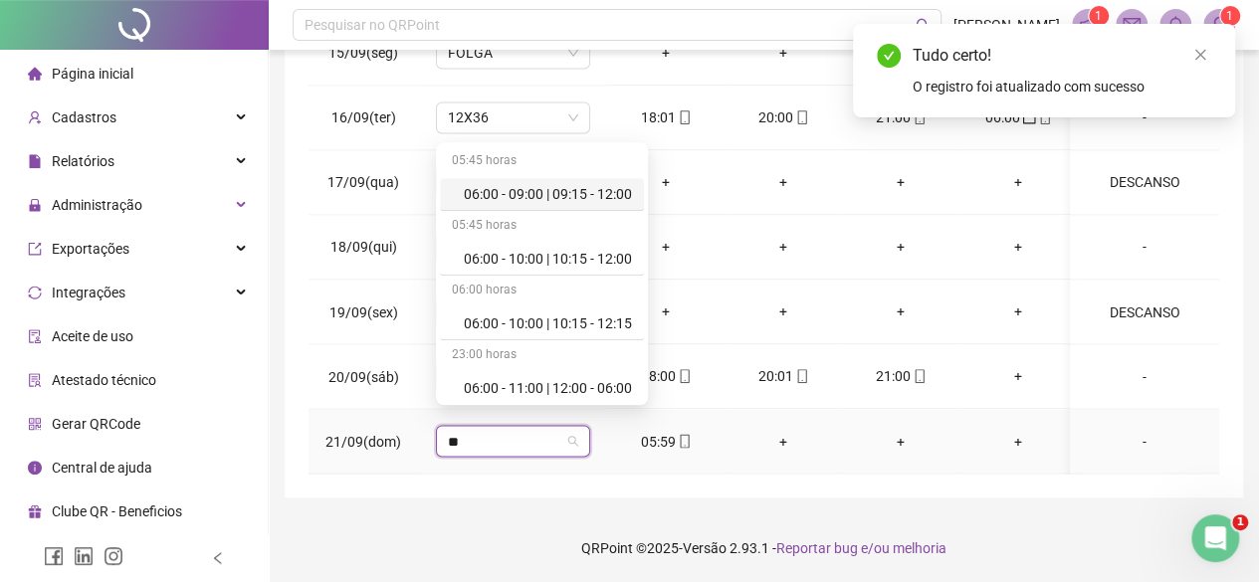
type input "***"
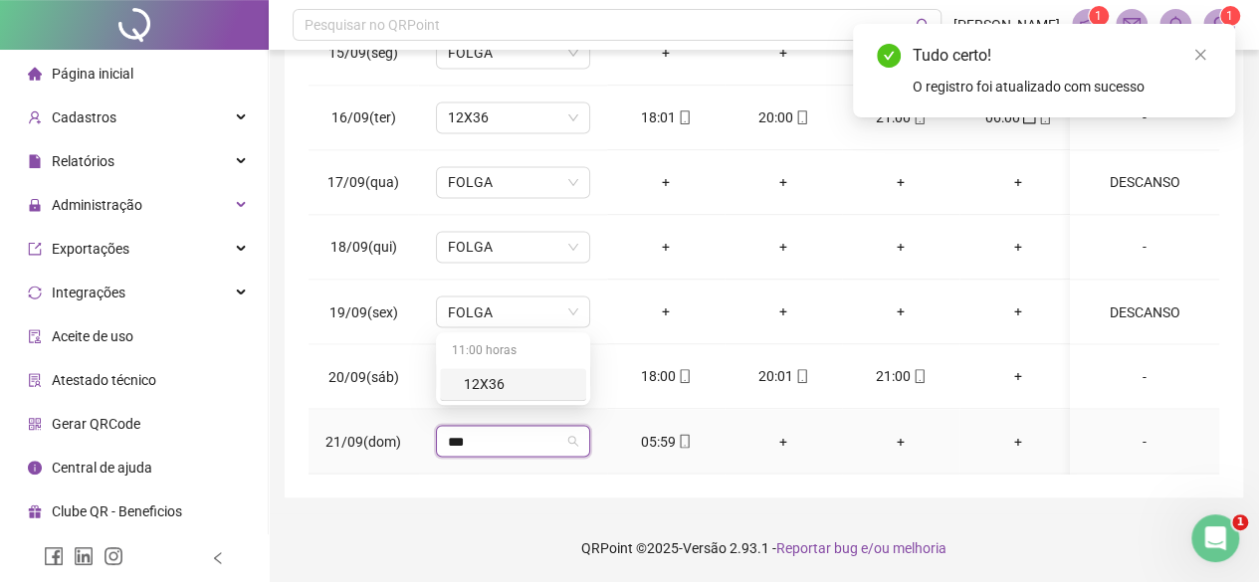
click at [496, 378] on div "12X36" at bounding box center [519, 384] width 110 height 22
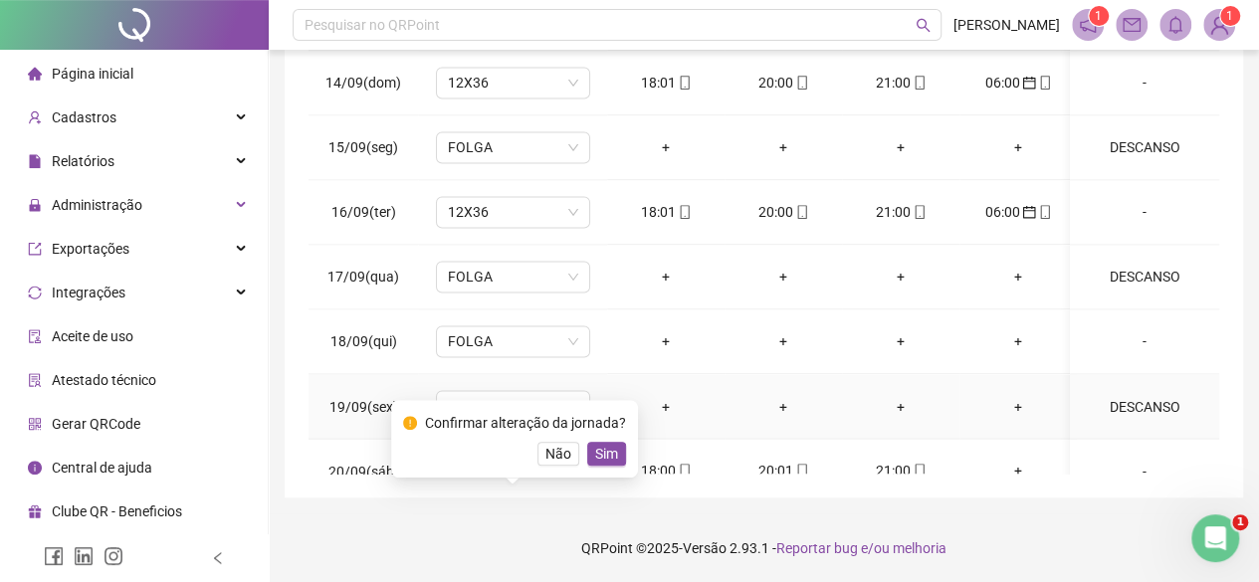
scroll to position [1650, 0]
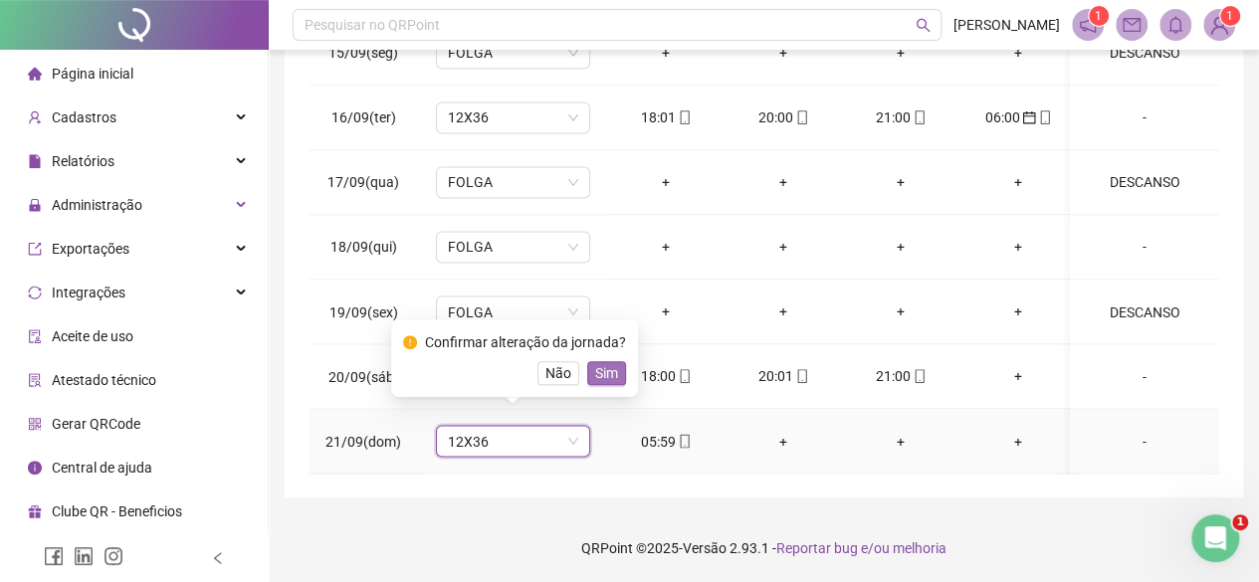
click at [600, 377] on span "Sim" at bounding box center [606, 373] width 23 height 22
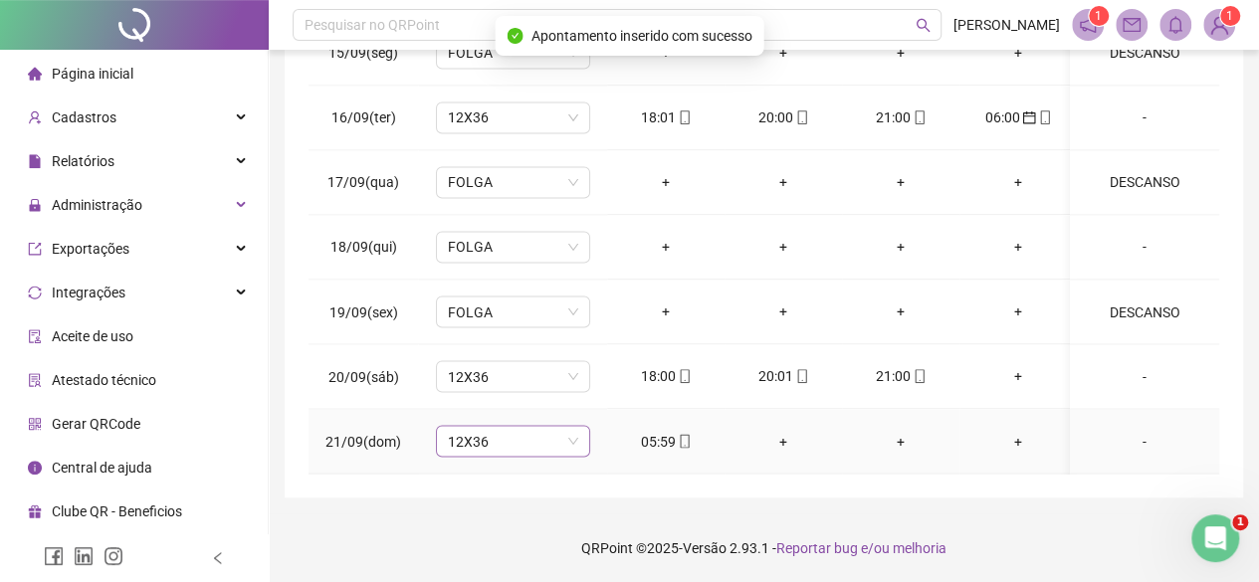
click at [519, 431] on span "12X36" at bounding box center [513, 441] width 130 height 30
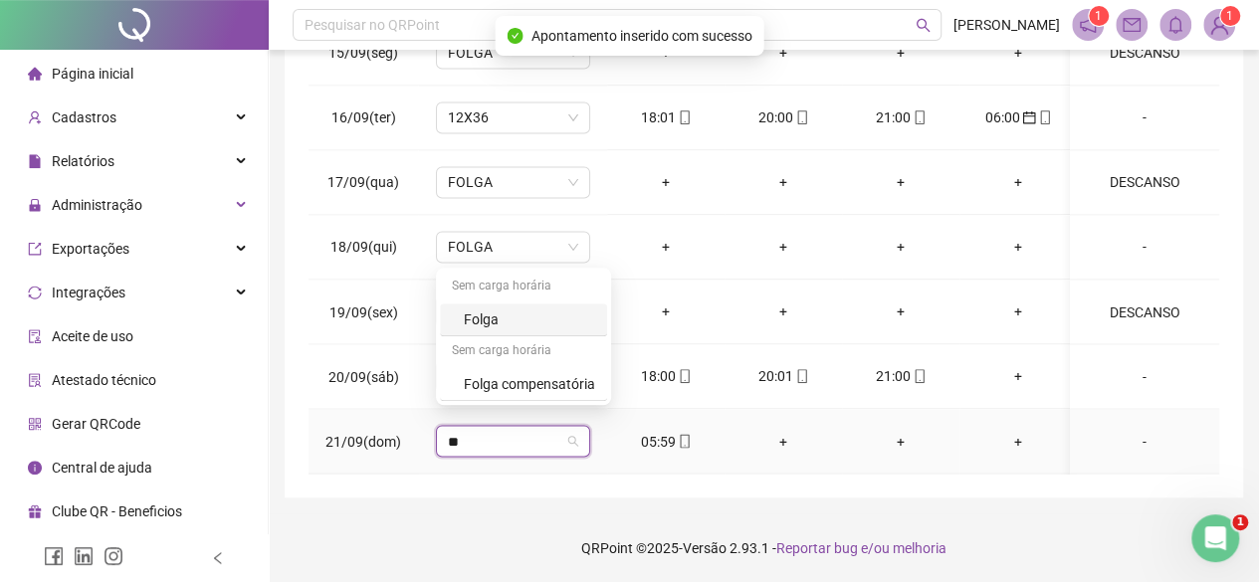
scroll to position [0, 0]
type input "***"
click at [472, 321] on div "Folga" at bounding box center [529, 319] width 131 height 22
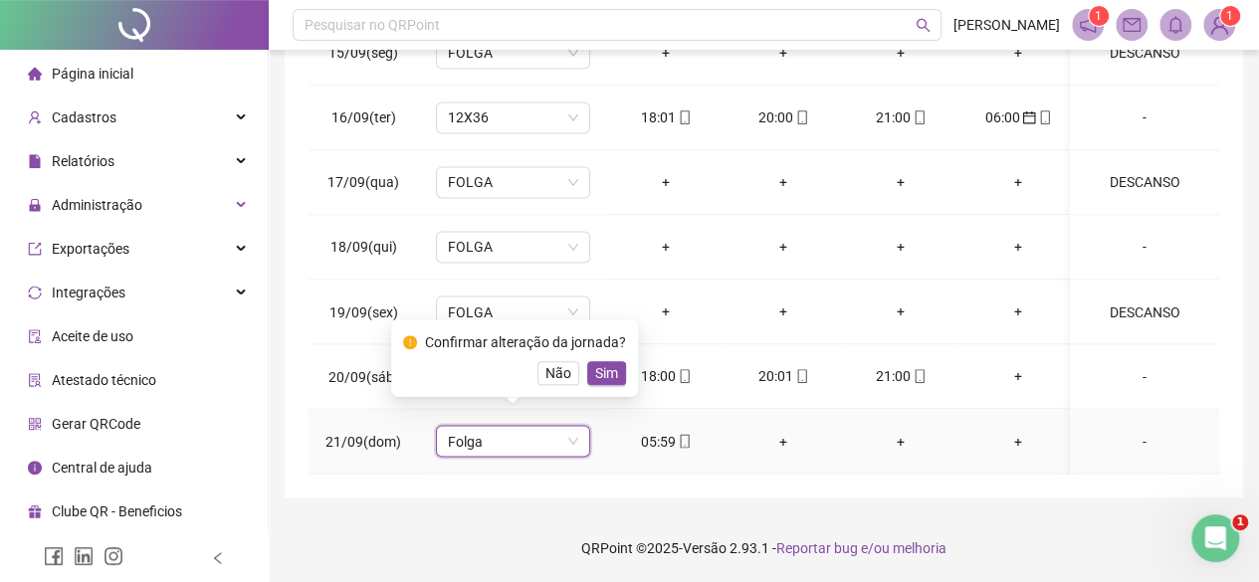
click at [627, 358] on div "Confirmar alteração da jornada? Não Sim" at bounding box center [514, 358] width 247 height 78
click at [611, 384] on button "Sim" at bounding box center [606, 373] width 39 height 24
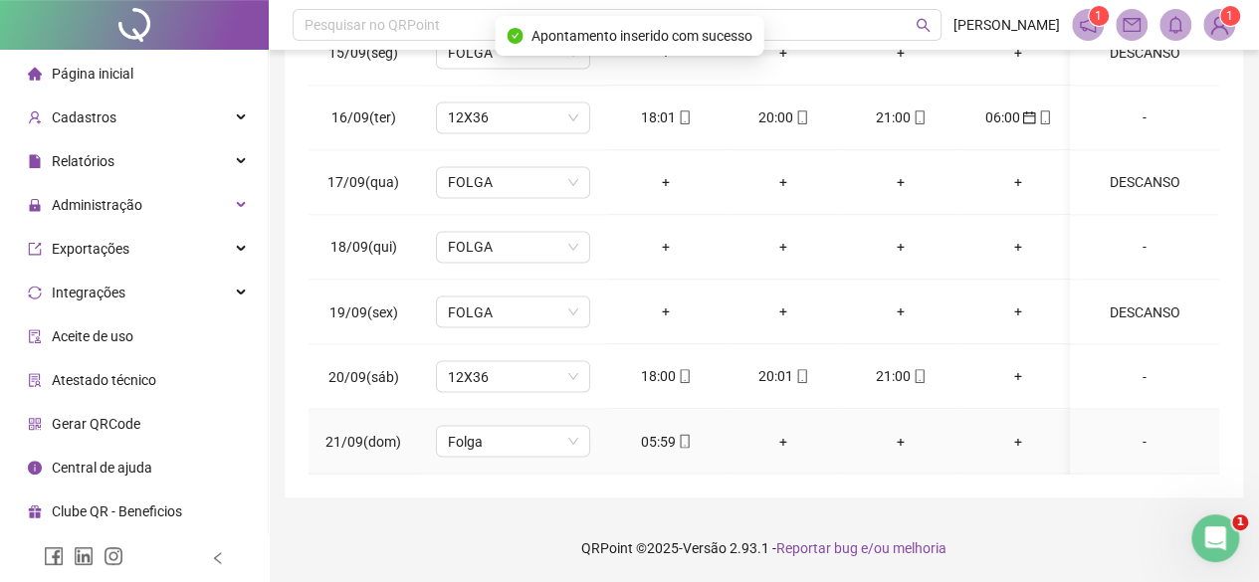
click at [1118, 430] on div "-" at bounding box center [1144, 441] width 117 height 22
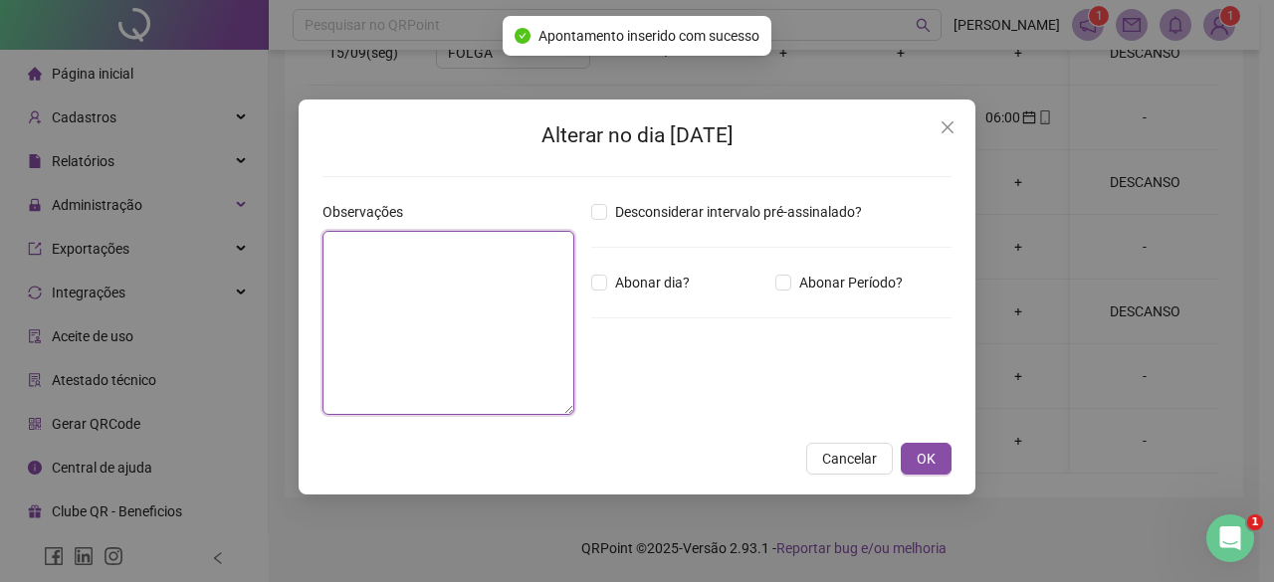
click at [477, 302] on textarea at bounding box center [448, 323] width 252 height 184
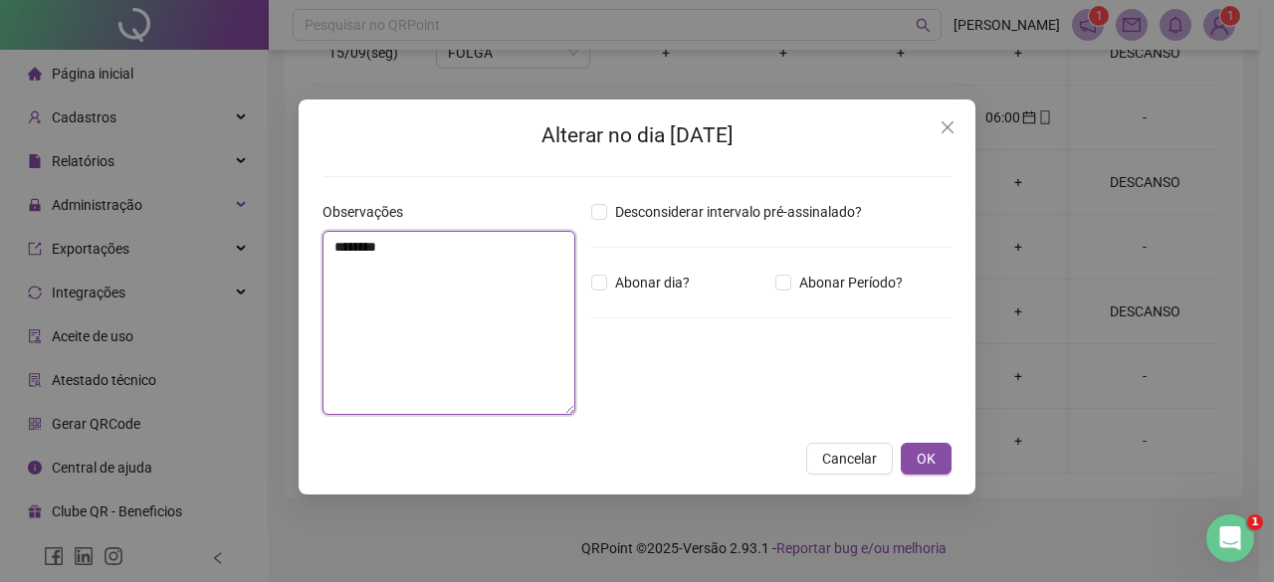
type textarea "********"
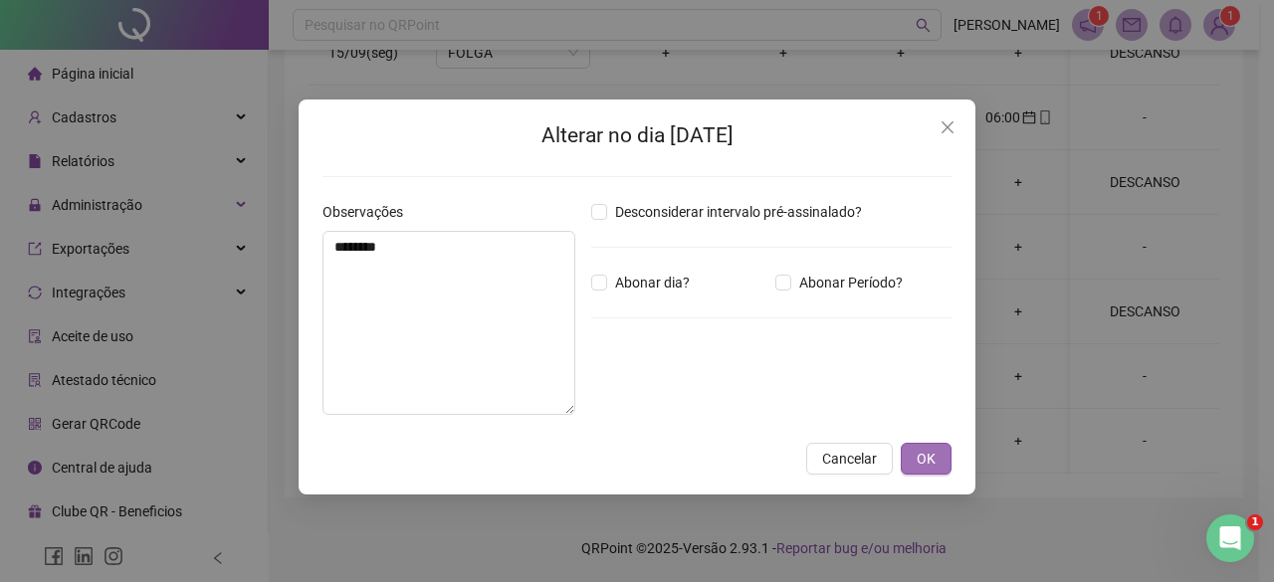
drag, startPoint x: 935, startPoint y: 489, endPoint x: 949, endPoint y: 470, distance: 23.5
click at [937, 488] on div "Alterar no dia [DATE] Observações ******** Desconsiderar intervalo pré-assinala…" at bounding box center [637, 297] width 677 height 395
click at [932, 445] on button "OK" at bounding box center [926, 459] width 51 height 32
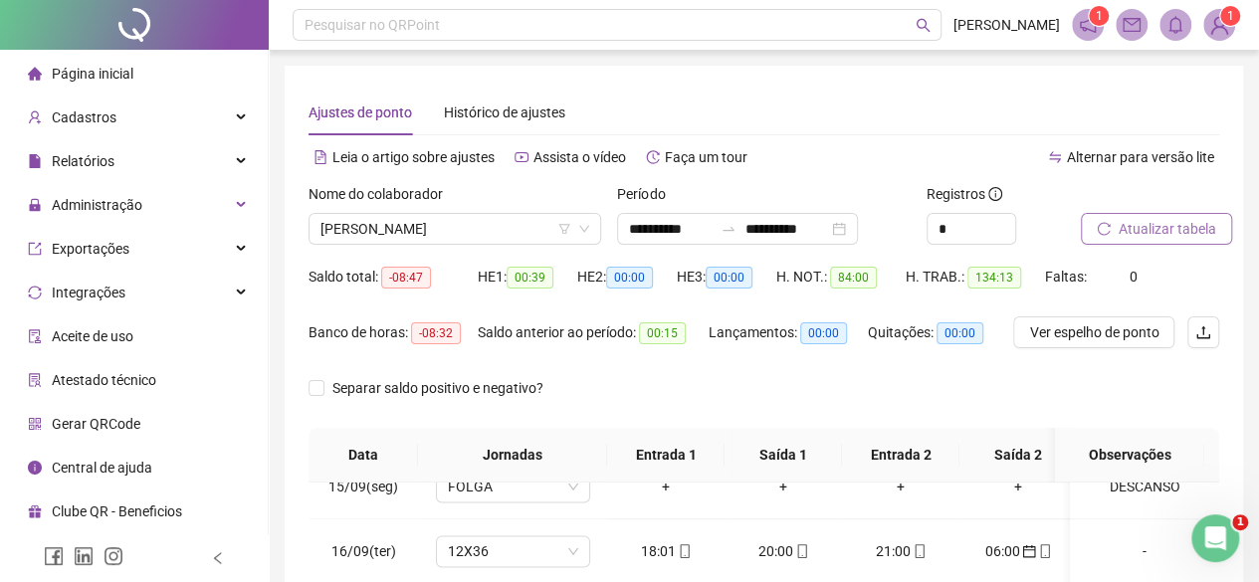
click at [1164, 234] on span "Atualizar tabela" at bounding box center [1167, 229] width 98 height 22
click at [1089, 230] on button "Atualizar tabela" at bounding box center [1156, 229] width 151 height 32
click at [380, 226] on span "[PERSON_NAME]" at bounding box center [454, 229] width 269 height 30
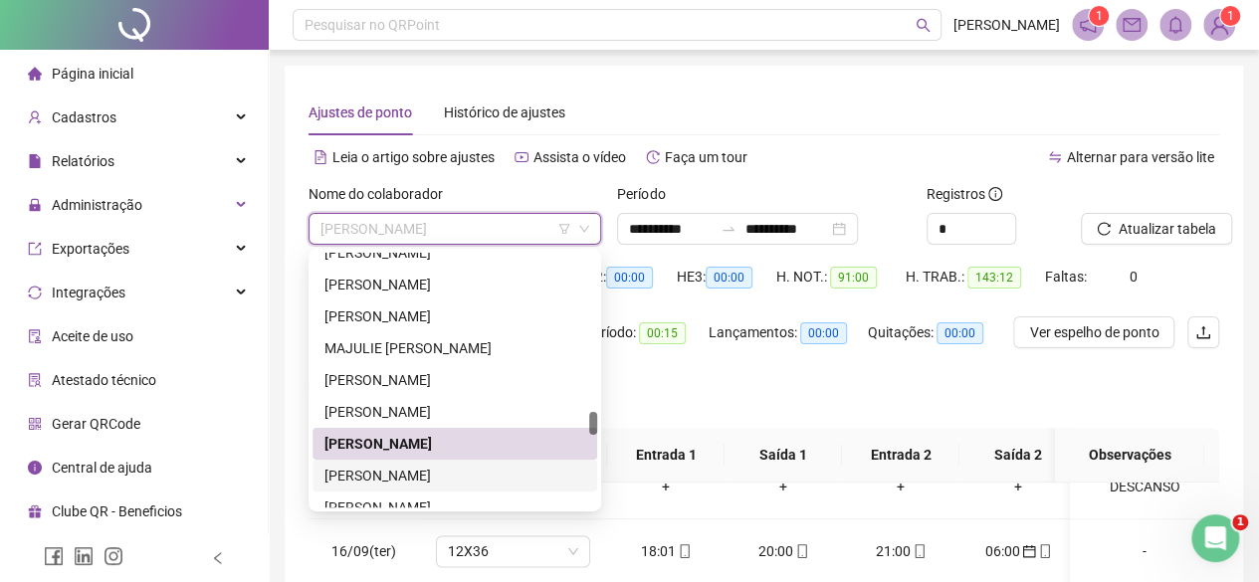
click at [421, 467] on div "[PERSON_NAME]" at bounding box center [454, 476] width 261 height 22
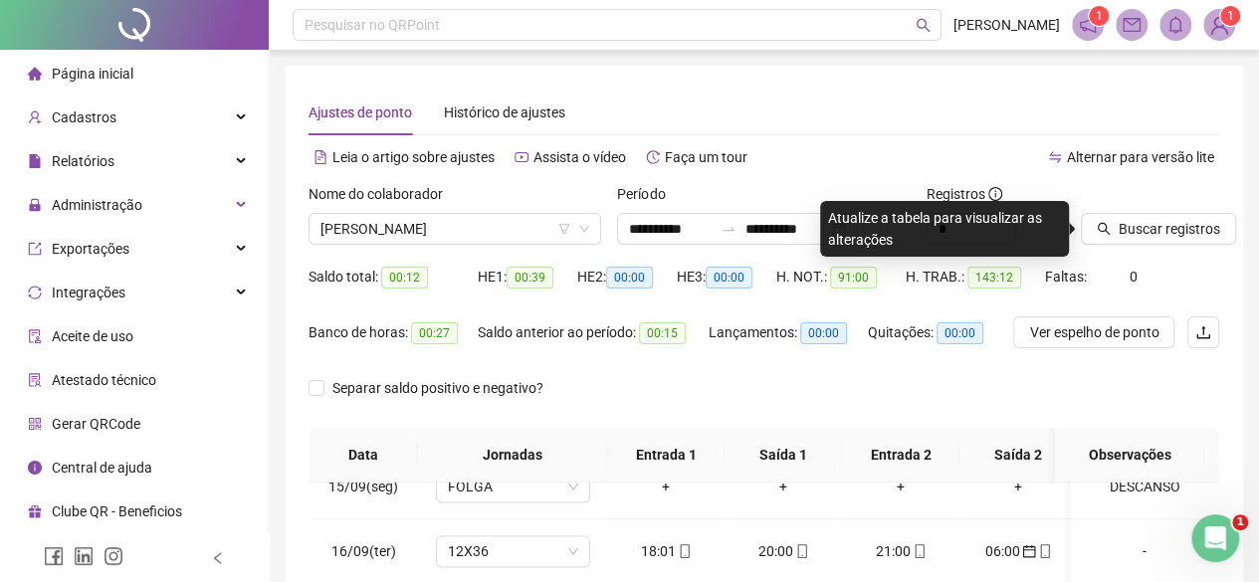
click at [387, 203] on label "Nome do colaborador" at bounding box center [381, 194] width 147 height 22
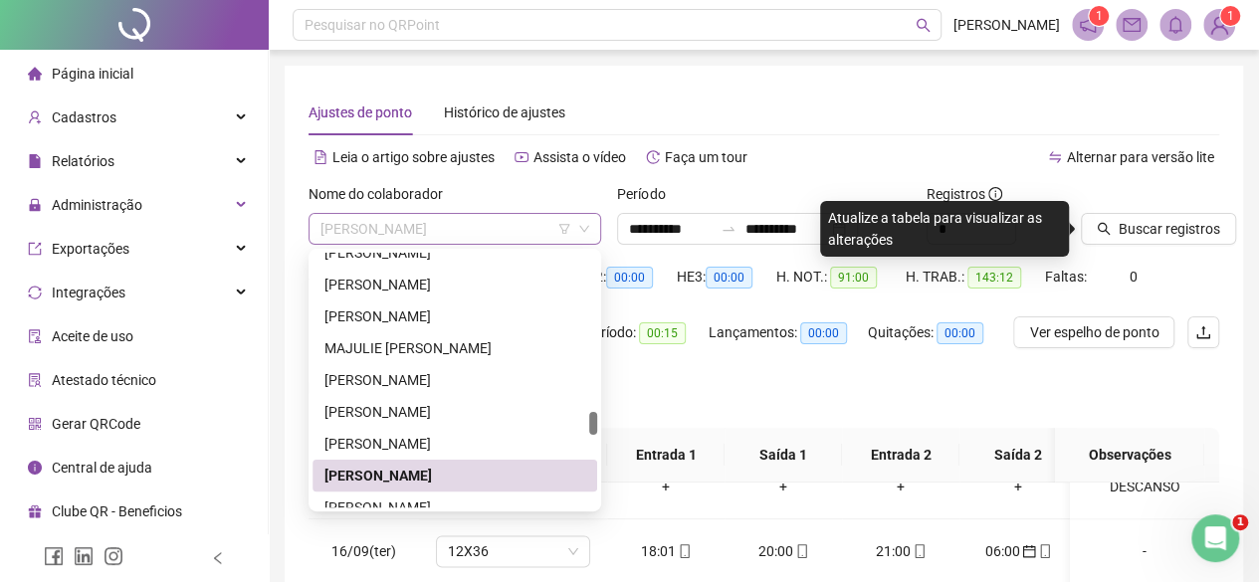
click at [402, 228] on span "[PERSON_NAME]" at bounding box center [454, 229] width 269 height 30
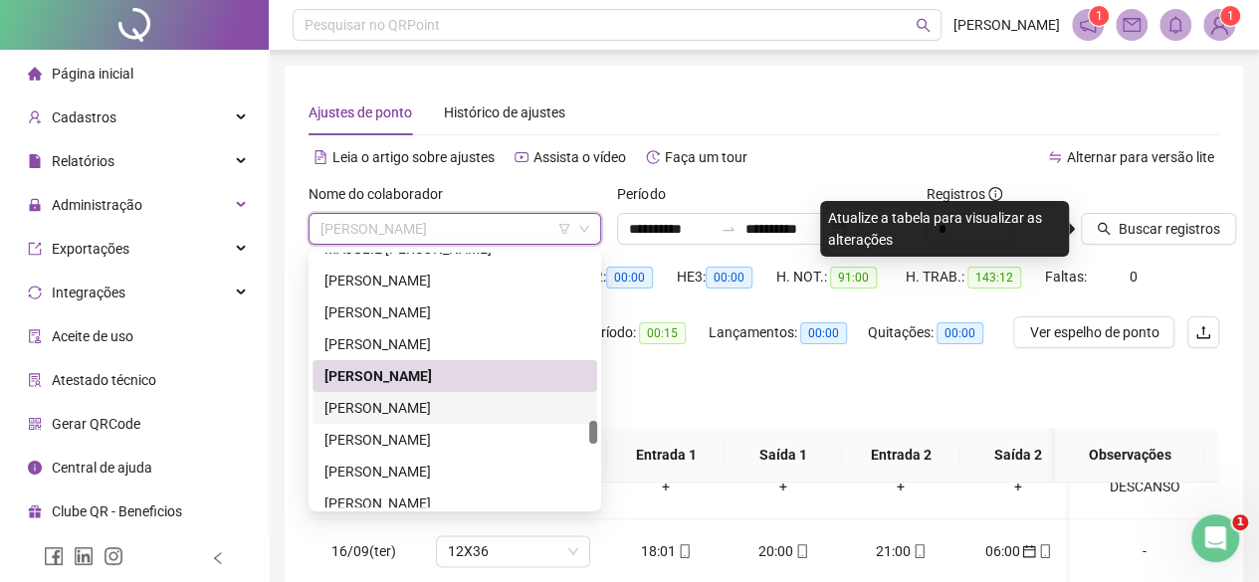
click at [492, 408] on div "[PERSON_NAME]" at bounding box center [454, 408] width 261 height 22
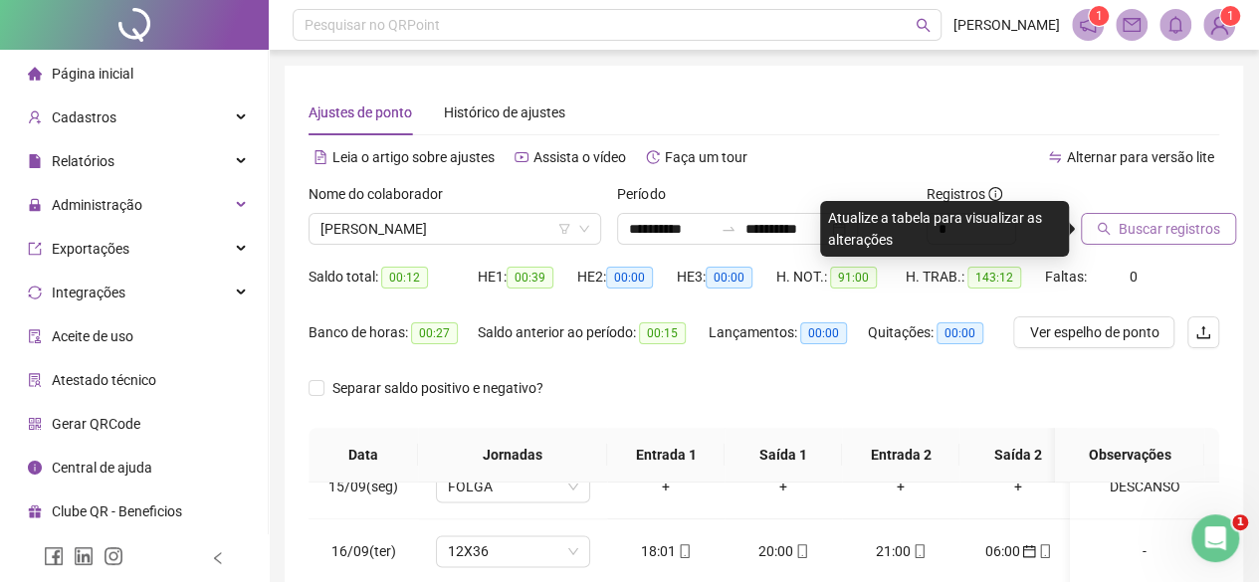
click at [1140, 232] on span "Buscar registros" at bounding box center [1168, 229] width 101 height 22
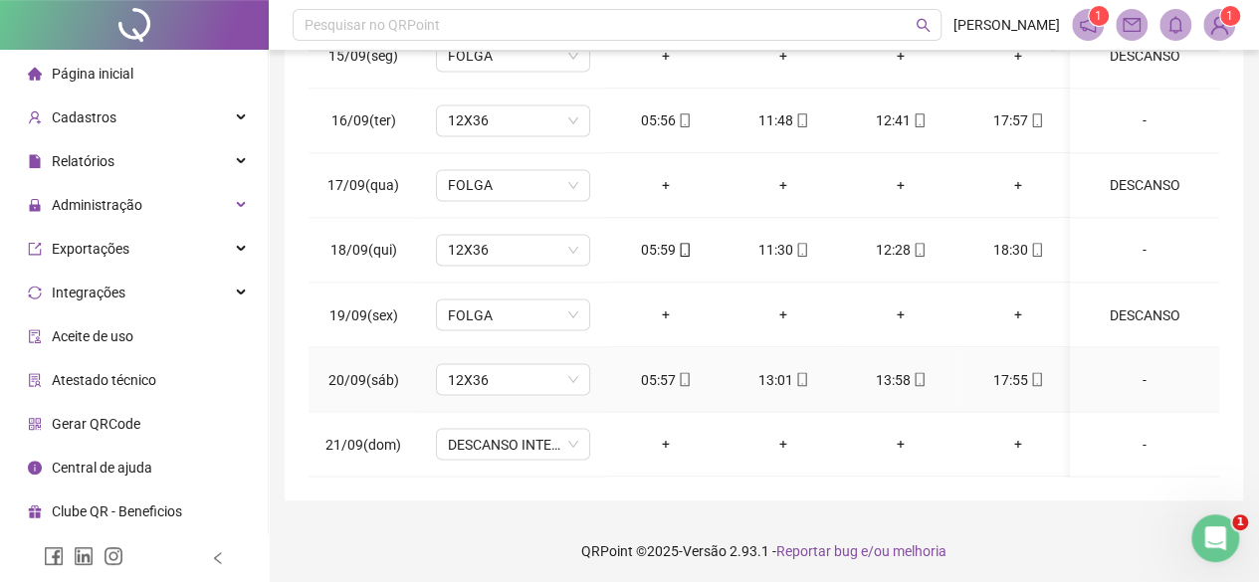
scroll to position [434, 0]
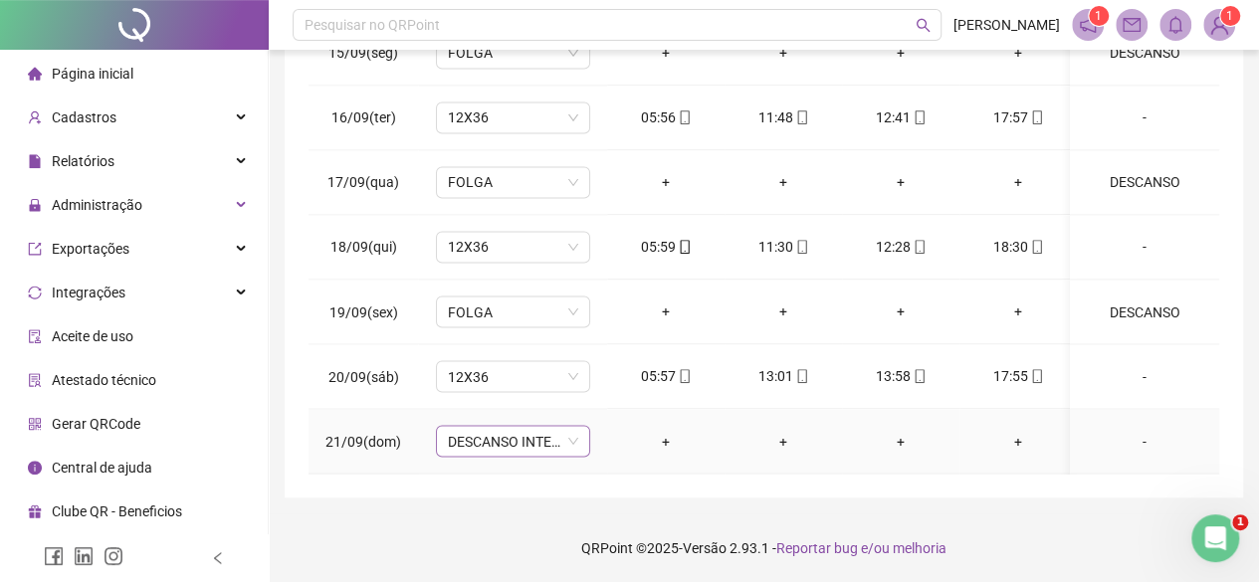
click at [572, 426] on span "DESCANSO INTER-JORNADA" at bounding box center [513, 441] width 130 height 30
type input "***"
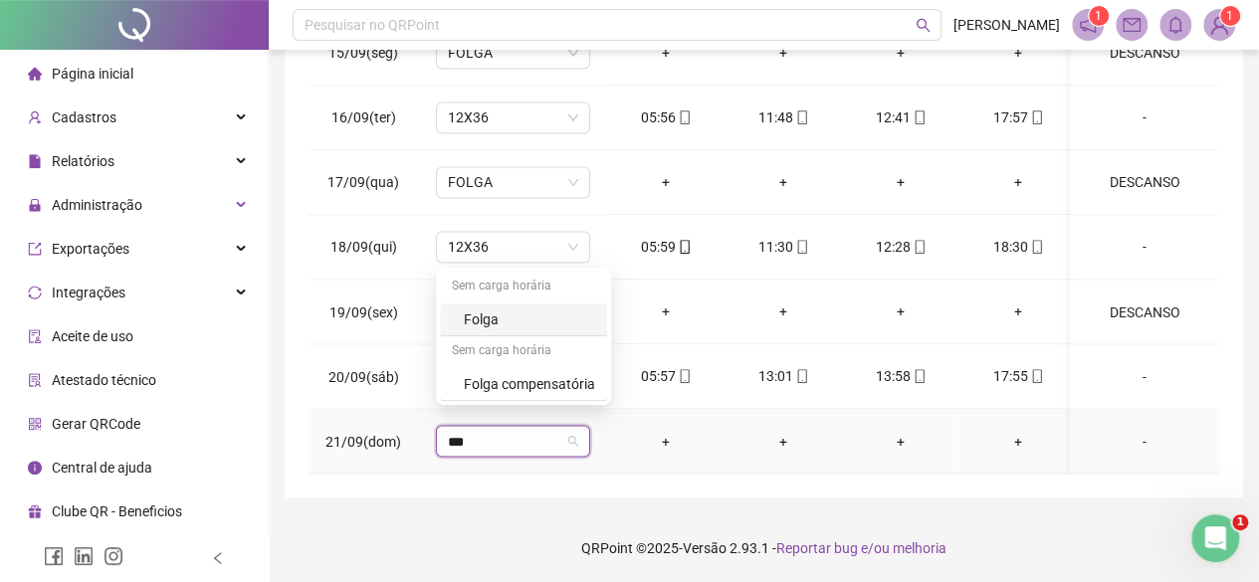
click at [468, 319] on div "Folga" at bounding box center [529, 319] width 131 height 22
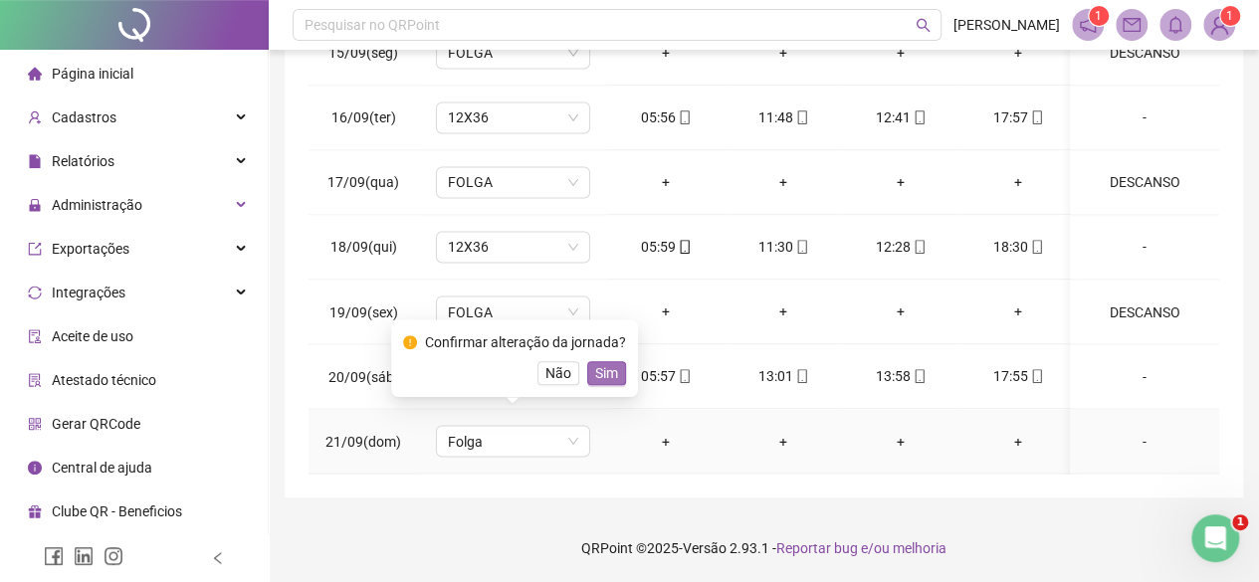
click at [595, 367] on span "Sim" at bounding box center [606, 373] width 23 height 22
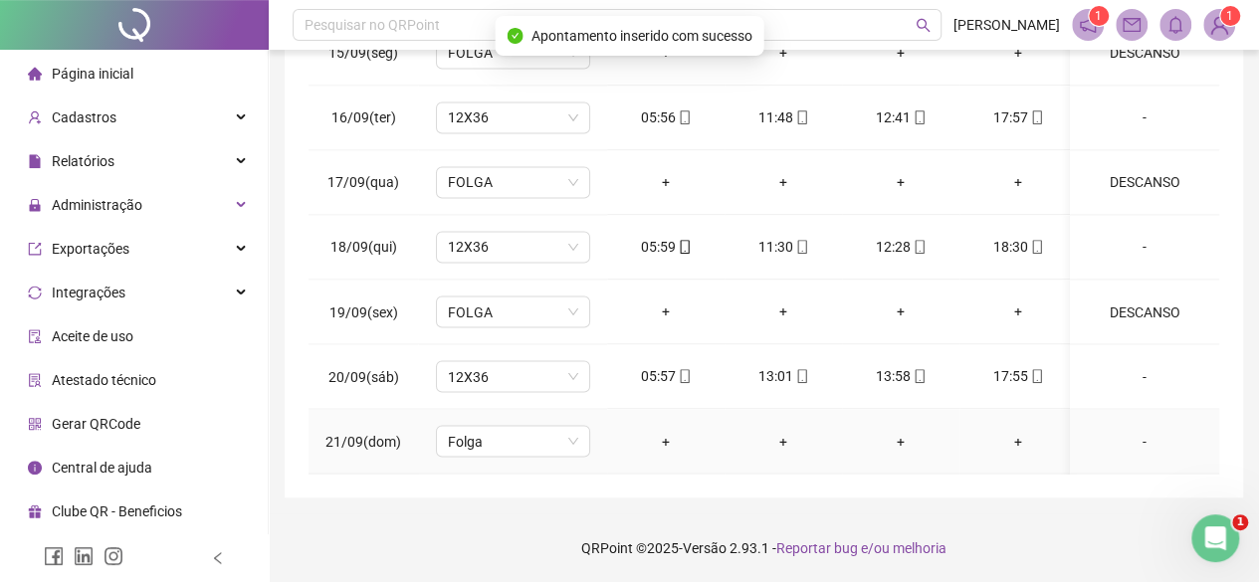
click at [1130, 430] on div "-" at bounding box center [1144, 441] width 117 height 22
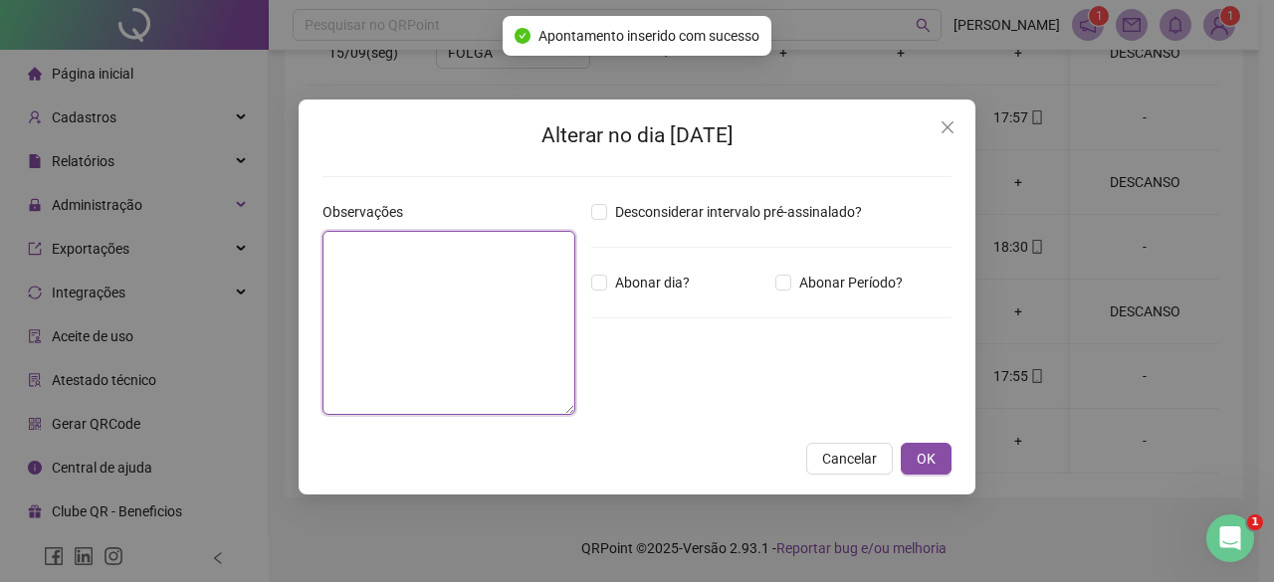
click at [399, 313] on textarea at bounding box center [448, 323] width 253 height 184
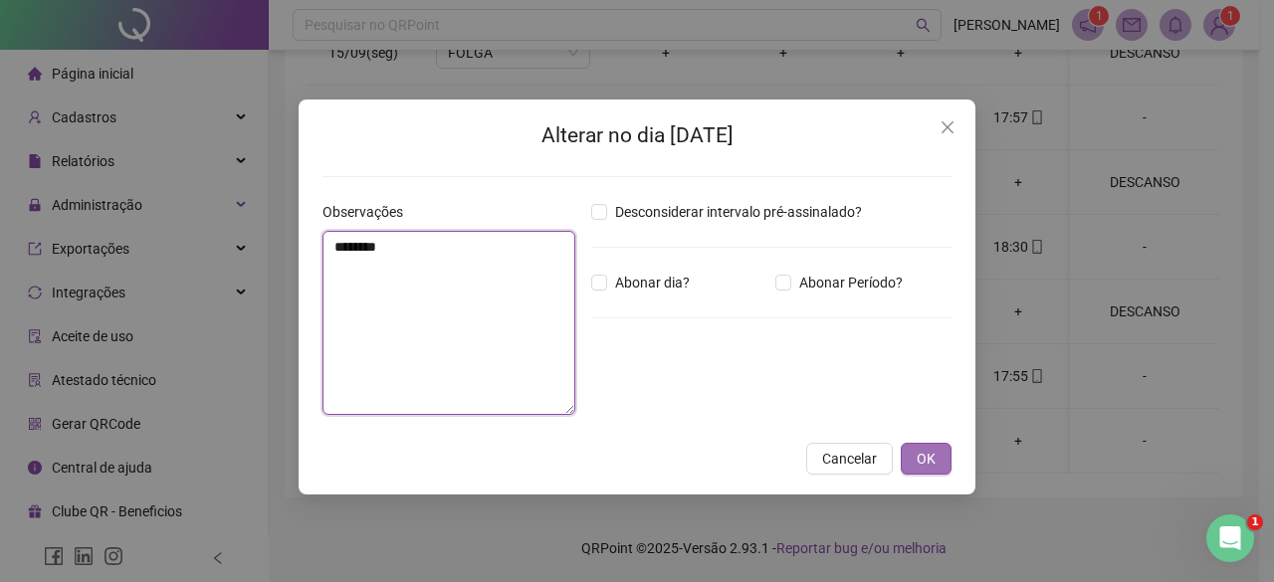
type textarea "********"
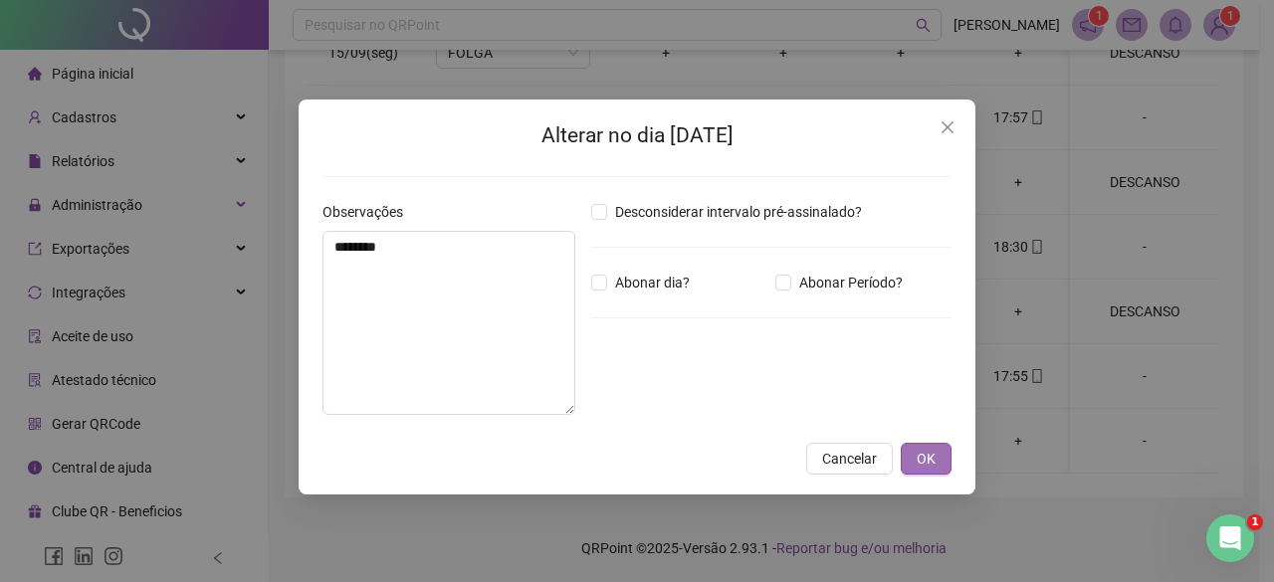
click at [931, 471] on button "OK" at bounding box center [926, 459] width 51 height 32
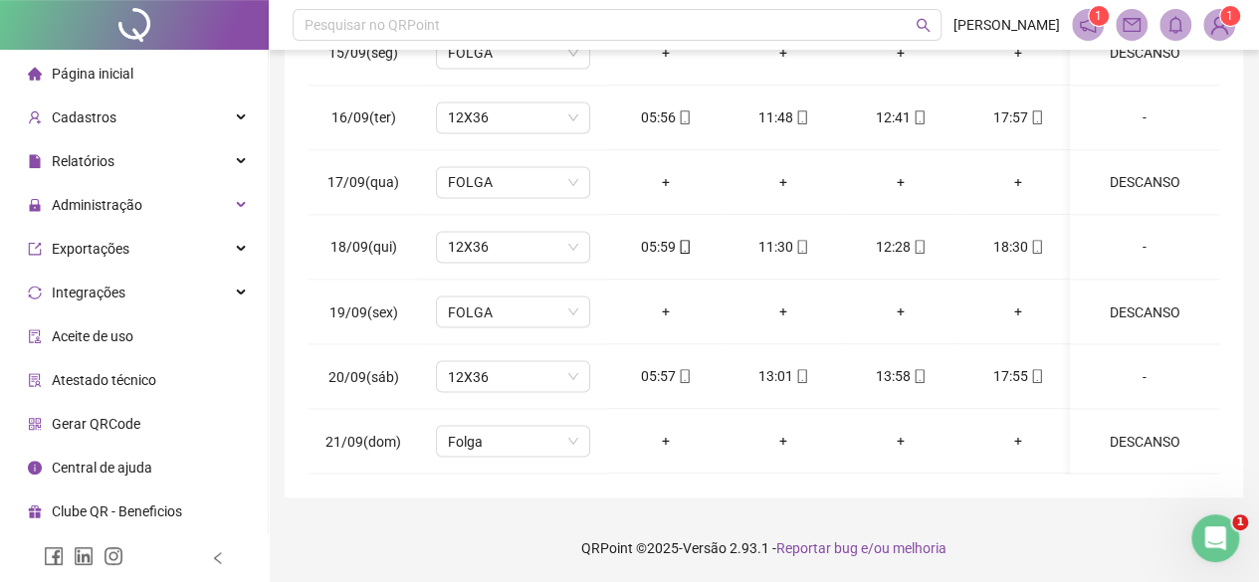
scroll to position [0, 0]
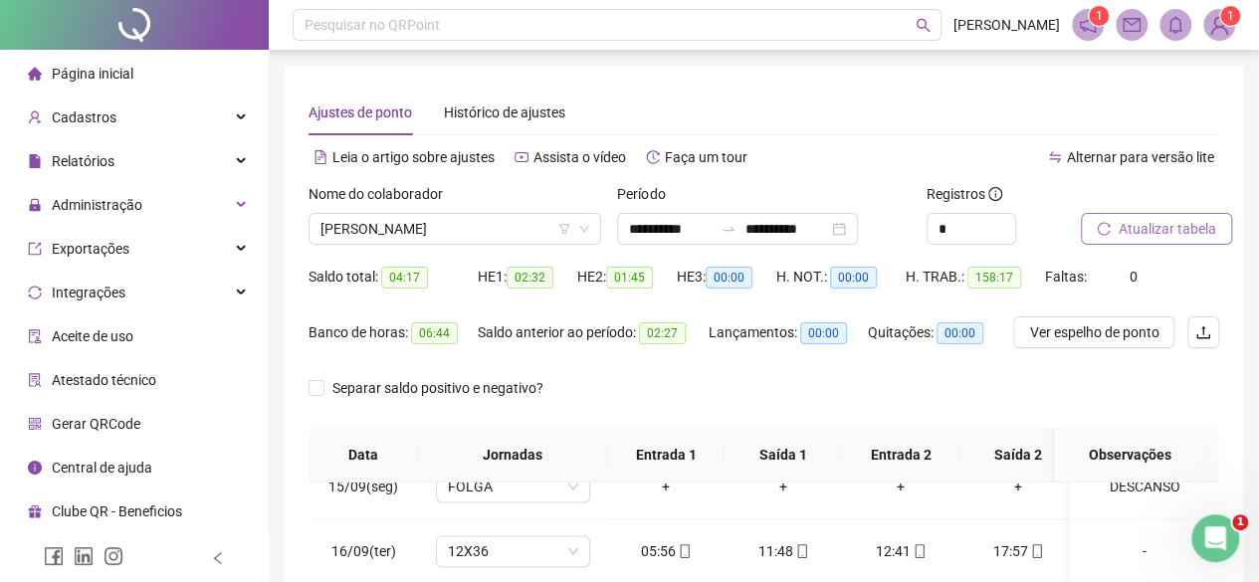
click at [1162, 220] on span "Atualizar tabela" at bounding box center [1167, 229] width 98 height 22
click at [412, 223] on span "[PERSON_NAME]" at bounding box center [454, 229] width 269 height 30
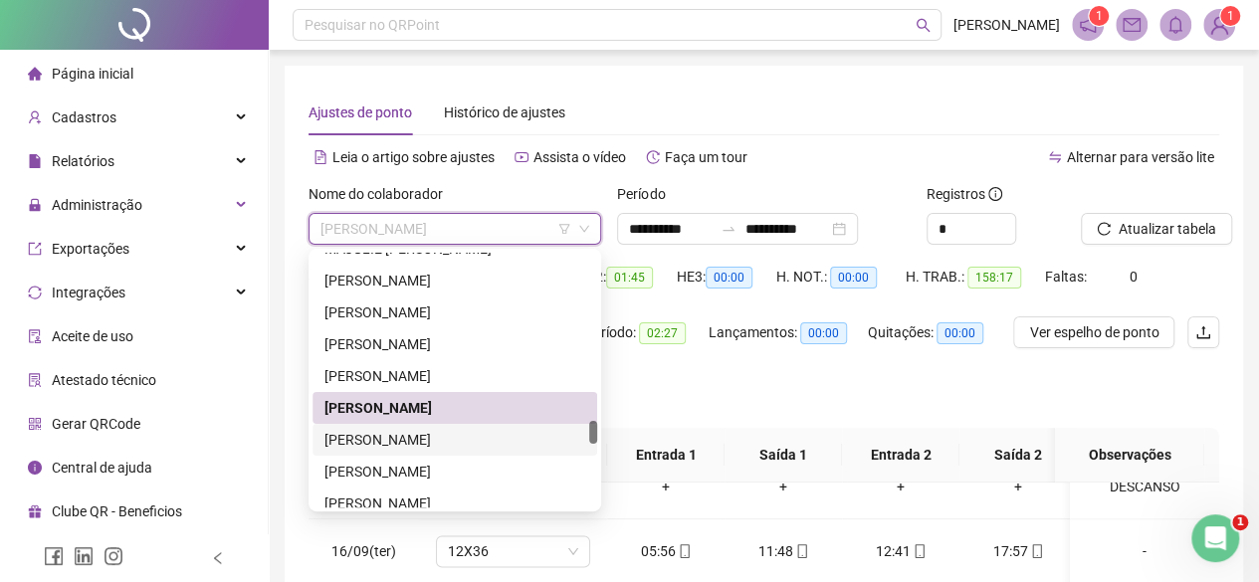
click at [386, 442] on div "[PERSON_NAME]" at bounding box center [454, 440] width 261 height 22
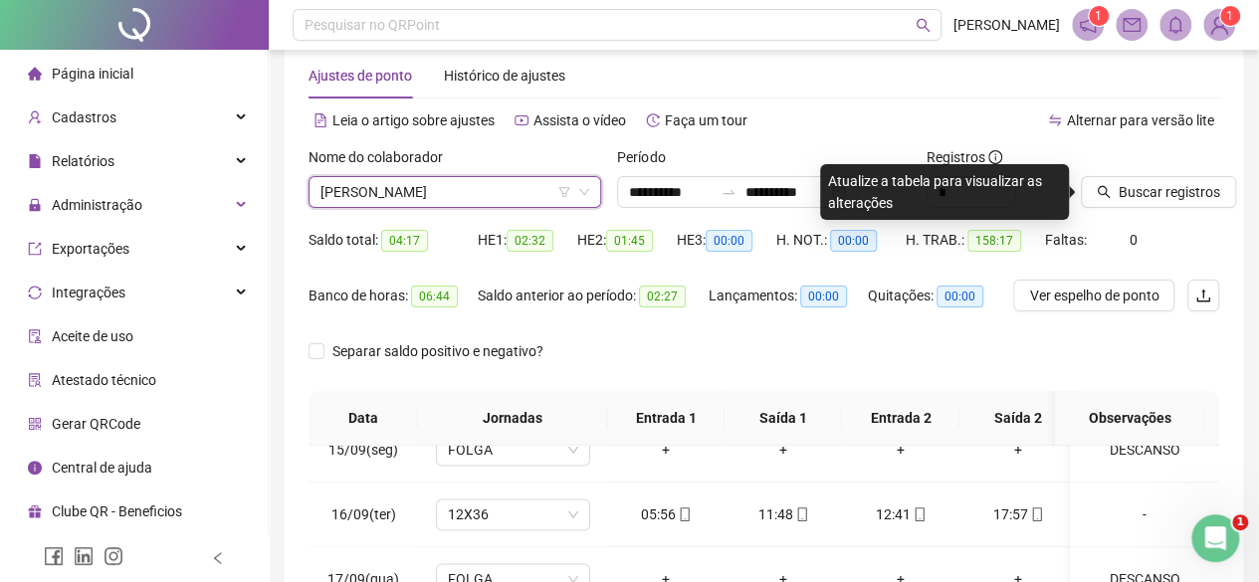
scroll to position [36, 0]
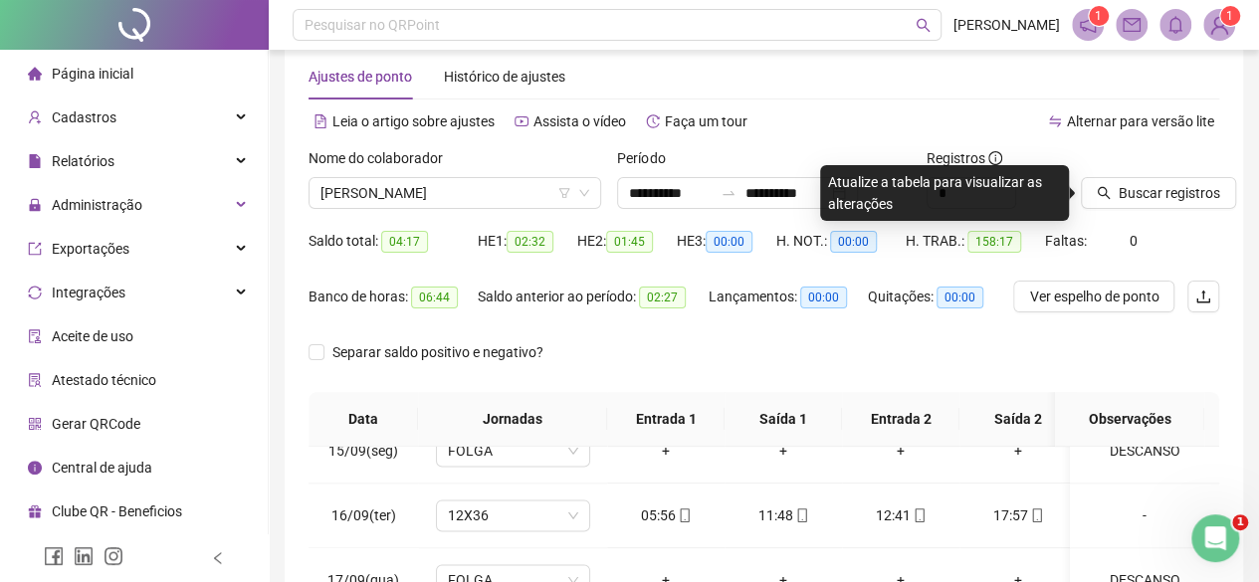
click at [1133, 175] on div at bounding box center [1125, 162] width 89 height 30
click at [1127, 182] on span "Buscar registros" at bounding box center [1168, 193] width 101 height 22
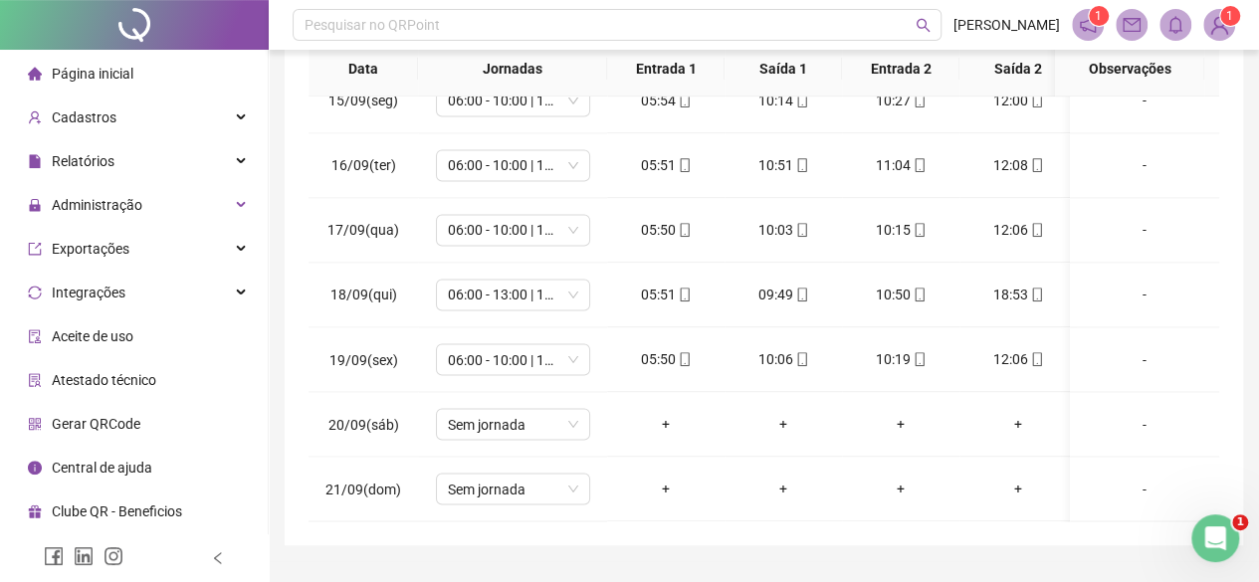
scroll to position [434, 0]
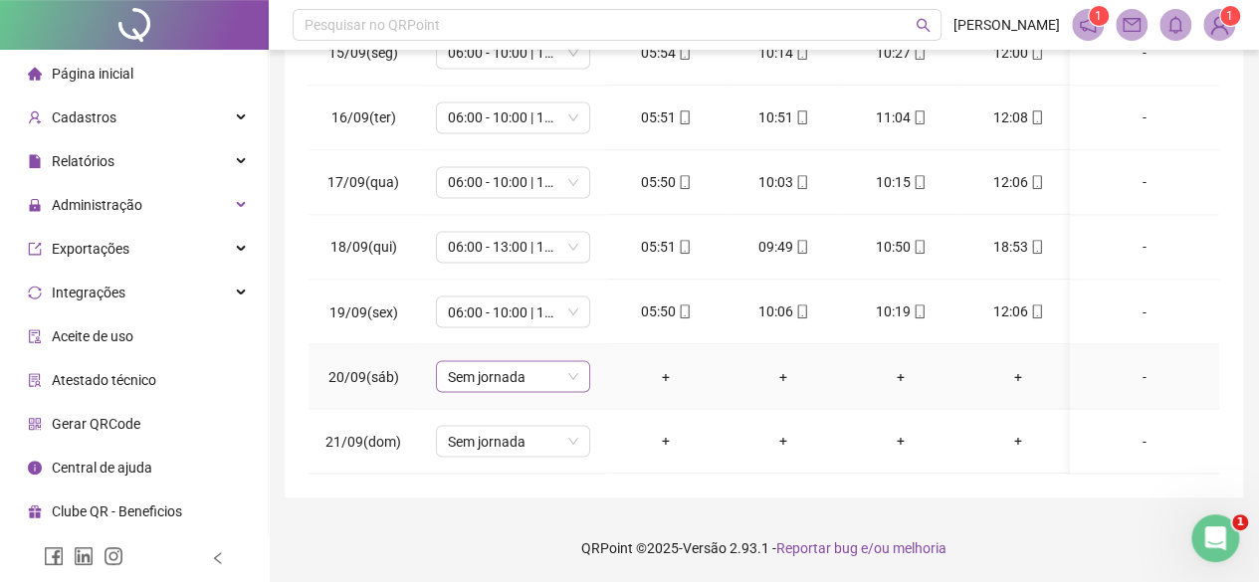
drag, startPoint x: 481, startPoint y: 383, endPoint x: 486, endPoint y: 373, distance: 11.1
click at [481, 382] on td "Sem jornada" at bounding box center [512, 376] width 189 height 65
click at [480, 361] on span "Sem jornada" at bounding box center [513, 376] width 130 height 30
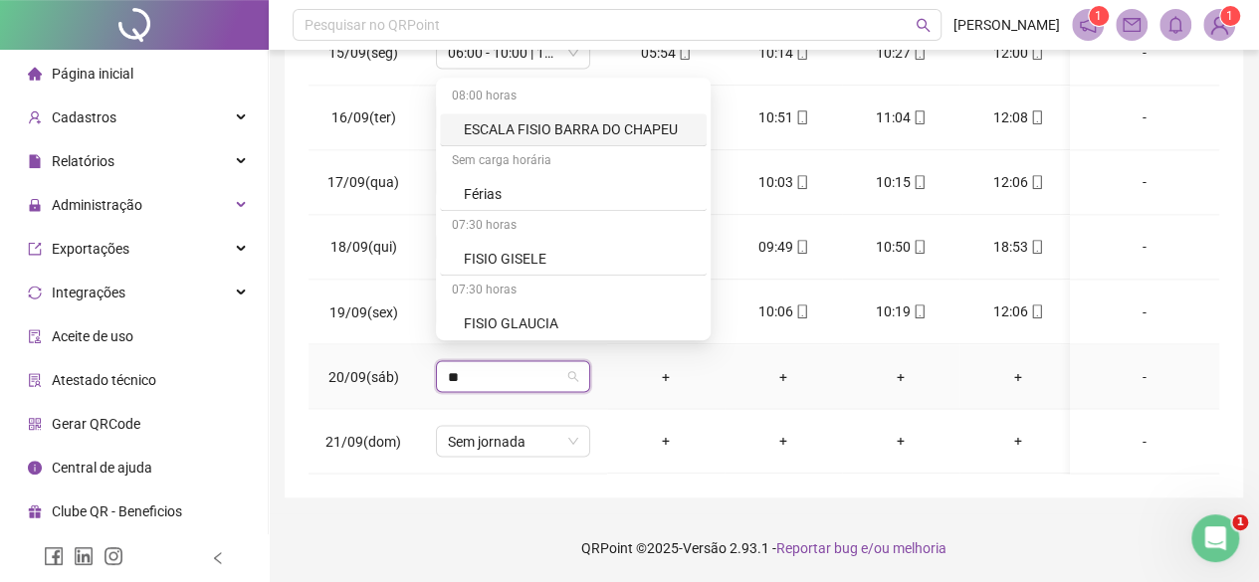
type input "***"
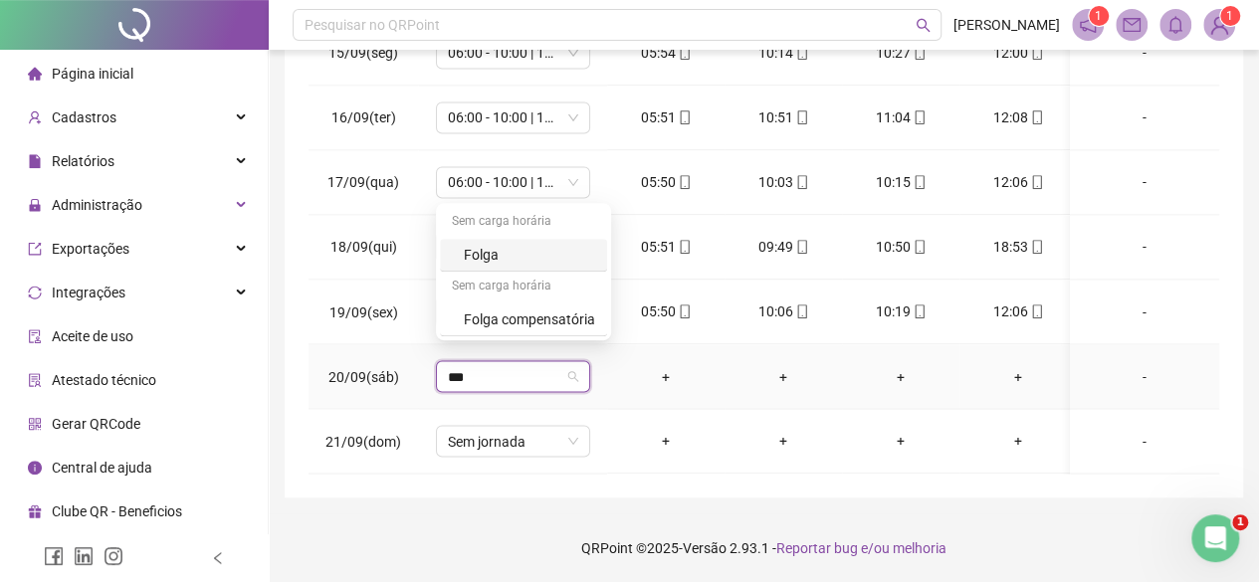
click at [485, 262] on div "Folga" at bounding box center [529, 255] width 131 height 22
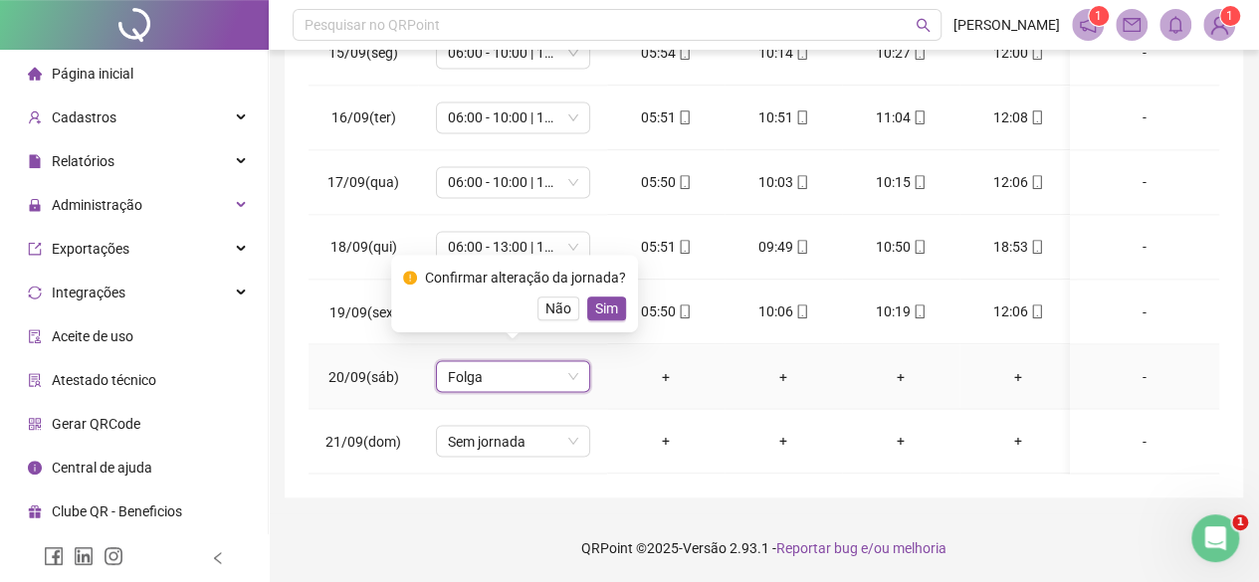
click at [603, 304] on span "Sim" at bounding box center [606, 309] width 23 height 22
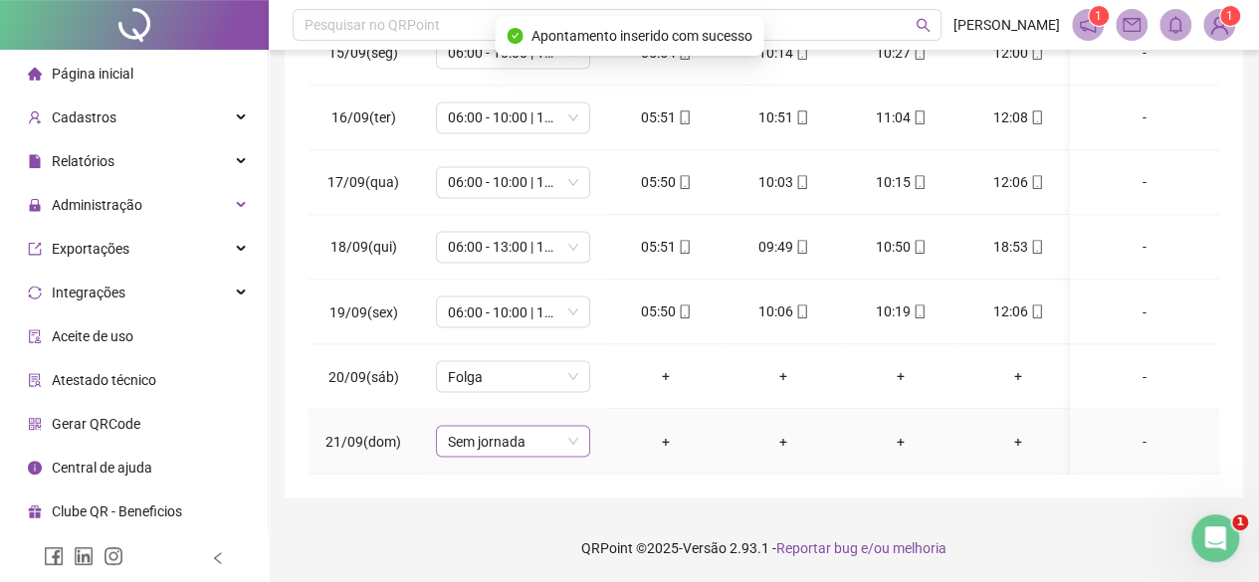
click at [530, 426] on span "Sem jornada" at bounding box center [513, 441] width 130 height 30
type input "***"
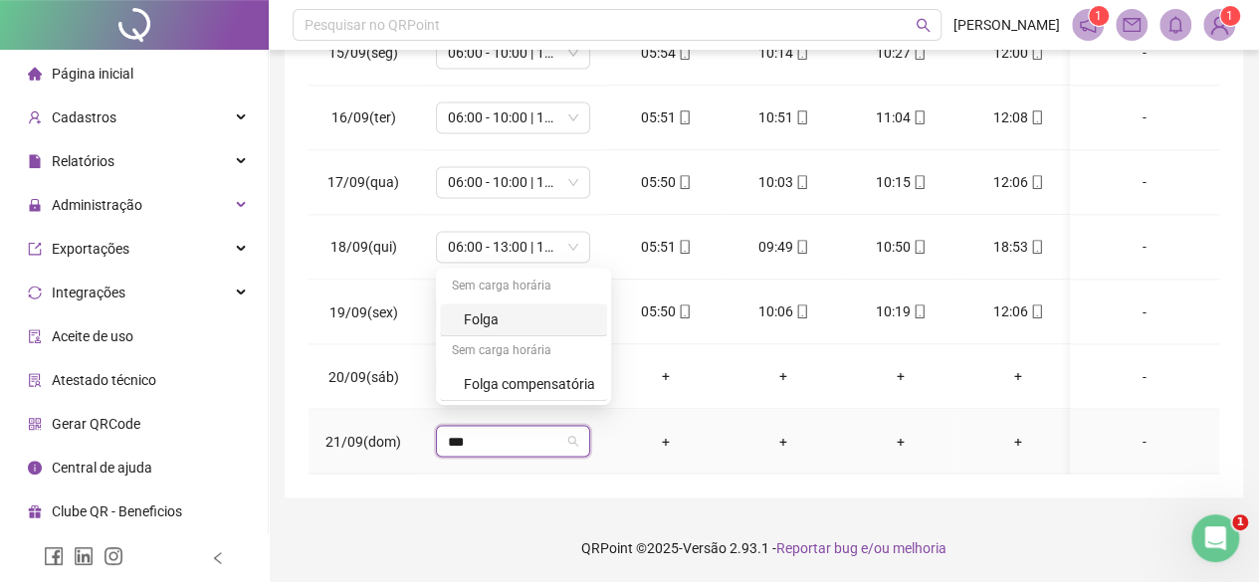
click at [488, 320] on div "Folga" at bounding box center [529, 319] width 131 height 22
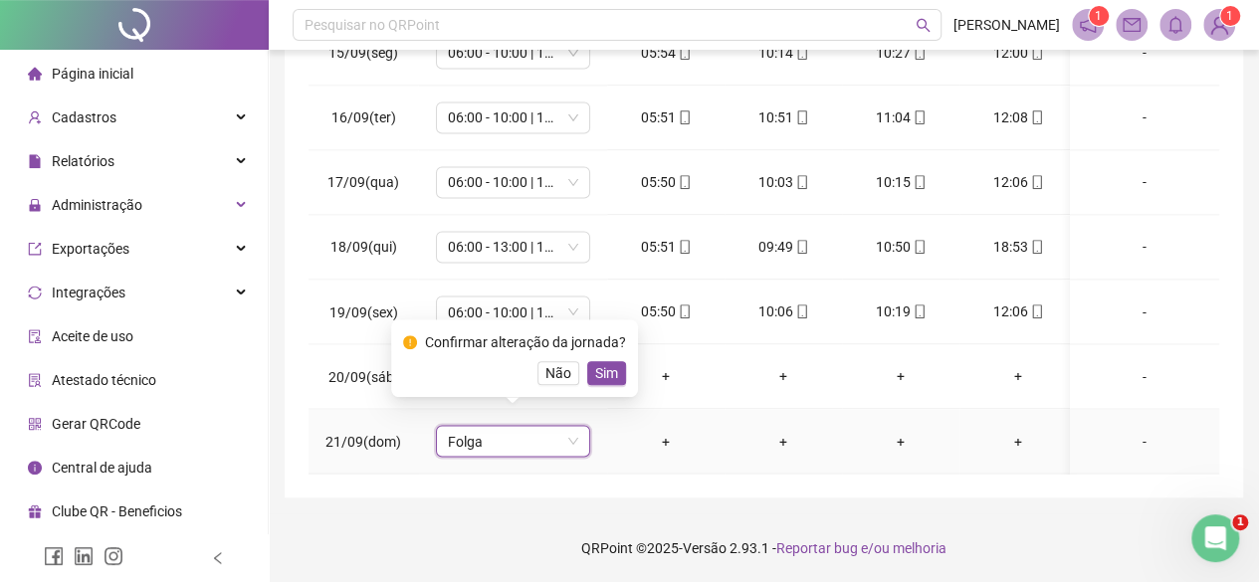
click at [594, 389] on div "Confirmar alteração da jornada? Não Sim" at bounding box center [514, 358] width 247 height 78
click at [603, 372] on span "Sim" at bounding box center [606, 373] width 23 height 22
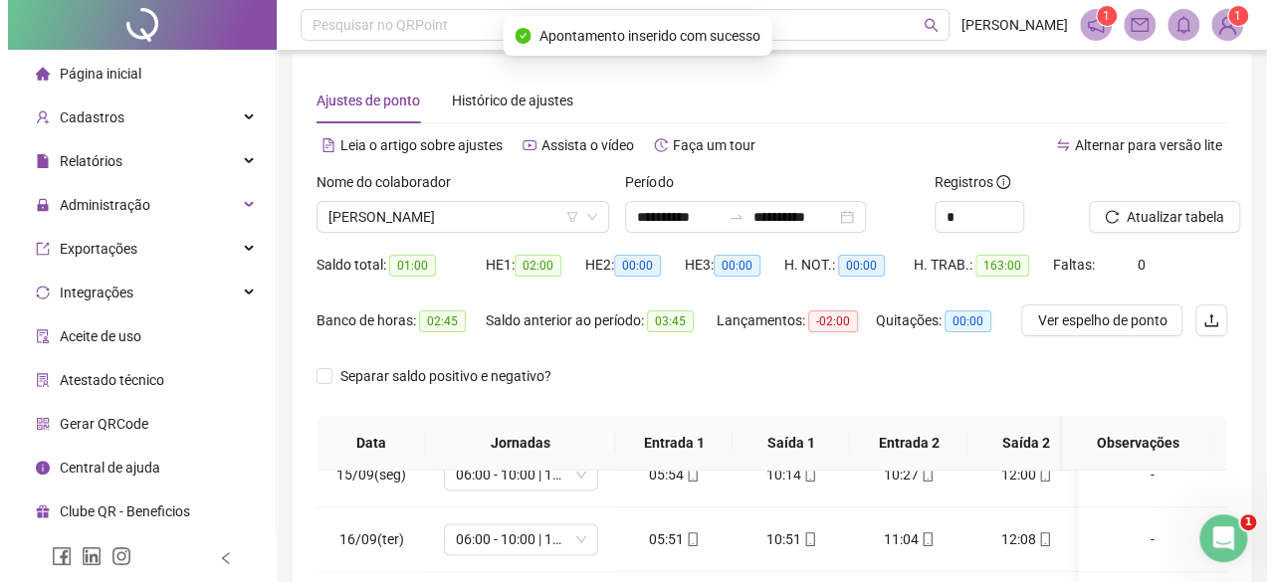
scroll to position [0, 0]
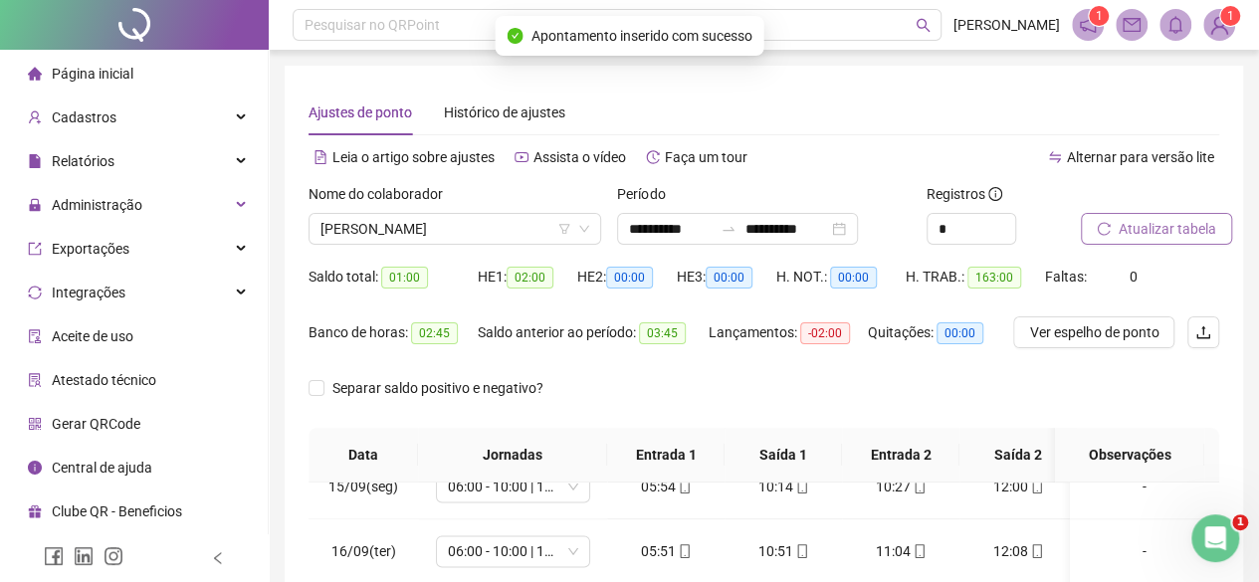
click at [1154, 220] on span "Atualizar tabela" at bounding box center [1167, 229] width 98 height 22
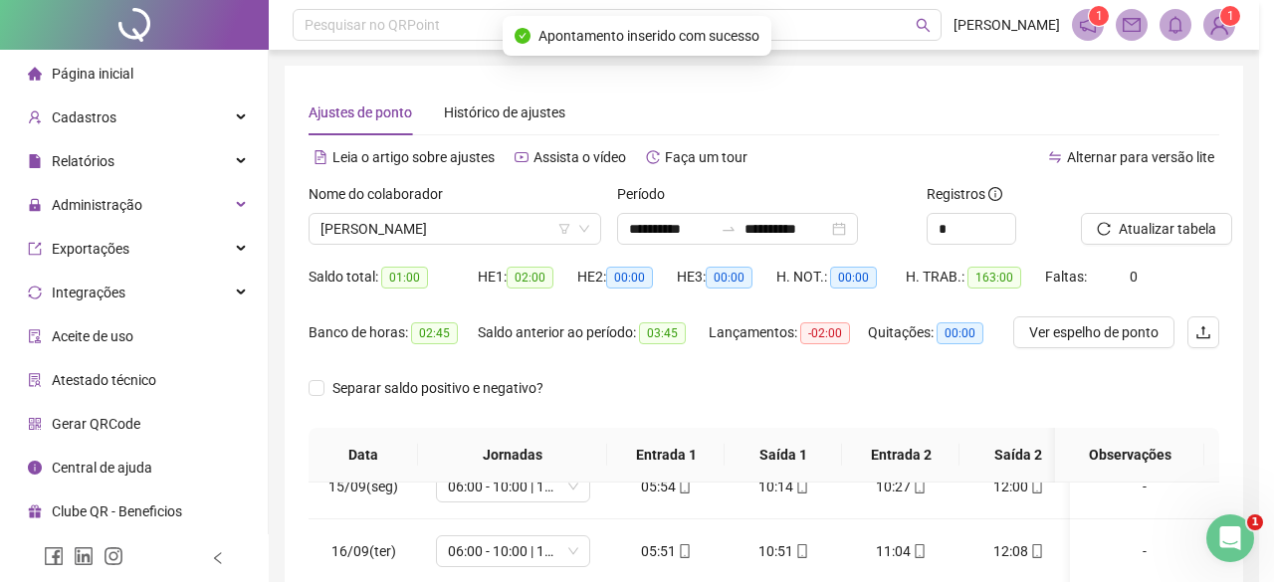
click at [343, 217] on div "Atualizando tabela Atualizando e reorganizando os registros... OK" at bounding box center [637, 291] width 1274 height 582
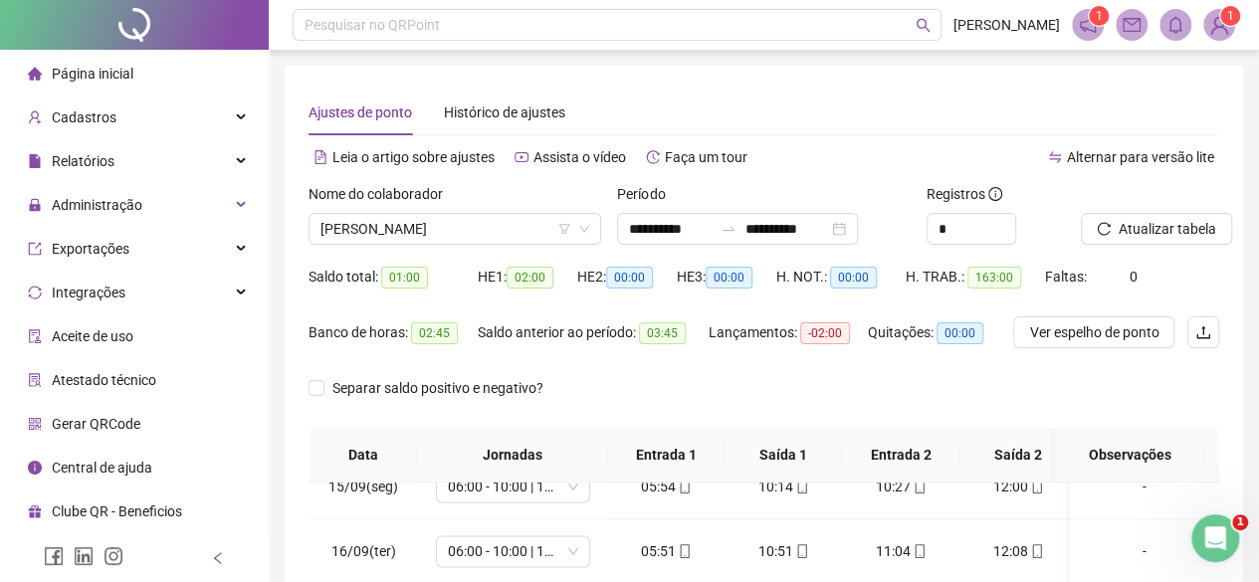
click at [402, 210] on div "Nome do colaborador" at bounding box center [454, 198] width 293 height 30
click at [404, 223] on span "[PERSON_NAME]" at bounding box center [454, 229] width 269 height 30
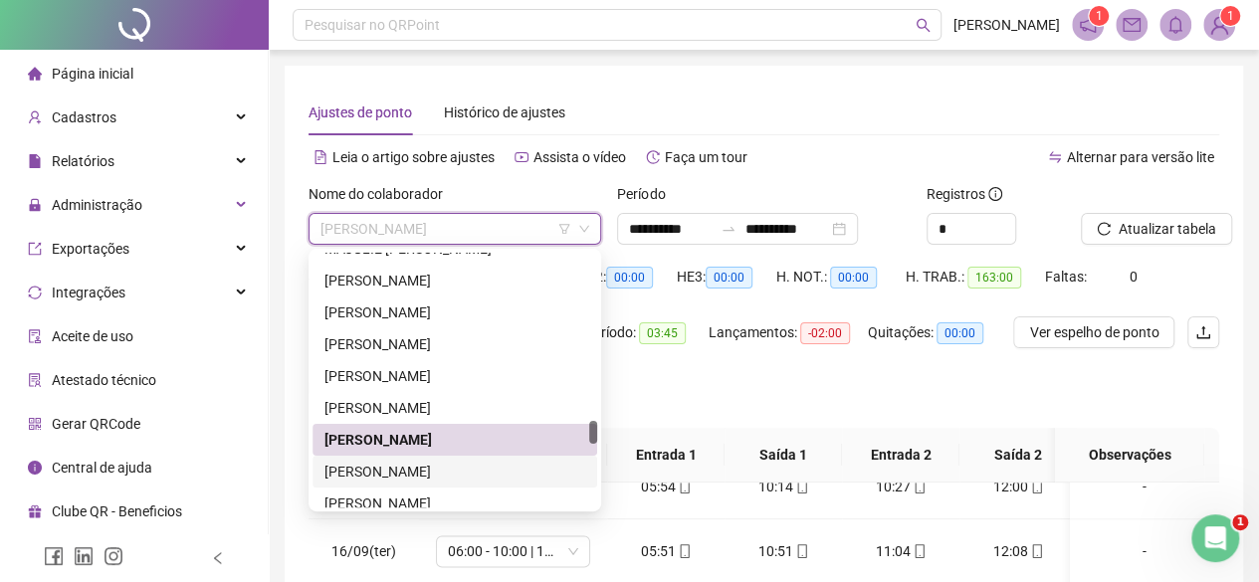
click at [442, 467] on div "[PERSON_NAME]" at bounding box center [454, 472] width 261 height 22
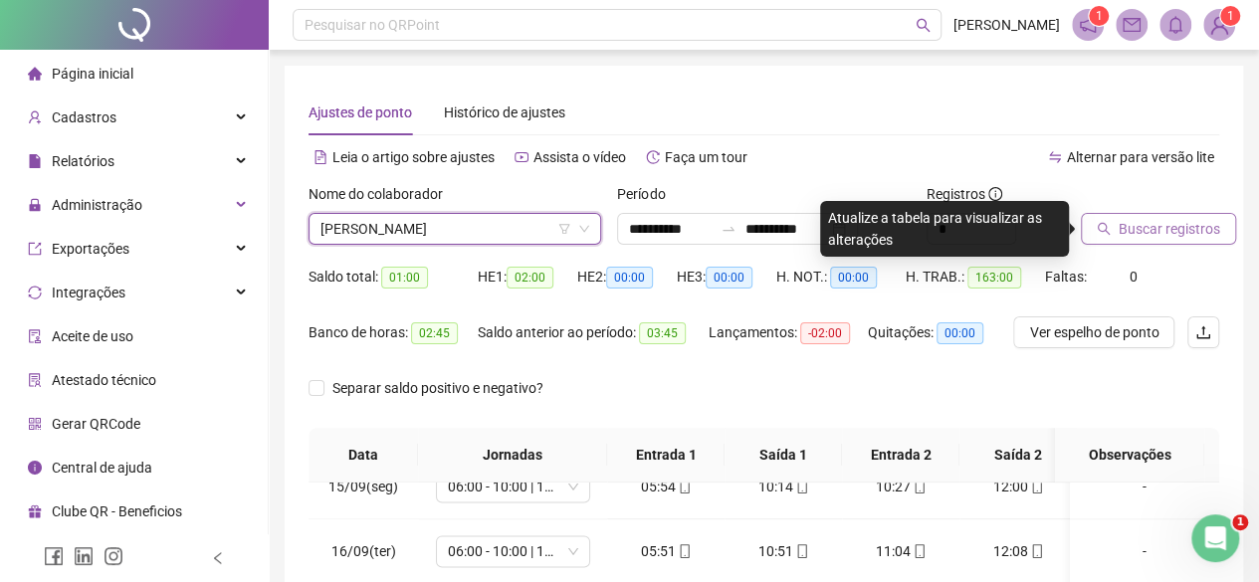
click at [1134, 230] on span "Buscar registros" at bounding box center [1168, 229] width 101 height 22
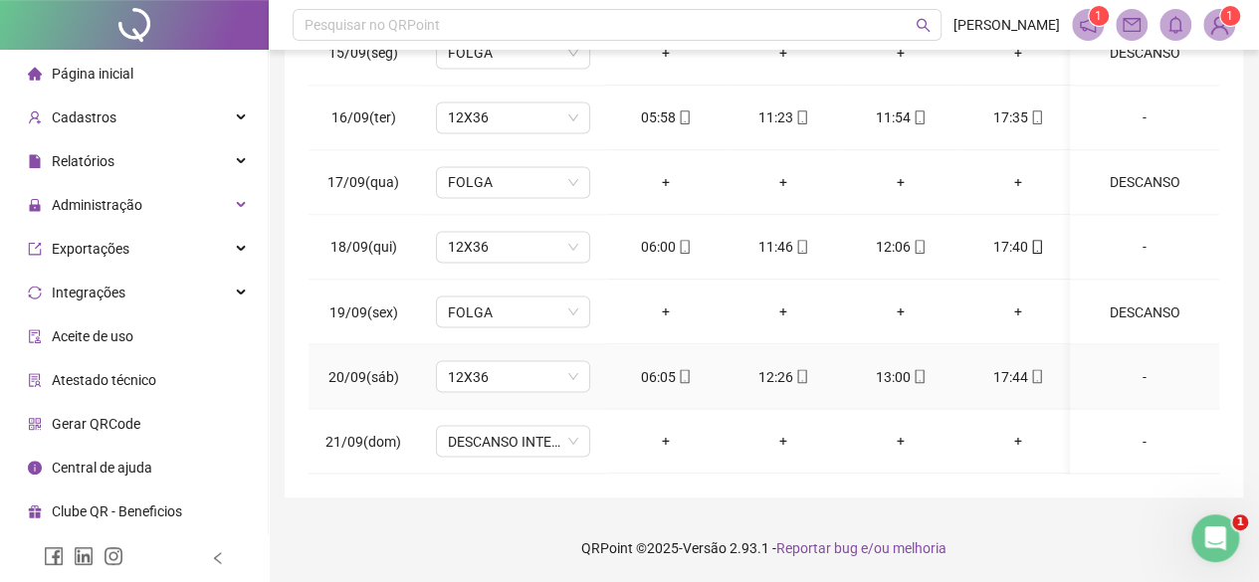
scroll to position [1650, 0]
click at [520, 431] on span "DESCANSO INTER-JORNADA" at bounding box center [513, 441] width 130 height 30
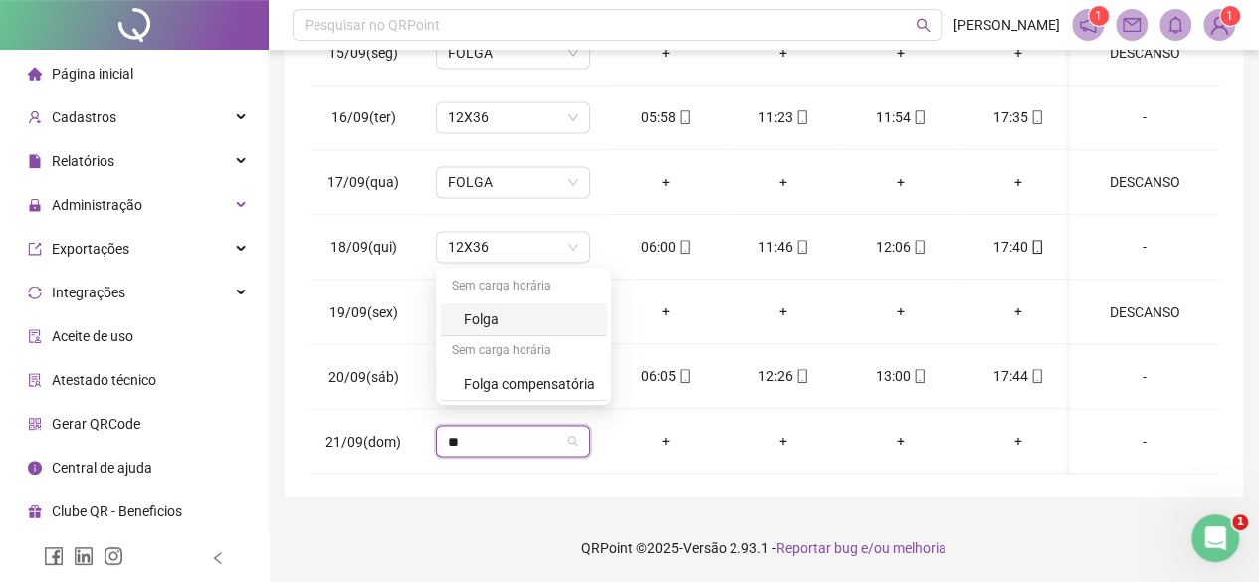
type input "***"
click at [551, 338] on div "Sem carga horária" at bounding box center [523, 352] width 167 height 32
click at [549, 322] on div "Folga" at bounding box center [529, 319] width 131 height 22
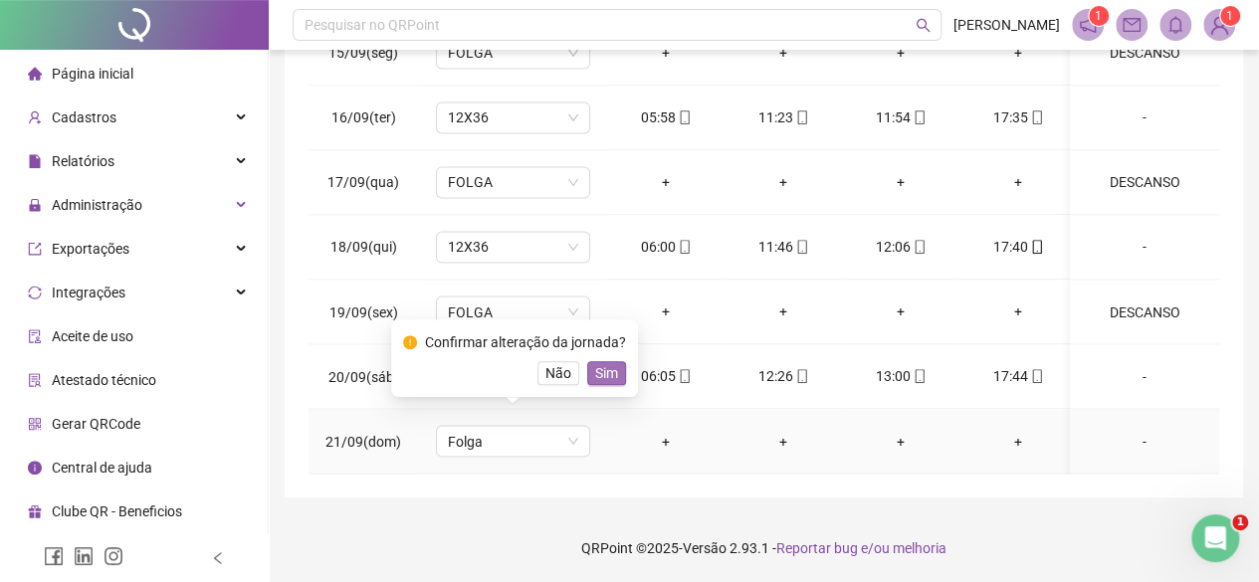
click at [599, 372] on span "Sim" at bounding box center [606, 373] width 23 height 22
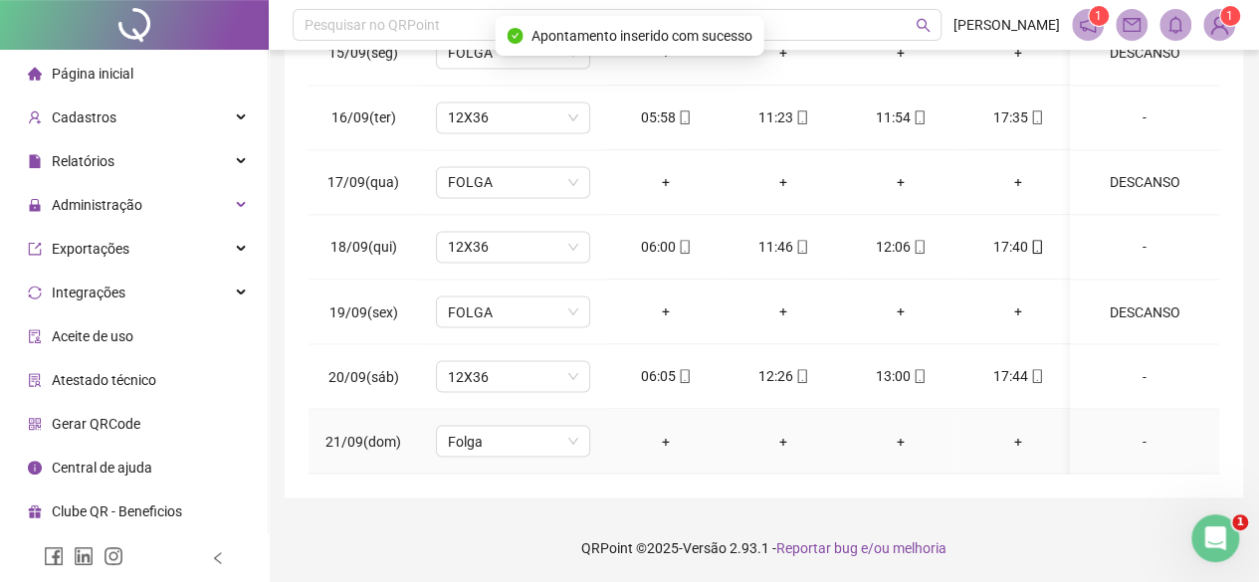
click at [1125, 433] on div "-" at bounding box center [1144, 441] width 117 height 22
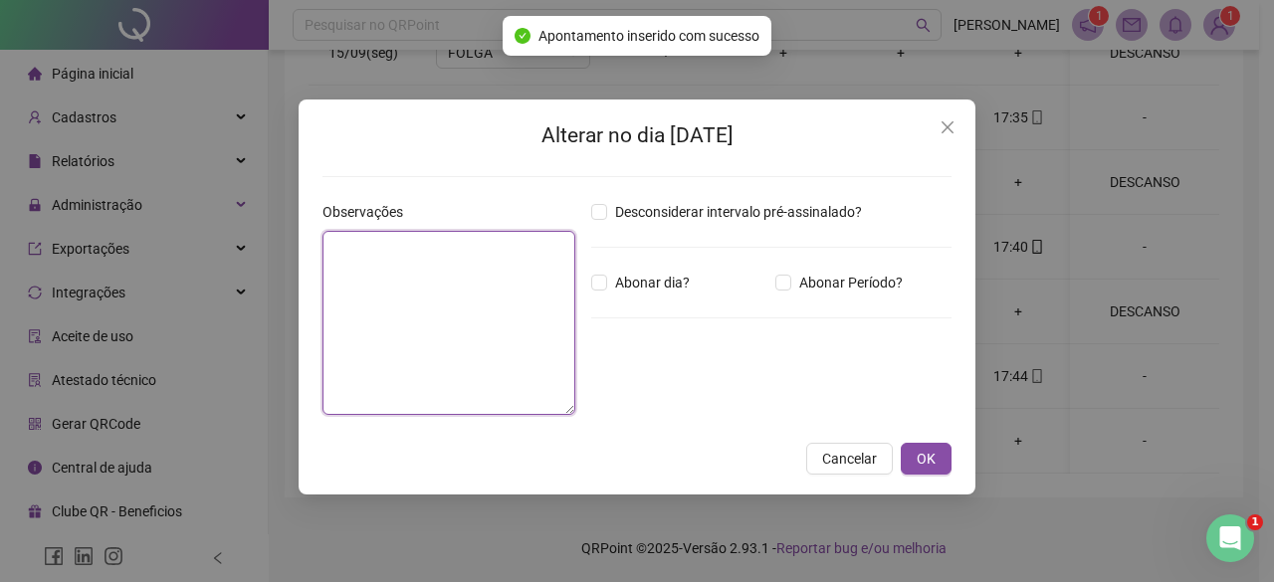
click at [462, 315] on textarea at bounding box center [448, 323] width 253 height 184
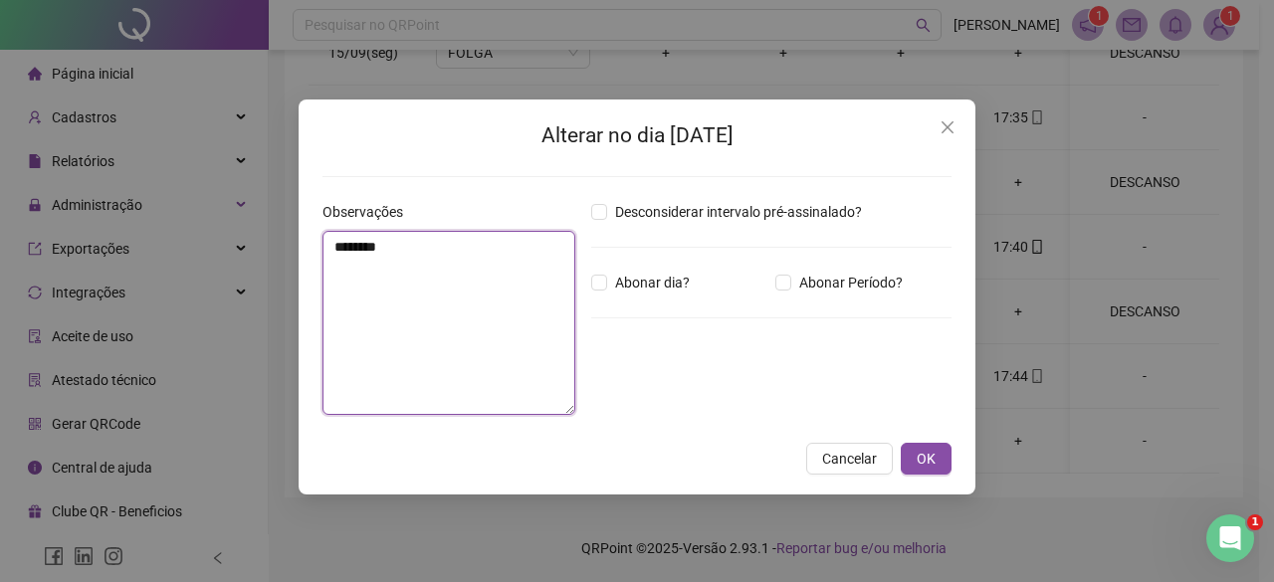
type textarea "********"
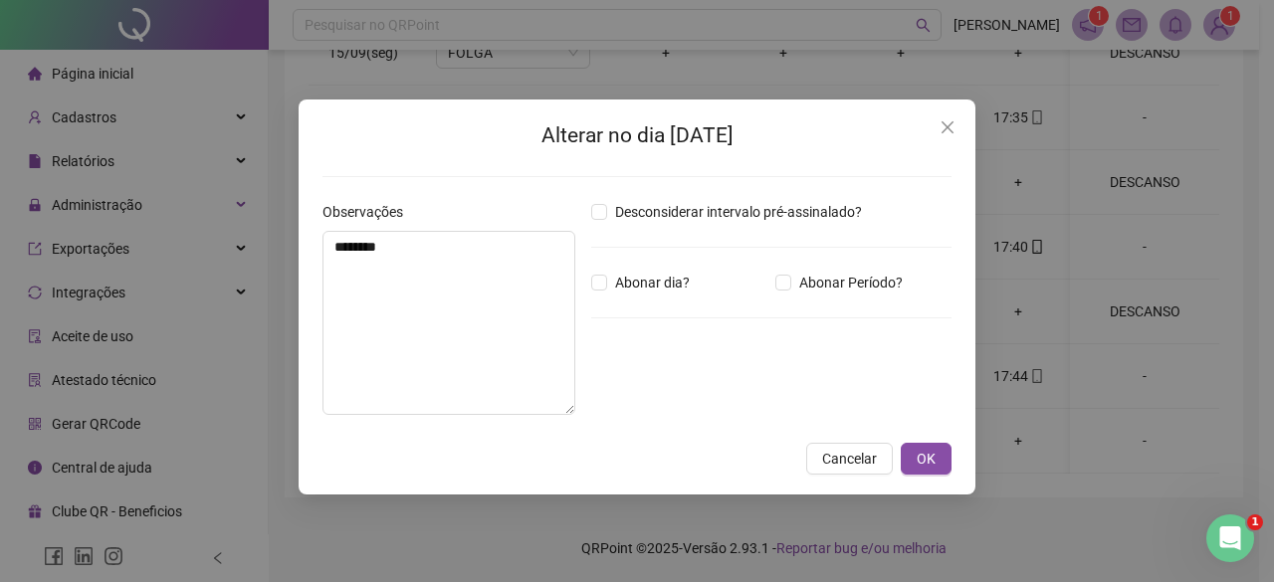
click at [949, 441] on div "Alterar no dia [DATE] Observações ******** Desconsiderar intervalo pré-assinala…" at bounding box center [637, 297] width 677 height 395
click at [944, 437] on div "Alterar no dia [DATE] Observações ******** Desconsiderar intervalo pré-assinala…" at bounding box center [637, 297] width 677 height 395
click at [935, 464] on span "OK" at bounding box center [925, 459] width 19 height 22
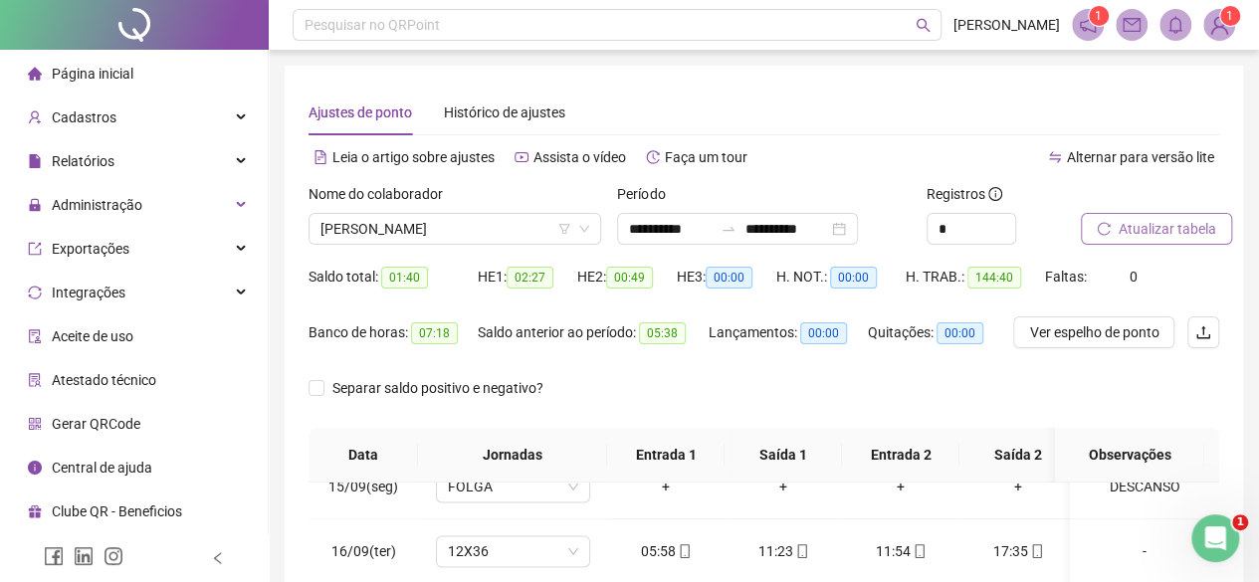
scroll to position [0, 0]
click at [1154, 222] on span "Atualizar tabela" at bounding box center [1167, 229] width 98 height 22
click at [396, 229] on span "[PERSON_NAME]" at bounding box center [454, 229] width 269 height 30
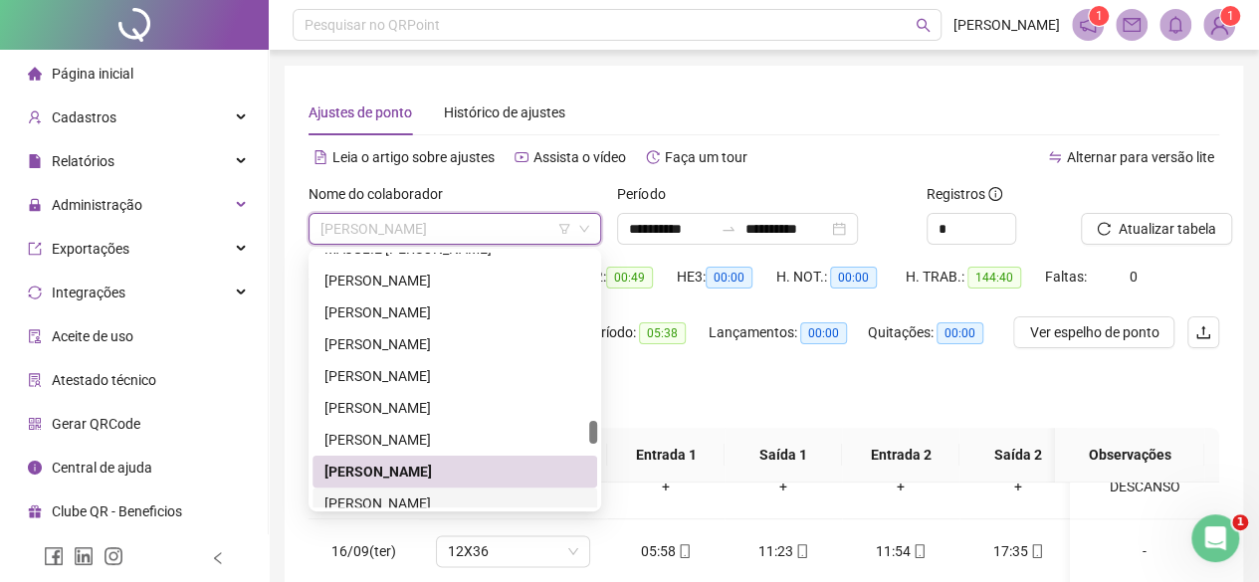
scroll to position [1903, 0]
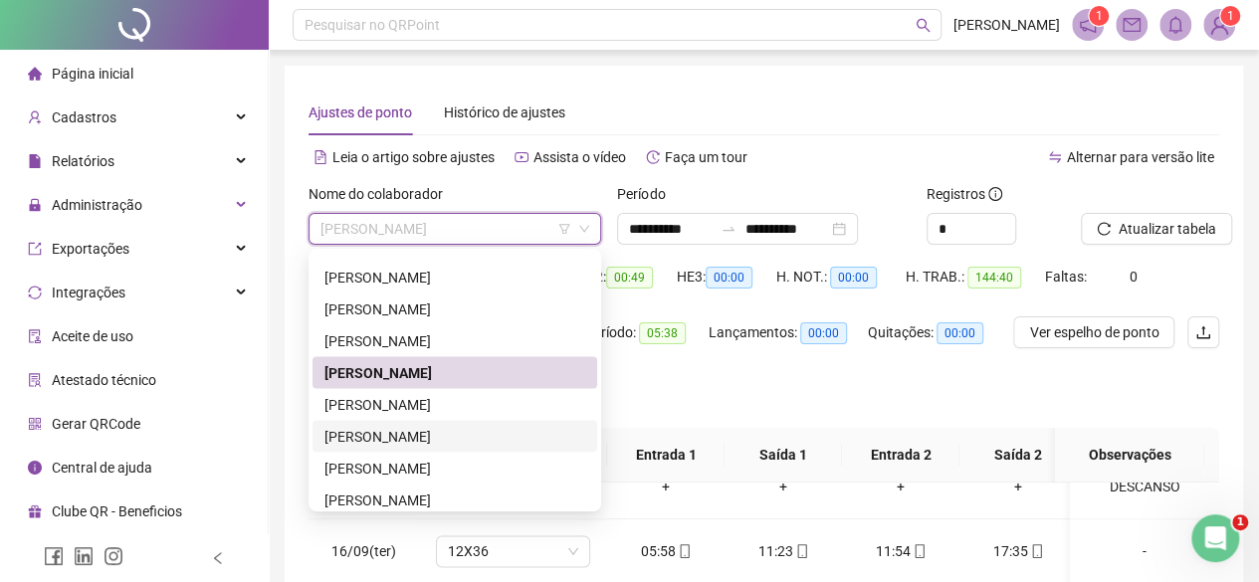
click at [410, 441] on div "[PERSON_NAME]" at bounding box center [454, 436] width 261 height 22
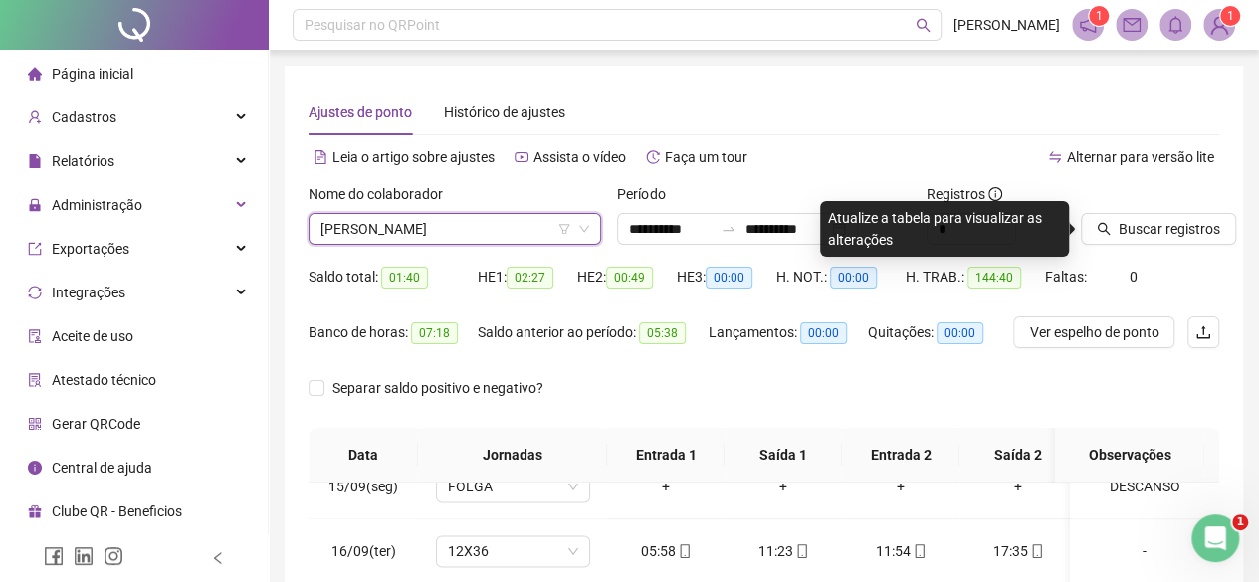
click at [1194, 212] on div "Buscar registros" at bounding box center [1150, 214] width 138 height 62
click at [1172, 227] on span "Buscar registros" at bounding box center [1168, 229] width 101 height 22
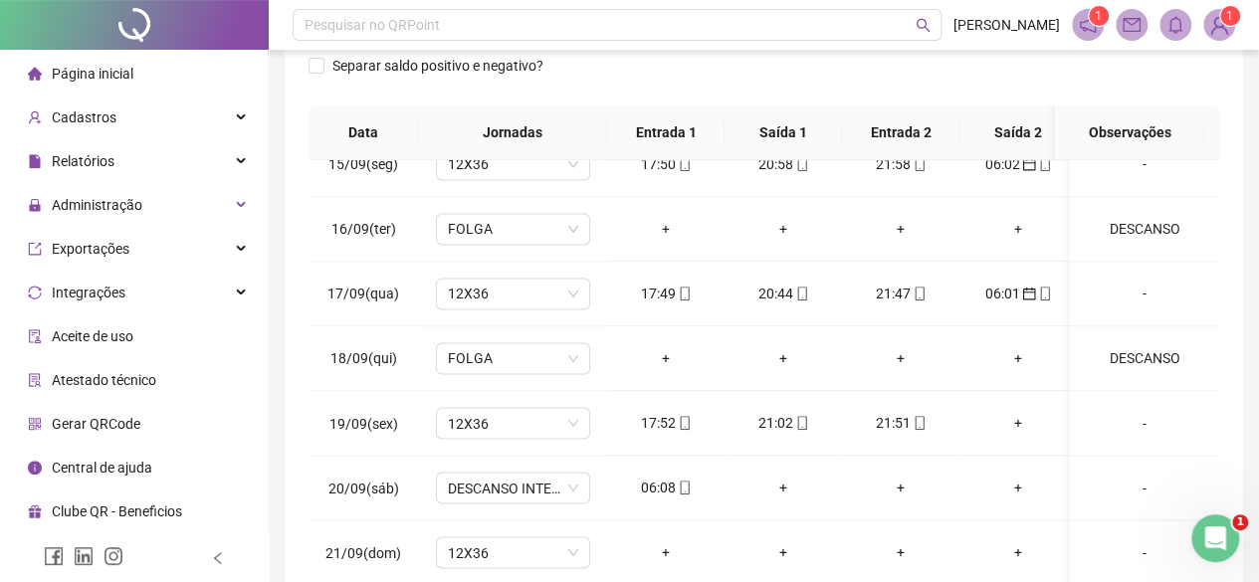
scroll to position [434, 0]
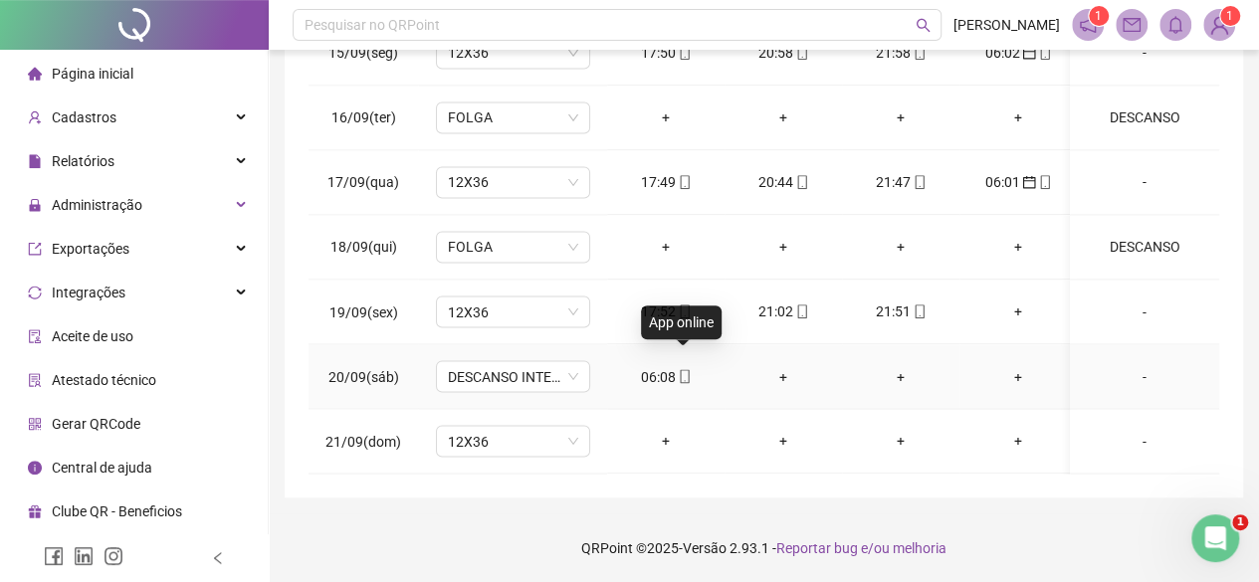
click at [672, 365] on div "06:08" at bounding box center [666, 376] width 86 height 22
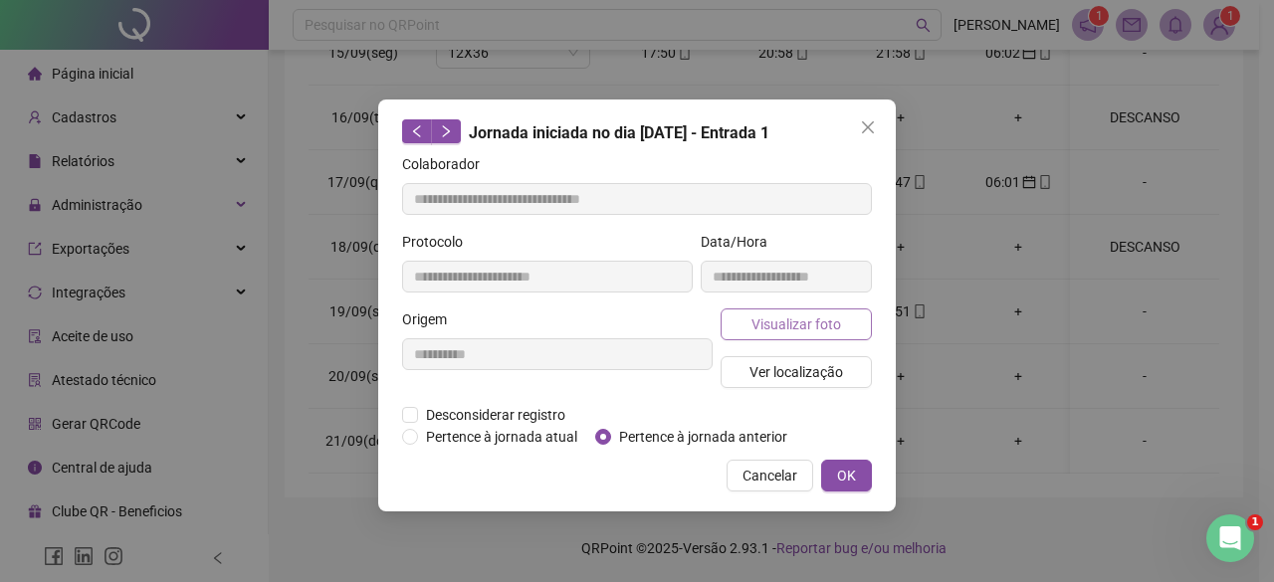
type input "**********"
click at [673, 435] on span "Pertence à jornada anterior" at bounding box center [703, 437] width 184 height 22
click at [619, 444] on span "Pertence à jornada anterior" at bounding box center [703, 437] width 184 height 22
click at [842, 467] on span "OK" at bounding box center [846, 476] width 19 height 22
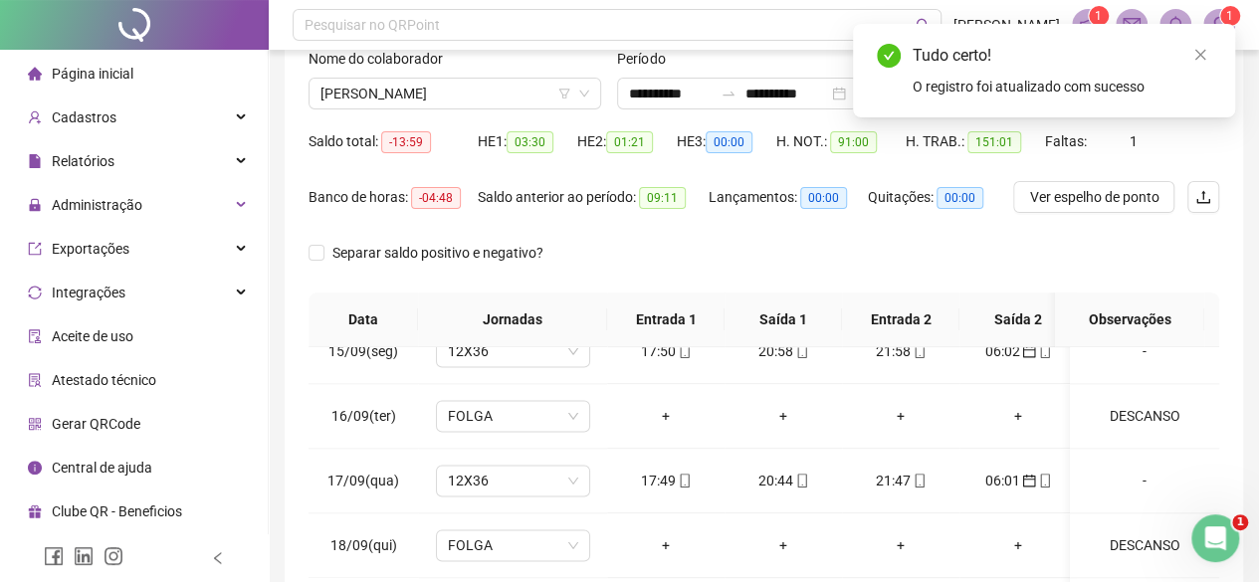
scroll to position [0, 0]
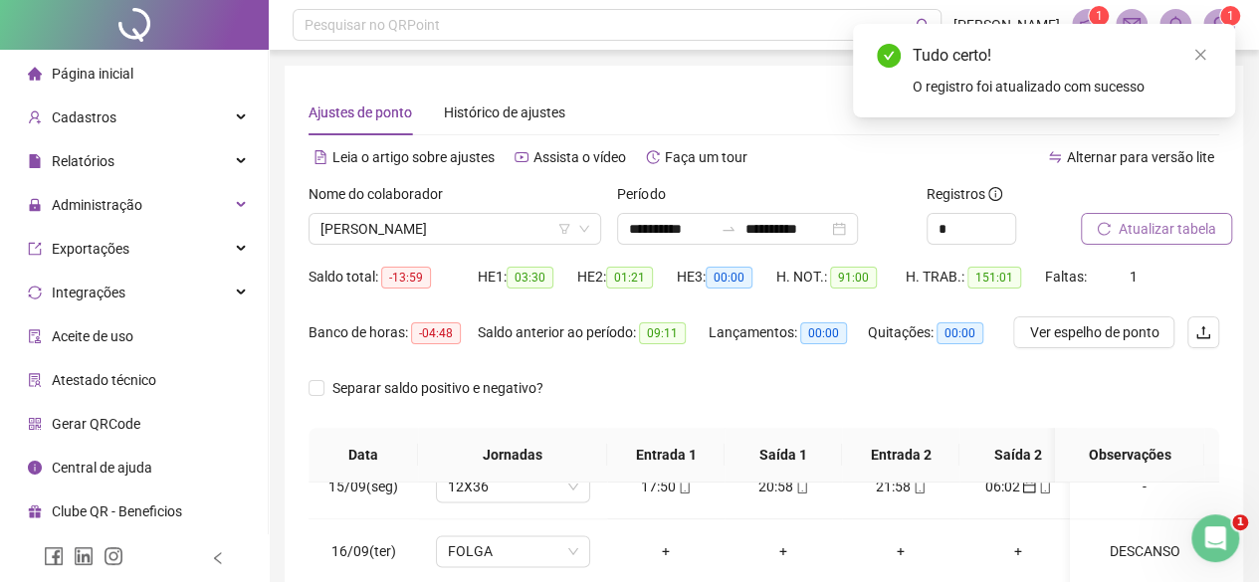
click at [1170, 238] on span "Atualizar tabela" at bounding box center [1167, 229] width 98 height 22
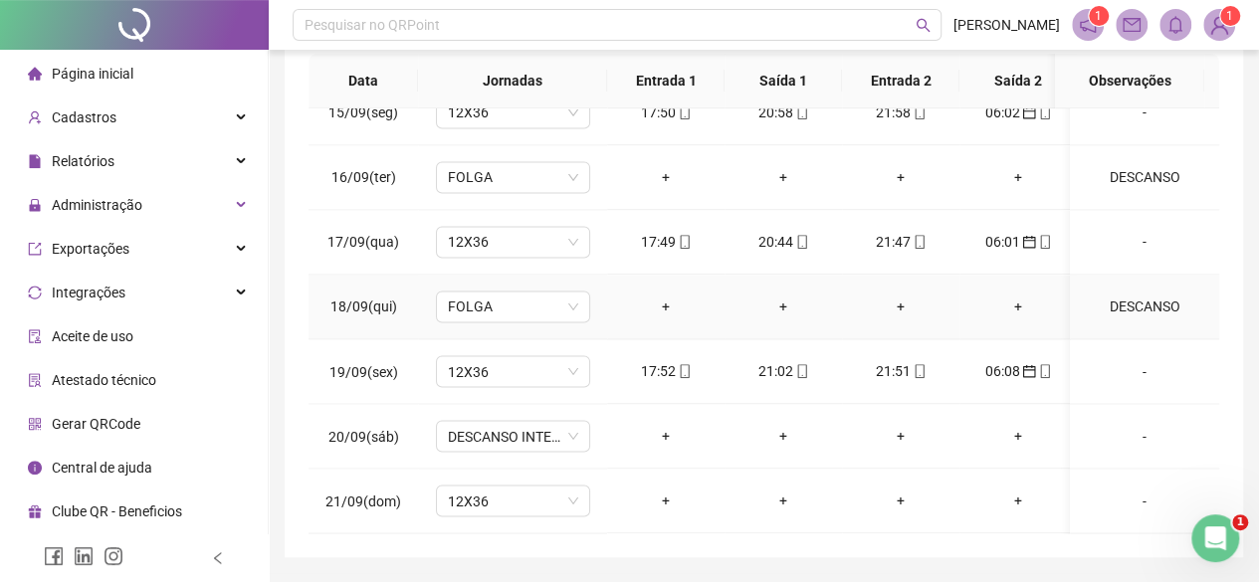
scroll to position [434, 0]
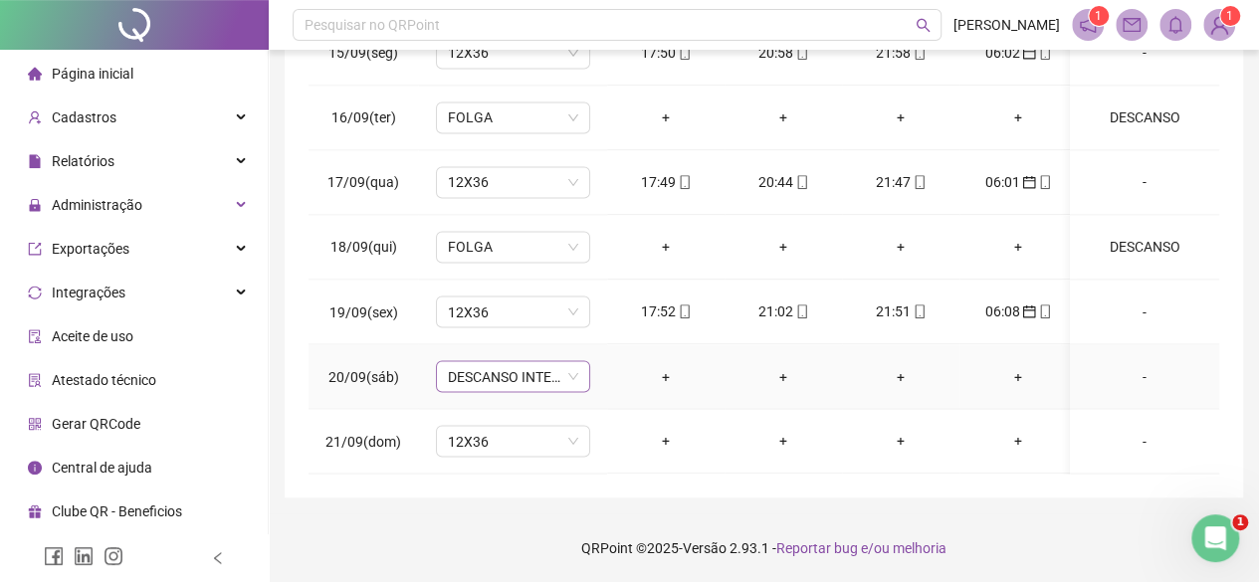
click at [547, 361] on span "DESCANSO INTER-JORNADA" at bounding box center [513, 376] width 130 height 30
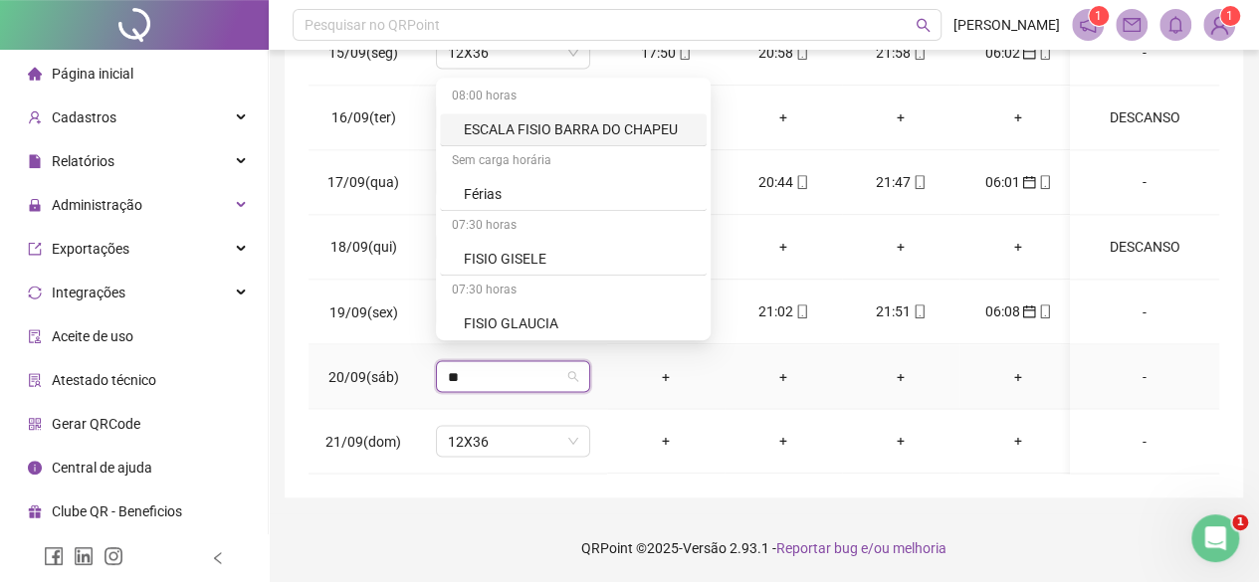
type input "***"
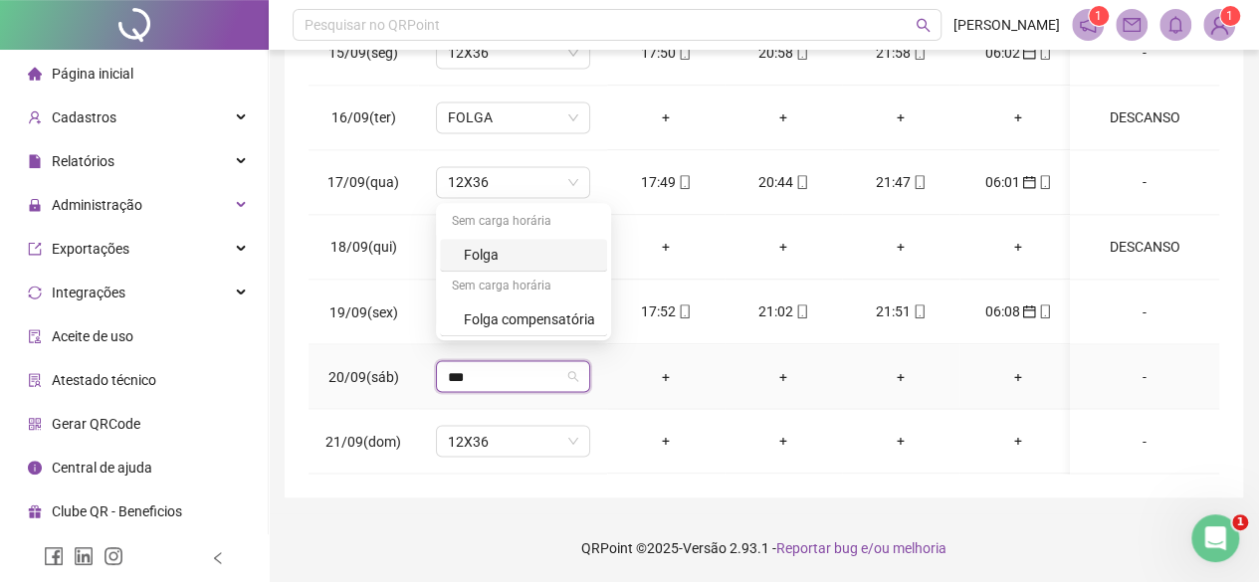
click at [529, 244] on div "Folga" at bounding box center [529, 255] width 131 height 22
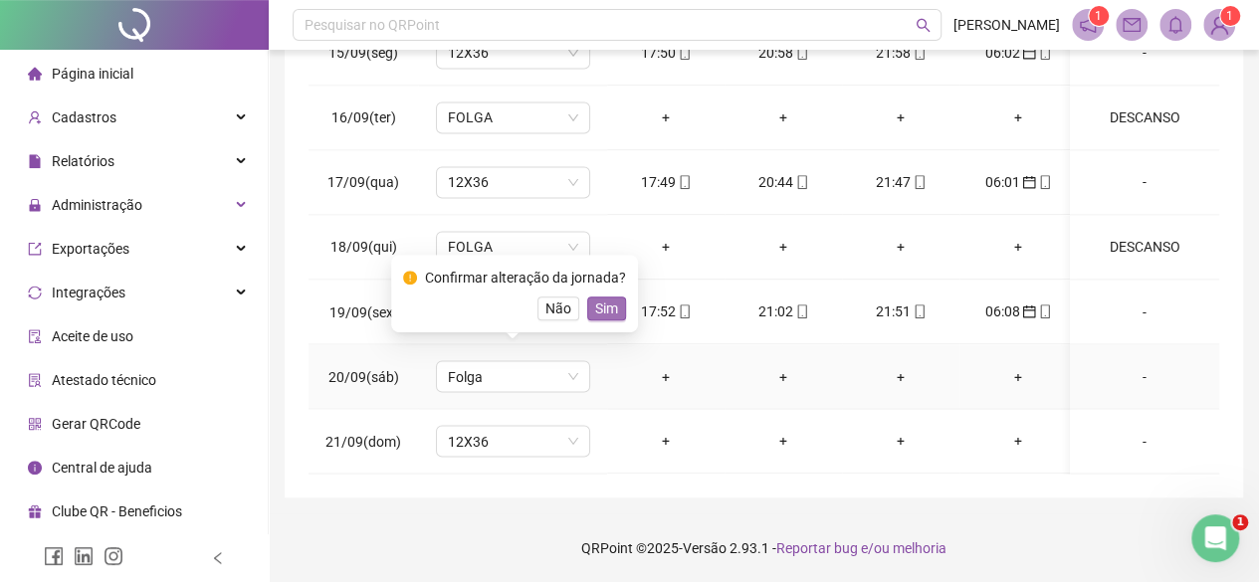
click at [603, 317] on span "Sim" at bounding box center [606, 309] width 23 height 22
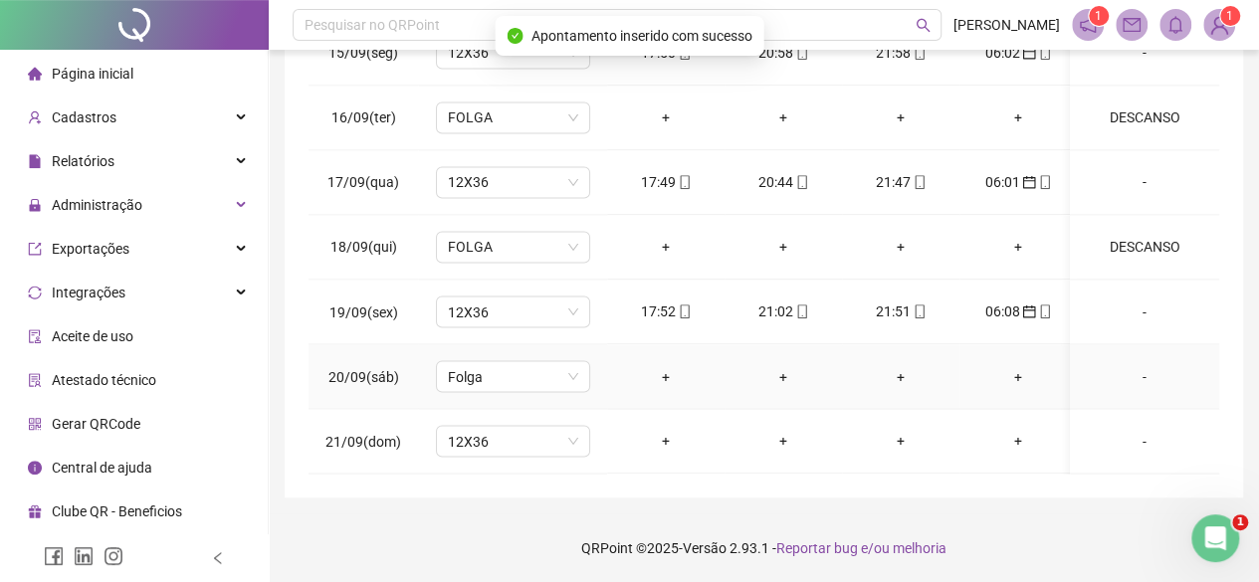
click at [1128, 365] on div "-" at bounding box center [1144, 376] width 117 height 22
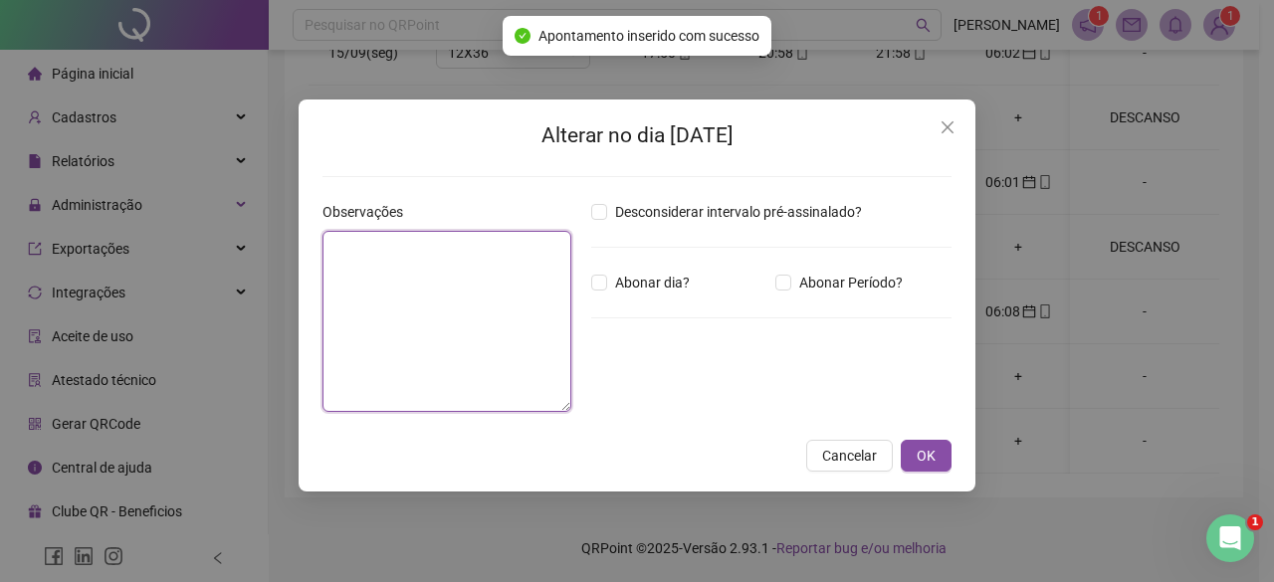
click at [476, 240] on textarea at bounding box center [446, 321] width 249 height 181
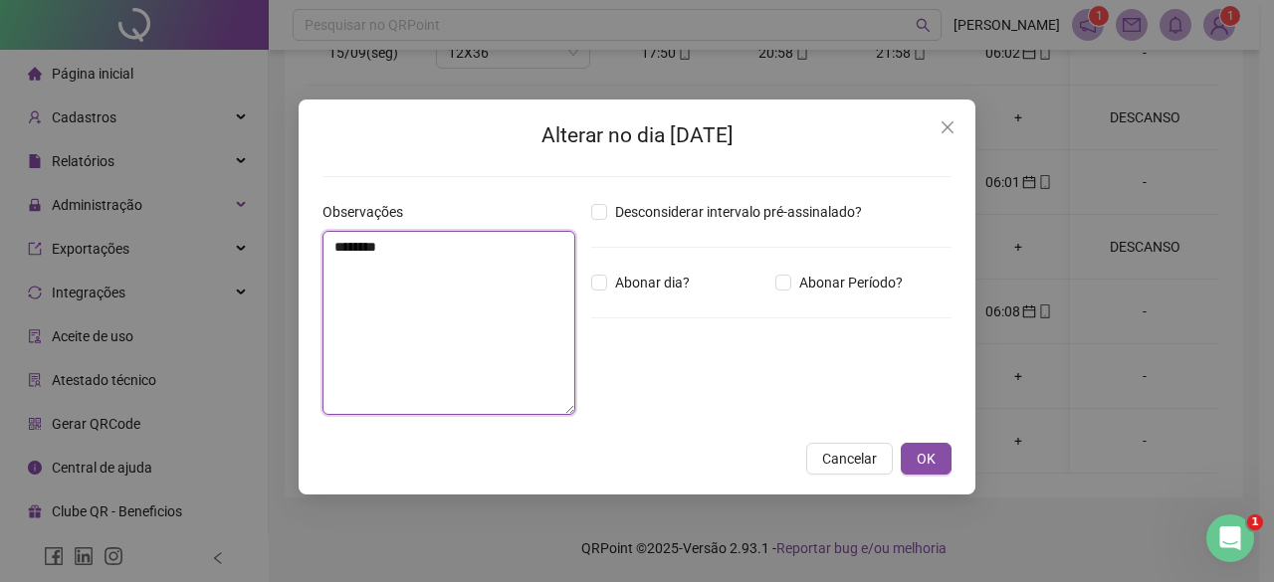
type textarea "********"
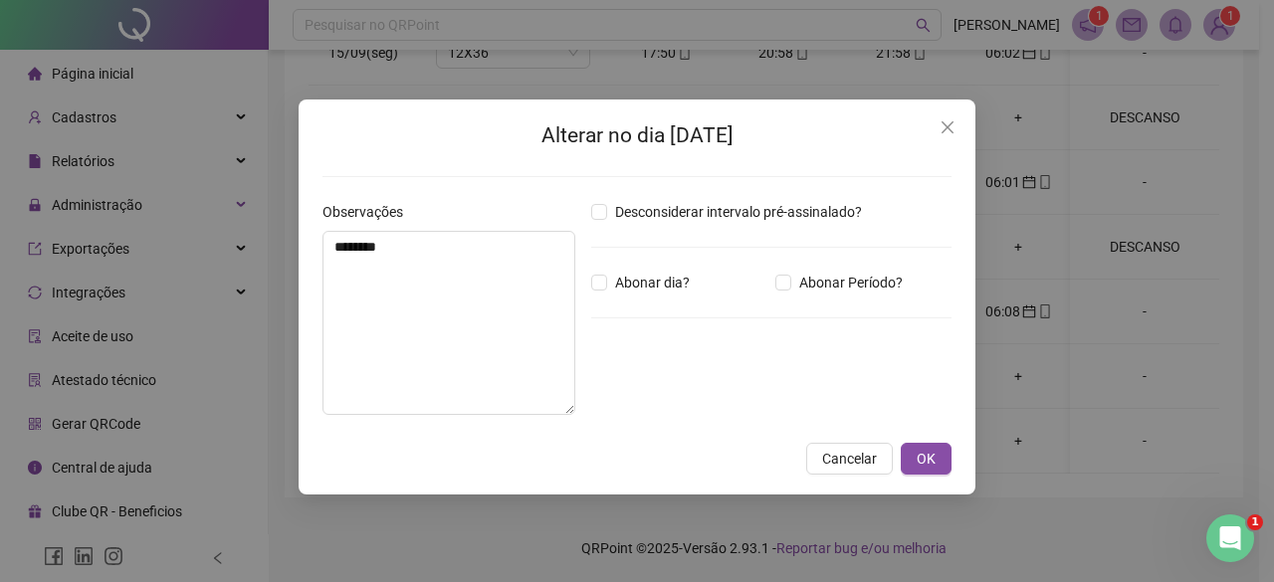
click at [919, 441] on div "Alterar no dia [DATE] Observações ******** Desconsiderar intervalo pré-assinala…" at bounding box center [637, 297] width 677 height 395
click at [929, 454] on span "OK" at bounding box center [925, 459] width 19 height 22
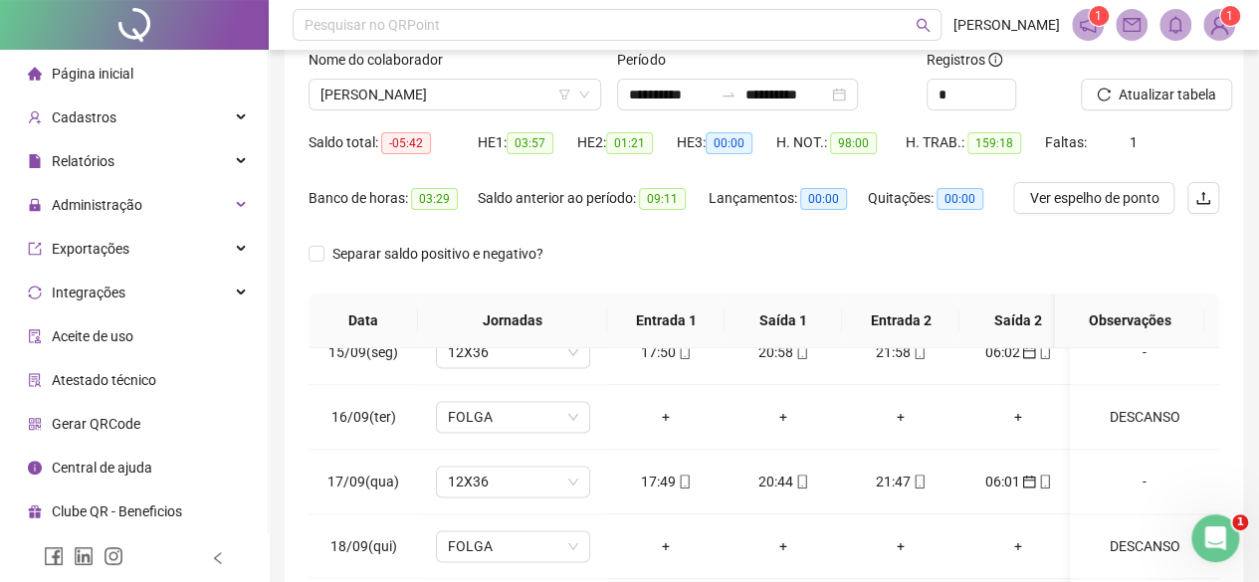
scroll to position [135, 0]
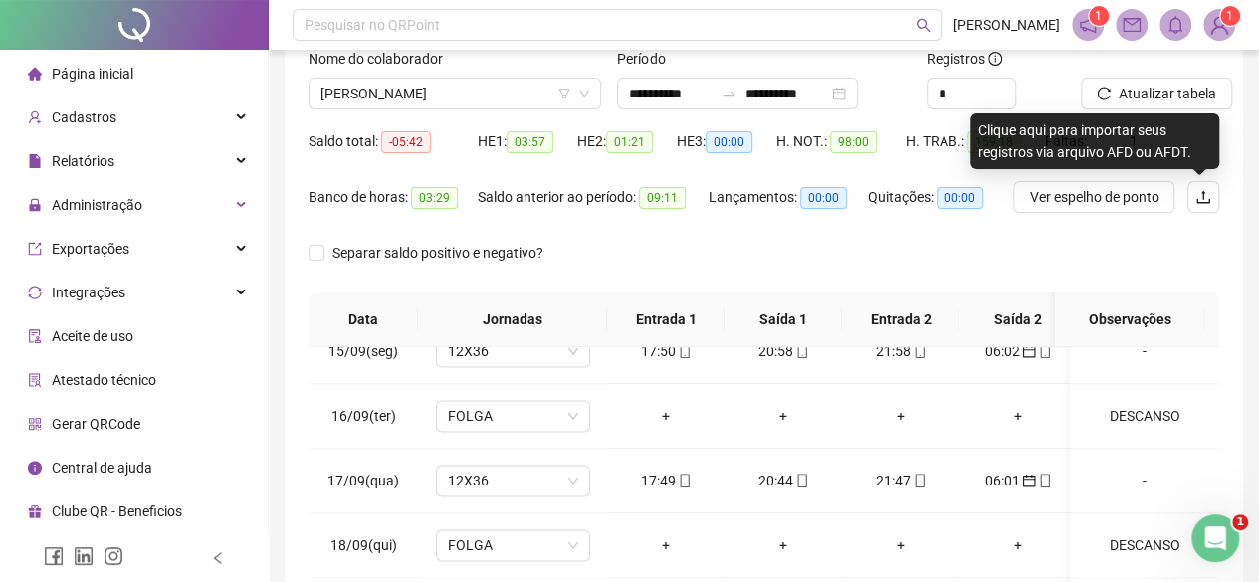
click at [1128, 111] on div "Atualizar tabela" at bounding box center [1150, 87] width 154 height 78
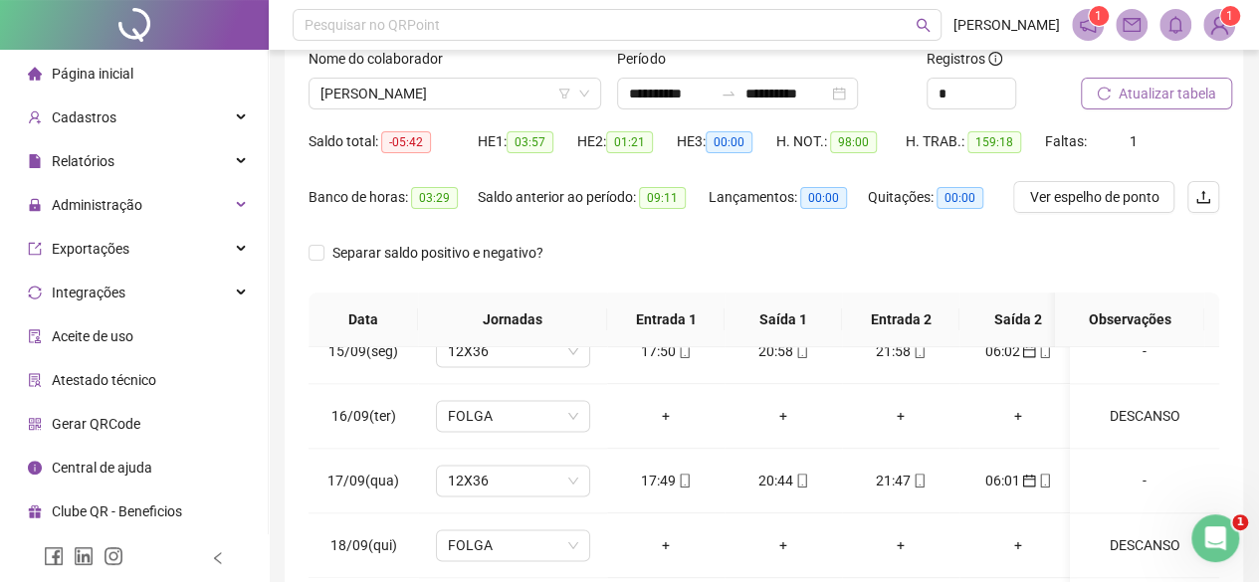
click at [1120, 97] on span "Atualizar tabela" at bounding box center [1167, 94] width 98 height 22
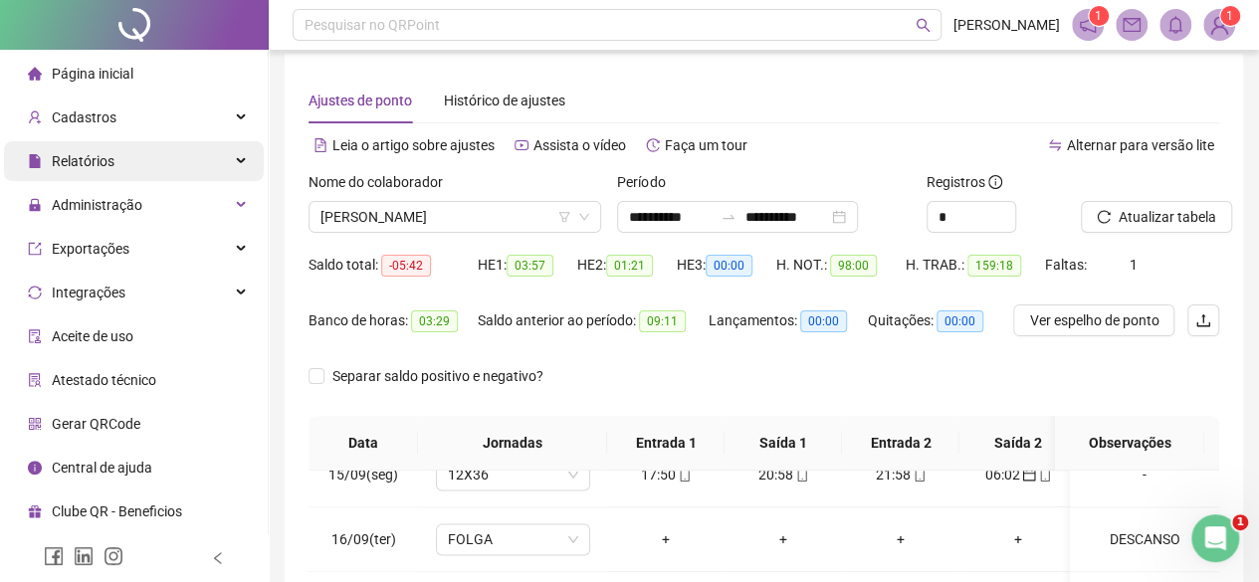
scroll to position [0, 0]
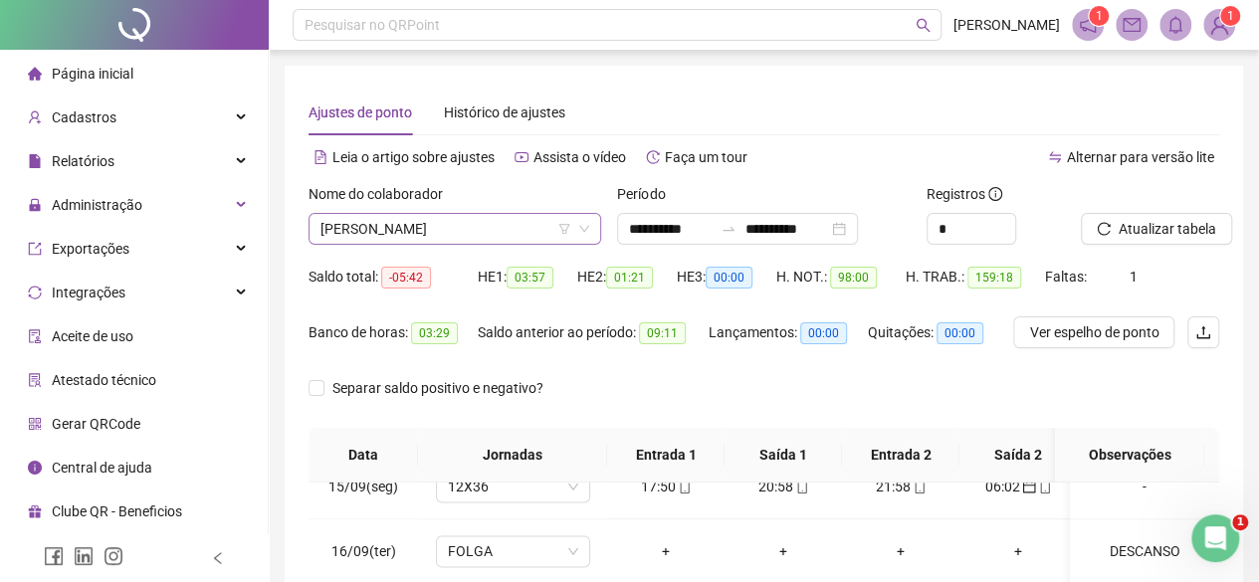
click at [358, 236] on span "[PERSON_NAME]" at bounding box center [454, 229] width 269 height 30
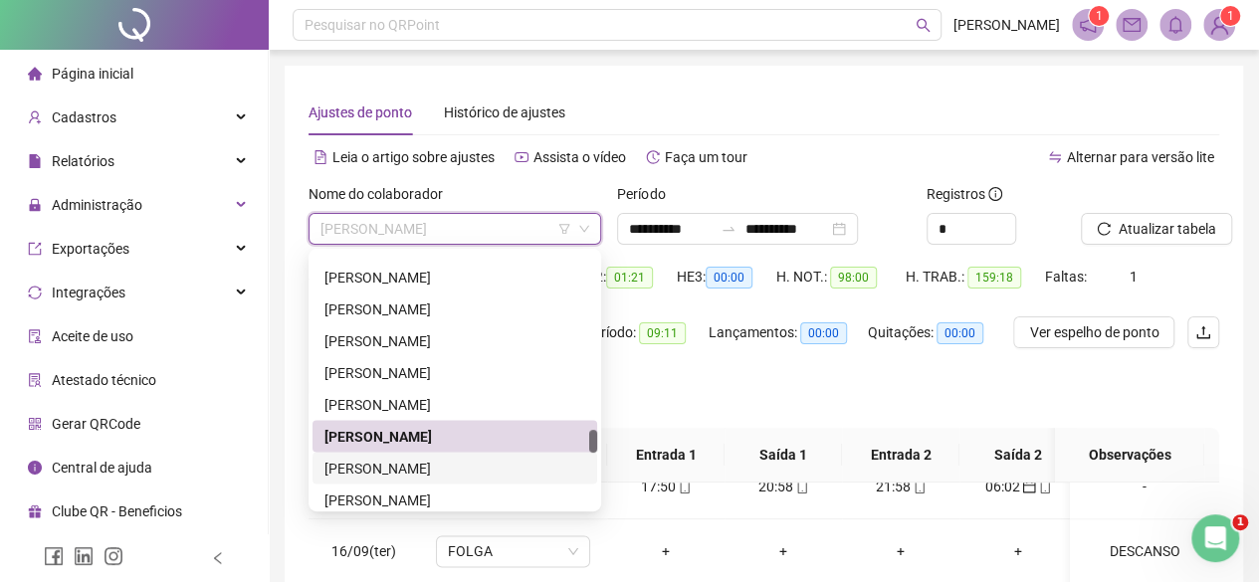
click at [366, 455] on div "[PERSON_NAME]" at bounding box center [454, 468] width 285 height 32
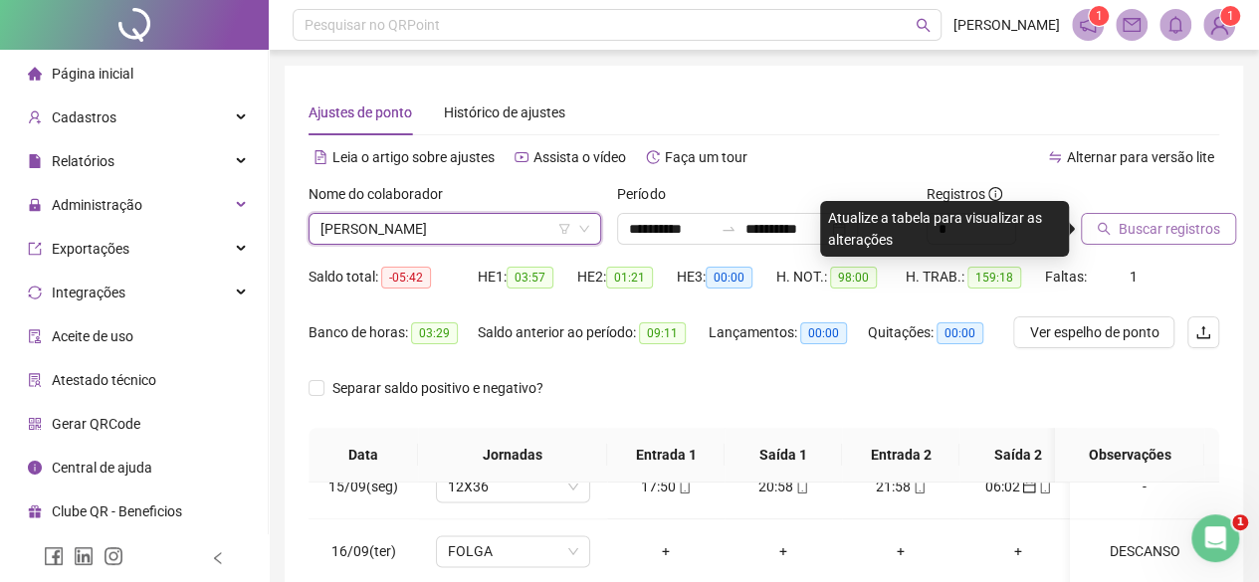
click at [1137, 242] on button "Buscar registros" at bounding box center [1158, 229] width 155 height 32
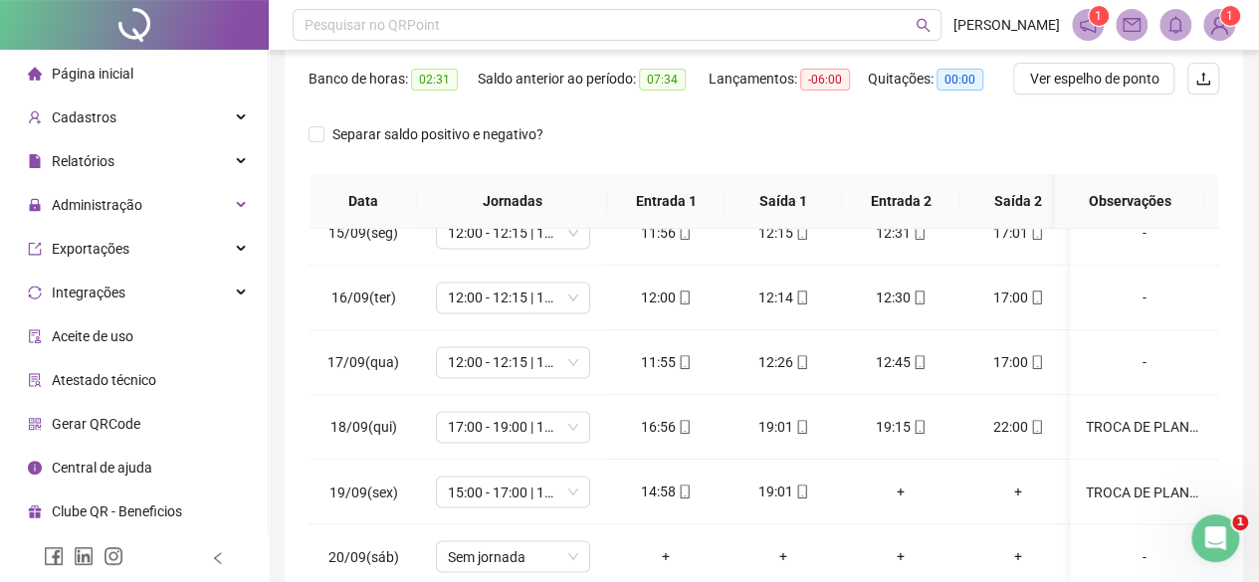
scroll to position [434, 0]
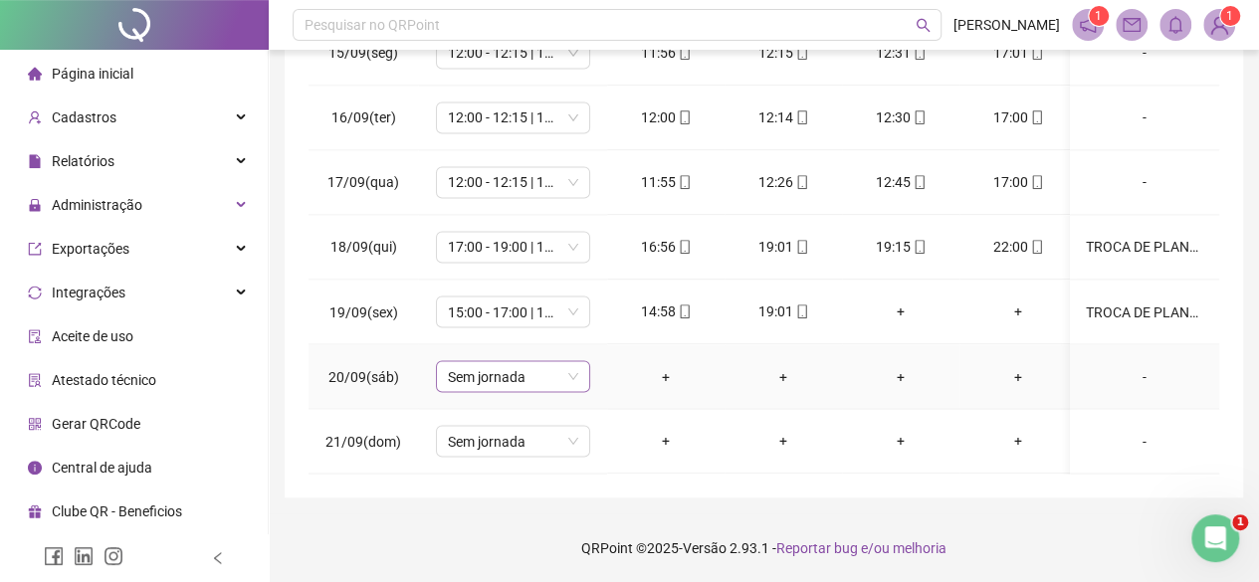
click at [537, 361] on span "Sem jornada" at bounding box center [513, 376] width 130 height 30
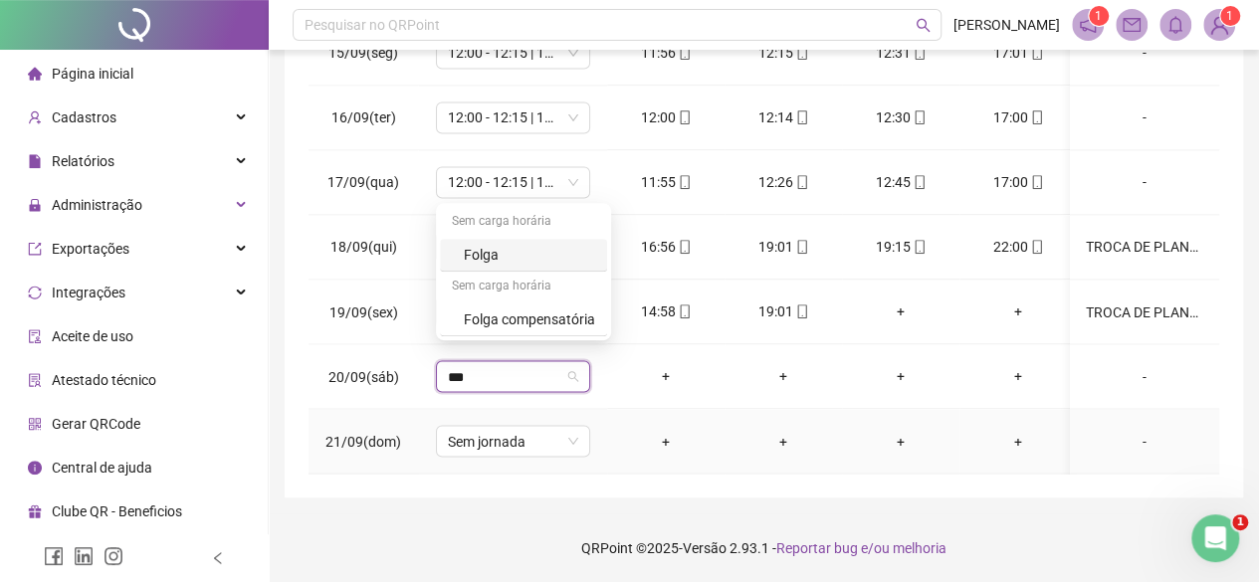
type input "****"
click at [482, 292] on div "Sem carga horária" at bounding box center [523, 288] width 167 height 32
click at [476, 270] on div "Folga" at bounding box center [523, 255] width 167 height 33
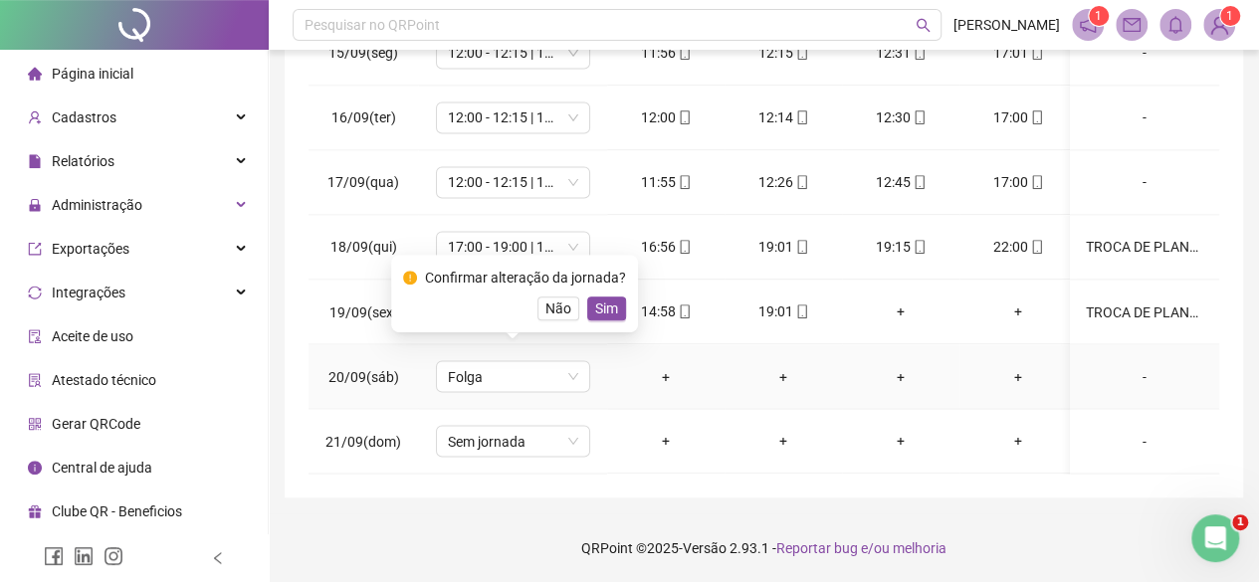
click at [605, 312] on button "Sim" at bounding box center [606, 309] width 39 height 24
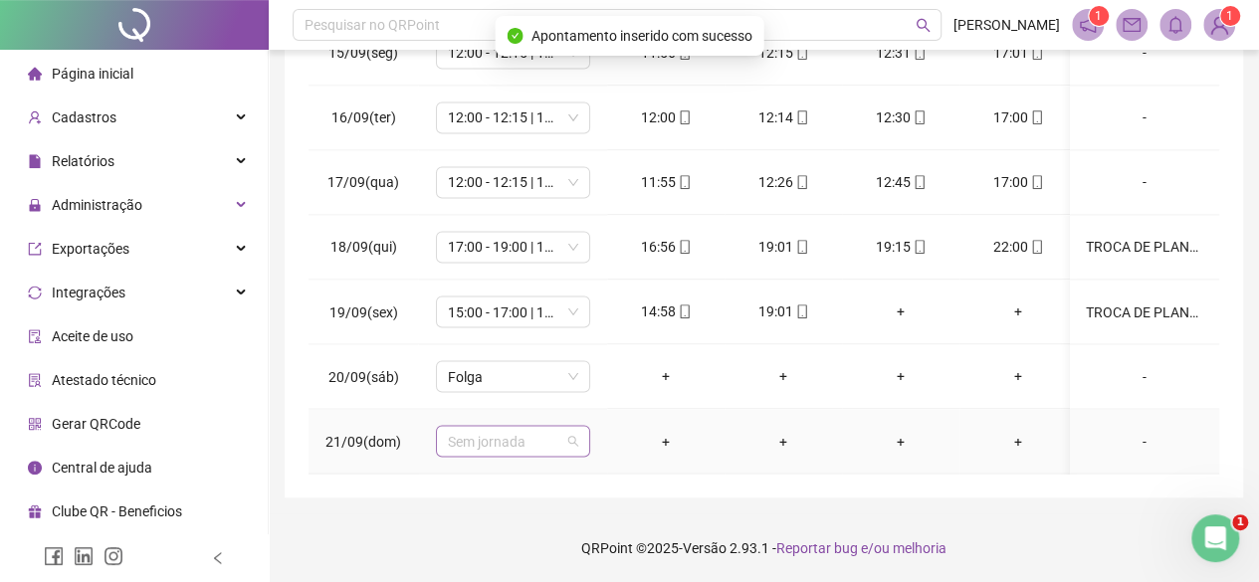
click at [507, 438] on span "Sem jornada" at bounding box center [513, 441] width 130 height 30
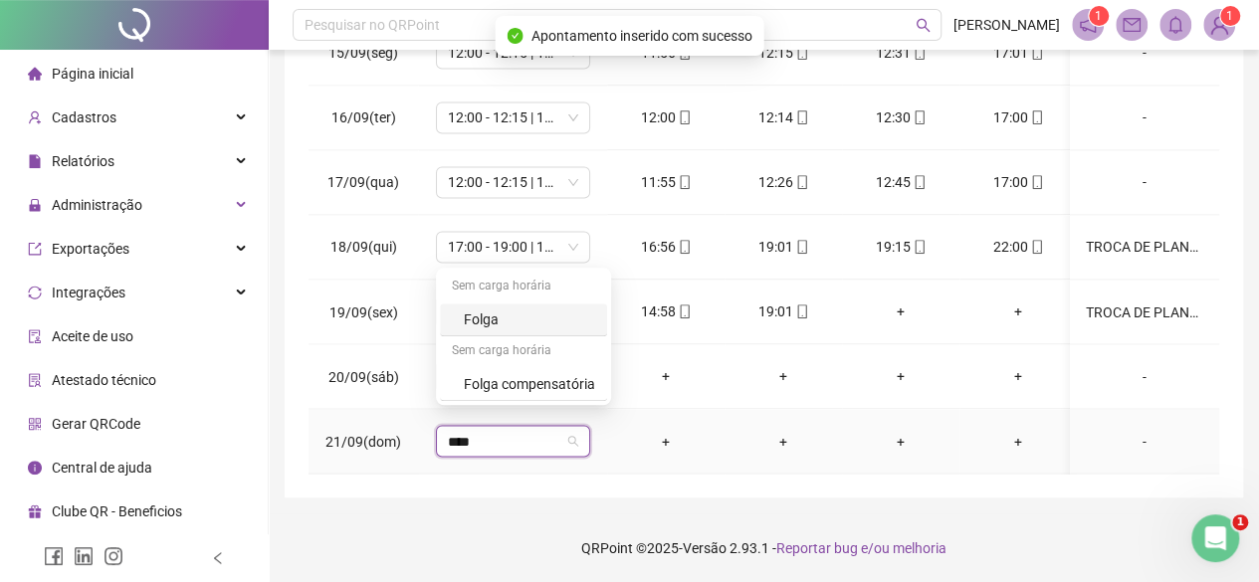
type input "****"
click at [438, 323] on div "Sem carga horária Folga Sem carga horária Folga compensatória" at bounding box center [523, 336] width 175 height 137
click at [478, 328] on div "Folga" at bounding box center [529, 319] width 131 height 22
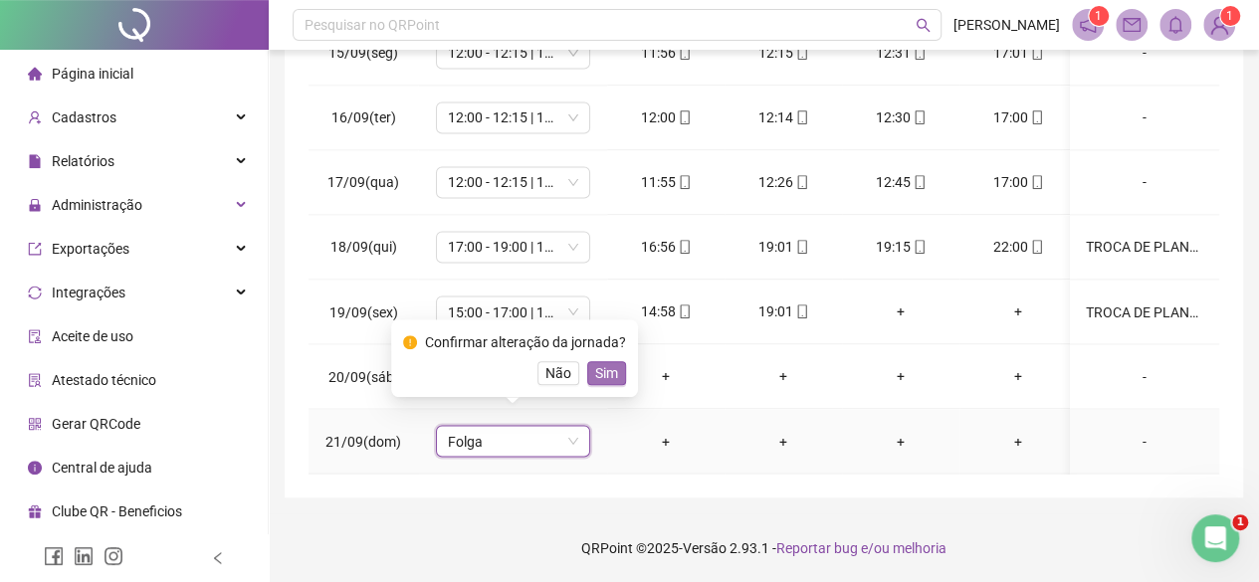
click at [589, 371] on button "Sim" at bounding box center [606, 373] width 39 height 24
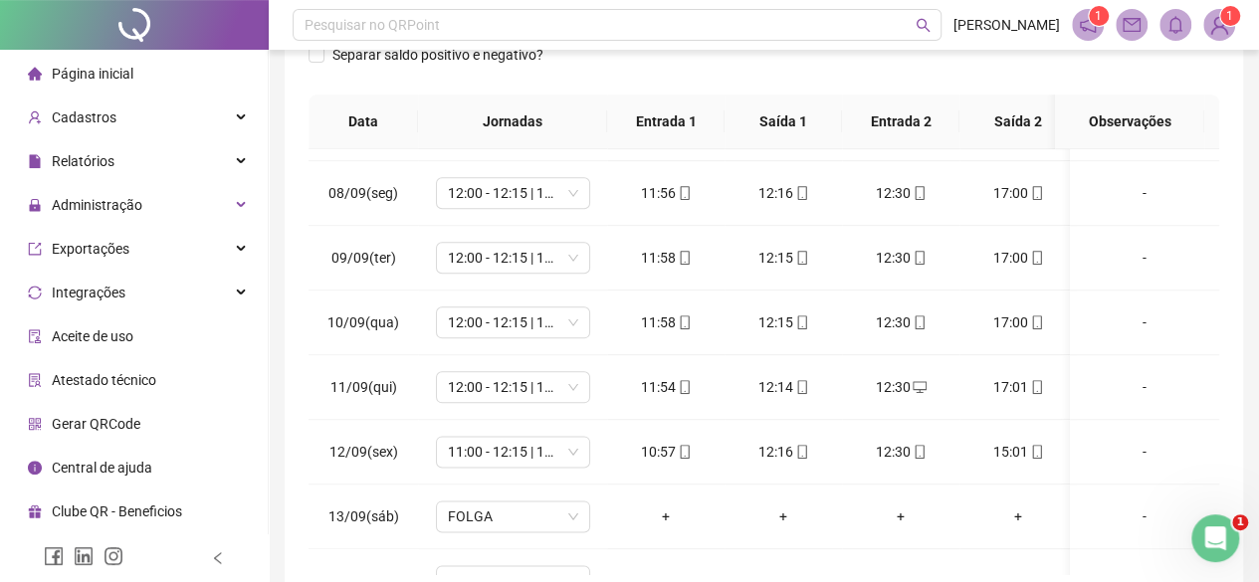
scroll to position [0, 0]
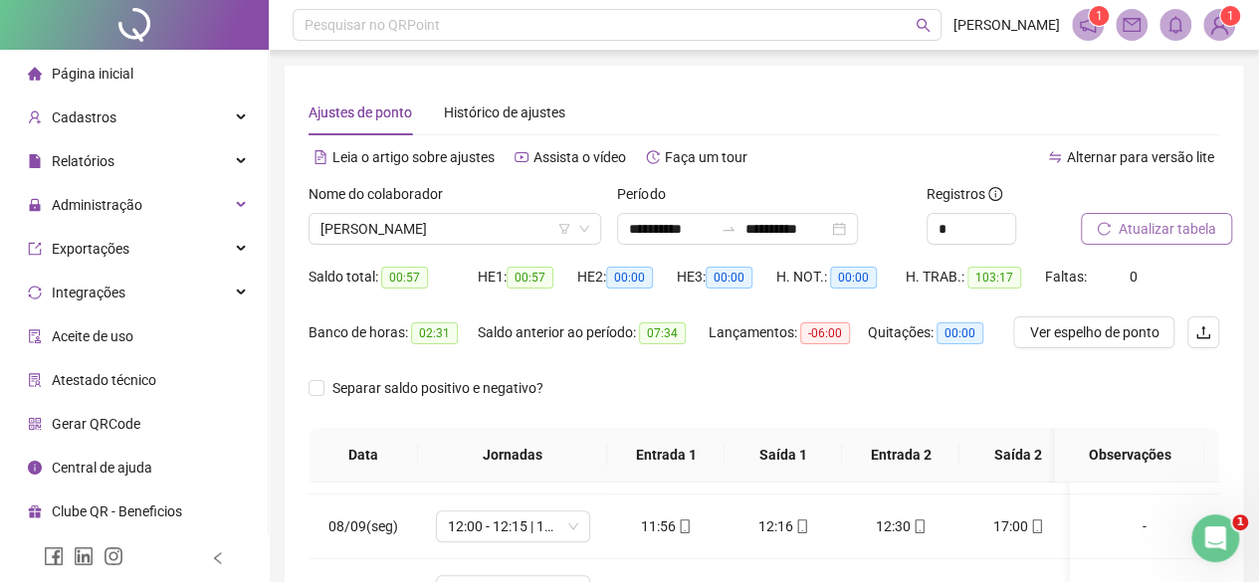
click at [1164, 214] on button "Atualizar tabela" at bounding box center [1156, 229] width 151 height 32
click at [402, 238] on span "[PERSON_NAME]" at bounding box center [454, 229] width 269 height 30
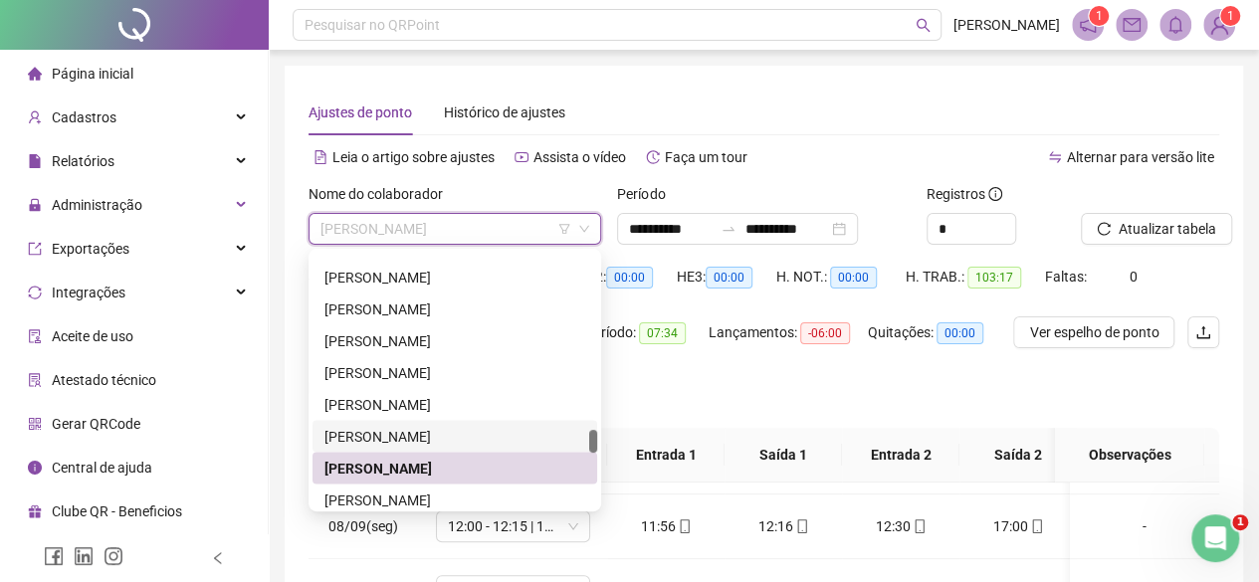
scroll to position [2002, 0]
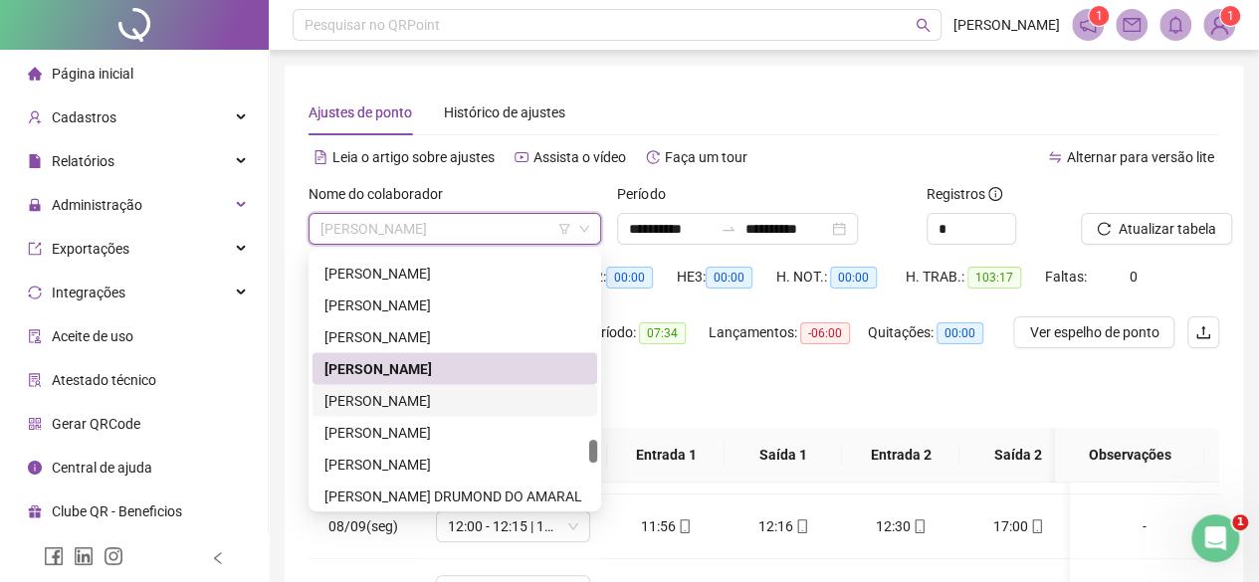
click at [358, 399] on div "[PERSON_NAME]" at bounding box center [454, 400] width 261 height 22
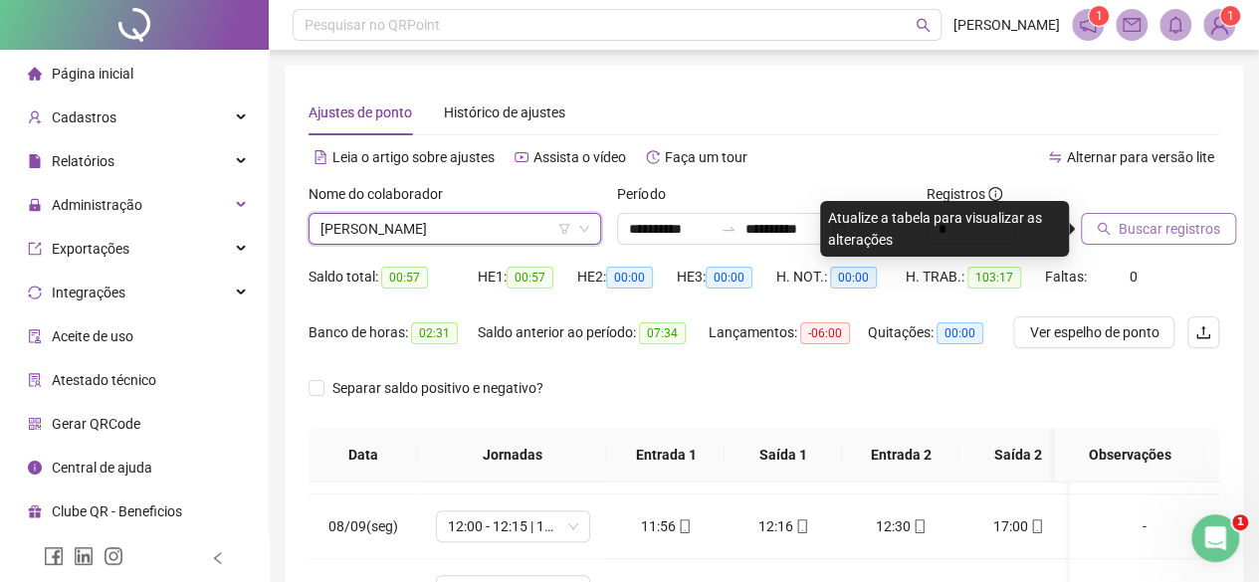
click at [1081, 224] on button "Buscar registros" at bounding box center [1158, 229] width 155 height 32
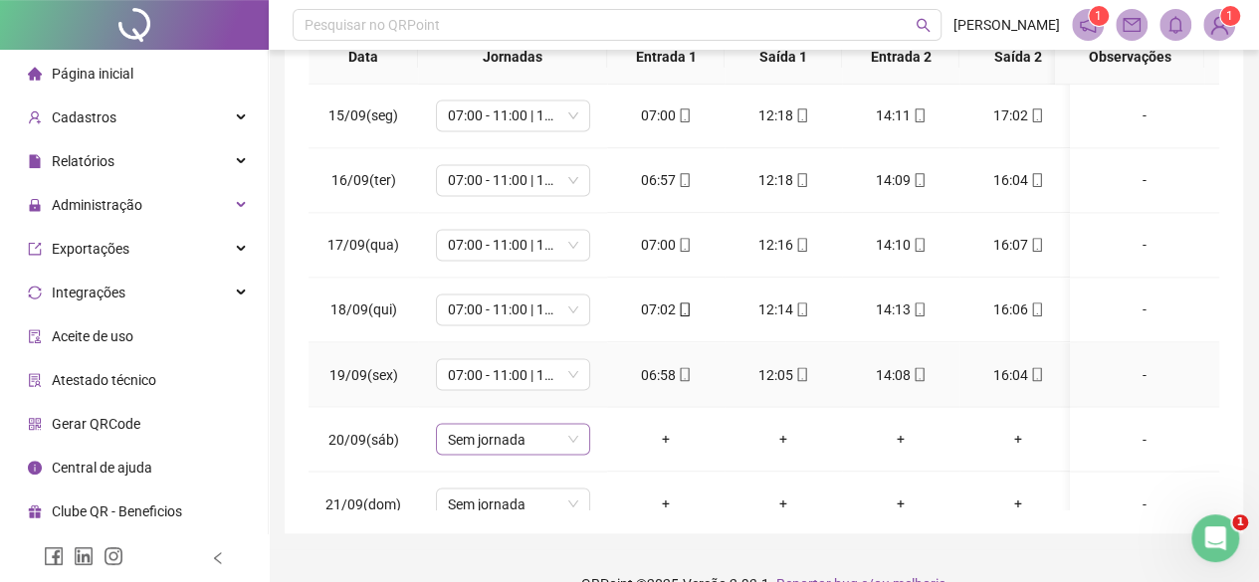
scroll to position [1650, 0]
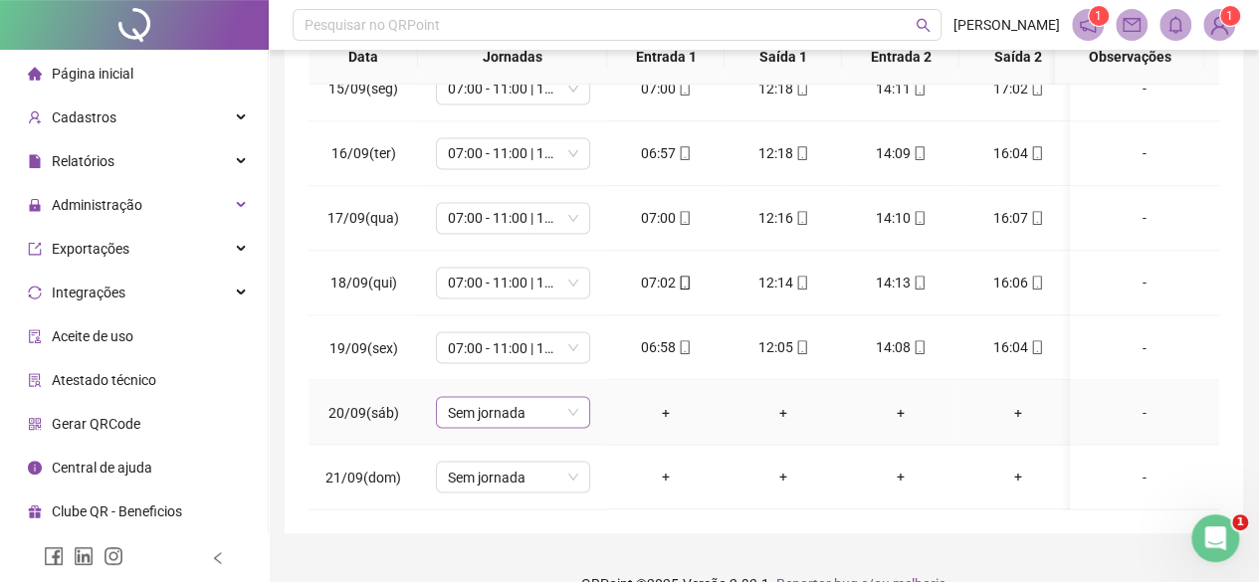
click at [558, 403] on span "Sem jornada" at bounding box center [513, 412] width 130 height 30
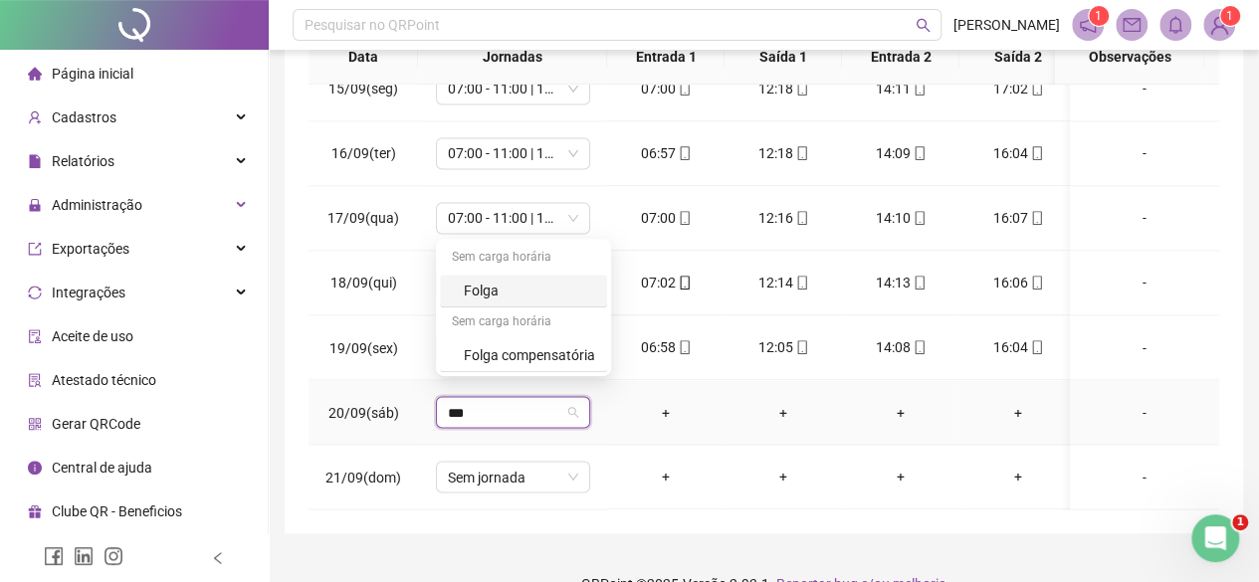
type input "****"
click at [529, 303] on div "Folga" at bounding box center [523, 291] width 167 height 33
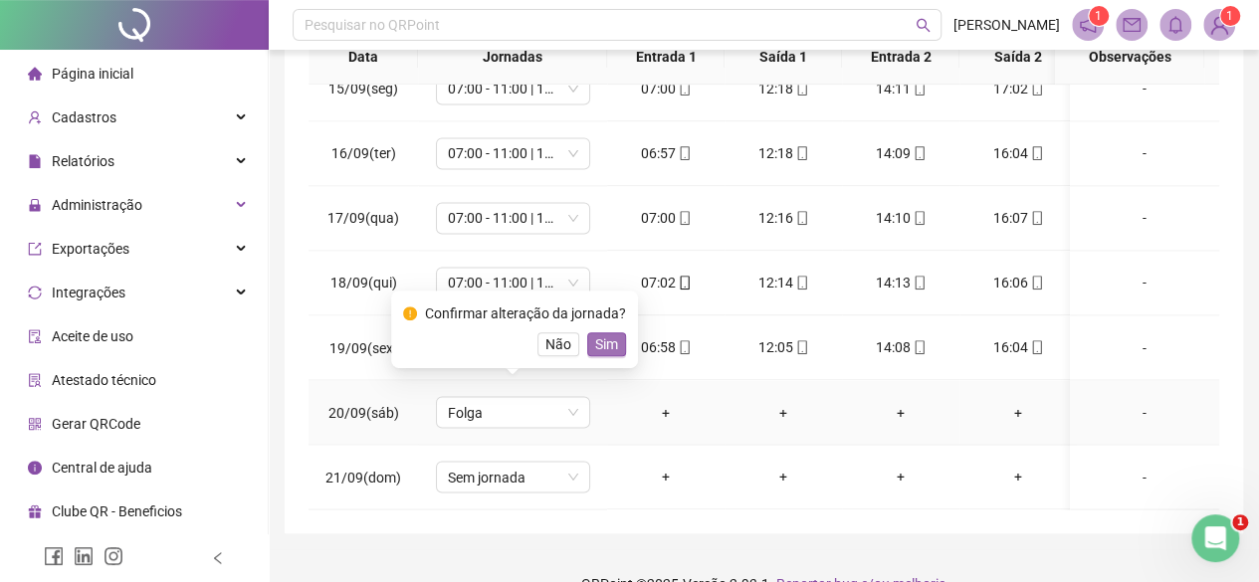
click at [595, 338] on span "Sim" at bounding box center [606, 344] width 23 height 22
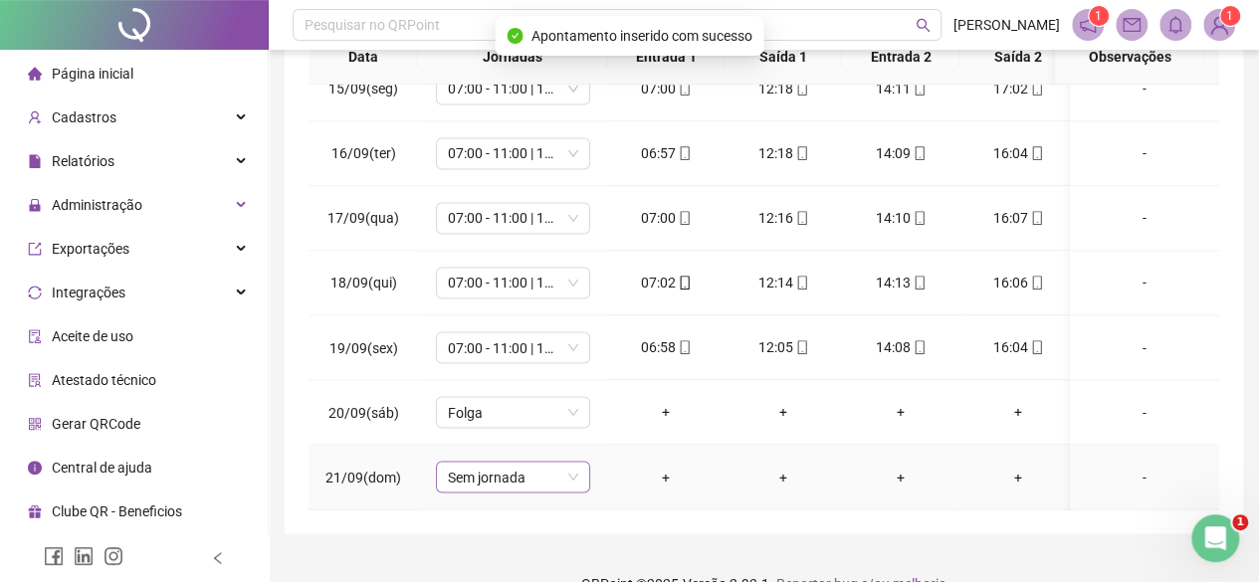
click at [513, 463] on span "Sem jornada" at bounding box center [513, 477] width 130 height 30
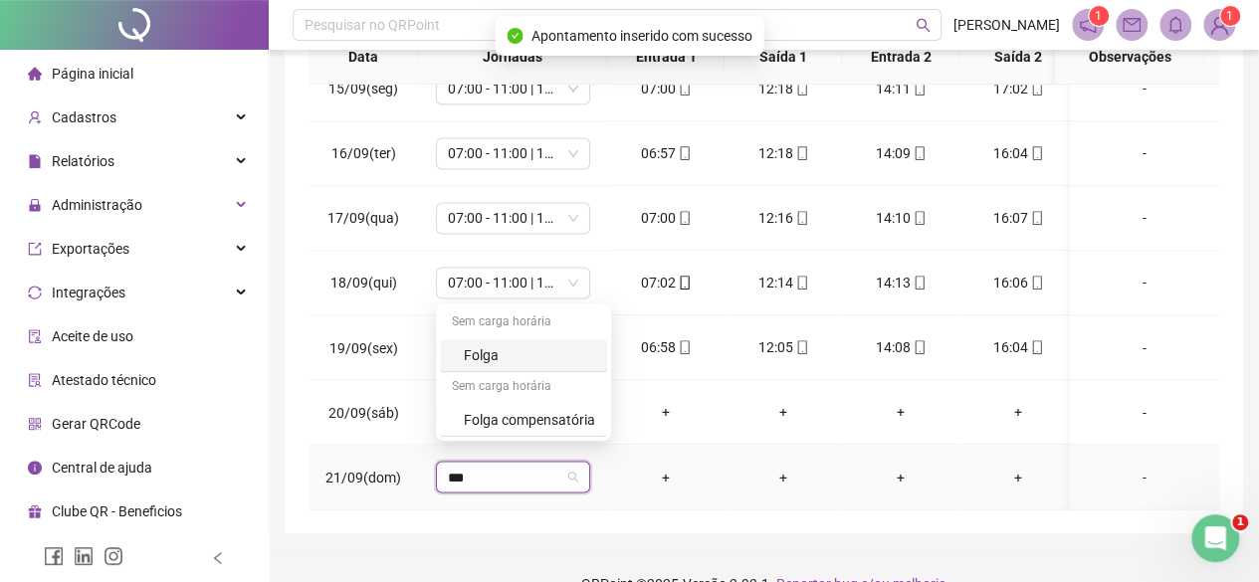
type input "****"
click at [464, 369] on div "Folga" at bounding box center [523, 355] width 167 height 33
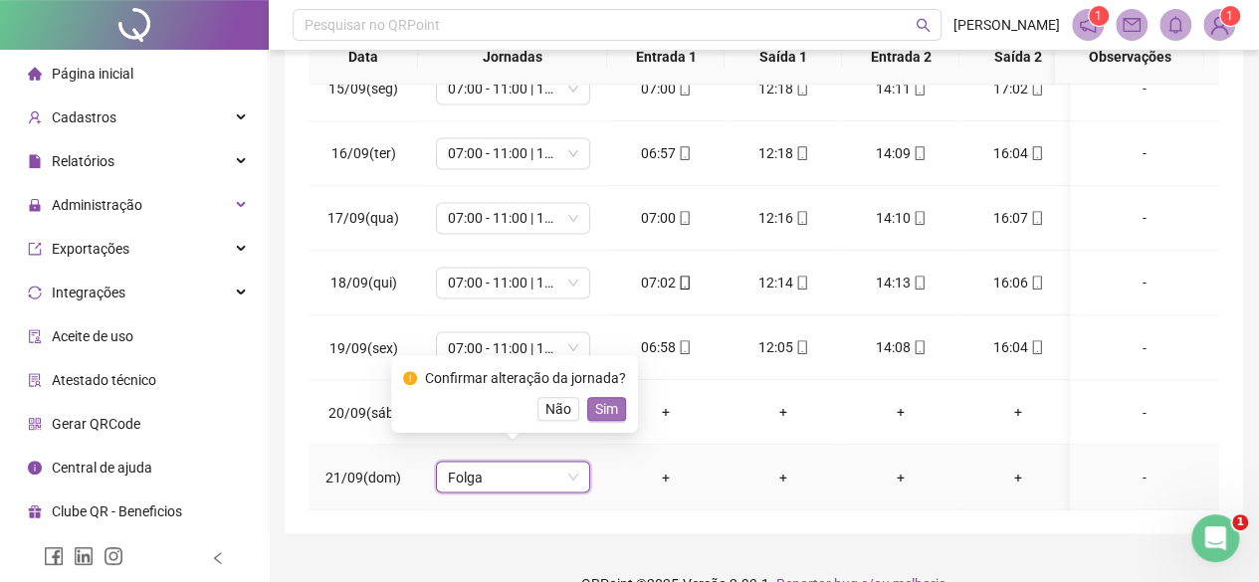
click at [609, 413] on span "Sim" at bounding box center [606, 409] width 23 height 22
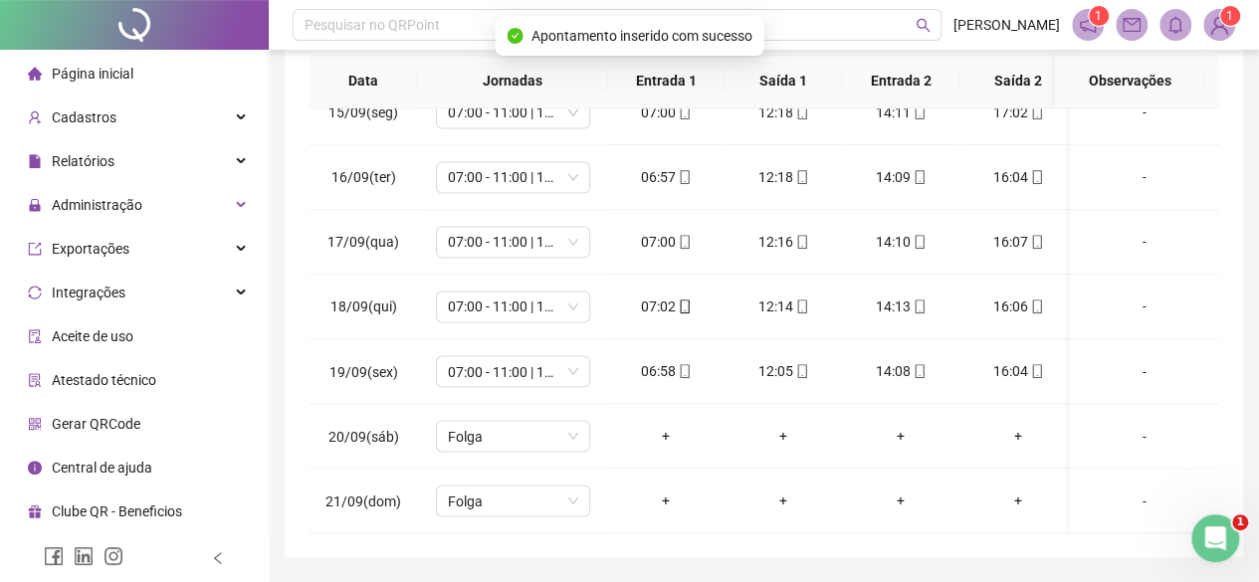
scroll to position [0, 0]
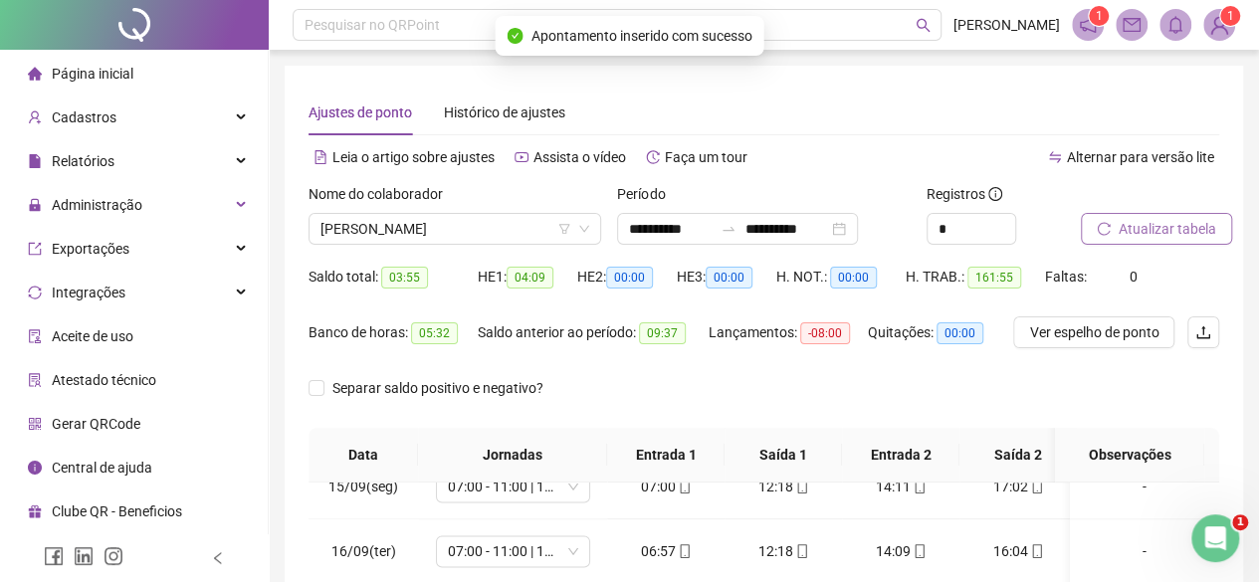
click at [1126, 236] on span "Atualizar tabela" at bounding box center [1167, 229] width 98 height 22
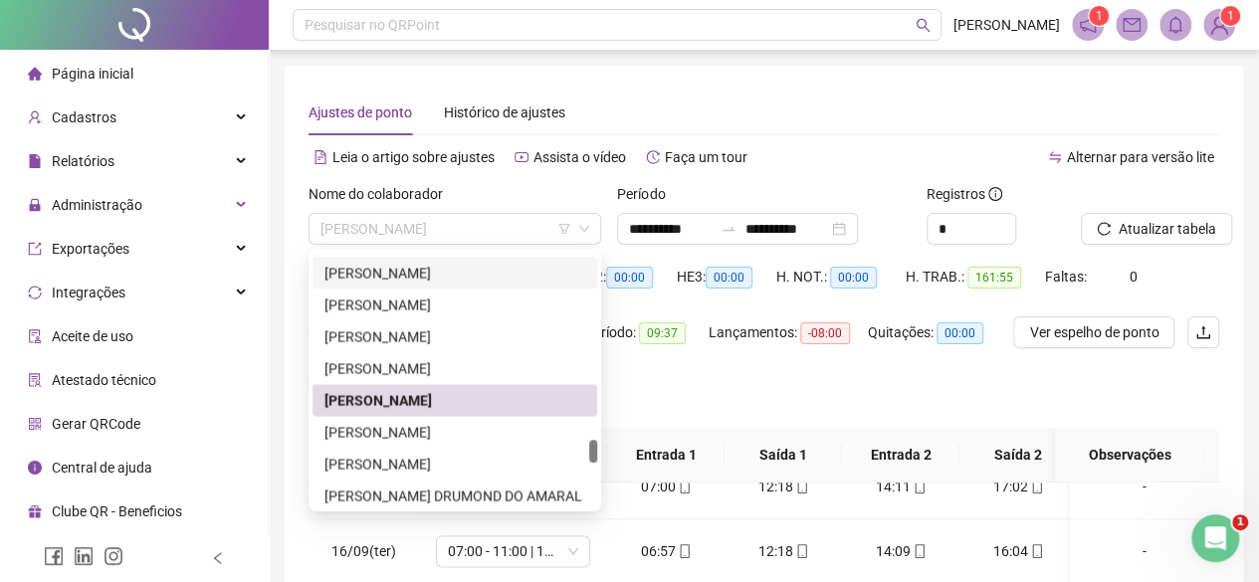
drag, startPoint x: 396, startPoint y: 236, endPoint x: 394, endPoint y: 261, distance: 25.0
click at [394, 261] on body "**********" at bounding box center [629, 291] width 1259 height 582
click at [367, 428] on div "[PERSON_NAME]" at bounding box center [454, 432] width 261 height 22
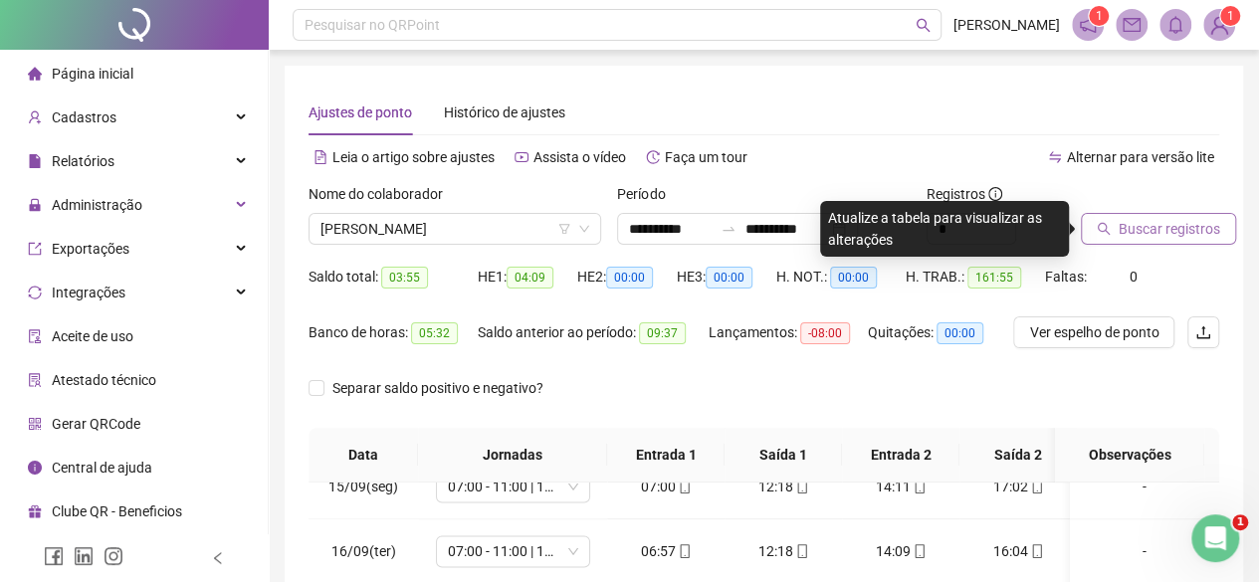
click at [1191, 224] on span "Buscar registros" at bounding box center [1168, 229] width 101 height 22
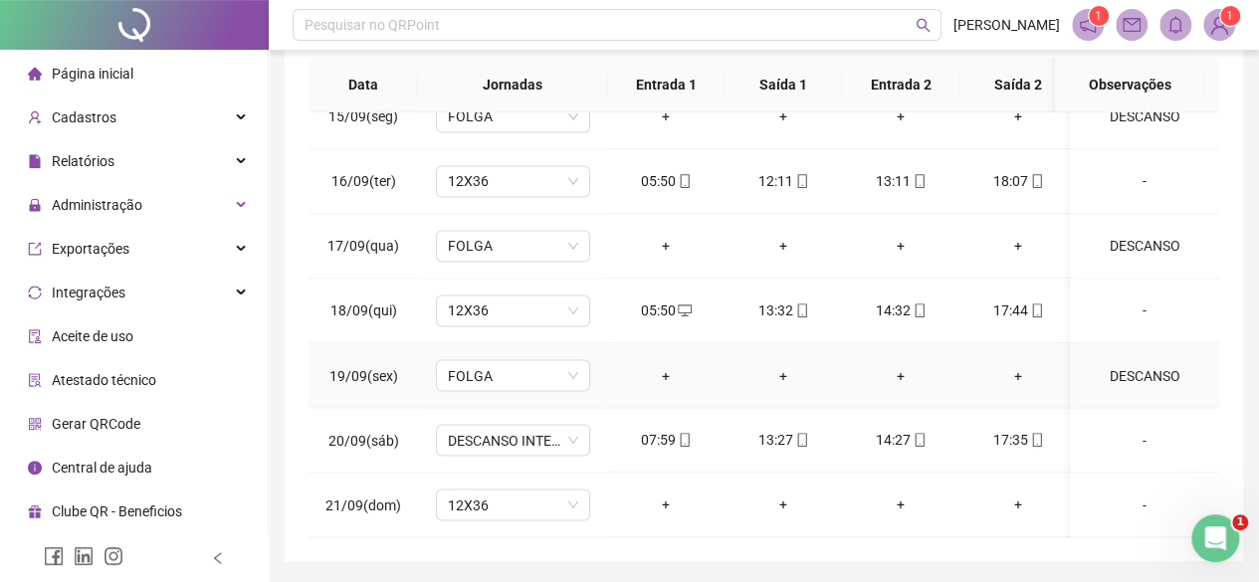
scroll to position [434, 0]
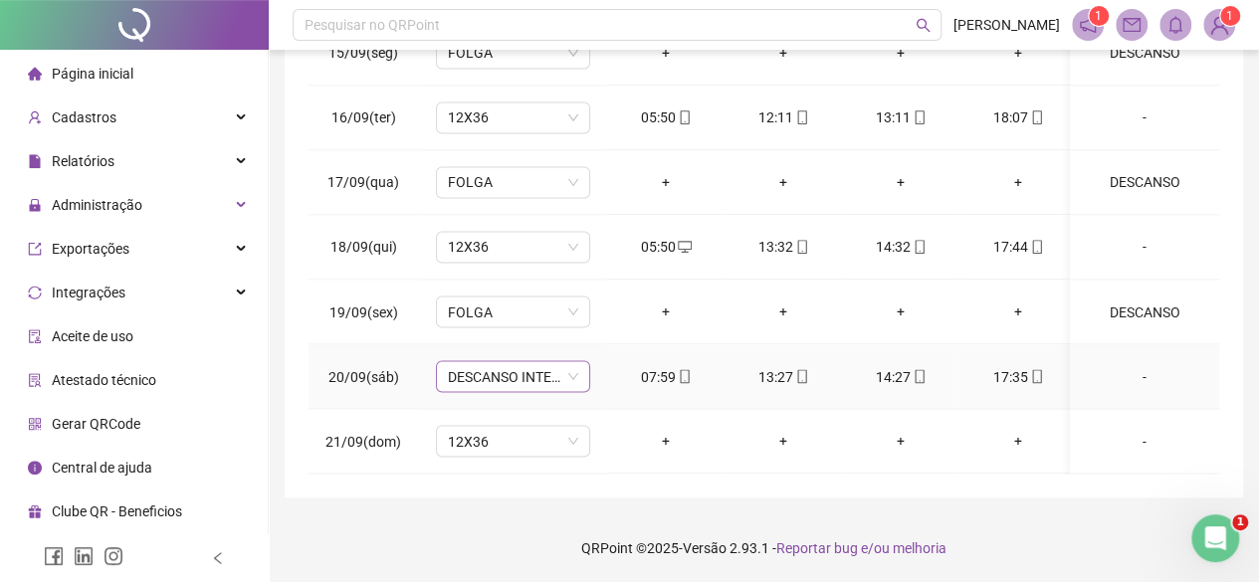
click at [509, 361] on span "DESCANSO INTER-JORNADA" at bounding box center [513, 376] width 130 height 30
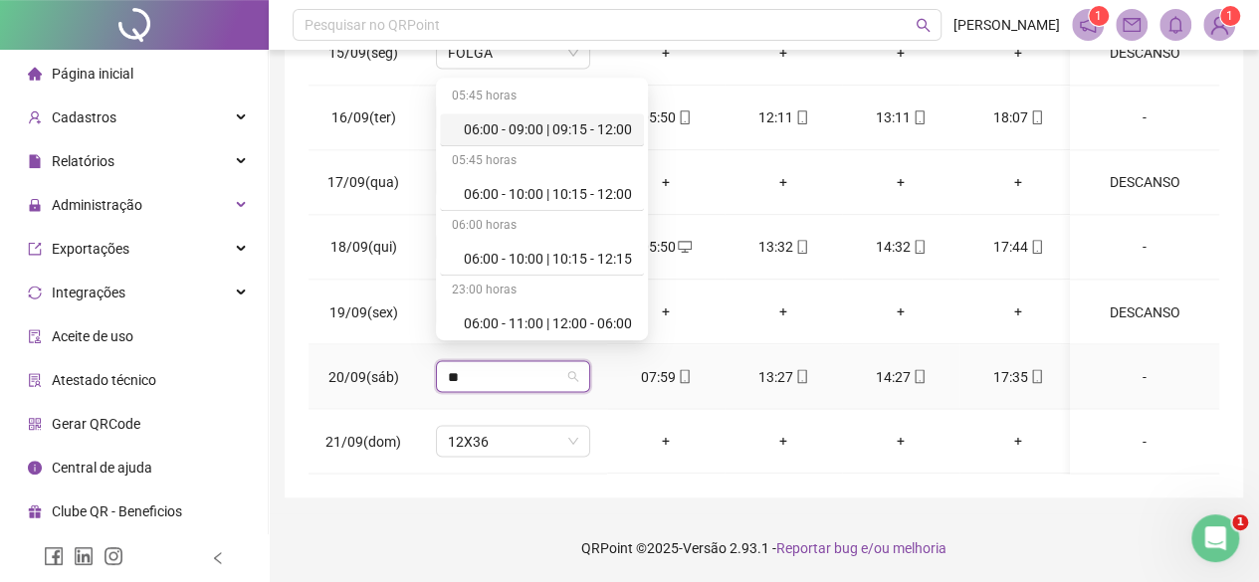
type input "***"
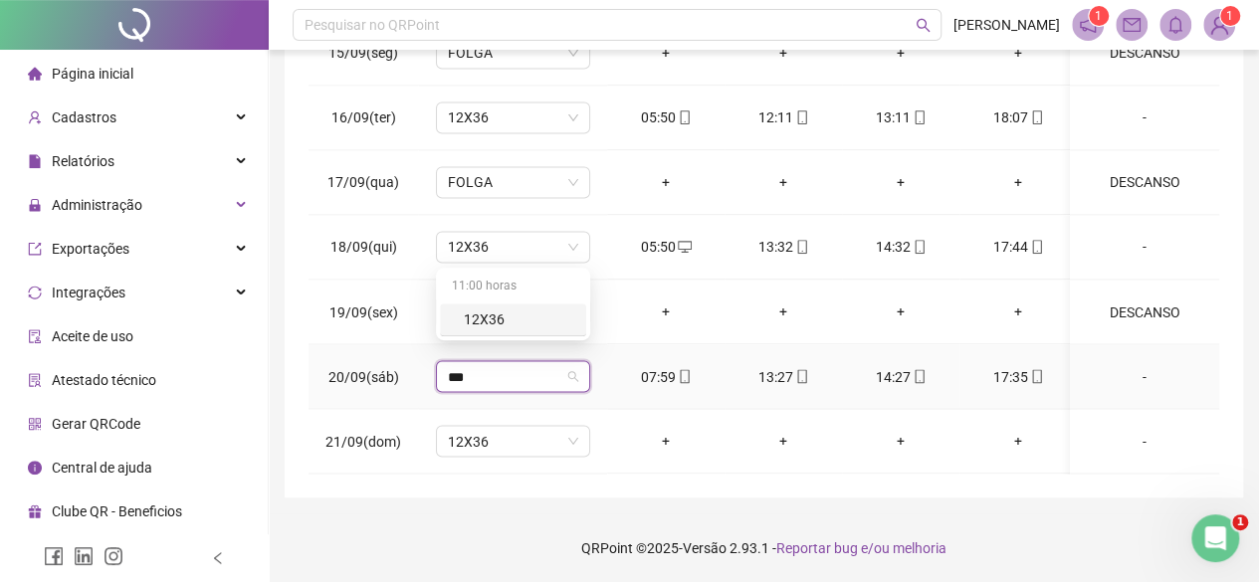
click at [507, 326] on div "12X36" at bounding box center [519, 319] width 110 height 22
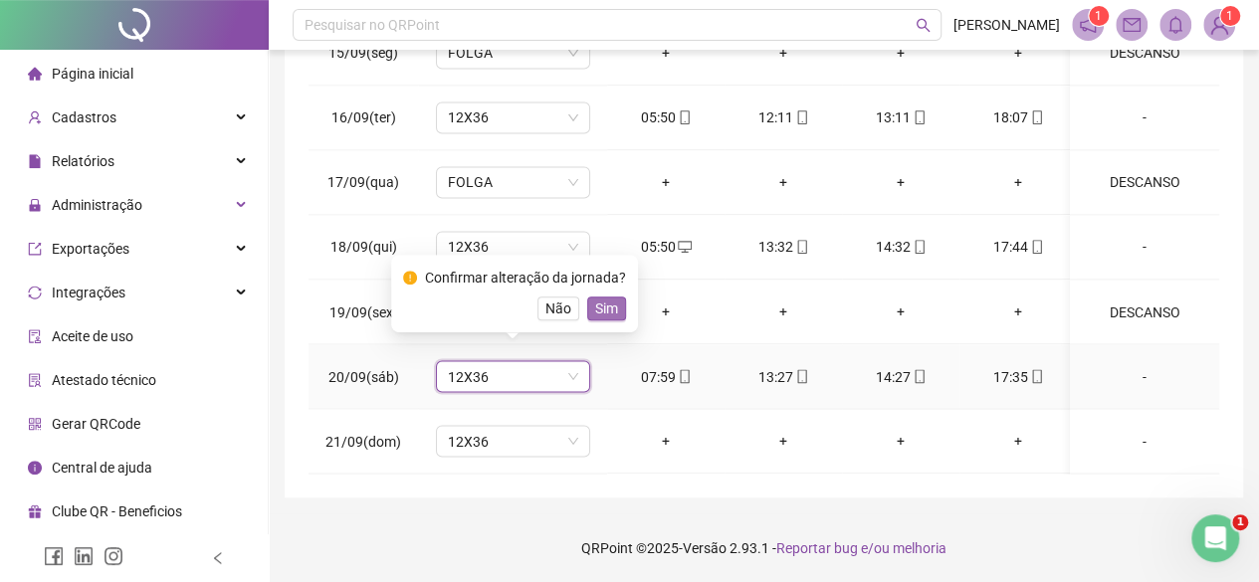
click at [589, 313] on button "Sim" at bounding box center [606, 309] width 39 height 24
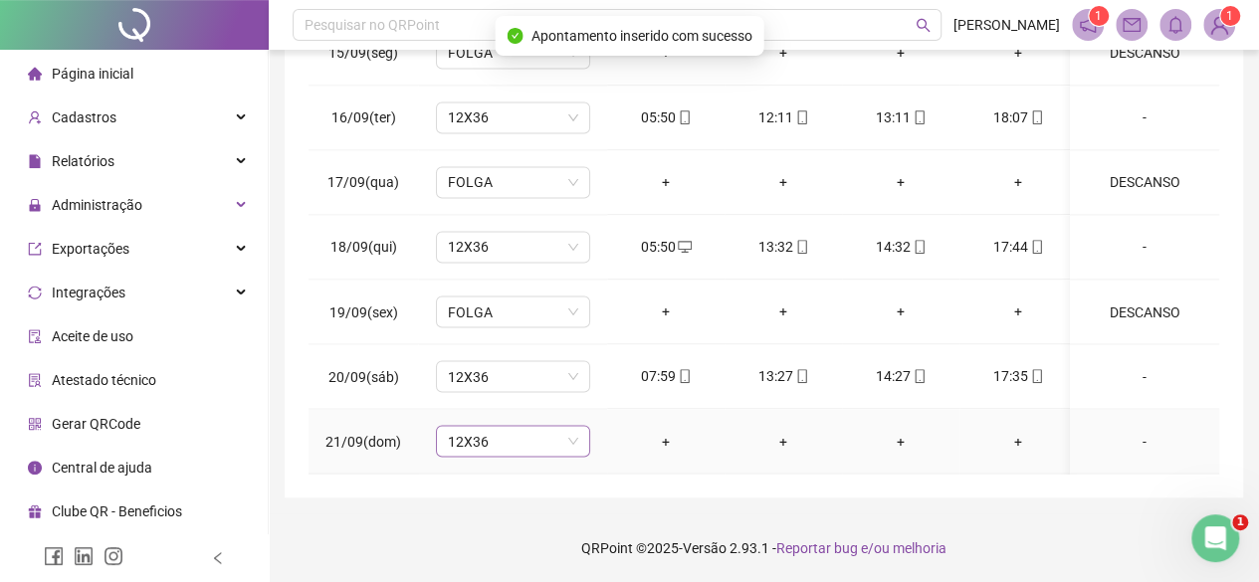
click at [513, 429] on span "12X36" at bounding box center [513, 441] width 130 height 30
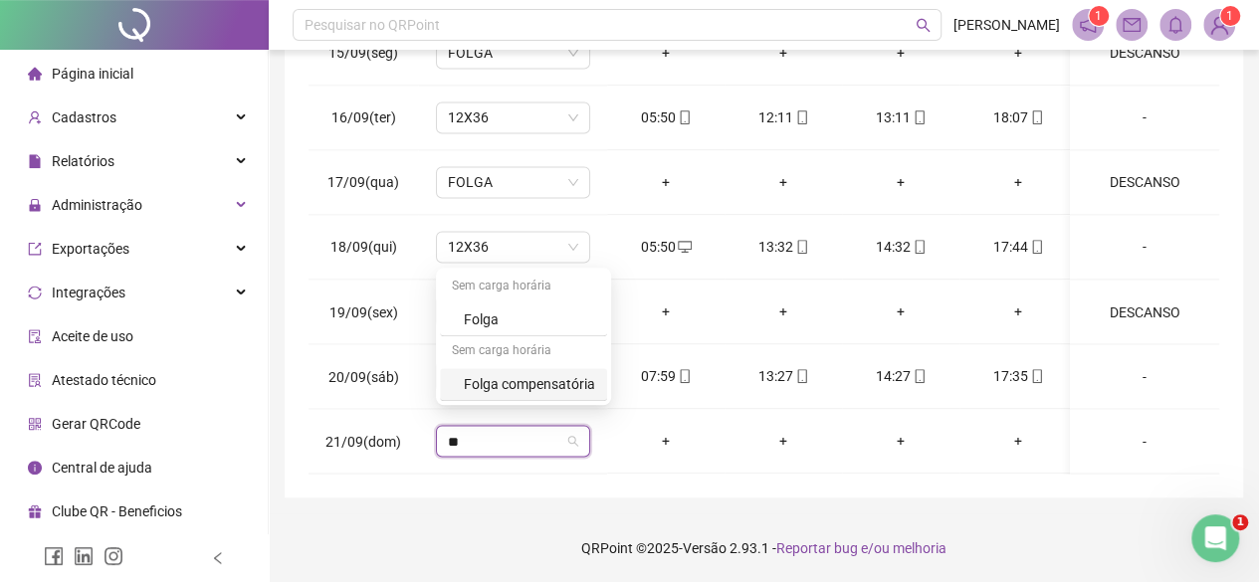
type input "**"
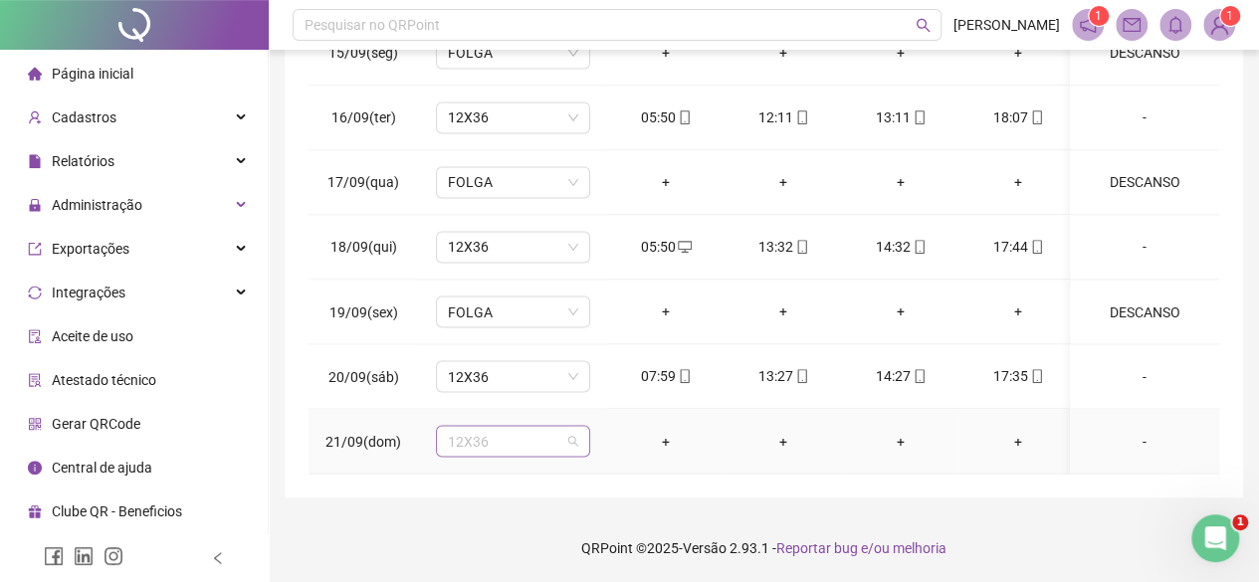
click at [516, 426] on span "12X36" at bounding box center [513, 441] width 130 height 30
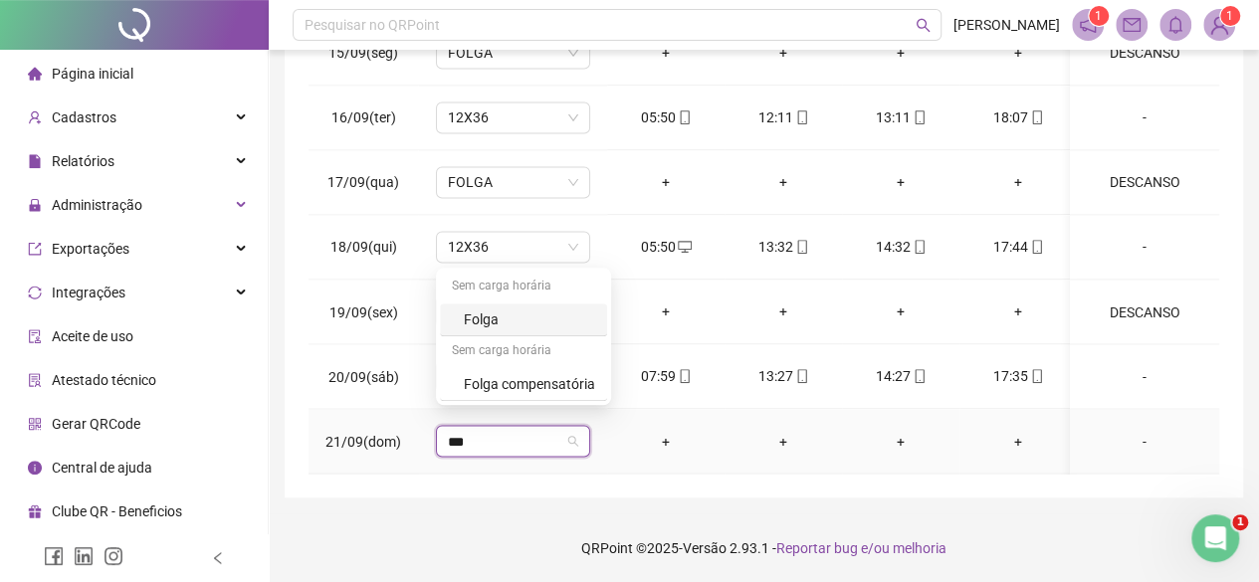
type input "****"
click at [468, 318] on div "Folga" at bounding box center [529, 319] width 131 height 22
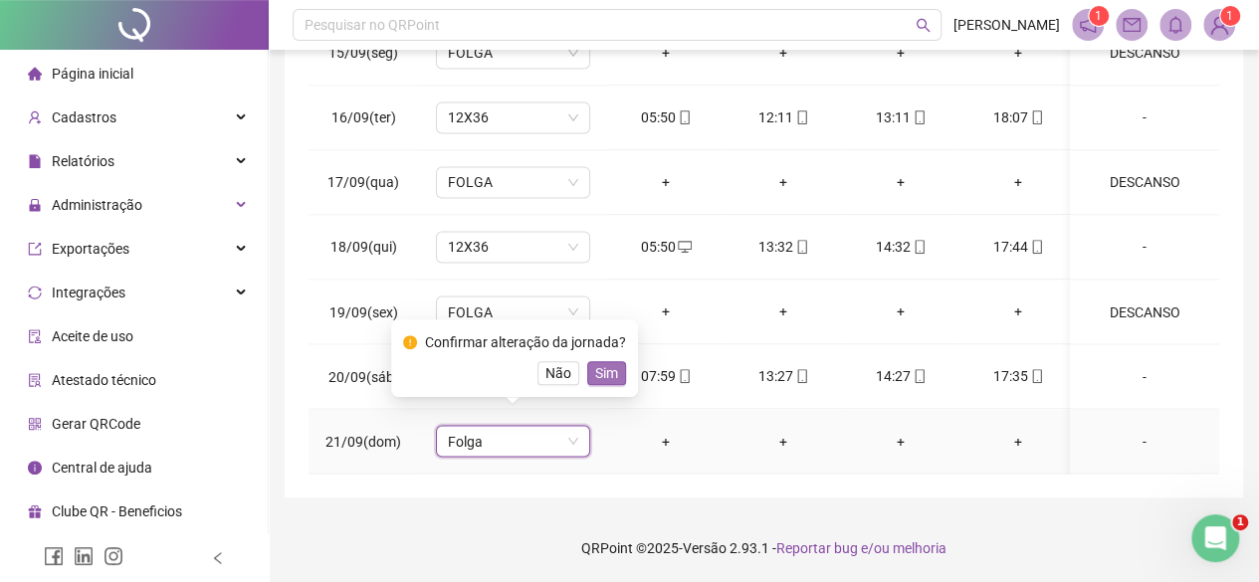
click at [605, 375] on span "Sim" at bounding box center [606, 373] width 23 height 22
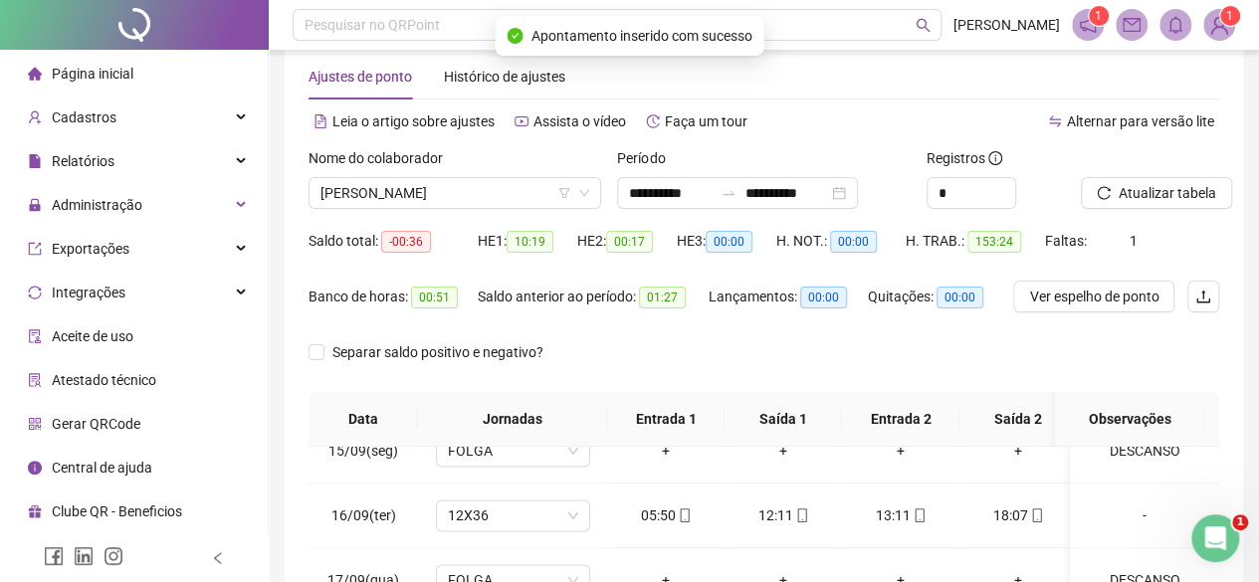
scroll to position [0, 0]
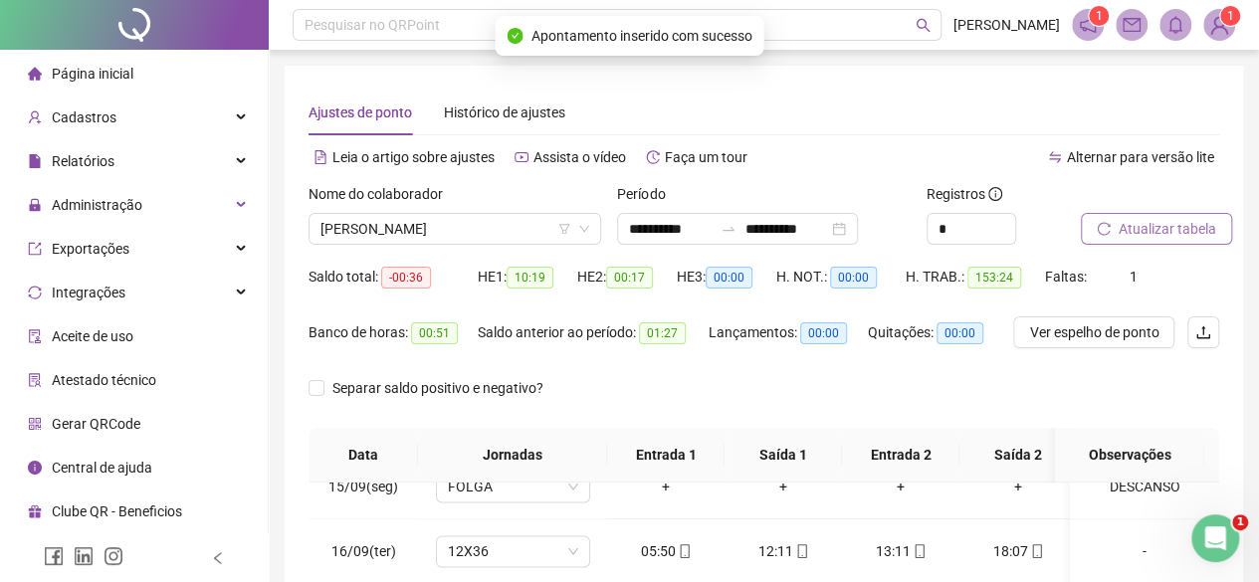
click at [1184, 220] on span "Atualizar tabela" at bounding box center [1167, 229] width 98 height 22
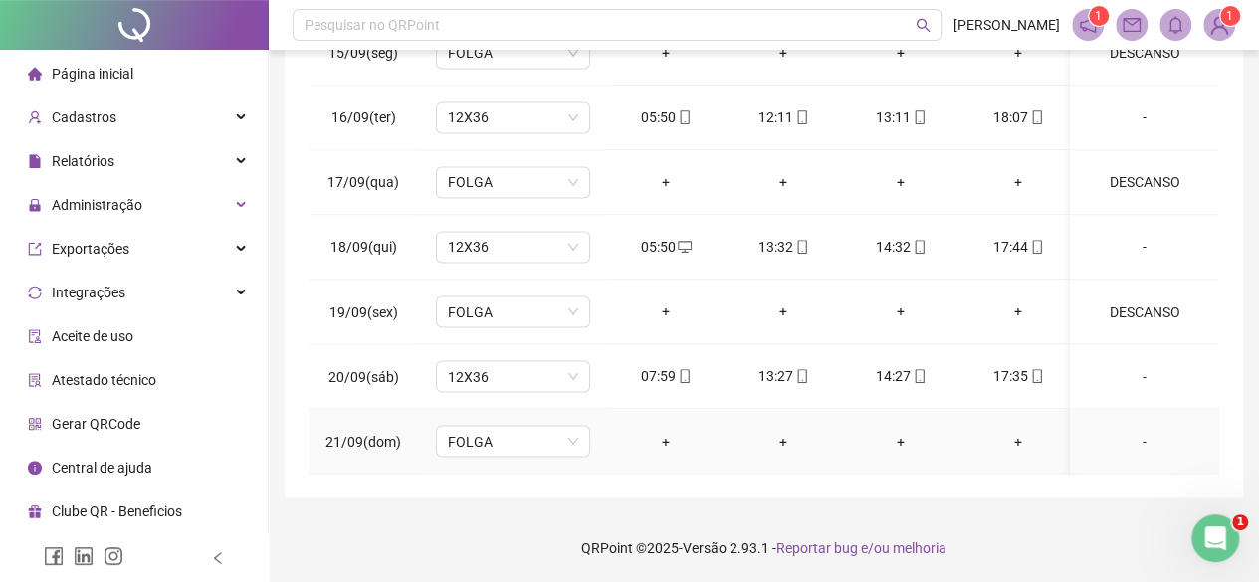
scroll to position [1650, 0]
click at [1140, 430] on div "-" at bounding box center [1144, 441] width 117 height 22
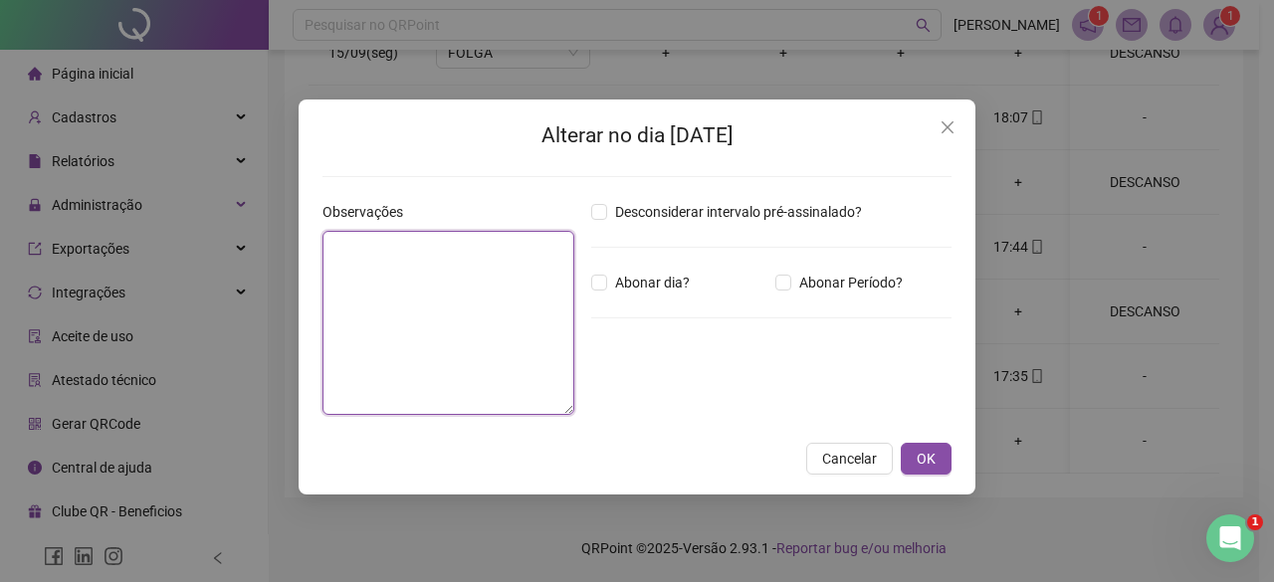
click at [360, 271] on textarea at bounding box center [448, 323] width 252 height 184
type textarea "********"
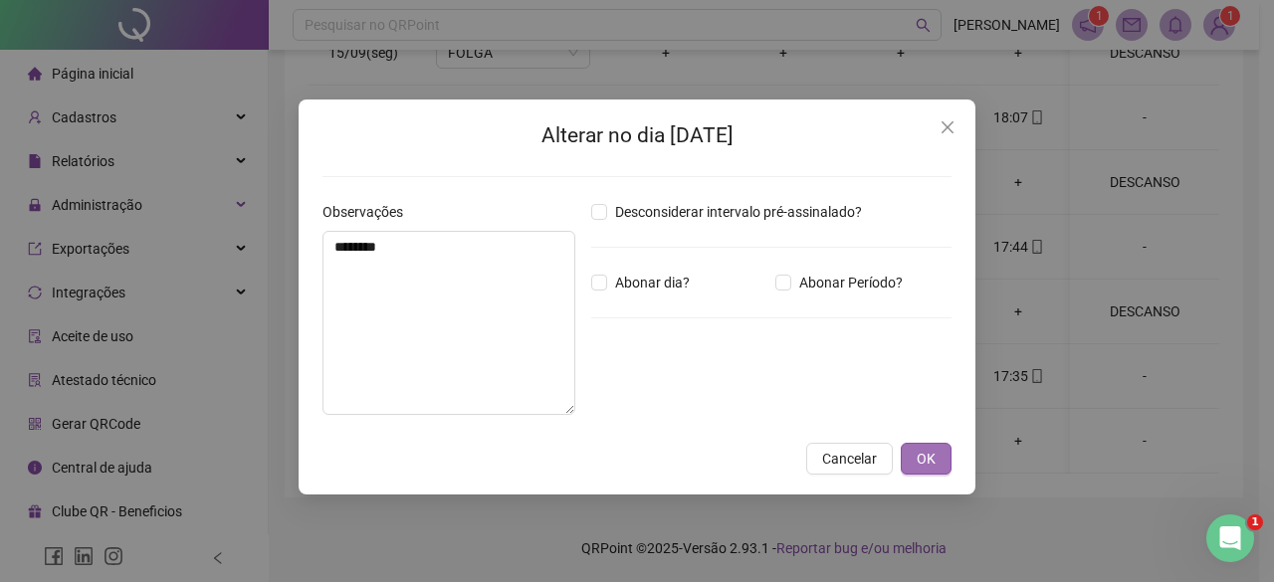
click at [941, 456] on button "OK" at bounding box center [926, 459] width 51 height 32
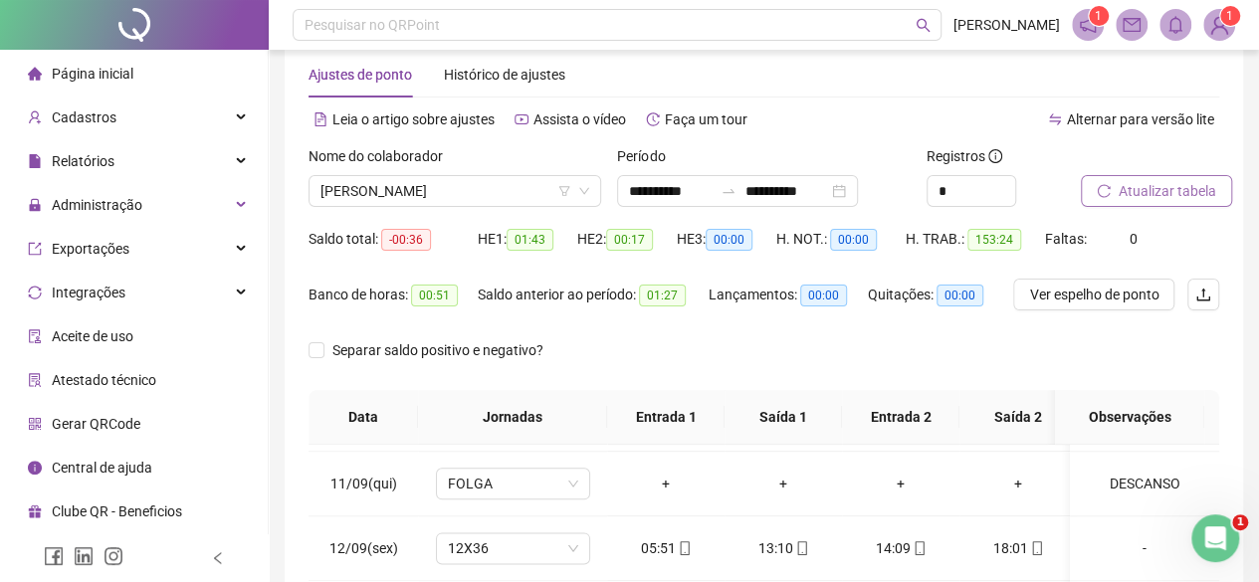
scroll to position [36, 0]
click at [1136, 187] on span "Atualizar tabela" at bounding box center [1167, 193] width 98 height 22
click at [1081, 177] on button "Atualizar tabela" at bounding box center [1156, 193] width 151 height 32
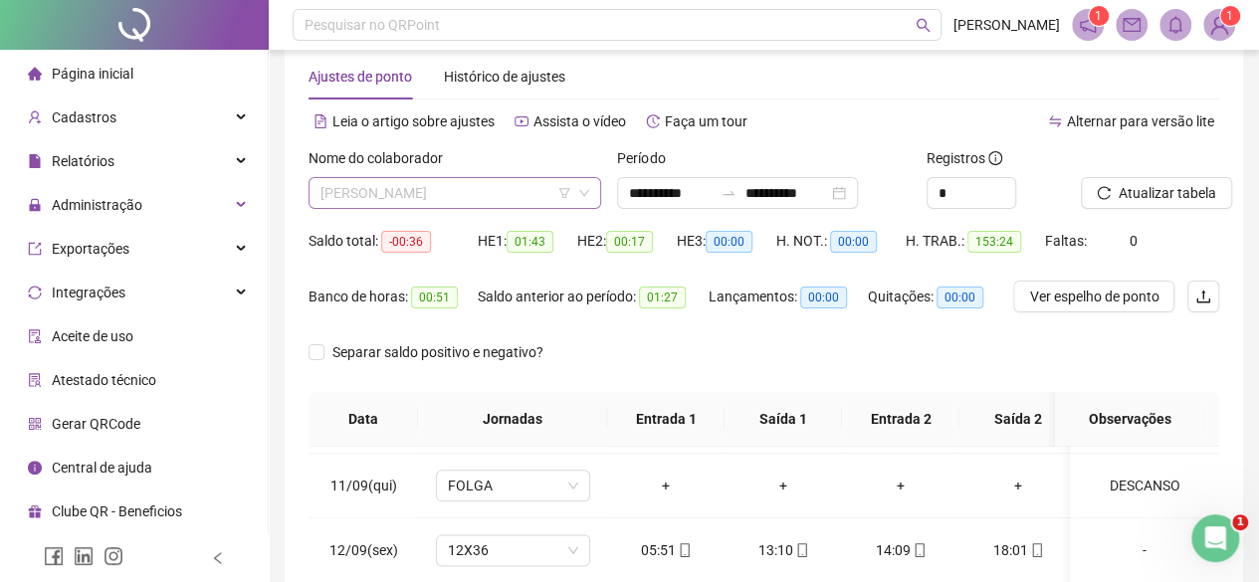
click at [446, 188] on span "[PERSON_NAME]" at bounding box center [454, 193] width 269 height 30
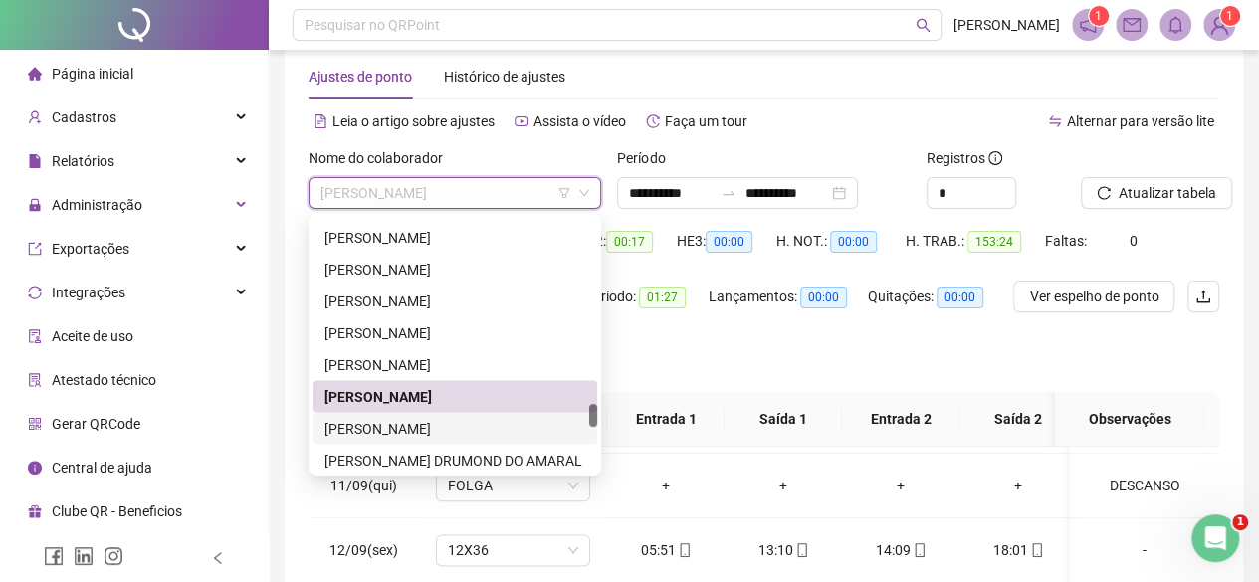
click at [420, 434] on div "[PERSON_NAME]" at bounding box center [454, 428] width 261 height 22
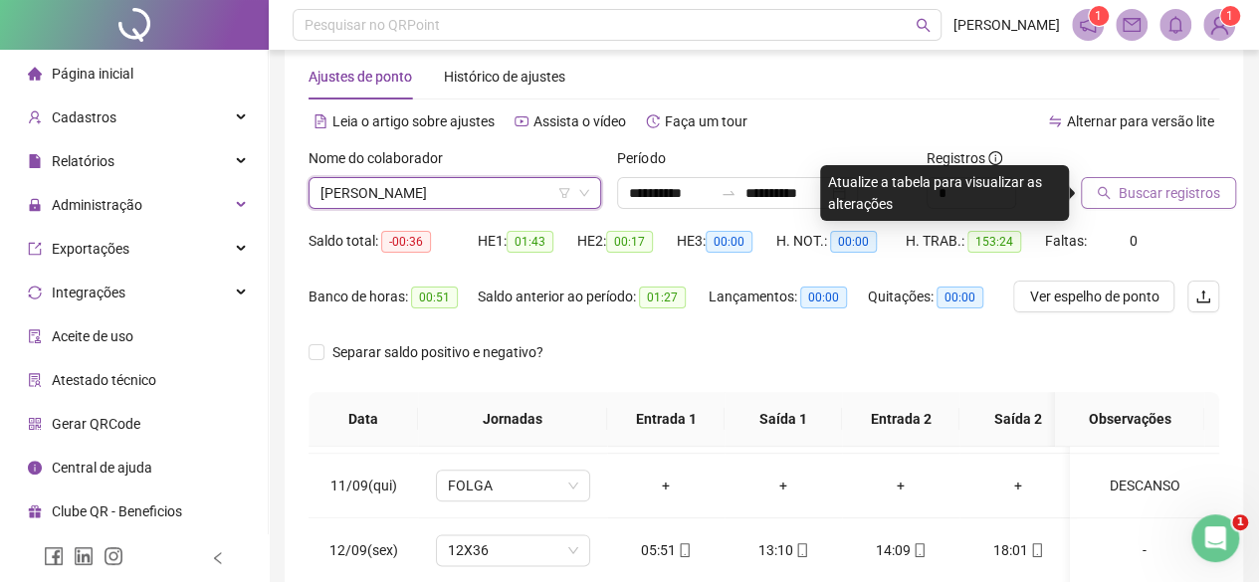
click at [1184, 201] on span "Buscar registros" at bounding box center [1168, 193] width 101 height 22
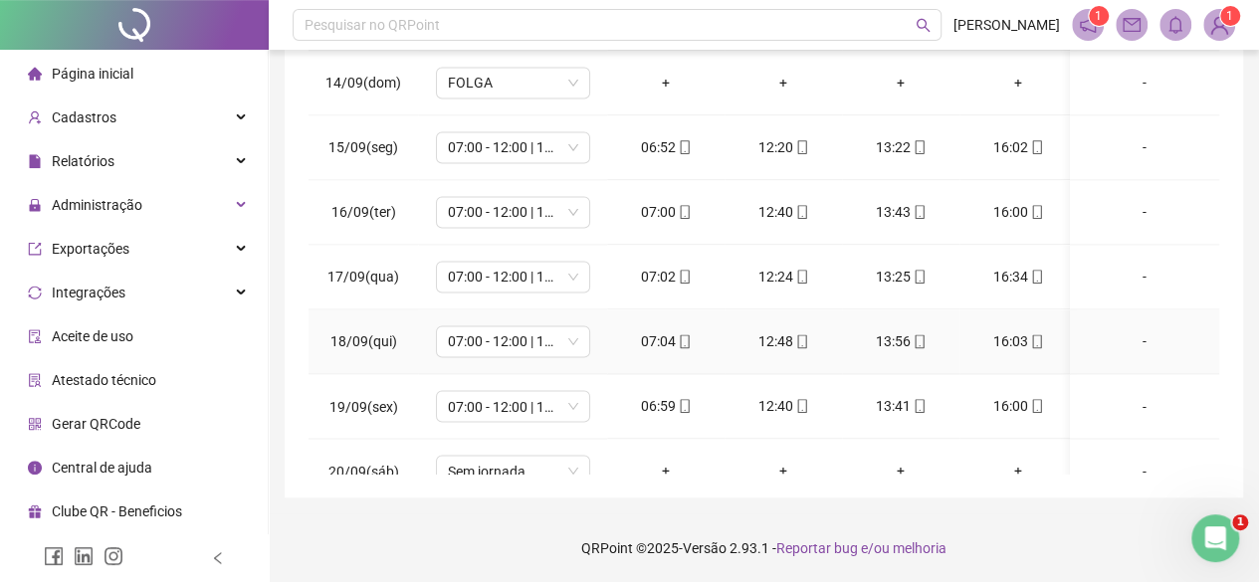
scroll to position [1650, 0]
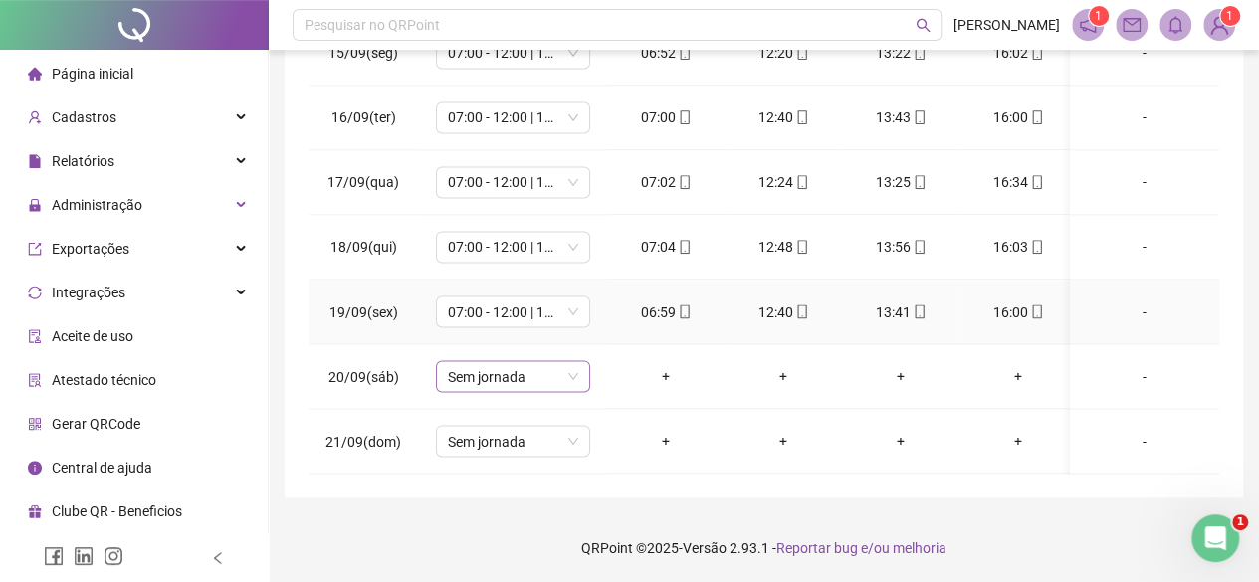
click at [485, 365] on span "Sem jornada" at bounding box center [513, 376] width 130 height 30
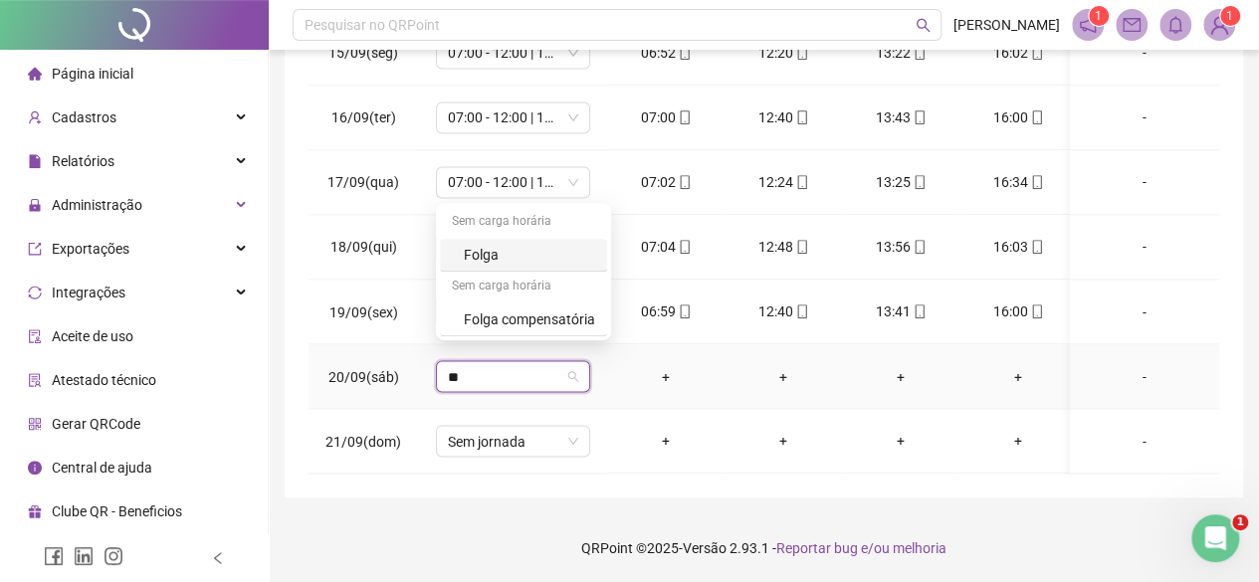
type input "***"
click at [500, 240] on div "Folga" at bounding box center [523, 255] width 167 height 33
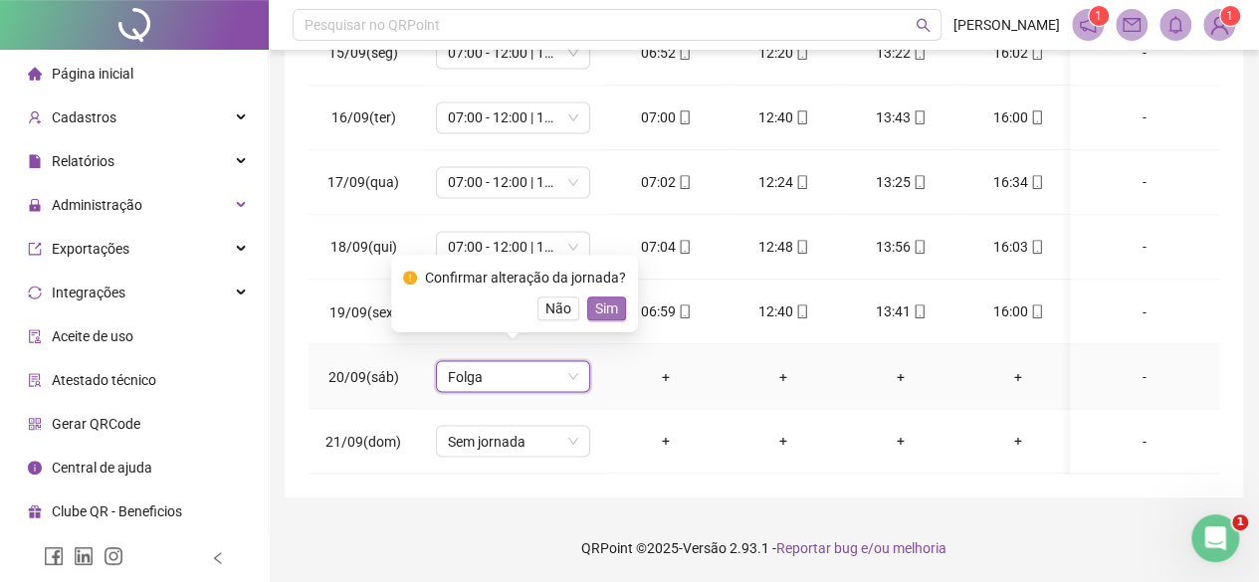
click at [597, 310] on span "Sim" at bounding box center [606, 309] width 23 height 22
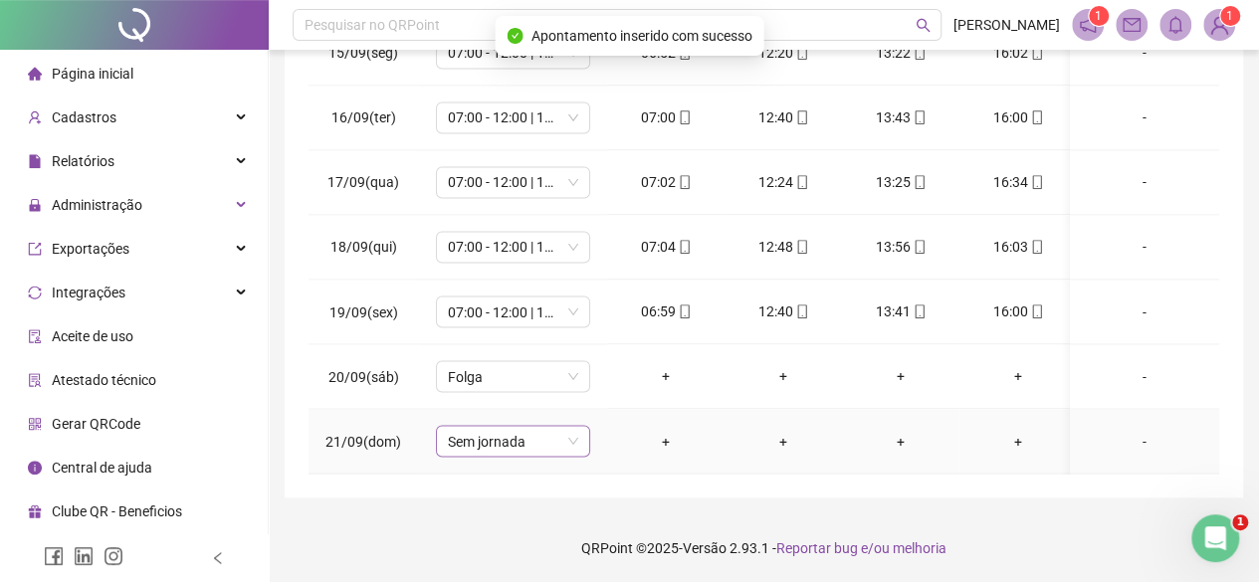
click at [537, 426] on span "Sem jornada" at bounding box center [513, 441] width 130 height 30
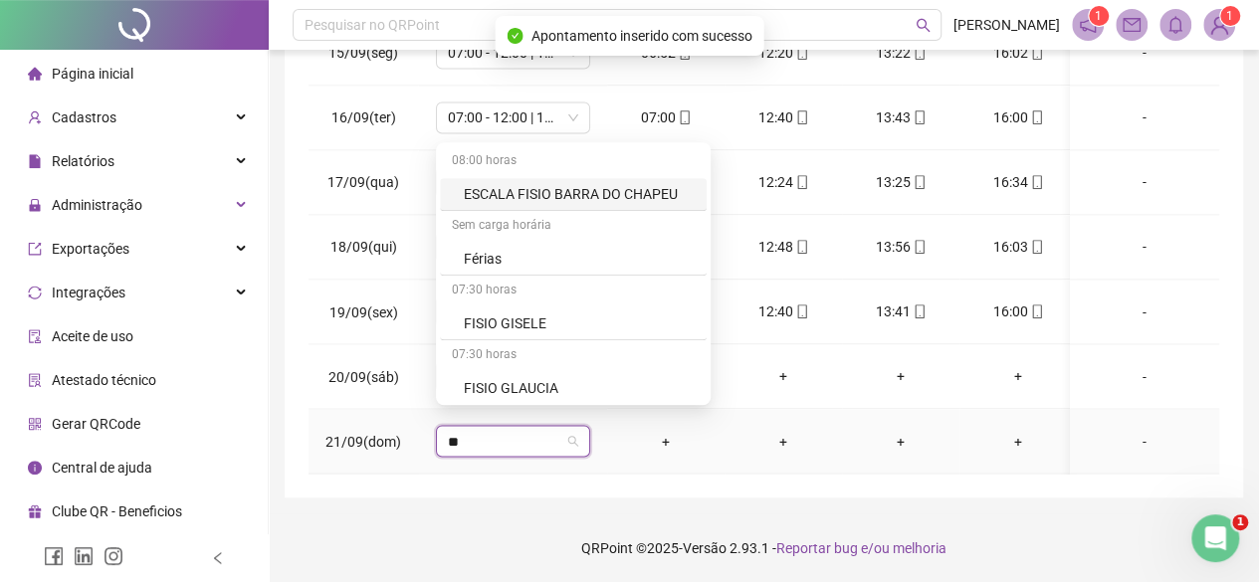
type input "***"
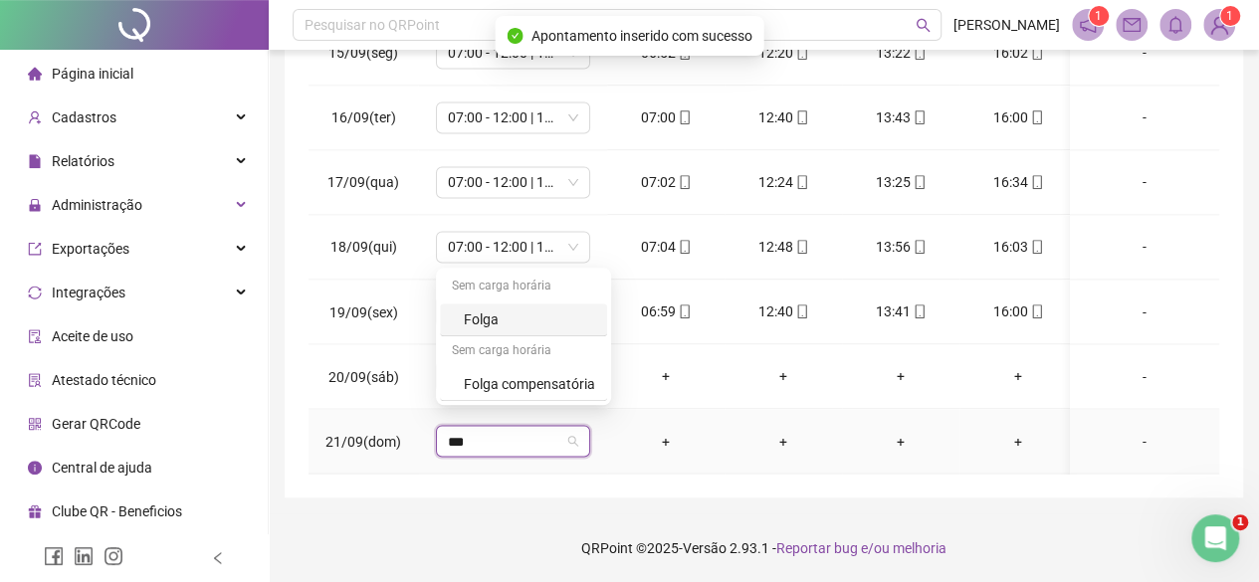
click at [518, 312] on div "Folga" at bounding box center [529, 319] width 131 height 22
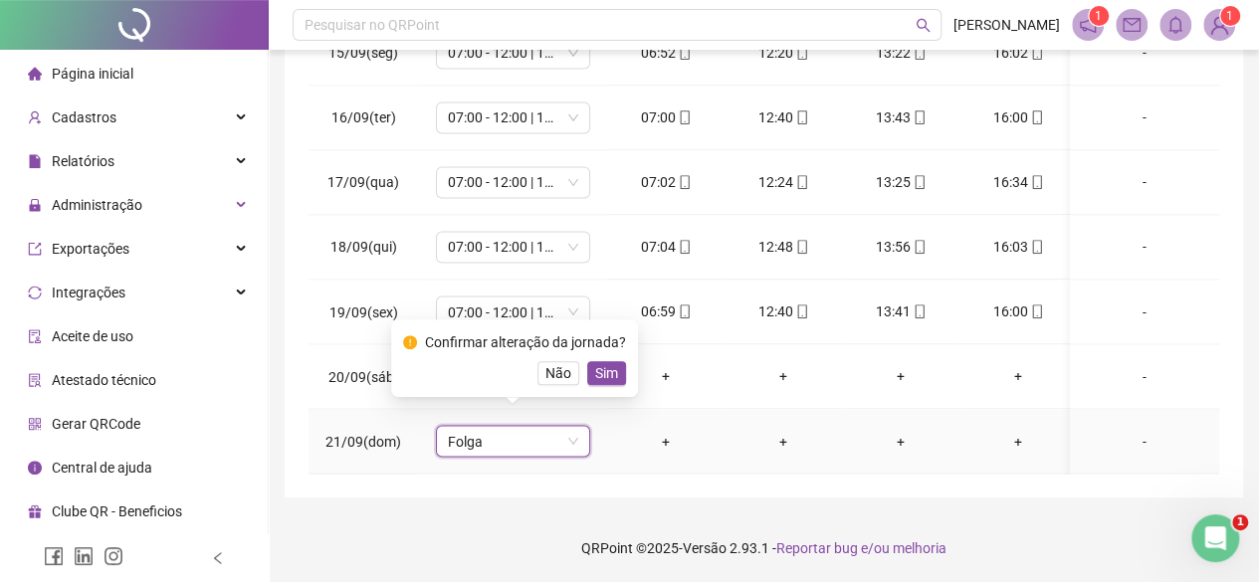
click at [624, 370] on div "Confirmar alteração da jornada? Não Sim" at bounding box center [514, 358] width 247 height 78
click at [620, 373] on button "Sim" at bounding box center [606, 373] width 39 height 24
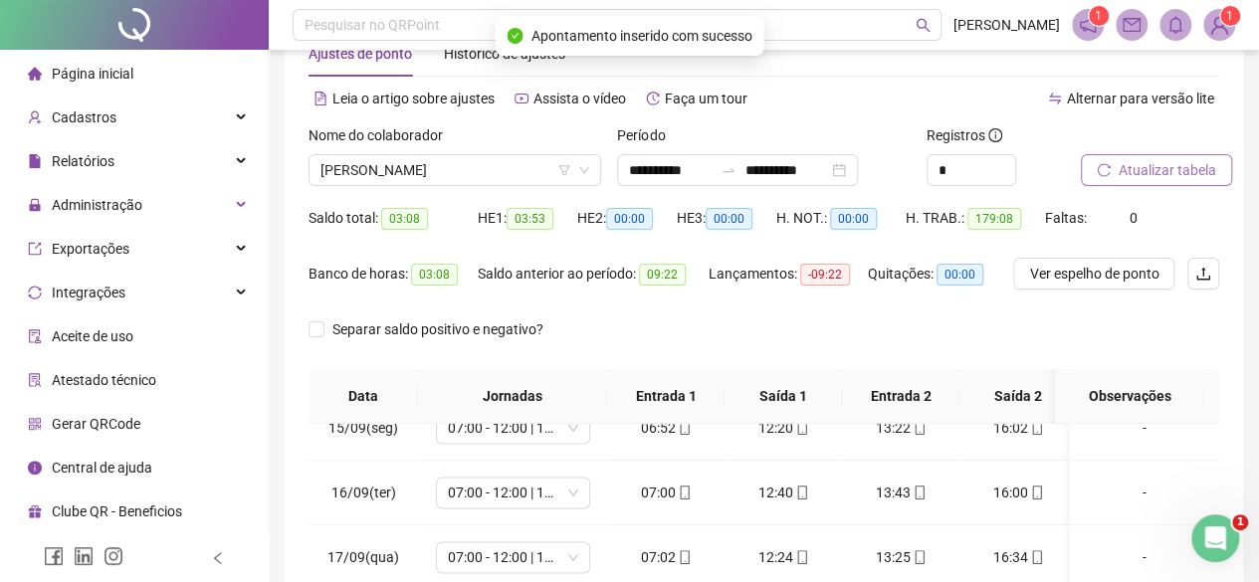
scroll to position [0, 0]
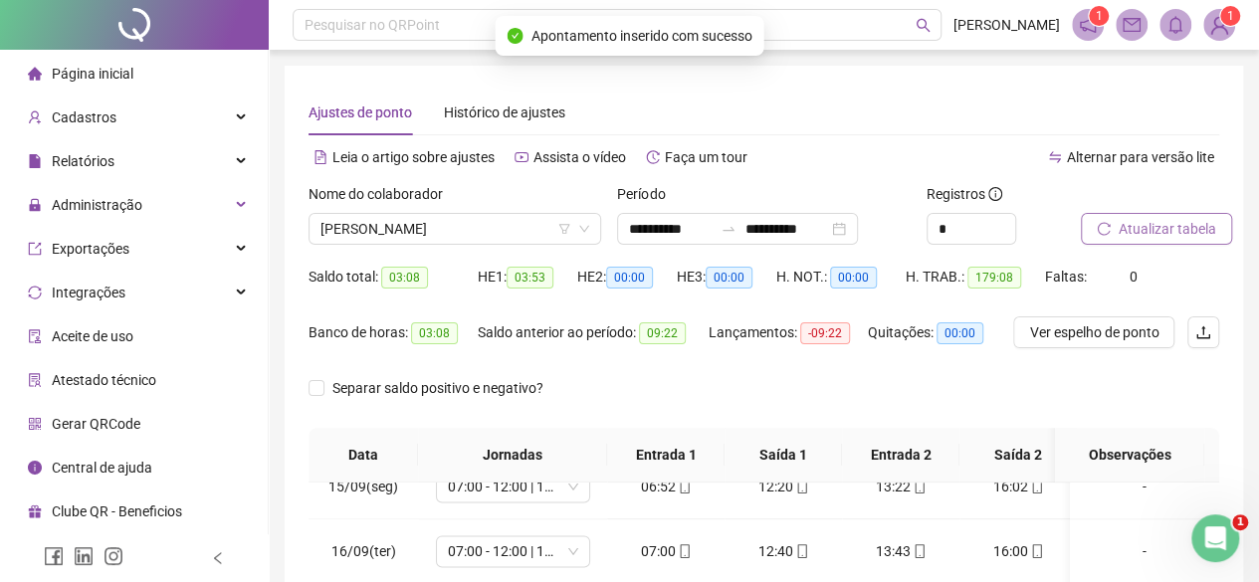
click at [1191, 234] on span "Atualizar tabela" at bounding box center [1167, 229] width 98 height 22
click at [414, 230] on span "[PERSON_NAME]" at bounding box center [454, 229] width 269 height 30
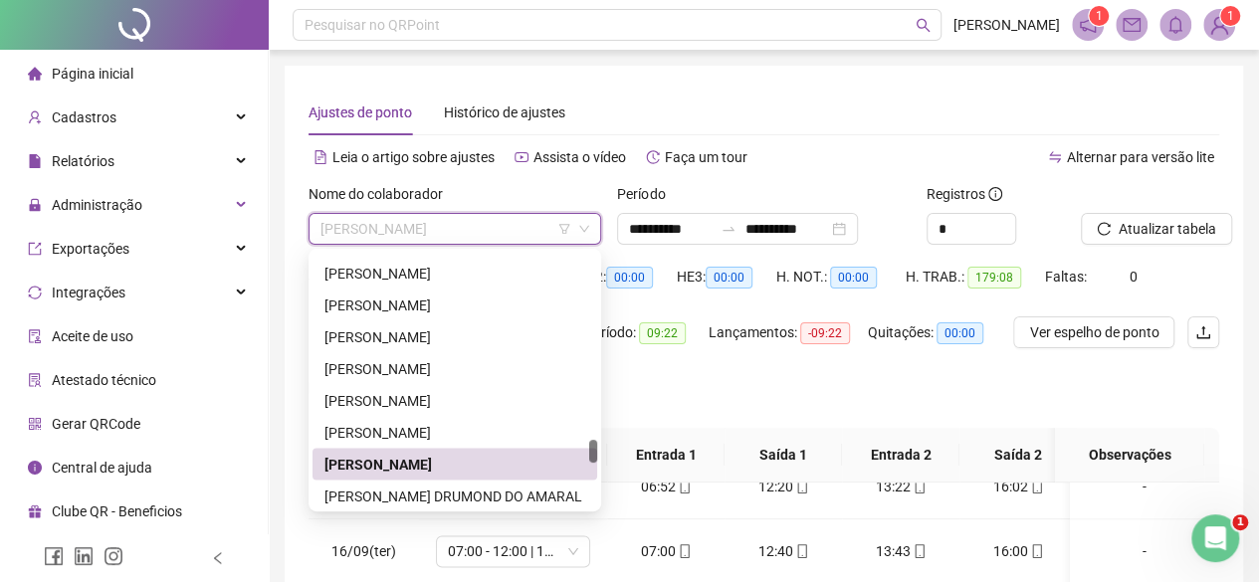
scroll to position [2102, 0]
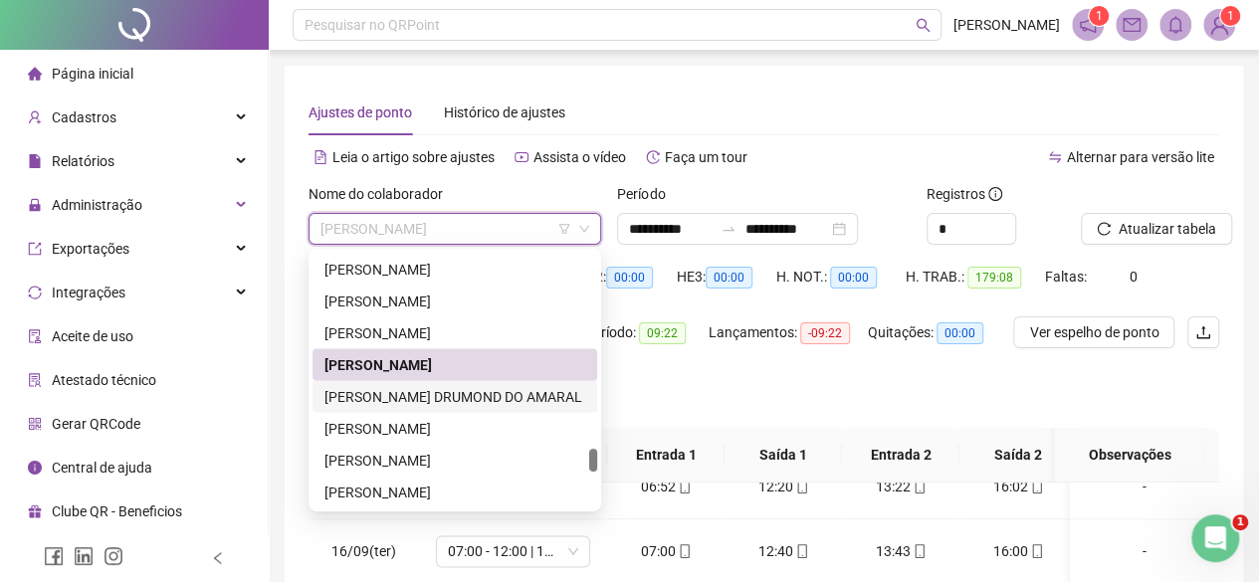
click at [376, 398] on div "[PERSON_NAME] DRUMOND DO AMARAL" at bounding box center [454, 396] width 261 height 22
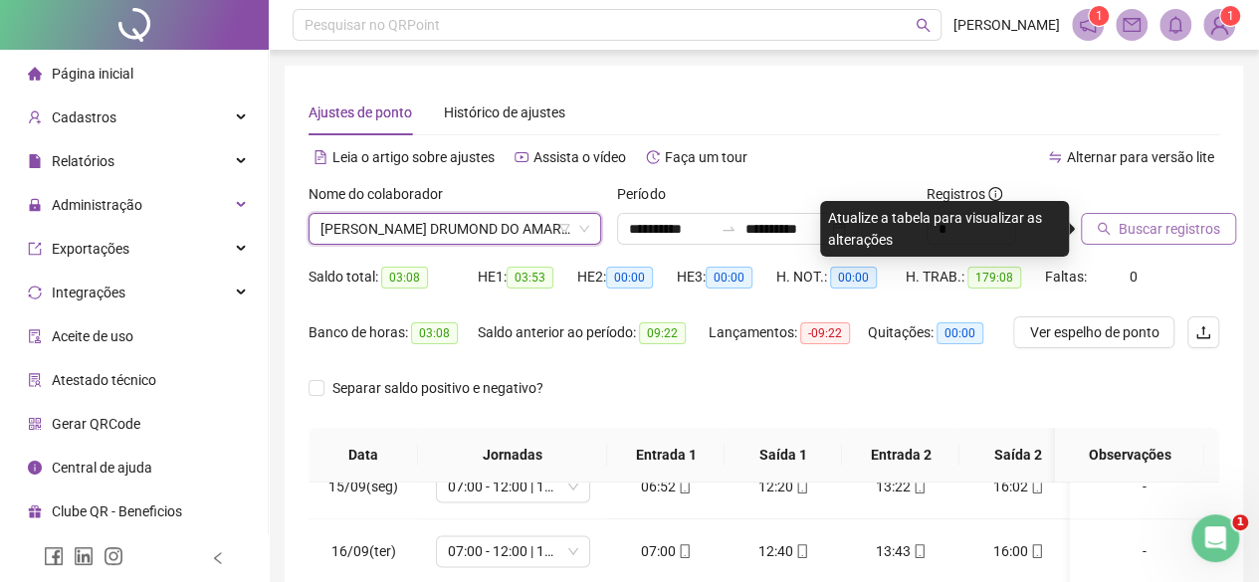
click at [1207, 236] on span "Buscar registros" at bounding box center [1168, 229] width 101 height 22
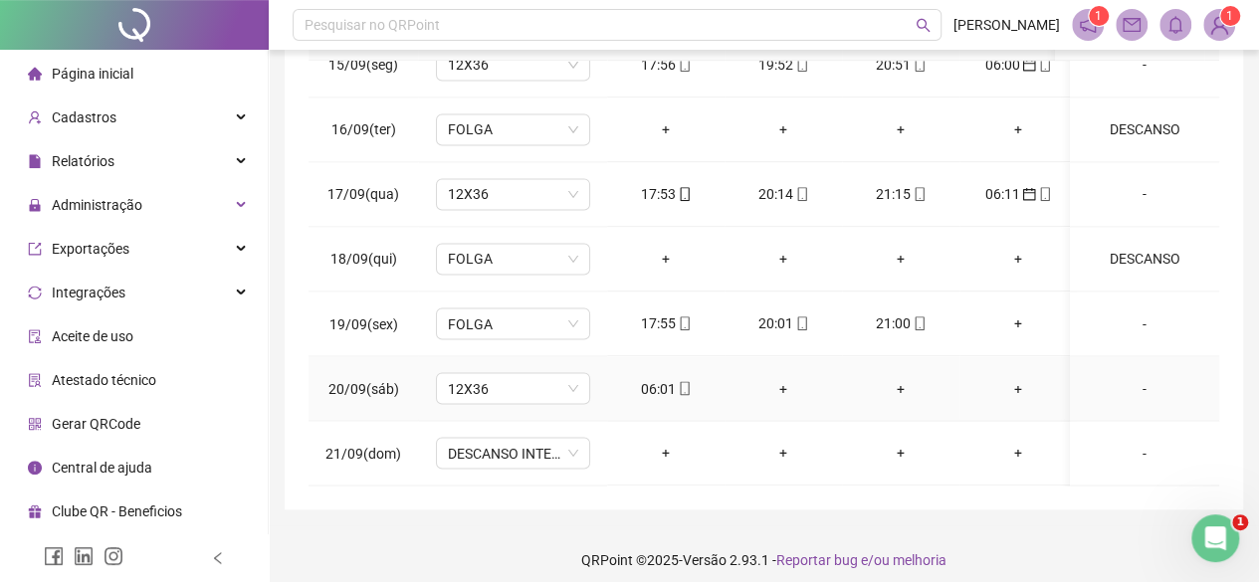
scroll to position [434, 0]
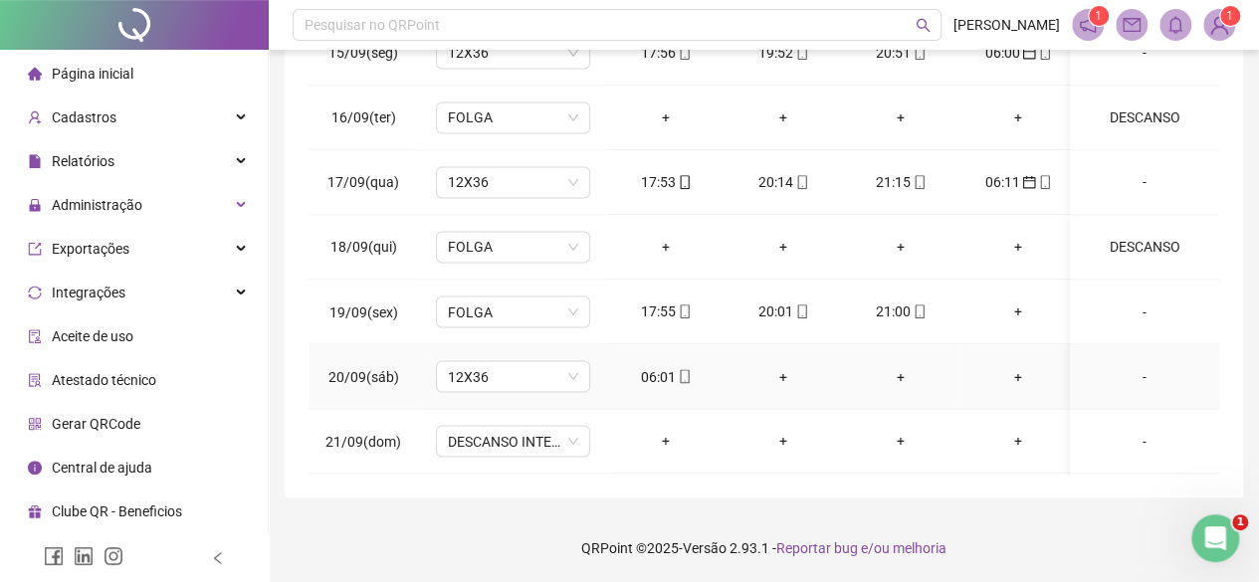
click at [659, 365] on div "06:01" at bounding box center [666, 376] width 86 height 22
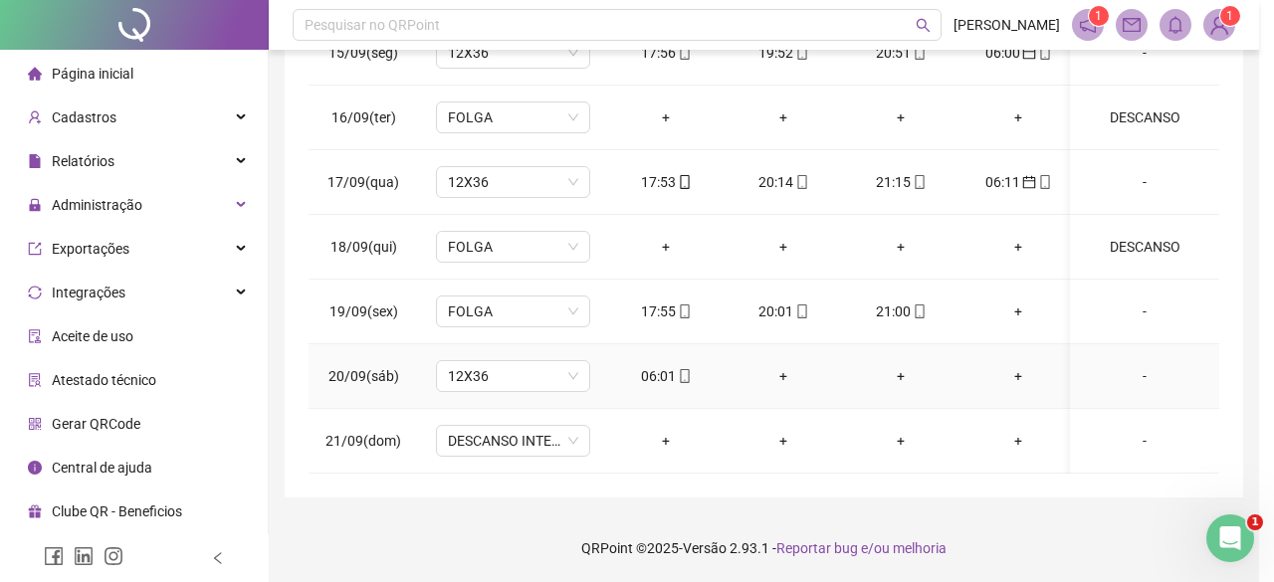
type input "**********"
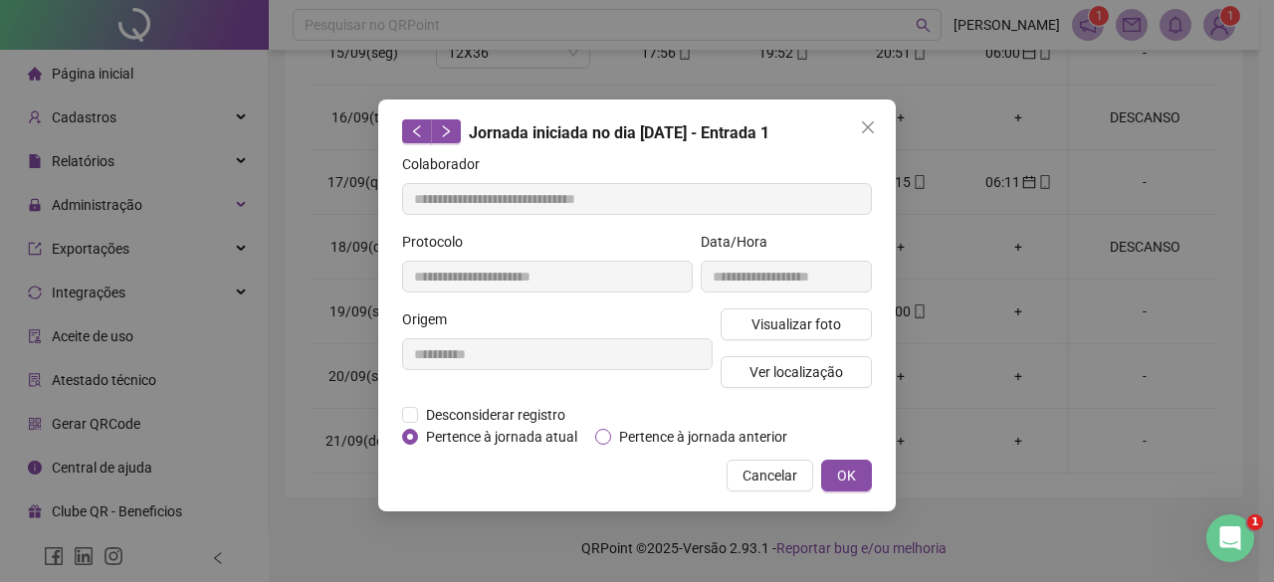
click at [639, 437] on span "Pertence à jornada anterior" at bounding box center [703, 437] width 184 height 22
click at [850, 483] on span "OK" at bounding box center [846, 476] width 19 height 22
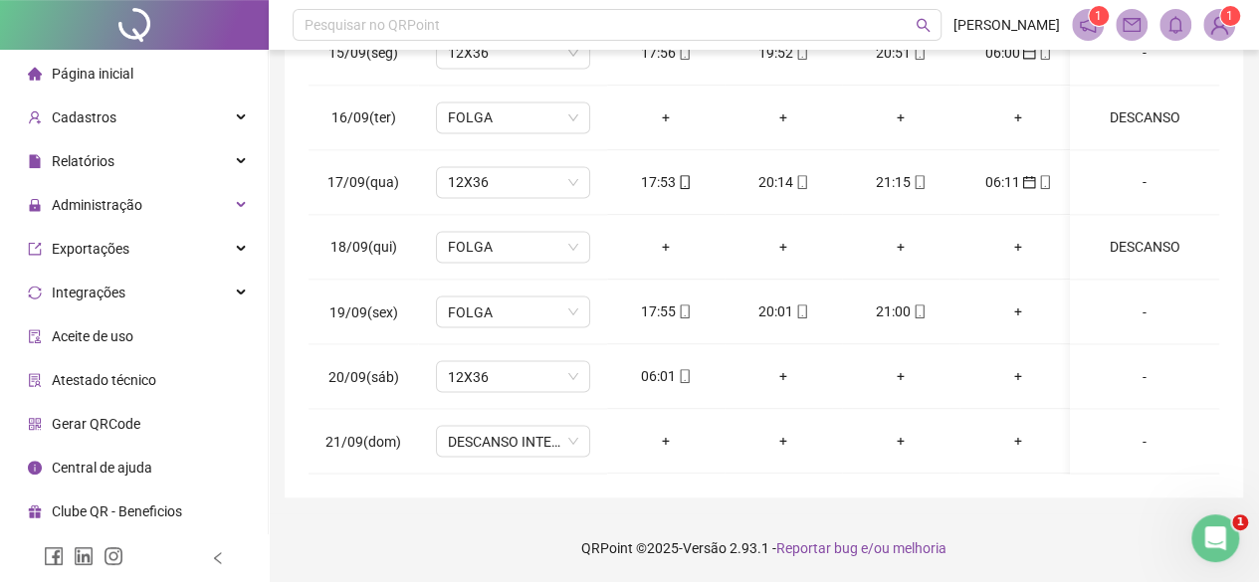
scroll to position [0, 0]
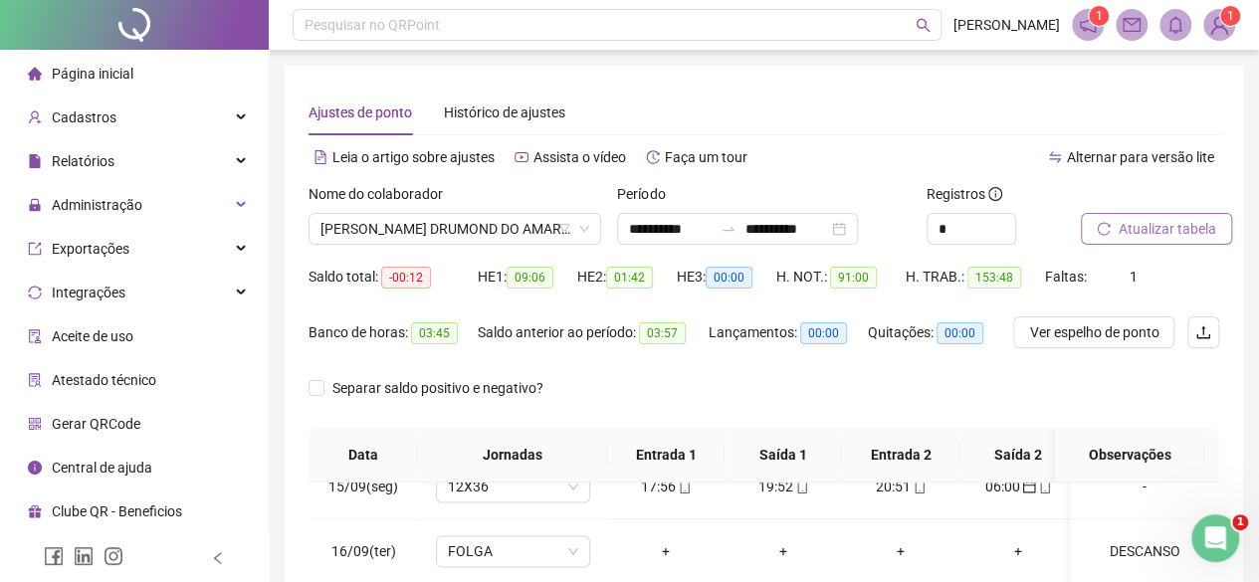
click at [1185, 218] on span "Atualizar tabela" at bounding box center [1167, 229] width 98 height 22
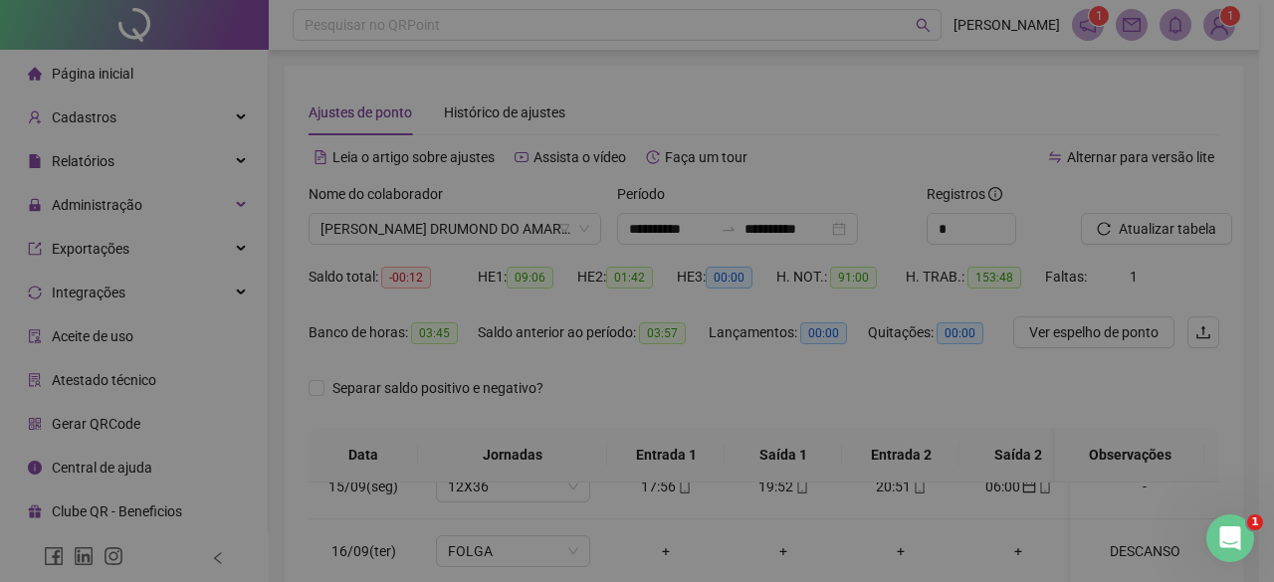
click at [1193, 222] on div "Atualizando tabela Atualizando e reorganizando os registros... OK" at bounding box center [637, 291] width 1274 height 582
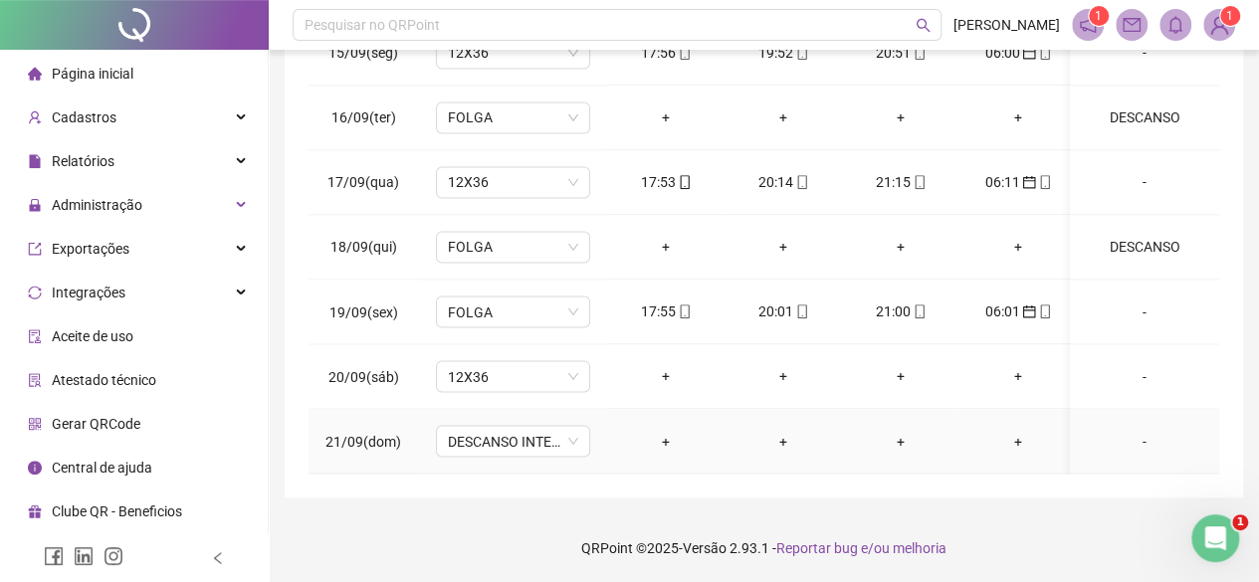
scroll to position [1650, 0]
click at [466, 361] on span "12X36" at bounding box center [513, 376] width 130 height 30
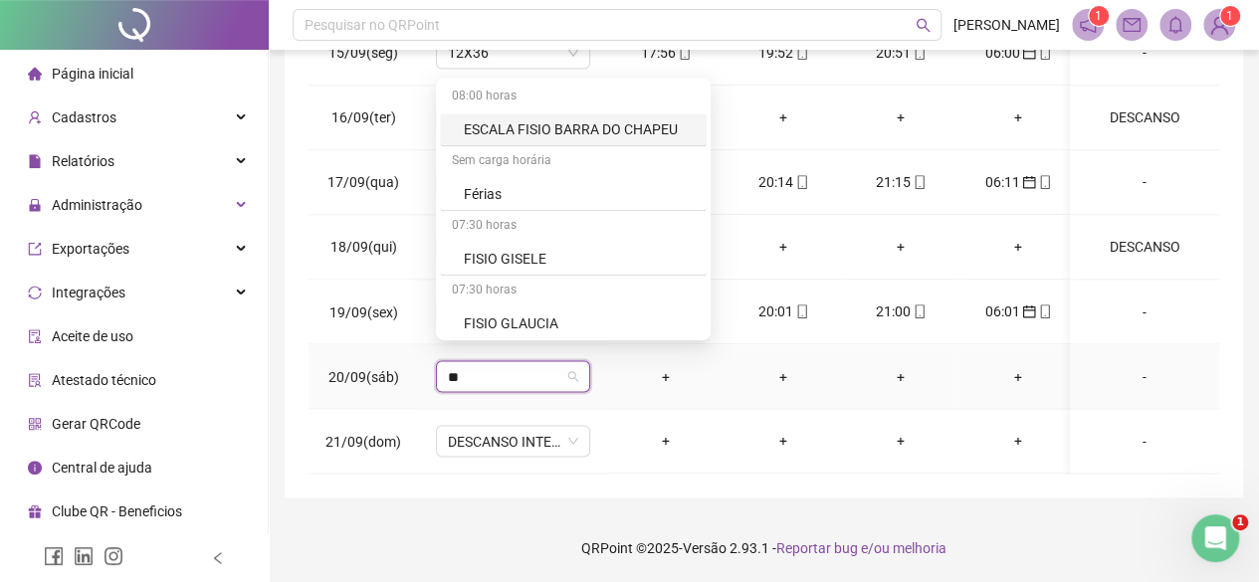
type input "***"
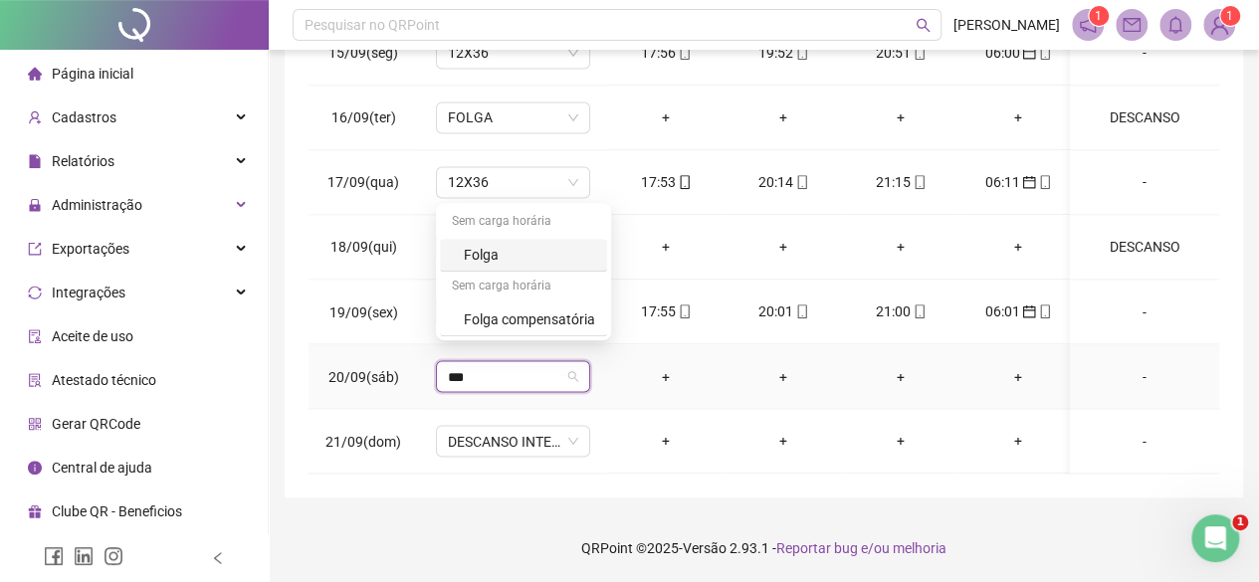
click at [490, 252] on div "Folga" at bounding box center [529, 255] width 131 height 22
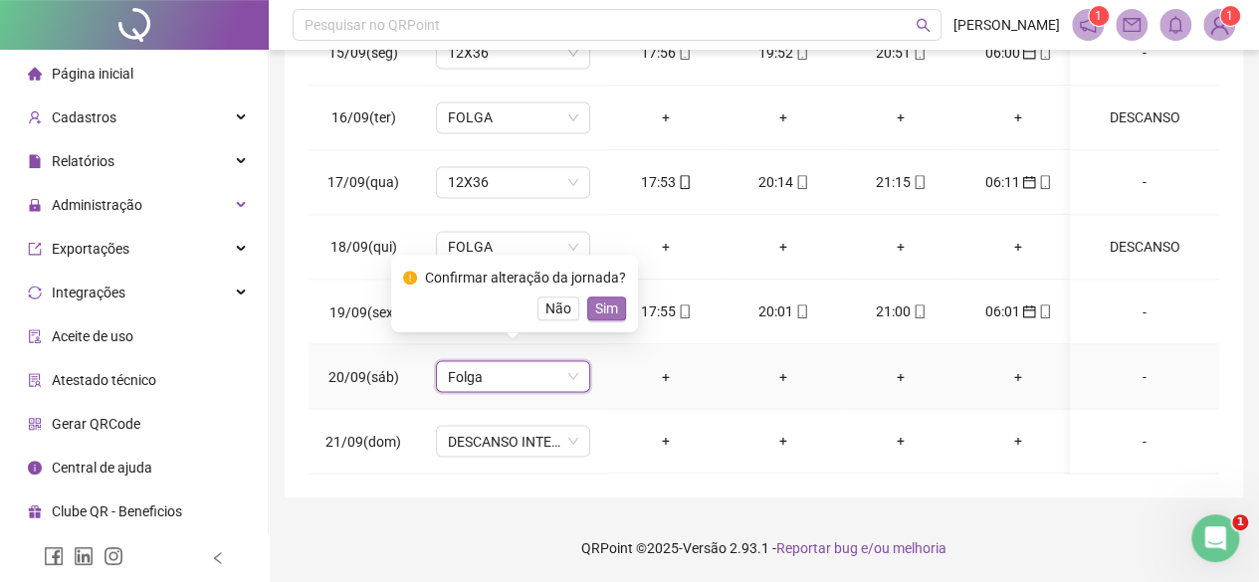
click at [601, 304] on span "Sim" at bounding box center [606, 309] width 23 height 22
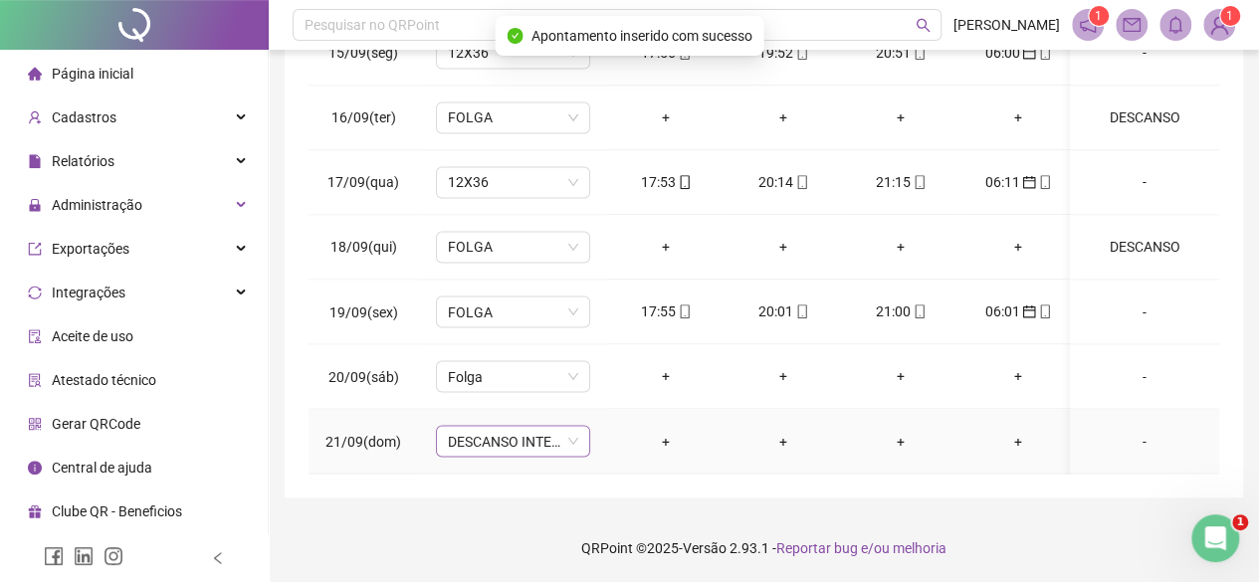
click at [523, 435] on span "DESCANSO INTER-JORNADA" at bounding box center [513, 441] width 130 height 30
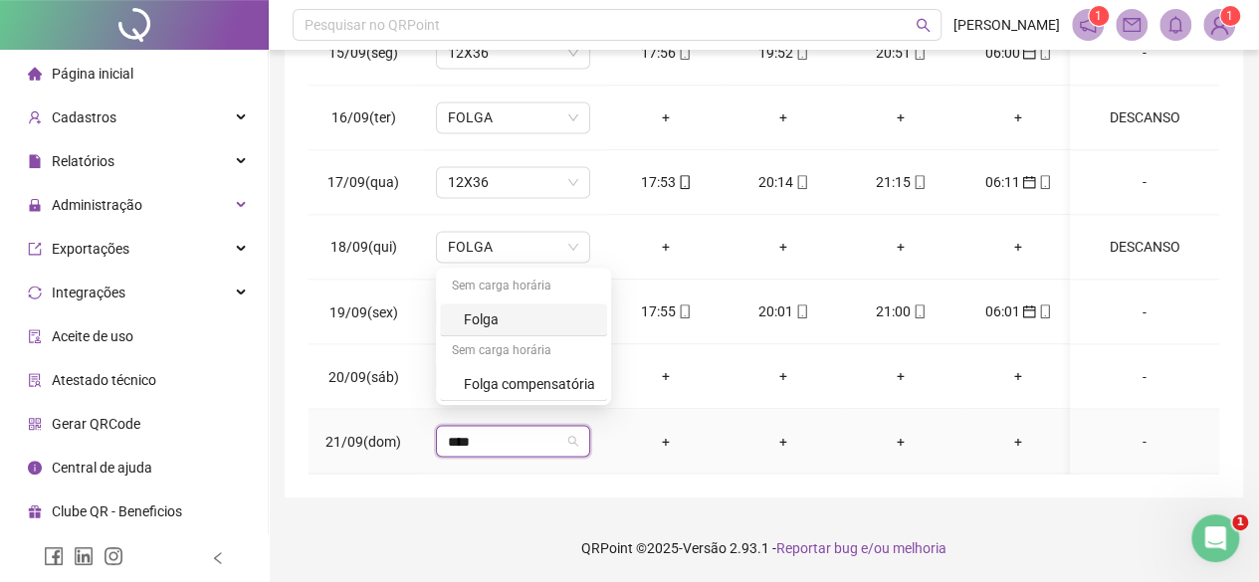
type input "*****"
drag, startPoint x: 478, startPoint y: 315, endPoint x: 496, endPoint y: 309, distance: 18.9
click at [480, 313] on div "Folga" at bounding box center [529, 319] width 131 height 22
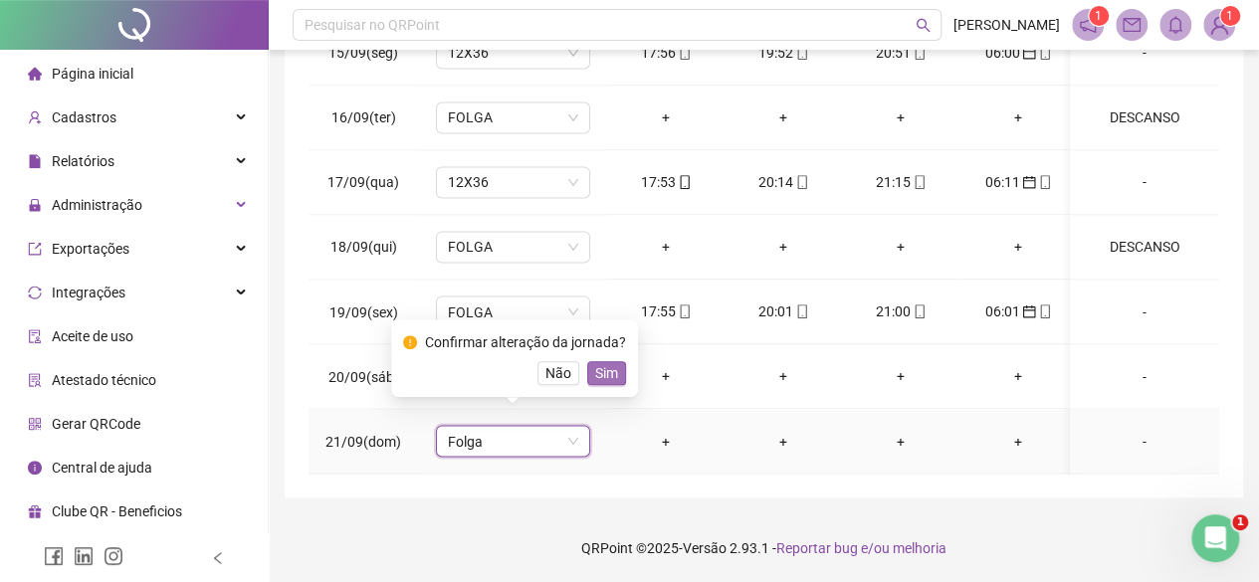
click at [606, 367] on span "Sim" at bounding box center [606, 373] width 23 height 22
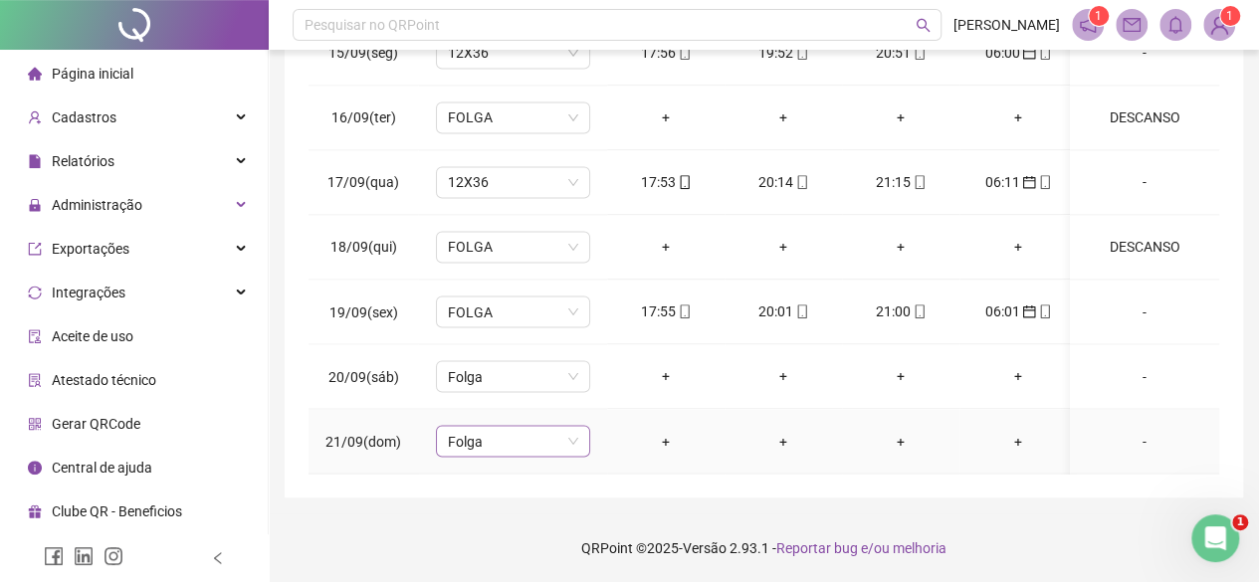
click at [487, 431] on span "Folga" at bounding box center [513, 441] width 130 height 30
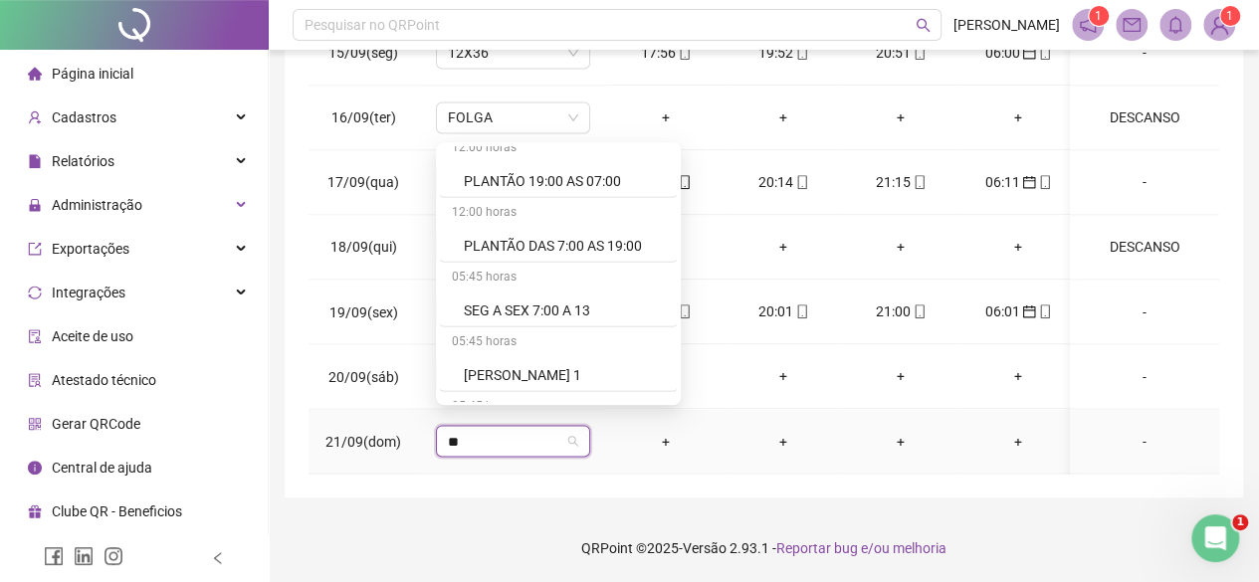
scroll to position [3606, 0]
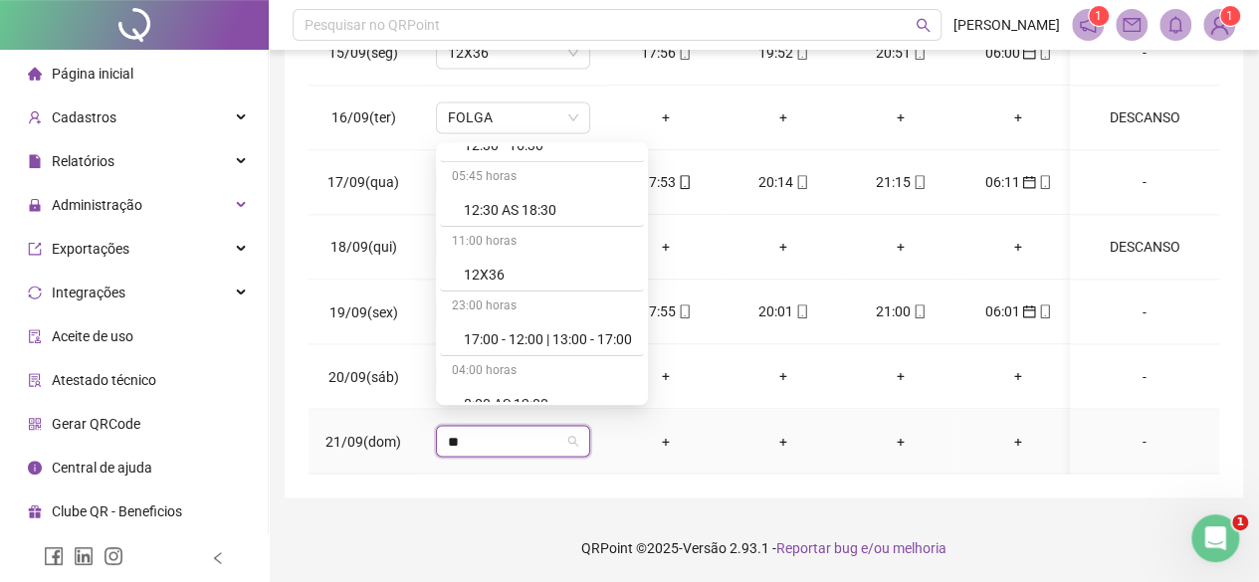
type input "***"
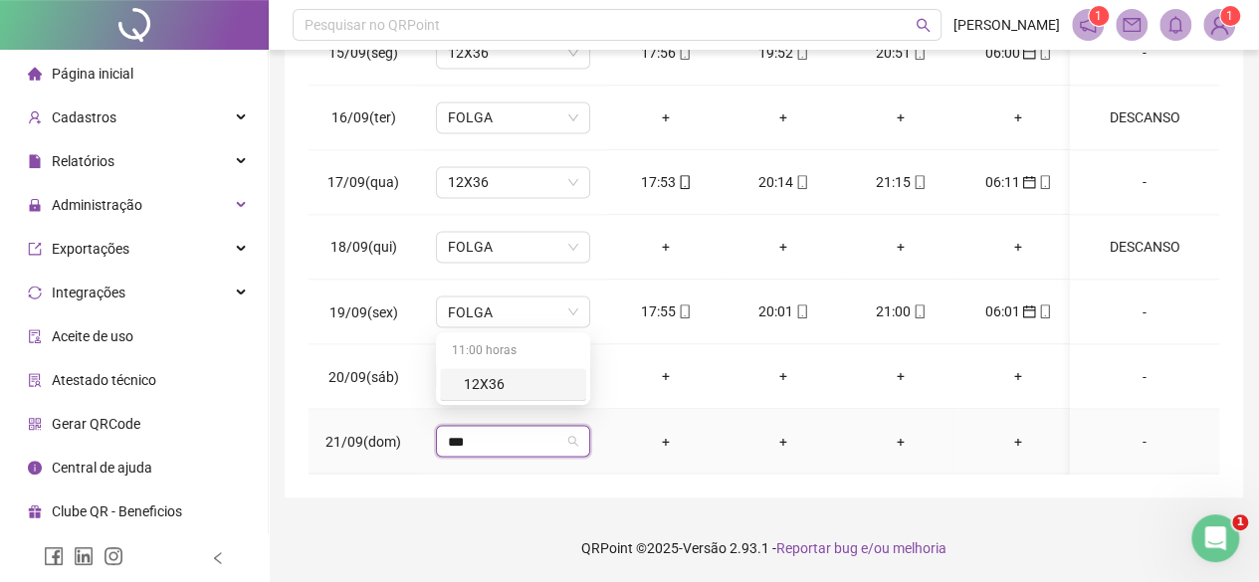
scroll to position [0, 0]
click at [475, 375] on div "12X36" at bounding box center [519, 384] width 110 height 22
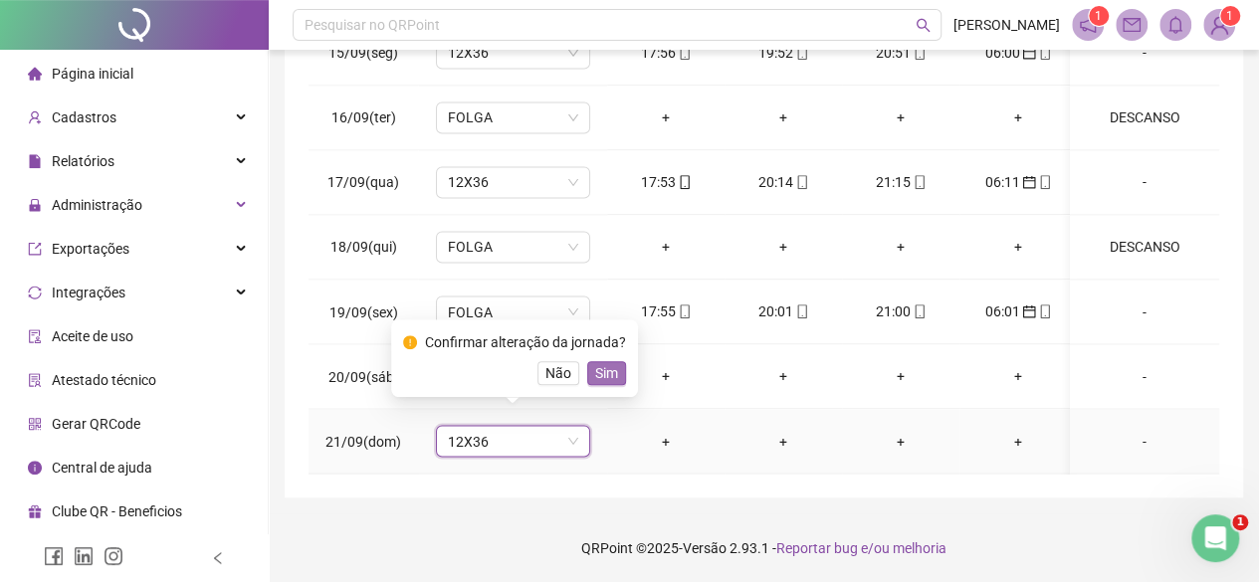
click at [603, 361] on button "Sim" at bounding box center [606, 373] width 39 height 24
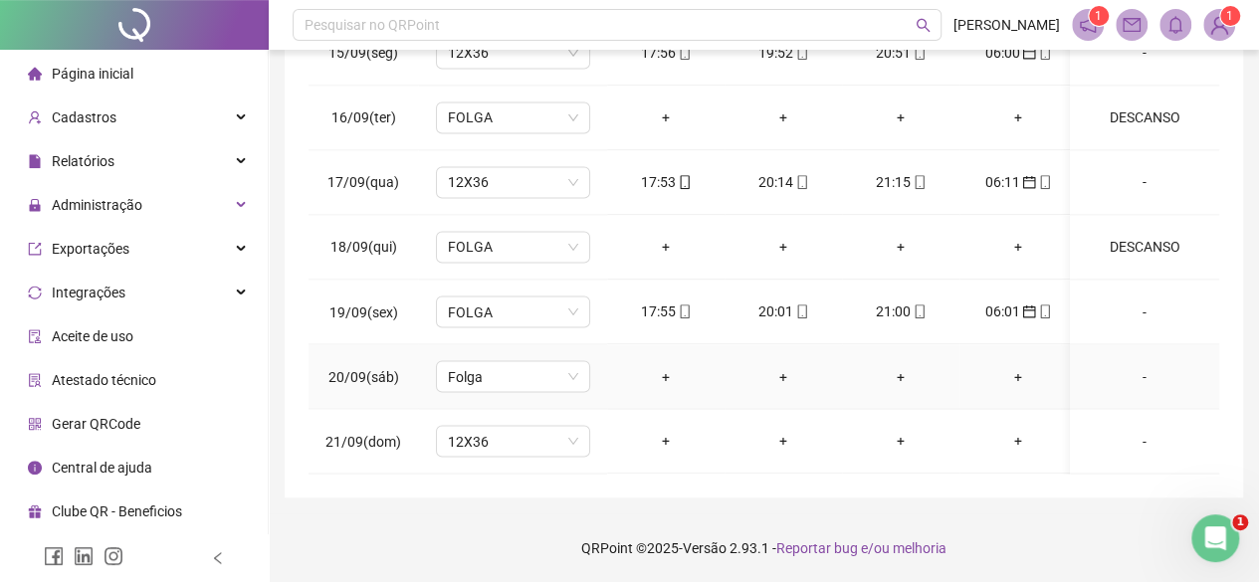
click at [1139, 365] on div "-" at bounding box center [1144, 376] width 117 height 22
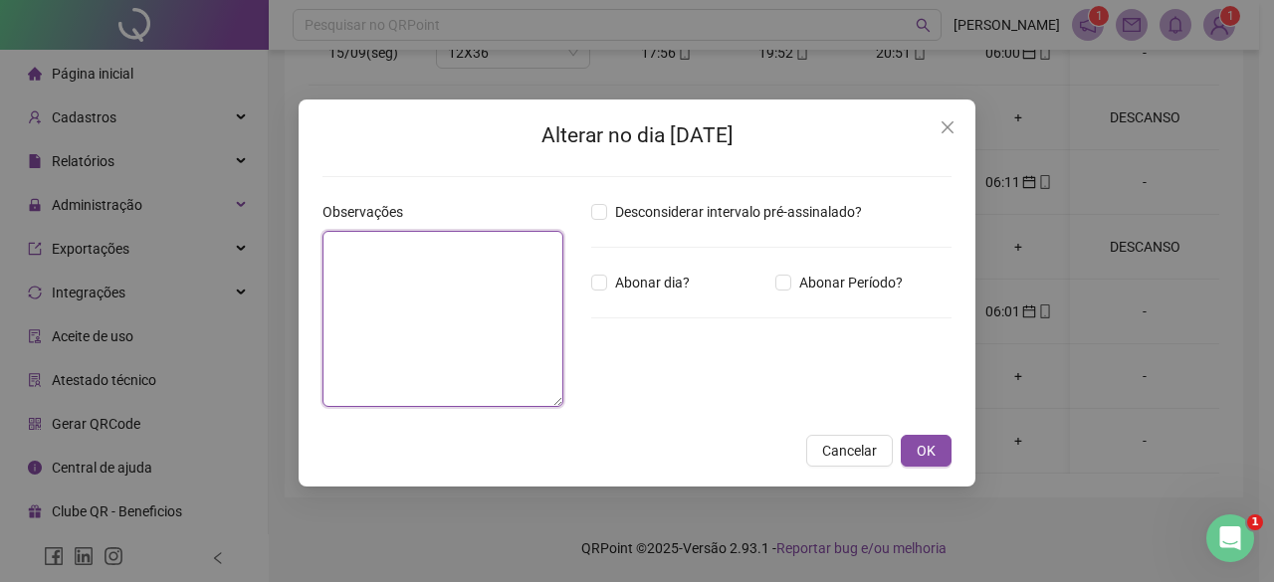
click at [468, 283] on textarea at bounding box center [442, 319] width 241 height 176
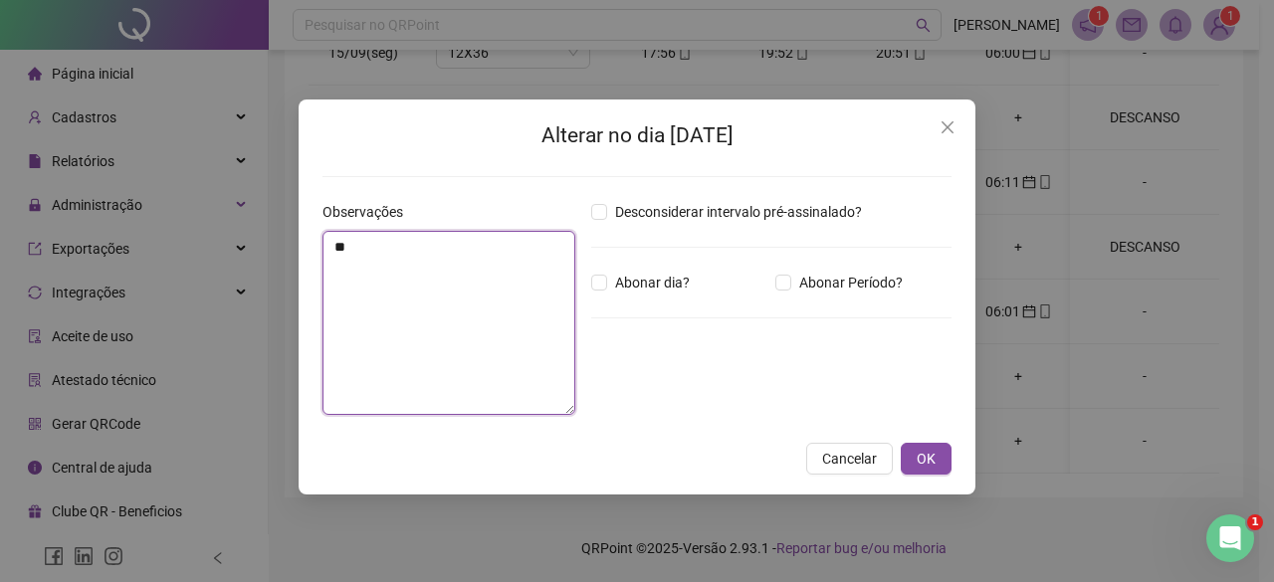
type textarea "*"
type textarea "********"
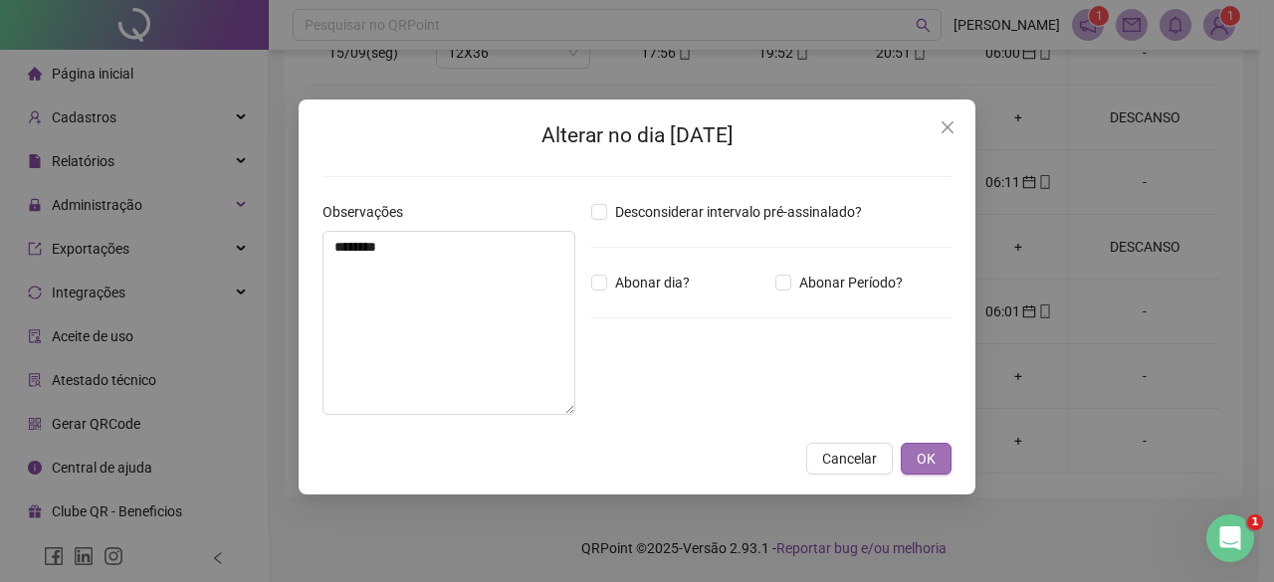
click at [941, 463] on button "OK" at bounding box center [926, 459] width 51 height 32
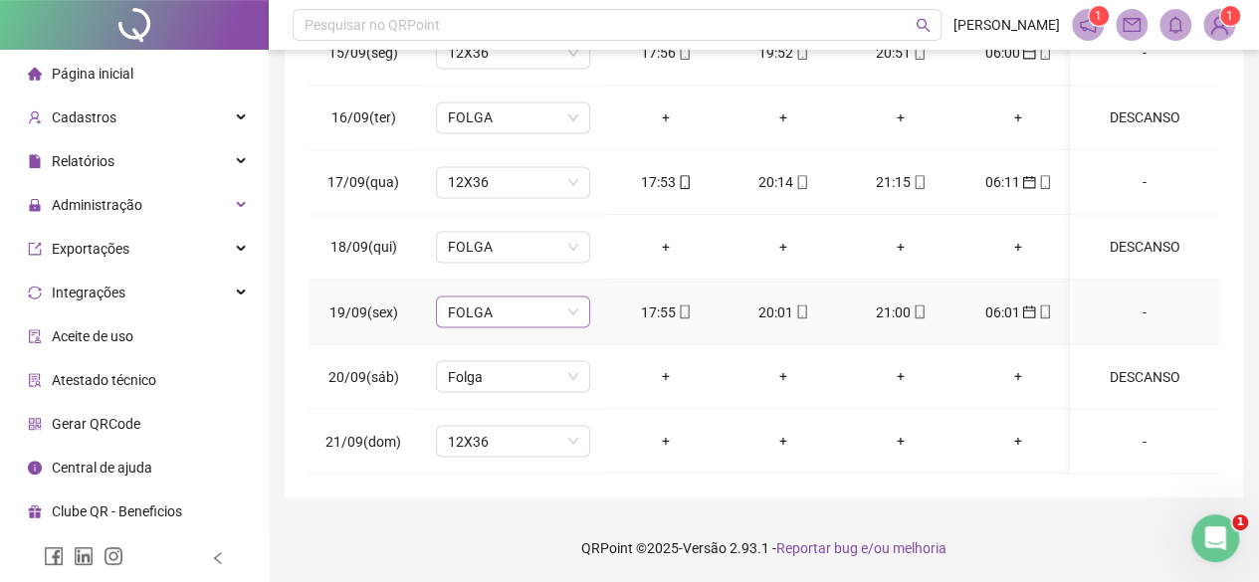
click at [515, 304] on span "FOLGA" at bounding box center [513, 312] width 130 height 30
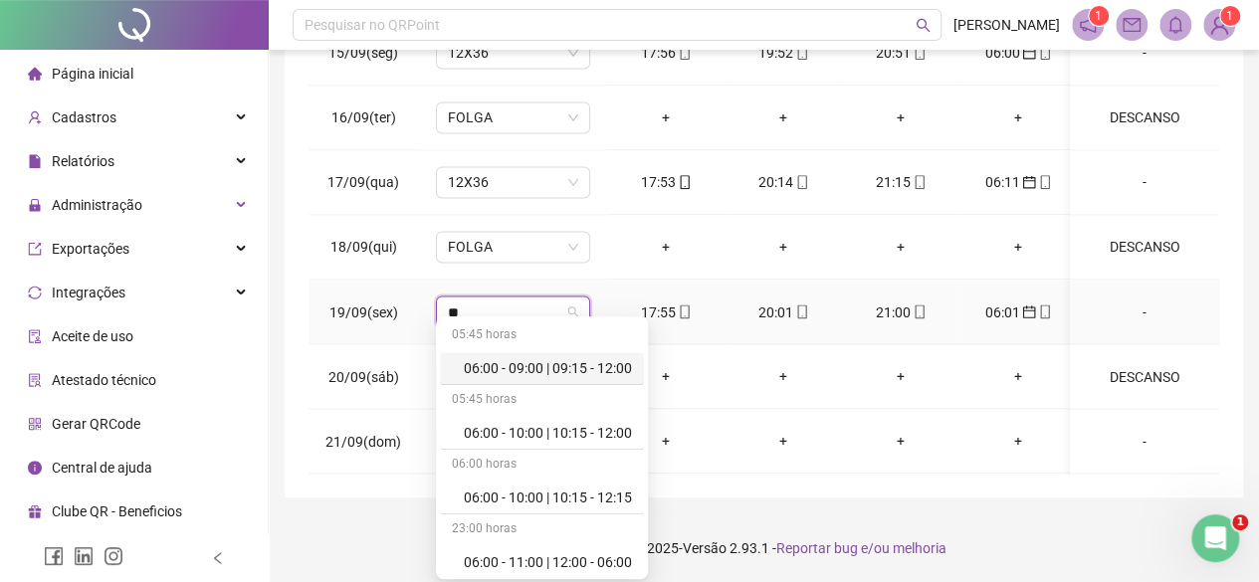
type input "***"
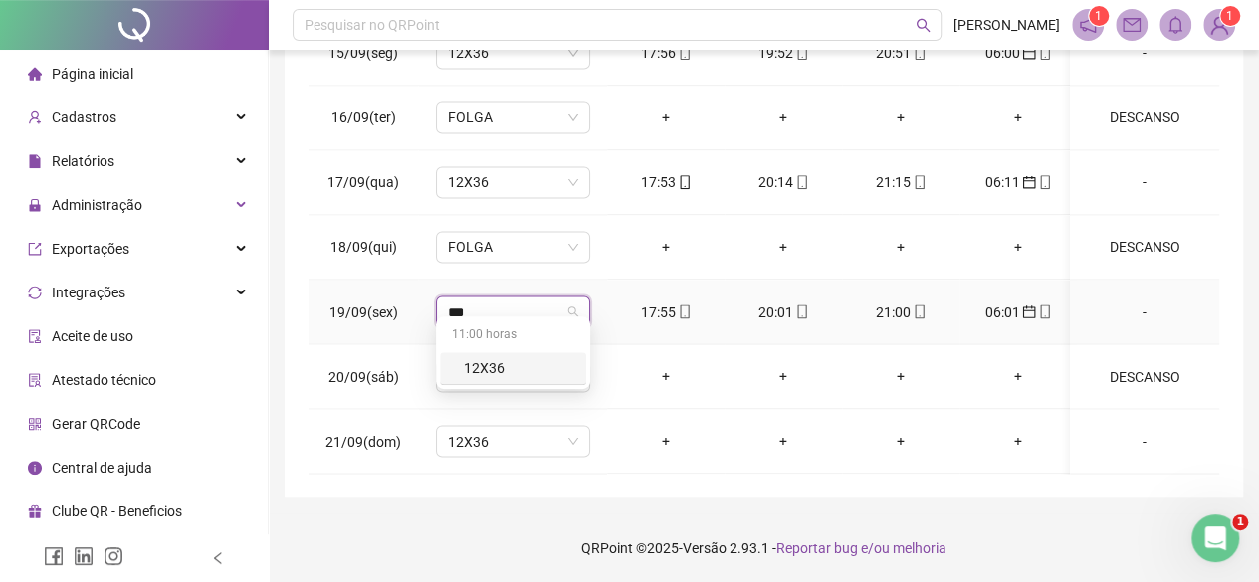
click at [541, 371] on div "12X36" at bounding box center [519, 368] width 110 height 22
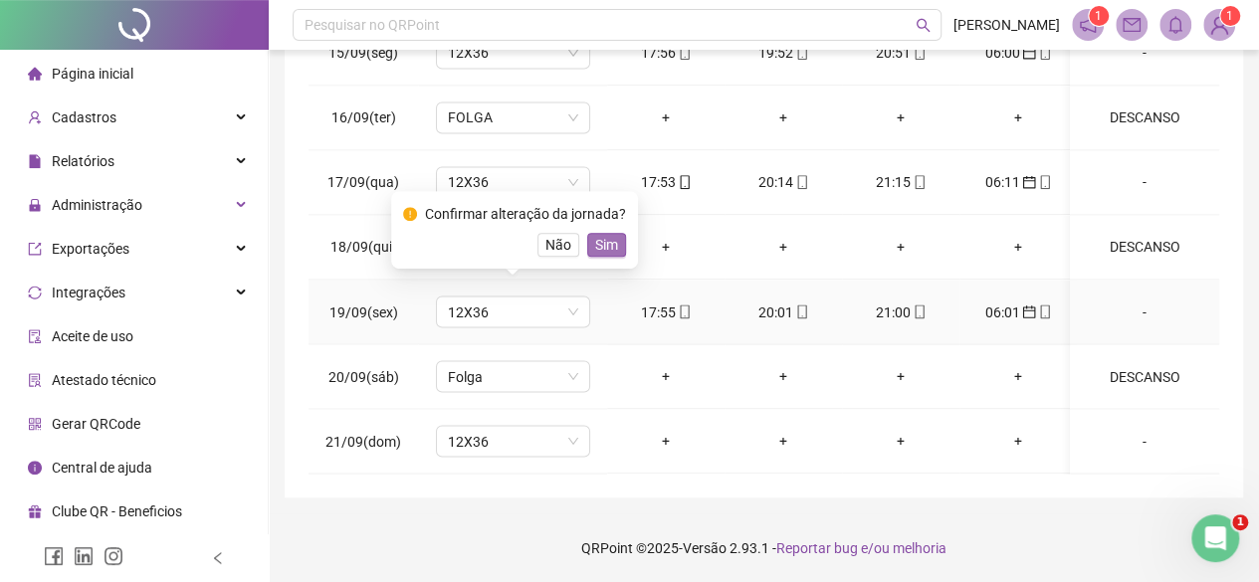
click at [597, 248] on span "Sim" at bounding box center [606, 245] width 23 height 22
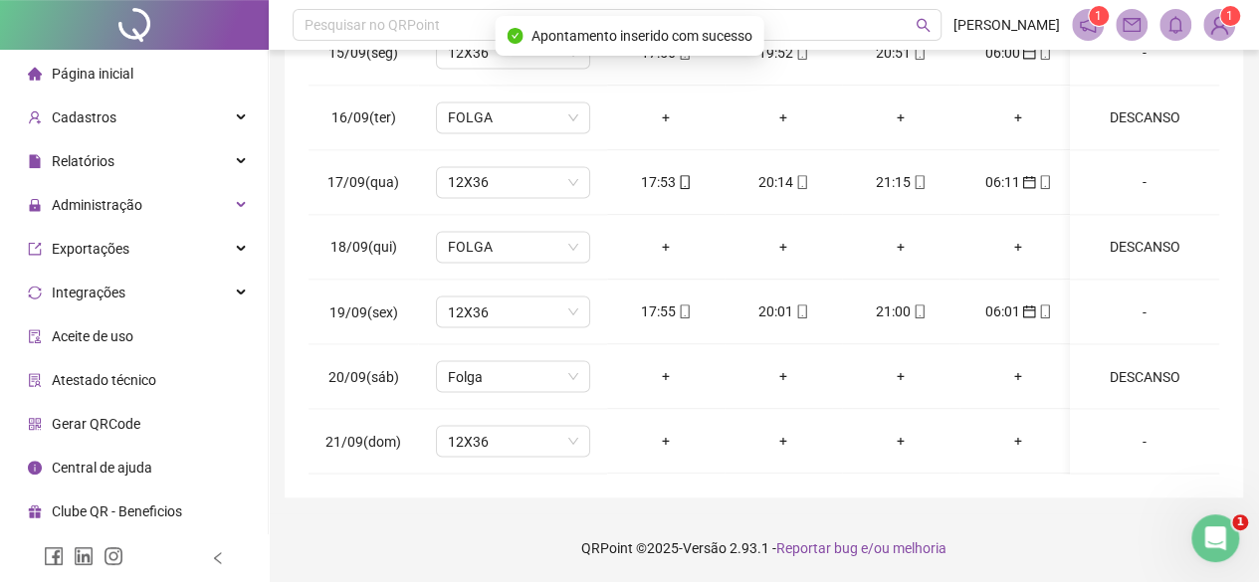
click at [1255, 163] on div "**********" at bounding box center [764, 74] width 990 height 1017
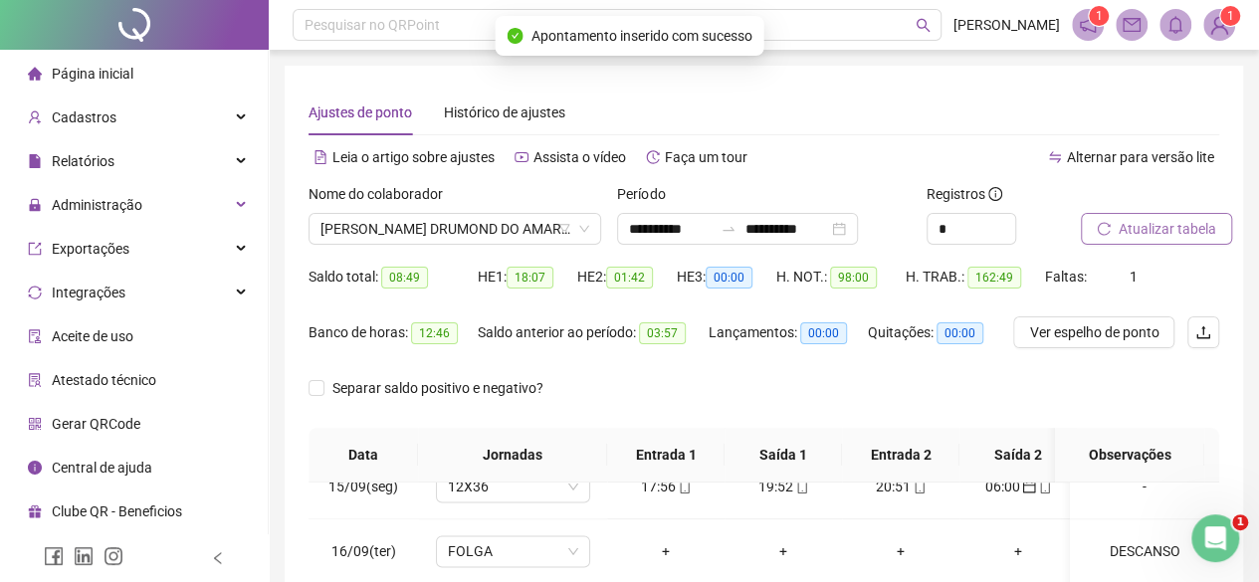
click at [1164, 238] on span "Atualizar tabela" at bounding box center [1167, 229] width 98 height 22
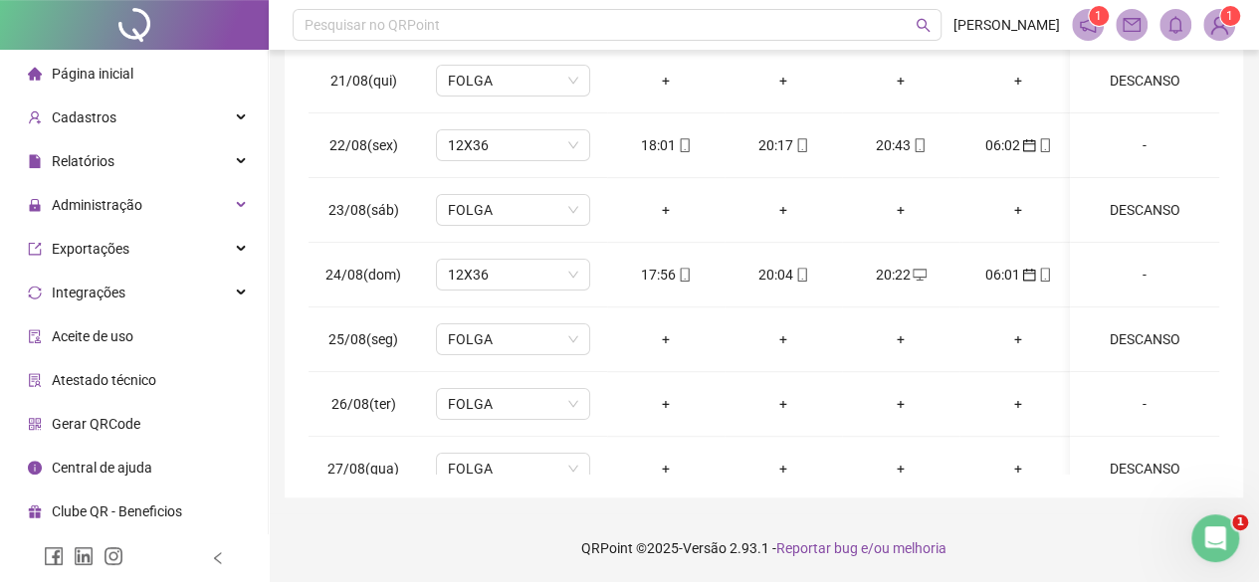
scroll to position [135, 0]
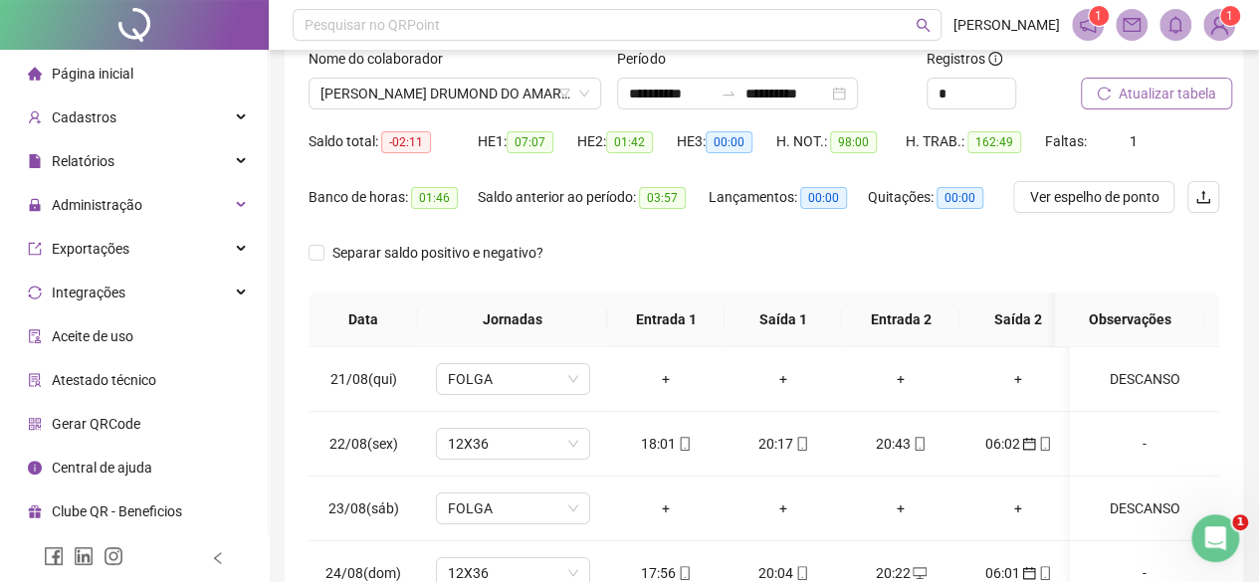
click at [1140, 102] on span "Atualizar tabela" at bounding box center [1167, 94] width 98 height 22
click at [407, 96] on span "[PERSON_NAME] DRUMOND DO AMARAL" at bounding box center [454, 94] width 269 height 30
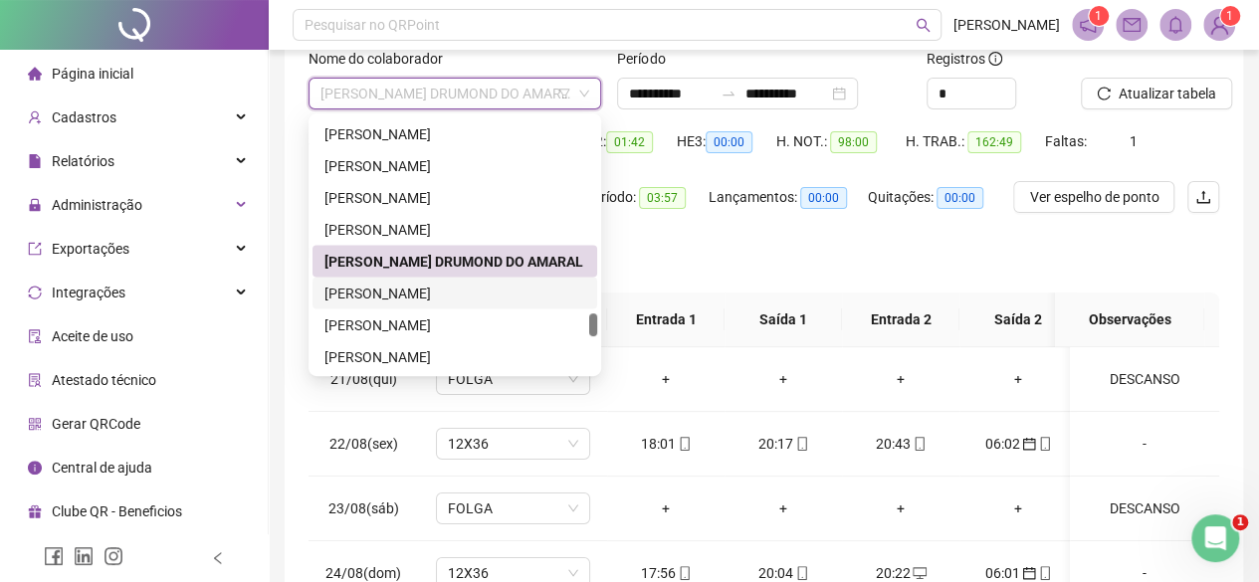
click at [396, 295] on div "[PERSON_NAME]" at bounding box center [454, 293] width 261 height 22
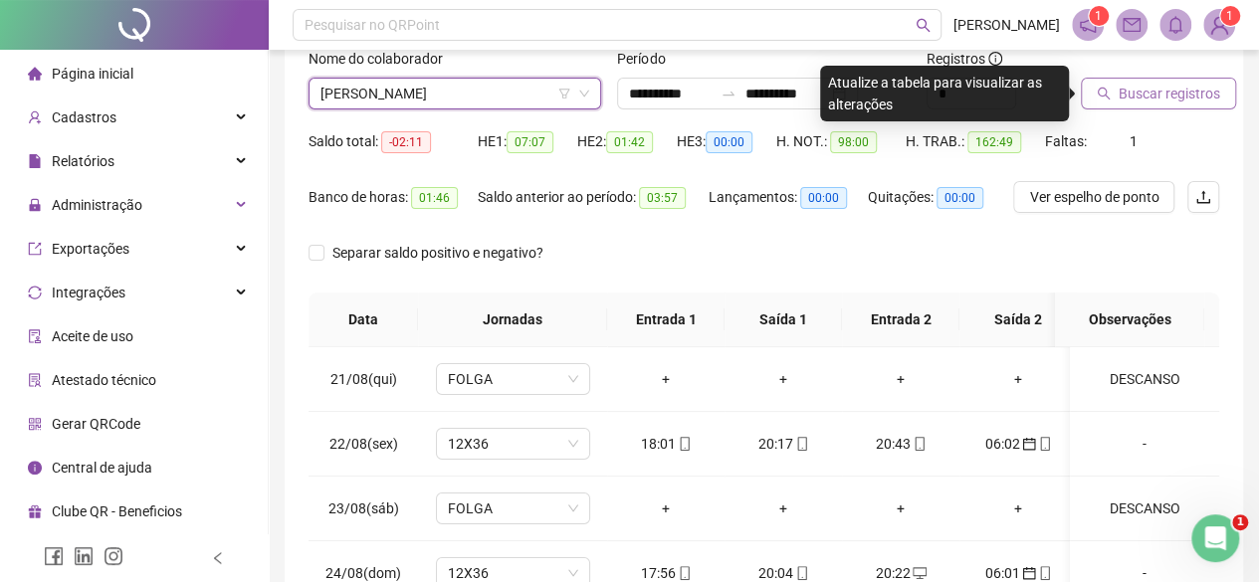
click at [1146, 92] on span "Buscar registros" at bounding box center [1168, 94] width 101 height 22
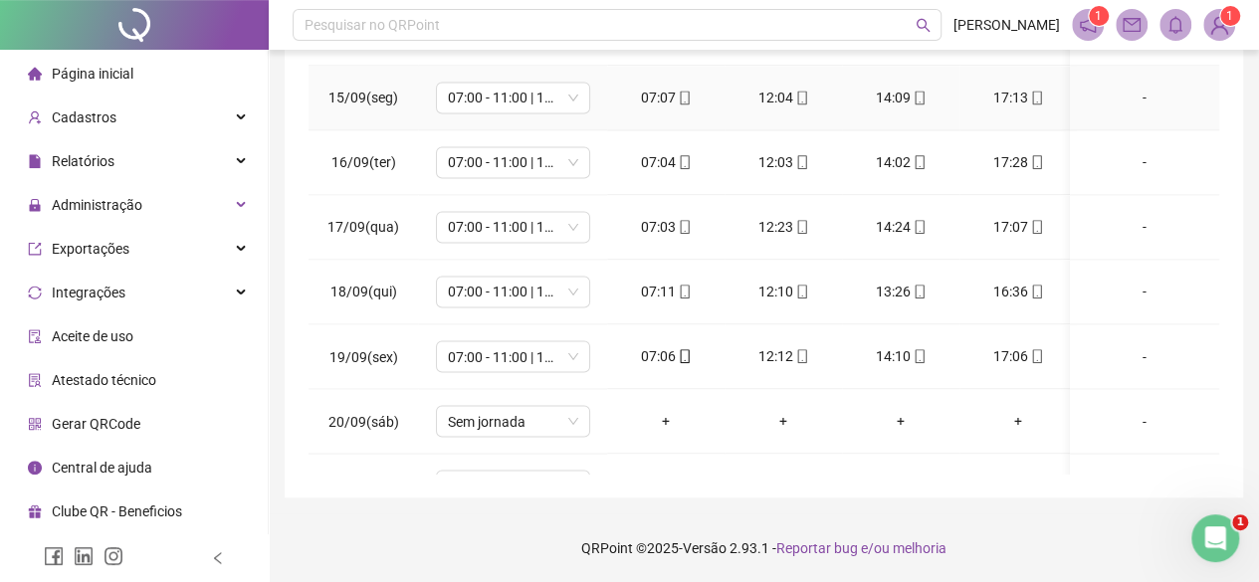
scroll to position [1650, 0]
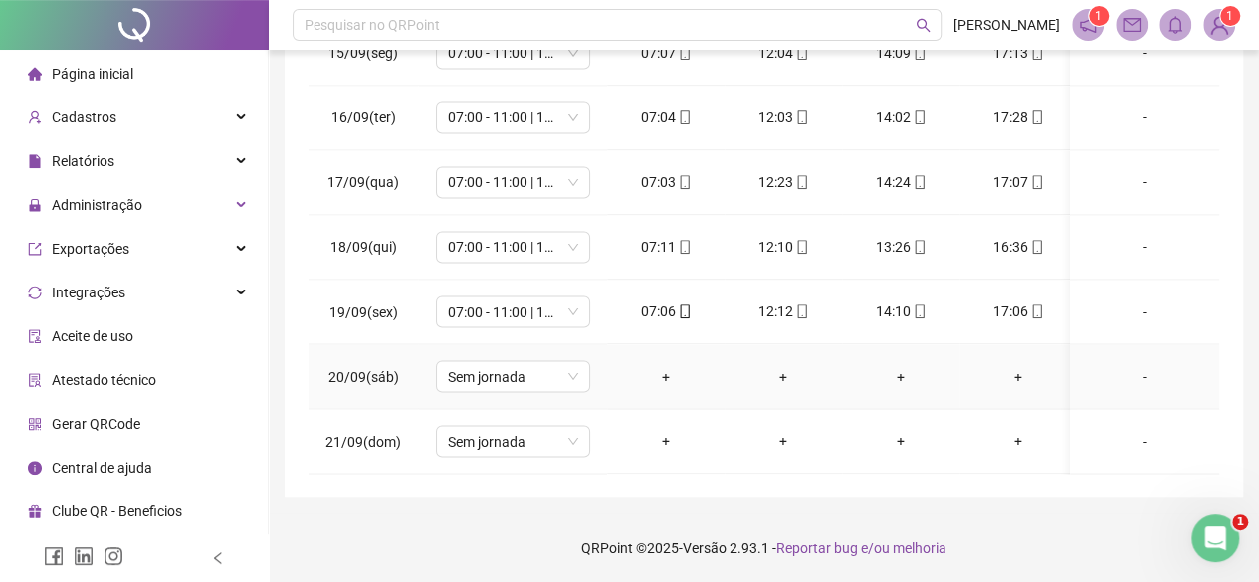
click at [527, 344] on td "Sem jornada" at bounding box center [512, 376] width 189 height 65
click at [526, 363] on span "Sem jornada" at bounding box center [513, 376] width 130 height 30
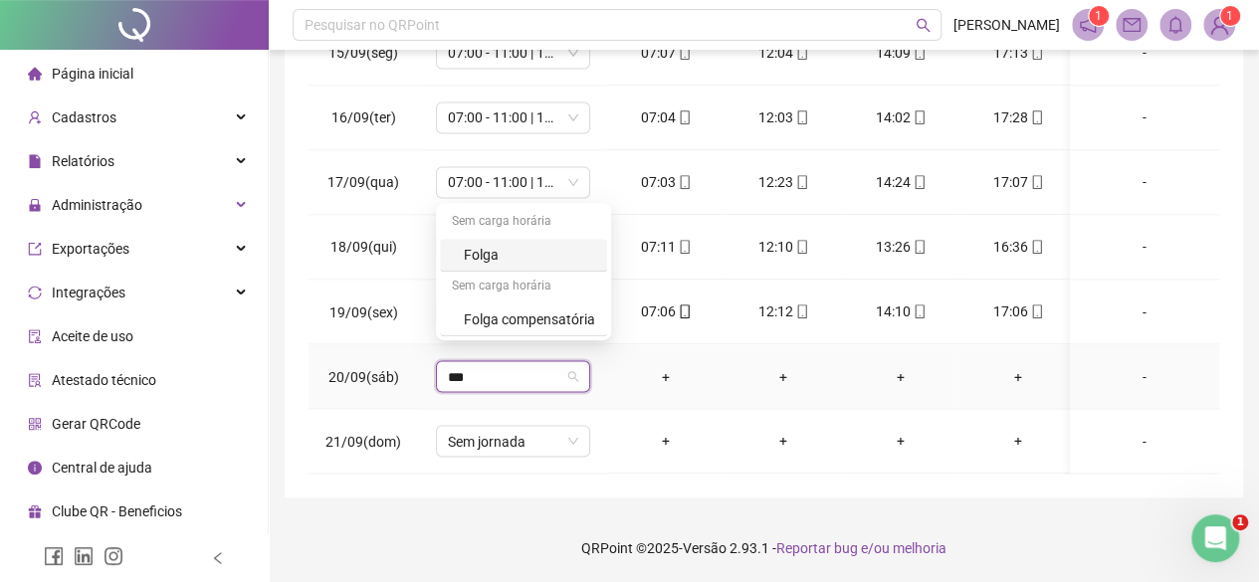
type input "****"
click at [507, 256] on div "Folga" at bounding box center [529, 255] width 131 height 22
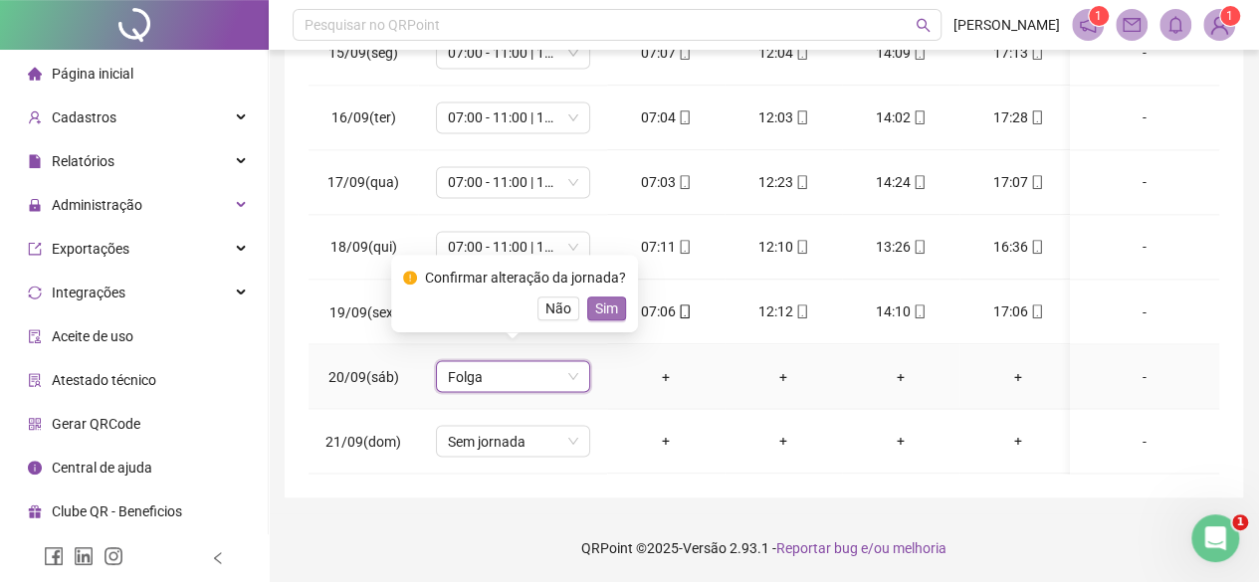
click at [601, 300] on span "Sim" at bounding box center [606, 309] width 23 height 22
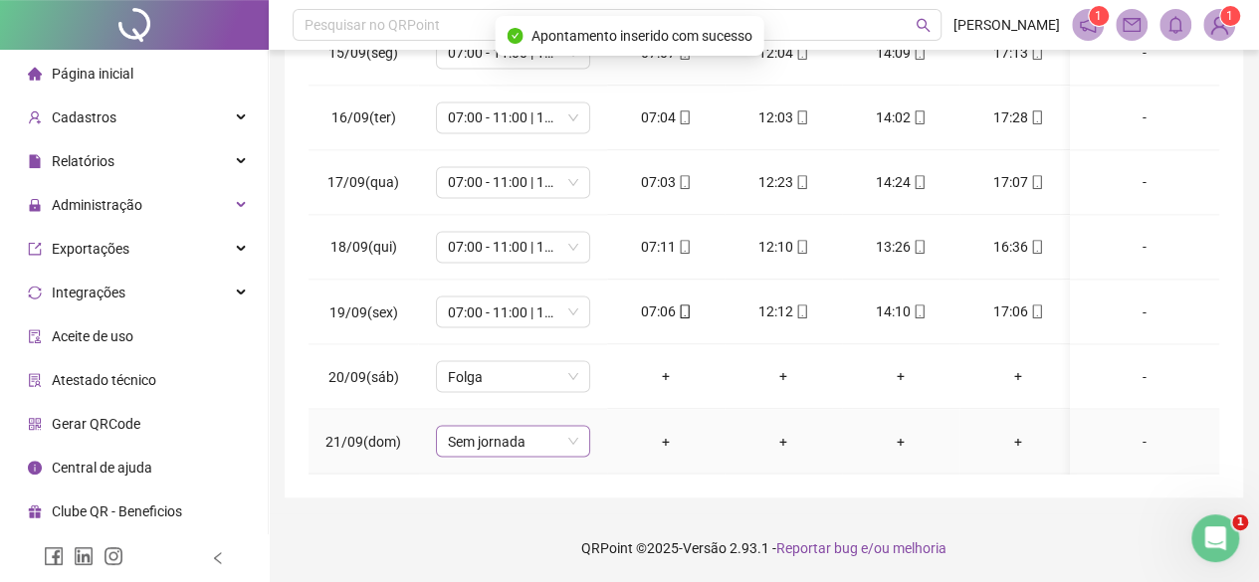
click at [541, 427] on span "Sem jornada" at bounding box center [513, 441] width 130 height 30
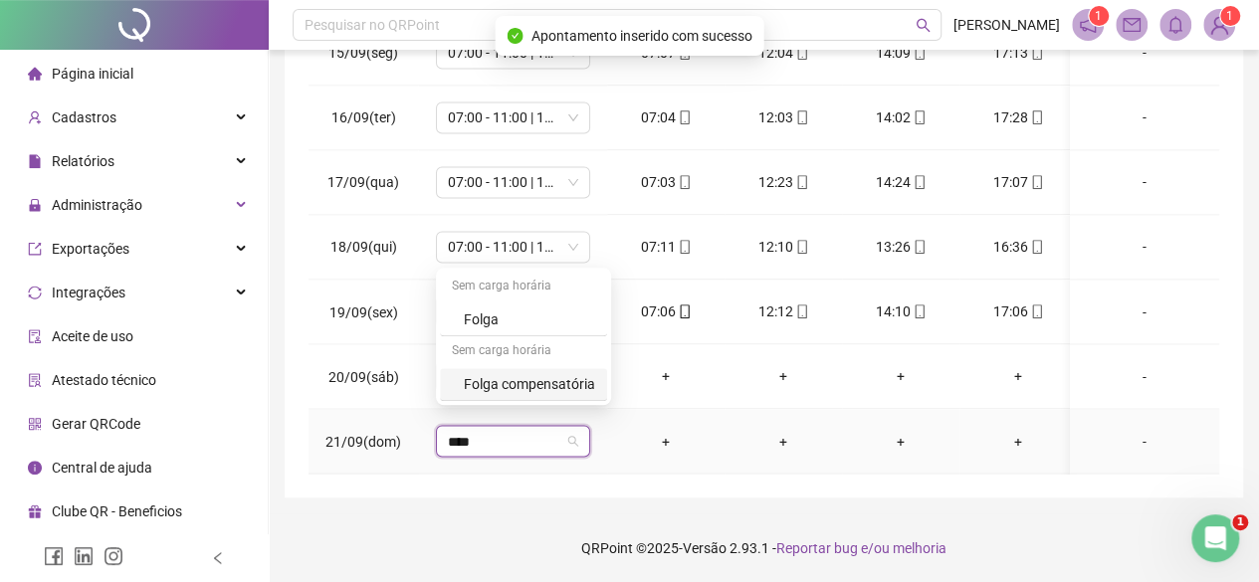
type input "*****"
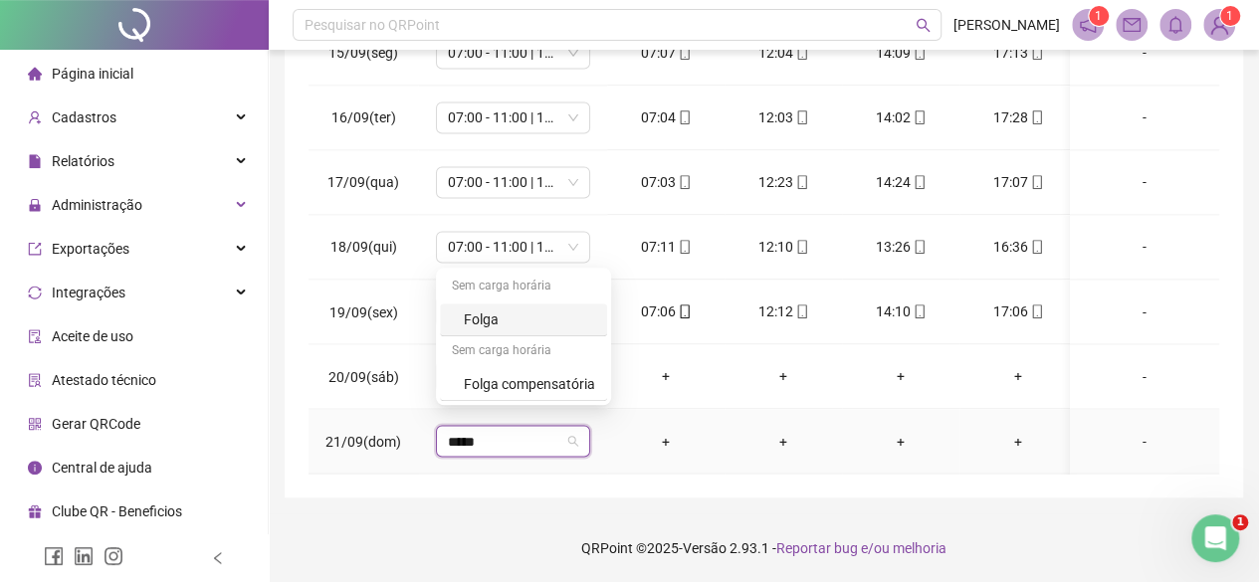
click at [491, 315] on div "Folga" at bounding box center [529, 319] width 131 height 22
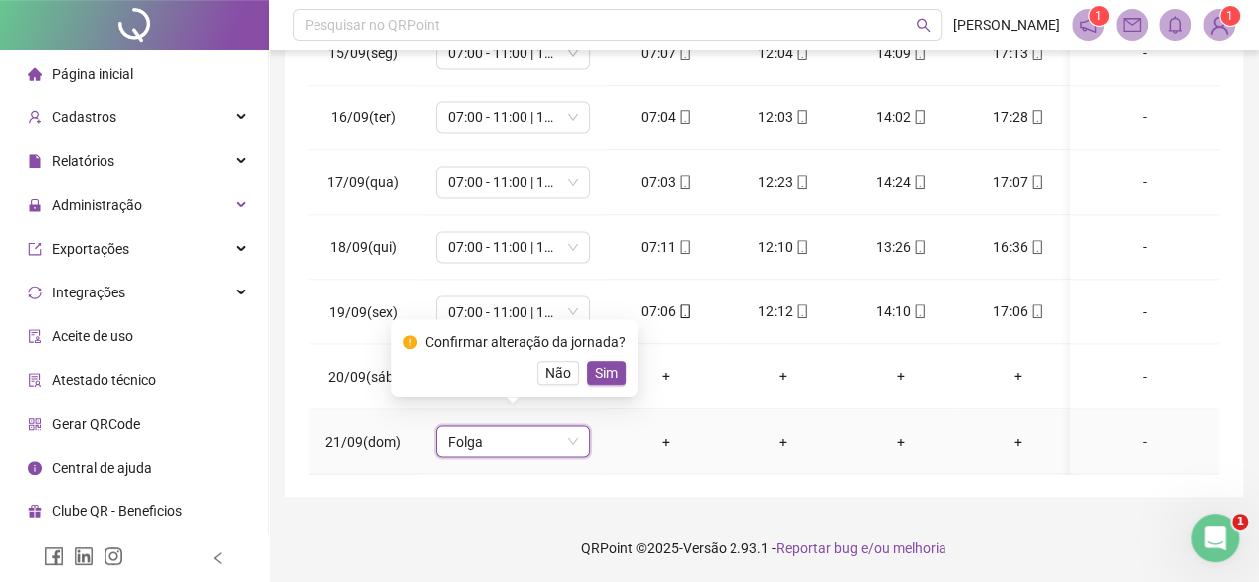
click at [589, 377] on button "Sim" at bounding box center [606, 373] width 39 height 24
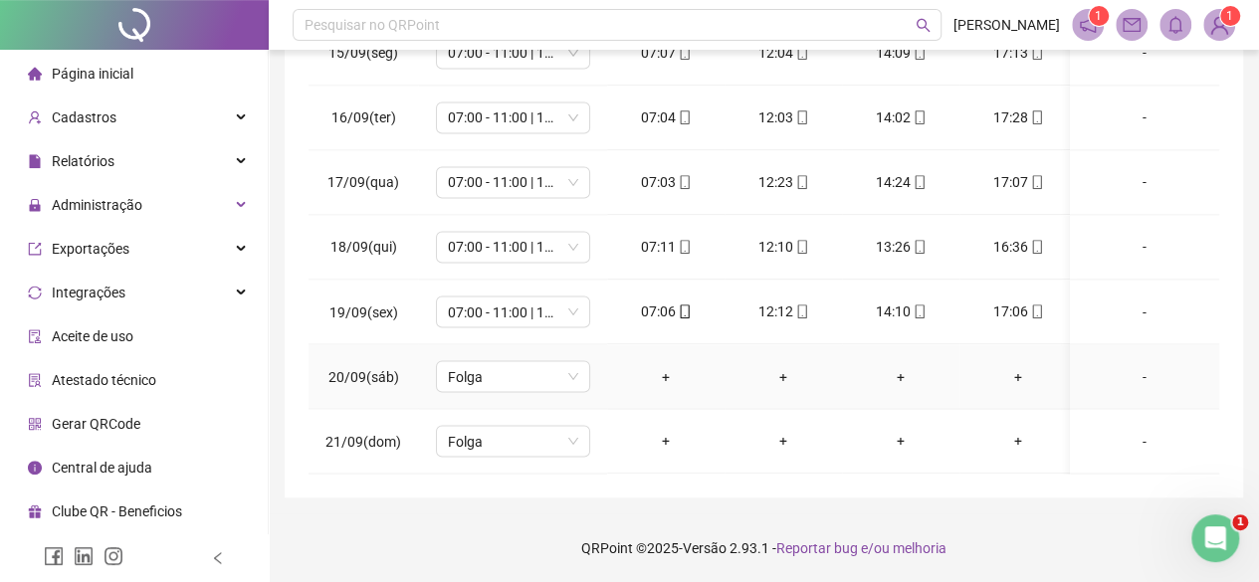
click at [593, 375] on td "Folga" at bounding box center [512, 376] width 189 height 65
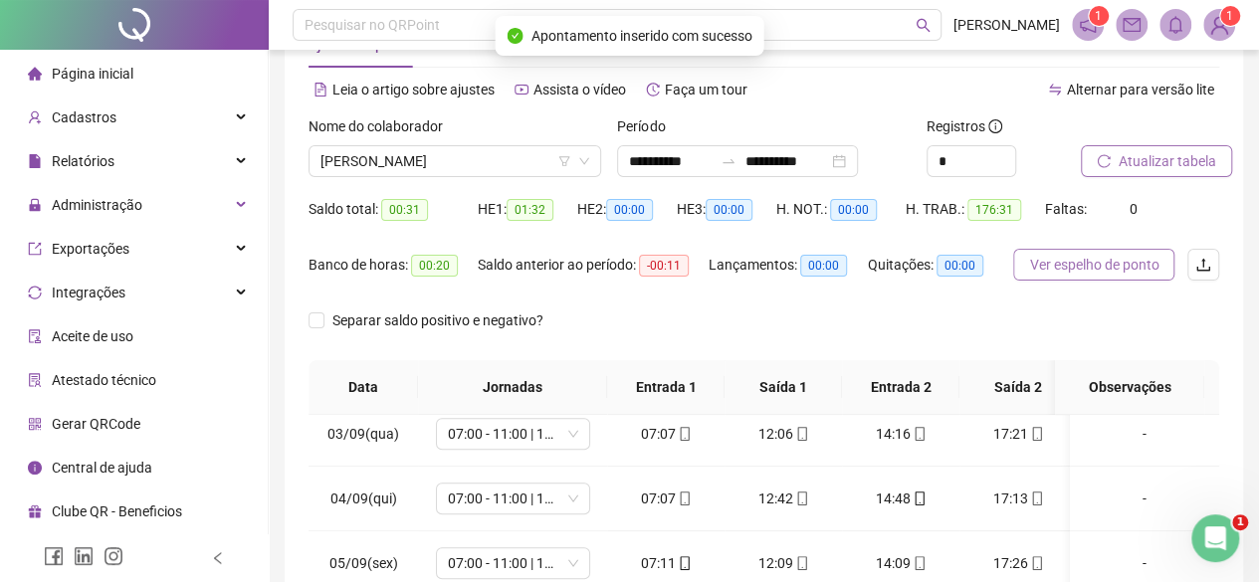
scroll to position [100, 0]
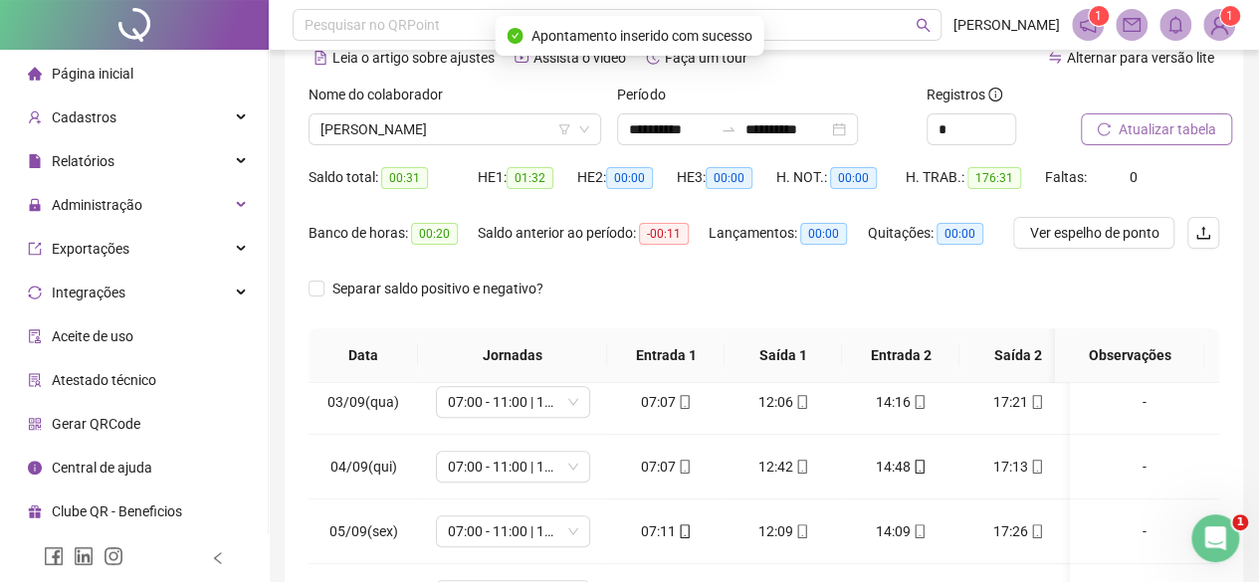
click at [1156, 129] on span "Atualizar tabela" at bounding box center [1167, 129] width 98 height 22
click at [366, 116] on span "[PERSON_NAME]" at bounding box center [454, 129] width 269 height 30
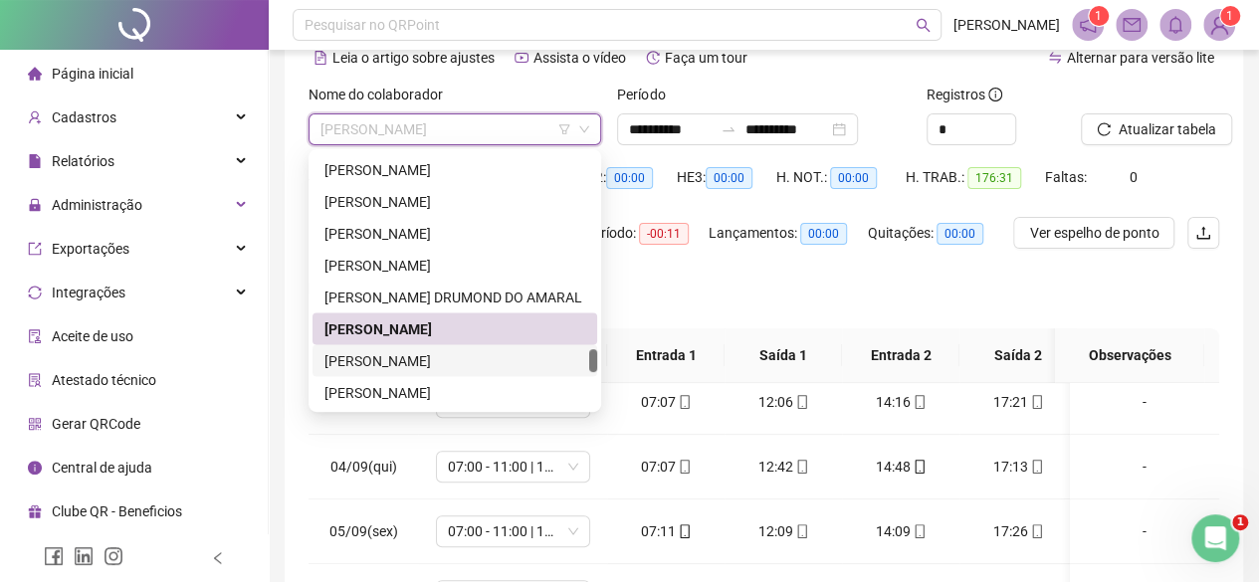
click at [389, 368] on div "[PERSON_NAME]" at bounding box center [454, 360] width 261 height 22
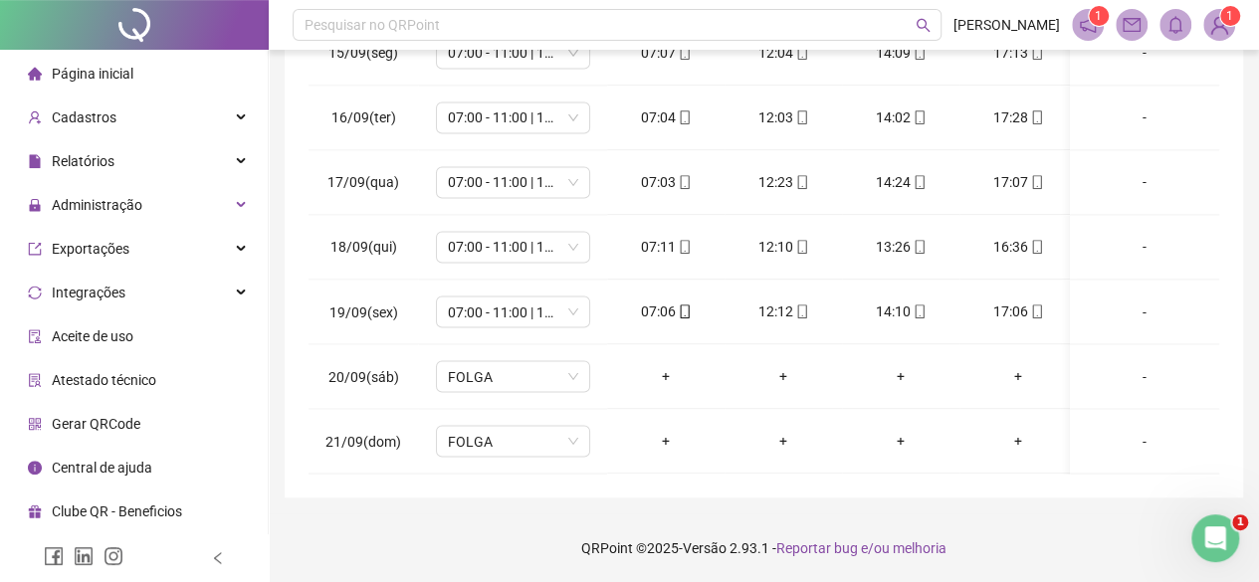
scroll to position [0, 0]
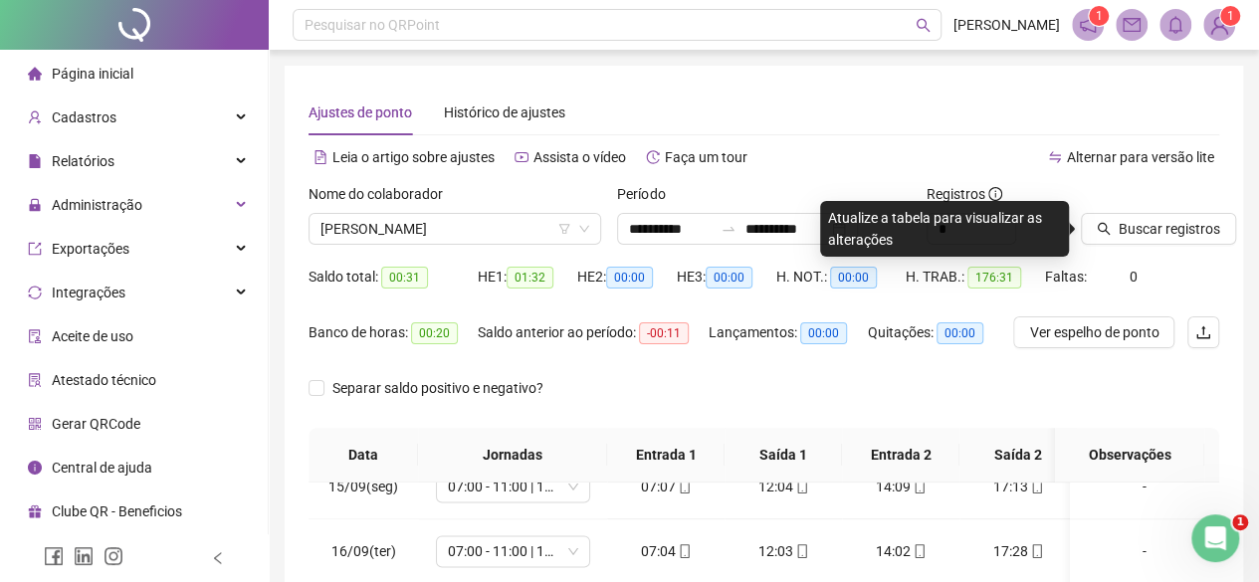
click at [365, 250] on div "Nome do colaborador [PERSON_NAME]" at bounding box center [455, 222] width 308 height 78
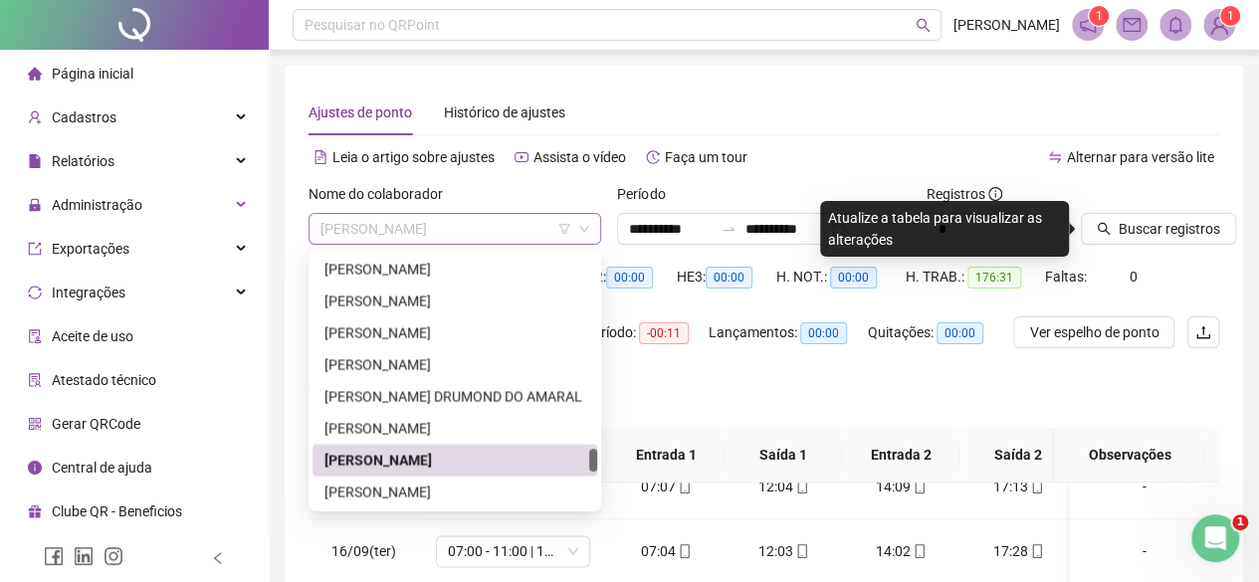
click at [384, 218] on span "[PERSON_NAME]" at bounding box center [454, 229] width 269 height 30
click at [360, 490] on div "[PERSON_NAME]" at bounding box center [454, 492] width 261 height 22
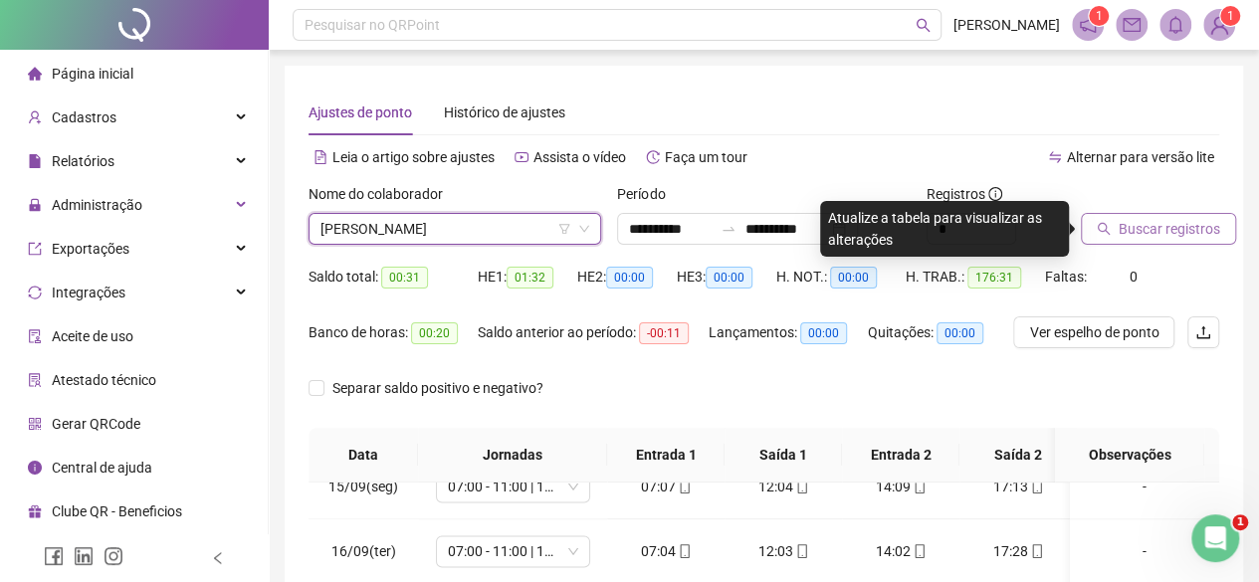
click at [1125, 231] on span "Buscar registros" at bounding box center [1168, 229] width 101 height 22
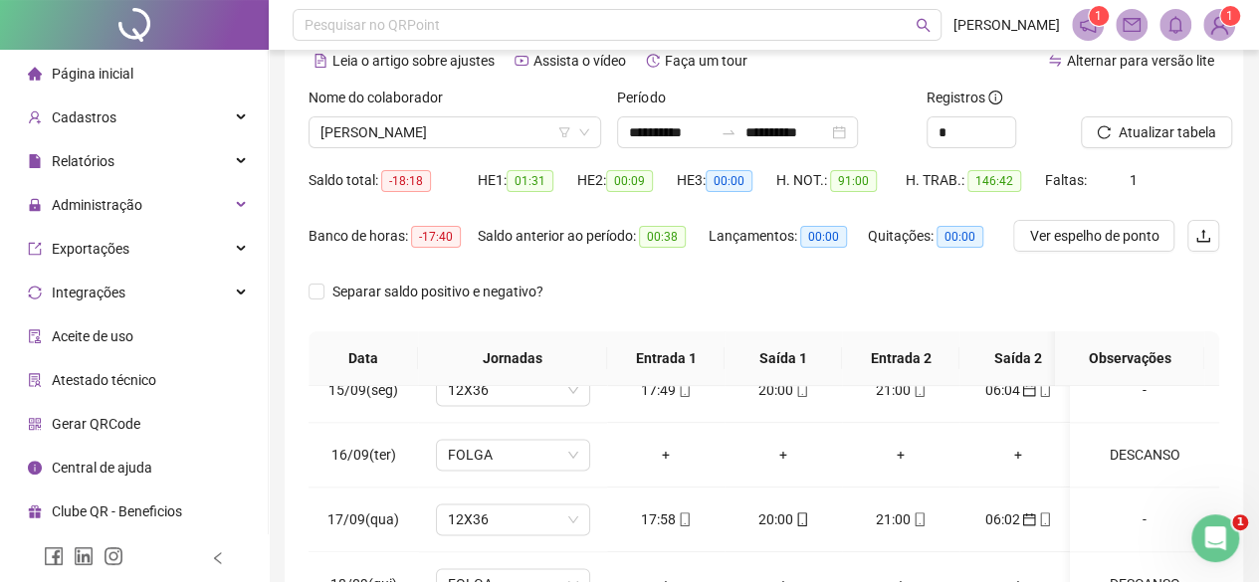
scroll to position [434, 0]
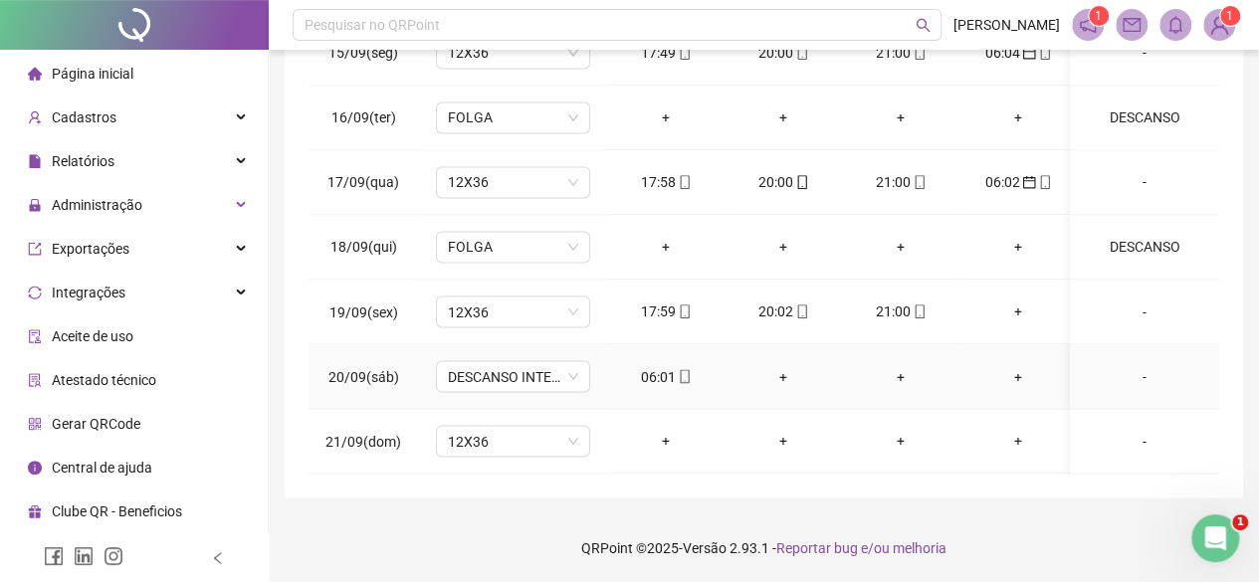
click at [651, 365] on div "06:01" at bounding box center [666, 376] width 86 height 22
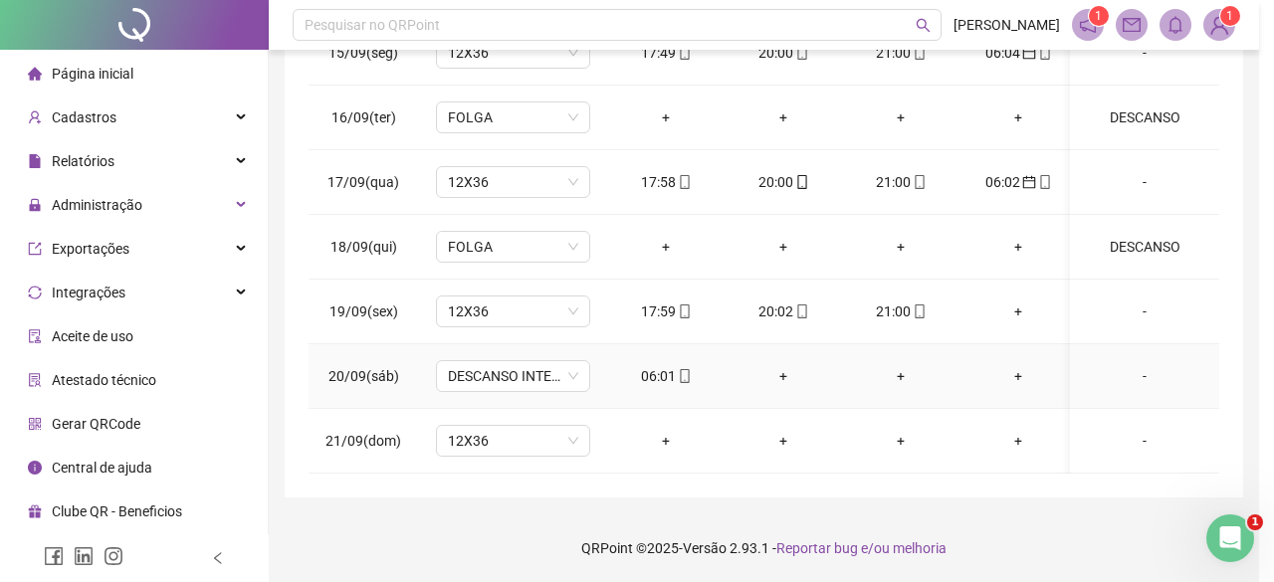
type input "**********"
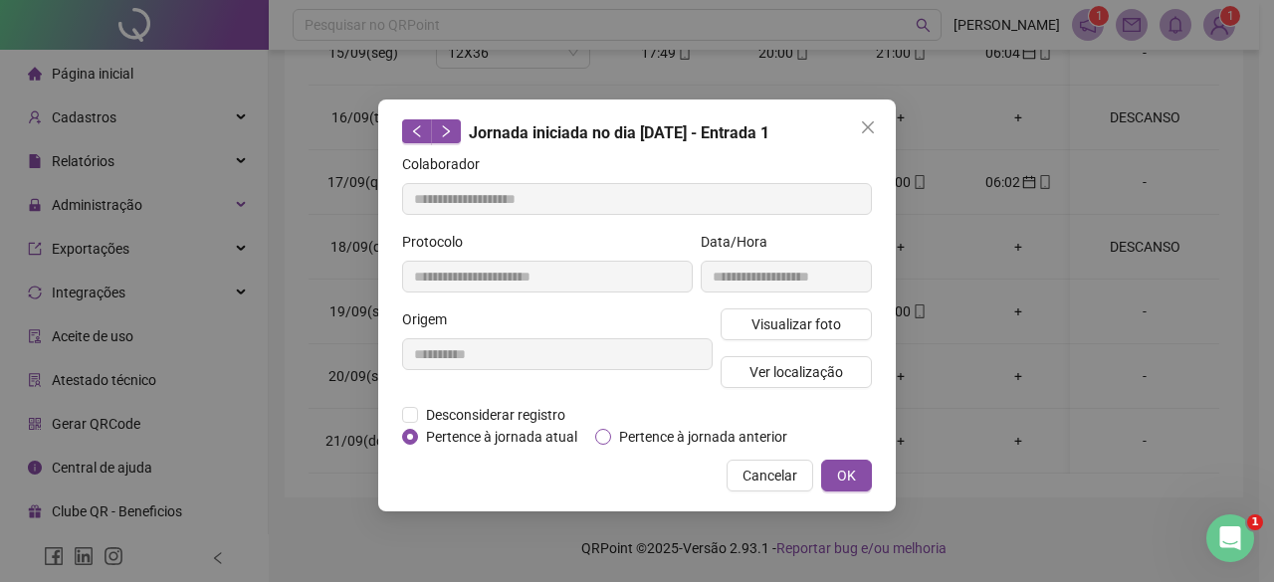
click at [665, 432] on span "Pertence à jornada anterior" at bounding box center [703, 437] width 184 height 22
click at [853, 478] on span "OK" at bounding box center [846, 476] width 19 height 22
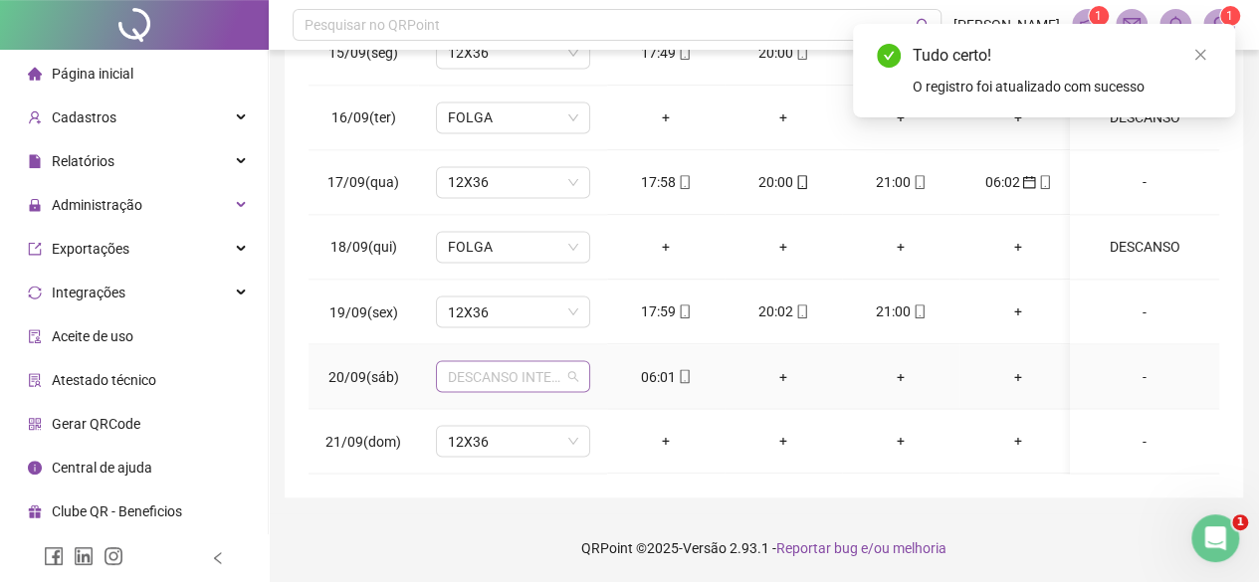
click at [512, 363] on span "DESCANSO INTER-JORNADA" at bounding box center [513, 376] width 130 height 30
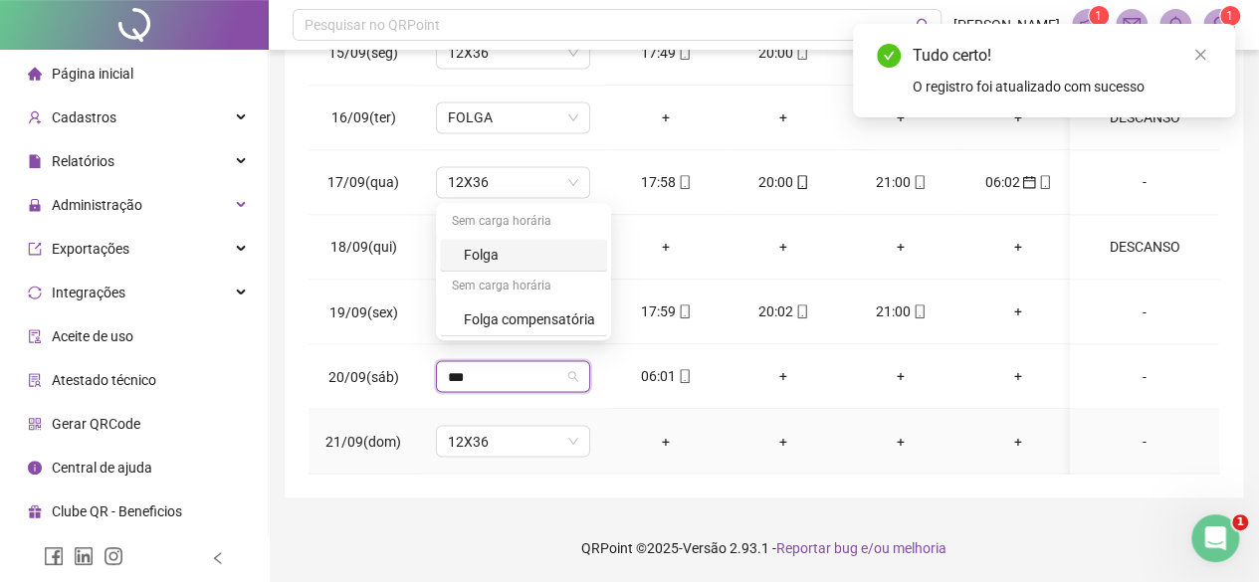
type input "****"
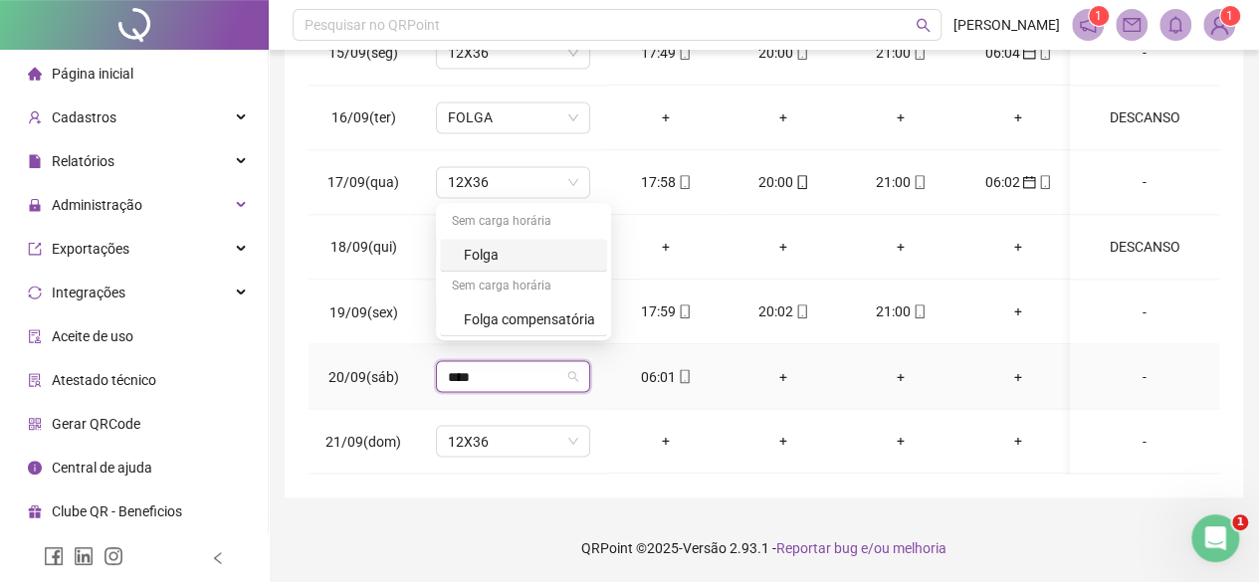
click at [494, 256] on div "Folga" at bounding box center [529, 255] width 131 height 22
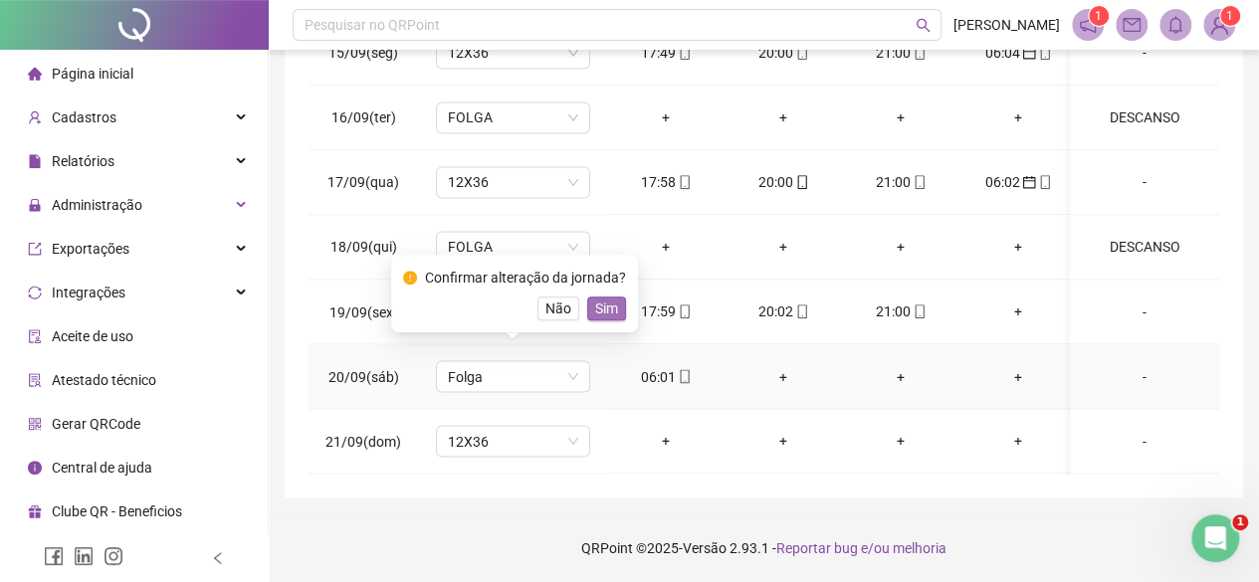
click at [601, 304] on span "Sim" at bounding box center [606, 309] width 23 height 22
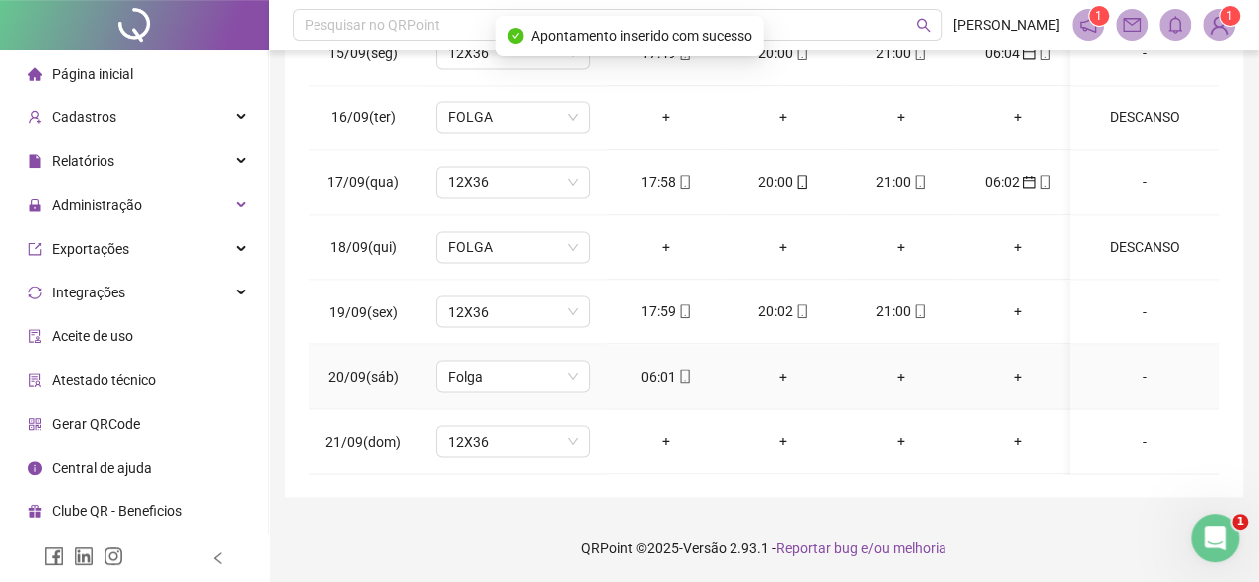
click at [1134, 365] on div "-" at bounding box center [1144, 376] width 117 height 22
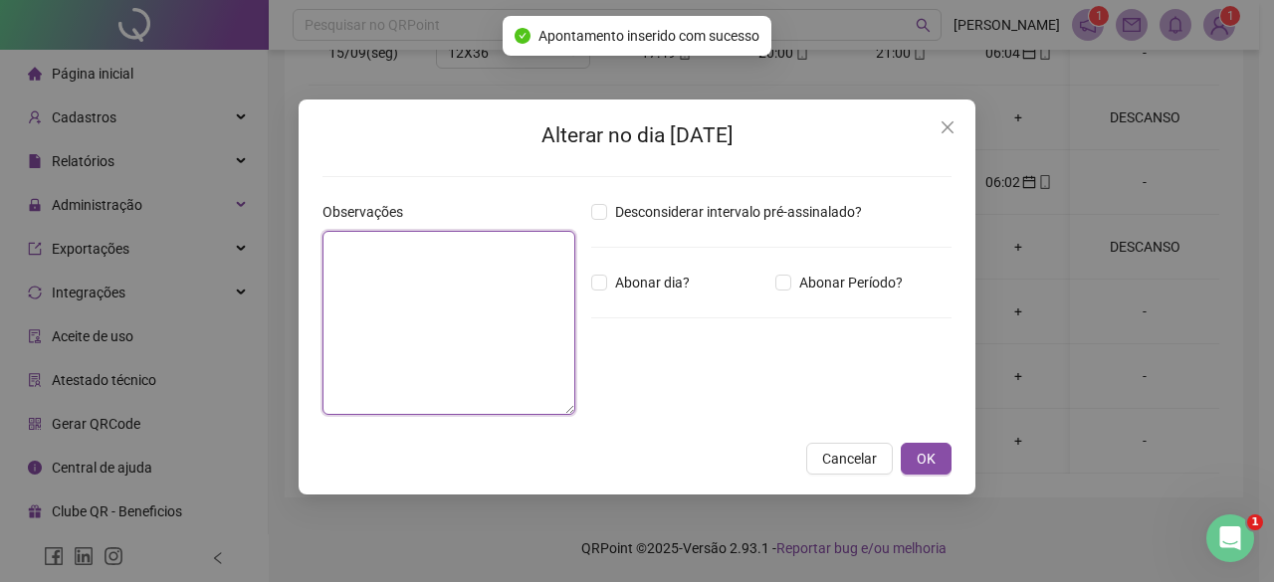
click at [415, 276] on textarea at bounding box center [448, 323] width 253 height 184
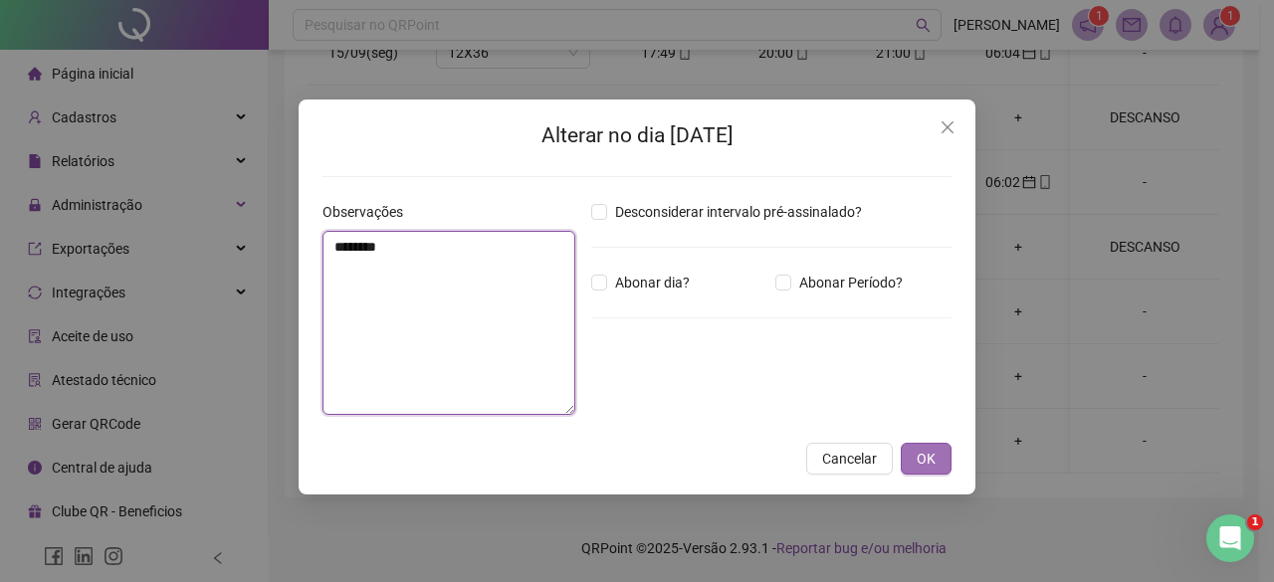
type textarea "********"
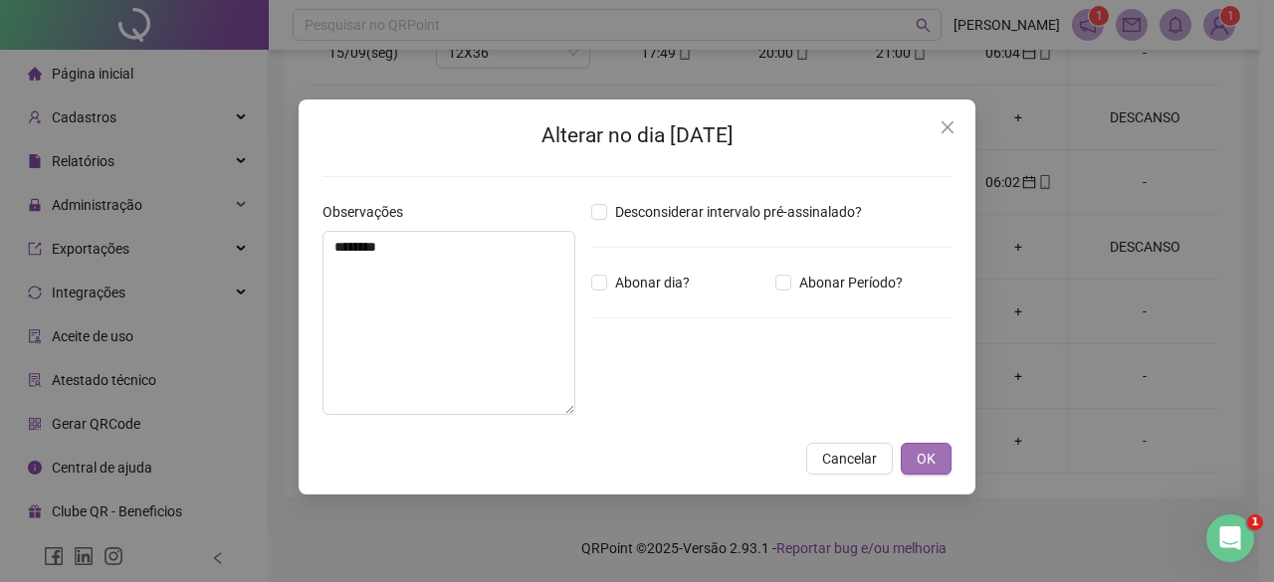
click at [933, 451] on span "OK" at bounding box center [925, 459] width 19 height 22
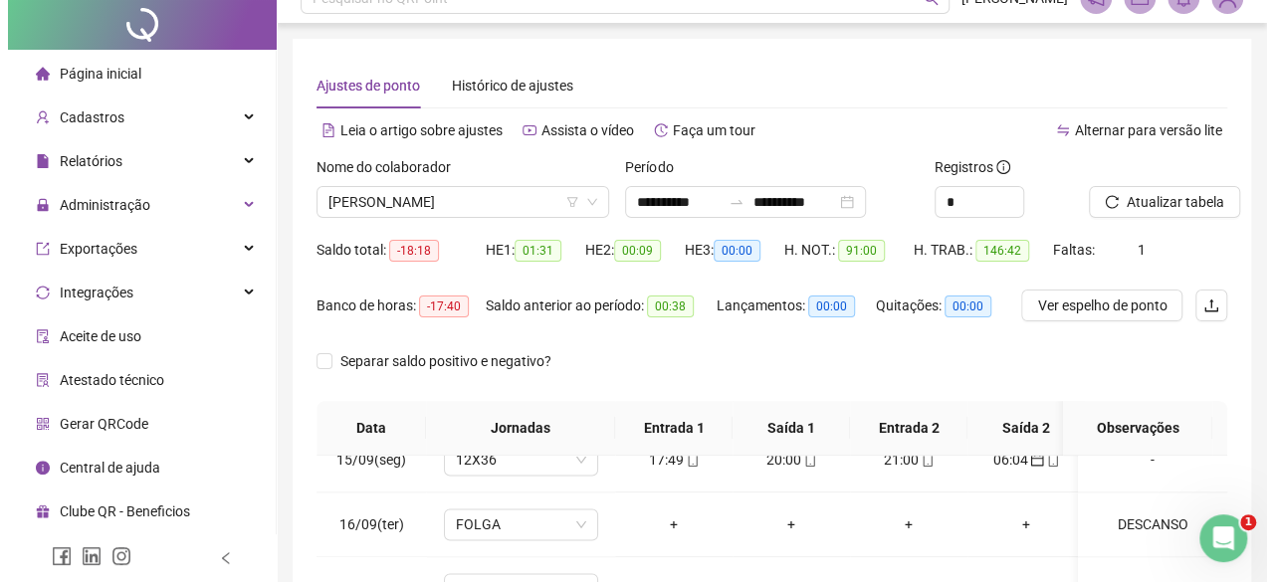
scroll to position [0, 0]
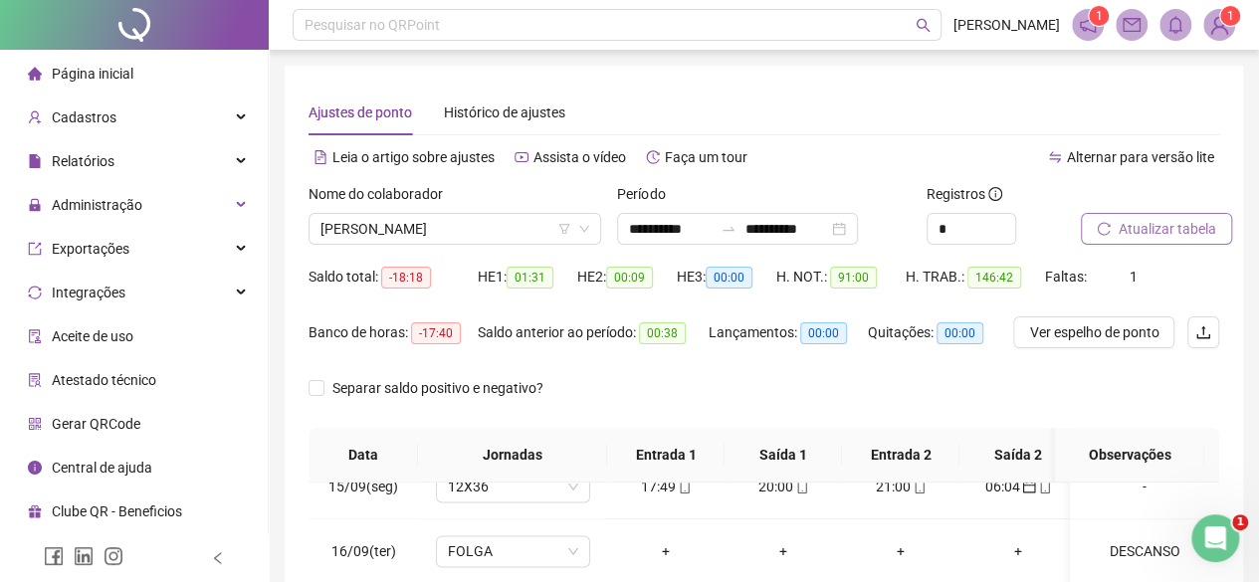
click at [1189, 220] on button "Atualizar tabela" at bounding box center [1156, 229] width 151 height 32
click at [1143, 224] on span "Atualizar tabela" at bounding box center [1167, 229] width 98 height 22
click at [373, 210] on div "Nome do colaborador" at bounding box center [454, 198] width 293 height 30
click at [403, 246] on div "Nome do colaborador [PERSON_NAME]" at bounding box center [455, 222] width 308 height 78
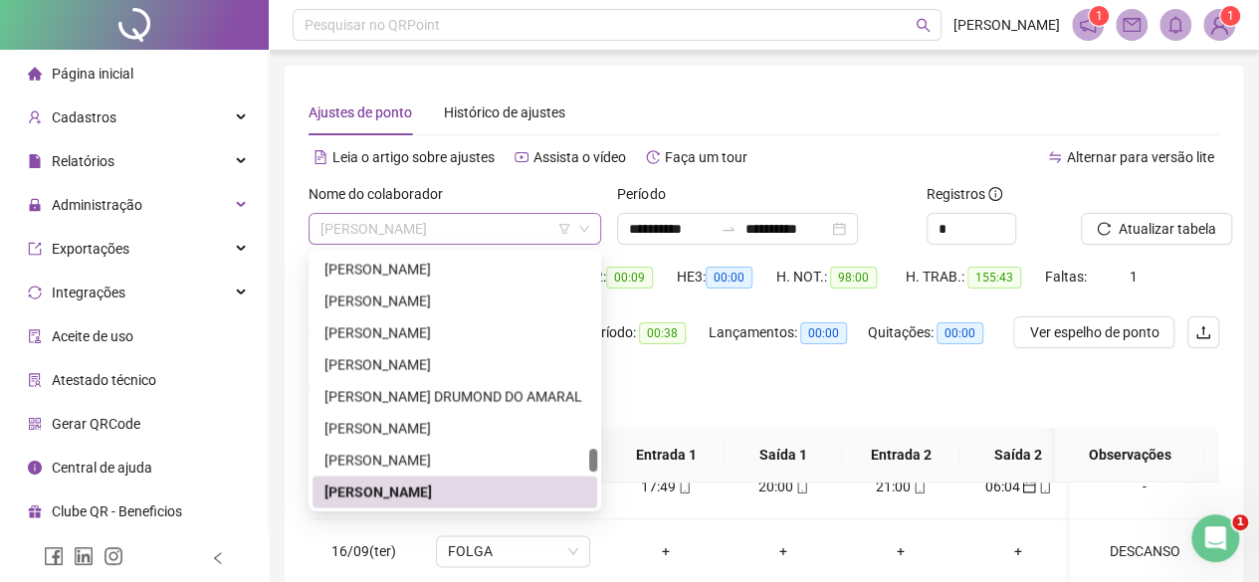
click at [403, 226] on span "[PERSON_NAME]" at bounding box center [454, 229] width 269 height 30
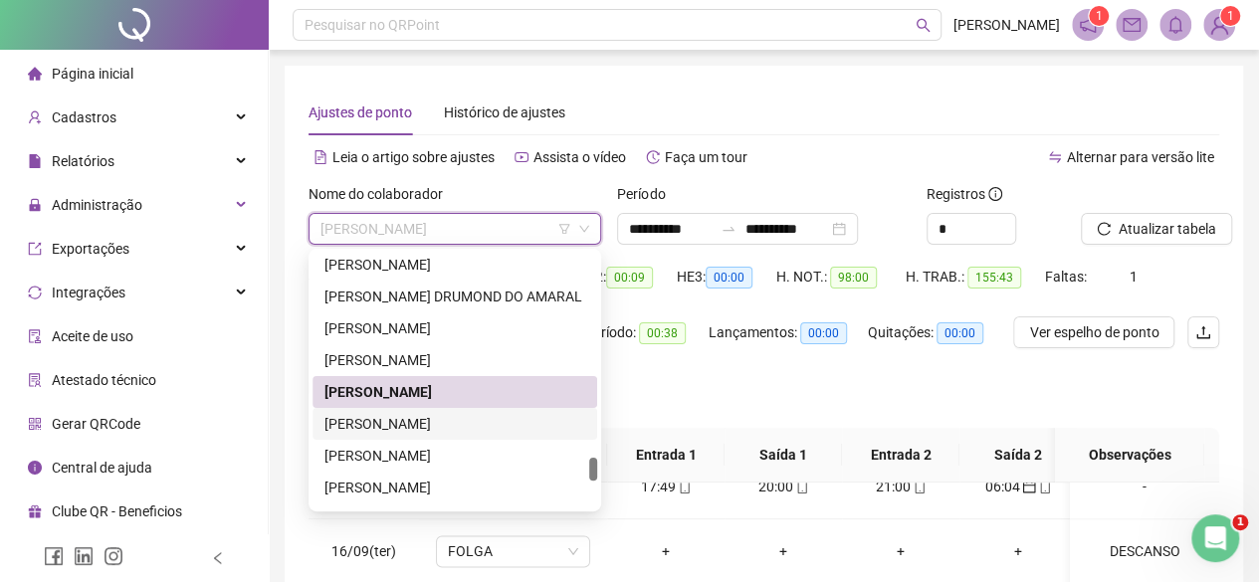
click at [412, 414] on div "[PERSON_NAME]" at bounding box center [454, 424] width 261 height 22
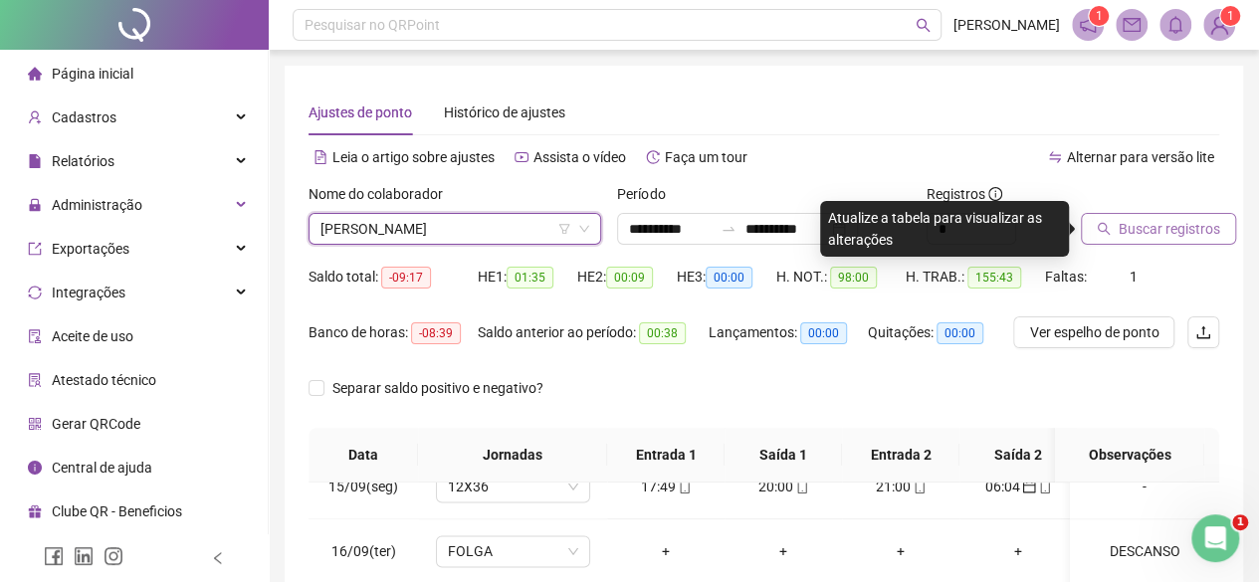
click at [1176, 214] on button "Buscar registros" at bounding box center [1158, 229] width 155 height 32
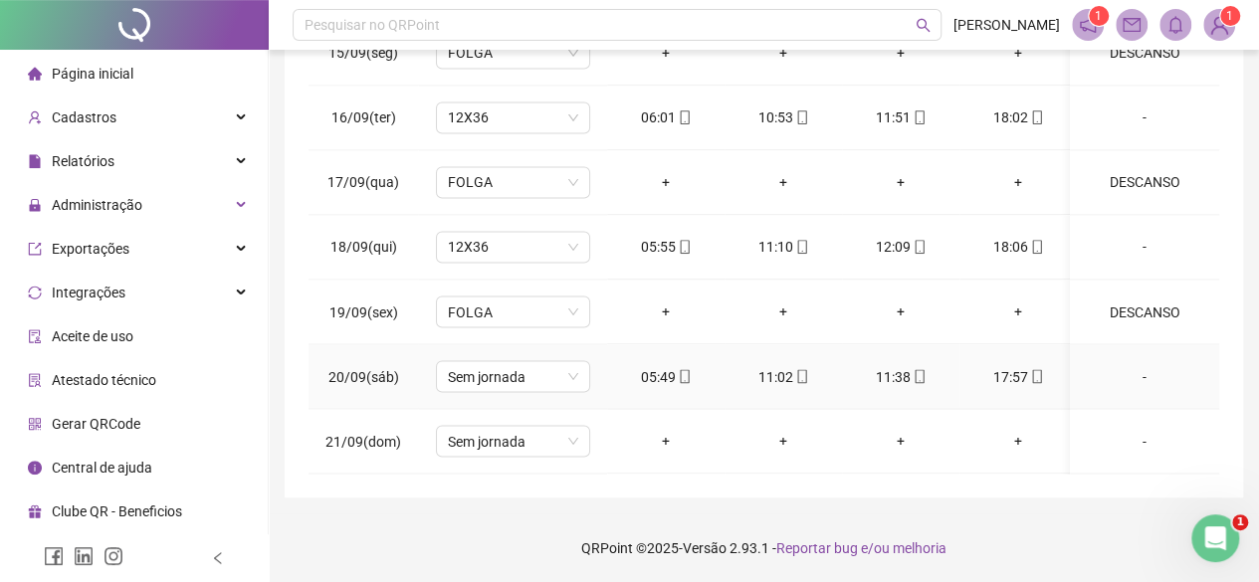
scroll to position [1650, 0]
click at [512, 373] on span "Sem jornada" at bounding box center [513, 376] width 130 height 30
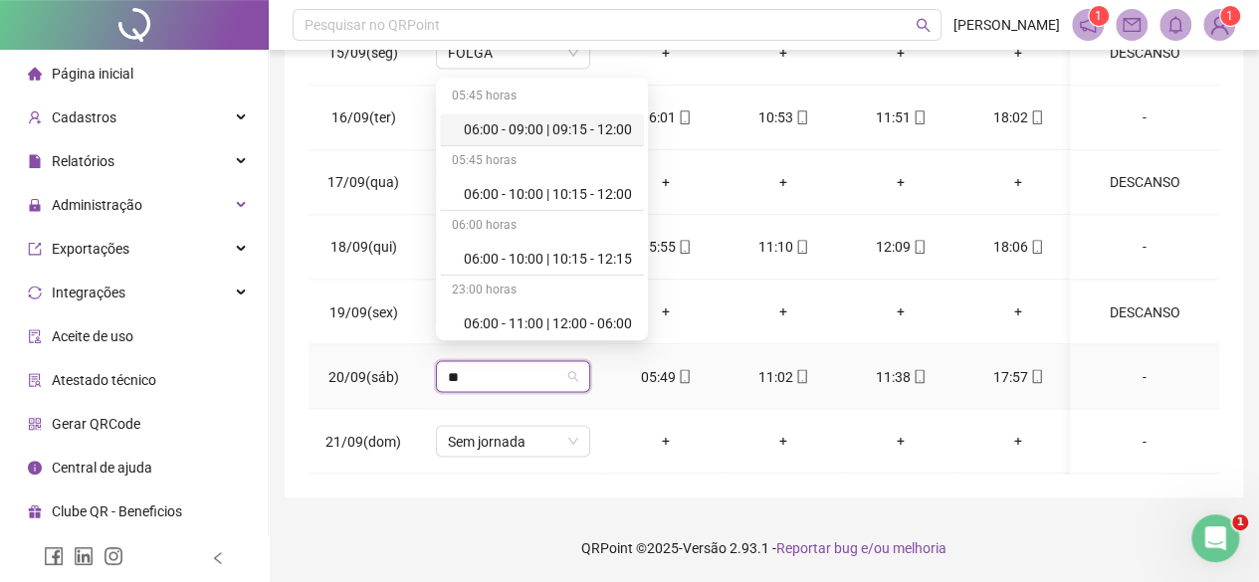
type input "***"
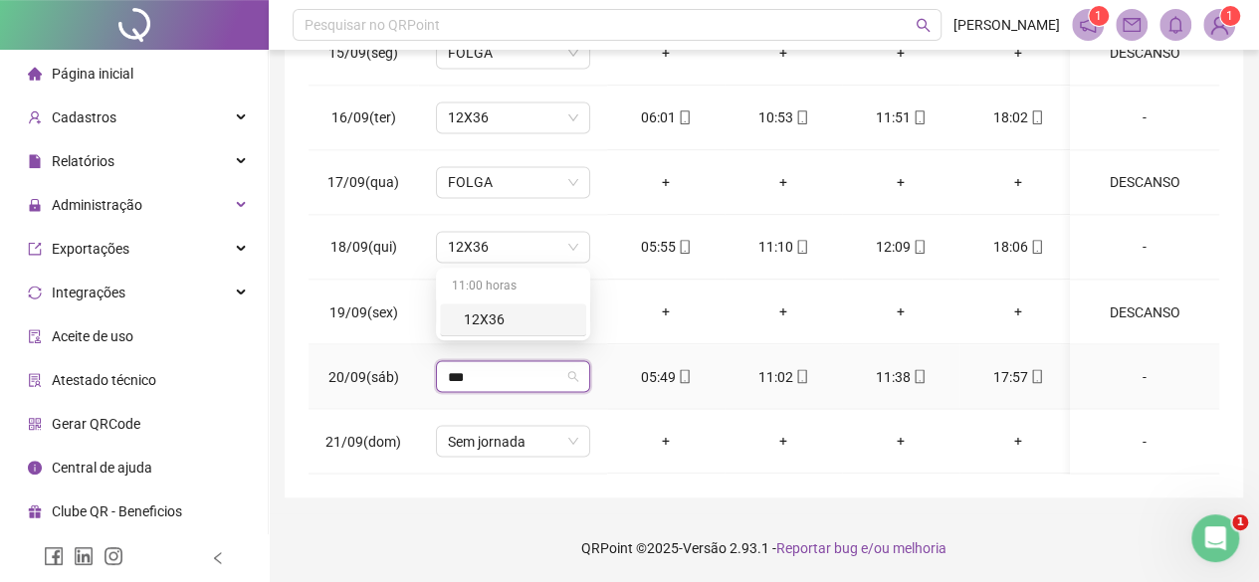
click at [511, 317] on div "12X36" at bounding box center [519, 319] width 110 height 22
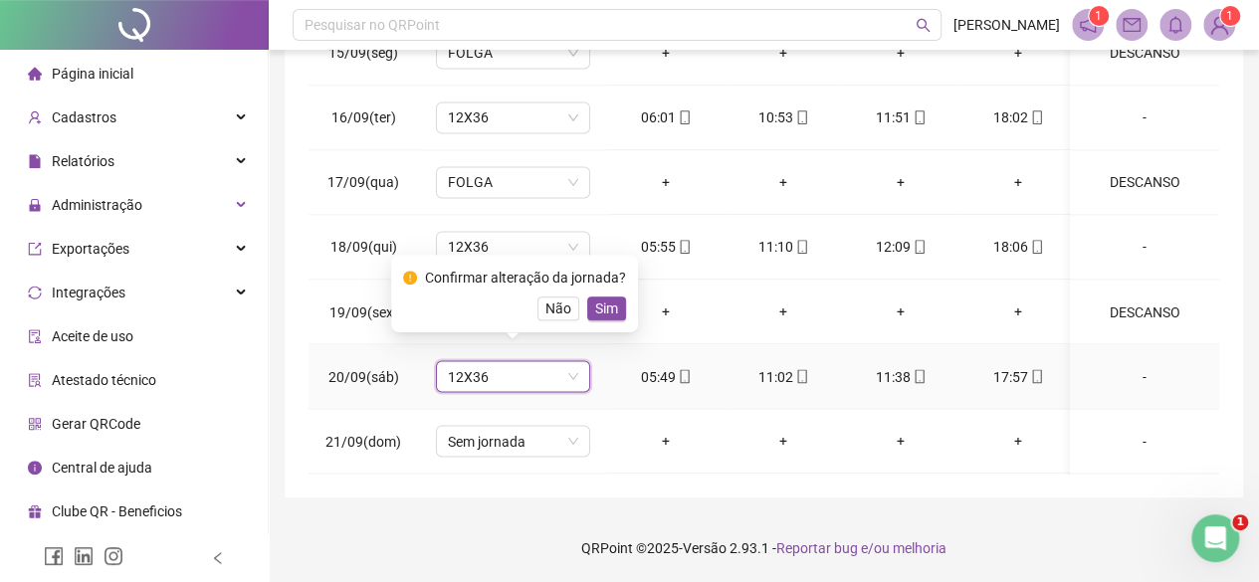
click at [603, 298] on span "Sim" at bounding box center [606, 309] width 23 height 22
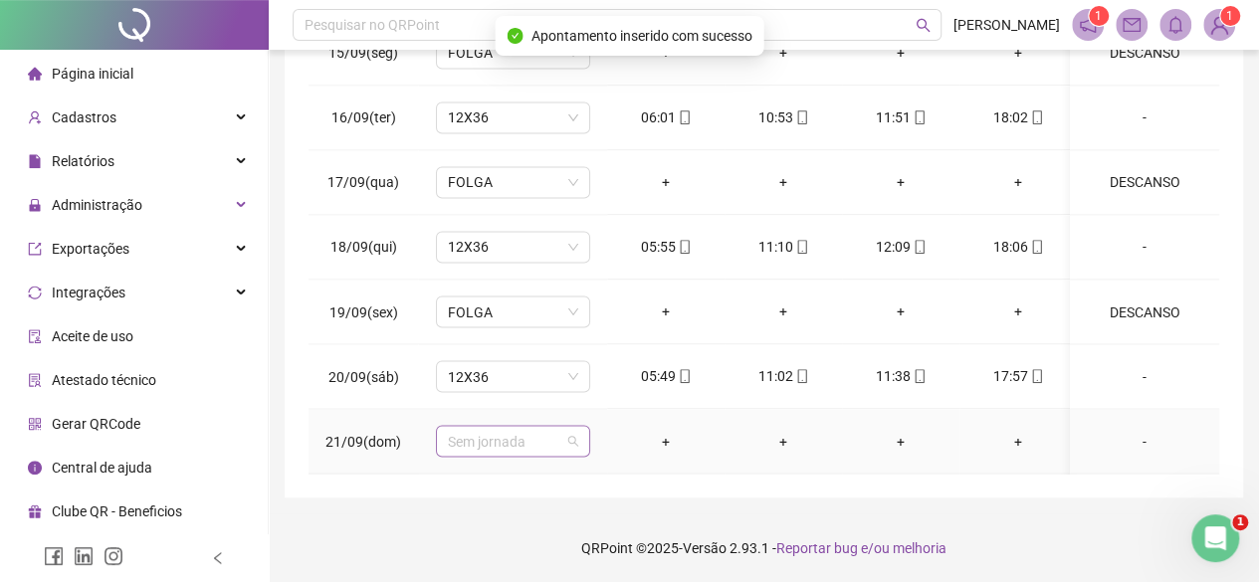
click at [513, 437] on span "Sem jornada" at bounding box center [513, 441] width 130 height 30
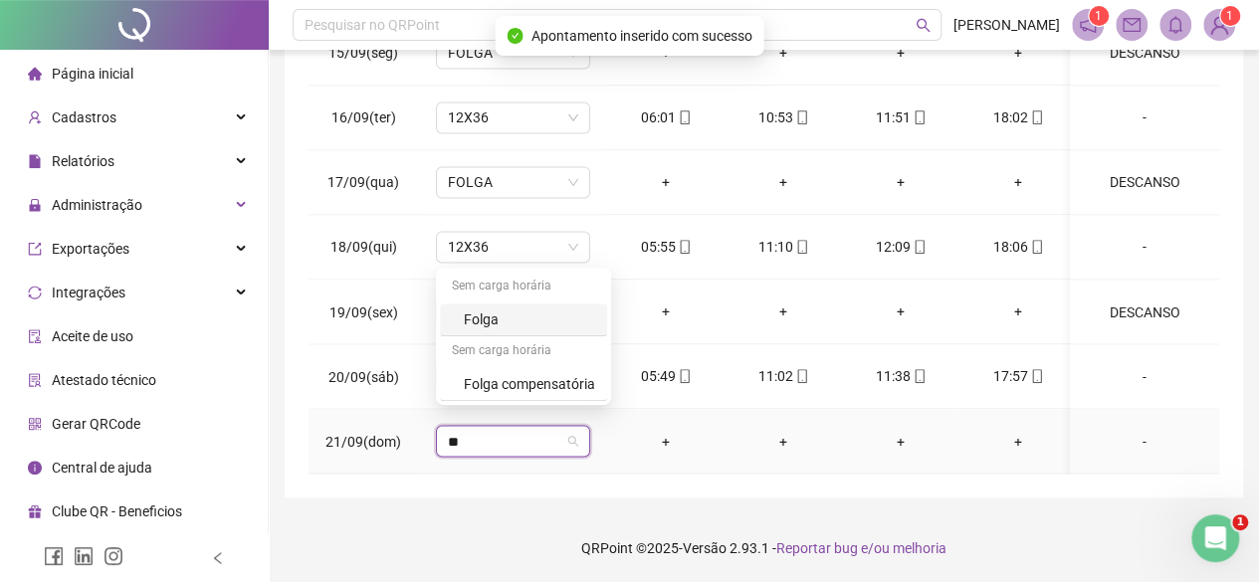
type input "***"
click at [491, 329] on div "Folga" at bounding box center [529, 319] width 131 height 22
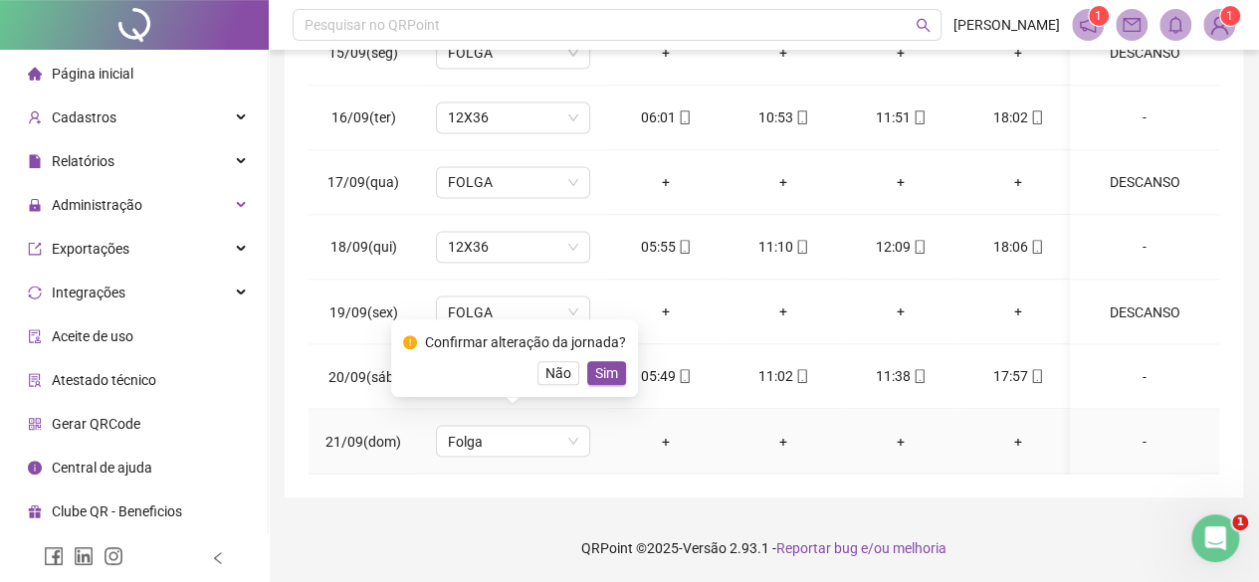
click at [605, 373] on span "Sim" at bounding box center [606, 373] width 23 height 22
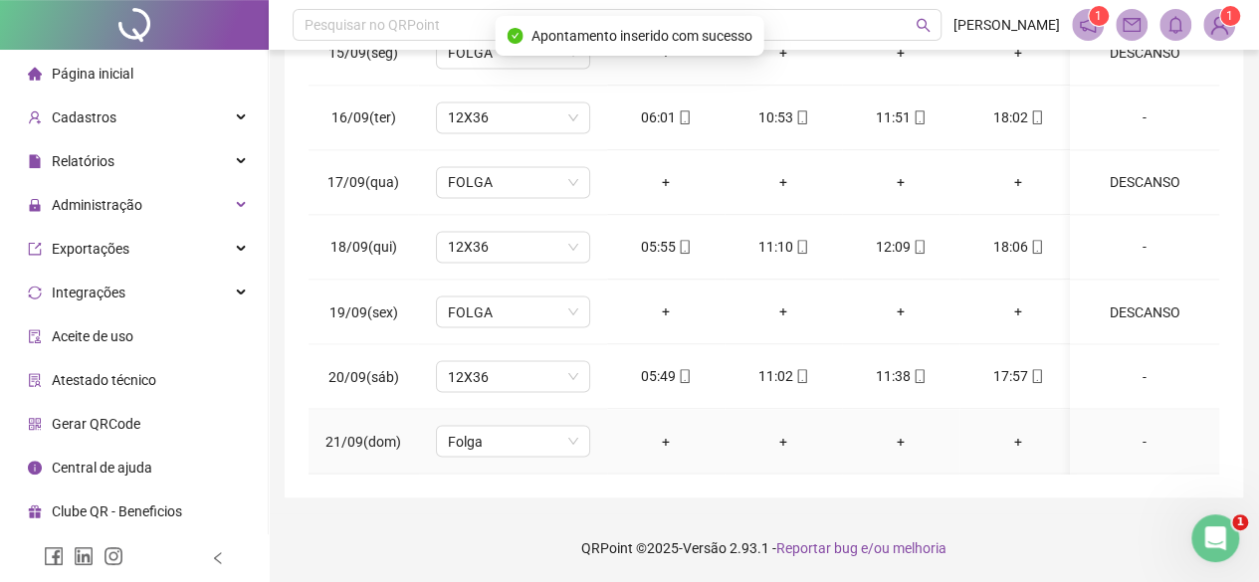
click at [1118, 430] on div "-" at bounding box center [1144, 441] width 117 height 22
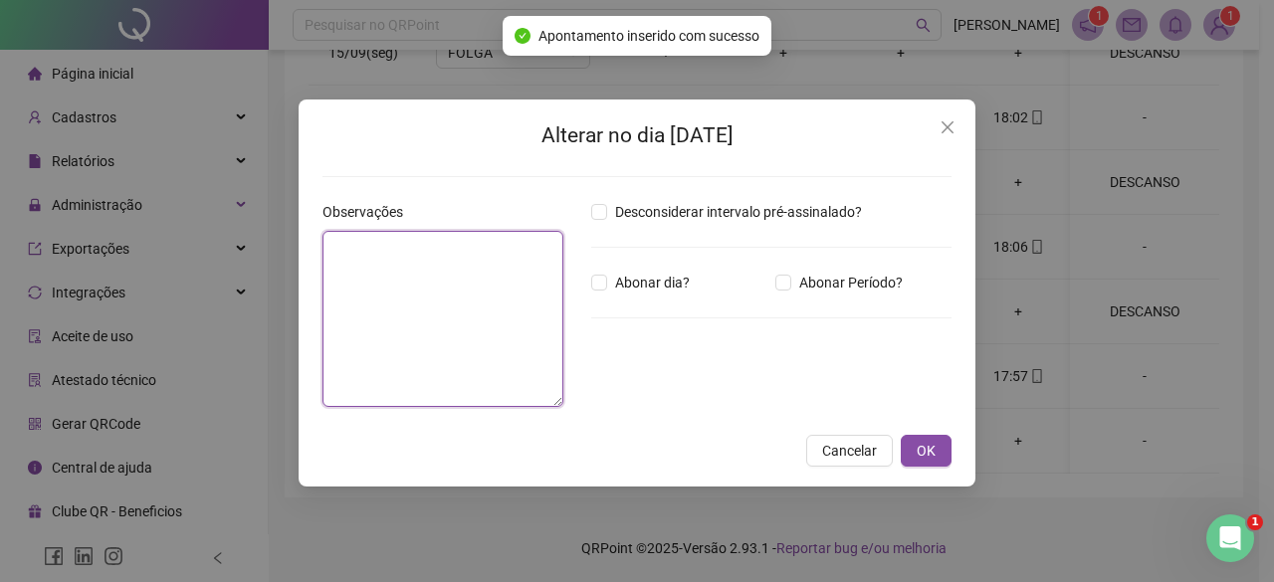
click at [473, 300] on textarea at bounding box center [442, 319] width 241 height 176
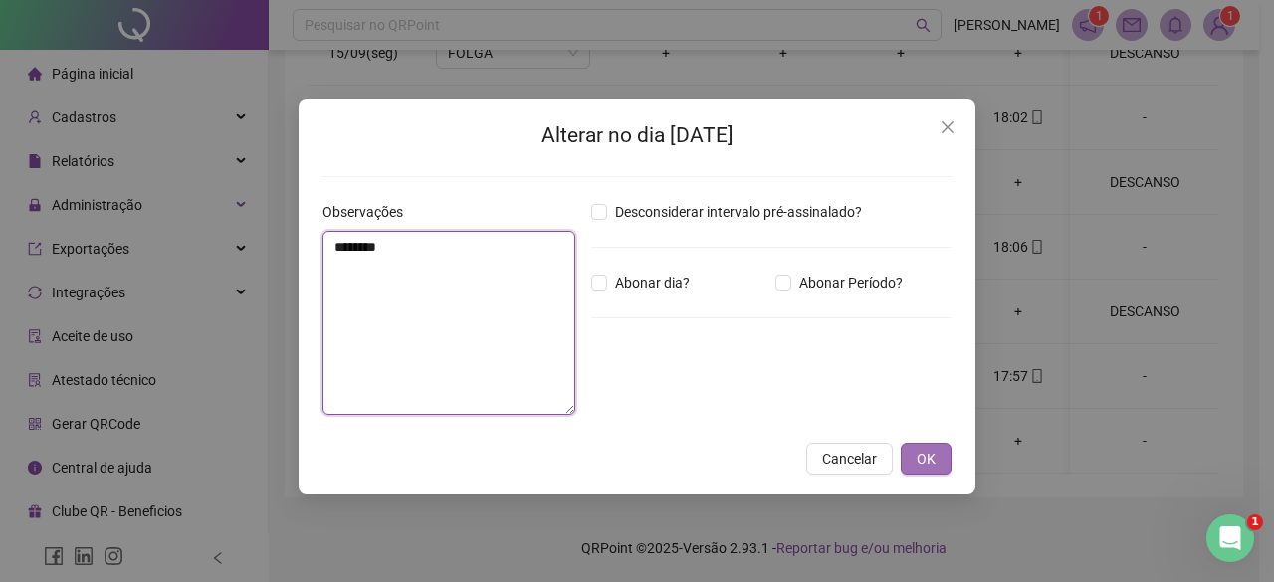
type textarea "********"
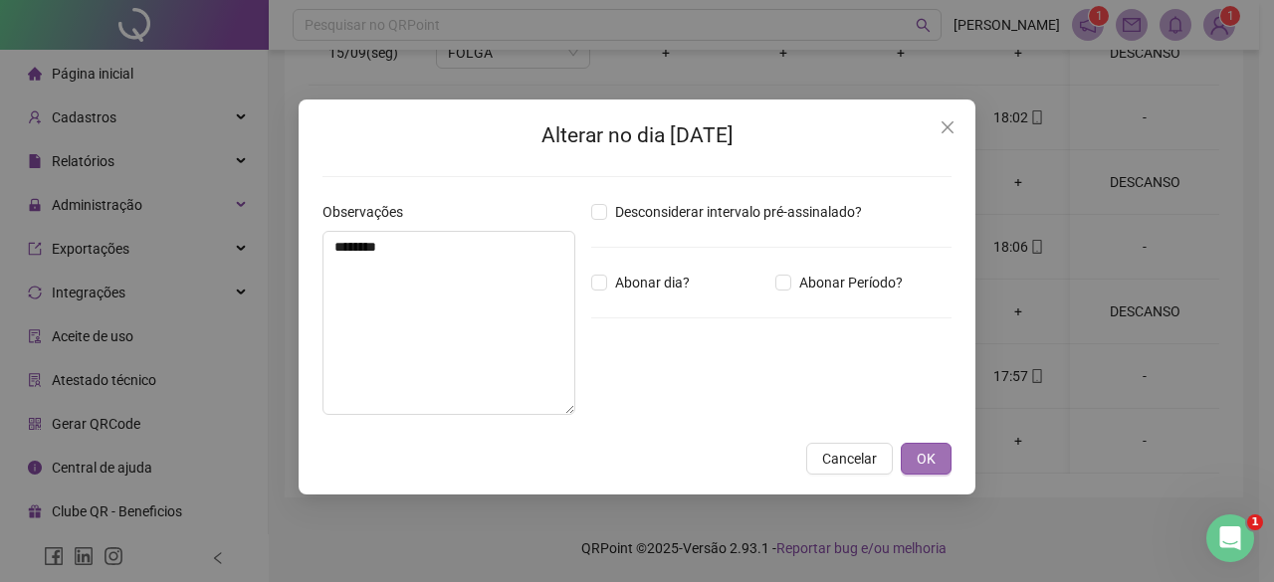
click at [946, 473] on button "OK" at bounding box center [926, 459] width 51 height 32
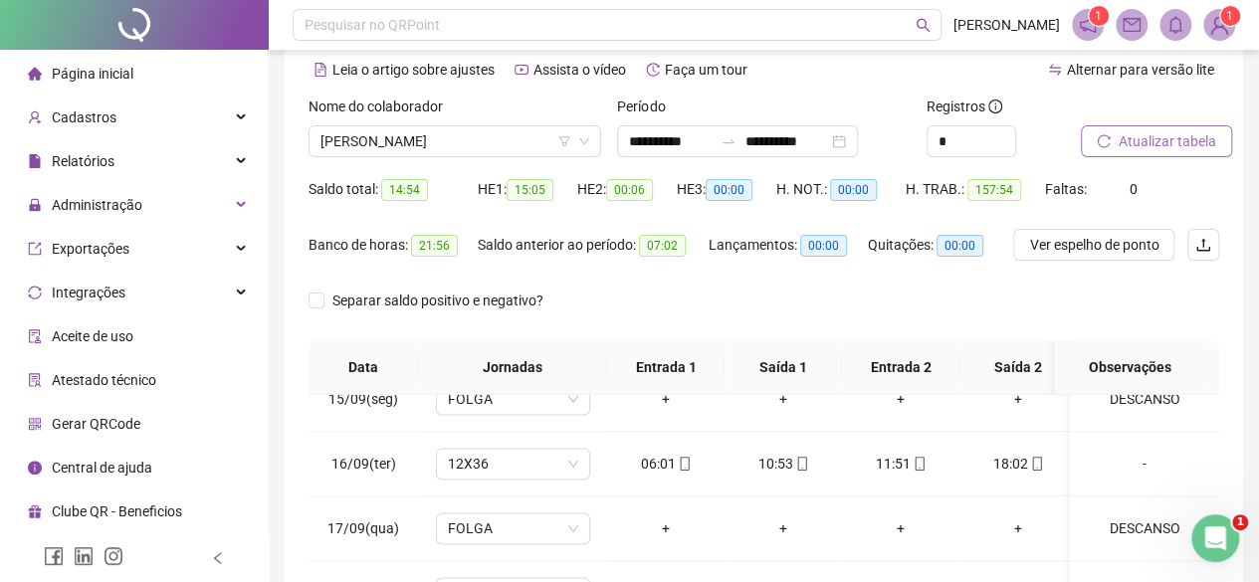
scroll to position [0, 0]
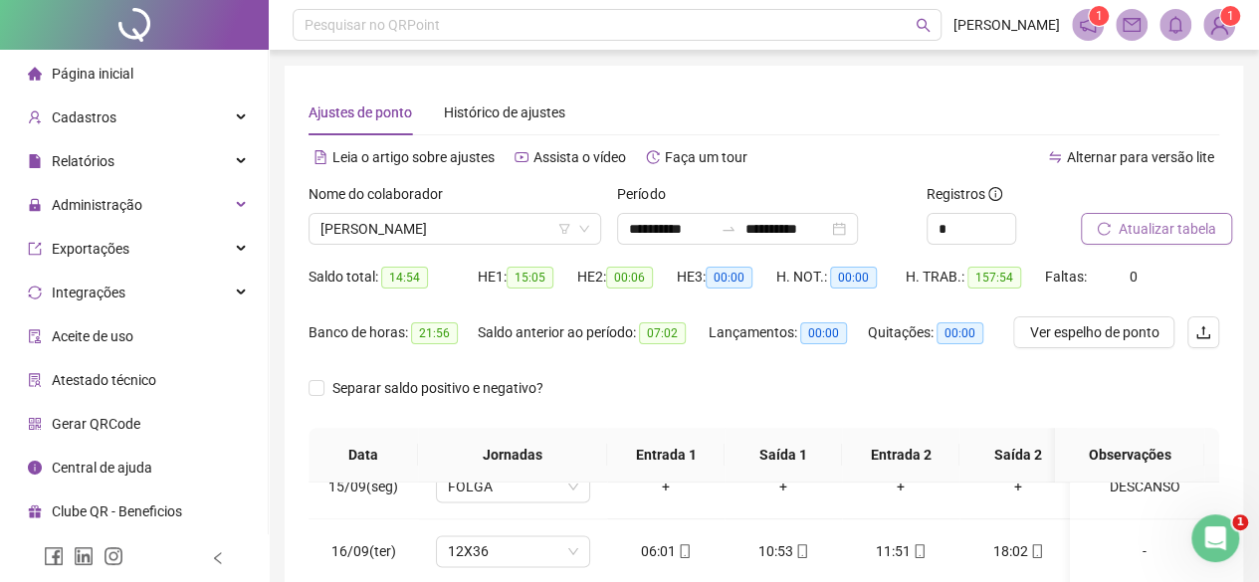
click at [1182, 243] on button "Atualizar tabela" at bounding box center [1156, 229] width 151 height 32
click at [376, 226] on span "[PERSON_NAME]" at bounding box center [454, 229] width 269 height 30
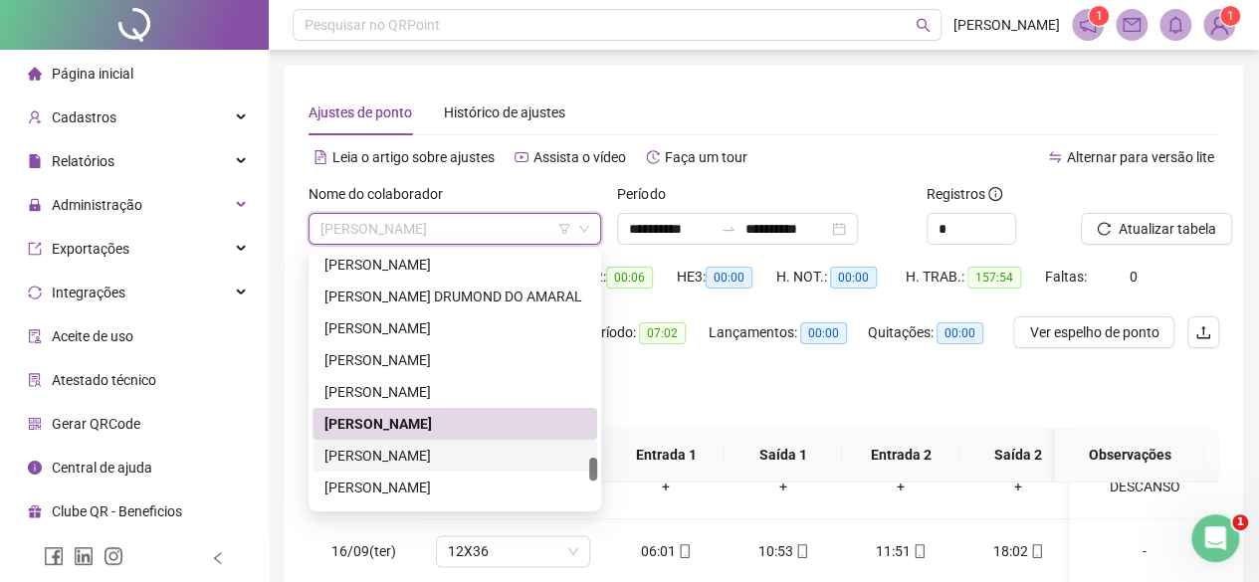
click at [365, 451] on div "[PERSON_NAME]" at bounding box center [454, 456] width 261 height 22
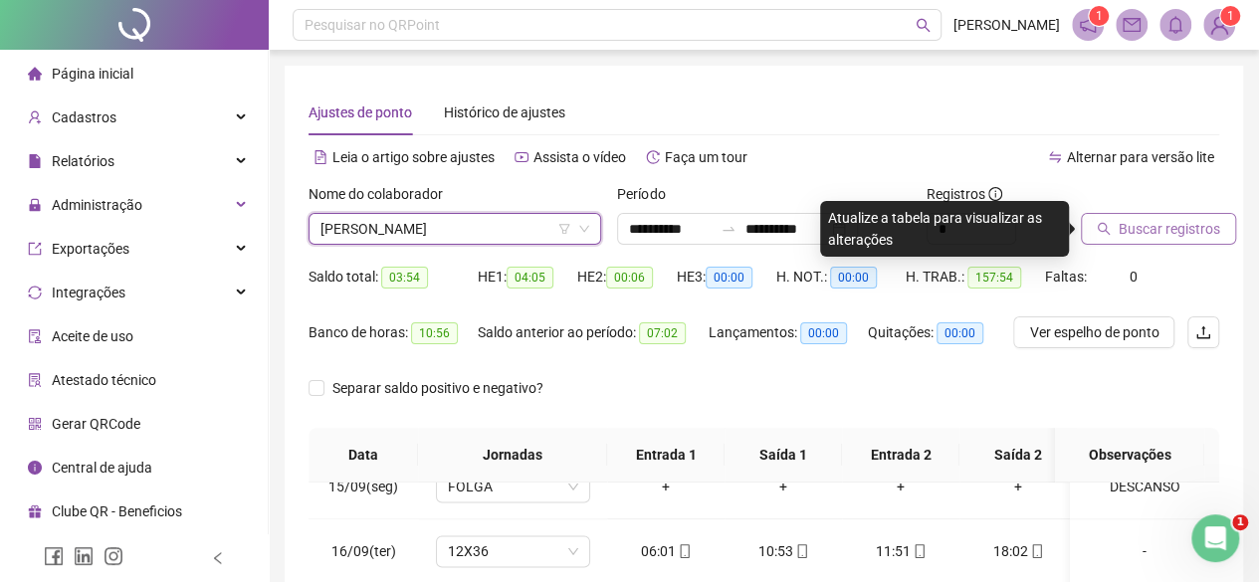
click at [1158, 222] on span "Buscar registros" at bounding box center [1168, 229] width 101 height 22
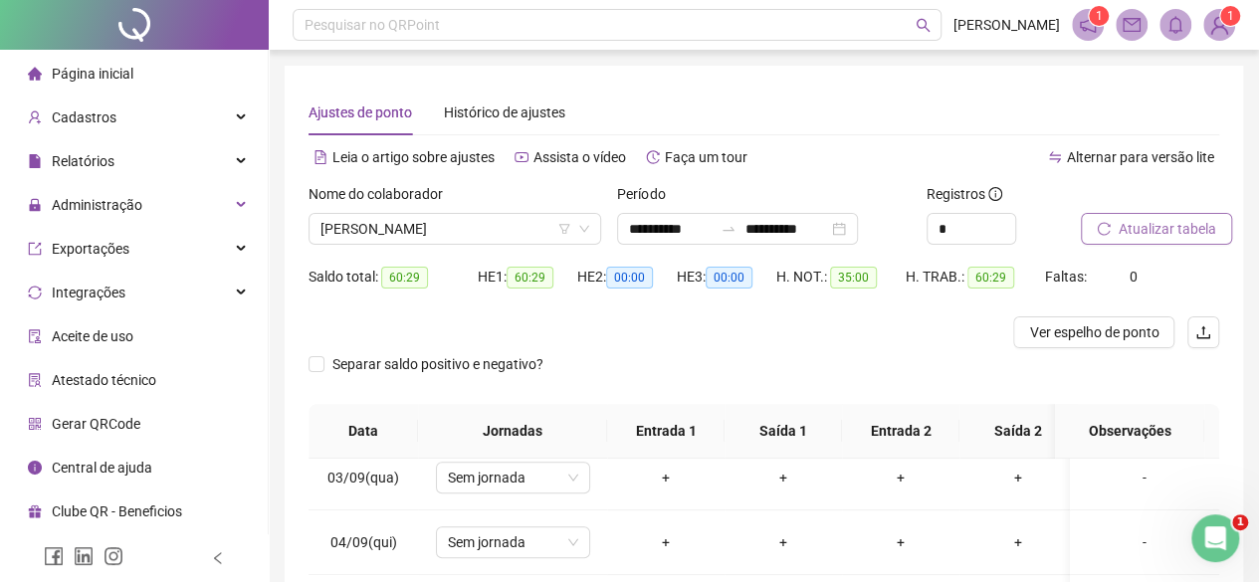
click at [449, 208] on div "Nome do colaborador" at bounding box center [454, 198] width 293 height 30
click at [439, 221] on span "[PERSON_NAME]" at bounding box center [454, 229] width 269 height 30
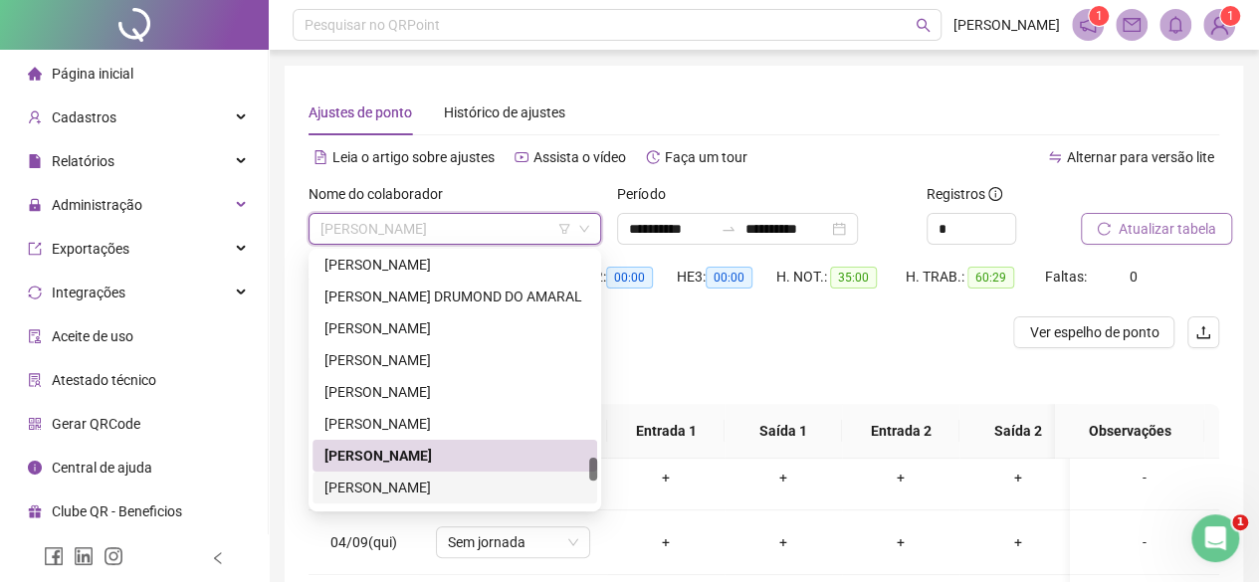
click at [364, 489] on div "[PERSON_NAME]" at bounding box center [454, 488] width 261 height 22
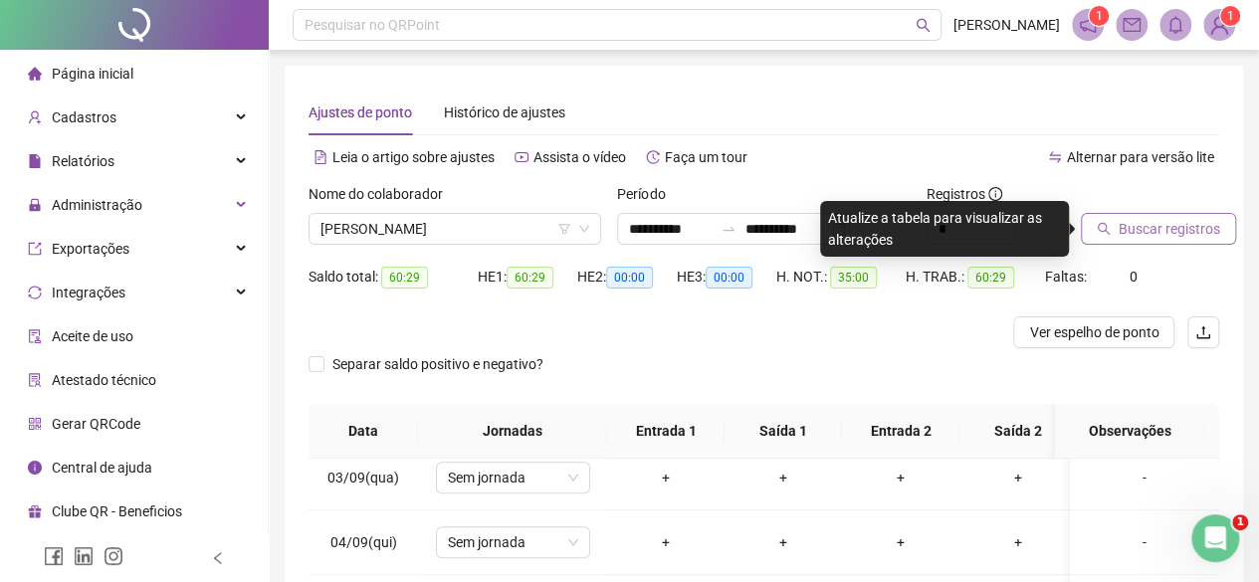
click at [1118, 221] on span "Buscar registros" at bounding box center [1168, 229] width 101 height 22
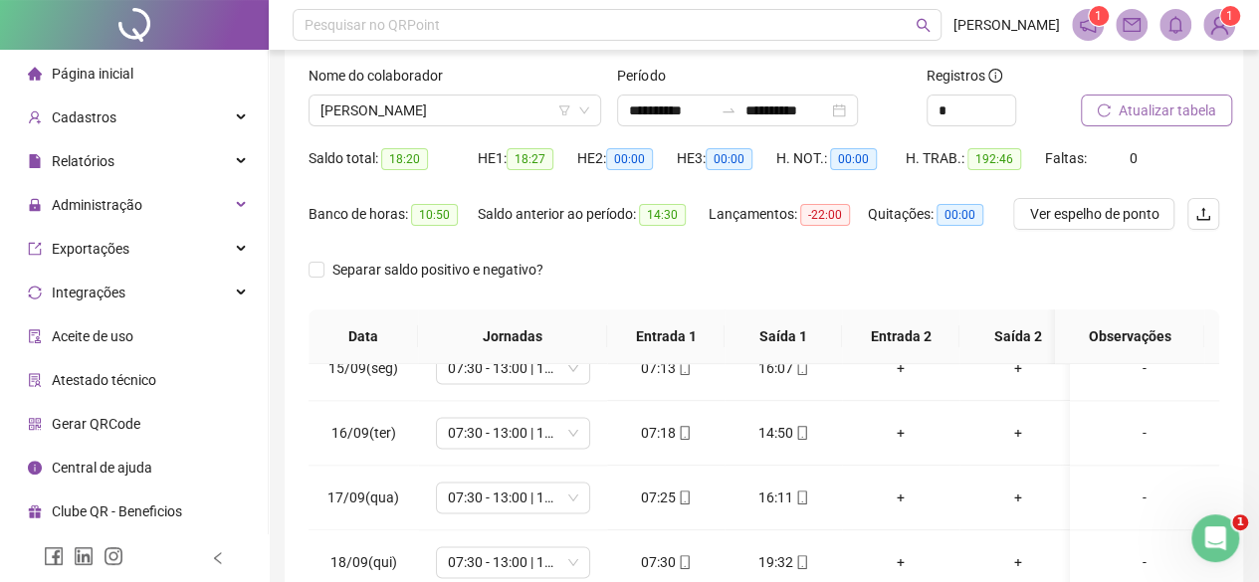
scroll to position [100, 0]
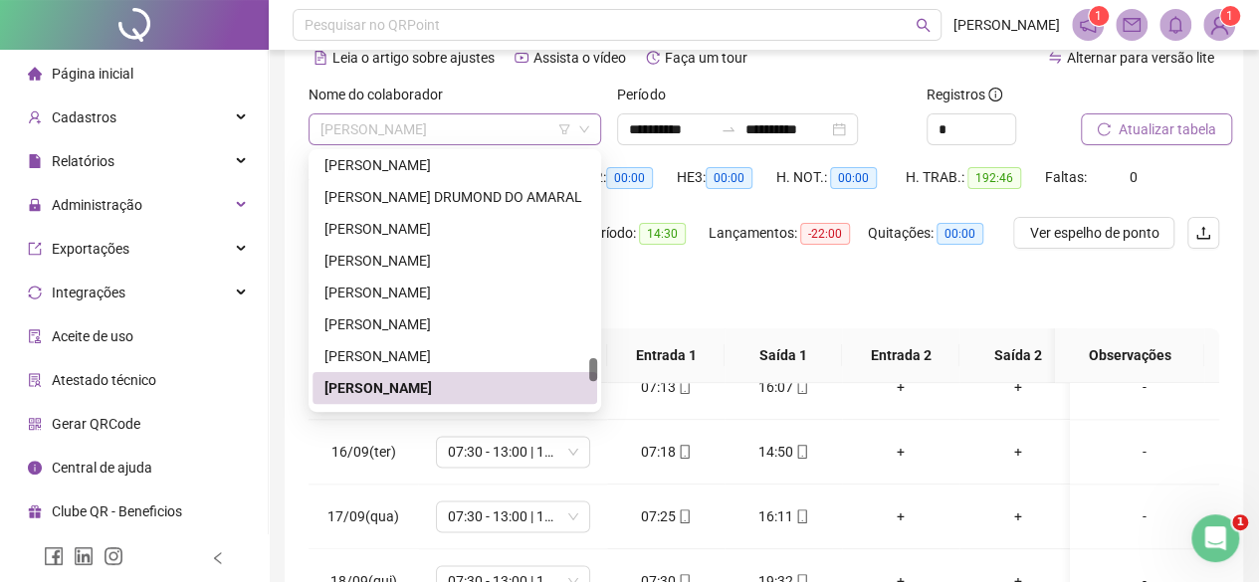
click at [404, 122] on span "[PERSON_NAME]" at bounding box center [454, 129] width 269 height 30
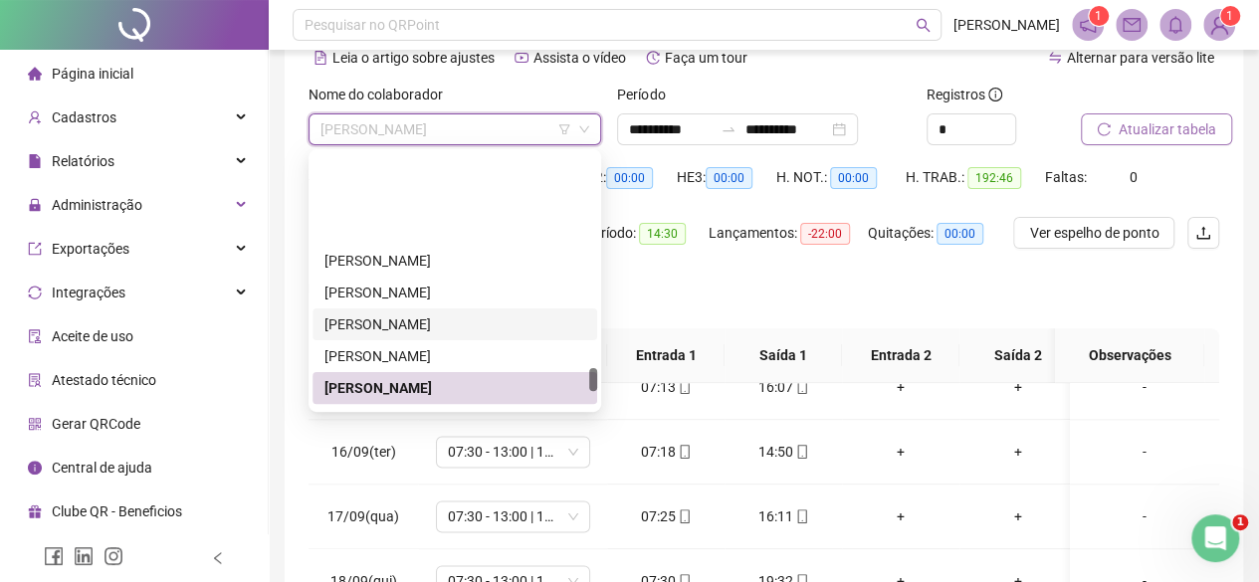
scroll to position [2301, 0]
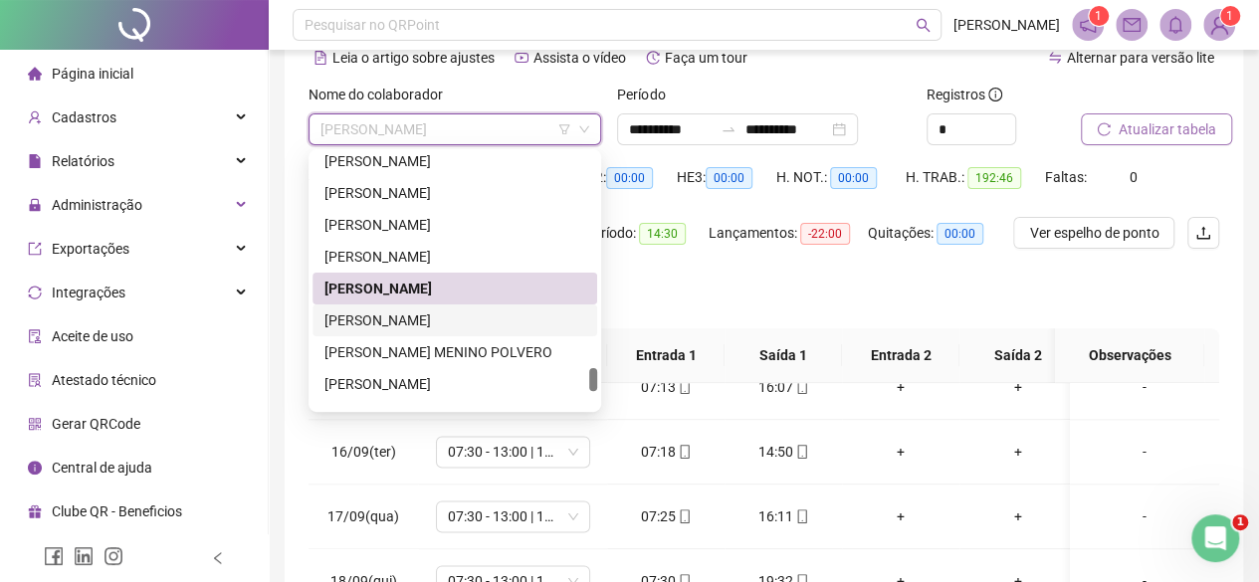
click at [379, 310] on div "[PERSON_NAME]" at bounding box center [454, 320] width 261 height 22
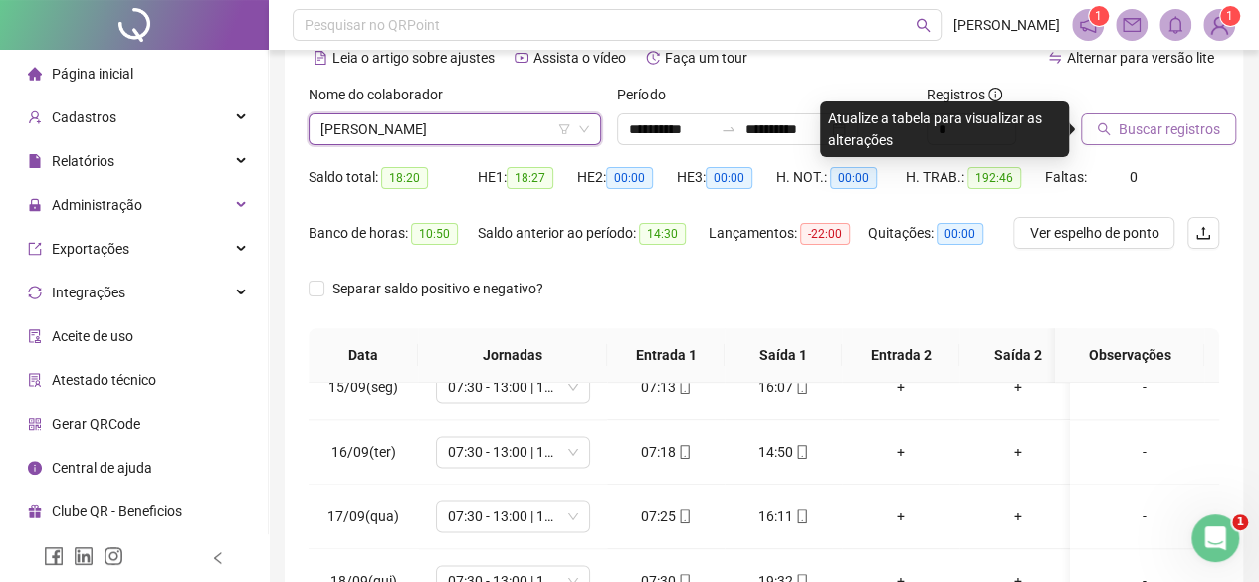
click at [1196, 131] on span "Buscar registros" at bounding box center [1168, 129] width 101 height 22
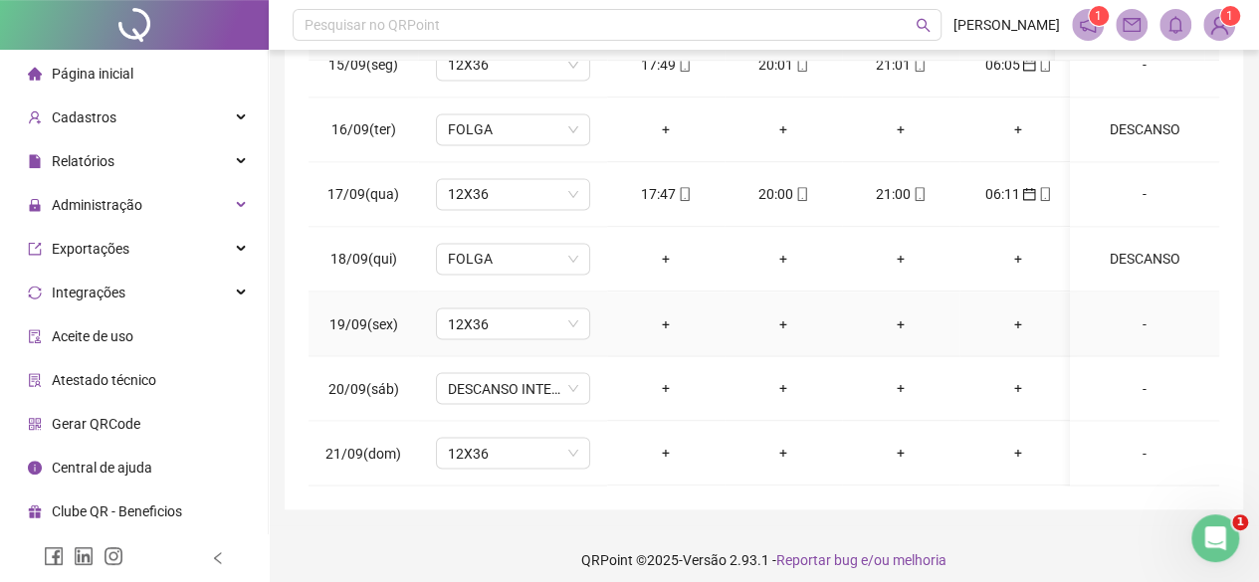
scroll to position [434, 0]
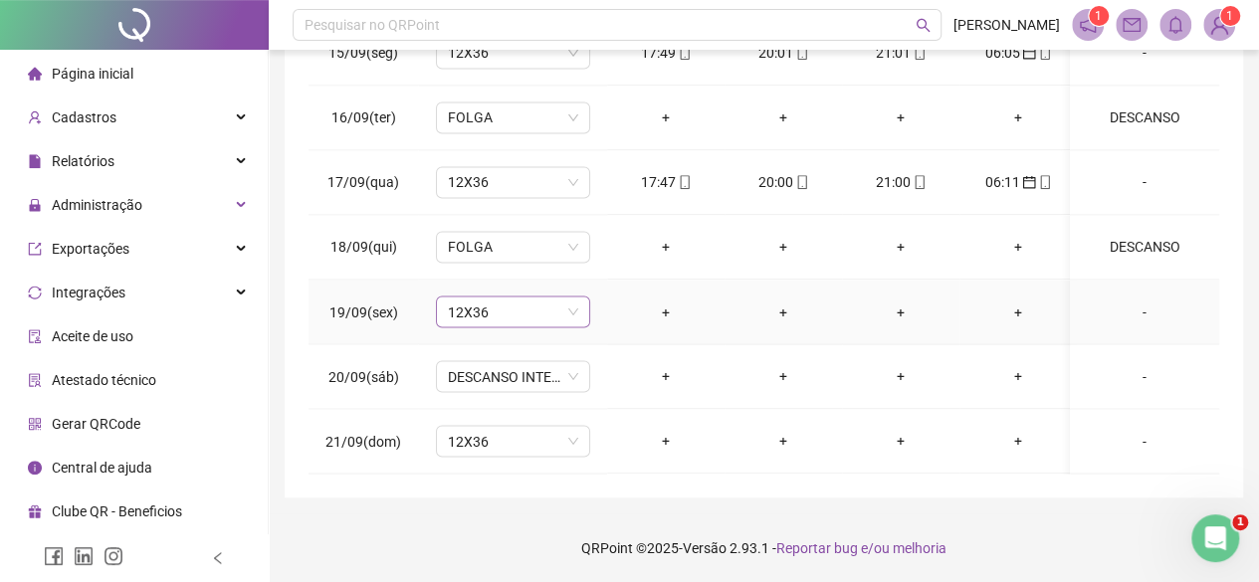
click at [471, 297] on span "12X36" at bounding box center [513, 312] width 130 height 30
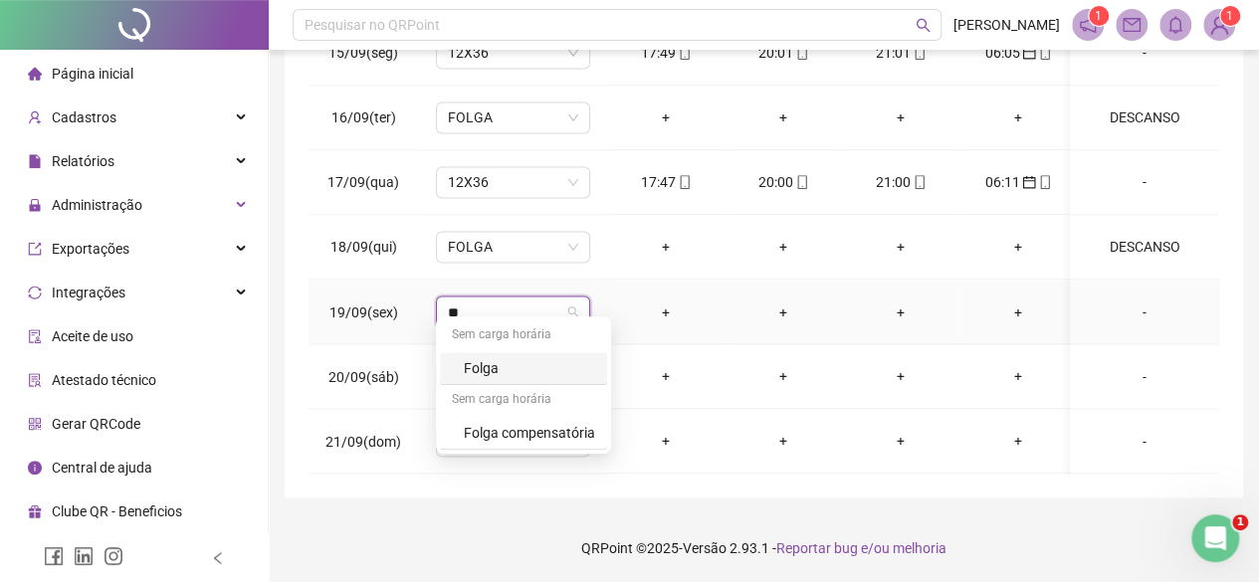
type input "***"
click at [478, 362] on div "Folga" at bounding box center [529, 368] width 131 height 22
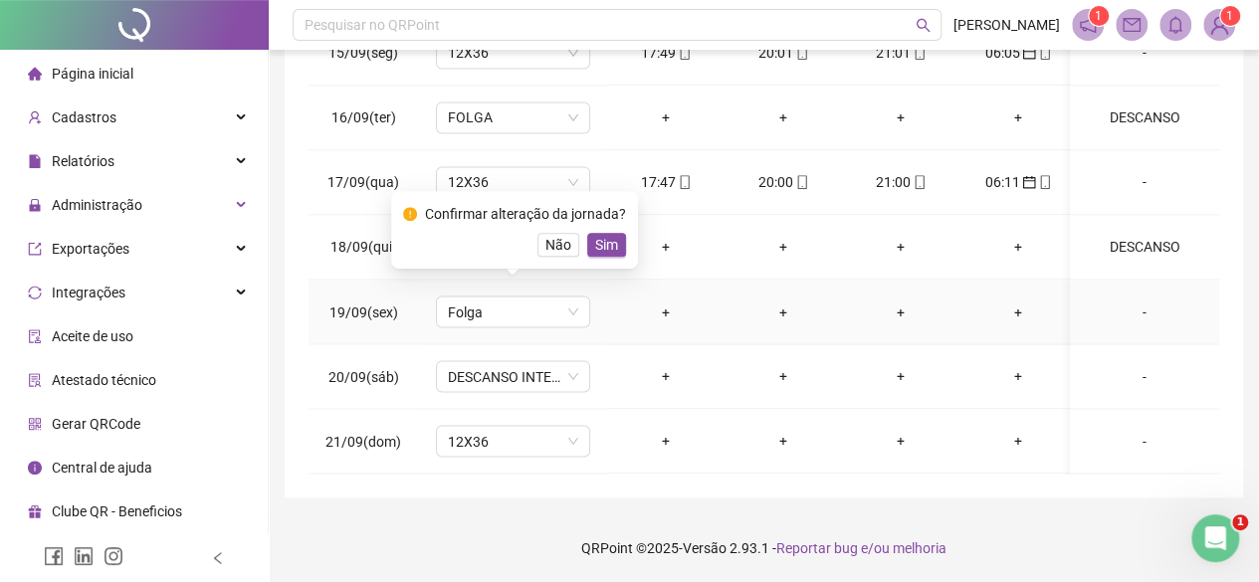
click at [602, 224] on div "Confirmar alteração da jornada?" at bounding box center [525, 214] width 201 height 22
click at [600, 239] on span "Sim" at bounding box center [606, 245] width 23 height 22
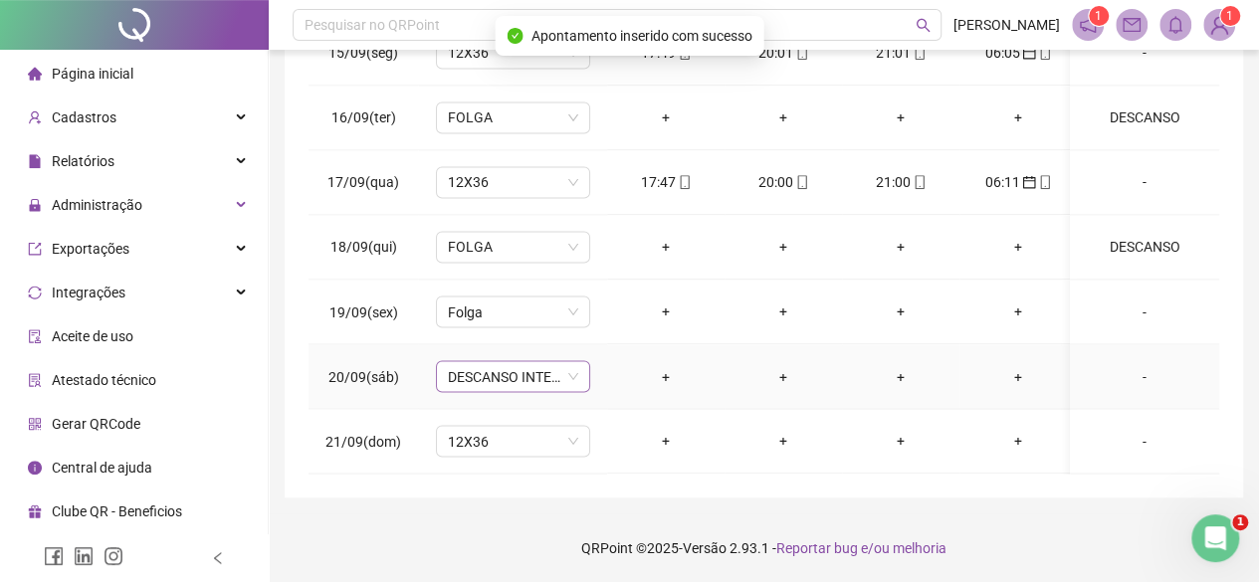
click at [535, 361] on span "DESCANSO INTER-JORNADA" at bounding box center [513, 376] width 130 height 30
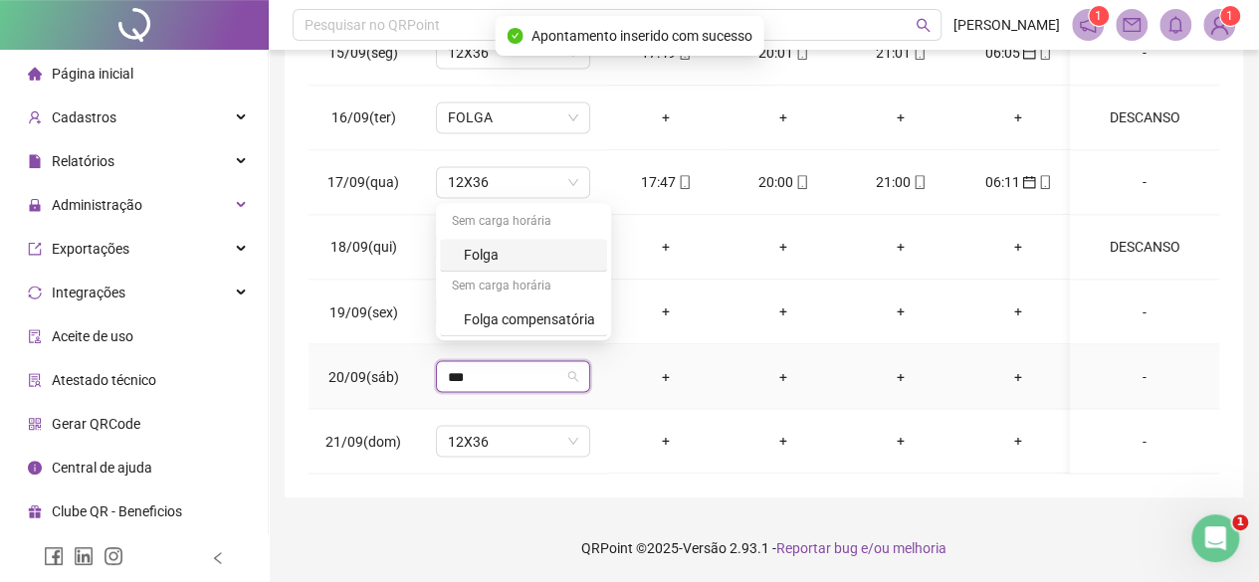
click at [512, 244] on div "Folga" at bounding box center [529, 255] width 131 height 22
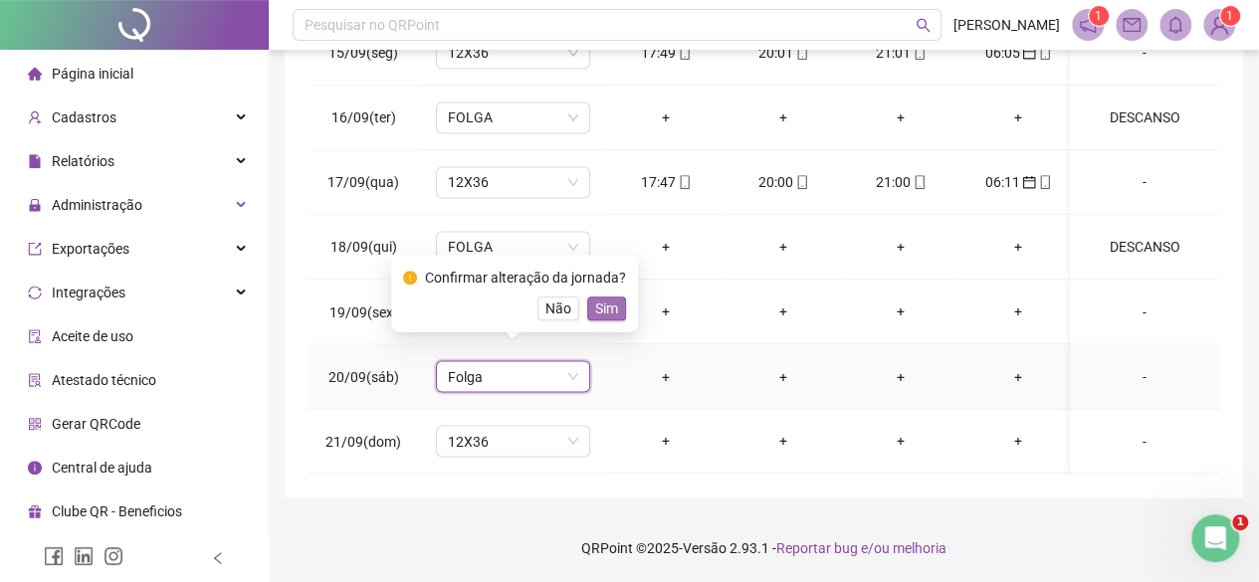
click at [599, 304] on span "Sim" at bounding box center [606, 309] width 23 height 22
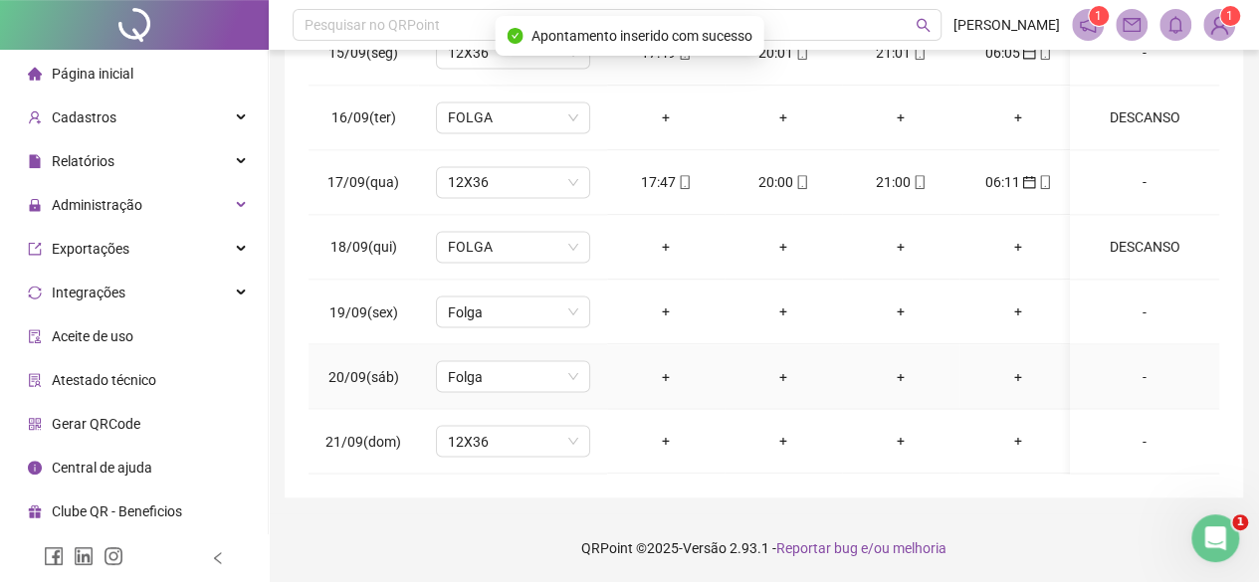
click at [1141, 365] on div "-" at bounding box center [1144, 376] width 117 height 22
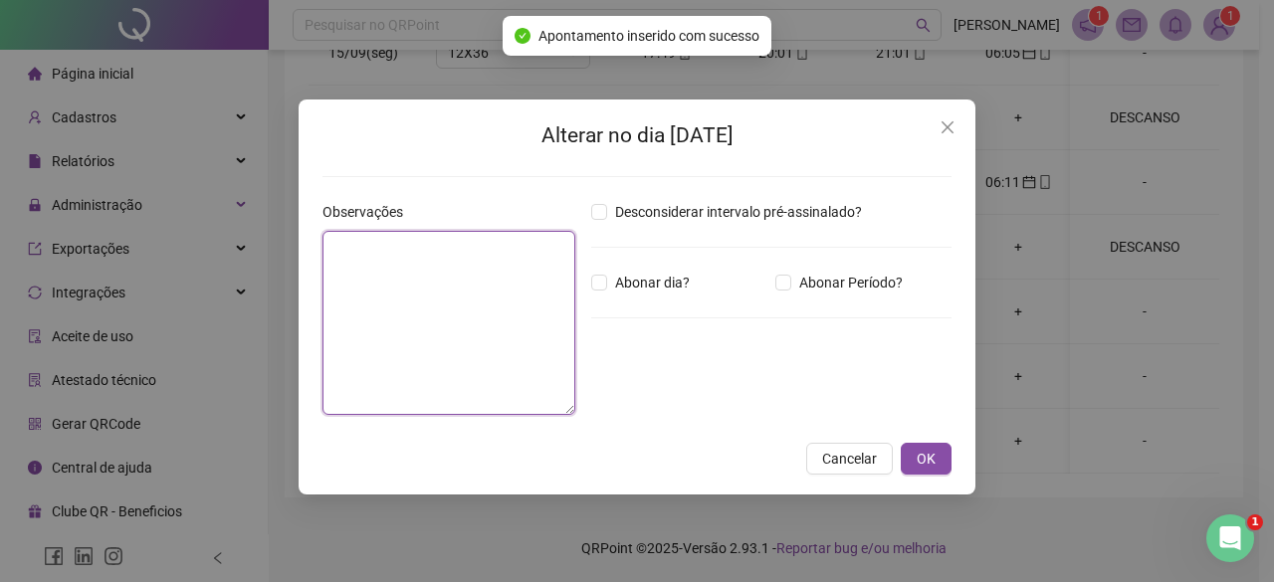
click at [498, 295] on textarea at bounding box center [448, 323] width 253 height 184
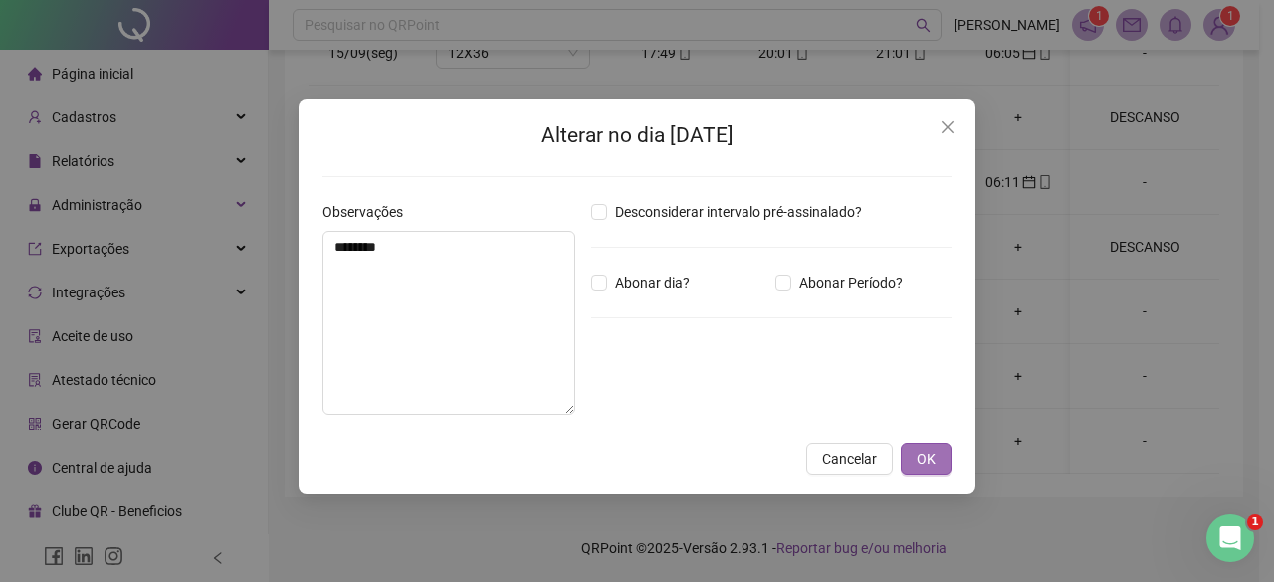
click at [937, 447] on button "OK" at bounding box center [926, 459] width 51 height 32
click at [946, 461] on div "Alterar no dia [DATE] Observações ******** Desconsiderar intervalo pré-assinala…" at bounding box center [637, 291] width 1274 height 582
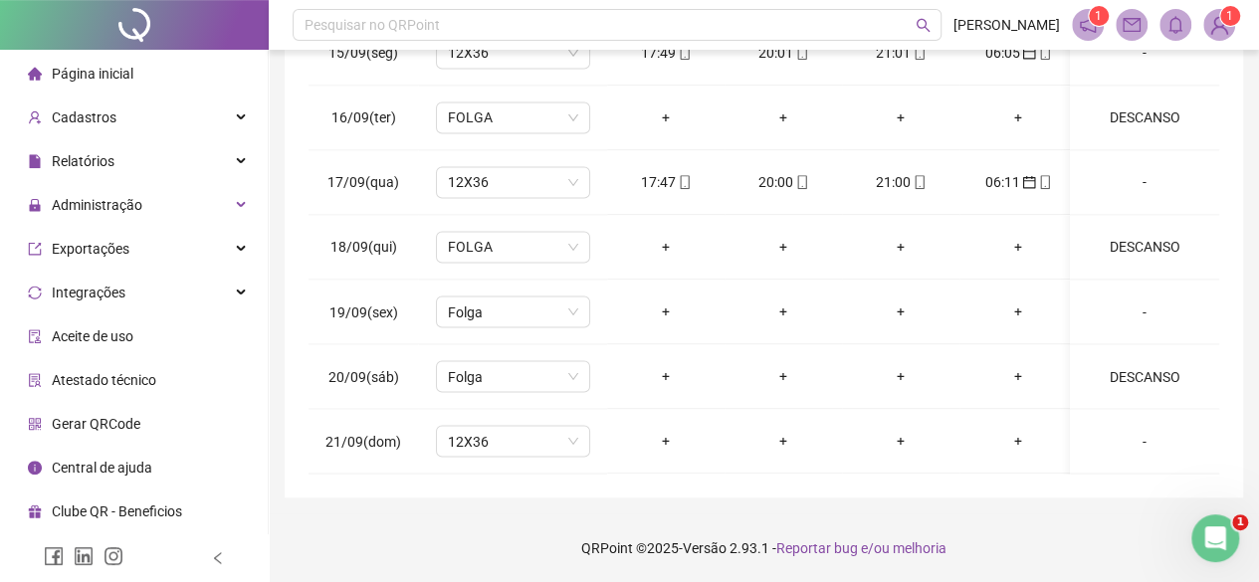
scroll to position [0, 0]
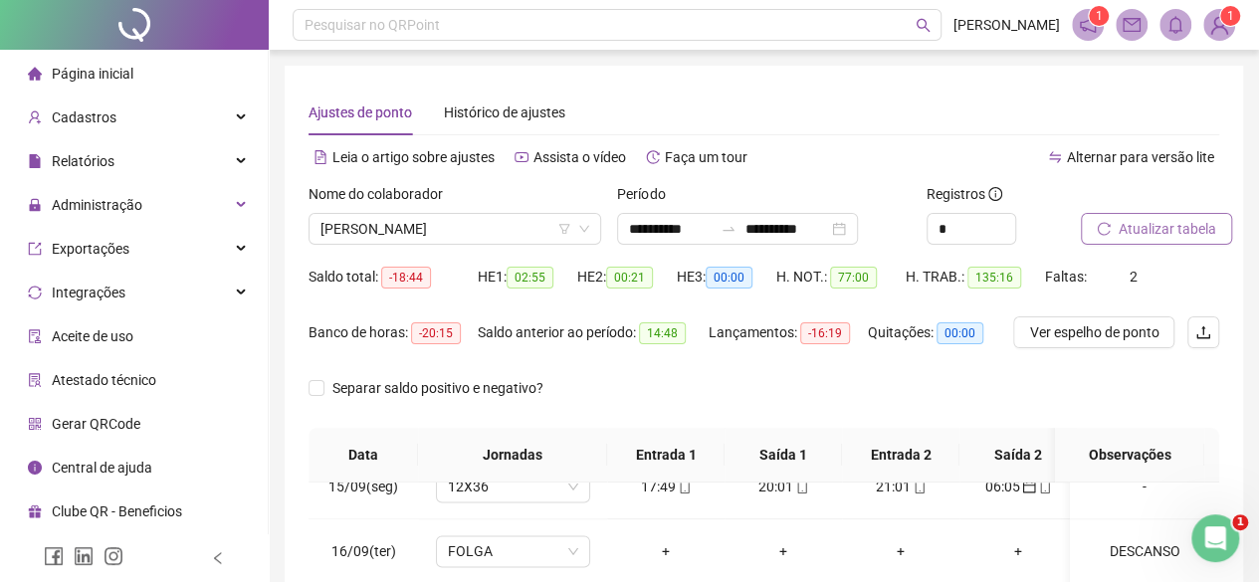
click at [1142, 220] on span "Atualizar tabela" at bounding box center [1167, 229] width 98 height 22
click at [356, 218] on span "[PERSON_NAME]" at bounding box center [454, 229] width 269 height 30
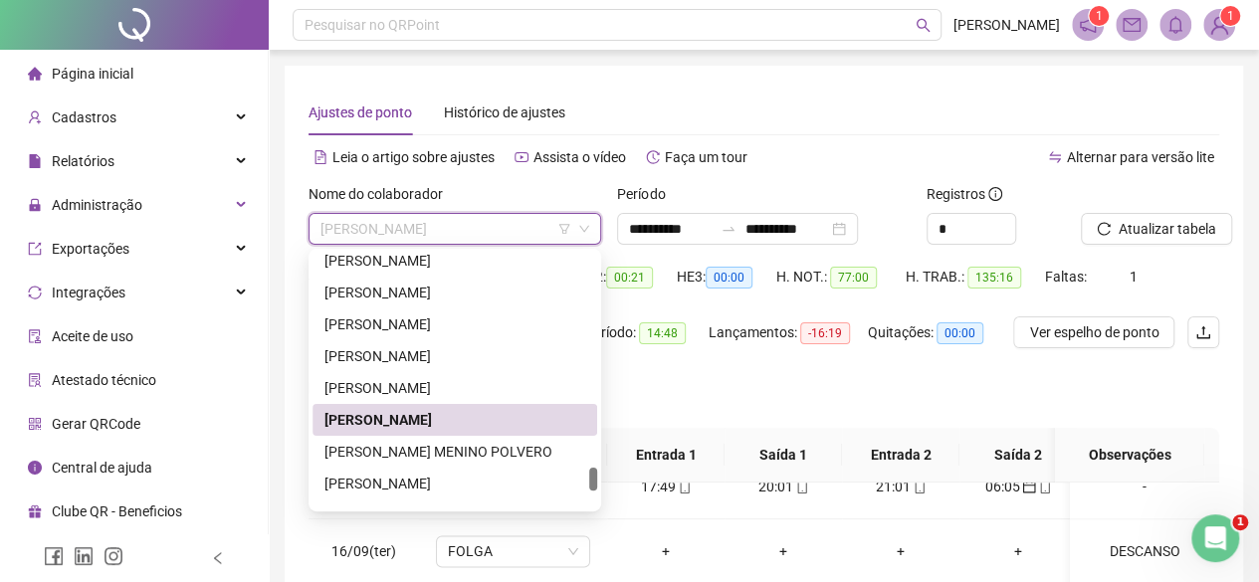
click at [390, 435] on div "[PERSON_NAME]" at bounding box center [454, 420] width 285 height 32
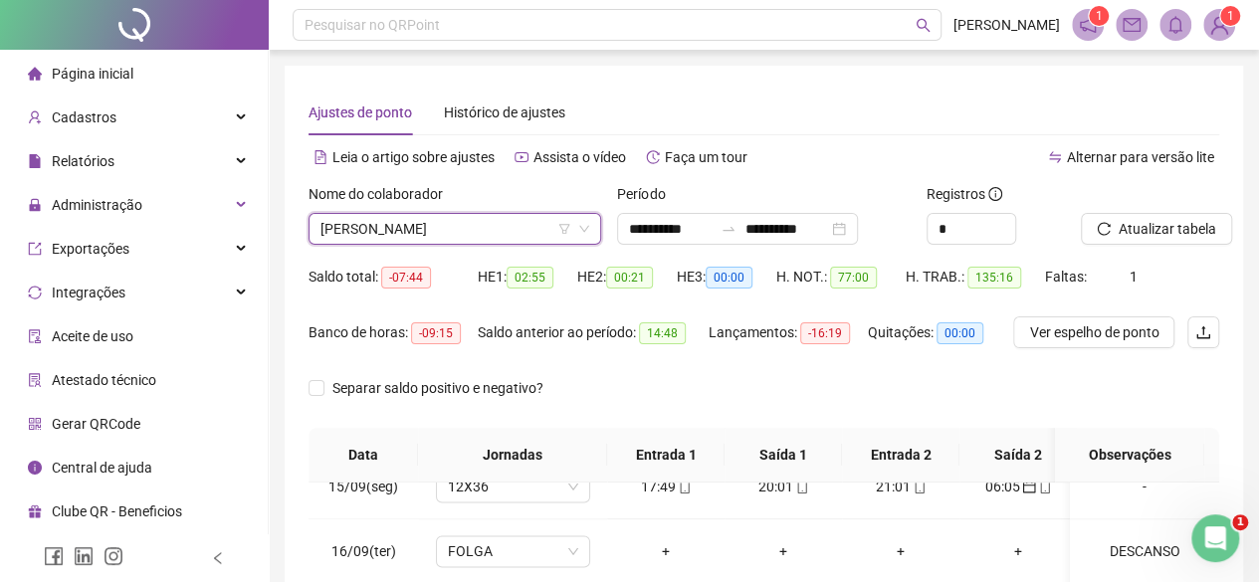
click at [373, 236] on span "[PERSON_NAME]" at bounding box center [454, 229] width 269 height 30
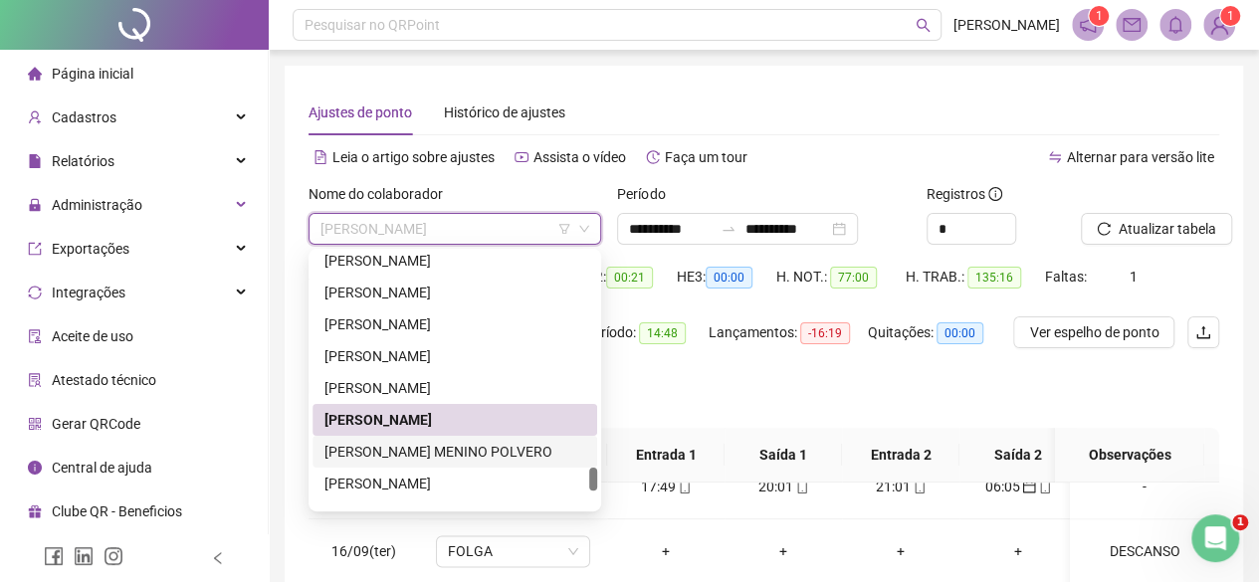
click at [397, 439] on div "[PERSON_NAME] MENINO POLVERO" at bounding box center [454, 452] width 285 height 32
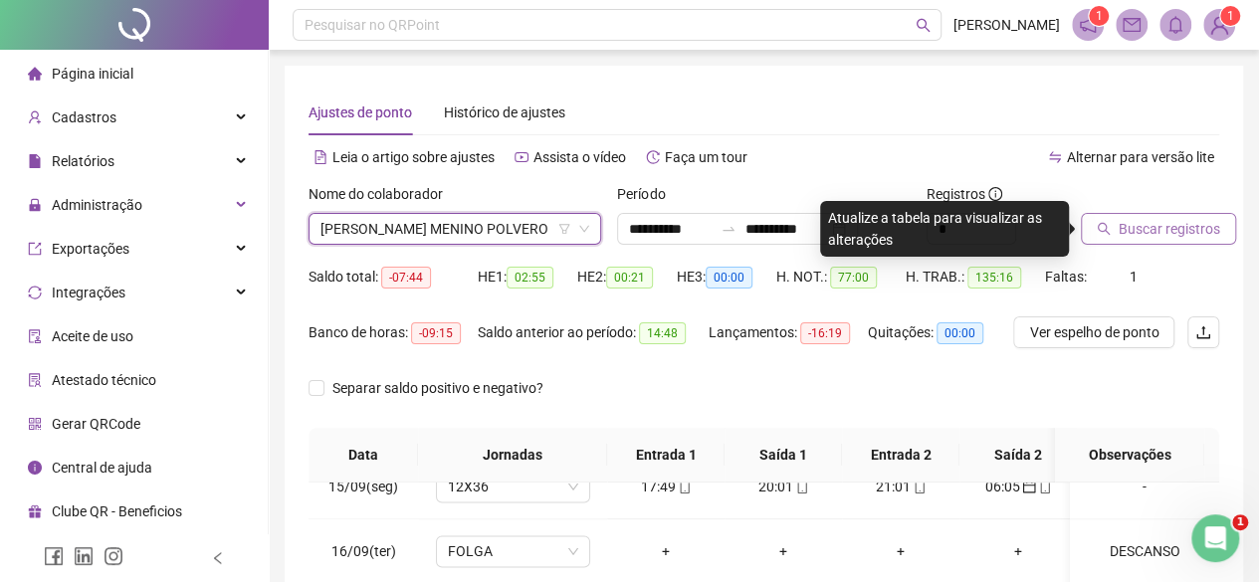
click at [1111, 228] on button "Buscar registros" at bounding box center [1158, 229] width 155 height 32
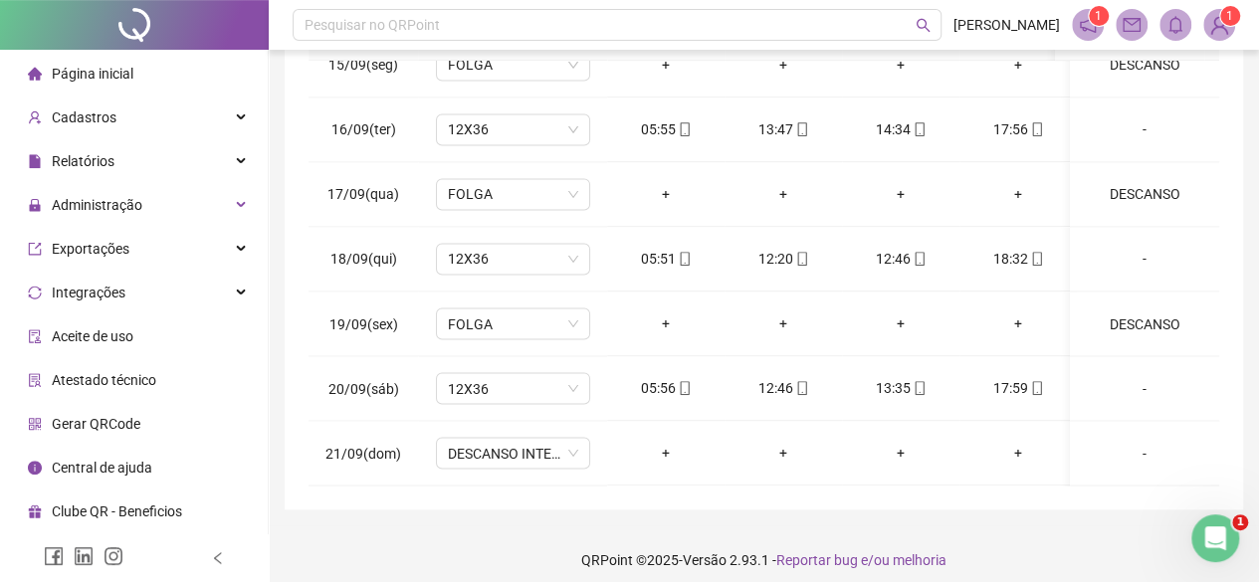
scroll to position [434, 0]
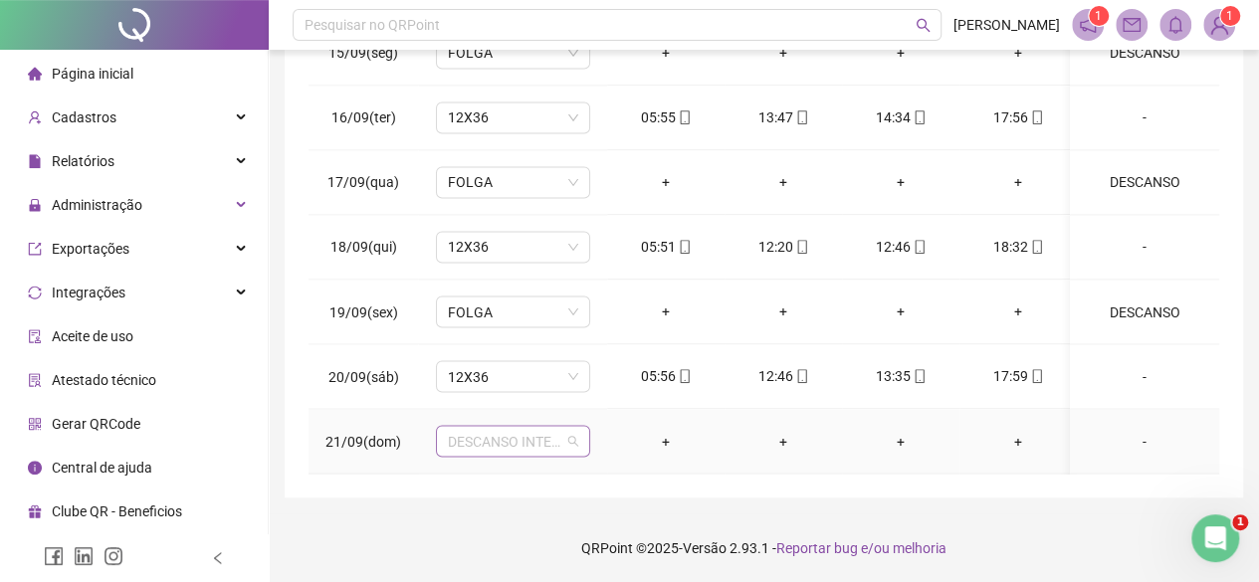
click at [498, 427] on span "DESCANSO INTER-JORNADA" at bounding box center [513, 441] width 130 height 30
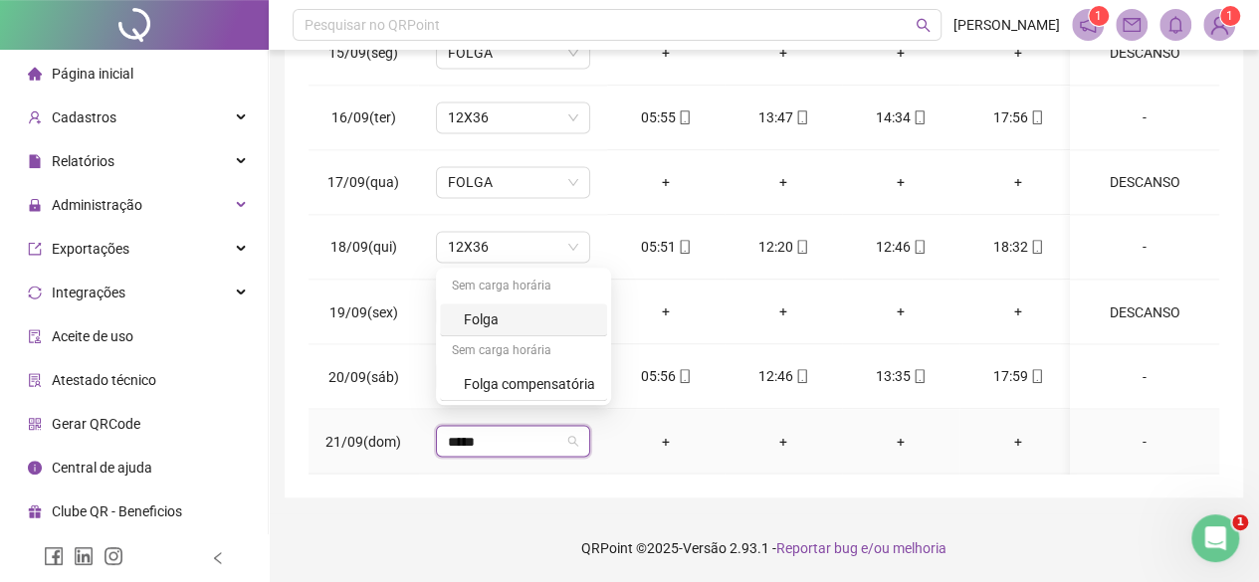
click at [531, 318] on div "Folga" at bounding box center [529, 319] width 131 height 22
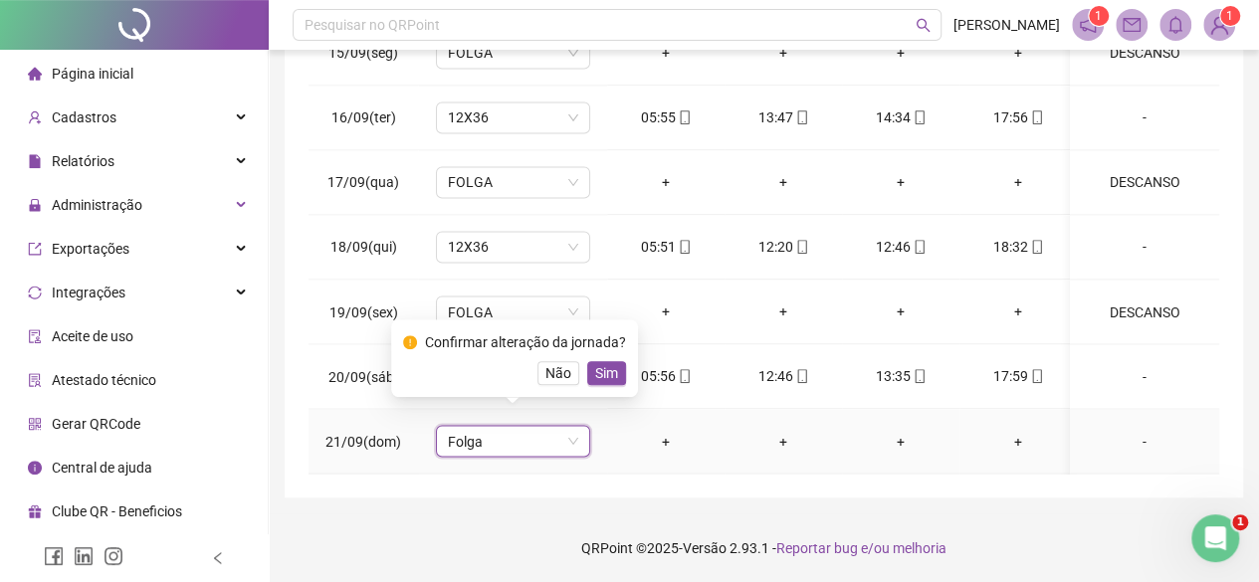
click at [617, 373] on button "Sim" at bounding box center [606, 373] width 39 height 24
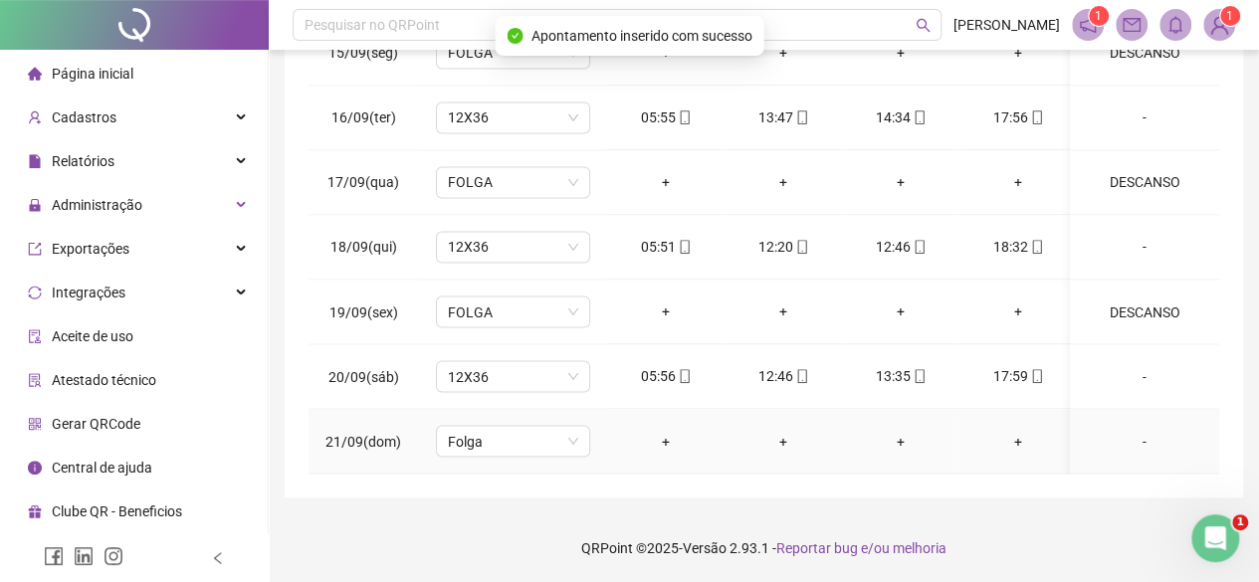
click at [1118, 430] on div "-" at bounding box center [1144, 441] width 117 height 22
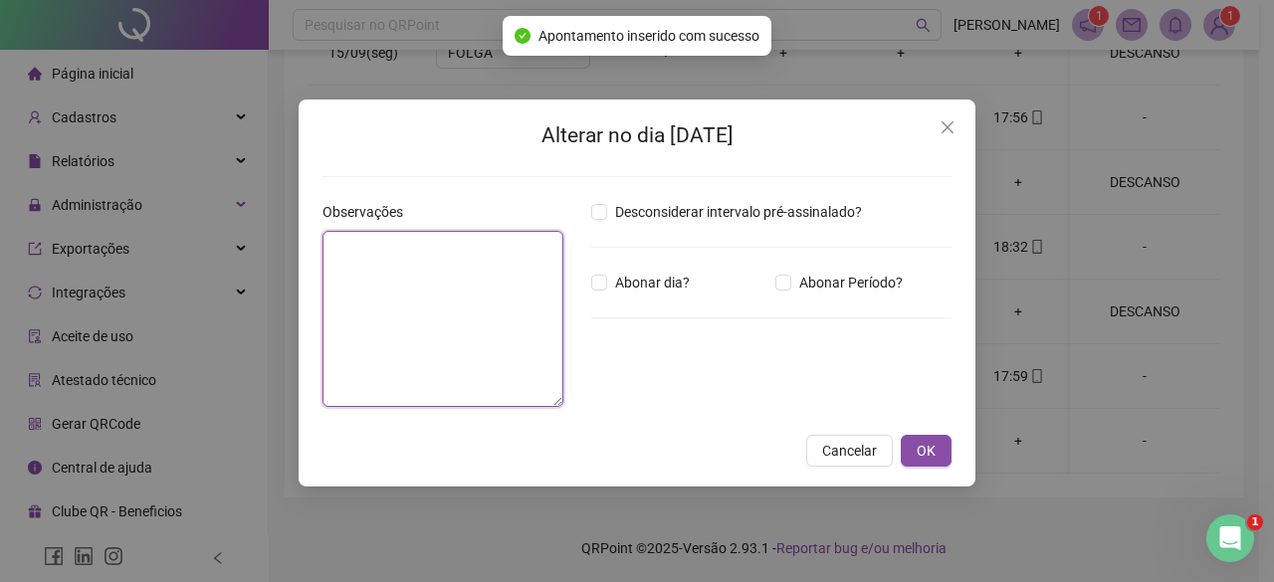
drag, startPoint x: 378, startPoint y: 256, endPoint x: 394, endPoint y: 262, distance: 17.0
click at [394, 262] on textarea at bounding box center [442, 319] width 241 height 176
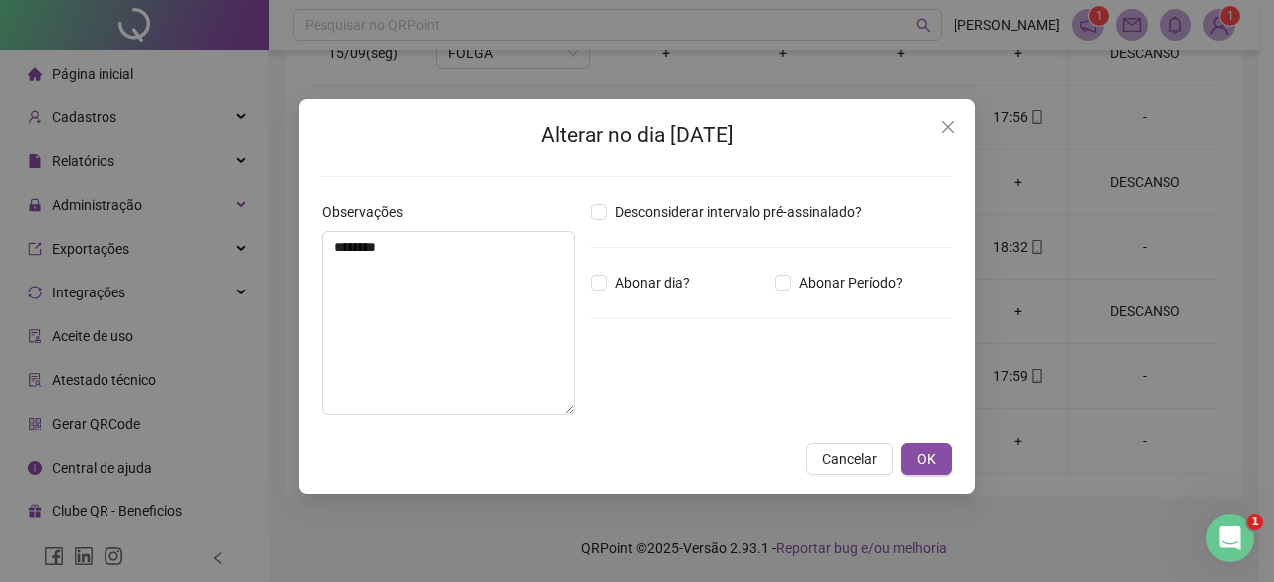
click at [929, 442] on div "Alterar no dia [DATE] Observações ******** Desconsiderar intervalo pré-assinala…" at bounding box center [637, 297] width 677 height 395
click at [922, 459] on span "OK" at bounding box center [925, 459] width 19 height 22
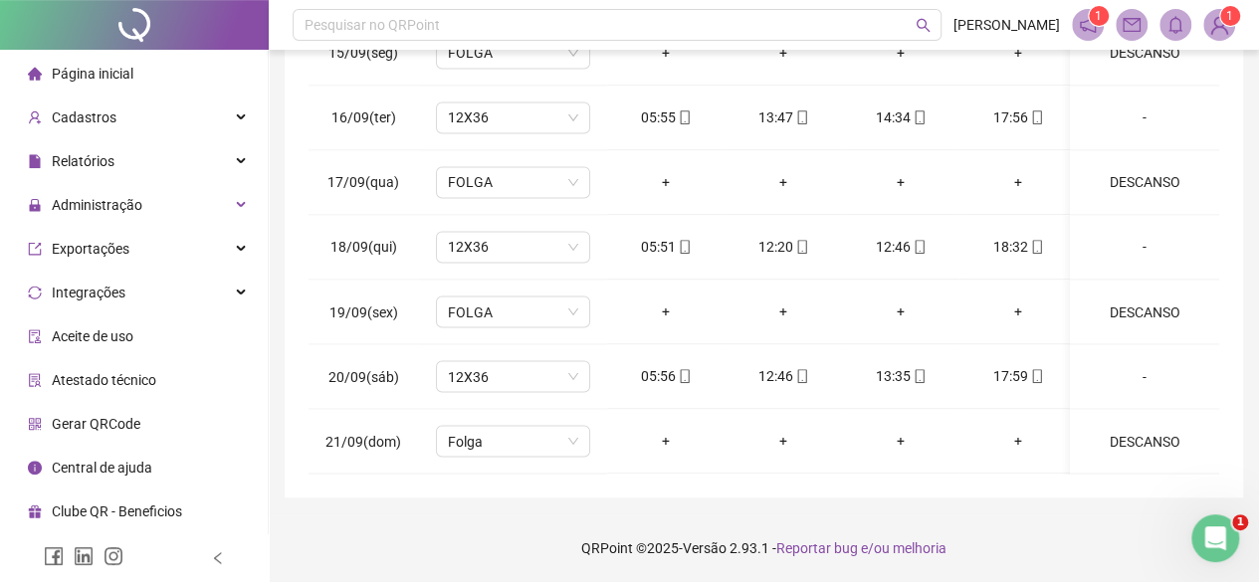
scroll to position [0, 0]
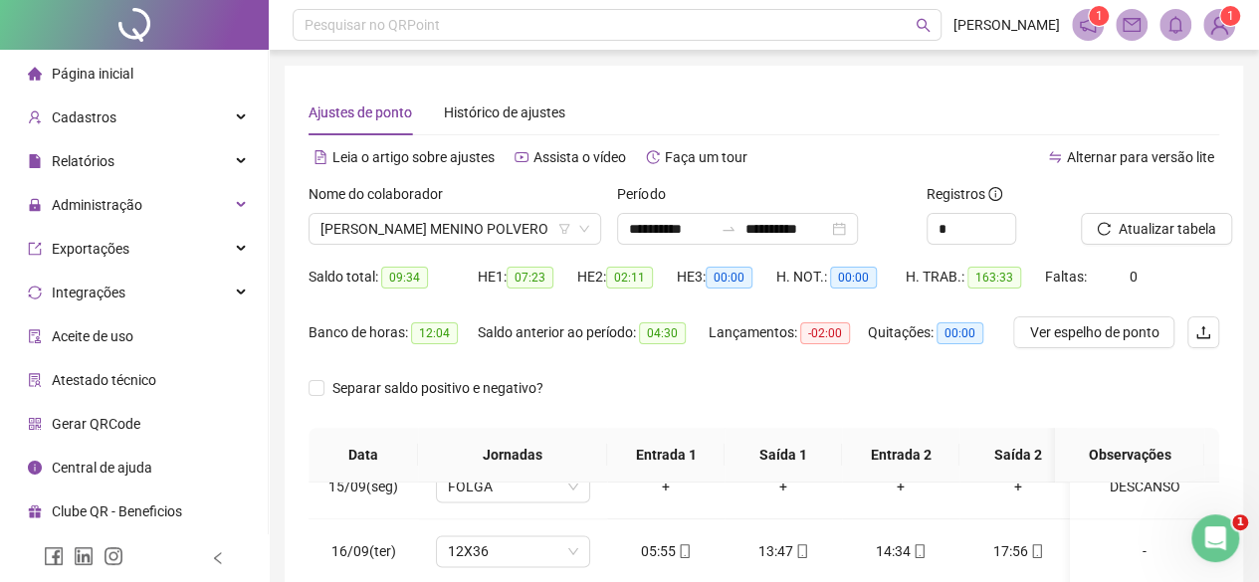
click at [1195, 252] on div "Atualizar tabela" at bounding box center [1150, 222] width 154 height 78
click at [1184, 234] on span "Atualizar tabela" at bounding box center [1167, 229] width 98 height 22
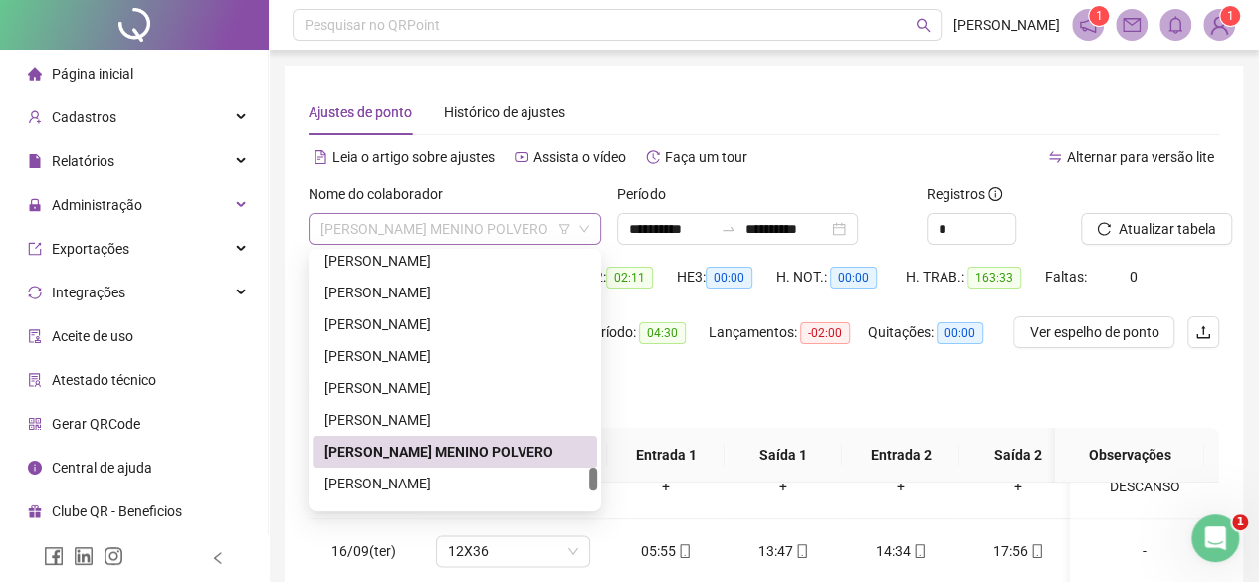
click at [446, 222] on span "[PERSON_NAME] MENINO POLVERO" at bounding box center [454, 229] width 269 height 30
click at [402, 491] on div "[PERSON_NAME]" at bounding box center [454, 484] width 261 height 22
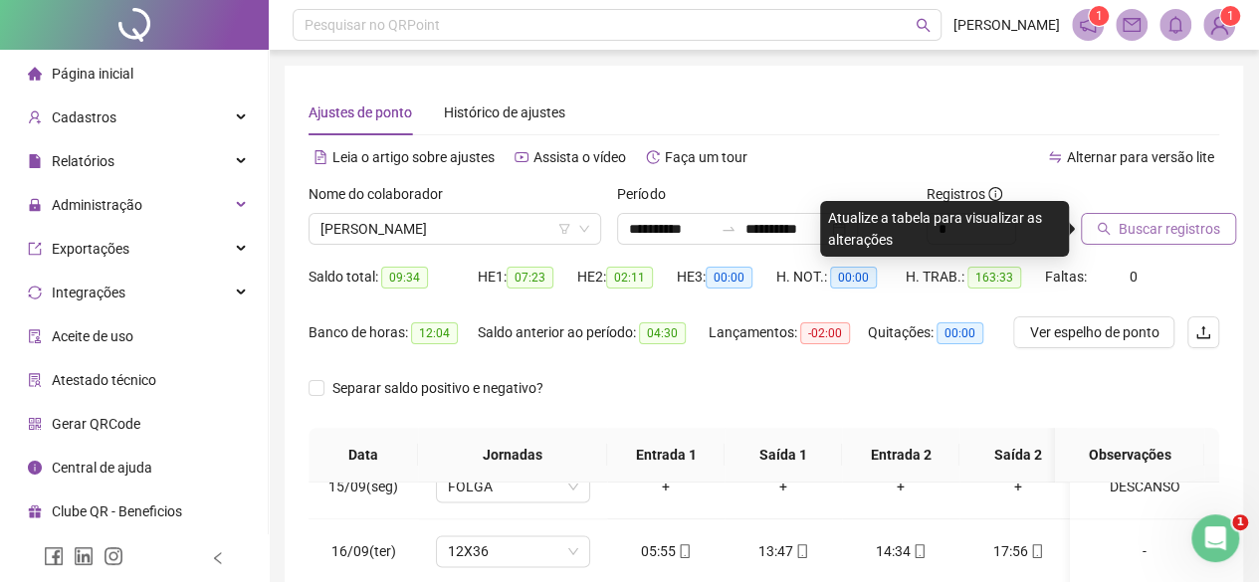
click at [1104, 223] on icon "search" at bounding box center [1104, 229] width 14 height 14
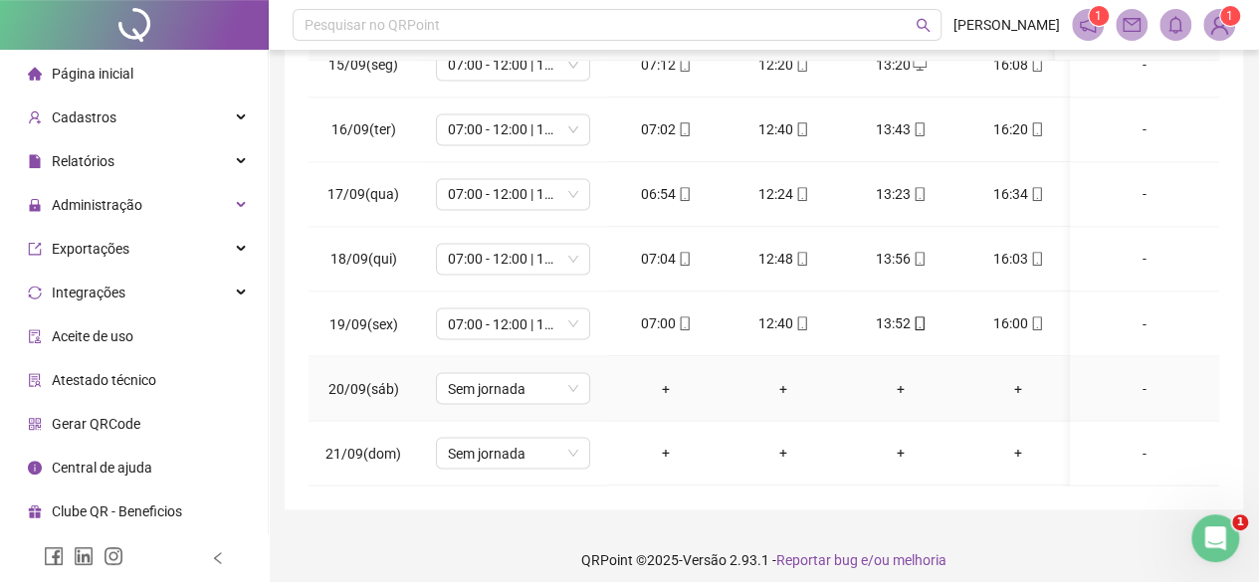
scroll to position [434, 0]
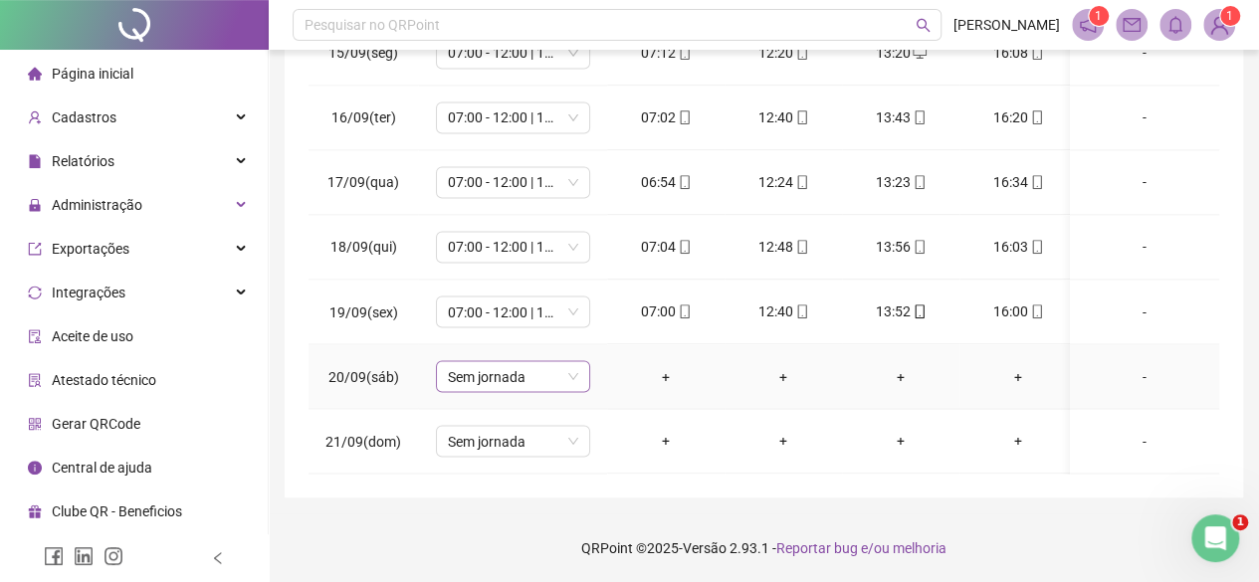
drag, startPoint x: 545, startPoint y: 353, endPoint x: 567, endPoint y: 350, distance: 22.1
click at [550, 361] on span "Sem jornada" at bounding box center [513, 376] width 130 height 30
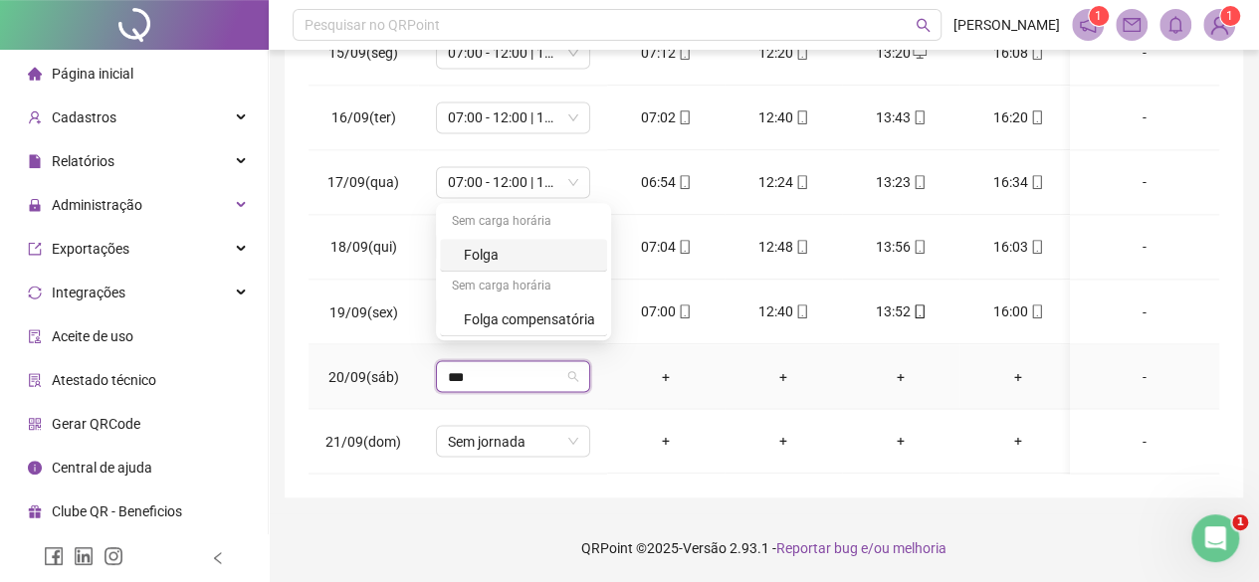
click at [528, 260] on div "Folga" at bounding box center [529, 255] width 131 height 22
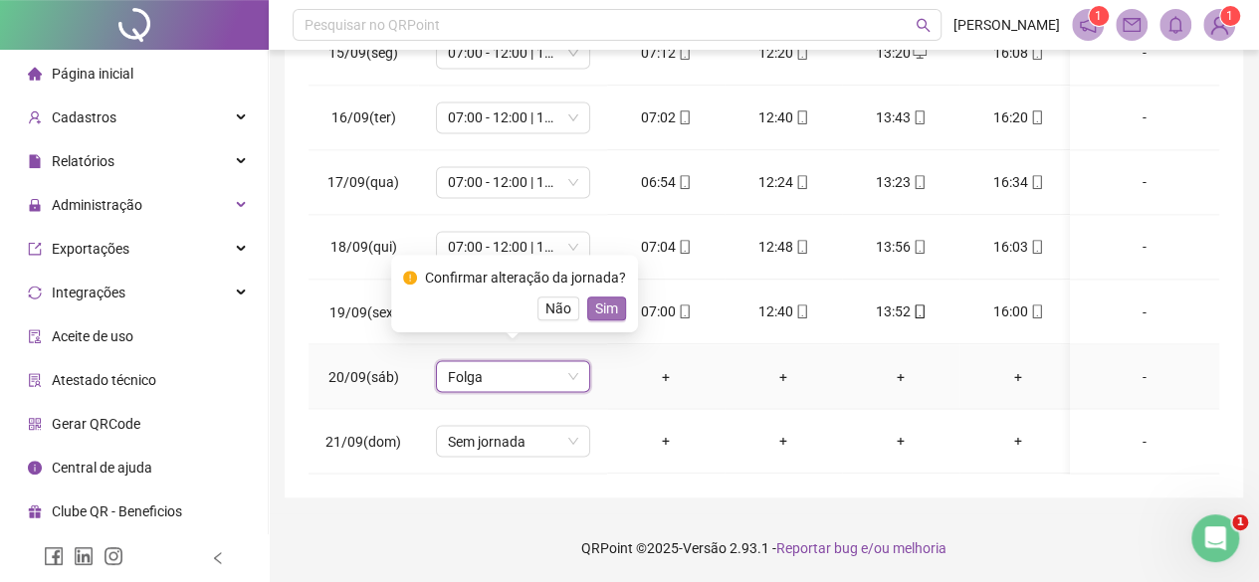
click at [595, 298] on span "Sim" at bounding box center [606, 309] width 23 height 22
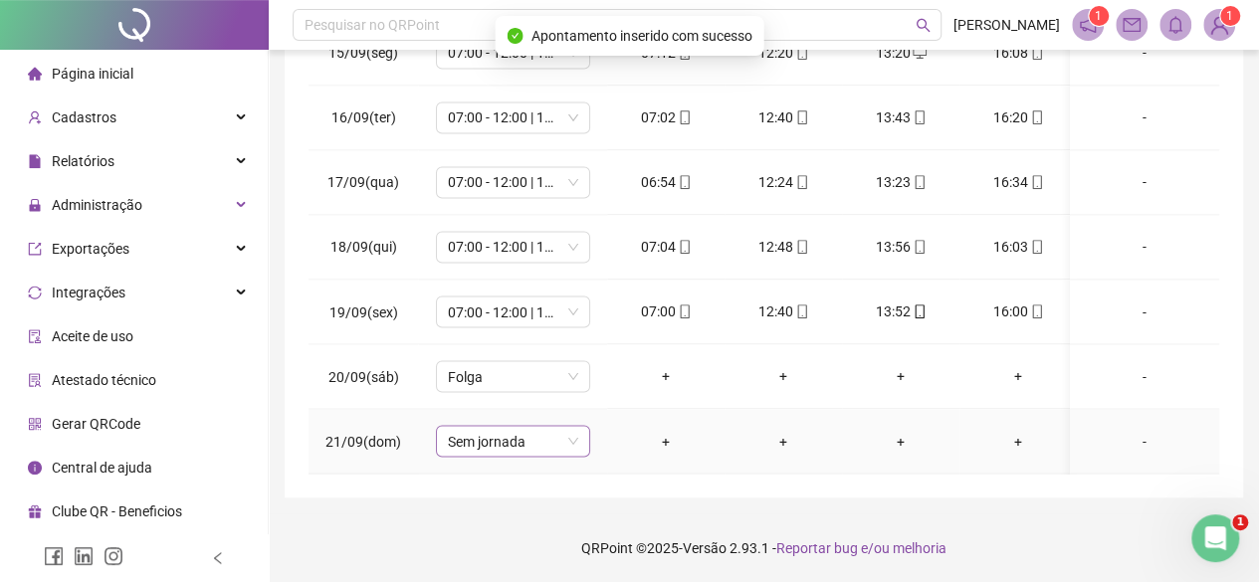
click at [552, 426] on span "Sem jornada" at bounding box center [513, 441] width 130 height 30
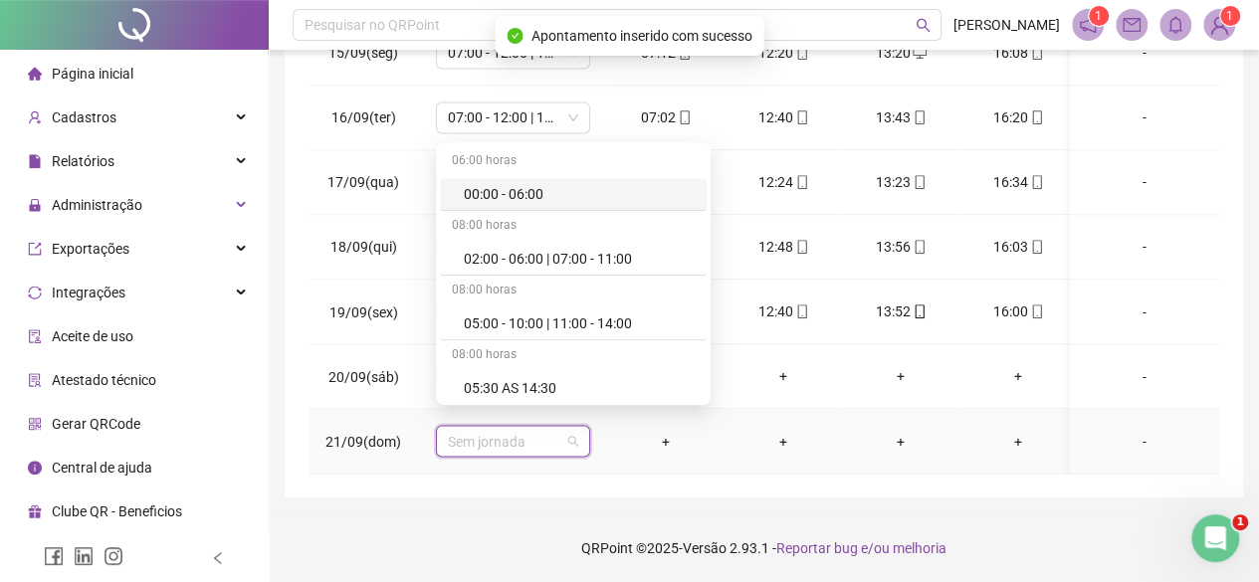
click at [556, 431] on span "Sem jornada" at bounding box center [513, 441] width 130 height 30
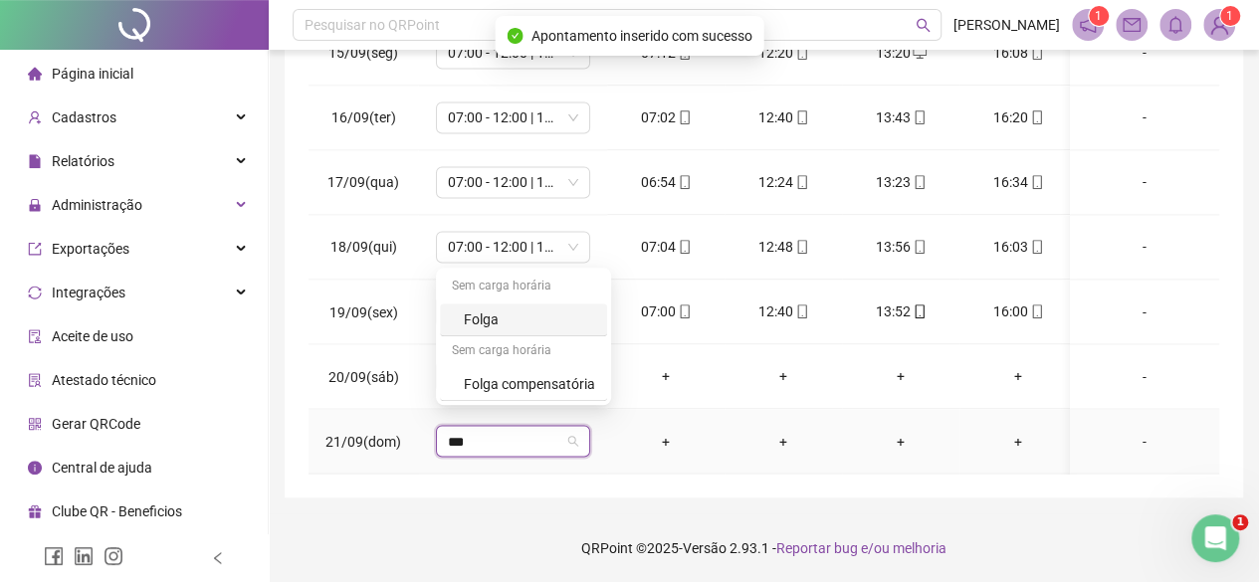
click at [525, 314] on div "Folga" at bounding box center [529, 319] width 131 height 22
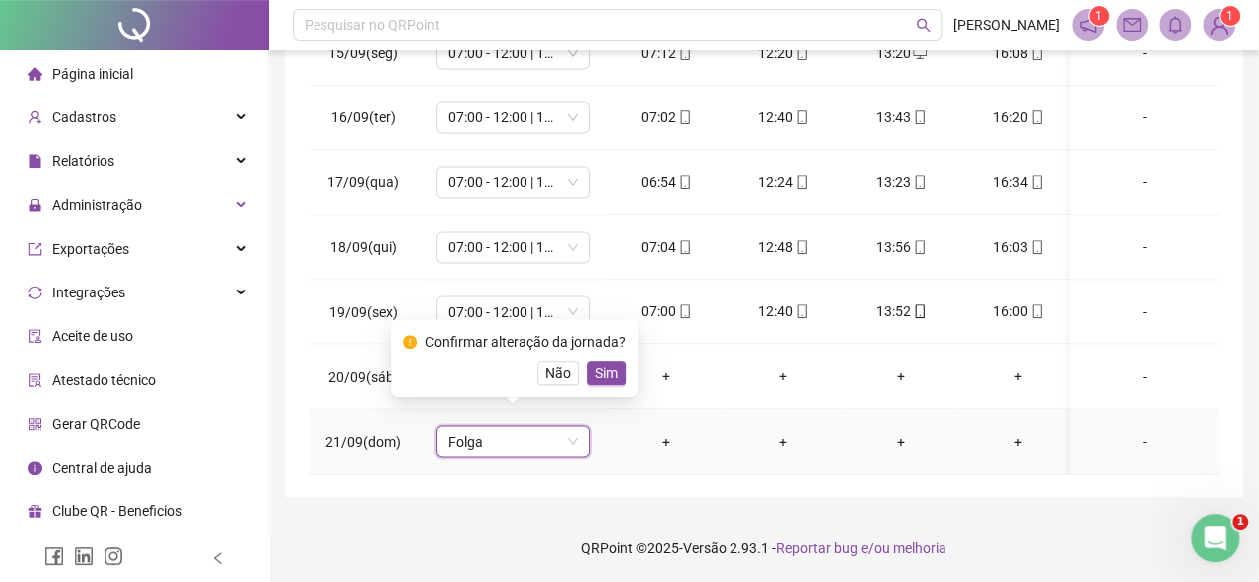
click at [597, 366] on span "Sim" at bounding box center [606, 373] width 23 height 22
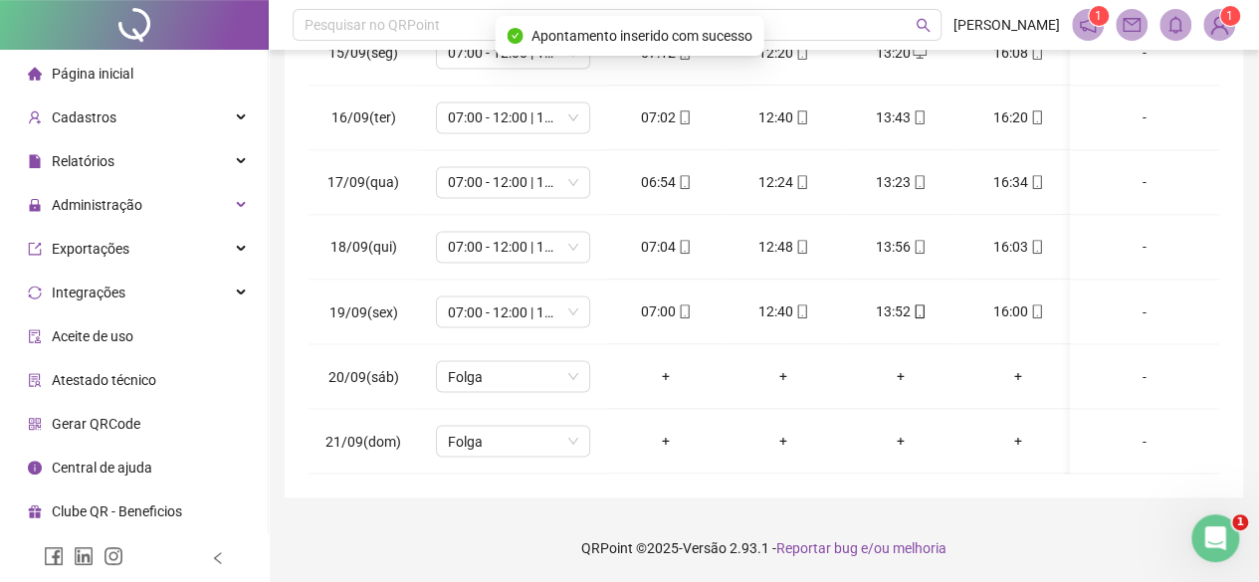
scroll to position [0, 0]
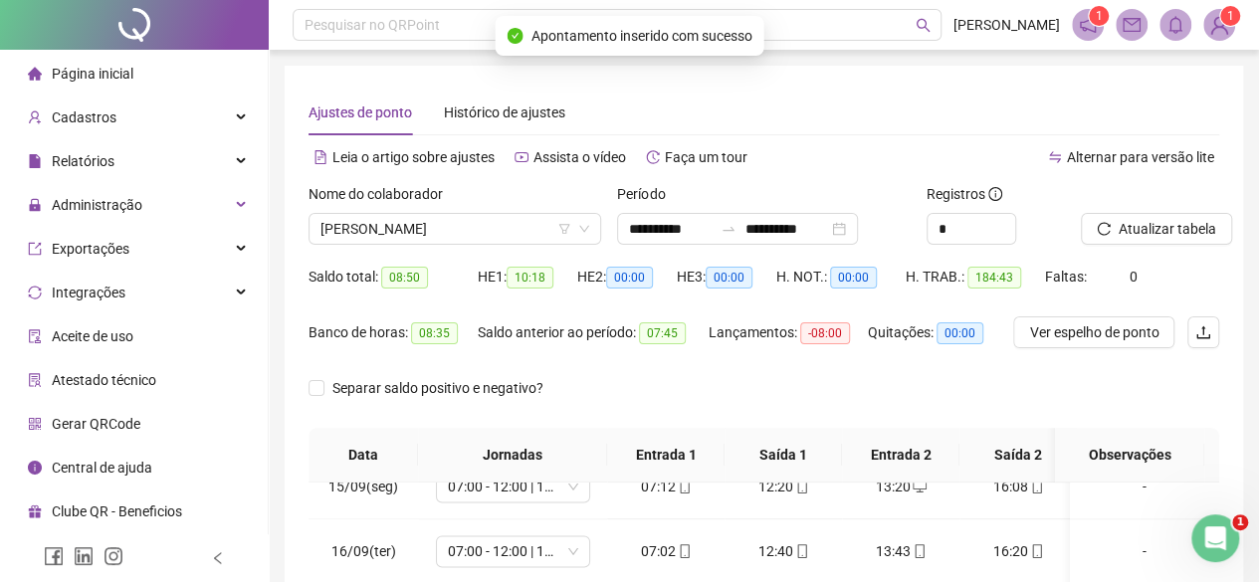
click at [1182, 246] on div "Atualizar tabela" at bounding box center [1150, 222] width 154 height 78
click at [1172, 236] on span "Atualizar tabela" at bounding box center [1167, 229] width 98 height 22
click at [442, 225] on span "[PERSON_NAME]" at bounding box center [454, 229] width 269 height 30
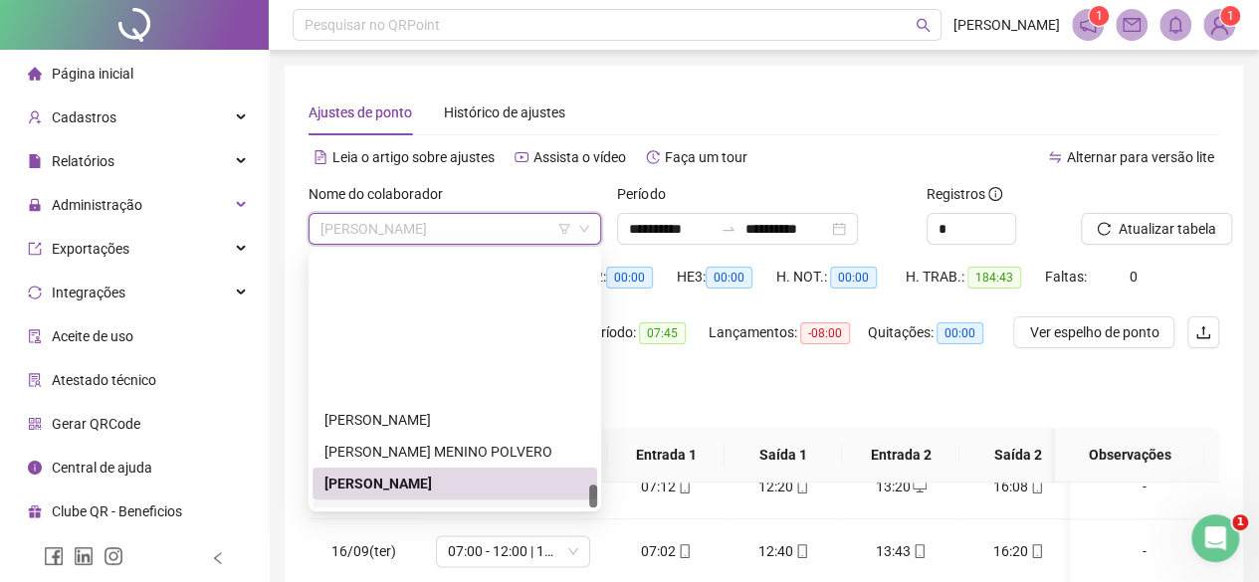
scroll to position [2484, 0]
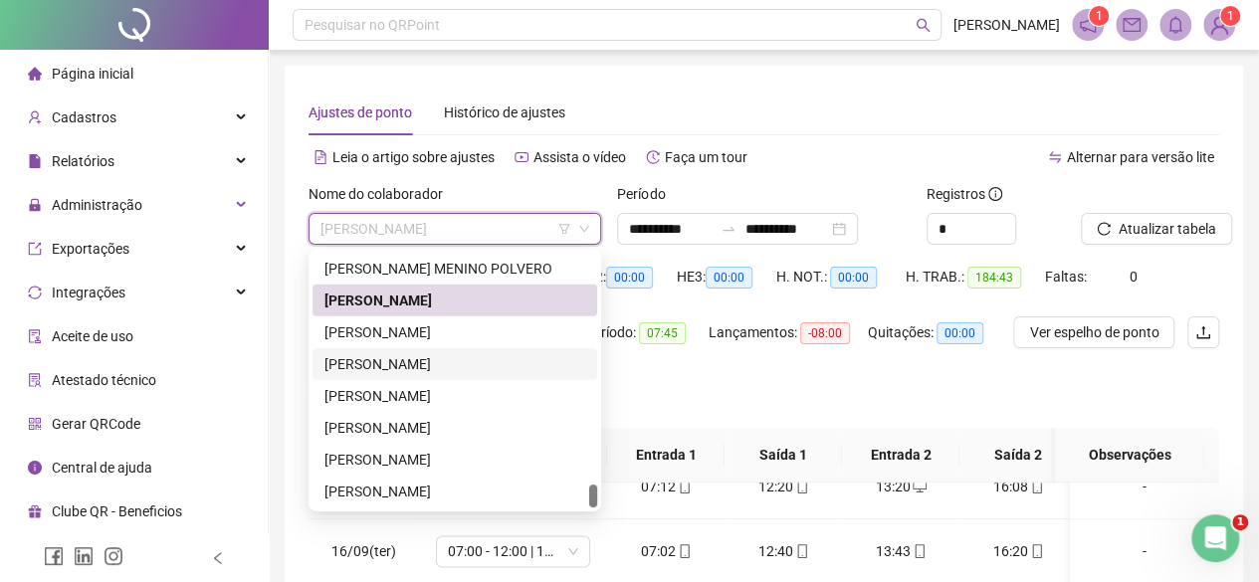
click at [374, 356] on div "[PERSON_NAME]" at bounding box center [454, 364] width 261 height 22
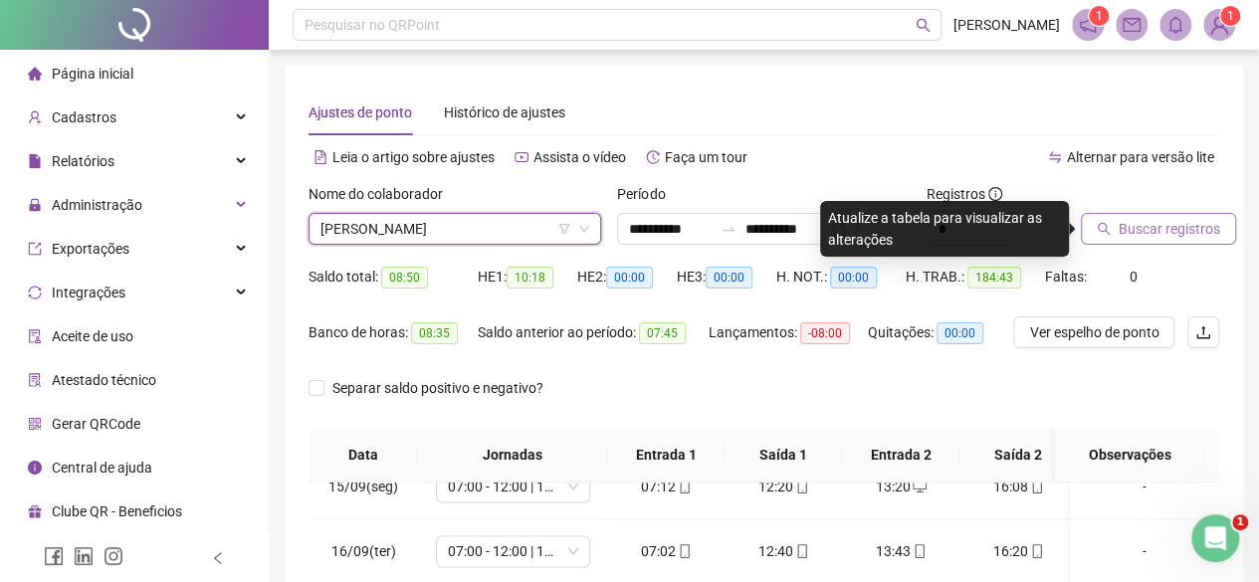
click at [1146, 237] on span "Buscar registros" at bounding box center [1168, 229] width 101 height 22
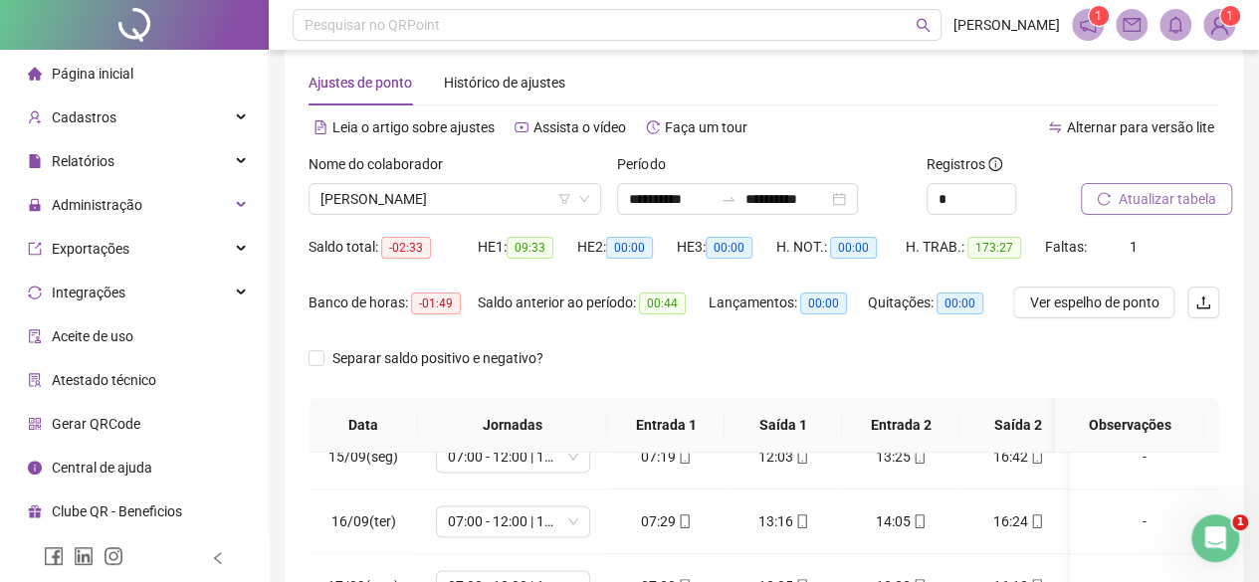
scroll to position [434, 0]
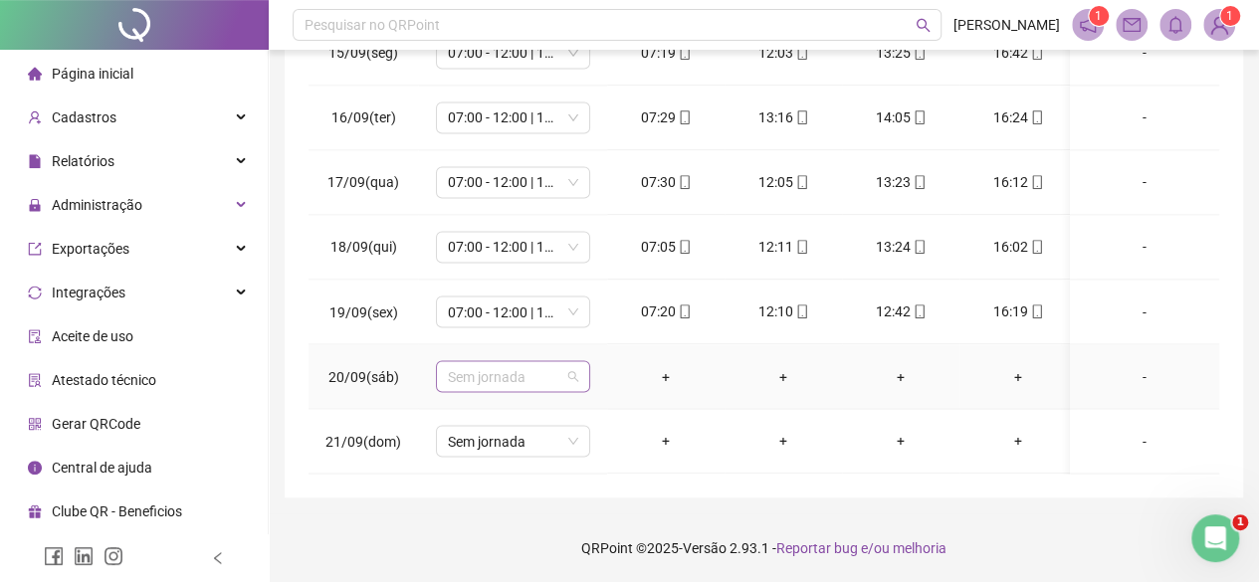
click at [560, 367] on span "Sem jornada" at bounding box center [513, 376] width 130 height 30
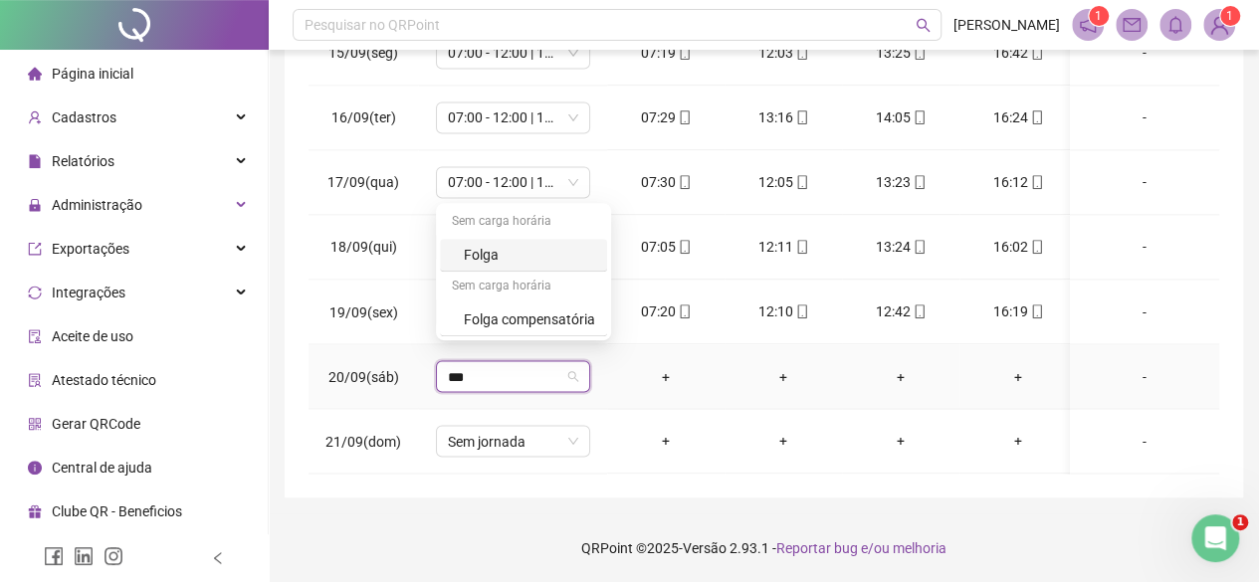
click at [486, 252] on div "Folga" at bounding box center [529, 255] width 131 height 22
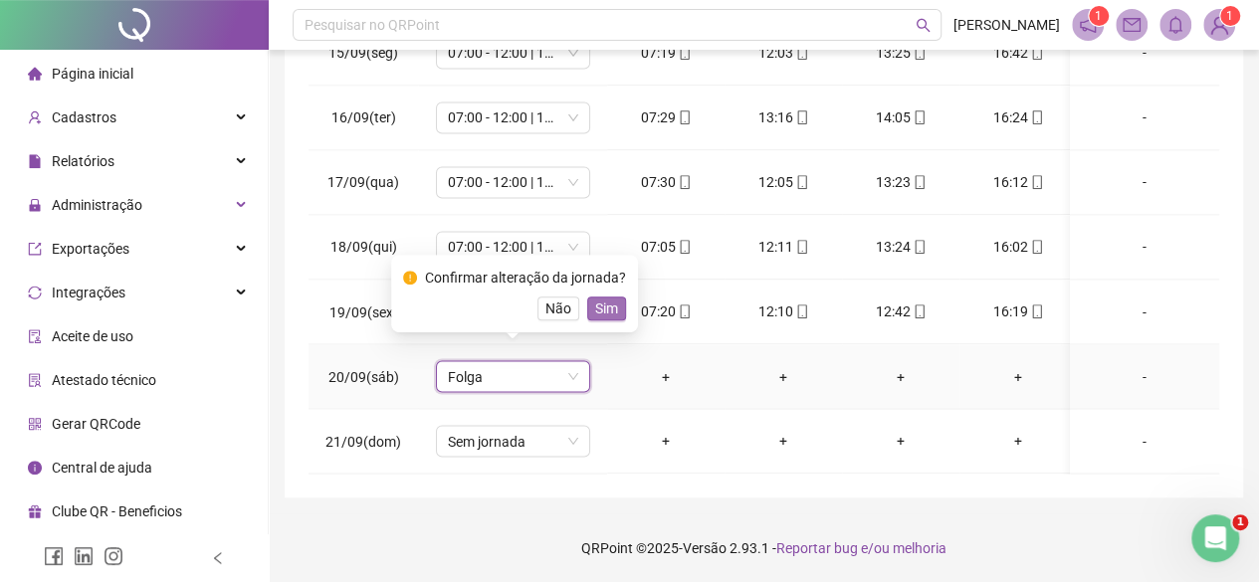
click at [602, 313] on span "Sim" at bounding box center [606, 309] width 23 height 22
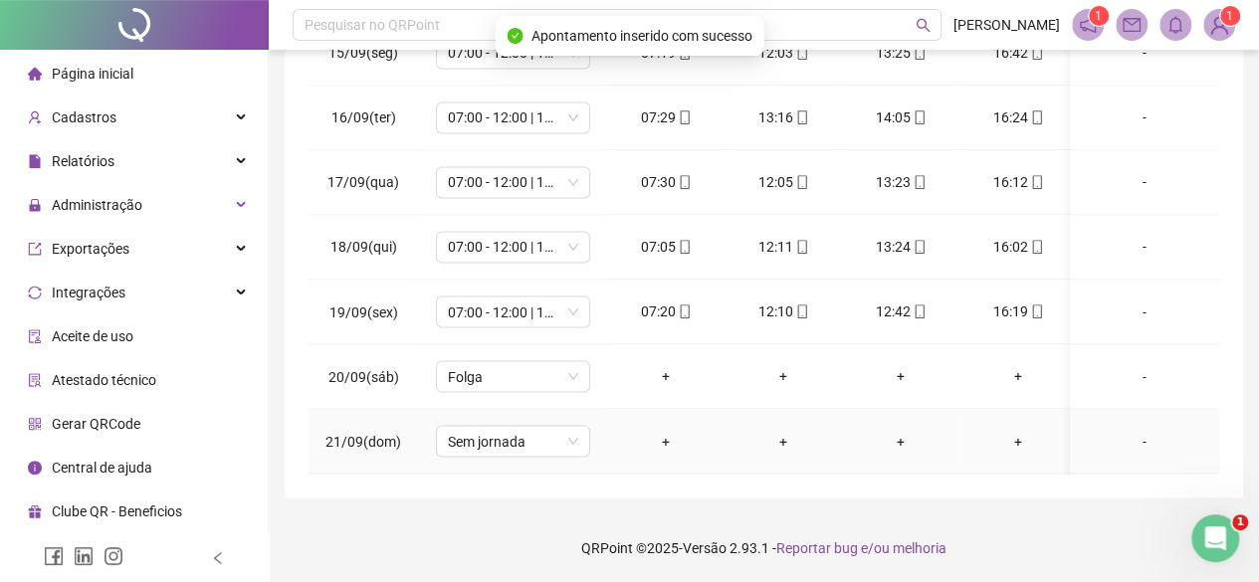
click at [531, 409] on td "Sem jornada" at bounding box center [512, 441] width 189 height 65
click at [535, 430] on span "Sem jornada" at bounding box center [513, 441] width 130 height 30
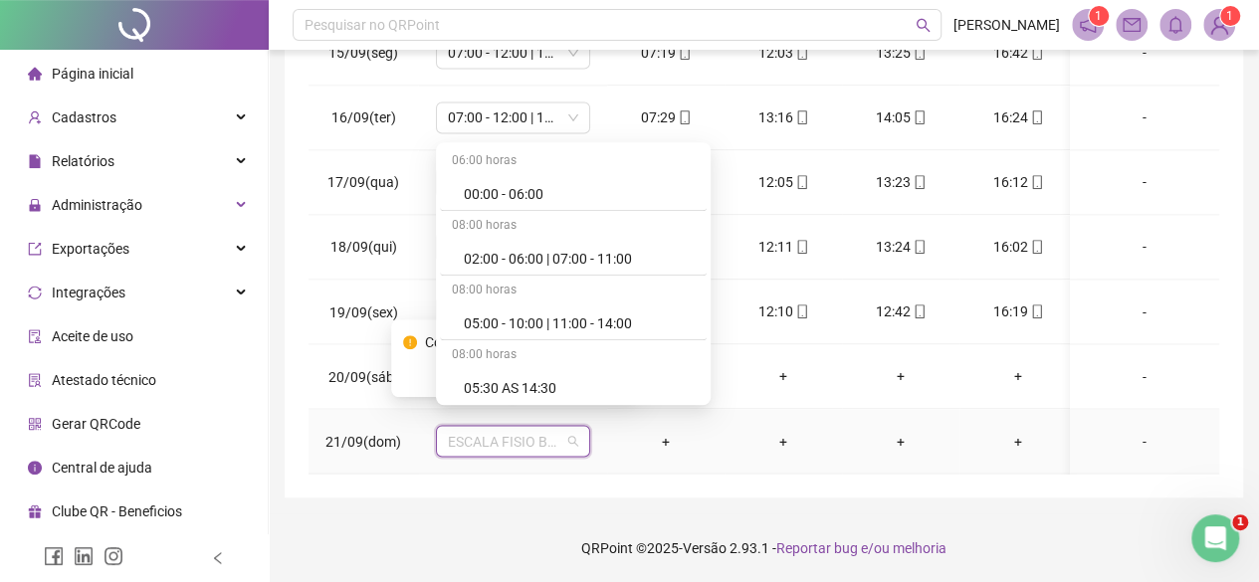
click at [547, 433] on span "ESCALA FISIO BARRA DO CHAPEU" at bounding box center [513, 441] width 130 height 30
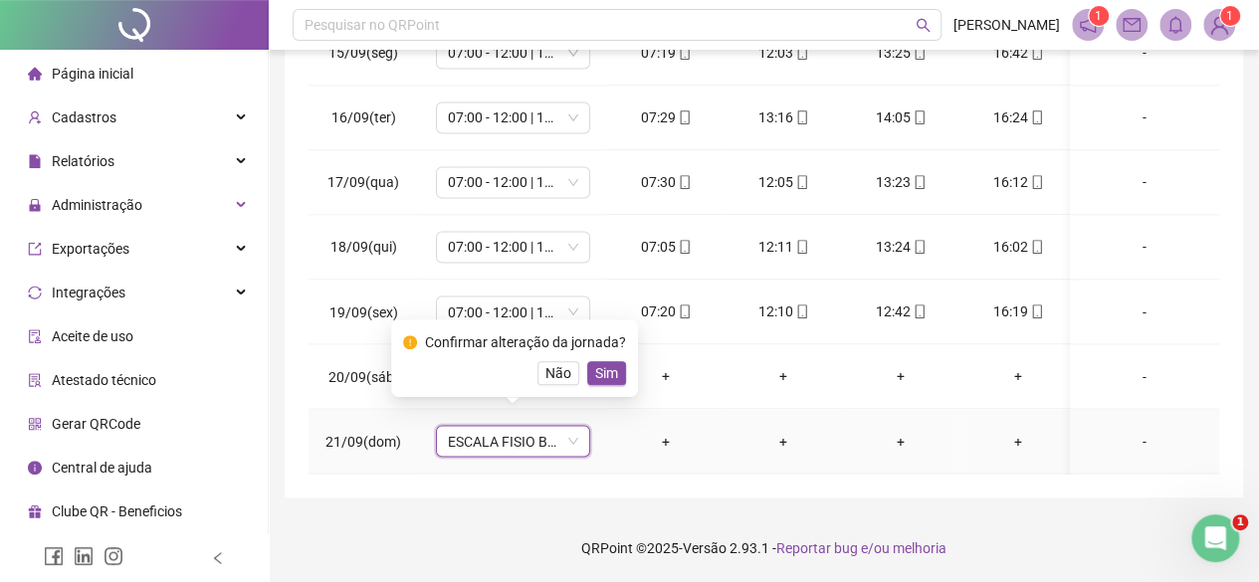
click at [788, 454] on td "+" at bounding box center [782, 441] width 117 height 65
click at [609, 367] on span "Sim" at bounding box center [606, 373] width 23 height 22
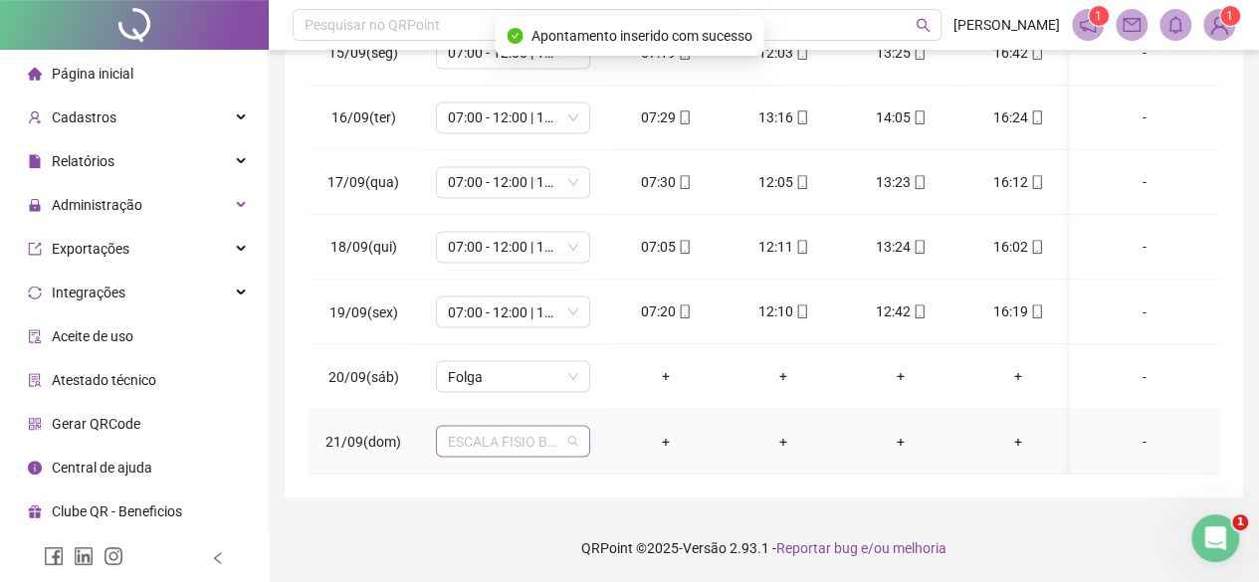
click at [527, 426] on span "ESCALA FISIO BARRA DO CHAPEU" at bounding box center [513, 441] width 130 height 30
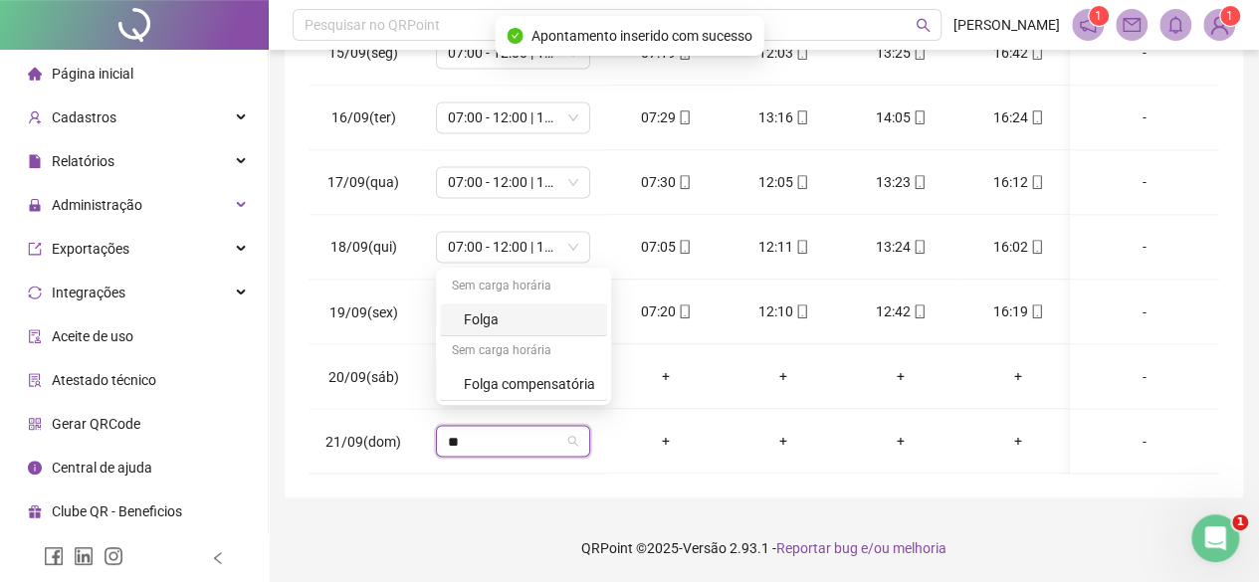
scroll to position [0, 0]
click at [545, 319] on div "Folga" at bounding box center [529, 319] width 131 height 22
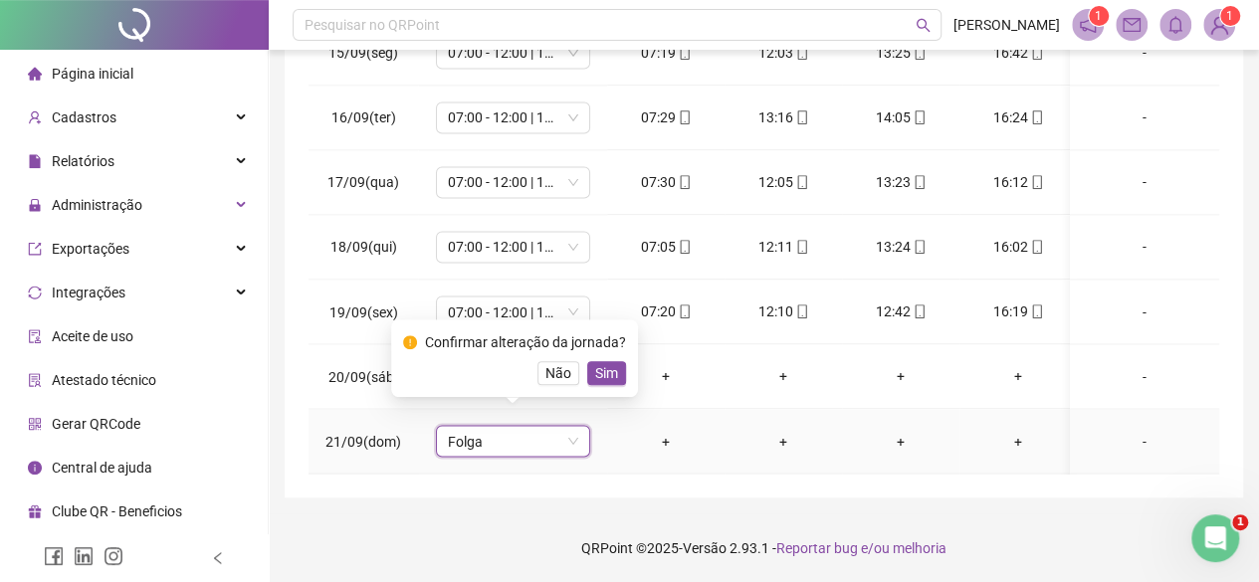
drag, startPoint x: 625, startPoint y: 350, endPoint x: 611, endPoint y: 359, distance: 16.6
click at [621, 351] on div "Confirmar alteração da jornada? Não Sim" at bounding box center [514, 358] width 247 height 78
click at [604, 369] on span "Sim" at bounding box center [606, 373] width 23 height 22
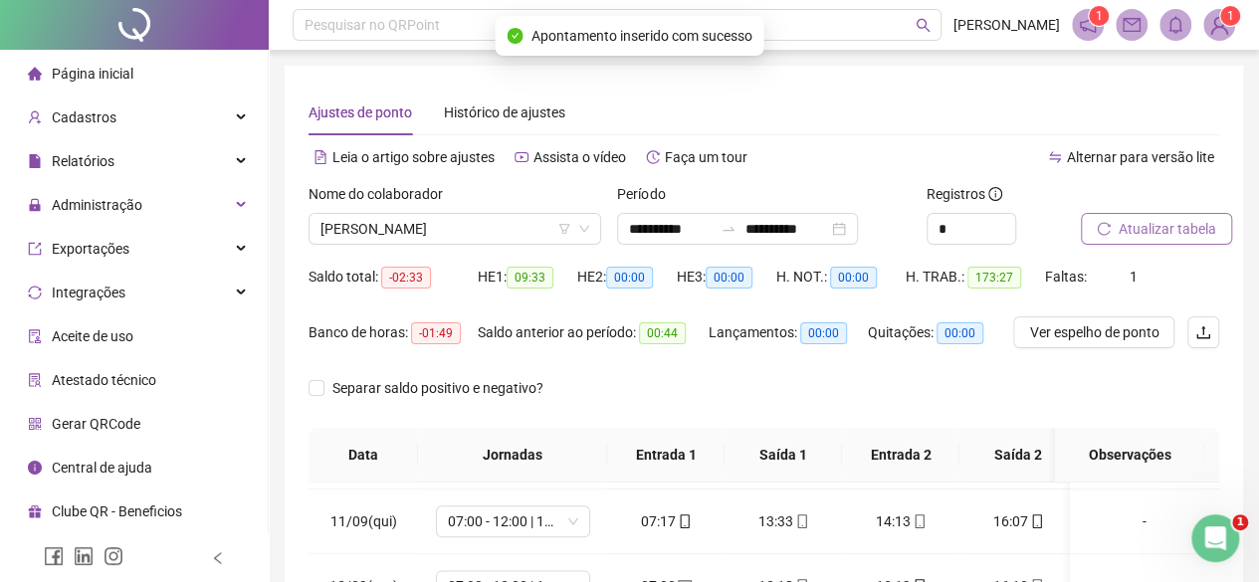
click at [1176, 216] on button "Atualizar tabela" at bounding box center [1156, 229] width 151 height 32
click at [473, 237] on span "[PERSON_NAME]" at bounding box center [454, 229] width 269 height 30
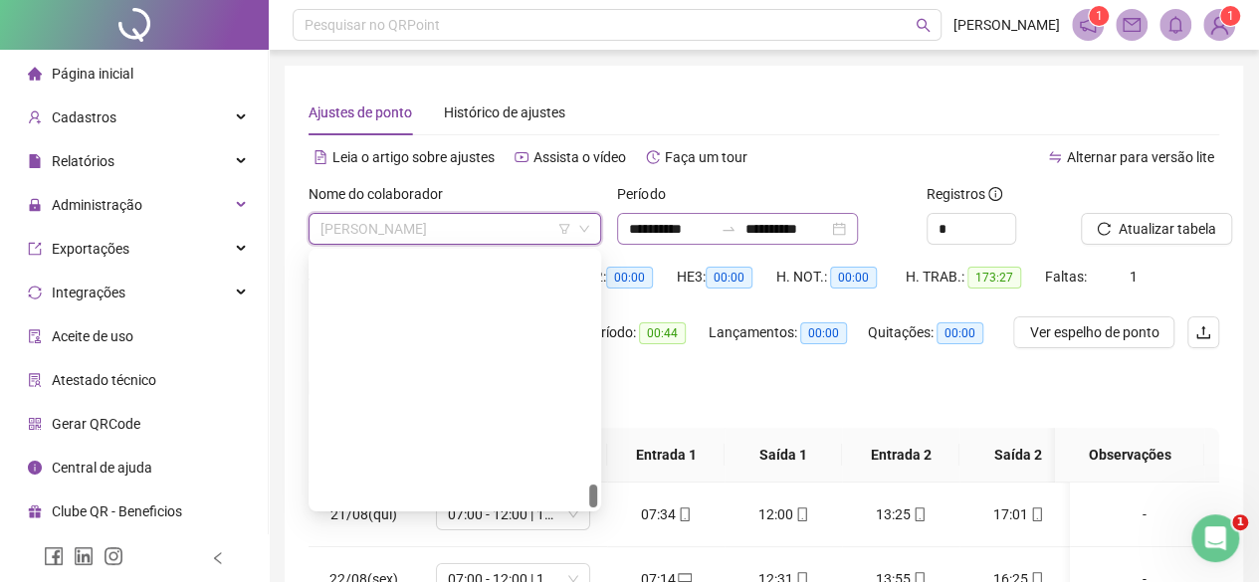
scroll to position [2484, 0]
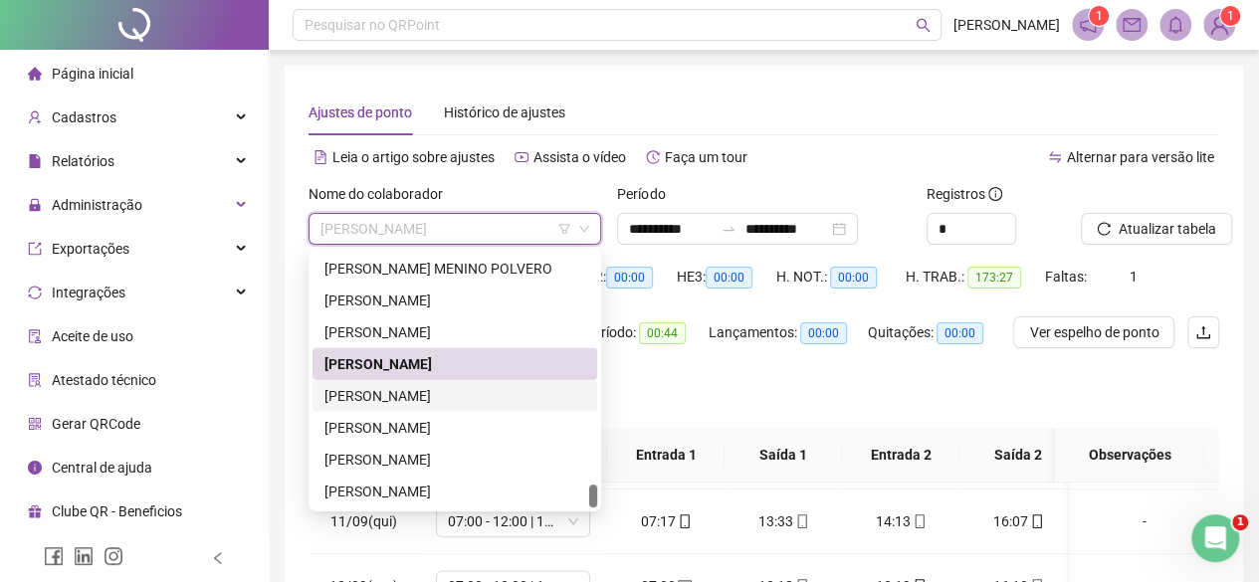
click at [420, 400] on div "VANESSA DE MORAES" at bounding box center [454, 396] width 261 height 22
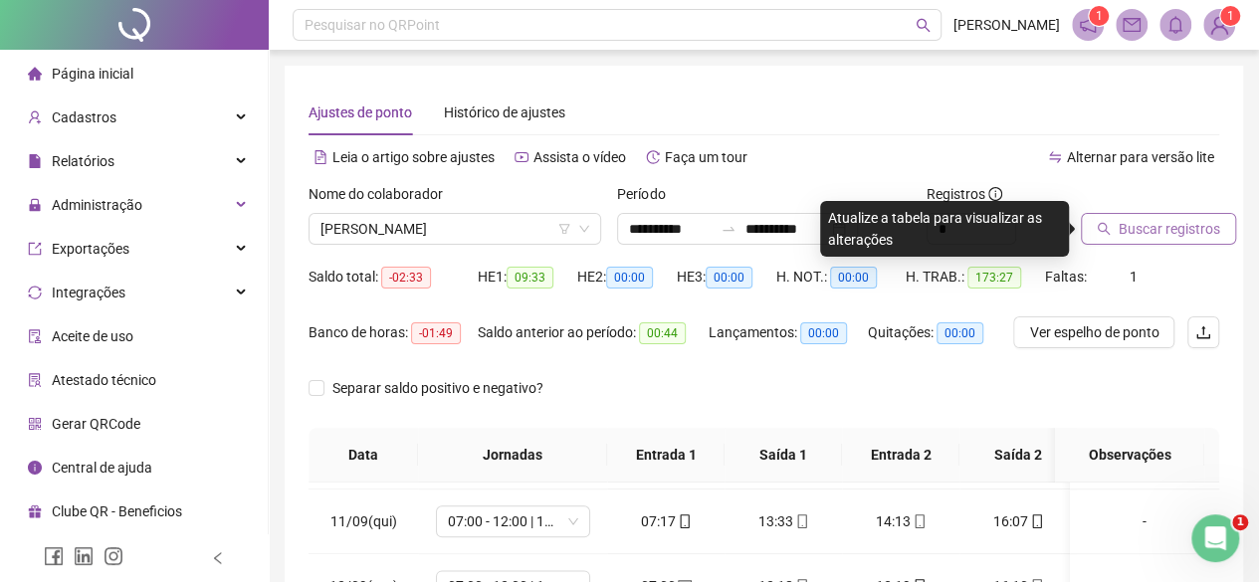
click at [1165, 219] on span "Buscar registros" at bounding box center [1168, 229] width 101 height 22
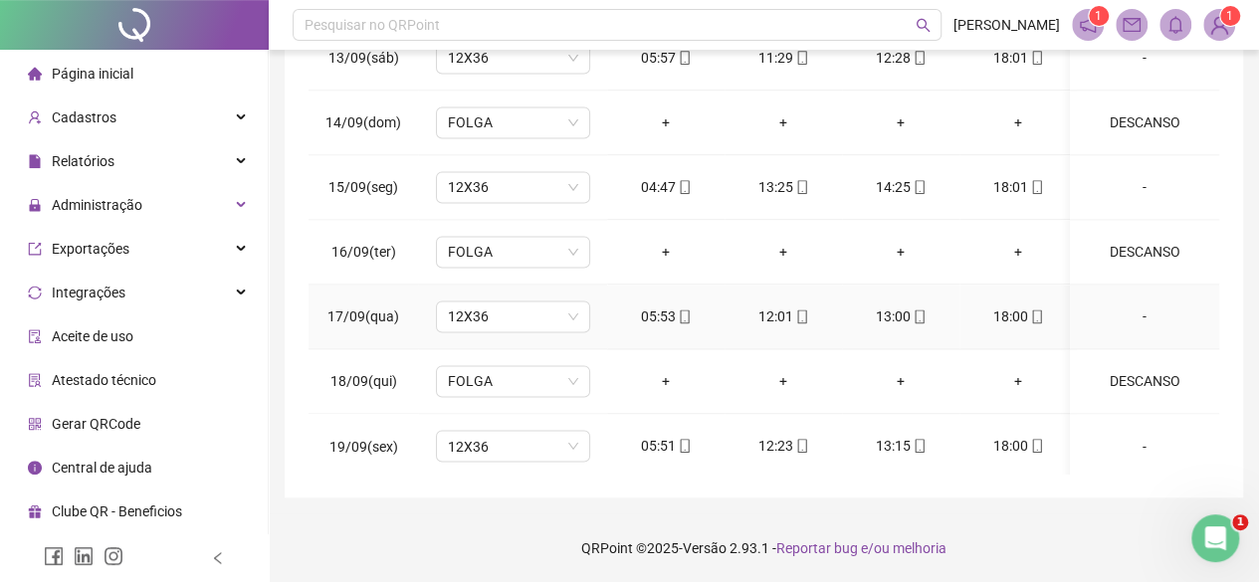
scroll to position [1650, 0]
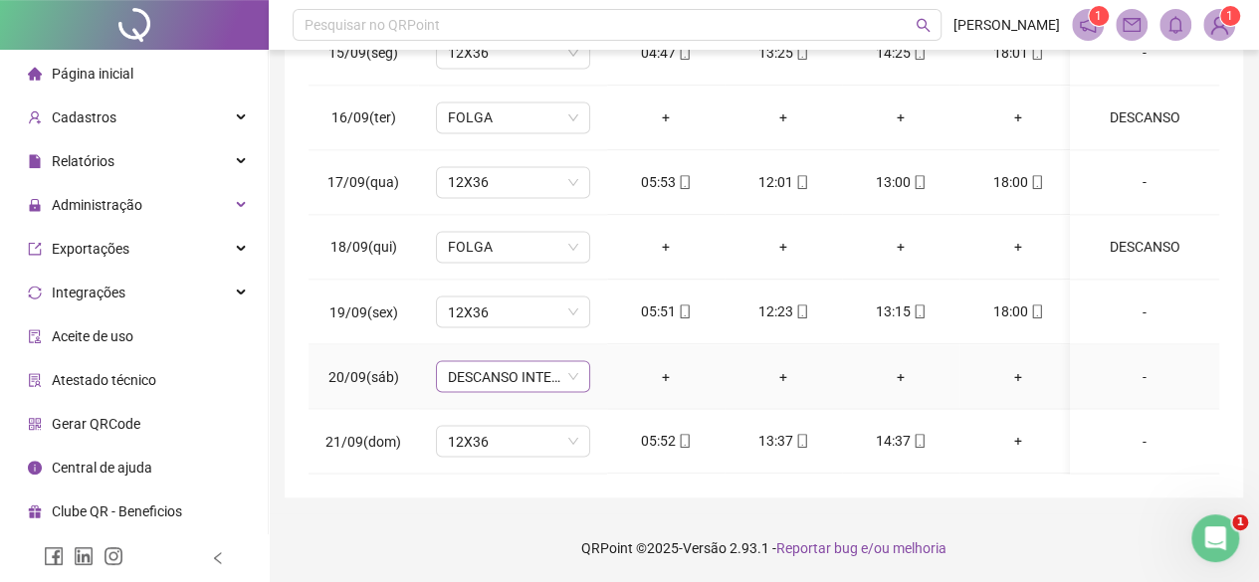
click at [527, 361] on span "DESCANSO INTER-JORNADA" at bounding box center [513, 376] width 130 height 30
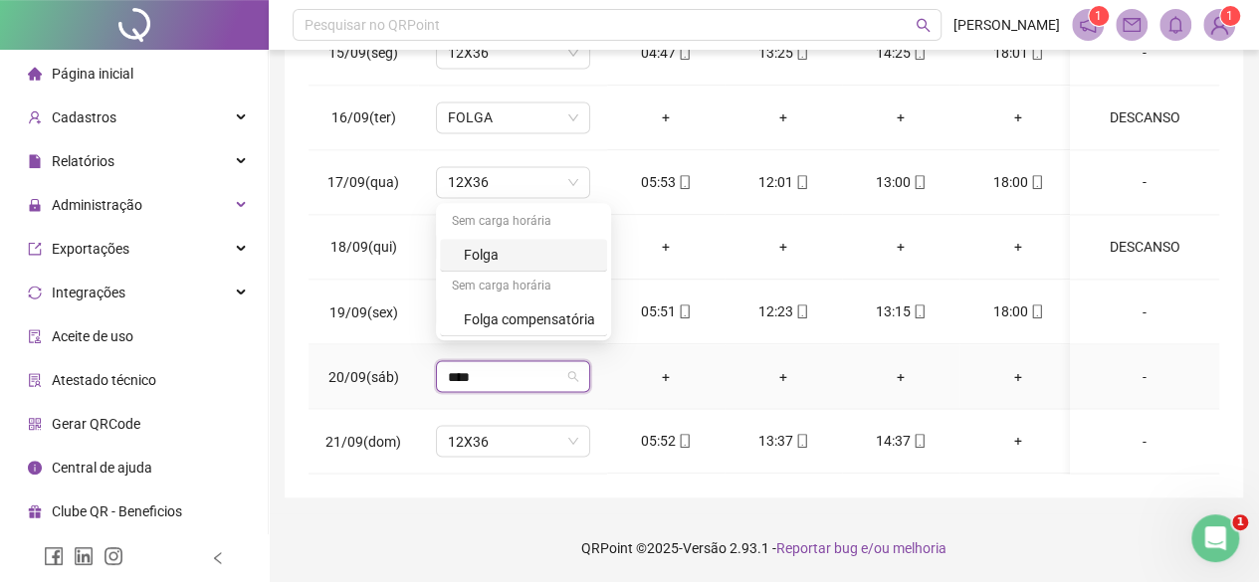
type input "*****"
click at [538, 253] on div "Folga" at bounding box center [529, 255] width 131 height 22
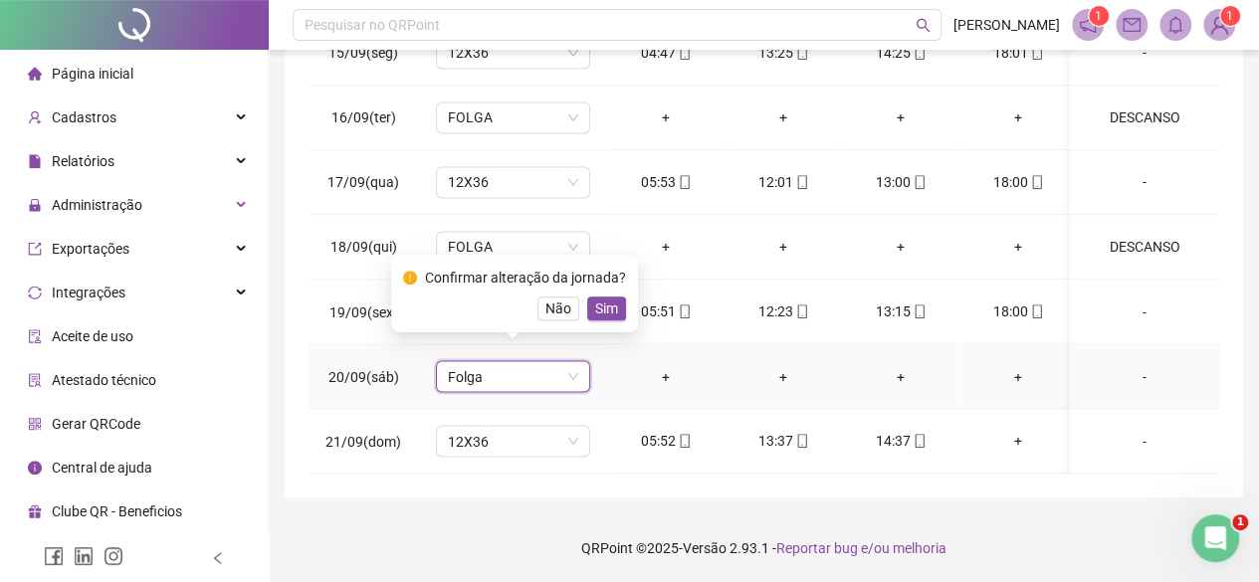
click at [597, 294] on div "Confirmar alteração da jornada? Não Sim" at bounding box center [514, 294] width 223 height 54
click at [604, 311] on span "Sim" at bounding box center [606, 309] width 23 height 22
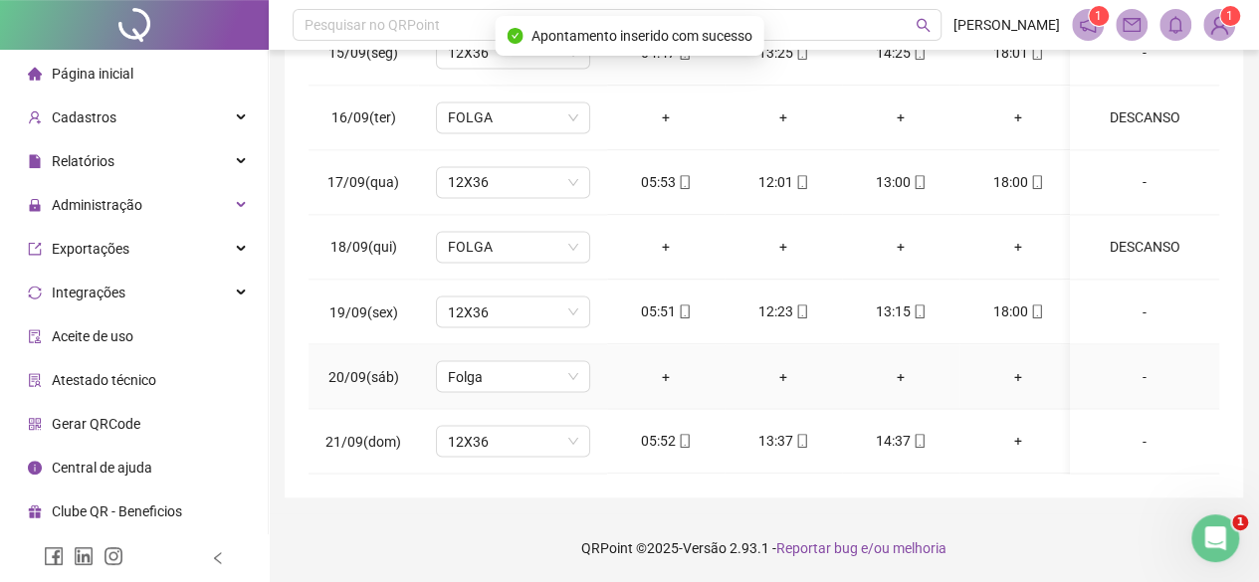
click at [1138, 365] on div "-" at bounding box center [1144, 376] width 117 height 22
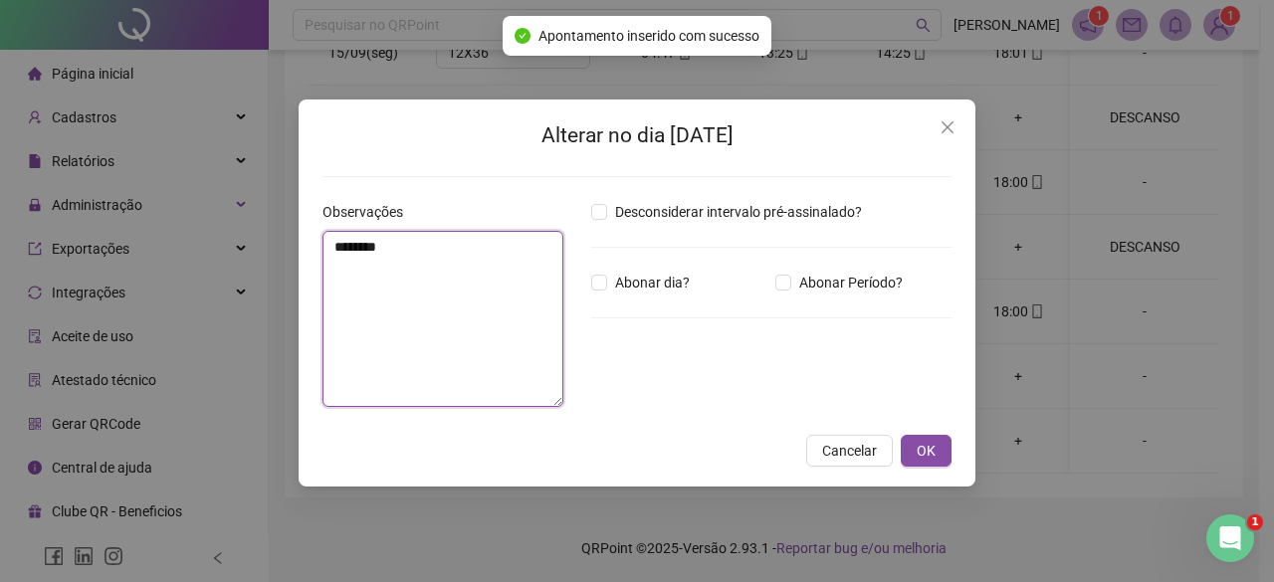
click at [500, 294] on textarea "********" at bounding box center [442, 319] width 241 height 176
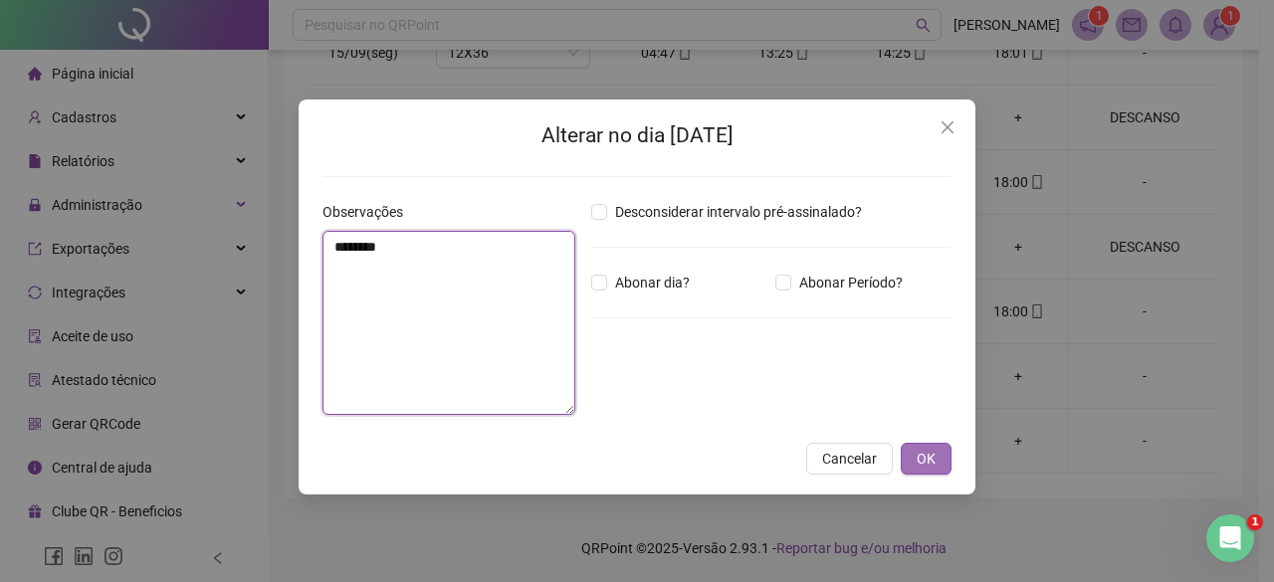
type textarea "********"
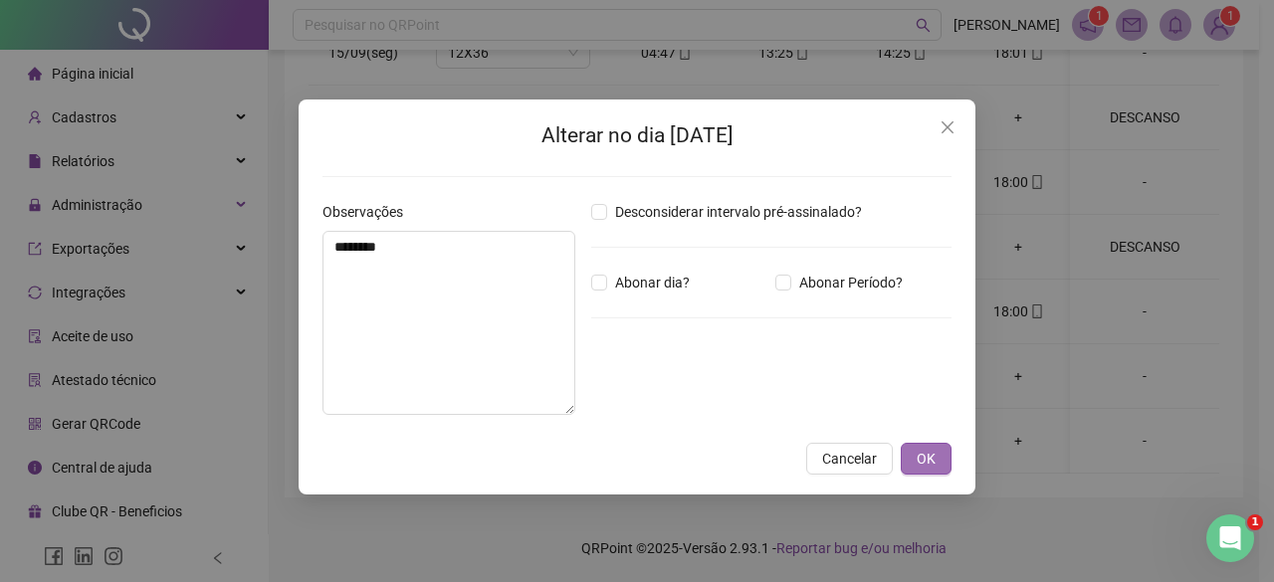
click at [913, 458] on button "OK" at bounding box center [926, 459] width 51 height 32
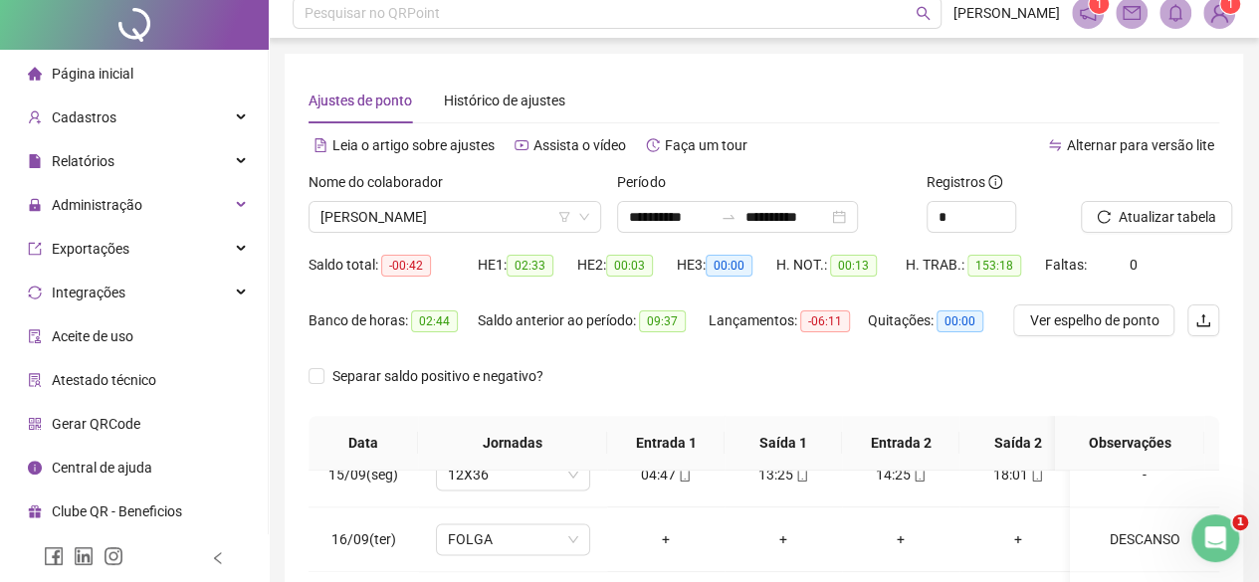
scroll to position [0, 0]
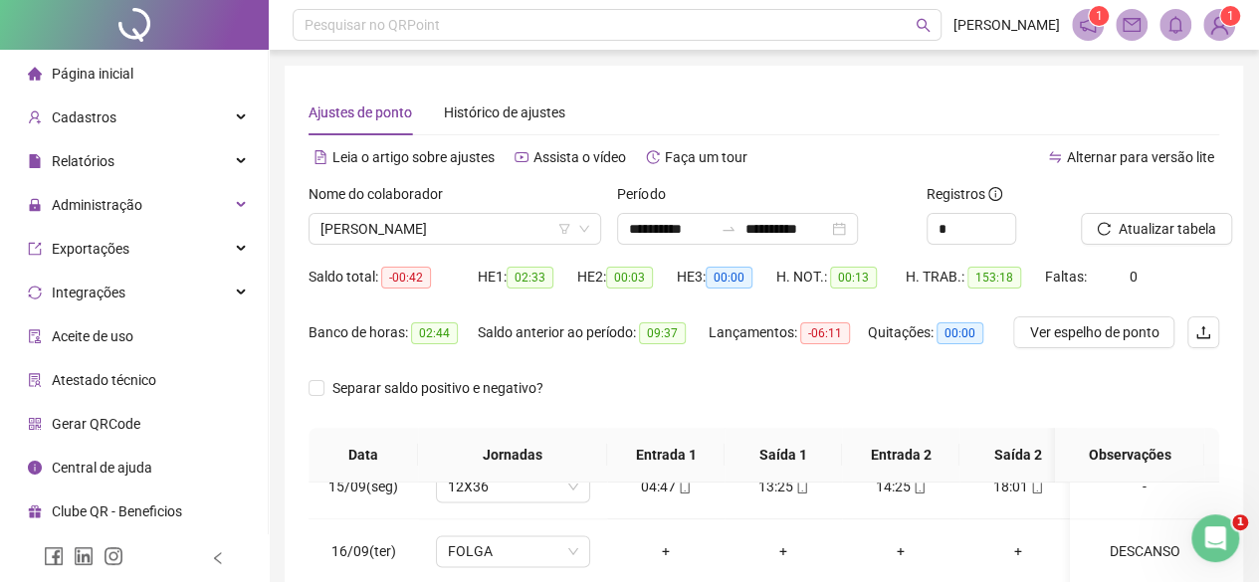
click at [1128, 260] on form "**********" at bounding box center [763, 305] width 911 height 245
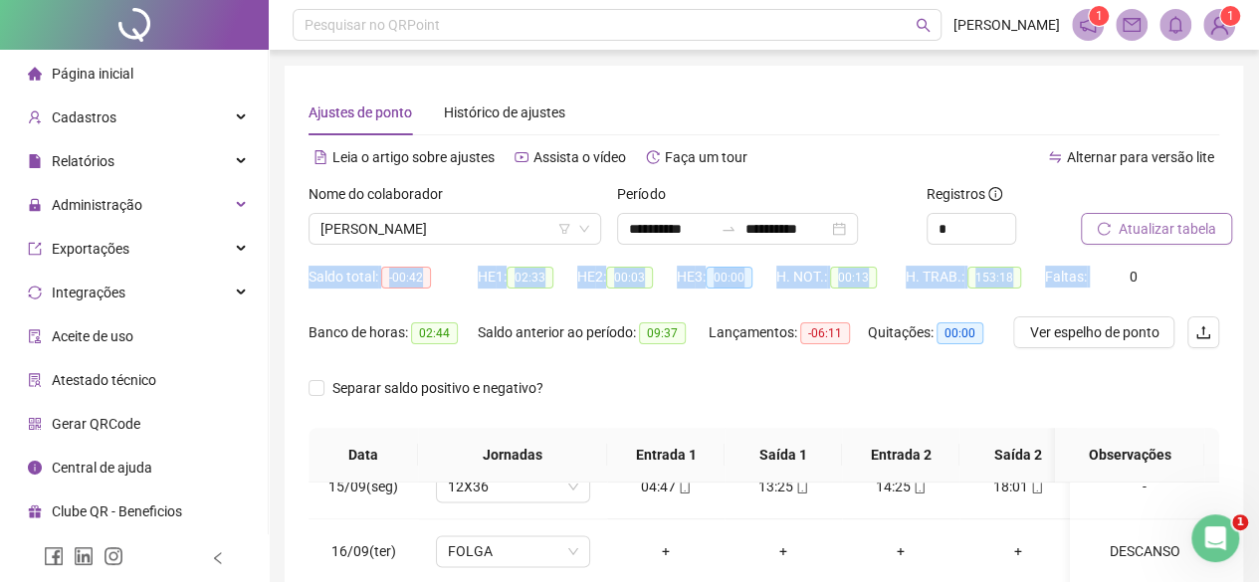
click at [1132, 234] on span "Atualizar tabela" at bounding box center [1167, 229] width 98 height 22
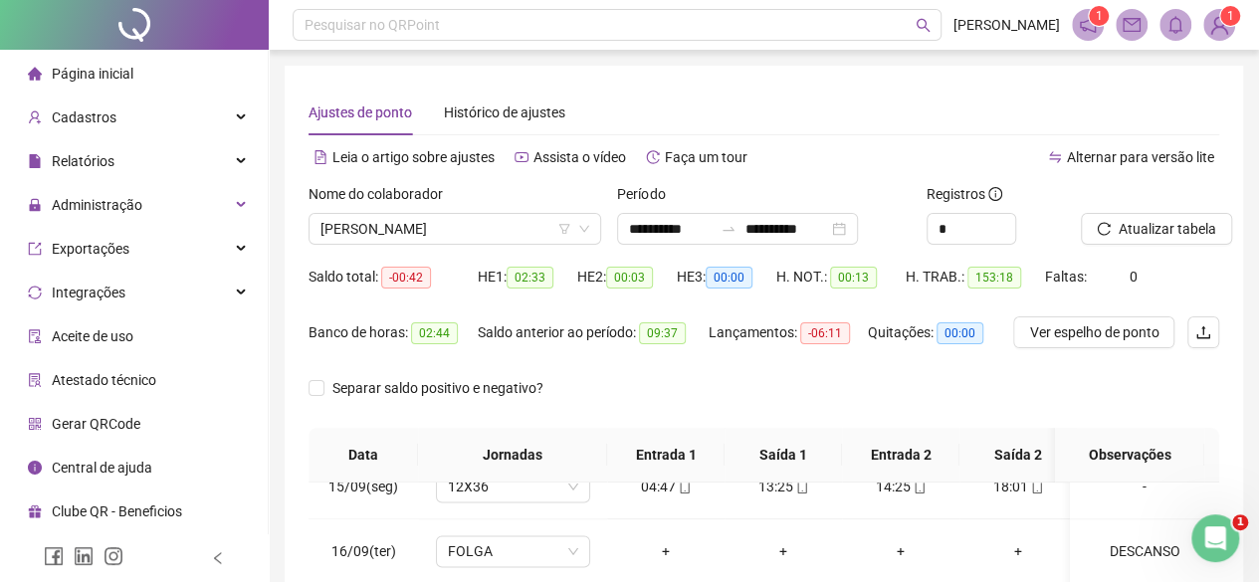
click at [463, 248] on div "Nome do colaborador VANESSA DE MORAES" at bounding box center [455, 222] width 308 height 78
click at [462, 229] on span "[PERSON_NAME]" at bounding box center [454, 229] width 269 height 30
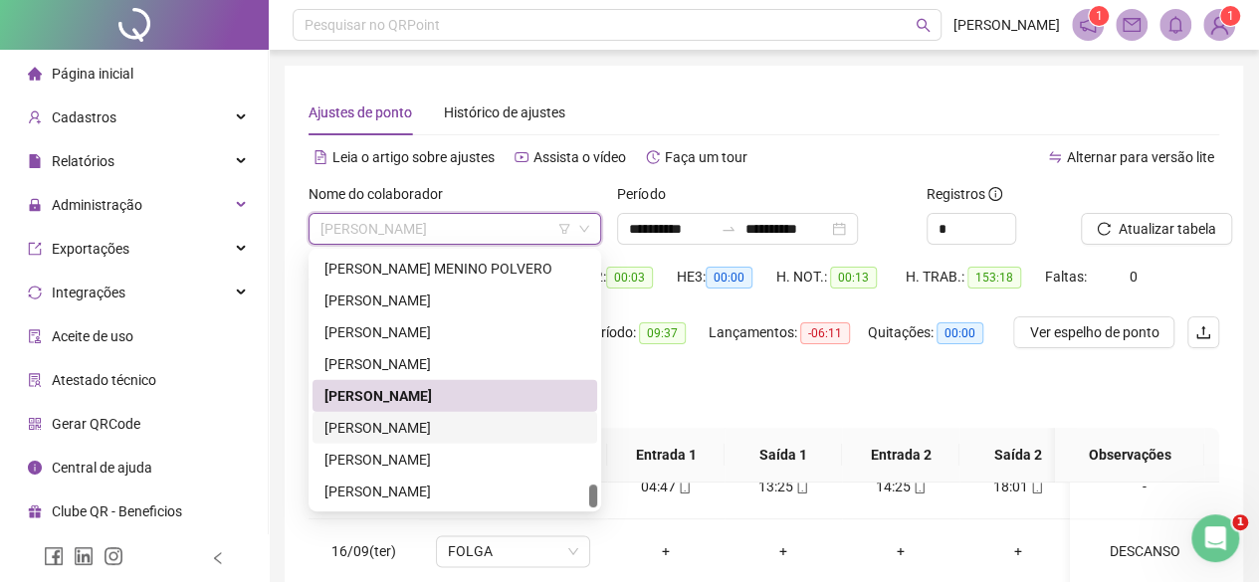
click at [448, 432] on div "[PERSON_NAME]" at bounding box center [454, 428] width 261 height 22
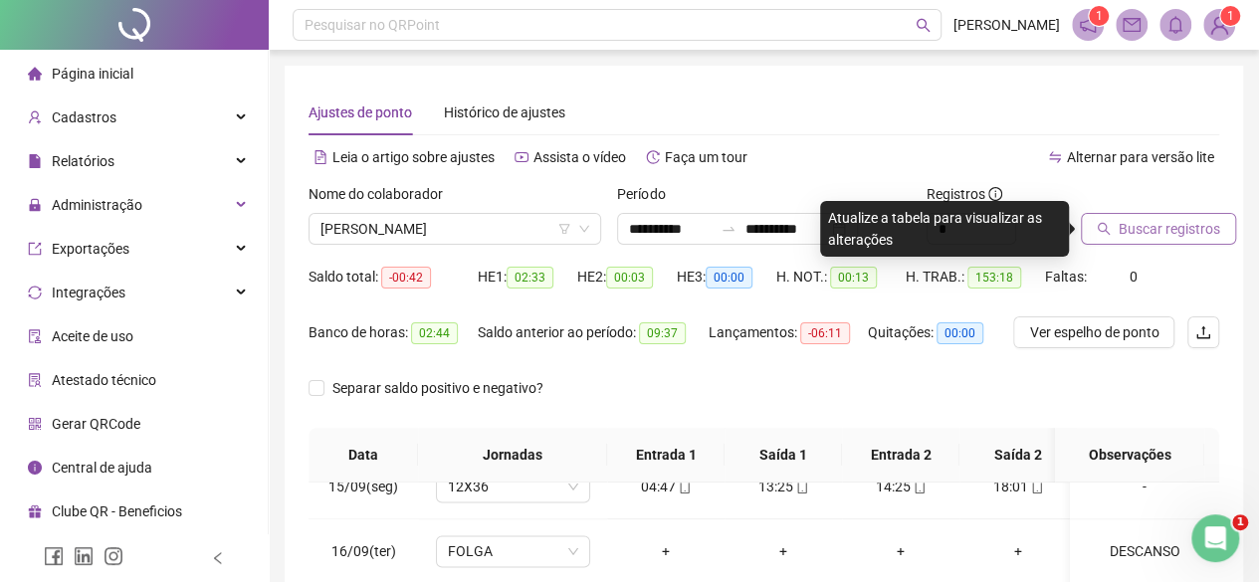
click at [1181, 223] on span "Buscar registros" at bounding box center [1168, 229] width 101 height 22
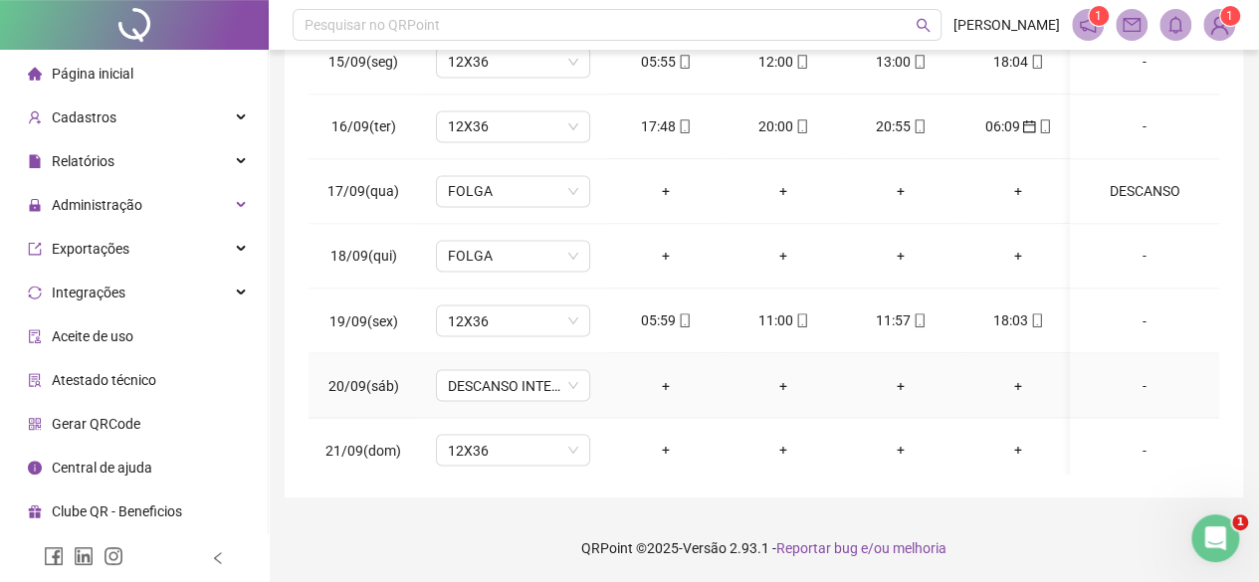
scroll to position [1650, 0]
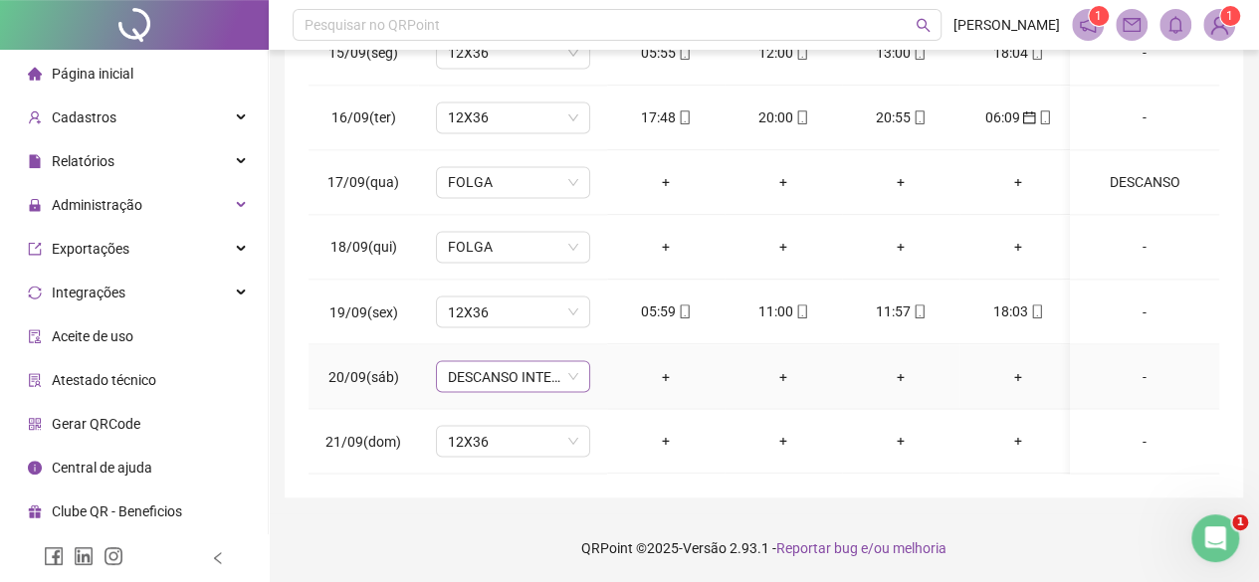
click at [510, 373] on span "DESCANSO INTER-JORNADA" at bounding box center [513, 376] width 130 height 30
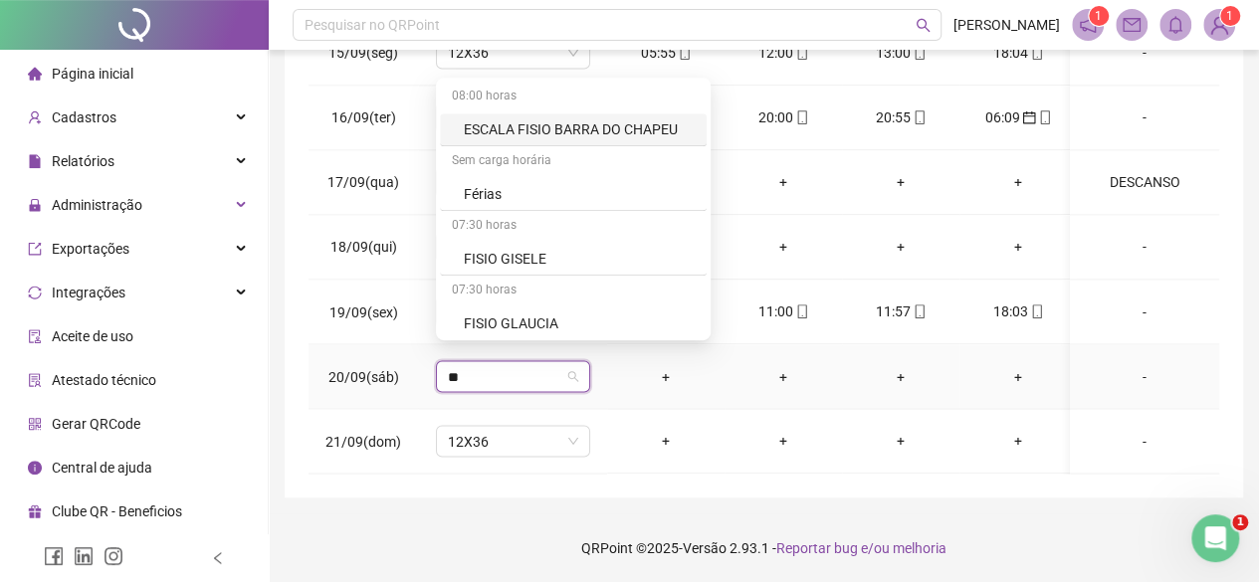
type input "***"
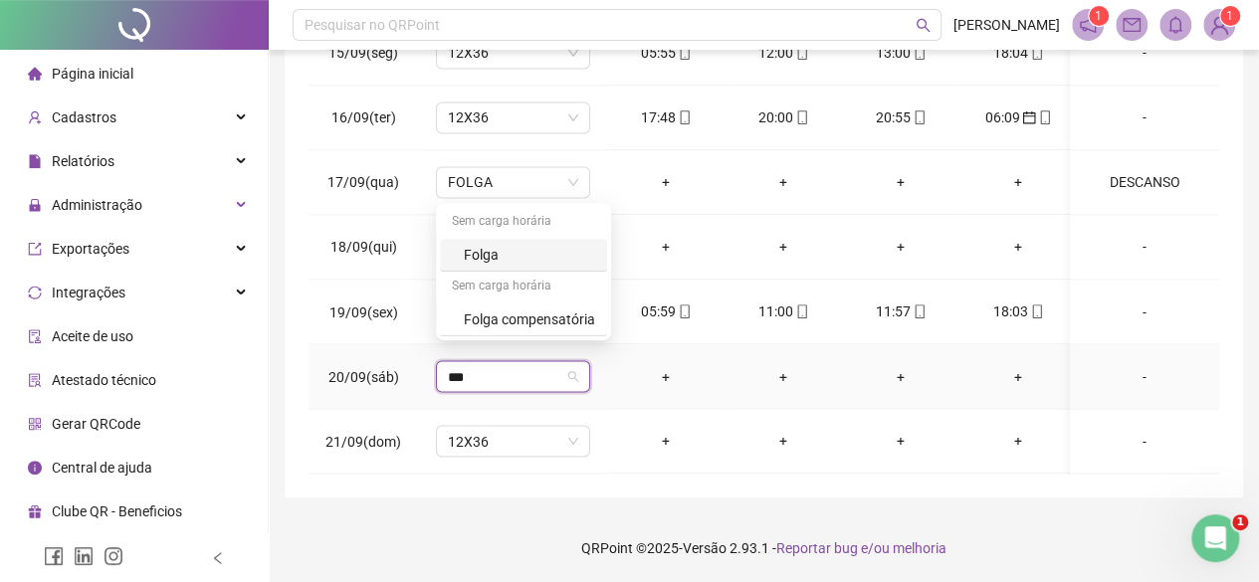
click at [483, 264] on div "Folga" at bounding box center [529, 255] width 131 height 22
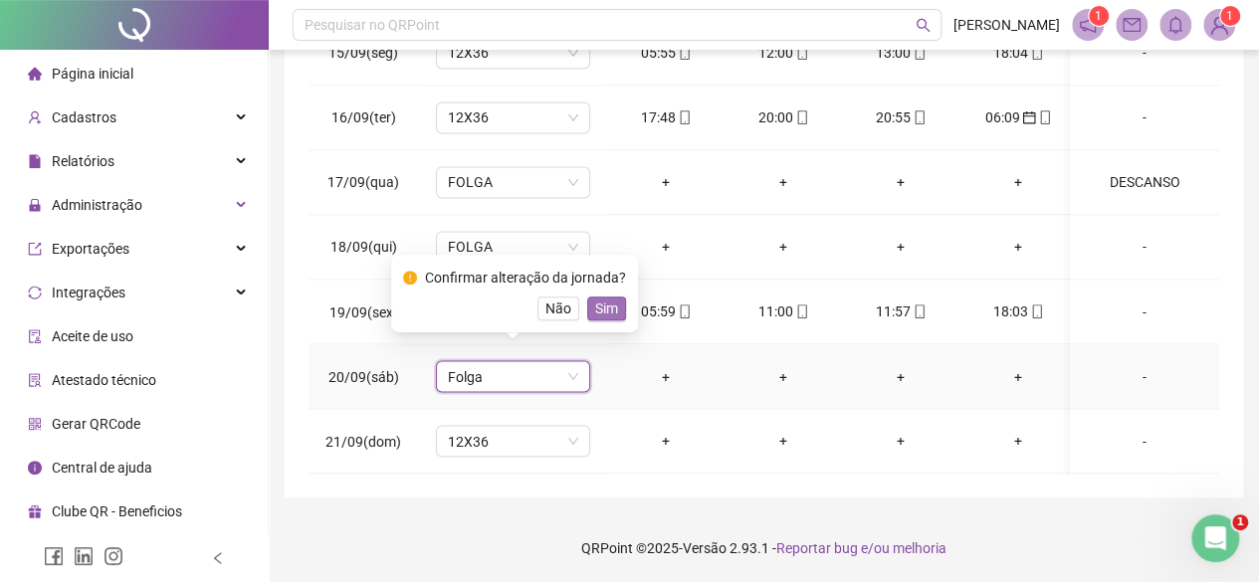
click at [603, 315] on span "Sim" at bounding box center [606, 309] width 23 height 22
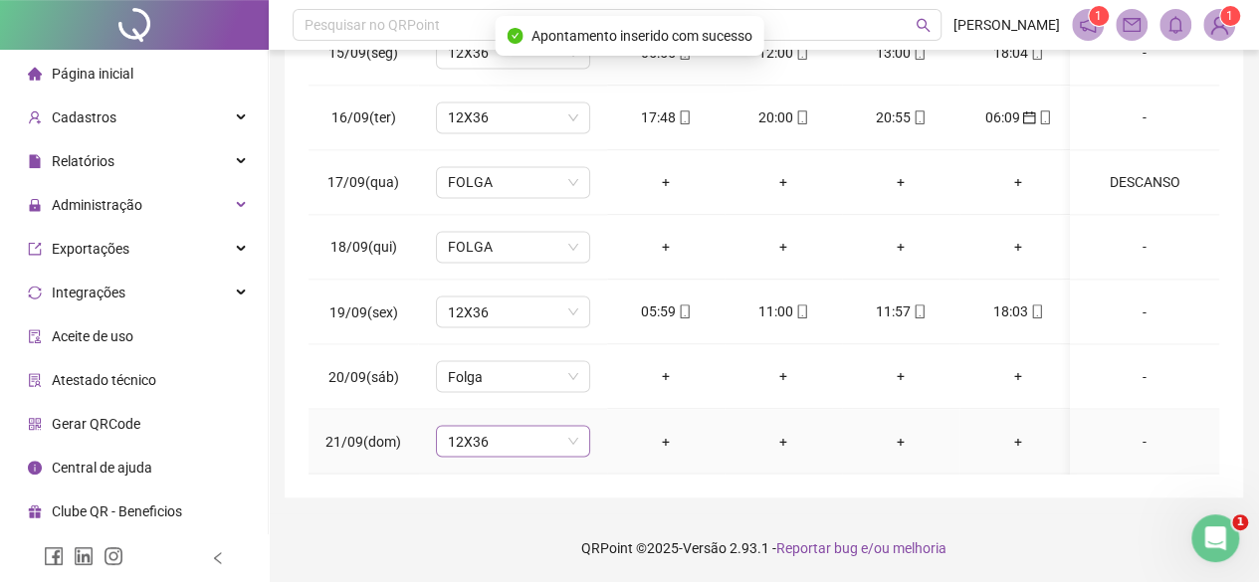
click at [561, 426] on span "12X36" at bounding box center [513, 441] width 130 height 30
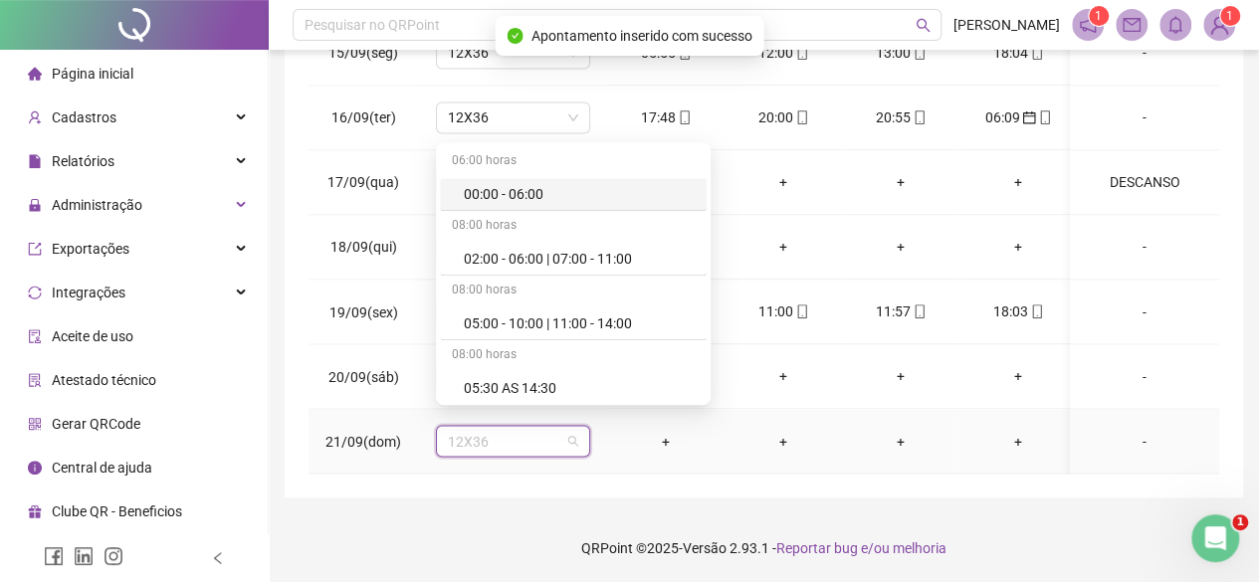
click at [561, 426] on span "12X36" at bounding box center [513, 441] width 130 height 30
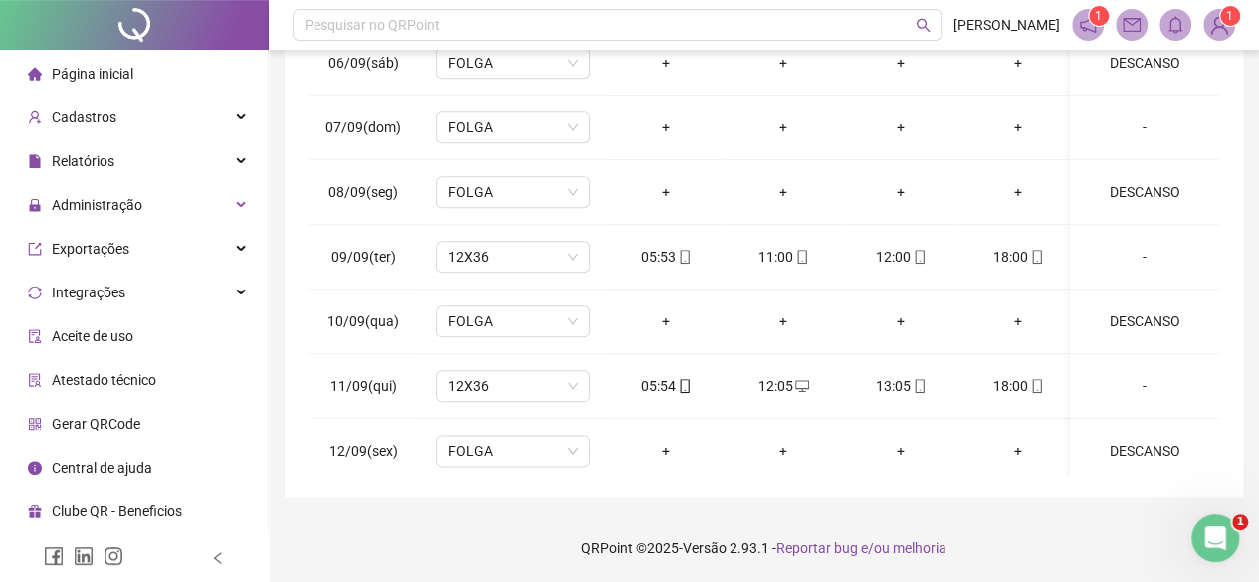
type input "*"
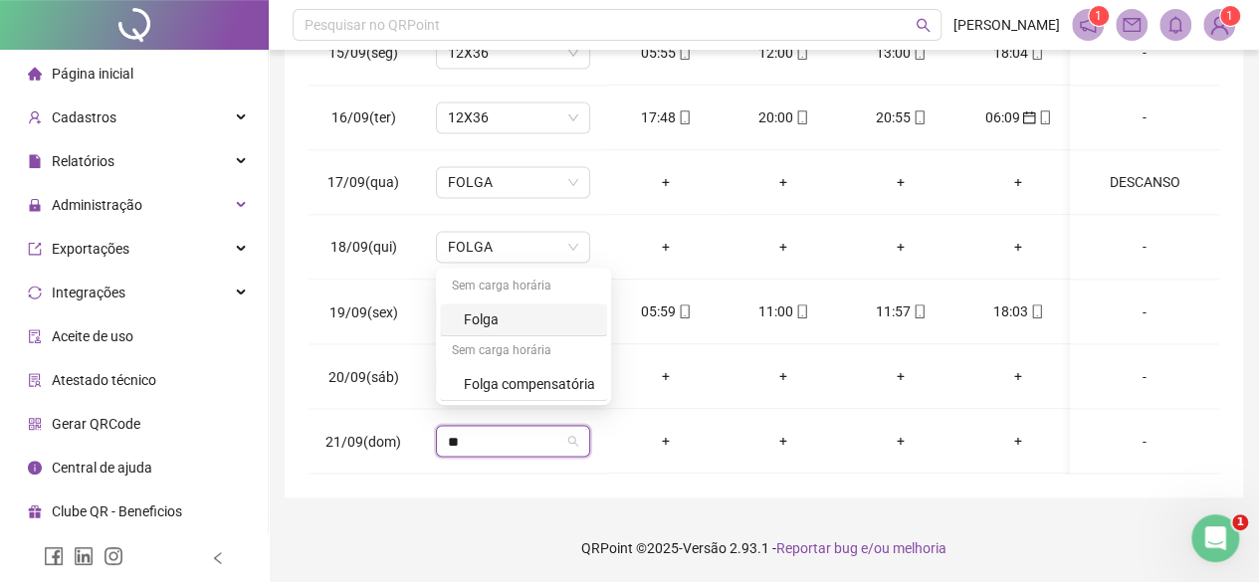
type input "***"
click at [494, 319] on div "Folga" at bounding box center [529, 319] width 131 height 22
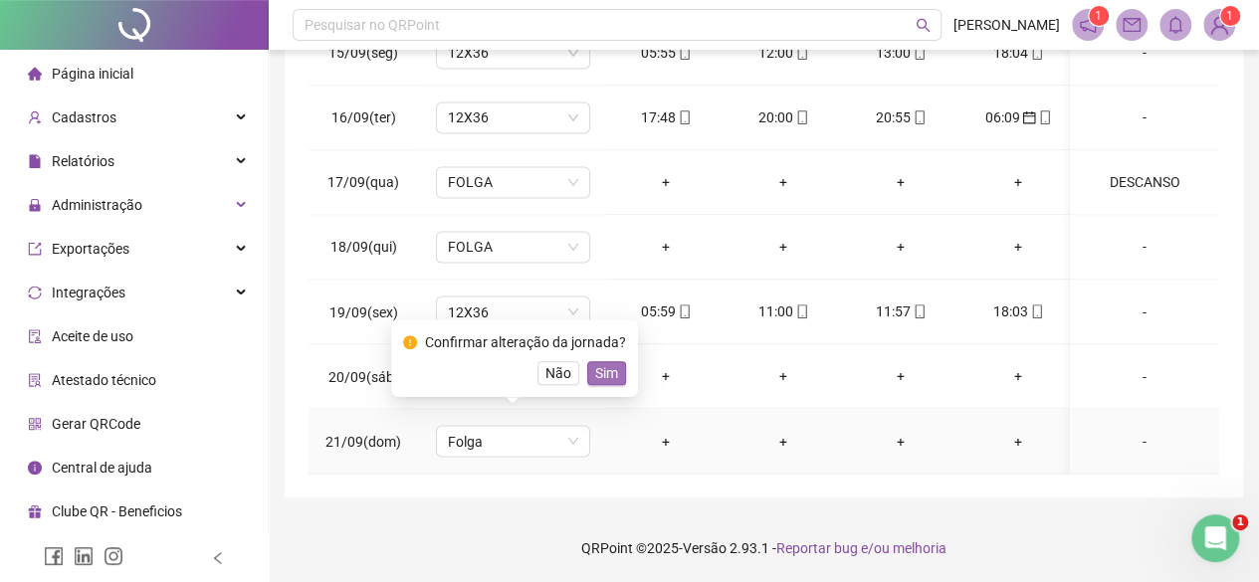
click at [611, 370] on span "Sim" at bounding box center [606, 373] width 23 height 22
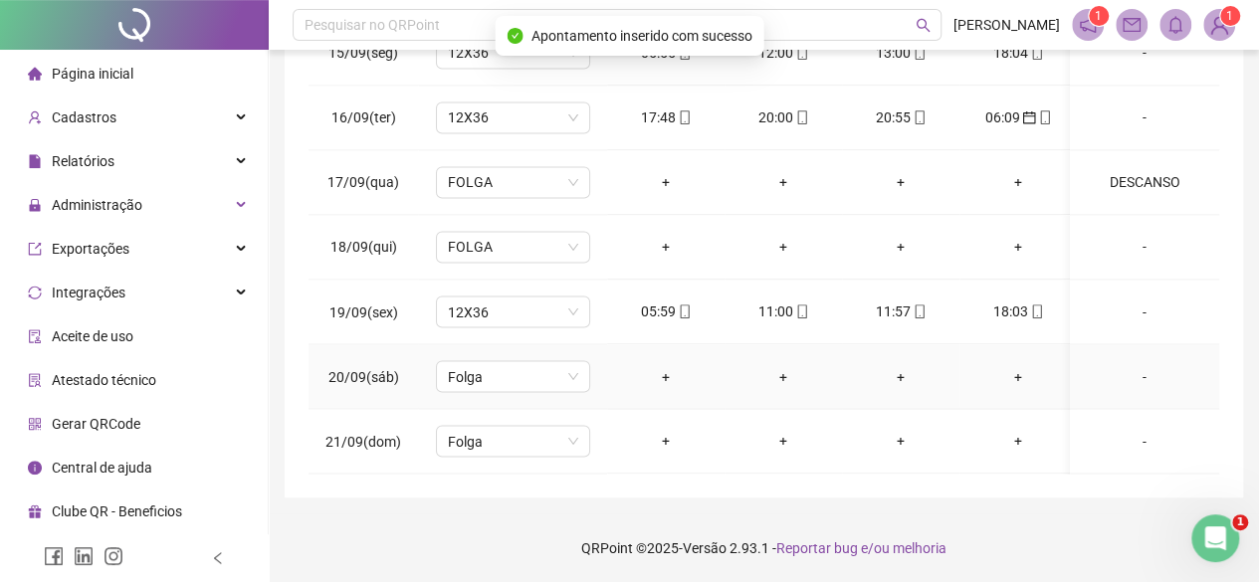
click at [1117, 365] on div "-" at bounding box center [1144, 376] width 117 height 22
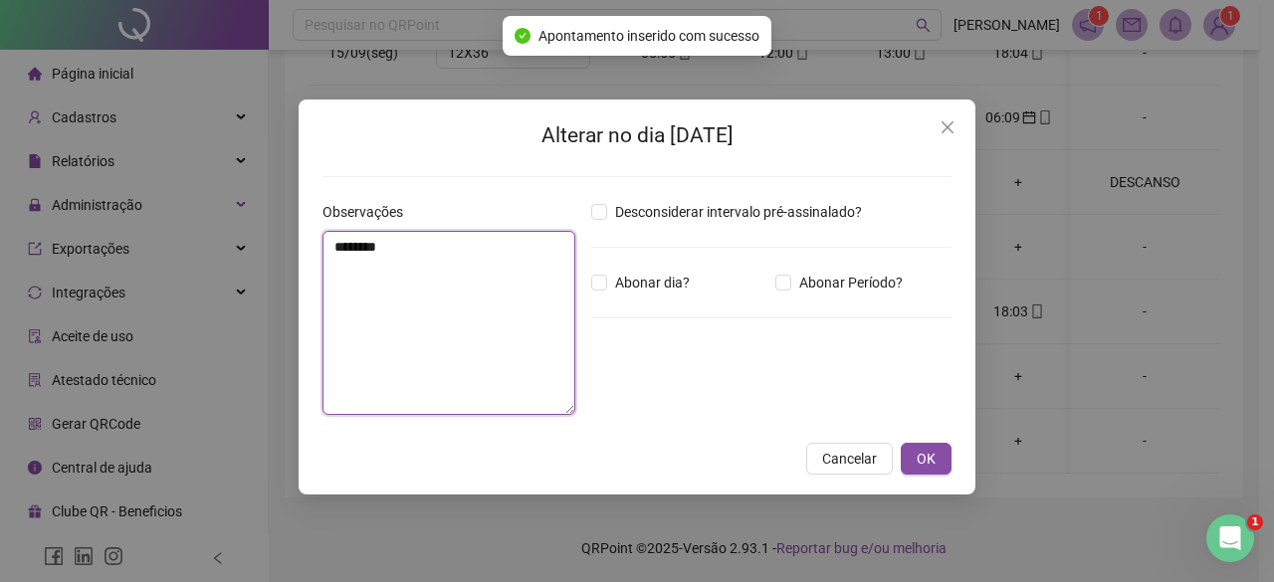
click at [385, 345] on textarea "********" at bounding box center [448, 323] width 253 height 184
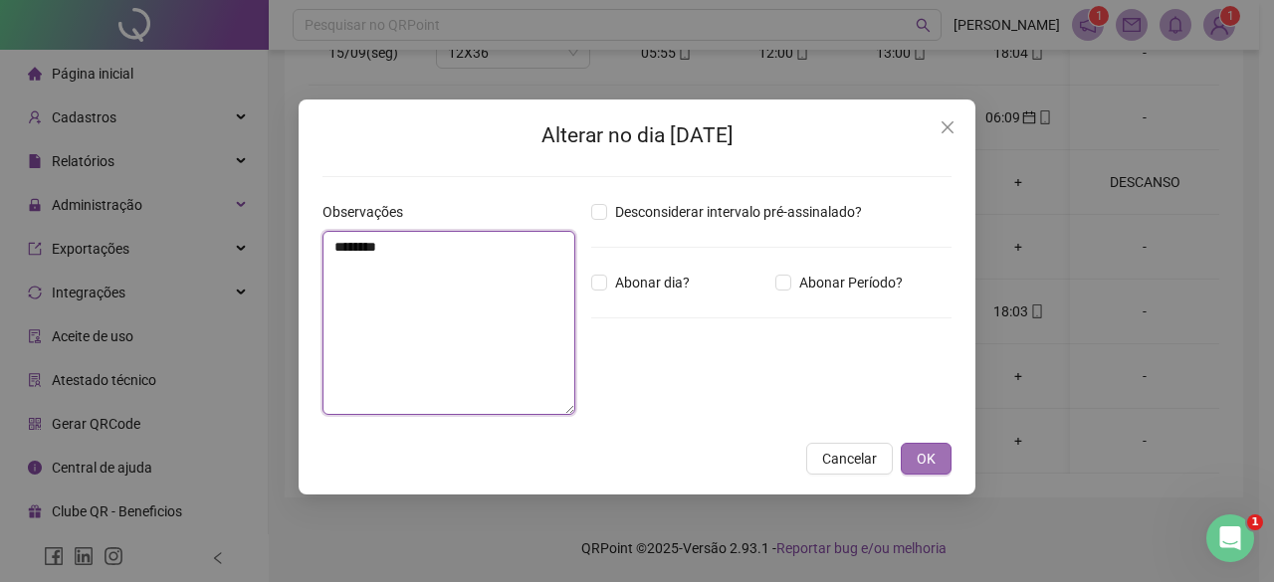
type textarea "********"
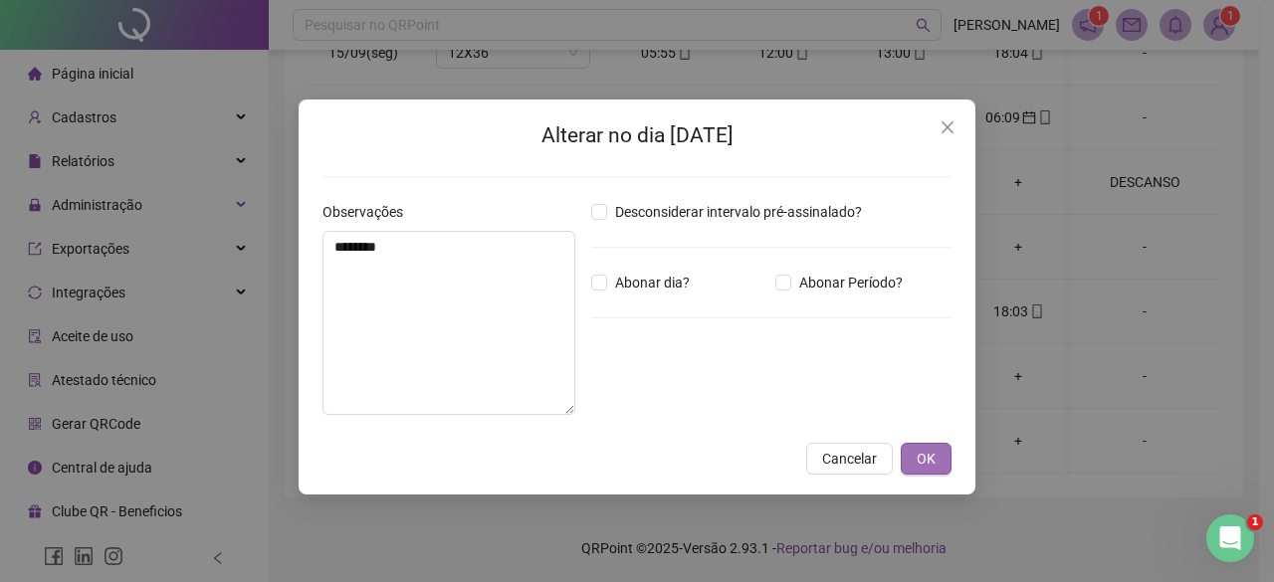
click at [908, 453] on button "OK" at bounding box center [926, 459] width 51 height 32
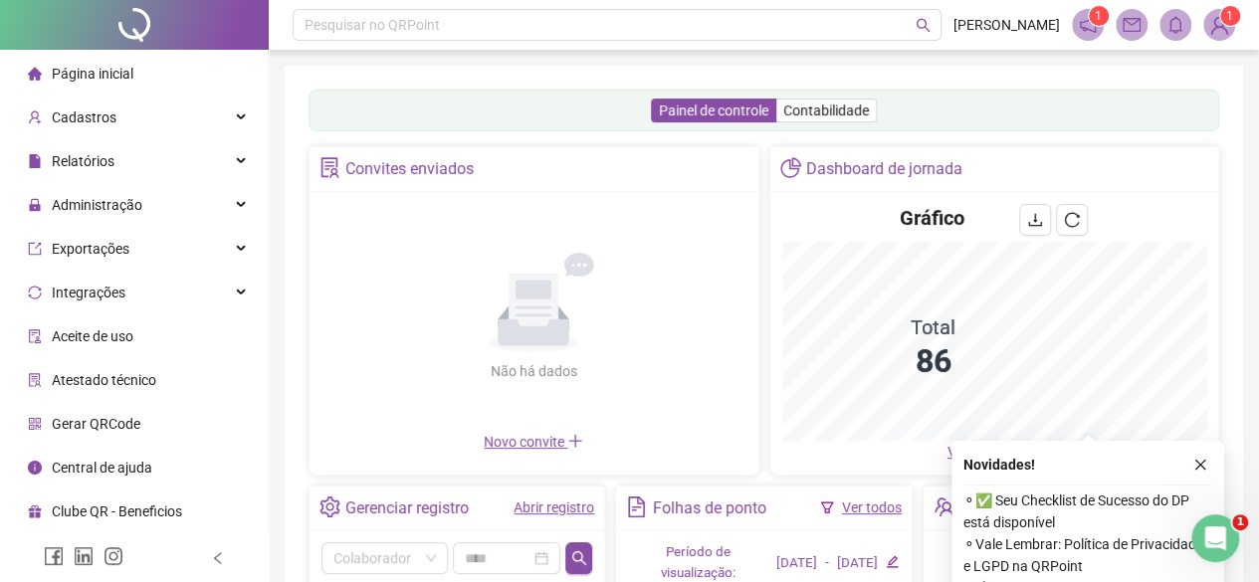
scroll to position [392, 0]
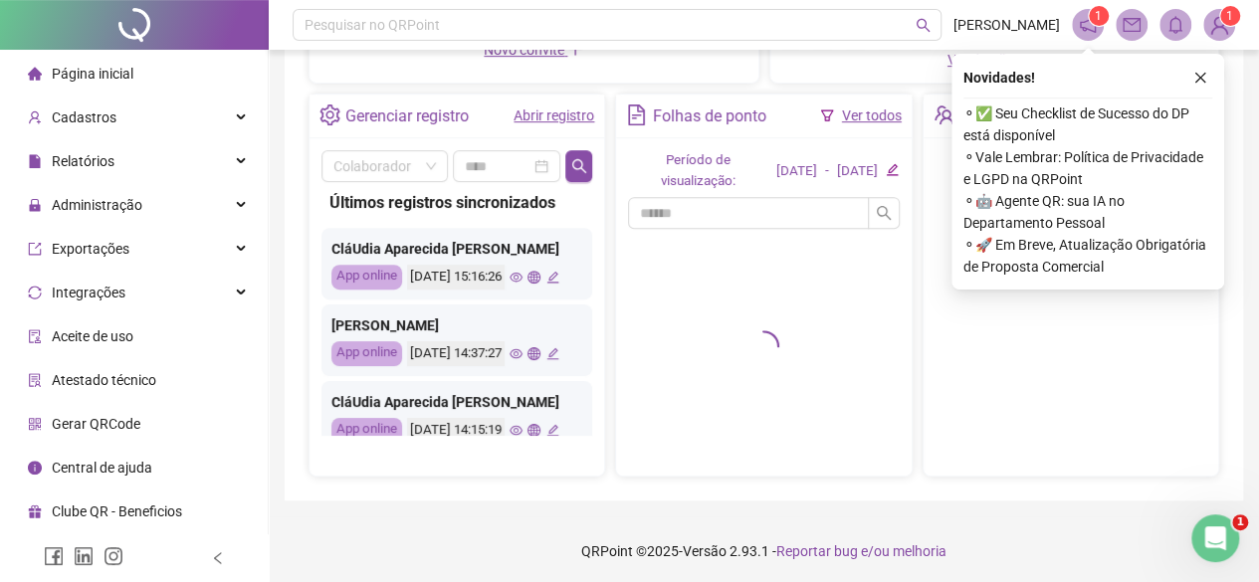
click at [546, 113] on link "Abrir registro" at bounding box center [553, 115] width 81 height 16
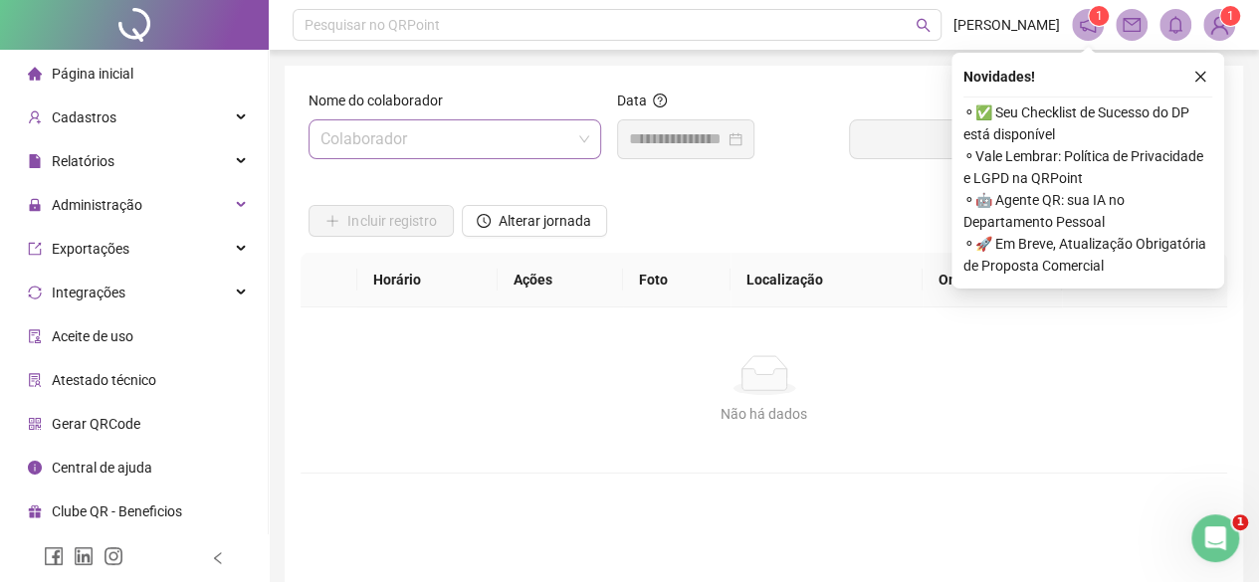
click at [455, 144] on input "search" at bounding box center [445, 139] width 251 height 38
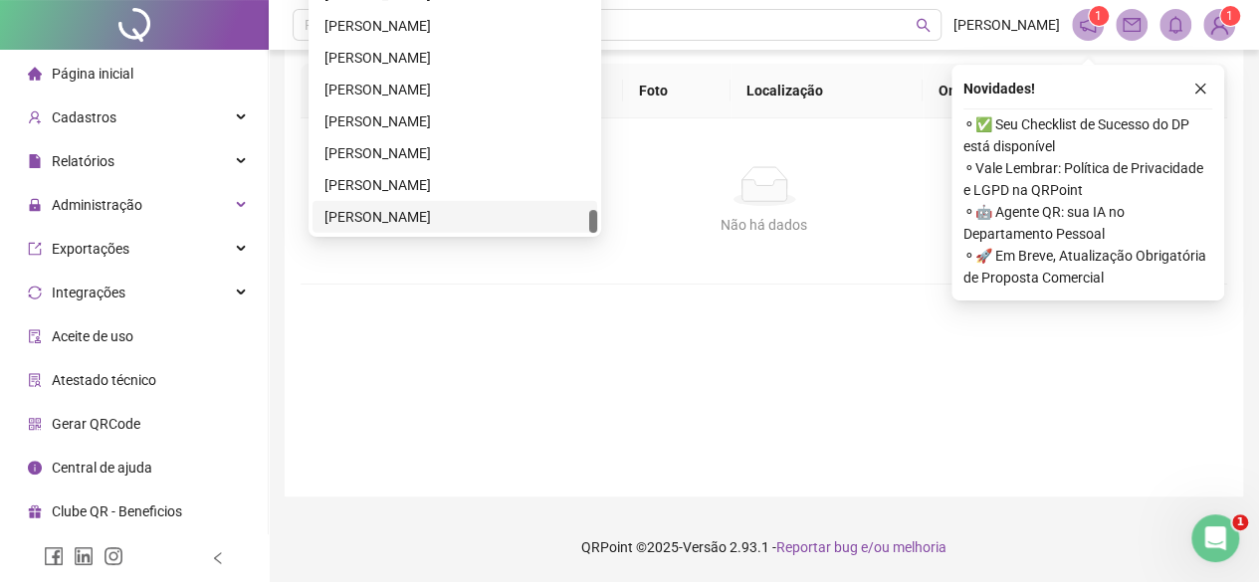
scroll to position [203, 0]
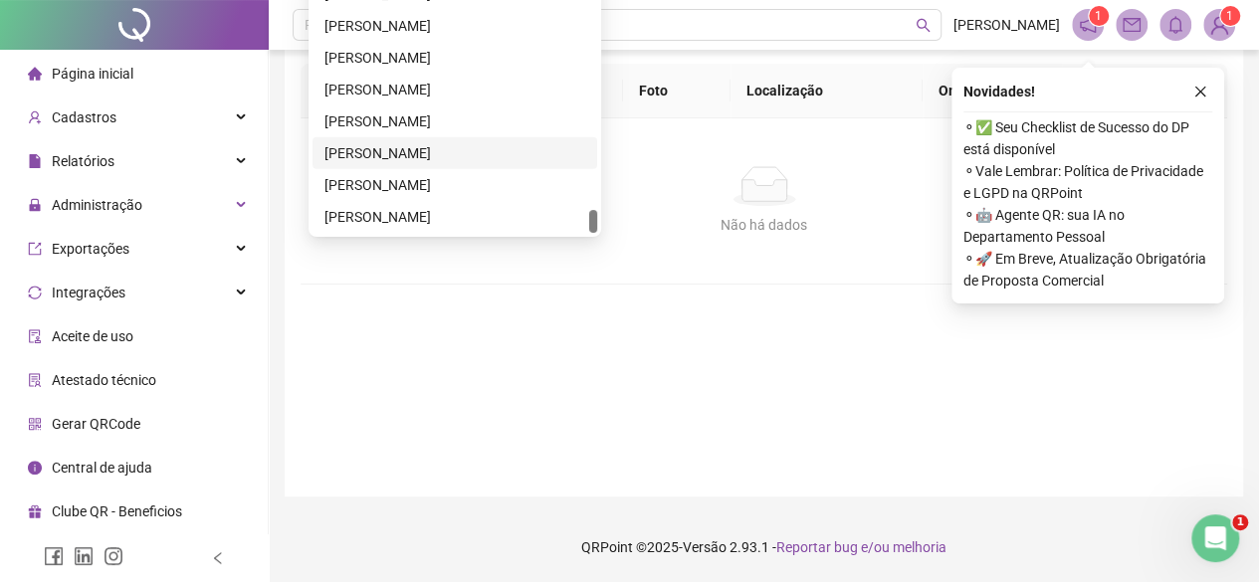
click at [476, 142] on div "[PERSON_NAME]" at bounding box center [454, 153] width 261 height 22
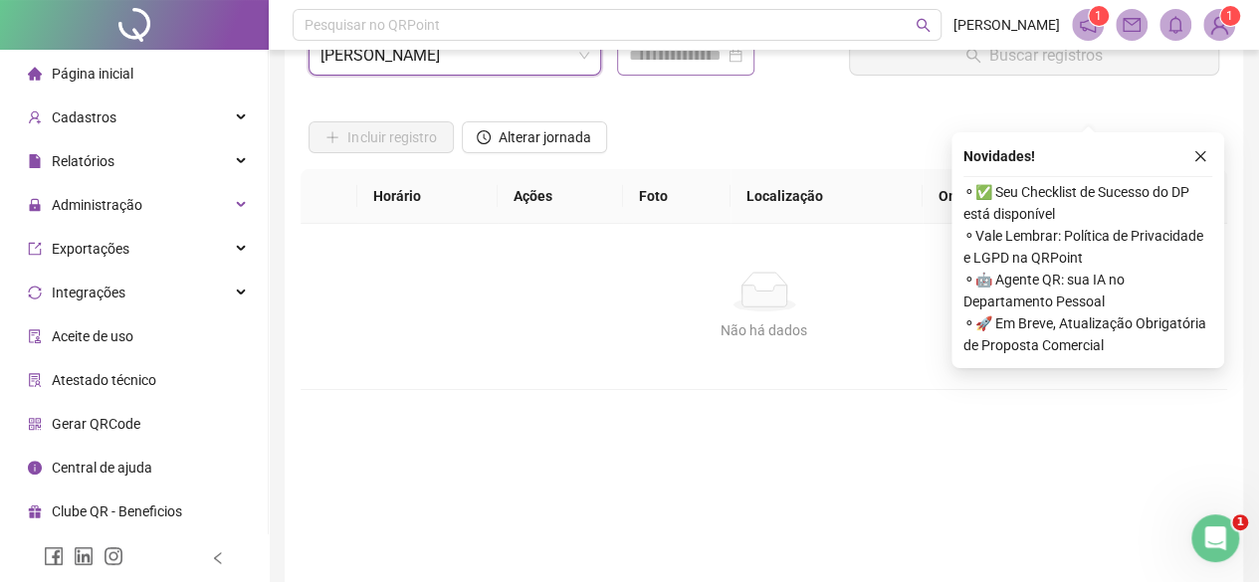
scroll to position [0, 0]
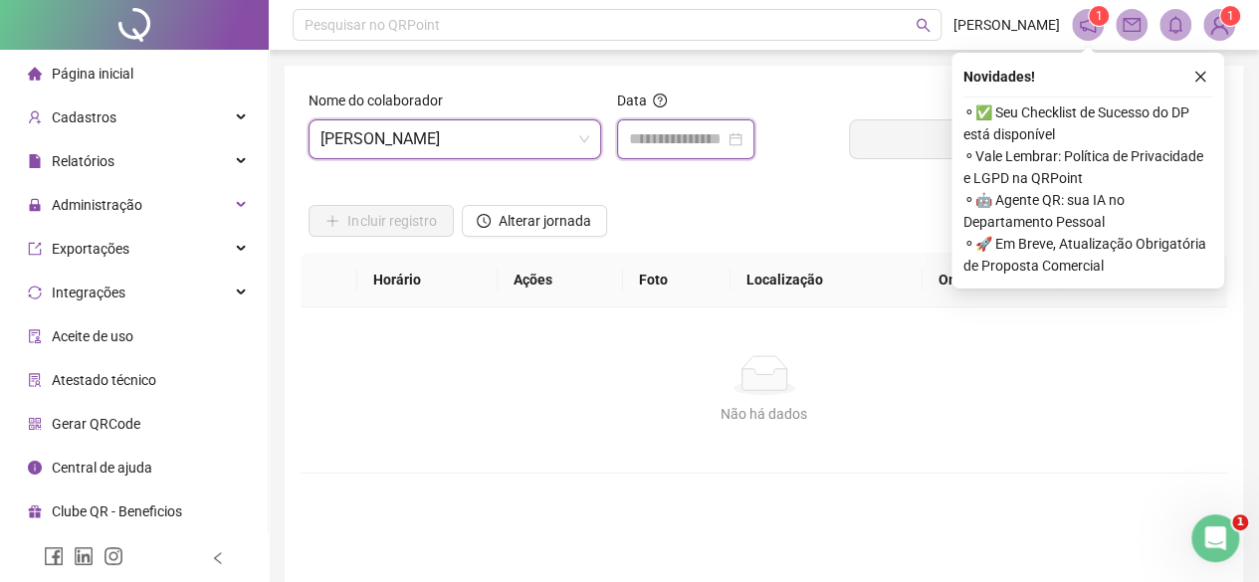
click at [693, 140] on input at bounding box center [677, 139] width 96 height 24
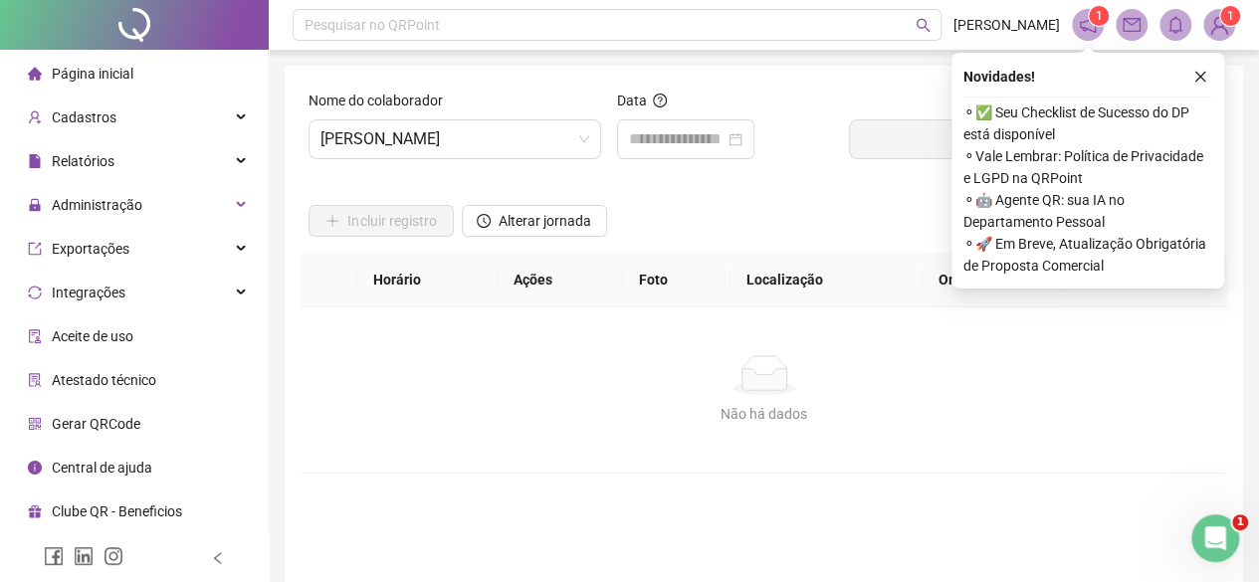
click at [525, 239] on div "Alterar jornada" at bounding box center [534, 214] width 153 height 78
click at [527, 226] on span "Alterar jornada" at bounding box center [545, 221] width 93 height 22
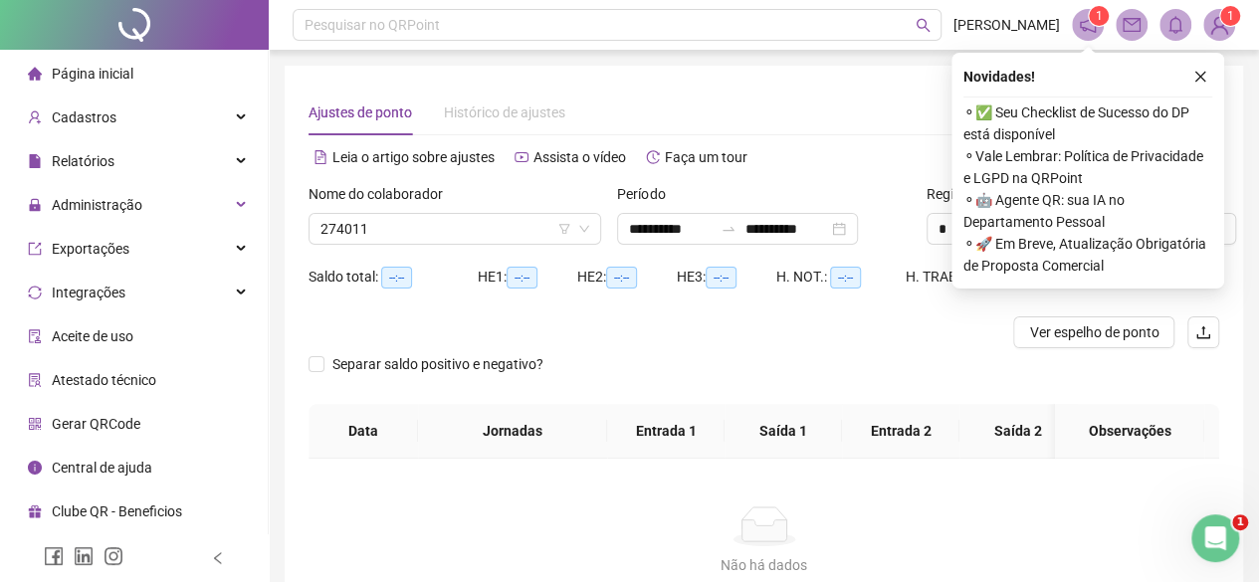
type input "**********"
drag, startPoint x: 672, startPoint y: 225, endPoint x: 657, endPoint y: 226, distance: 15.0
click at [660, 226] on input "**********" at bounding box center [671, 229] width 84 height 22
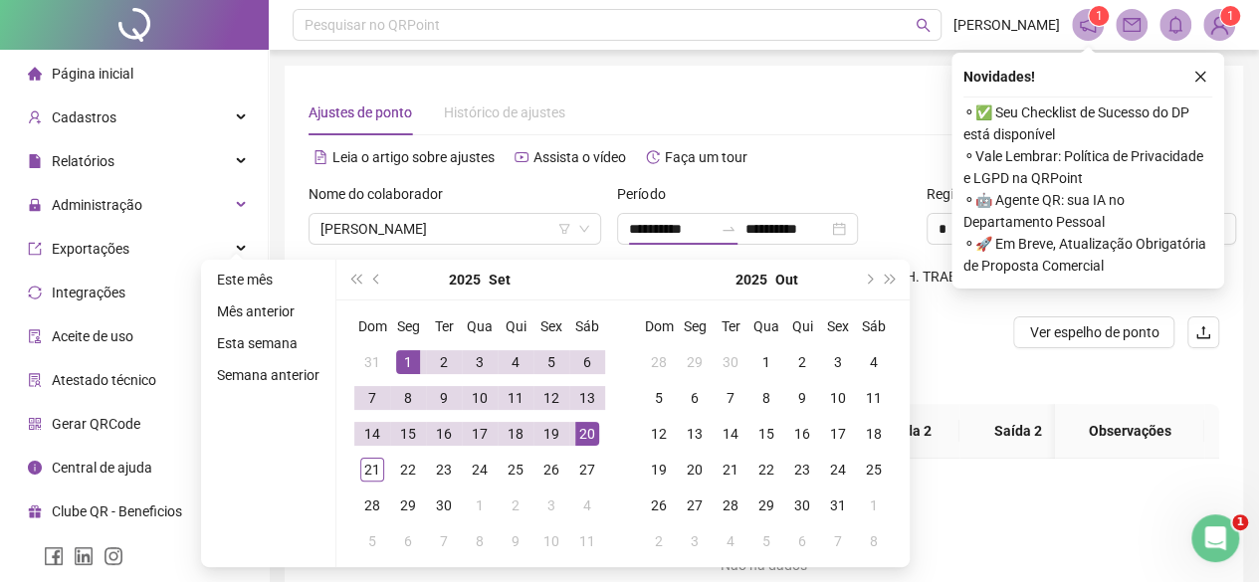
click at [389, 276] on div "2025 Set" at bounding box center [479, 280] width 181 height 40
click at [368, 276] on button "prev-year" at bounding box center [377, 280] width 22 height 40
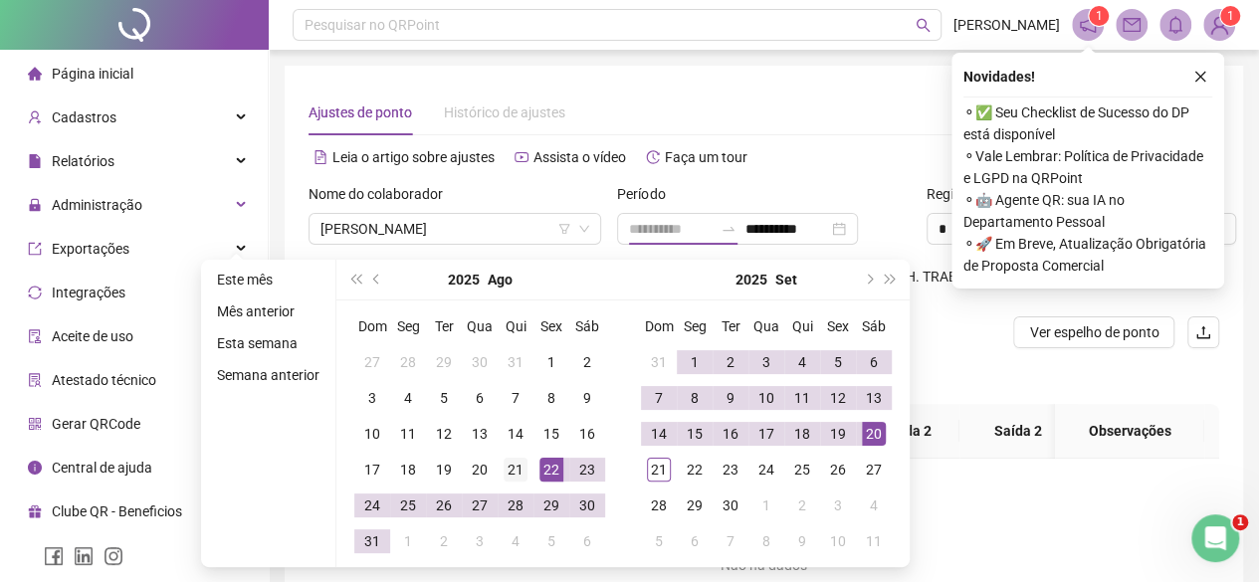
type input "**********"
click at [515, 467] on div "21" at bounding box center [516, 470] width 24 height 24
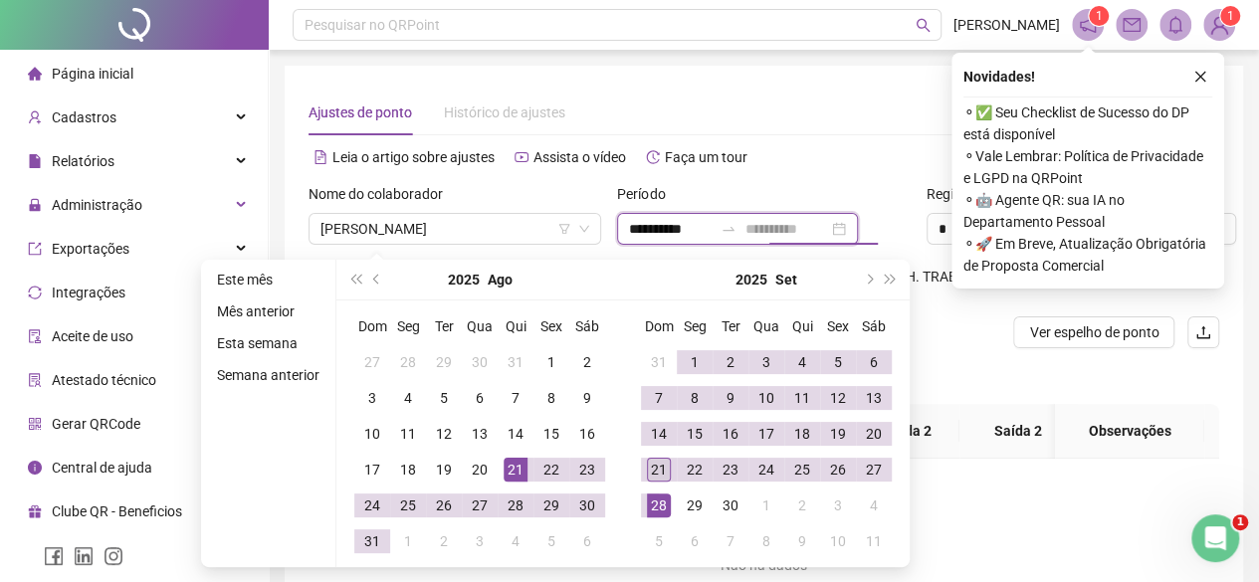
type input "**********"
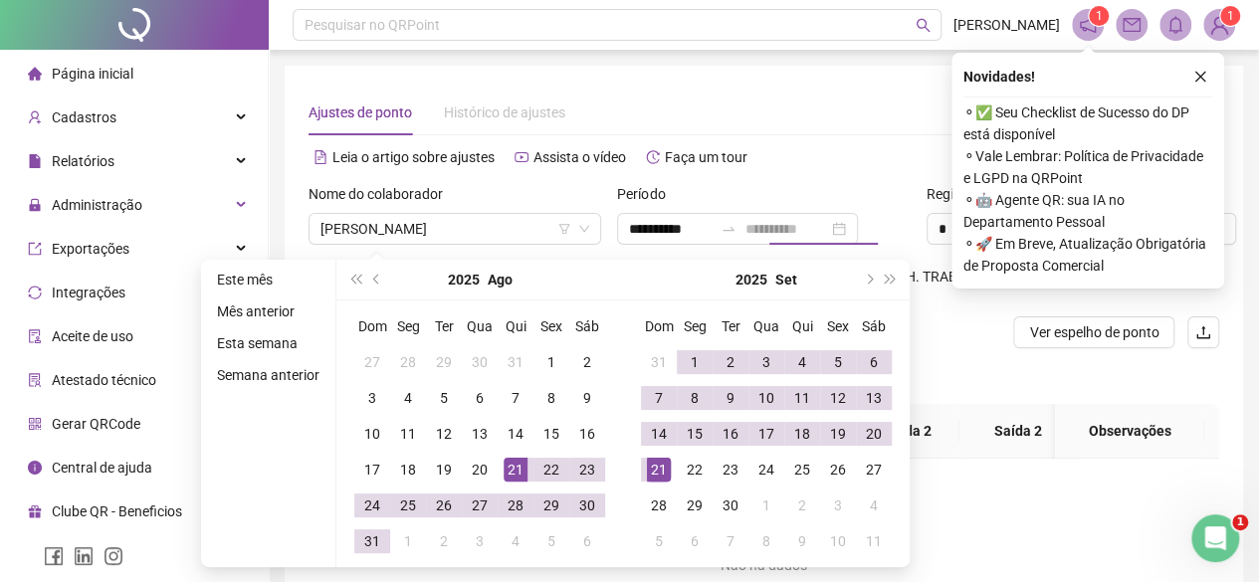
click at [659, 475] on div "21" at bounding box center [659, 470] width 24 height 24
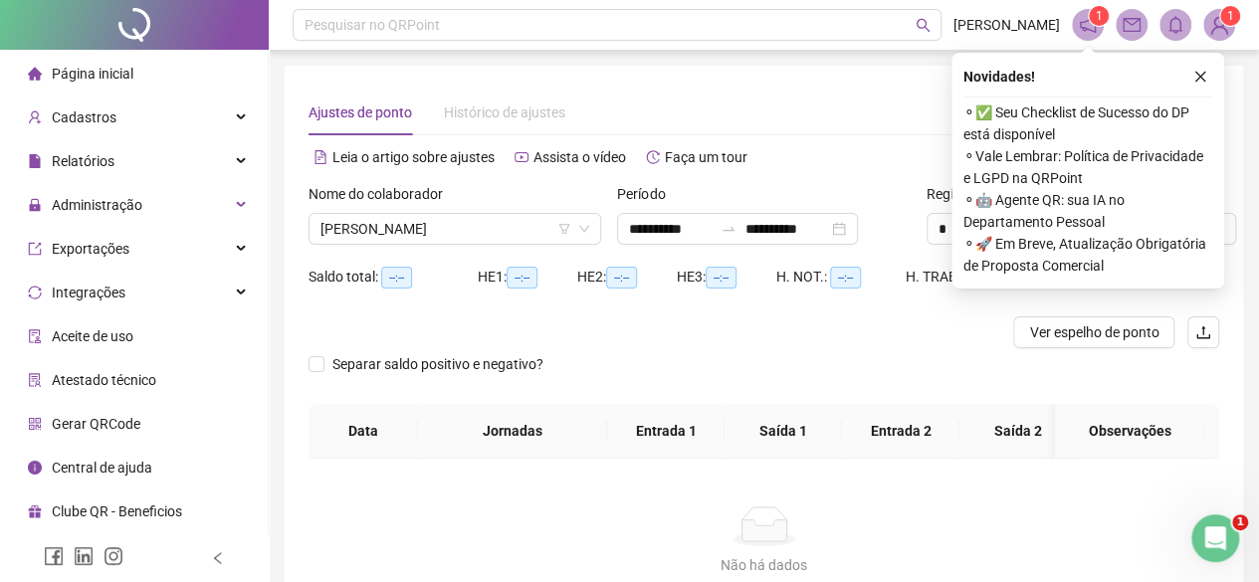
click at [1190, 88] on button "button" at bounding box center [1200, 77] width 24 height 24
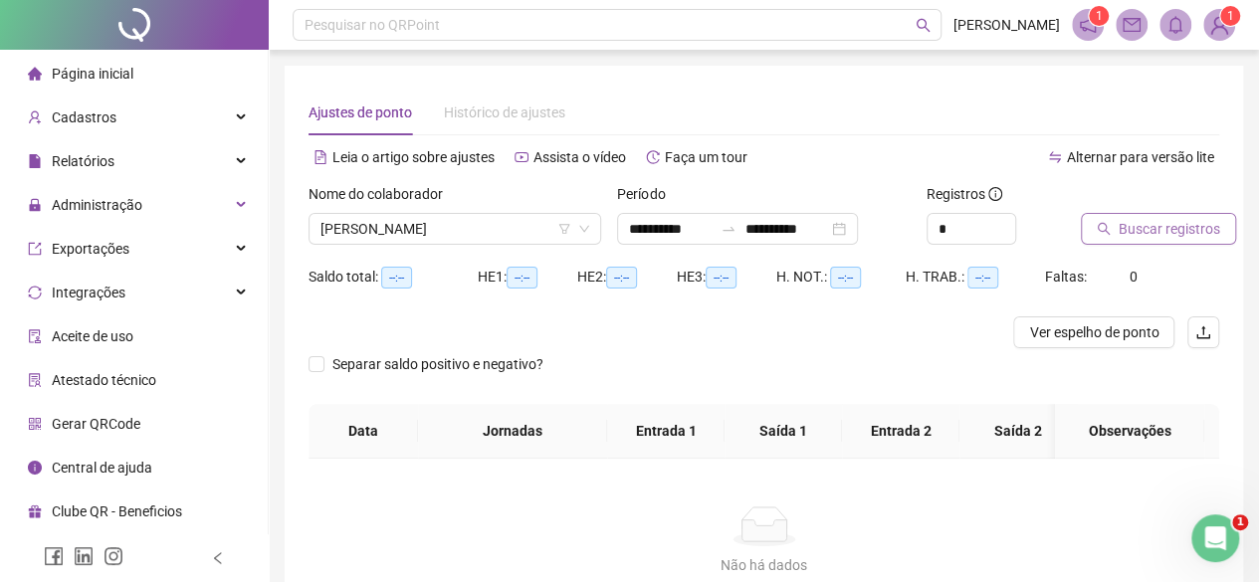
click at [1182, 225] on span "Buscar registros" at bounding box center [1168, 229] width 101 height 22
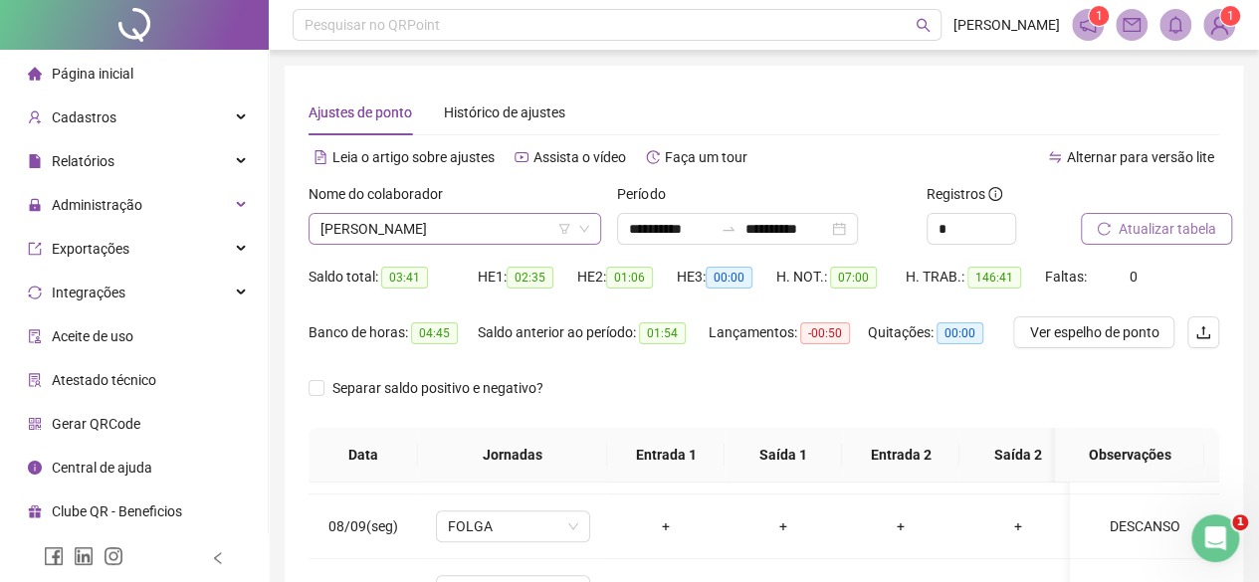
click at [500, 233] on span "[PERSON_NAME]" at bounding box center [454, 229] width 269 height 30
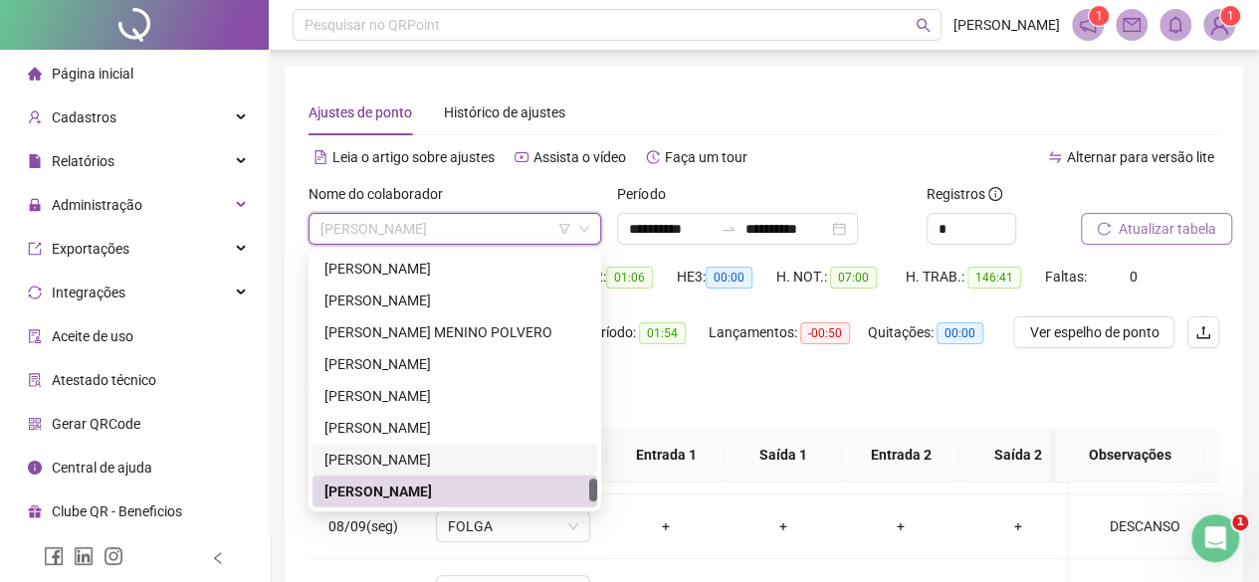
scroll to position [2484, 0]
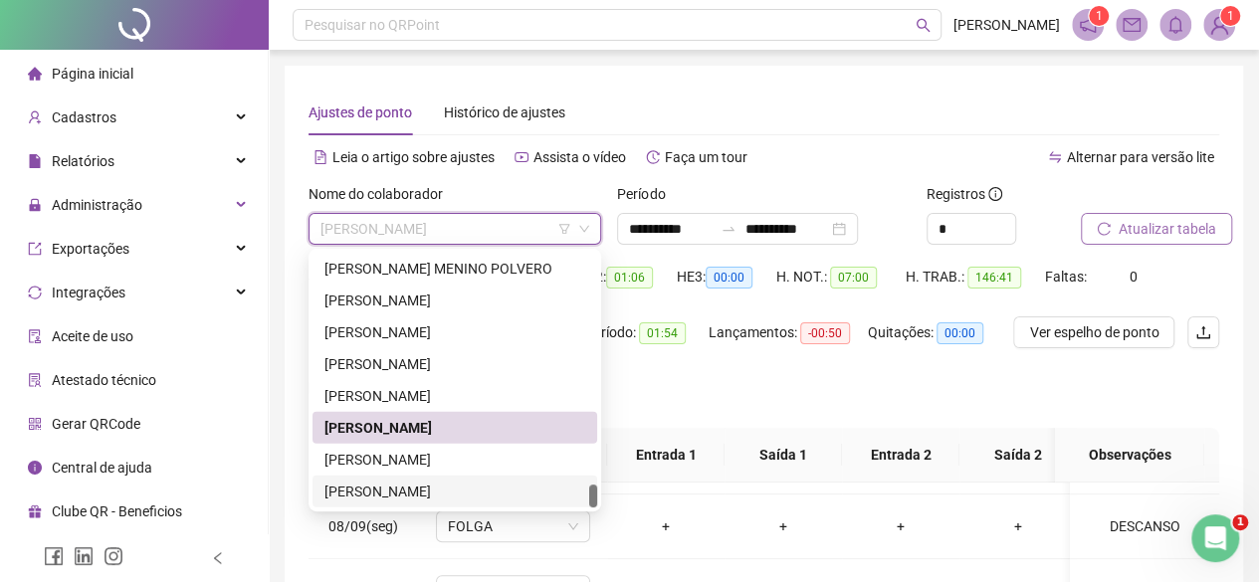
drag, startPoint x: 437, startPoint y: 439, endPoint x: 874, endPoint y: 629, distance: 476.4
click at [874, 581] on html "**********" at bounding box center [629, 291] width 1259 height 582
click at [382, 468] on div "[PERSON_NAME]" at bounding box center [454, 460] width 261 height 22
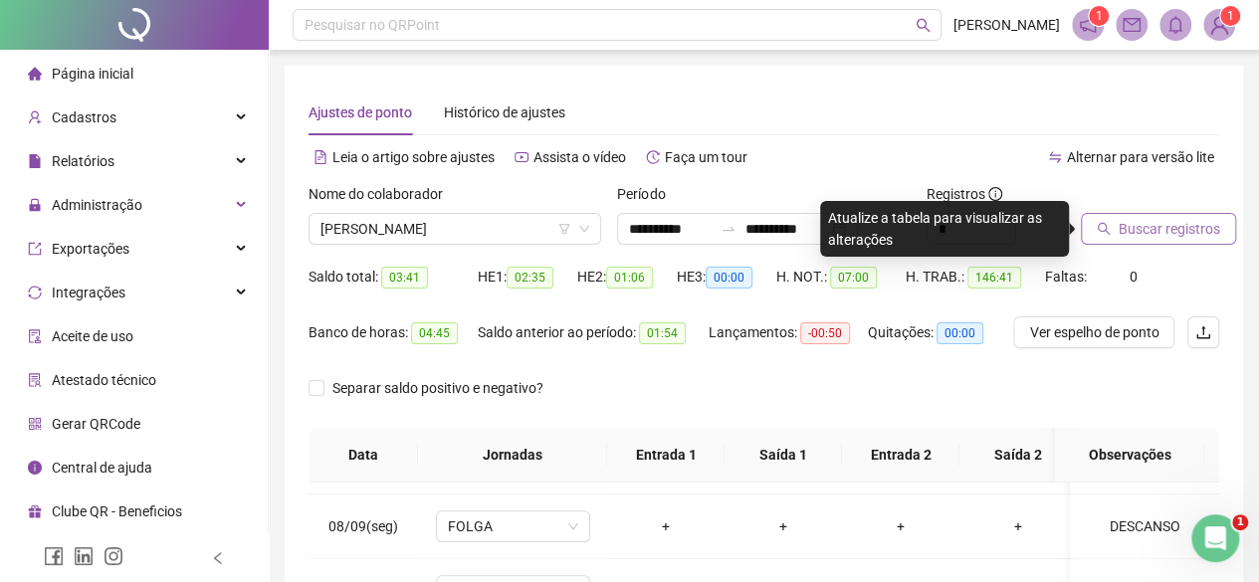
click at [1206, 219] on span "Buscar registros" at bounding box center [1168, 229] width 101 height 22
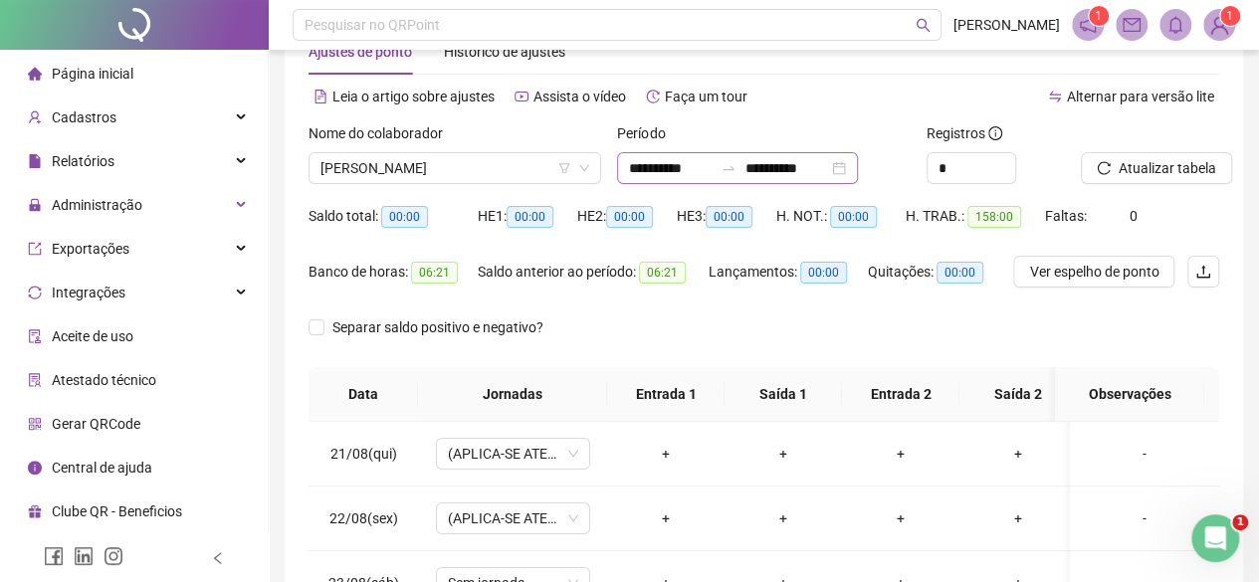
scroll to position [0, 0]
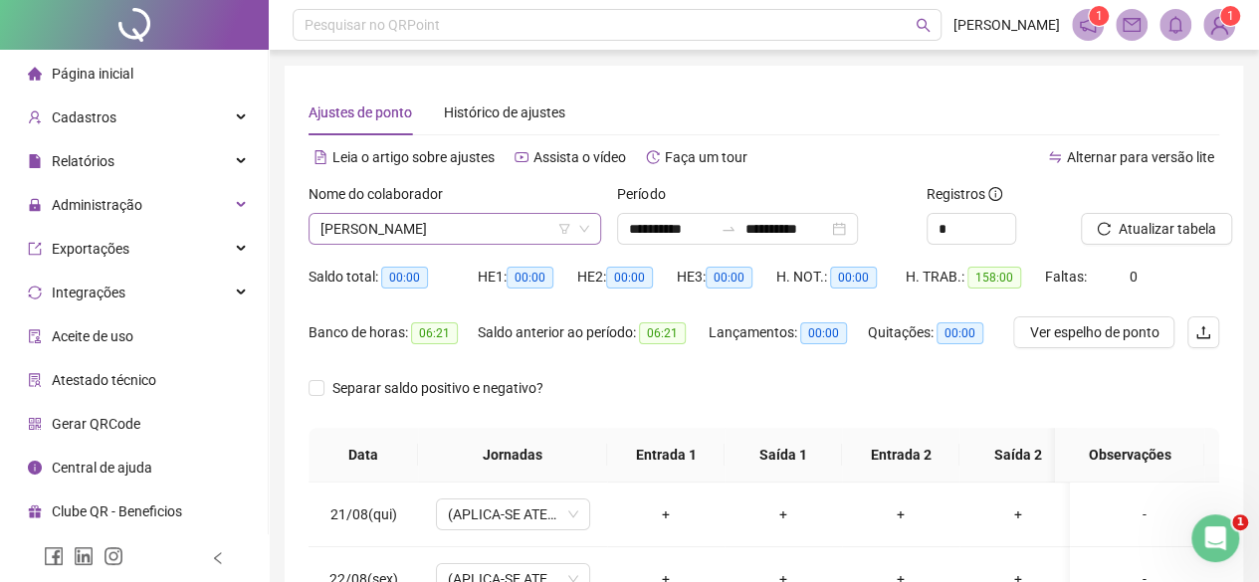
click at [388, 230] on span "[PERSON_NAME]" at bounding box center [454, 229] width 269 height 30
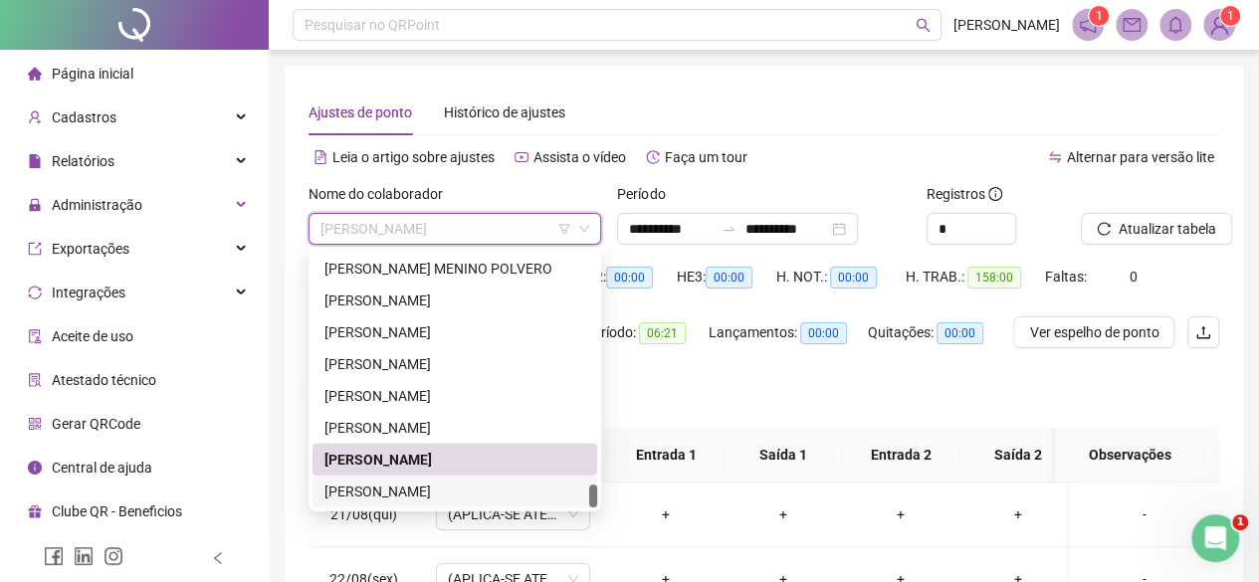
click at [395, 498] on div "[PERSON_NAME]" at bounding box center [454, 492] width 261 height 22
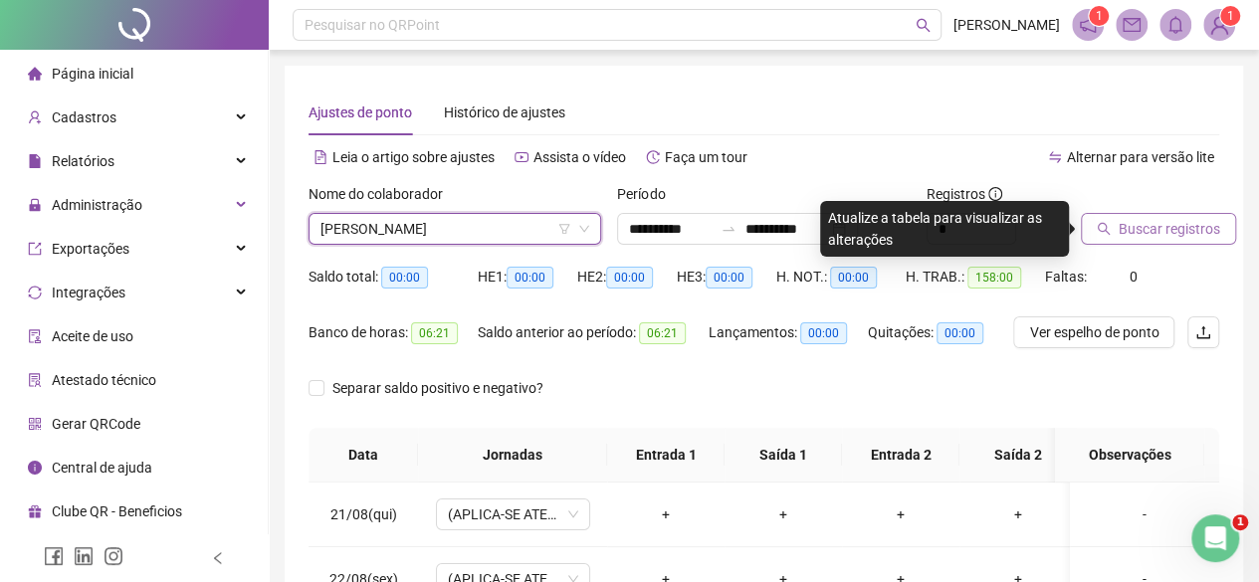
click at [1151, 217] on button "Buscar registros" at bounding box center [1158, 229] width 155 height 32
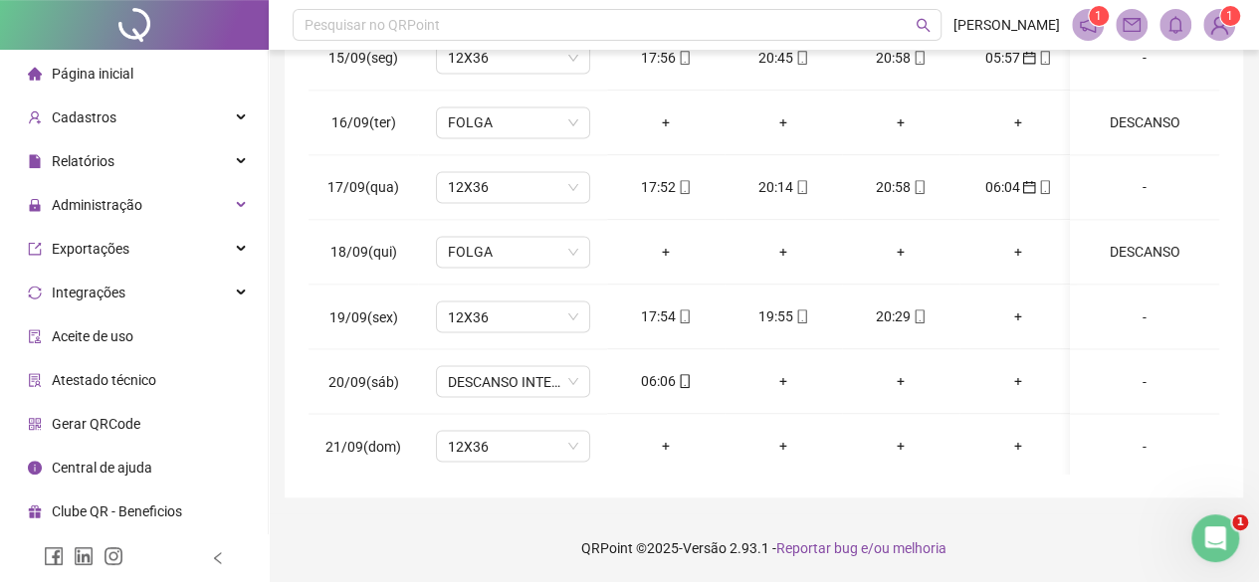
scroll to position [1650, 0]
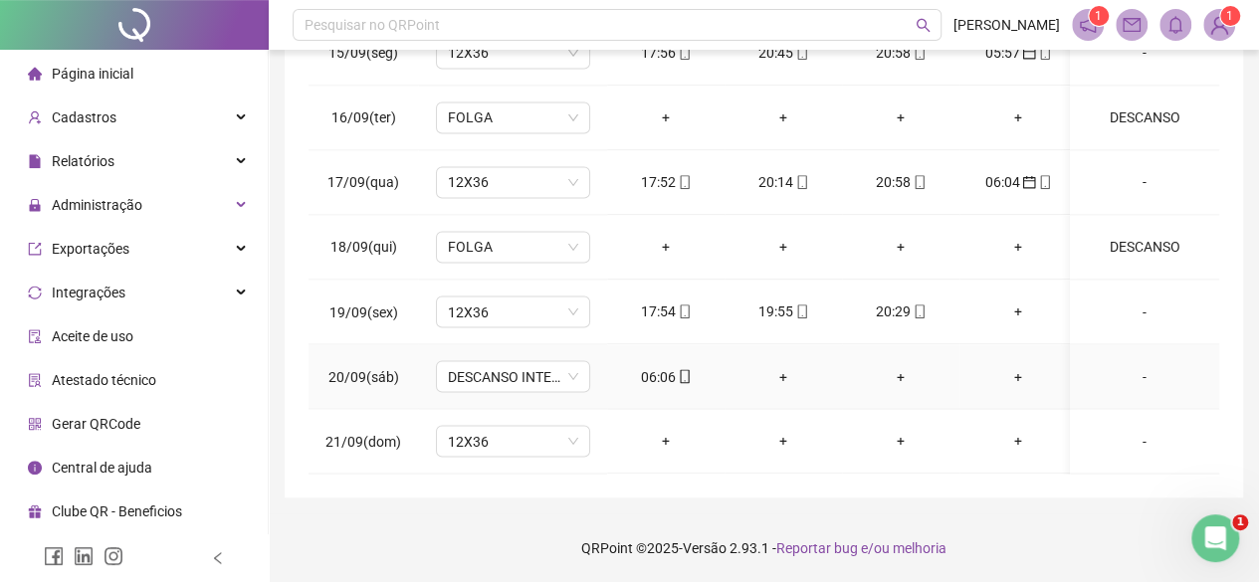
click at [657, 365] on div "06:06" at bounding box center [666, 376] width 86 height 22
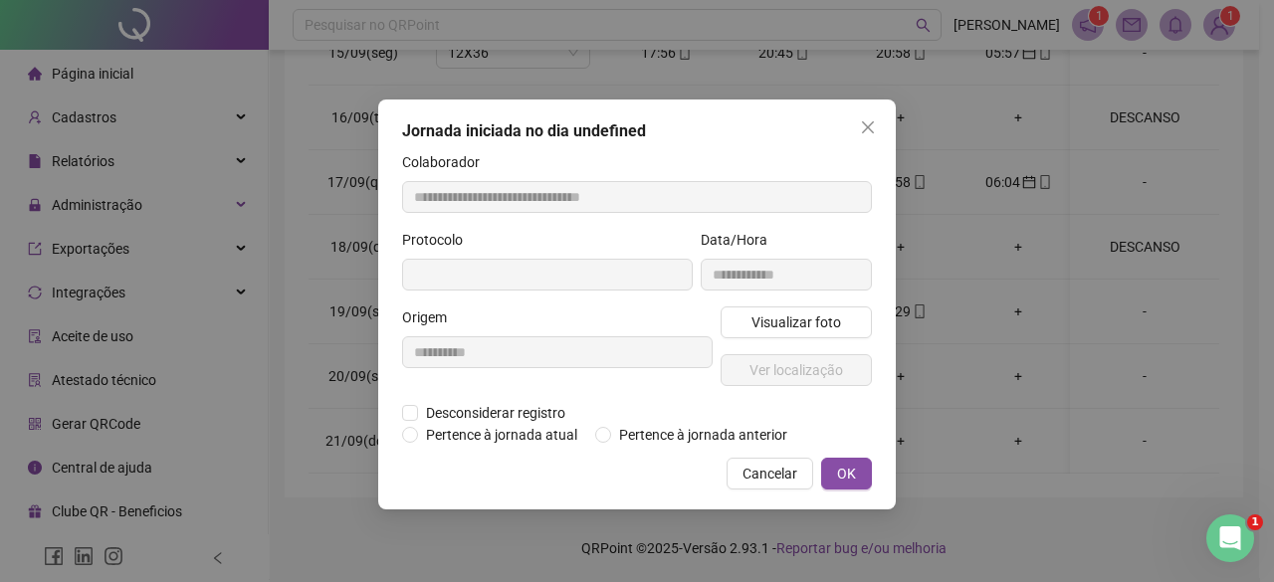
type input "**********"
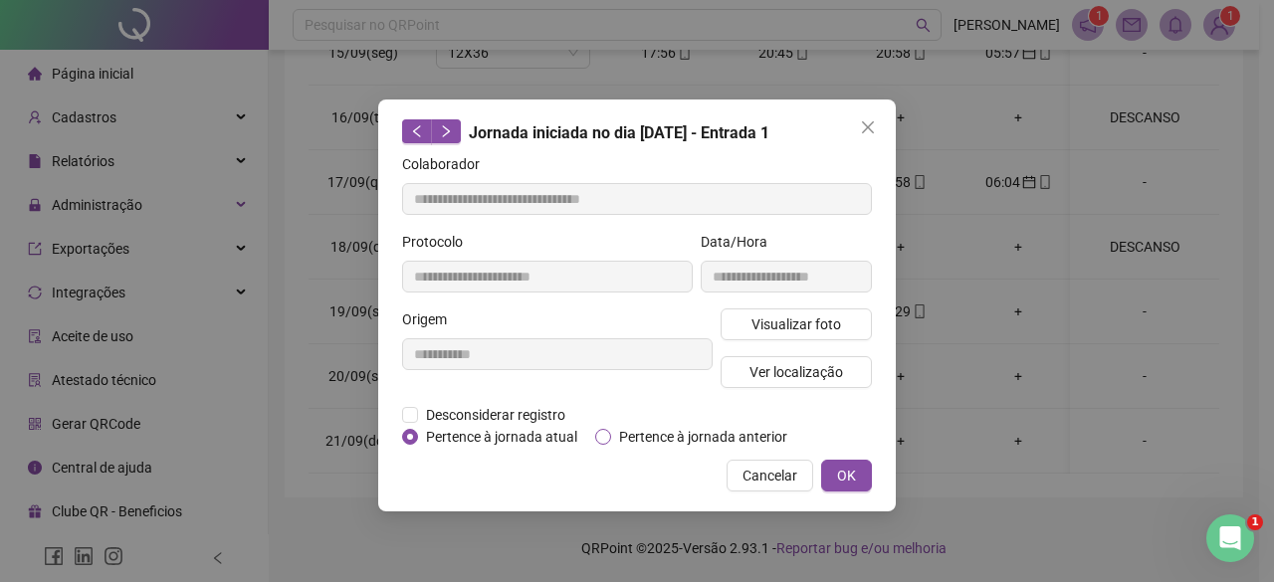
click at [714, 441] on span "Pertence à jornada anterior" at bounding box center [703, 437] width 184 height 22
click at [850, 461] on button "OK" at bounding box center [846, 476] width 51 height 32
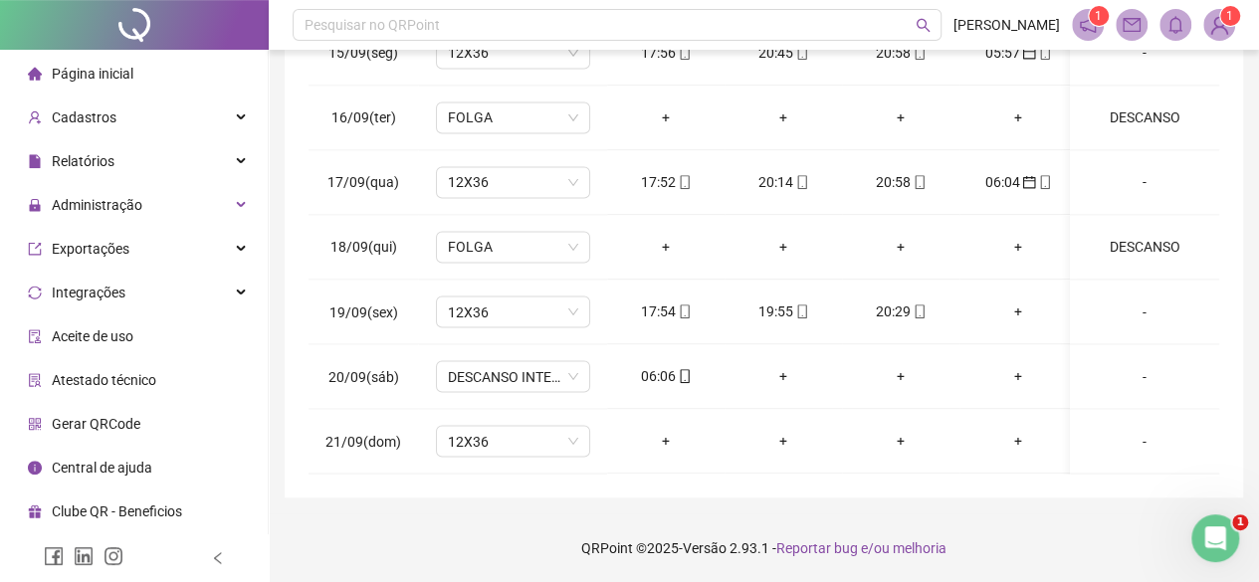
scroll to position [0, 0]
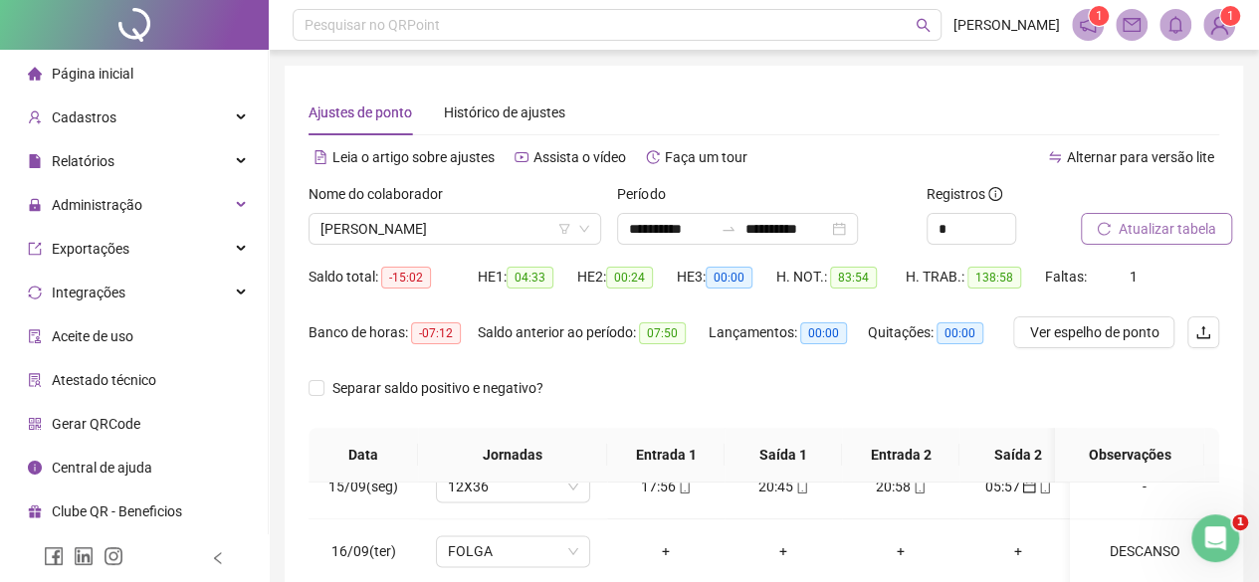
click at [1182, 233] on span "Atualizar tabela" at bounding box center [1167, 229] width 98 height 22
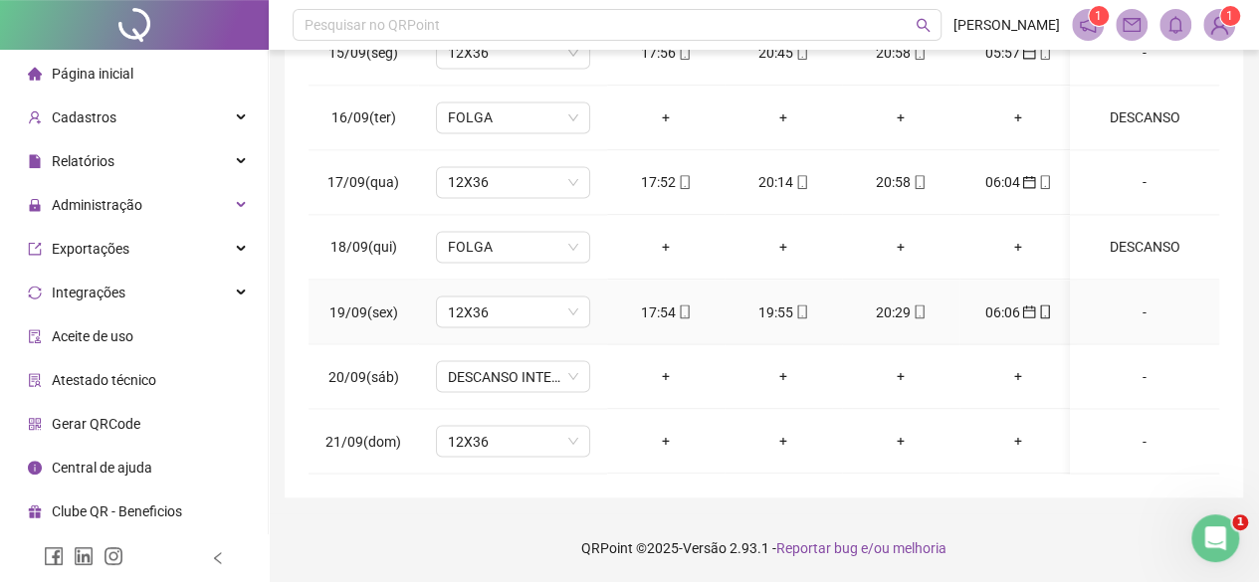
scroll to position [1650, 0]
click at [559, 366] on span "DESCANSO INTER-JORNADA" at bounding box center [513, 376] width 130 height 30
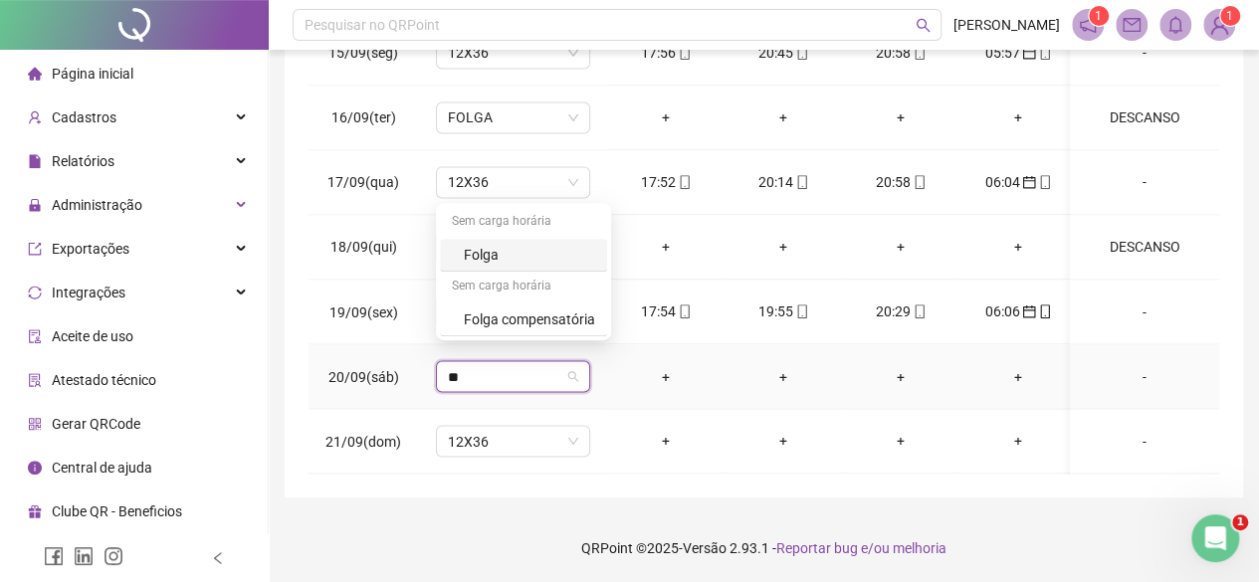
type input "***"
click at [554, 254] on div "Folga" at bounding box center [529, 255] width 131 height 22
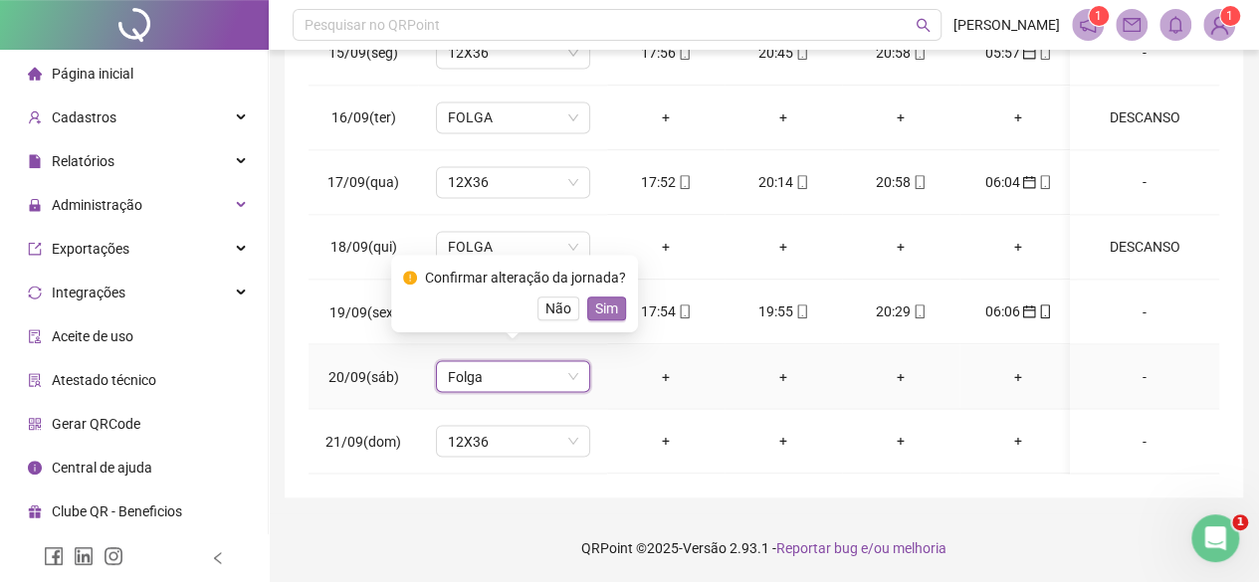
click at [590, 298] on button "Sim" at bounding box center [606, 309] width 39 height 24
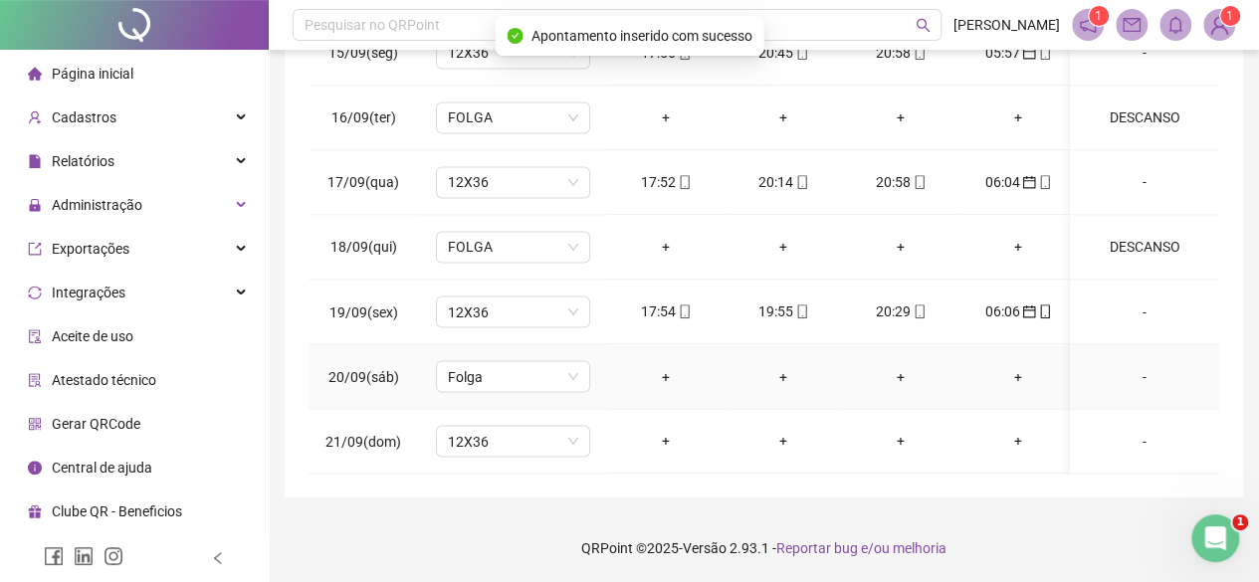
click at [1133, 369] on div "-" at bounding box center [1144, 376] width 117 height 22
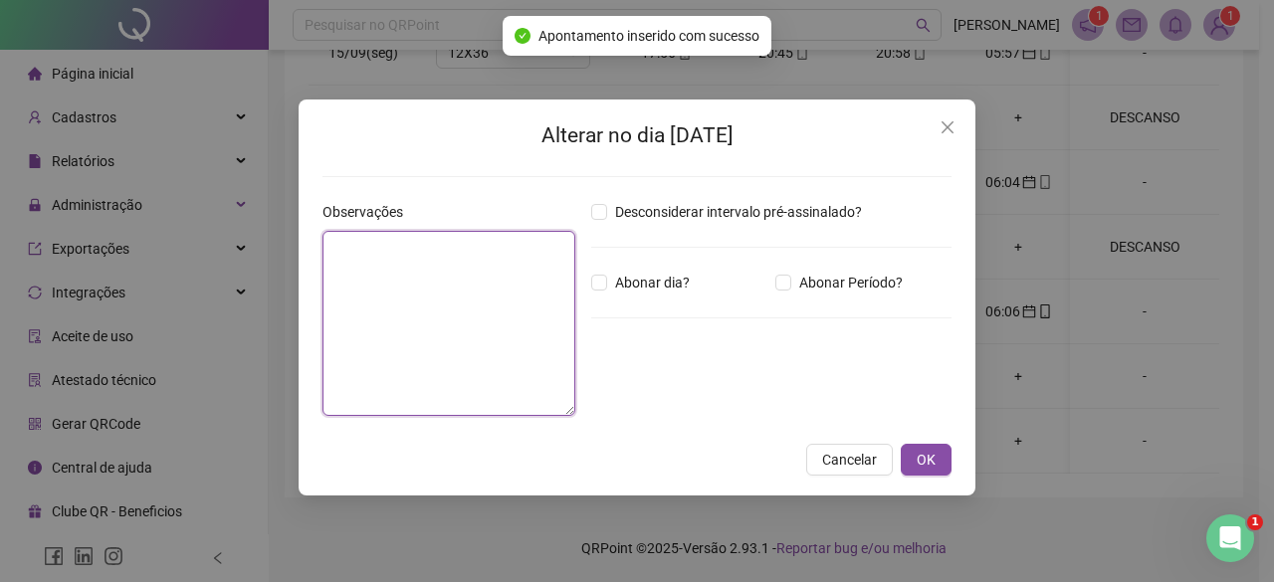
click at [544, 344] on textarea at bounding box center [448, 323] width 253 height 185
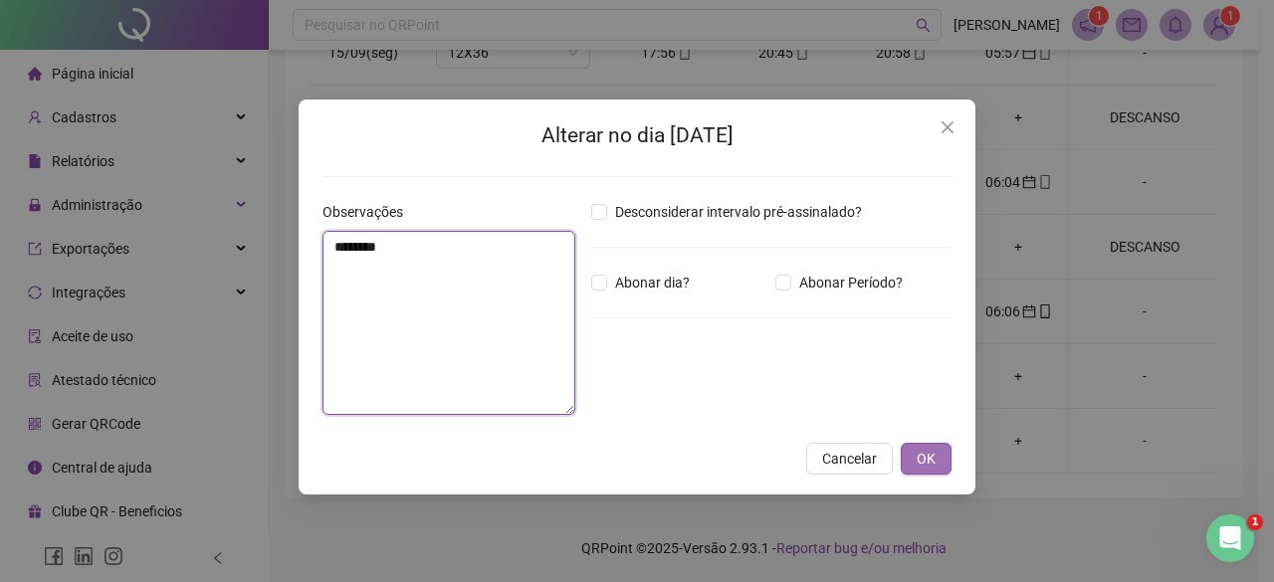
type textarea "********"
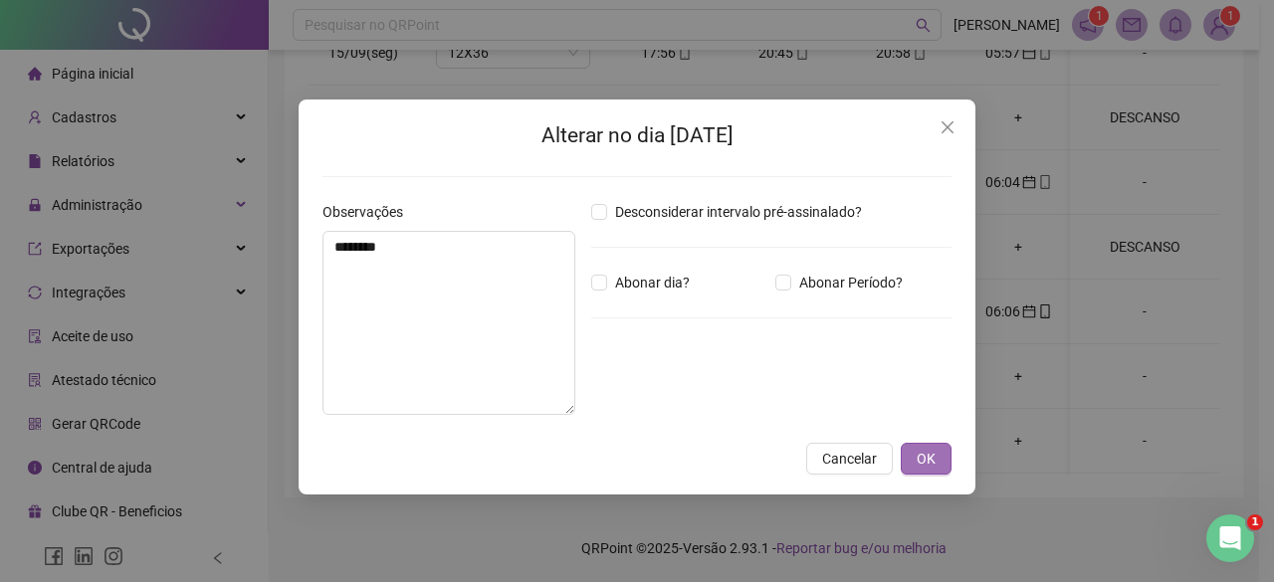
click at [910, 458] on button "OK" at bounding box center [926, 459] width 51 height 32
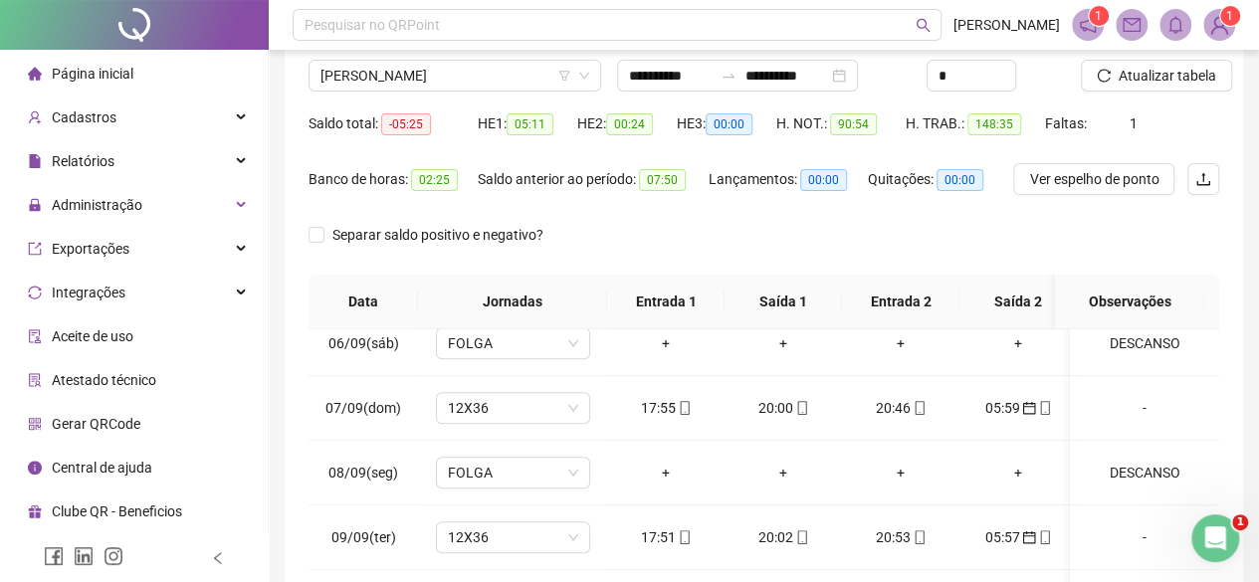
scroll to position [36, 0]
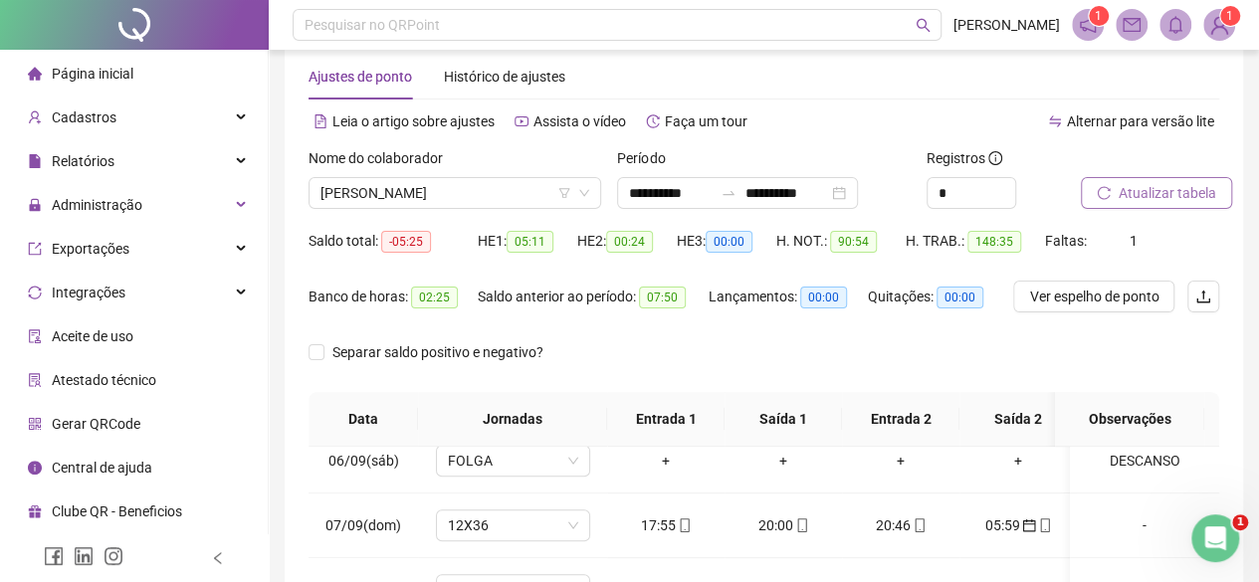
click at [1134, 194] on span "Atualizar tabela" at bounding box center [1167, 193] width 98 height 22
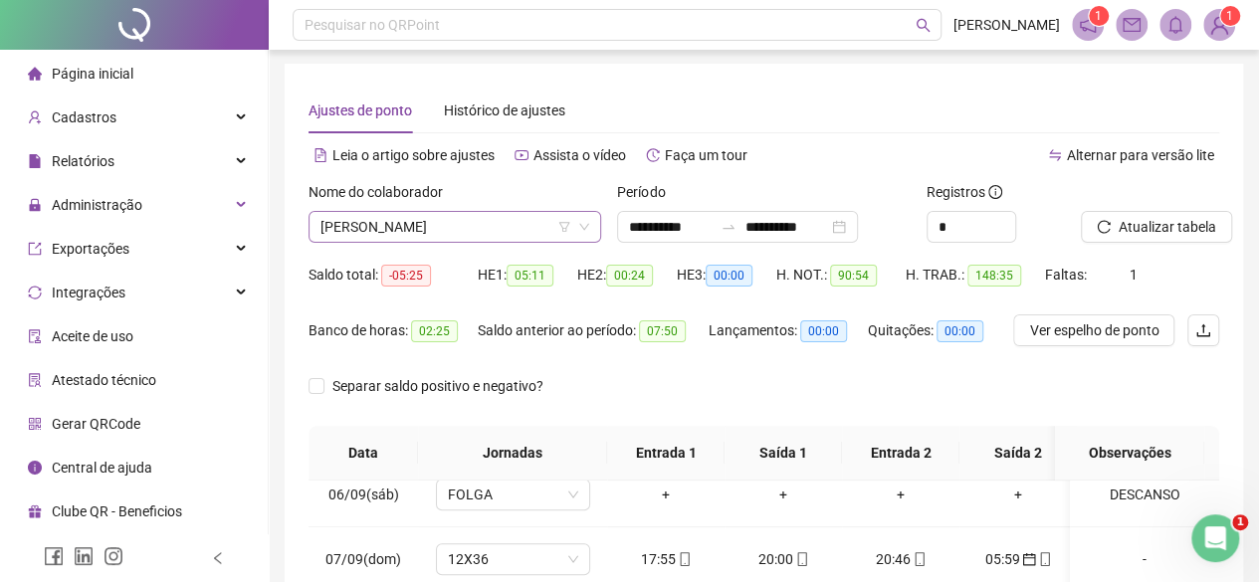
scroll to position [0, 0]
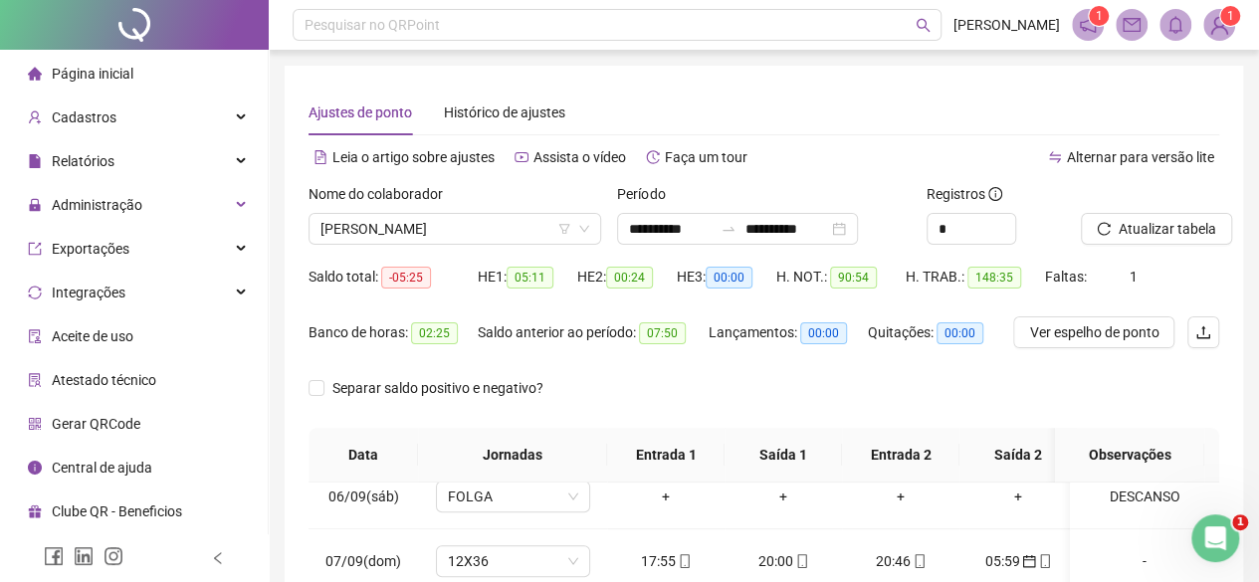
click at [101, 72] on span "Página inicial" at bounding box center [93, 74] width 82 height 16
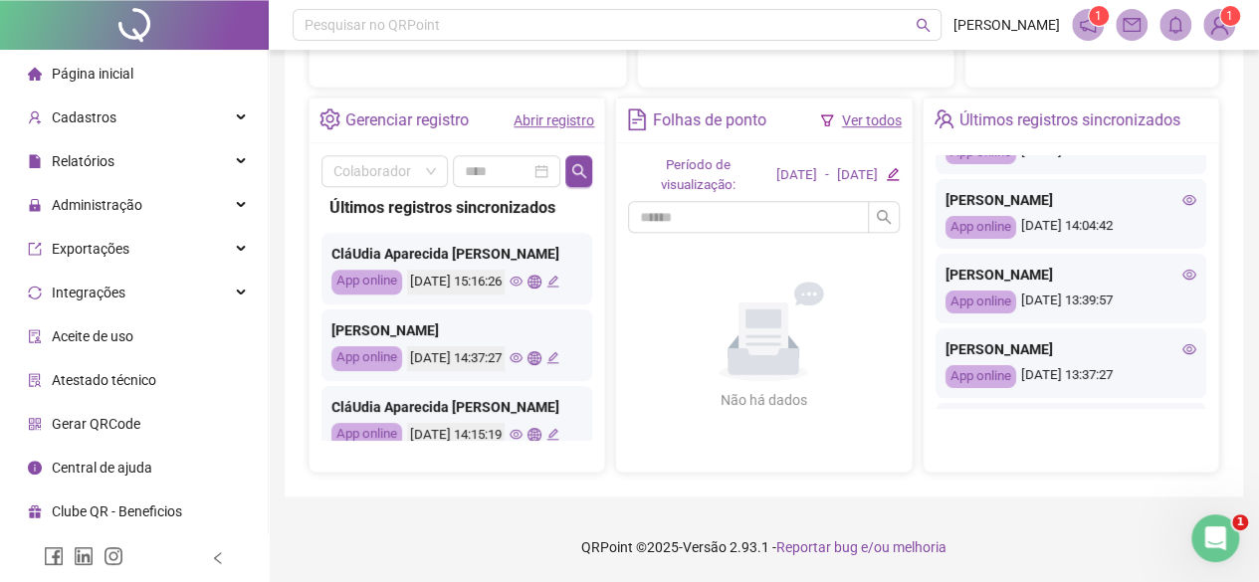
scroll to position [720, 0]
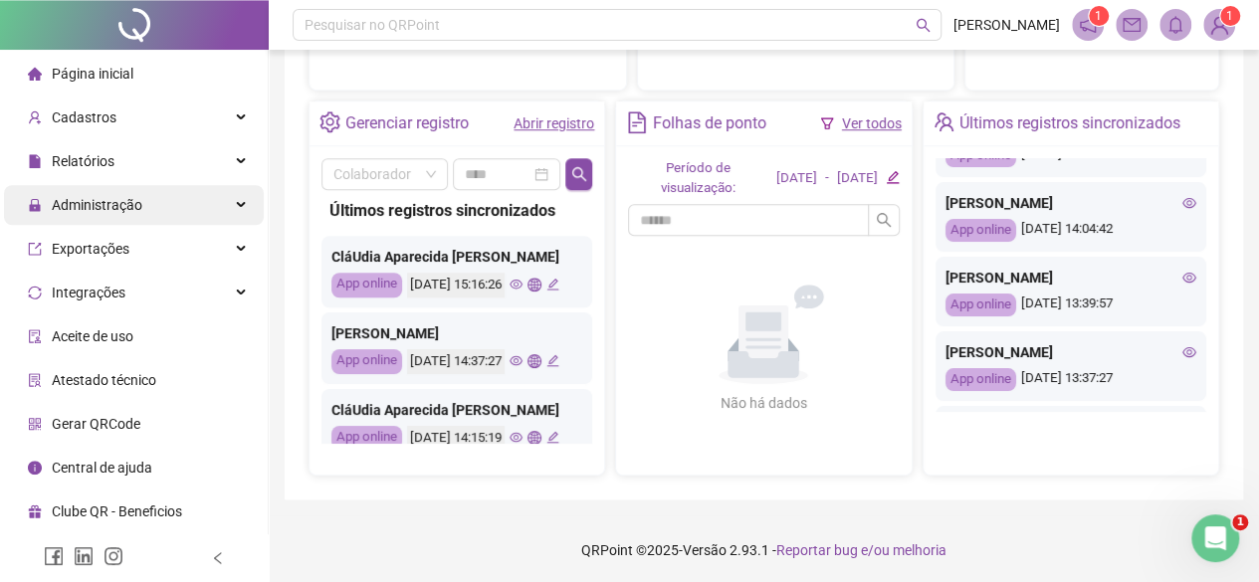
click at [133, 202] on span "Administração" at bounding box center [97, 205] width 91 height 16
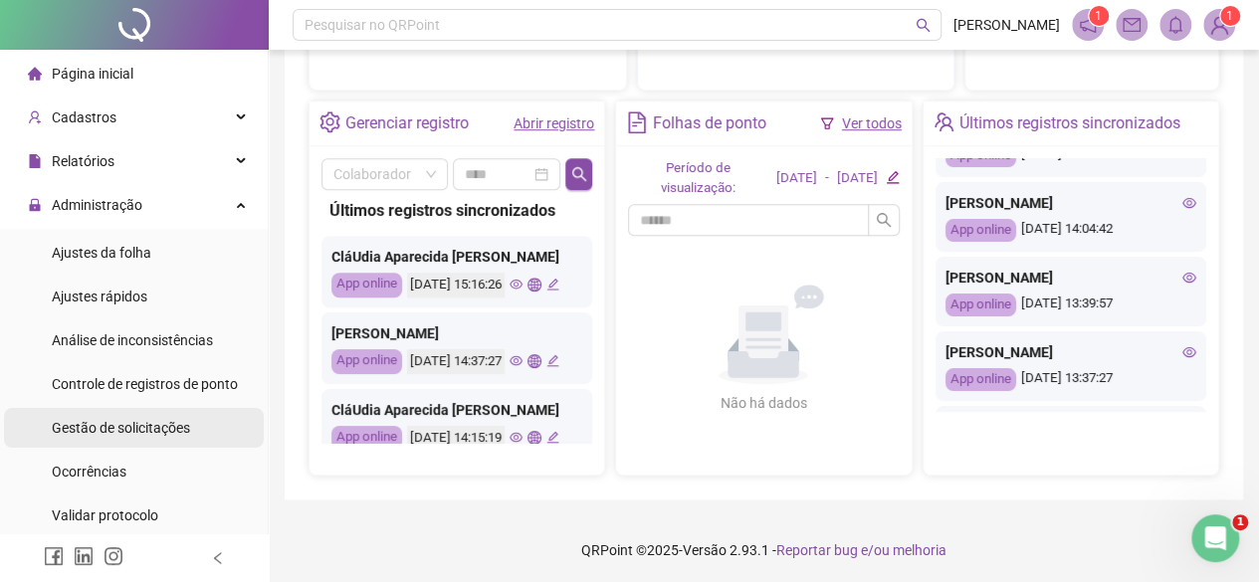
click at [110, 434] on span "Gestão de solicitações" at bounding box center [121, 428] width 138 height 16
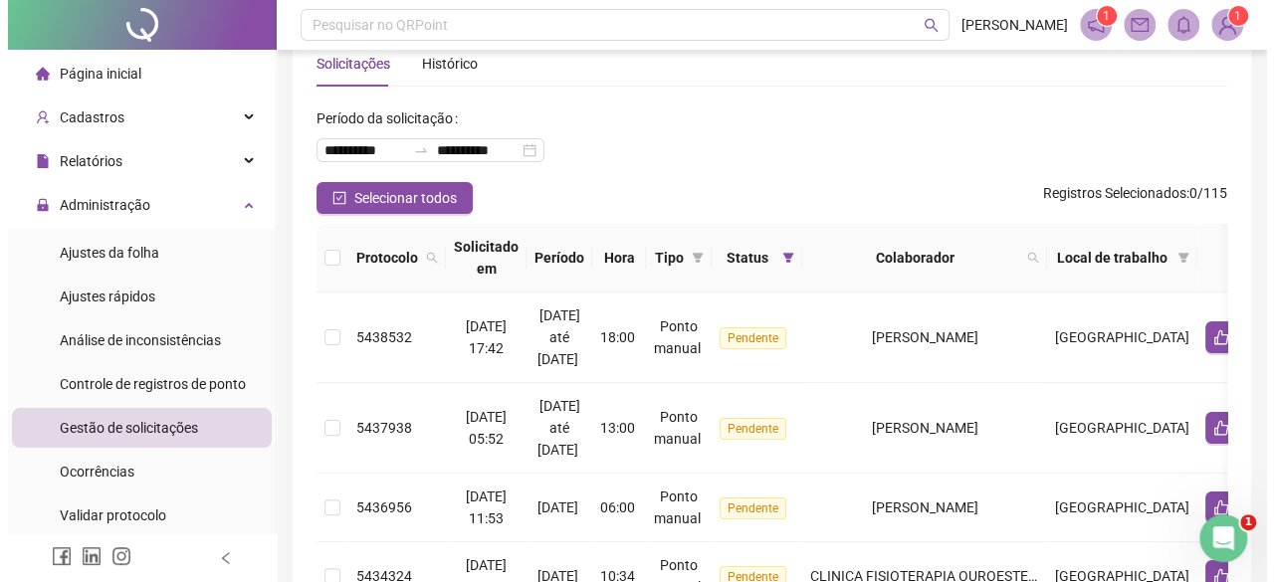
scroll to position [256, 0]
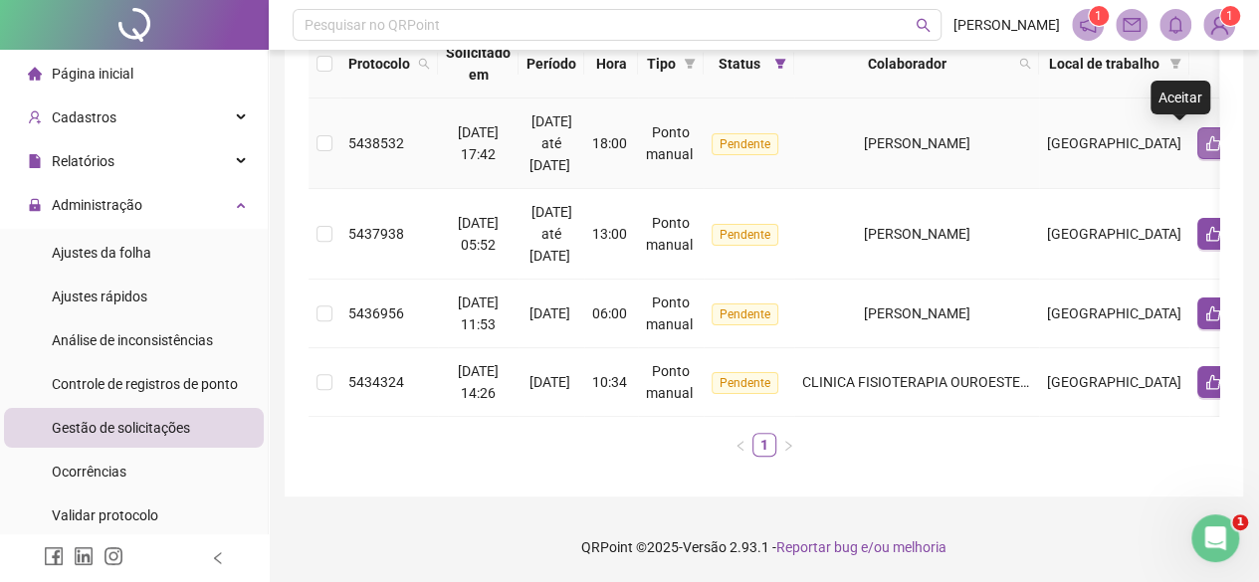
click at [1205, 135] on icon "like" at bounding box center [1213, 143] width 16 height 16
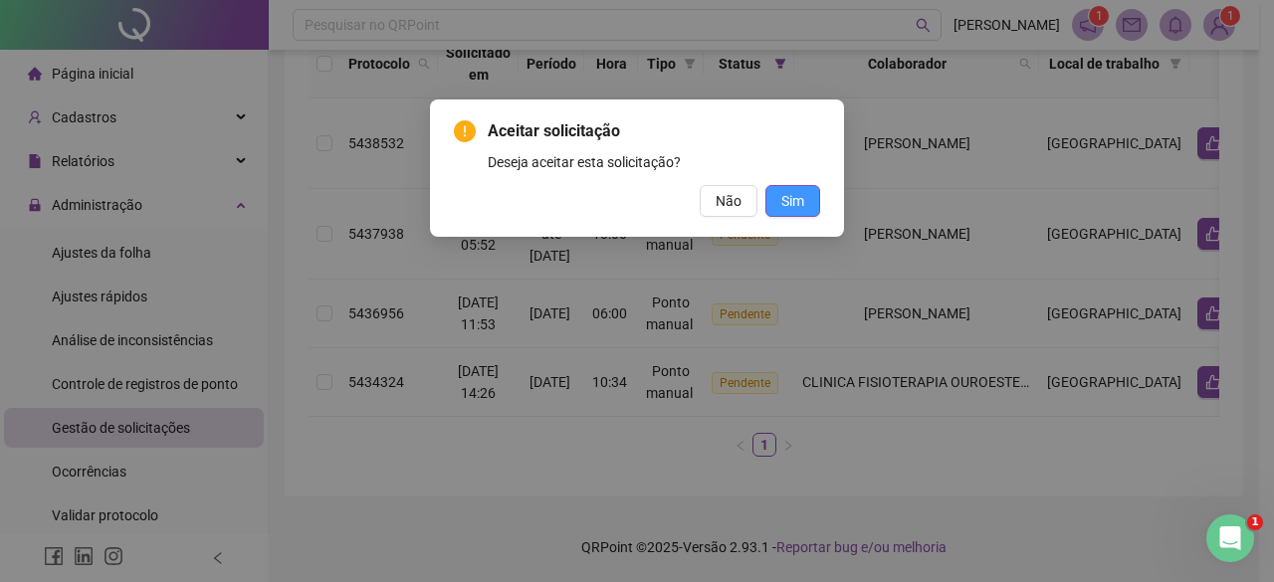
click at [816, 207] on button "Sim" at bounding box center [792, 201] width 55 height 32
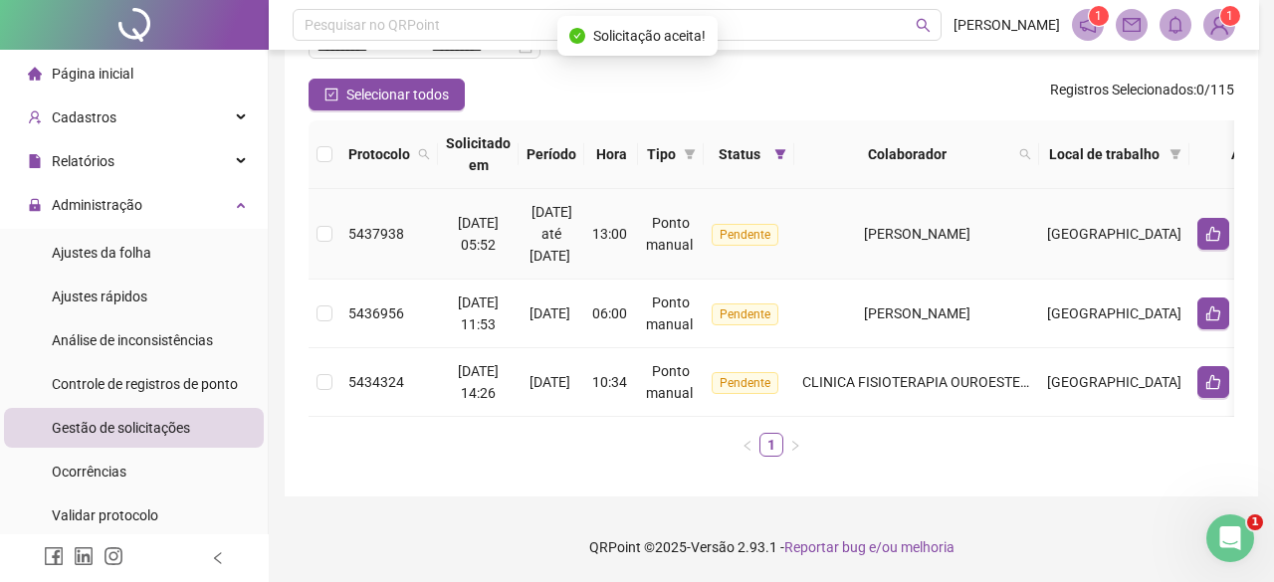
scroll to position [165, 0]
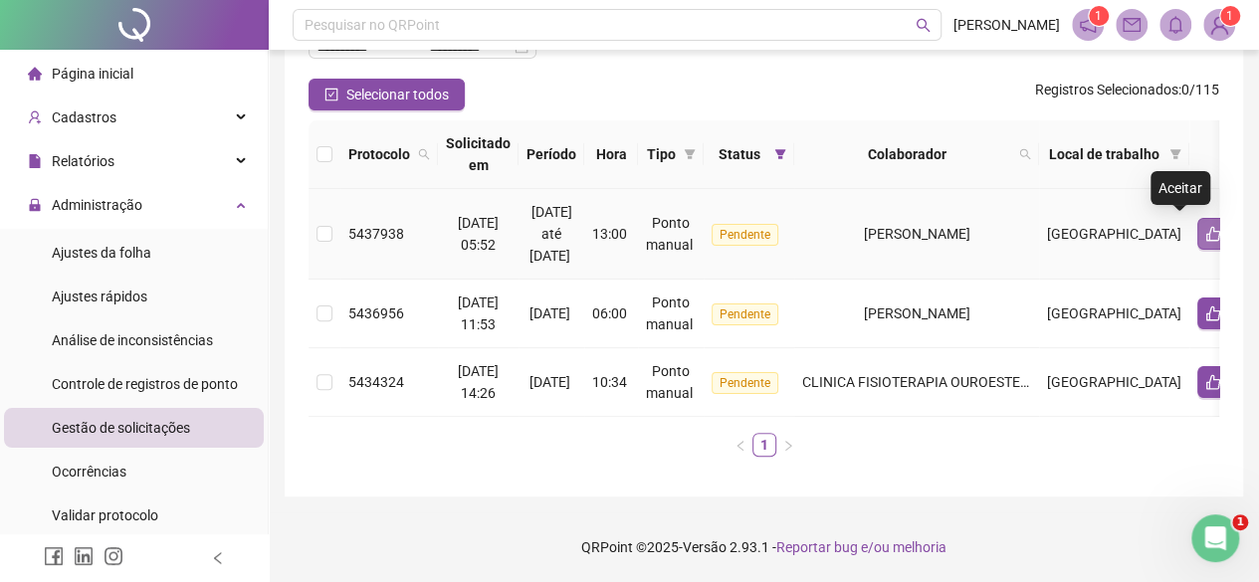
click at [1197, 218] on button "button" at bounding box center [1213, 234] width 32 height 32
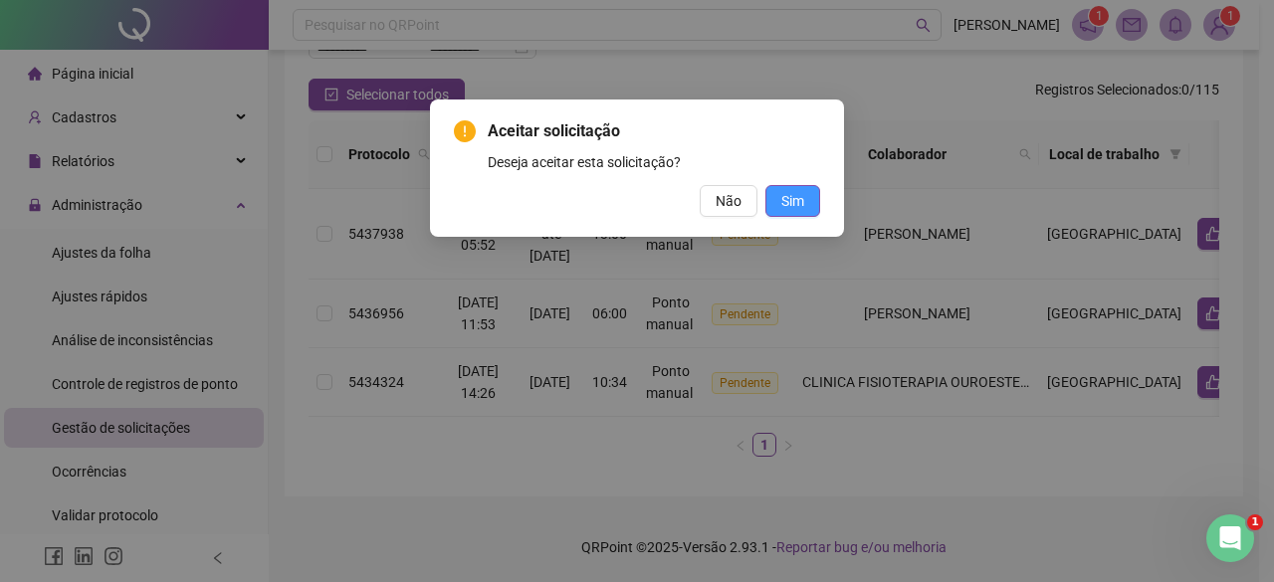
click at [802, 205] on span "Sim" at bounding box center [792, 201] width 23 height 22
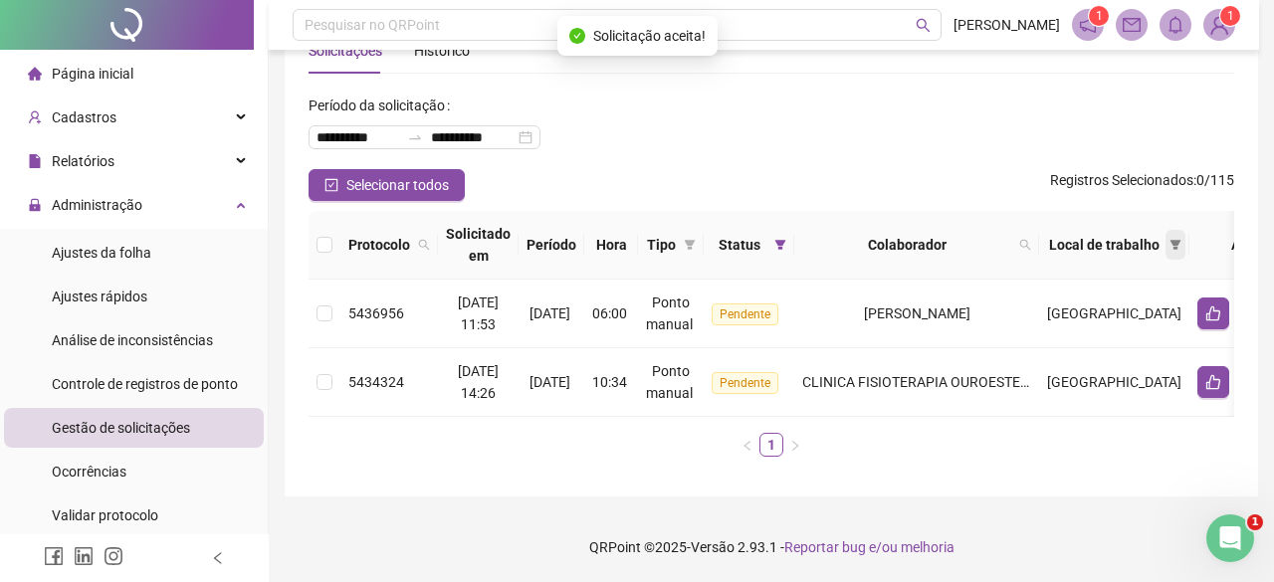
scroll to position [76, 0]
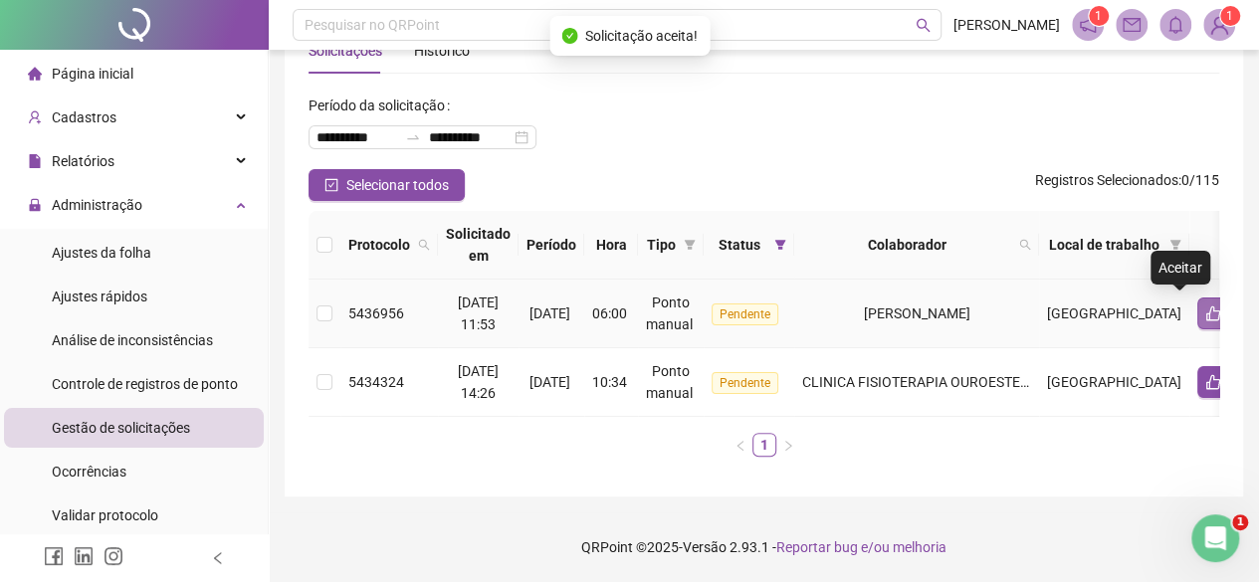
click at [1205, 305] on icon "like" at bounding box center [1213, 313] width 16 height 16
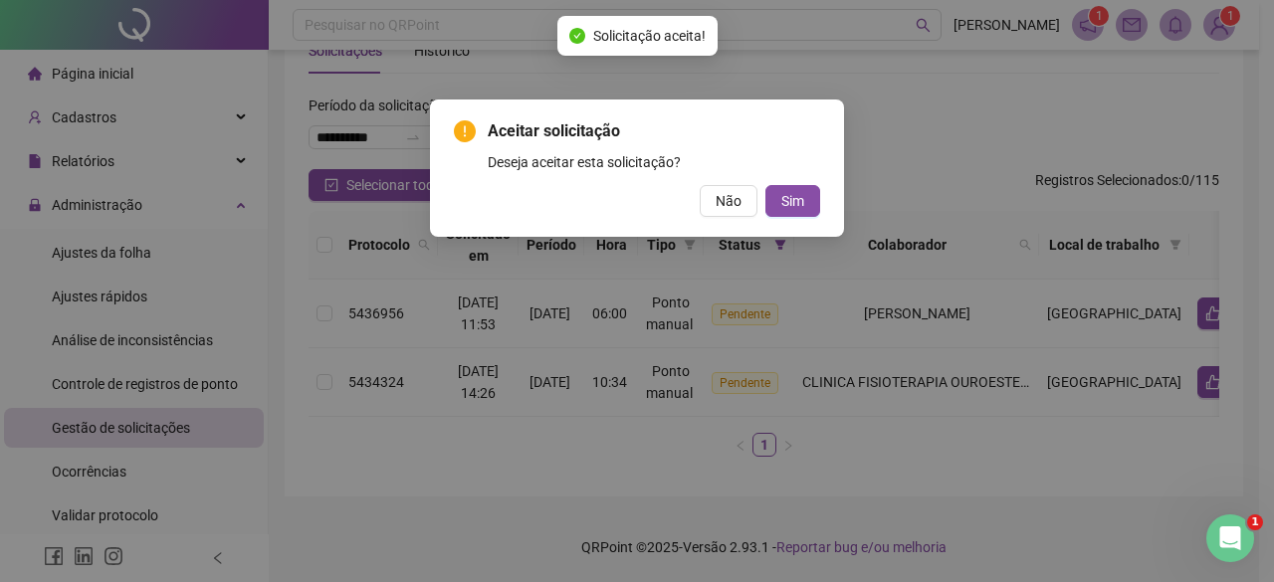
click at [816, 182] on div "Aceitar solicitação Deseja aceitar esta solicitação? Não Sim" at bounding box center [637, 168] width 366 height 98
click at [816, 194] on button "Sim" at bounding box center [792, 201] width 55 height 32
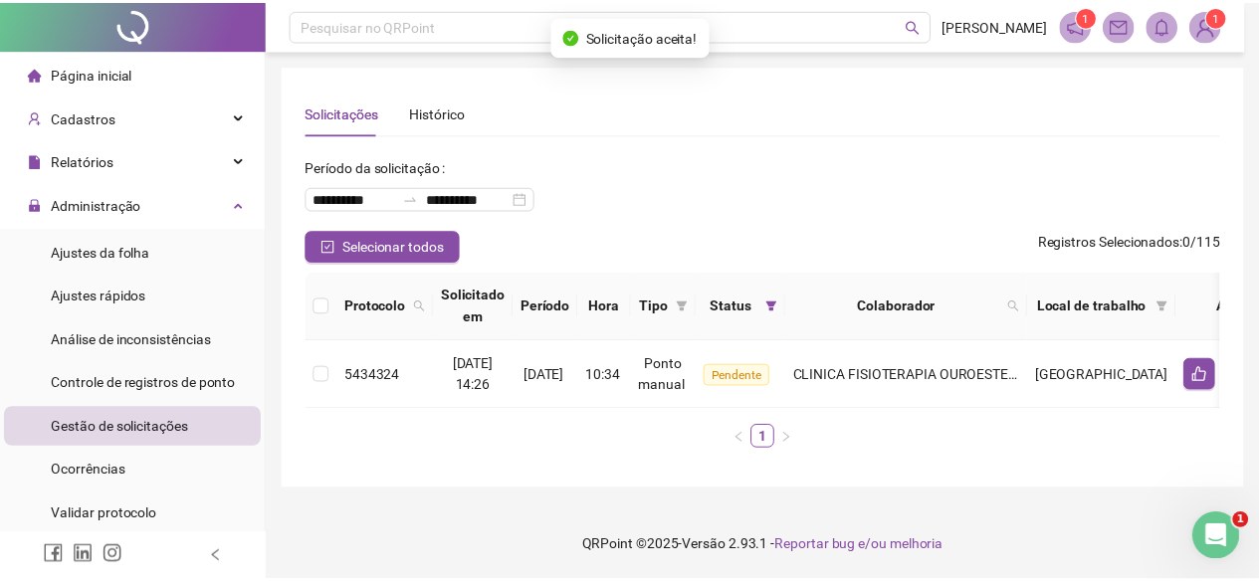
scroll to position [7, 0]
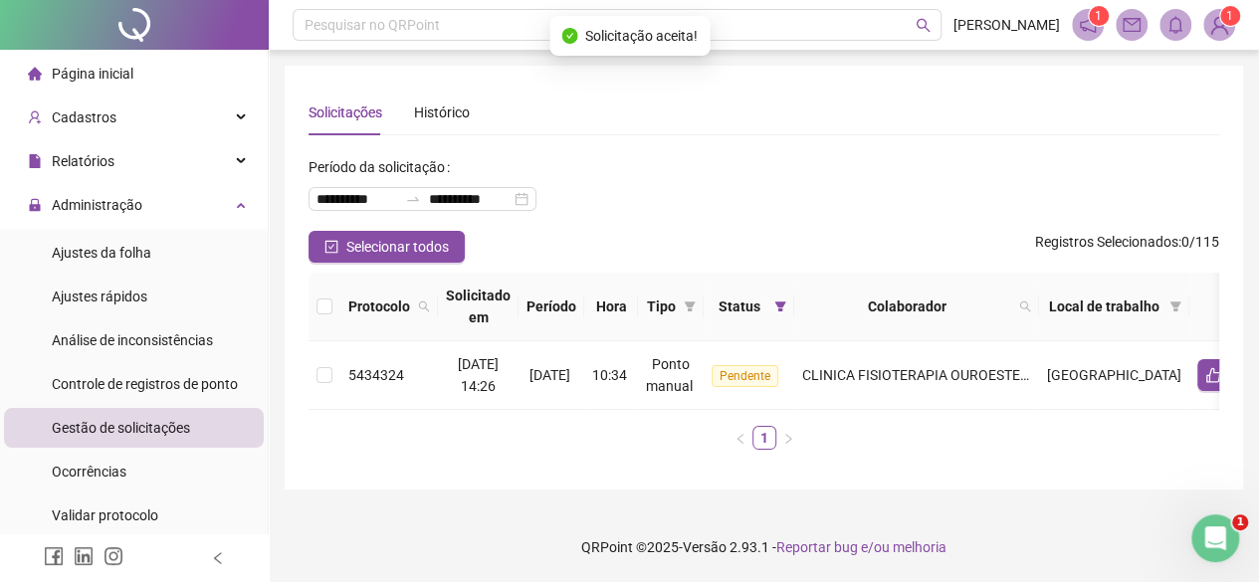
click at [84, 70] on span "Página inicial" at bounding box center [93, 74] width 82 height 16
